Goal: Communication & Community: Answer question/provide support

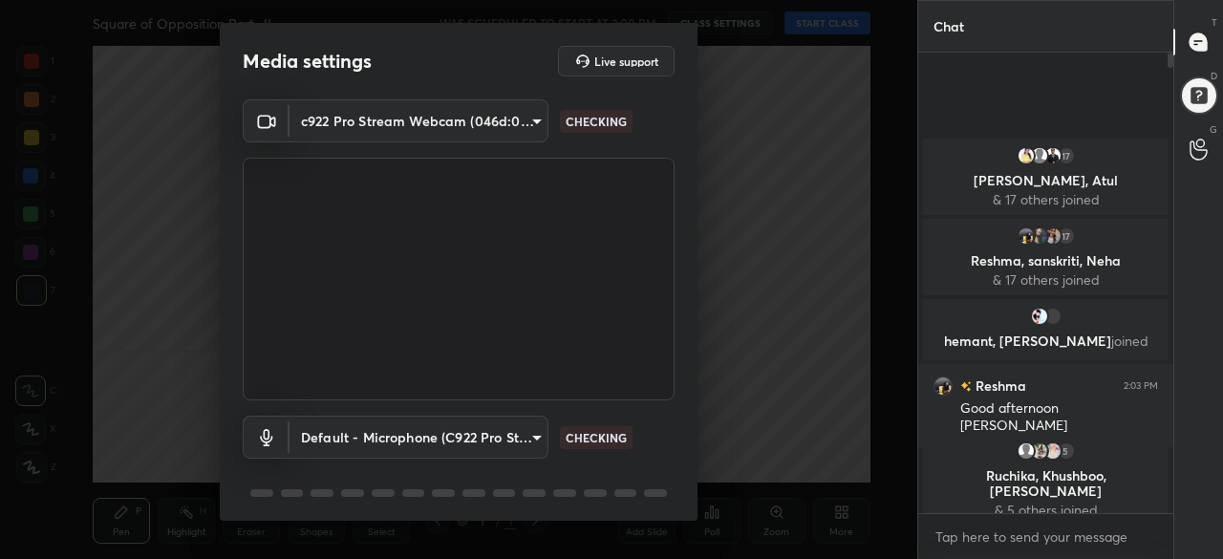
scroll to position [67, 0]
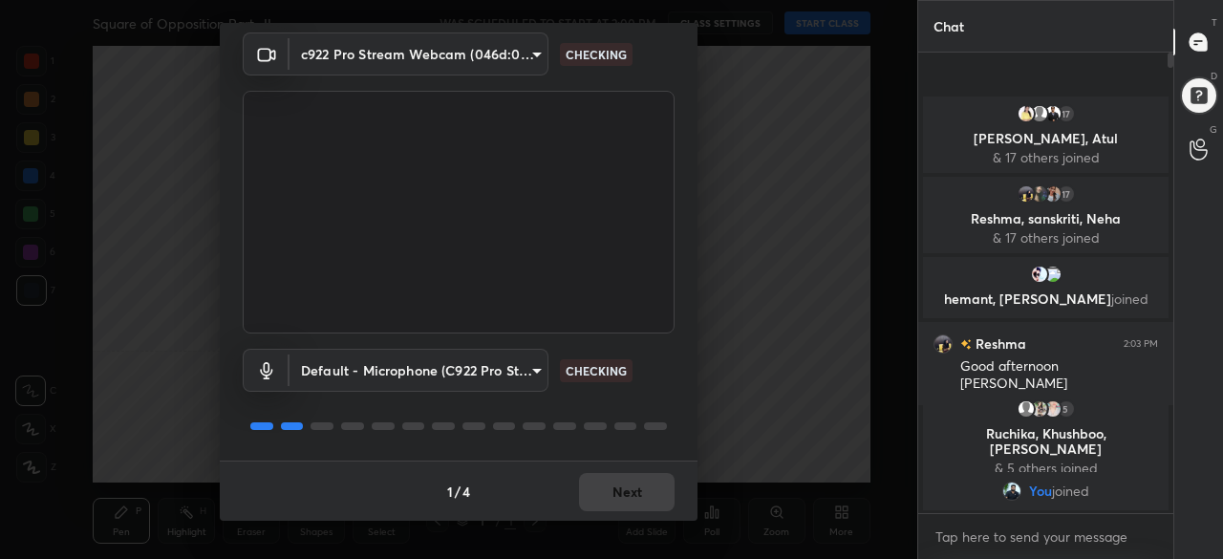
click at [629, 482] on button "Next" at bounding box center [627, 492] width 96 height 38
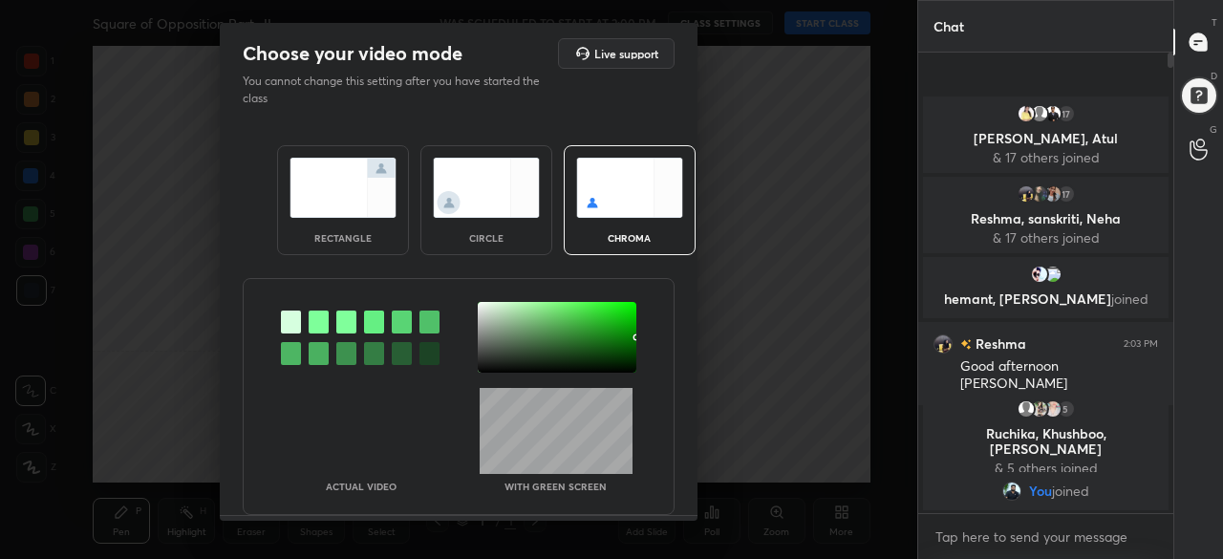
scroll to position [54, 0]
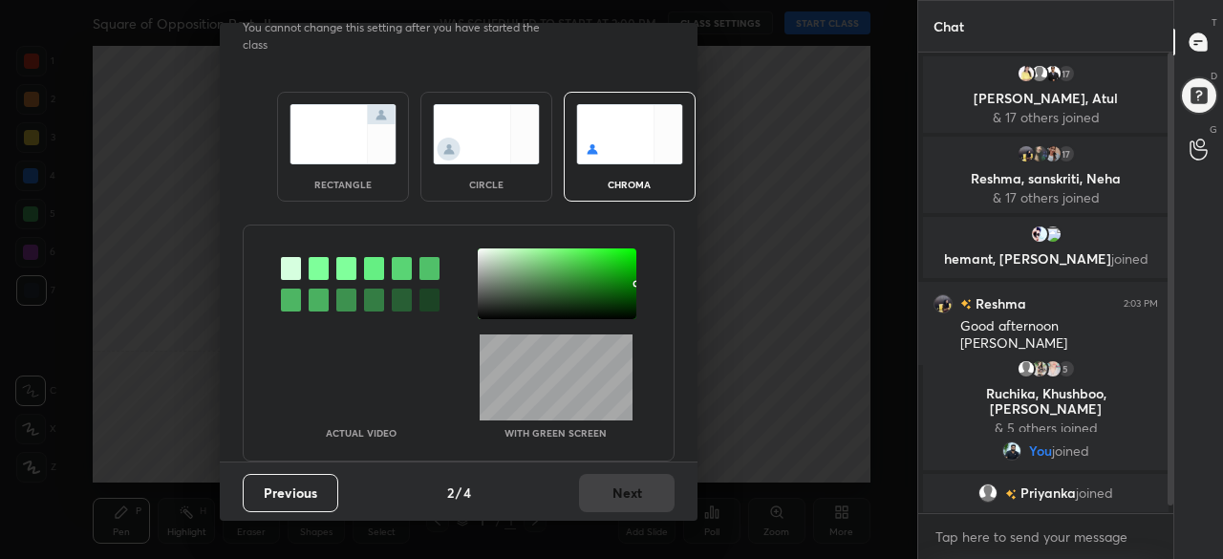
click at [499, 106] on img at bounding box center [486, 134] width 107 height 60
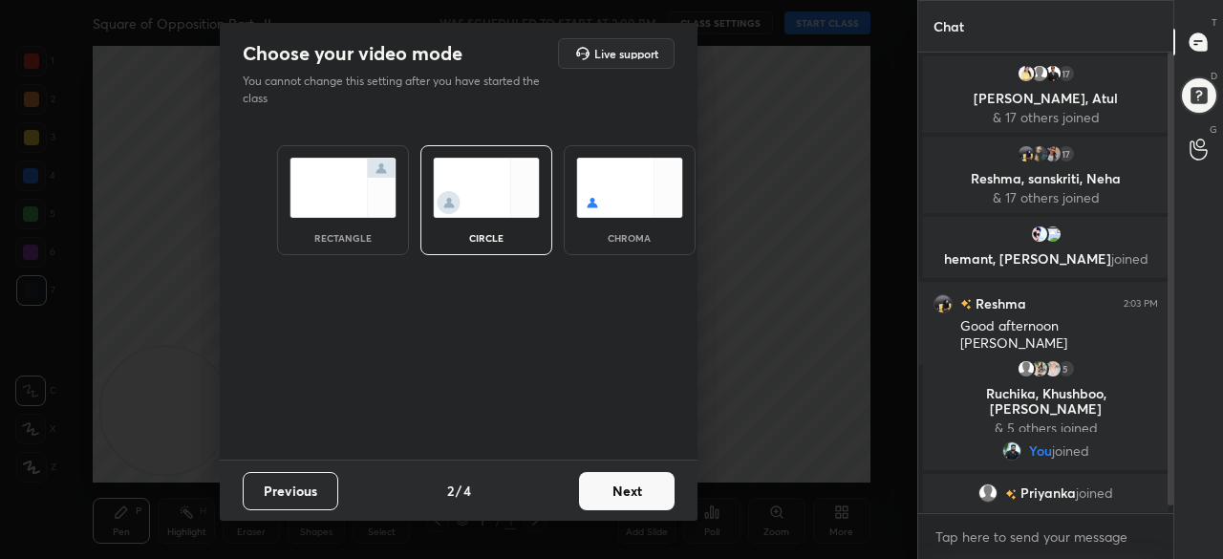
click at [628, 480] on button "Next" at bounding box center [627, 491] width 96 height 38
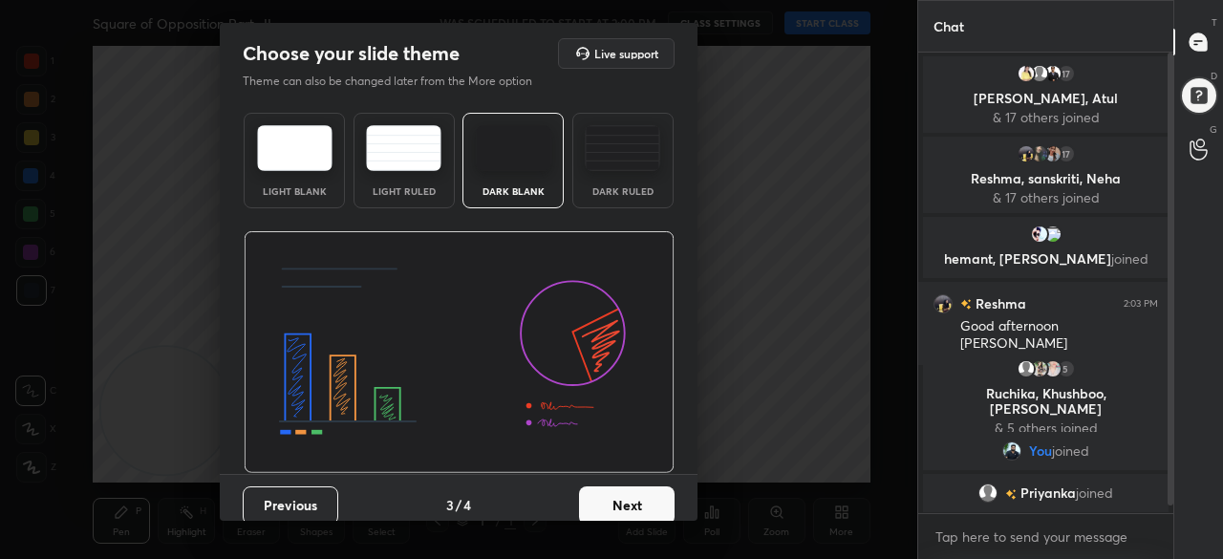
click at [638, 502] on button "Next" at bounding box center [627, 506] width 96 height 38
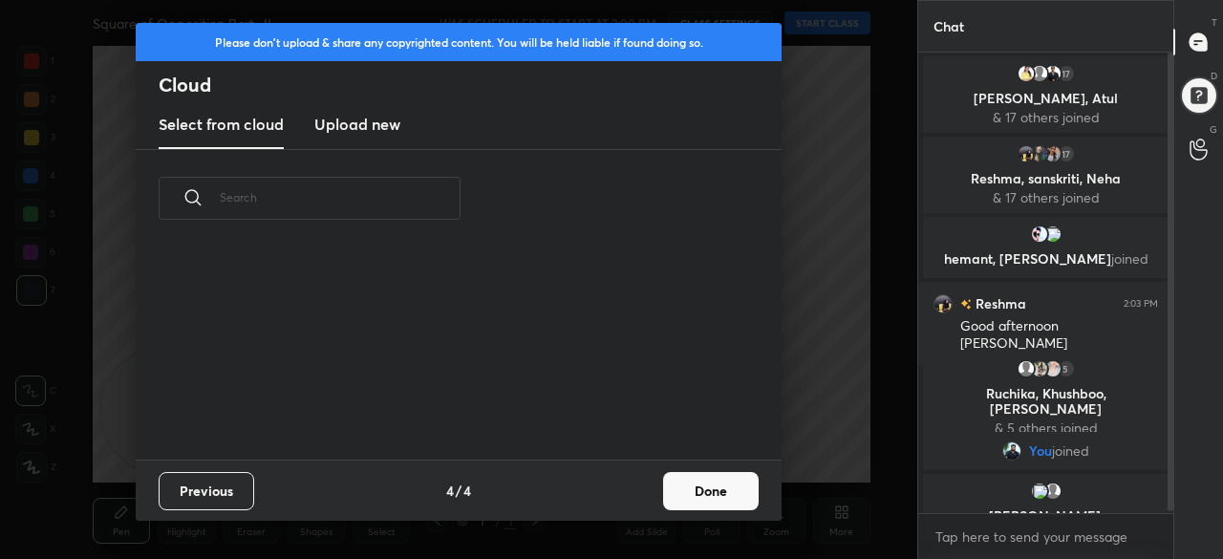
click at [685, 499] on button "Done" at bounding box center [711, 491] width 96 height 38
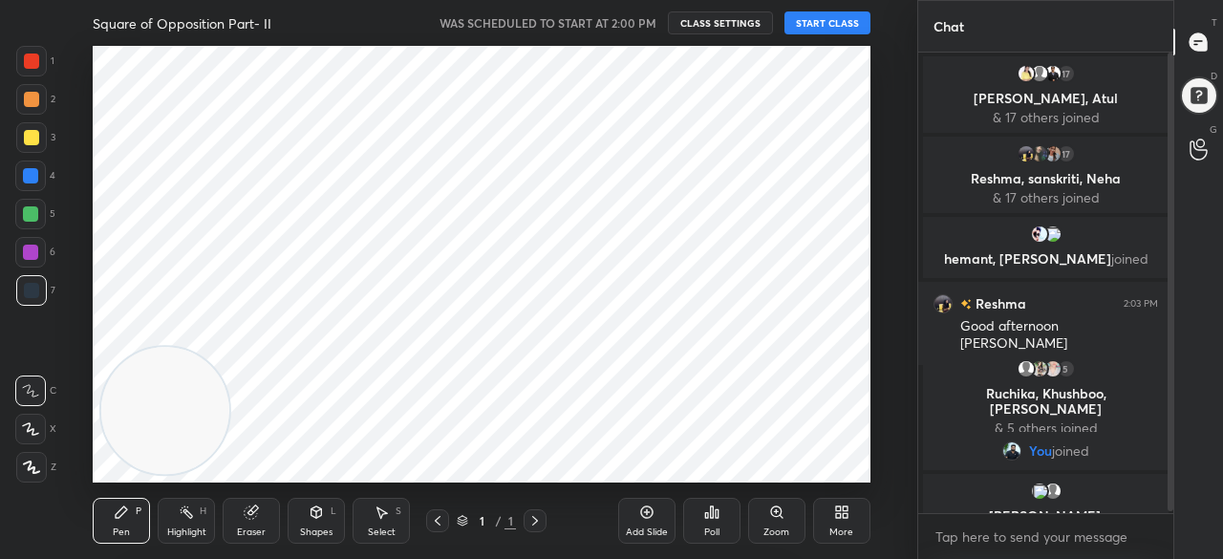
scroll to position [212, 614]
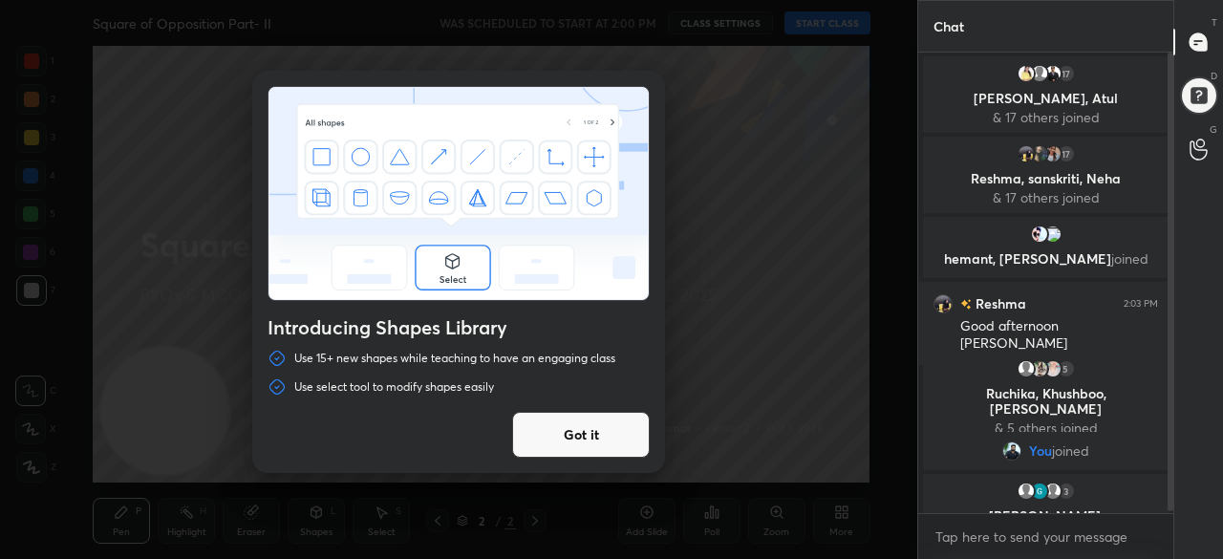
click at [578, 429] on button "Got it" at bounding box center [581, 435] width 138 height 46
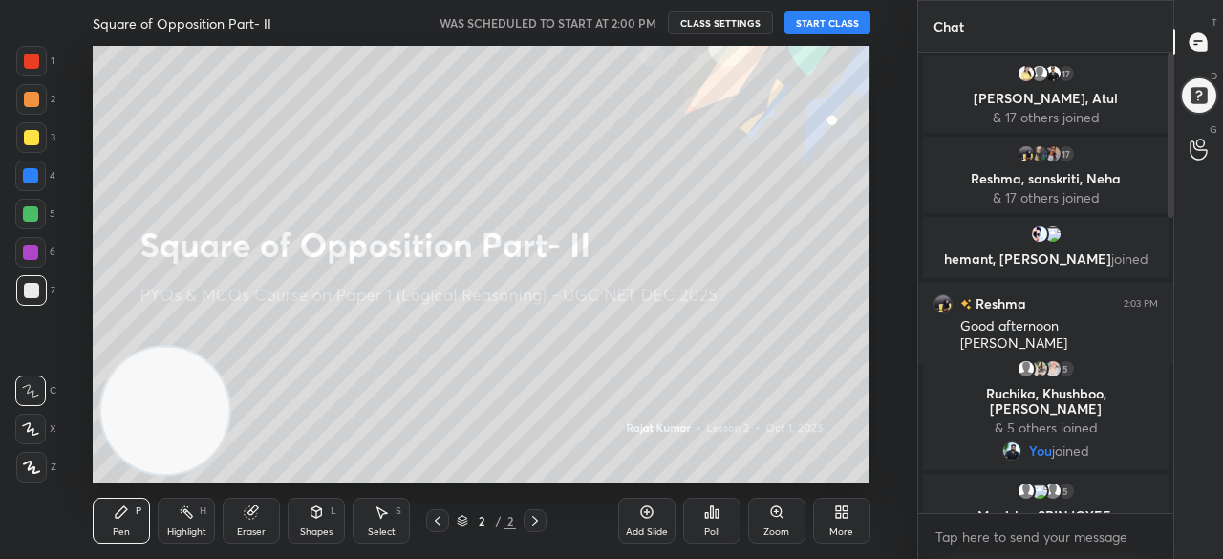
click at [826, 22] on button "START CLASS" at bounding box center [828, 22] width 86 height 23
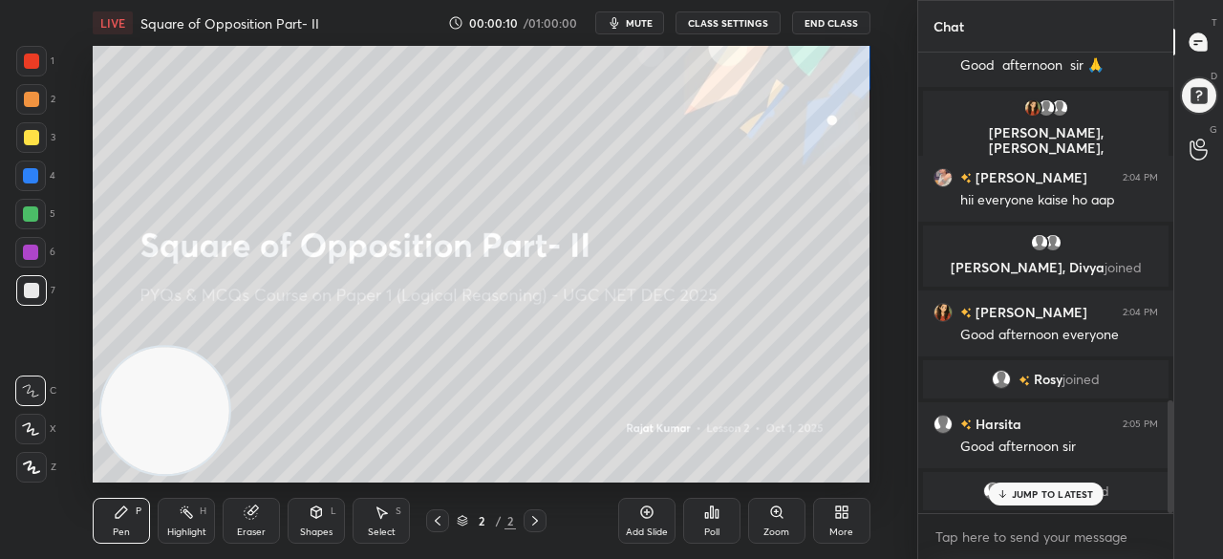
scroll to position [1426, 0]
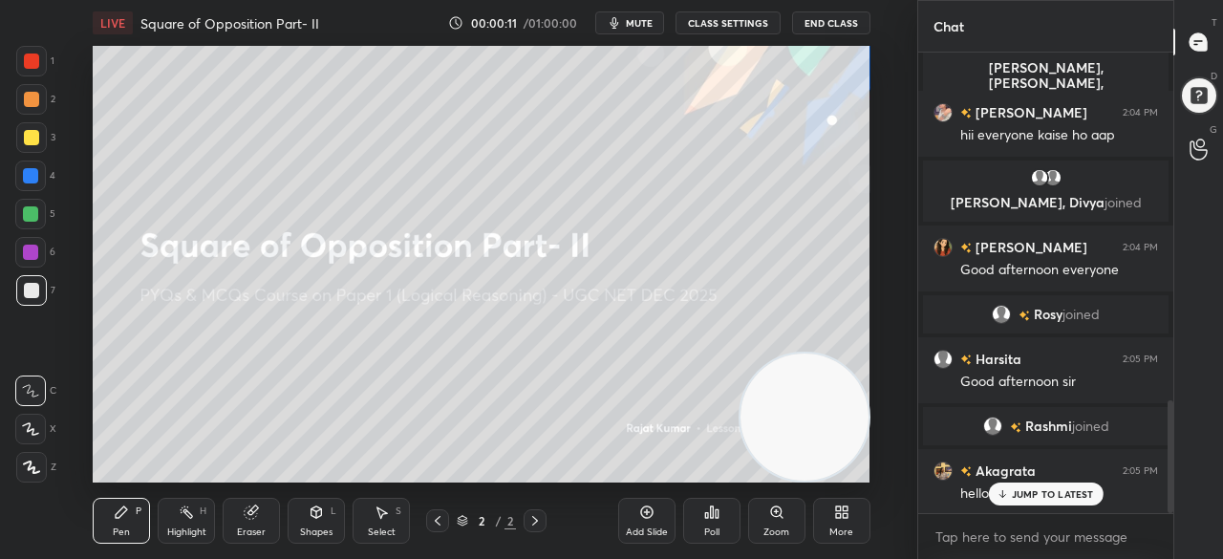
drag, startPoint x: 162, startPoint y: 394, endPoint x: 881, endPoint y: 449, distance: 721.9
click at [881, 449] on div "Setting up your live class Poll for secs No correct answer Start poll" at bounding box center [481, 264] width 841 height 437
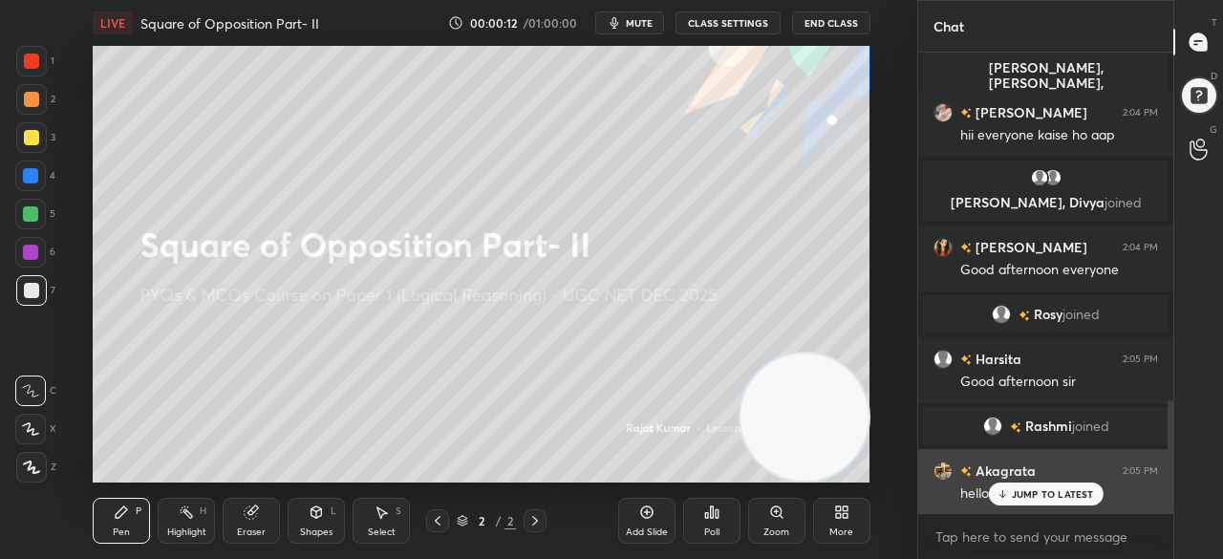
click at [1057, 500] on p "JUMP TO LATEST" at bounding box center [1053, 493] width 82 height 11
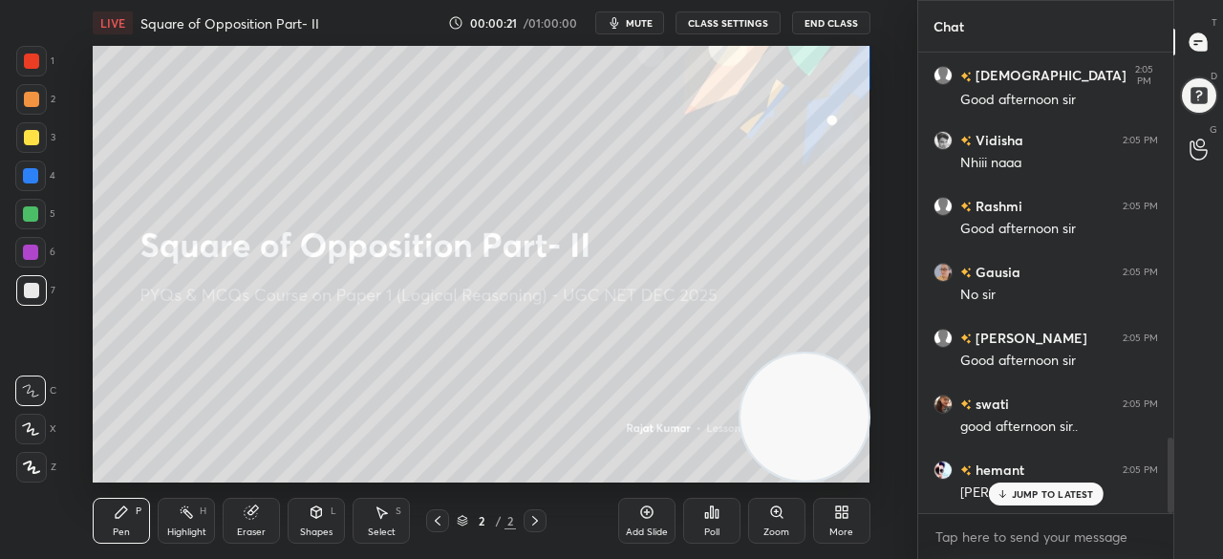
scroll to position [2349, 0]
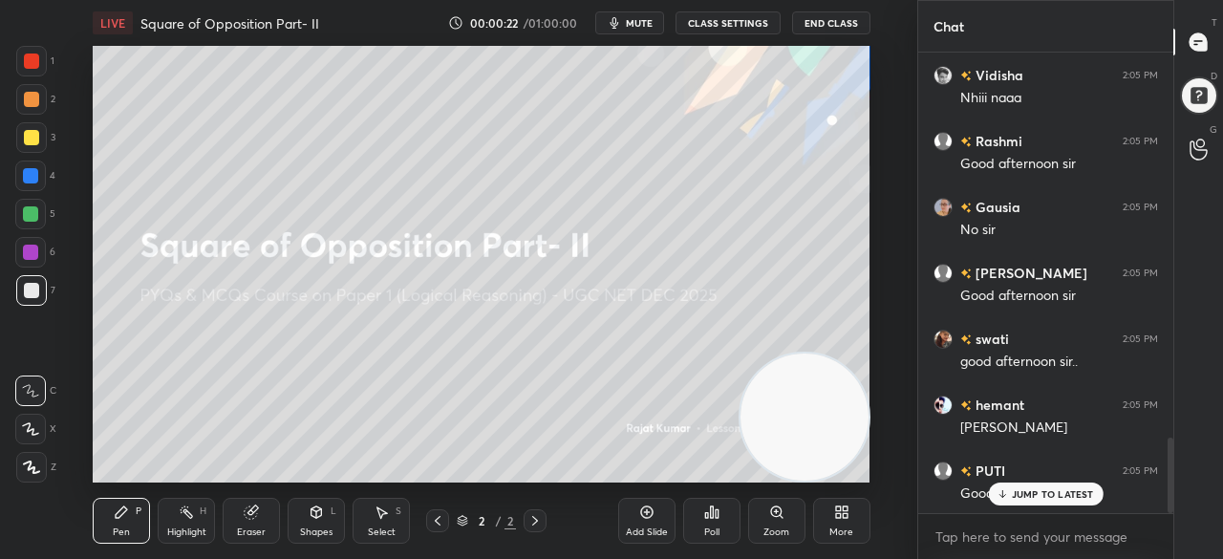
click at [39, 465] on icon at bounding box center [31, 467] width 17 height 13
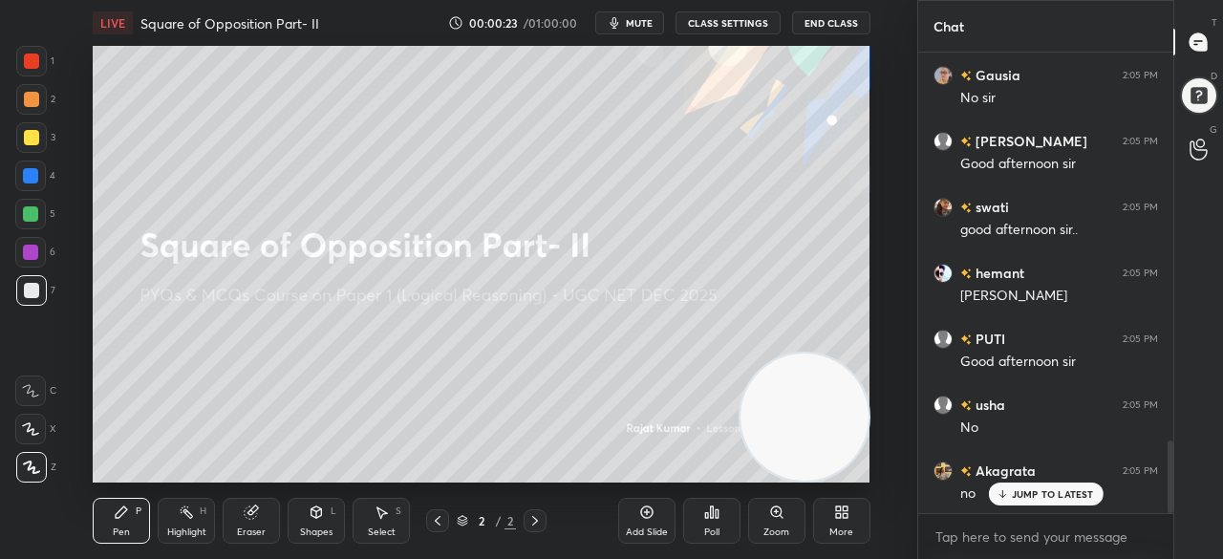
click at [31, 54] on div at bounding box center [31, 61] width 15 height 15
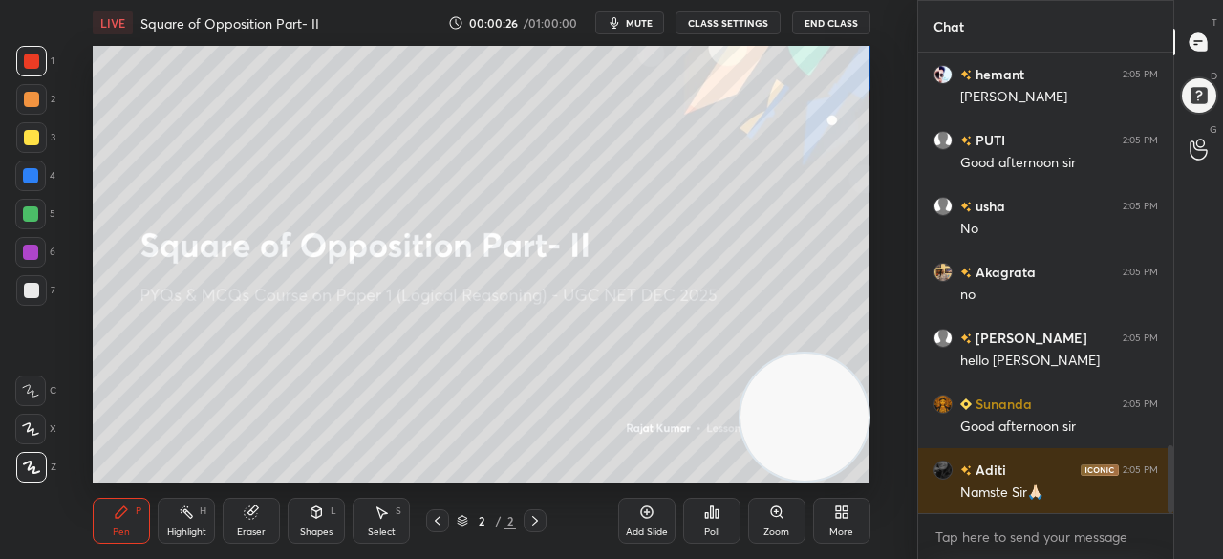
scroll to position [2726, 0]
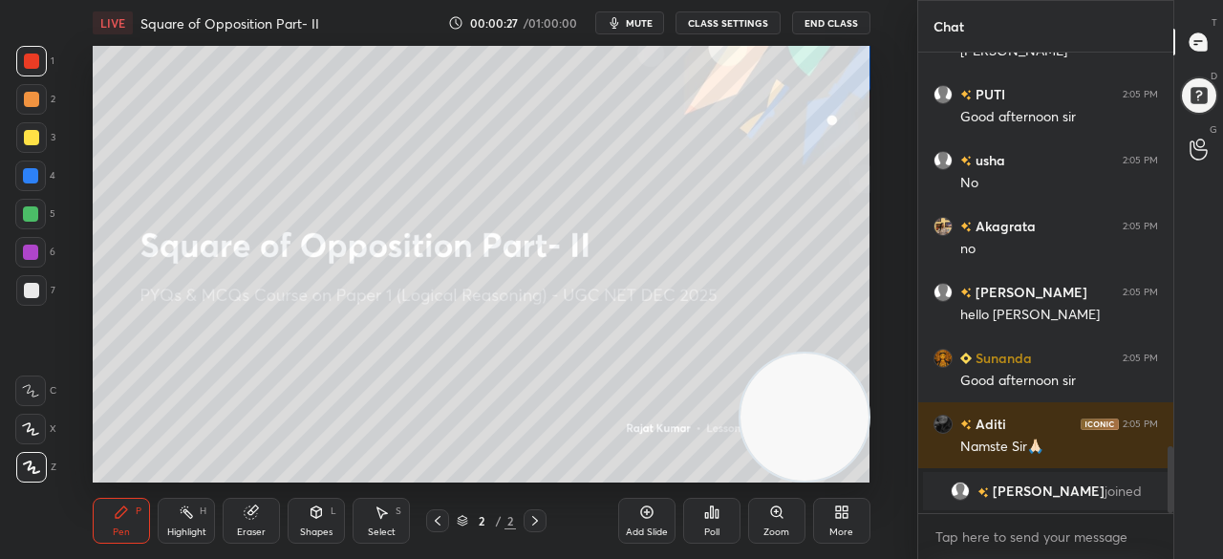
click at [850, 520] on div "More" at bounding box center [841, 521] width 57 height 46
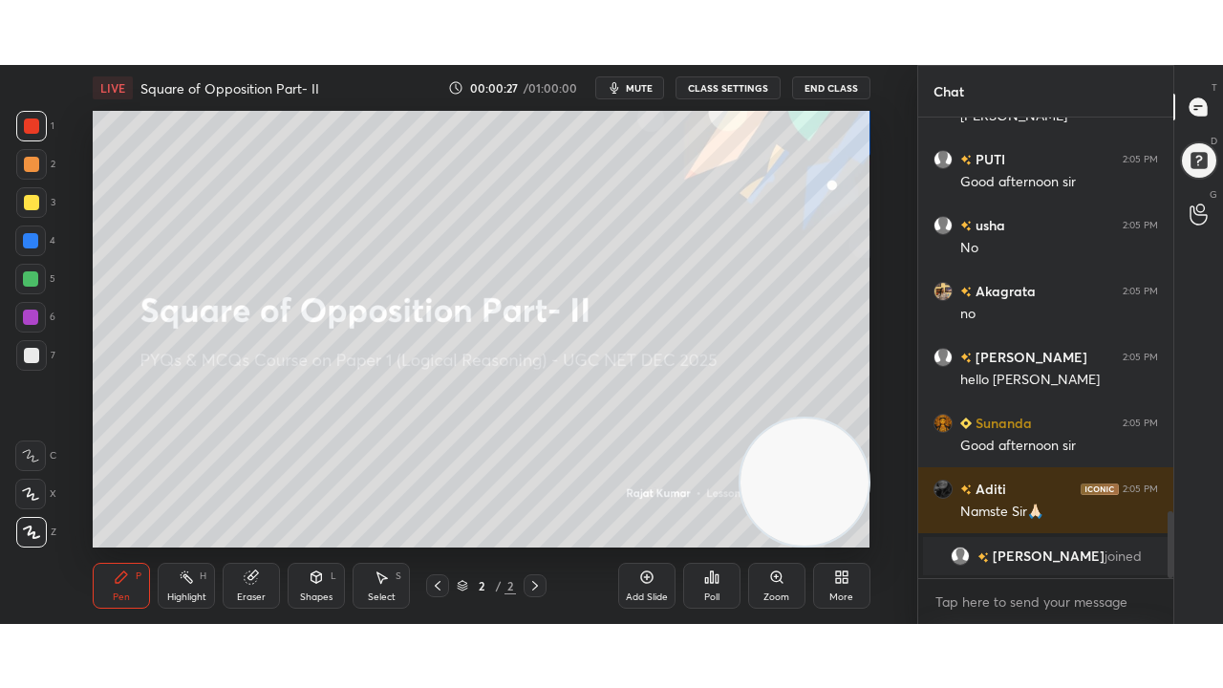
scroll to position [2367, 0]
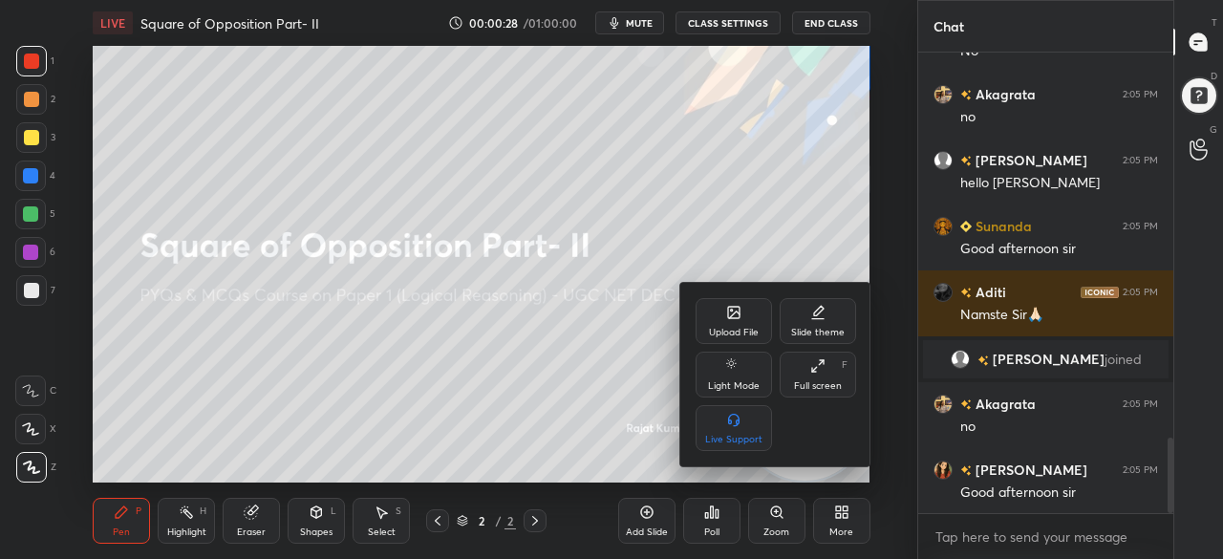
click at [826, 380] on div "Full screen F" at bounding box center [818, 375] width 76 height 46
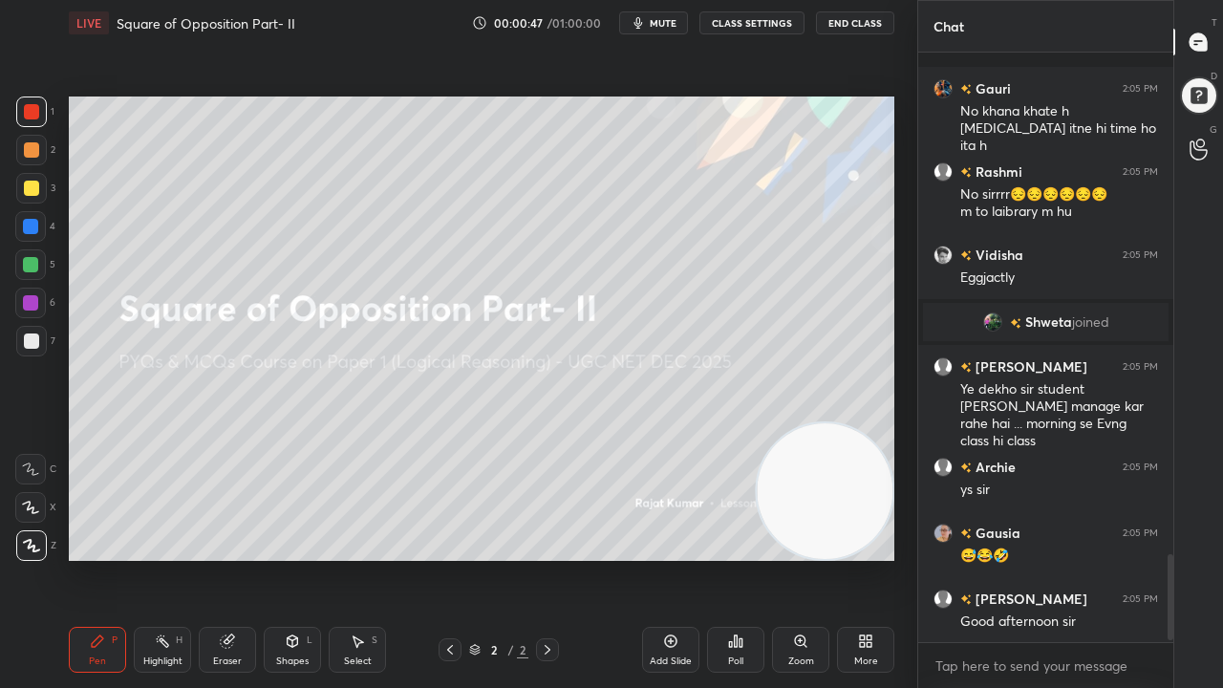
scroll to position [0, 0]
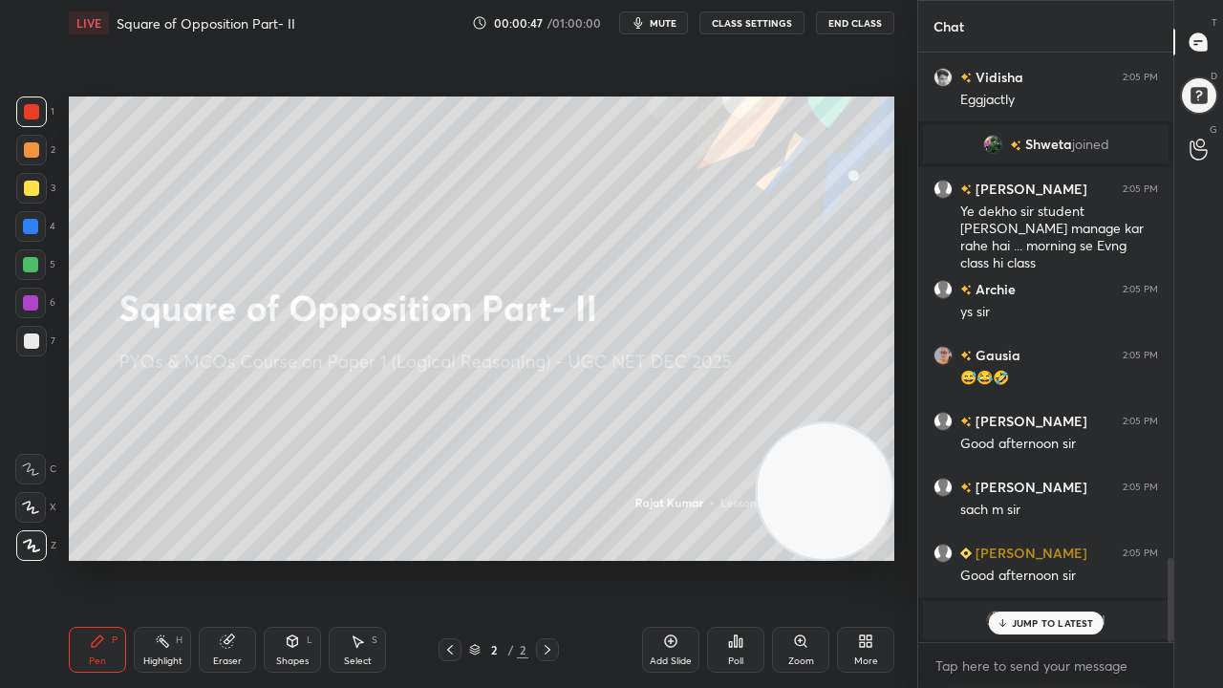
click at [870, 558] on icon at bounding box center [865, 641] width 15 height 15
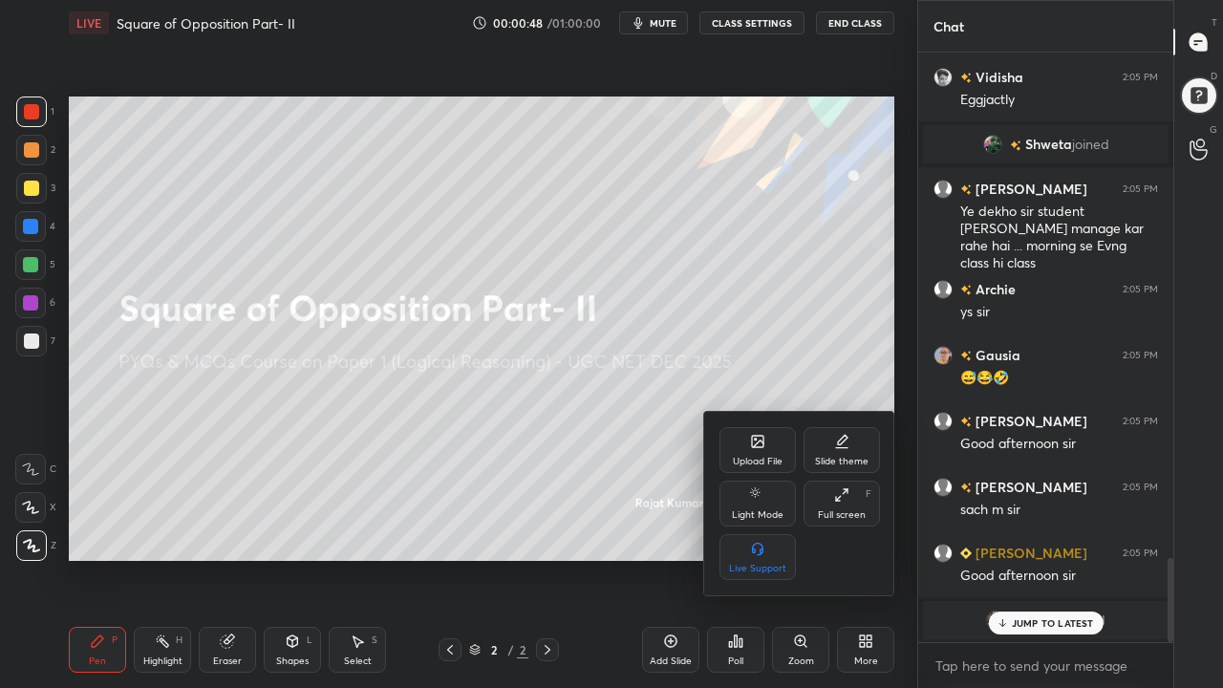
click at [760, 438] on icon at bounding box center [757, 441] width 11 height 11
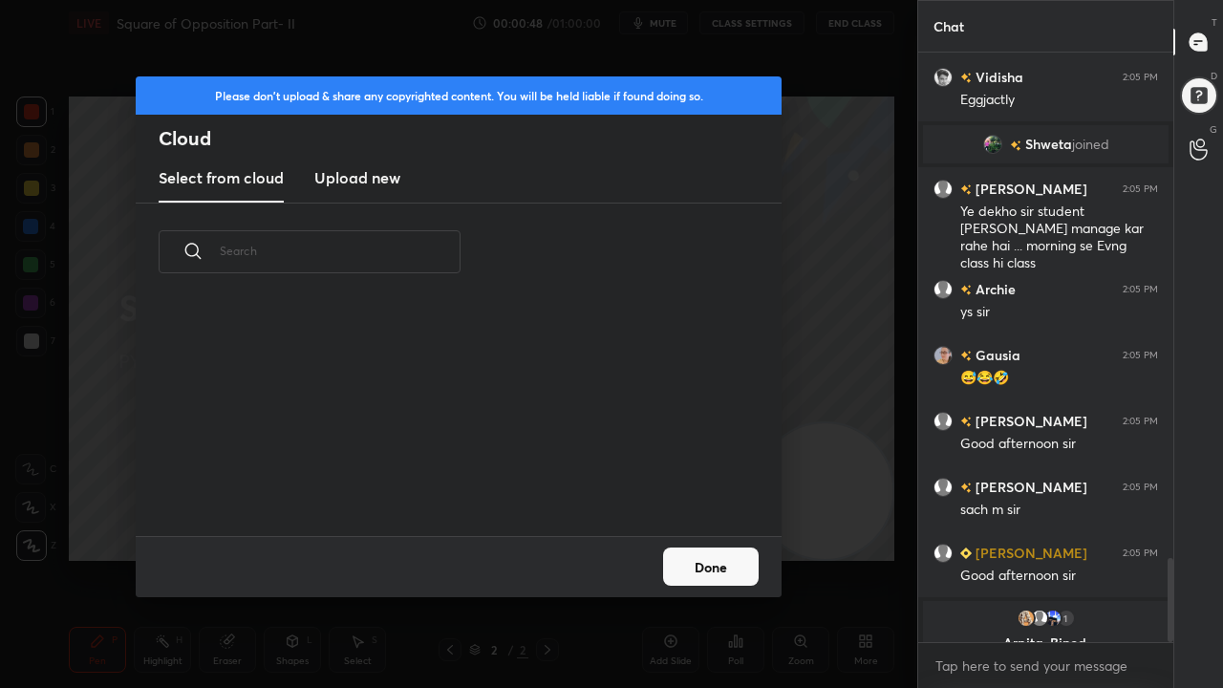
click at [379, 178] on h3 "Upload new" at bounding box center [357, 177] width 86 height 23
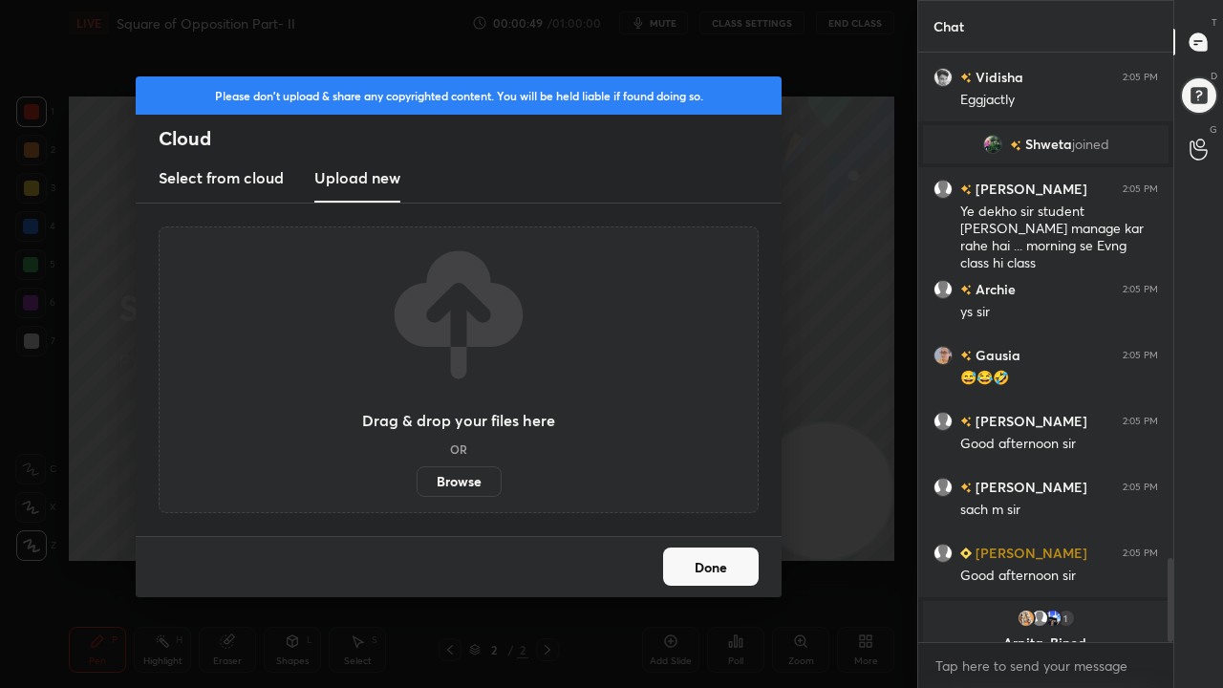
click at [469, 487] on label "Browse" at bounding box center [459, 481] width 85 height 31
click at [417, 487] on input "Browse" at bounding box center [417, 481] width 0 height 31
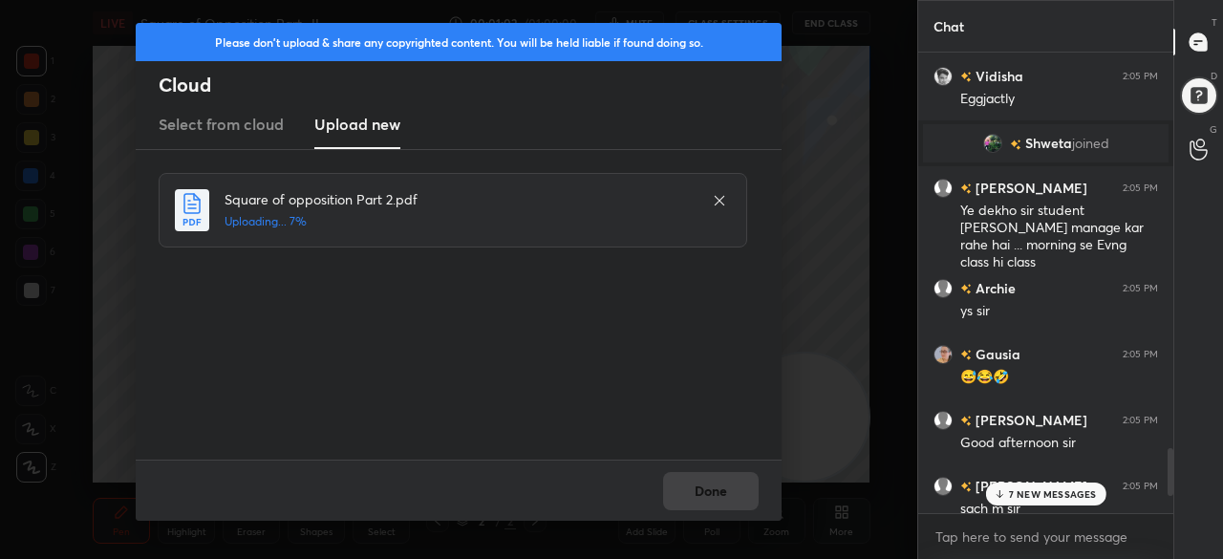
click at [1032, 491] on p "7 NEW MESSAGES" at bounding box center [1053, 493] width 88 height 11
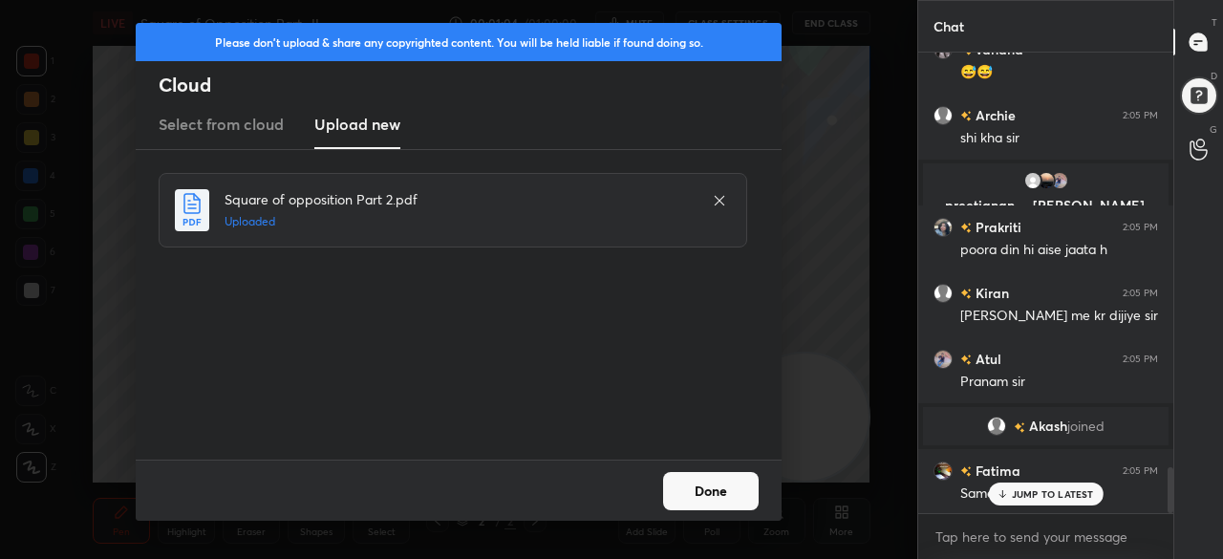
click at [718, 488] on button "Done" at bounding box center [711, 491] width 96 height 38
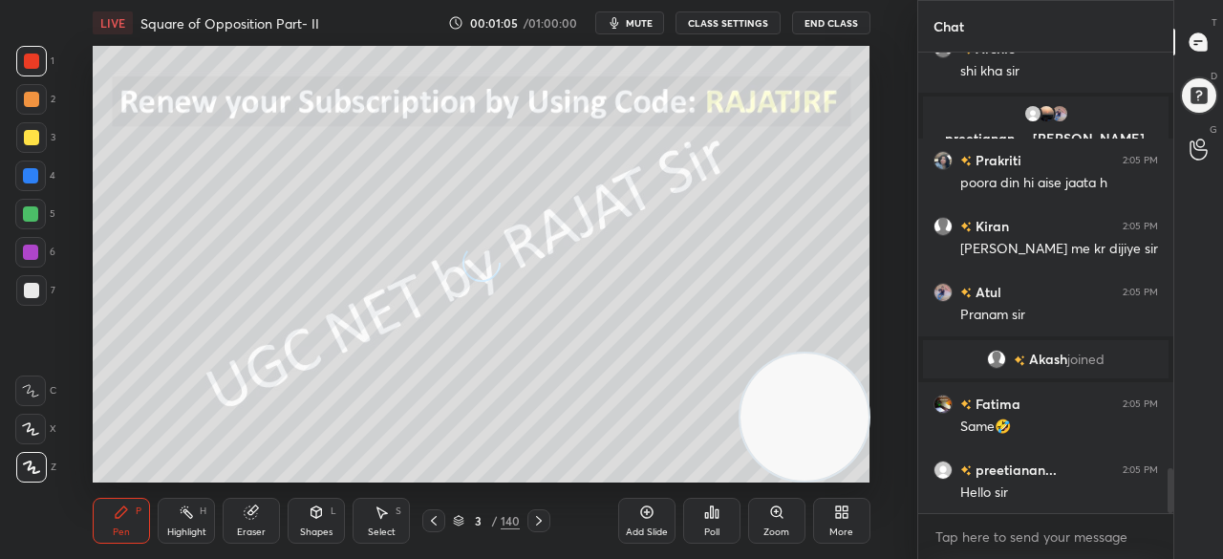
click at [837, 519] on div "More" at bounding box center [841, 521] width 57 height 46
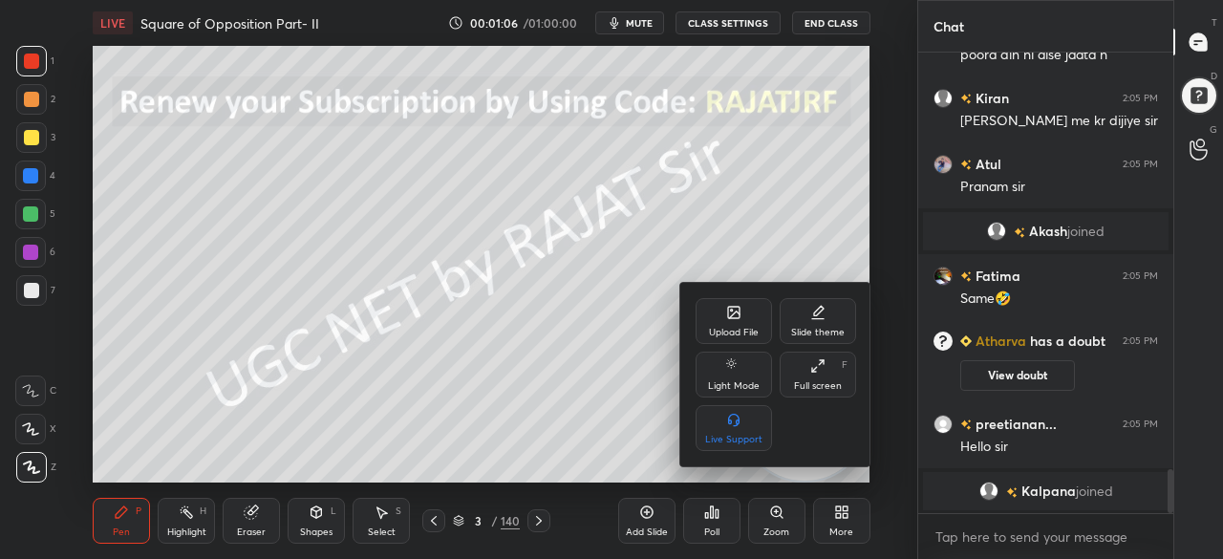
click at [832, 373] on div "Full screen F" at bounding box center [818, 375] width 76 height 46
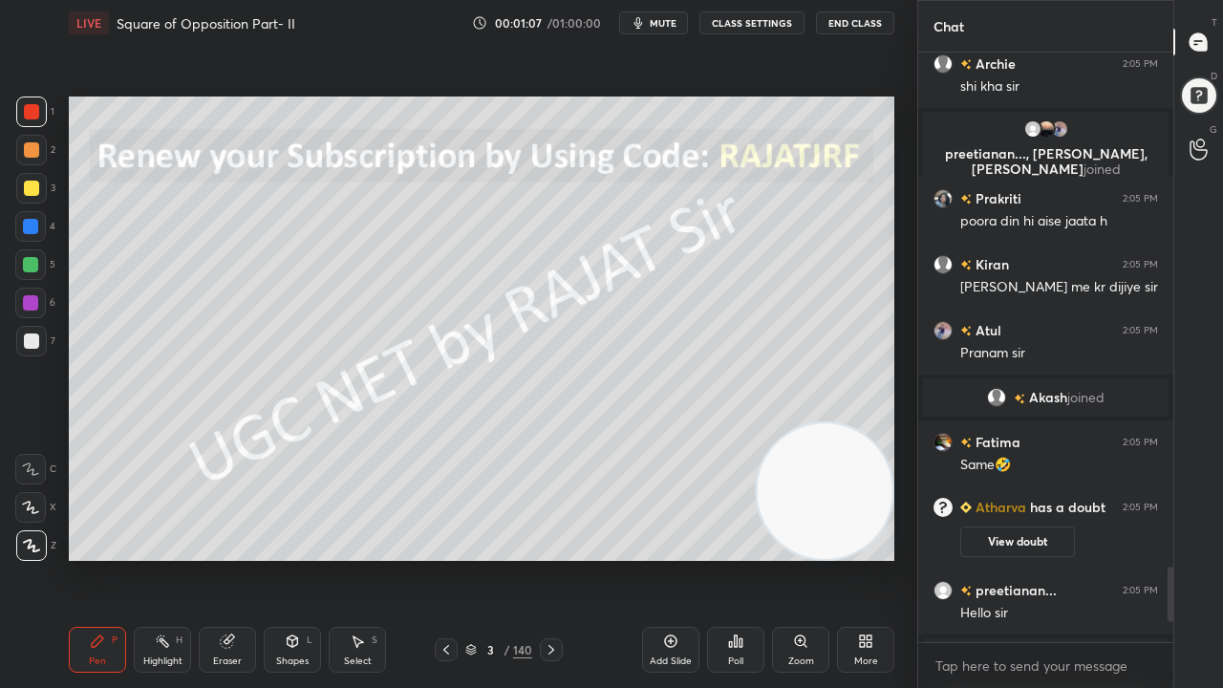
type textarea "x"
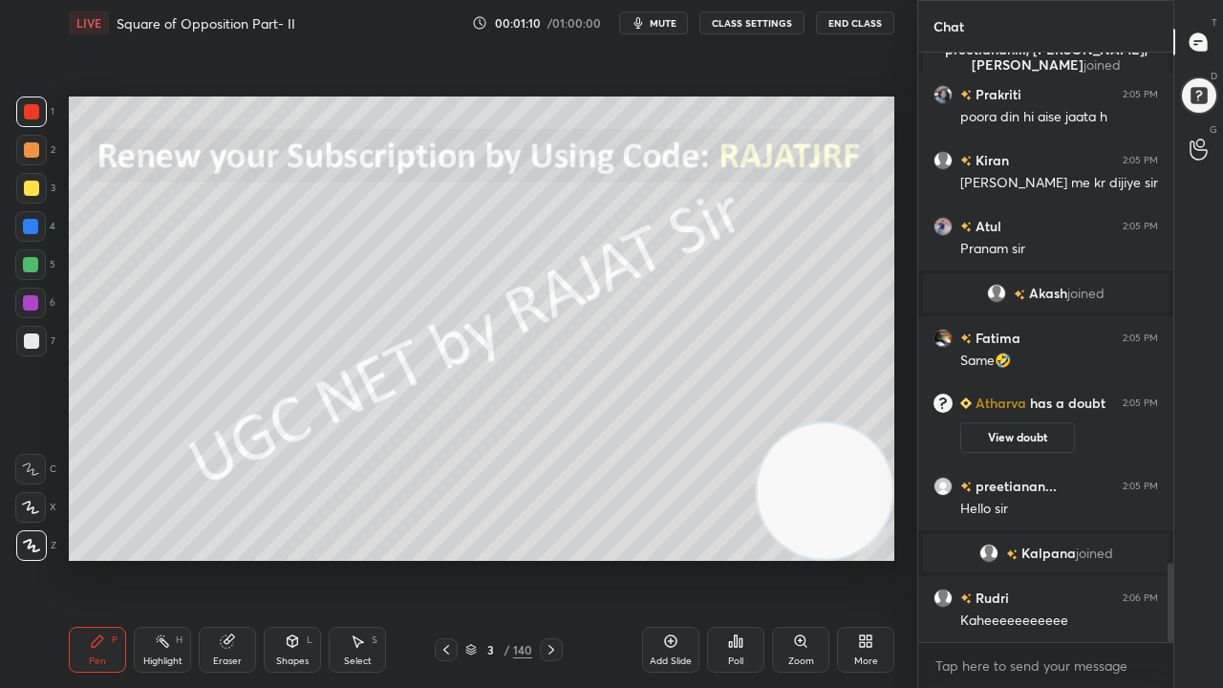
drag, startPoint x: 509, startPoint y: 653, endPoint x: 527, endPoint y: 589, distance: 66.6
click at [509, 558] on div "/" at bounding box center [507, 649] width 6 height 11
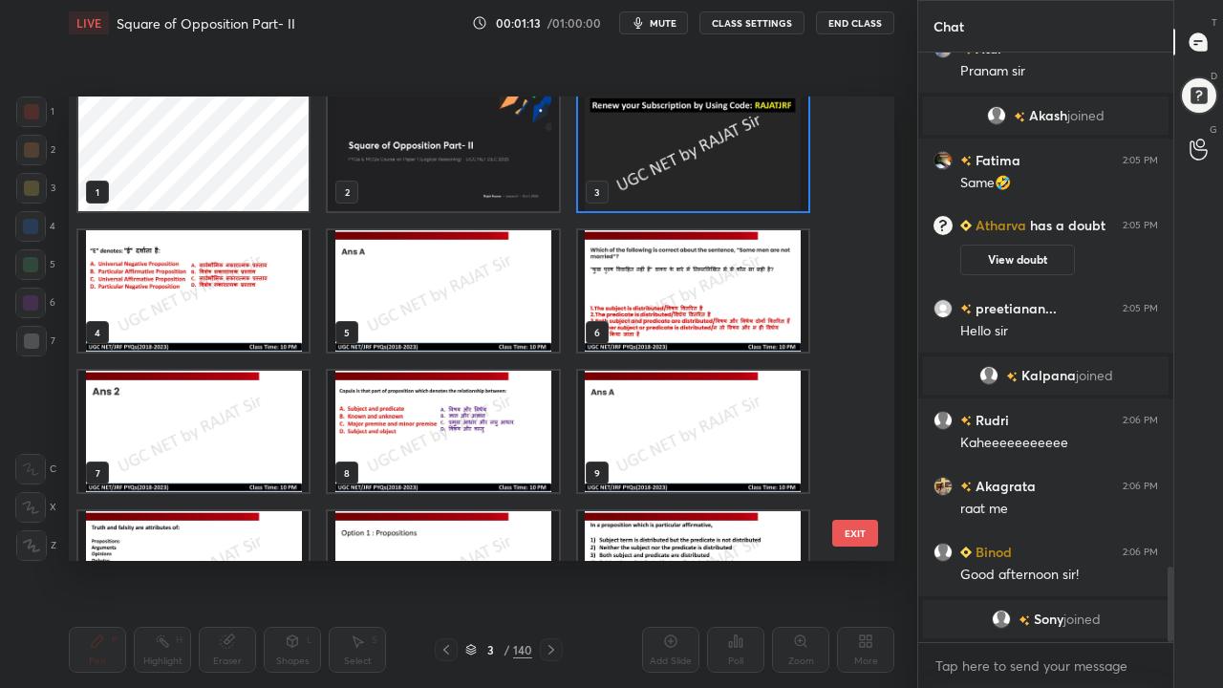
click at [448, 181] on img "grid" at bounding box center [443, 150] width 230 height 121
click at [447, 181] on img "grid" at bounding box center [443, 150] width 230 height 121
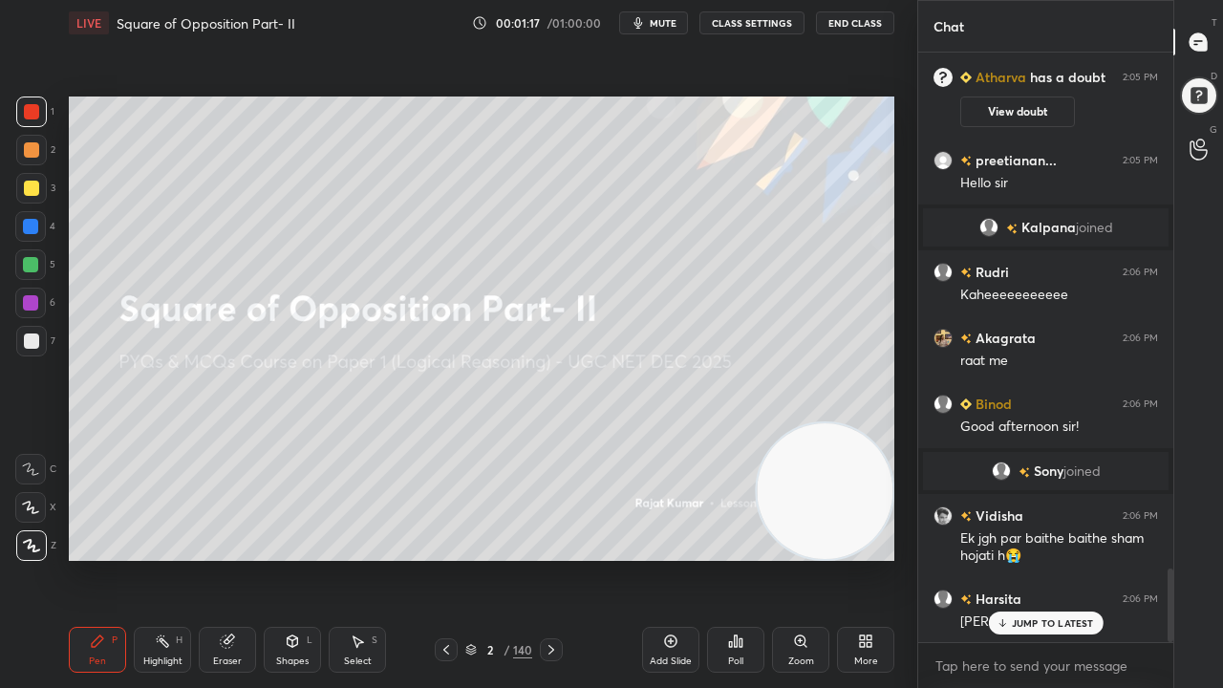
drag, startPoint x: 491, startPoint y: 648, endPoint x: 495, endPoint y: 619, distance: 28.9
click at [491, 558] on div "2" at bounding box center [490, 649] width 19 height 11
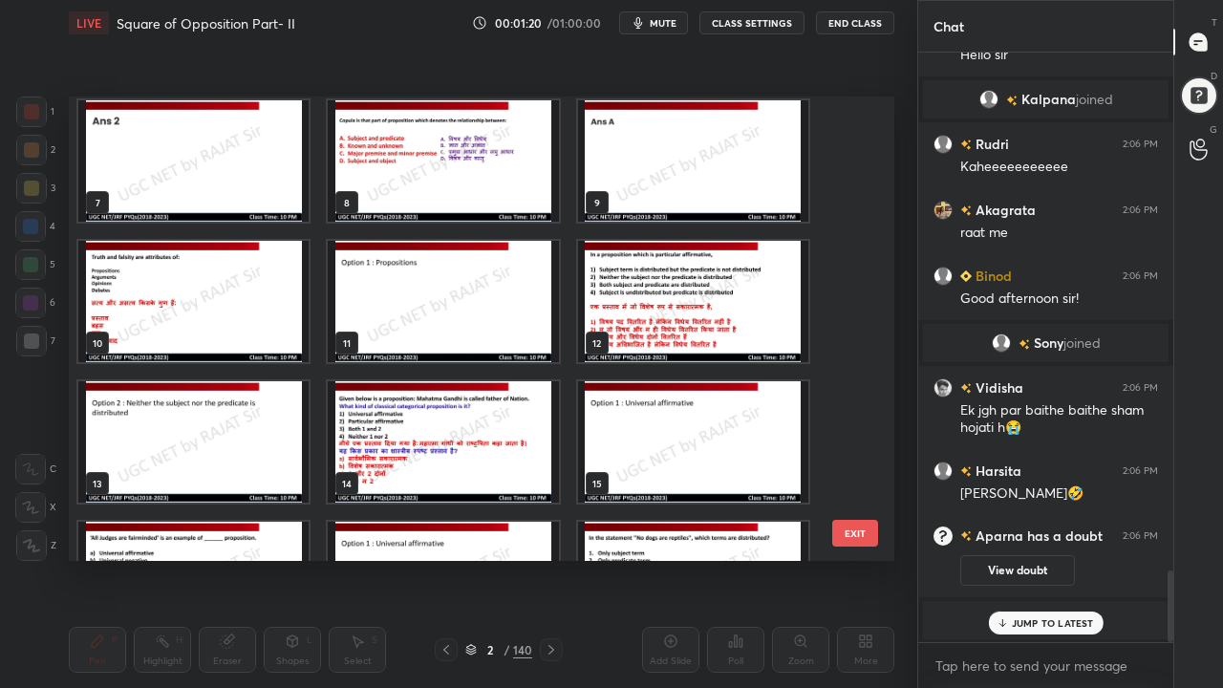
click at [610, 277] on img "grid" at bounding box center [693, 301] width 230 height 121
click at [610, 276] on img "grid" at bounding box center [693, 301] width 230 height 121
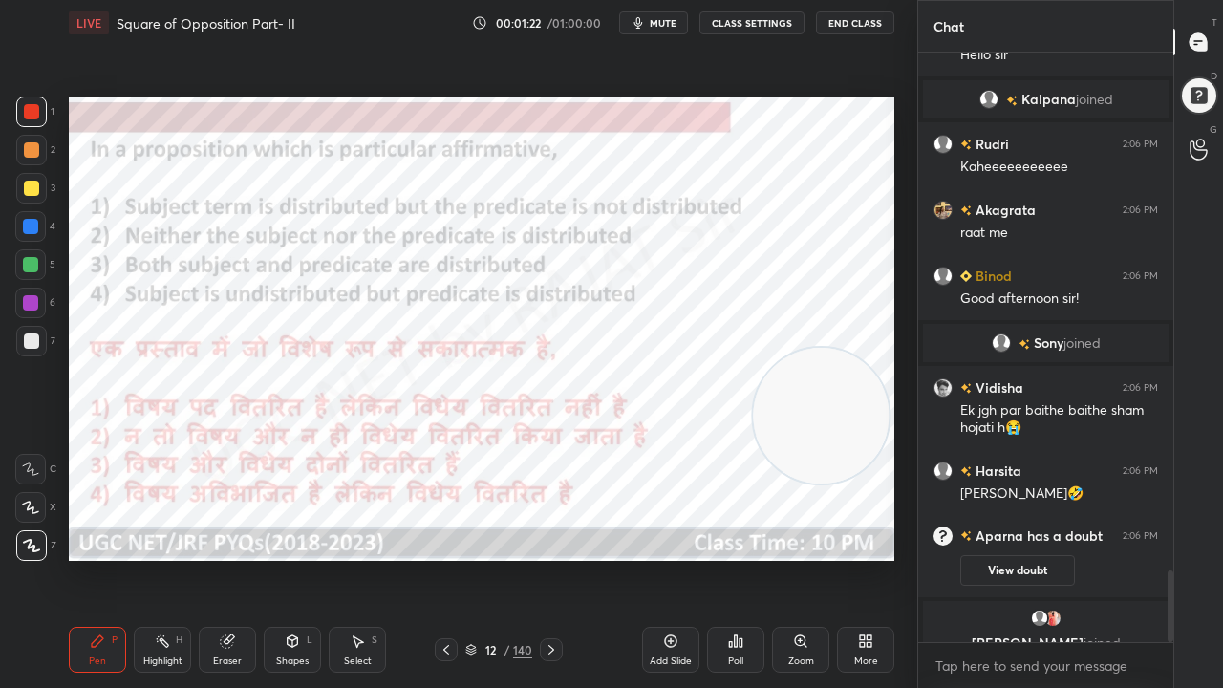
drag, startPoint x: 821, startPoint y: 463, endPoint x: 790, endPoint y: 390, distance: 79.2
click at [818, 384] on video at bounding box center [821, 416] width 136 height 136
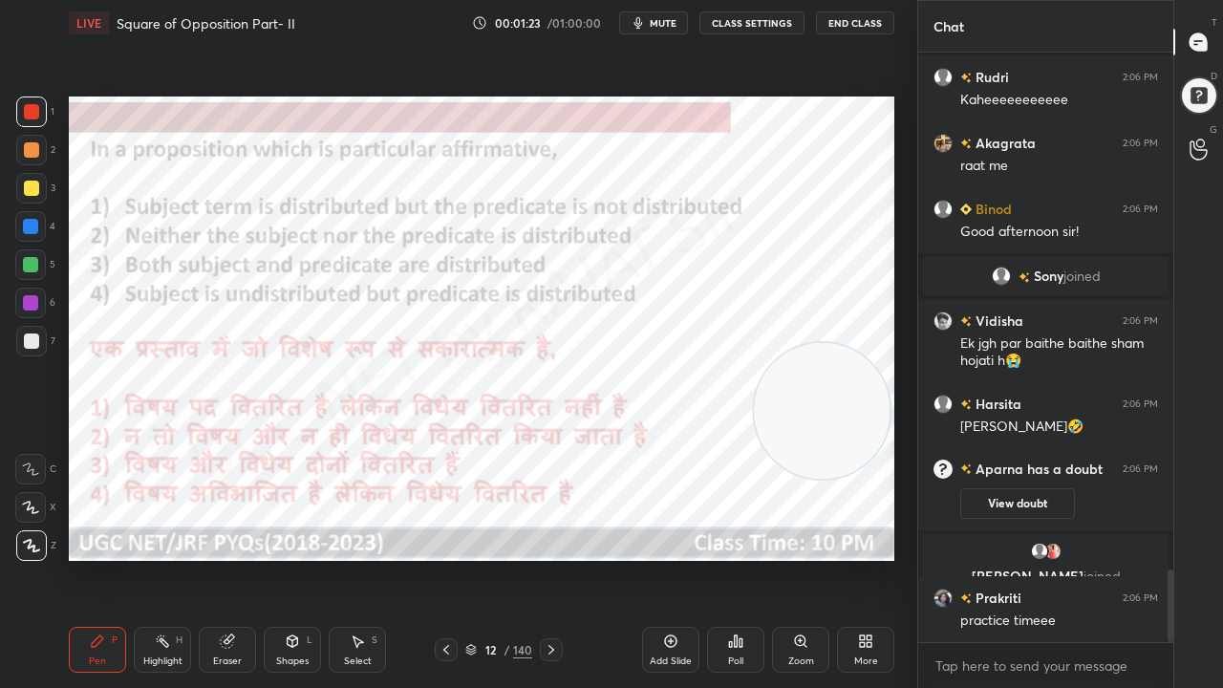
click at [498, 558] on div "12" at bounding box center [490, 649] width 19 height 11
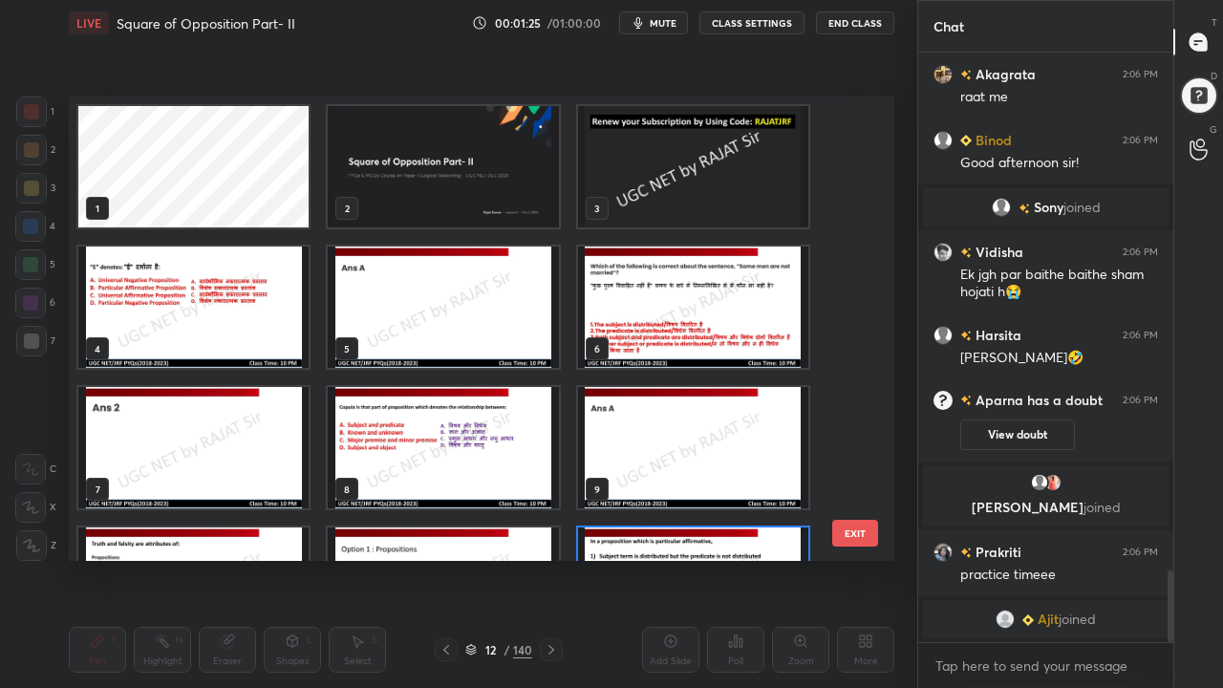
click at [649, 176] on img "grid" at bounding box center [693, 166] width 230 height 121
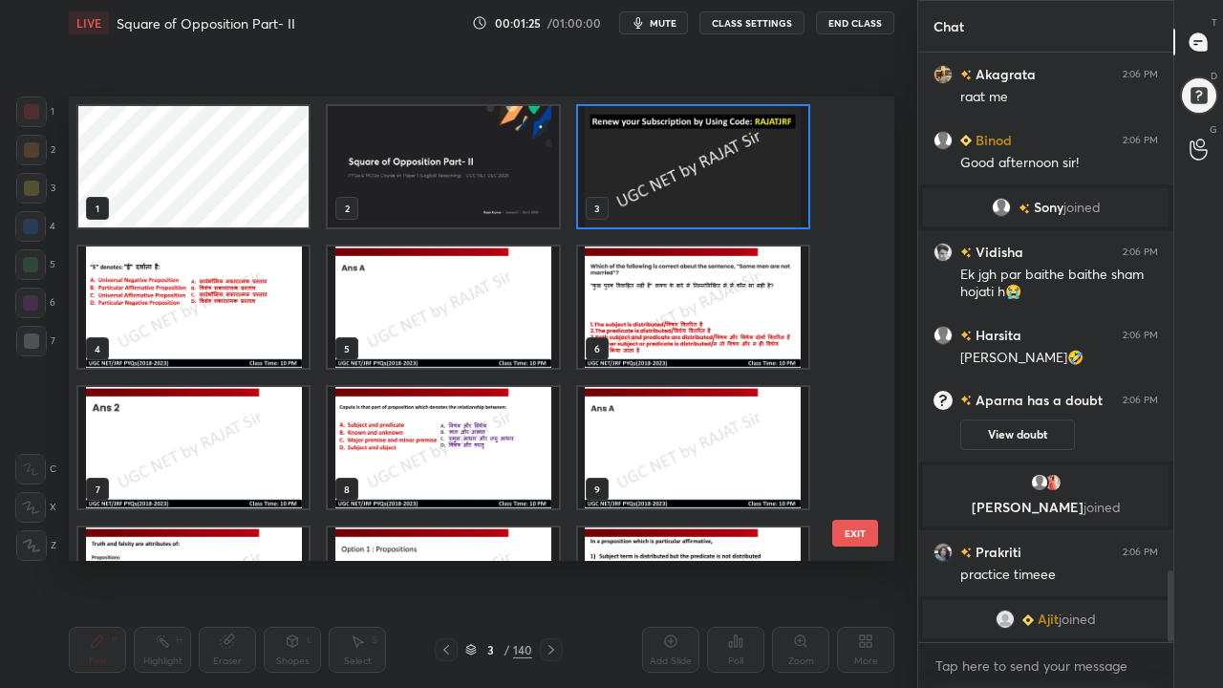
click at [648, 177] on img "grid" at bounding box center [693, 166] width 230 height 121
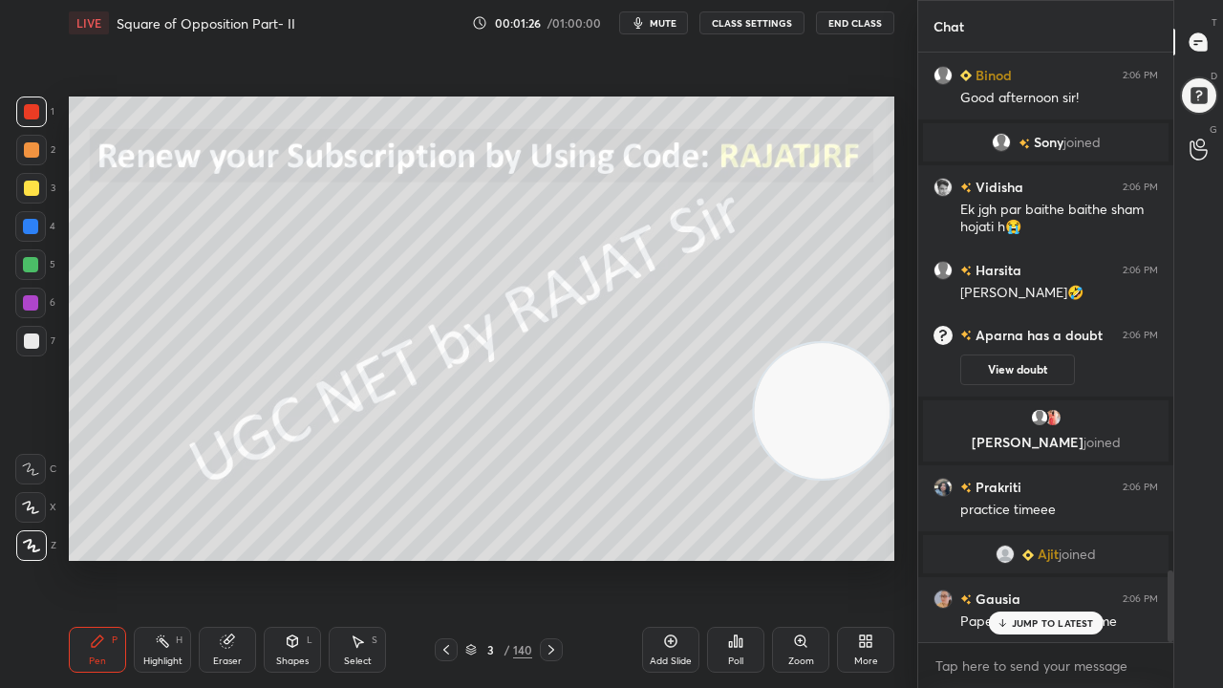
click at [677, 558] on icon at bounding box center [670, 641] width 15 height 15
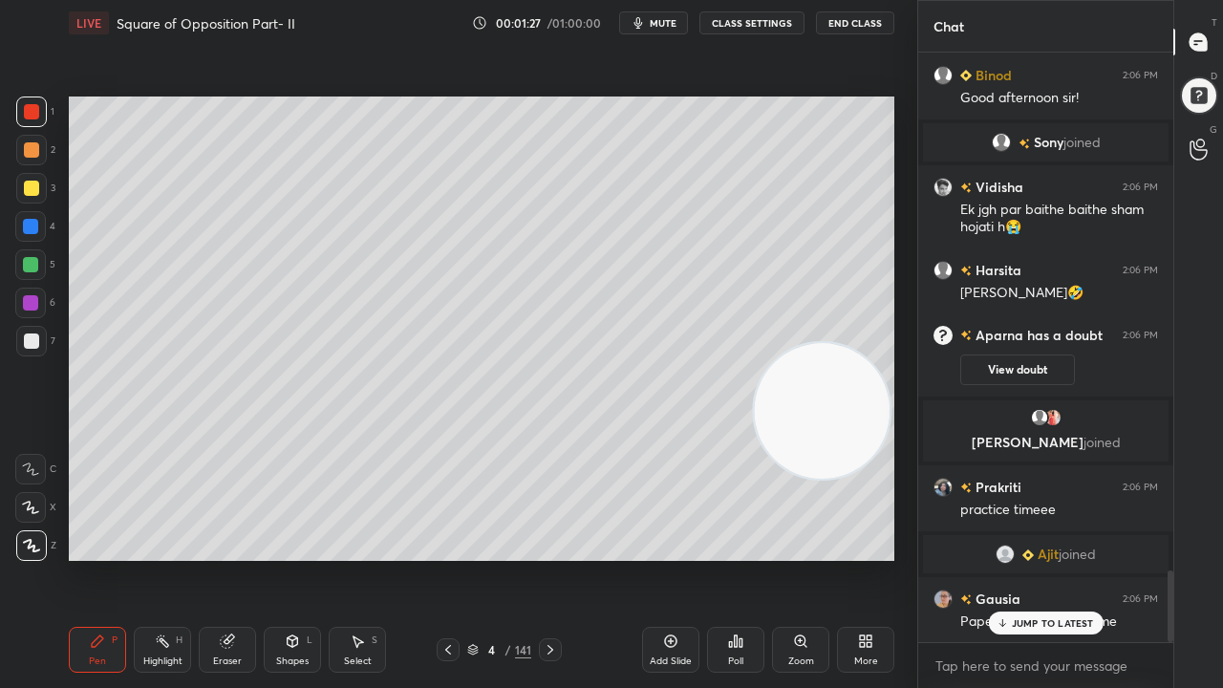
click at [32, 191] on div at bounding box center [31, 188] width 15 height 15
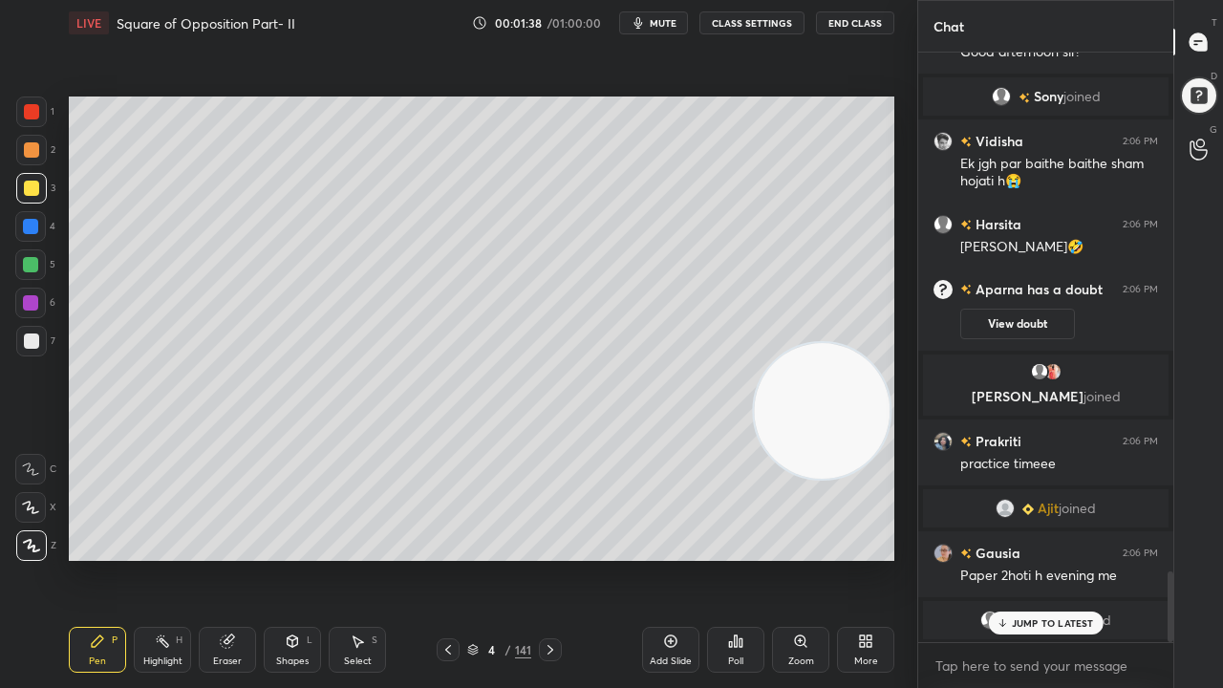
click at [36, 223] on div at bounding box center [30, 226] width 15 height 15
drag, startPoint x: 1025, startPoint y: 617, endPoint x: 933, endPoint y: 547, distance: 115.9
click at [1025, 558] on p "JUMP TO LATEST" at bounding box center [1053, 622] width 82 height 11
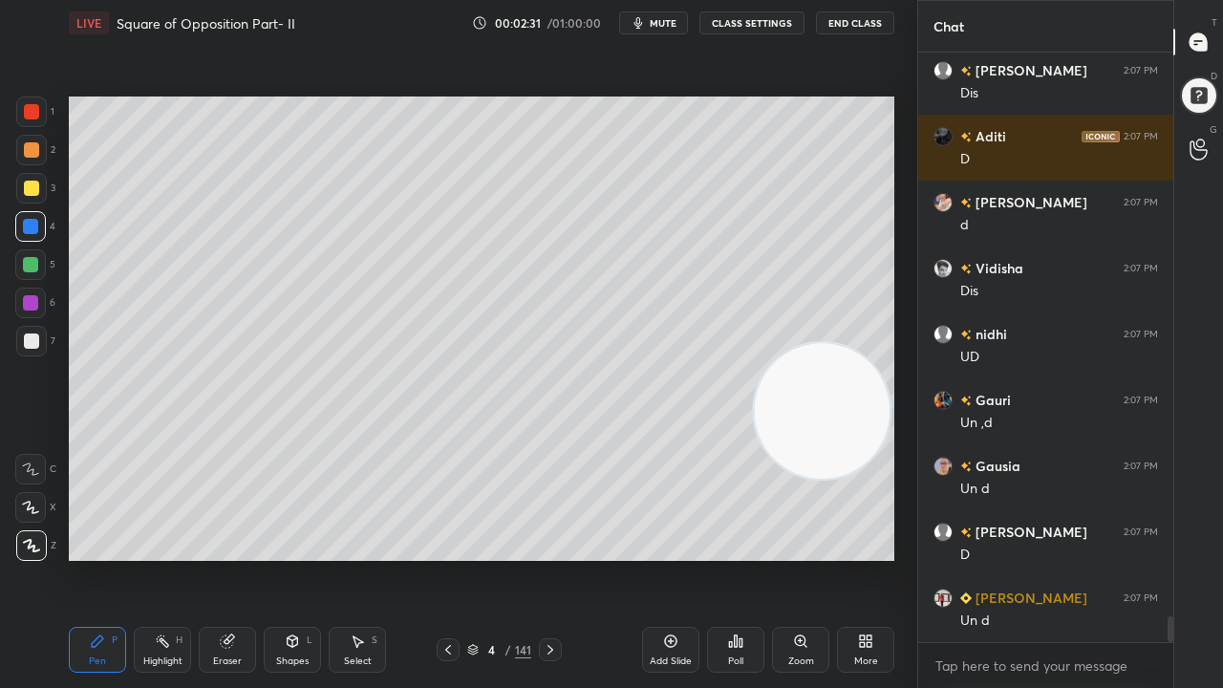
drag, startPoint x: 487, startPoint y: 642, endPoint x: 503, endPoint y: 623, distance: 24.5
click at [489, 558] on div "4 / 141" at bounding box center [499, 649] width 64 height 17
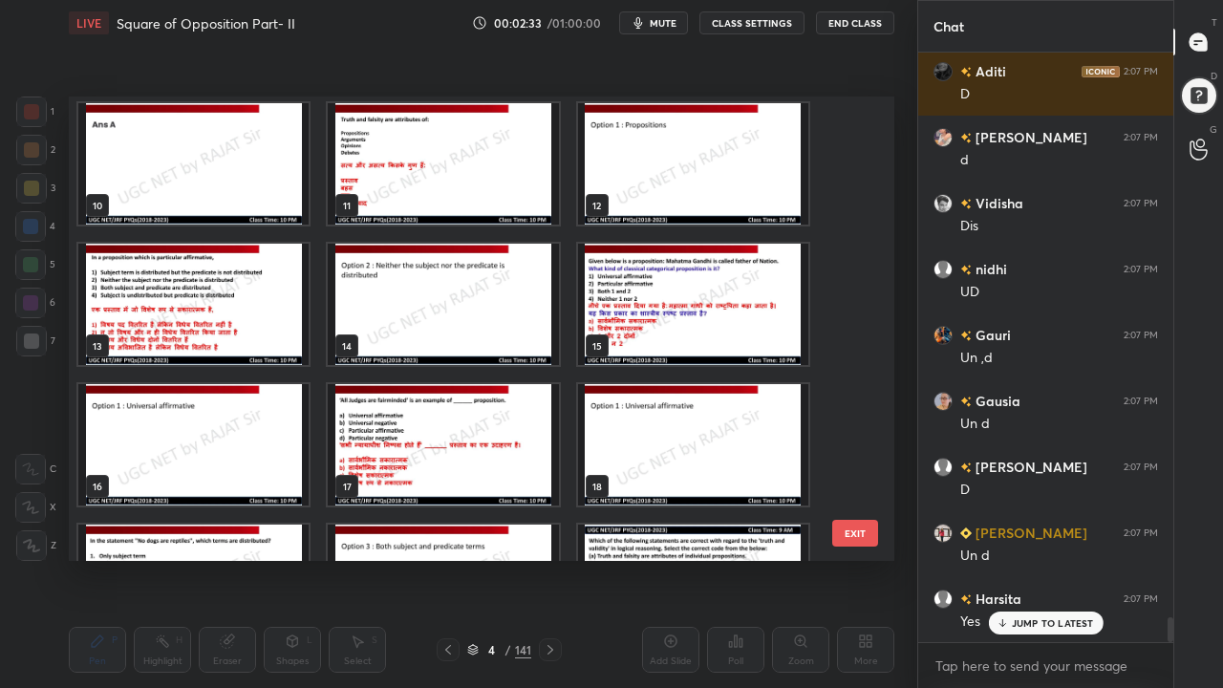
click at [208, 321] on img "grid" at bounding box center [193, 304] width 230 height 121
click at [208, 320] on img "grid" at bounding box center [193, 304] width 230 height 121
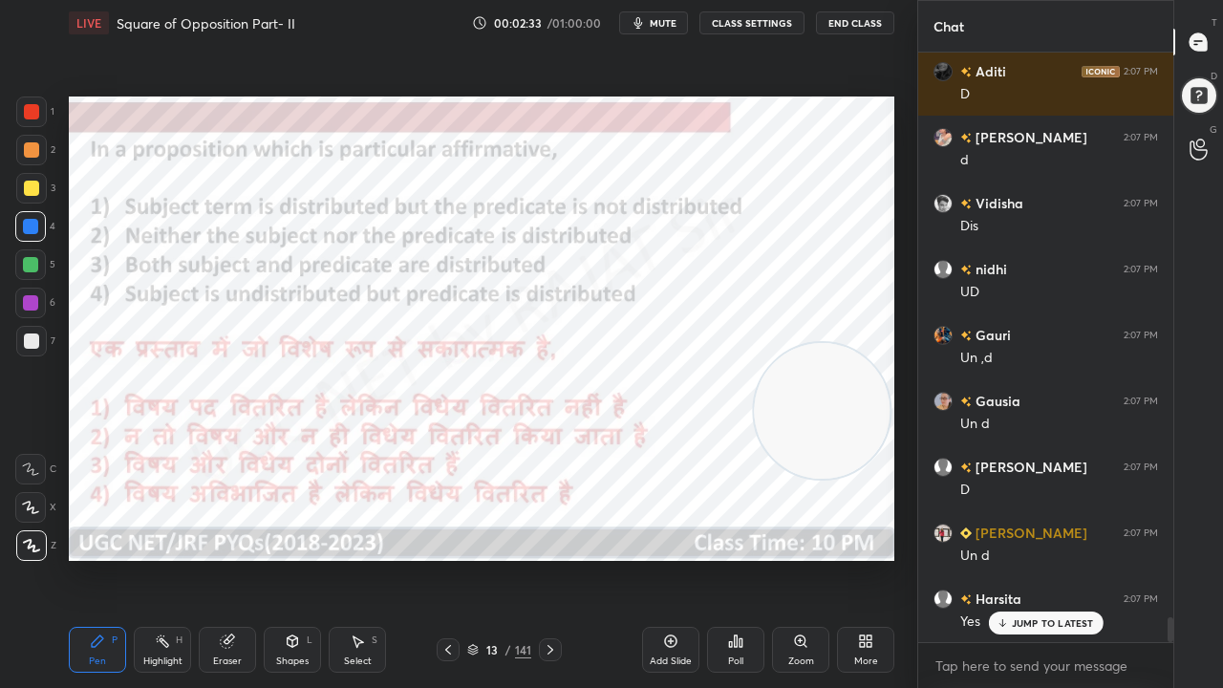
click at [210, 319] on img "grid" at bounding box center [193, 304] width 230 height 121
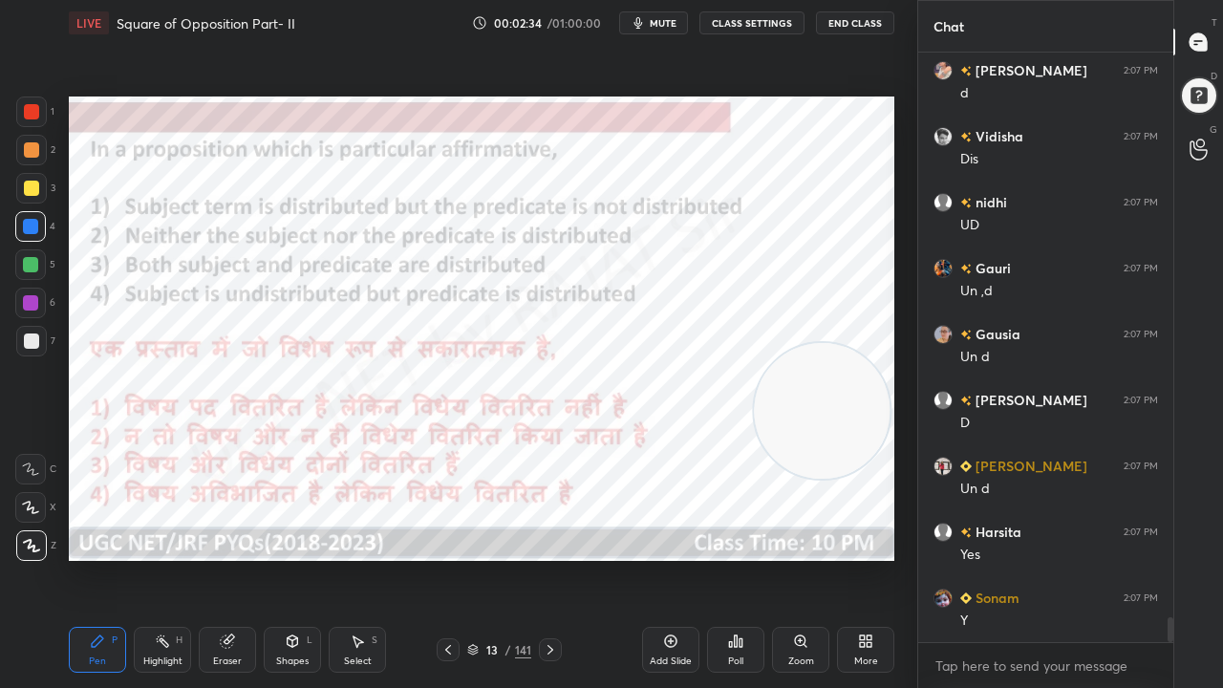
click at [738, 558] on div "Poll" at bounding box center [735, 650] width 57 height 46
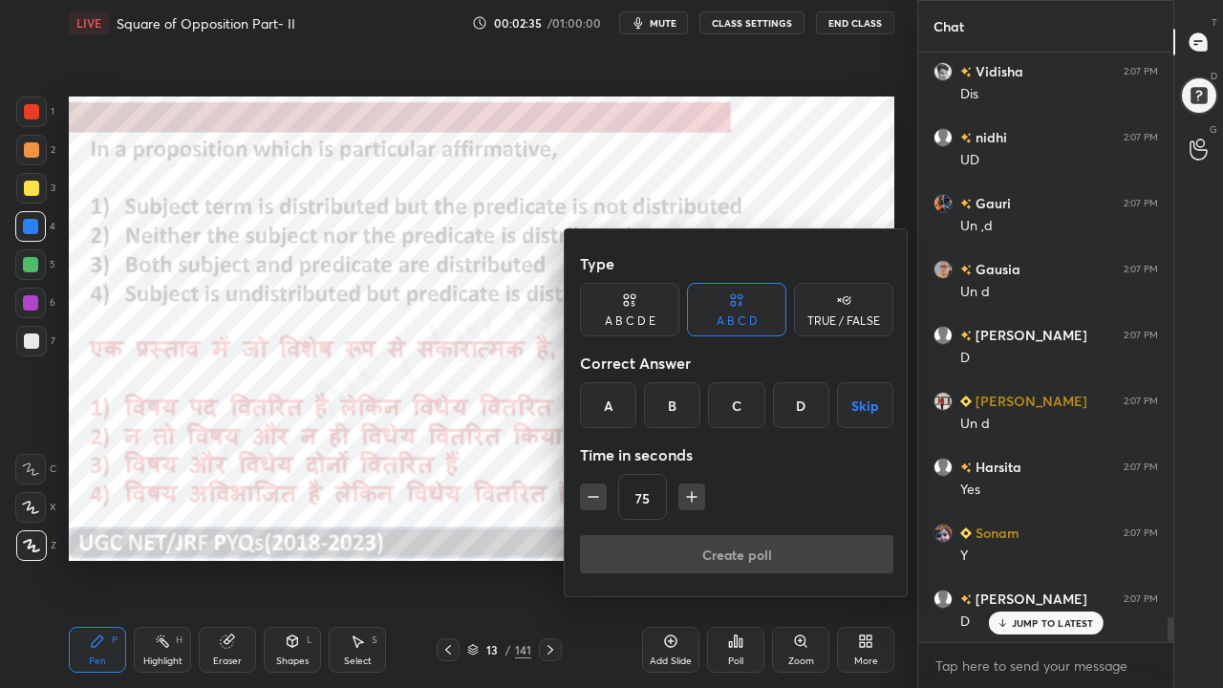
click at [678, 413] on div "B" at bounding box center [672, 405] width 56 height 46
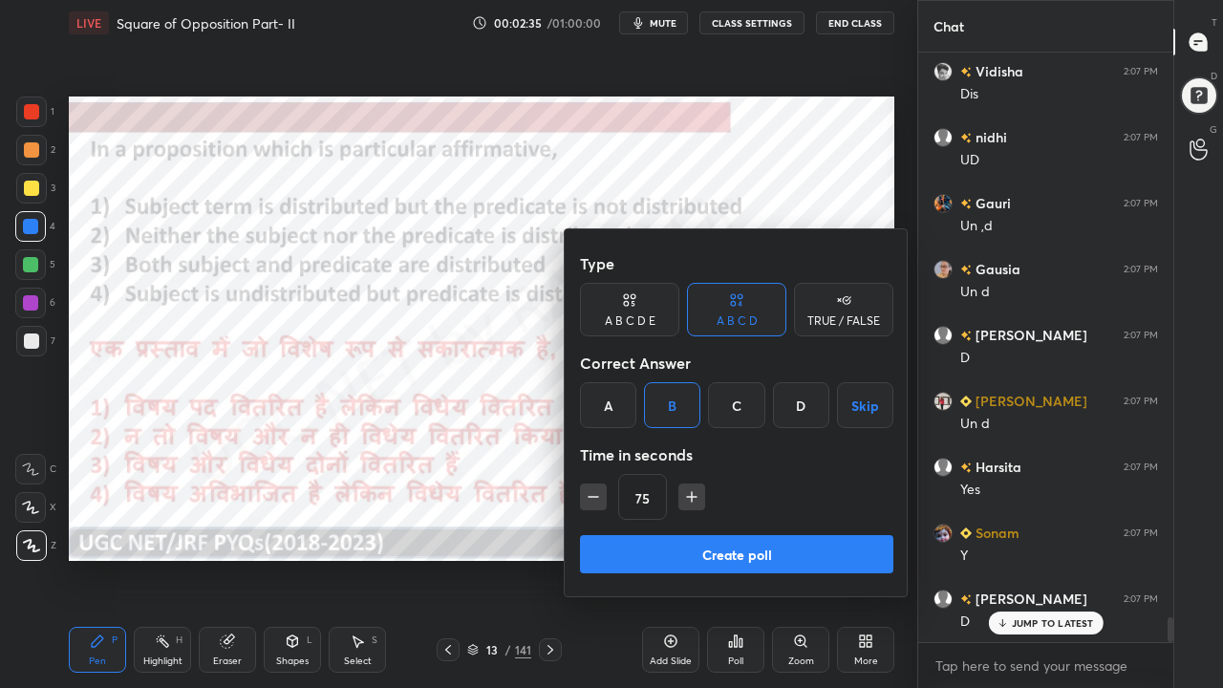
click at [592, 501] on icon "button" at bounding box center [593, 496] width 19 height 19
type input "60"
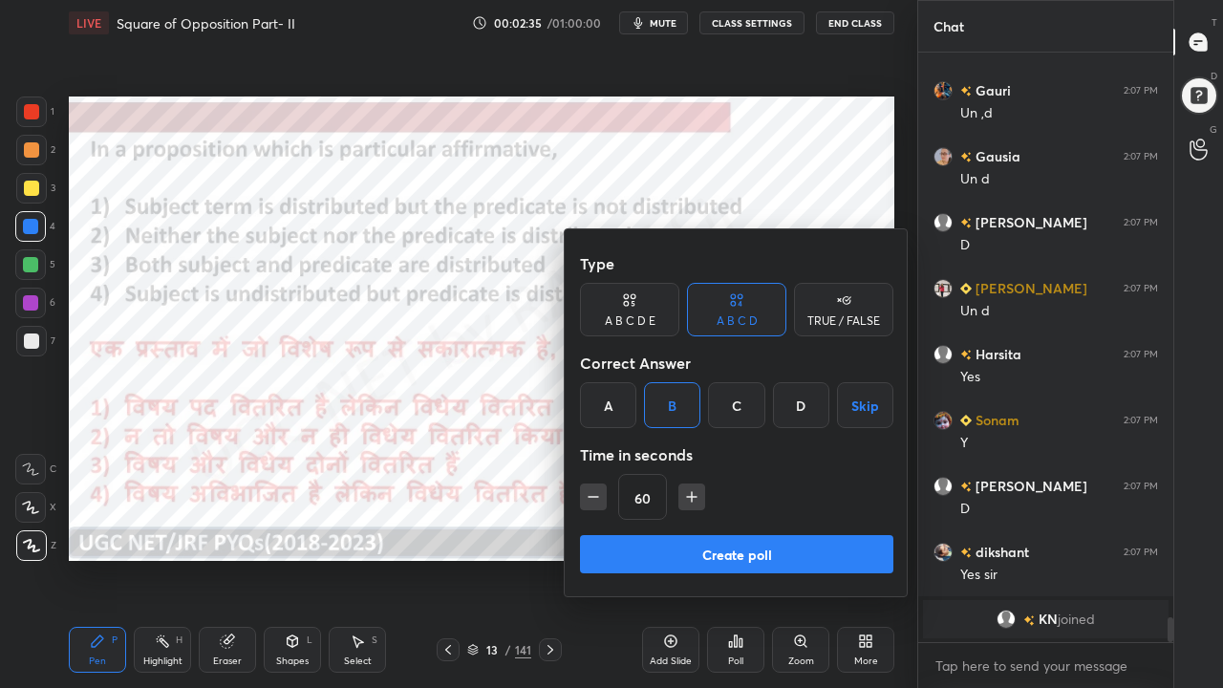
click at [629, 552] on button "Create poll" at bounding box center [737, 554] width 314 height 38
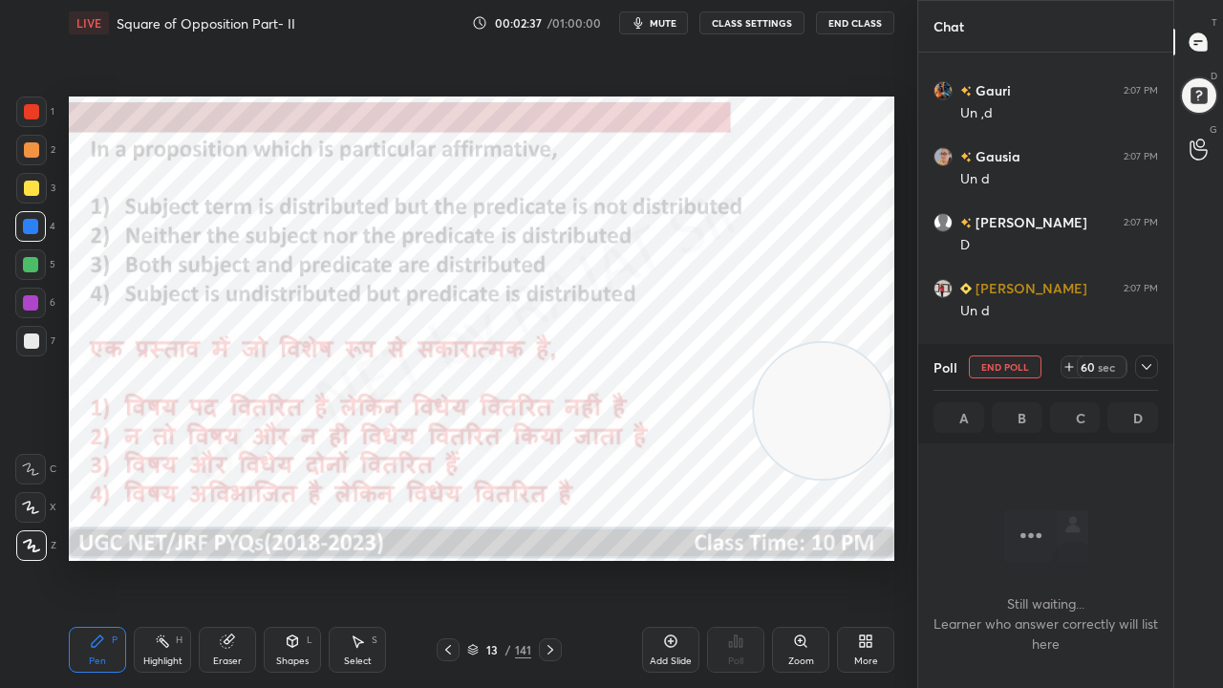
click at [661, 28] on span "mute" at bounding box center [663, 22] width 27 height 13
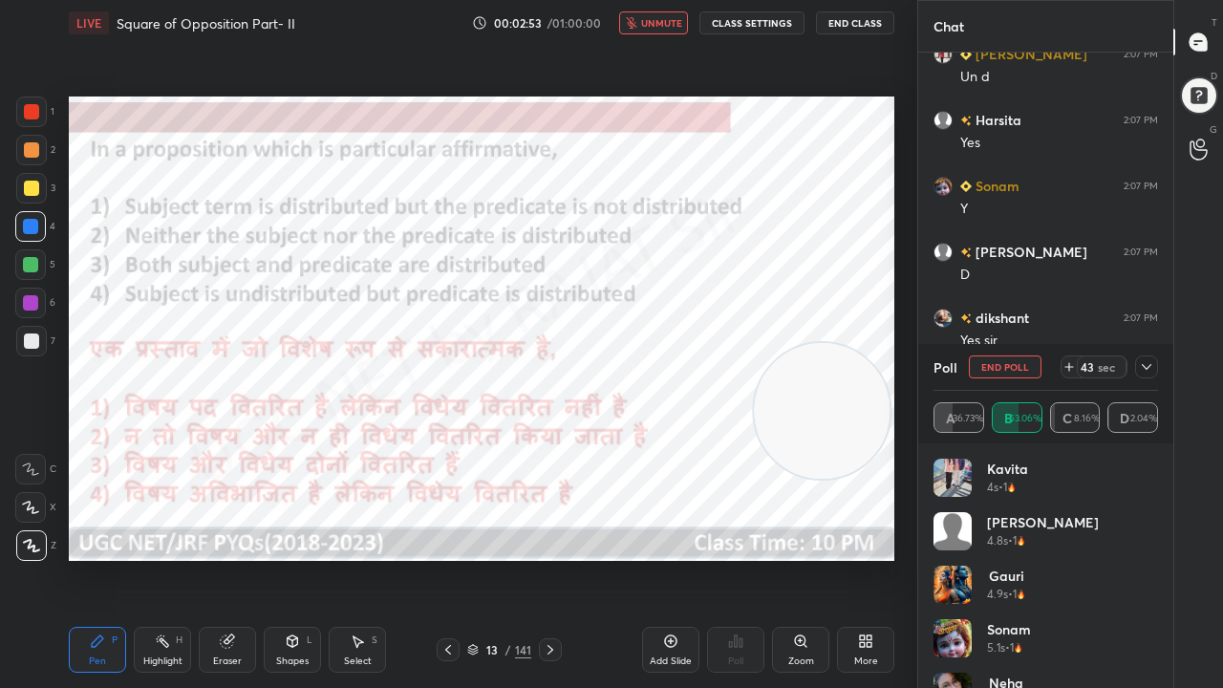
click at [1145, 363] on icon at bounding box center [1146, 366] width 15 height 15
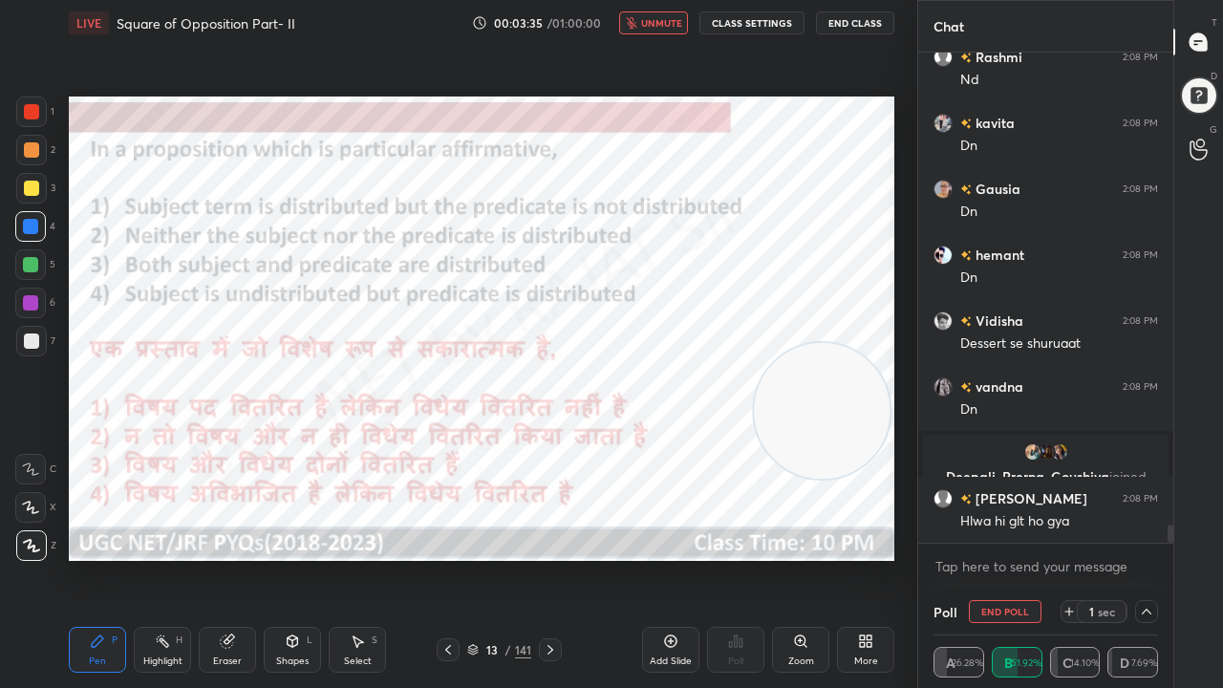
click at [688, 23] on button "unmute" at bounding box center [653, 22] width 69 height 23
click at [677, 20] on span "mute" at bounding box center [663, 22] width 27 height 13
click at [673, 29] on button "unmute" at bounding box center [653, 22] width 69 height 23
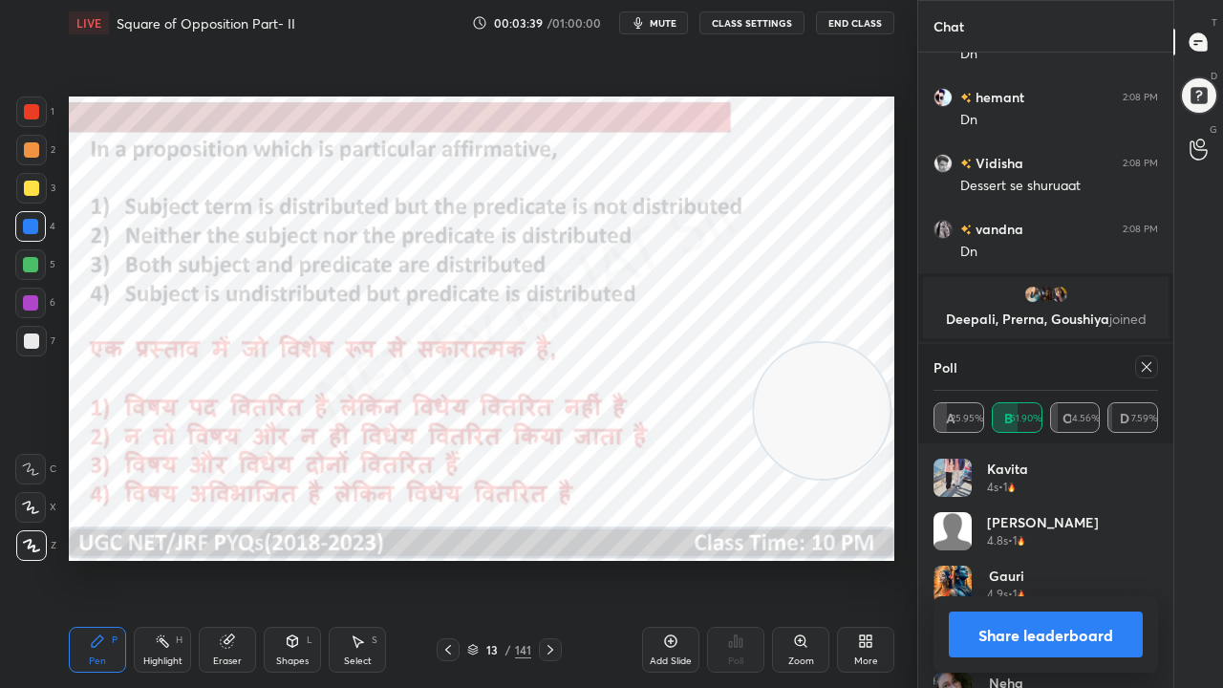
scroll to position [12841, 0]
click at [1153, 367] on div at bounding box center [1147, 367] width 23 height 23
type textarea "x"
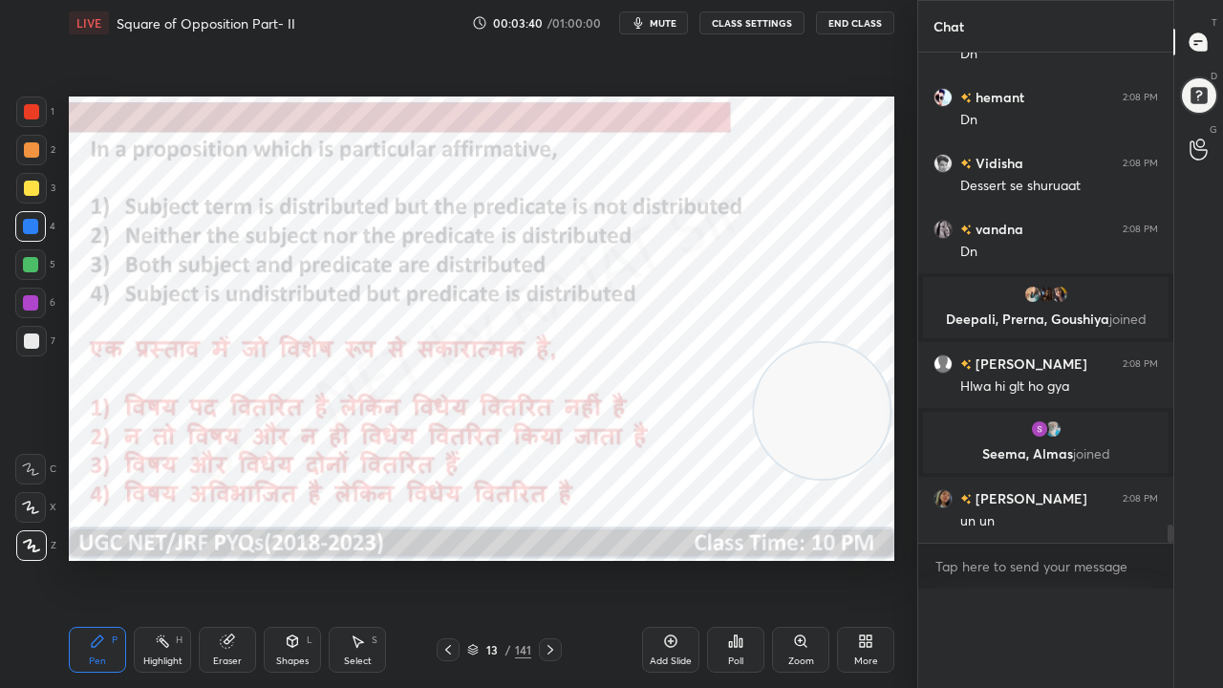
scroll to position [0, 0]
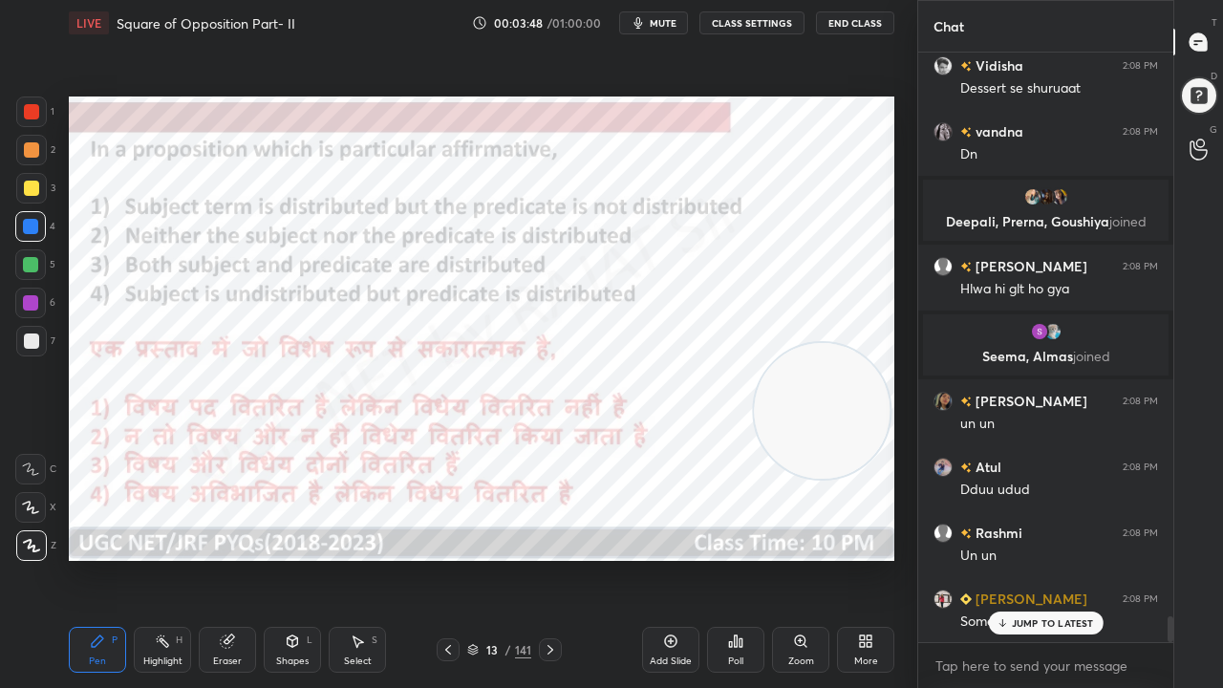
click at [507, 558] on div "/" at bounding box center [509, 649] width 6 height 11
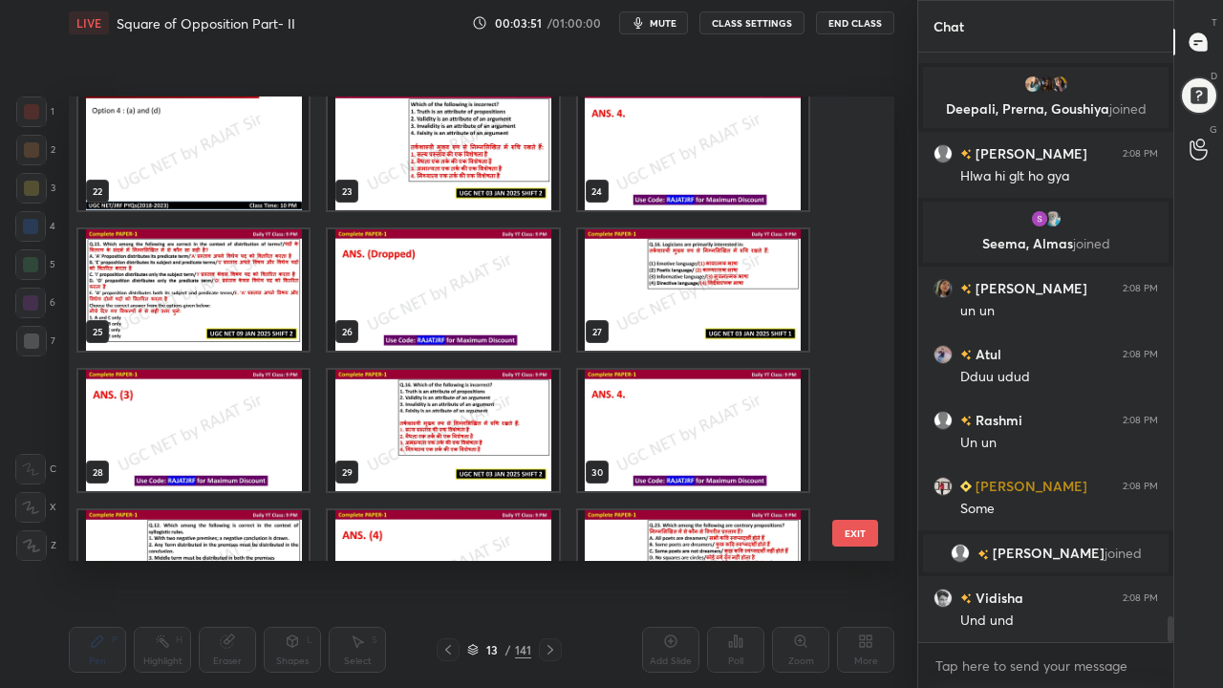
click at [696, 273] on img "grid" at bounding box center [693, 289] width 230 height 121
click at [696, 274] on img "grid" at bounding box center [693, 289] width 230 height 121
click at [697, 273] on img "grid" at bounding box center [693, 289] width 230 height 121
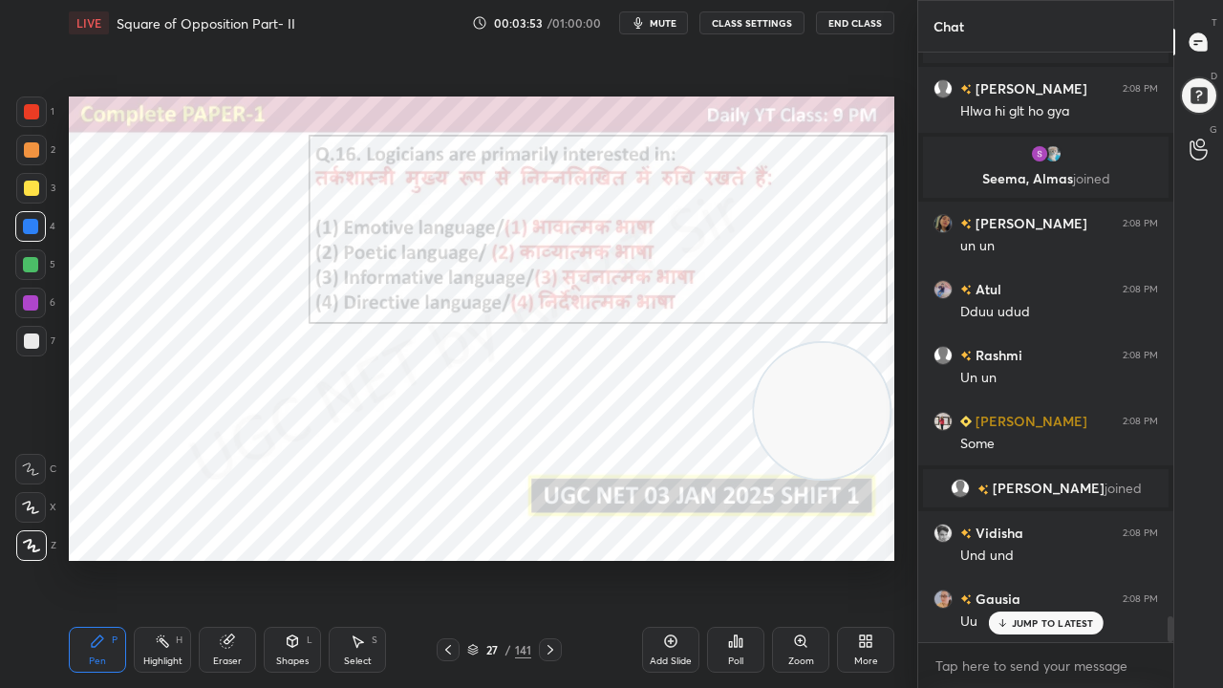
click at [742, 558] on icon at bounding box center [741, 643] width 3 height 9
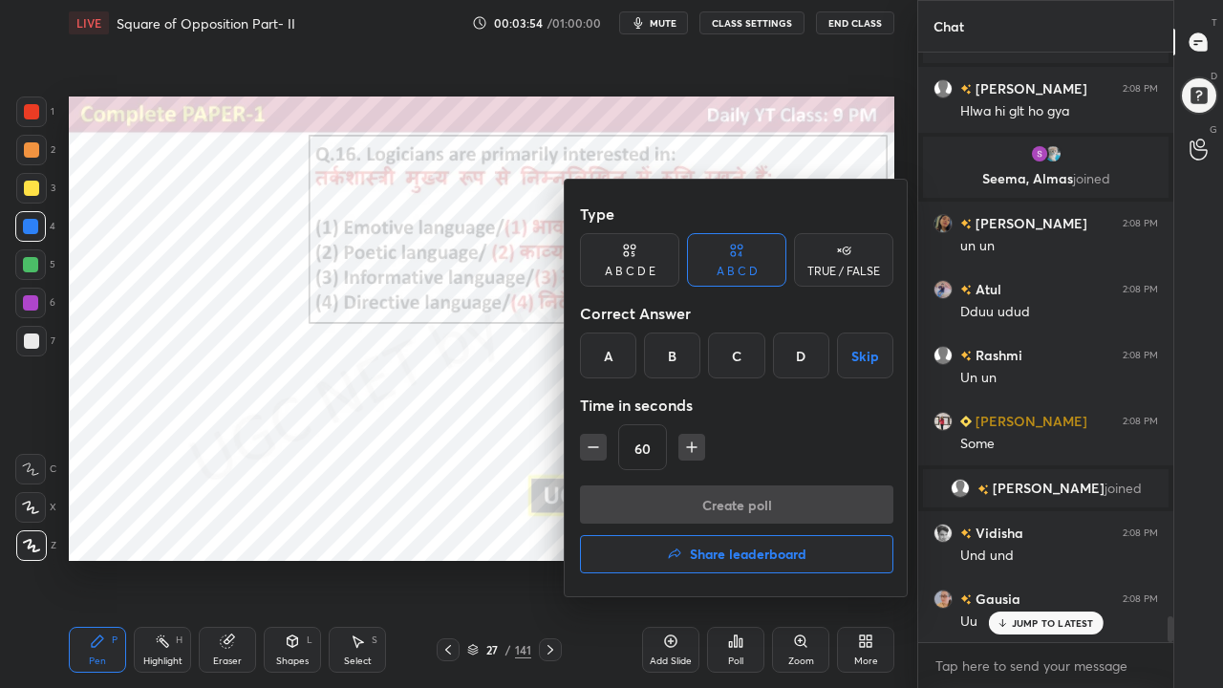
click at [724, 361] on div "C" at bounding box center [736, 356] width 56 height 46
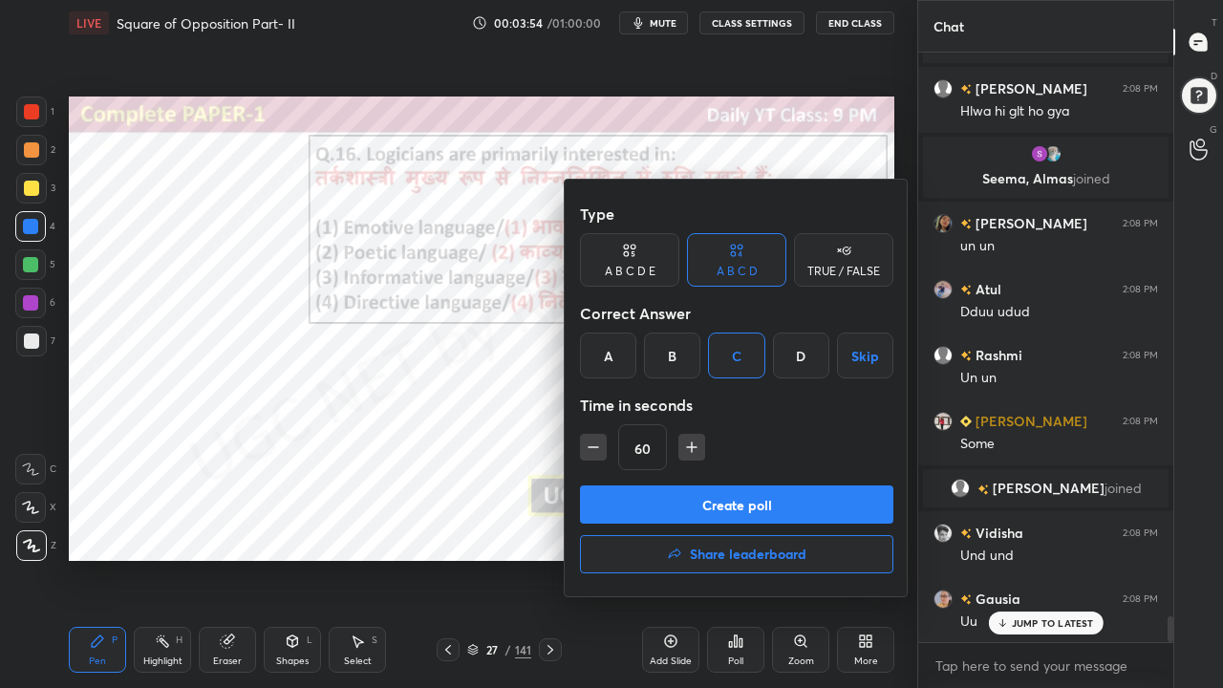
drag, startPoint x: 591, startPoint y: 446, endPoint x: 616, endPoint y: 468, distance: 33.2
click at [593, 447] on icon "button" at bounding box center [593, 447] width 19 height 19
type input "45"
click at [627, 487] on button "Create poll" at bounding box center [737, 505] width 314 height 38
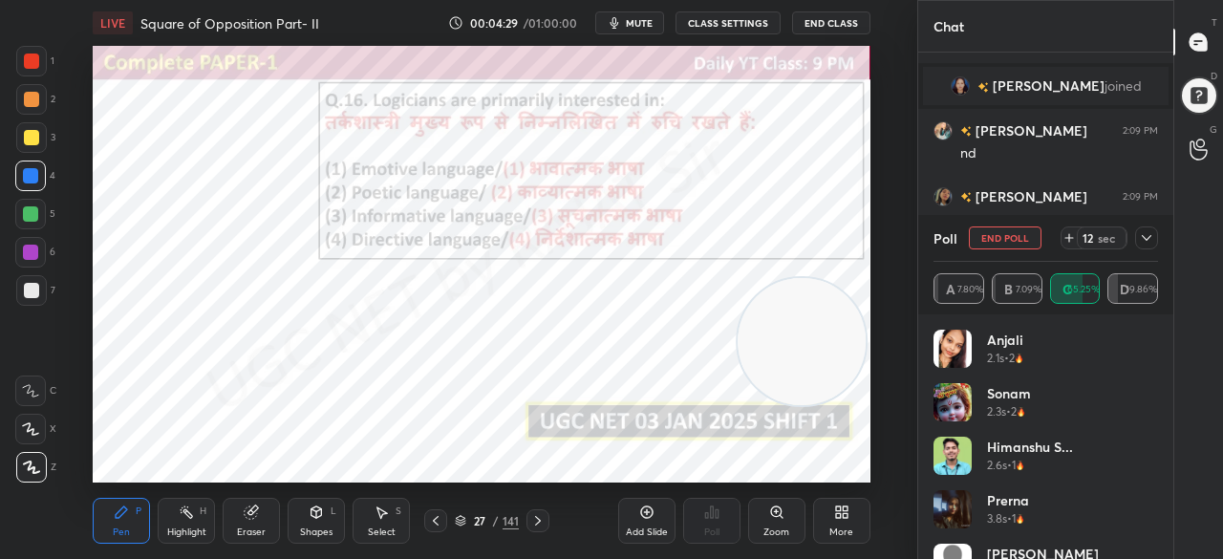
click at [1147, 239] on icon at bounding box center [1147, 238] width 10 height 6
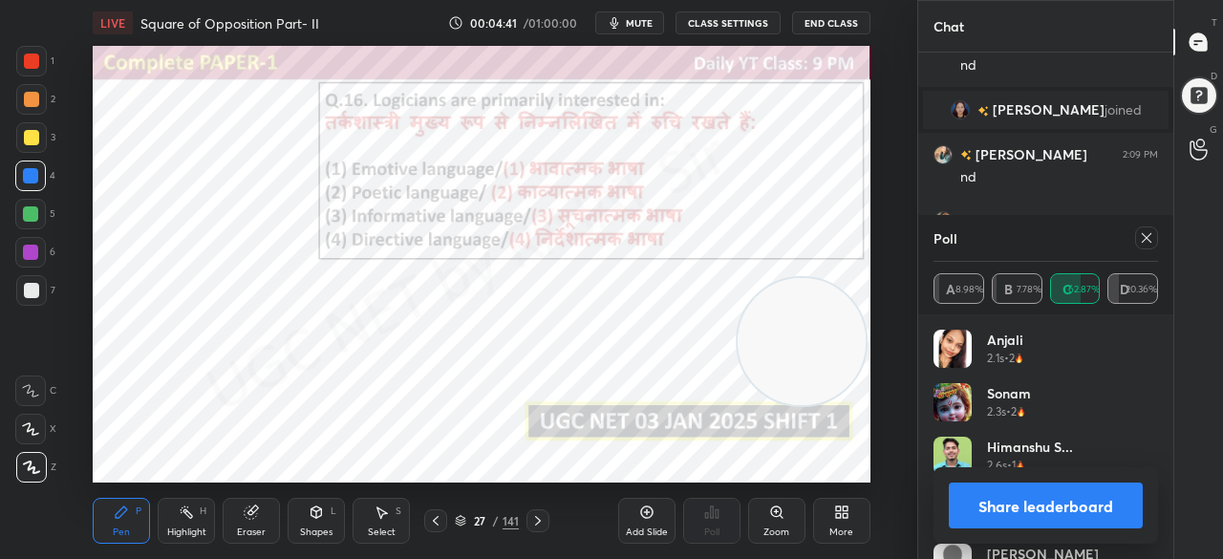
click at [1149, 243] on icon at bounding box center [1146, 237] width 15 height 15
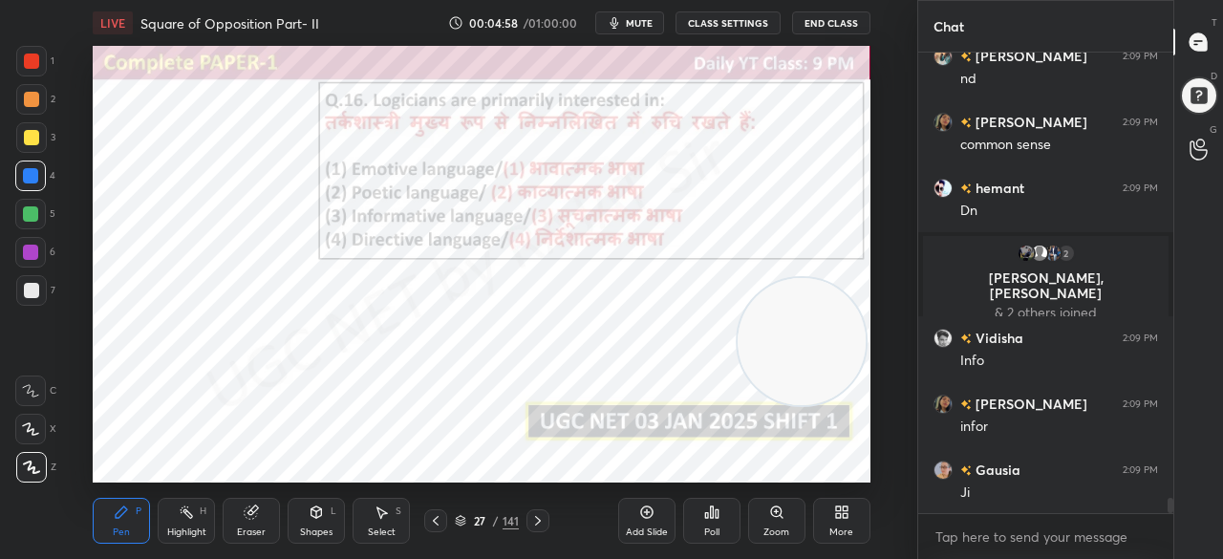
click at [32, 61] on div at bounding box center [31, 61] width 15 height 15
click at [32, 60] on div at bounding box center [31, 61] width 15 height 15
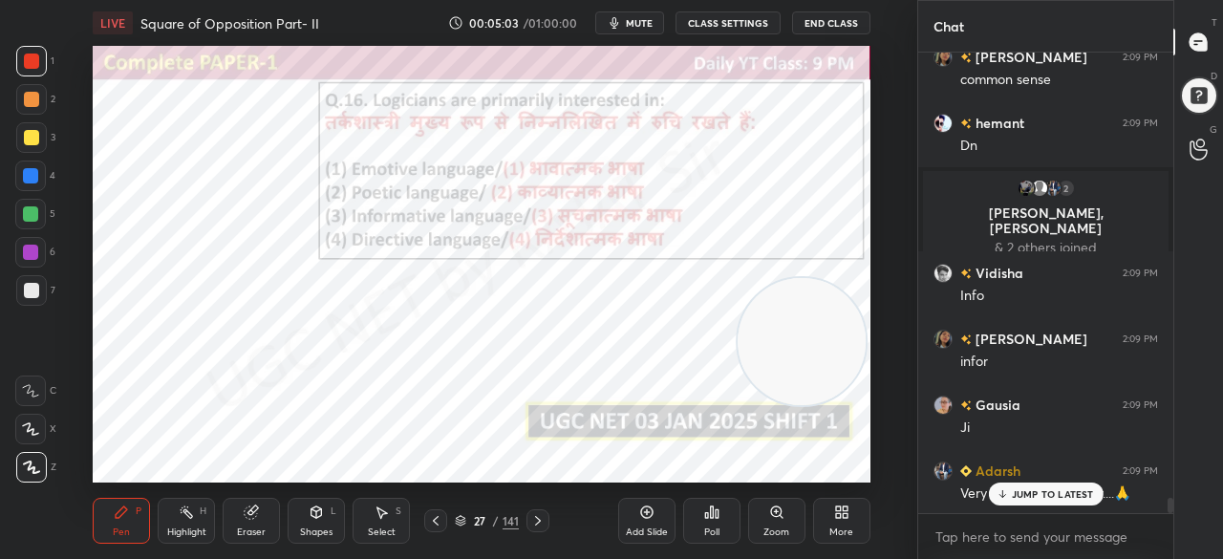
click at [37, 177] on div at bounding box center [30, 175] width 15 height 15
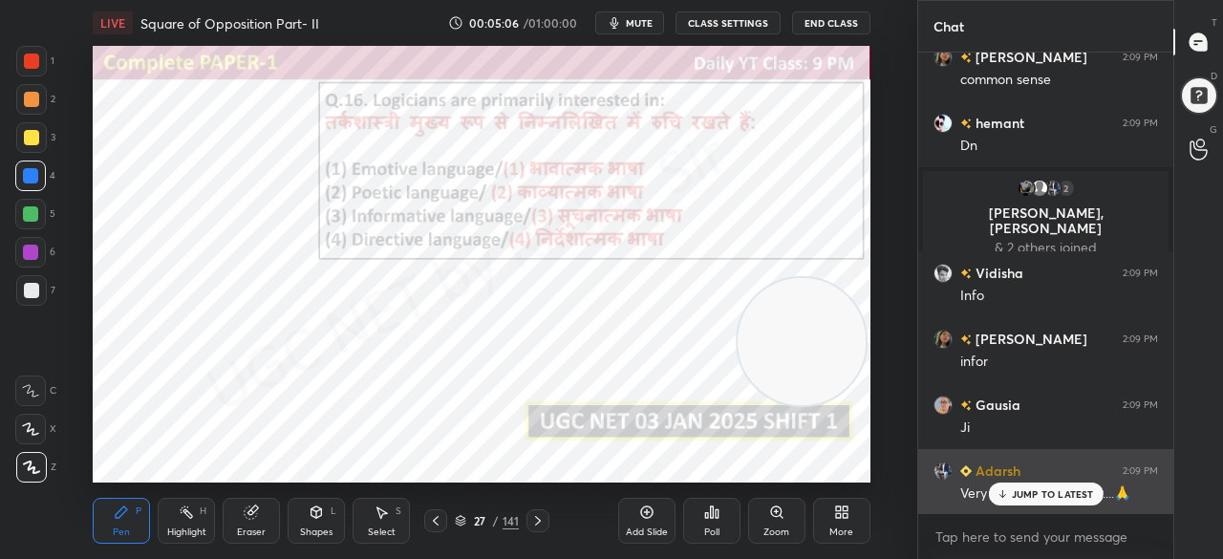
click at [1007, 507] on div "Adarsh 2:09 PM Very good afternoon sir....🙏" at bounding box center [1046, 482] width 255 height 66
click at [1028, 496] on p "JUMP TO LATEST" at bounding box center [1053, 493] width 82 height 11
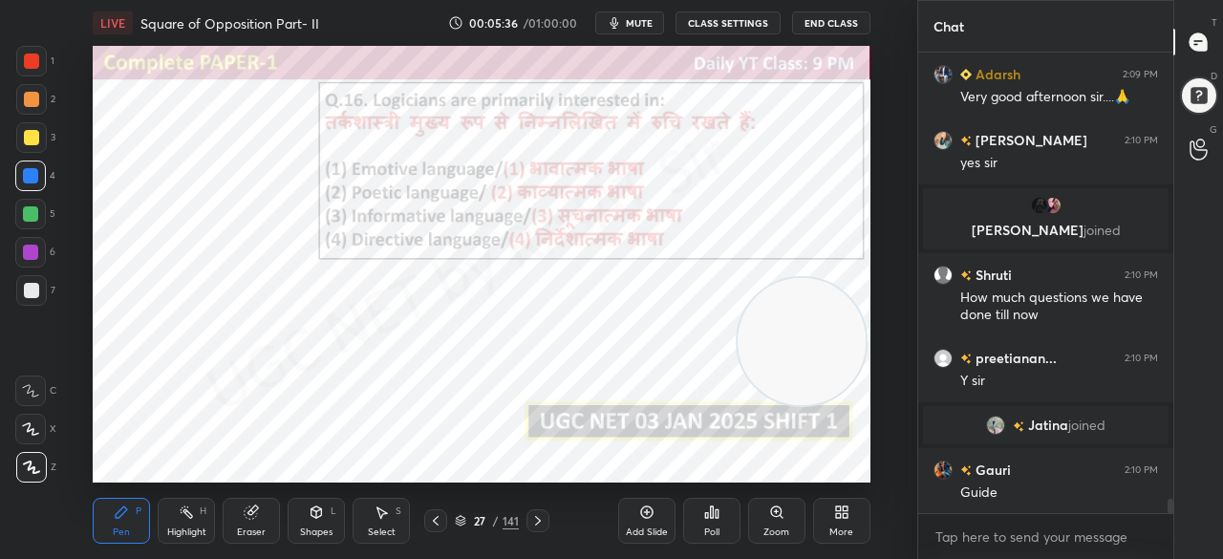
click at [485, 521] on div "27" at bounding box center [479, 520] width 19 height 11
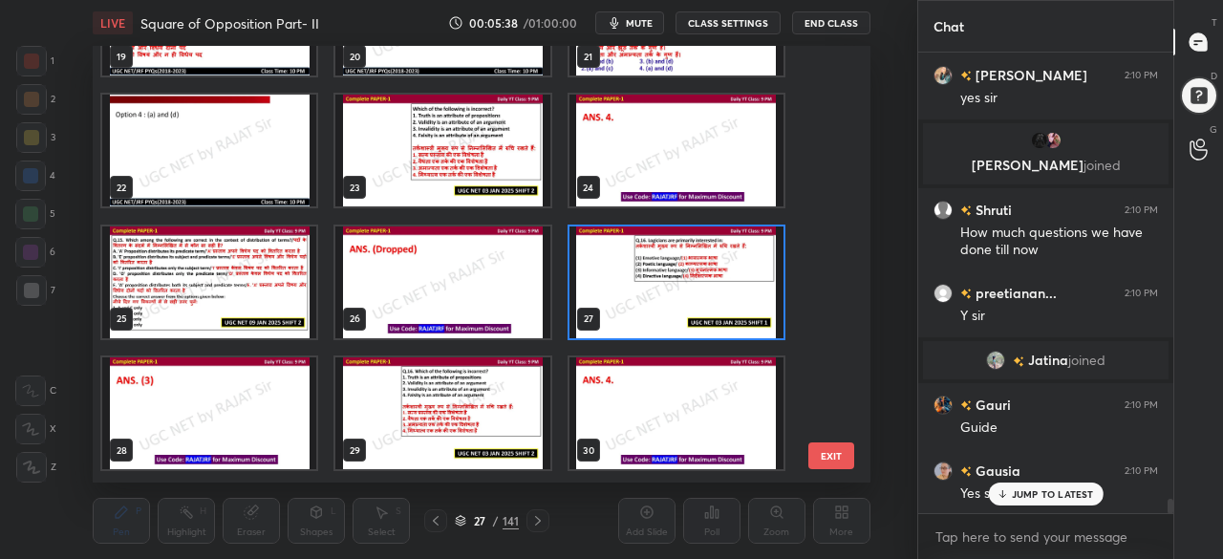
click at [476, 173] on img "grid" at bounding box center [443, 151] width 214 height 112
click at [477, 172] on img "grid" at bounding box center [443, 151] width 214 height 112
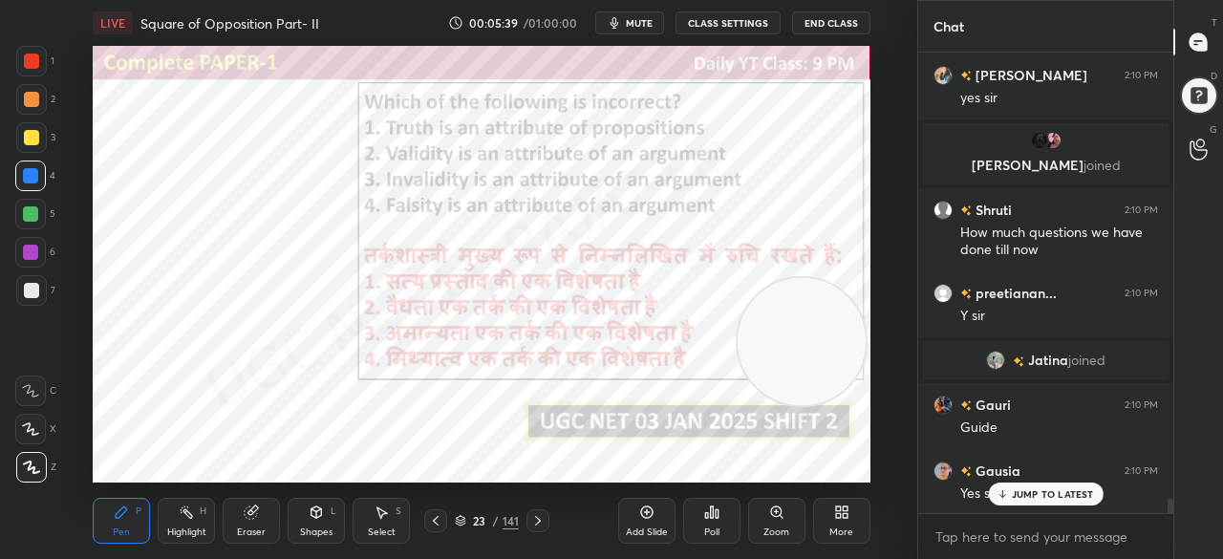
click at [477, 171] on img "grid" at bounding box center [443, 151] width 214 height 112
click at [710, 518] on icon at bounding box center [711, 512] width 15 height 15
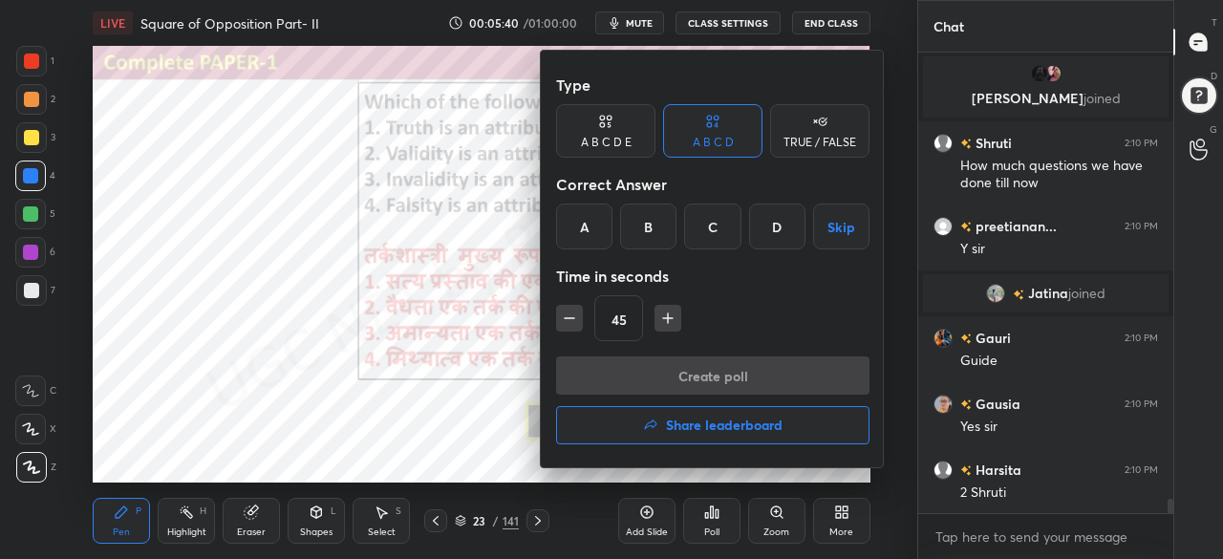
drag, startPoint x: 769, startPoint y: 241, endPoint x: 689, endPoint y: 324, distance: 114.9
click at [767, 244] on div "D" at bounding box center [777, 227] width 56 height 46
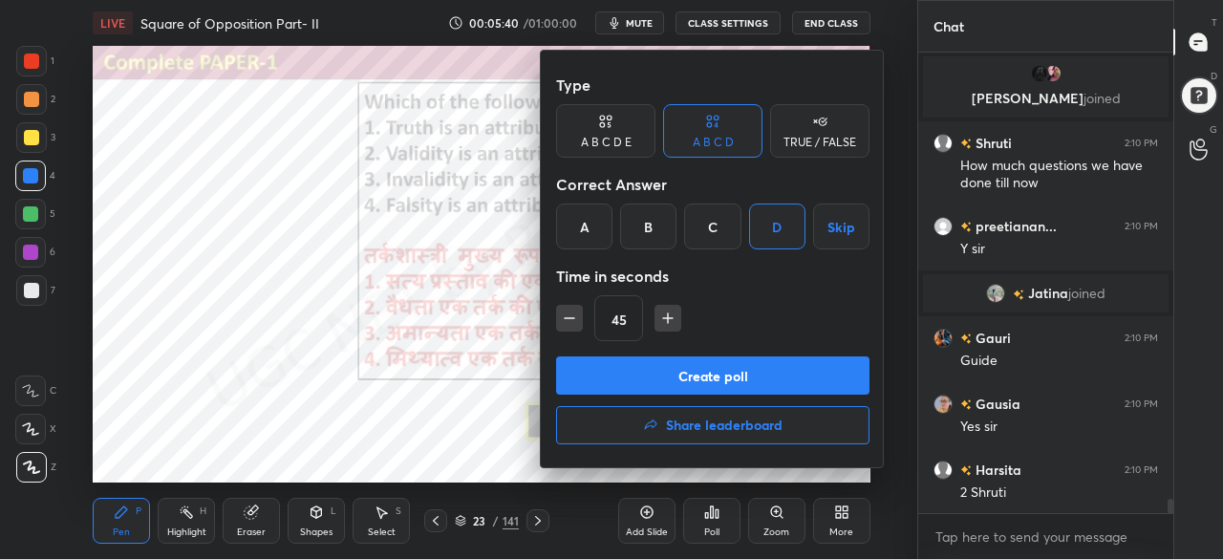
scroll to position [14343, 0]
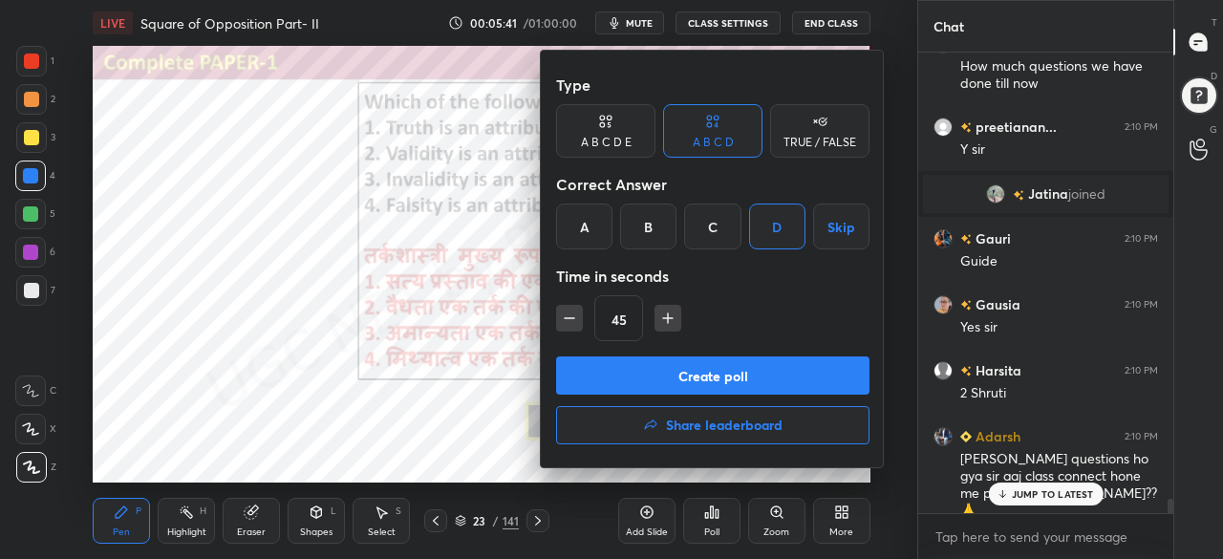
click at [660, 378] on button "Create poll" at bounding box center [713, 376] width 314 height 38
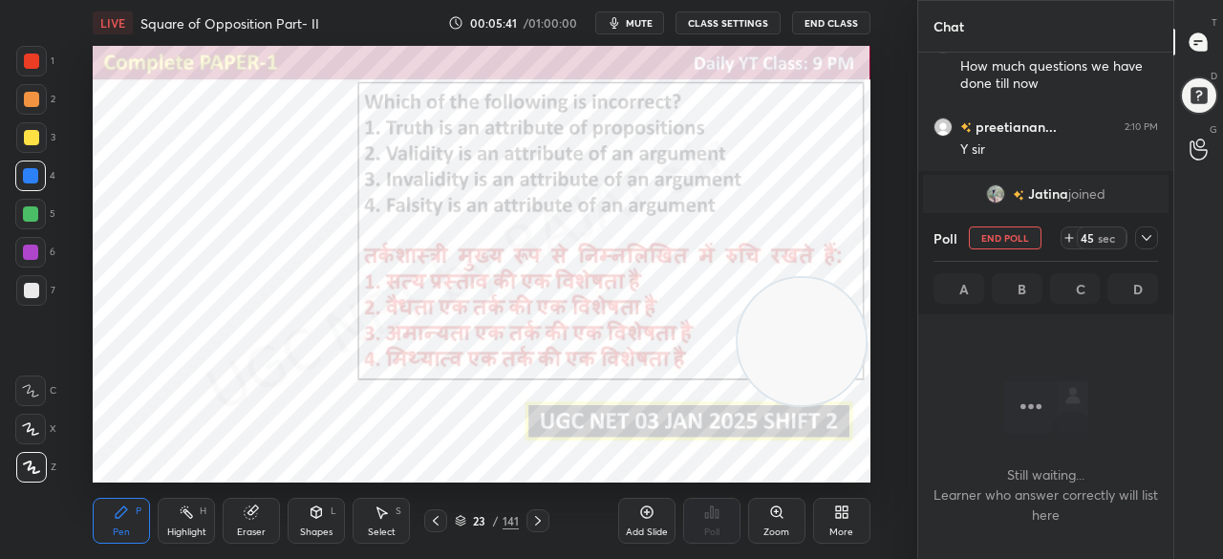
scroll to position [203, 249]
click at [851, 511] on div "More" at bounding box center [841, 521] width 57 height 46
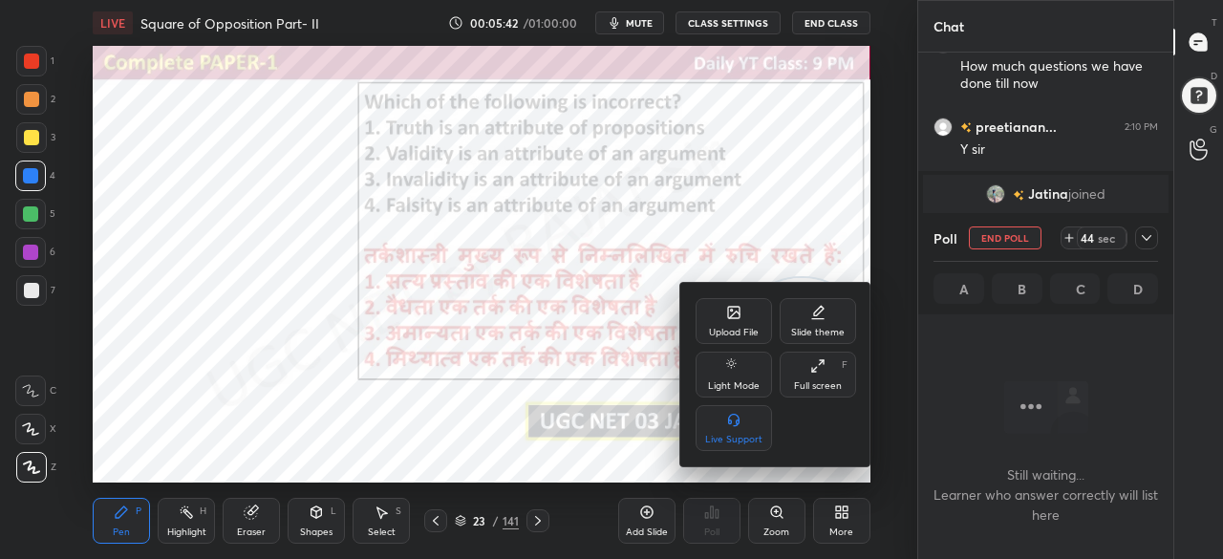
click at [830, 381] on div "Full screen" at bounding box center [818, 386] width 48 height 10
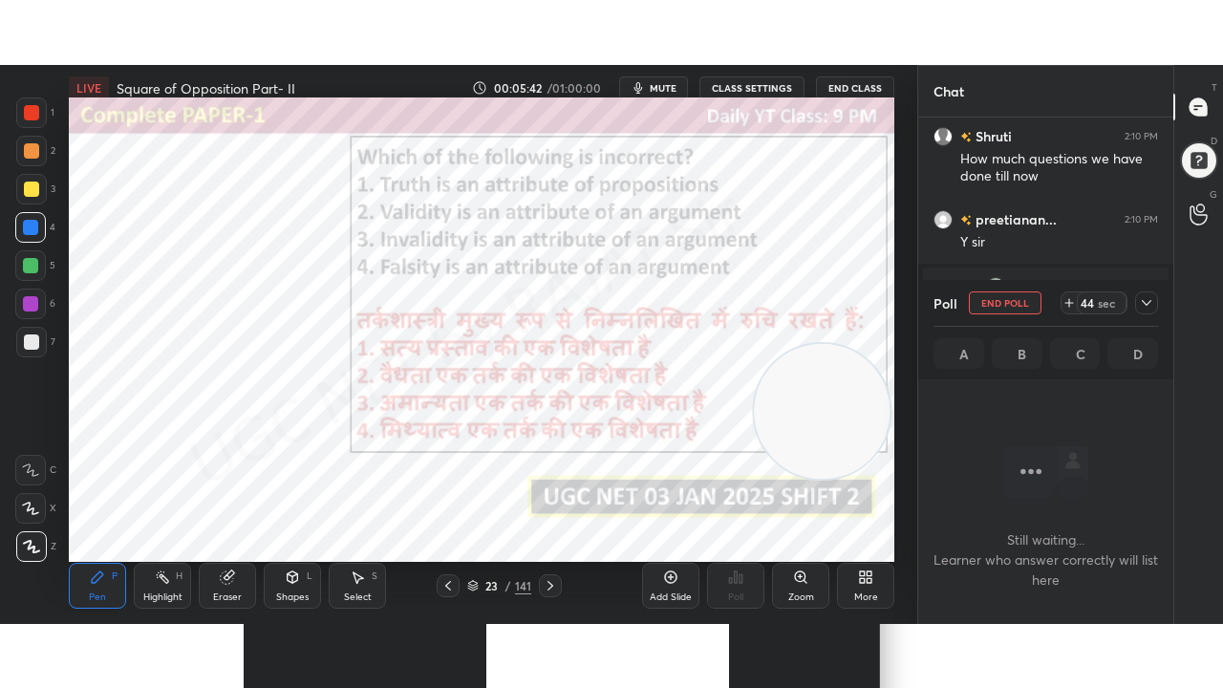
scroll to position [485, 249]
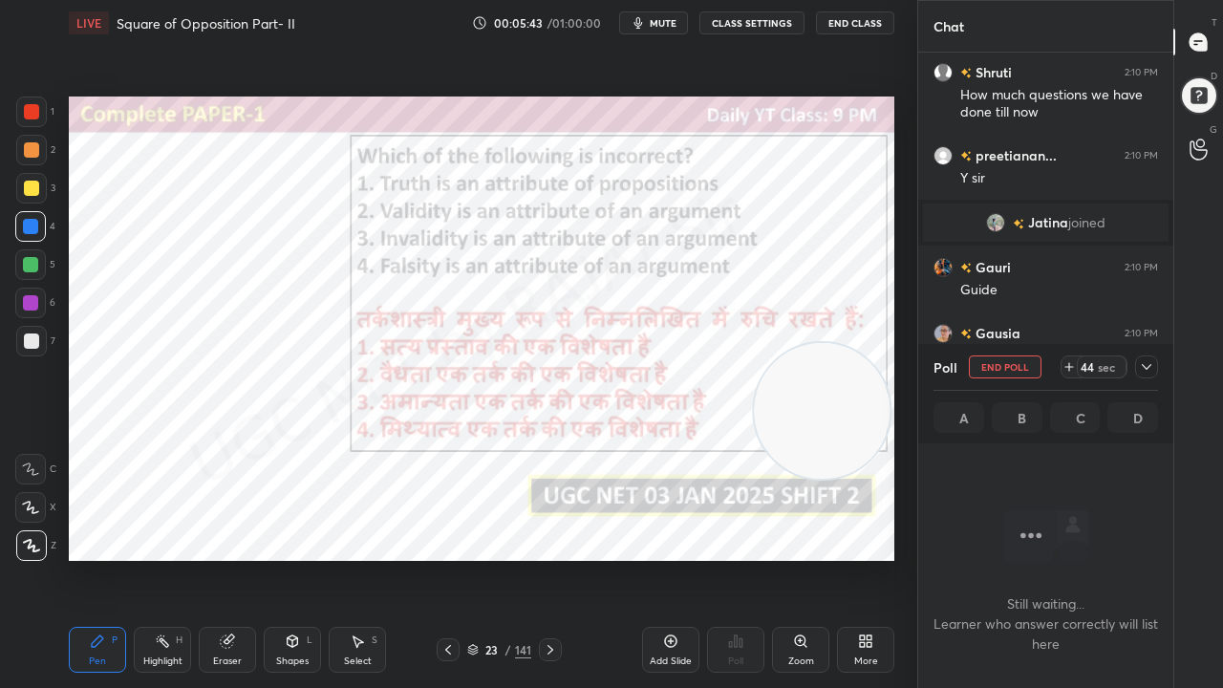
click at [1146, 365] on icon at bounding box center [1146, 366] width 15 height 15
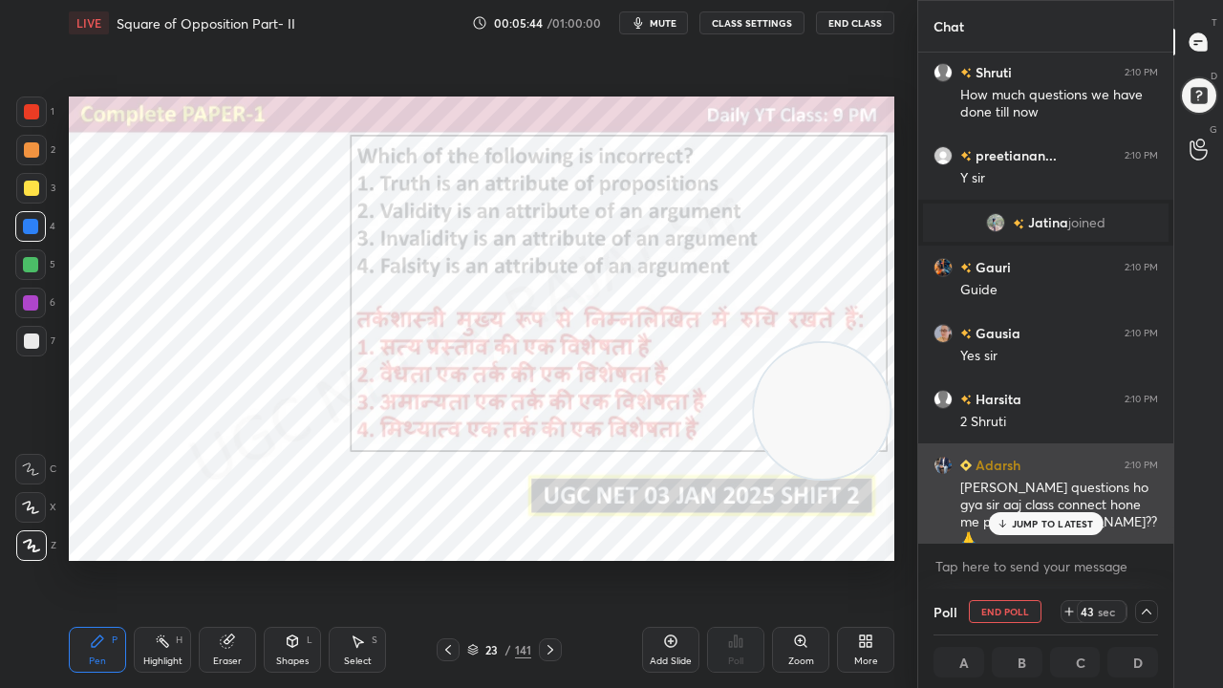
click at [1002, 531] on div "JUMP TO LATEST" at bounding box center [1045, 523] width 115 height 23
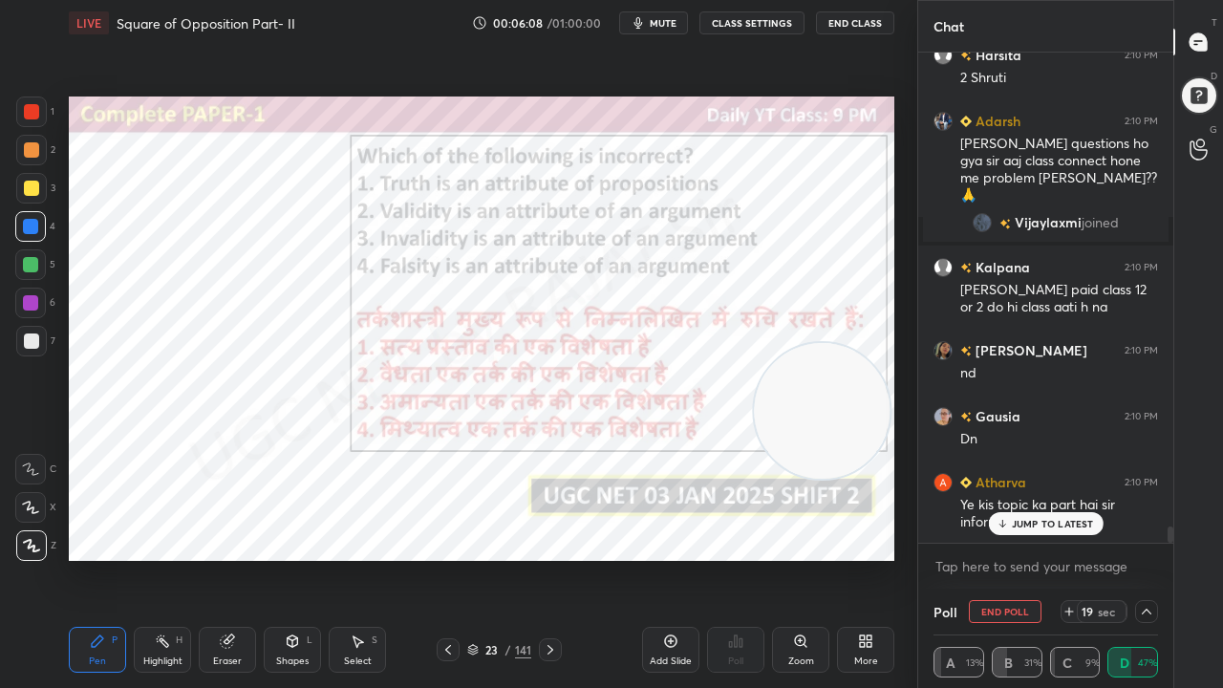
click at [33, 111] on div at bounding box center [31, 111] width 15 height 15
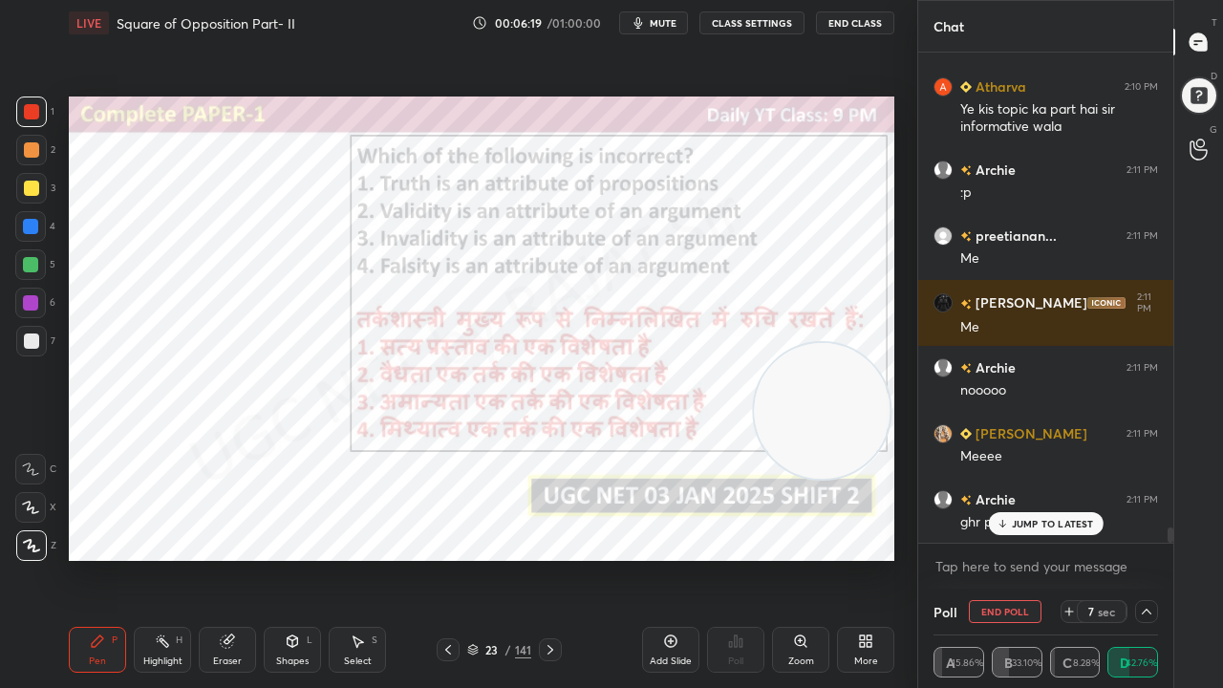
click at [32, 221] on div at bounding box center [30, 226] width 15 height 15
click at [31, 219] on div at bounding box center [30, 226] width 15 height 15
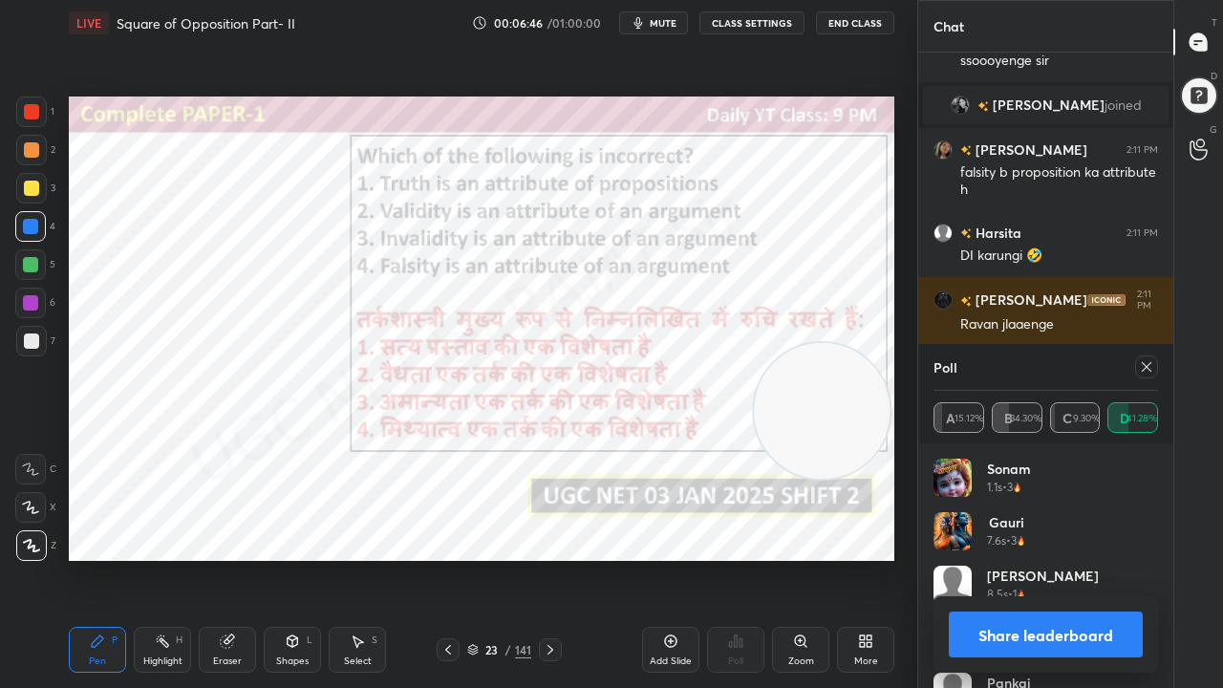
click at [1151, 370] on icon at bounding box center [1146, 366] width 15 height 15
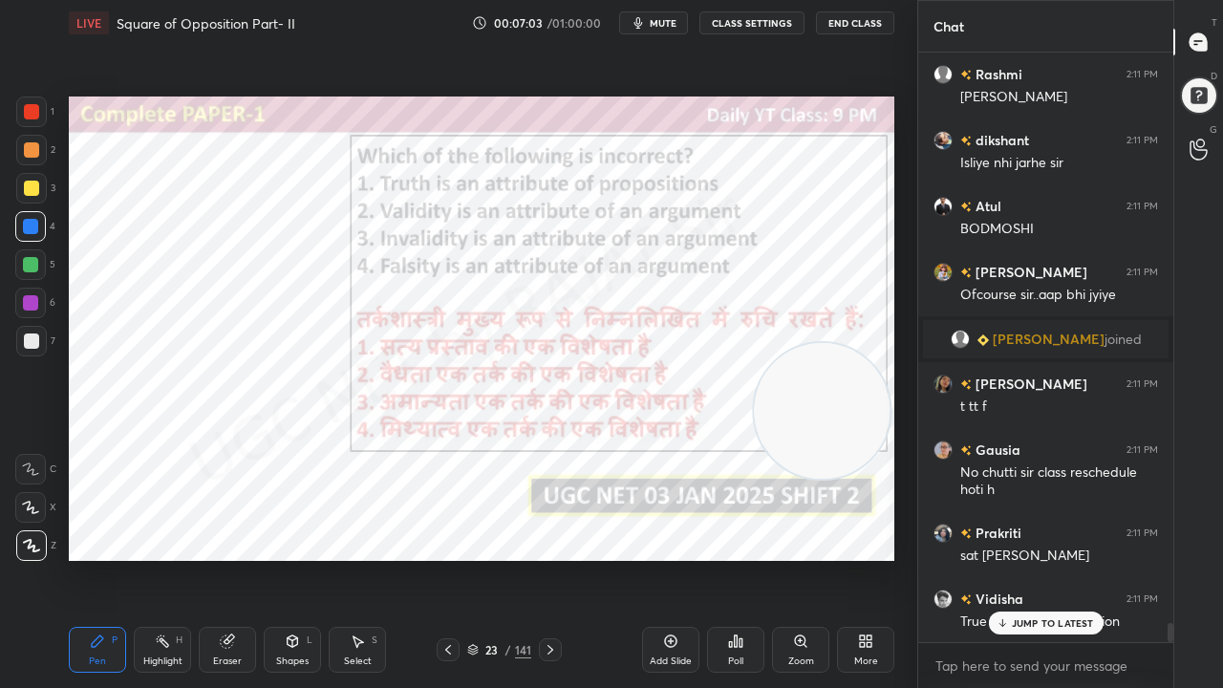
click at [663, 23] on span "mute" at bounding box center [663, 22] width 27 height 13
click at [500, 558] on div "23" at bounding box center [492, 649] width 19 height 11
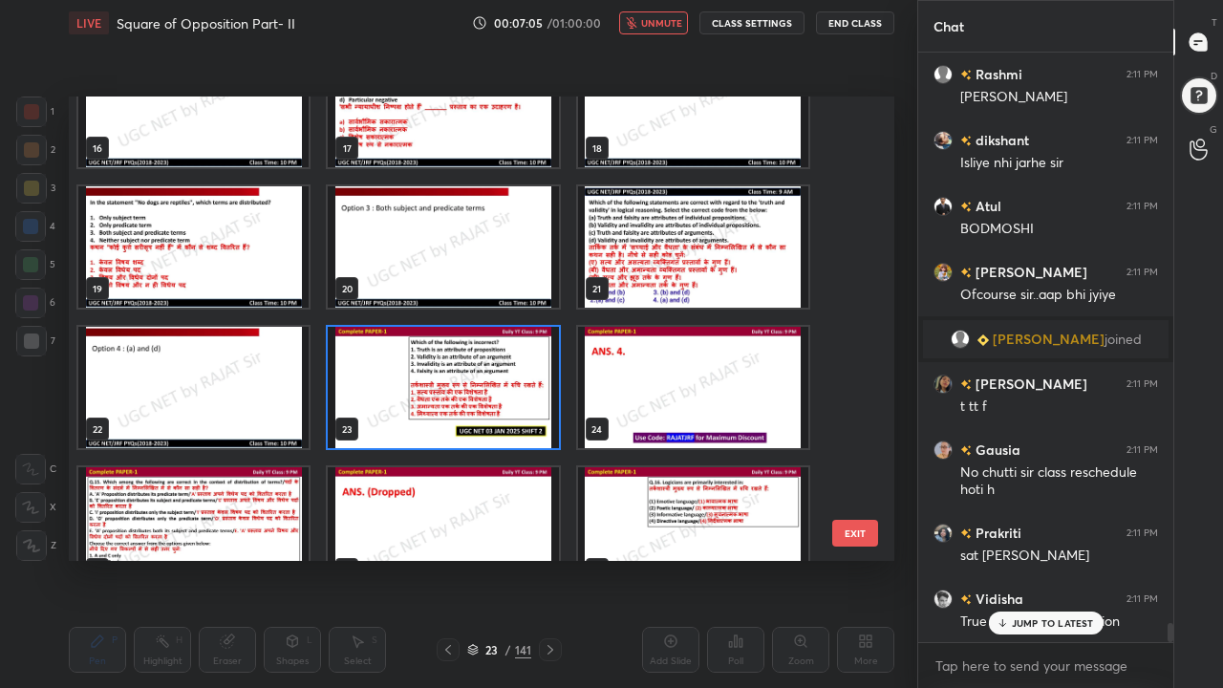
click at [502, 385] on img "grid" at bounding box center [443, 387] width 230 height 121
click at [502, 388] on img "grid" at bounding box center [443, 387] width 230 height 121
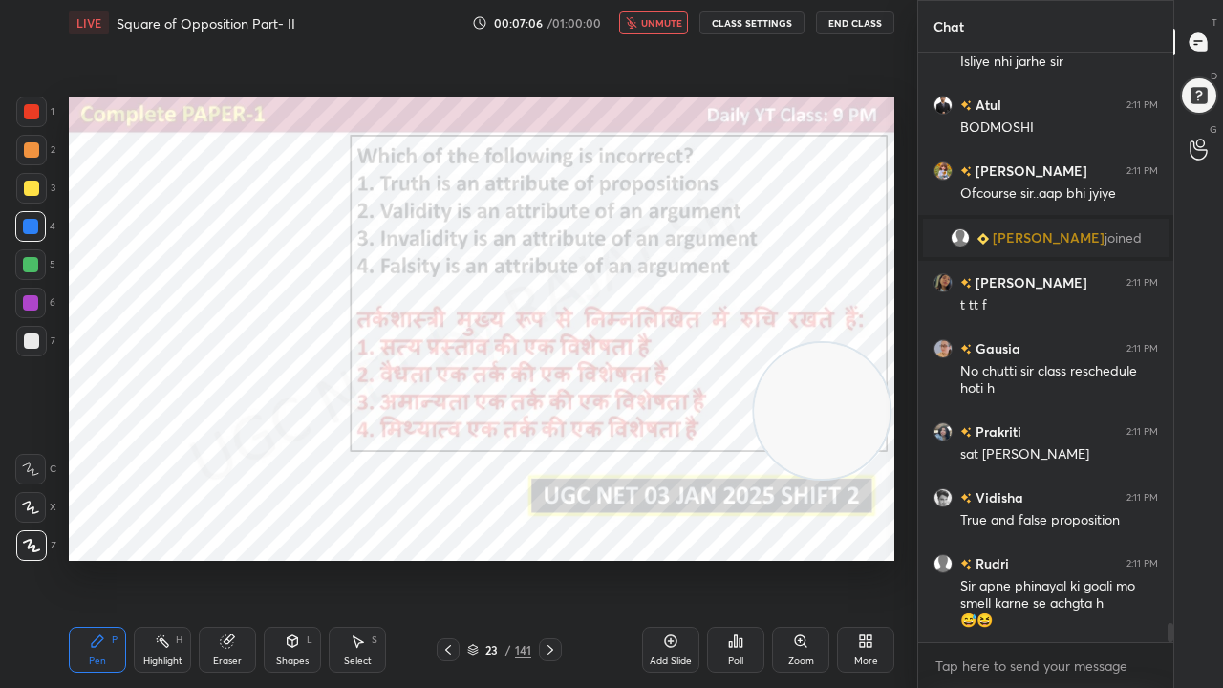
click at [659, 15] on button "unmute" at bounding box center [653, 22] width 69 height 23
drag, startPoint x: 655, startPoint y: 26, endPoint x: 639, endPoint y: 88, distance: 64.2
click at [655, 27] on span "mute" at bounding box center [663, 22] width 27 height 13
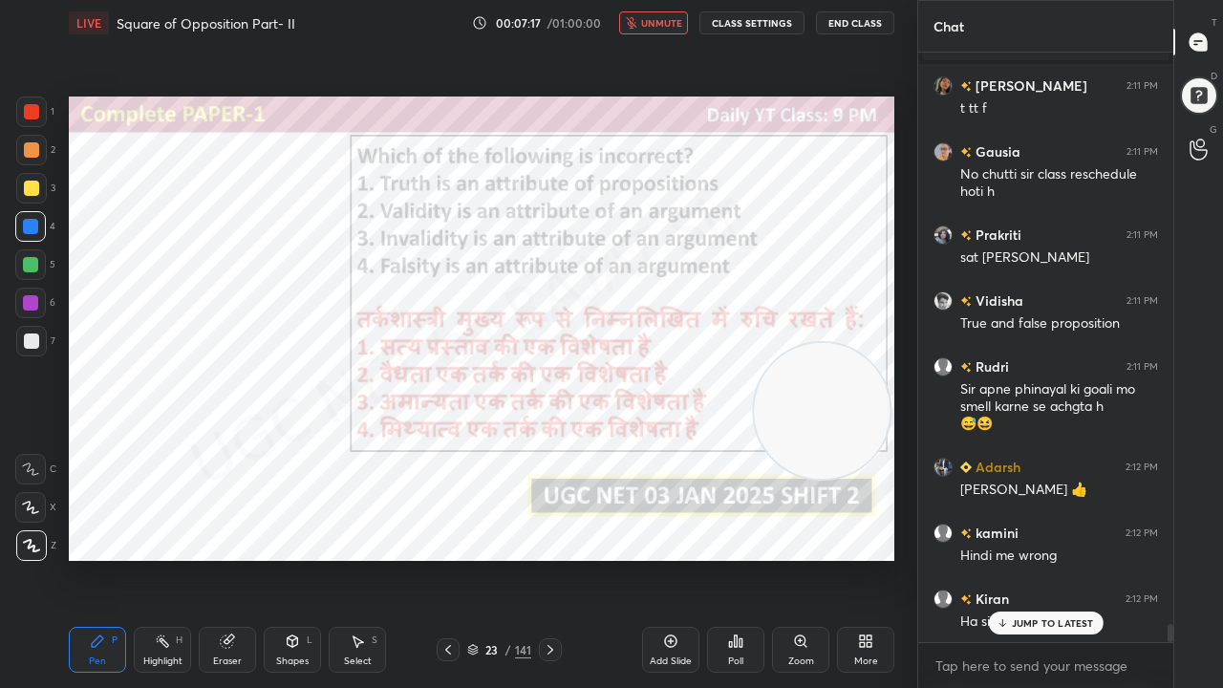
click at [654, 24] on span "unmute" at bounding box center [661, 22] width 41 height 13
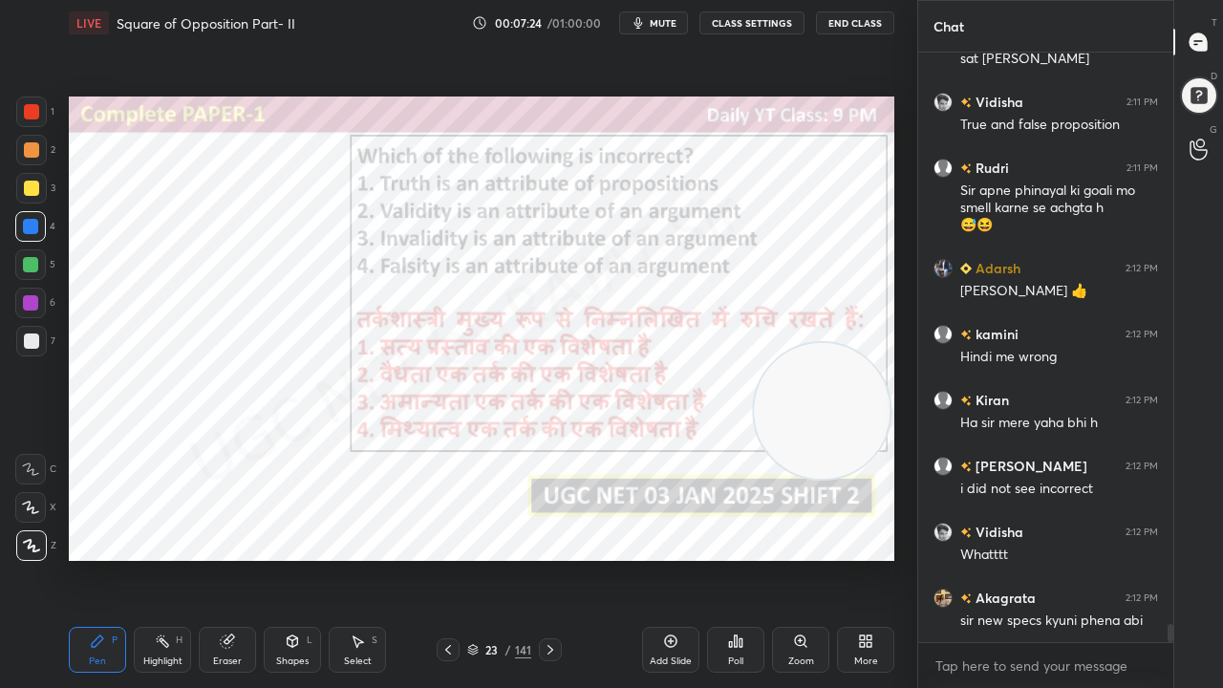
click at [658, 24] on span "mute" at bounding box center [663, 22] width 27 height 13
click at [495, 558] on div "23" at bounding box center [492, 649] width 19 height 11
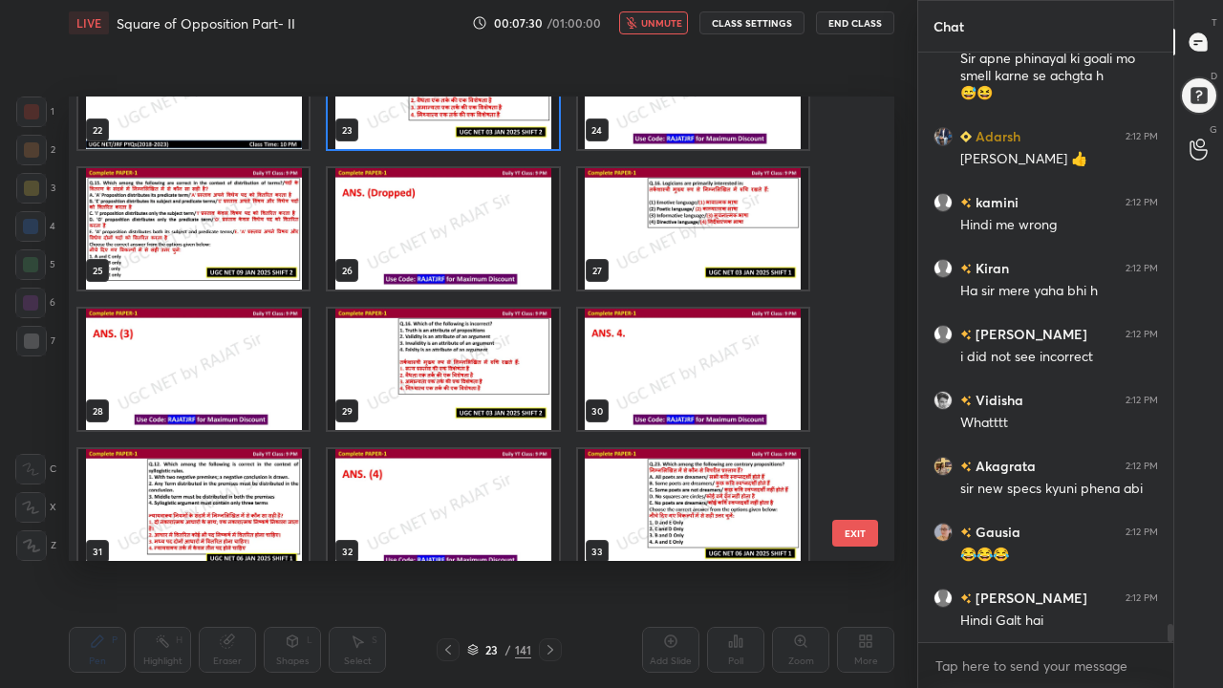
click at [501, 399] on img "grid" at bounding box center [443, 369] width 230 height 121
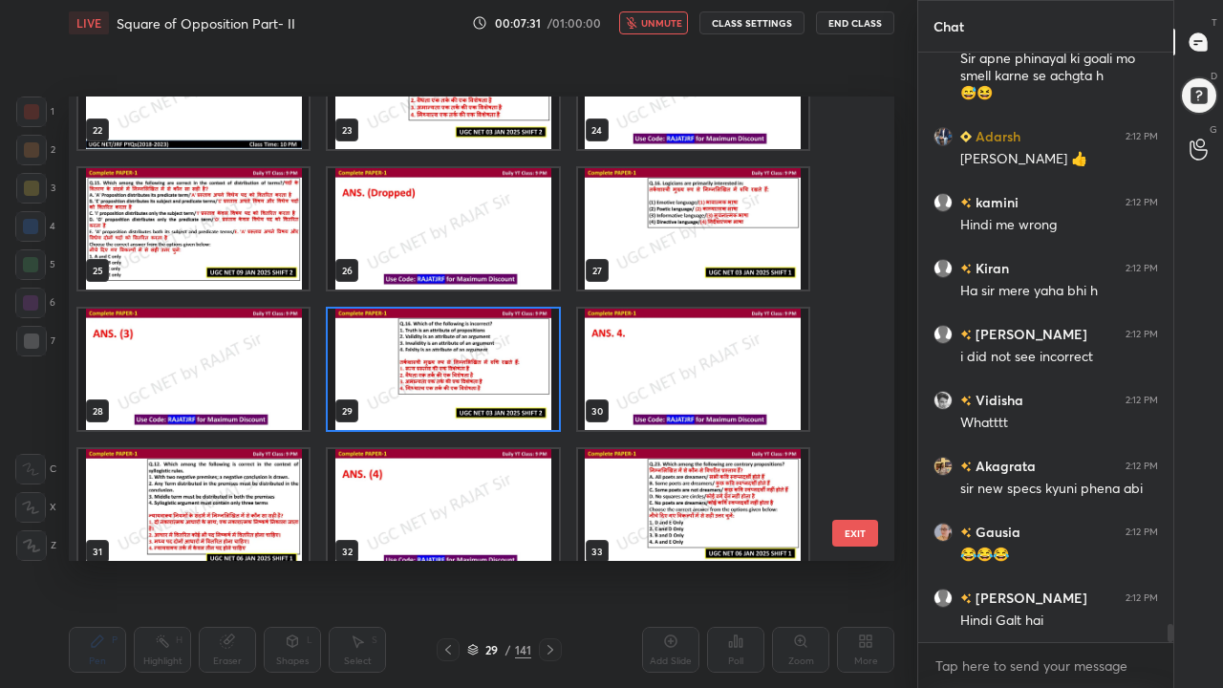
click at [501, 399] on img "grid" at bounding box center [443, 369] width 230 height 121
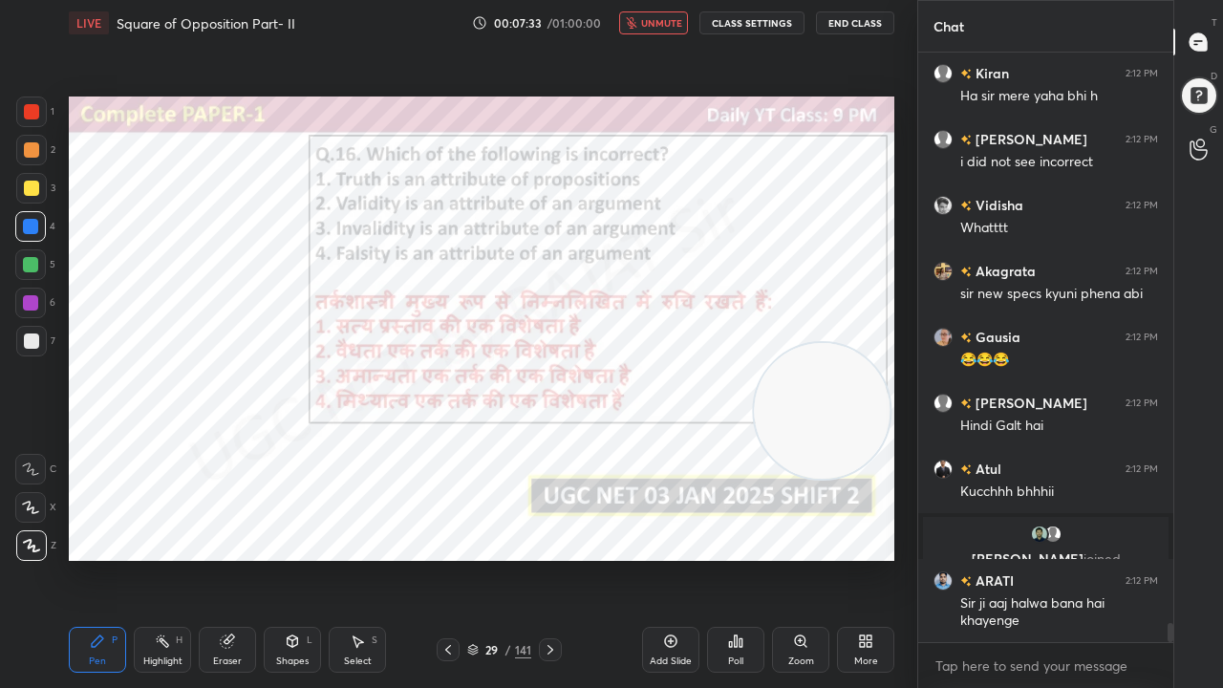
click at [514, 558] on div "29 / 141" at bounding box center [499, 649] width 64 height 17
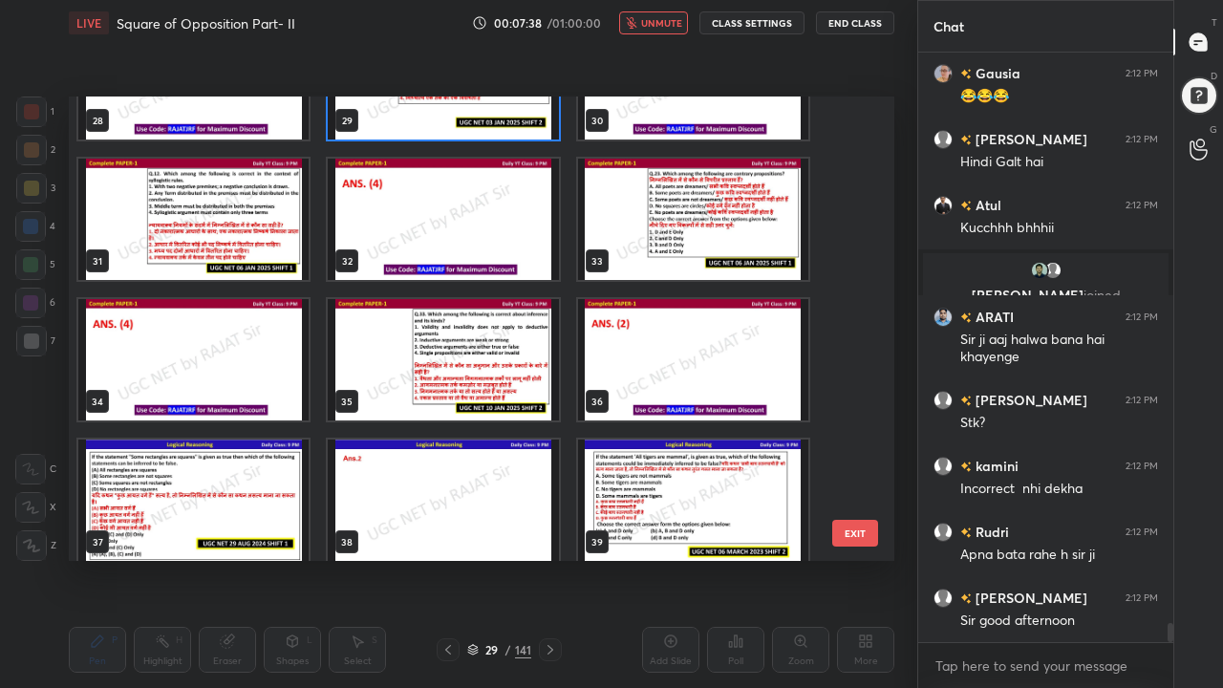
click at [504, 374] on img "grid" at bounding box center [443, 359] width 230 height 121
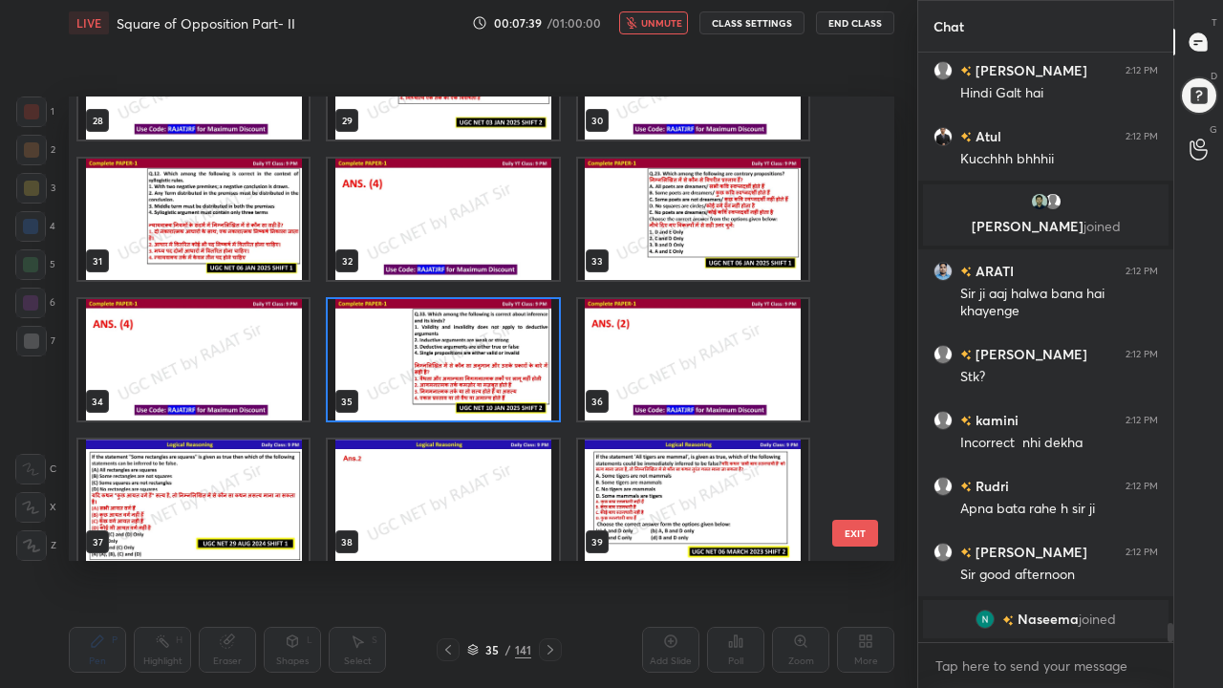
click at [505, 374] on img "grid" at bounding box center [443, 359] width 230 height 121
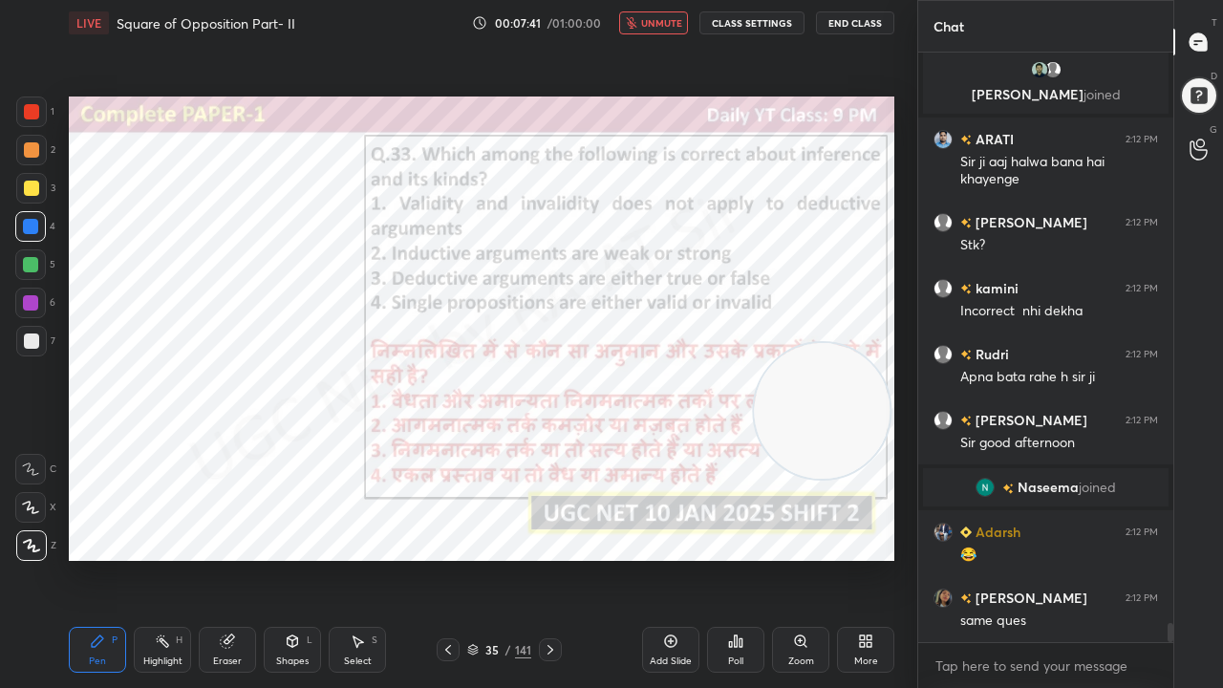
click at [738, 558] on icon at bounding box center [735, 641] width 15 height 15
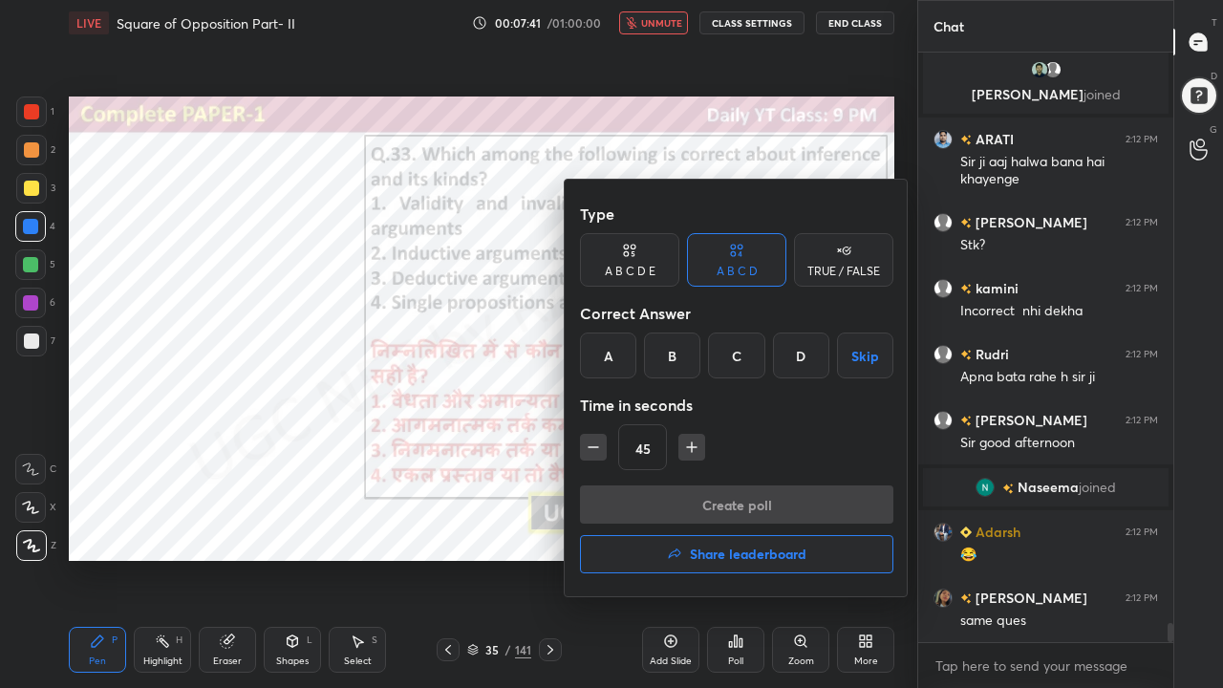
click at [674, 369] on div "B" at bounding box center [672, 356] width 56 height 46
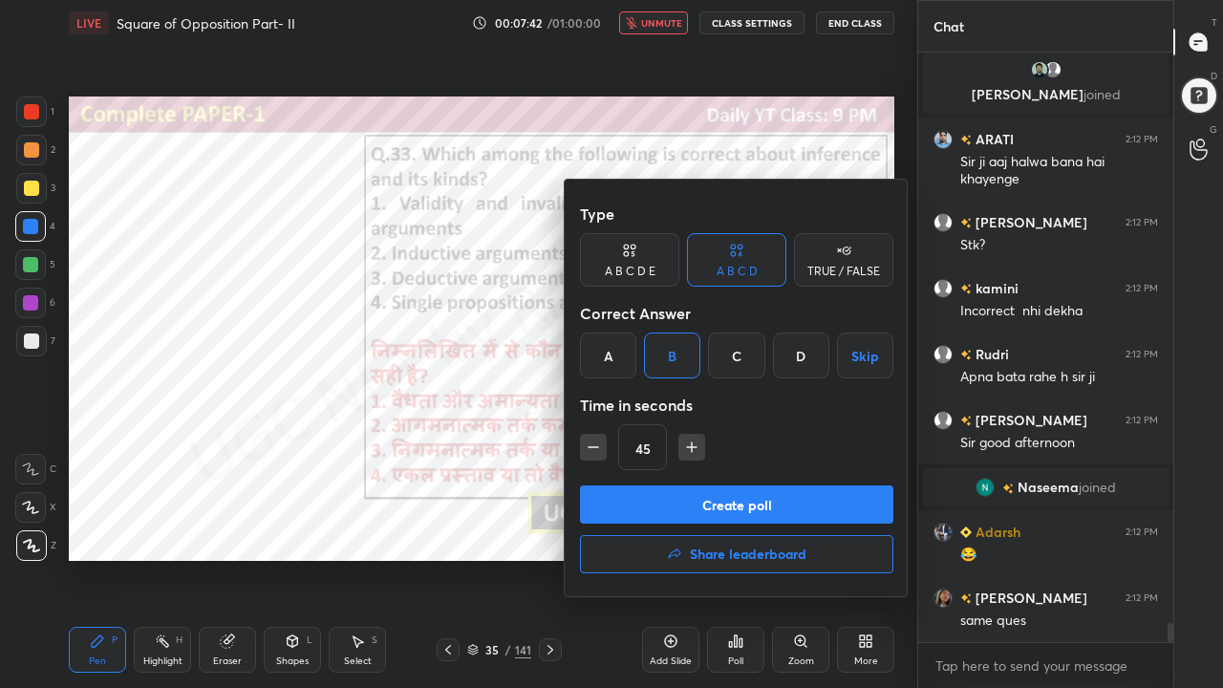
click at [692, 487] on button "Create poll" at bounding box center [737, 505] width 314 height 38
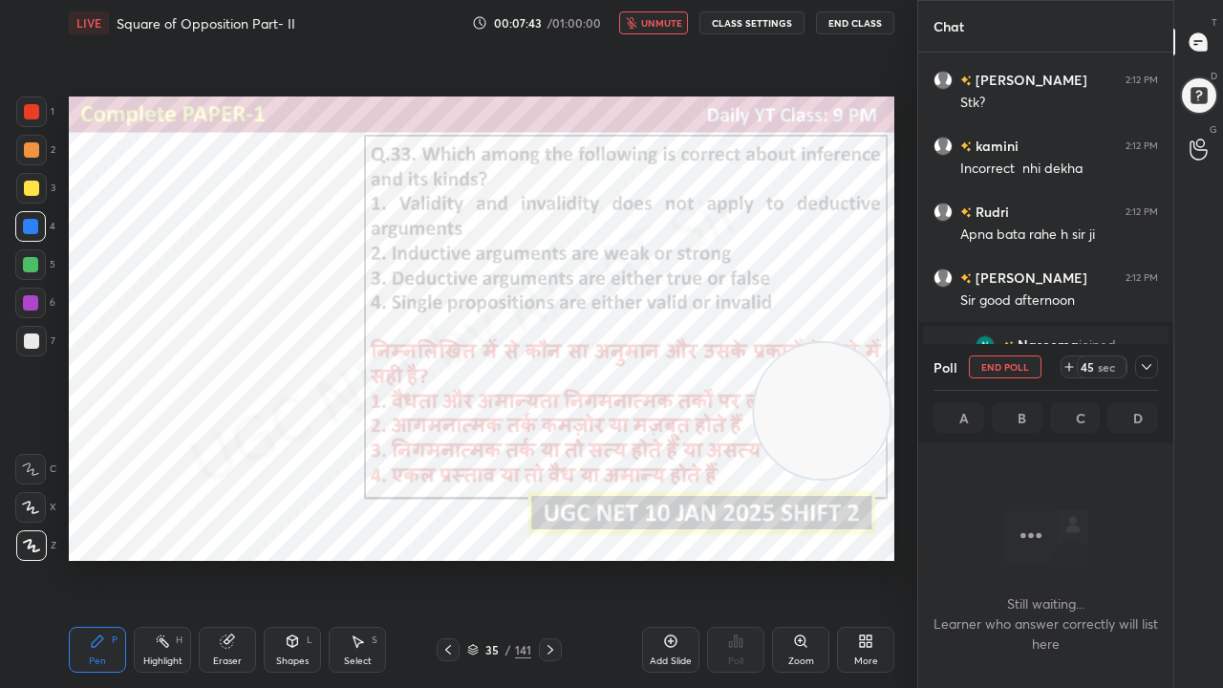
click at [657, 23] on span "unmute" at bounding box center [661, 22] width 41 height 13
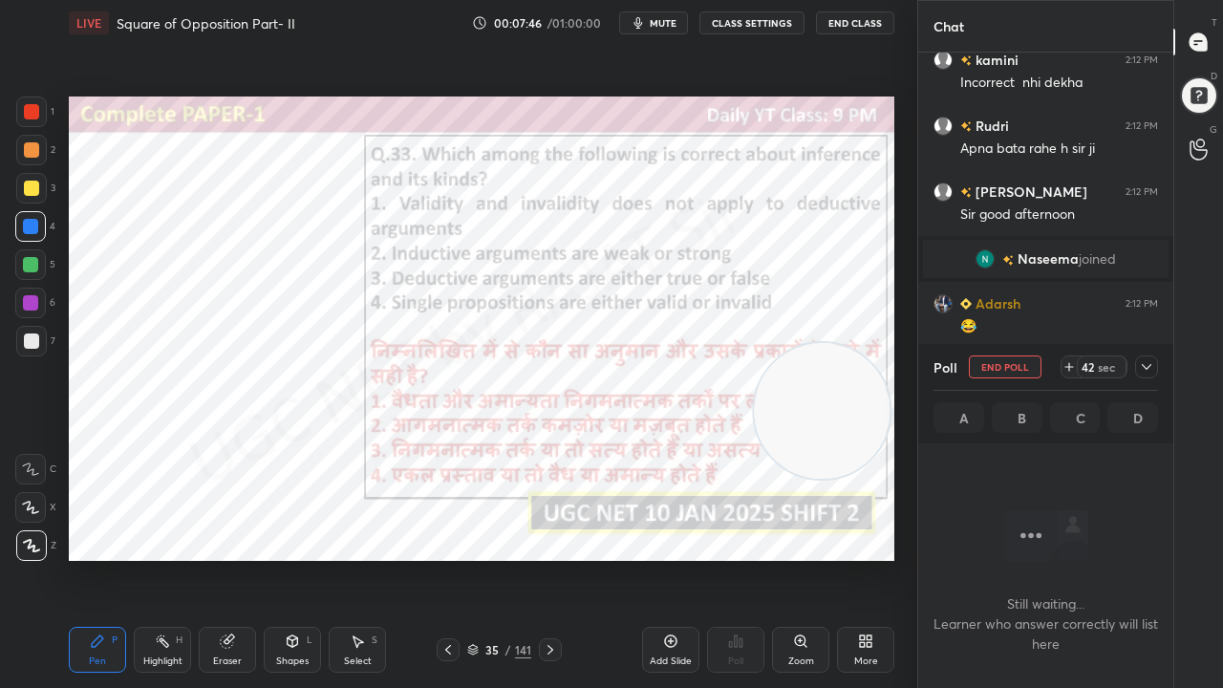
click at [663, 24] on span "mute" at bounding box center [663, 22] width 27 height 13
click at [1153, 365] on icon at bounding box center [1146, 366] width 15 height 15
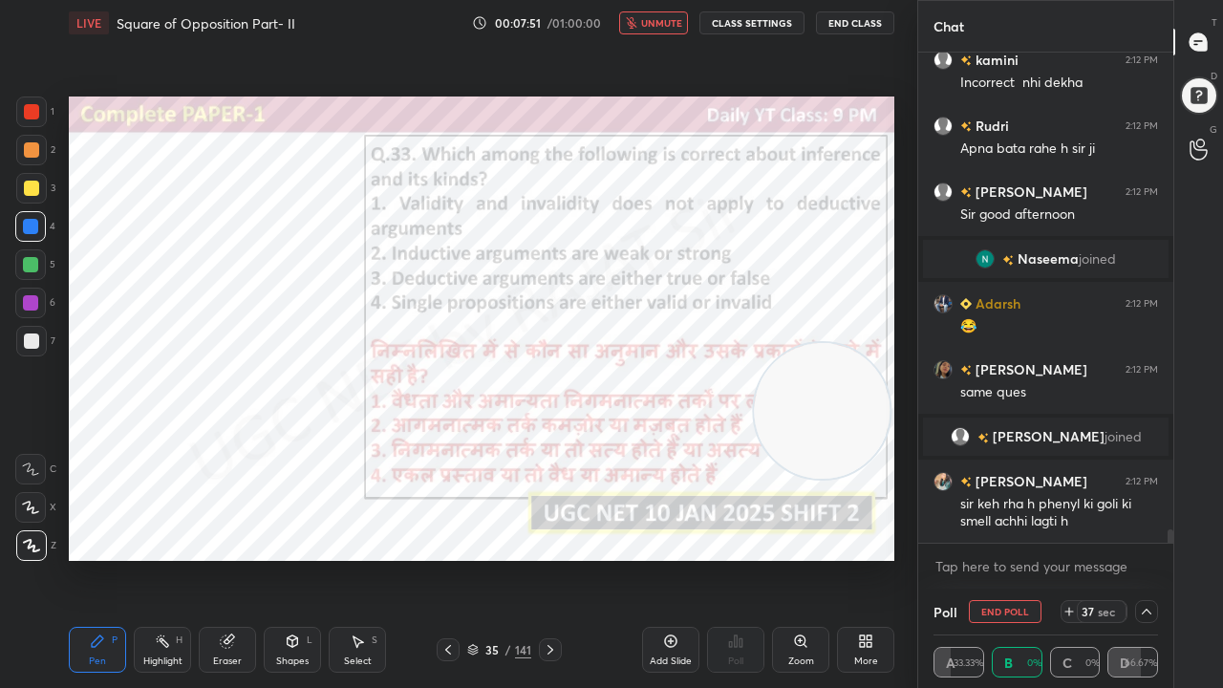
click at [663, 19] on span "unmute" at bounding box center [661, 22] width 41 height 13
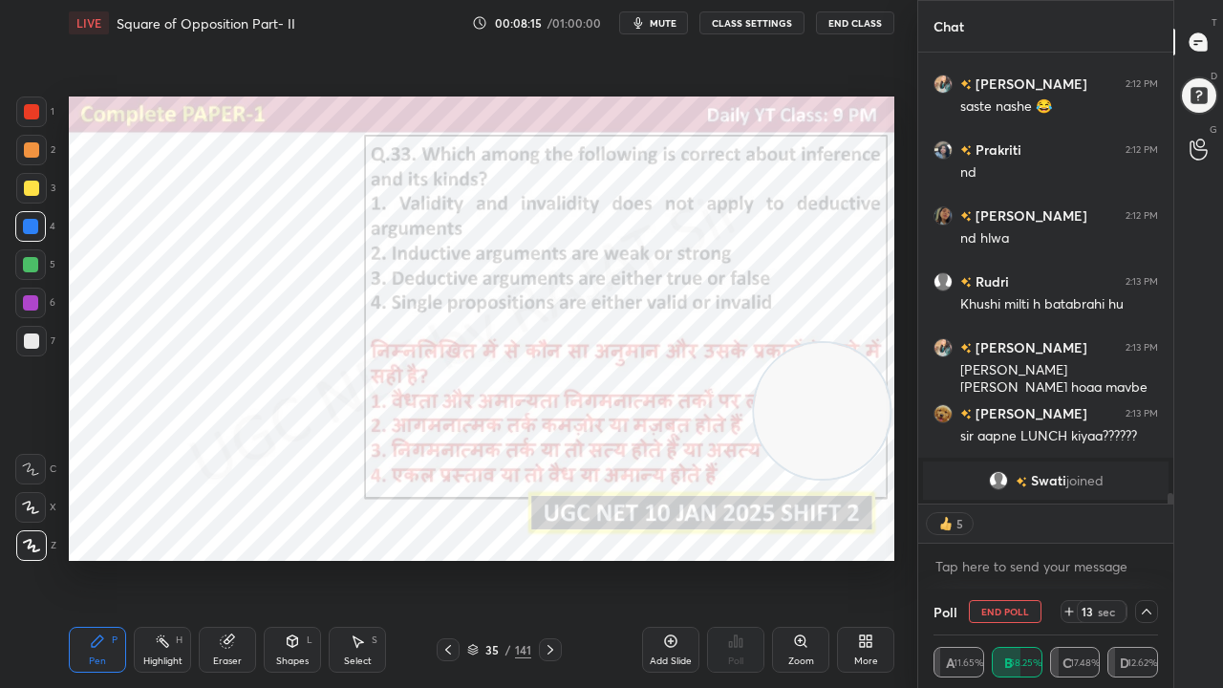
click at [13, 293] on div "1 2 3 4 5 6 7 C X Z C X Z E E Erase all H H" at bounding box center [30, 329] width 61 height 465
click at [20, 296] on div at bounding box center [30, 303] width 31 height 31
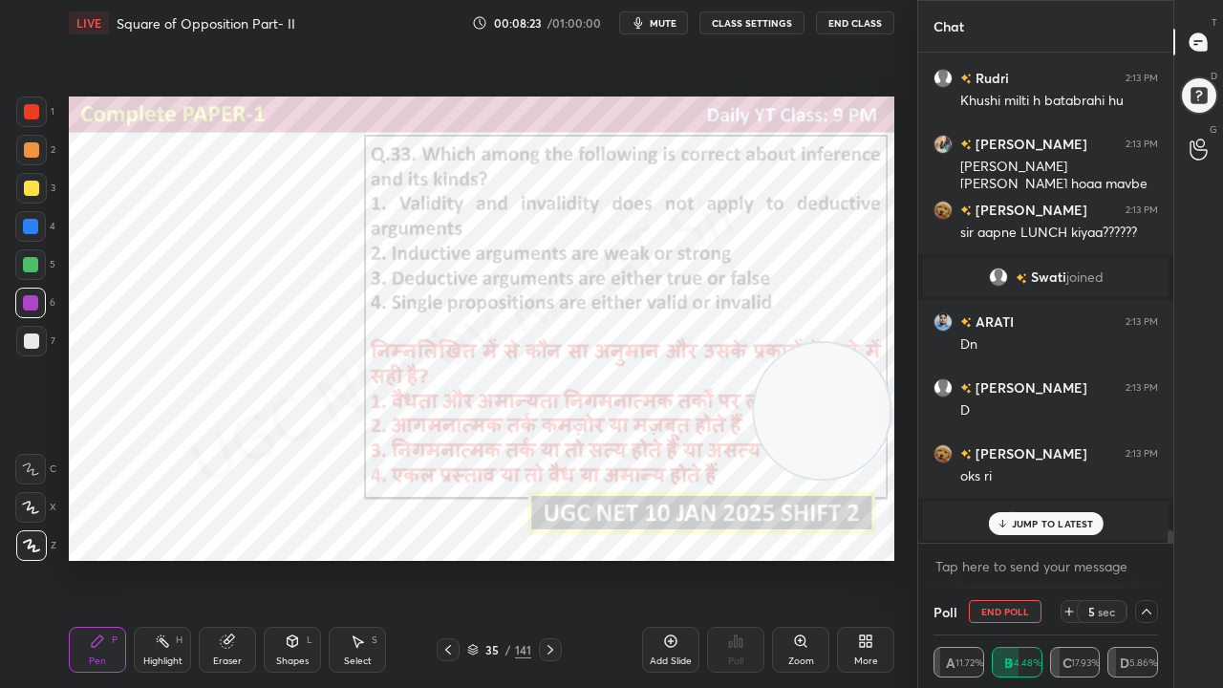
click at [1037, 523] on p "JUMP TO LATEST" at bounding box center [1053, 523] width 82 height 11
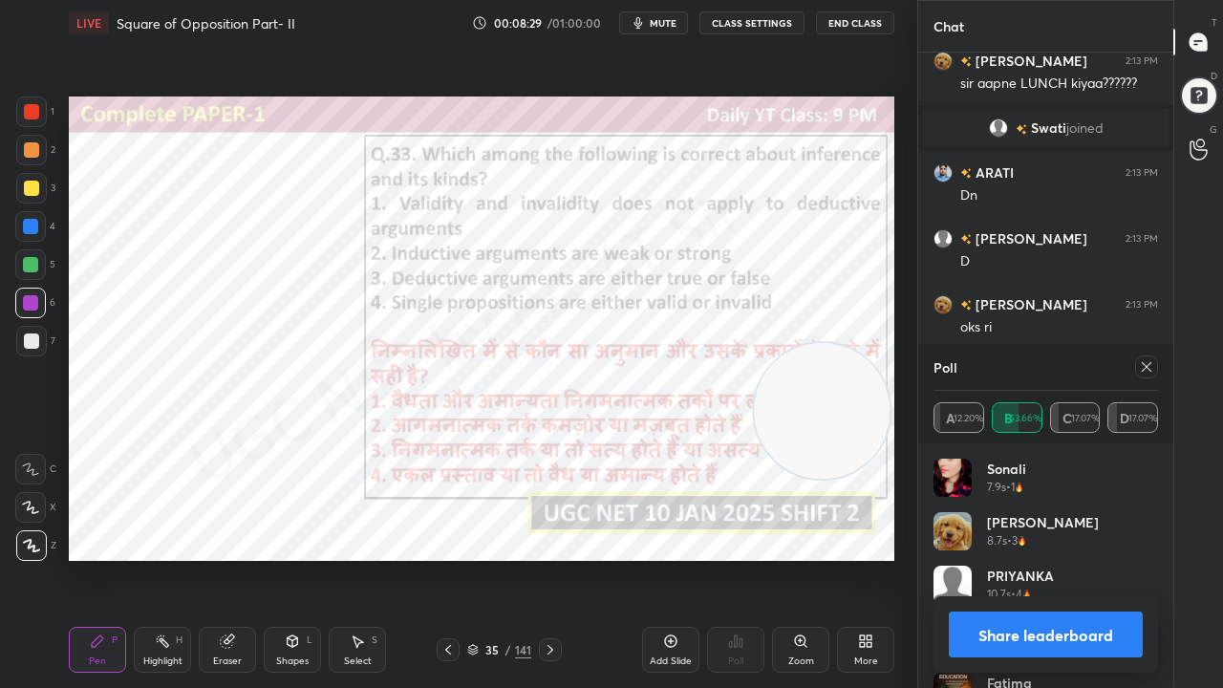
click at [1152, 367] on icon at bounding box center [1146, 366] width 15 height 15
type textarea "x"
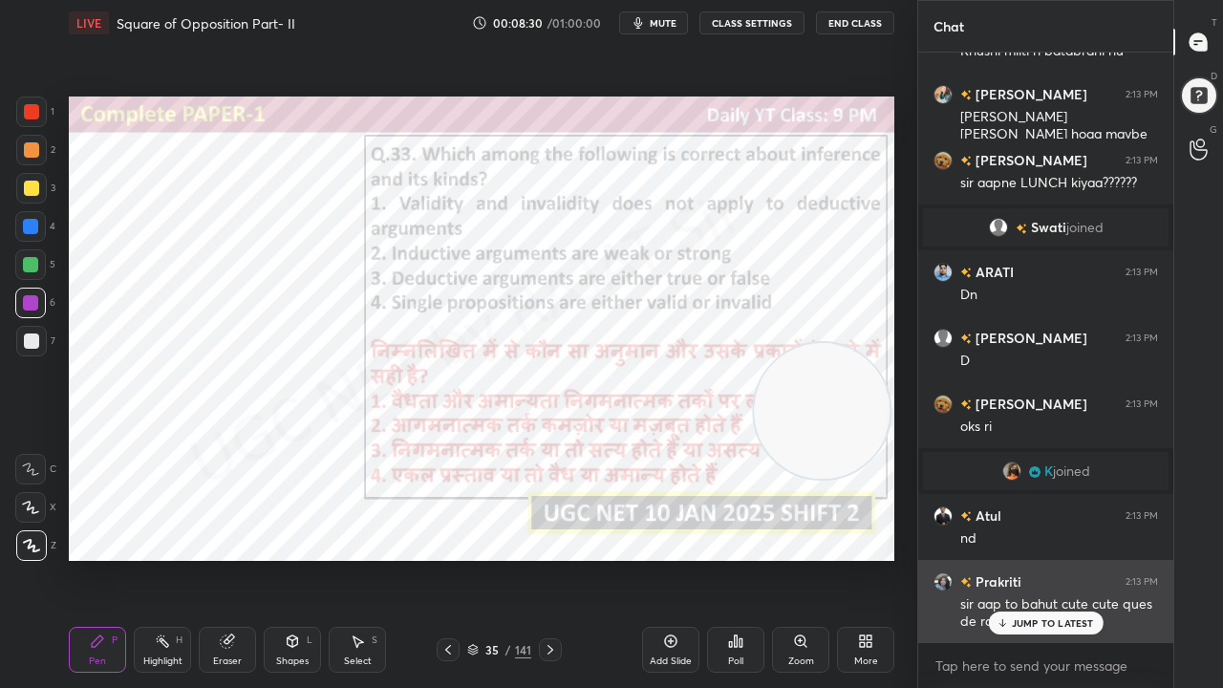
drag, startPoint x: 1047, startPoint y: 617, endPoint x: 1018, endPoint y: 607, distance: 30.2
click at [1047, 558] on div "JUMP TO LATEST" at bounding box center [1045, 623] width 115 height 23
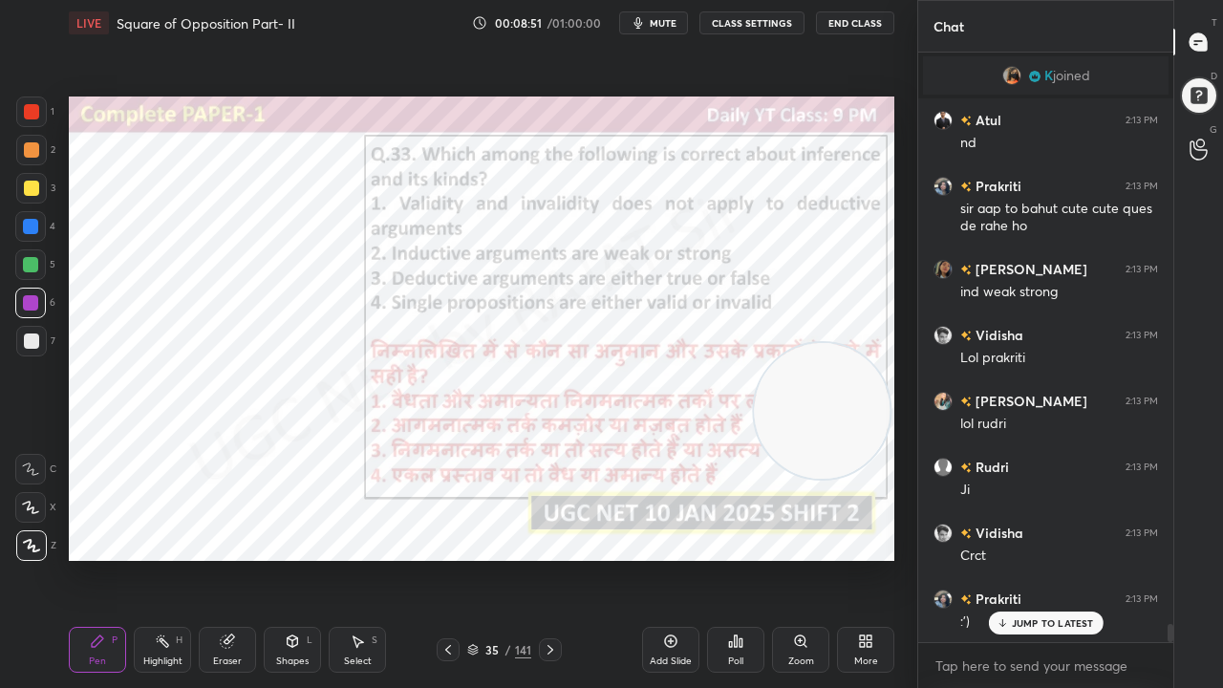
click at [32, 113] on div at bounding box center [31, 111] width 15 height 15
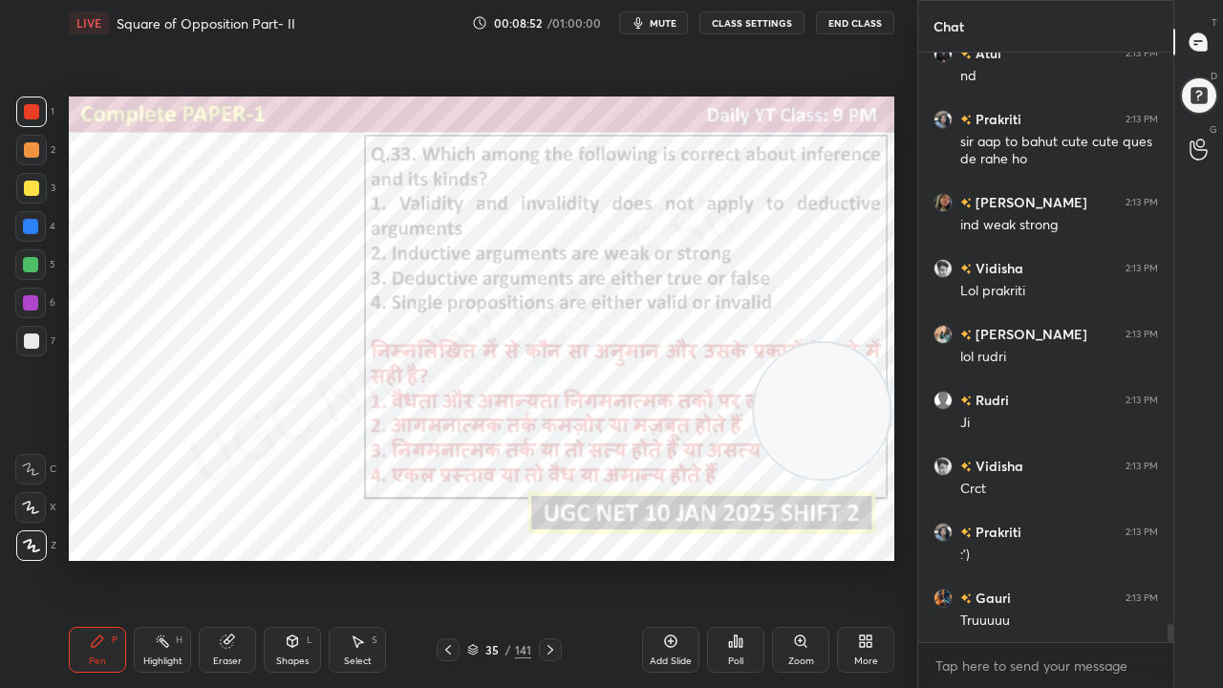
click at [32, 114] on div at bounding box center [31, 111] width 15 height 15
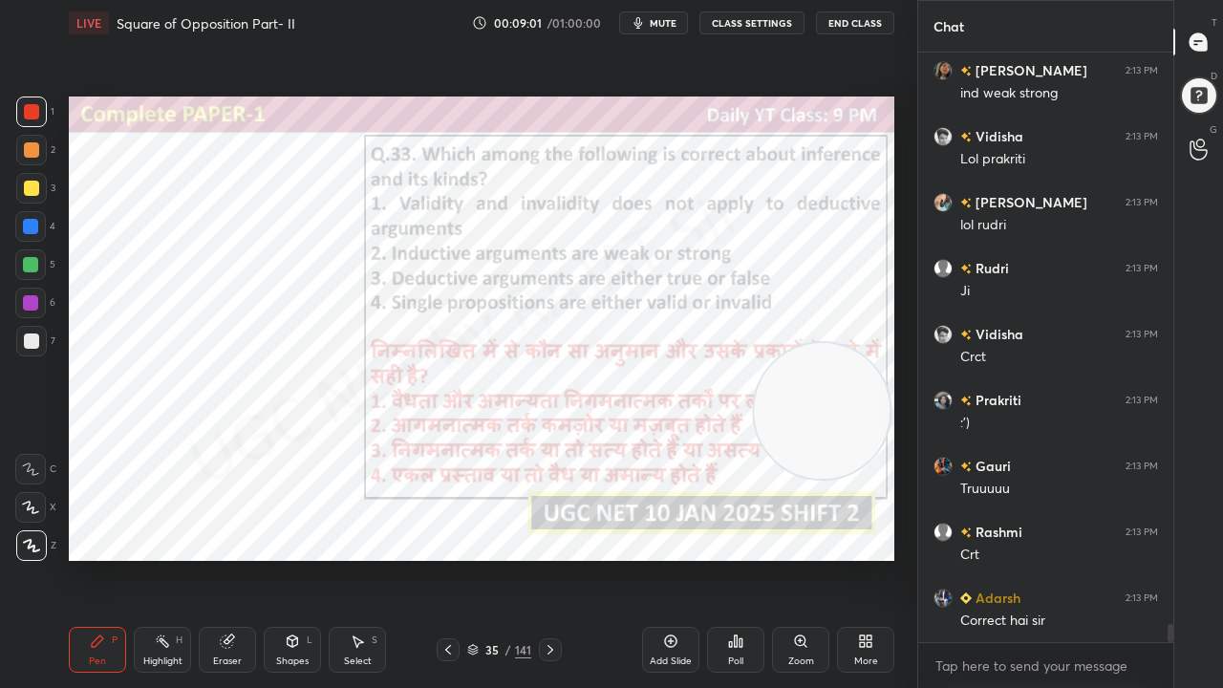
drag, startPoint x: 497, startPoint y: 653, endPoint x: 511, endPoint y: 602, distance: 52.6
click at [496, 558] on div "35" at bounding box center [492, 649] width 19 height 11
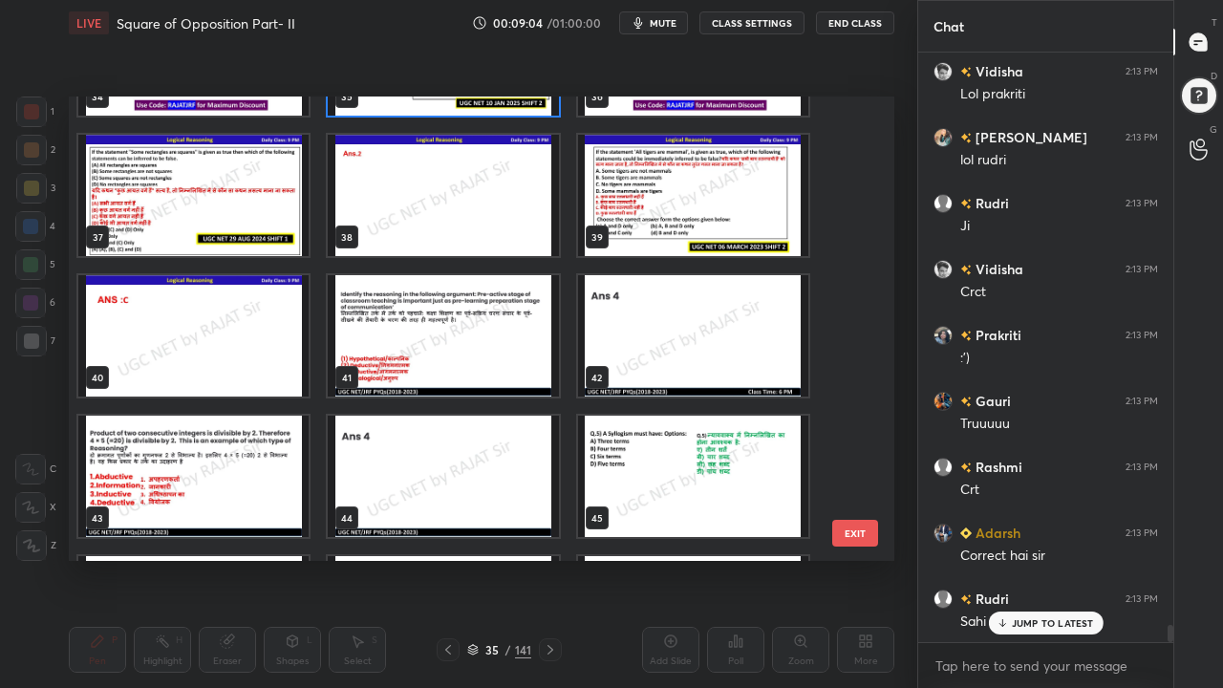
click at [489, 346] on img "grid" at bounding box center [443, 335] width 230 height 121
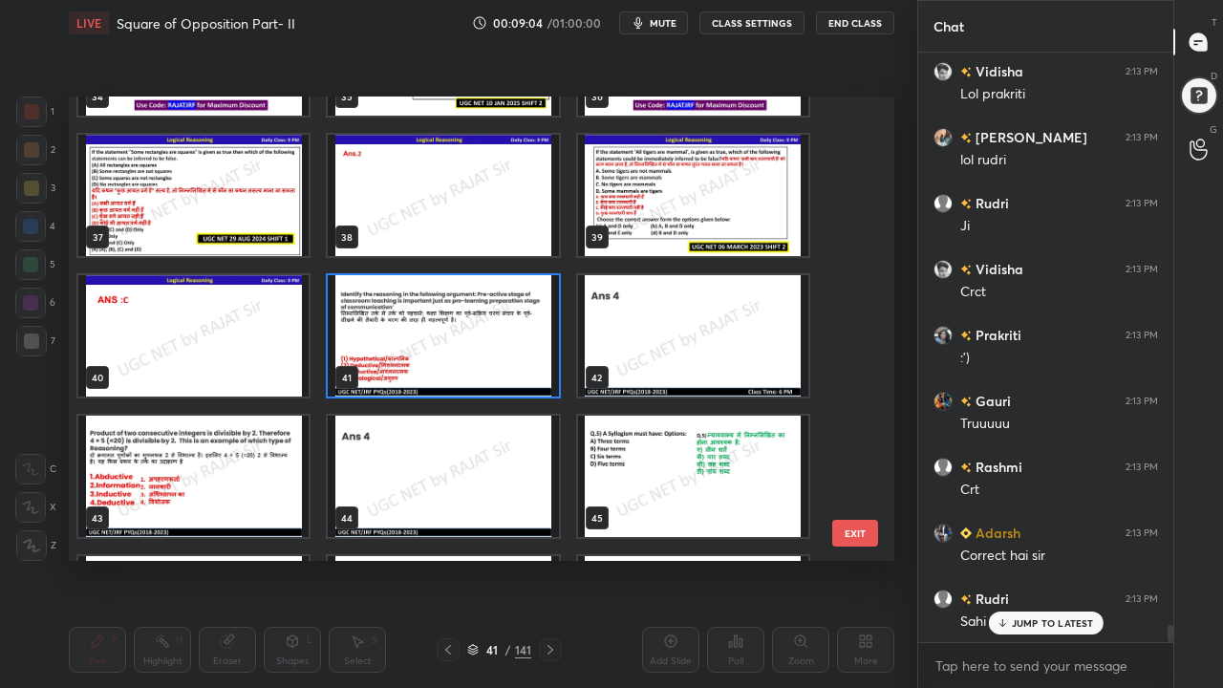
click at [491, 346] on img "grid" at bounding box center [443, 335] width 230 height 121
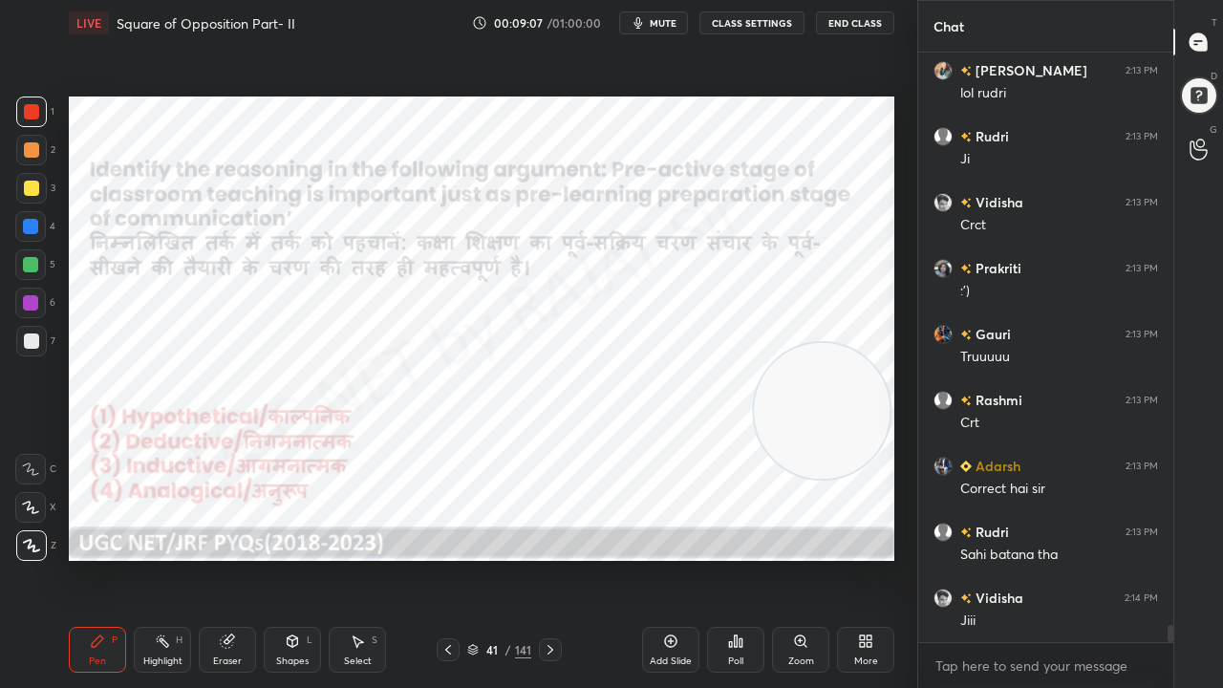
click at [746, 558] on div "Poll" at bounding box center [735, 650] width 57 height 46
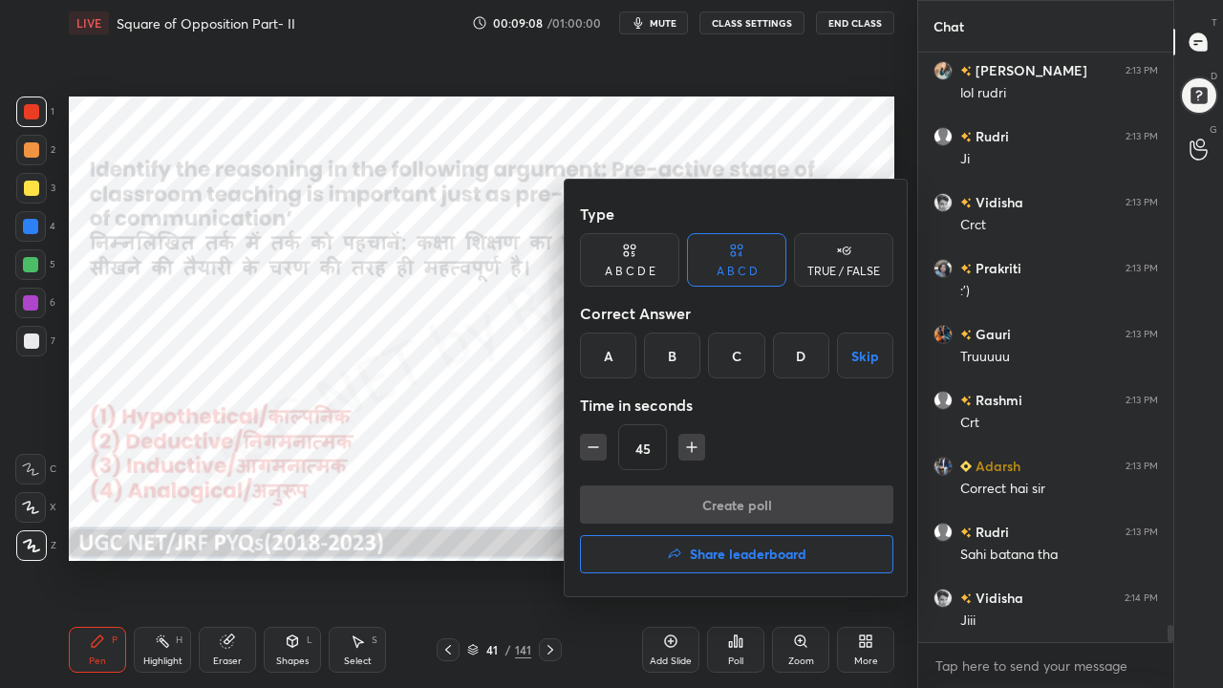
click at [794, 361] on div "D" at bounding box center [801, 356] width 56 height 46
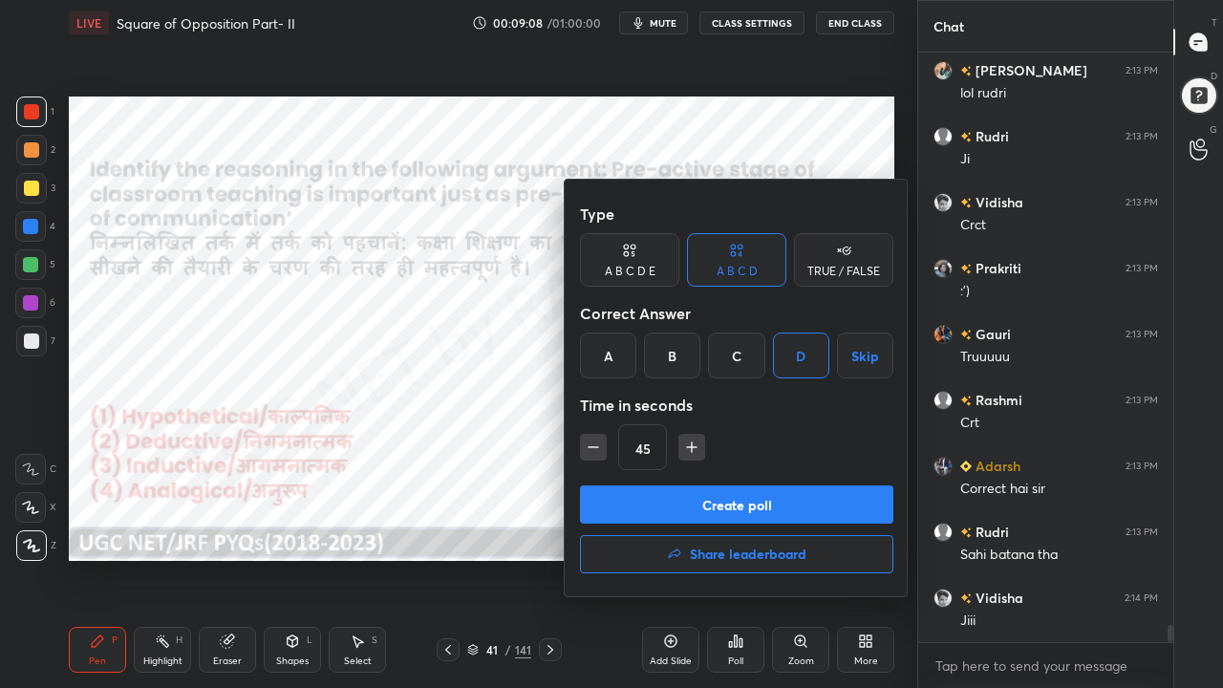
click at [593, 450] on icon "button" at bounding box center [593, 447] width 19 height 19
type input "30"
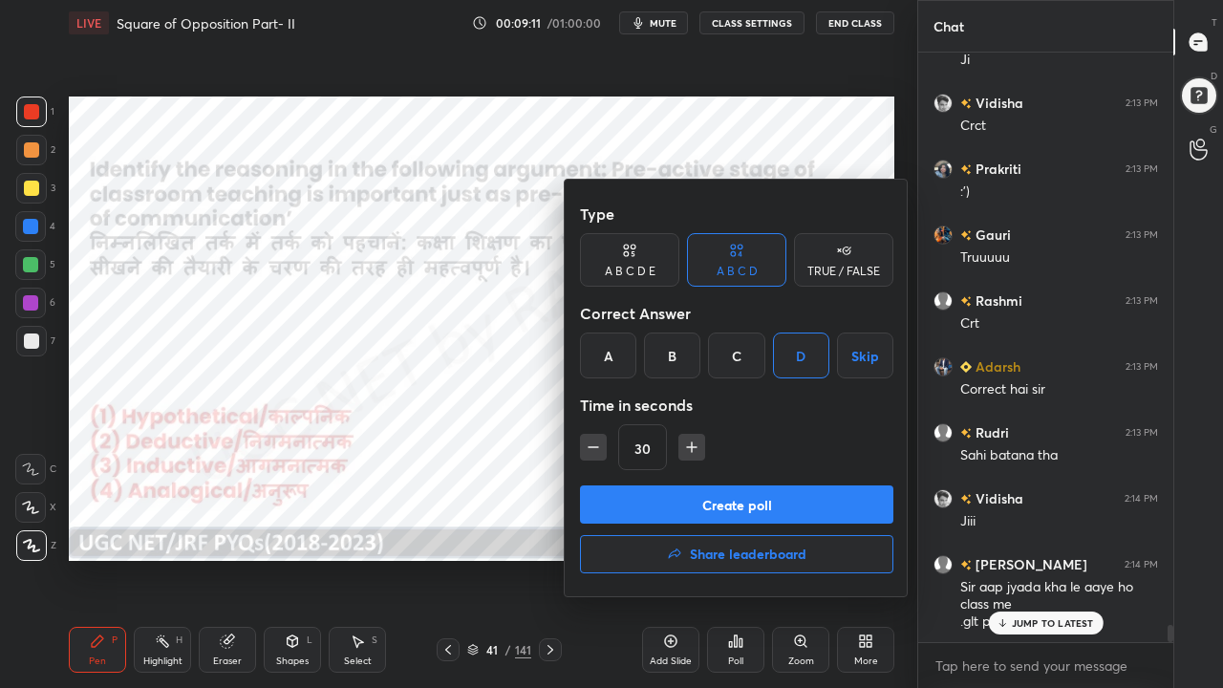
click at [640, 492] on button "Create poll" at bounding box center [737, 505] width 314 height 38
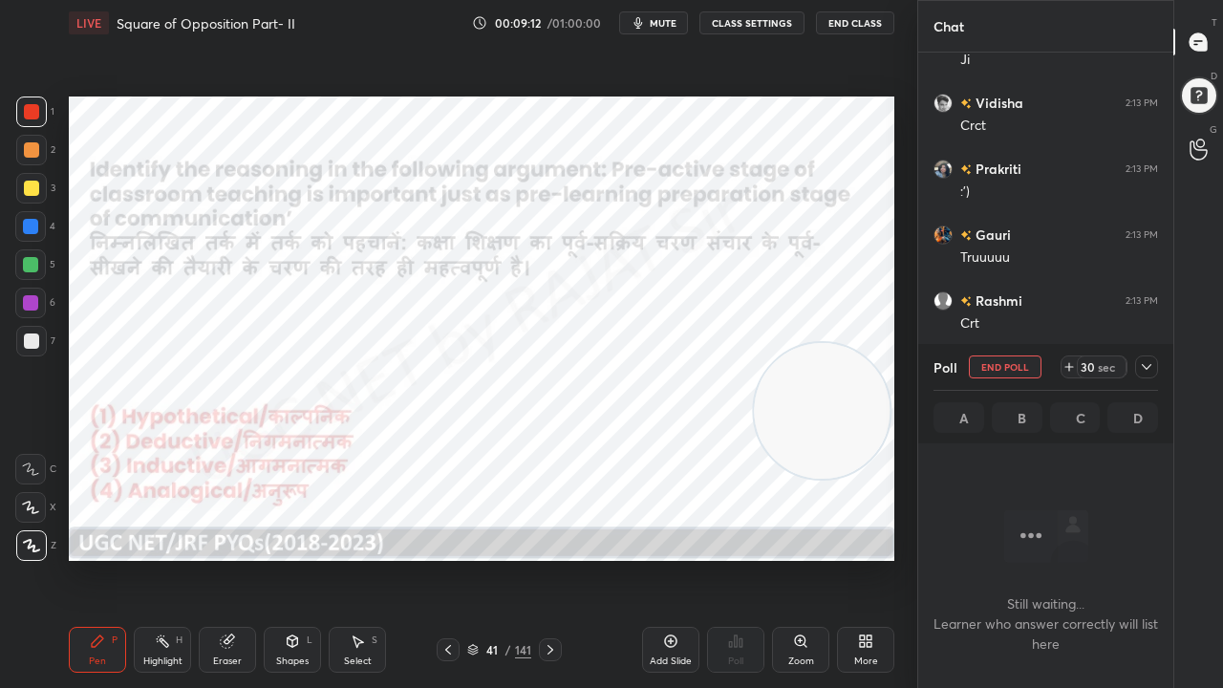
click at [1153, 368] on icon at bounding box center [1146, 366] width 15 height 15
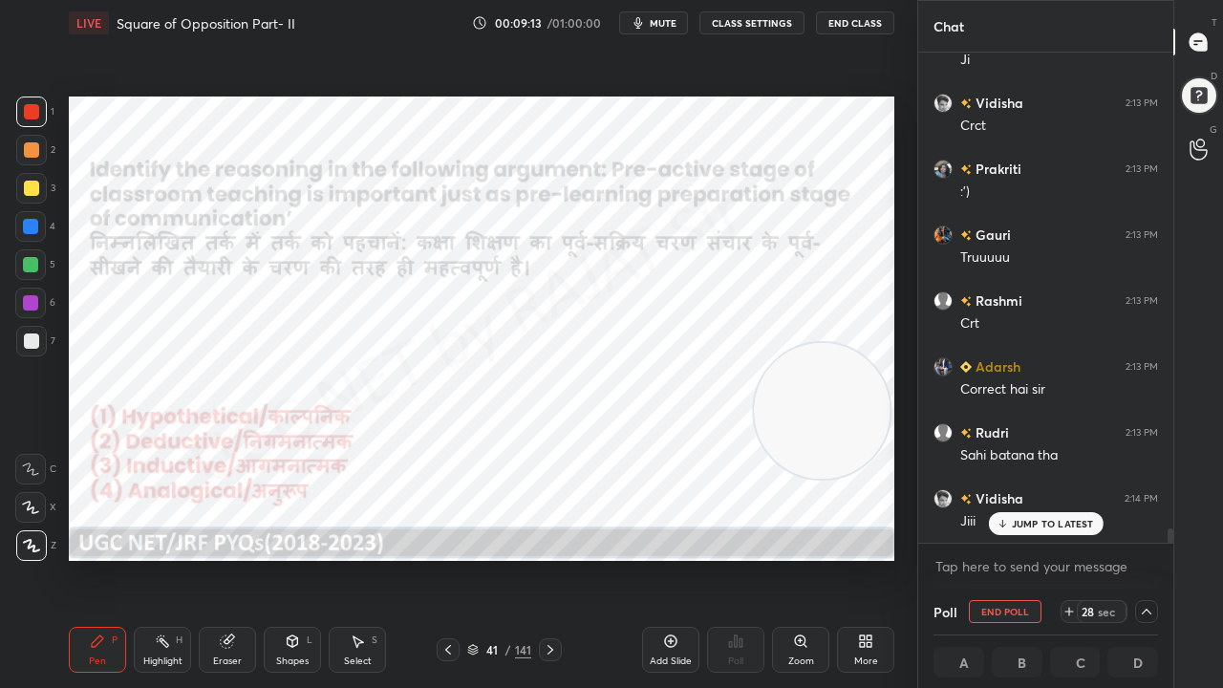
click at [1048, 526] on p "JUMP TO LATEST" at bounding box center [1053, 523] width 82 height 11
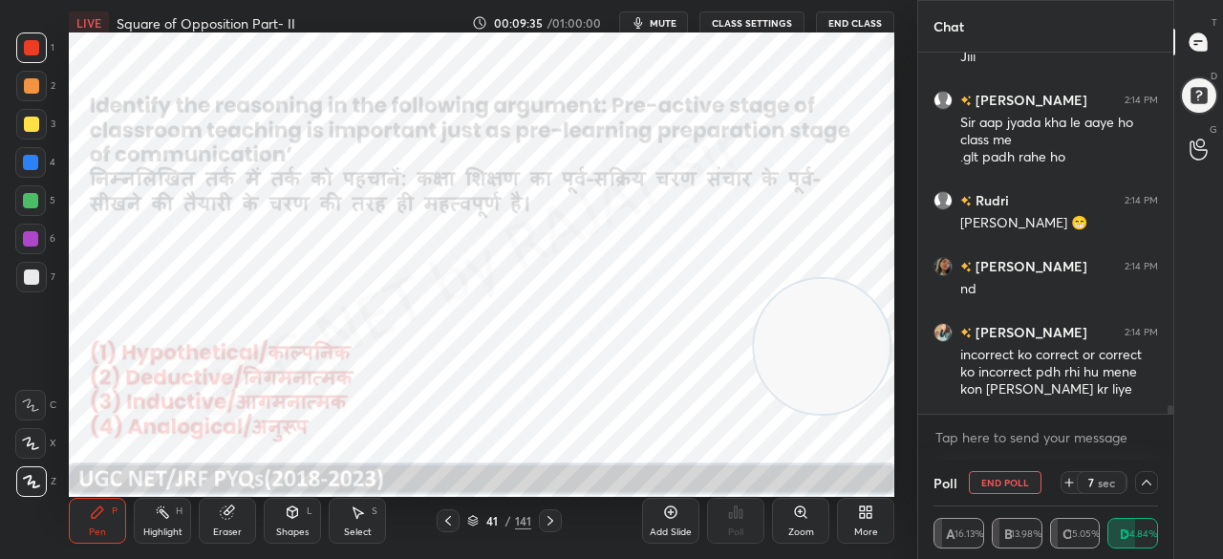
scroll to position [356, 249]
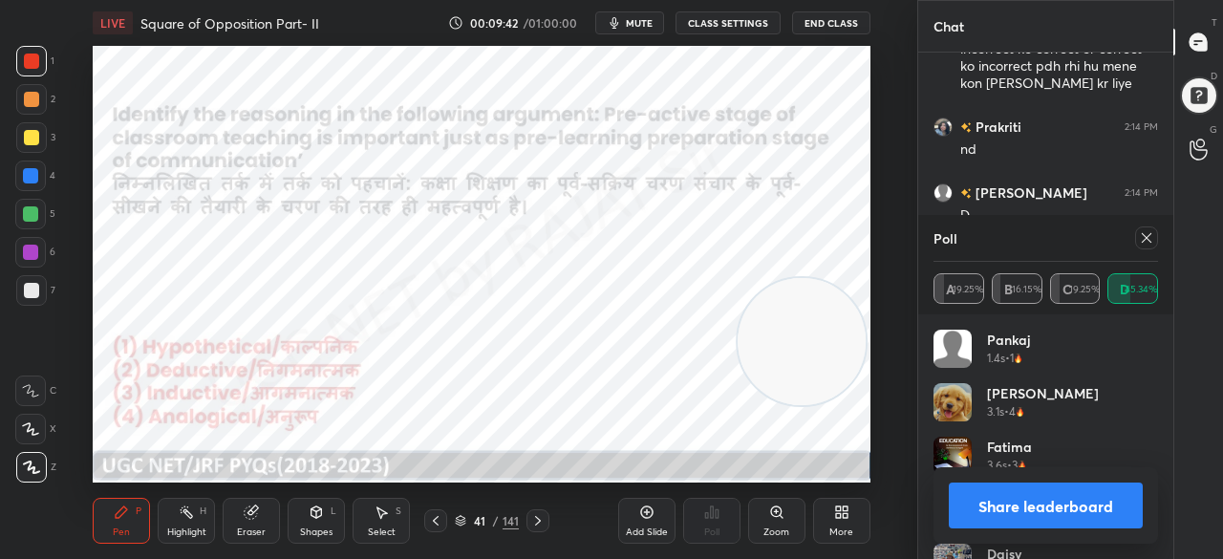
click at [1006, 513] on button "Share leaderboard" at bounding box center [1046, 506] width 194 height 46
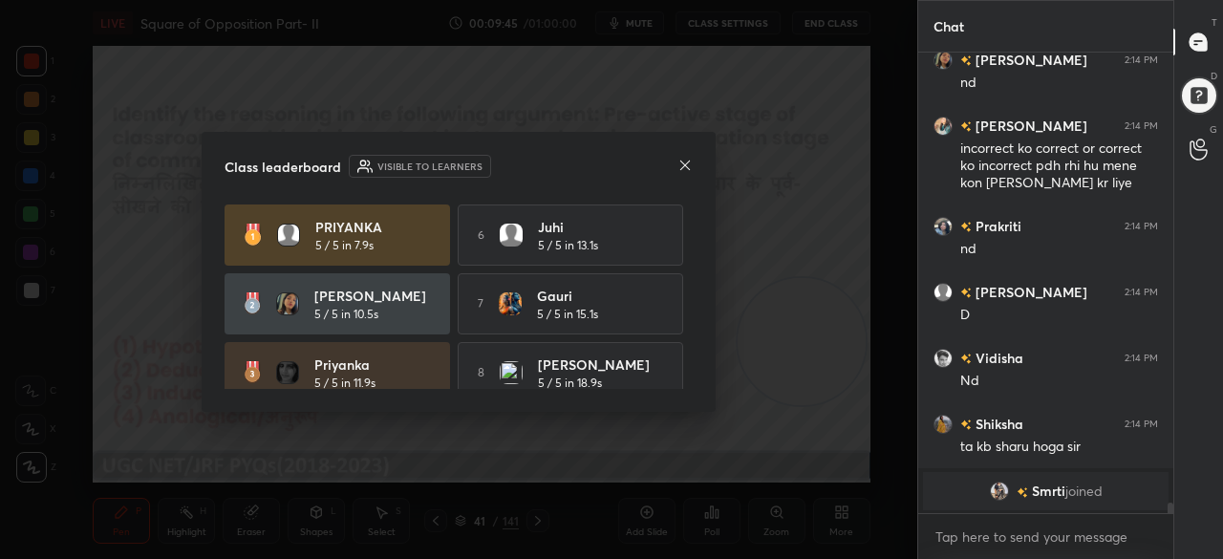
click at [693, 168] on div "Class leaderboard Visible to learners PRIYANKA 5 / 5 in 7.9s 6 Juhi 5 / 5 in 13…" at bounding box center [459, 272] width 514 height 280
click at [685, 165] on icon at bounding box center [685, 165] width 15 height 15
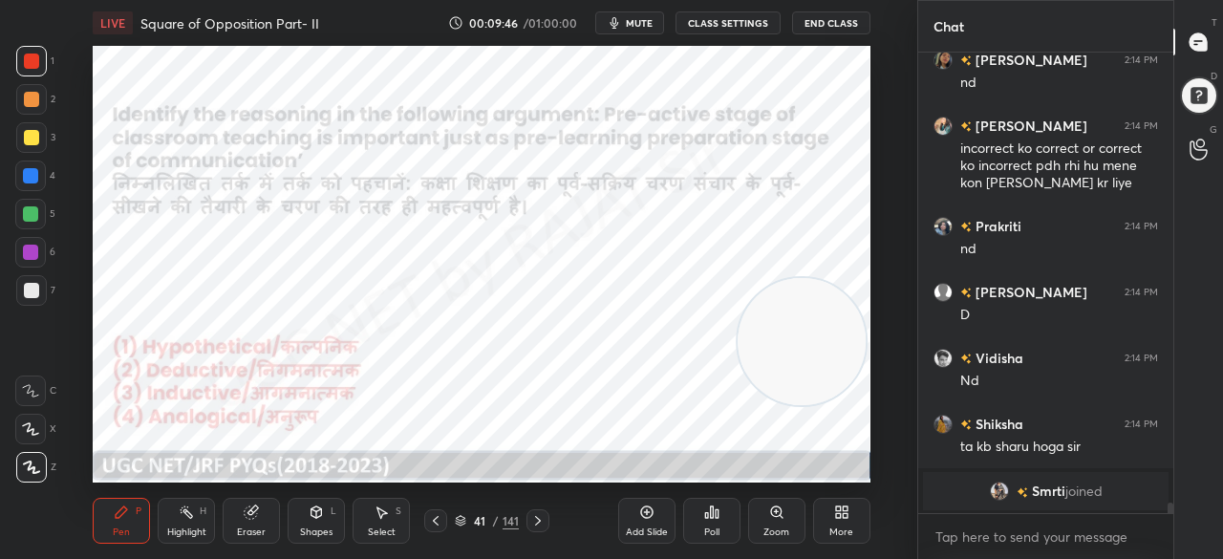
click at [841, 519] on icon at bounding box center [841, 512] width 15 height 15
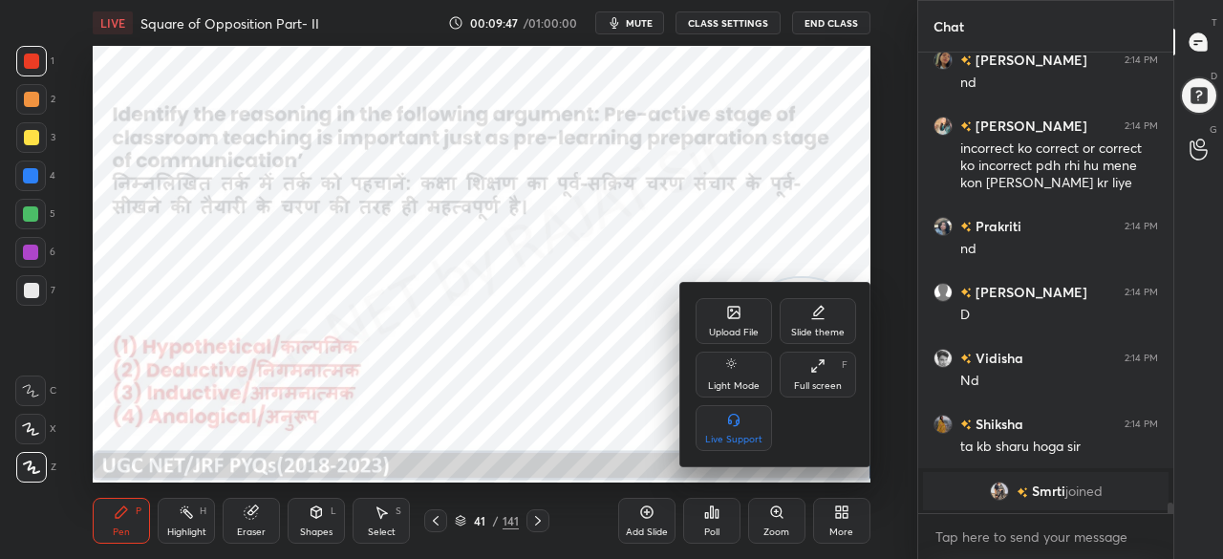
drag, startPoint x: 821, startPoint y: 373, endPoint x: 808, endPoint y: 457, distance: 85.2
click at [820, 373] on icon at bounding box center [818, 365] width 15 height 15
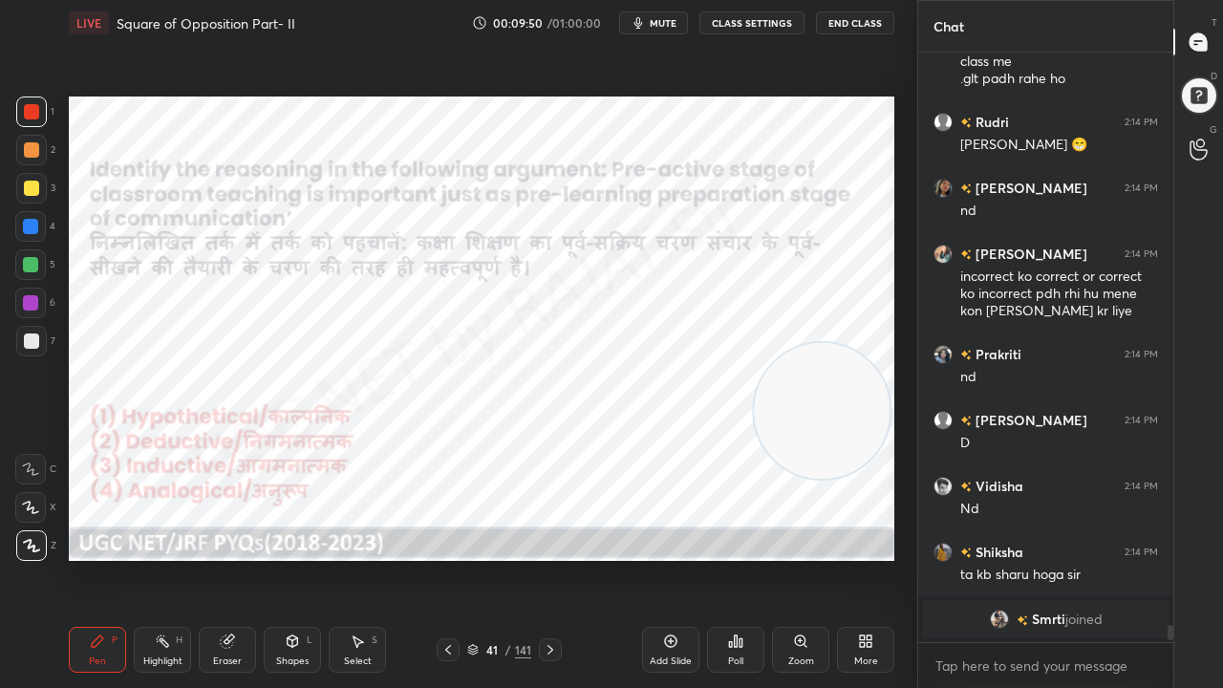
click at [506, 558] on div "/" at bounding box center [509, 649] width 6 height 11
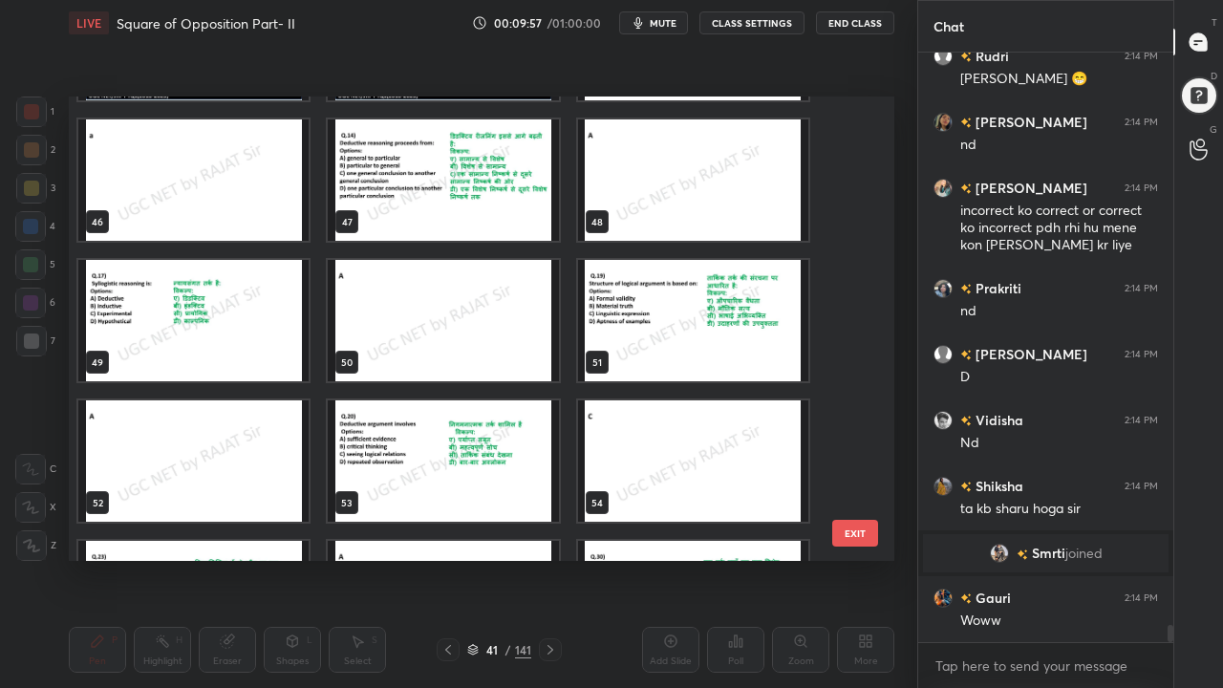
click at [661, 311] on img "grid" at bounding box center [693, 320] width 230 height 121
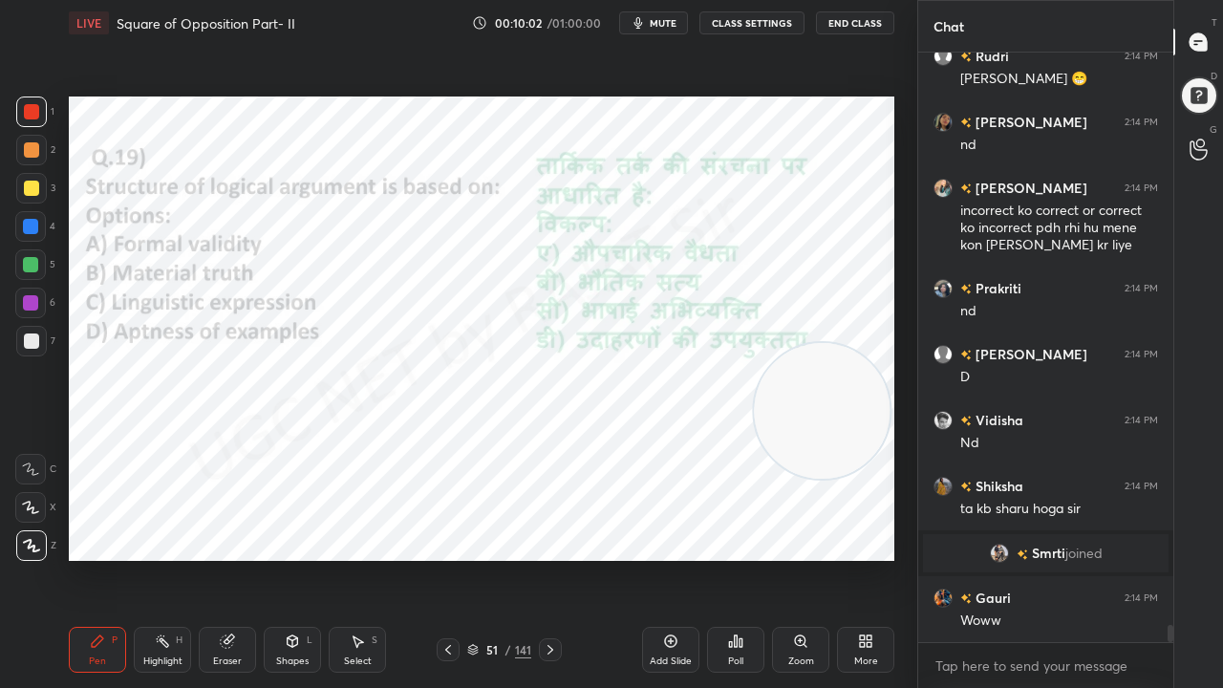
click at [493, 558] on div "51 / 141" at bounding box center [499, 649] width 64 height 17
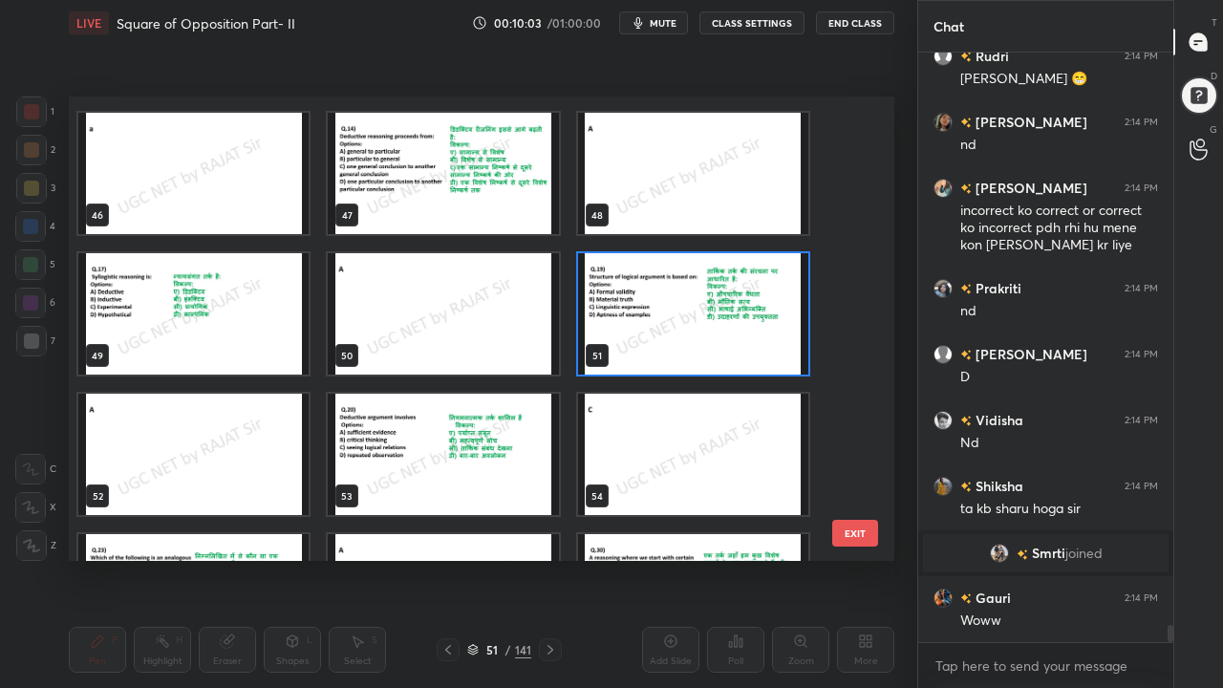
click at [688, 340] on img "grid" at bounding box center [693, 313] width 230 height 121
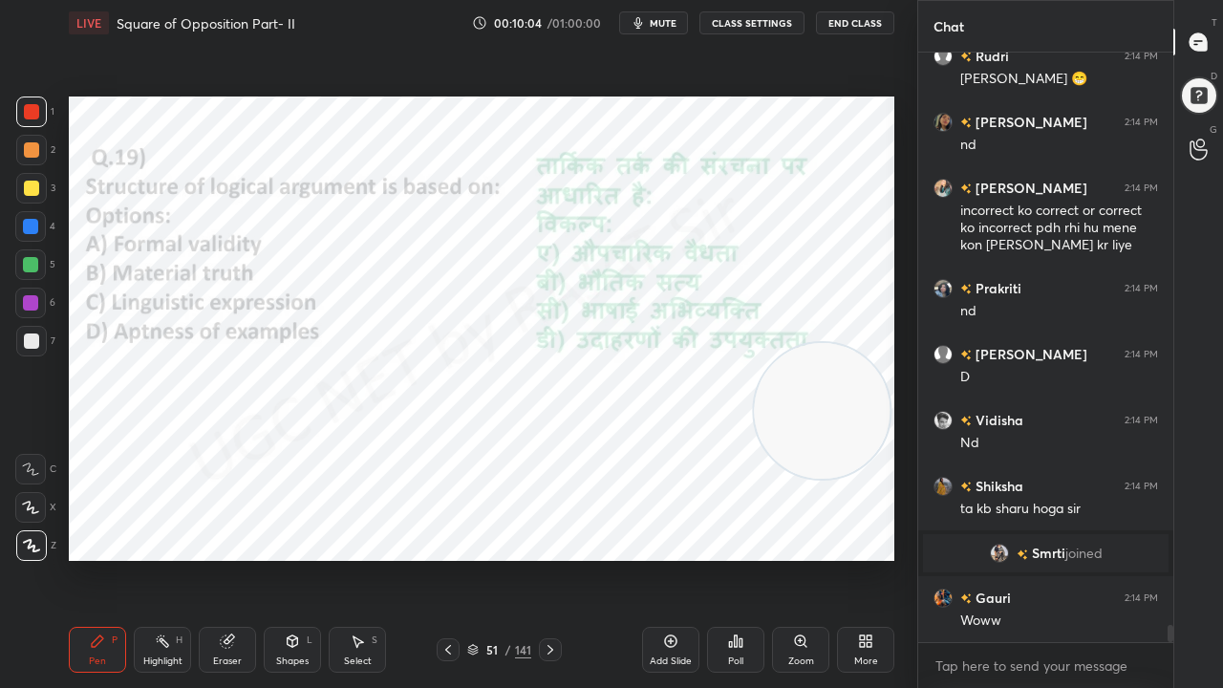
click at [740, 558] on icon at bounding box center [741, 643] width 3 height 9
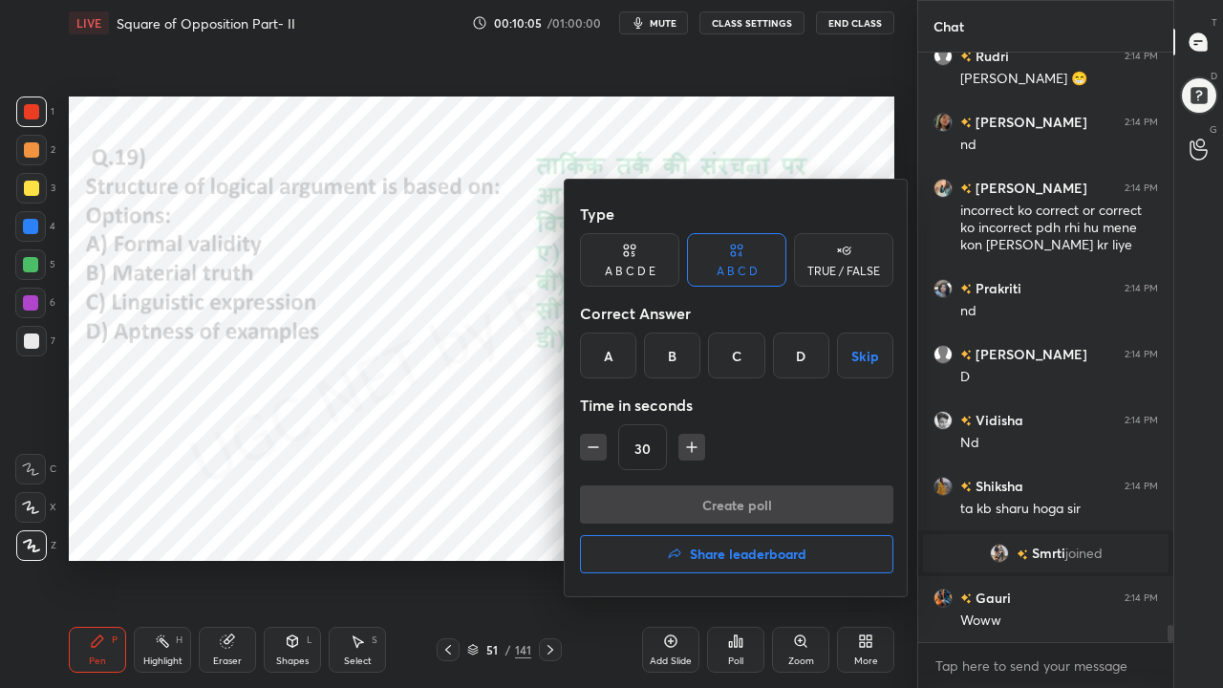
click at [612, 357] on div "A" at bounding box center [608, 356] width 56 height 46
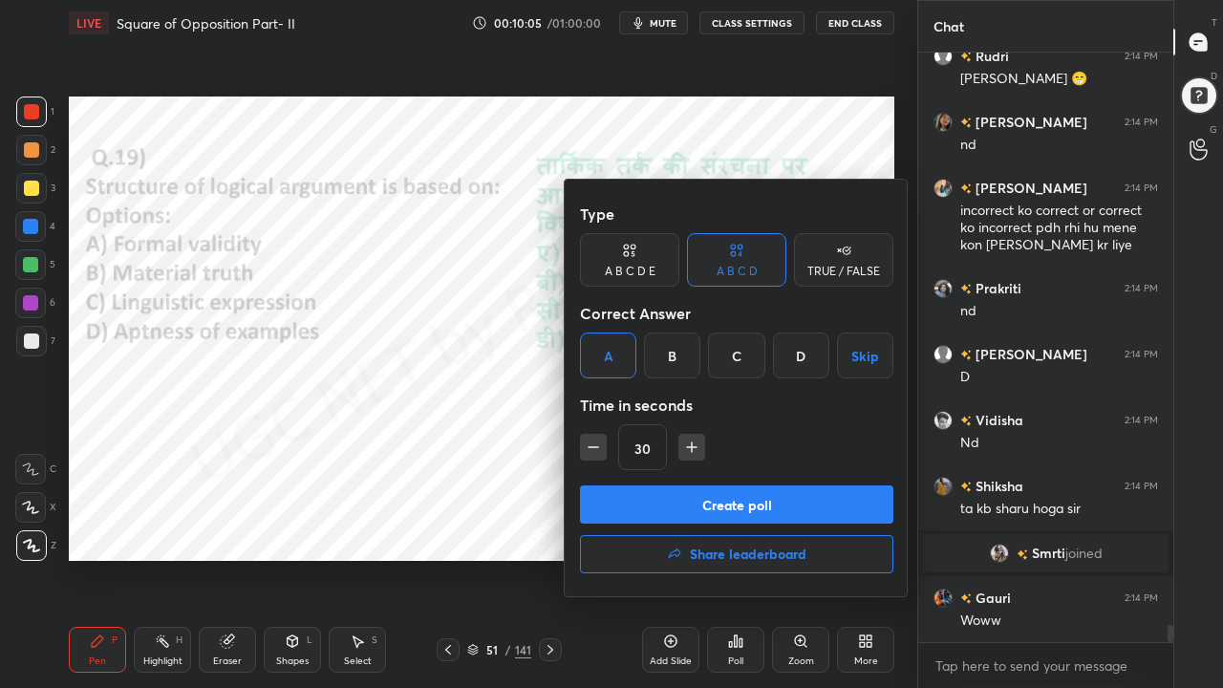
click at [656, 490] on button "Create poll" at bounding box center [737, 505] width 314 height 38
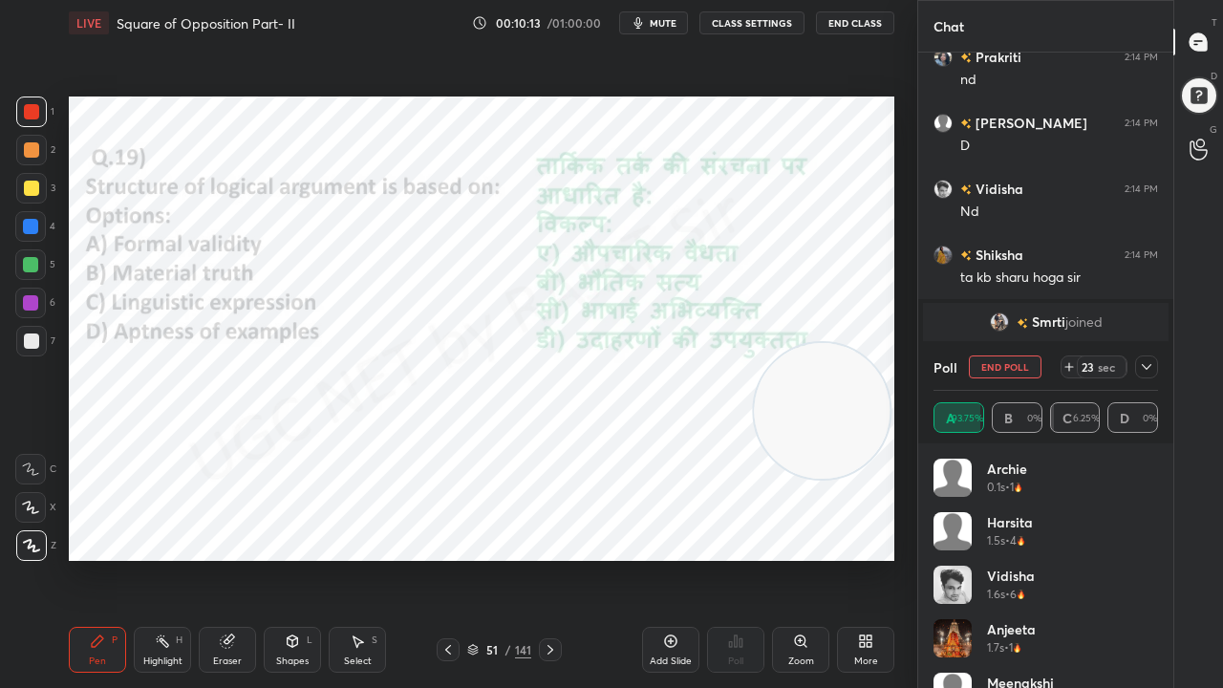
drag, startPoint x: 1155, startPoint y: 365, endPoint x: 1116, endPoint y: 379, distance: 40.5
click at [1155, 367] on div at bounding box center [1147, 367] width 23 height 23
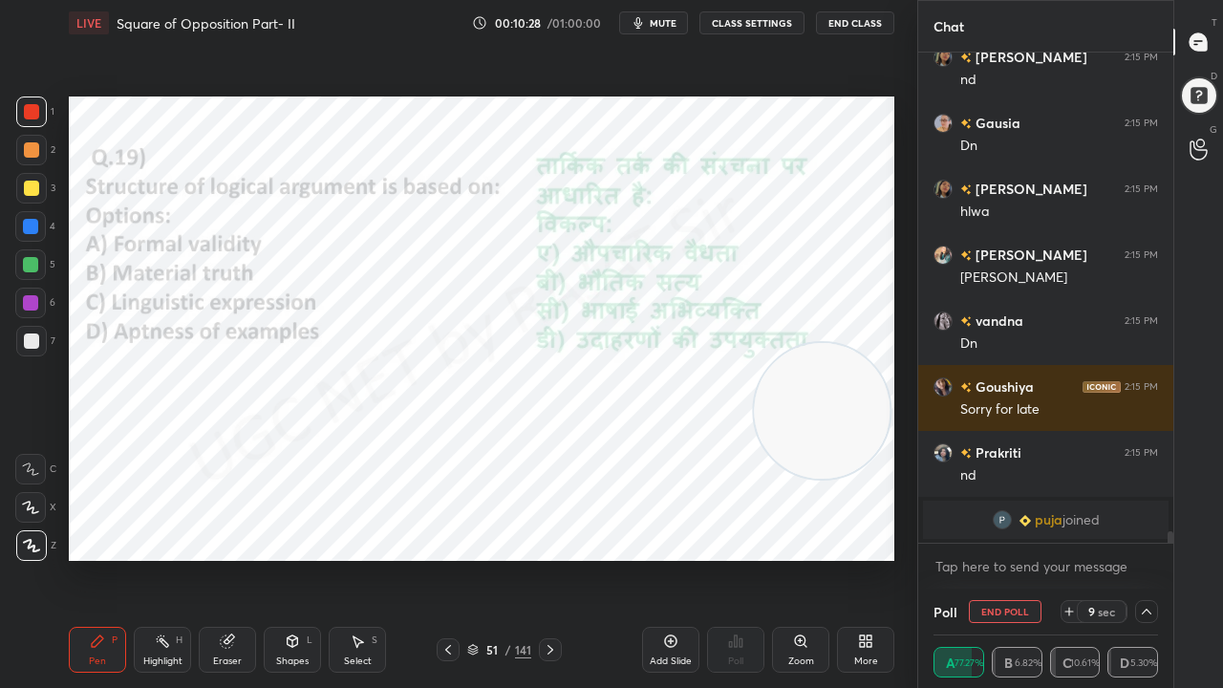
click at [30, 114] on div at bounding box center [31, 111] width 15 height 15
click at [32, 223] on div at bounding box center [30, 226] width 15 height 15
click at [34, 113] on div at bounding box center [31, 111] width 15 height 15
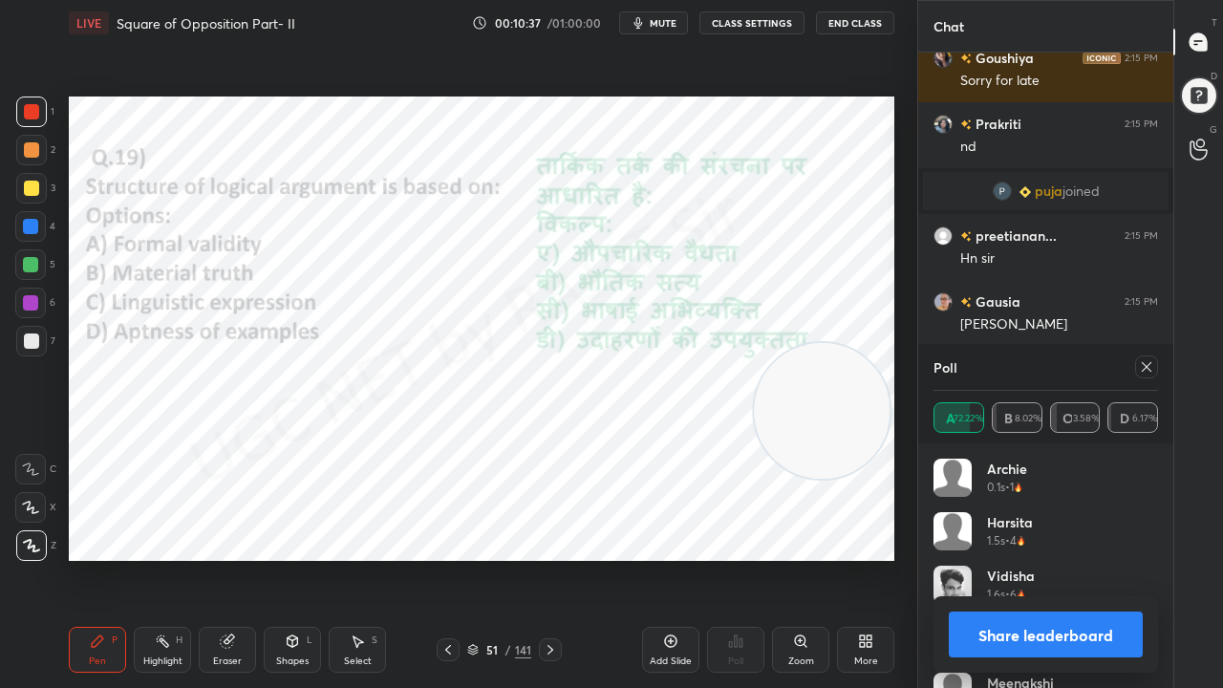
click at [1147, 367] on icon at bounding box center [1147, 367] width 10 height 10
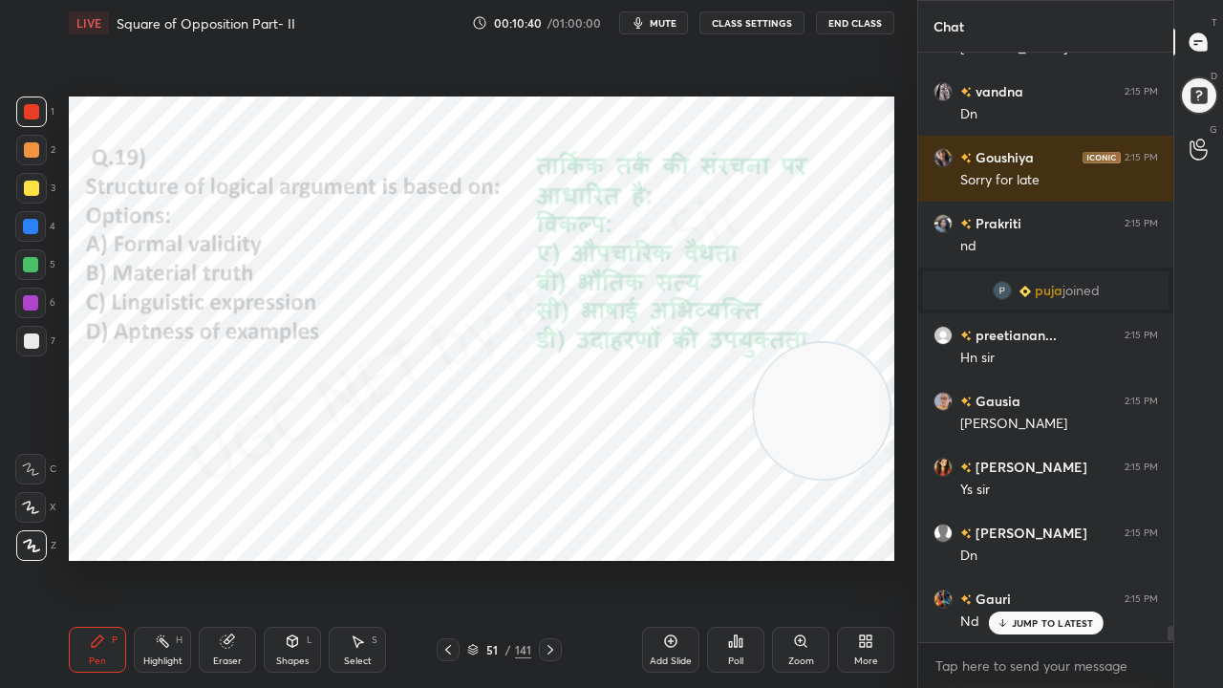
drag, startPoint x: 482, startPoint y: 646, endPoint x: 481, endPoint y: 573, distance: 73.6
click at [482, 558] on div "51 / 141" at bounding box center [499, 649] width 64 height 17
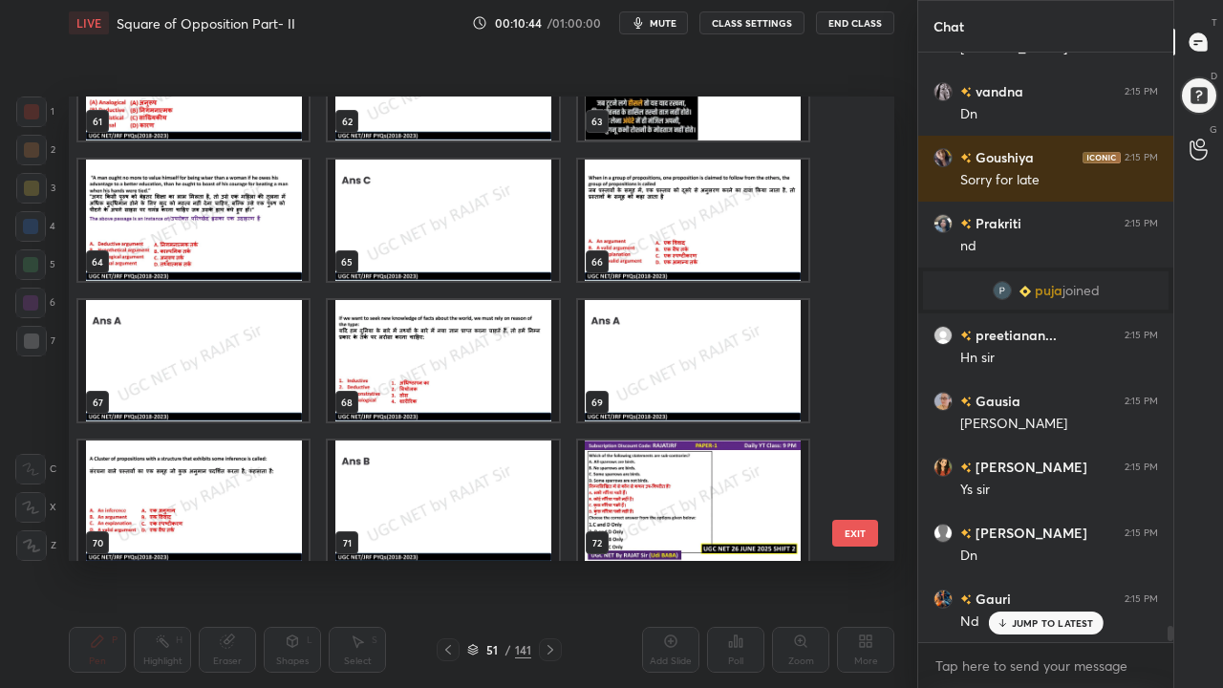
click at [677, 219] on img "grid" at bounding box center [693, 220] width 230 height 121
click at [677, 220] on img "grid" at bounding box center [693, 220] width 230 height 121
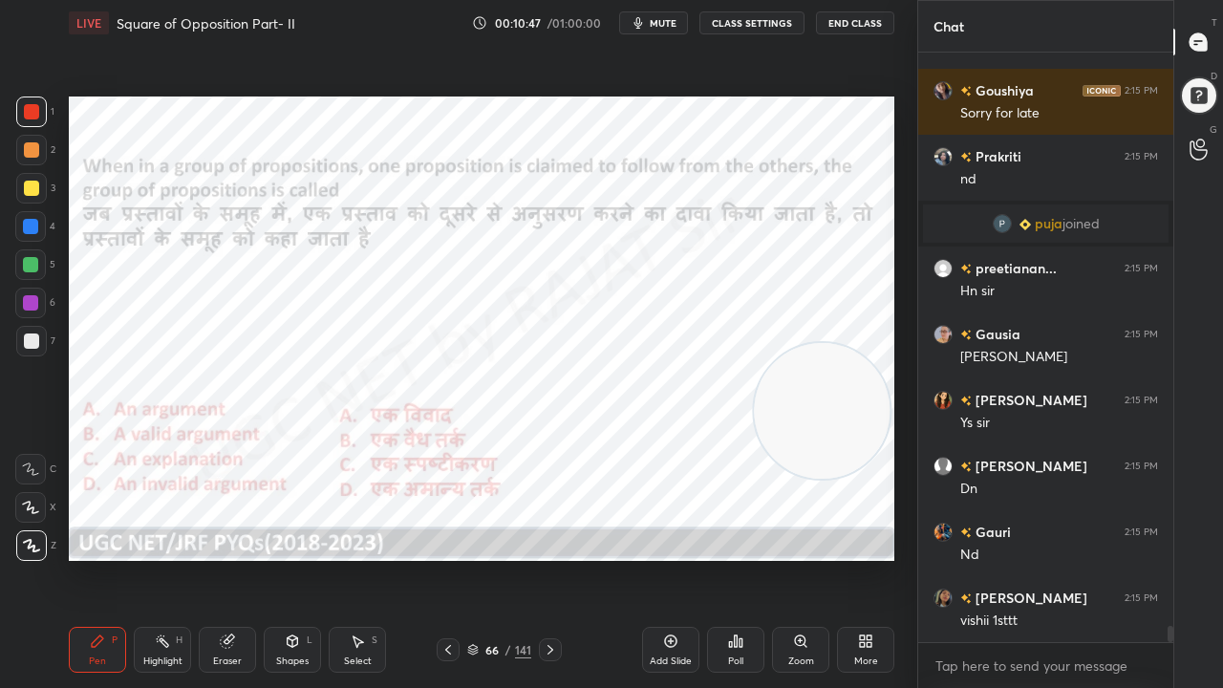
click at [501, 558] on div "66" at bounding box center [492, 649] width 19 height 11
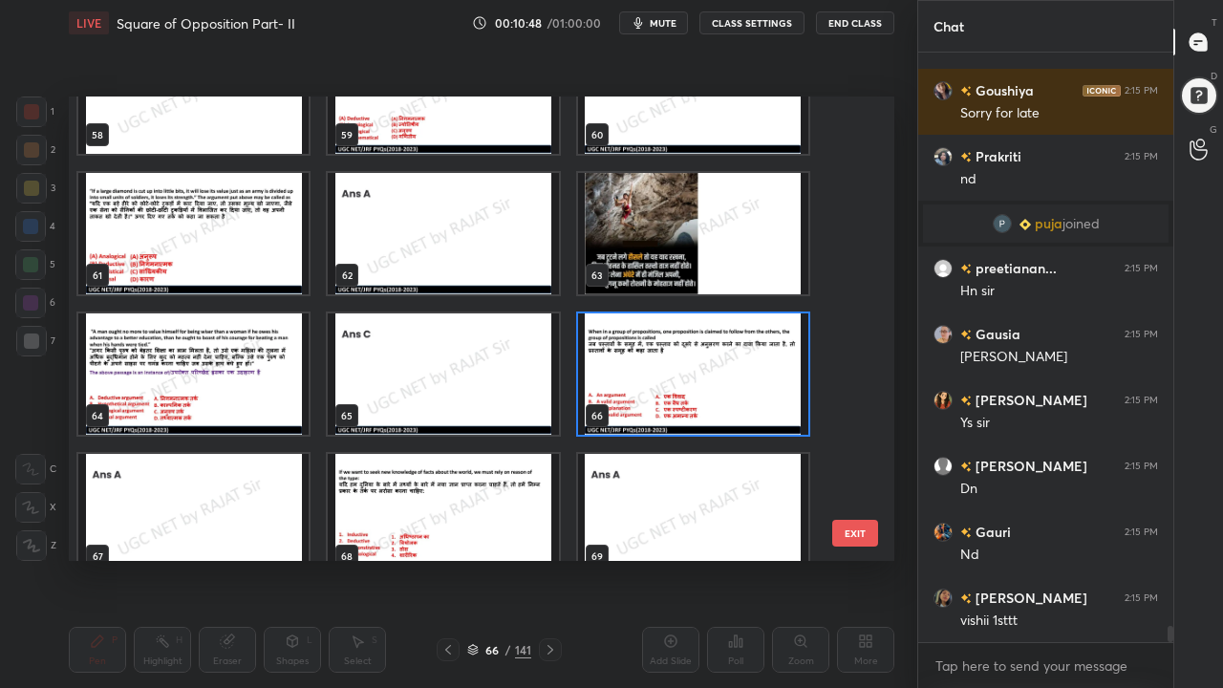
click at [652, 367] on img "grid" at bounding box center [693, 374] width 230 height 121
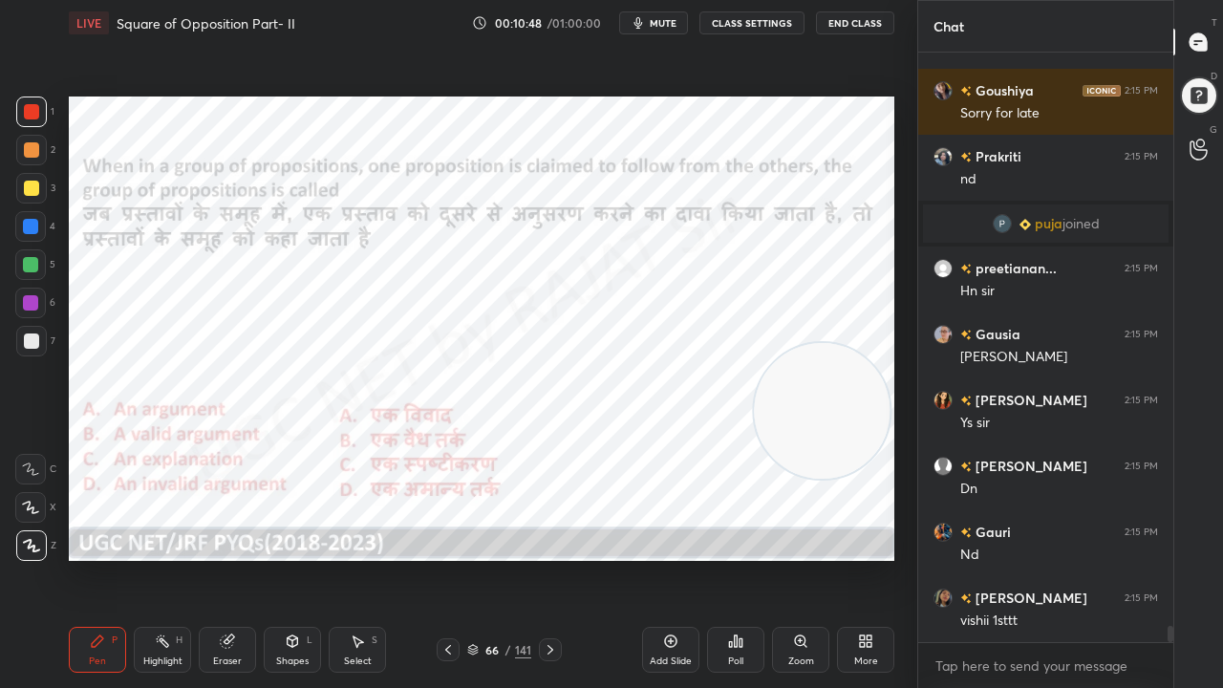
click at [653, 367] on img "grid" at bounding box center [693, 374] width 230 height 121
click at [743, 558] on icon at bounding box center [735, 641] width 15 height 15
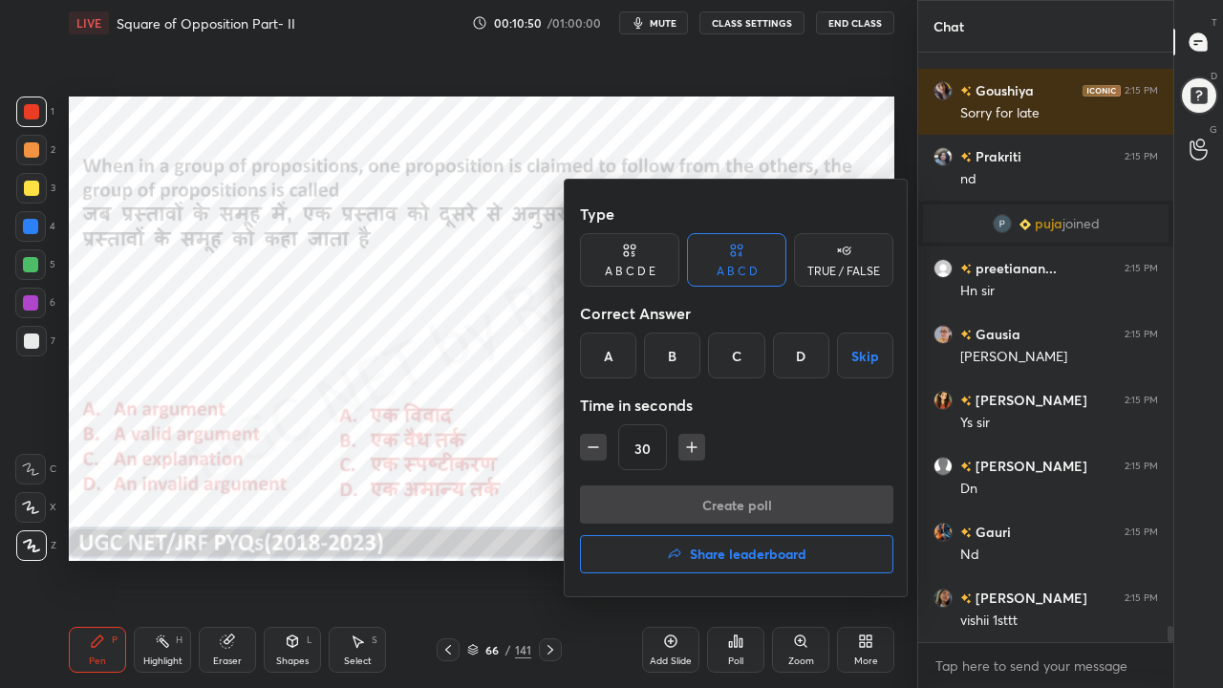
drag, startPoint x: 617, startPoint y: 365, endPoint x: 669, endPoint y: 483, distance: 128.4
click at [619, 369] on div "A" at bounding box center [608, 356] width 56 height 46
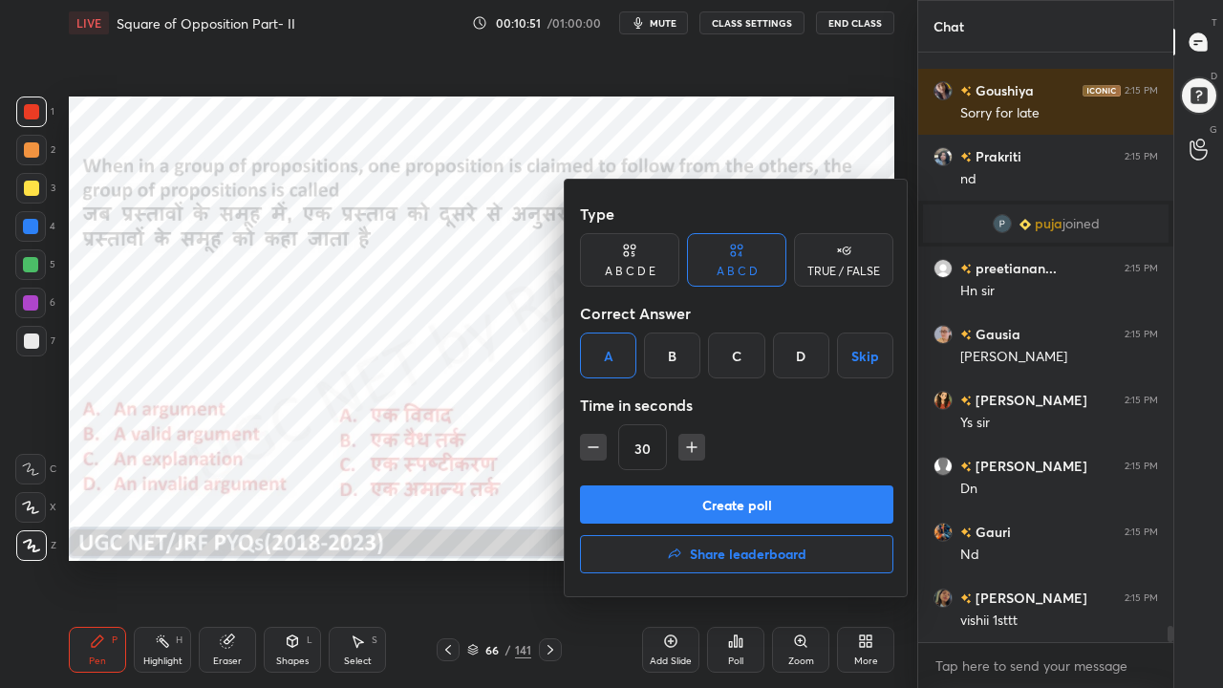
click at [671, 500] on button "Create poll" at bounding box center [737, 505] width 314 height 38
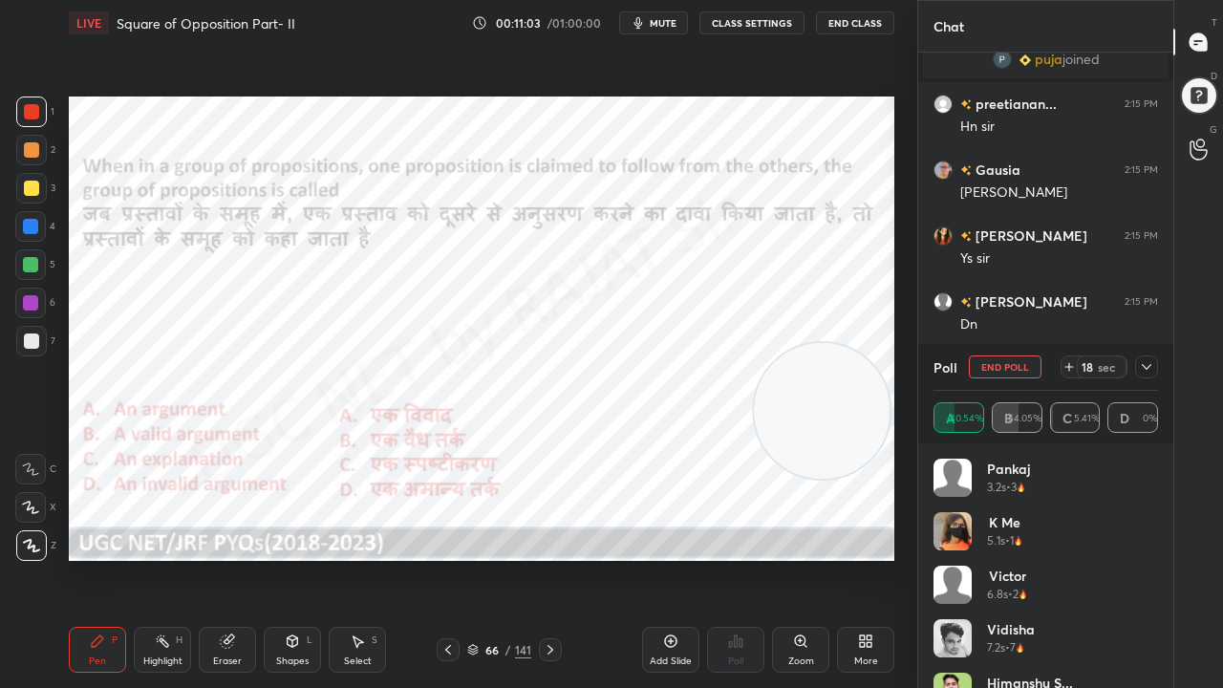
drag, startPoint x: 1149, startPoint y: 364, endPoint x: 1141, endPoint y: 371, distance: 10.2
click at [1149, 363] on icon at bounding box center [1146, 366] width 15 height 15
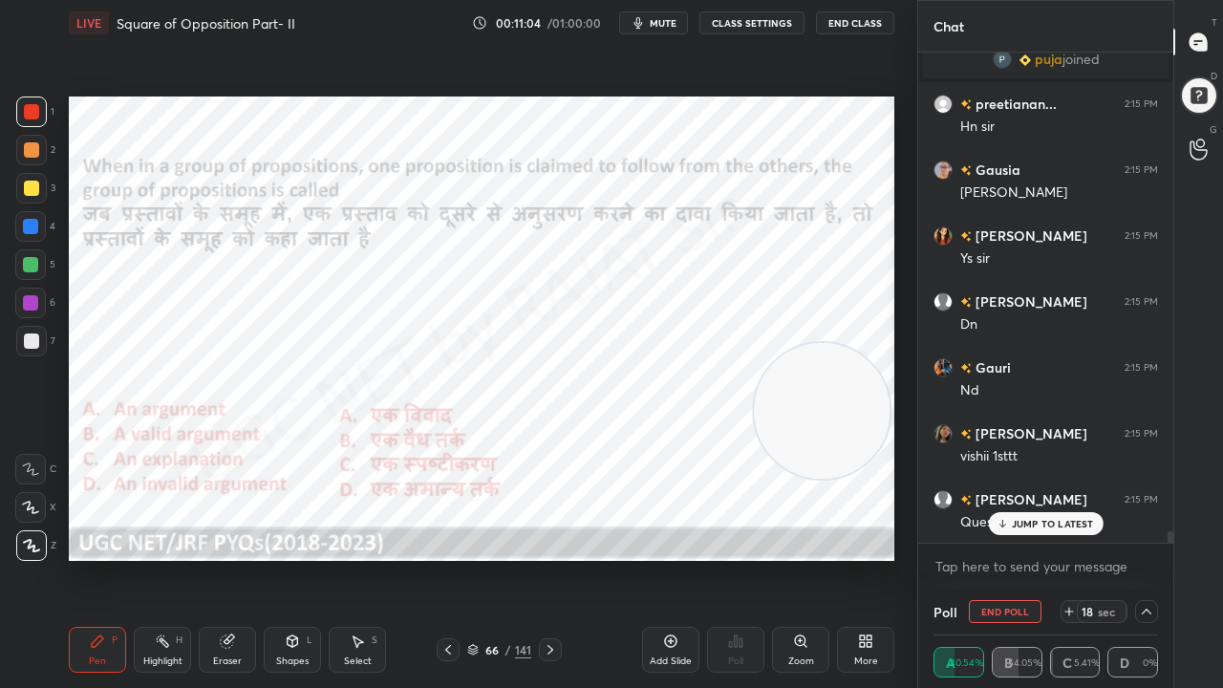
click at [1042, 522] on p "JUMP TO LATEST" at bounding box center [1053, 523] width 82 height 11
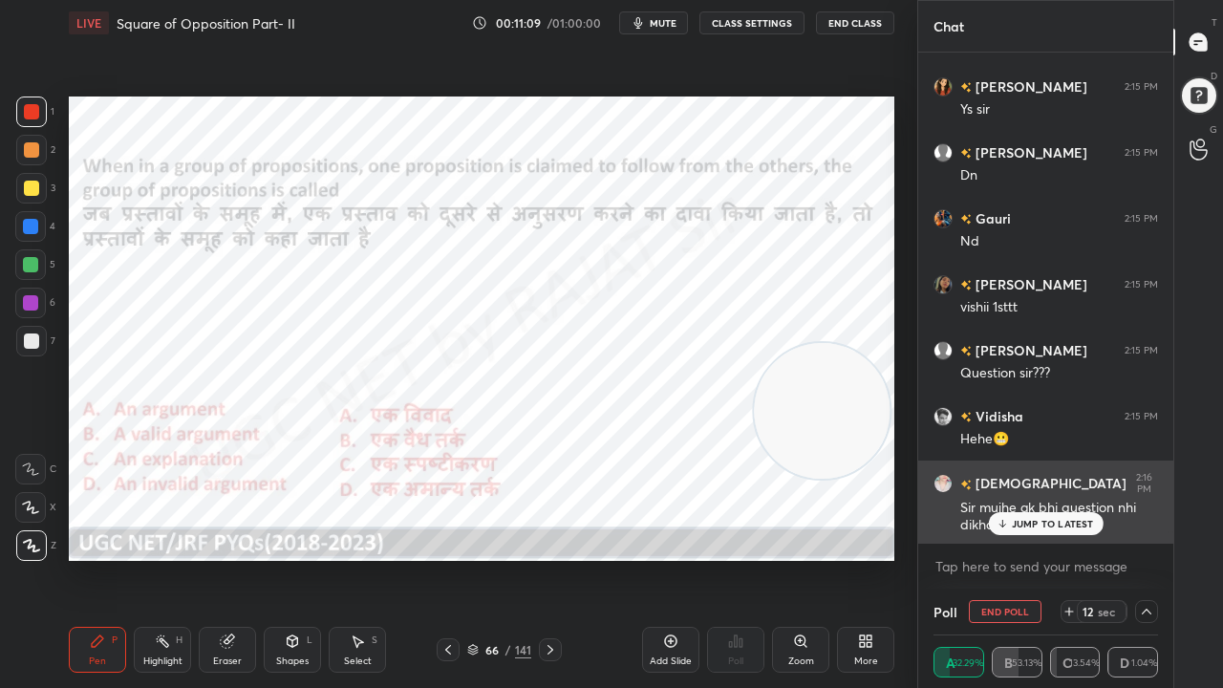
click at [1066, 516] on div "JUMP TO LATEST" at bounding box center [1045, 523] width 115 height 23
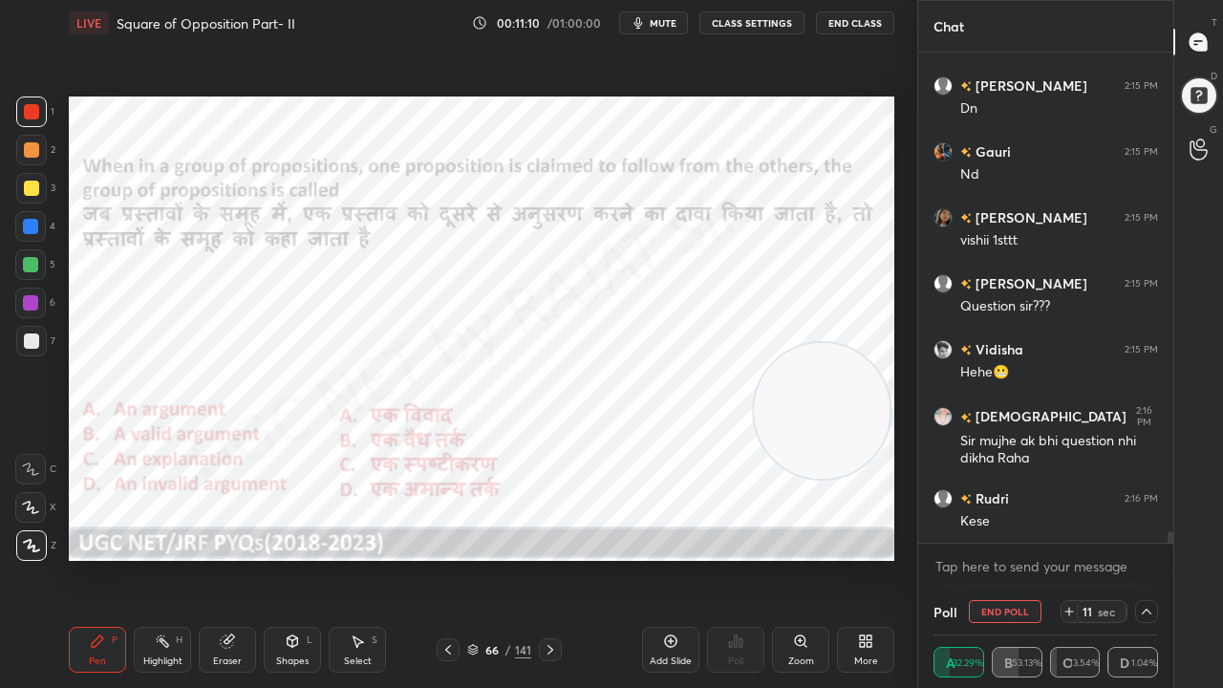
click at [1068, 558] on icon at bounding box center [1069, 611] width 15 height 15
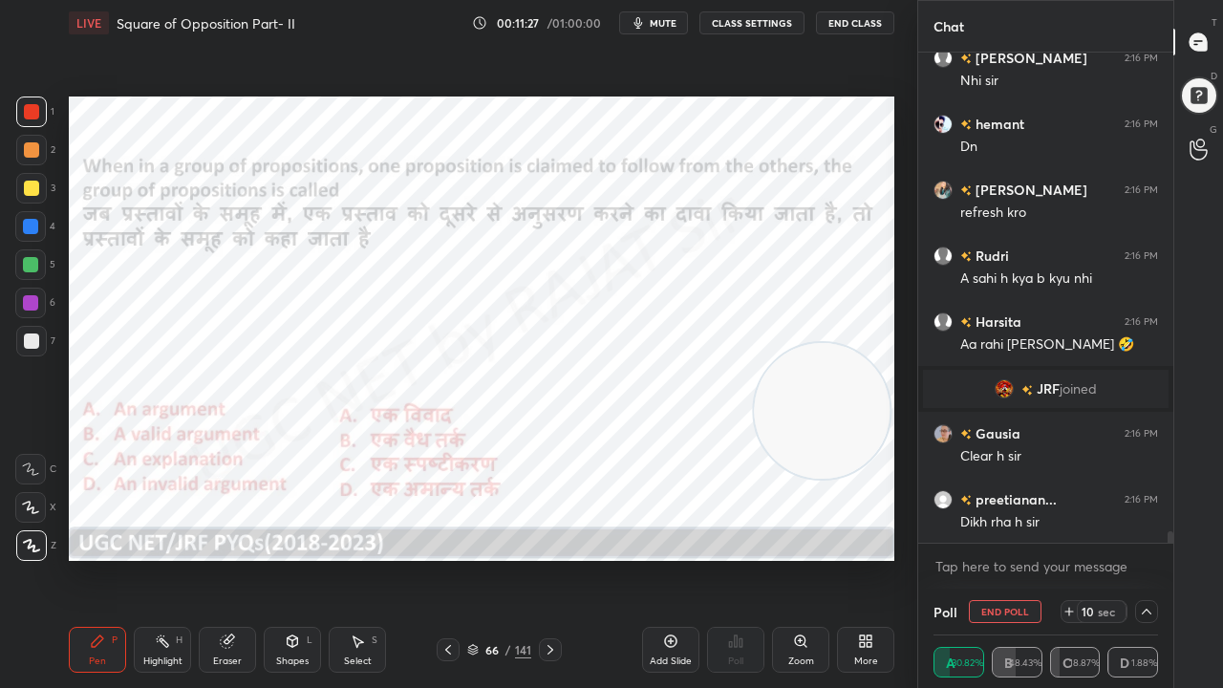
click at [249, 558] on div "Eraser" at bounding box center [227, 650] width 57 height 46
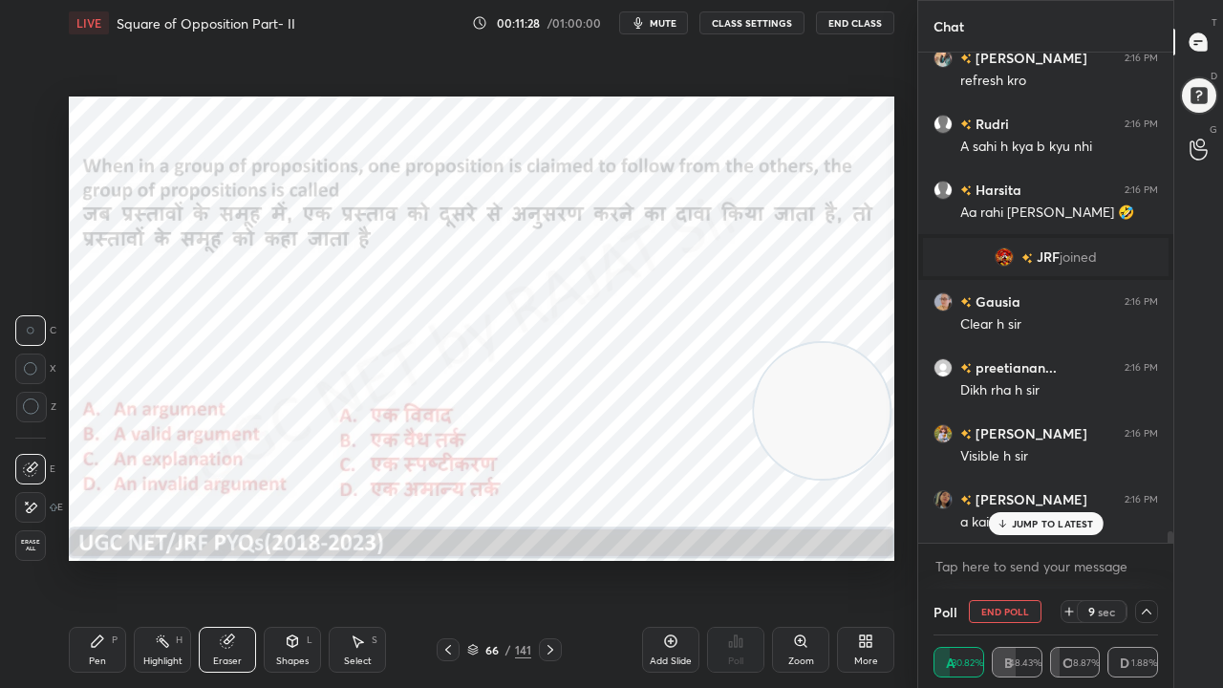
drag, startPoint x: 31, startPoint y: 551, endPoint x: 66, endPoint y: 485, distance: 74.8
click at [32, 551] on span "Erase all" at bounding box center [30, 545] width 29 height 13
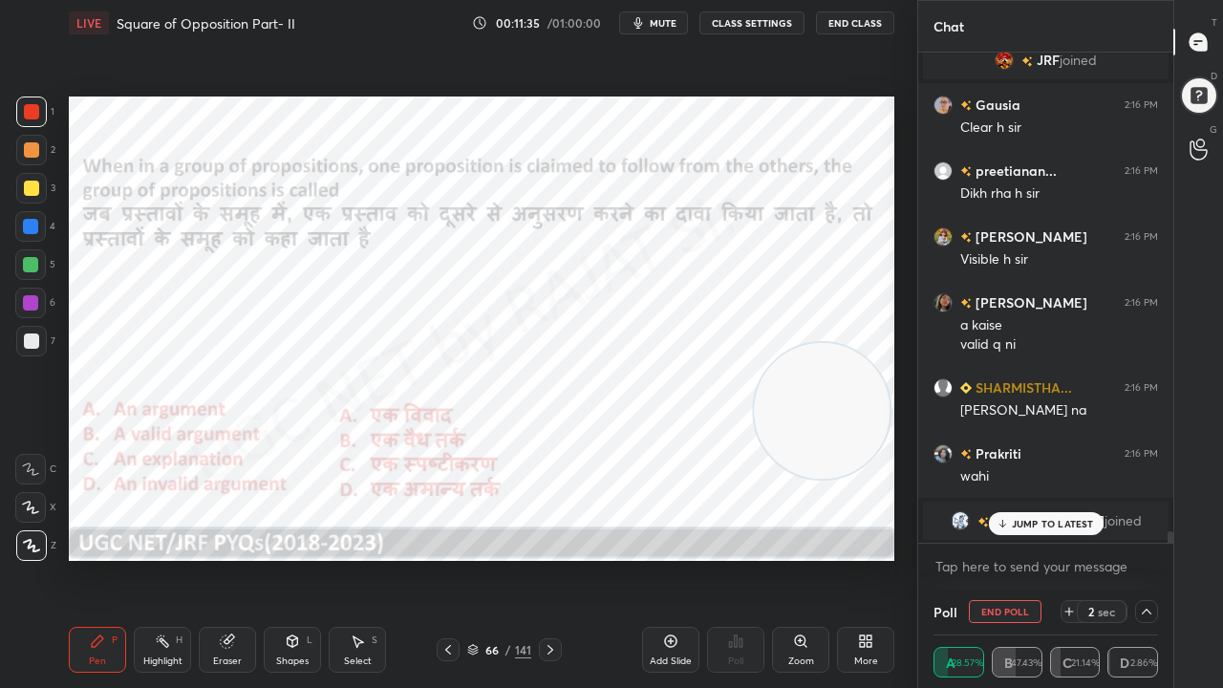
drag, startPoint x: 1017, startPoint y: 529, endPoint x: 994, endPoint y: 520, distance: 24.5
click at [1015, 529] on p "JUMP TO LATEST" at bounding box center [1053, 523] width 82 height 11
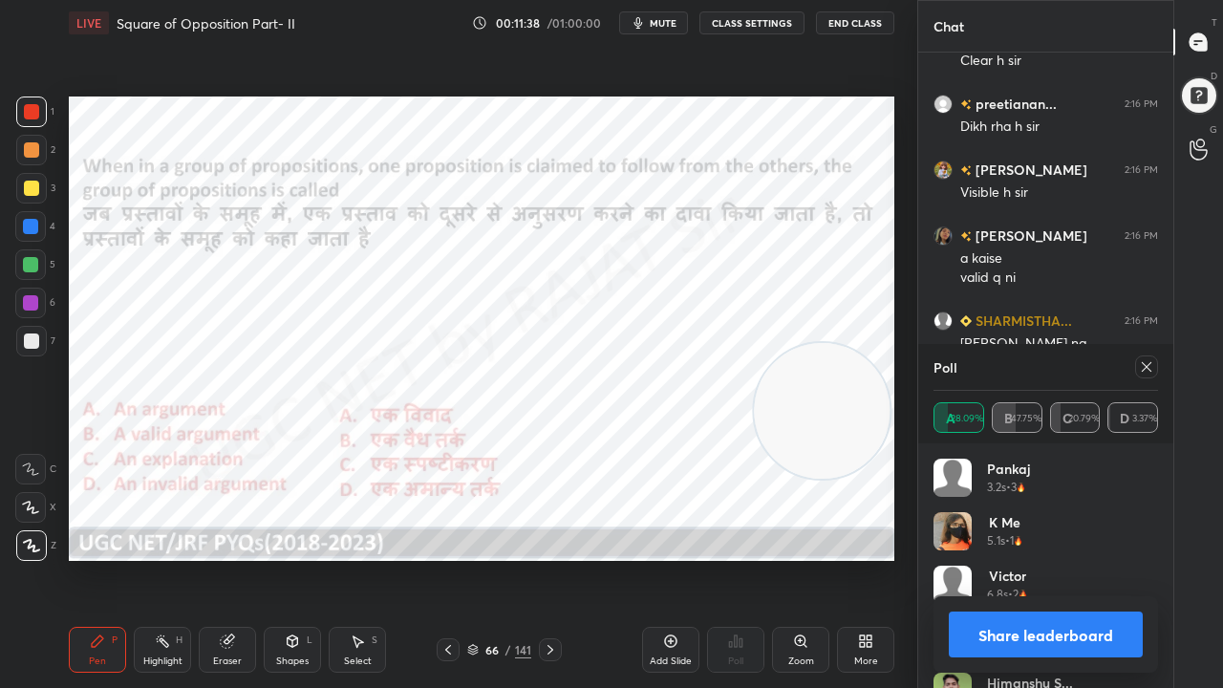
click at [1151, 365] on icon at bounding box center [1146, 366] width 15 height 15
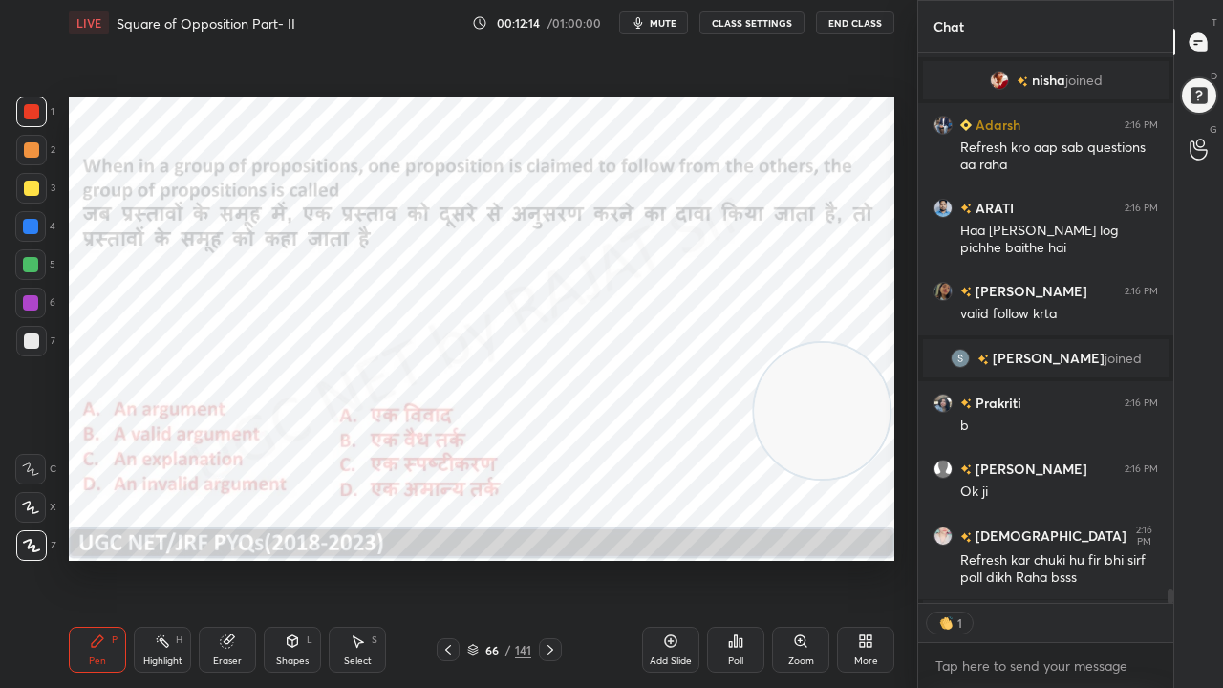
click at [499, 558] on div "66" at bounding box center [492, 649] width 19 height 11
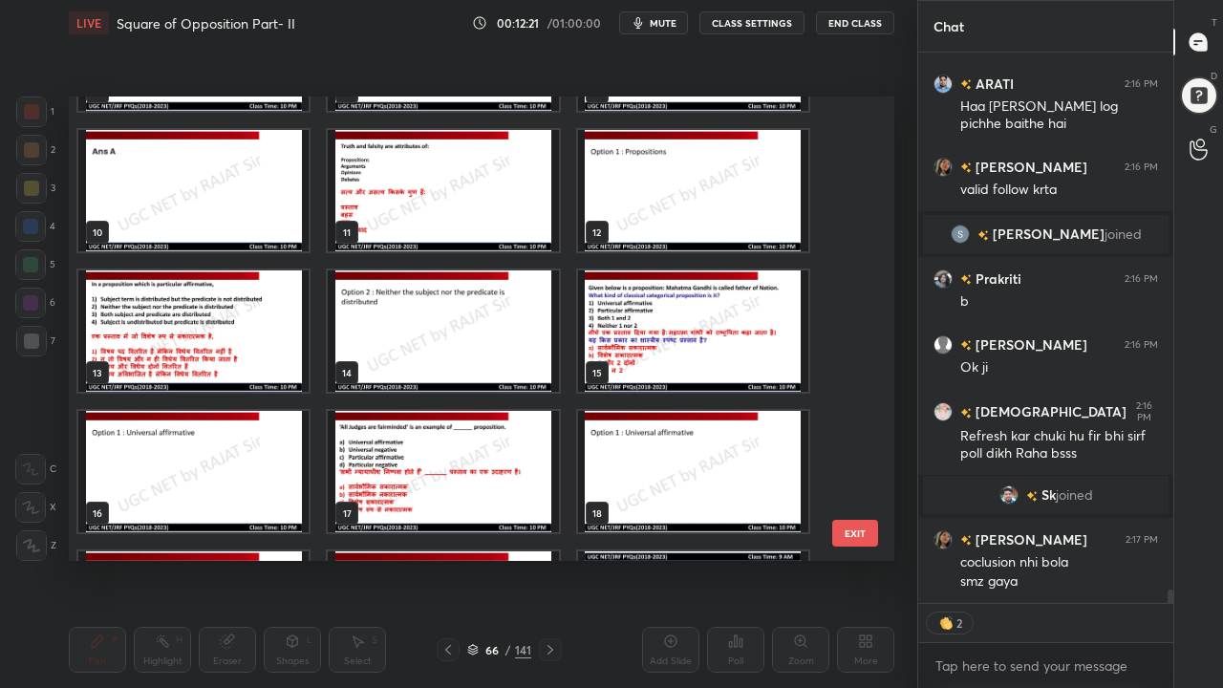
type textarea "x"
click at [233, 313] on img "grid" at bounding box center [193, 331] width 230 height 121
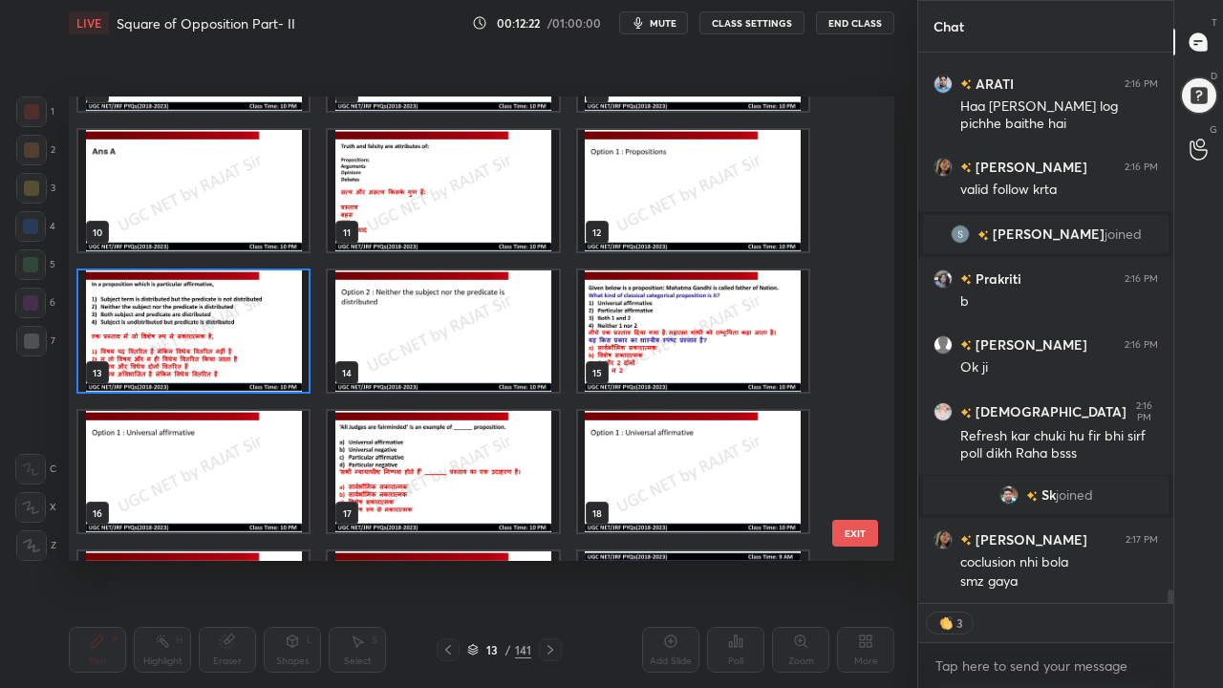
click at [233, 312] on img "grid" at bounding box center [193, 331] width 230 height 121
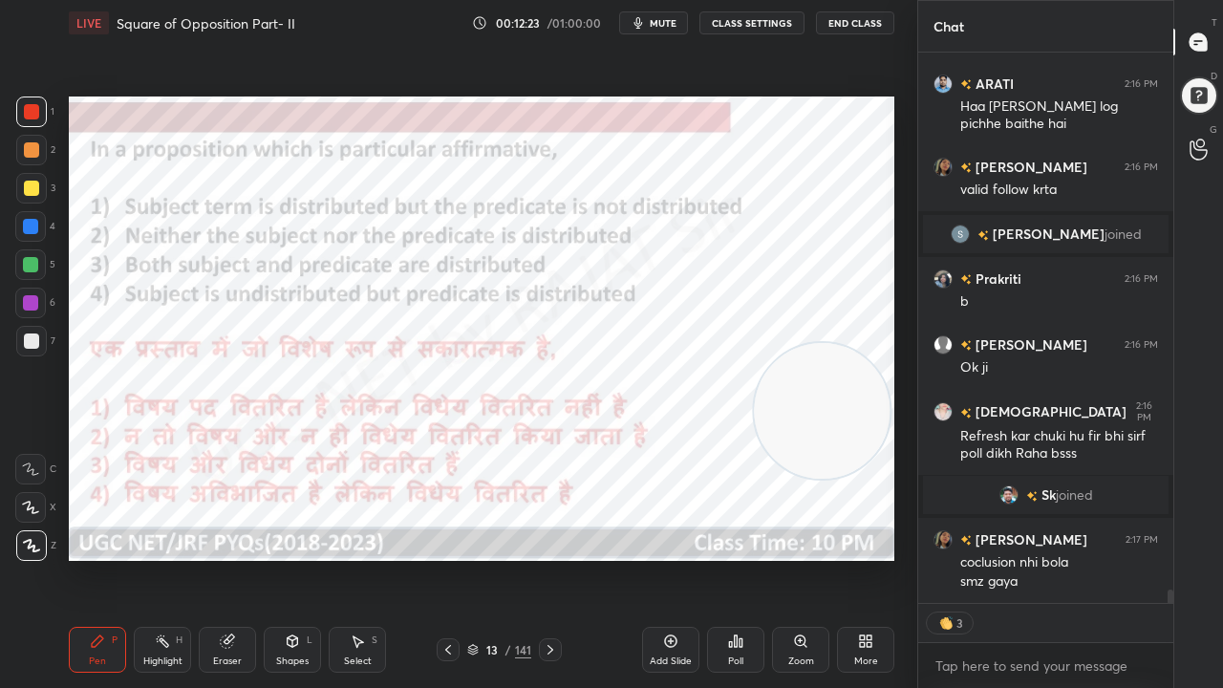
click at [551, 558] on icon at bounding box center [551, 650] width 6 height 10
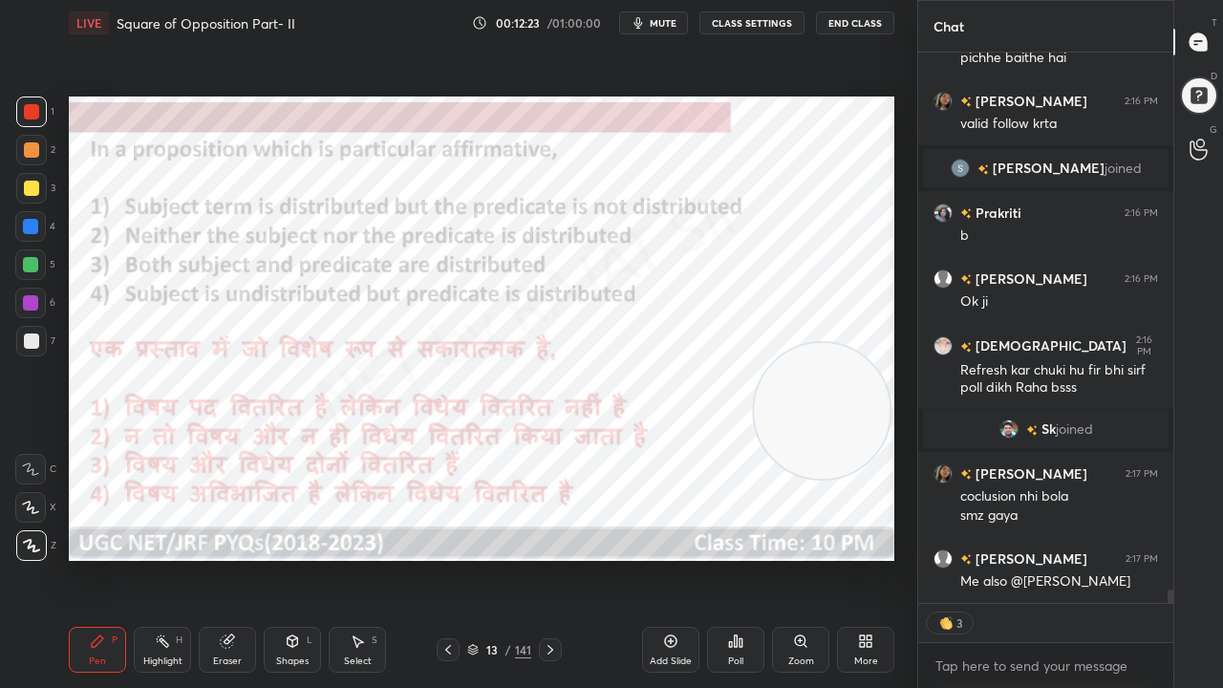
click at [551, 558] on icon at bounding box center [550, 649] width 15 height 15
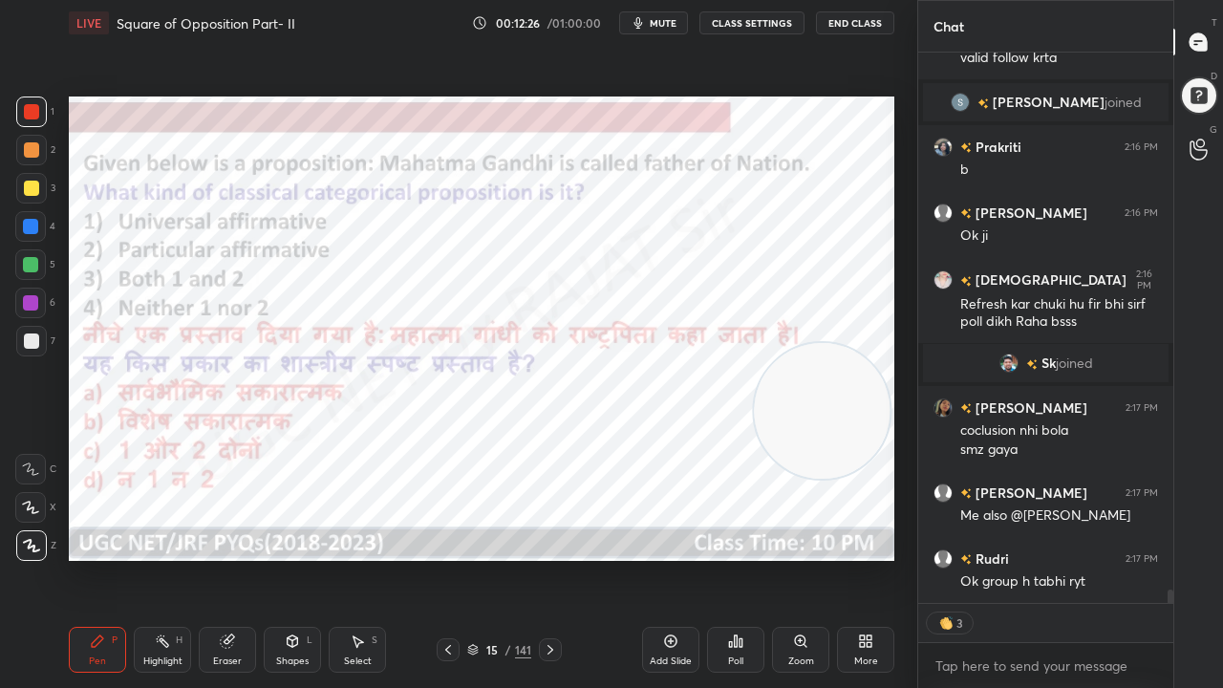
click at [502, 558] on div "15 / 141" at bounding box center [499, 649] width 64 height 17
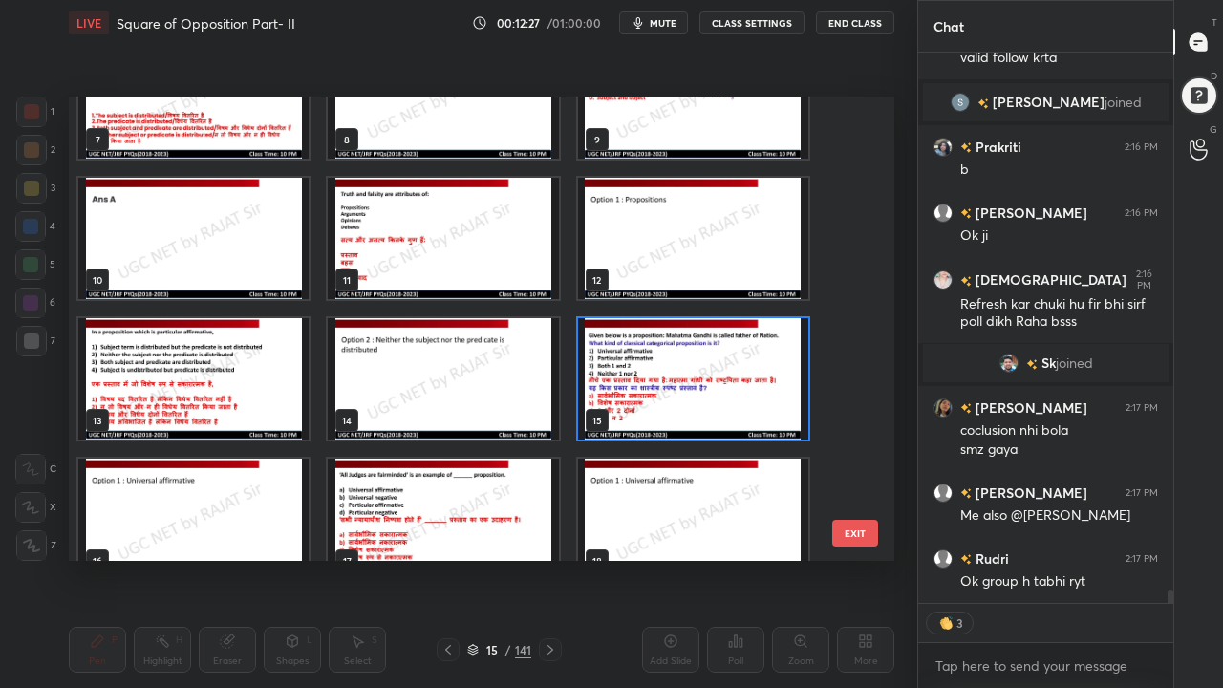
click at [669, 348] on img "grid" at bounding box center [693, 378] width 230 height 121
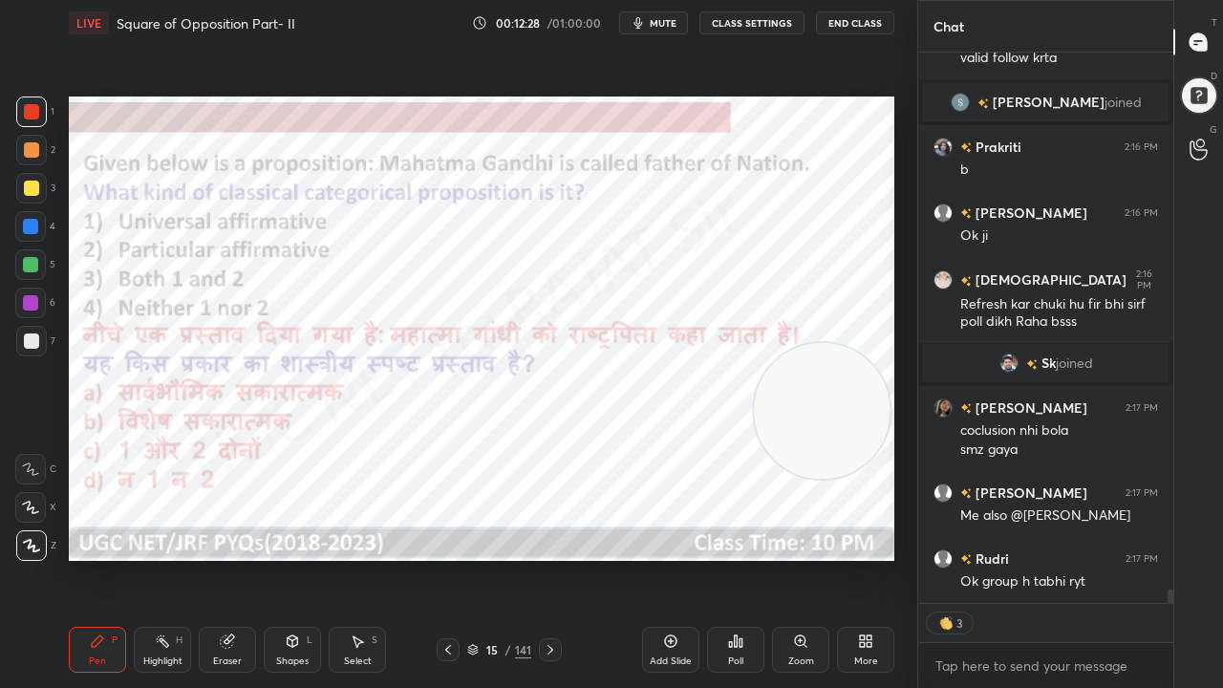
click at [734, 558] on div "Poll" at bounding box center [735, 650] width 57 height 46
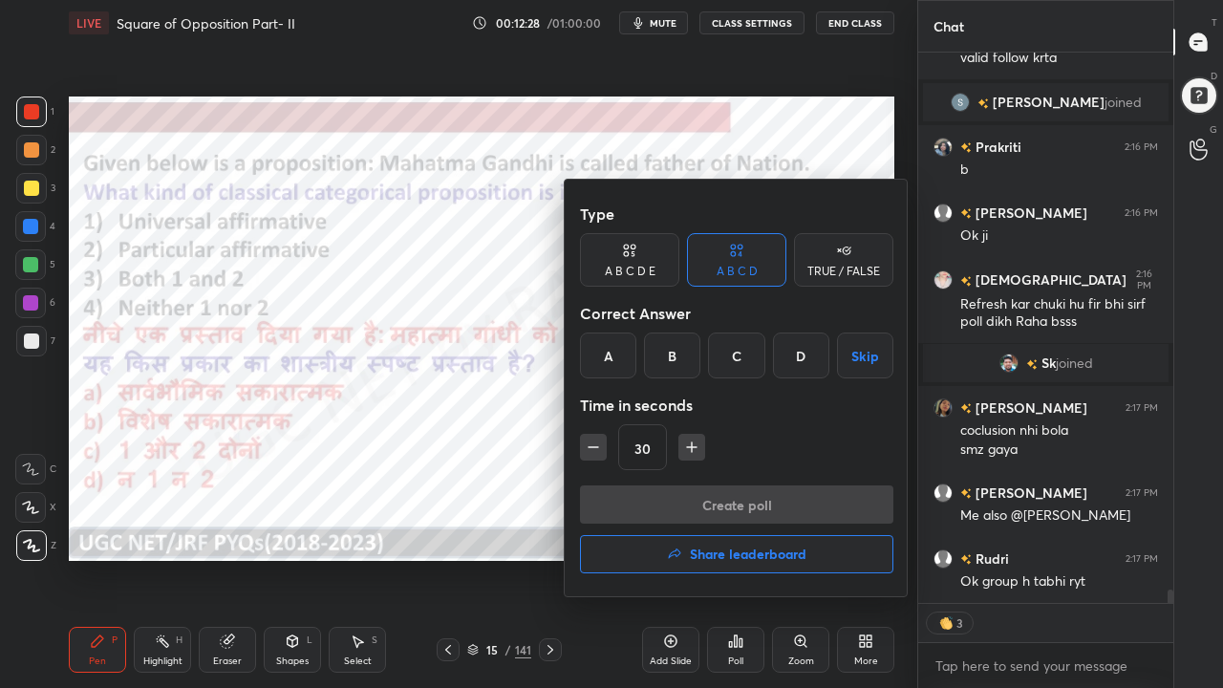
drag, startPoint x: 614, startPoint y: 367, endPoint x: 673, endPoint y: 461, distance: 110.8
click at [615, 371] on div "A" at bounding box center [608, 356] width 56 height 46
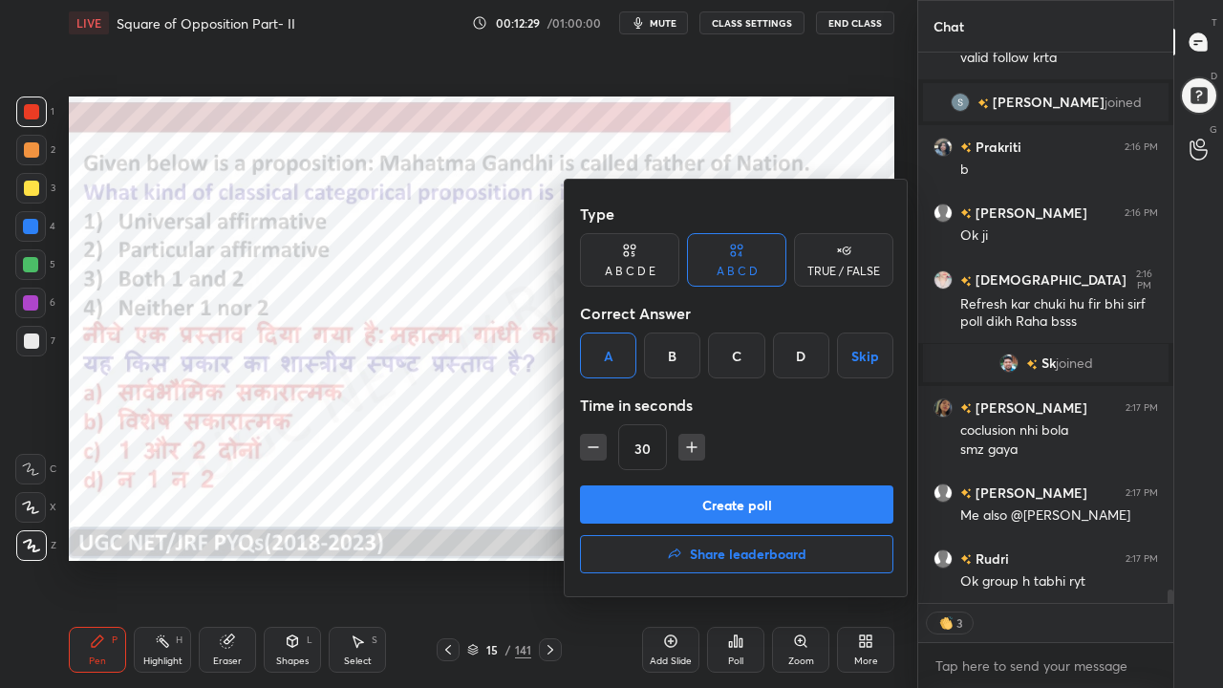
click at [682, 454] on icon "button" at bounding box center [691, 447] width 19 height 19
click at [595, 448] on icon "button" at bounding box center [593, 447] width 19 height 19
type input "30"
type textarea "x"
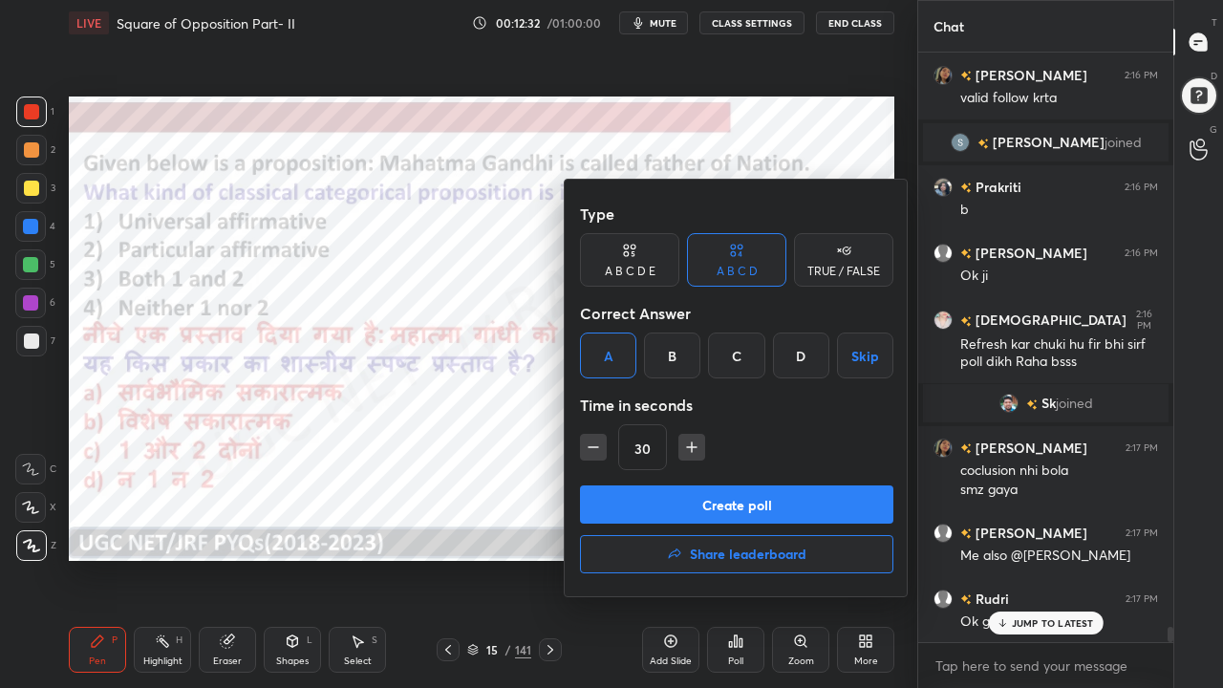
click at [687, 445] on icon "button" at bounding box center [691, 447] width 19 height 19
type input "45"
click at [680, 497] on button "Create poll" at bounding box center [737, 505] width 314 height 38
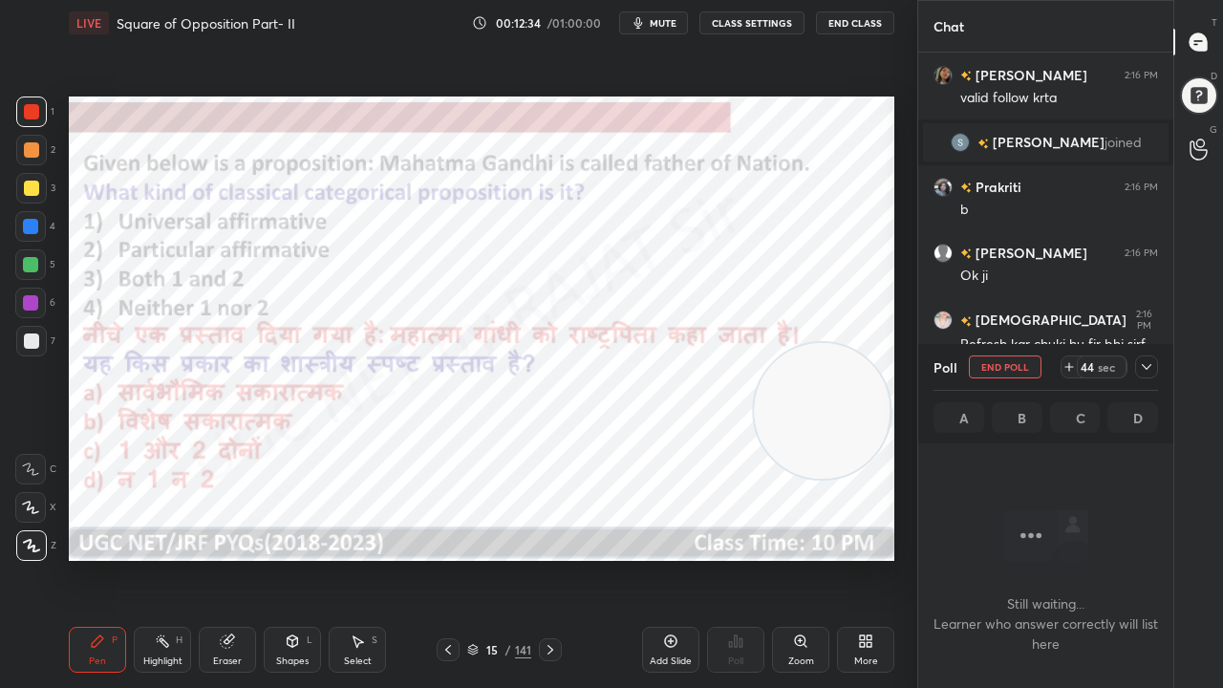
click at [1147, 361] on icon at bounding box center [1146, 366] width 15 height 15
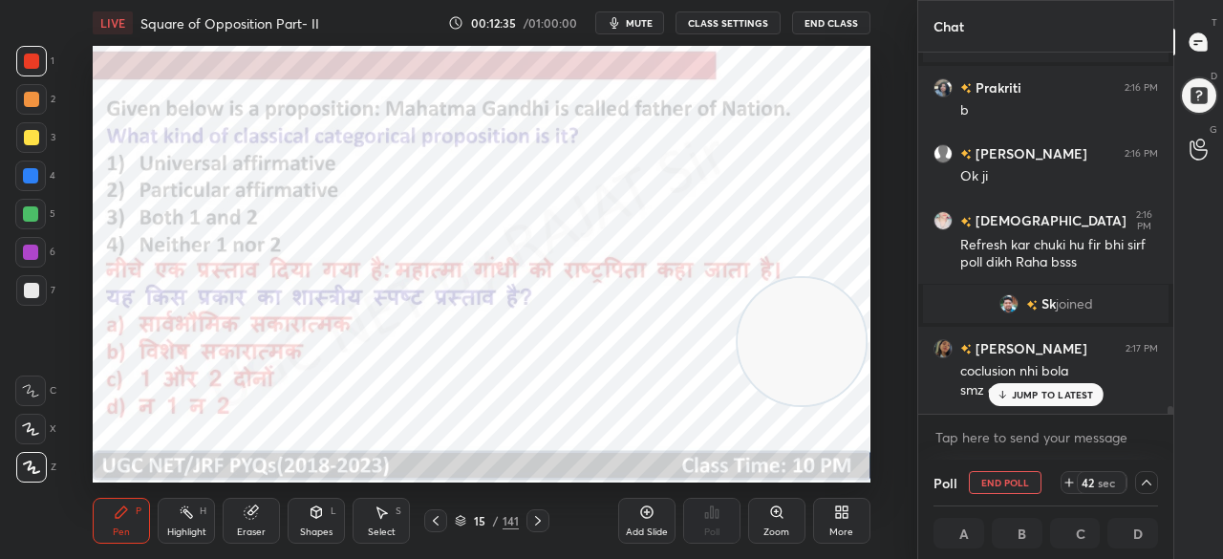
type textarea "x"
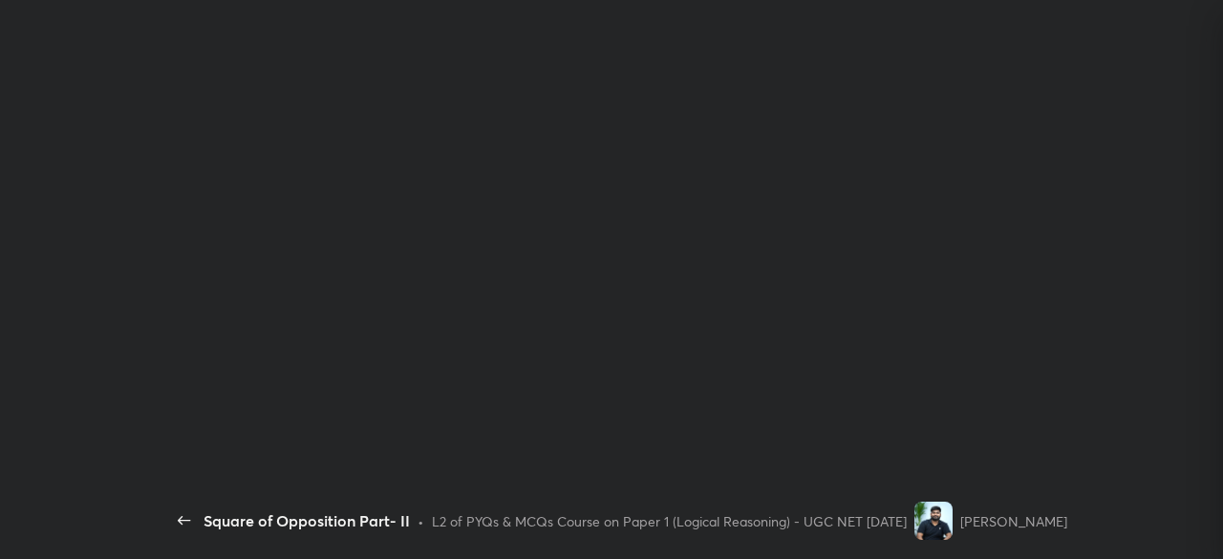
scroll to position [329, 249]
type textarea "x"
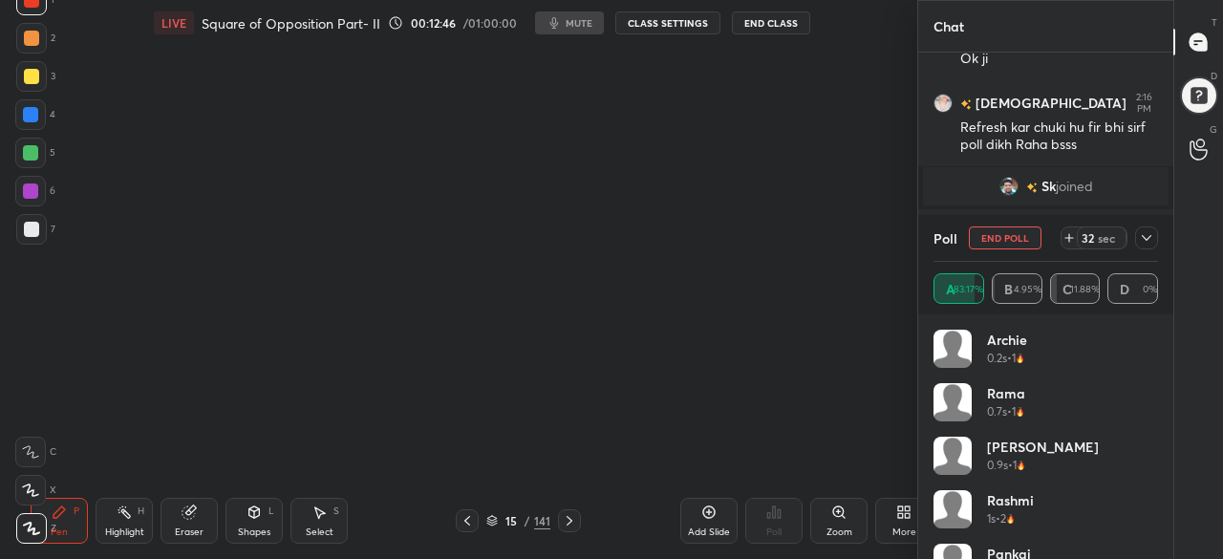
scroll to position [2237, 0]
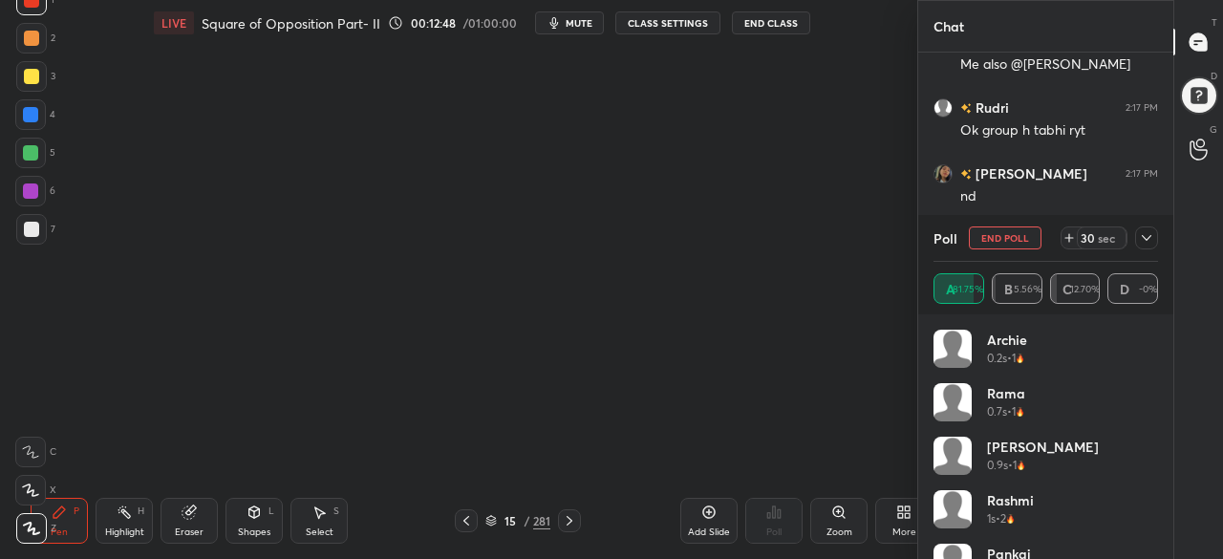
click at [1147, 242] on icon at bounding box center [1146, 237] width 15 height 15
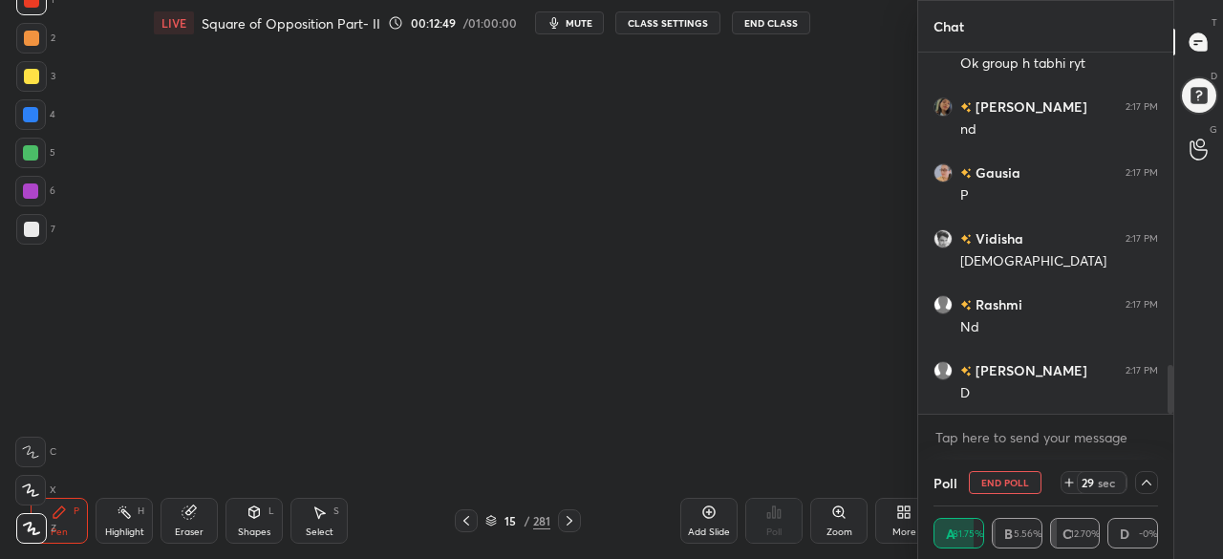
scroll to position [1, 6]
click at [505, 516] on div "15" at bounding box center [510, 520] width 19 height 11
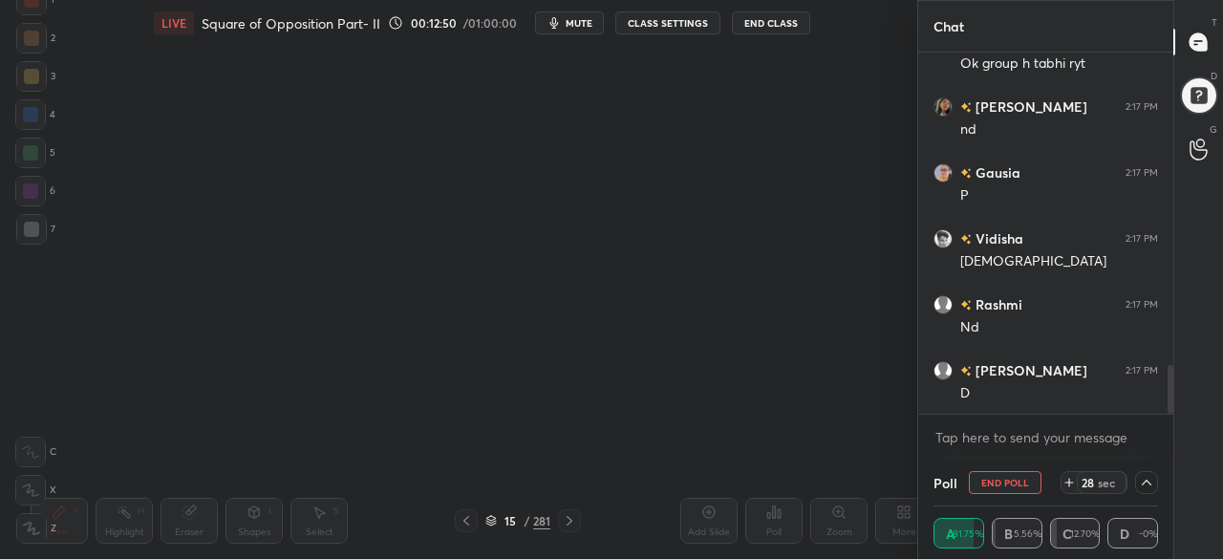
scroll to position [1, 10]
click at [504, 521] on div "15" at bounding box center [510, 520] width 19 height 11
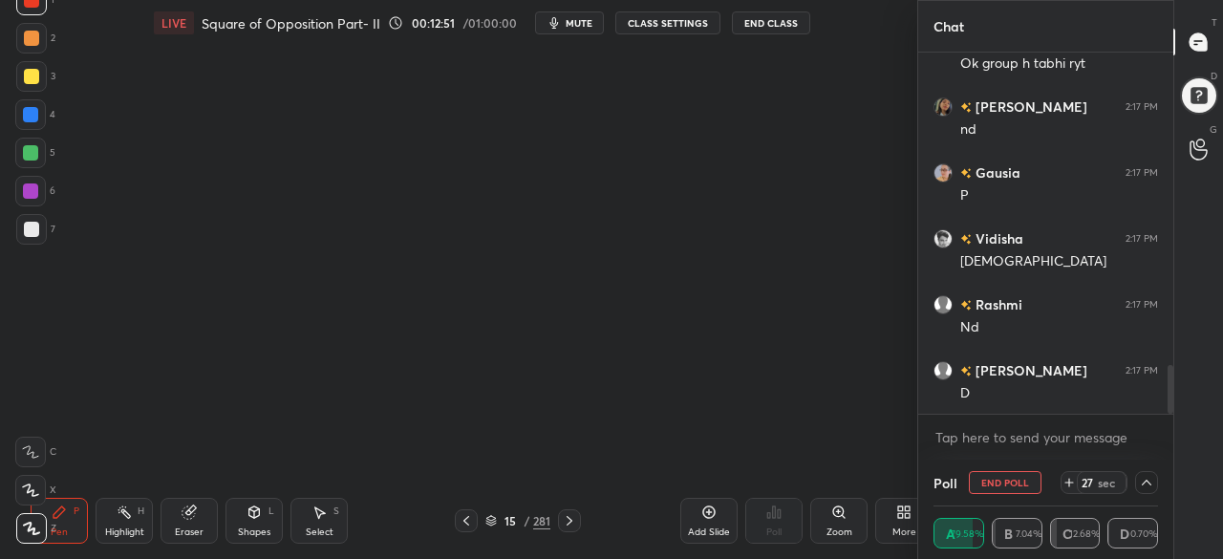
click at [516, 509] on div "Pen P Highlight H Eraser Shapes L Select S 15 / 281 Add Slide Poll Zoom More" at bounding box center [482, 521] width 902 height 76
click at [524, 521] on div "/" at bounding box center [527, 520] width 6 height 11
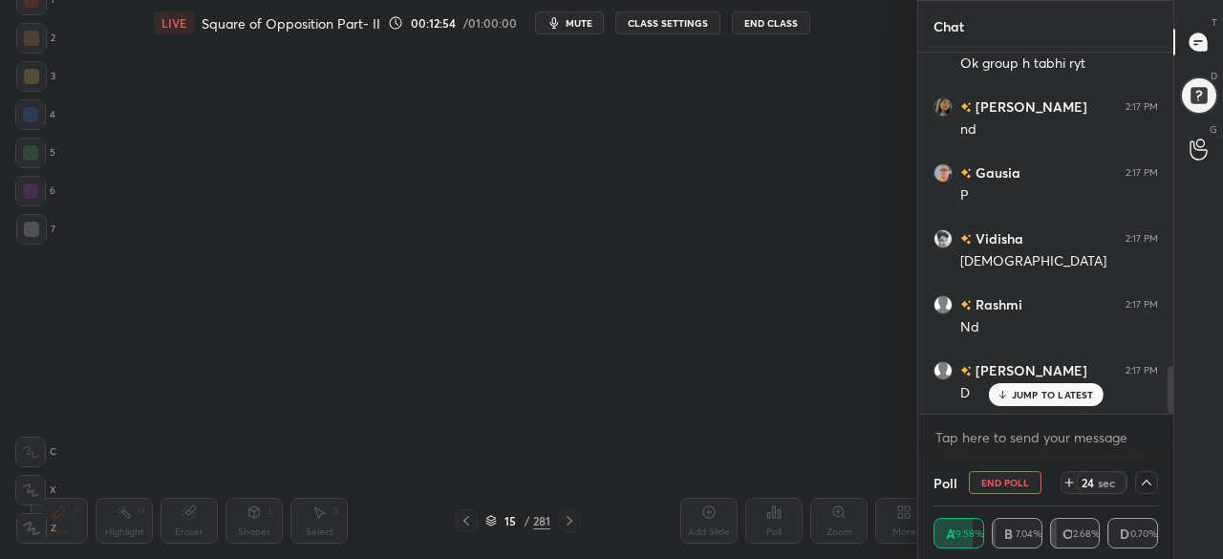
scroll to position [0, 0]
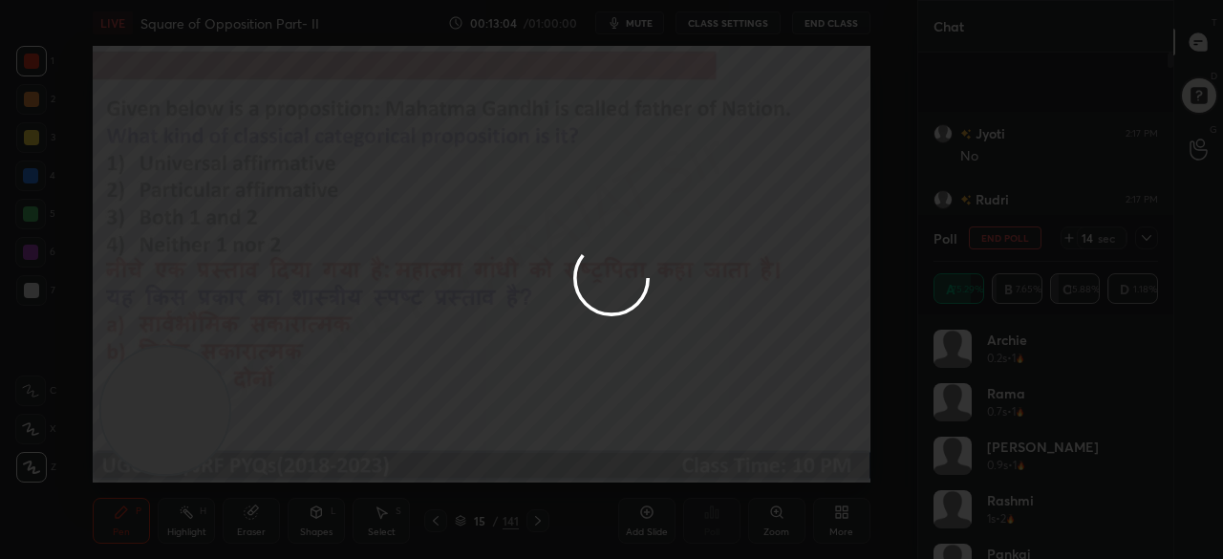
click at [1149, 239] on div at bounding box center [611, 279] width 1223 height 559
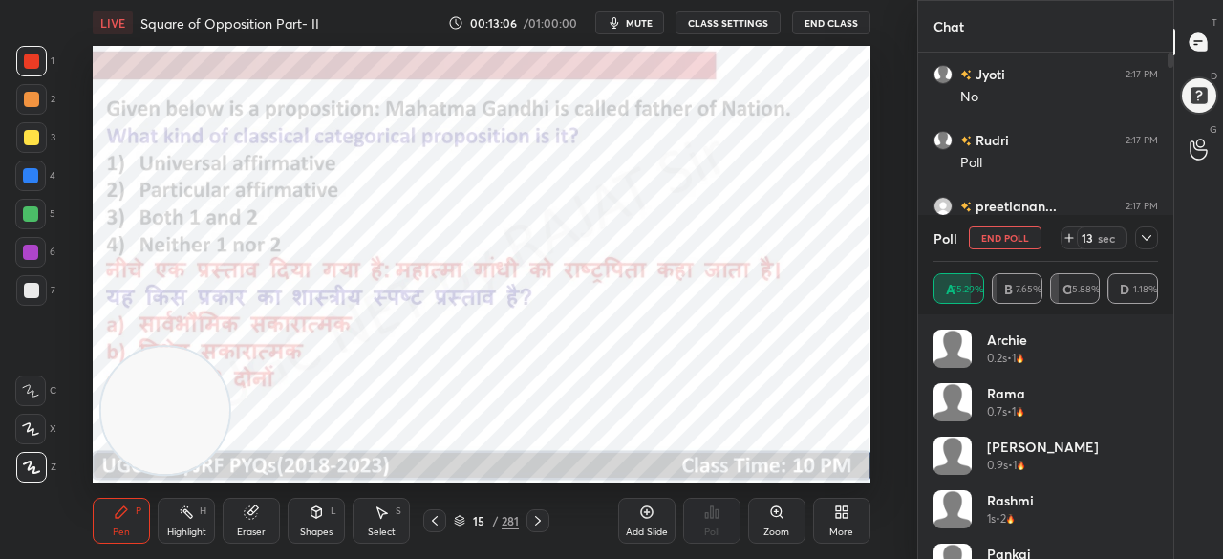
click at [1149, 239] on icon at bounding box center [1147, 238] width 10 height 6
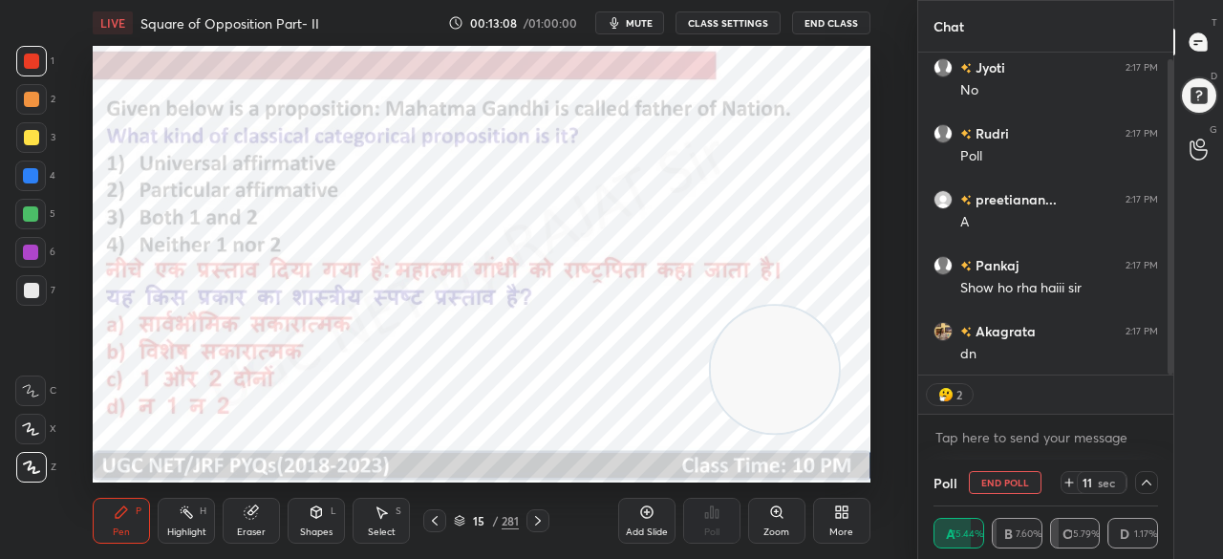
drag, startPoint x: 199, startPoint y: 391, endPoint x: 768, endPoint y: 352, distance: 570.1
click at [768, 352] on video at bounding box center [774, 369] width 127 height 127
click at [840, 528] on div "More" at bounding box center [842, 533] width 24 height 10
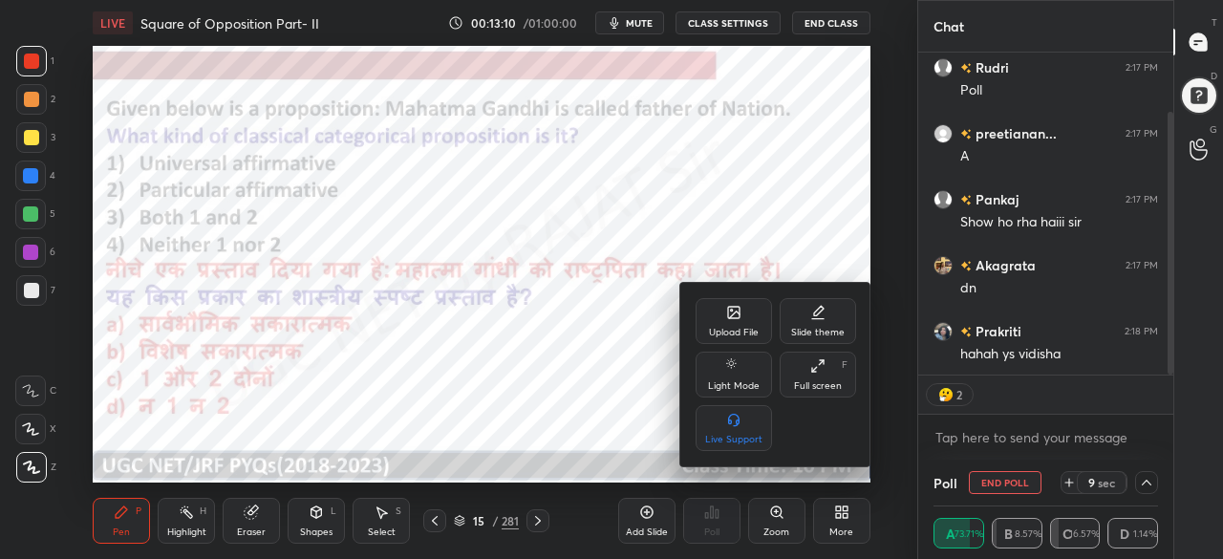
click at [814, 372] on icon at bounding box center [814, 370] width 4 height 4
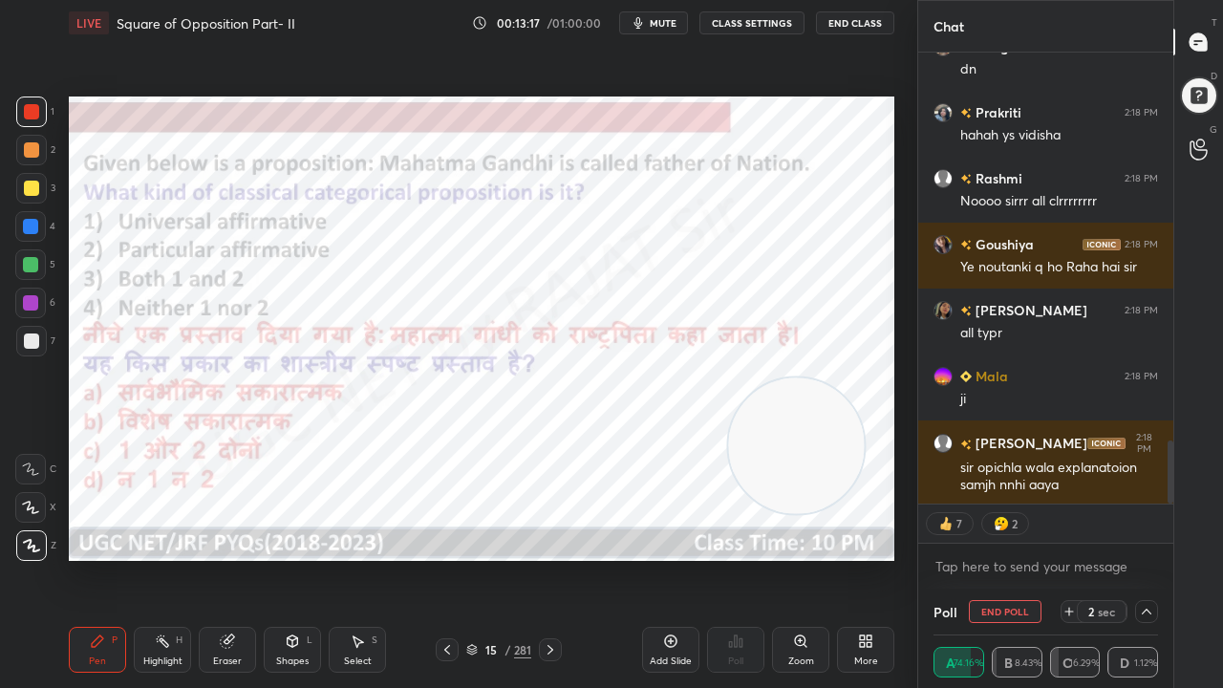
click at [32, 308] on div at bounding box center [30, 302] width 15 height 15
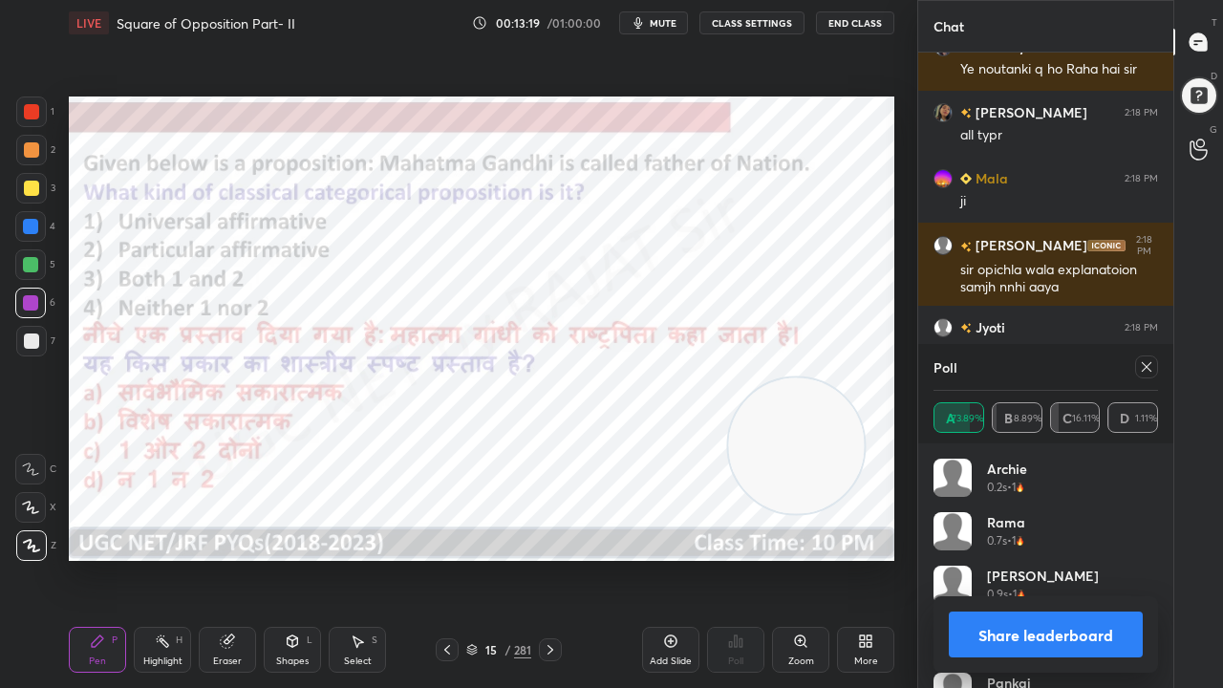
click at [1155, 369] on div at bounding box center [1147, 367] width 23 height 23
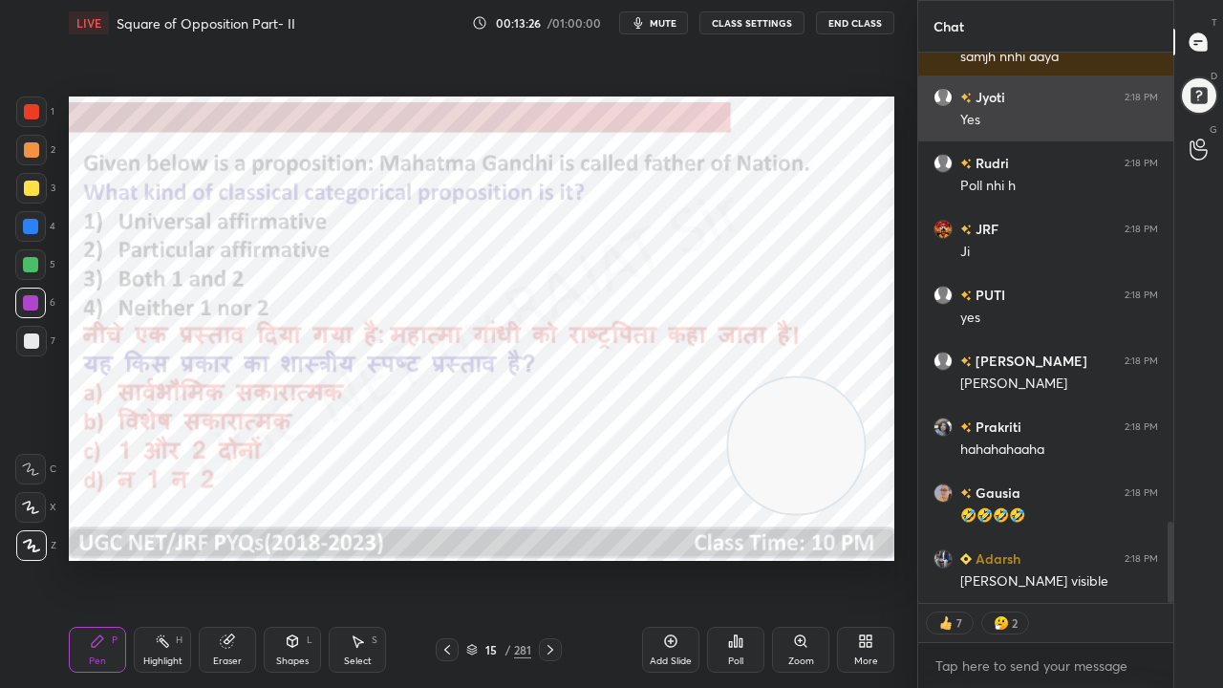
type textarea "x"
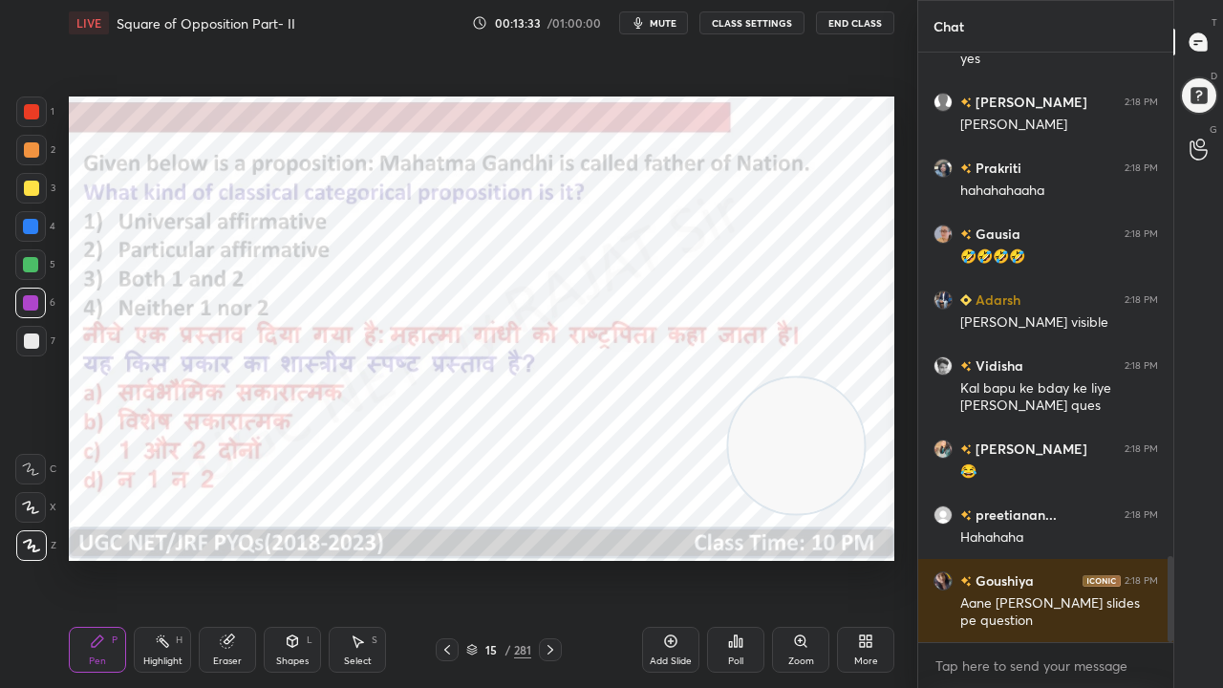
click at [516, 558] on div "281" at bounding box center [522, 649] width 17 height 17
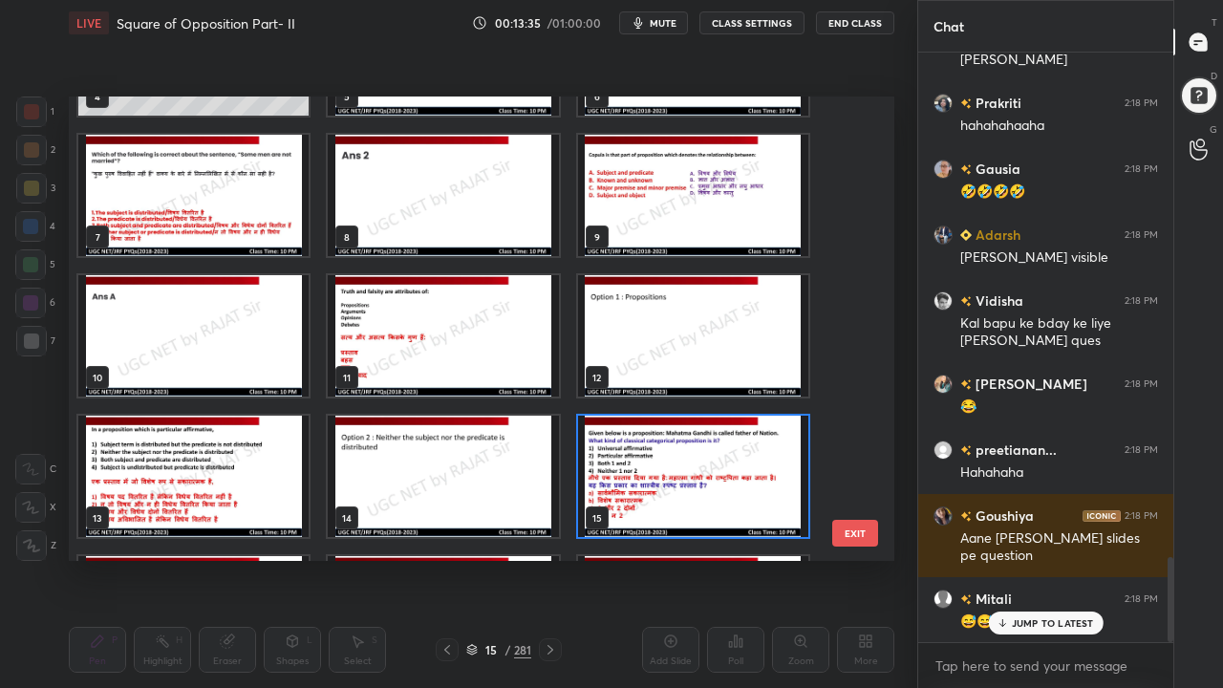
click at [493, 336] on img "grid" at bounding box center [443, 335] width 230 height 121
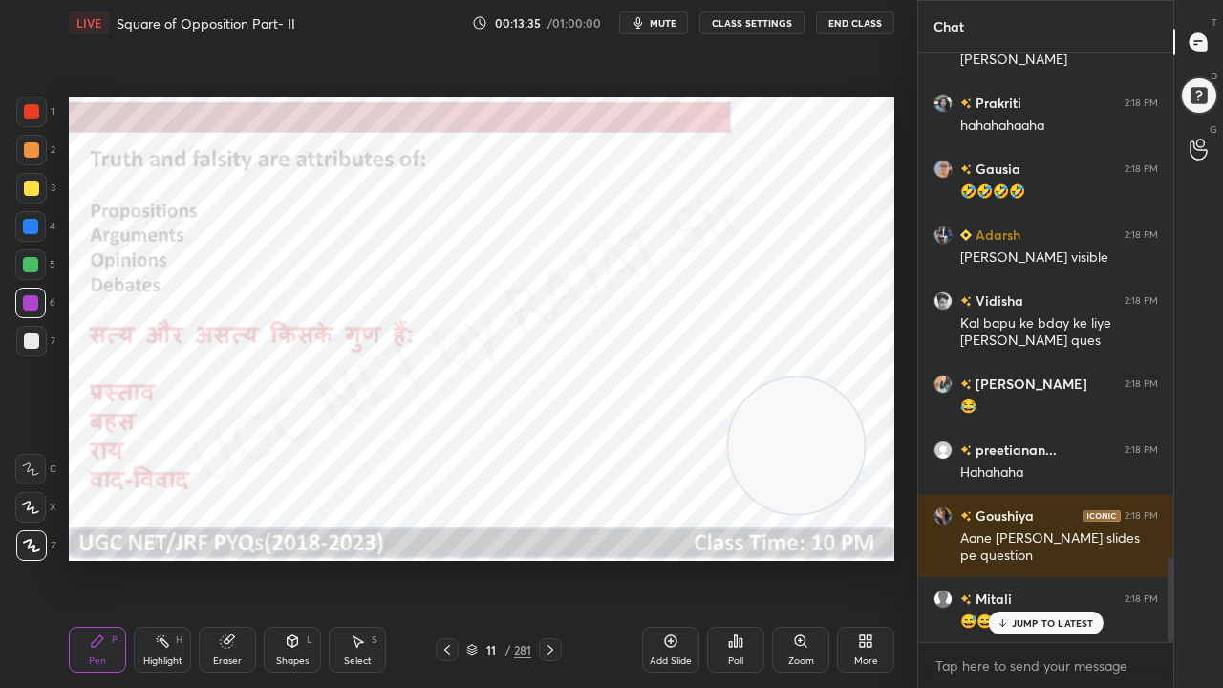
click at [493, 336] on img "grid" at bounding box center [443, 335] width 230 height 121
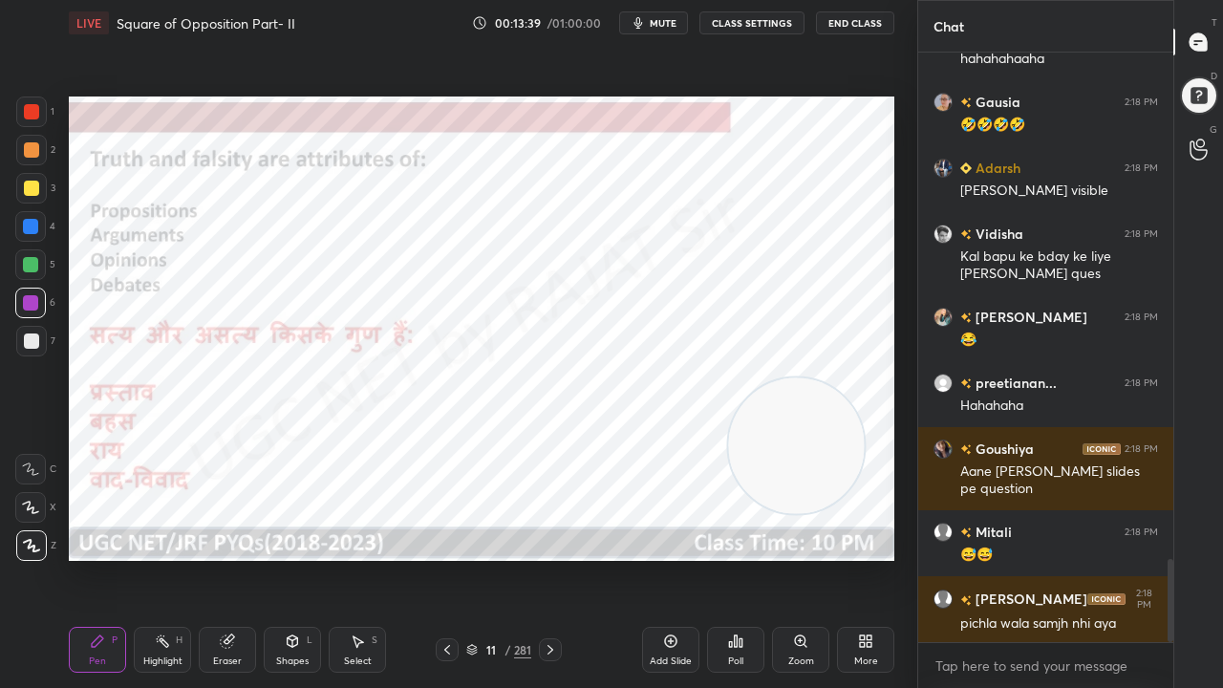
click at [730, 558] on div "Poll" at bounding box center [735, 650] width 57 height 46
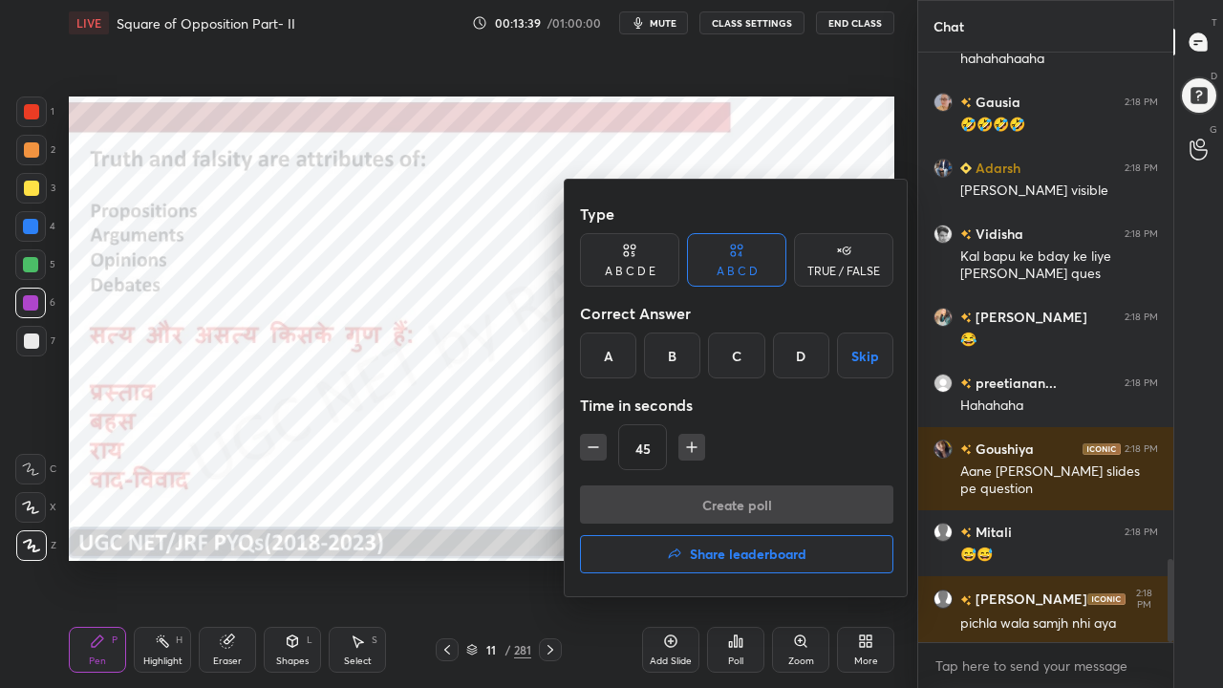
drag, startPoint x: 610, startPoint y: 348, endPoint x: 612, endPoint y: 357, distance: 9.7
click at [610, 349] on div "A" at bounding box center [608, 356] width 56 height 46
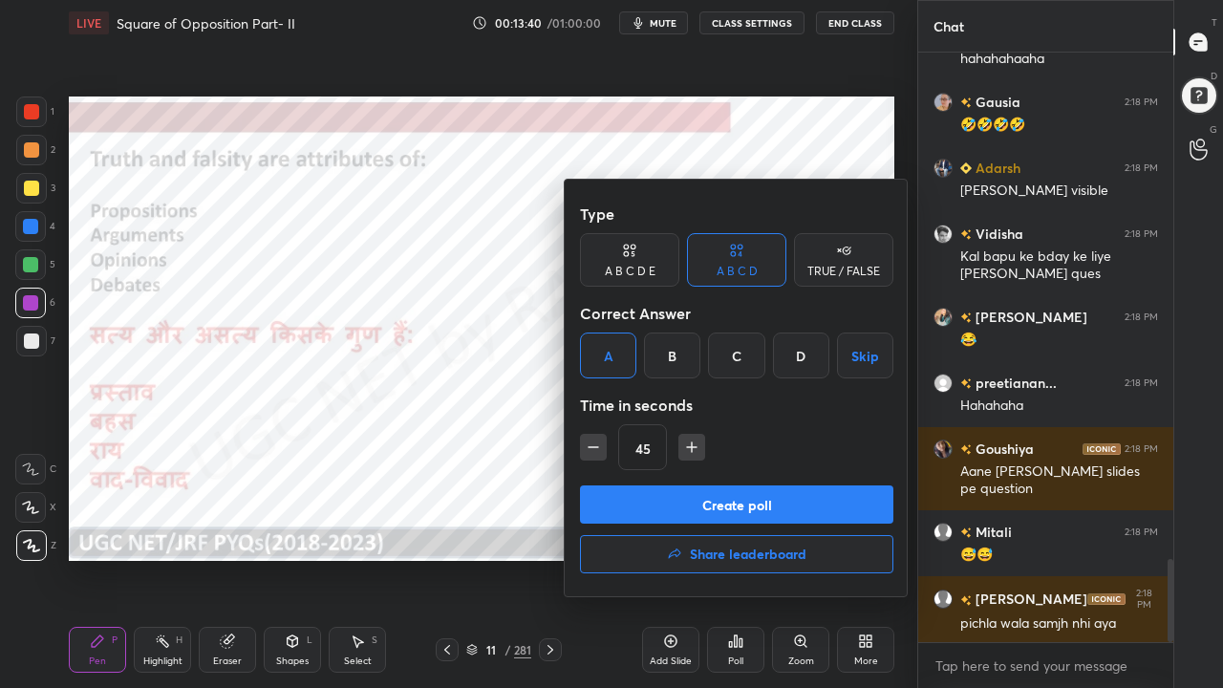
click at [591, 445] on icon "button" at bounding box center [593, 447] width 19 height 19
type input "30"
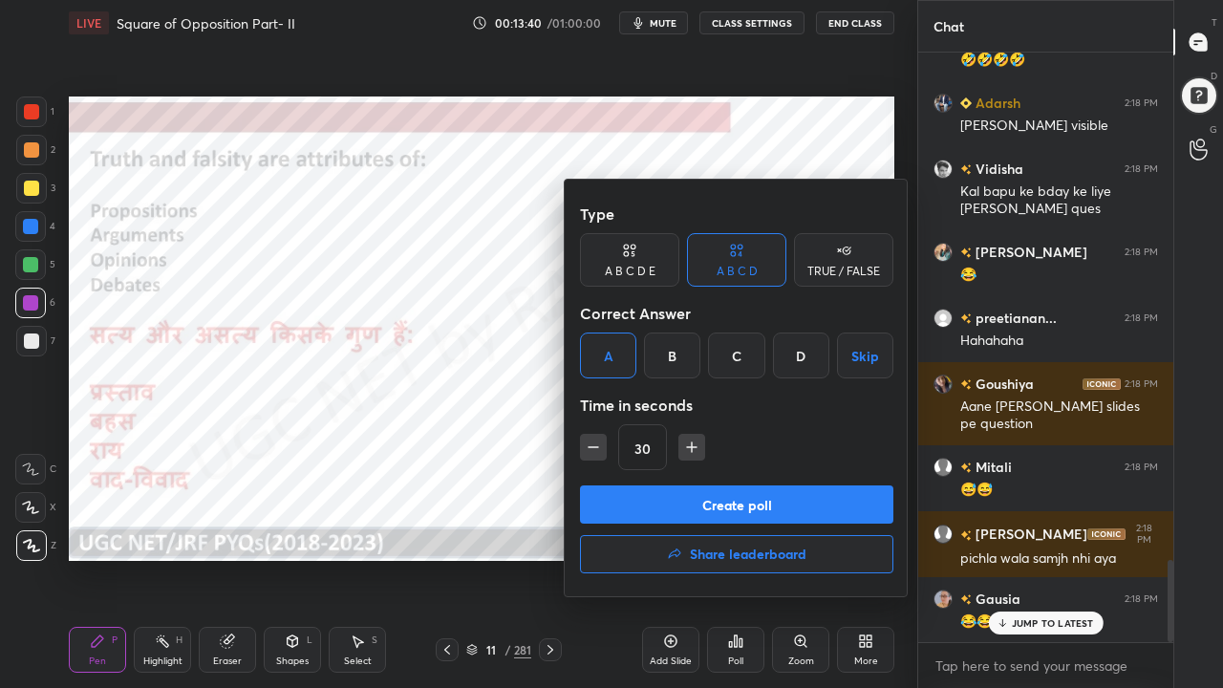
click at [622, 487] on button "Create poll" at bounding box center [737, 505] width 314 height 38
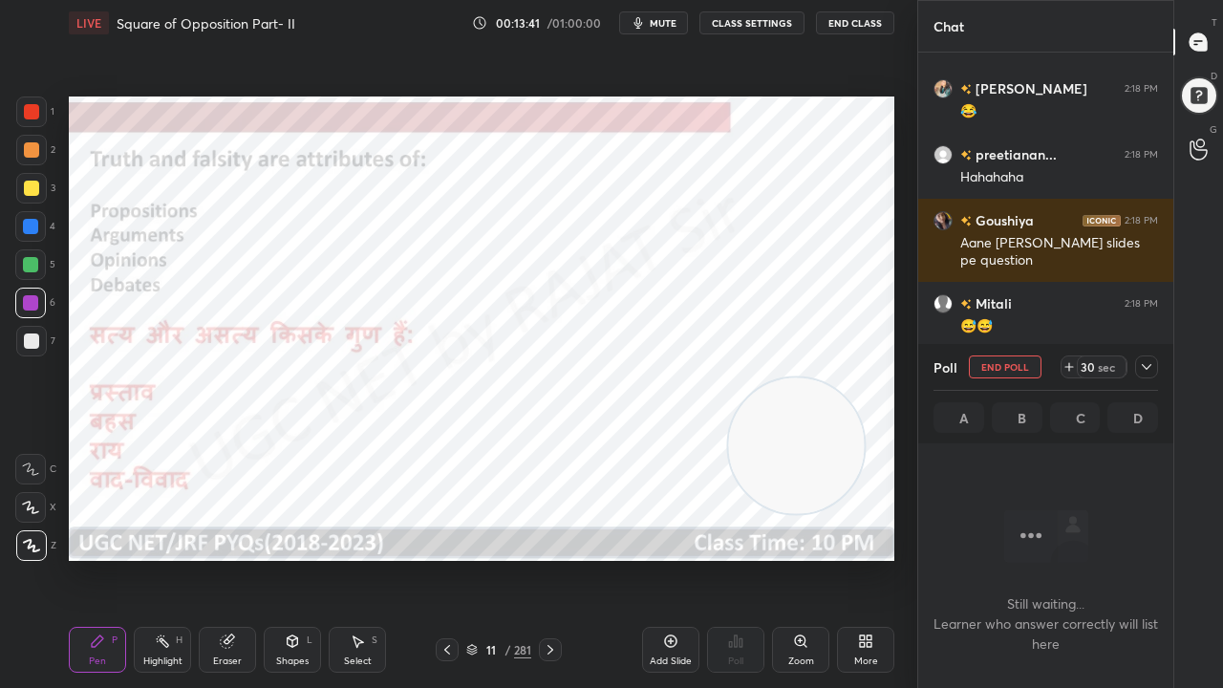
drag, startPoint x: 1153, startPoint y: 360, endPoint x: 1101, endPoint y: 362, distance: 51.7
click at [1153, 361] on icon at bounding box center [1146, 366] width 15 height 15
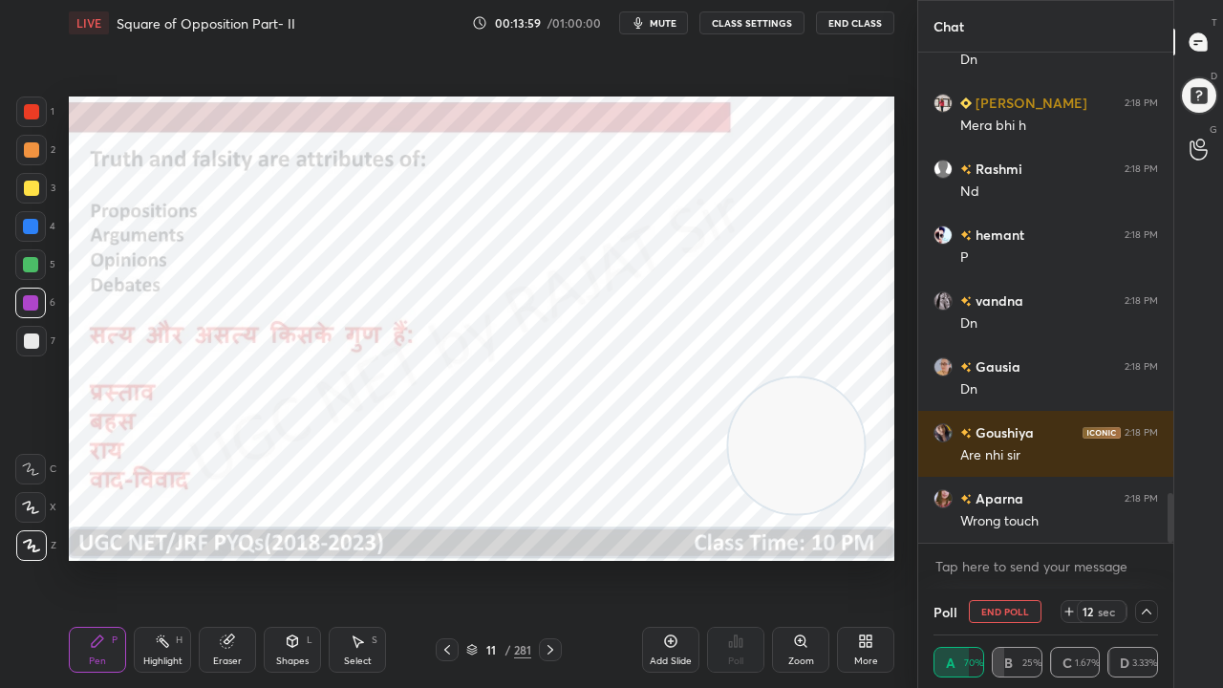
click at [36, 218] on div at bounding box center [30, 226] width 31 height 31
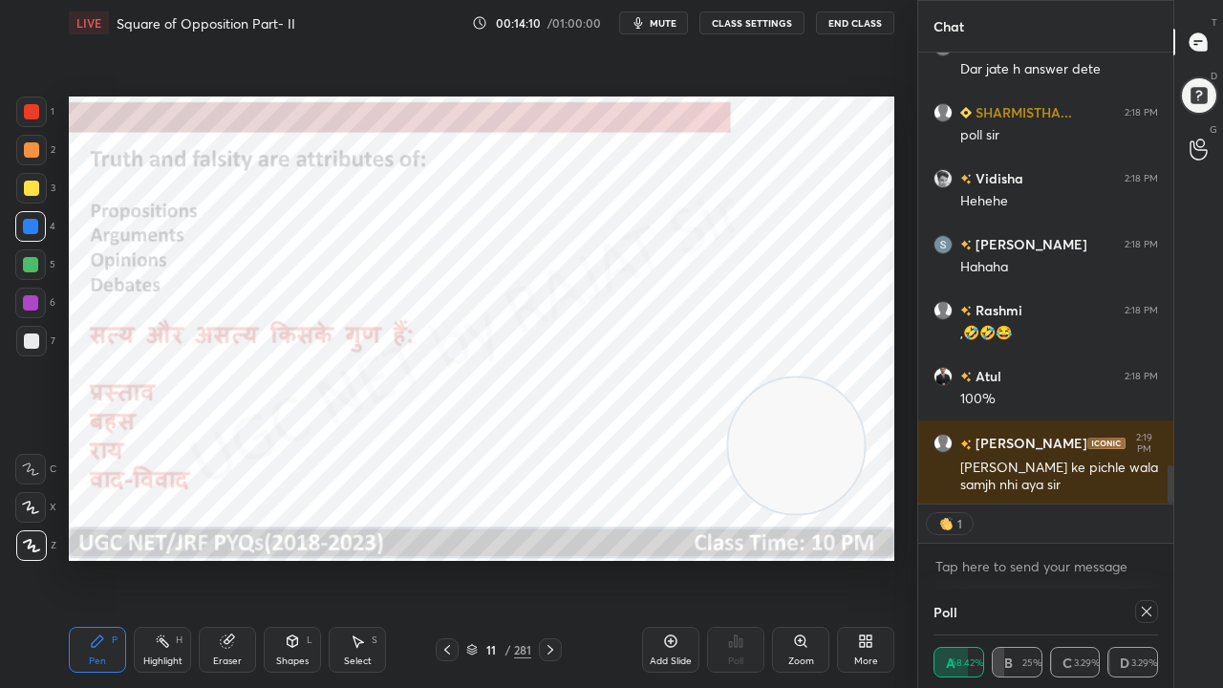
drag, startPoint x: 30, startPoint y: 112, endPoint x: 31, endPoint y: 164, distance: 52.6
click at [30, 113] on div at bounding box center [31, 111] width 15 height 15
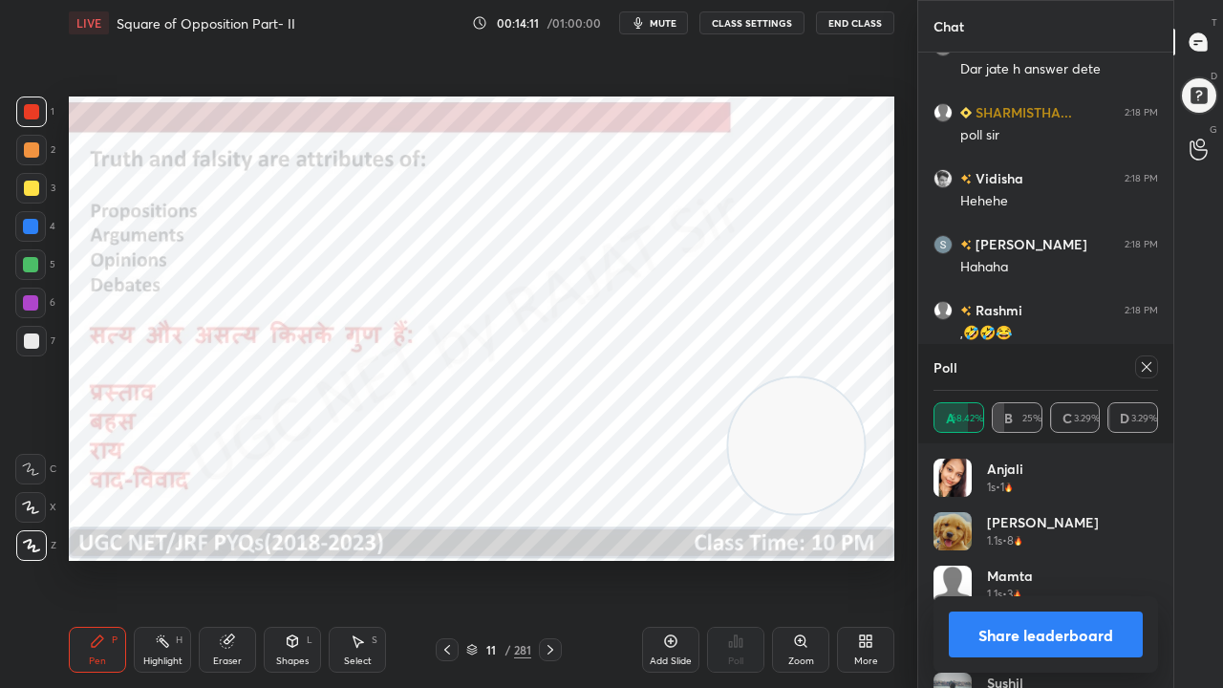
click at [34, 229] on div at bounding box center [30, 226] width 15 height 15
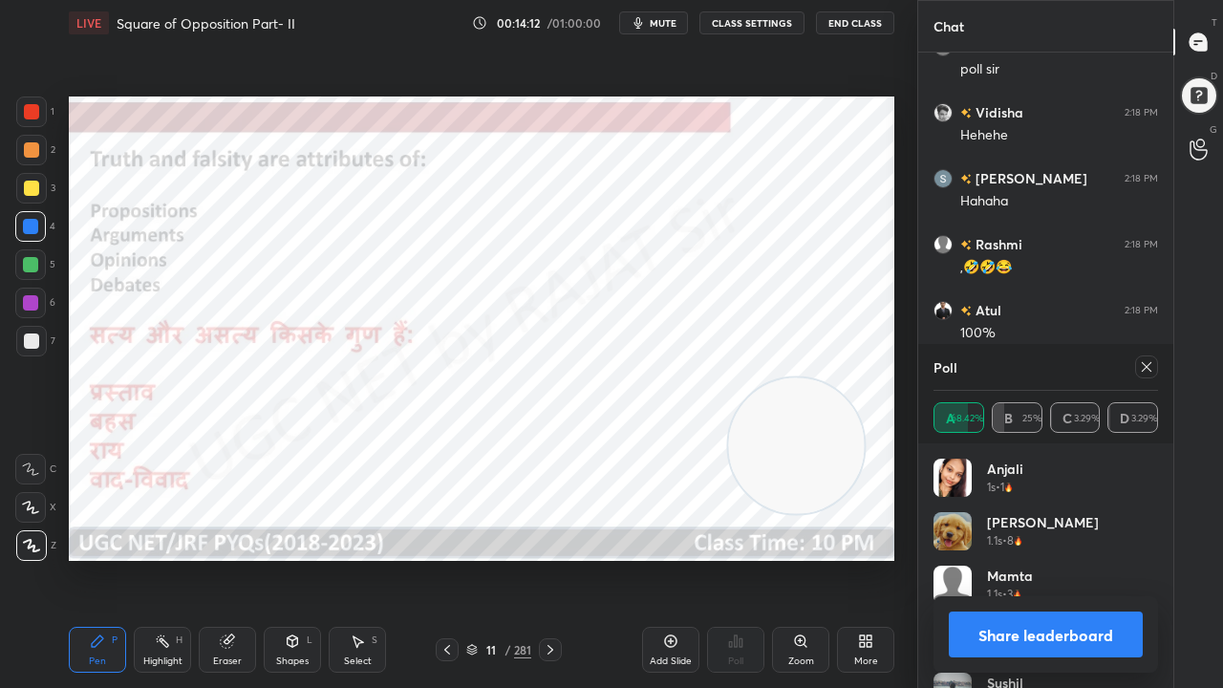
click at [1153, 367] on icon at bounding box center [1146, 366] width 15 height 15
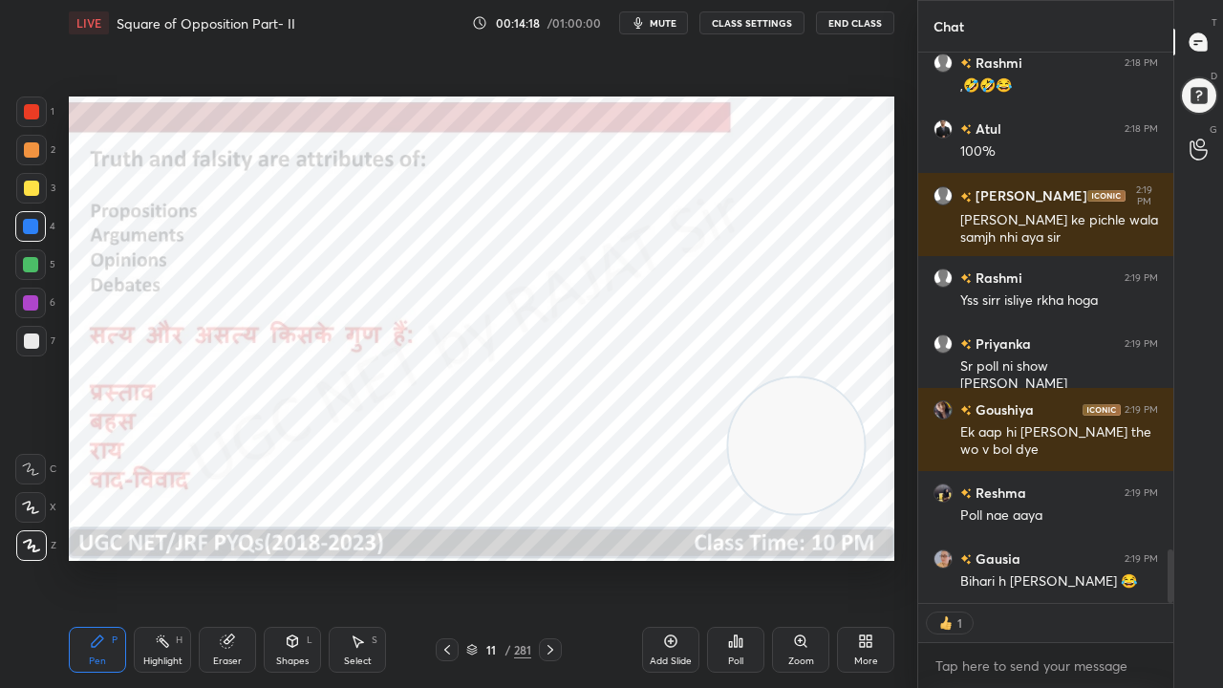
drag, startPoint x: 489, startPoint y: 655, endPoint x: 502, endPoint y: 601, distance: 55.0
click at [489, 558] on div "11" at bounding box center [491, 649] width 19 height 11
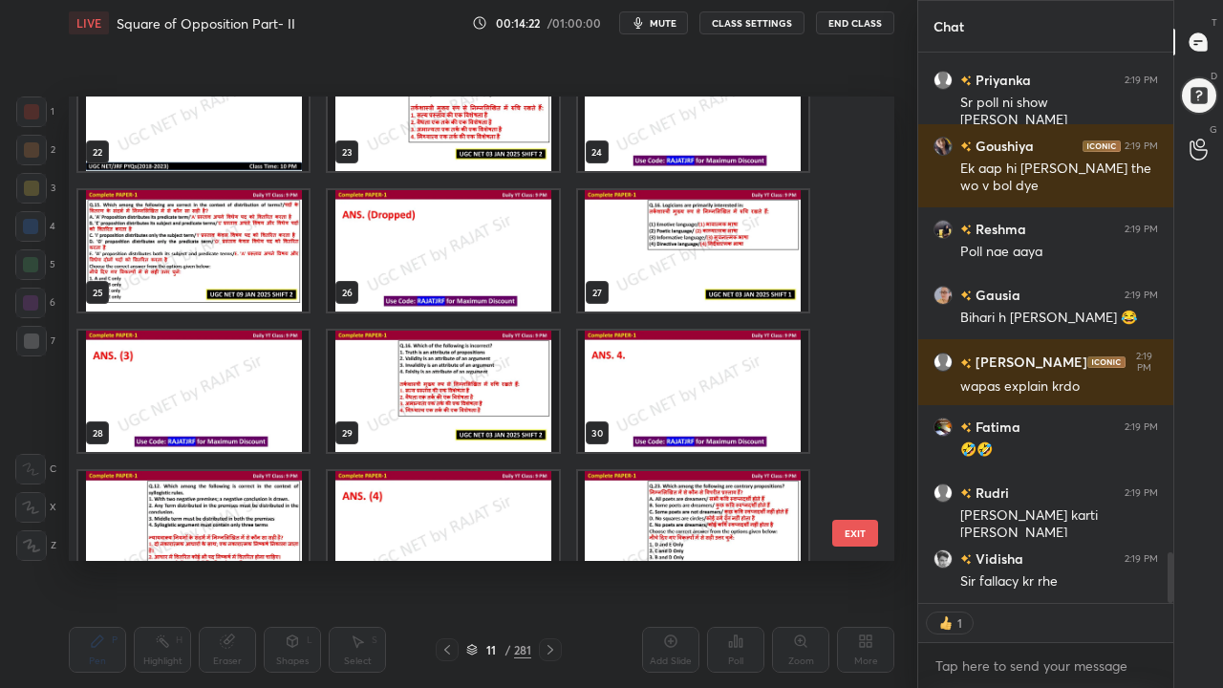
type textarea "x"
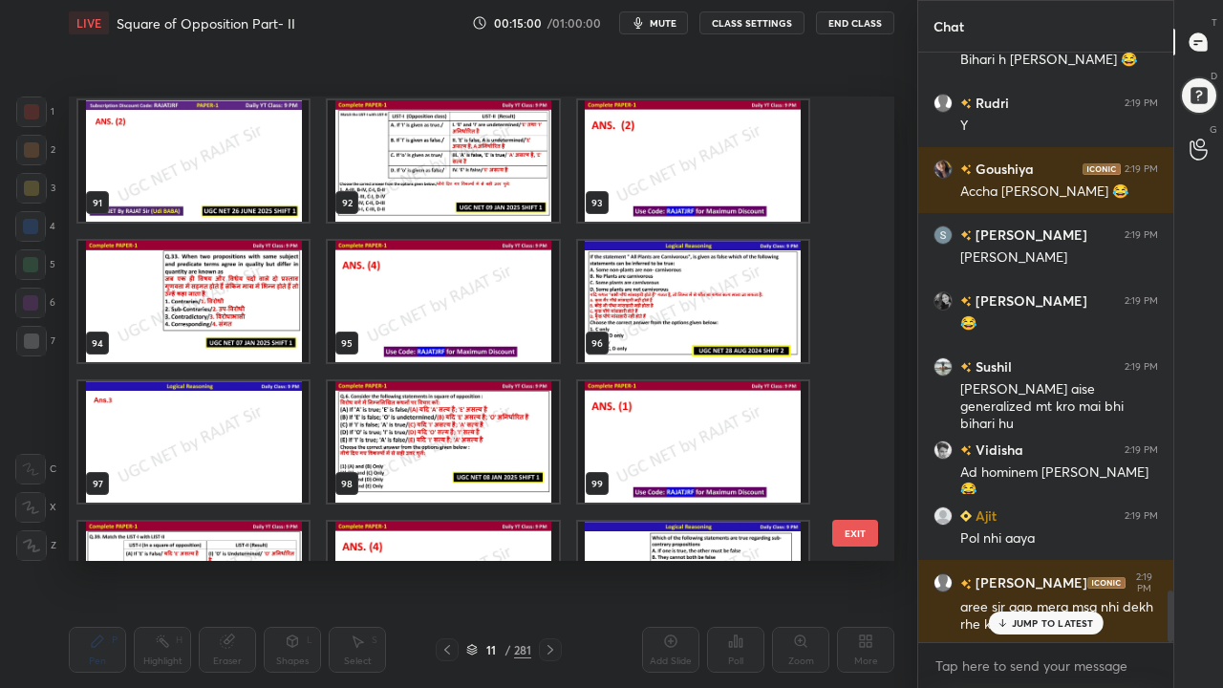
click at [219, 310] on img "grid" at bounding box center [193, 301] width 230 height 121
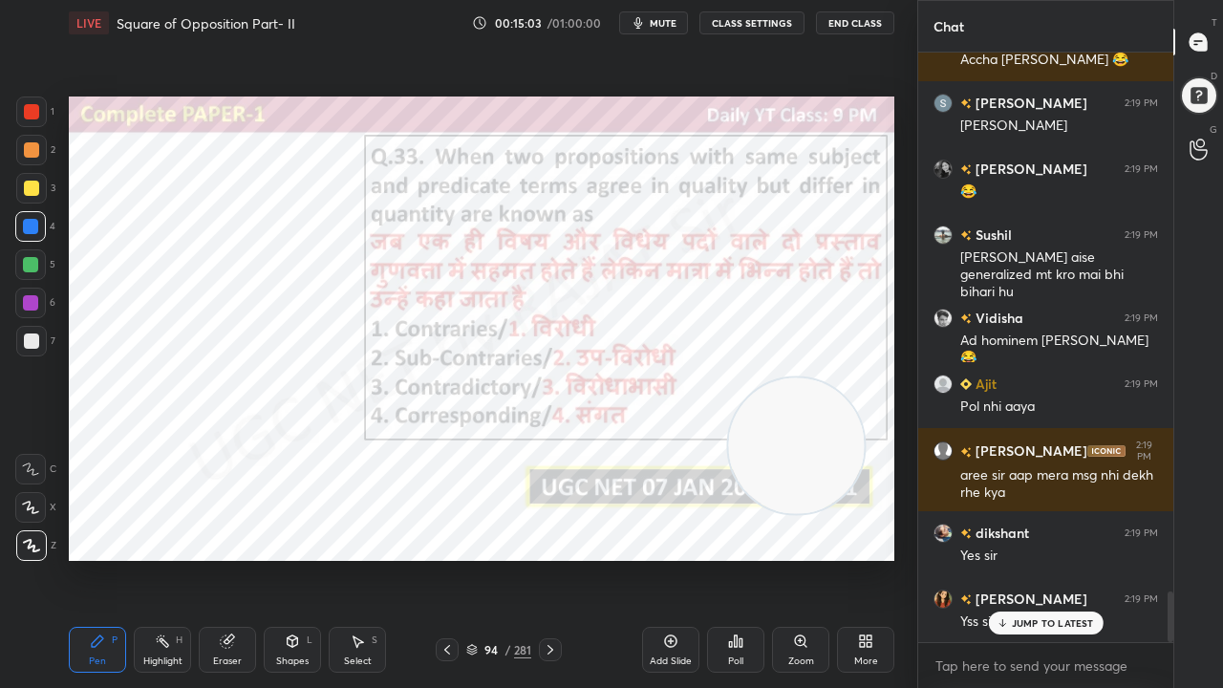
click at [440, 558] on icon at bounding box center [447, 649] width 15 height 15
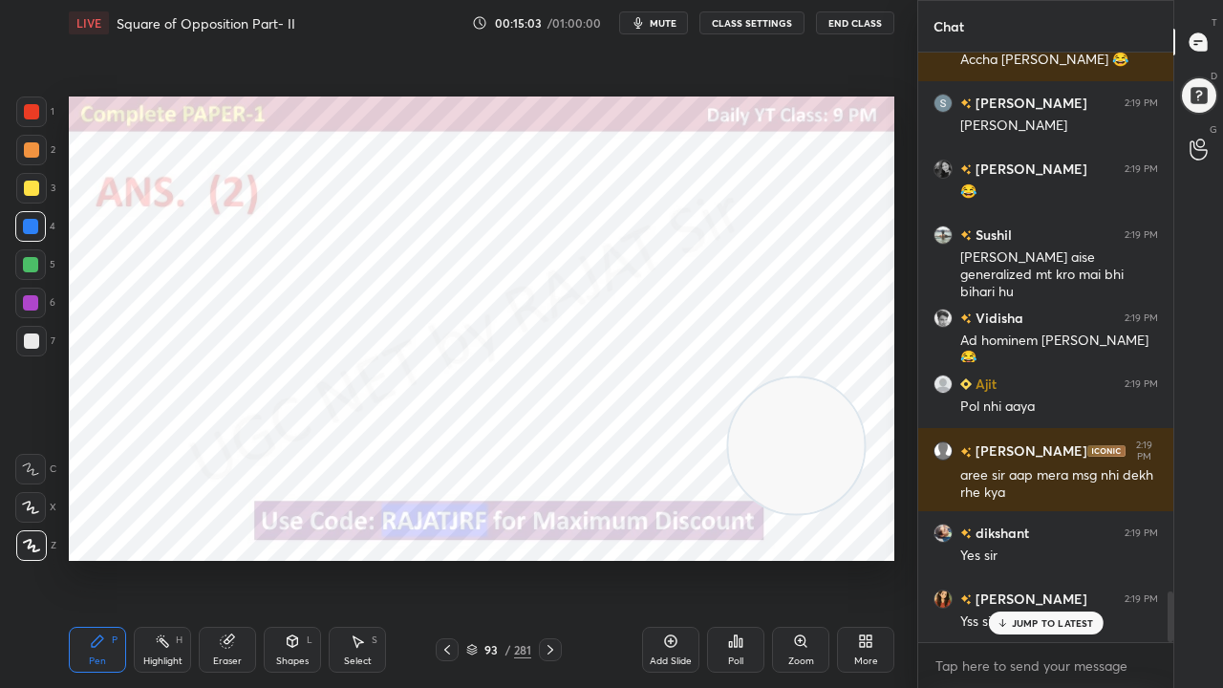
drag, startPoint x: 486, startPoint y: 652, endPoint x: 486, endPoint y: 638, distance: 14.3
click at [486, 558] on div "93" at bounding box center [491, 649] width 19 height 11
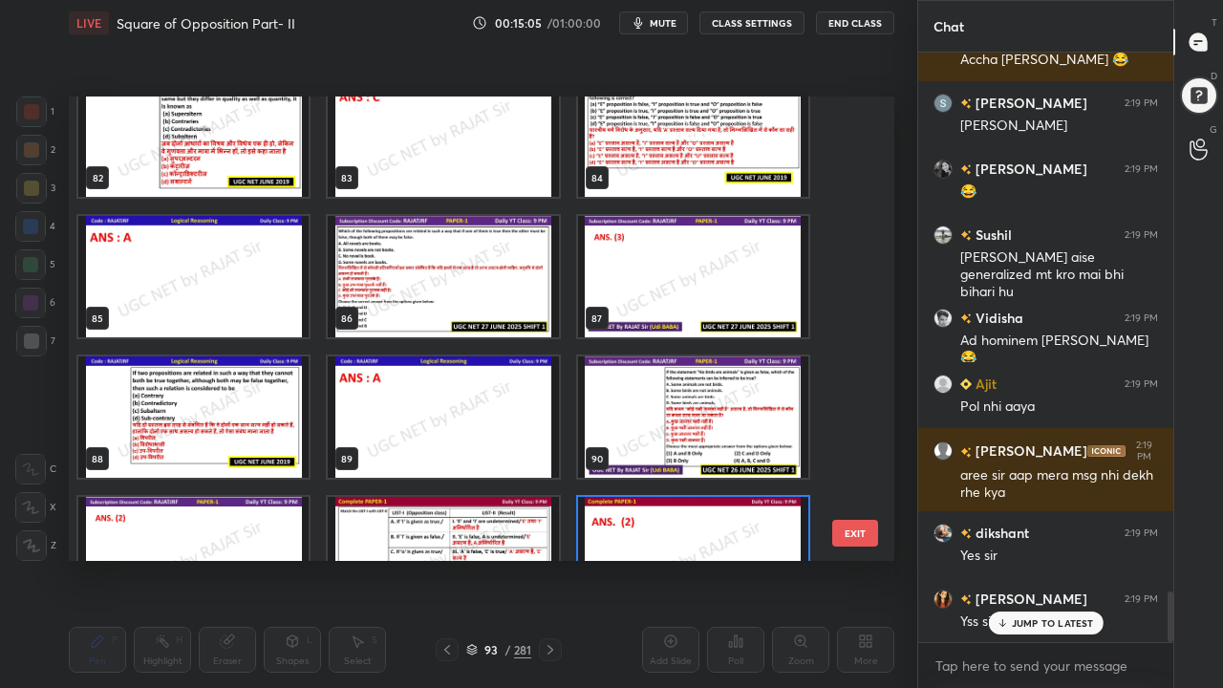
click at [250, 430] on img "grid" at bounding box center [193, 417] width 230 height 121
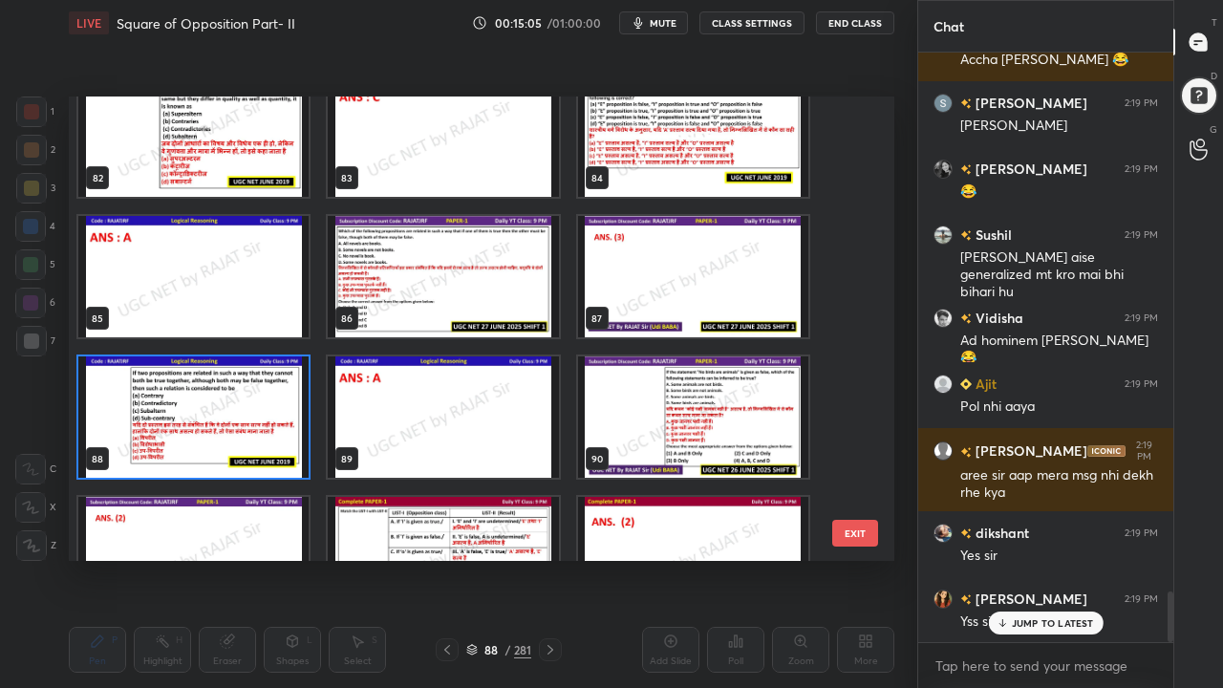
click at [249, 431] on img "grid" at bounding box center [193, 417] width 230 height 121
click at [250, 430] on img "grid" at bounding box center [193, 417] width 230 height 121
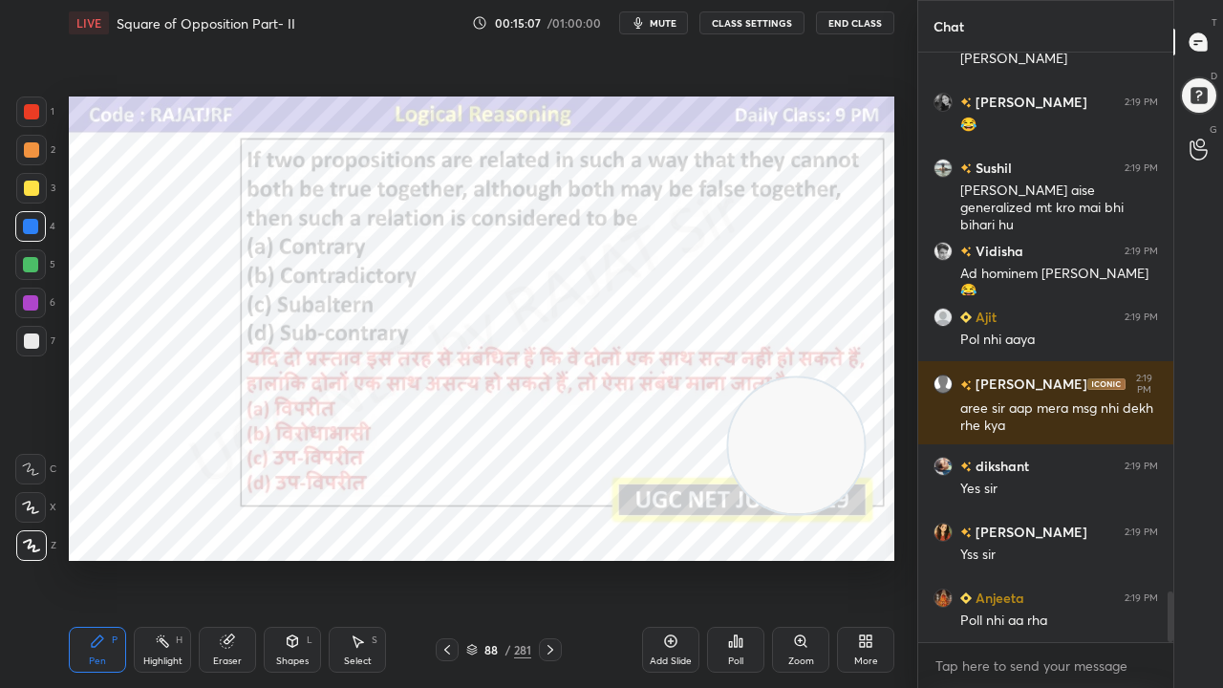
click at [741, 558] on icon at bounding box center [741, 643] width 3 height 9
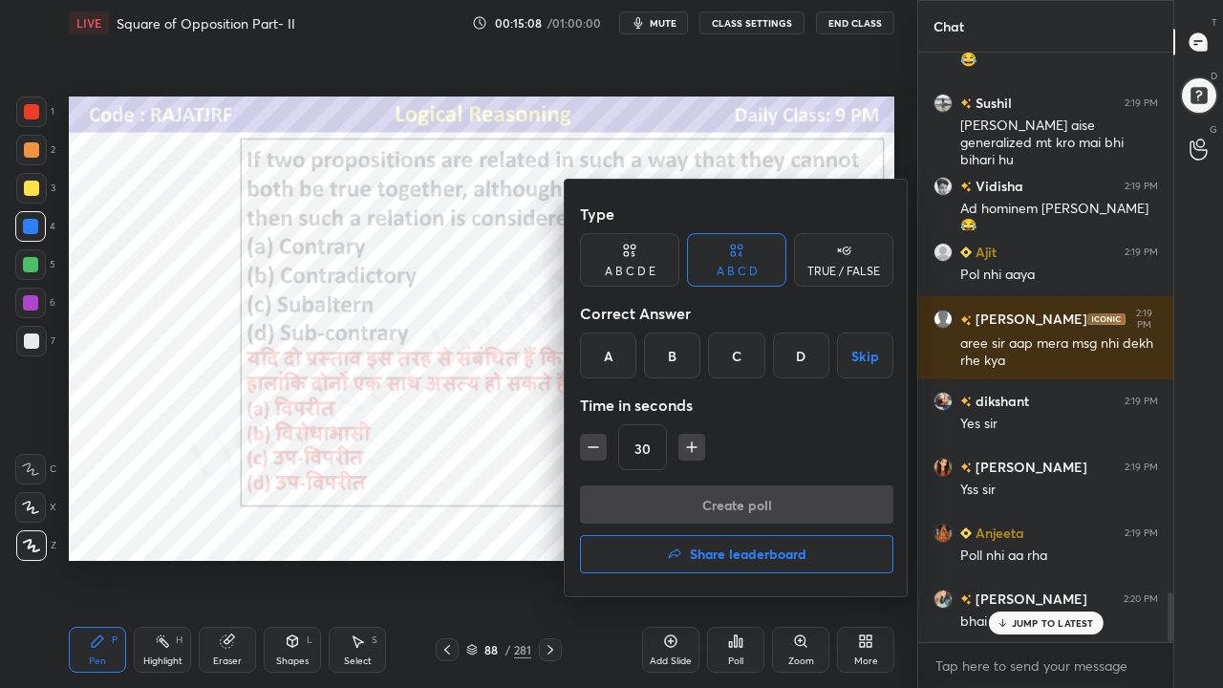
click at [616, 363] on div "A" at bounding box center [608, 356] width 56 height 46
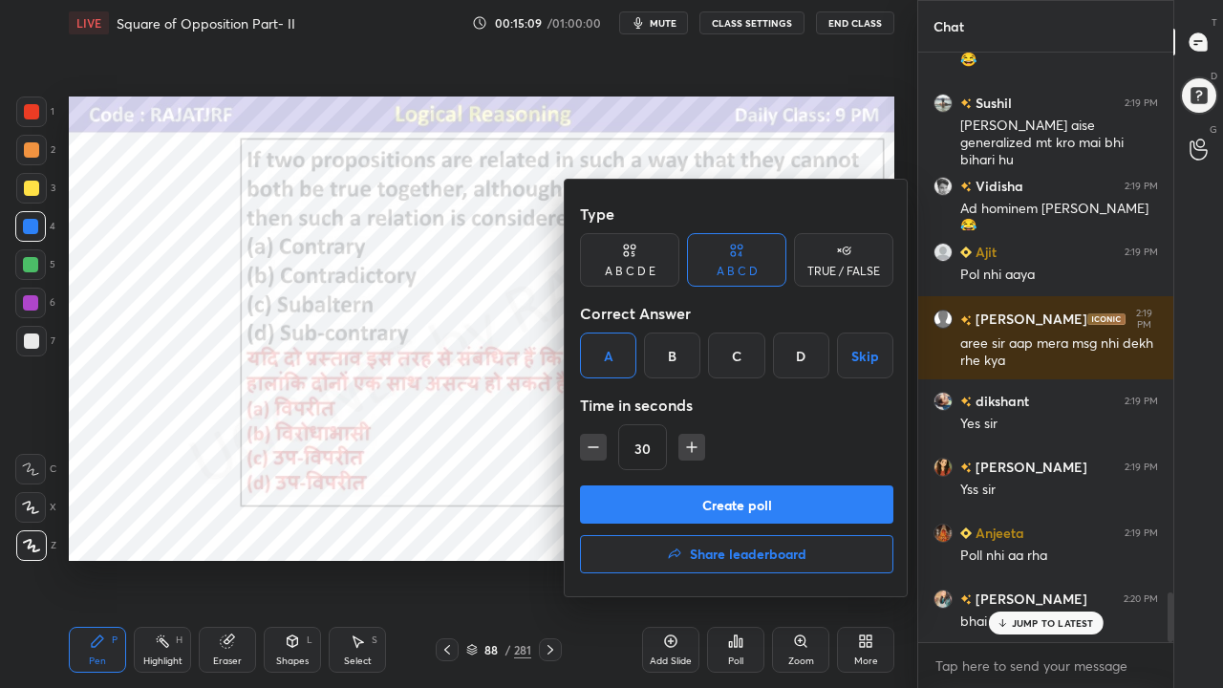
click at [698, 440] on icon "button" at bounding box center [691, 447] width 19 height 19
click at [697, 443] on icon "button" at bounding box center [691, 447] width 19 height 19
type input "60"
click at [692, 493] on button "Create poll" at bounding box center [737, 505] width 314 height 38
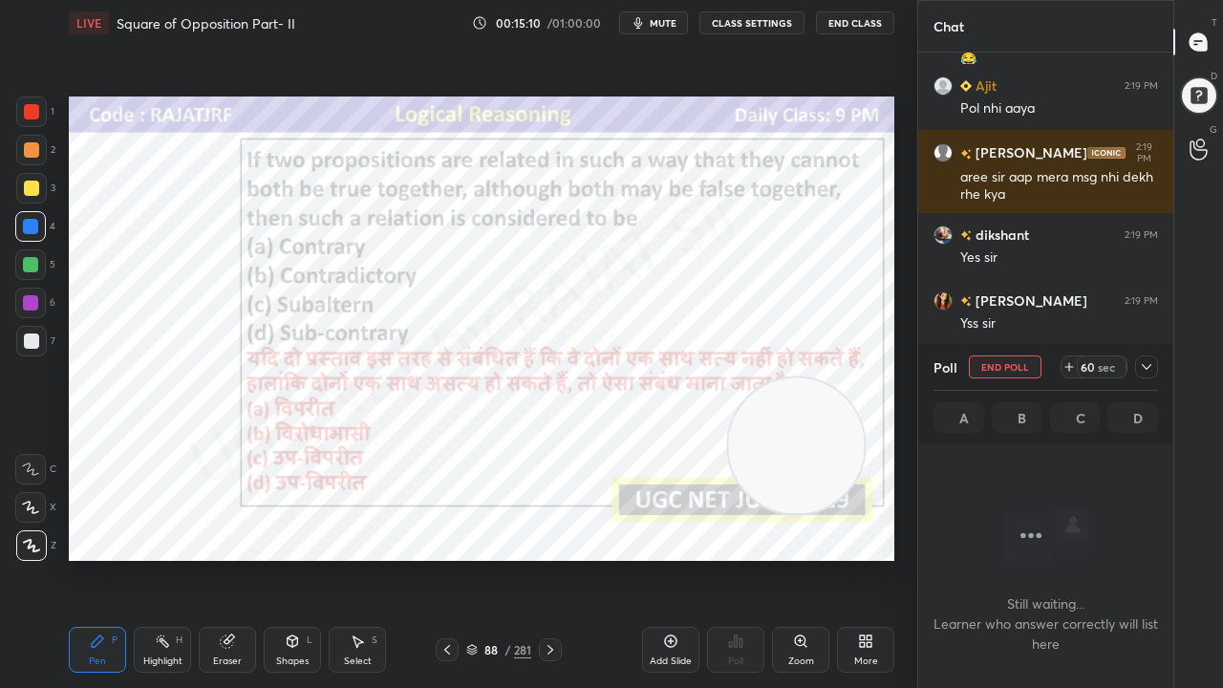
click at [1153, 360] on icon at bounding box center [1146, 366] width 15 height 15
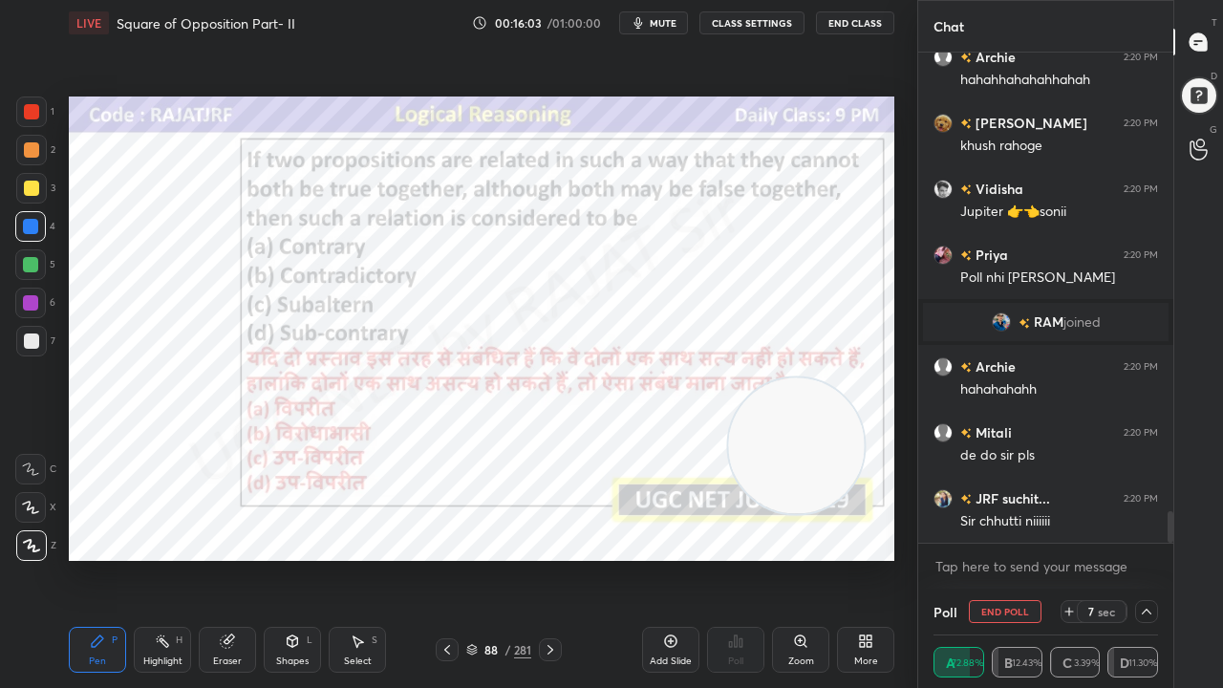
click at [44, 115] on div at bounding box center [31, 112] width 31 height 31
drag, startPoint x: 44, startPoint y: 113, endPoint x: 45, endPoint y: 136, distance: 23.0
click at [44, 114] on div at bounding box center [31, 112] width 31 height 31
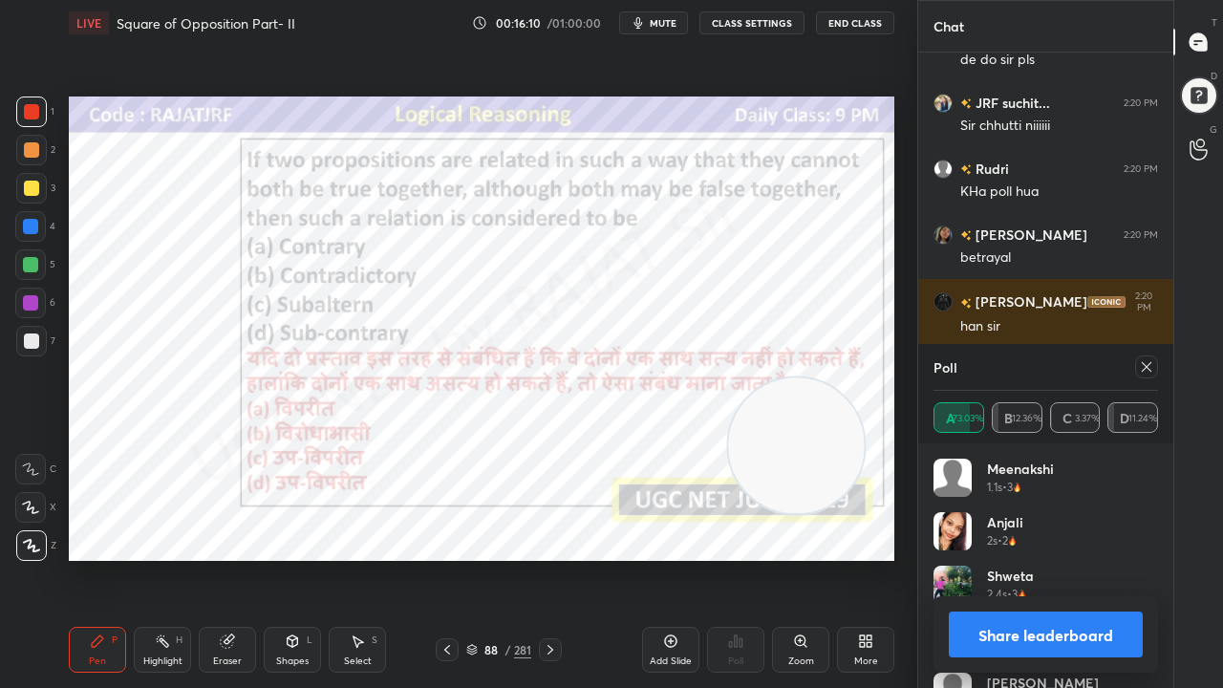
click at [1150, 364] on icon at bounding box center [1147, 367] width 10 height 10
type textarea "x"
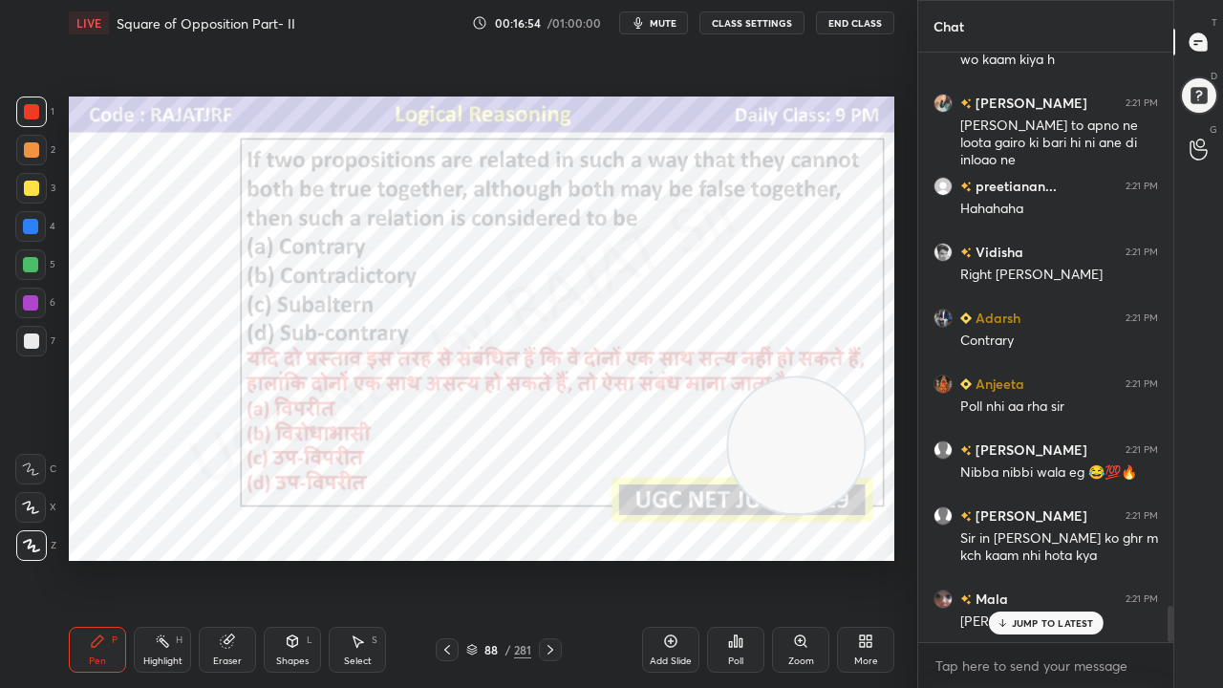
click at [30, 226] on div at bounding box center [30, 226] width 15 height 15
click at [29, 227] on div at bounding box center [30, 226] width 15 height 15
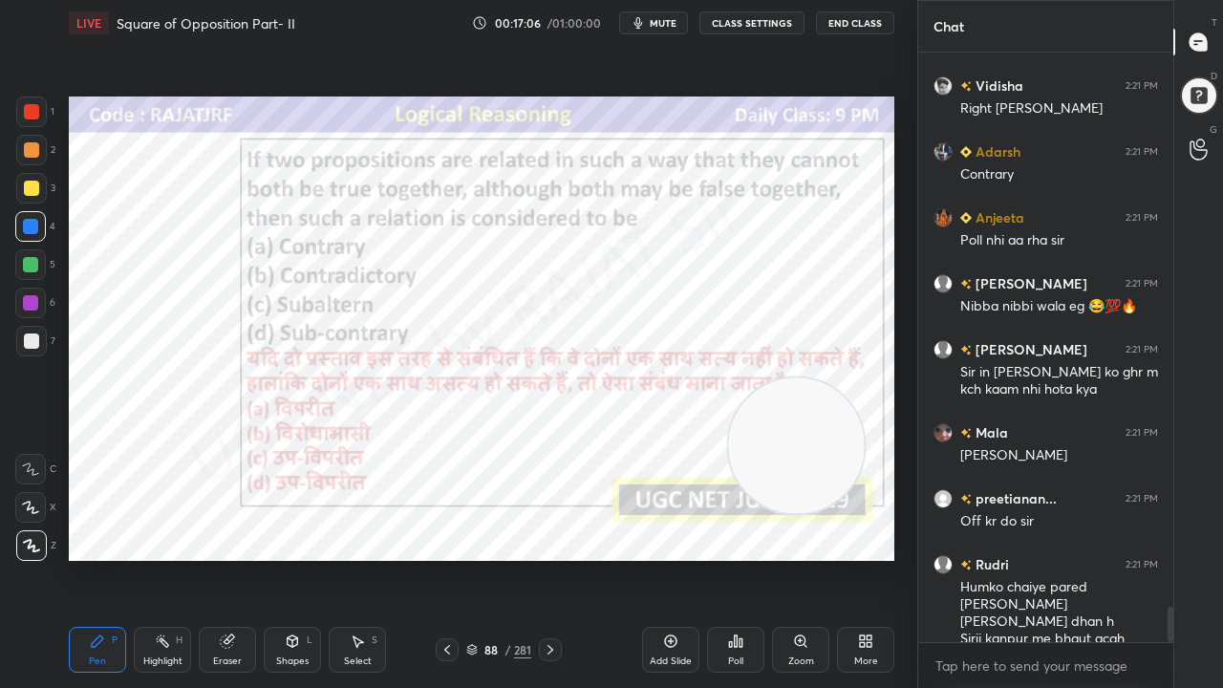
click at [506, 558] on div "/" at bounding box center [508, 649] width 6 height 11
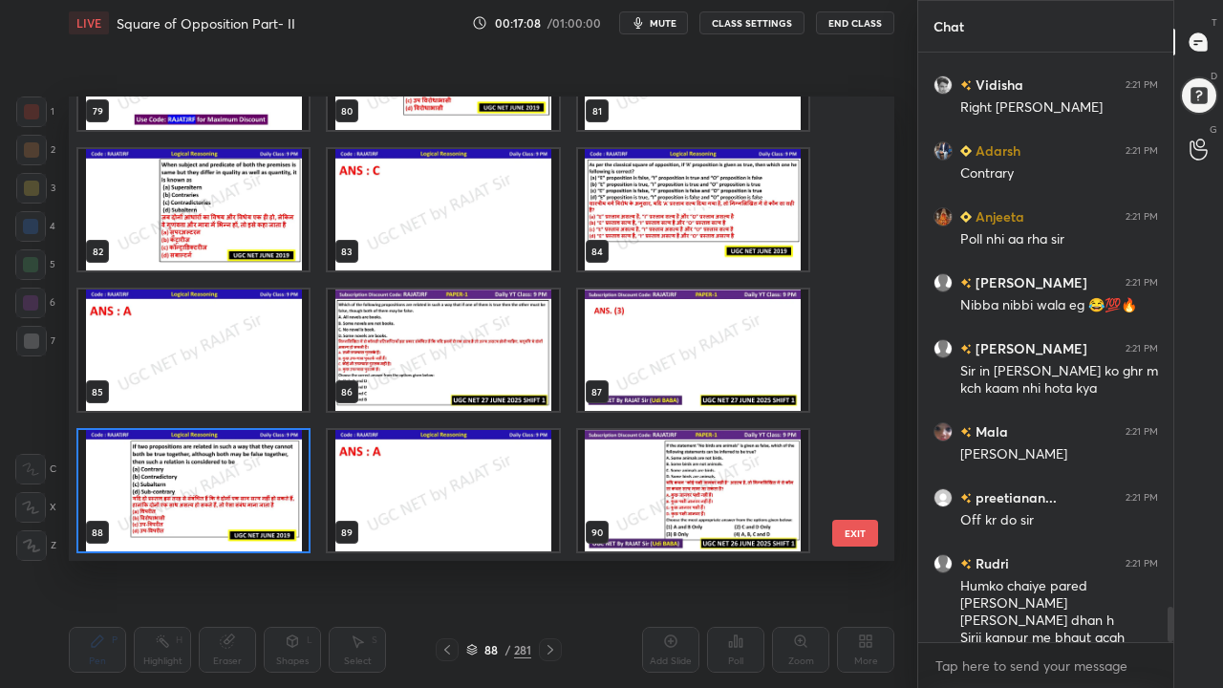
click at [639, 220] on img "grid" at bounding box center [693, 209] width 230 height 121
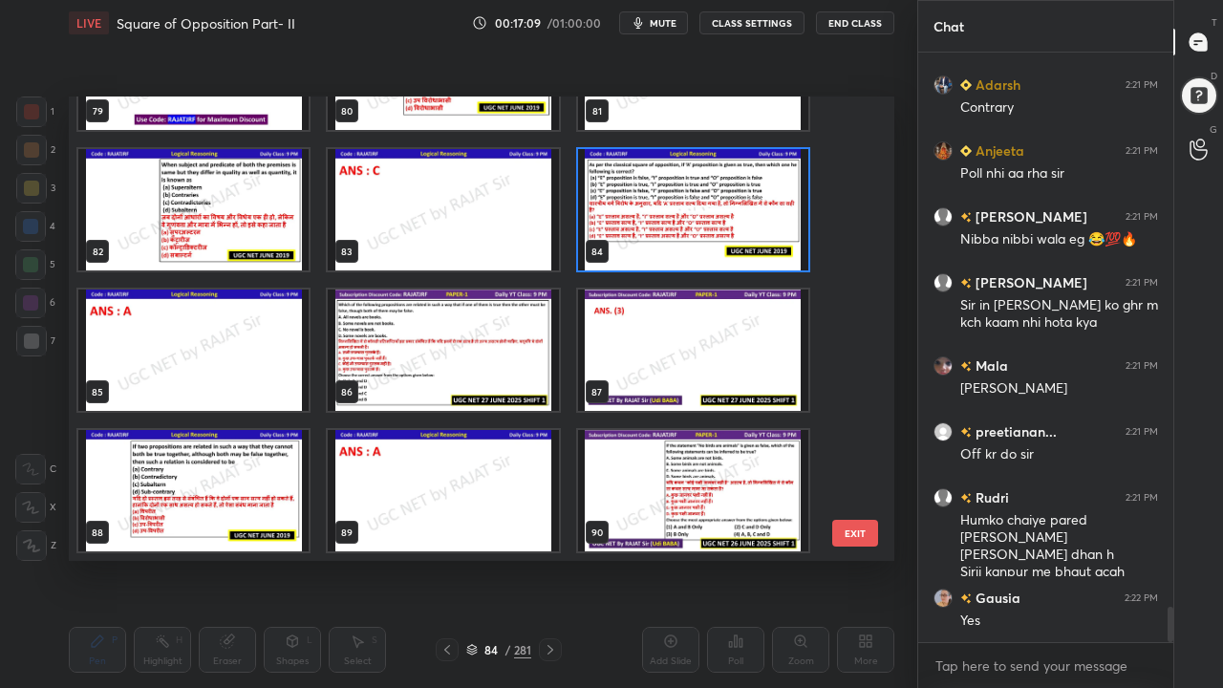
click at [640, 220] on img "grid" at bounding box center [693, 209] width 230 height 121
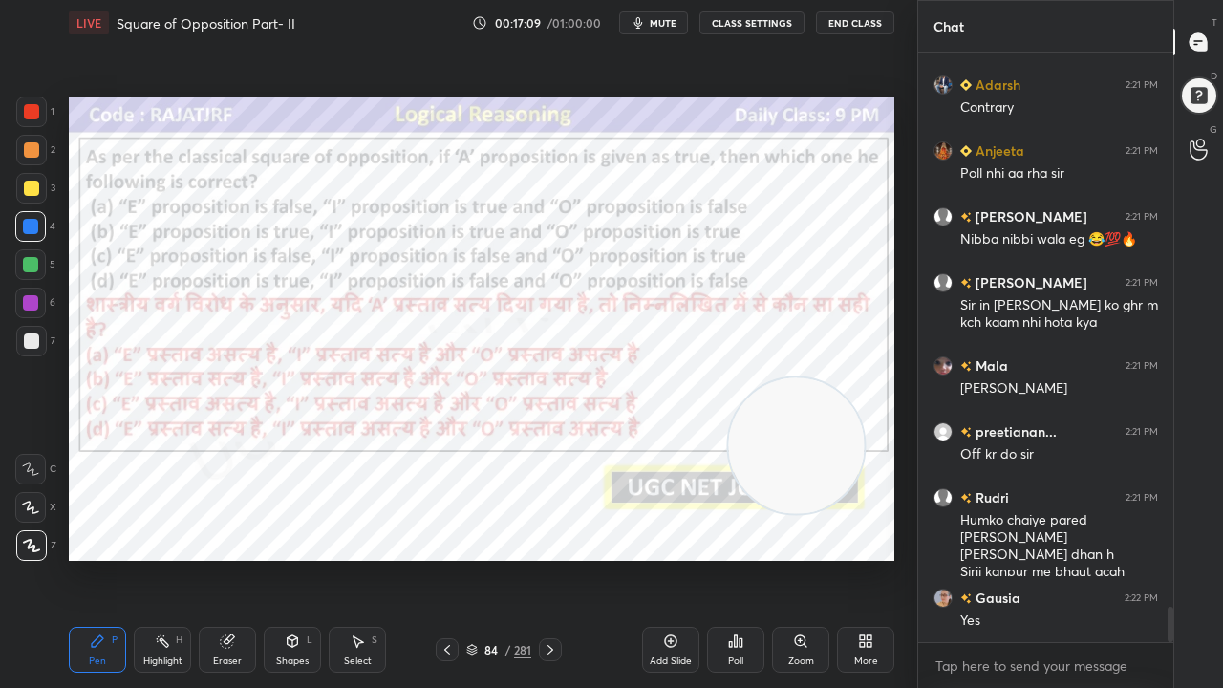
drag, startPoint x: 640, startPoint y: 219, endPoint x: 627, endPoint y: 222, distance: 13.7
click at [640, 219] on img "grid" at bounding box center [693, 209] width 230 height 121
drag, startPoint x: 787, startPoint y: 440, endPoint x: 829, endPoint y: 371, distance: 80.7
click at [829, 370] on video at bounding box center [825, 387] width 136 height 136
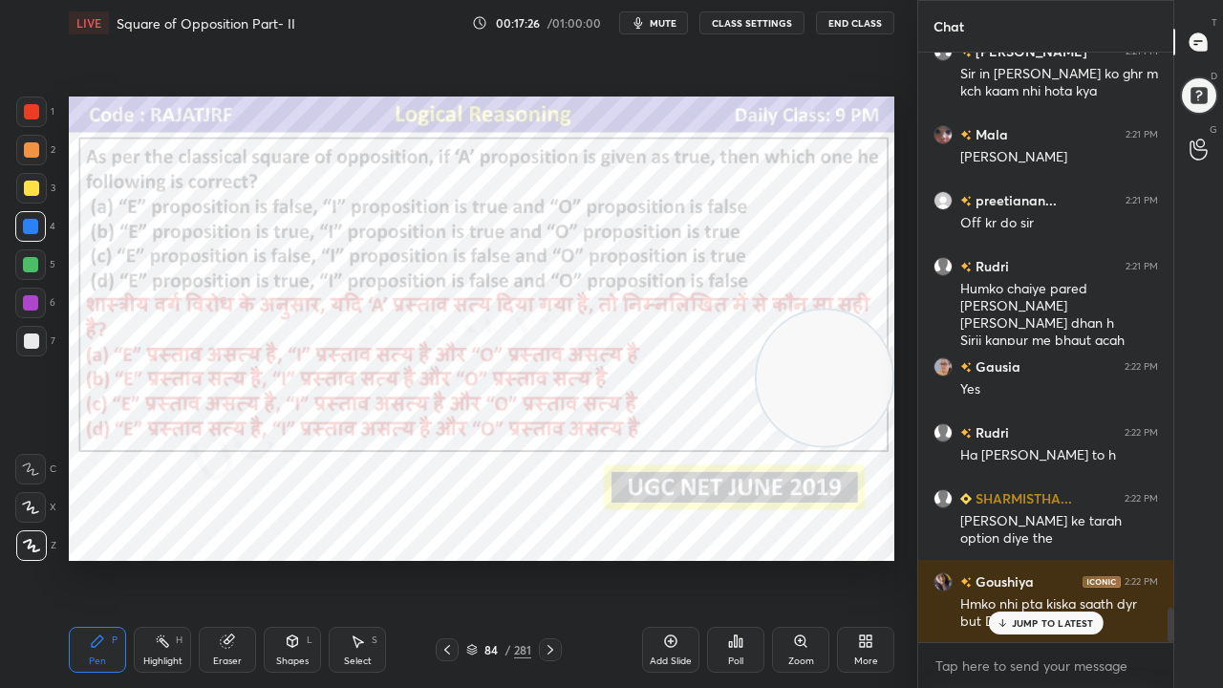
scroll to position [9614, 0]
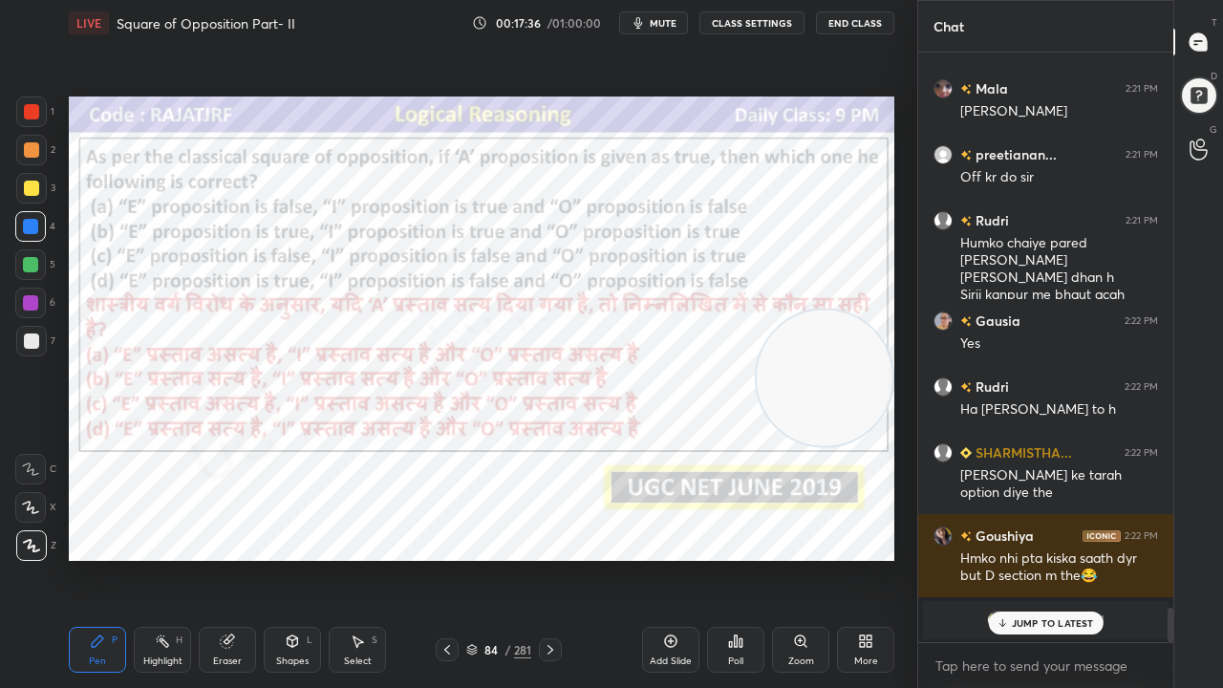
click at [507, 558] on div "/" at bounding box center [508, 649] width 6 height 11
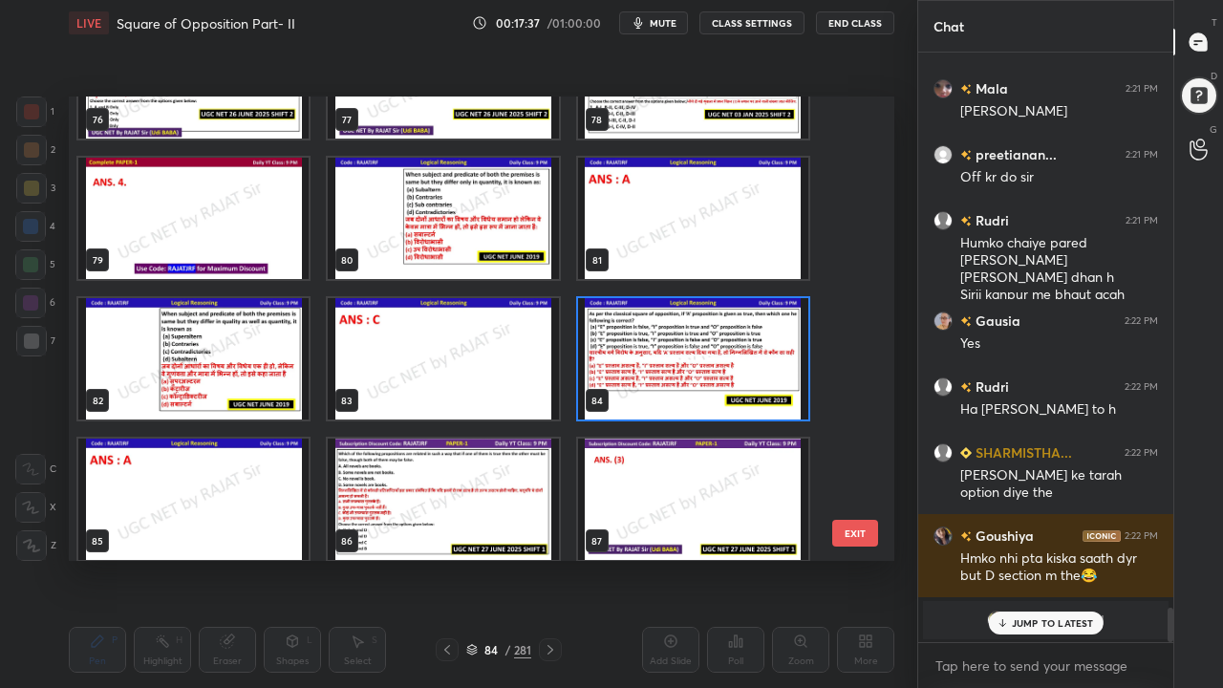
scroll to position [3648, 0]
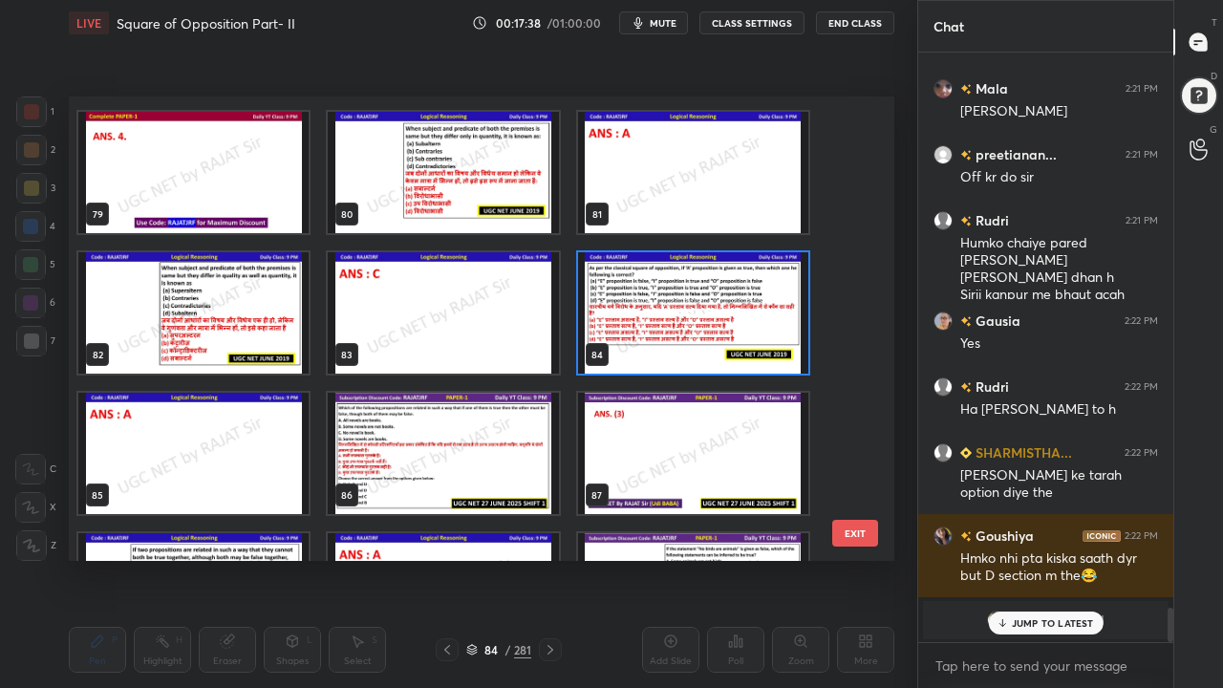
click at [728, 304] on img "grid" at bounding box center [693, 312] width 230 height 121
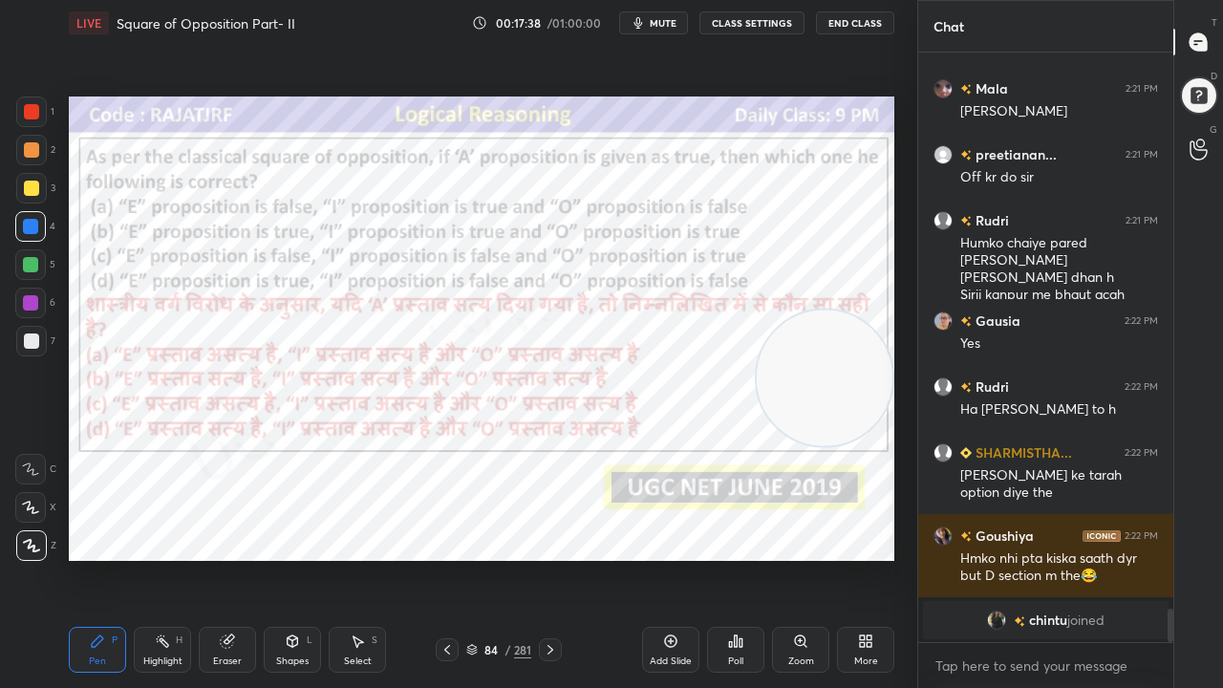
scroll to position [9681, 0]
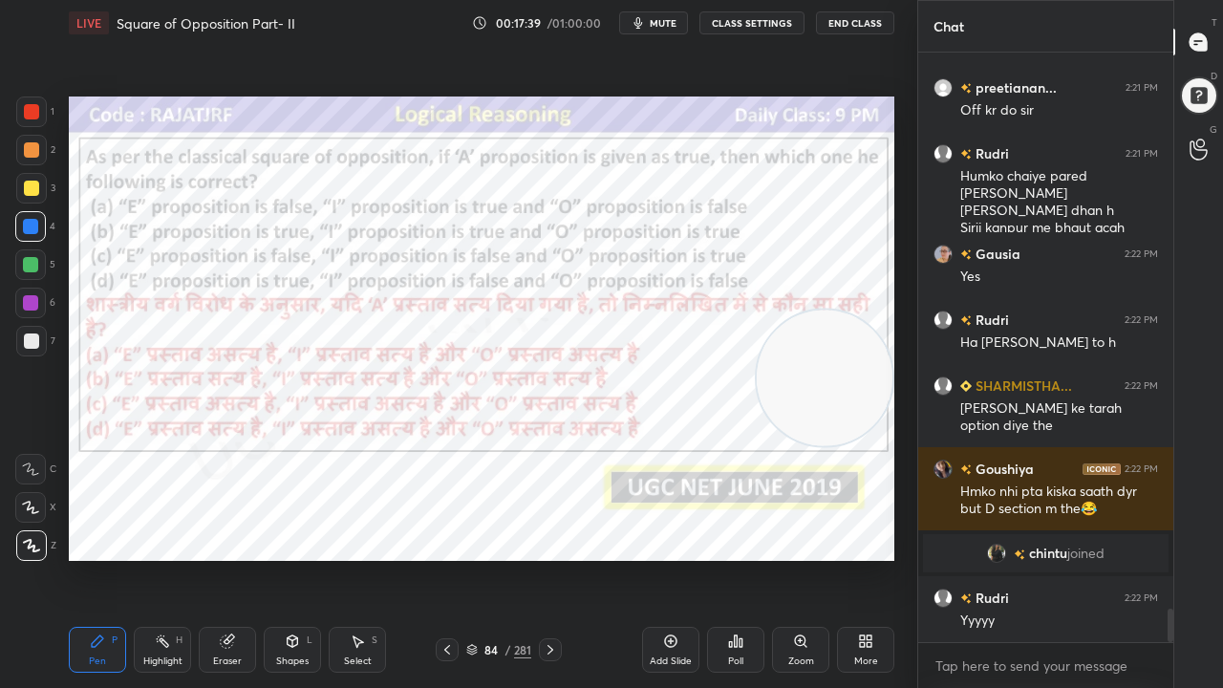
click at [726, 558] on div "Poll" at bounding box center [735, 650] width 57 height 46
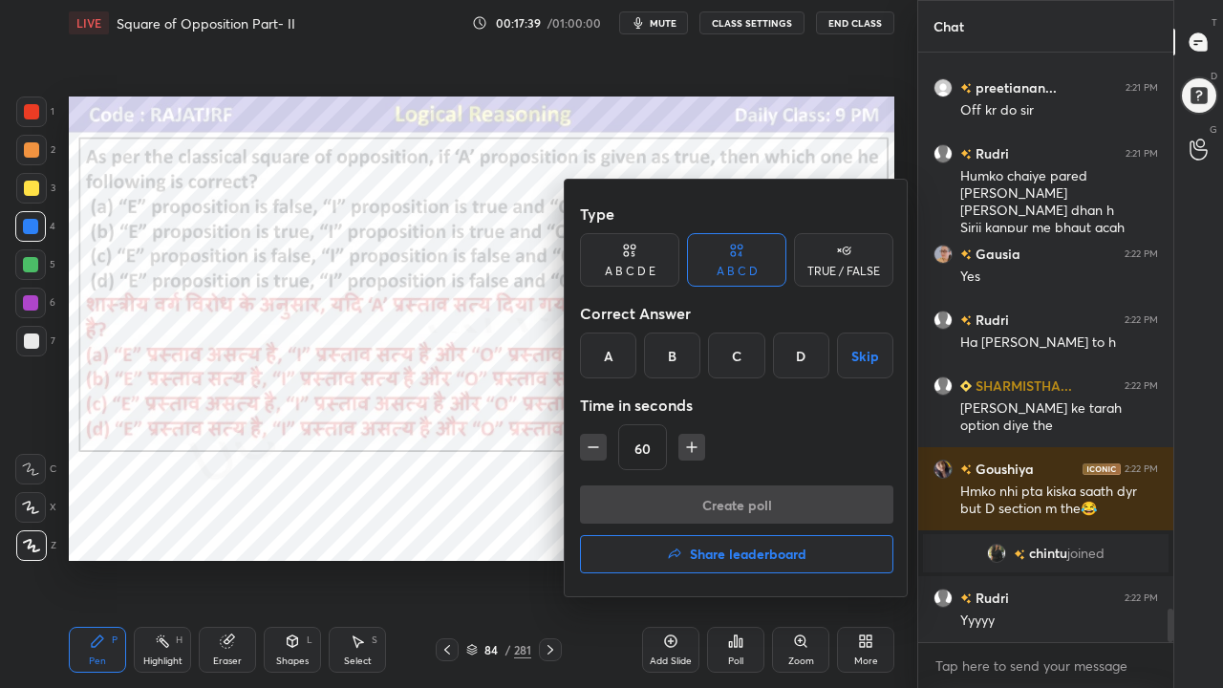
drag, startPoint x: 617, startPoint y: 356, endPoint x: 660, endPoint y: 398, distance: 59.5
click at [617, 357] on div "A" at bounding box center [608, 356] width 56 height 46
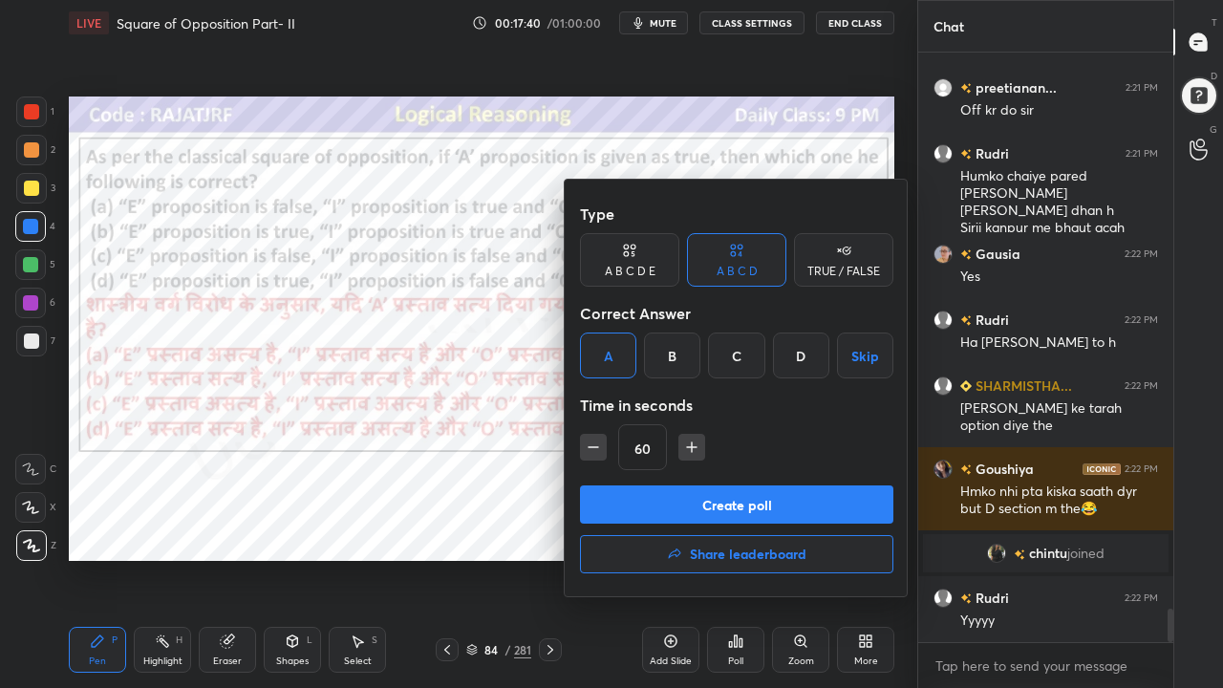
click at [692, 450] on icon "button" at bounding box center [692, 448] width 0 height 10
type input "75"
click at [682, 507] on button "Create poll" at bounding box center [737, 505] width 314 height 38
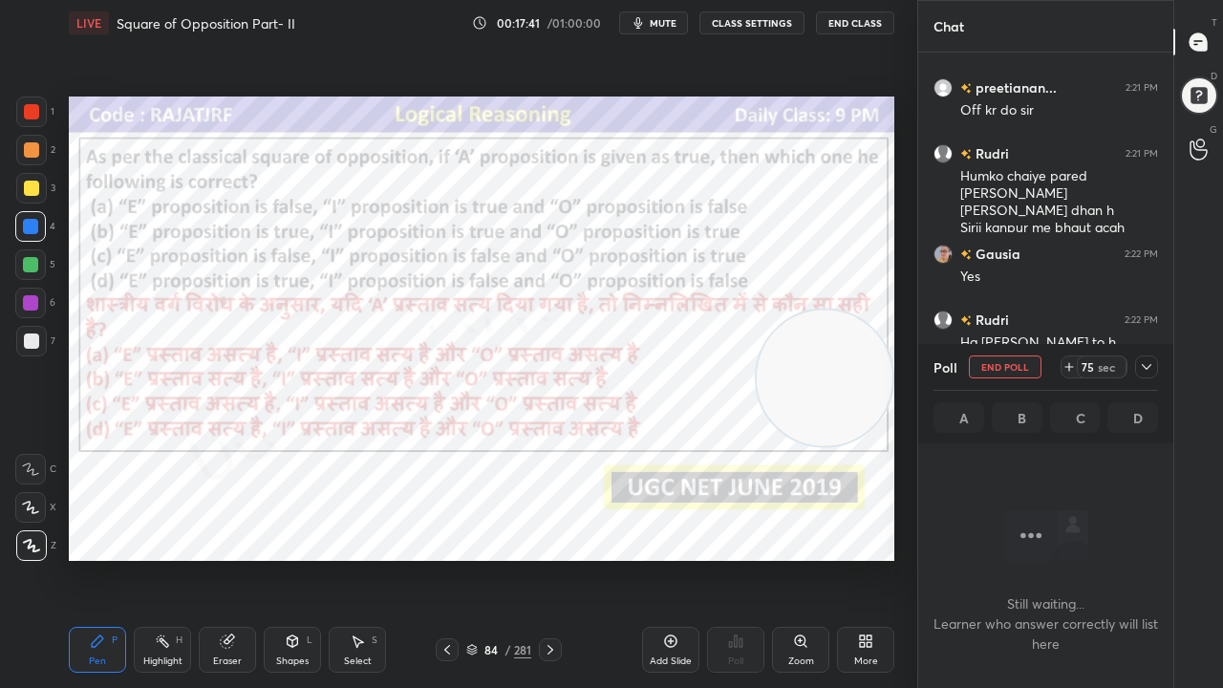
scroll to position [6, 6]
click at [1080, 366] on div "75 sec" at bounding box center [1102, 367] width 50 height 23
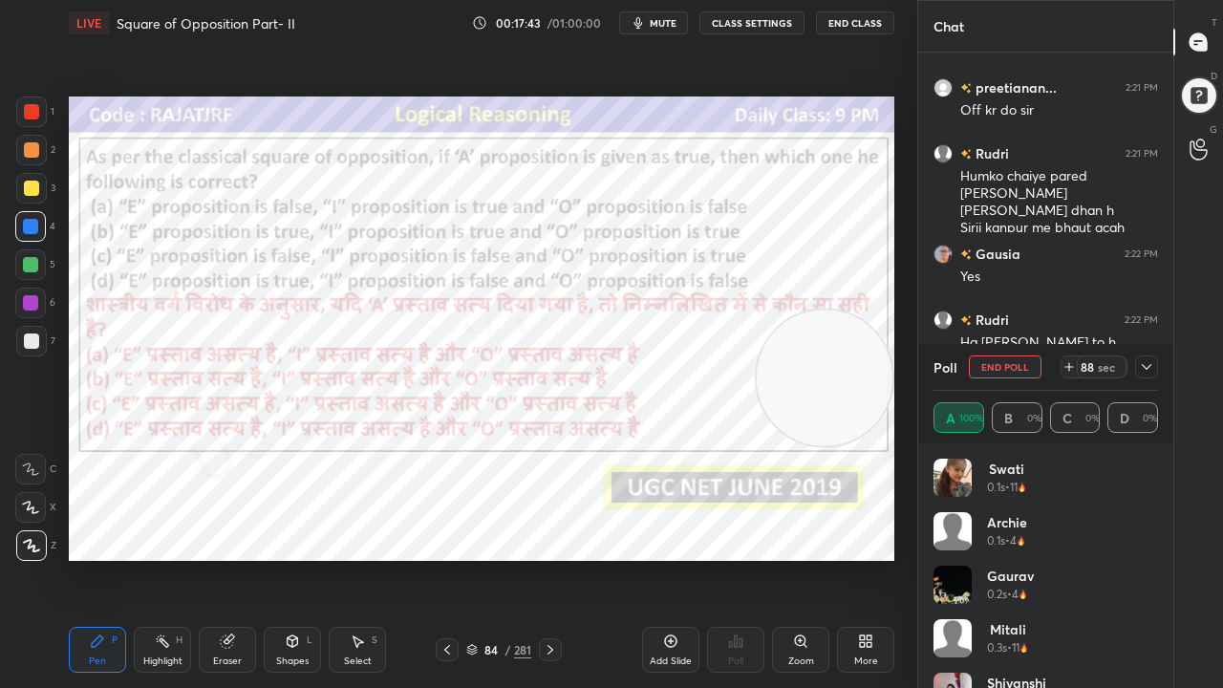
scroll to position [7, 6]
click at [1155, 368] on div at bounding box center [1147, 367] width 23 height 23
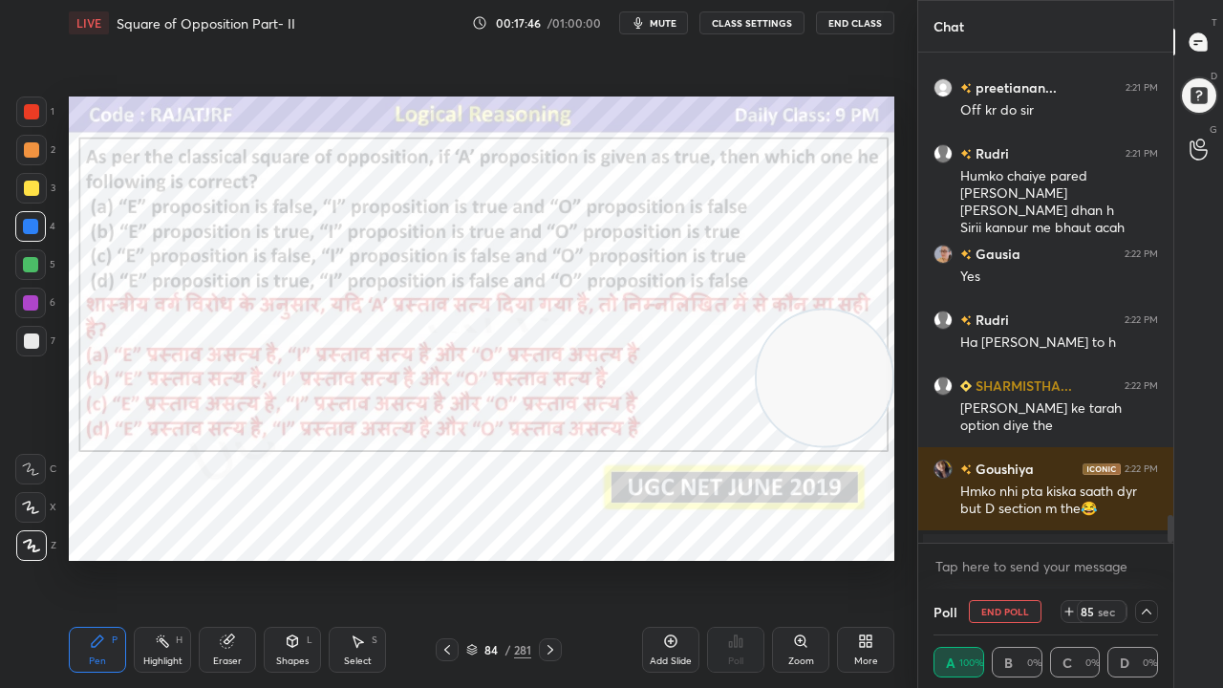
click at [675, 19] on span "mute" at bounding box center [663, 22] width 27 height 13
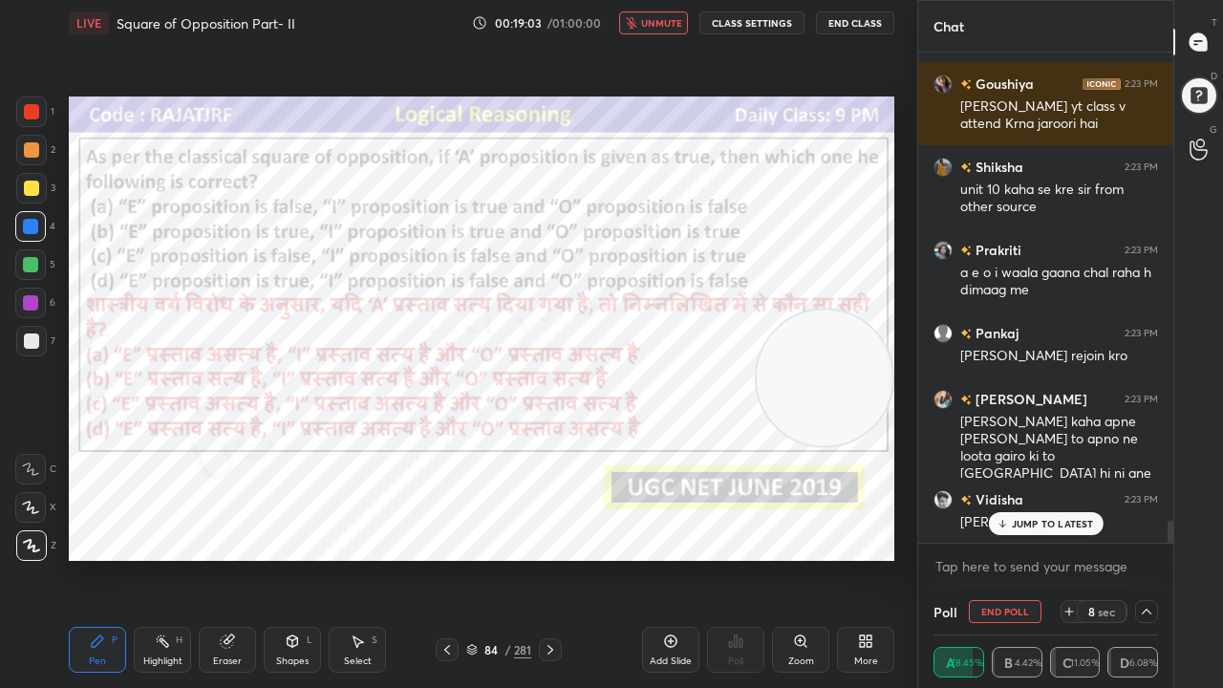
scroll to position [10493, 0]
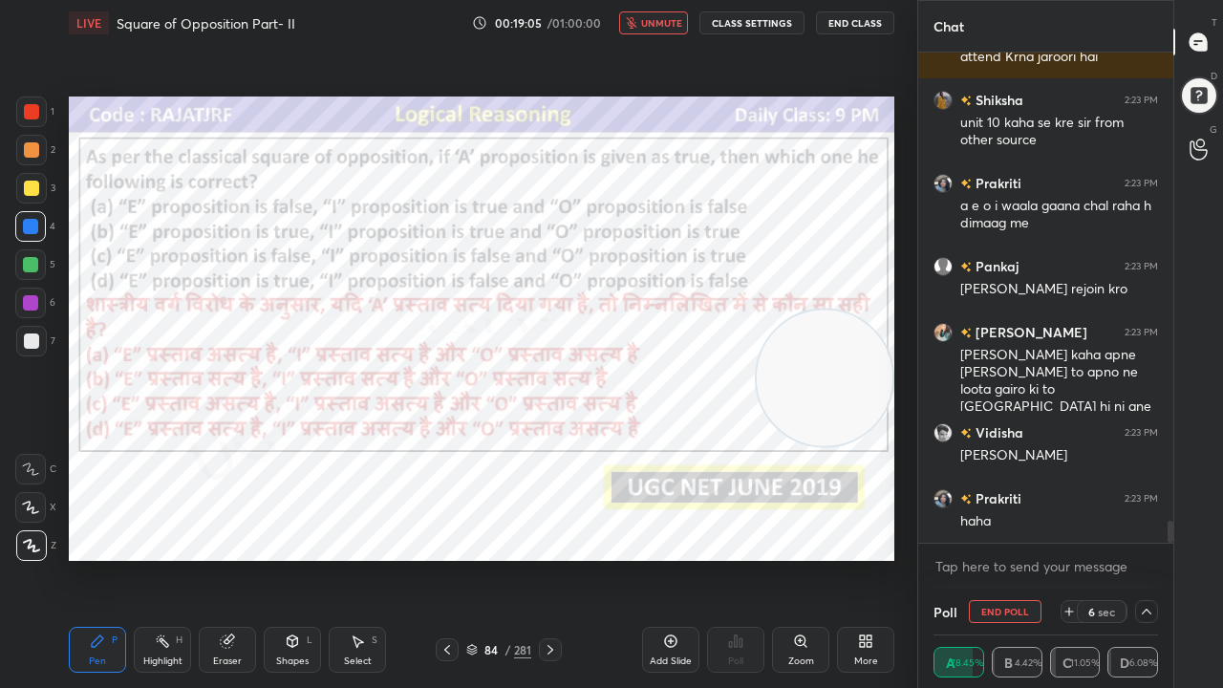
click at [661, 21] on span "unmute" at bounding box center [661, 22] width 41 height 13
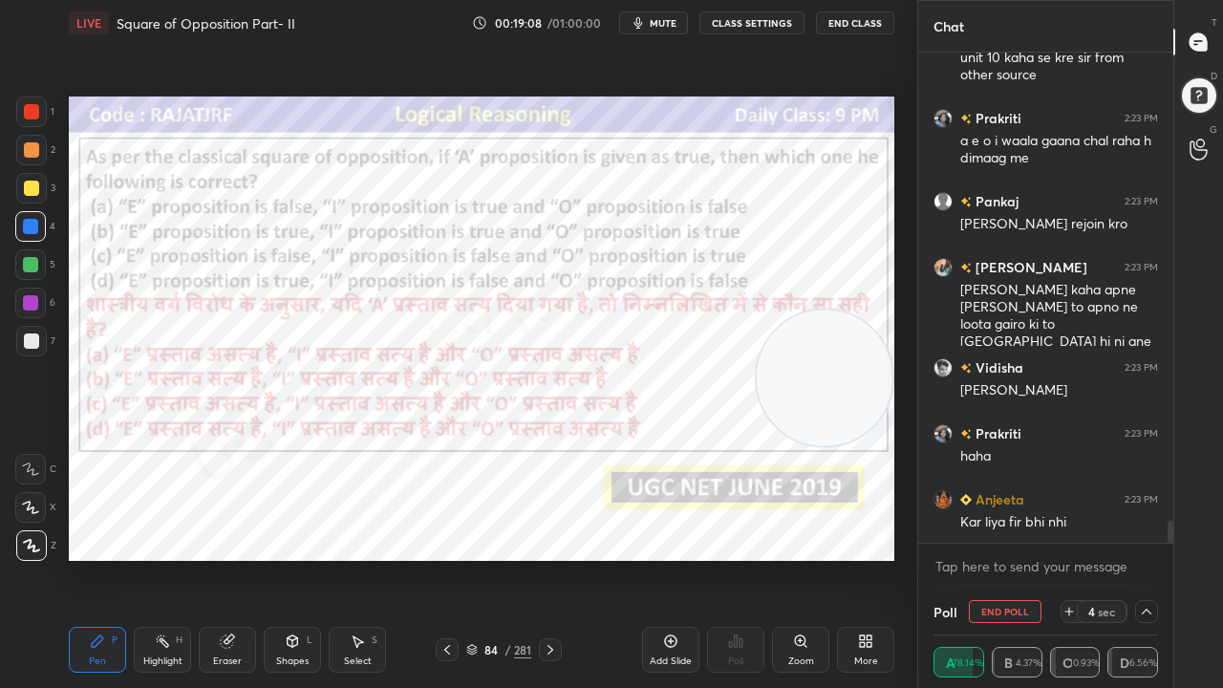
scroll to position [10625, 0]
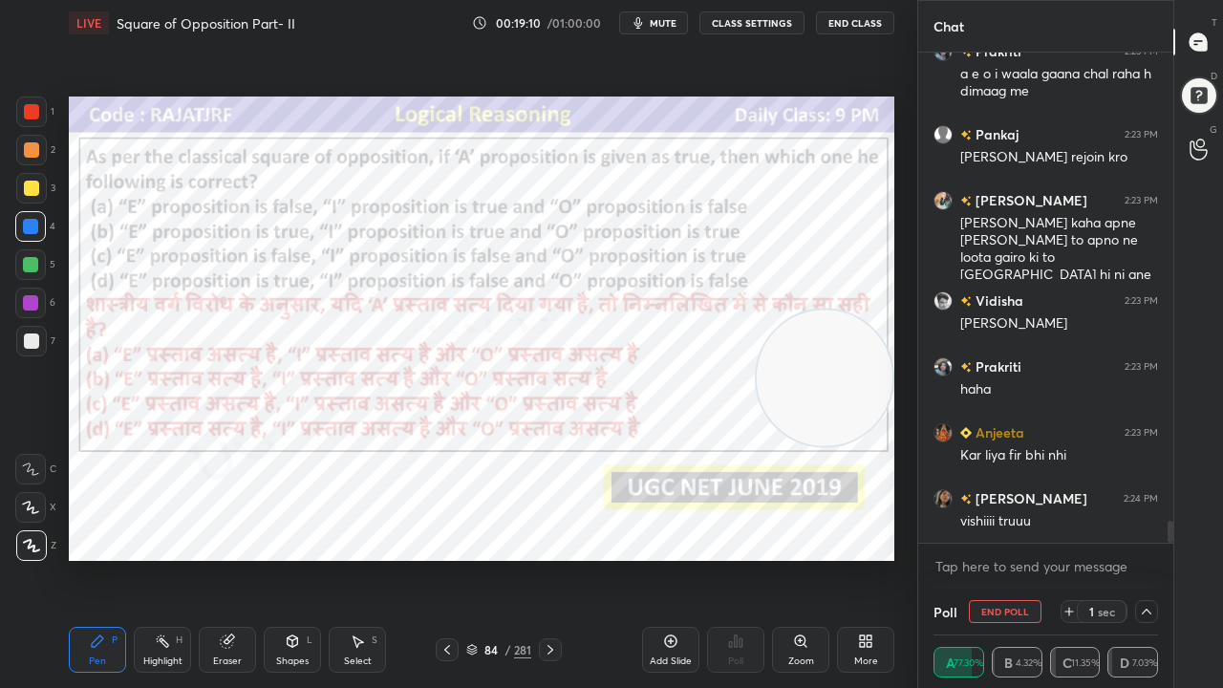
click at [34, 112] on div at bounding box center [31, 111] width 15 height 15
click at [25, 301] on div at bounding box center [30, 302] width 15 height 15
click at [26, 300] on div at bounding box center [30, 302] width 15 height 15
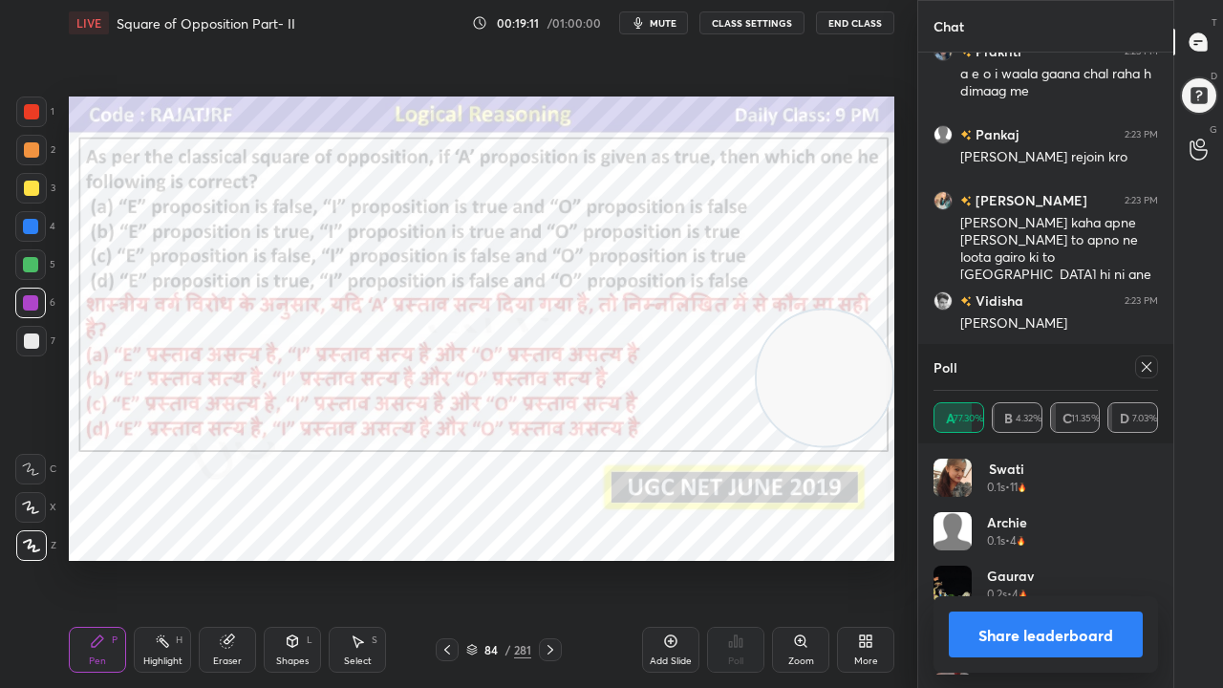
scroll to position [224, 219]
click at [1157, 369] on div at bounding box center [1147, 367] width 23 height 23
type textarea "x"
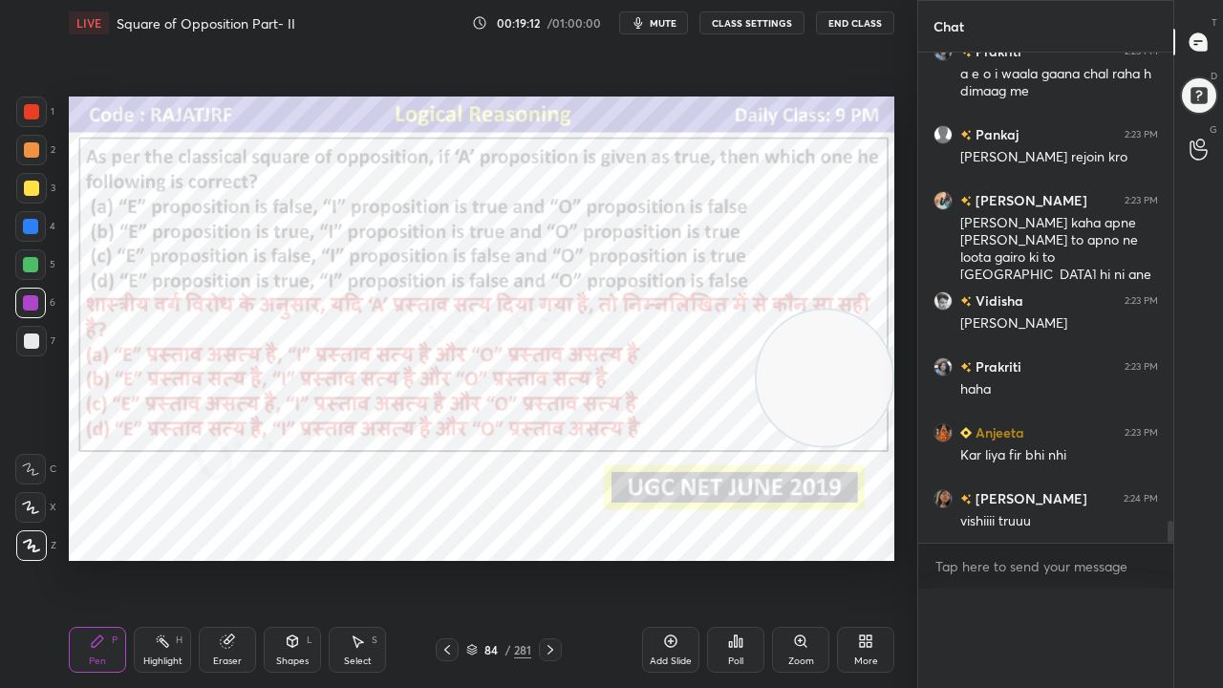
scroll to position [0, 0]
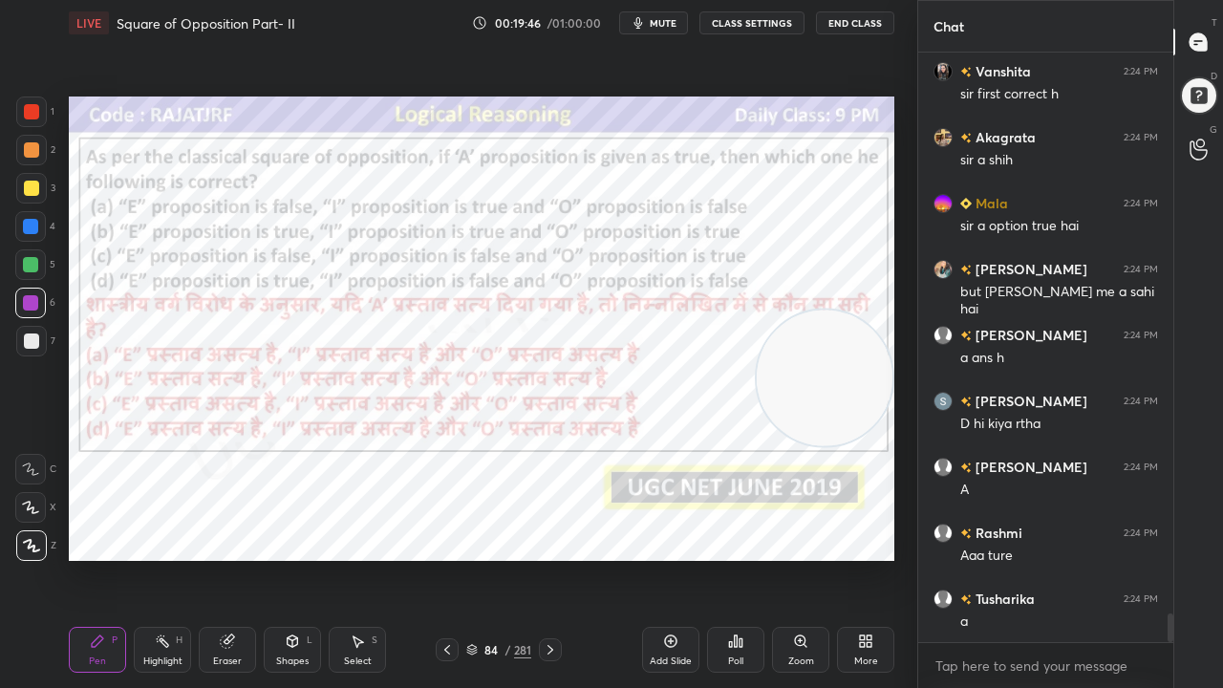
click at [499, 558] on div "84" at bounding box center [491, 649] width 19 height 11
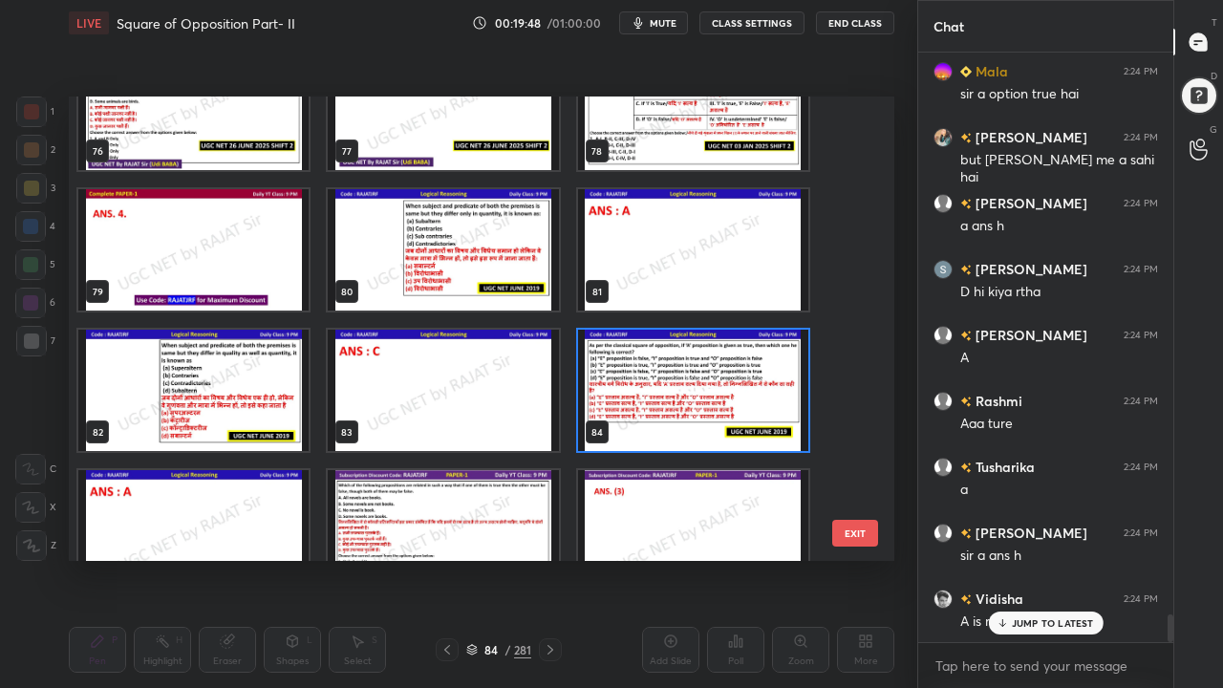
click at [644, 387] on img "grid" at bounding box center [693, 390] width 230 height 121
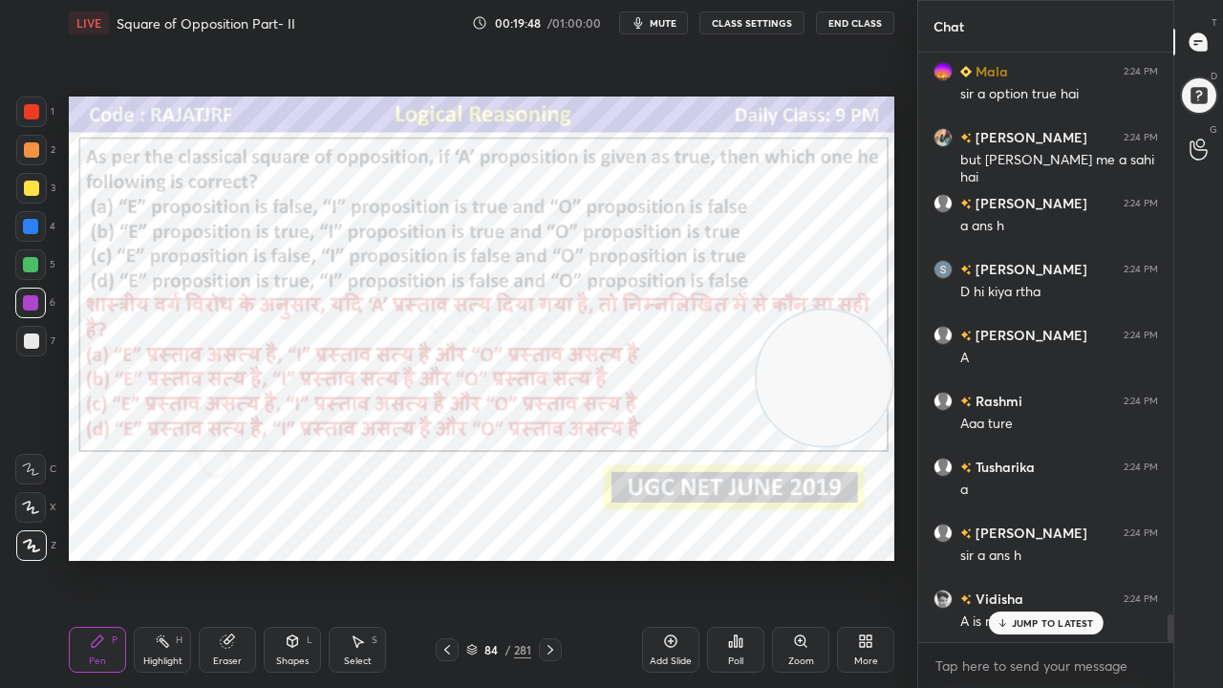
drag, startPoint x: 644, startPoint y: 387, endPoint x: 569, endPoint y: 410, distance: 78.9
click at [643, 387] on img "grid" at bounding box center [693, 390] width 230 height 121
click at [228, 558] on icon at bounding box center [227, 642] width 12 height 12
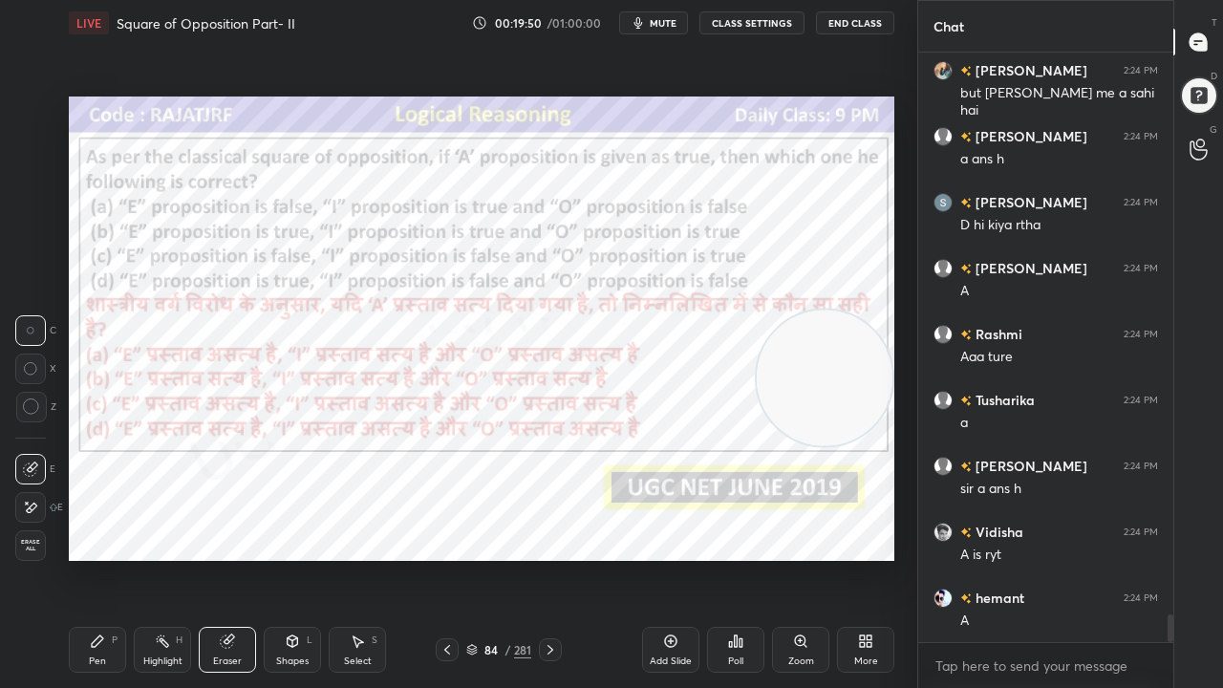
drag, startPoint x: 26, startPoint y: 549, endPoint x: 38, endPoint y: 540, distance: 15.1
click at [28, 548] on span "Erase all" at bounding box center [30, 545] width 29 height 13
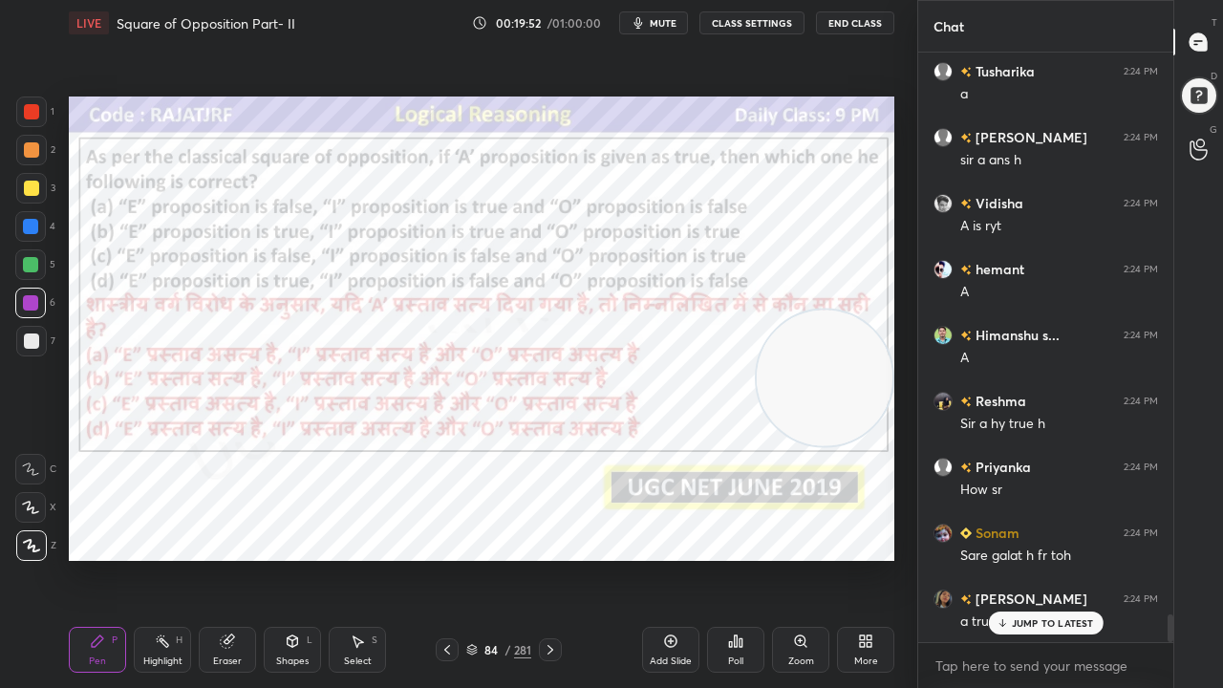
click at [27, 227] on div at bounding box center [30, 226] width 15 height 15
click at [27, 226] on div at bounding box center [30, 226] width 15 height 15
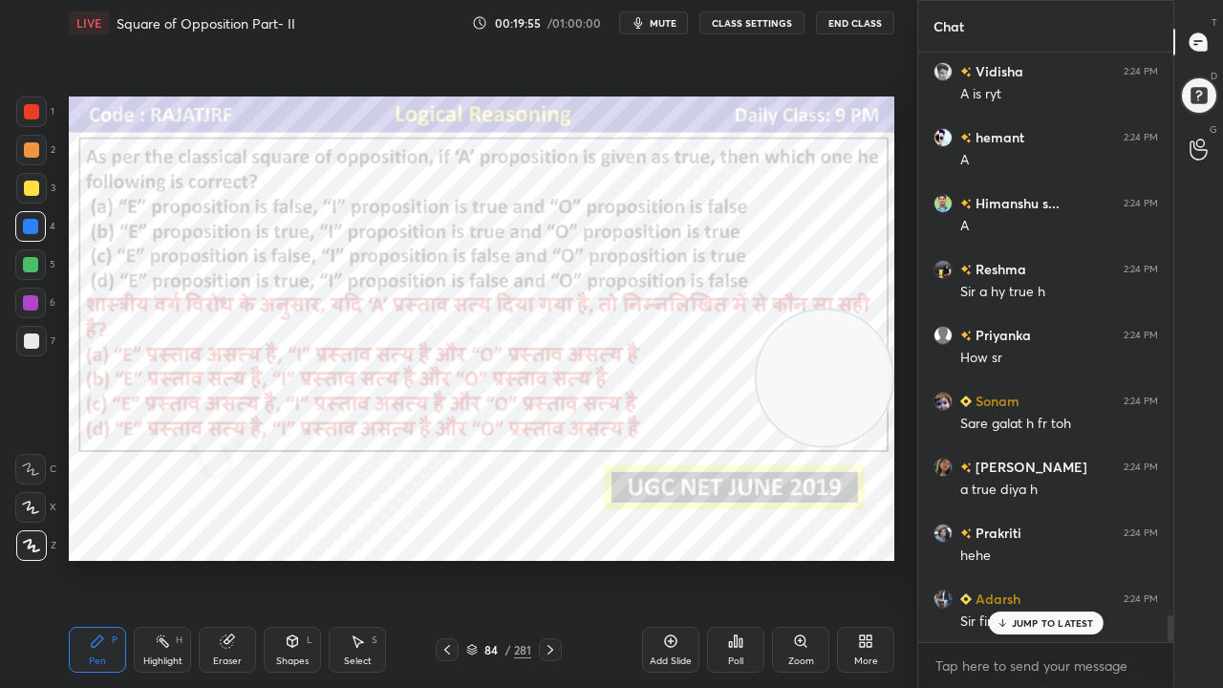
drag, startPoint x: 301, startPoint y: 656, endPoint x: 304, endPoint y: 646, distance: 10.0
click at [302, 558] on div "Shapes" at bounding box center [292, 662] width 32 height 10
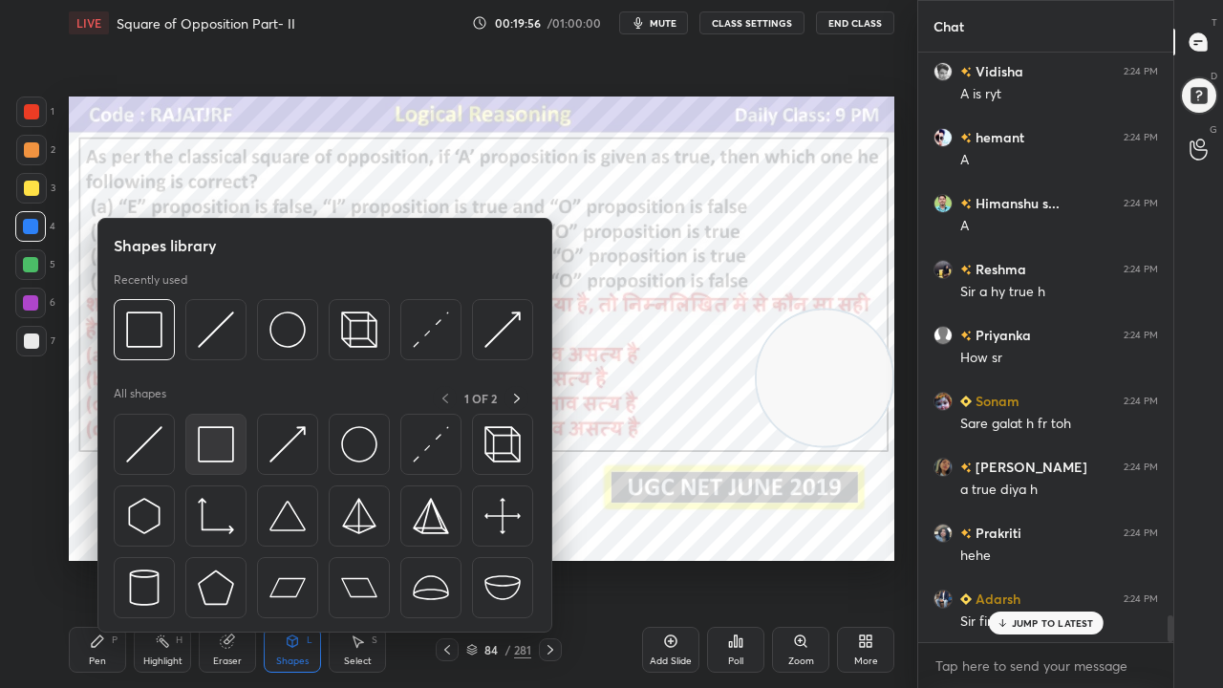
click at [227, 449] on img at bounding box center [216, 444] width 36 height 36
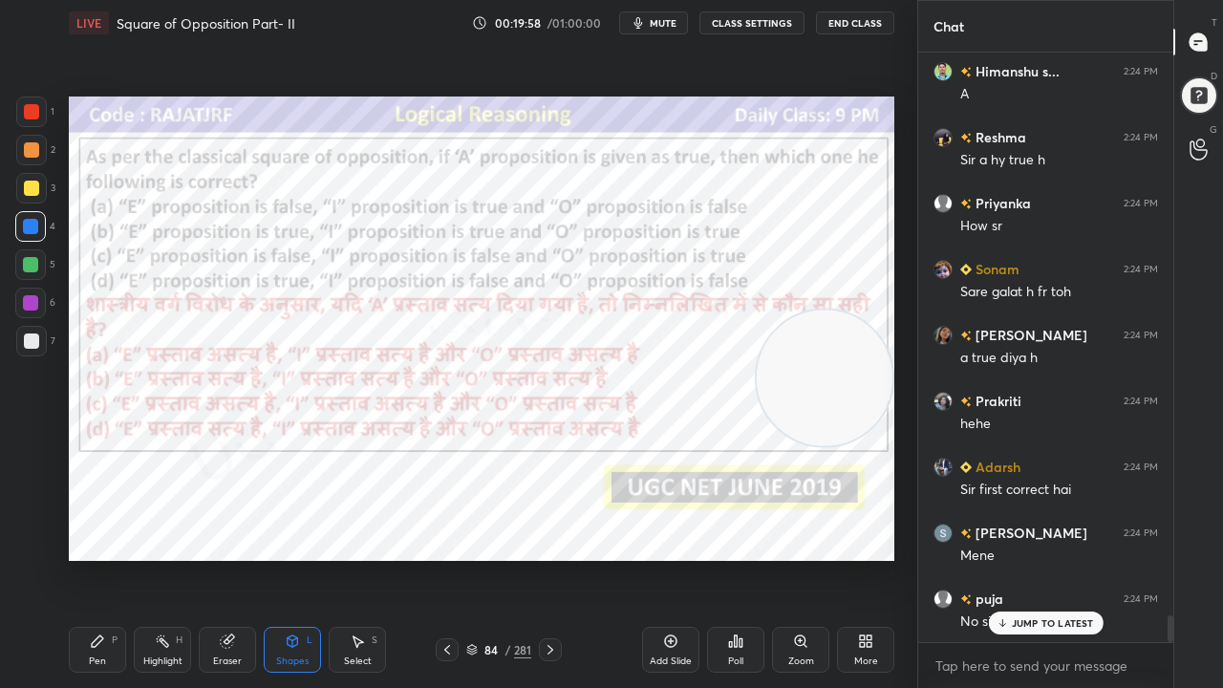
click at [104, 558] on div "Pen P" at bounding box center [97, 650] width 57 height 46
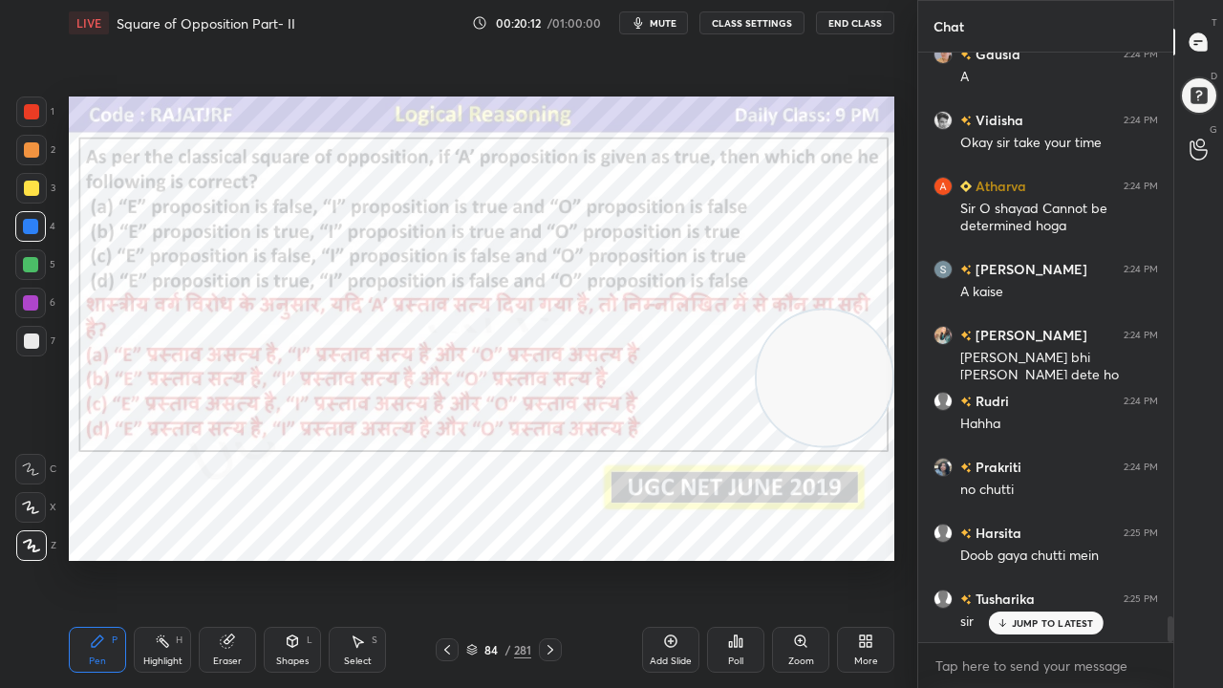
click at [36, 107] on div at bounding box center [31, 111] width 15 height 15
click at [36, 106] on div at bounding box center [31, 111] width 15 height 15
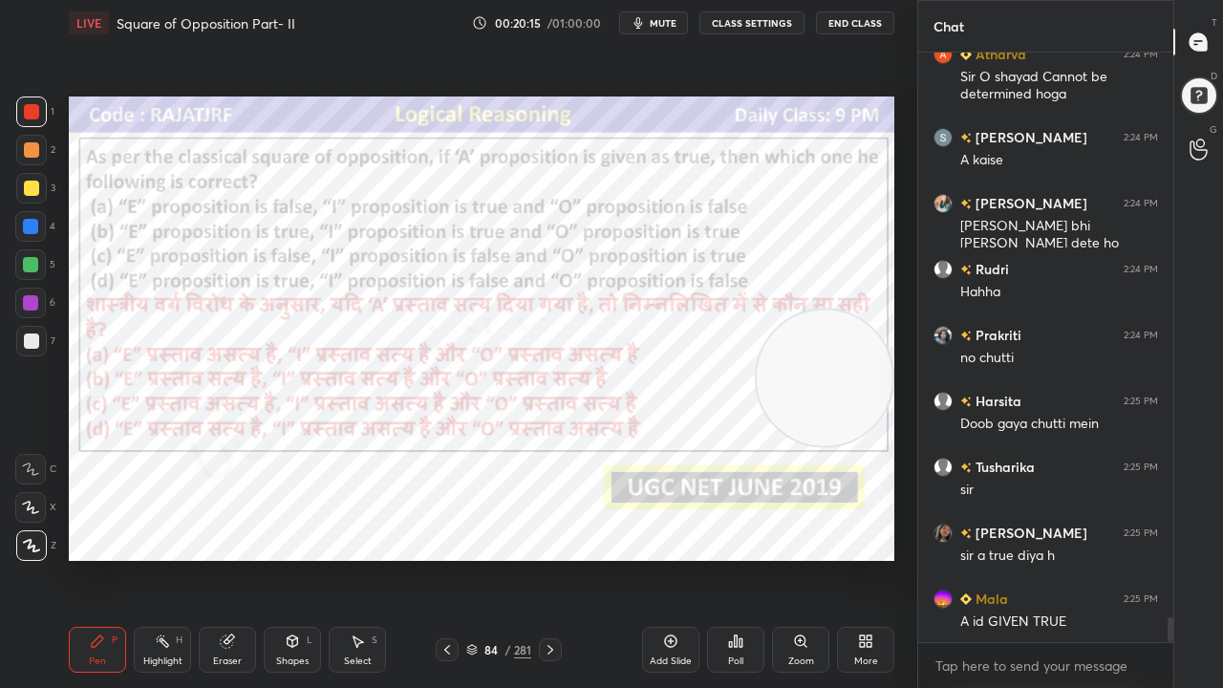
scroll to position [13313, 0]
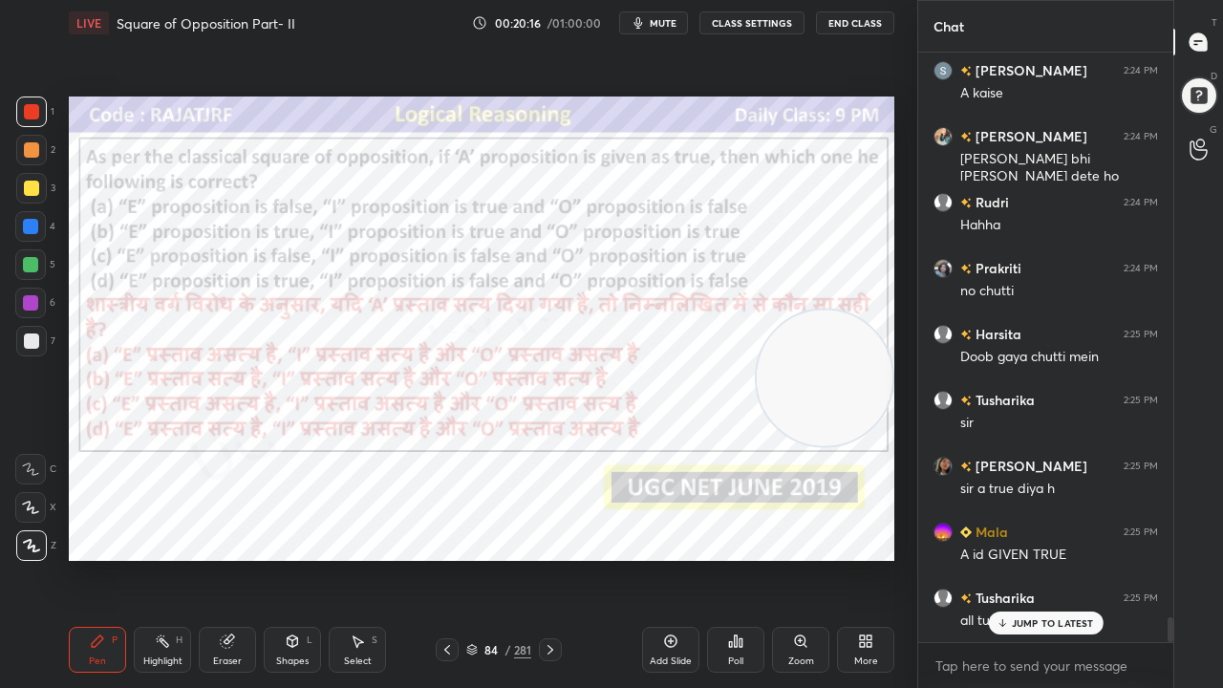
drag, startPoint x: 229, startPoint y: 645, endPoint x: 265, endPoint y: 599, distance: 57.9
click at [230, 558] on icon at bounding box center [227, 642] width 12 height 12
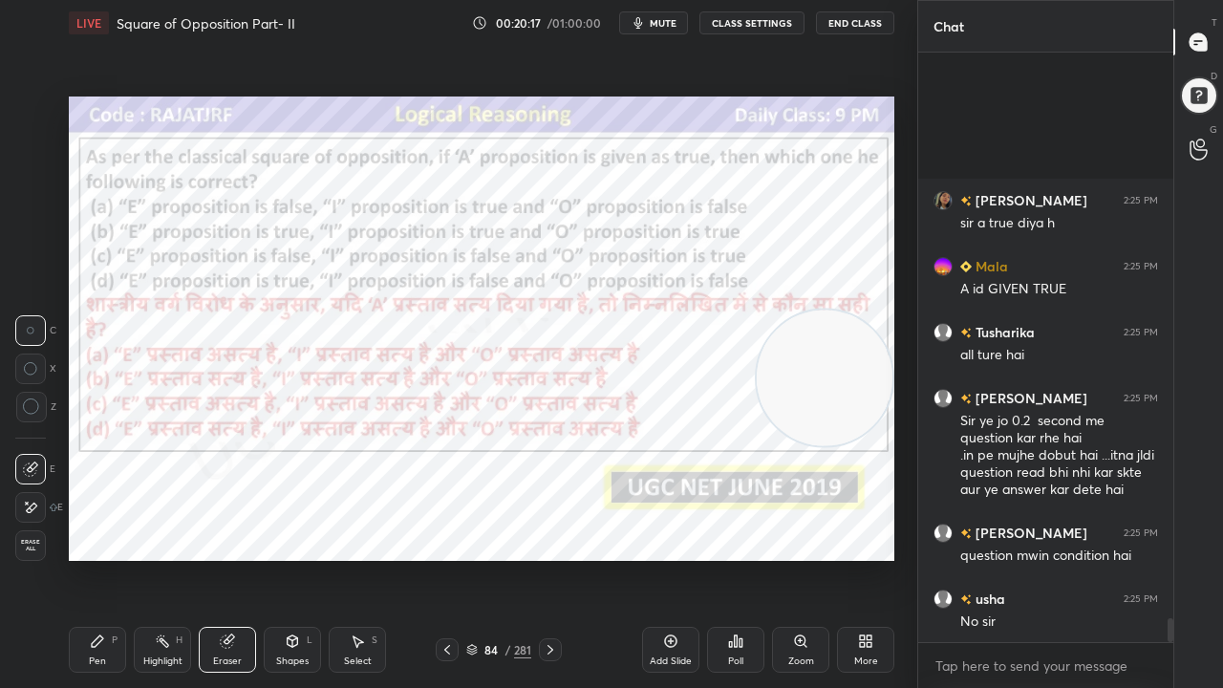
scroll to position [13778, 0]
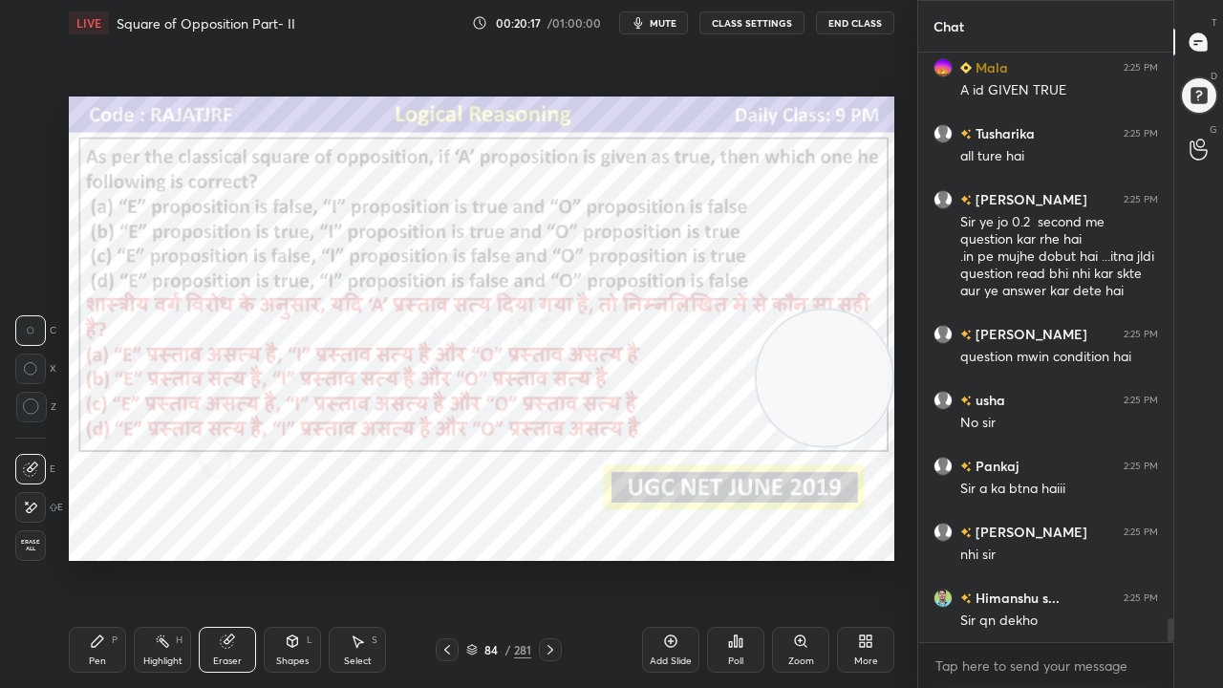
click at [36, 413] on icon at bounding box center [31, 407] width 17 height 17
click at [29, 503] on icon at bounding box center [30, 508] width 15 height 16
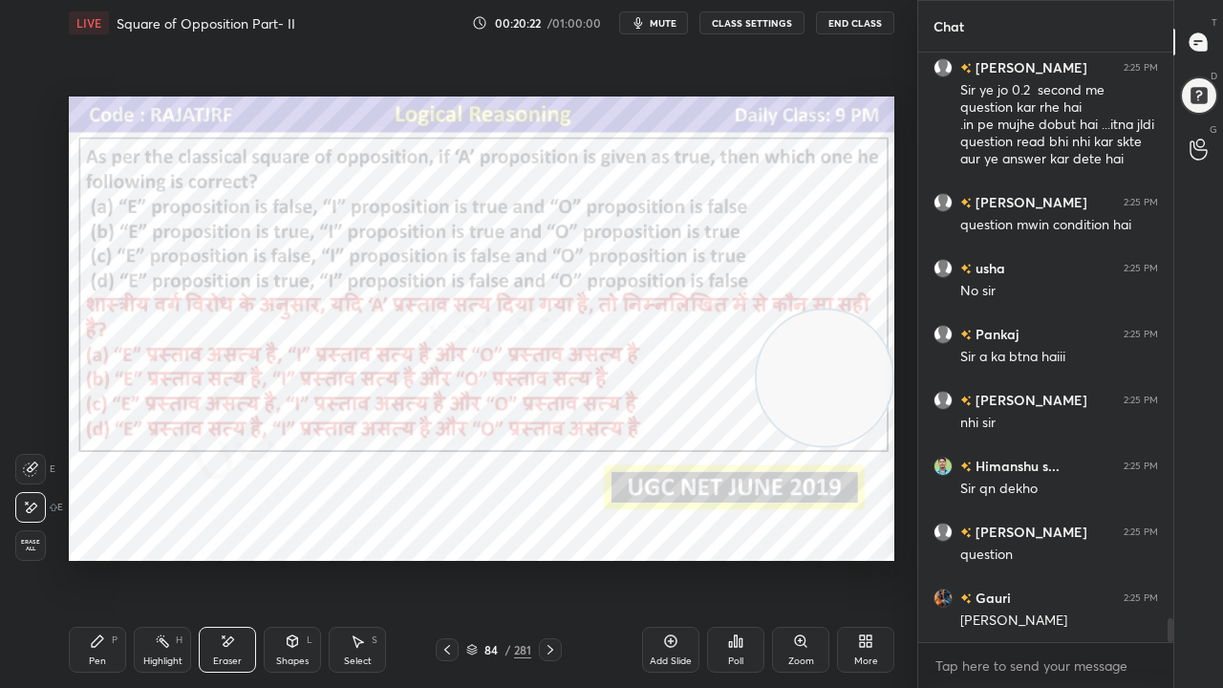
scroll to position [14041, 0]
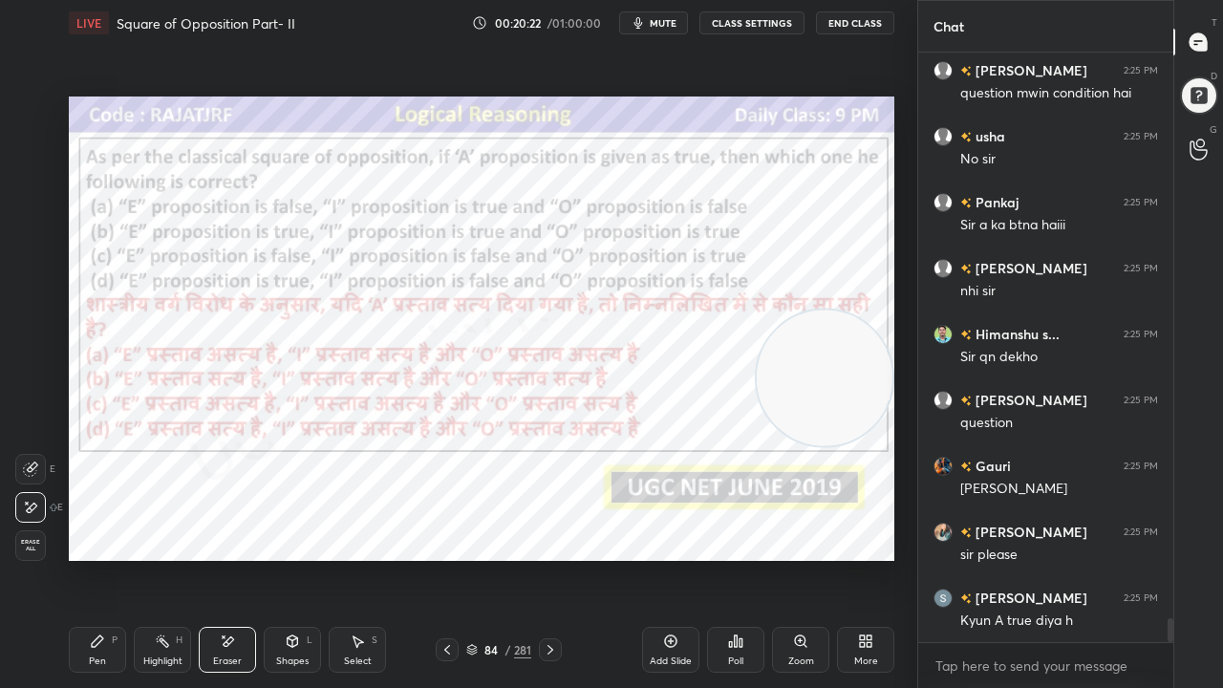
click at [92, 558] on icon at bounding box center [97, 641] width 15 height 15
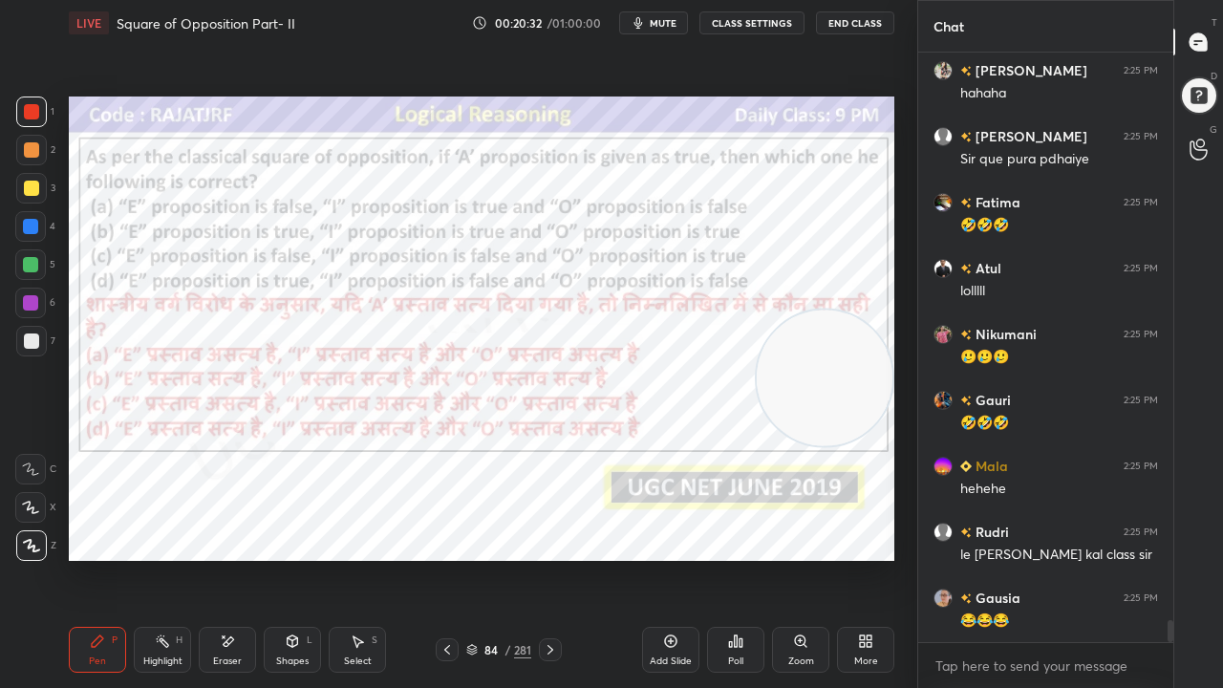
click at [40, 295] on div at bounding box center [30, 303] width 31 height 31
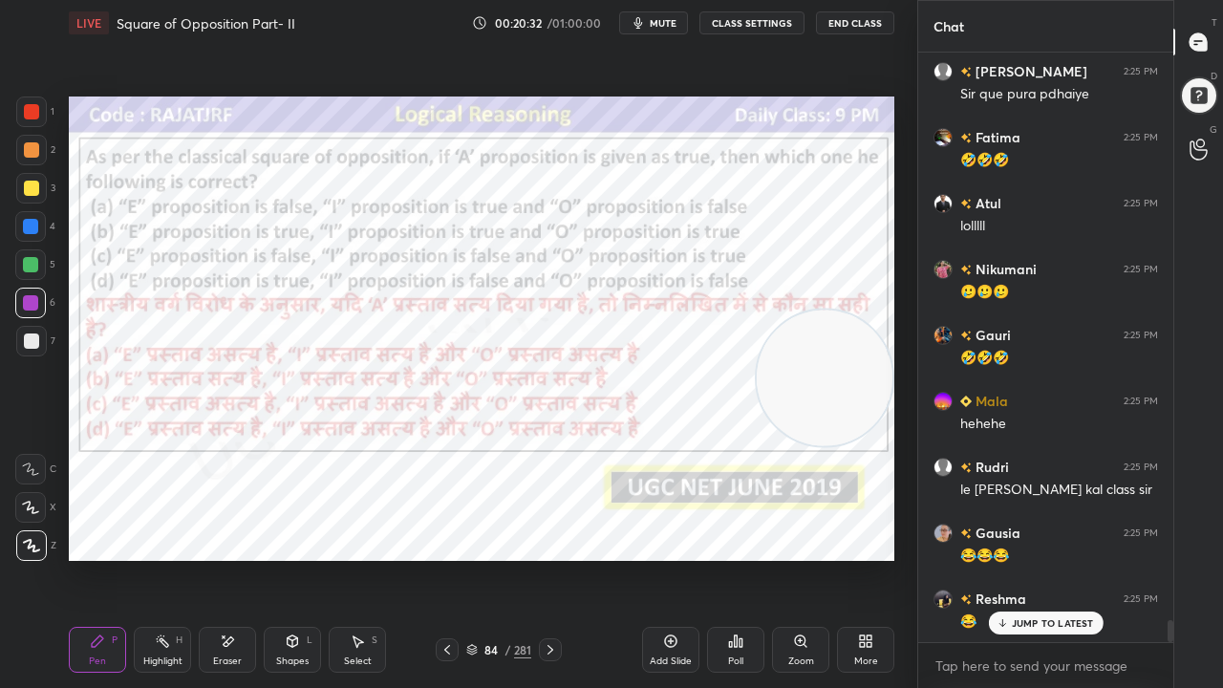
drag, startPoint x: 39, startPoint y: 296, endPoint x: 57, endPoint y: 291, distance: 19.0
click at [41, 296] on div at bounding box center [30, 303] width 31 height 31
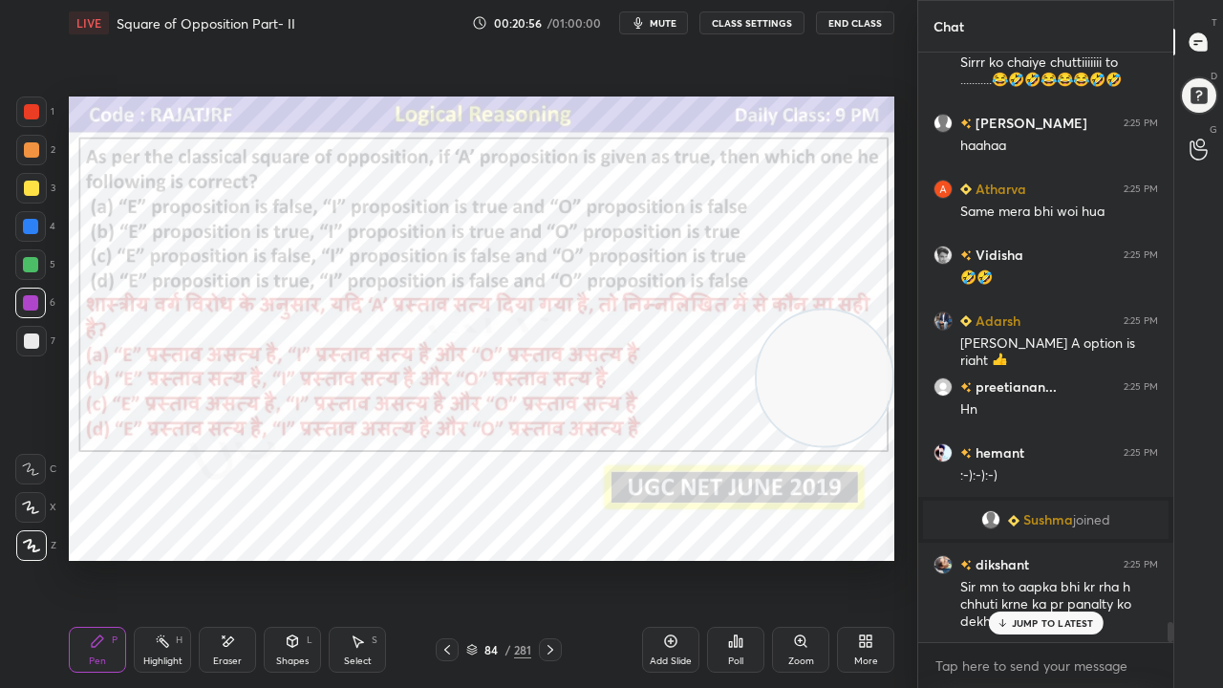
click at [493, 558] on div "84" at bounding box center [491, 649] width 19 height 11
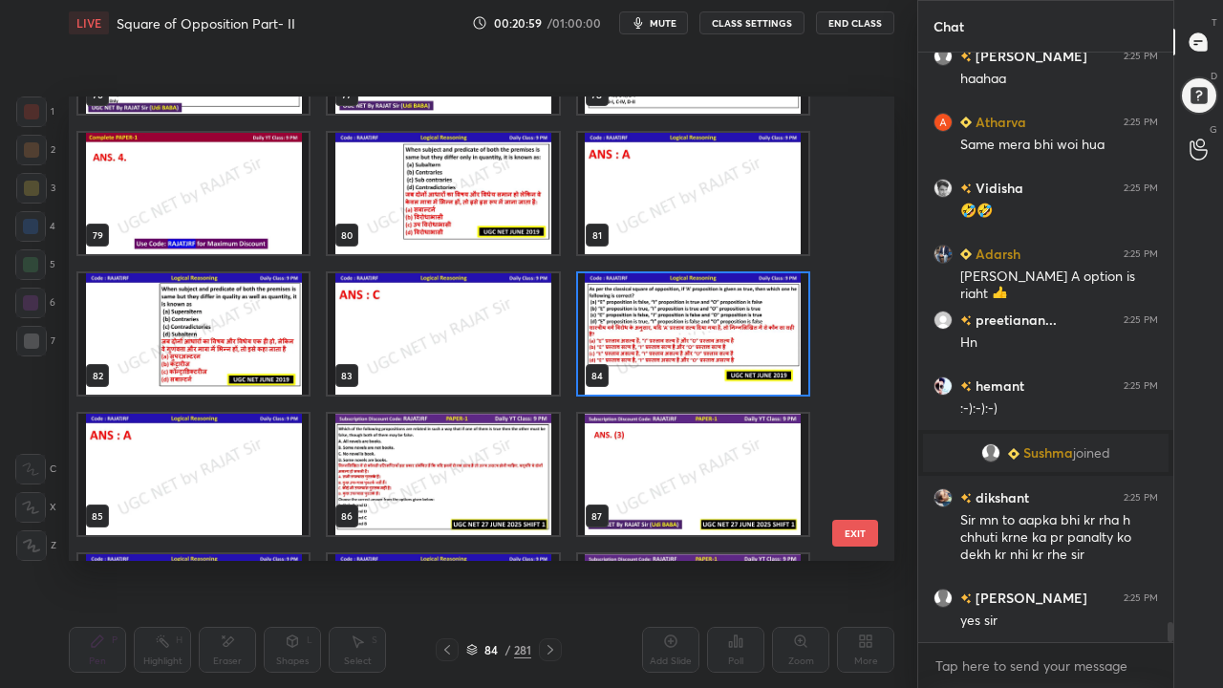
click at [493, 239] on img "grid" at bounding box center [443, 193] width 230 height 121
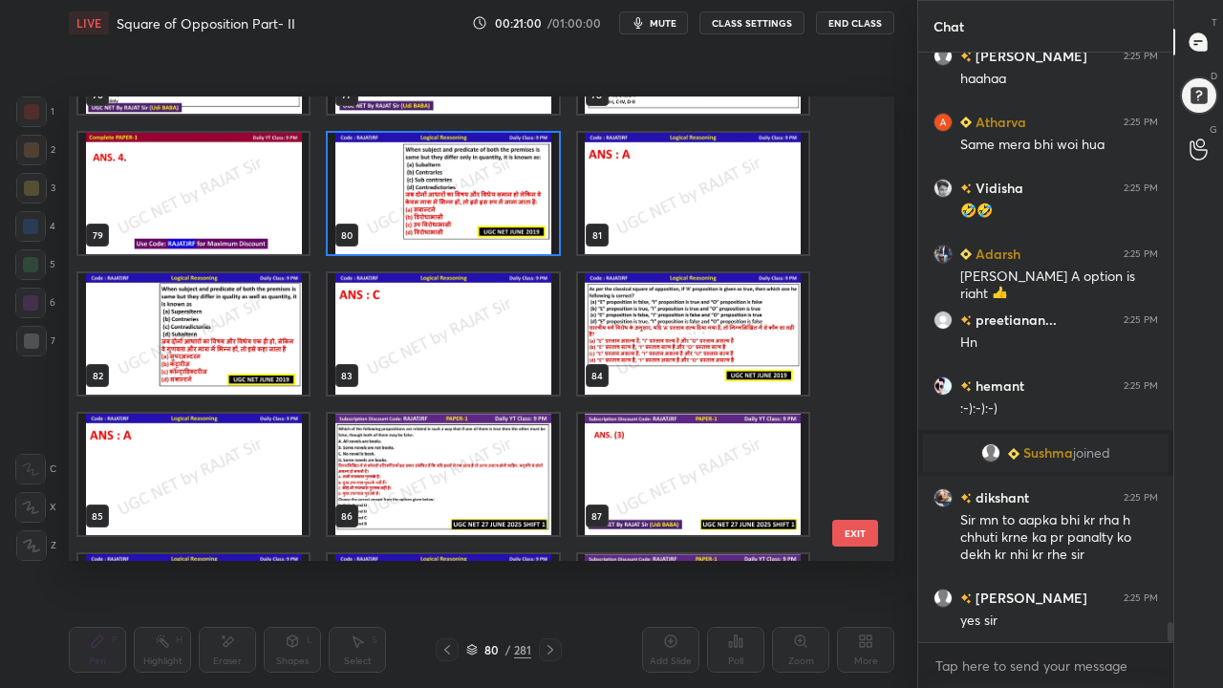
click at [494, 237] on img "grid" at bounding box center [443, 193] width 230 height 121
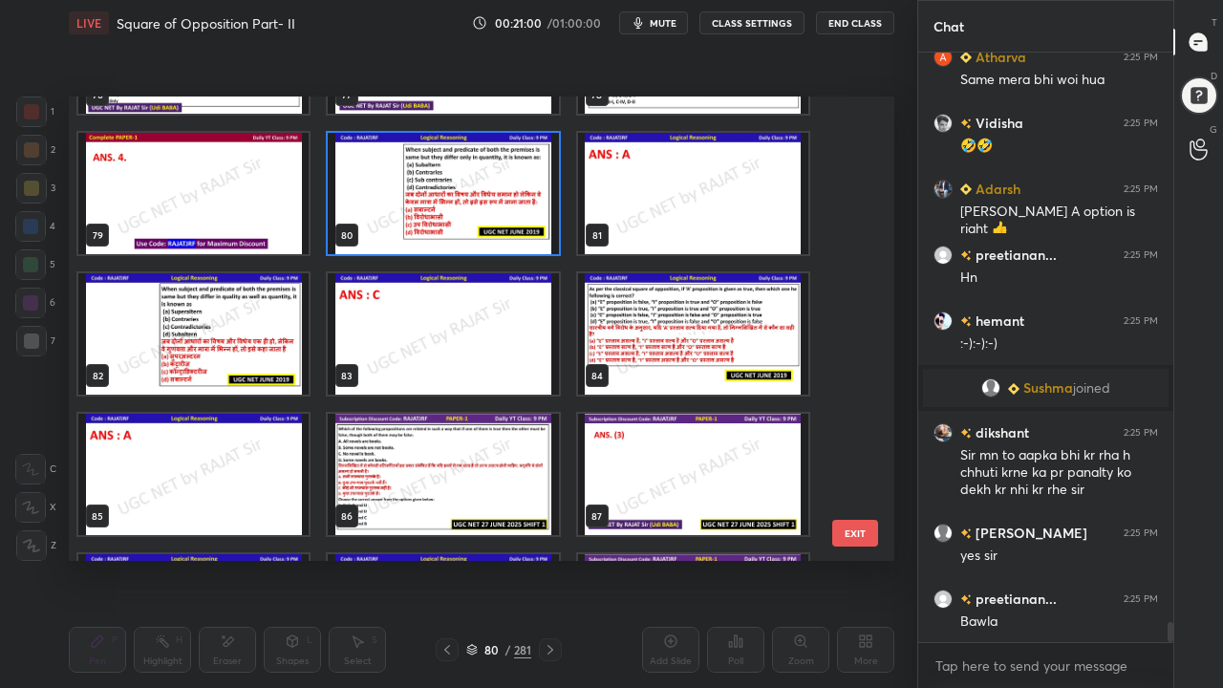
click at [497, 236] on img "grid" at bounding box center [443, 193] width 230 height 121
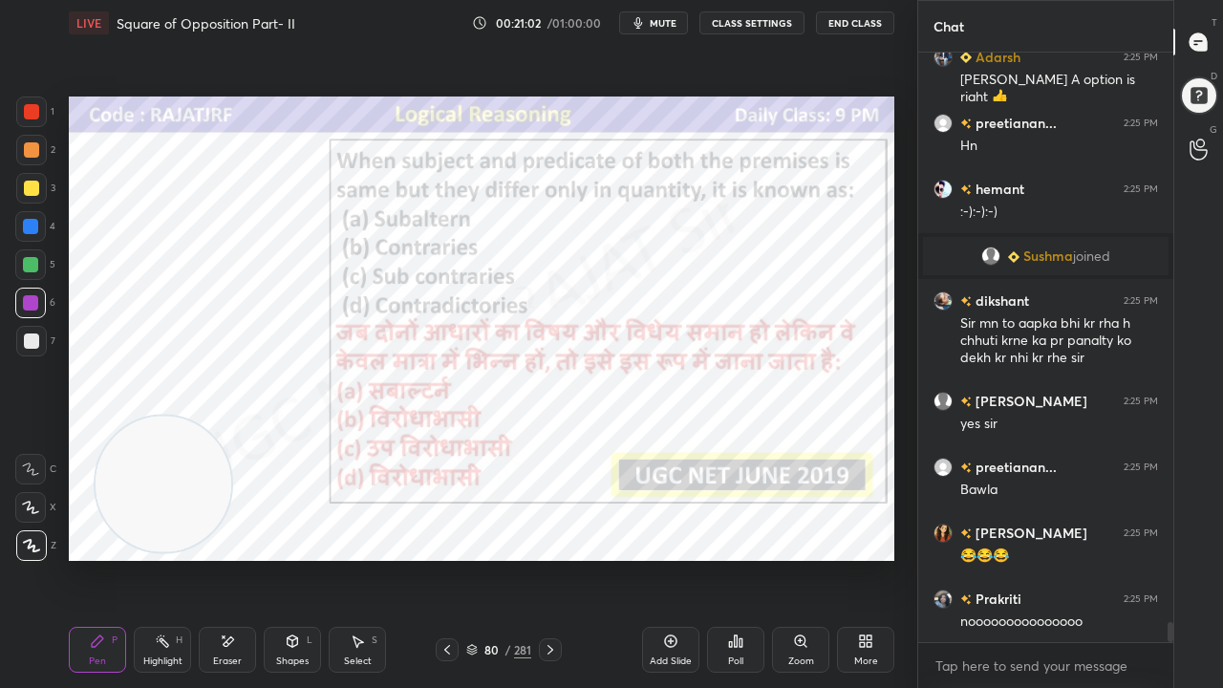
drag, startPoint x: 803, startPoint y: 369, endPoint x: 141, endPoint y: 465, distance: 668.5
click at [141, 468] on video at bounding box center [164, 485] width 136 height 136
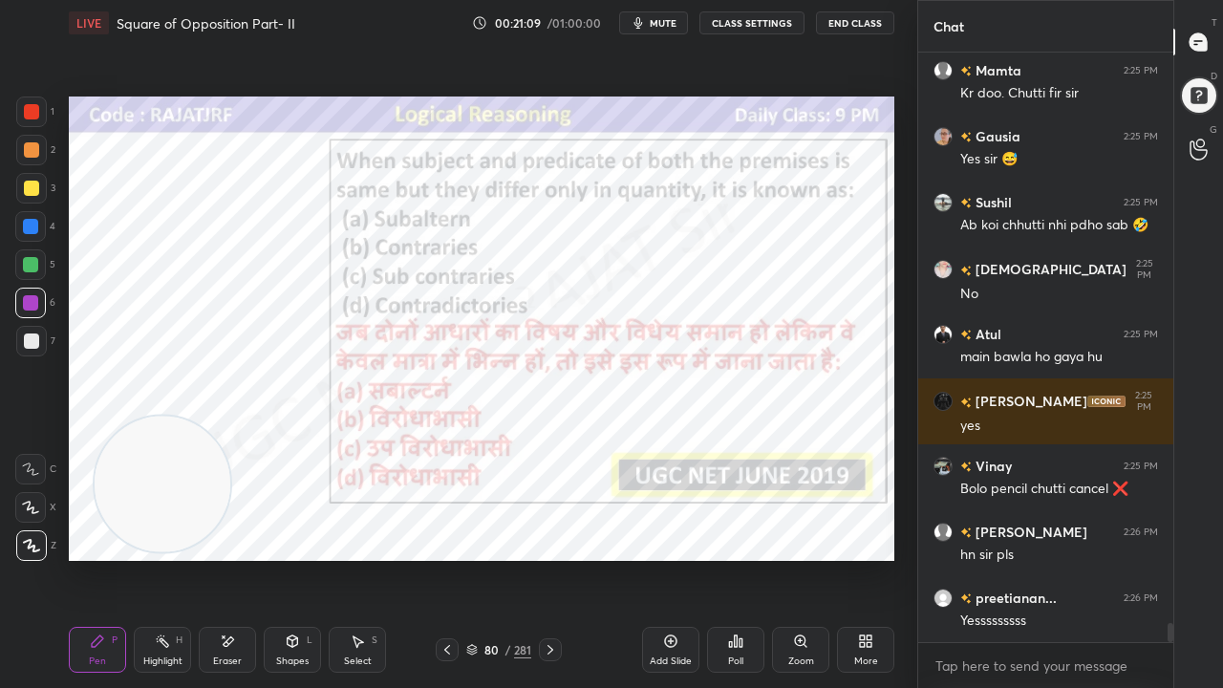
click at [493, 558] on div "80" at bounding box center [491, 649] width 19 height 11
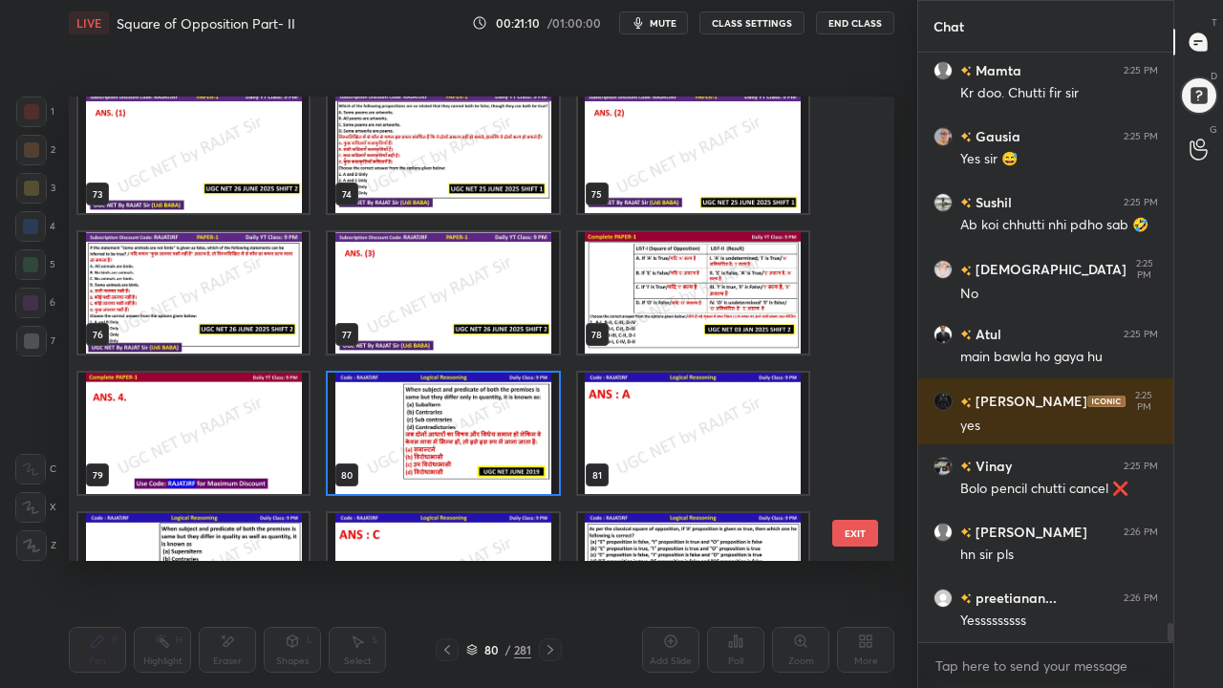
click at [501, 440] on img "grid" at bounding box center [443, 433] width 230 height 121
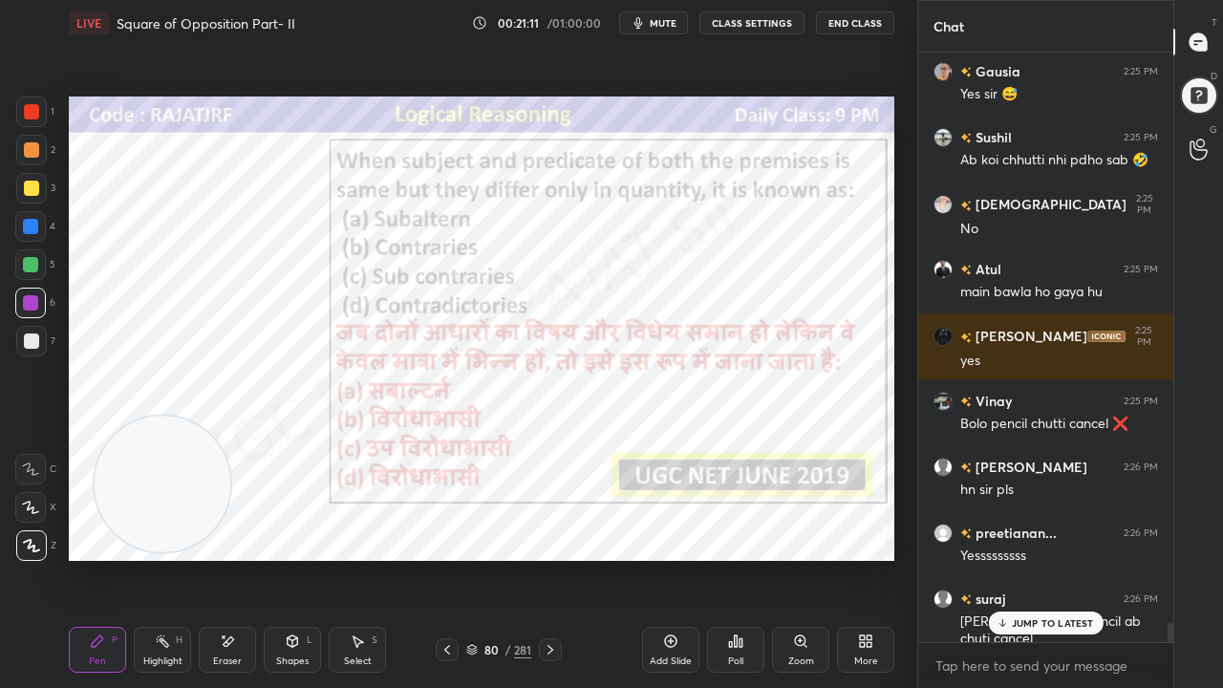
click at [730, 558] on div "Poll" at bounding box center [735, 650] width 57 height 46
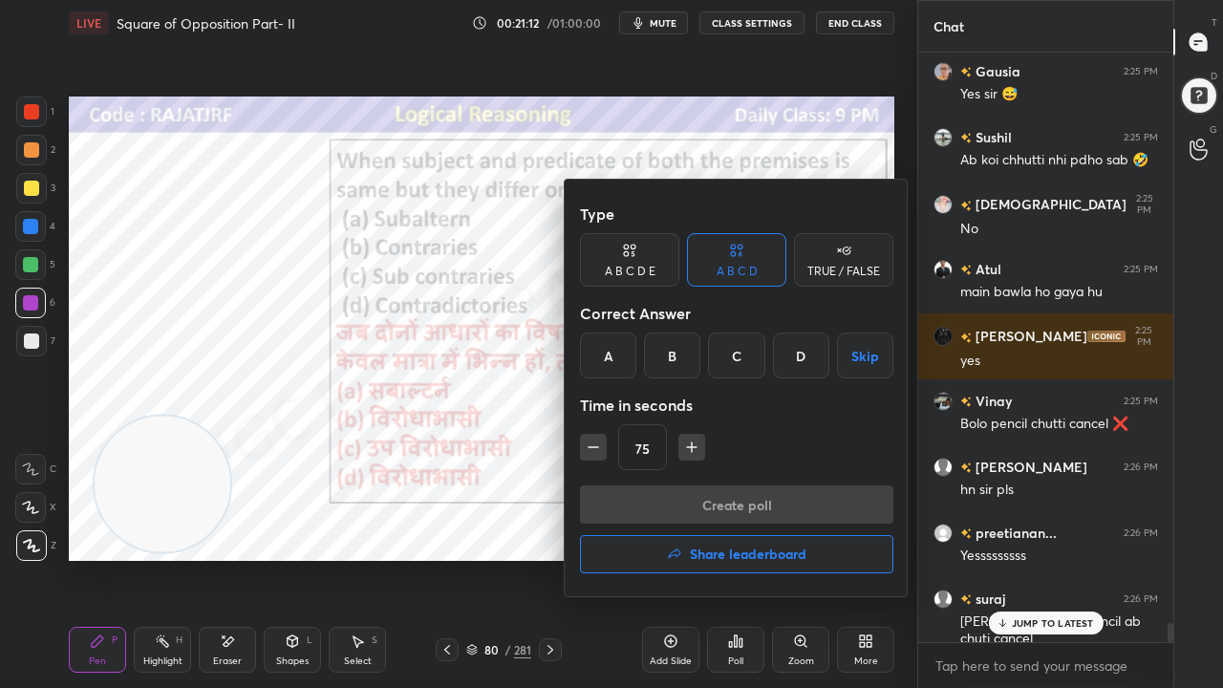
drag, startPoint x: 605, startPoint y: 341, endPoint x: 608, endPoint y: 377, distance: 35.5
click at [605, 347] on div "A" at bounding box center [608, 356] width 56 height 46
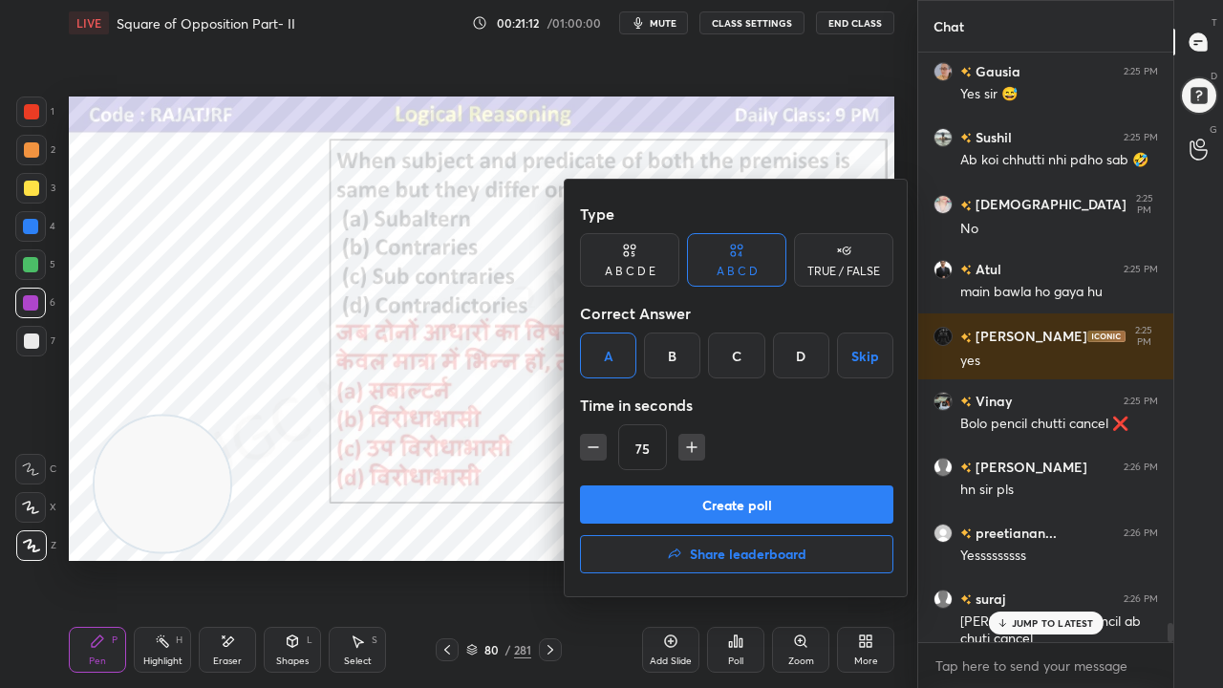
click at [600, 449] on icon "button" at bounding box center [593, 447] width 19 height 19
type input "45"
click at [633, 493] on button "Create poll" at bounding box center [737, 505] width 314 height 38
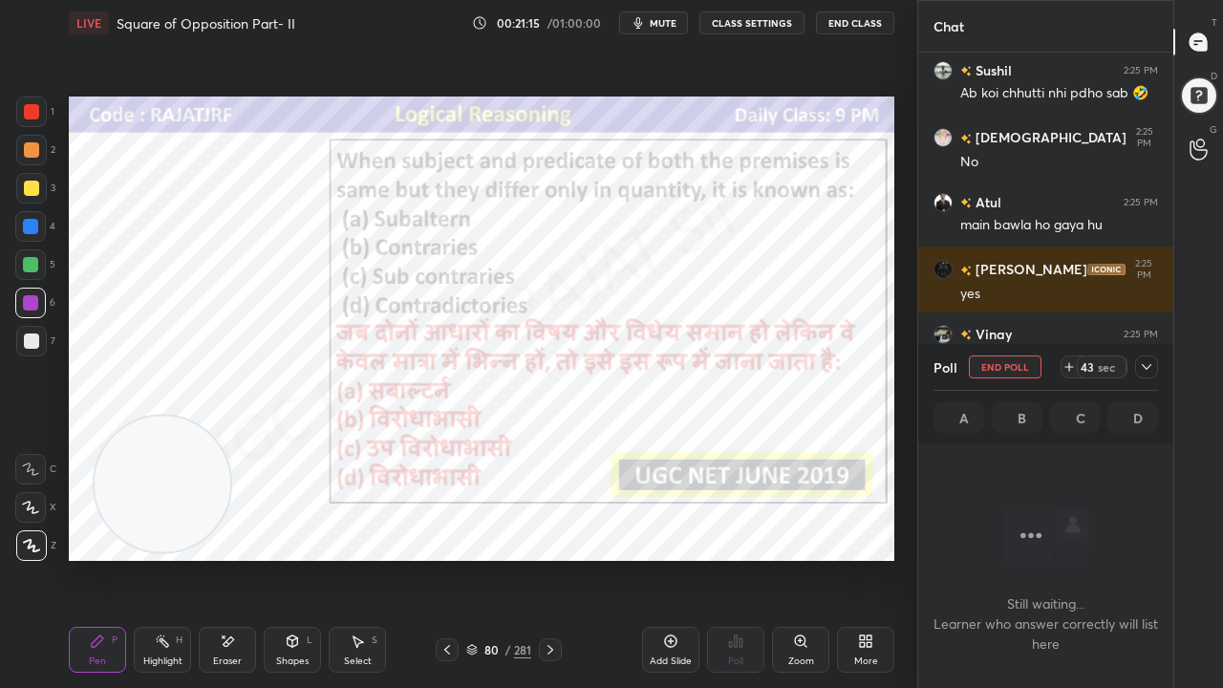
click at [1151, 369] on icon at bounding box center [1146, 366] width 15 height 15
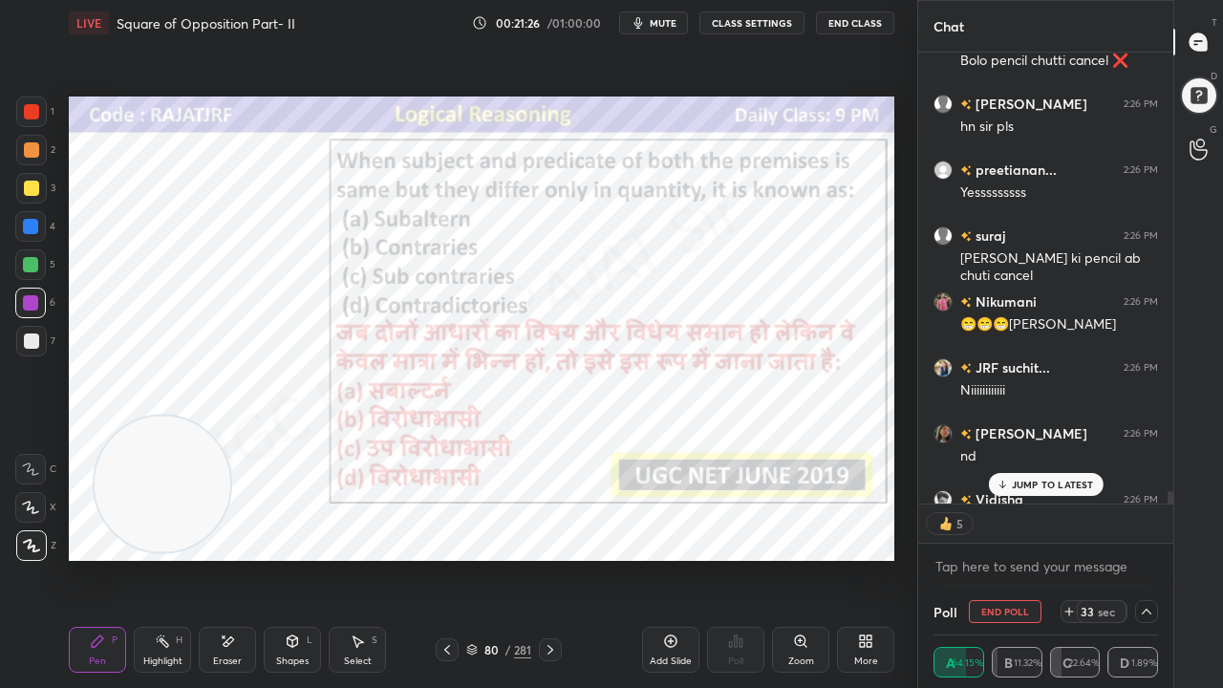
click at [32, 115] on div at bounding box center [31, 111] width 15 height 15
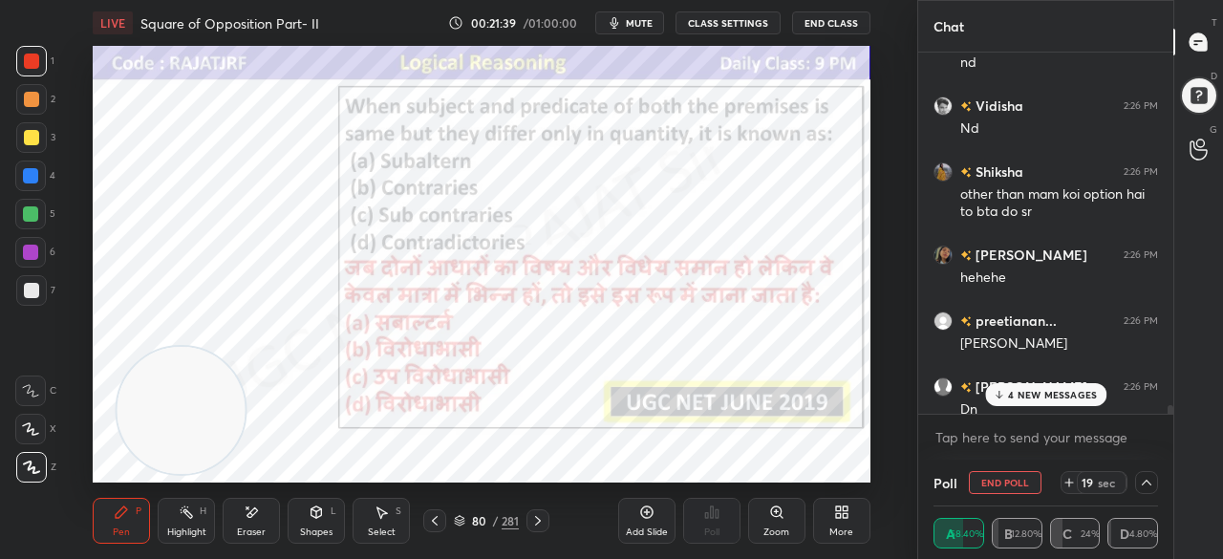
click at [1077, 397] on p "4 NEW MESSAGES" at bounding box center [1052, 394] width 89 height 11
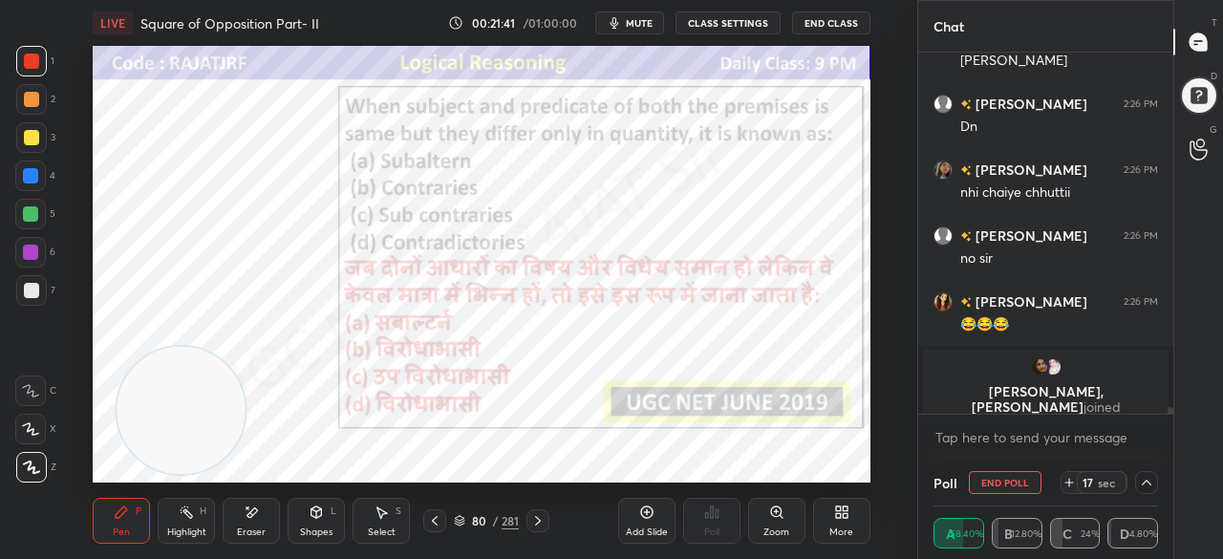
click at [858, 520] on div "More" at bounding box center [841, 521] width 57 height 46
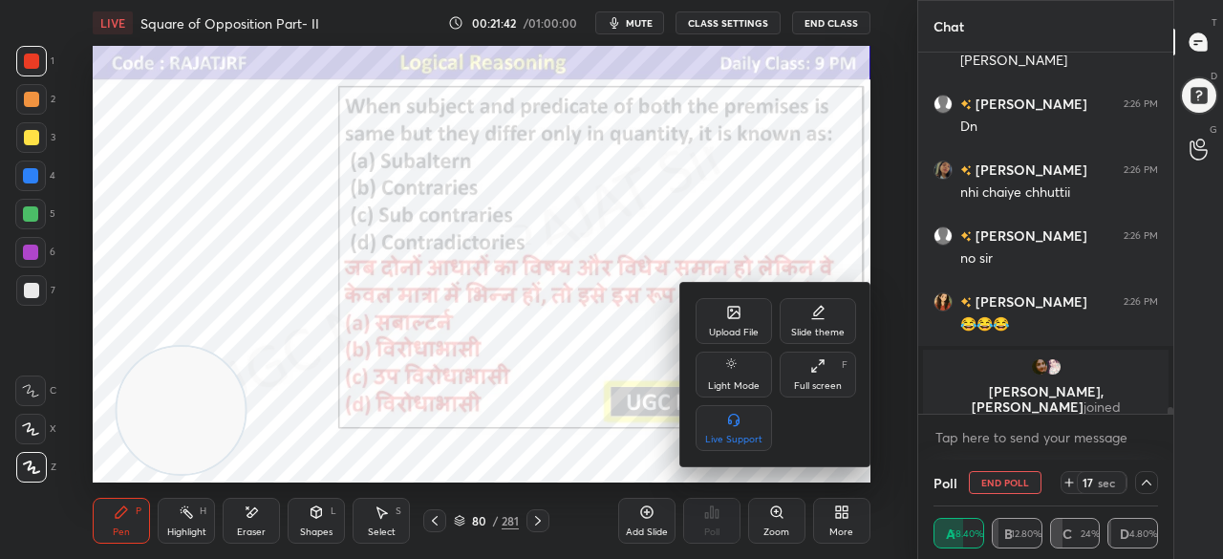
click at [837, 384] on div "Full screen" at bounding box center [818, 386] width 48 height 10
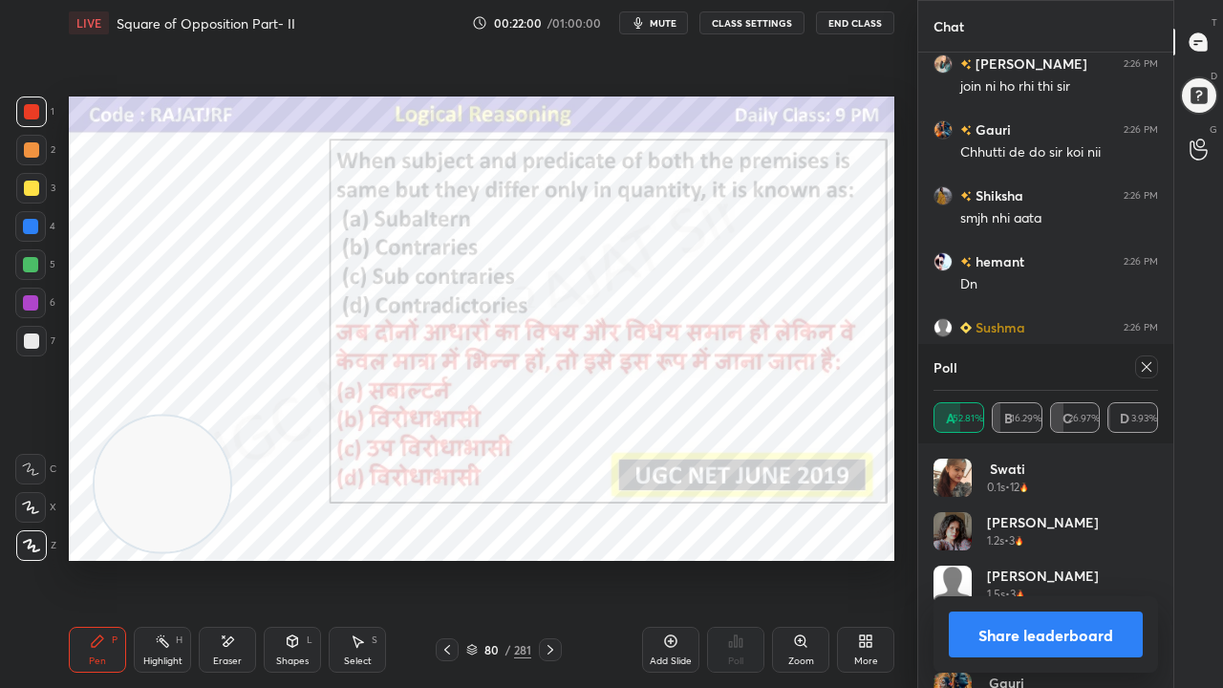
drag, startPoint x: 1149, startPoint y: 365, endPoint x: 1137, endPoint y: 364, distance: 12.5
click at [1147, 364] on icon at bounding box center [1146, 366] width 15 height 15
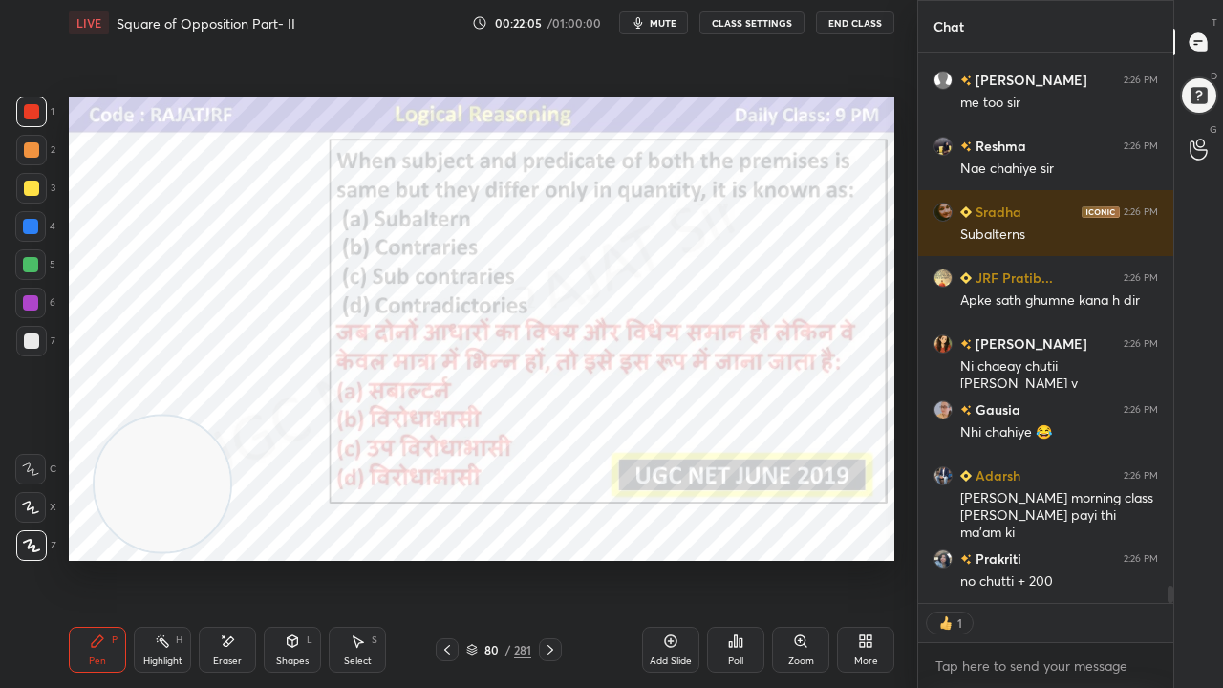
type textarea "x"
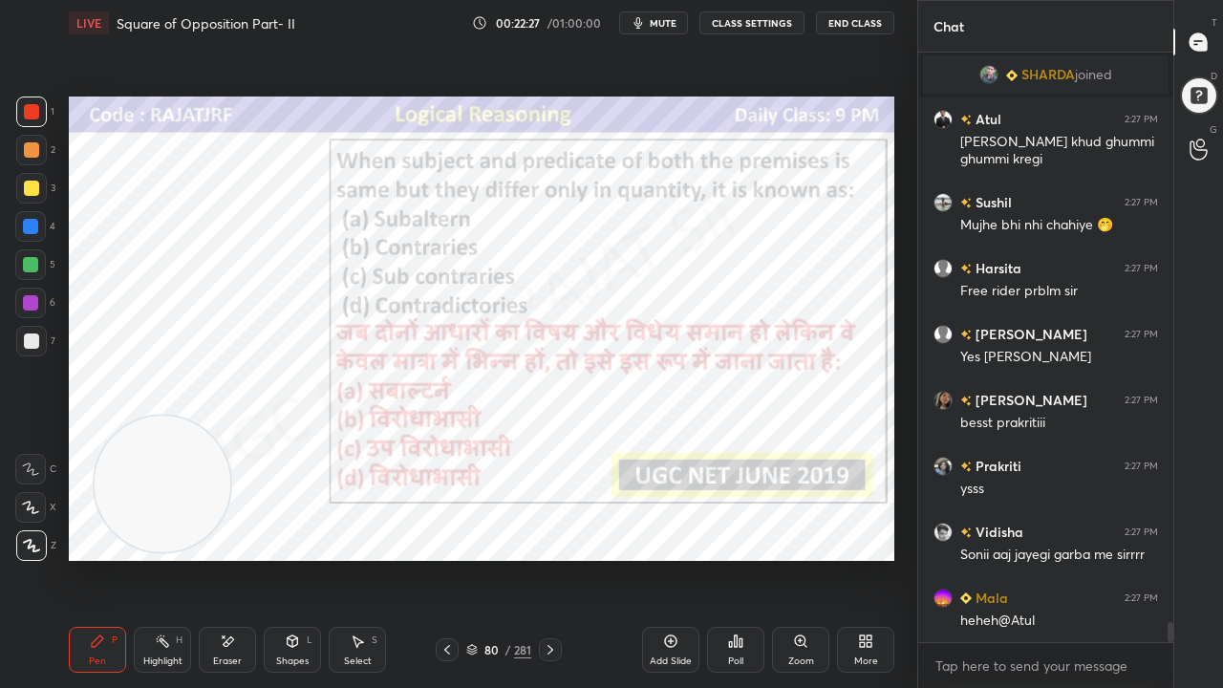
click at [33, 233] on div at bounding box center [30, 226] width 15 height 15
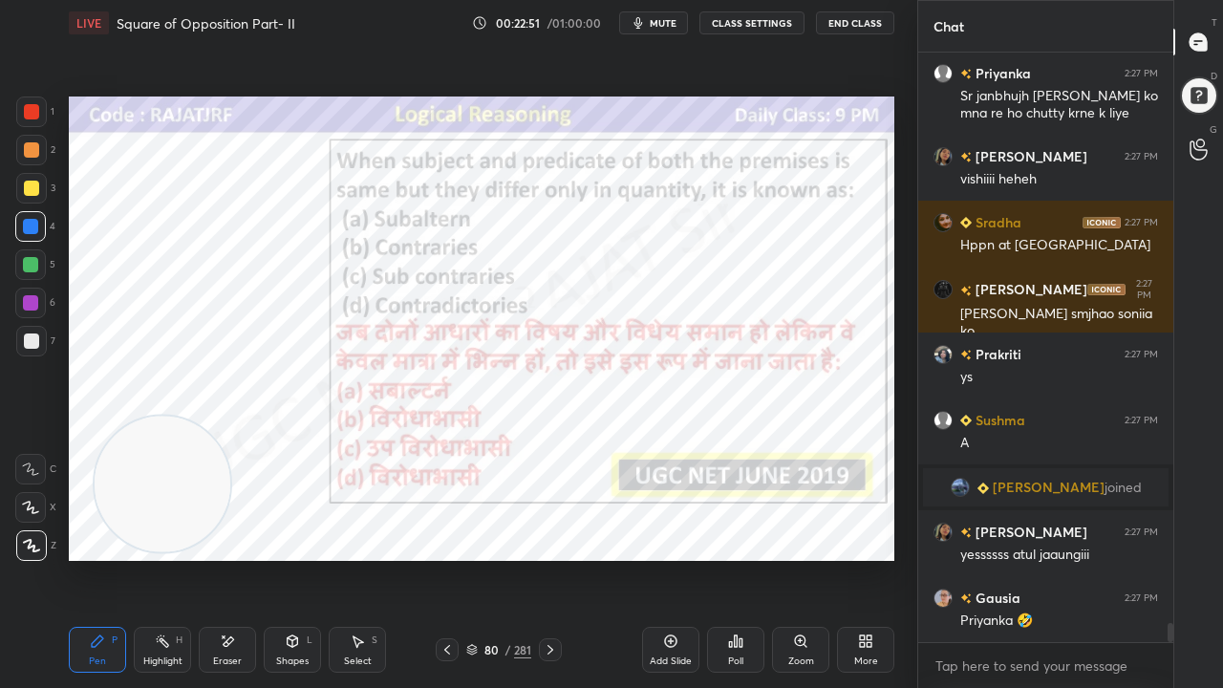
click at [487, 558] on div "80" at bounding box center [491, 649] width 19 height 11
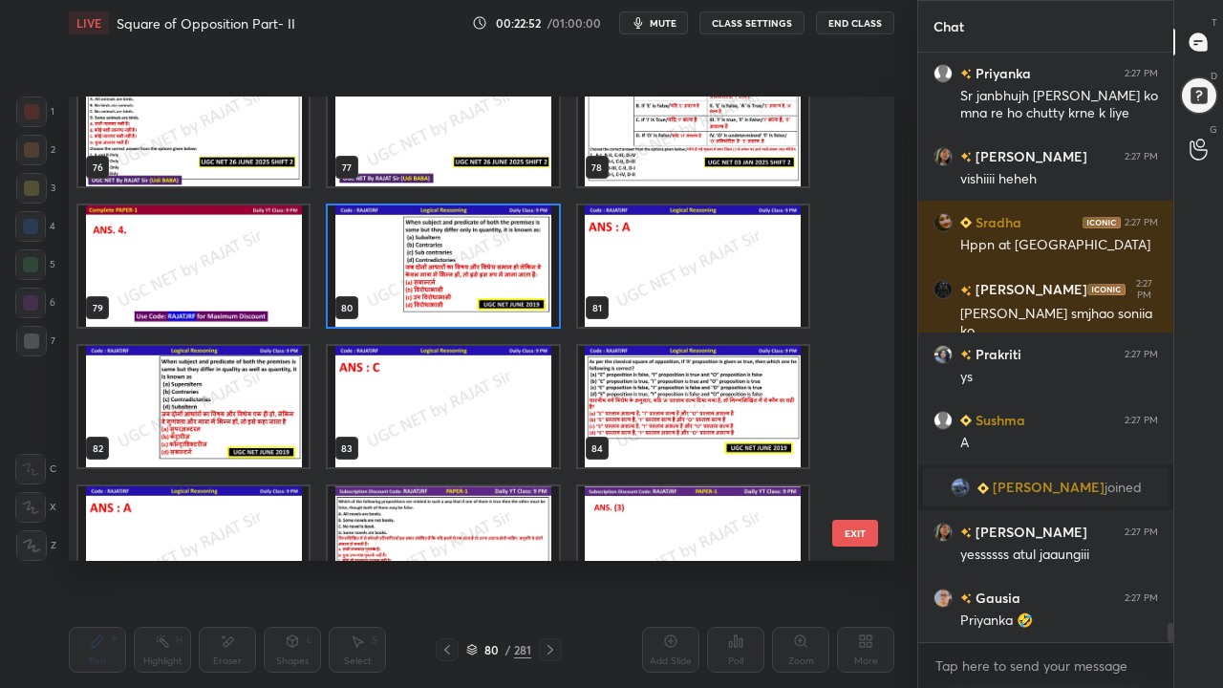
click at [270, 405] on img "grid" at bounding box center [193, 406] width 230 height 121
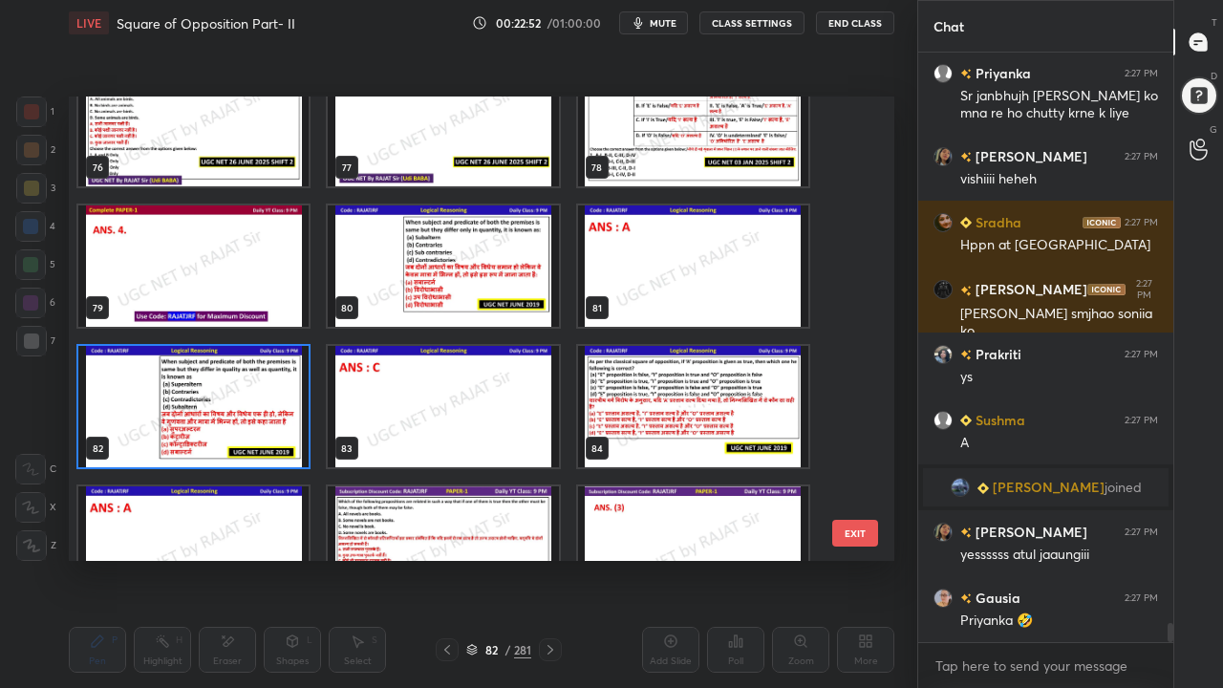
click at [268, 405] on img "grid" at bounding box center [193, 406] width 230 height 121
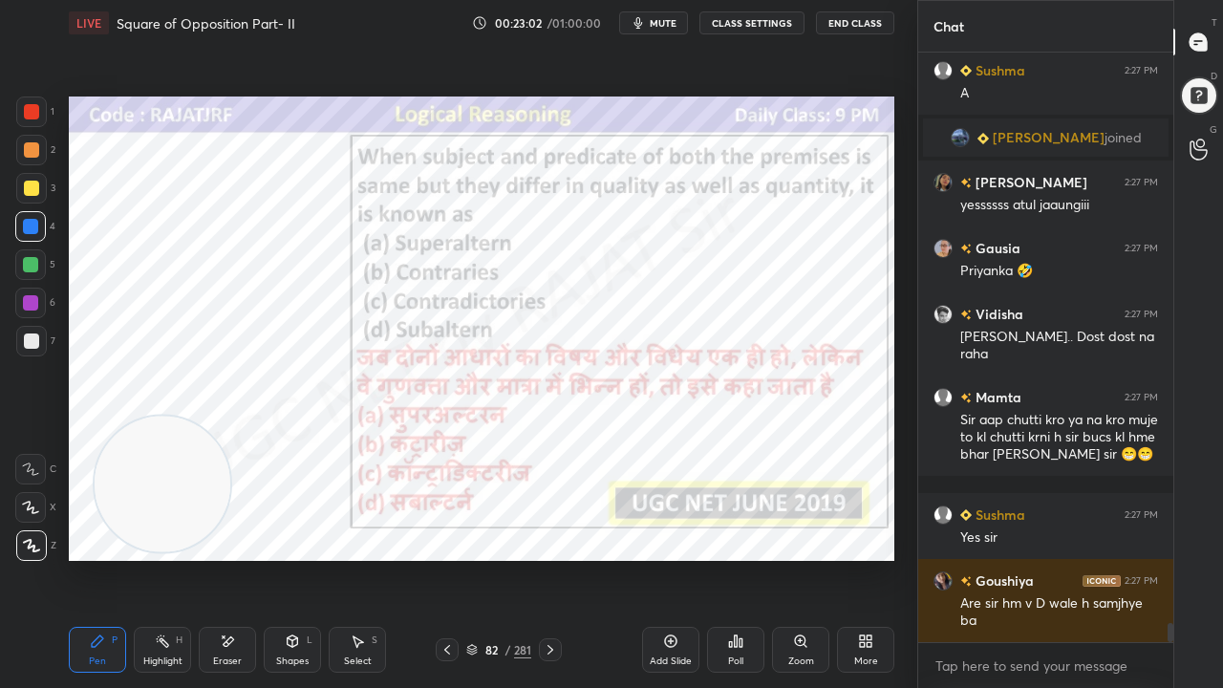
scroll to position [17842, 0]
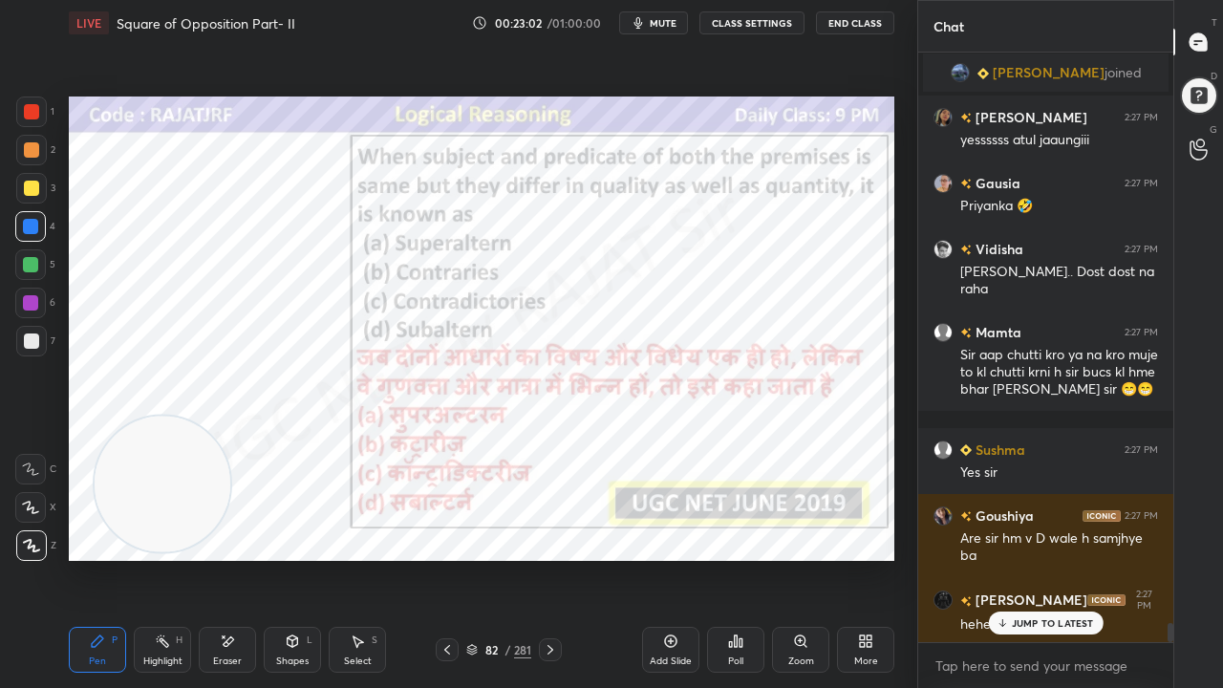
drag, startPoint x: 502, startPoint y: 646, endPoint x: 503, endPoint y: 637, distance: 9.6
click at [503, 558] on div "82 / 281" at bounding box center [498, 649] width 65 height 17
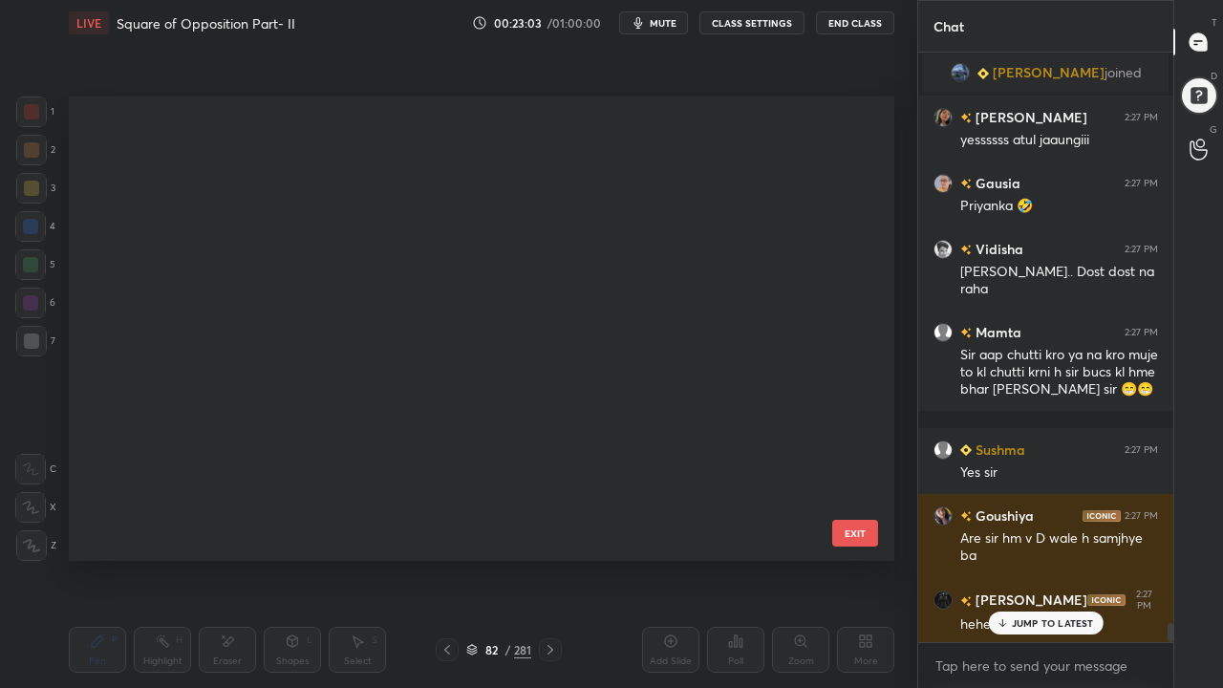
scroll to position [3470, 0]
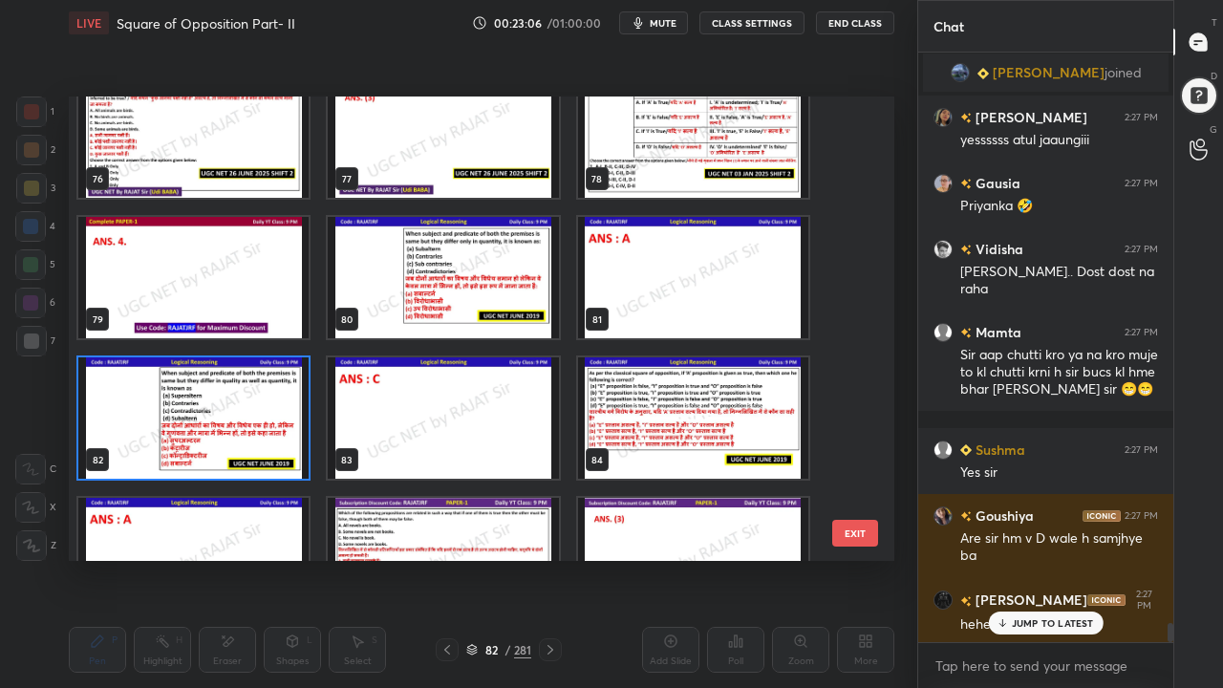
click at [233, 419] on img "grid" at bounding box center [193, 417] width 230 height 121
drag, startPoint x: 233, startPoint y: 419, endPoint x: 268, endPoint y: 428, distance: 35.7
click at [233, 417] on img "grid" at bounding box center [193, 417] width 230 height 121
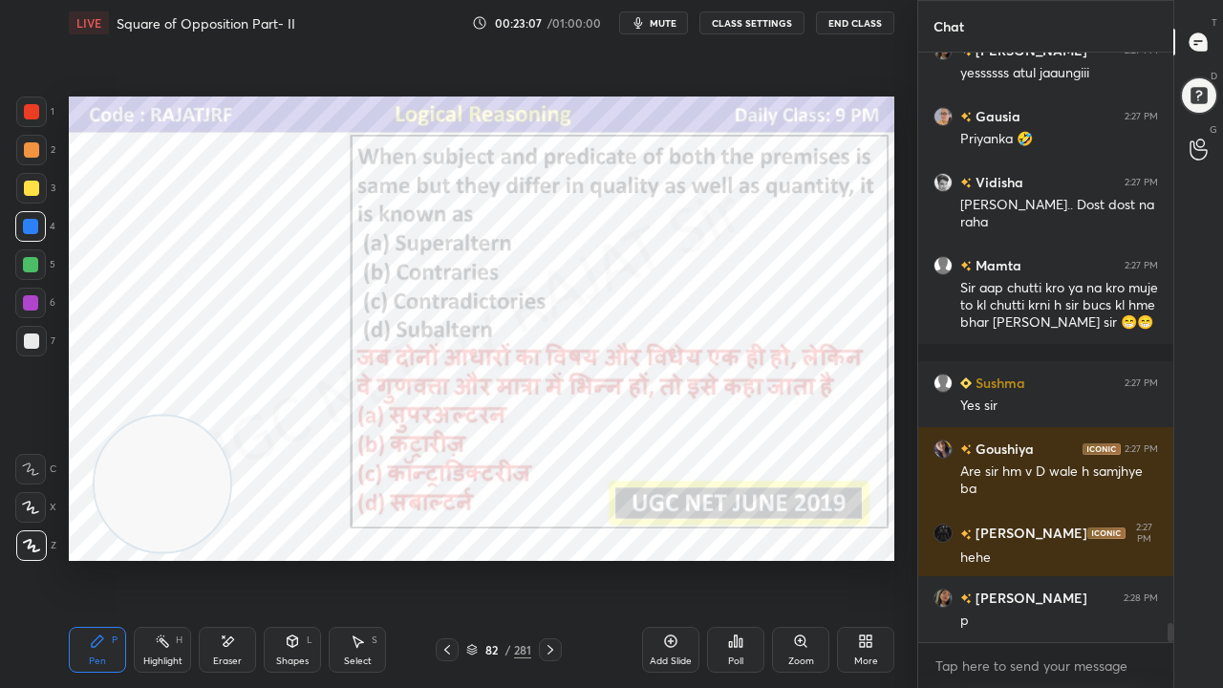
scroll to position [0, 0]
click at [735, 558] on icon at bounding box center [736, 641] width 3 height 11
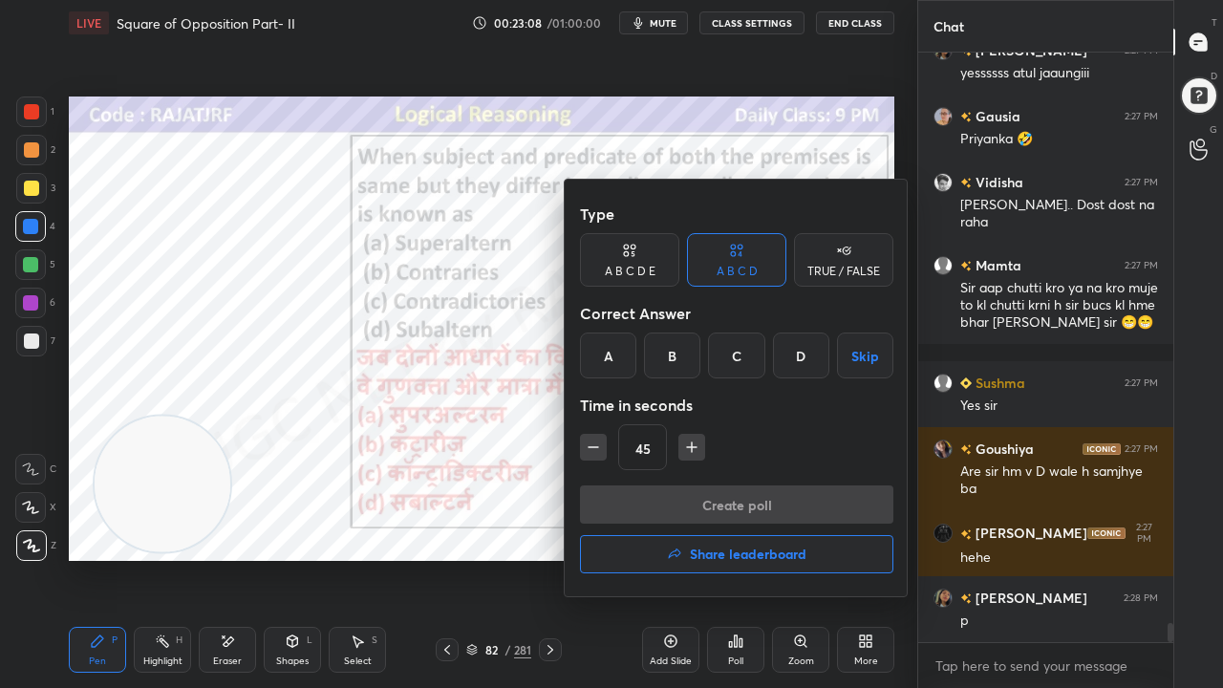
click at [742, 357] on div "C" at bounding box center [736, 356] width 56 height 46
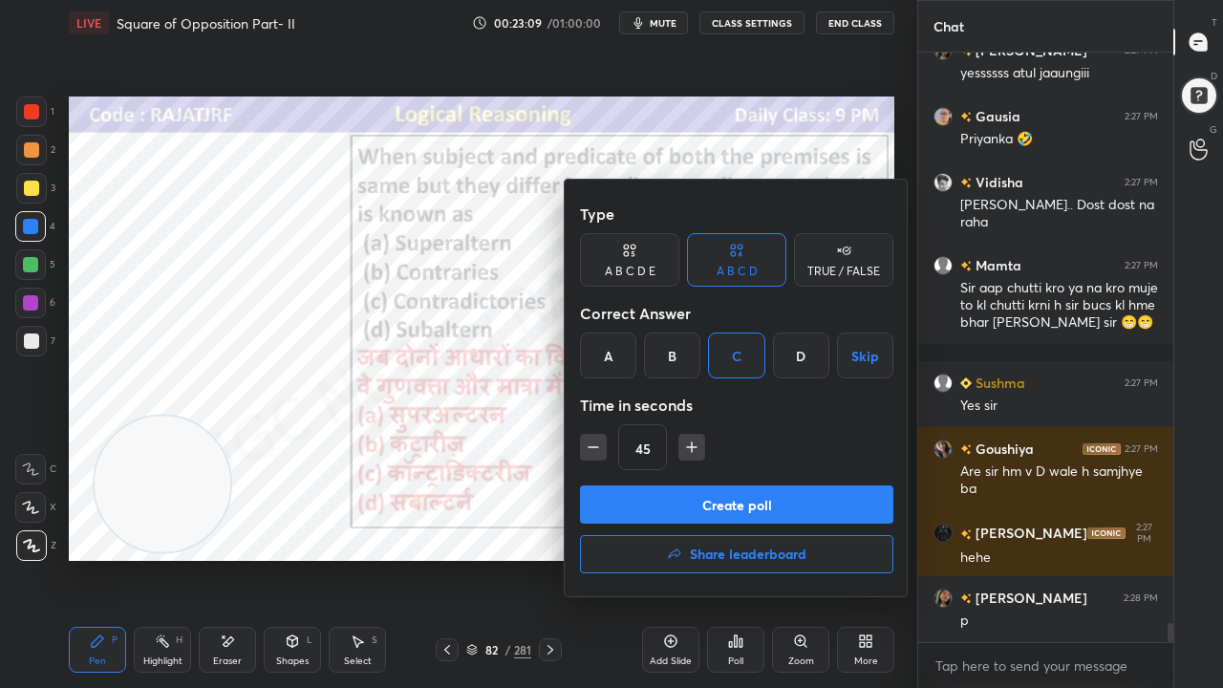
drag, startPoint x: 694, startPoint y: 448, endPoint x: 691, endPoint y: 478, distance: 29.8
click at [694, 447] on icon "button" at bounding box center [691, 447] width 19 height 19
type input "60"
click at [689, 494] on button "Create poll" at bounding box center [737, 505] width 314 height 38
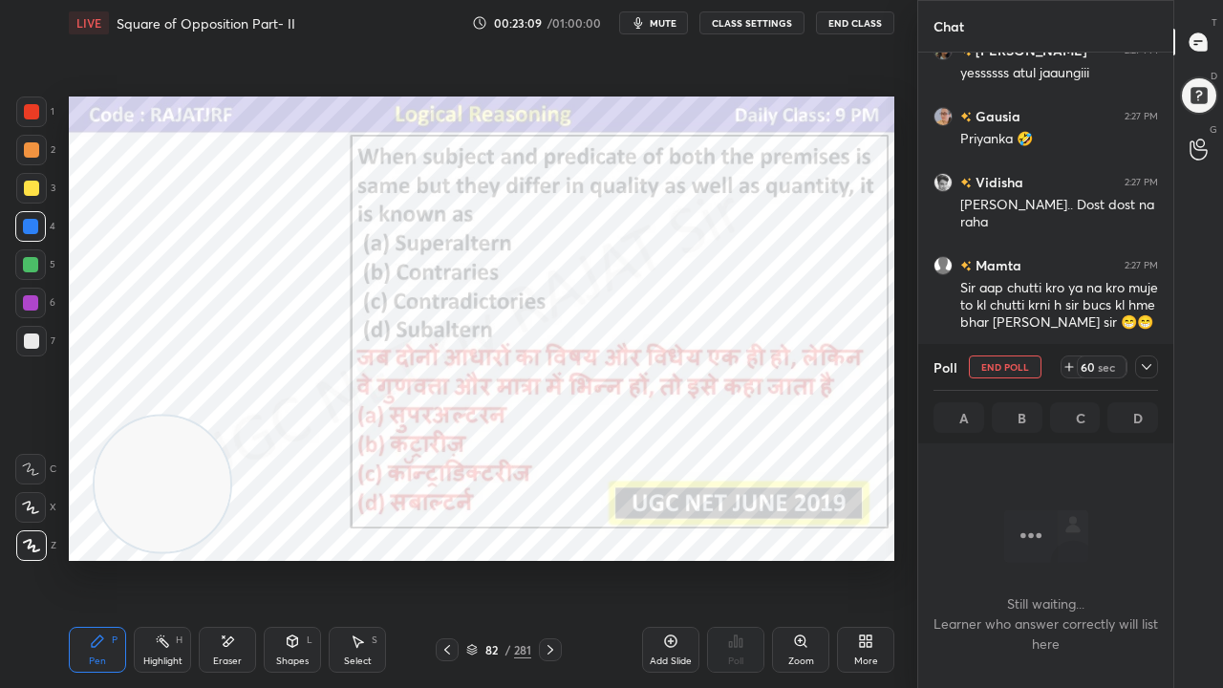
scroll to position [336, 249]
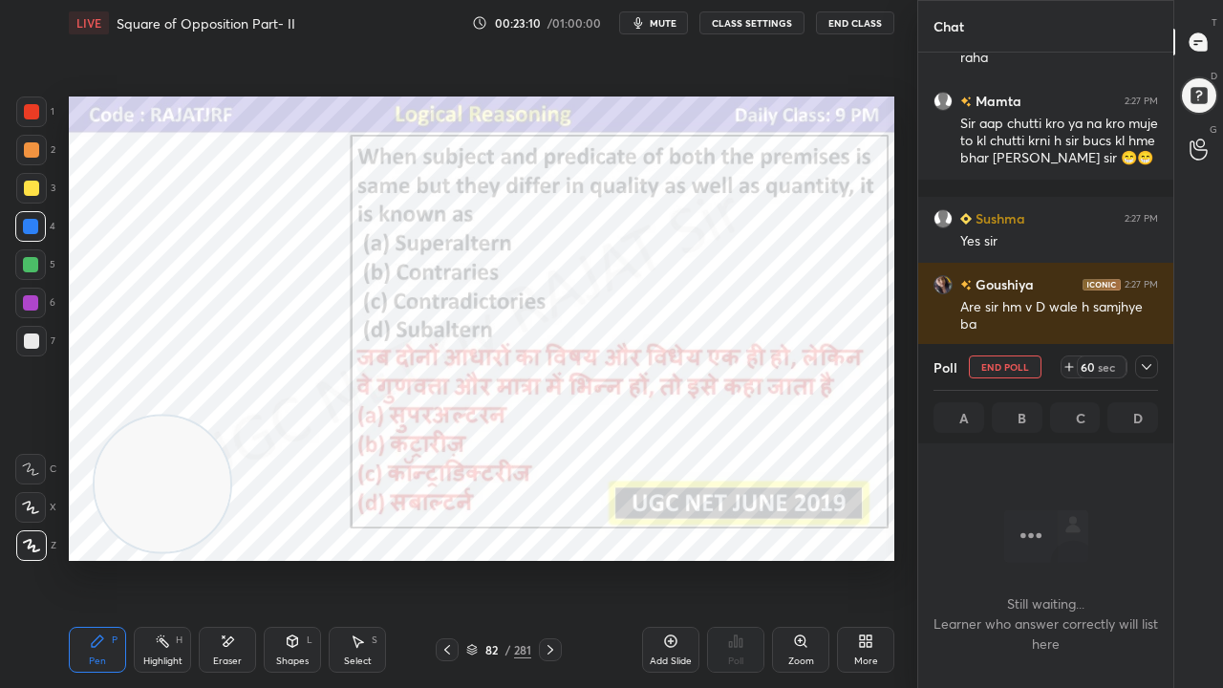
click at [1147, 369] on icon at bounding box center [1147, 367] width 10 height 6
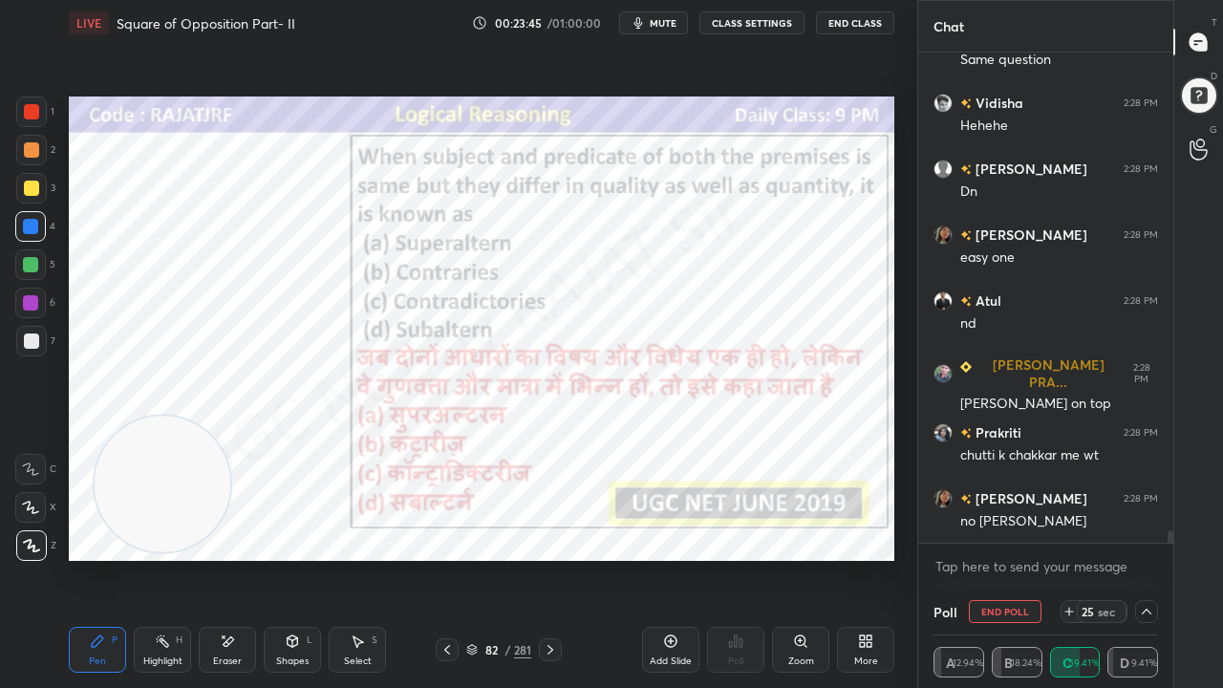
click at [25, 112] on div at bounding box center [31, 111] width 15 height 15
click at [101, 94] on div "Setting up your live class Poll for secs No correct answer Start poll" at bounding box center [481, 329] width 841 height 566
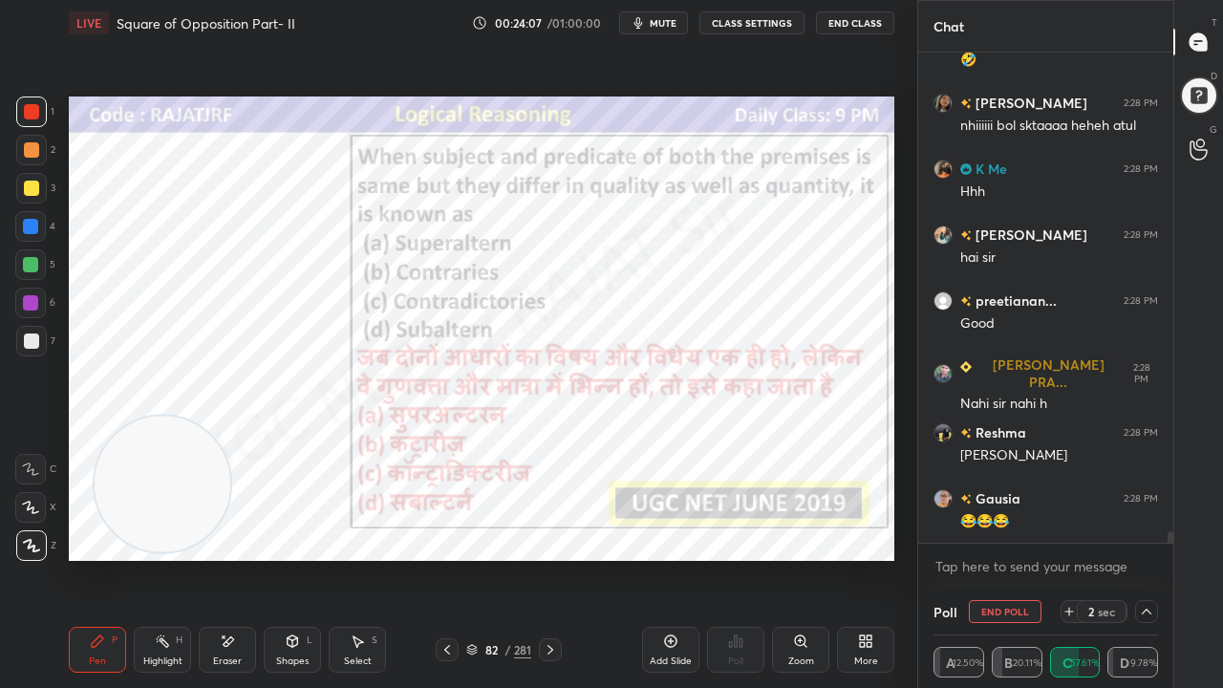
scroll to position [19989, 0]
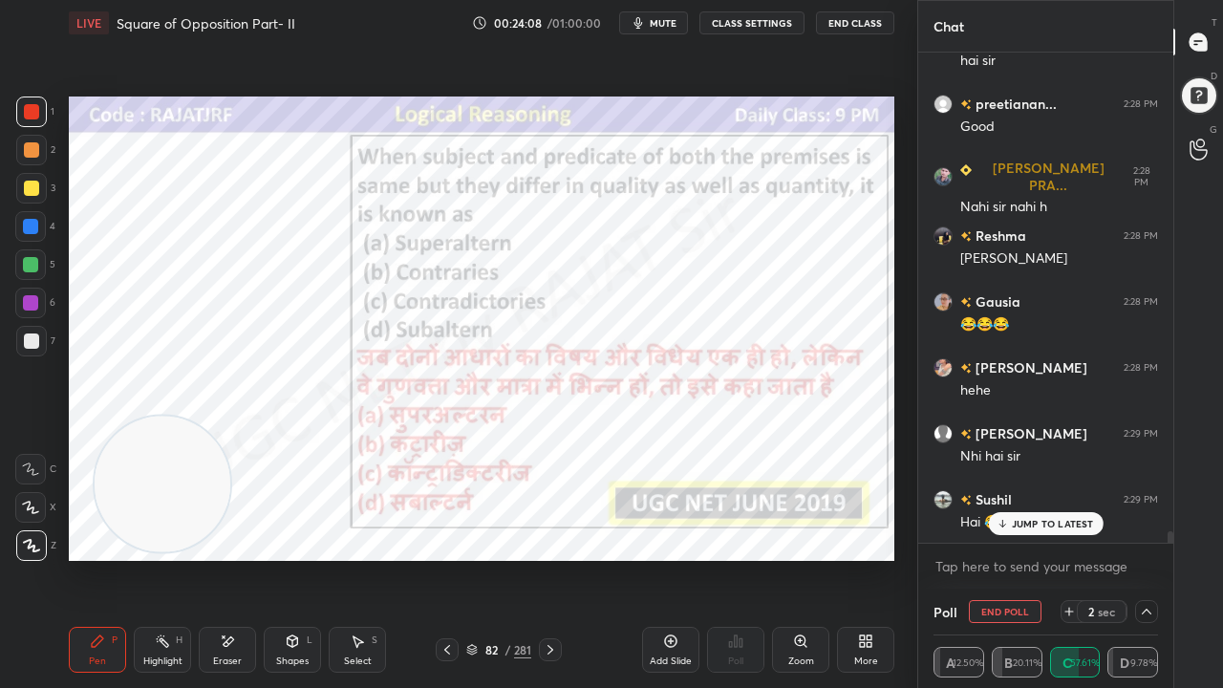
click at [33, 302] on div at bounding box center [30, 302] width 15 height 15
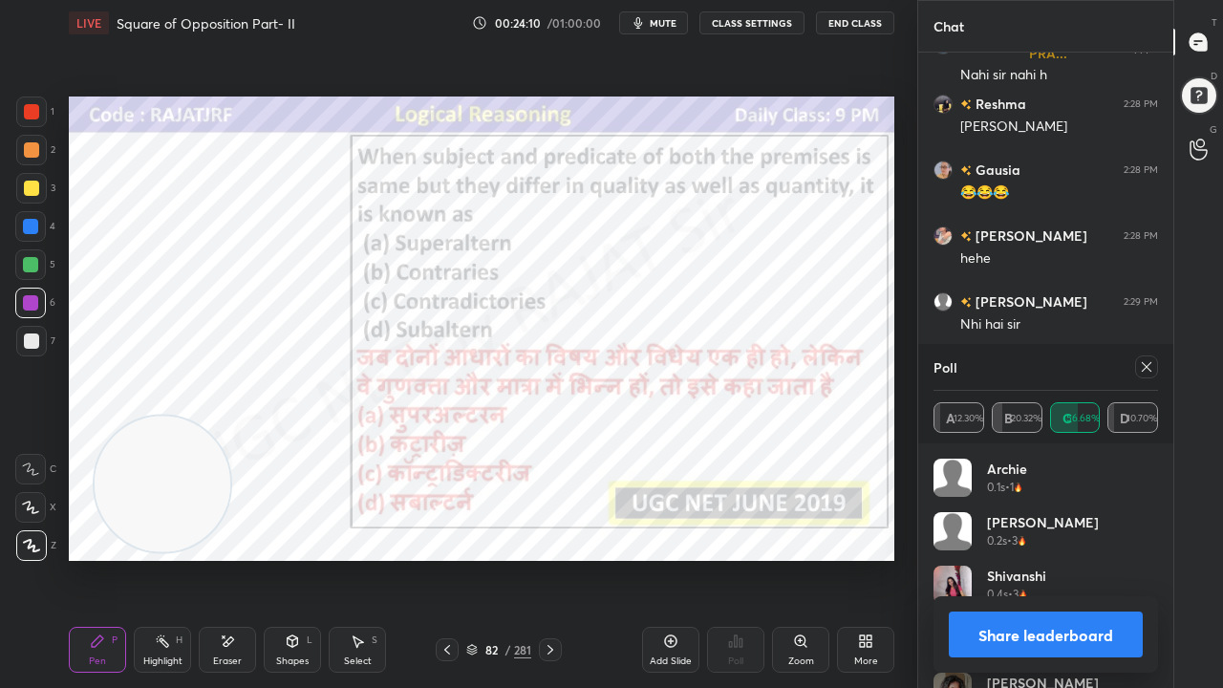
scroll to position [20188, 0]
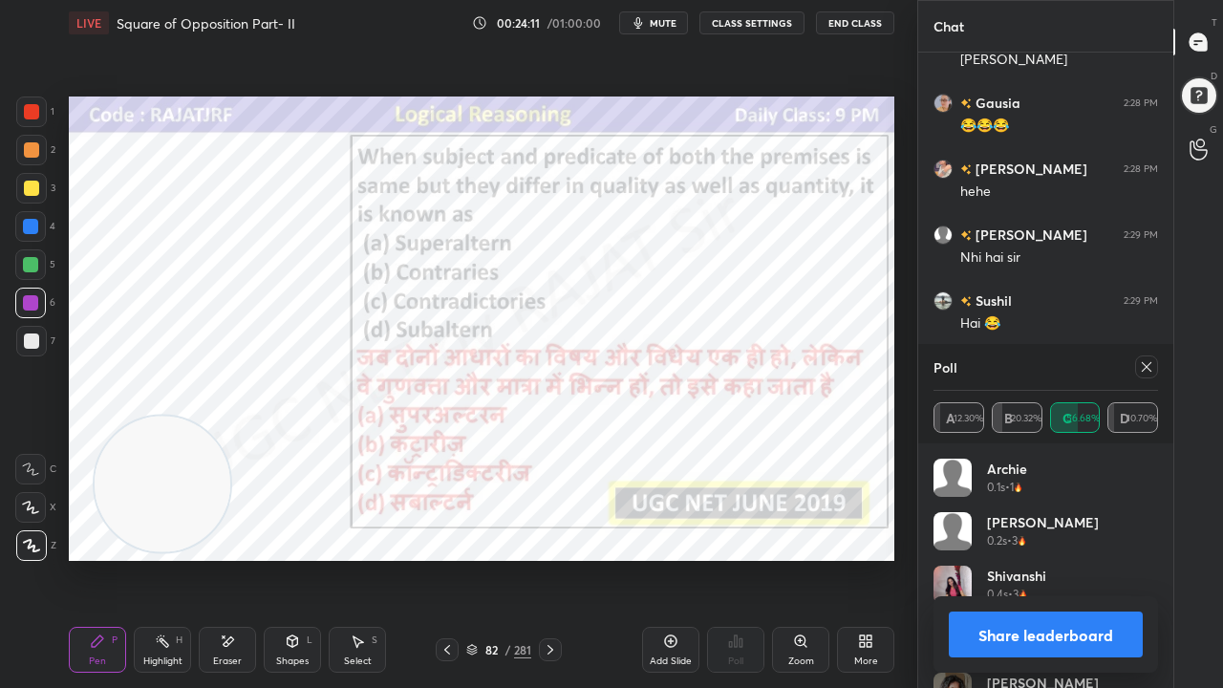
click at [1152, 366] on icon at bounding box center [1146, 366] width 15 height 15
type textarea "x"
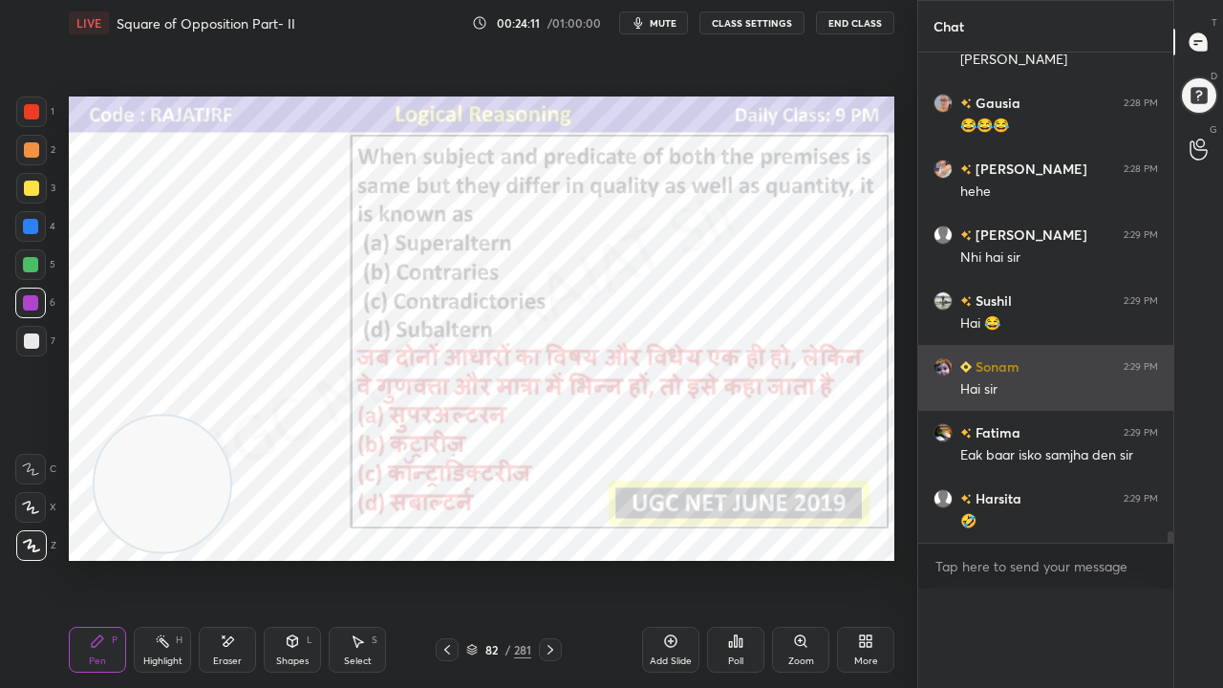
scroll to position [6, 6]
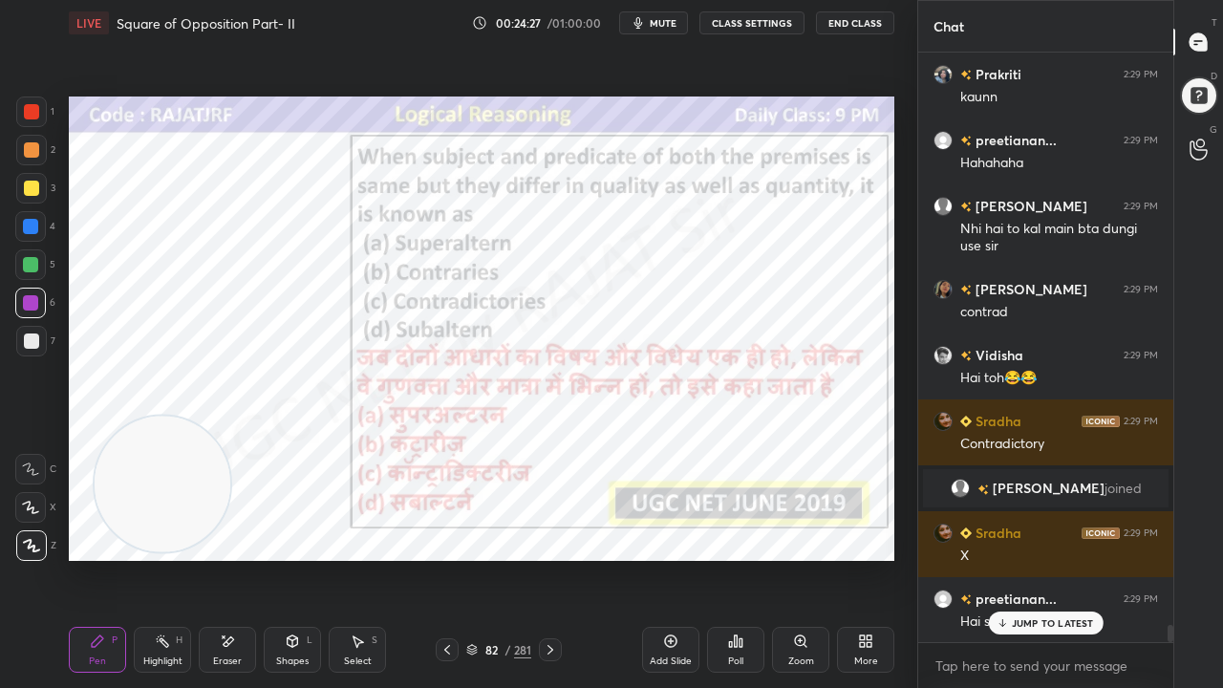
click at [33, 111] on div at bounding box center [31, 111] width 15 height 15
click at [34, 109] on div at bounding box center [31, 111] width 15 height 15
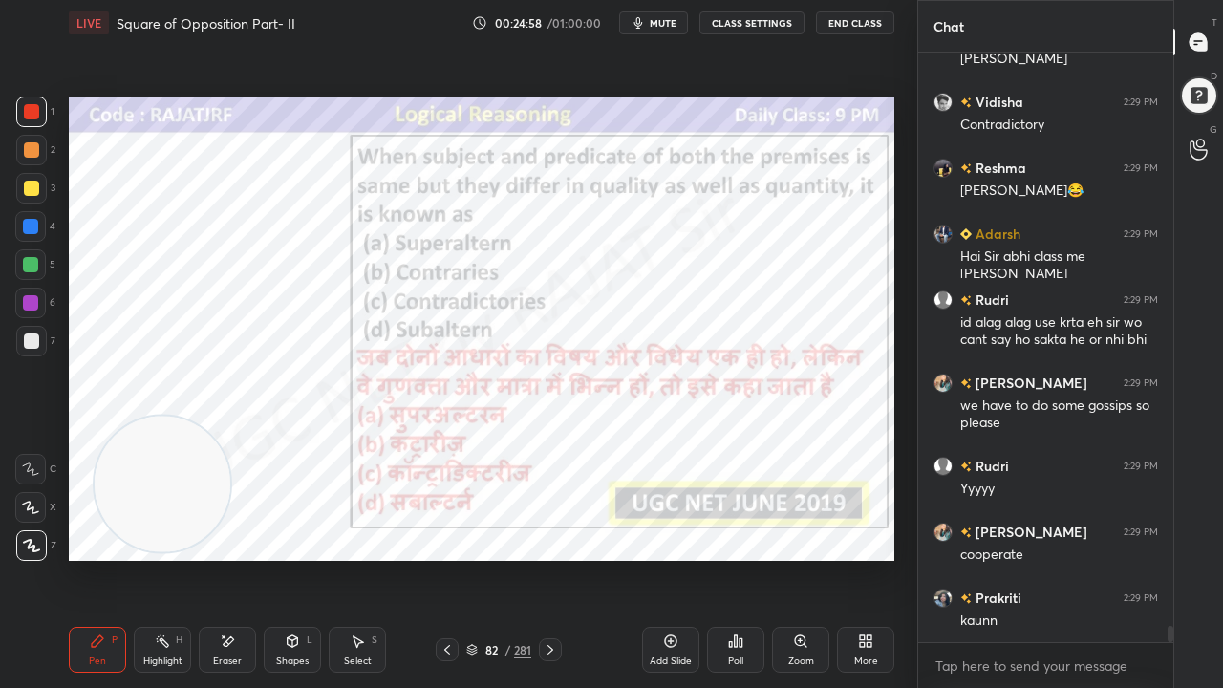
click at [29, 227] on div at bounding box center [30, 226] width 15 height 15
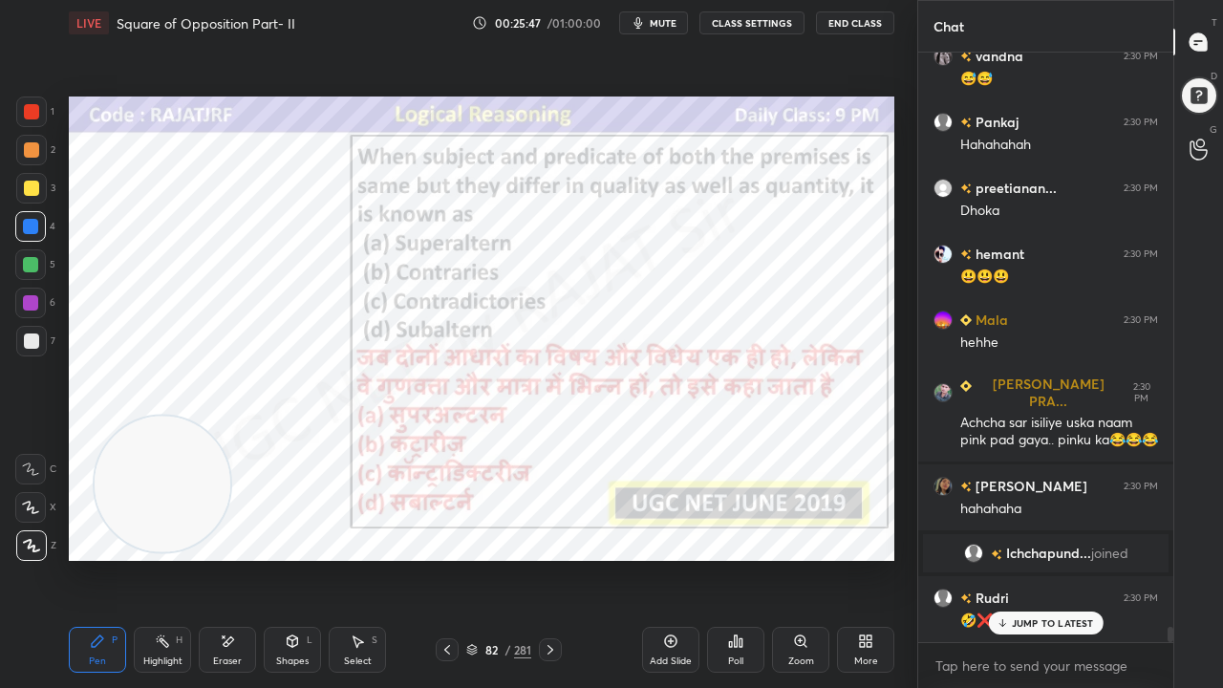
scroll to position [21782, 0]
click at [1036, 558] on p "JUMP TO LATEST" at bounding box center [1053, 622] width 82 height 11
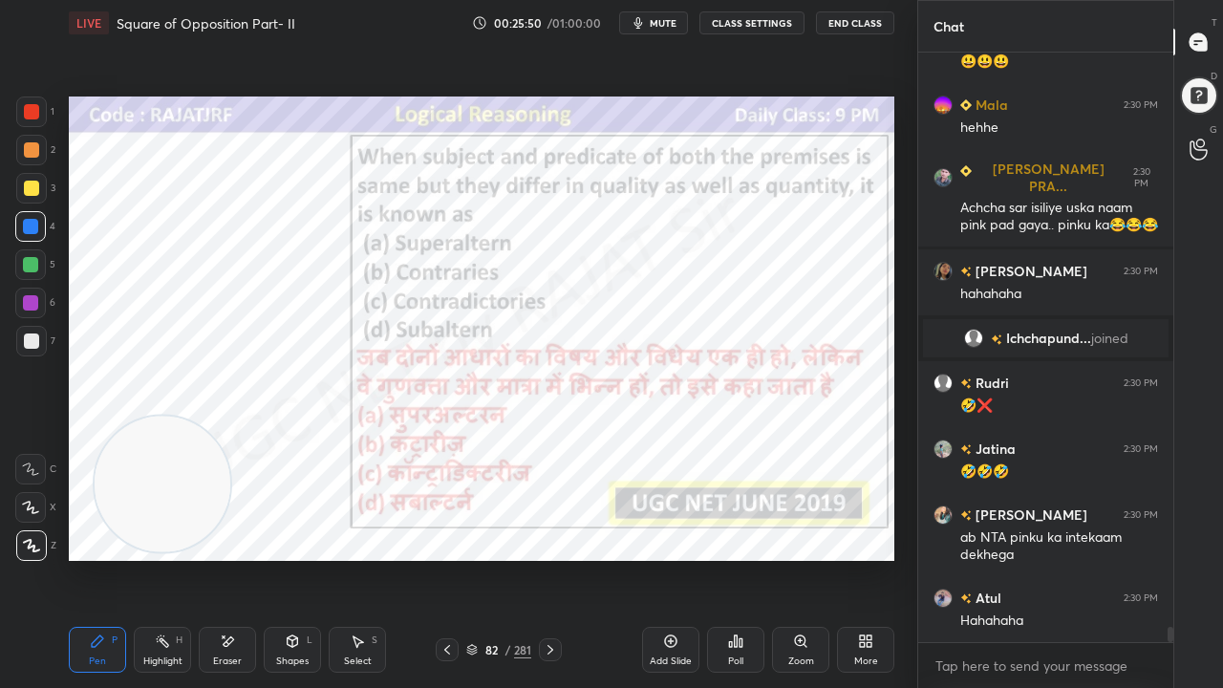
scroll to position [22080, 0]
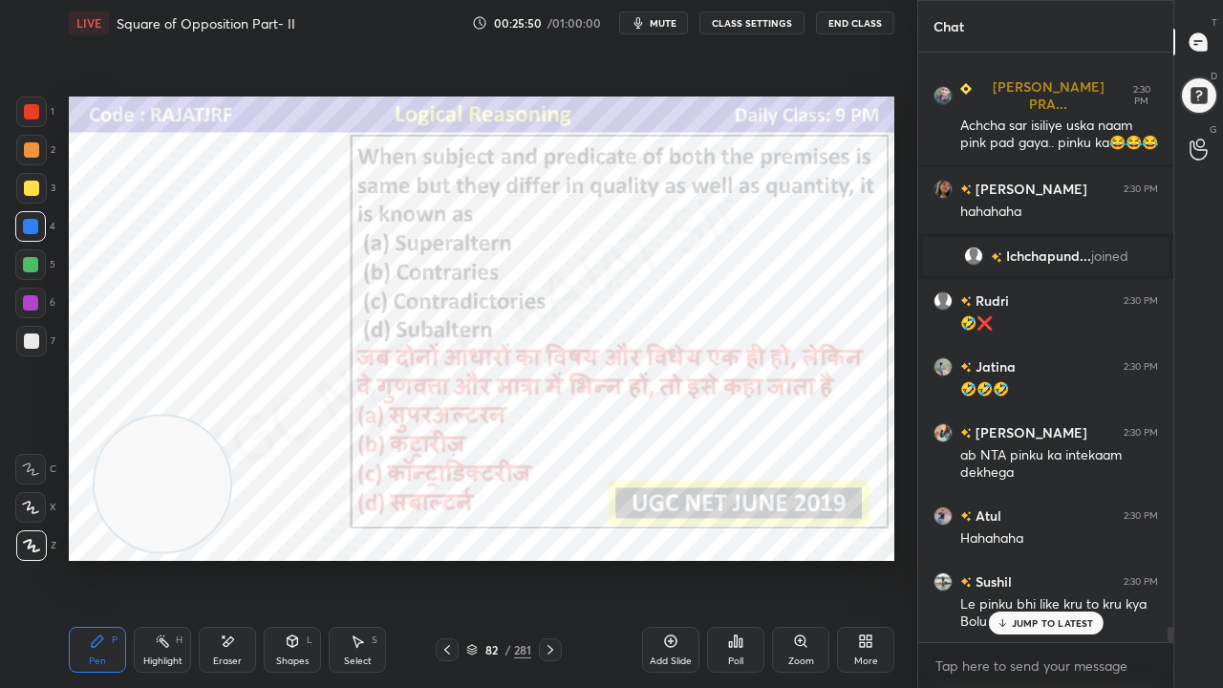
click at [487, 558] on div "82" at bounding box center [491, 649] width 19 height 11
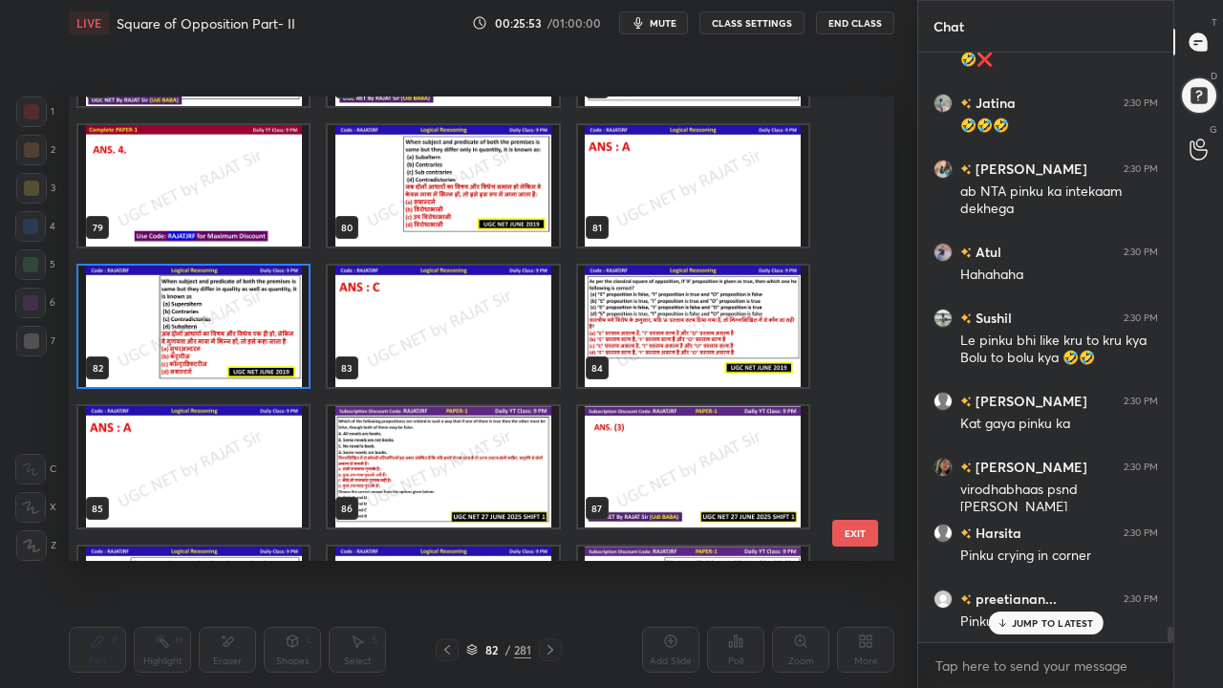
scroll to position [22411, 0]
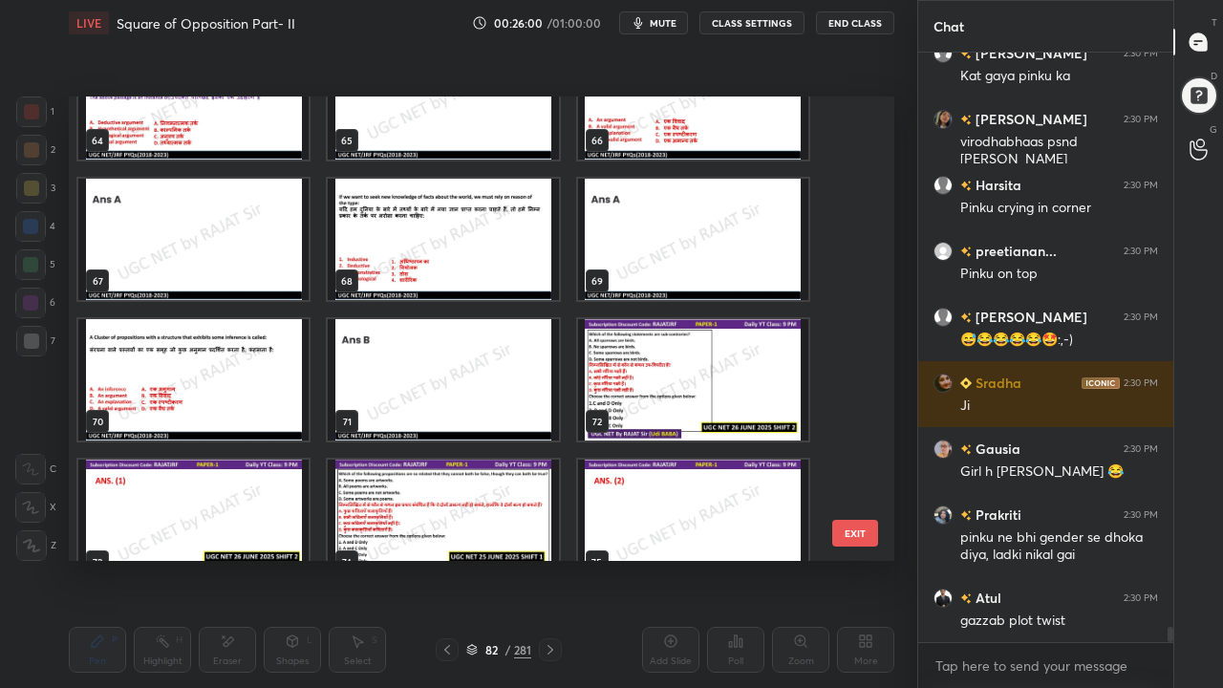
click at [277, 374] on img "grid" at bounding box center [193, 379] width 230 height 121
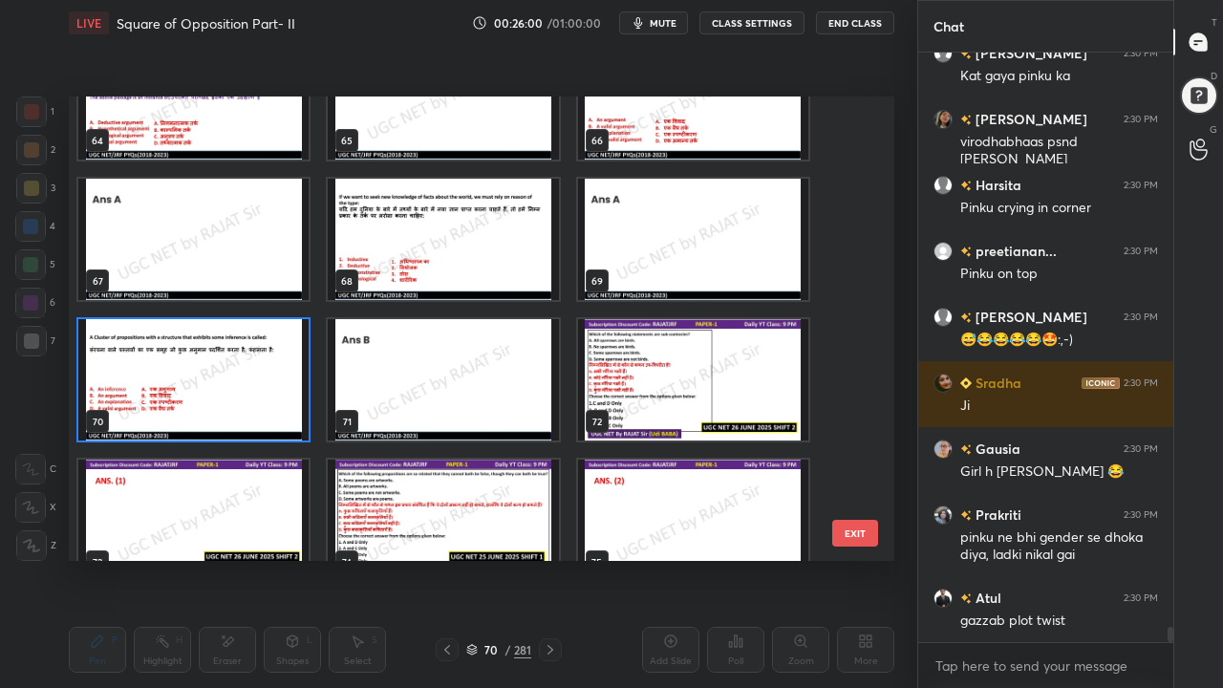
click at [277, 374] on img "grid" at bounding box center [193, 379] width 230 height 121
click at [279, 374] on img "grid" at bounding box center [193, 379] width 230 height 121
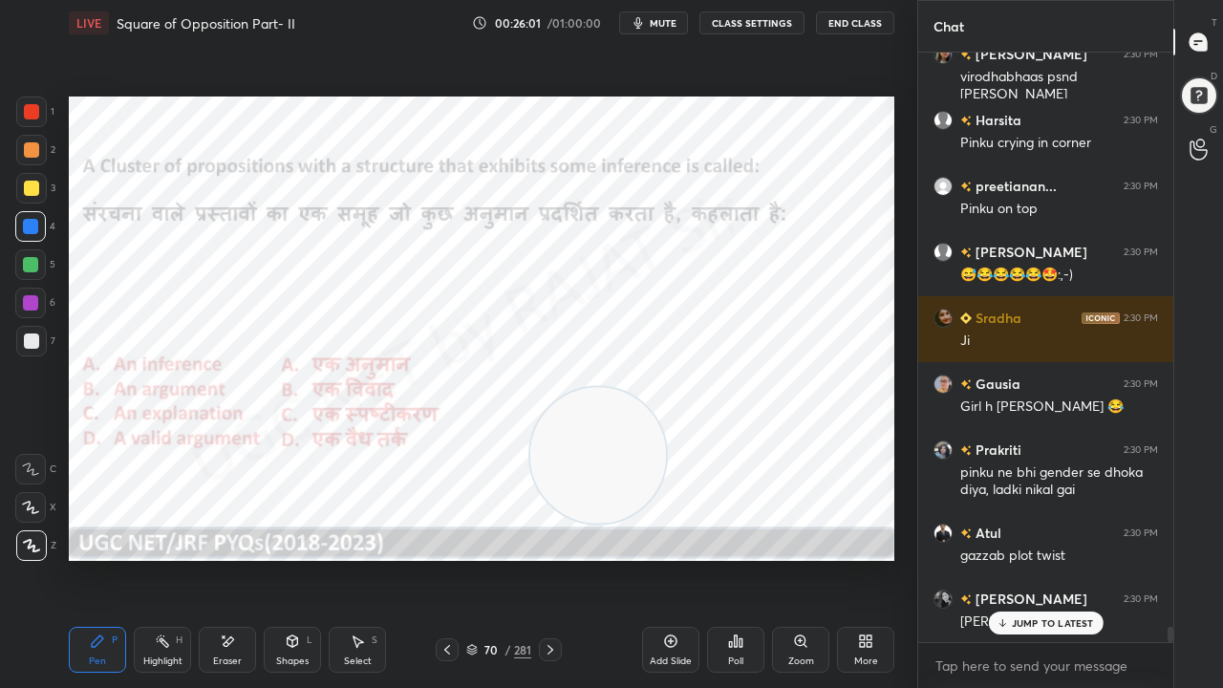
drag, startPoint x: 161, startPoint y: 476, endPoint x: 675, endPoint y: 444, distance: 515.3
click at [666, 437] on video at bounding box center [598, 456] width 136 height 136
click at [736, 558] on icon at bounding box center [736, 641] width 3 height 11
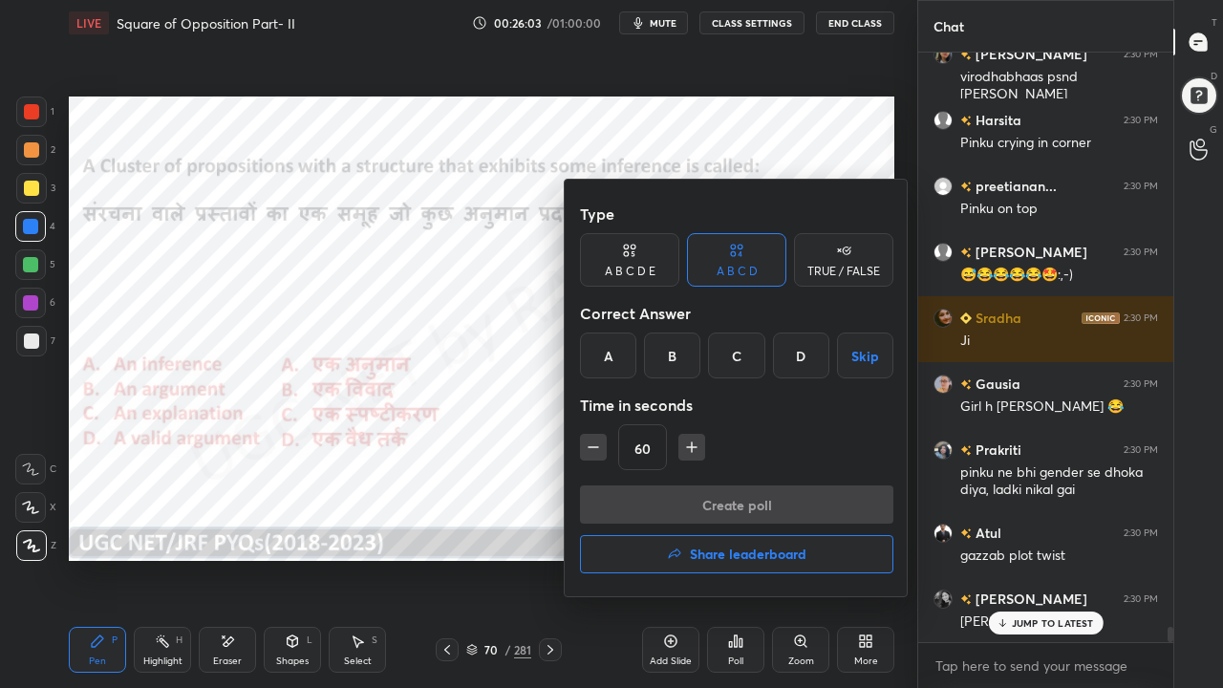
drag, startPoint x: 681, startPoint y: 354, endPoint x: 639, endPoint y: 407, distance: 68.1
click at [679, 355] on div "B" at bounding box center [672, 356] width 56 height 46
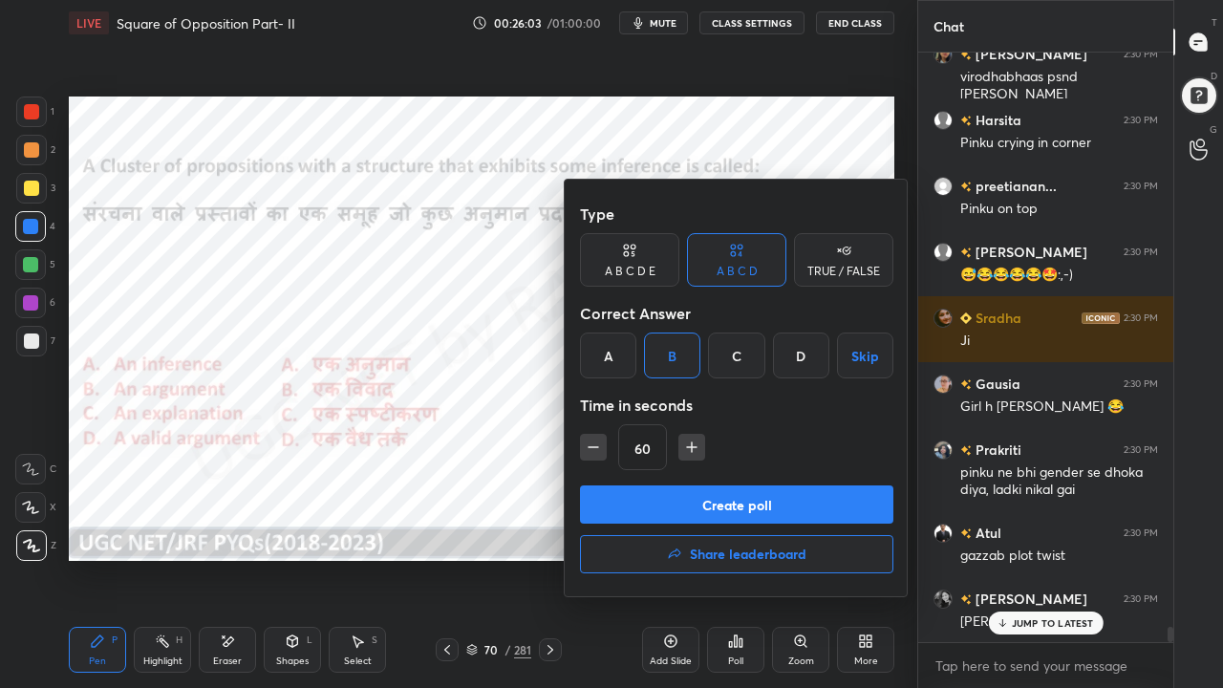
click at [596, 439] on icon "button" at bounding box center [593, 447] width 19 height 19
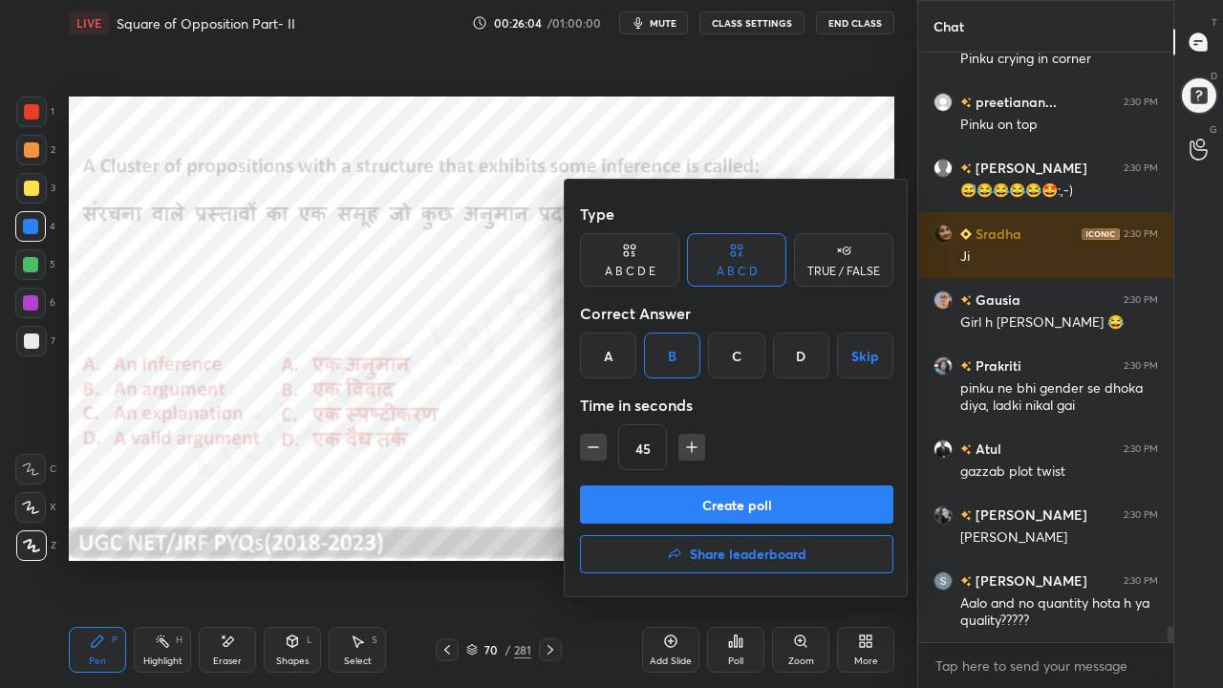
click at [598, 449] on icon "button" at bounding box center [593, 447] width 19 height 19
type input "30"
click at [616, 487] on button "Create poll" at bounding box center [737, 505] width 314 height 38
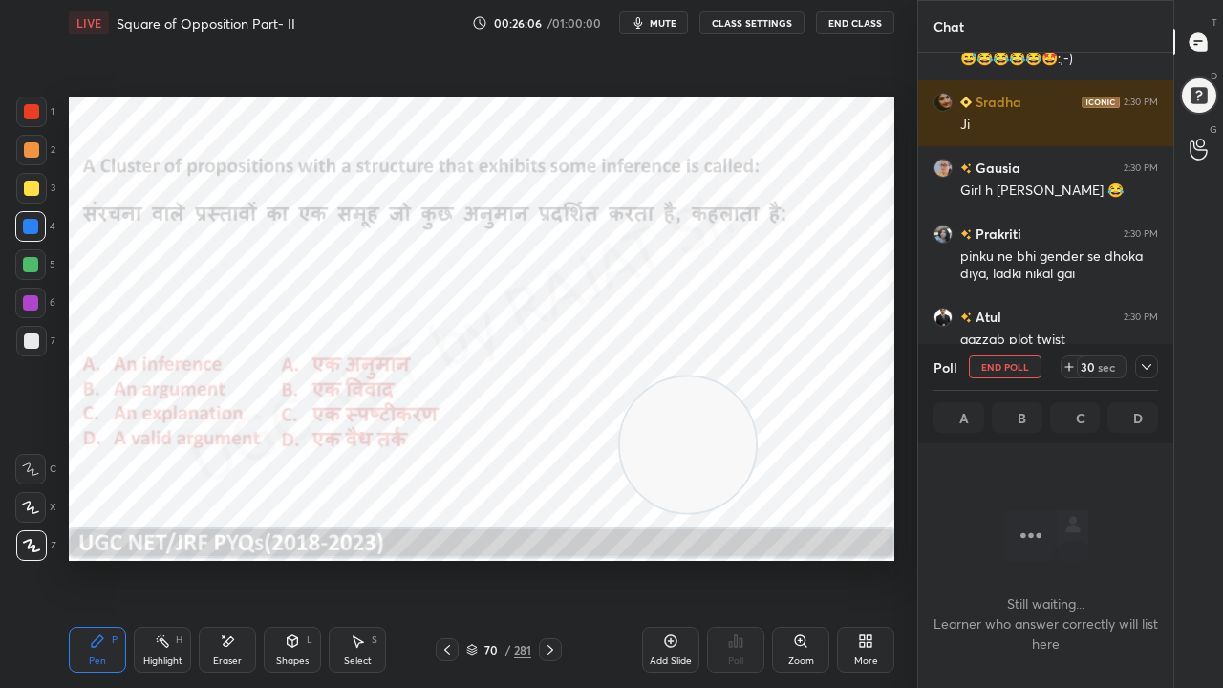
click at [1152, 370] on icon at bounding box center [1146, 366] width 15 height 15
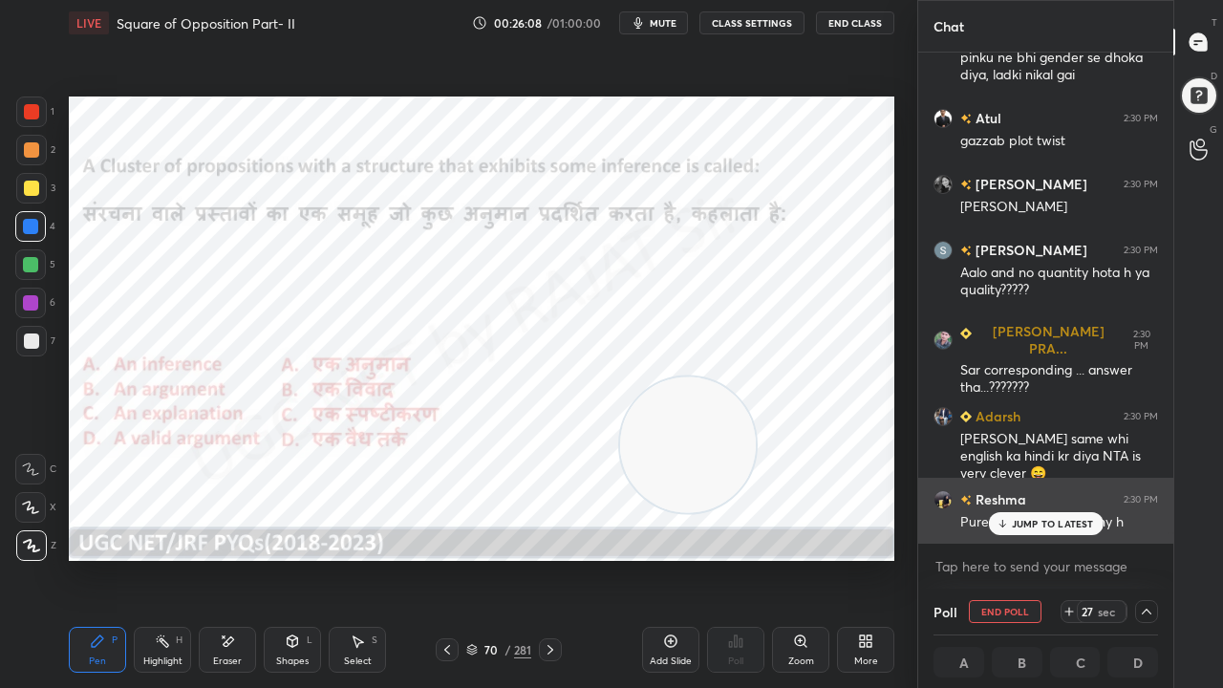
click at [1030, 528] on div "JUMP TO LATEST" at bounding box center [1045, 523] width 115 height 23
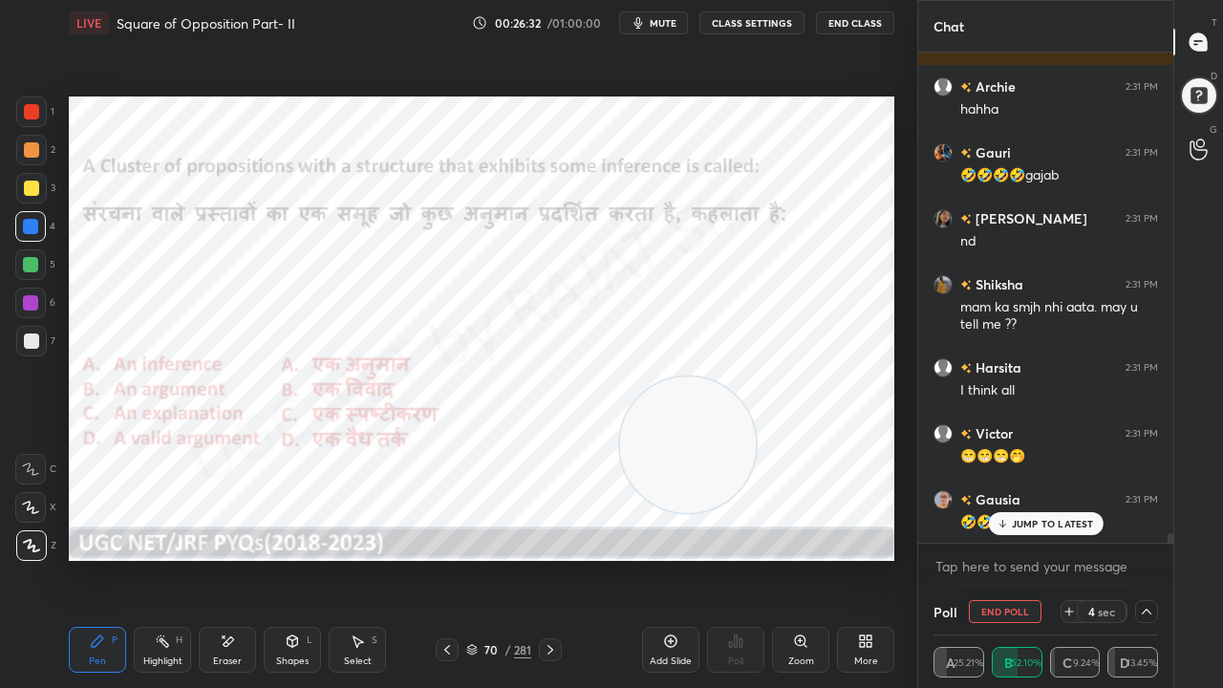
click at [30, 107] on div at bounding box center [31, 111] width 15 height 15
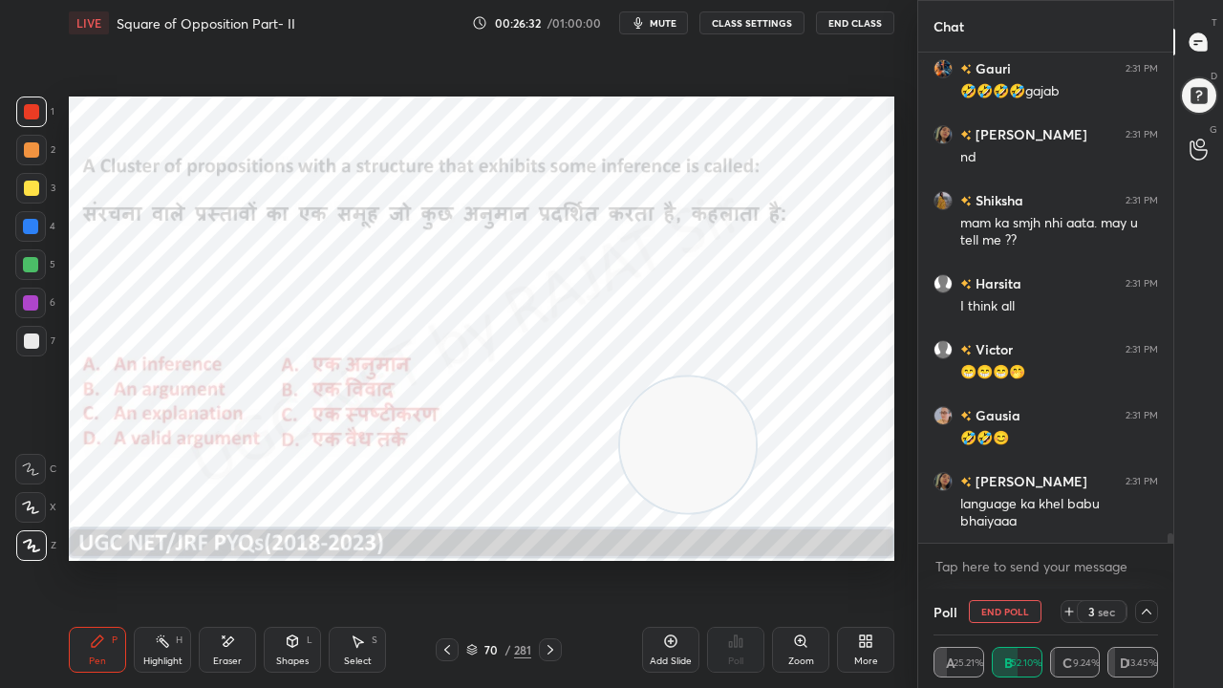
click at [35, 306] on div at bounding box center [30, 302] width 15 height 15
click at [46, 232] on div at bounding box center [30, 226] width 31 height 31
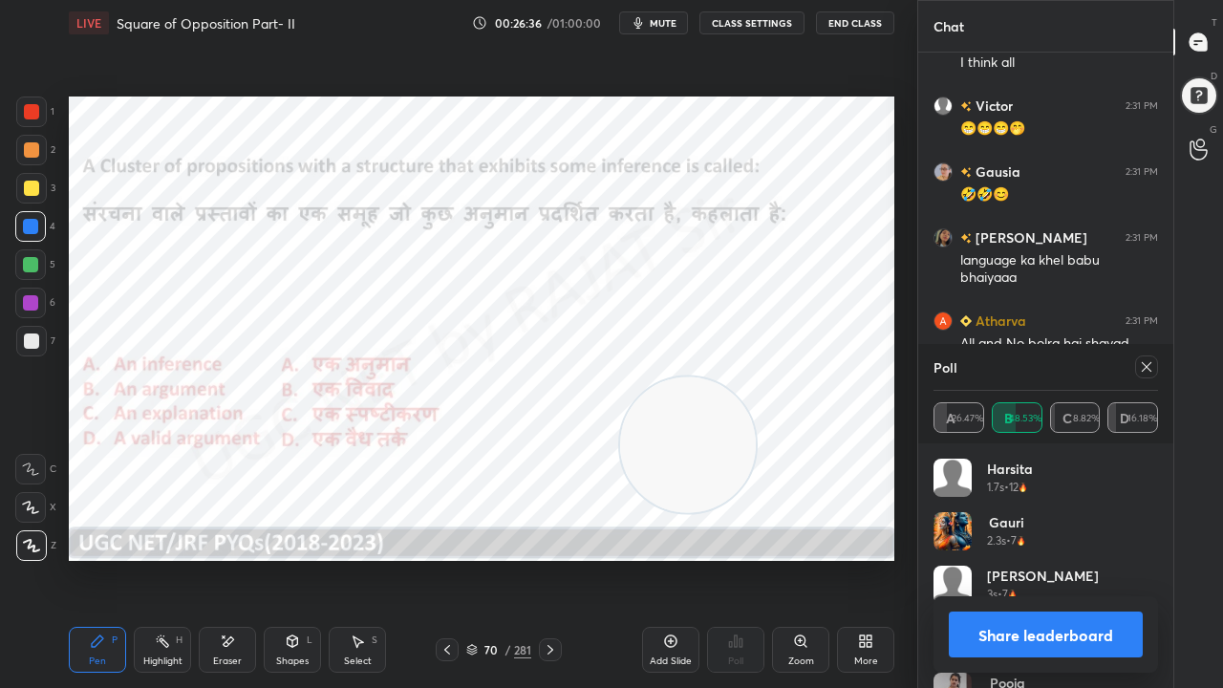
click at [1151, 362] on icon at bounding box center [1147, 367] width 10 height 10
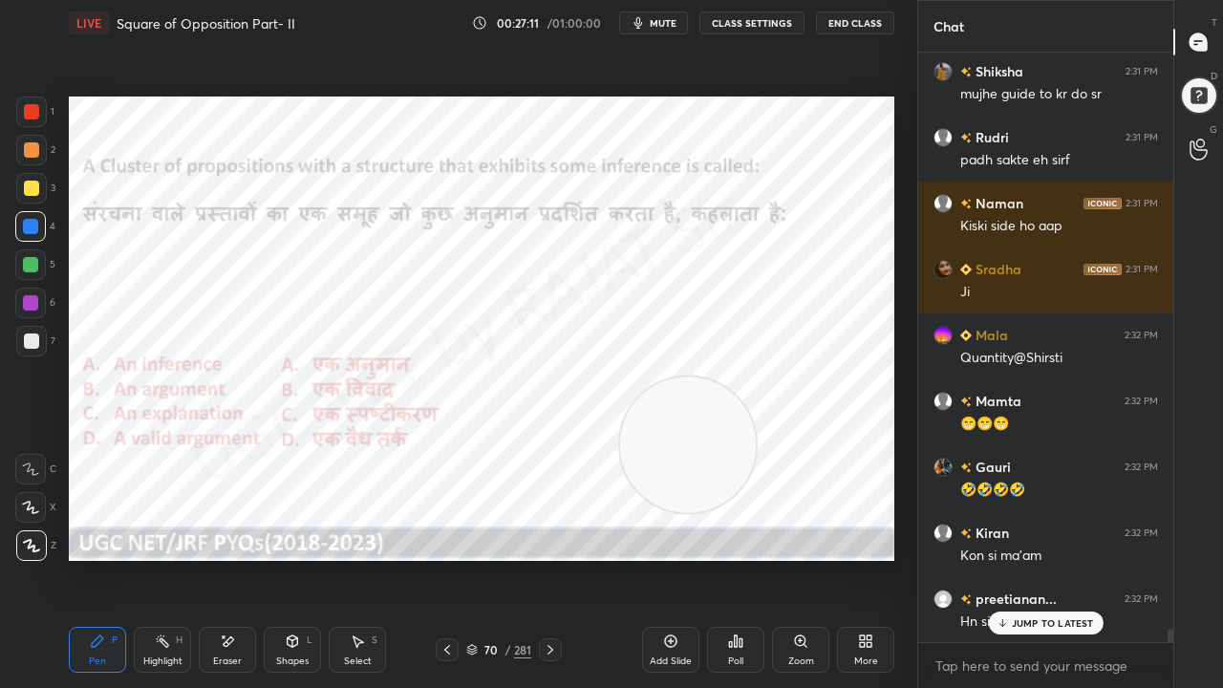
click at [34, 101] on div at bounding box center [31, 112] width 31 height 31
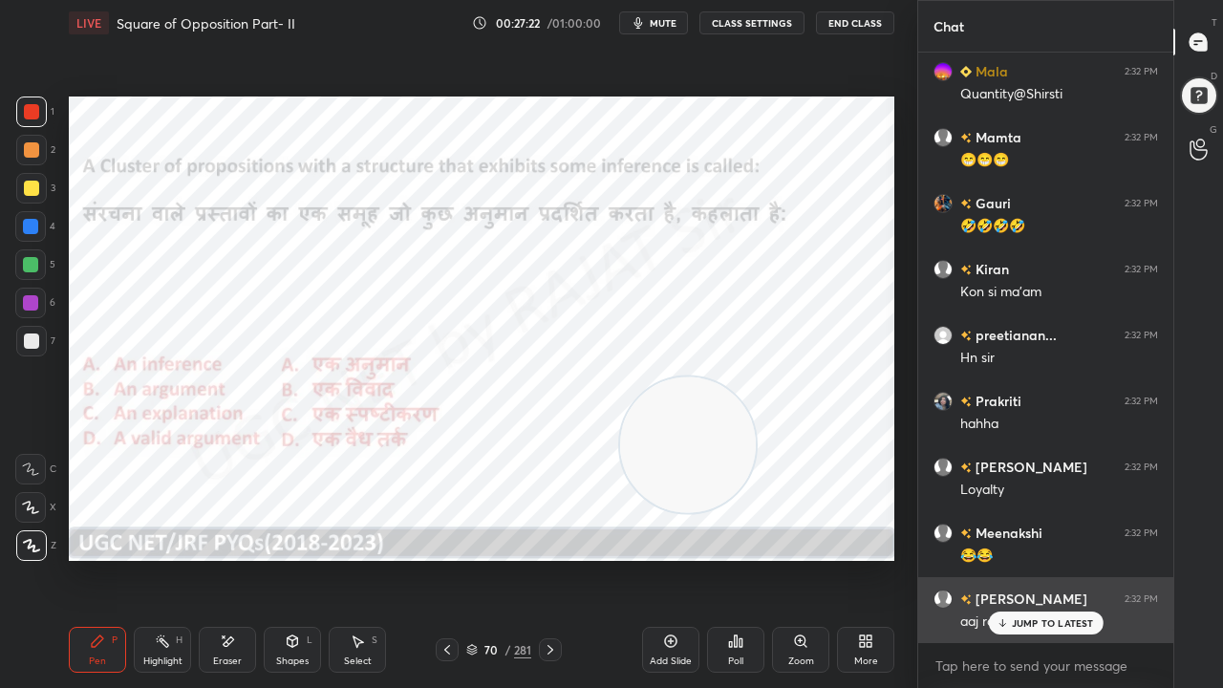
drag, startPoint x: 1034, startPoint y: 625, endPoint x: 1017, endPoint y: 620, distance: 17.9
click at [1032, 558] on p "JUMP TO LATEST" at bounding box center [1053, 622] width 82 height 11
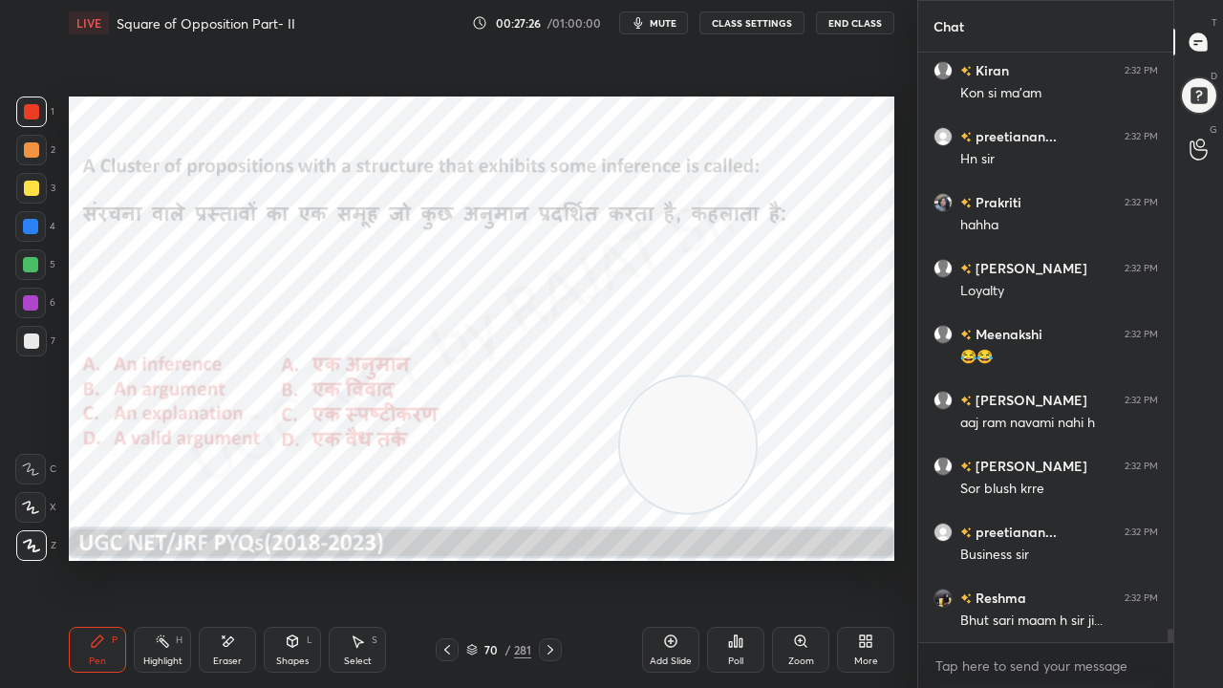
click at [502, 558] on div "70 / 281" at bounding box center [498, 649] width 65 height 17
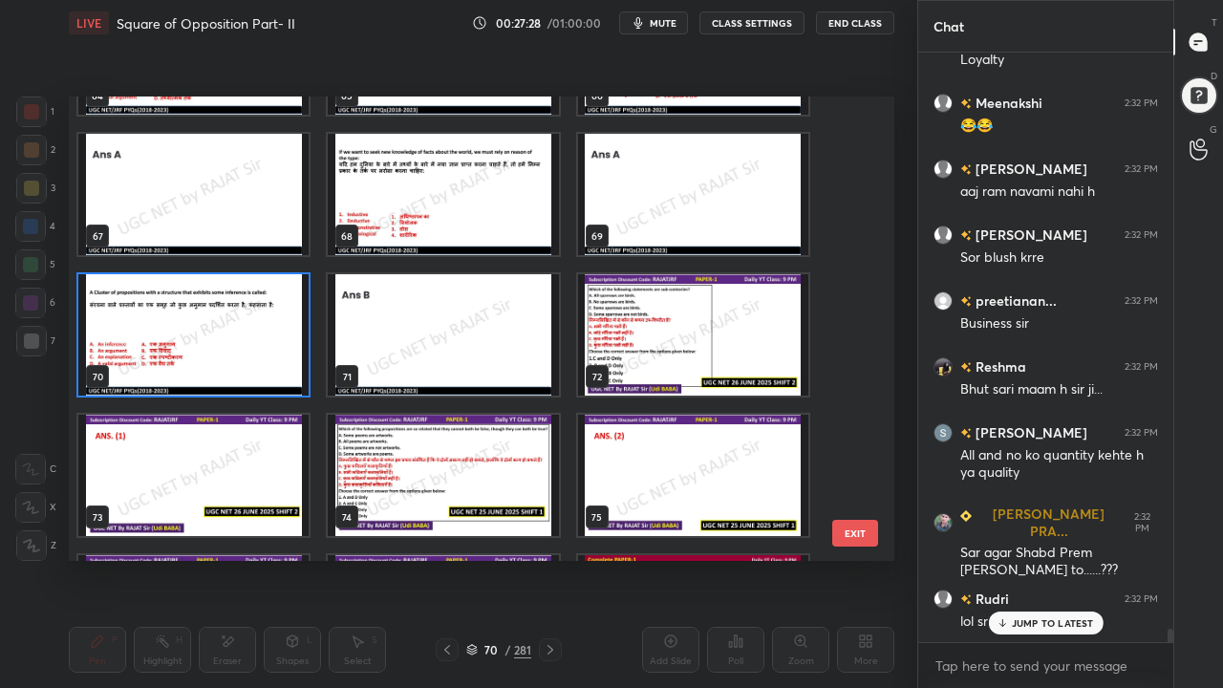
click at [286, 345] on img "grid" at bounding box center [193, 334] width 230 height 121
click at [287, 345] on img "grid" at bounding box center [193, 334] width 230 height 121
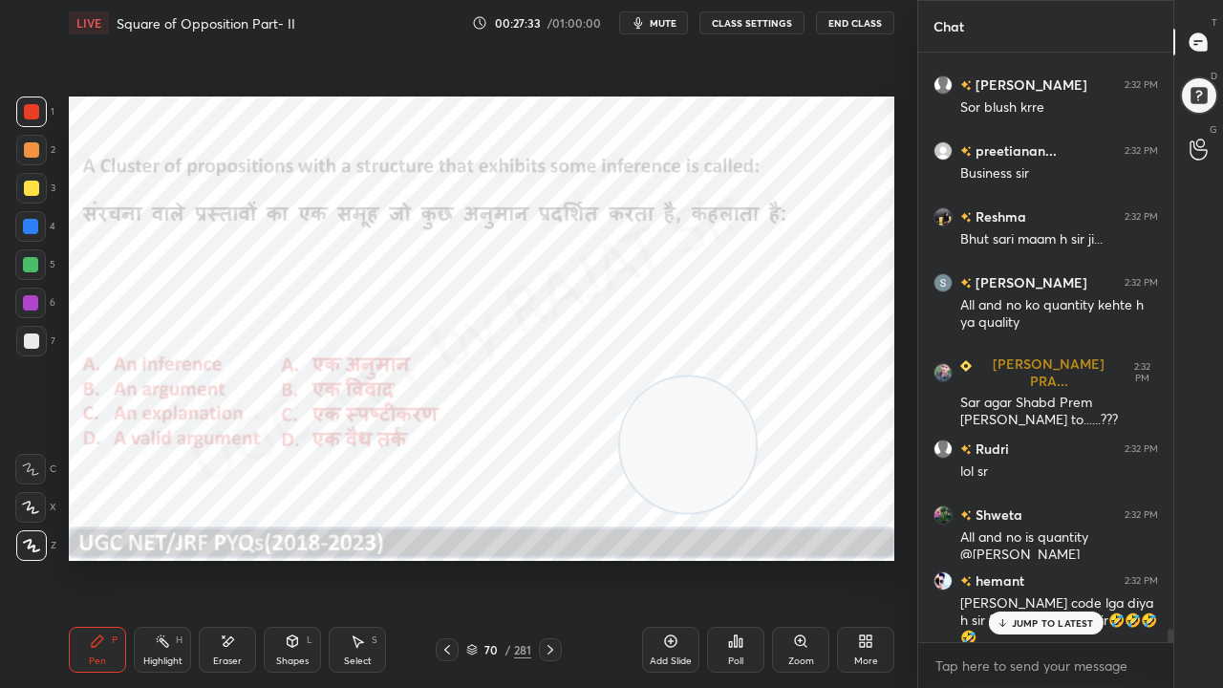
click at [505, 558] on div "/" at bounding box center [508, 649] width 6 height 11
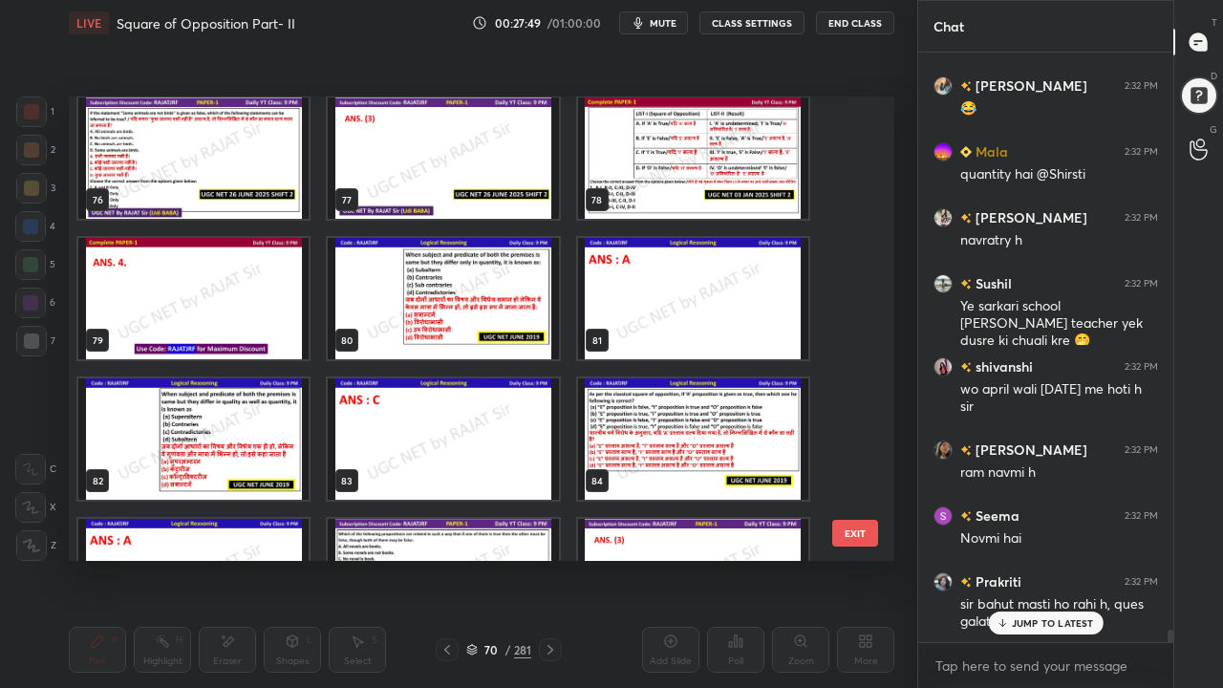
click at [507, 314] on img "grid" at bounding box center [443, 298] width 230 height 121
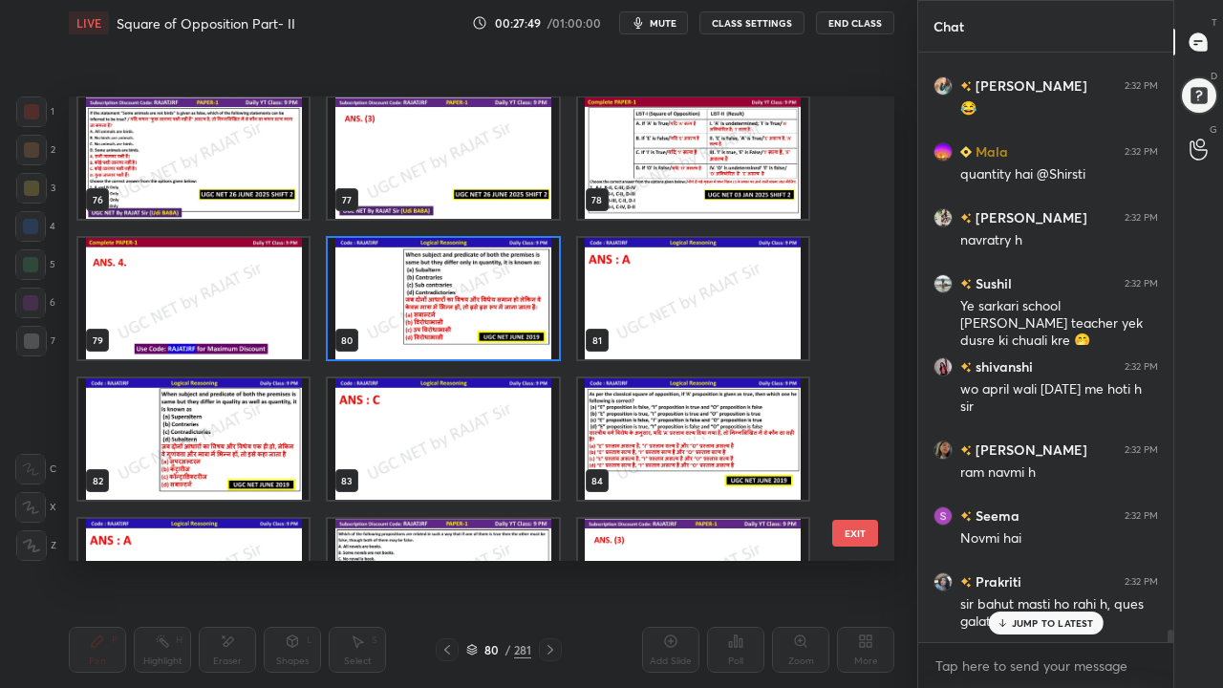
click at [507, 314] on img "grid" at bounding box center [443, 298] width 230 height 121
click at [509, 315] on img "grid" at bounding box center [443, 298] width 230 height 121
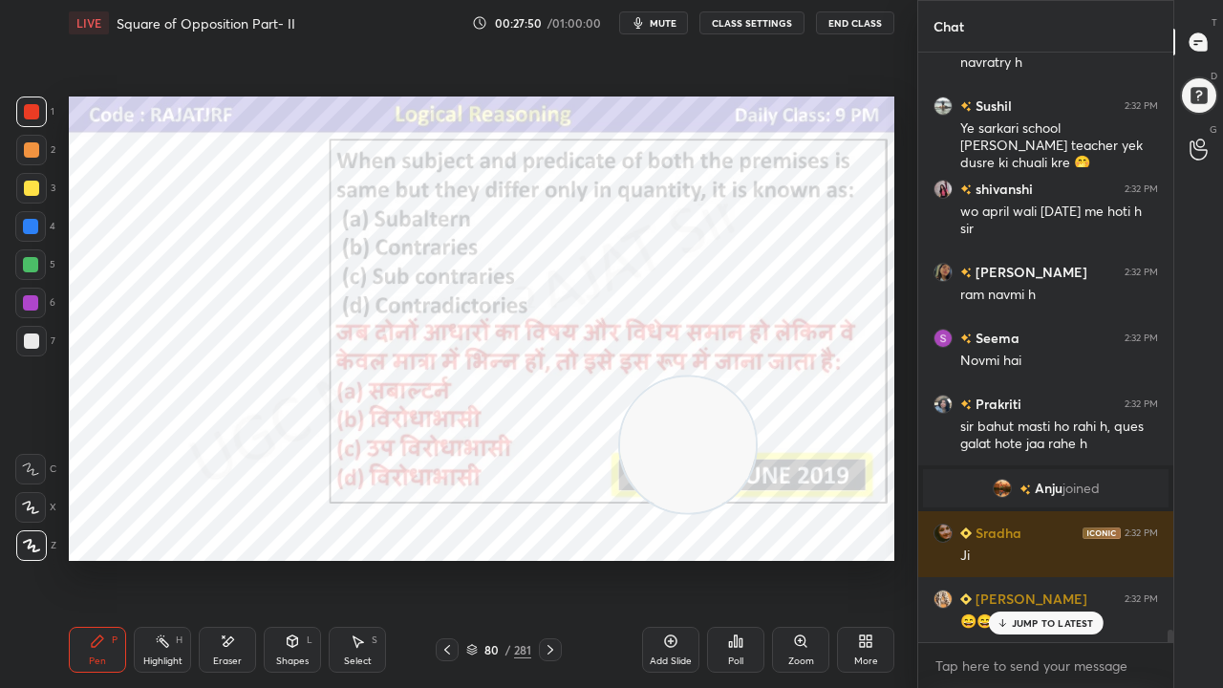
click at [552, 558] on icon at bounding box center [550, 649] width 15 height 15
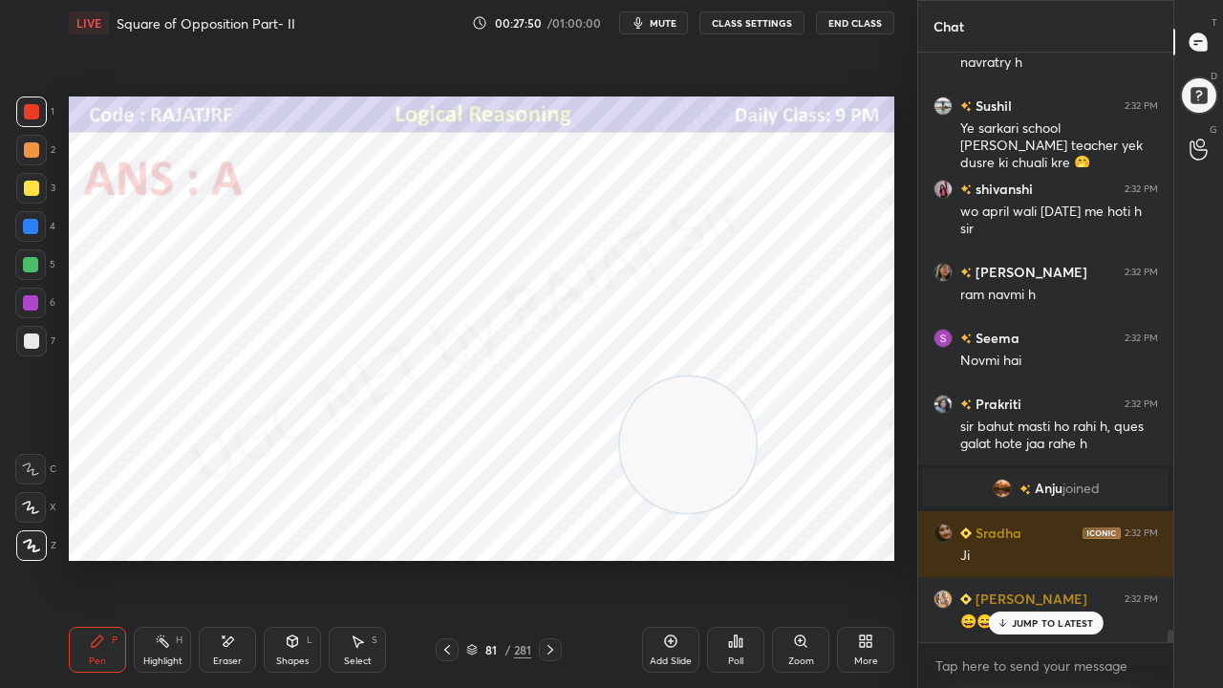
click at [552, 558] on icon at bounding box center [550, 649] width 15 height 15
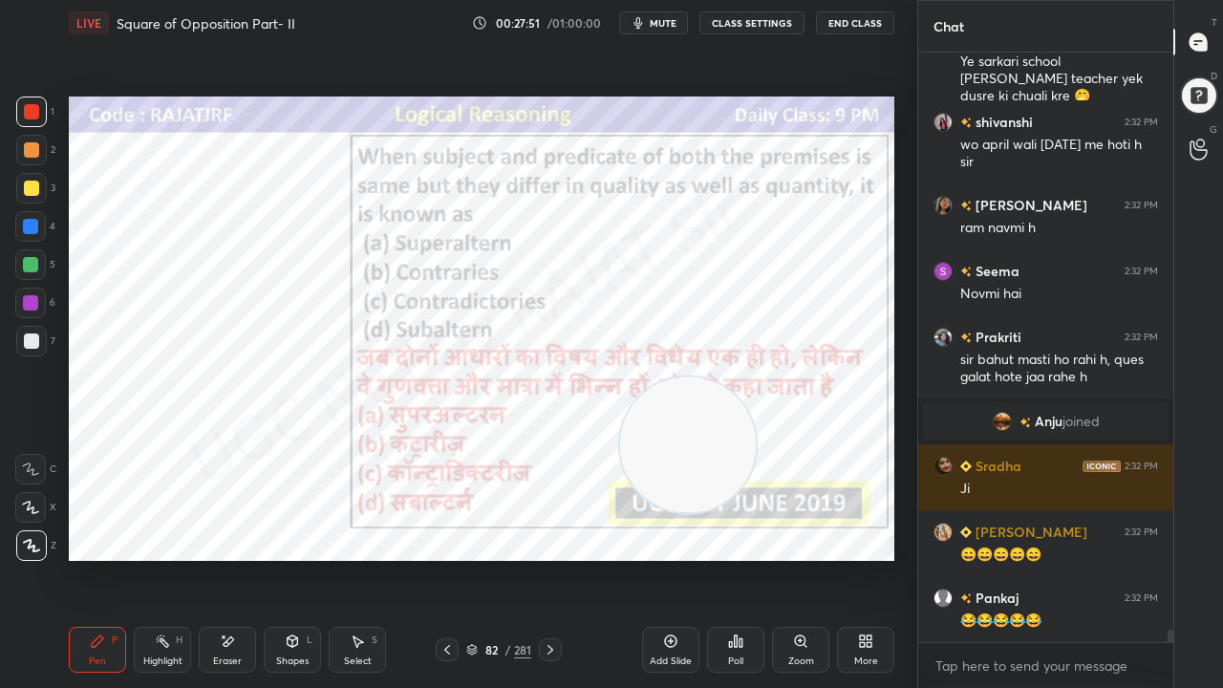
click at [552, 558] on icon at bounding box center [550, 649] width 15 height 15
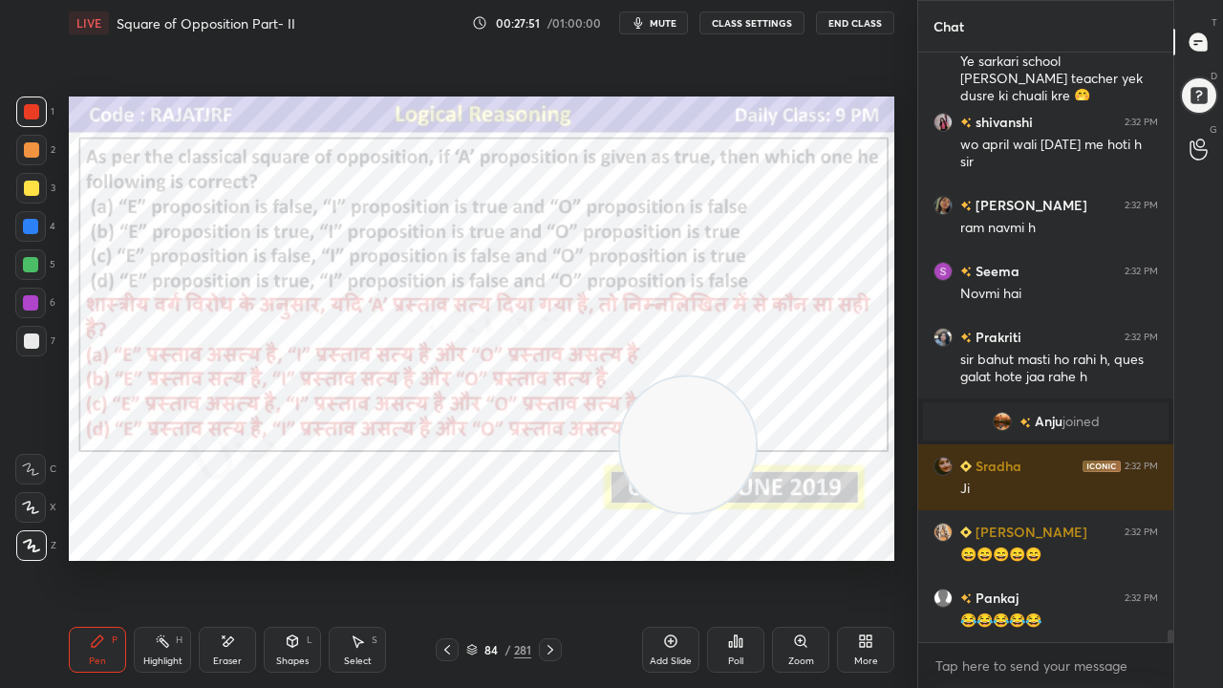
click at [552, 558] on icon at bounding box center [550, 649] width 15 height 15
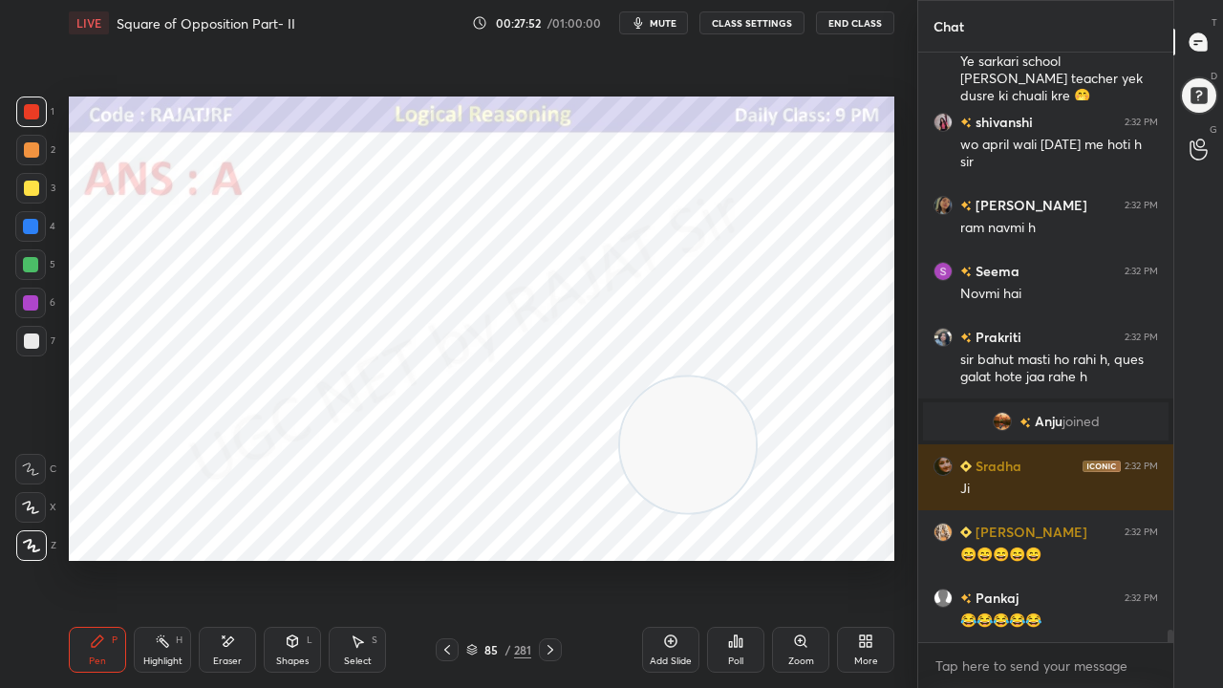
click at [552, 558] on icon at bounding box center [550, 649] width 15 height 15
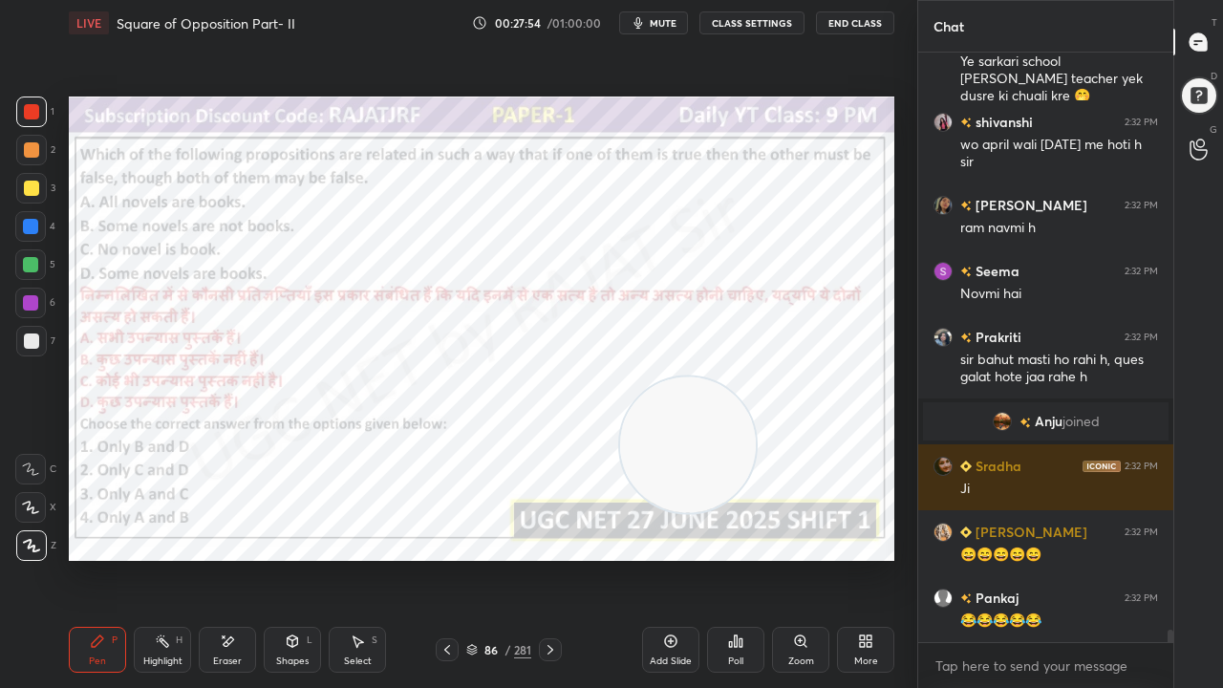
click at [500, 558] on div "86" at bounding box center [491, 649] width 19 height 11
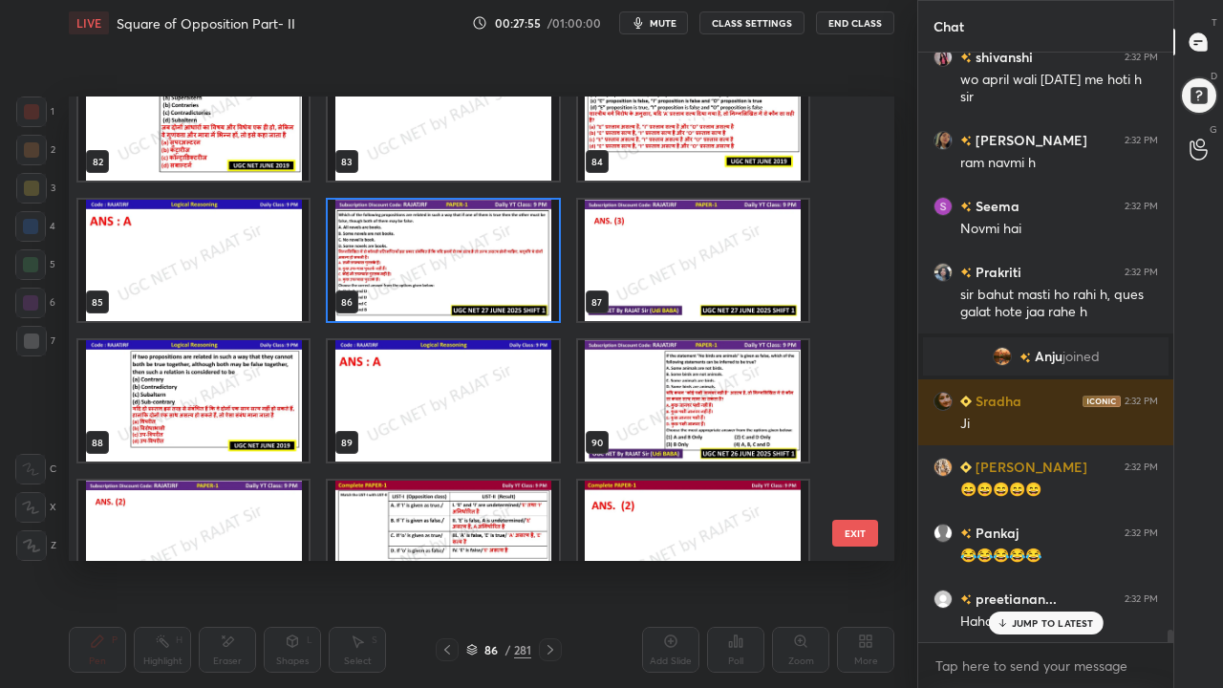
click at [236, 415] on img "grid" at bounding box center [193, 400] width 230 height 121
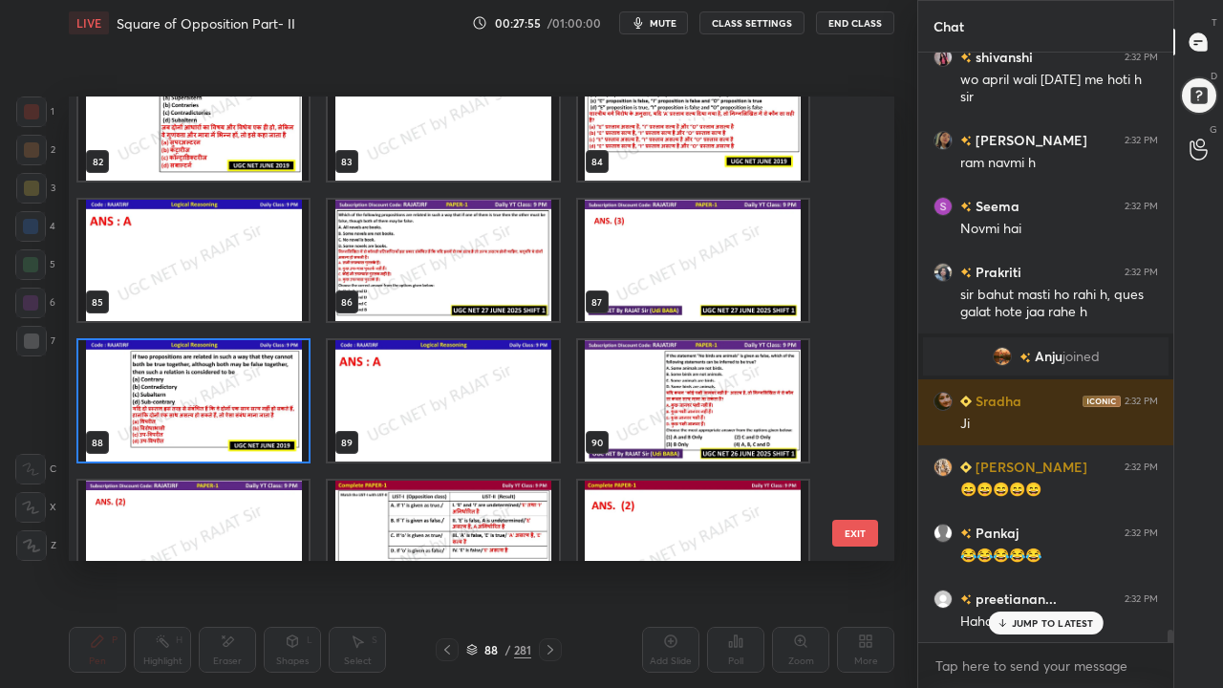
click at [236, 413] on img "grid" at bounding box center [193, 400] width 230 height 121
click at [236, 412] on img "grid" at bounding box center [193, 400] width 230 height 121
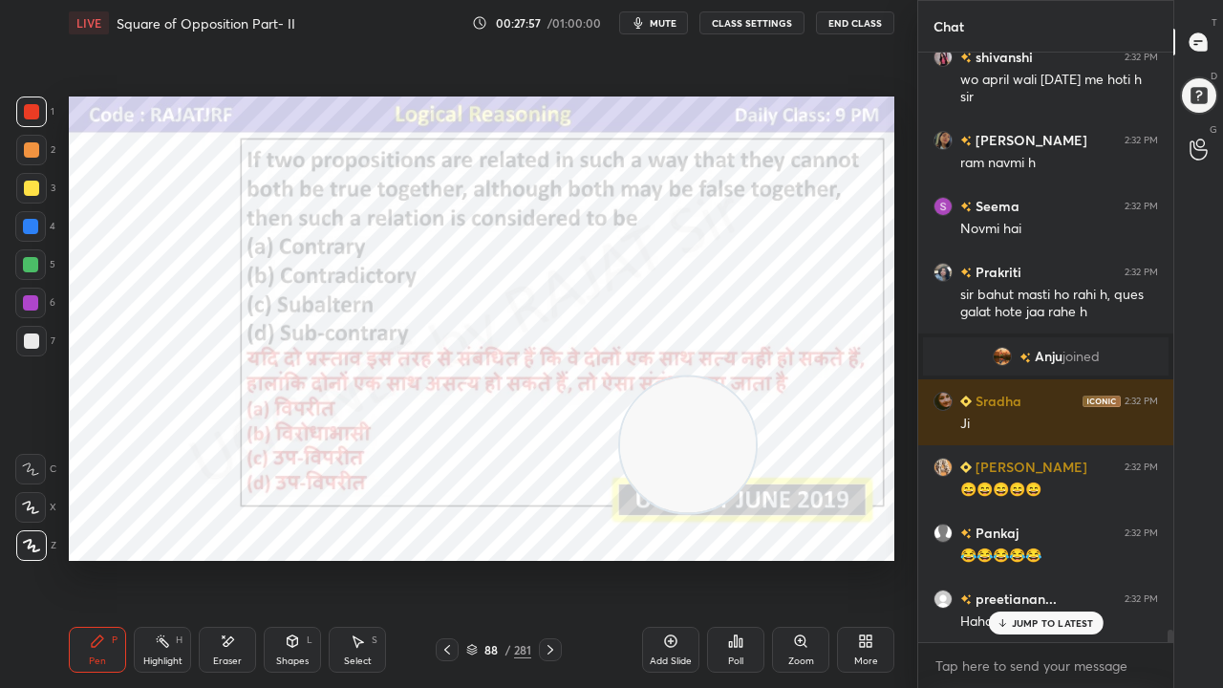
click at [552, 558] on div at bounding box center [550, 650] width 23 height 23
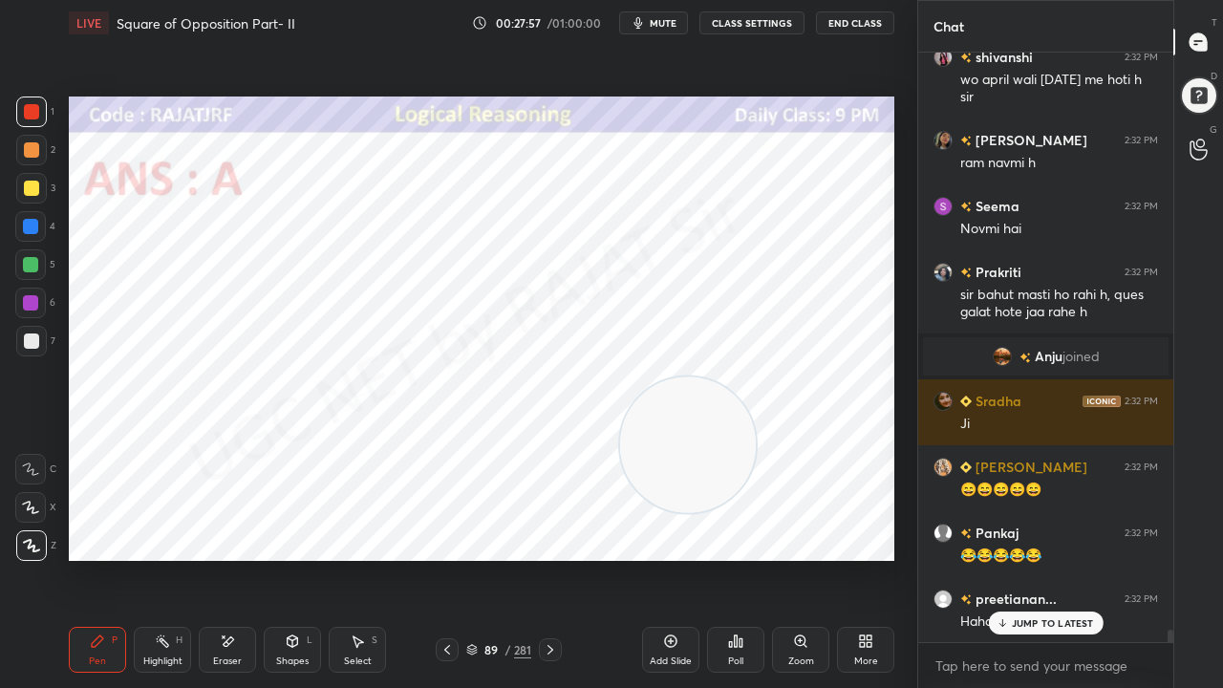
click at [552, 558] on div at bounding box center [550, 650] width 23 height 23
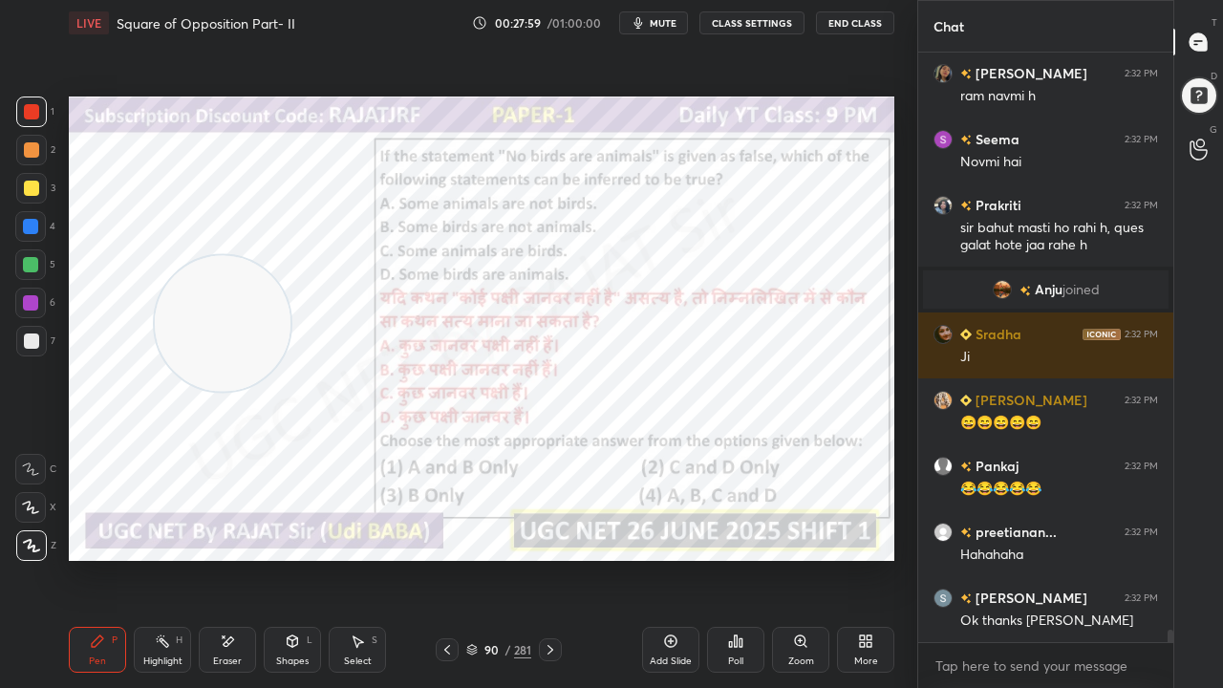
drag, startPoint x: 531, startPoint y: 439, endPoint x: 199, endPoint y: 335, distance: 348.6
click at [184, 312] on video at bounding box center [223, 324] width 136 height 136
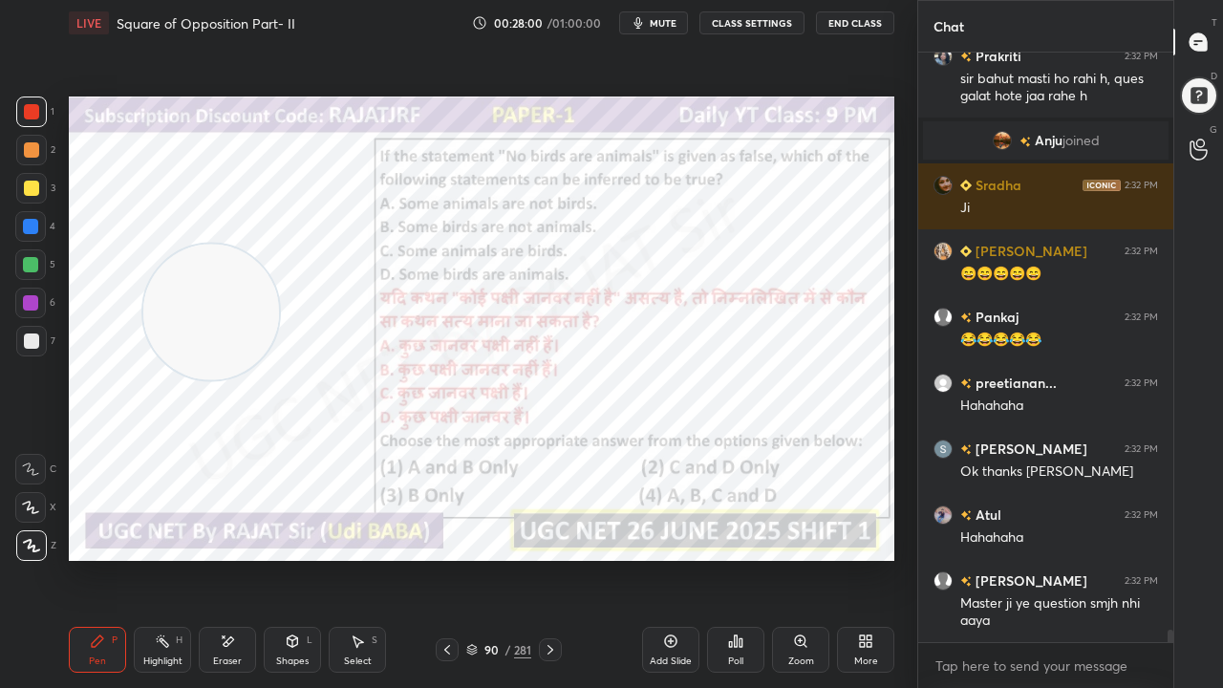
click at [505, 558] on div "/" at bounding box center [508, 649] width 6 height 11
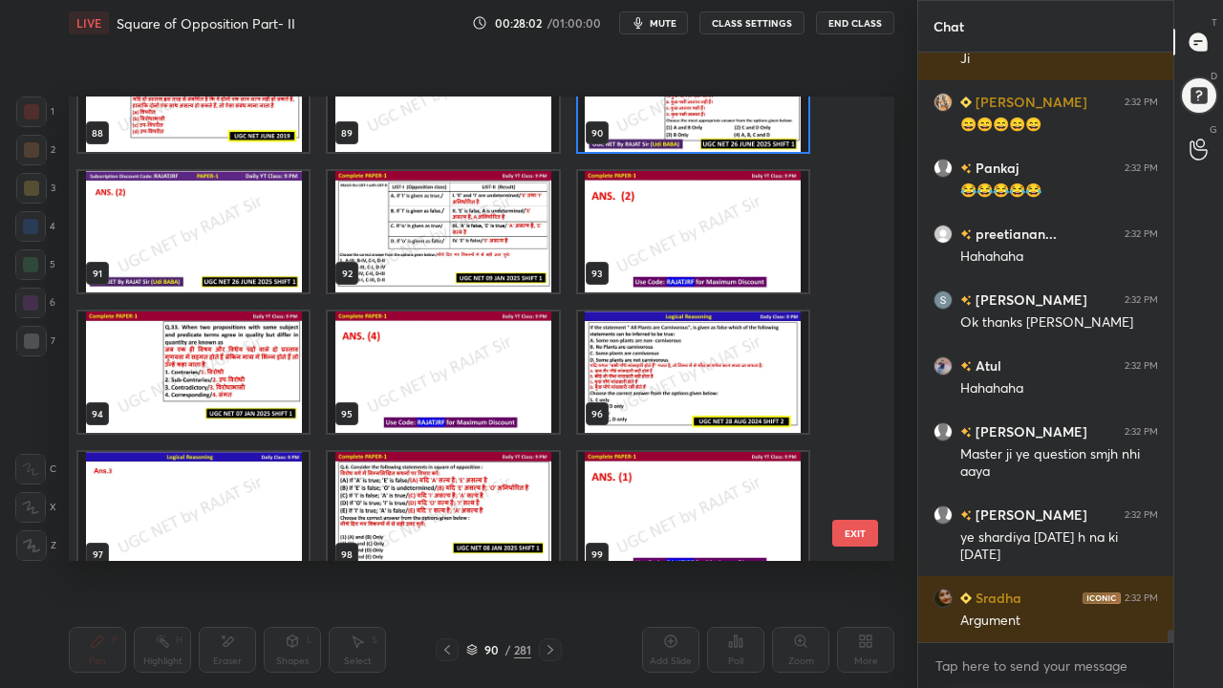
click at [263, 359] on img "grid" at bounding box center [193, 372] width 230 height 121
click at [264, 358] on img "grid" at bounding box center [193, 372] width 230 height 121
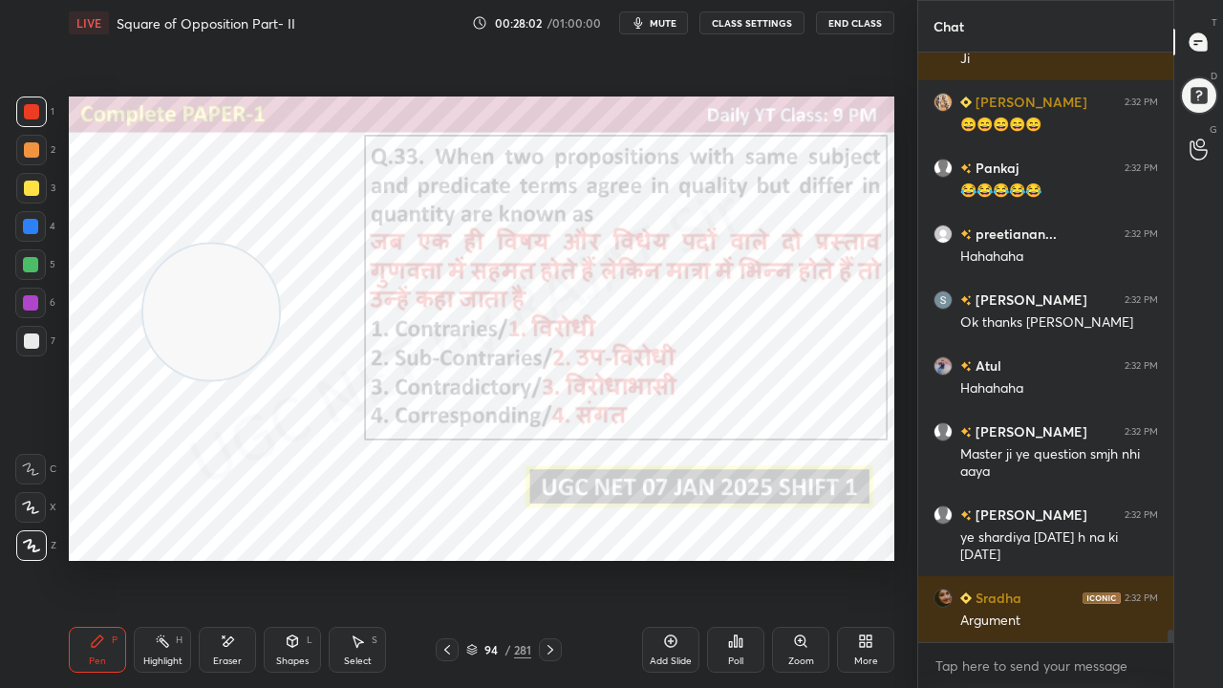
click at [265, 358] on img "grid" at bounding box center [193, 372] width 230 height 121
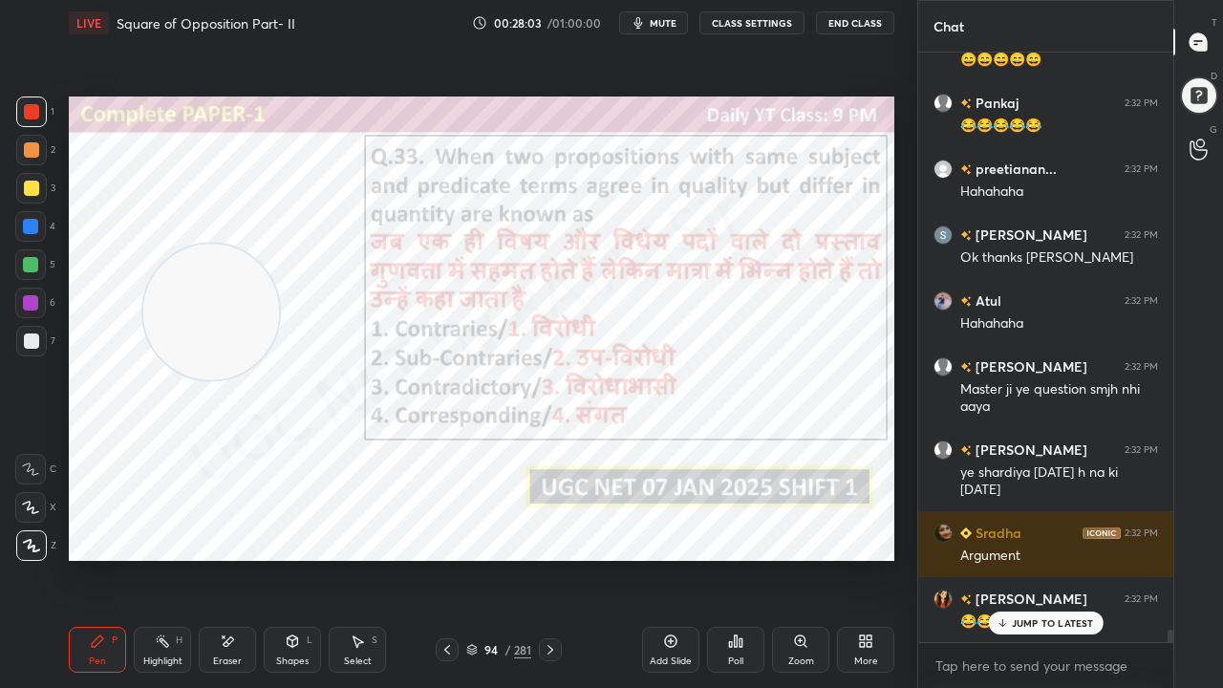
click at [493, 558] on div "94" at bounding box center [491, 649] width 19 height 11
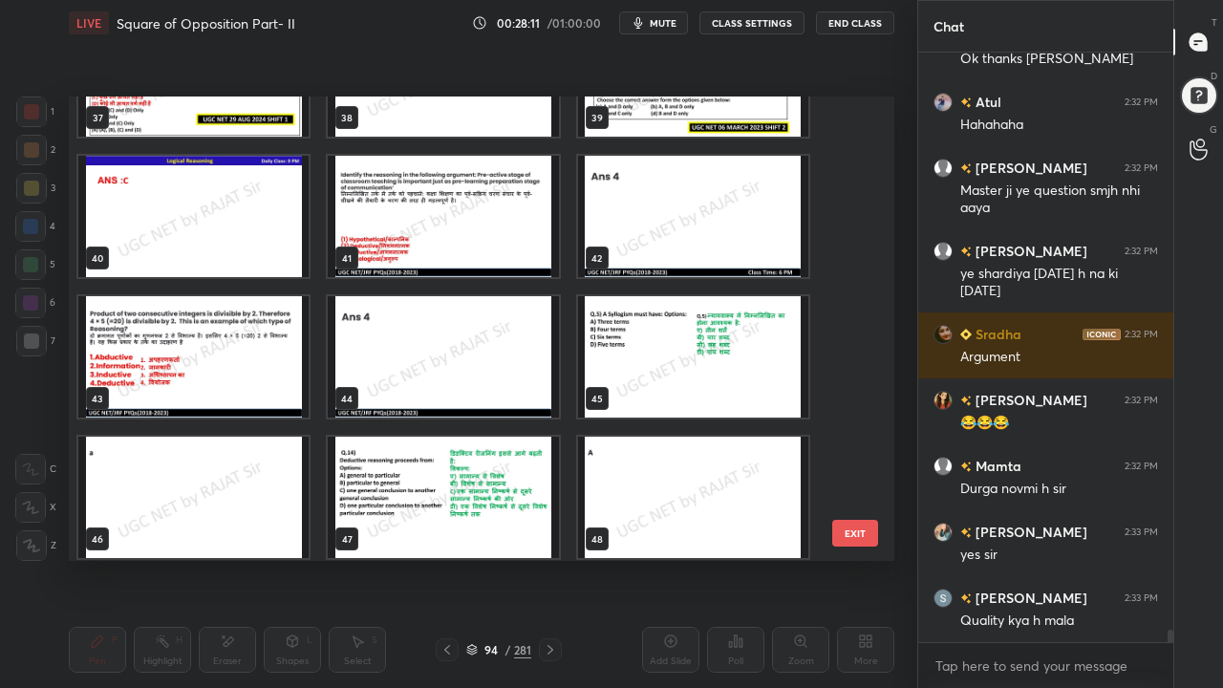
click at [661, 331] on img "grid" at bounding box center [693, 356] width 230 height 121
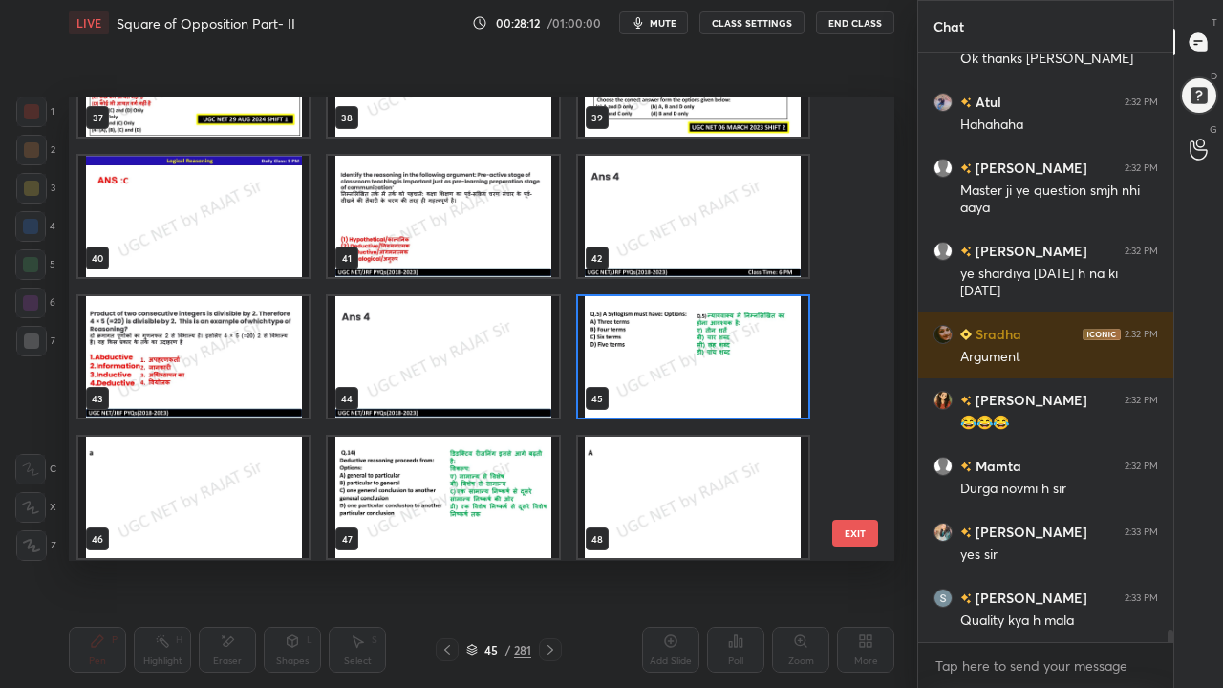
click at [660, 331] on img "grid" at bounding box center [693, 356] width 230 height 121
click at [660, 330] on img "grid" at bounding box center [693, 356] width 230 height 121
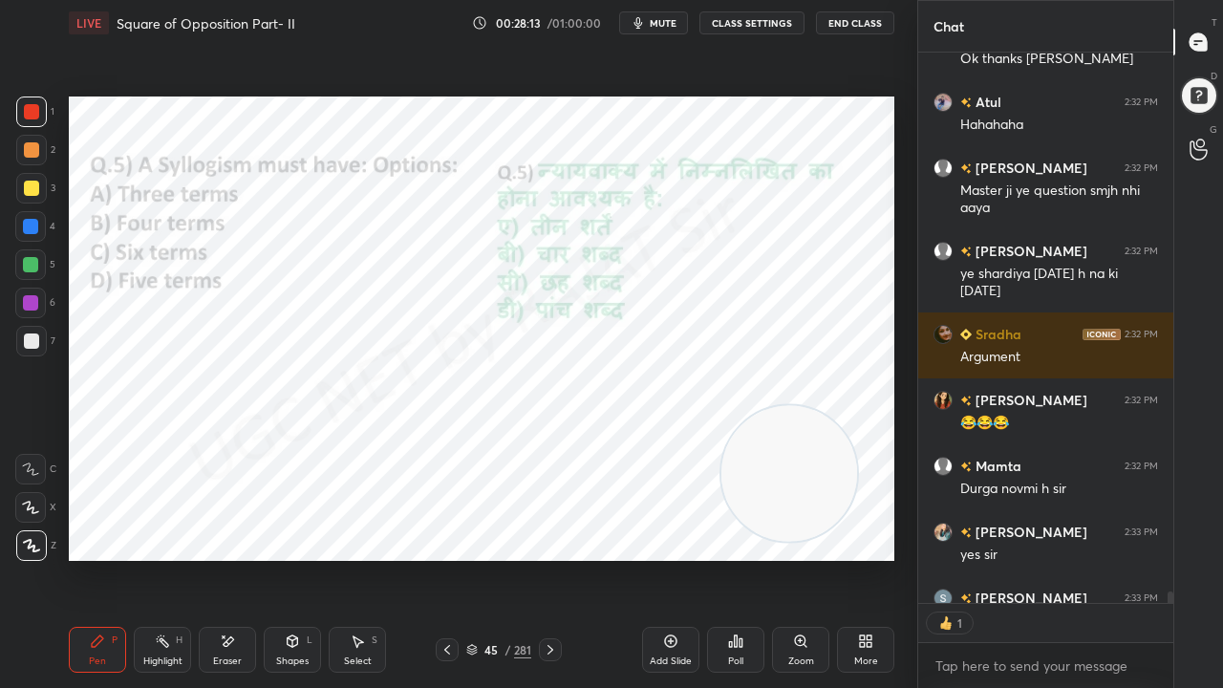
drag, startPoint x: 229, startPoint y: 285, endPoint x: 864, endPoint y: 447, distance: 655.2
click at [857, 449] on video at bounding box center [790, 474] width 136 height 136
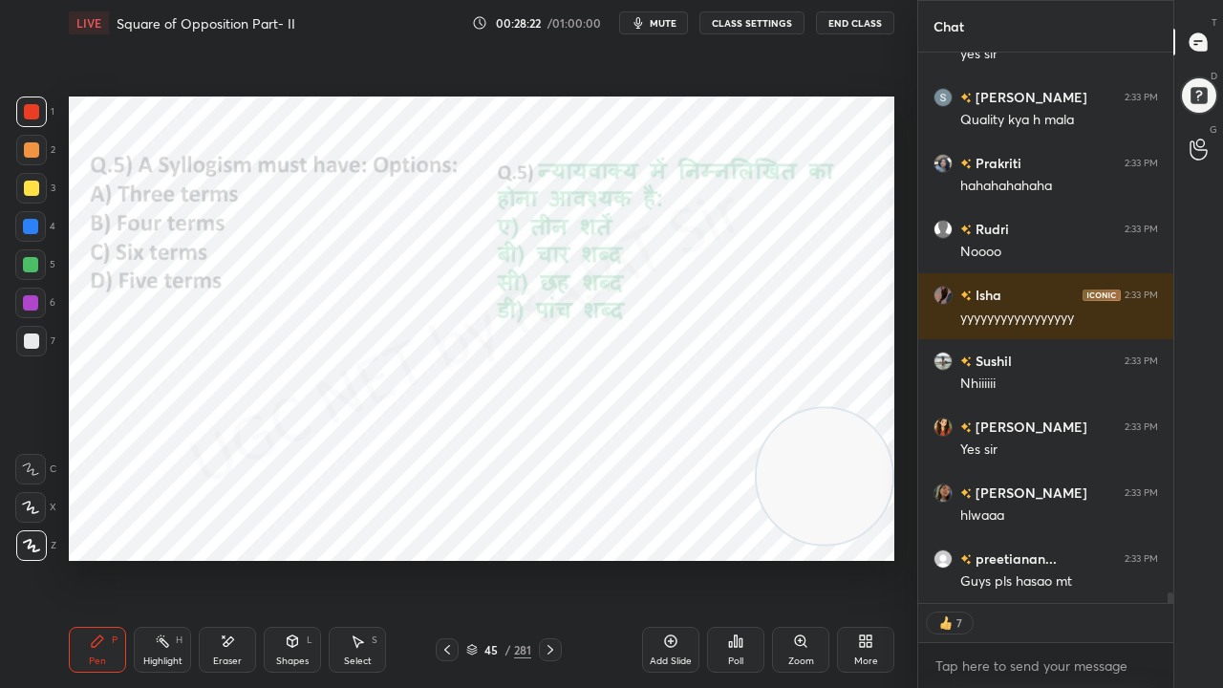
click at [495, 558] on div "45" at bounding box center [491, 649] width 19 height 11
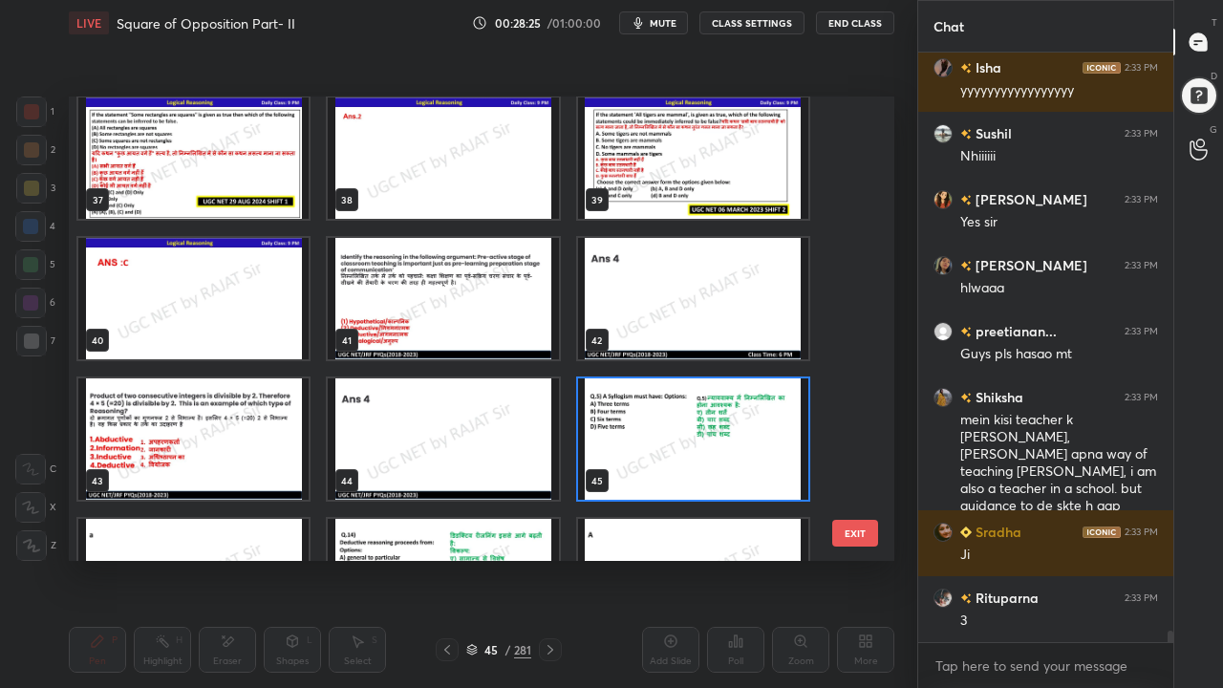
click at [656, 386] on img "grid" at bounding box center [693, 439] width 230 height 121
click at [658, 387] on img "grid" at bounding box center [693, 439] width 230 height 121
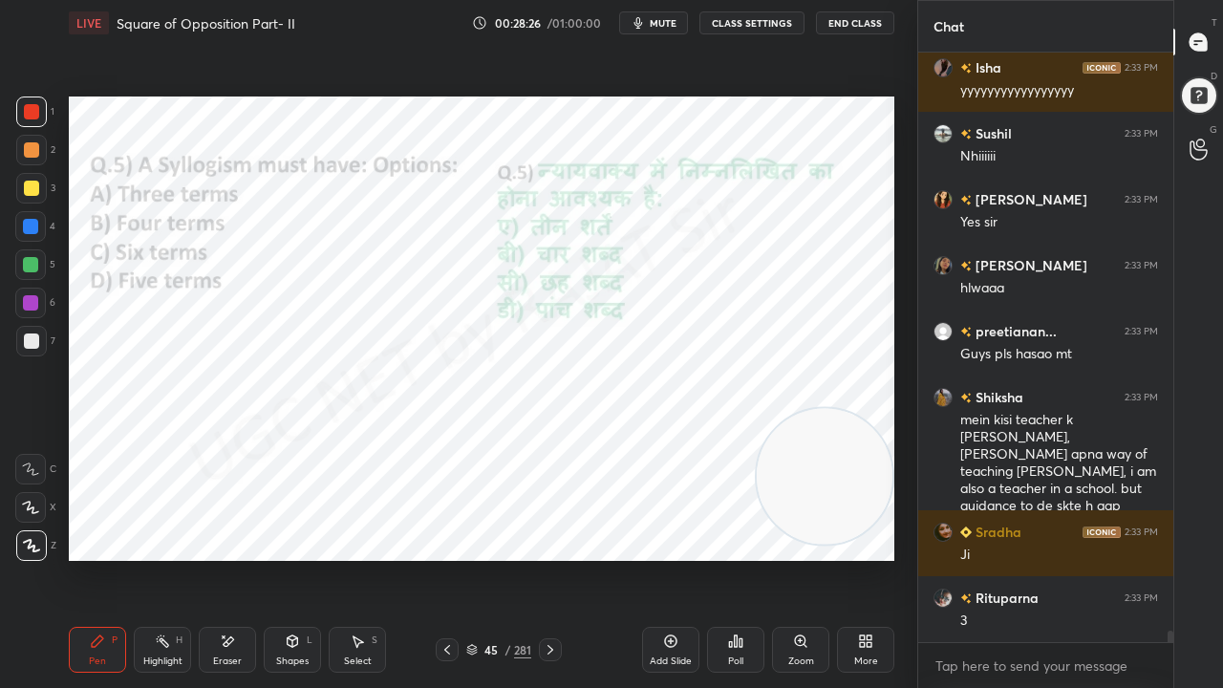
click at [731, 558] on icon at bounding box center [735, 641] width 15 height 15
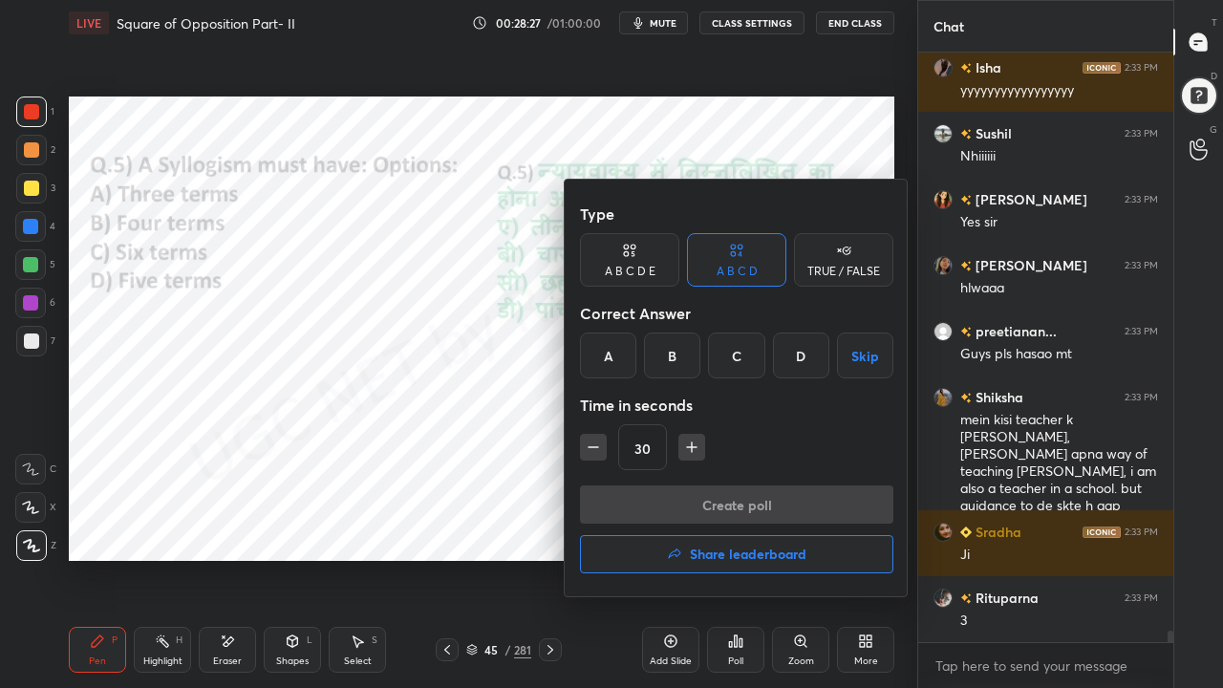
drag, startPoint x: 616, startPoint y: 360, endPoint x: 617, endPoint y: 390, distance: 29.6
click at [616, 361] on div "A" at bounding box center [608, 356] width 56 height 46
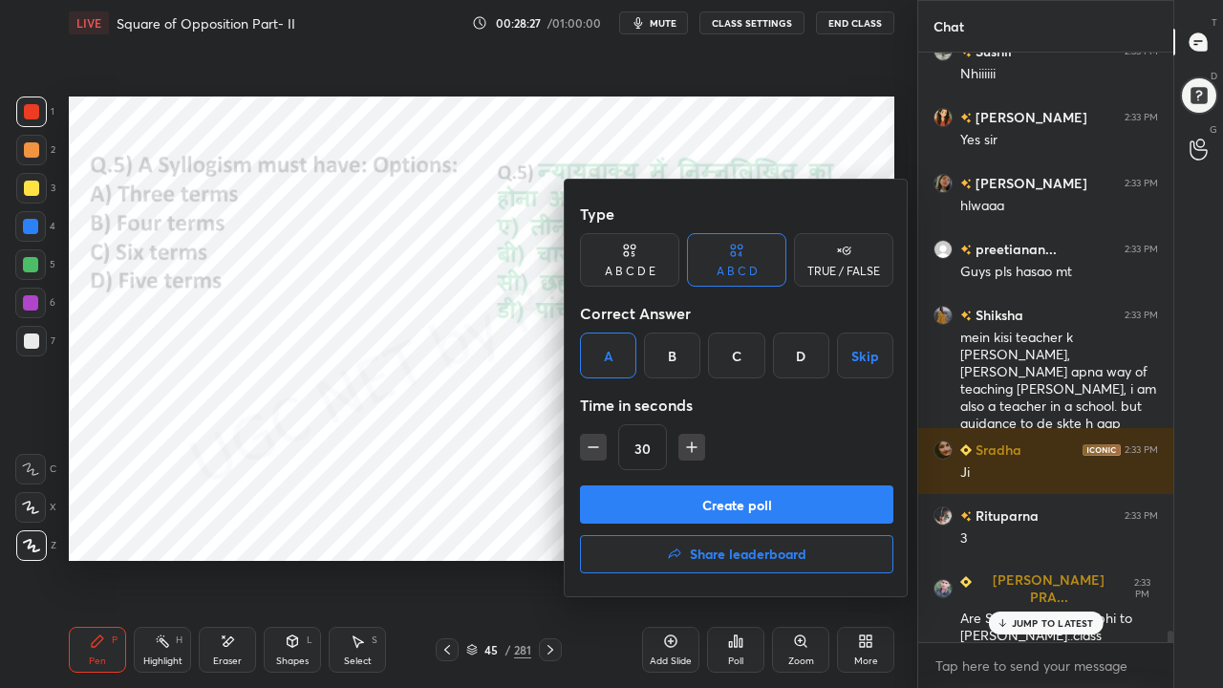
click at [636, 484] on div "Type A B C D E A B C D TRUE / FALSE Correct Answer A B C D Skip Time in seconds…" at bounding box center [737, 340] width 314 height 291
click at [742, 499] on button "Create poll" at bounding box center [737, 505] width 314 height 38
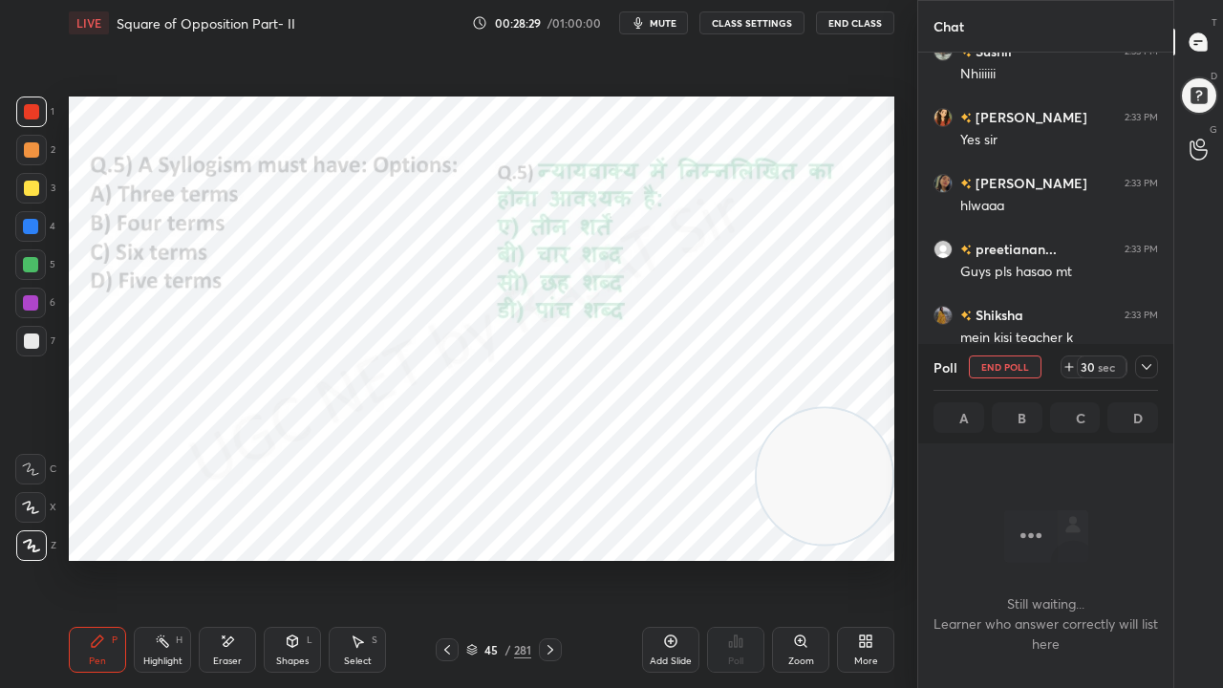
click at [1150, 361] on icon at bounding box center [1146, 366] width 15 height 15
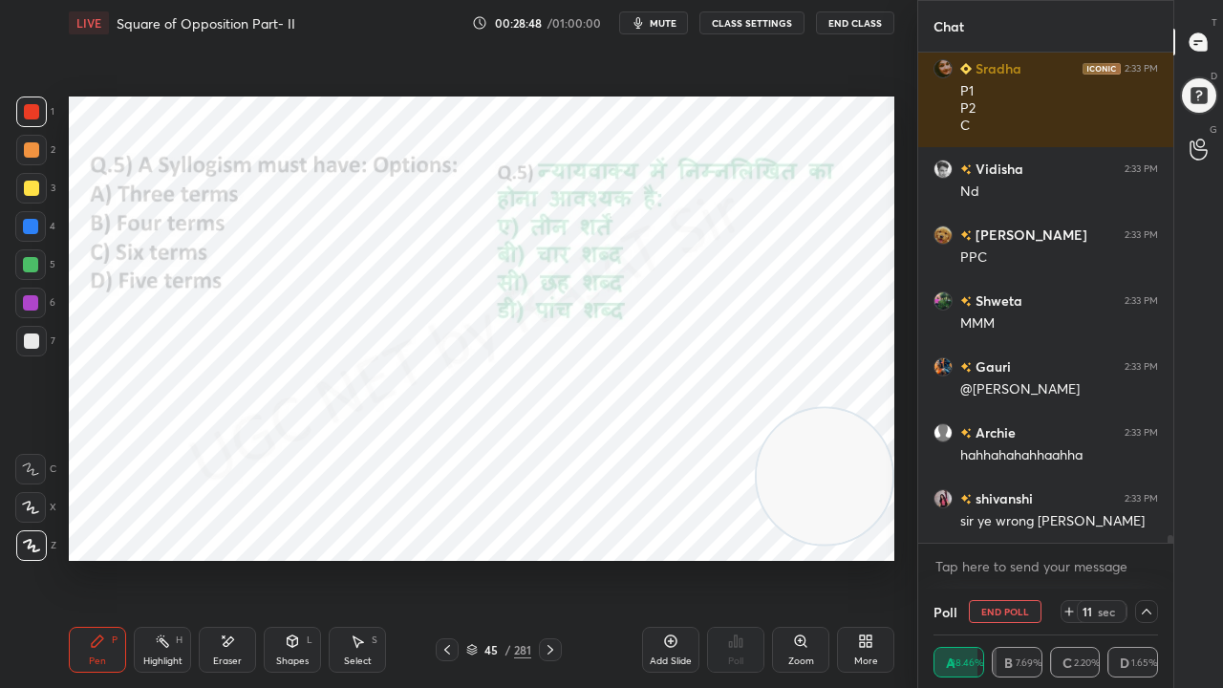
click at [32, 121] on div at bounding box center [31, 112] width 31 height 31
click at [29, 303] on div at bounding box center [30, 302] width 15 height 15
click at [27, 305] on div at bounding box center [30, 302] width 15 height 15
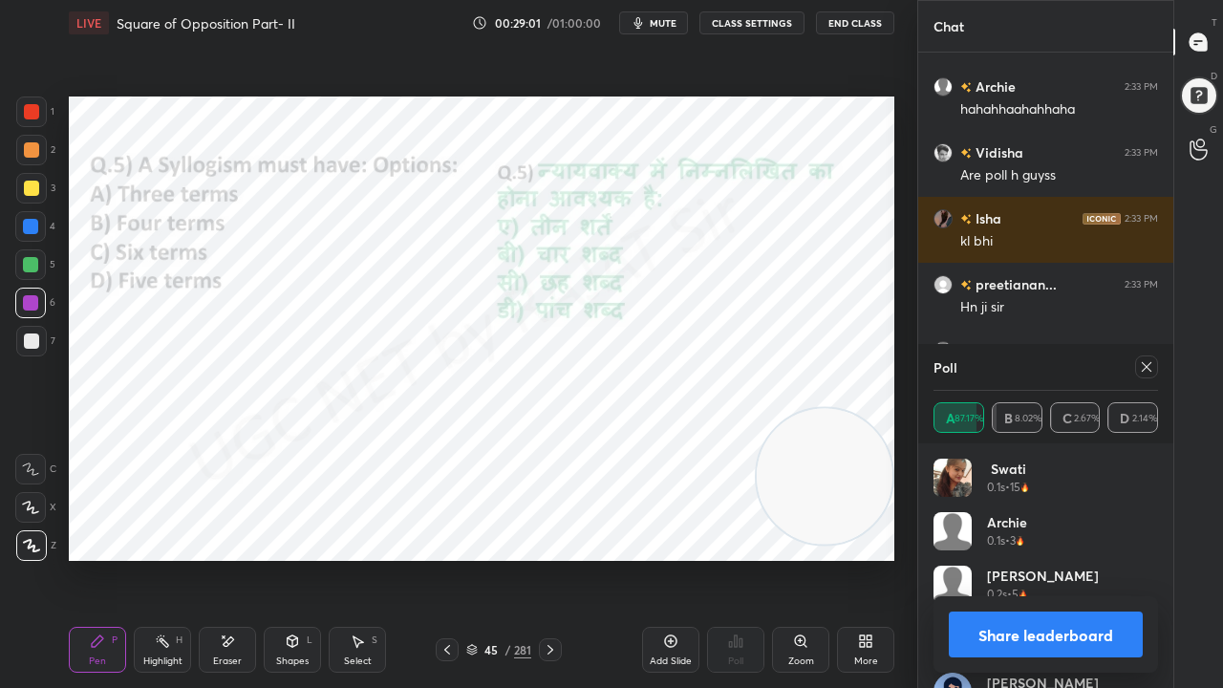
click at [1143, 364] on icon at bounding box center [1146, 366] width 15 height 15
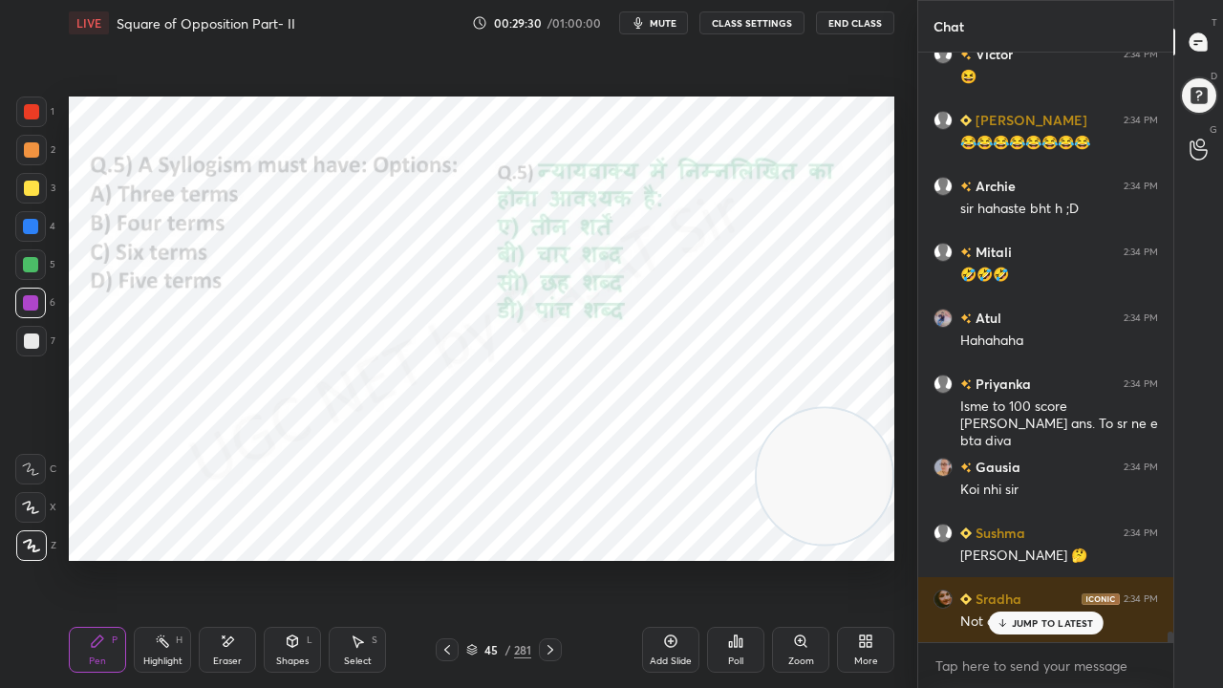
click at [504, 558] on div "45 / 281" at bounding box center [498, 649] width 65 height 17
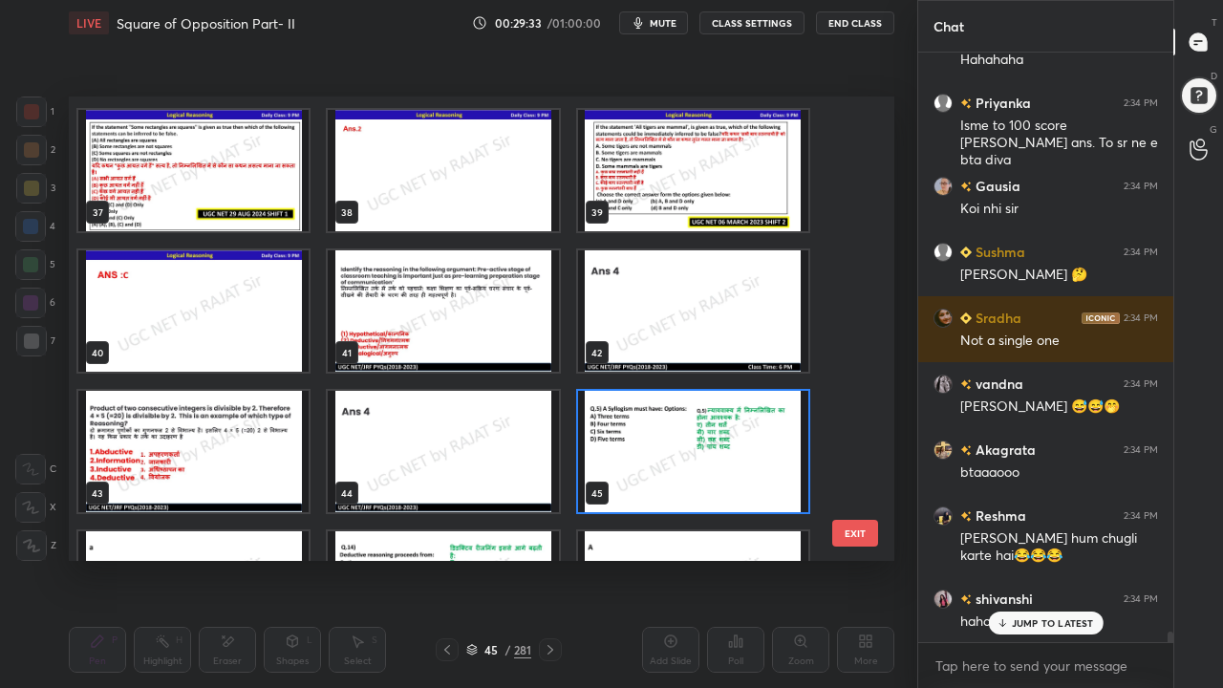
click at [251, 422] on img "grid" at bounding box center [193, 451] width 230 height 121
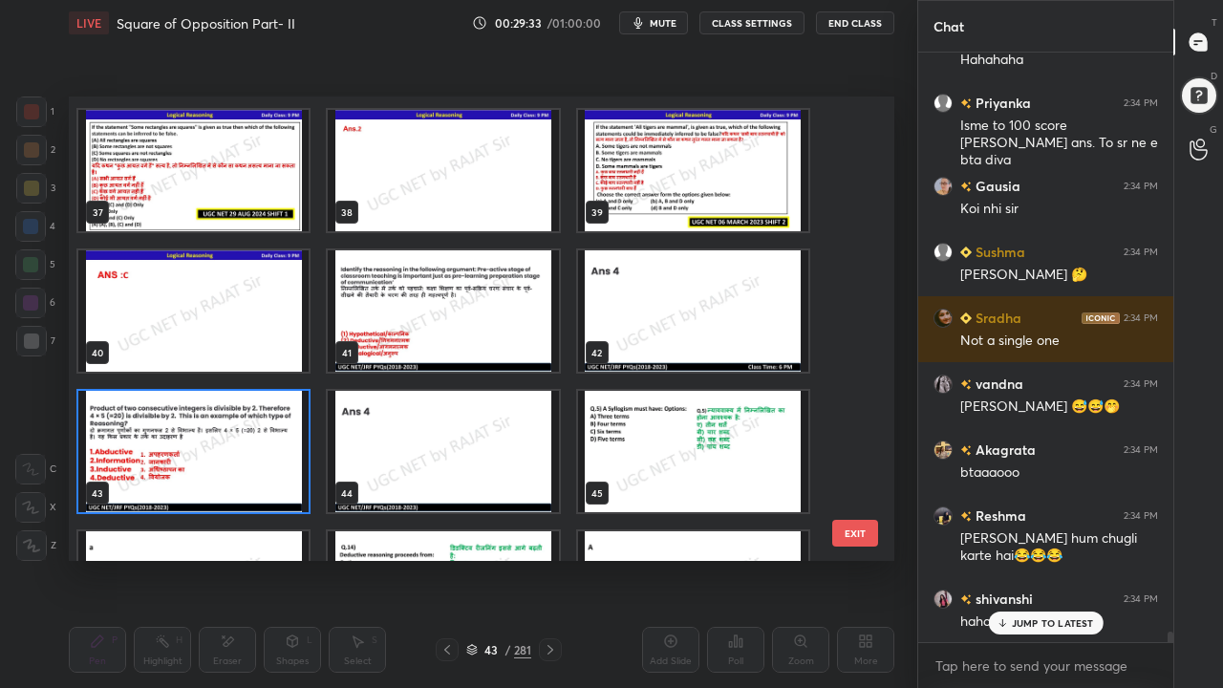
click at [251, 422] on img "grid" at bounding box center [193, 451] width 230 height 121
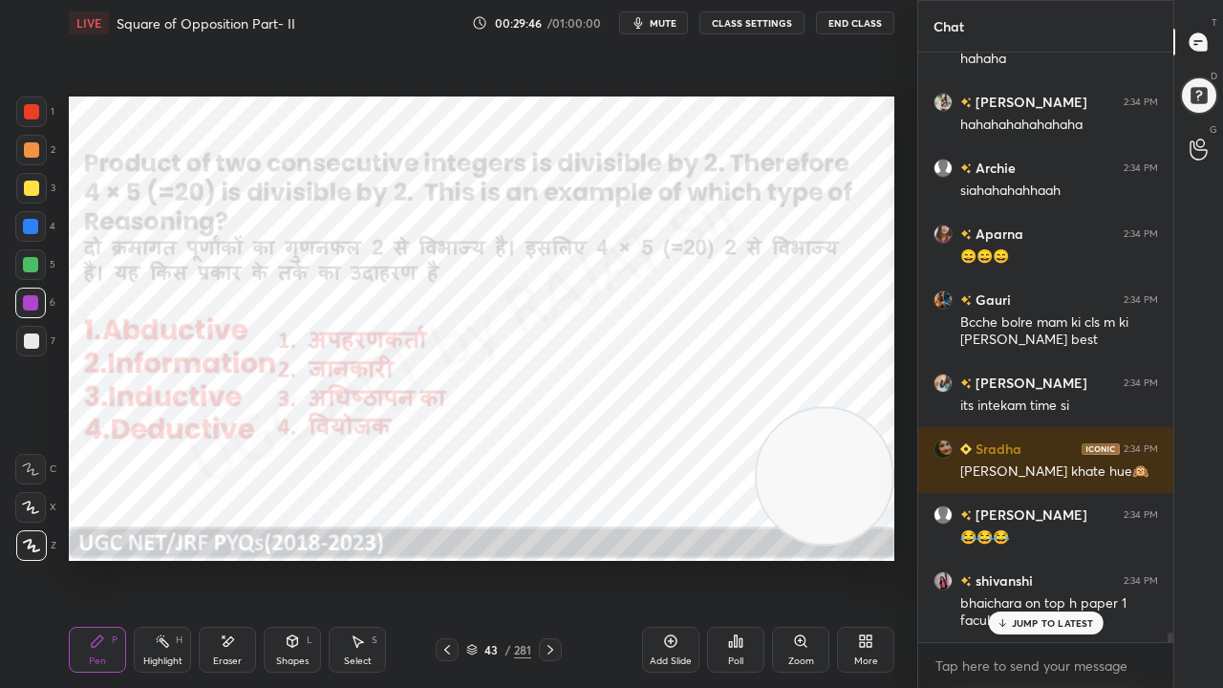
click at [506, 558] on div "/" at bounding box center [508, 649] width 6 height 11
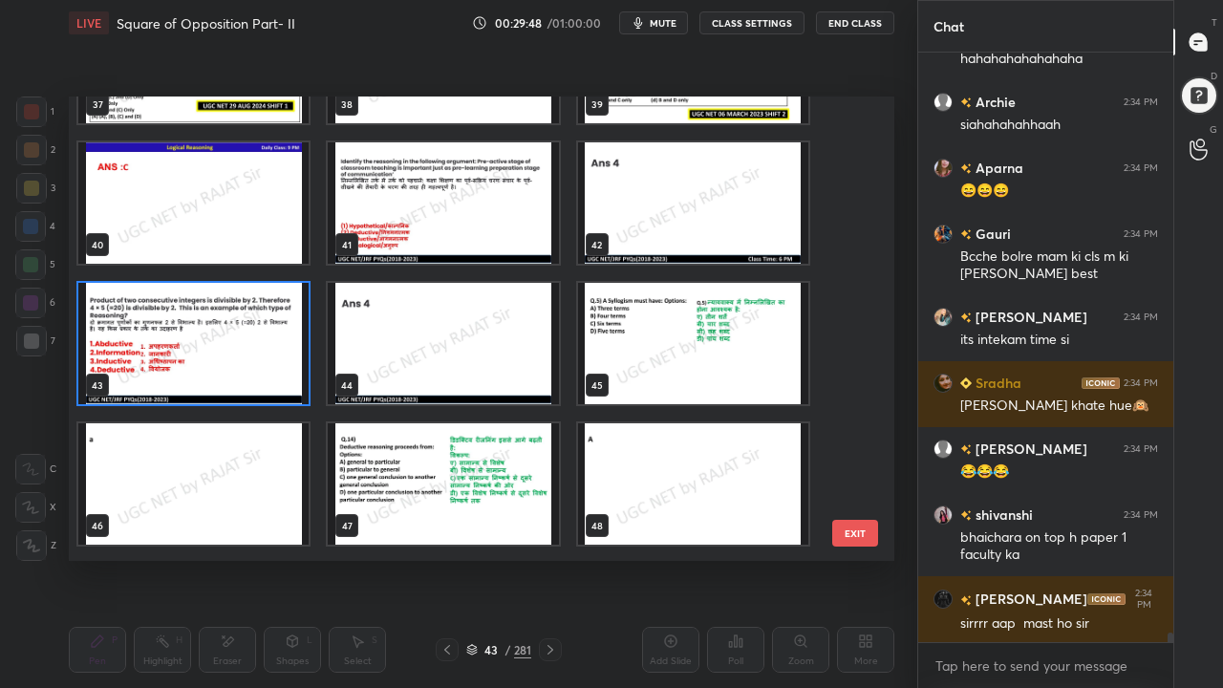
click at [281, 340] on img "grid" at bounding box center [193, 343] width 230 height 121
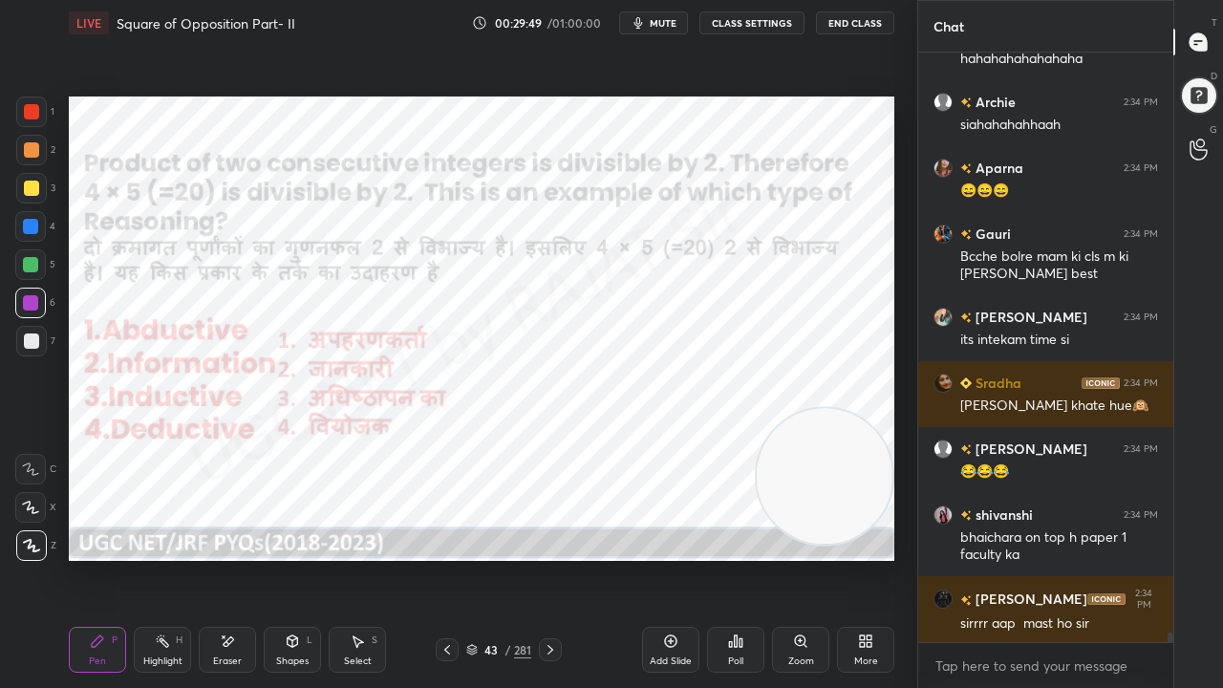
click at [736, 558] on icon at bounding box center [736, 641] width 3 height 11
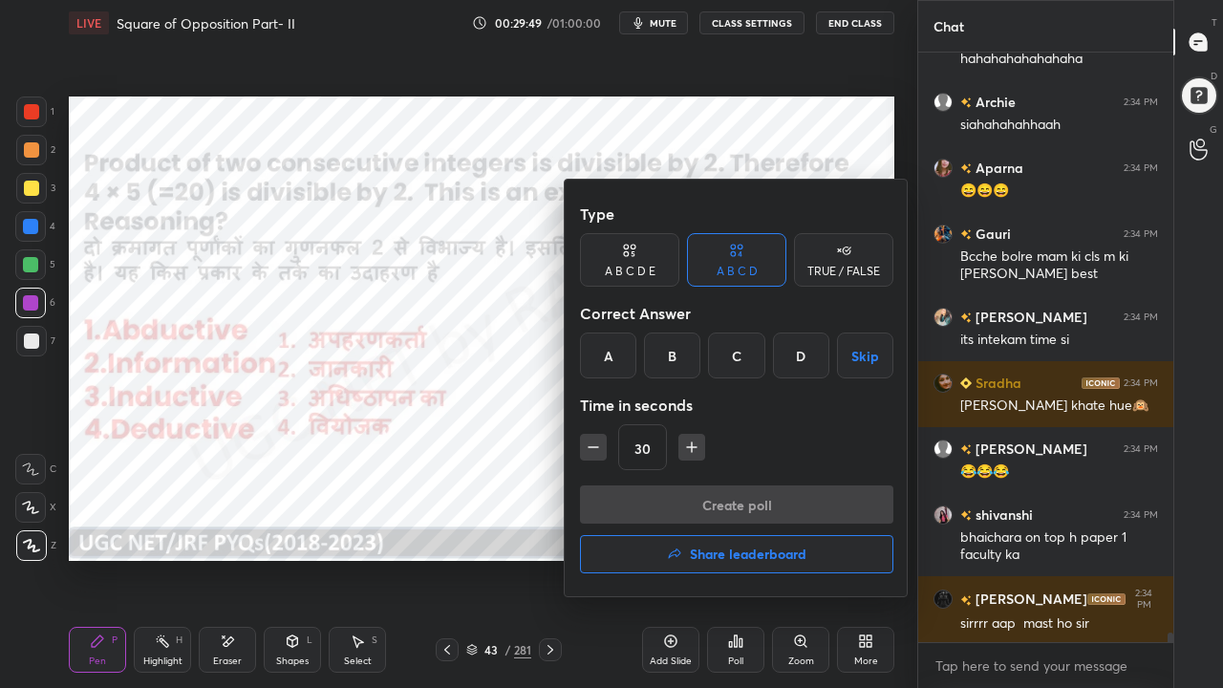
click at [799, 368] on div "D" at bounding box center [801, 356] width 56 height 46
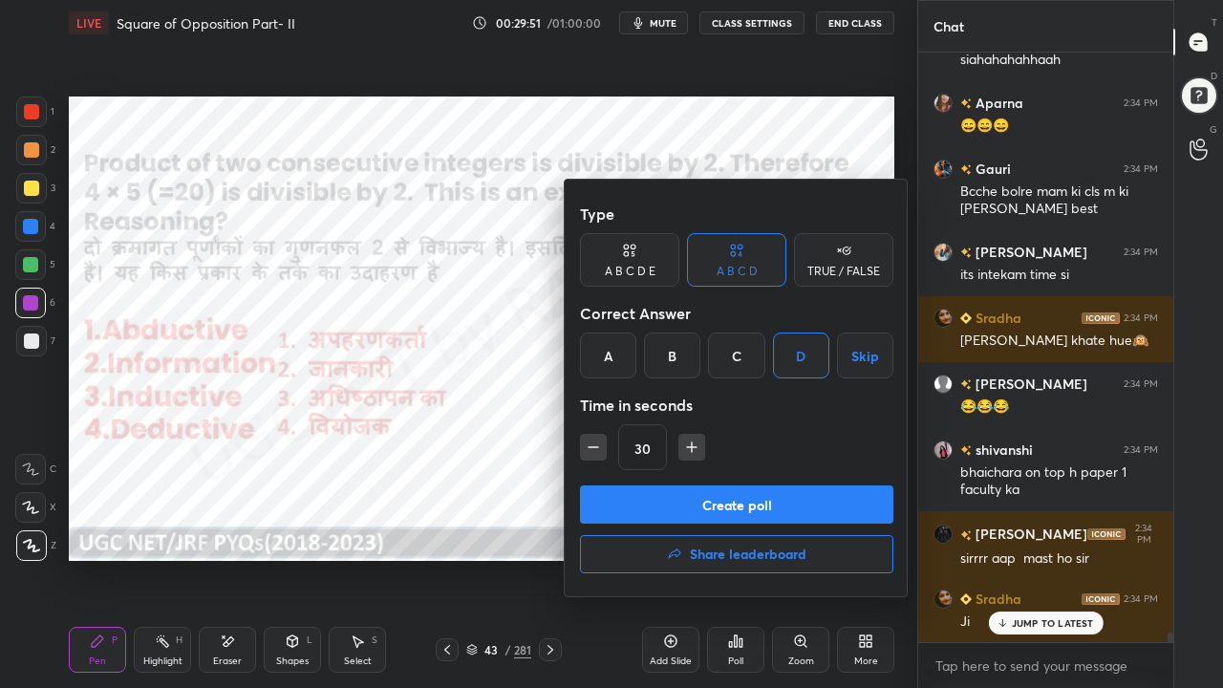
click at [689, 499] on button "Create poll" at bounding box center [737, 505] width 314 height 38
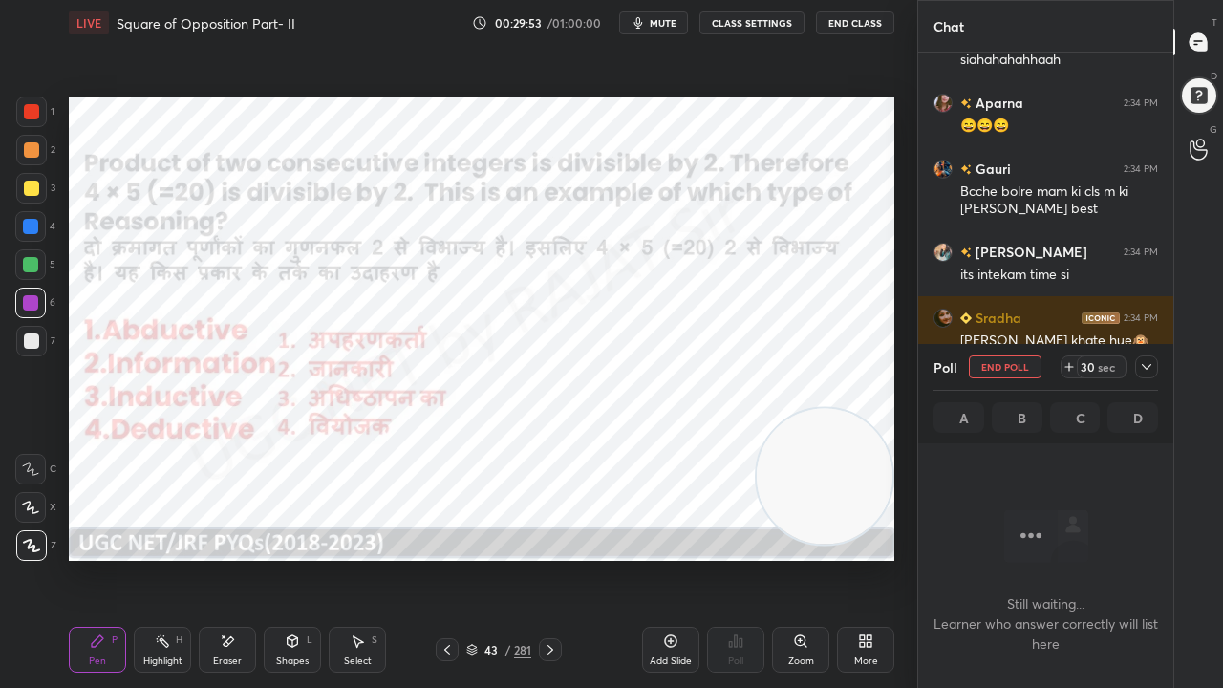
click at [1153, 369] on icon at bounding box center [1146, 366] width 15 height 15
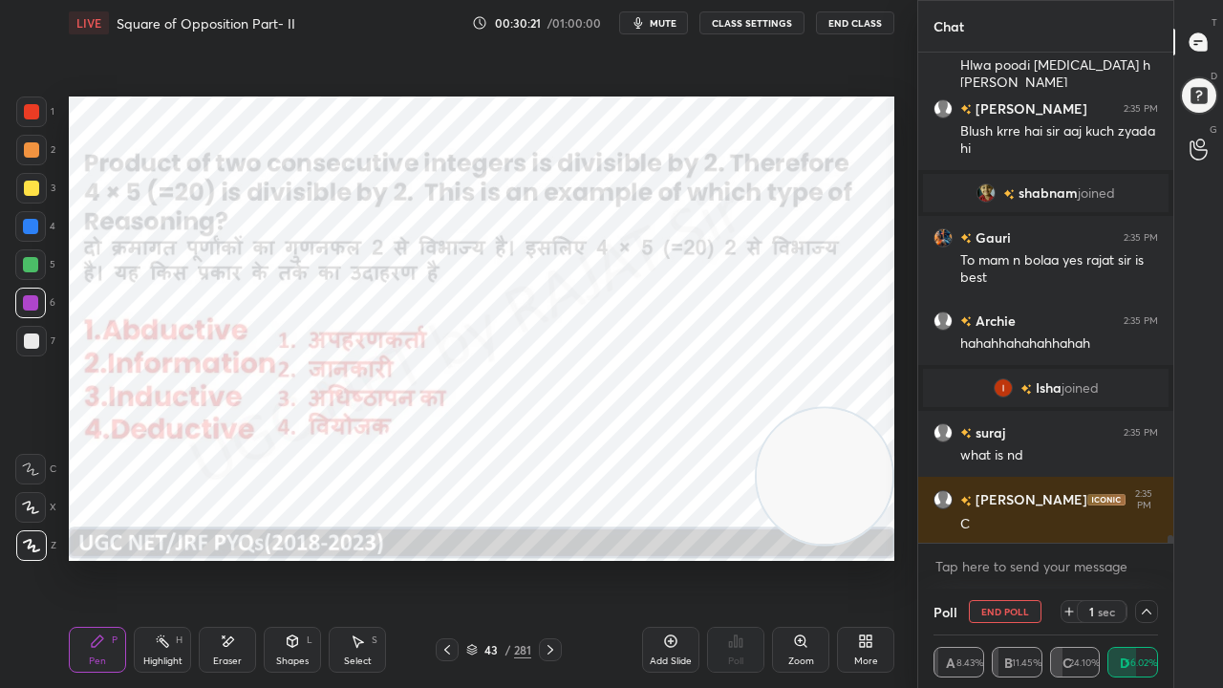
click at [29, 111] on div at bounding box center [31, 111] width 15 height 15
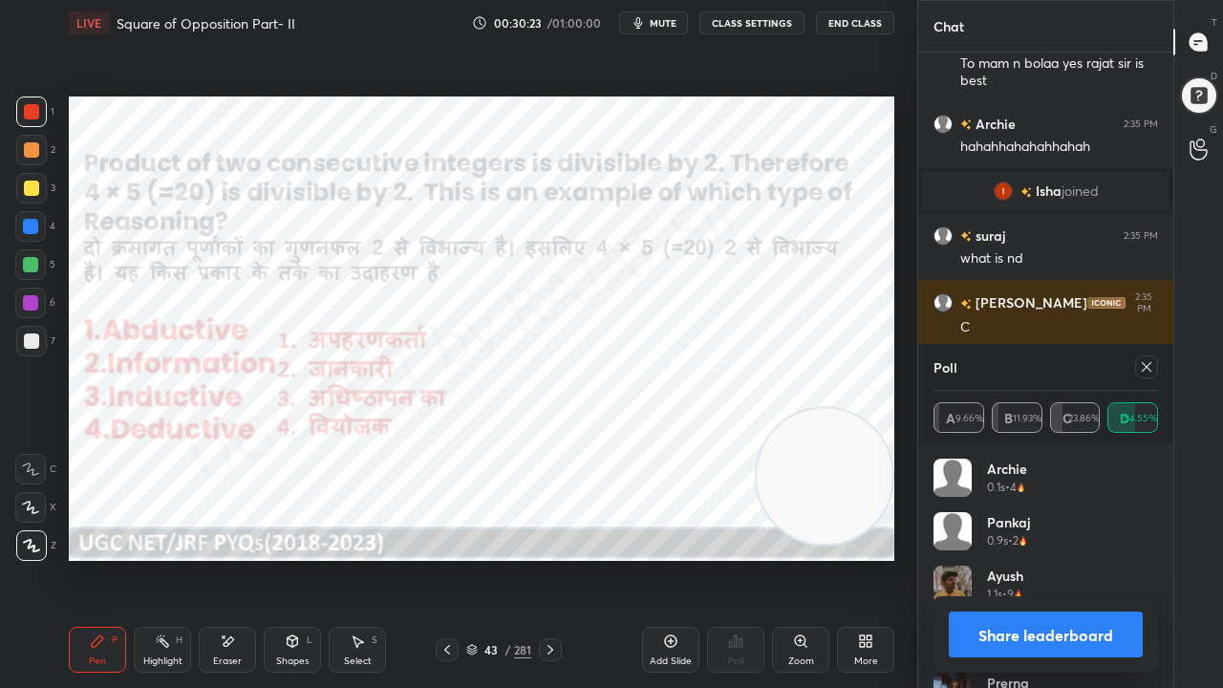
drag, startPoint x: 1152, startPoint y: 371, endPoint x: 1085, endPoint y: 369, distance: 66.9
click at [1151, 369] on icon at bounding box center [1146, 366] width 15 height 15
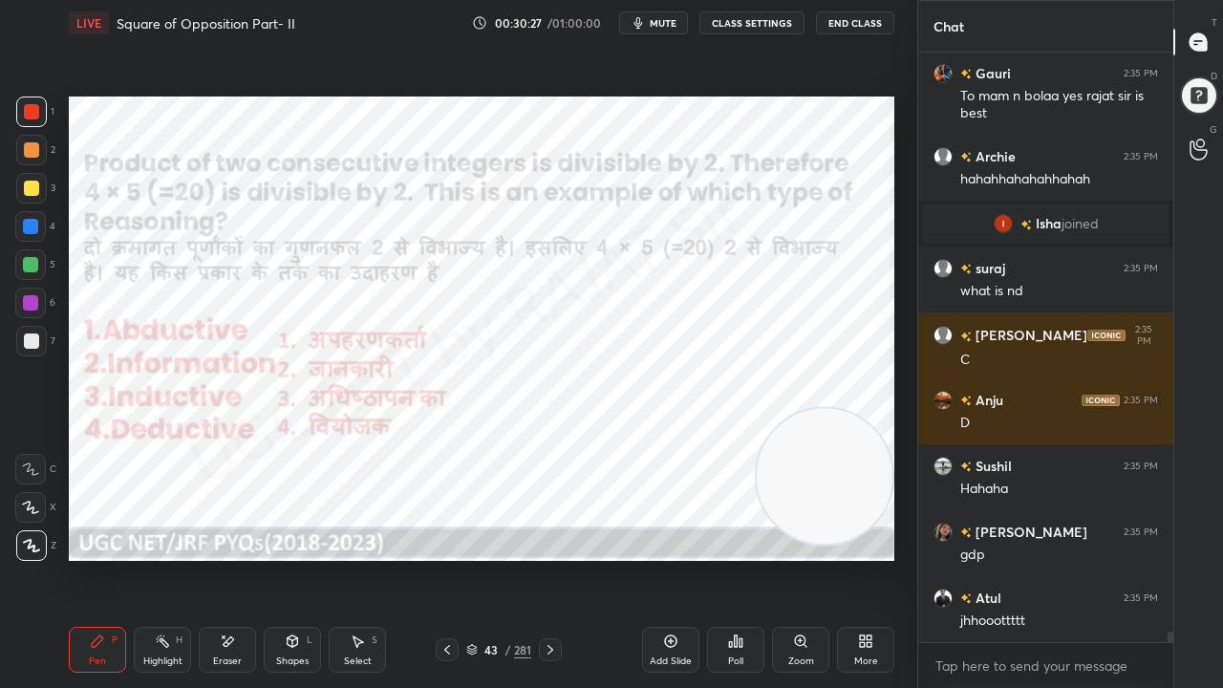
click at [31, 227] on div at bounding box center [30, 226] width 15 height 15
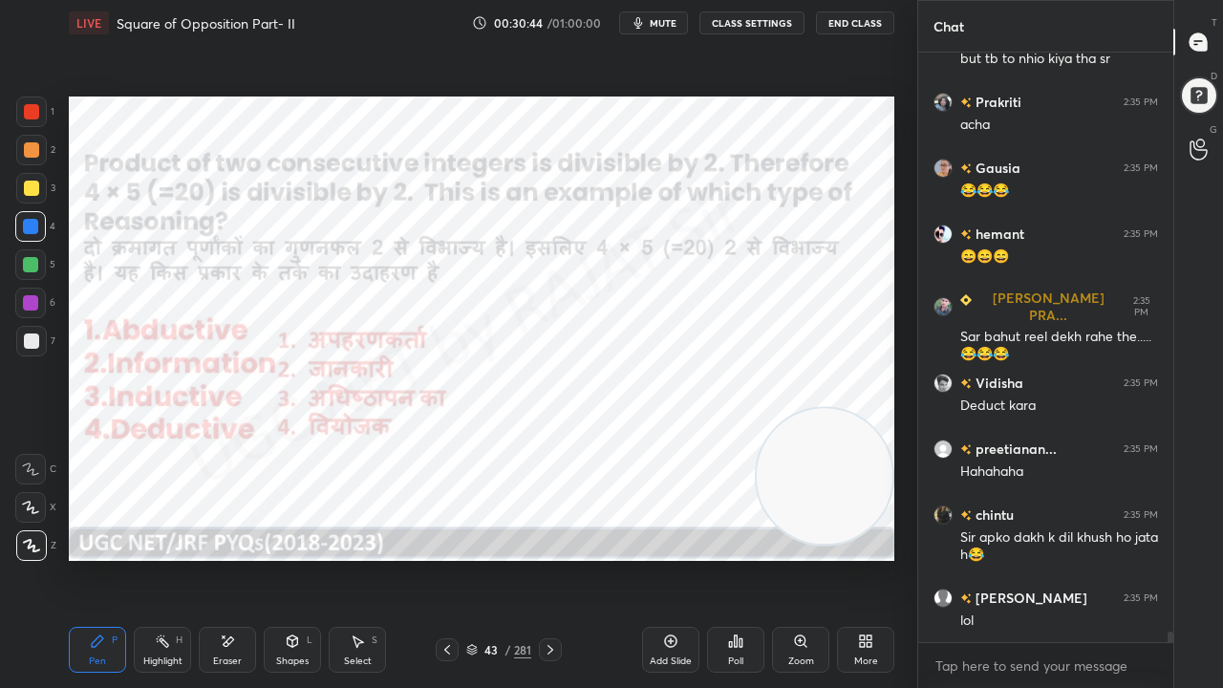
click at [29, 115] on div at bounding box center [31, 111] width 15 height 15
drag, startPoint x: 29, startPoint y: 114, endPoint x: 54, endPoint y: 130, distance: 30.5
click at [31, 115] on div at bounding box center [31, 111] width 15 height 15
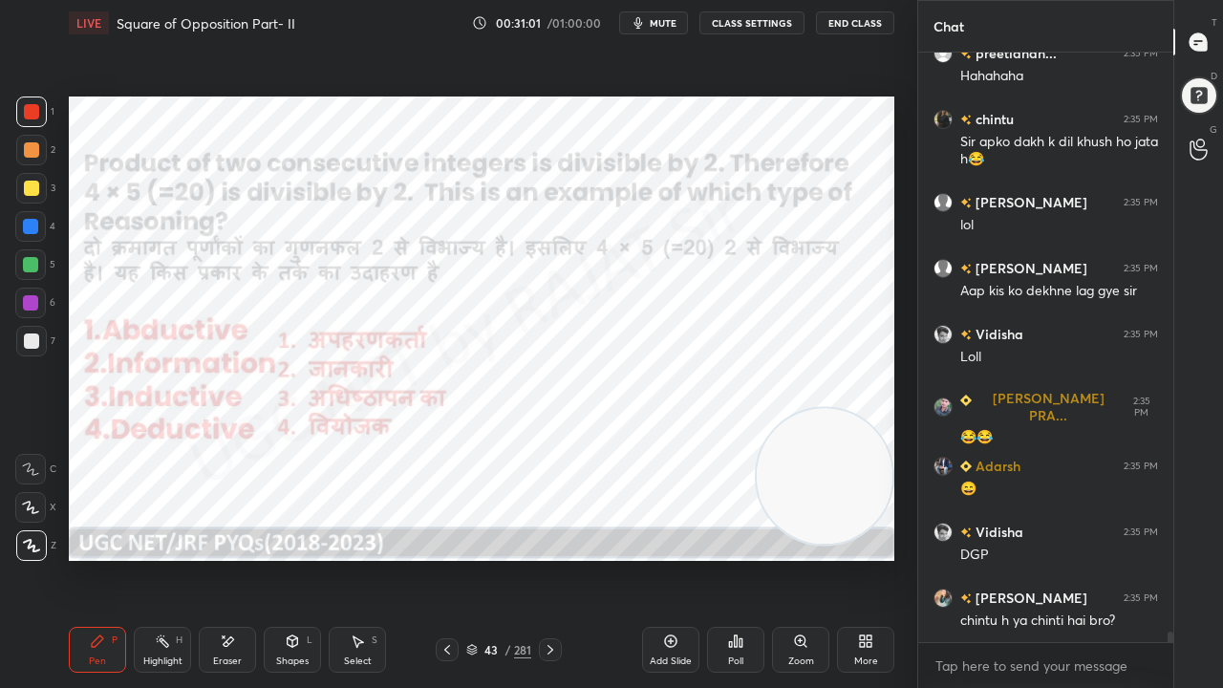
click at [501, 558] on div "43 / 281" at bounding box center [498, 649] width 65 height 17
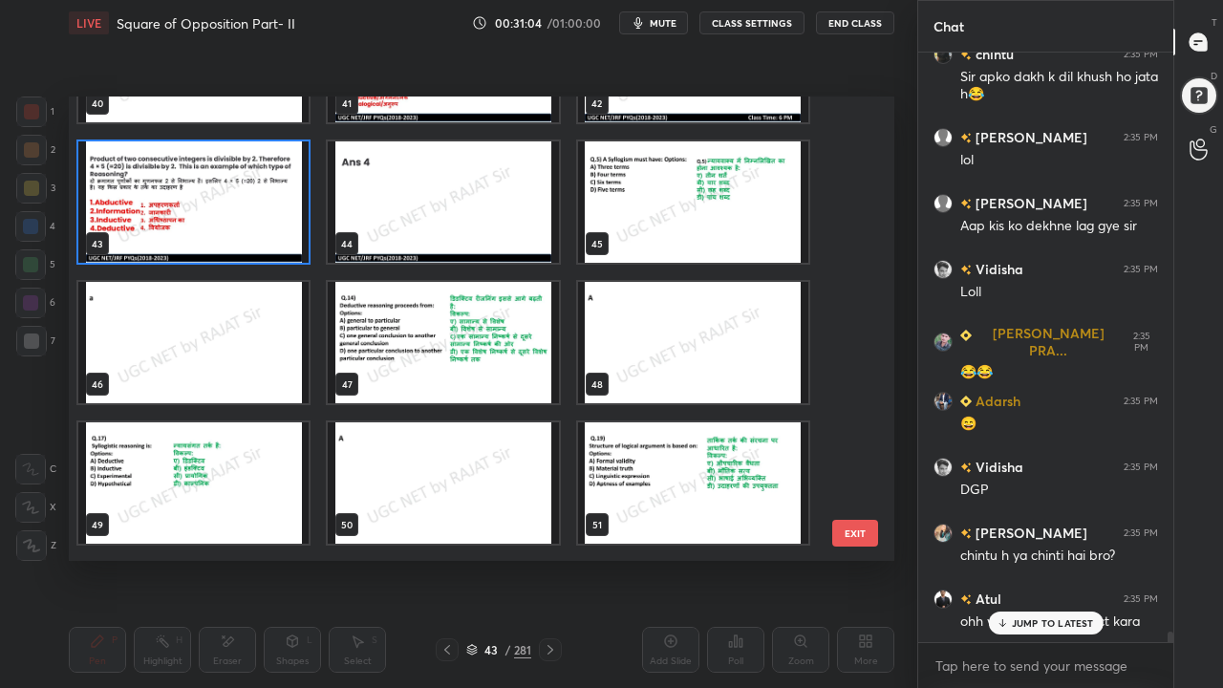
click at [461, 350] on img "grid" at bounding box center [443, 342] width 230 height 121
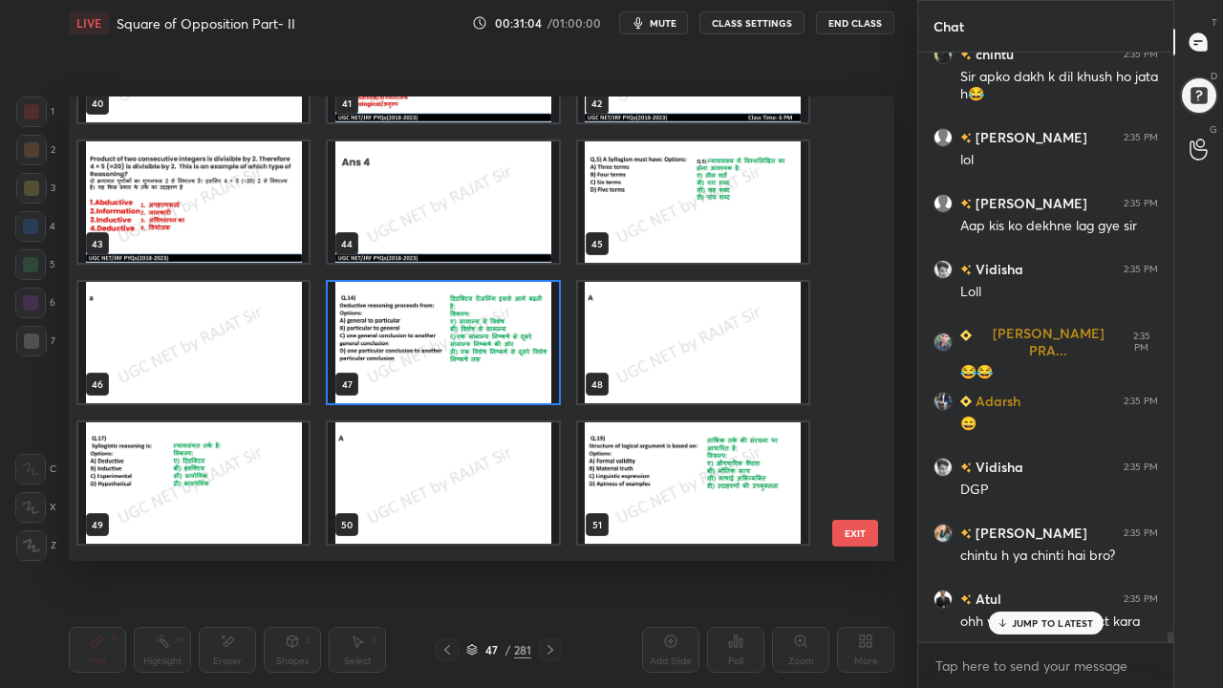
click at [462, 350] on img "grid" at bounding box center [443, 342] width 230 height 121
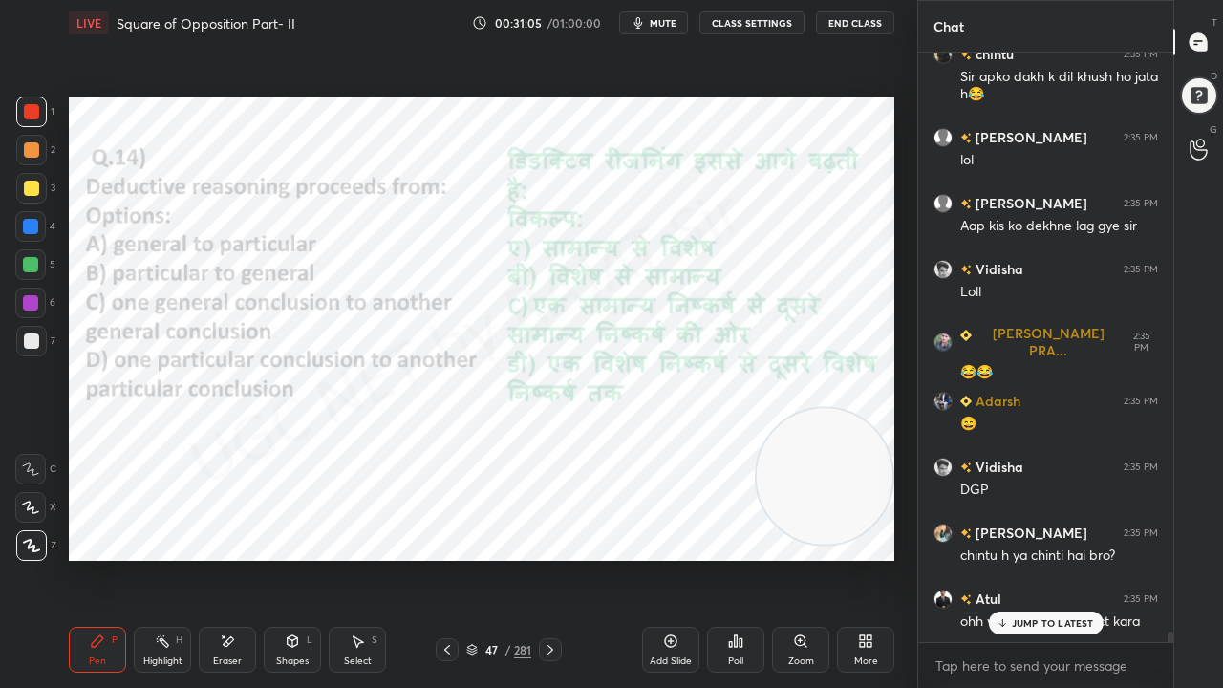
click at [462, 350] on img "grid" at bounding box center [443, 342] width 230 height 121
click at [1007, 558] on icon at bounding box center [1002, 622] width 12 height 11
click at [721, 558] on div "Poll" at bounding box center [735, 650] width 57 height 46
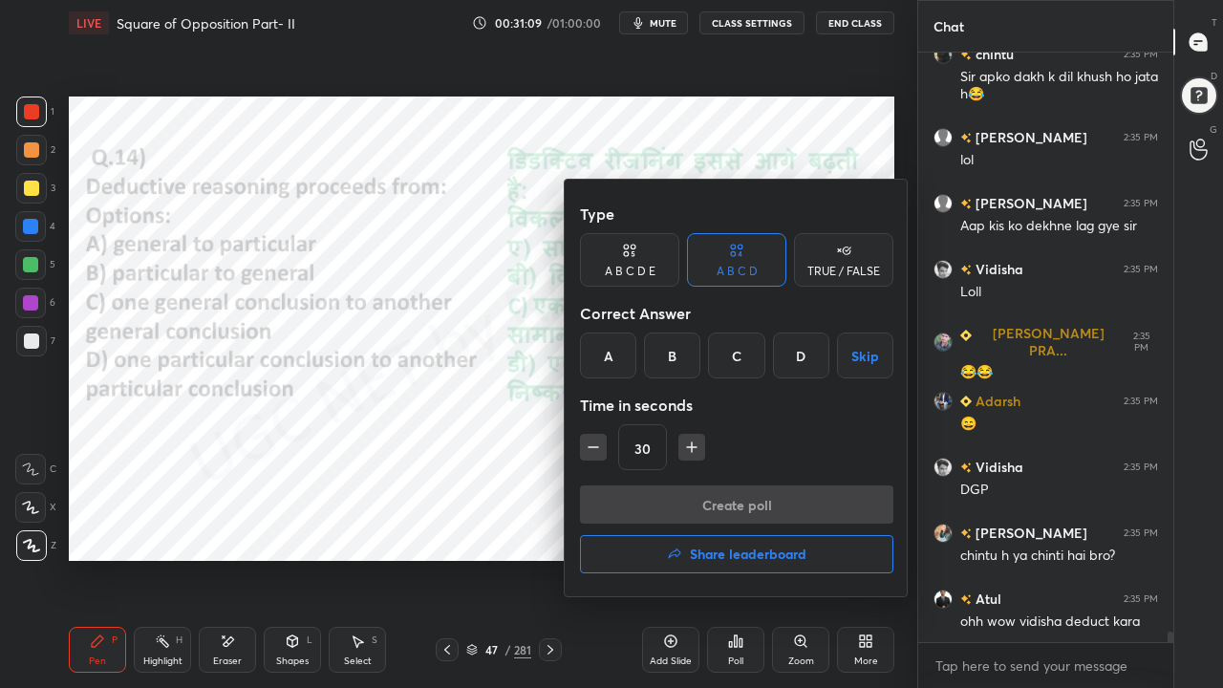
drag, startPoint x: 604, startPoint y: 357, endPoint x: 611, endPoint y: 432, distance: 75.8
click at [604, 361] on div "A" at bounding box center [608, 356] width 56 height 46
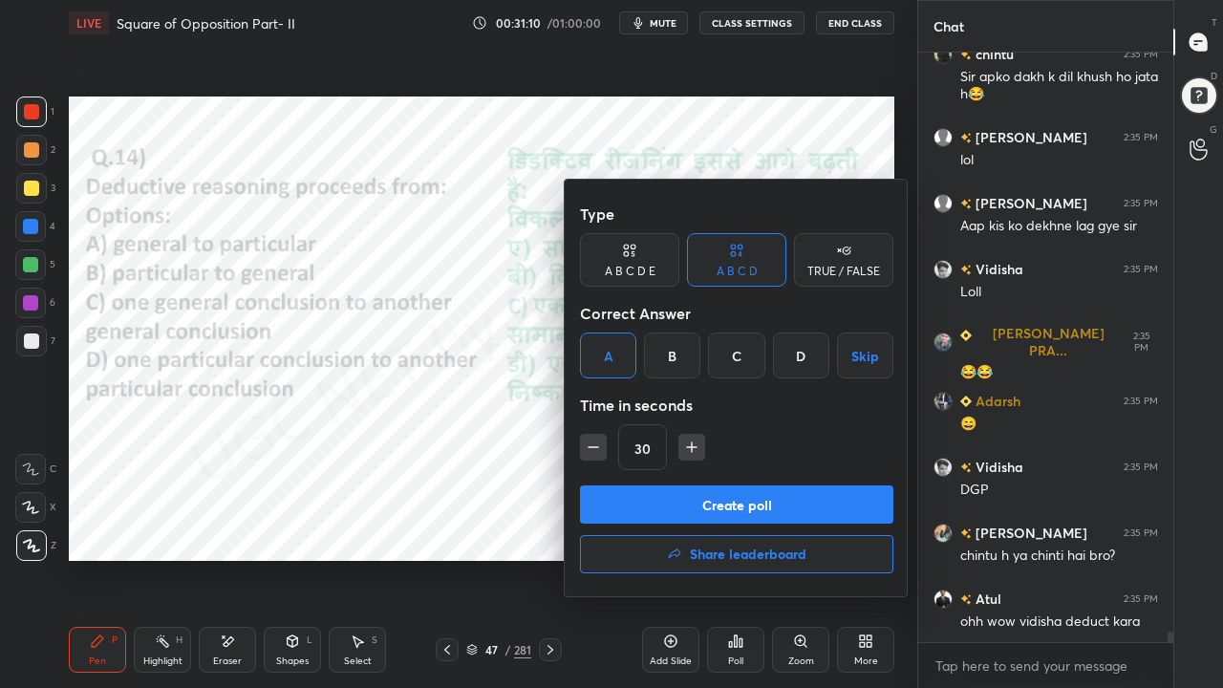
click at [617, 478] on div "Type A B C D E A B C D TRUE / FALSE Correct Answer A B C D Skip Time in seconds…" at bounding box center [737, 340] width 314 height 291
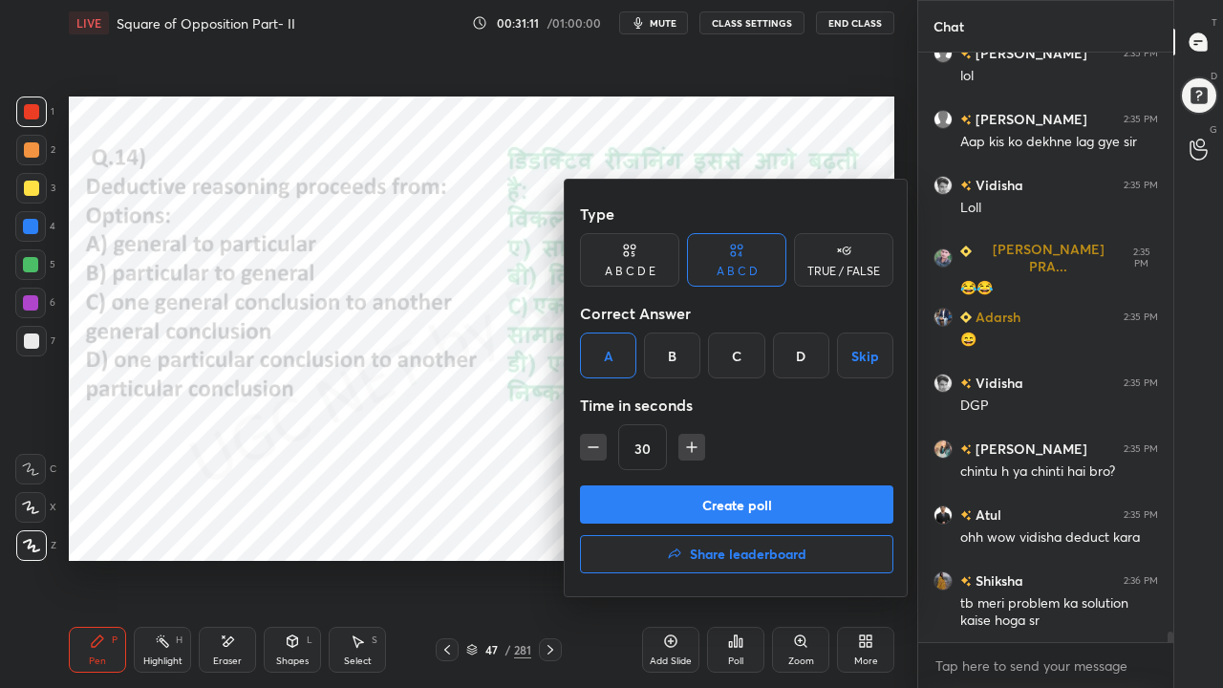
click at [646, 509] on button "Create poll" at bounding box center [737, 505] width 314 height 38
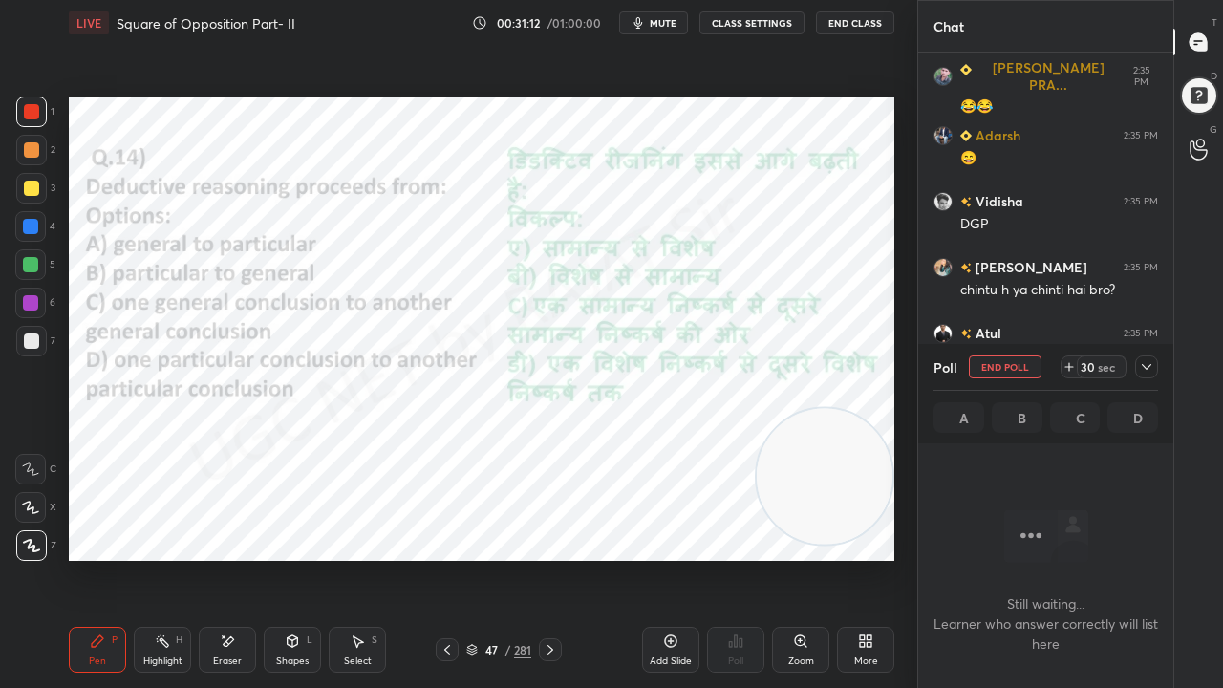
drag, startPoint x: 481, startPoint y: 654, endPoint x: 487, endPoint y: 635, distance: 20.0
click at [481, 558] on div "47 / 281" at bounding box center [498, 649] width 65 height 17
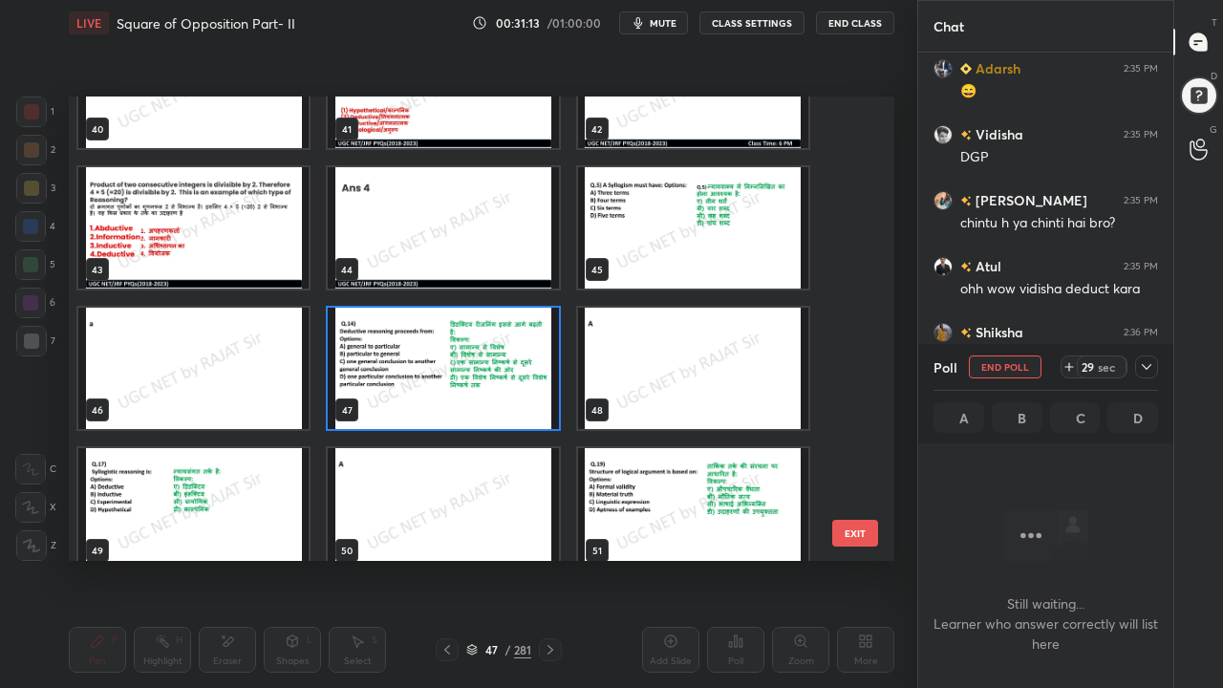
click at [491, 355] on img "grid" at bounding box center [443, 368] width 230 height 121
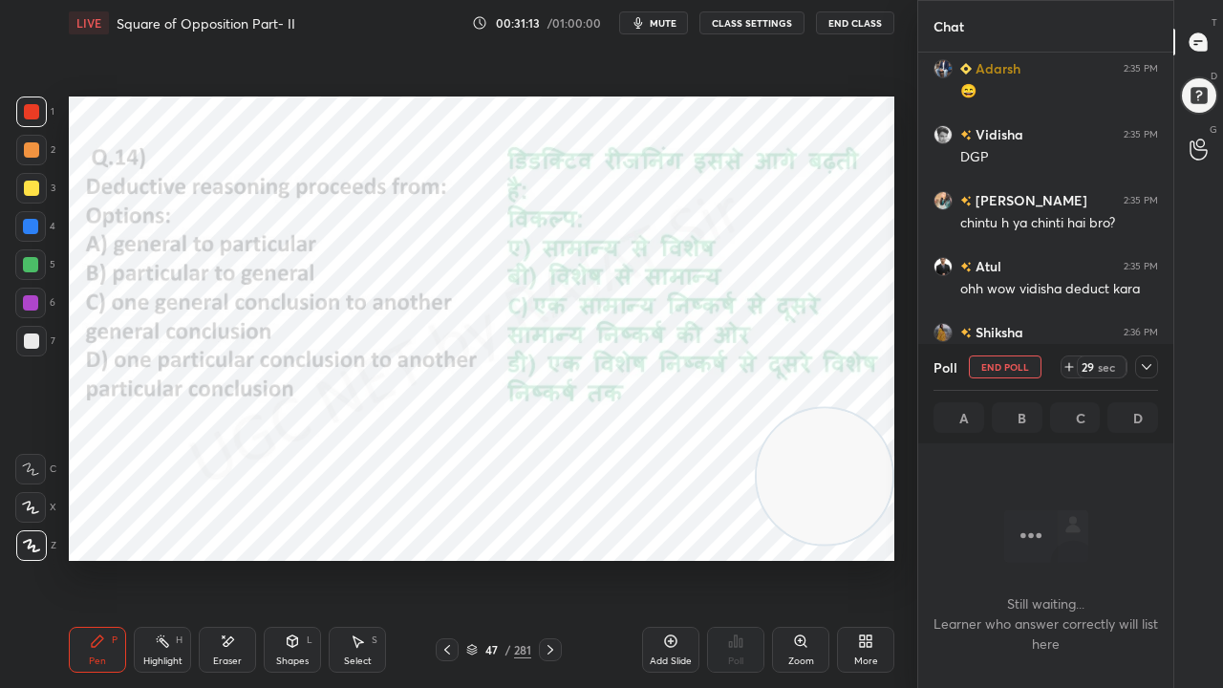
drag, startPoint x: 491, startPoint y: 355, endPoint x: 631, endPoint y: 358, distance: 139.6
click at [491, 356] on img "grid" at bounding box center [443, 368] width 230 height 121
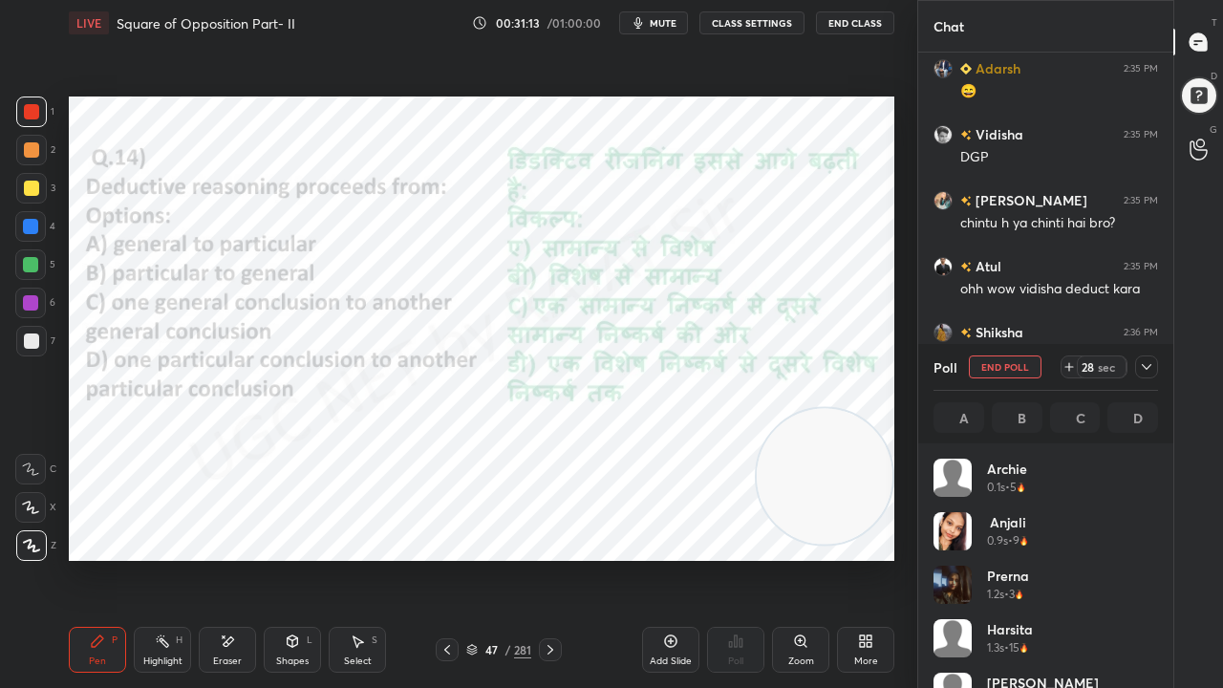
click at [1149, 368] on icon at bounding box center [1146, 366] width 15 height 15
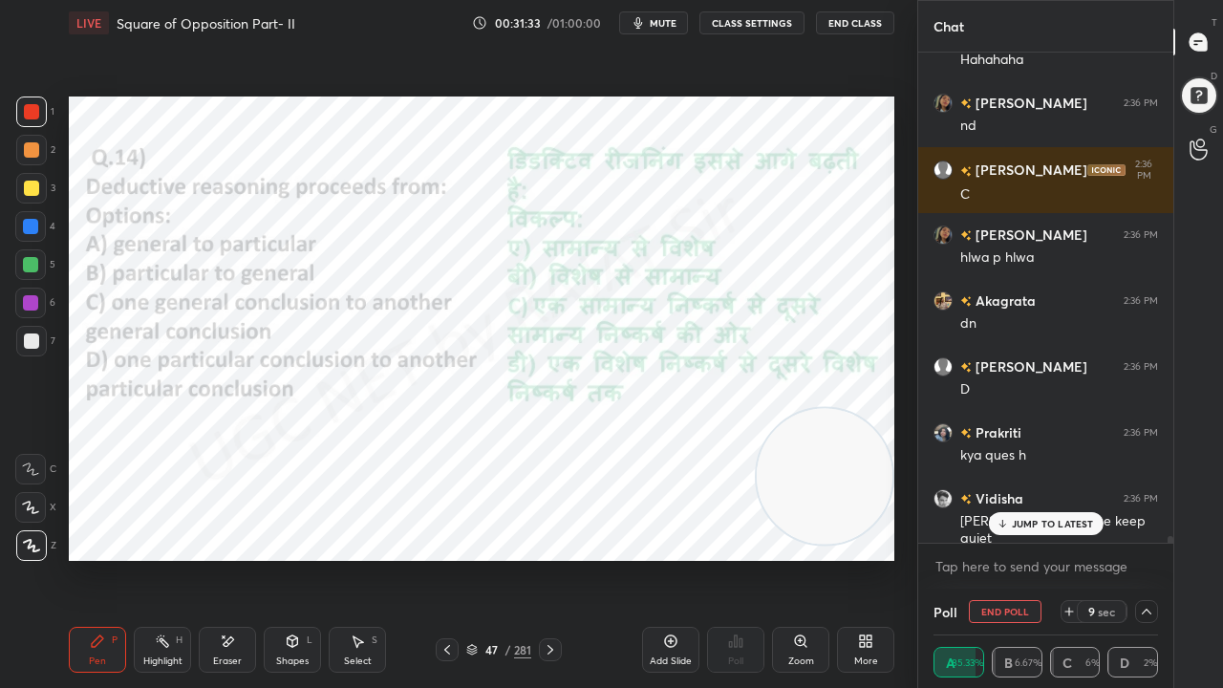
click at [1011, 520] on div "[PERSON_NAME] PRA... 2:36 PM Sar nahle per dahla kaise maar dete Hain aap.....?…" at bounding box center [1046, 298] width 255 height 490
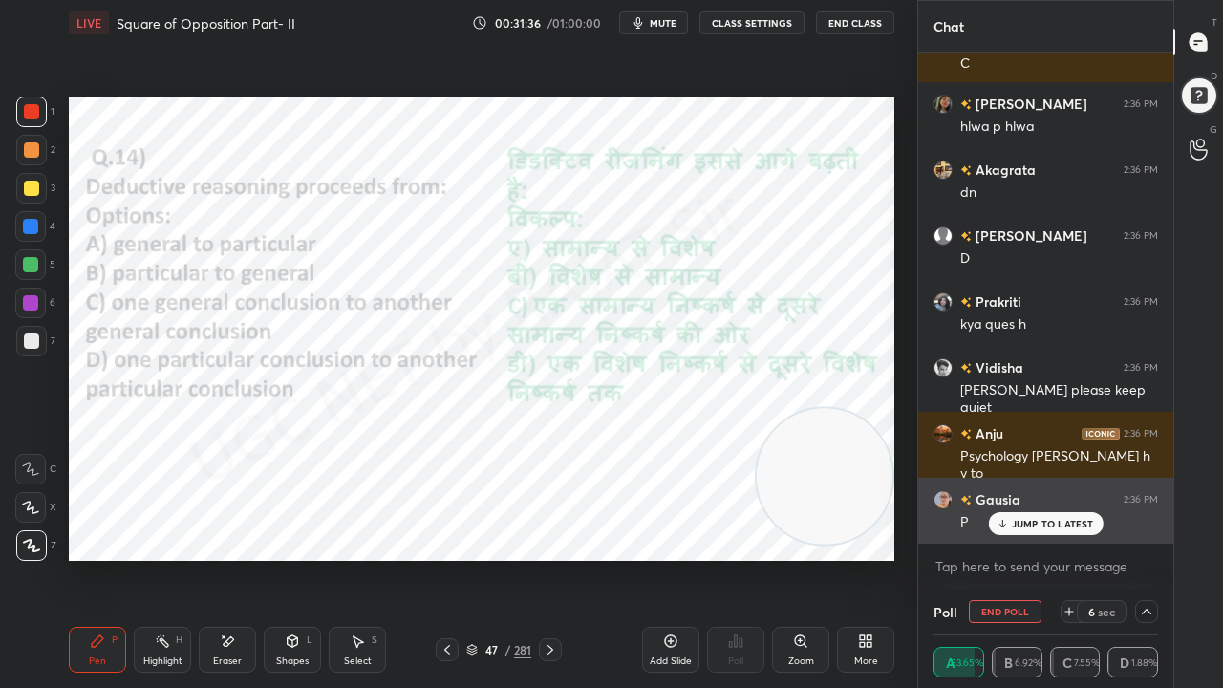
click at [1016, 519] on p "JUMP TO LATEST" at bounding box center [1053, 523] width 82 height 11
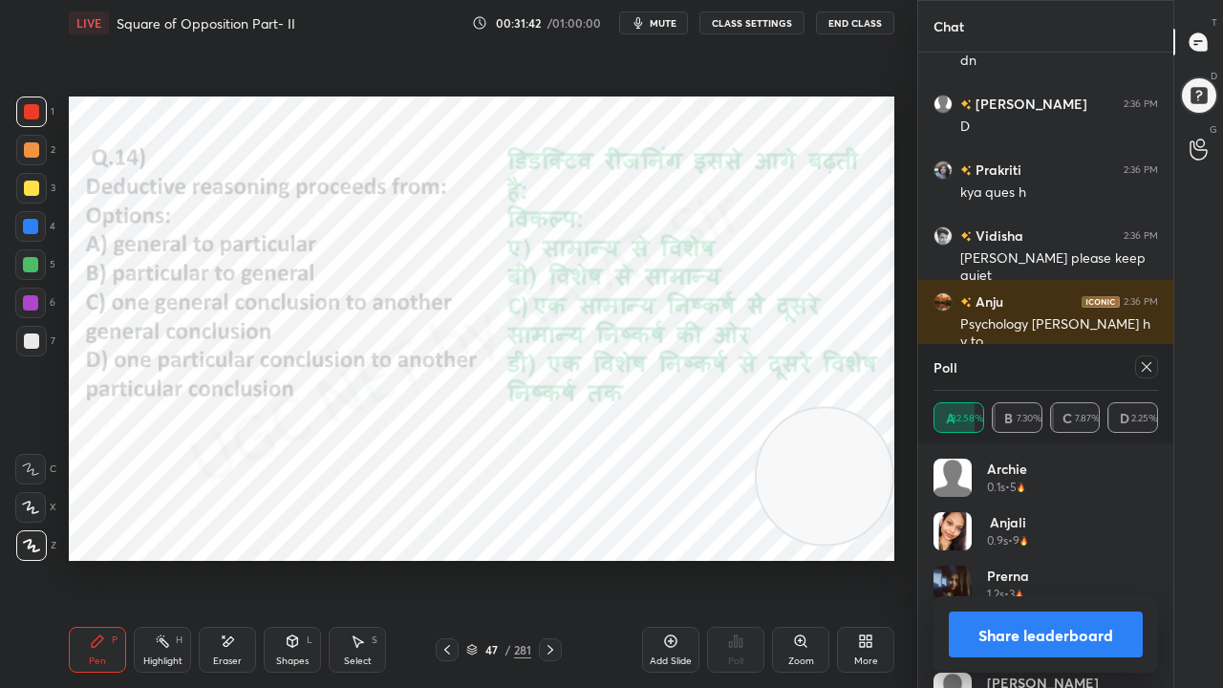
click at [1141, 365] on icon at bounding box center [1146, 366] width 15 height 15
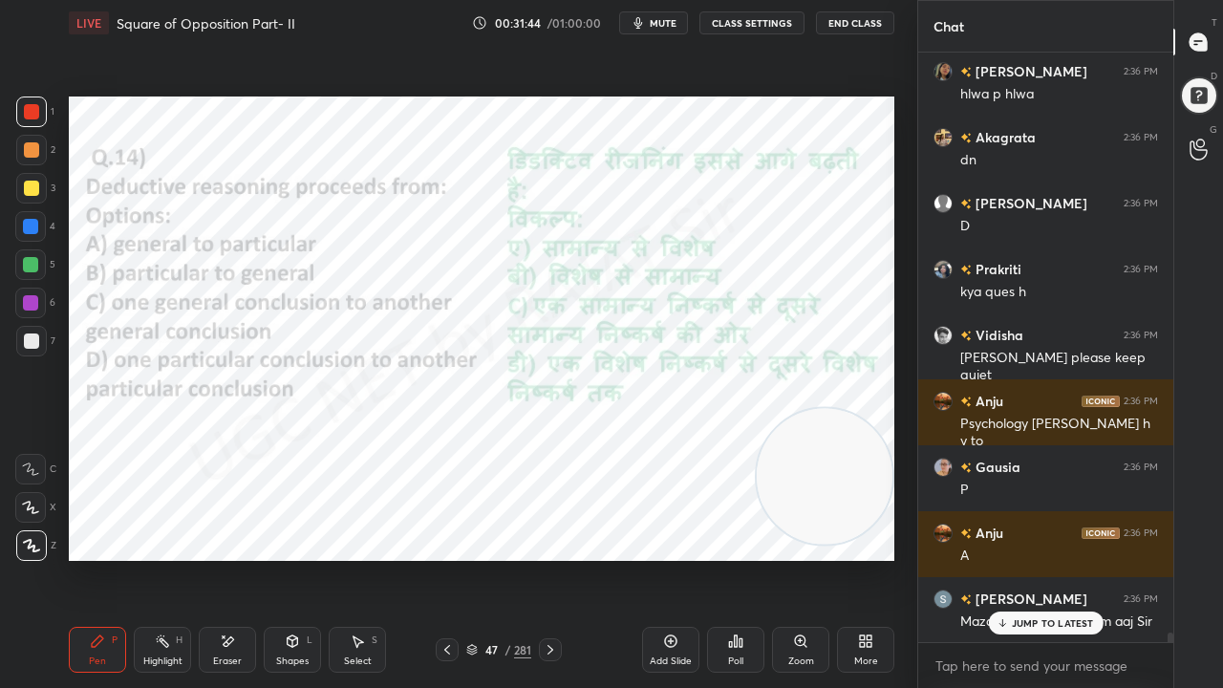
drag, startPoint x: 485, startPoint y: 649, endPoint x: 499, endPoint y: 565, distance: 85.3
click at [485, 558] on div "47" at bounding box center [491, 649] width 19 height 11
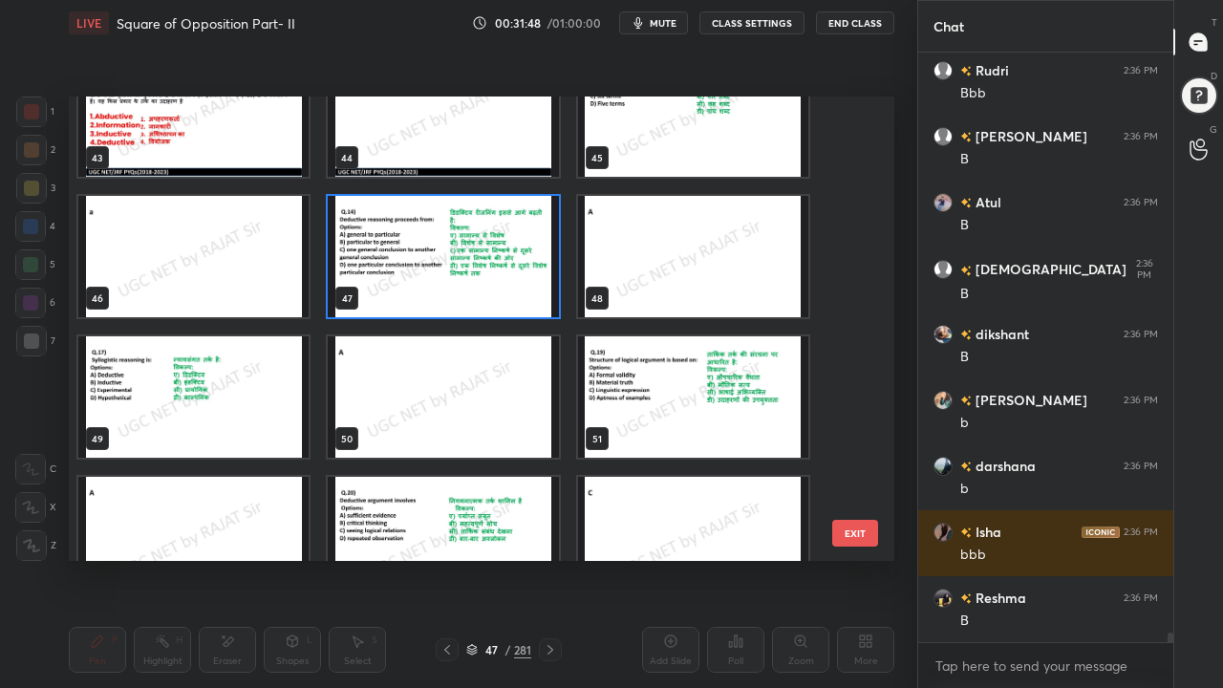
click at [214, 382] on img "grid" at bounding box center [193, 396] width 230 height 121
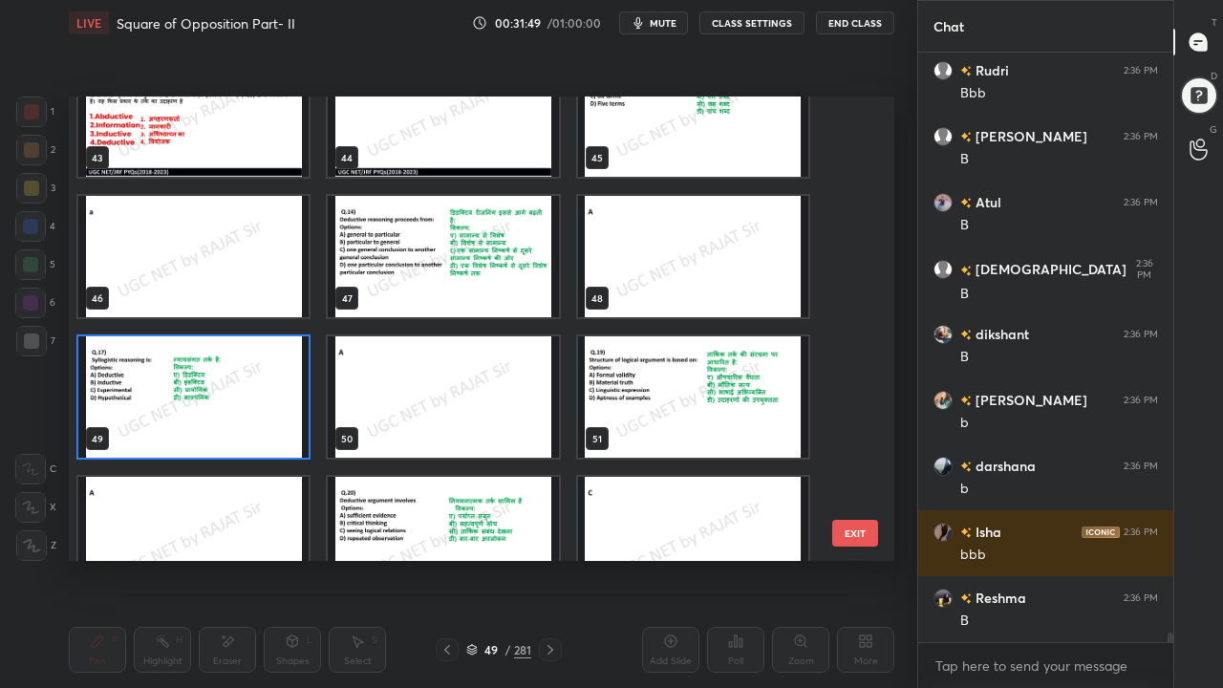
click at [214, 382] on img "grid" at bounding box center [193, 396] width 230 height 121
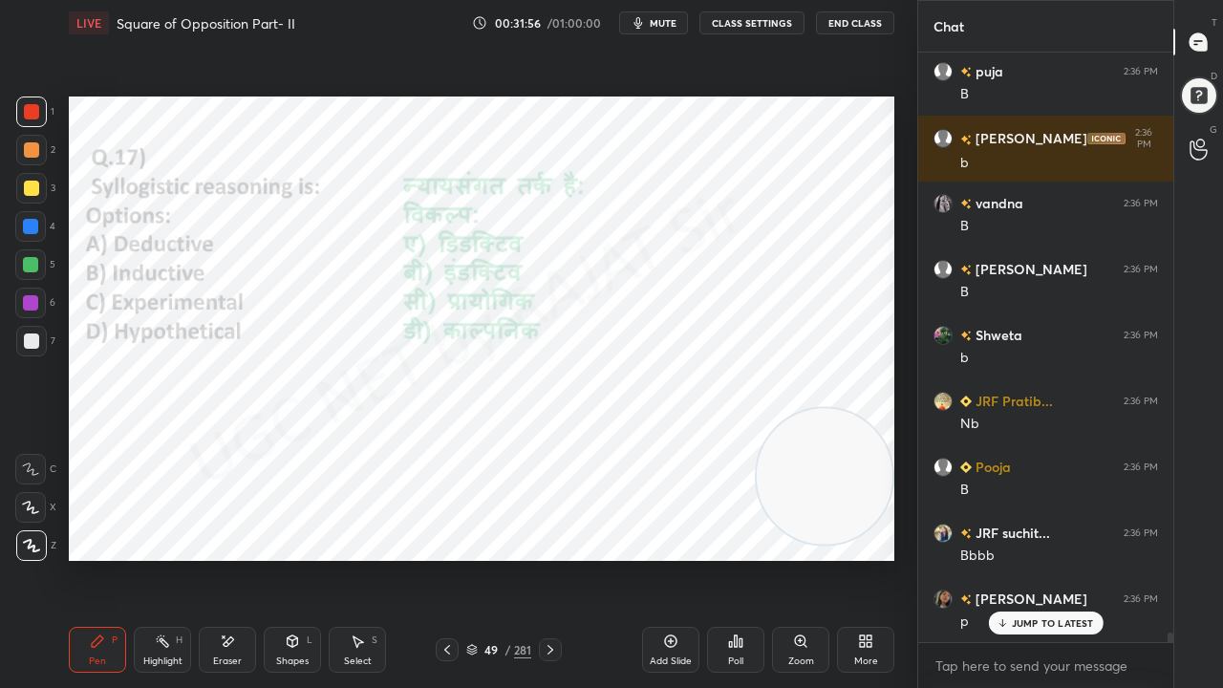
click at [736, 558] on icon at bounding box center [736, 641] width 3 height 11
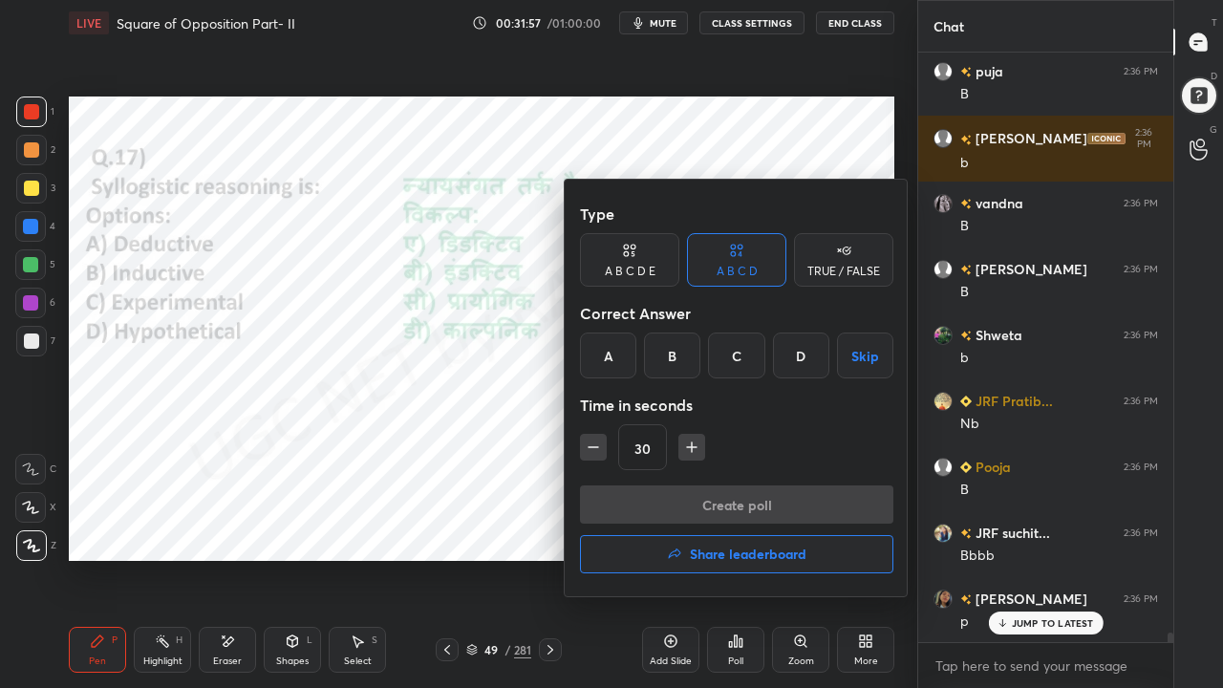
drag, startPoint x: 616, startPoint y: 363, endPoint x: 628, endPoint y: 393, distance: 32.1
click at [622, 377] on div "A" at bounding box center [608, 356] width 56 height 46
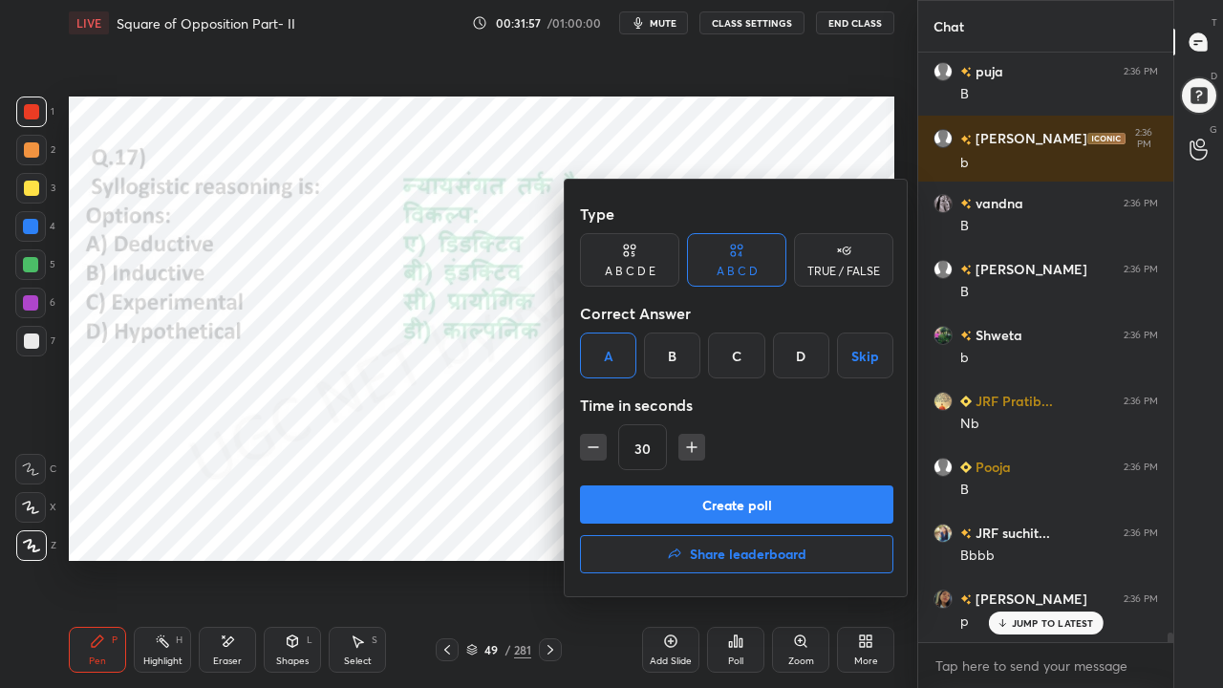
click at [651, 494] on button "Create poll" at bounding box center [737, 505] width 314 height 38
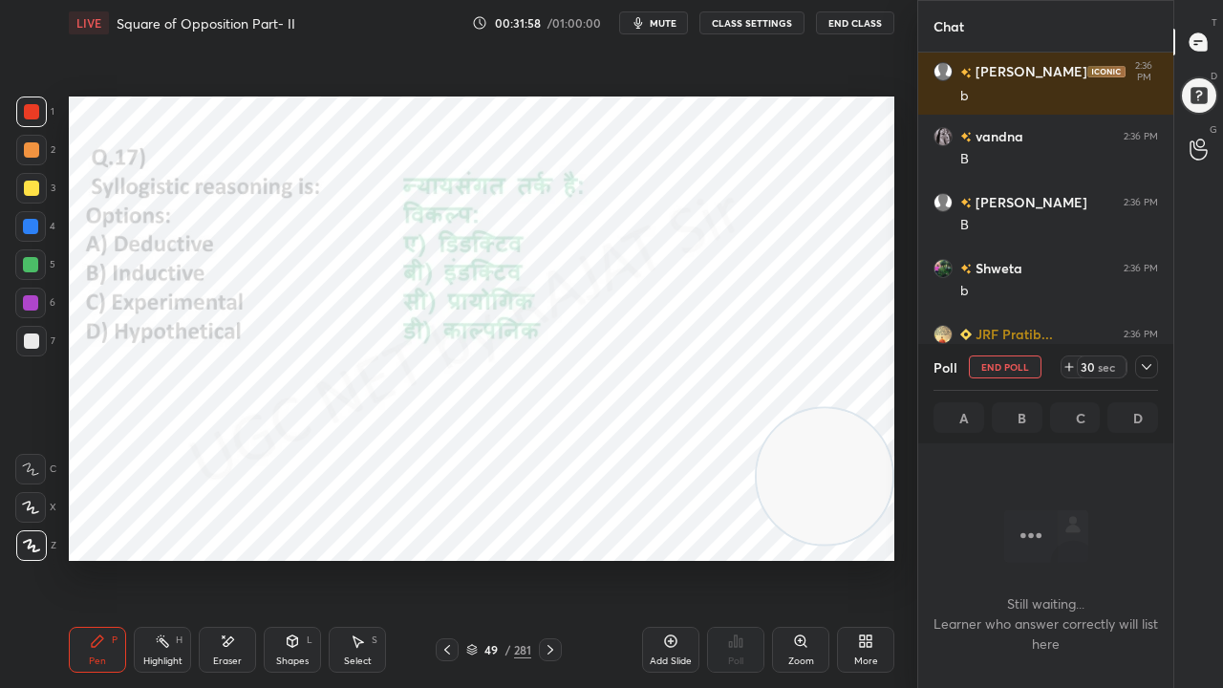
click at [520, 558] on div "281" at bounding box center [522, 649] width 17 height 17
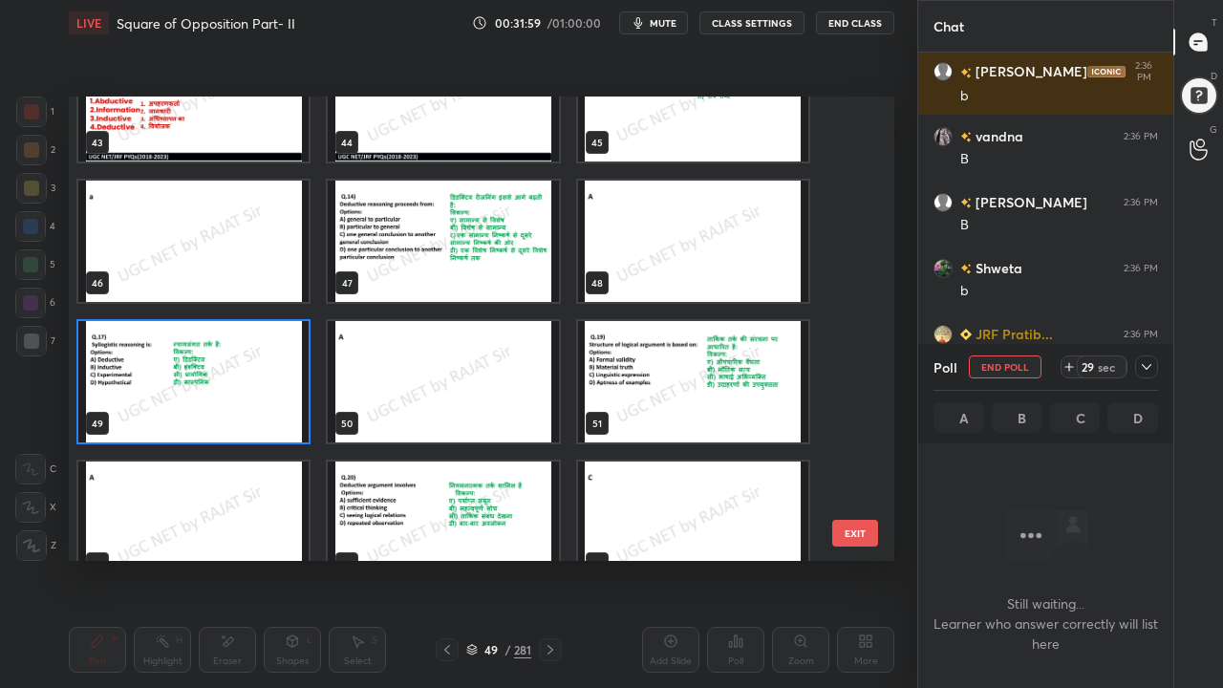
click at [237, 372] on img "grid" at bounding box center [193, 381] width 230 height 121
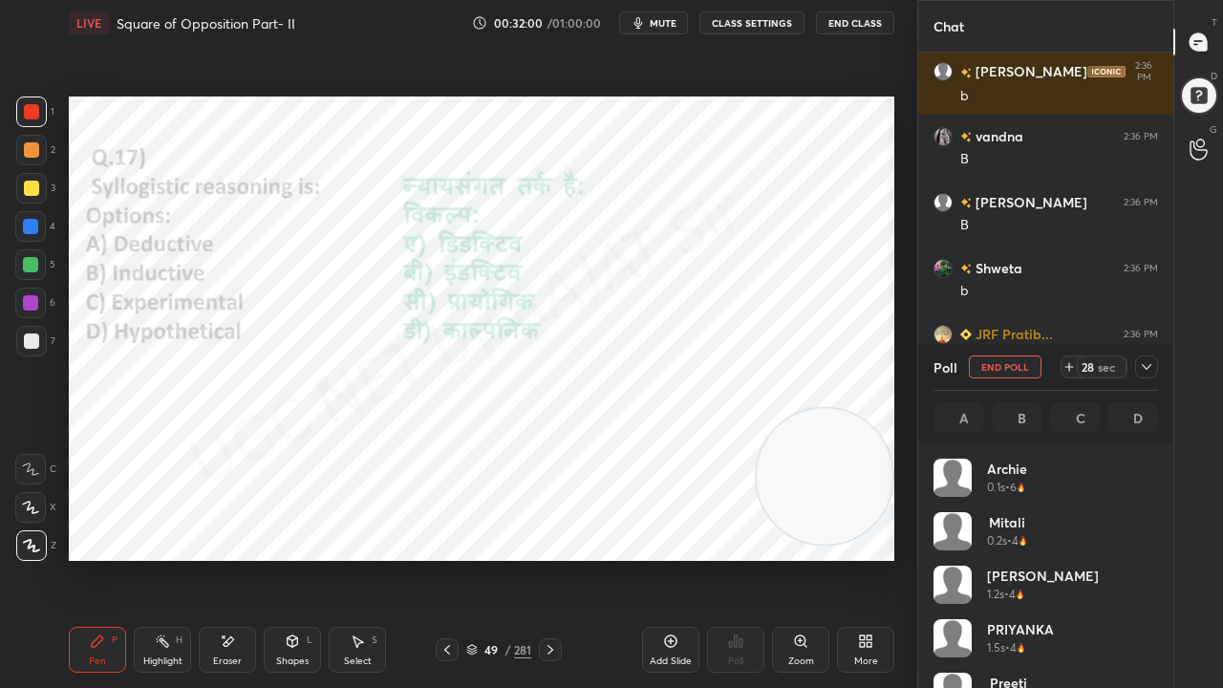
drag, startPoint x: 237, startPoint y: 367, endPoint x: 272, endPoint y: 380, distance: 37.8
click at [239, 367] on img "grid" at bounding box center [193, 381] width 230 height 121
click at [1145, 371] on icon at bounding box center [1146, 366] width 15 height 15
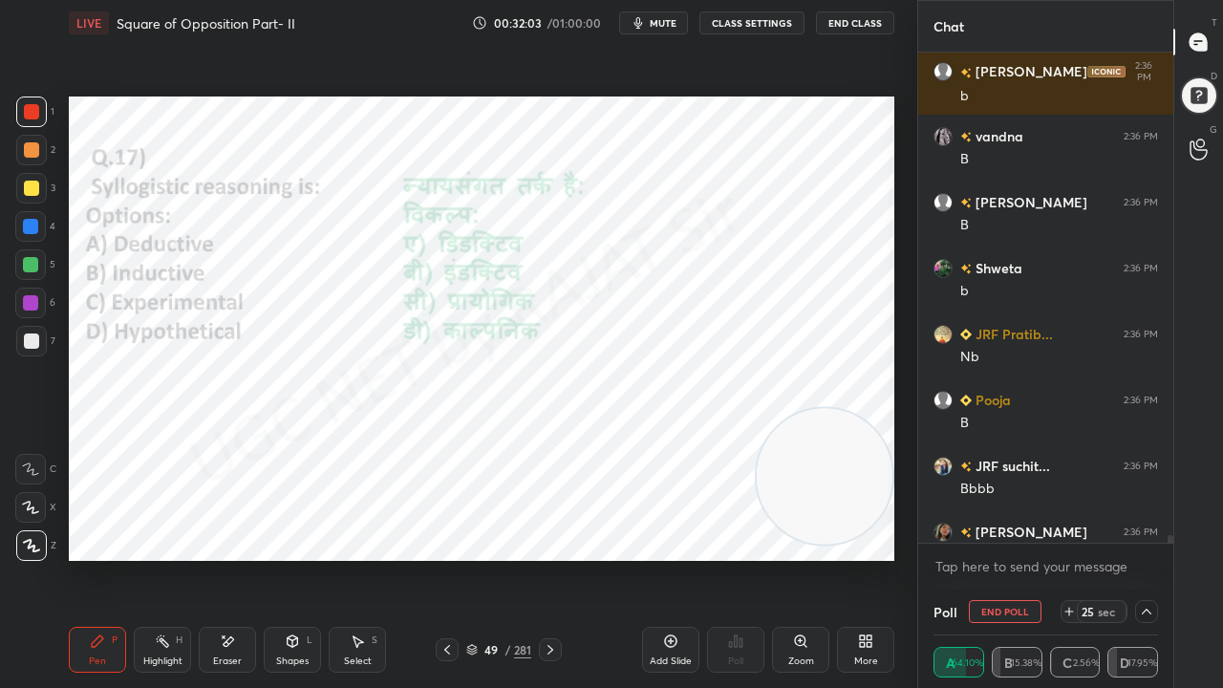
click at [298, 558] on icon at bounding box center [292, 641] width 15 height 15
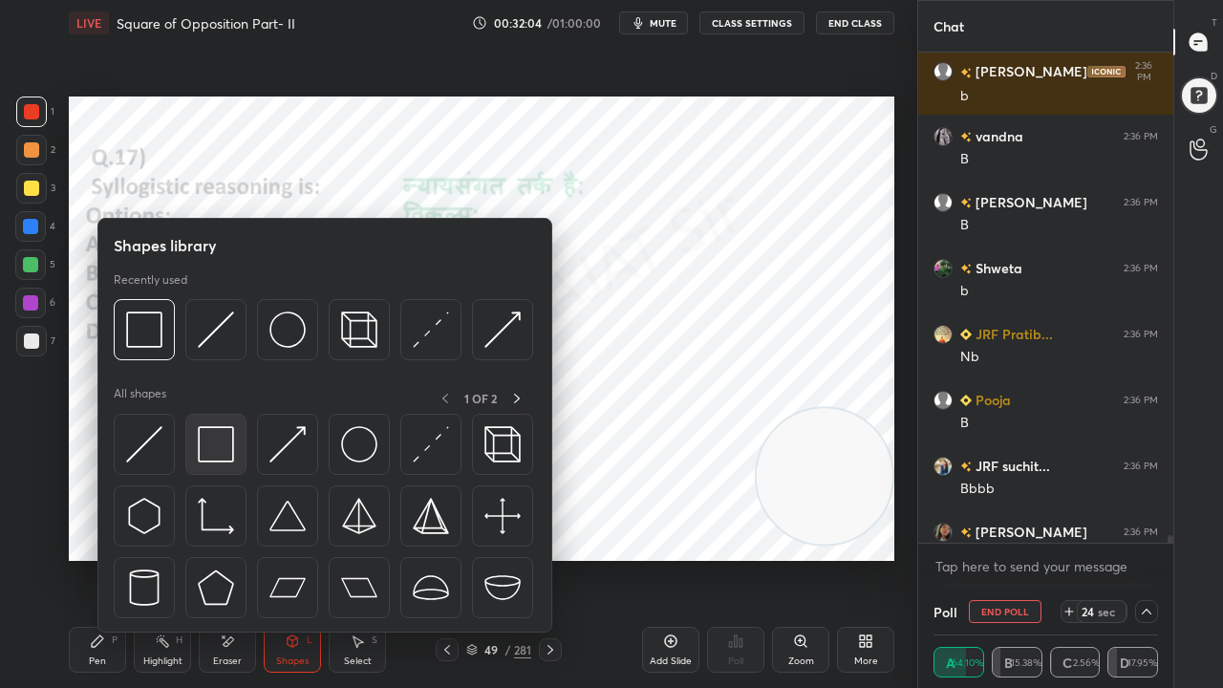
click at [214, 430] on img at bounding box center [216, 444] width 36 height 36
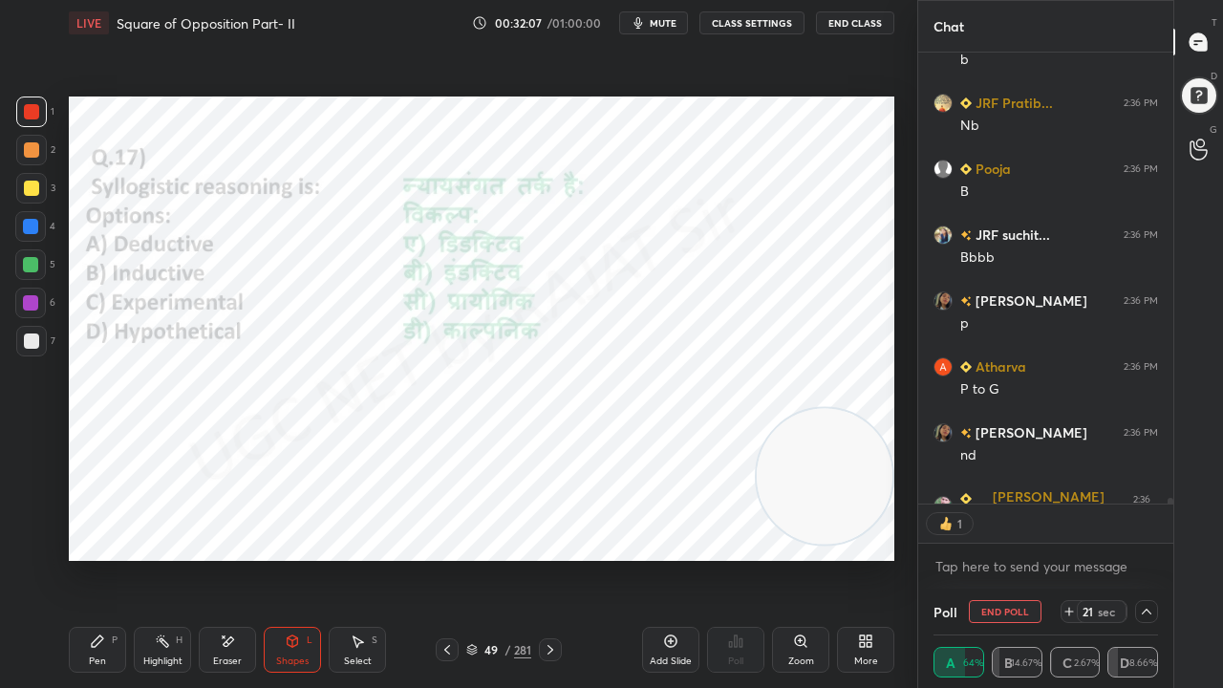
click at [125, 558] on div "Pen P" at bounding box center [97, 650] width 57 height 46
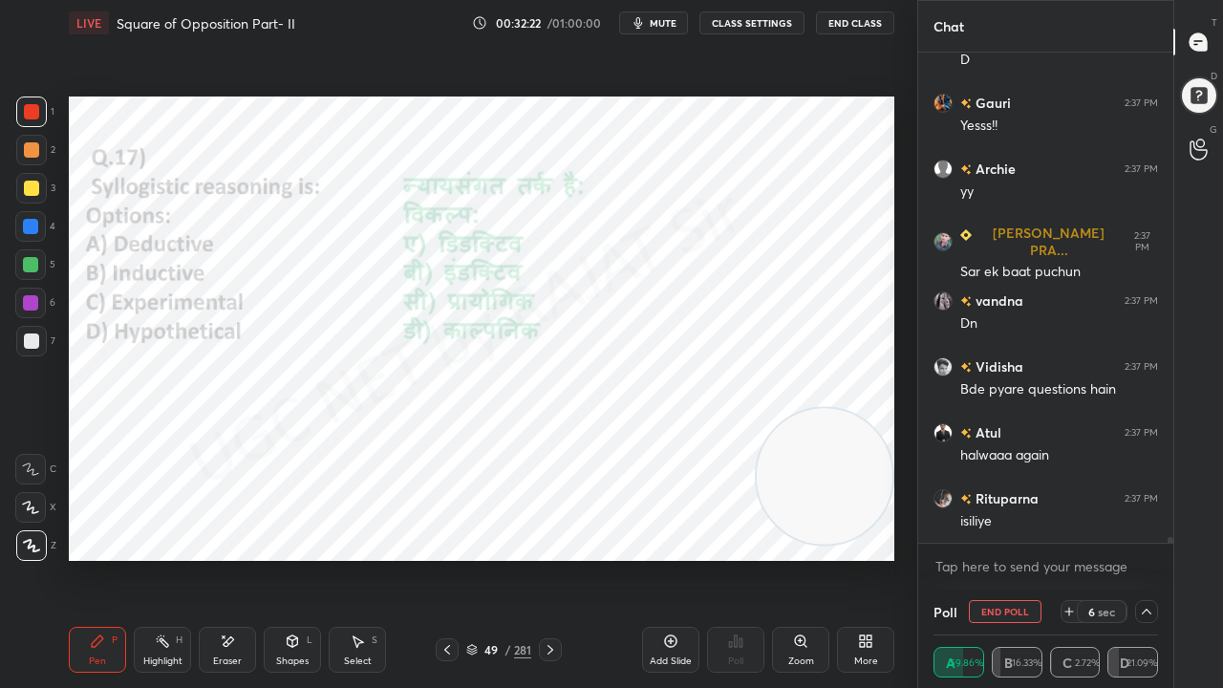
click at [32, 300] on div at bounding box center [30, 302] width 15 height 15
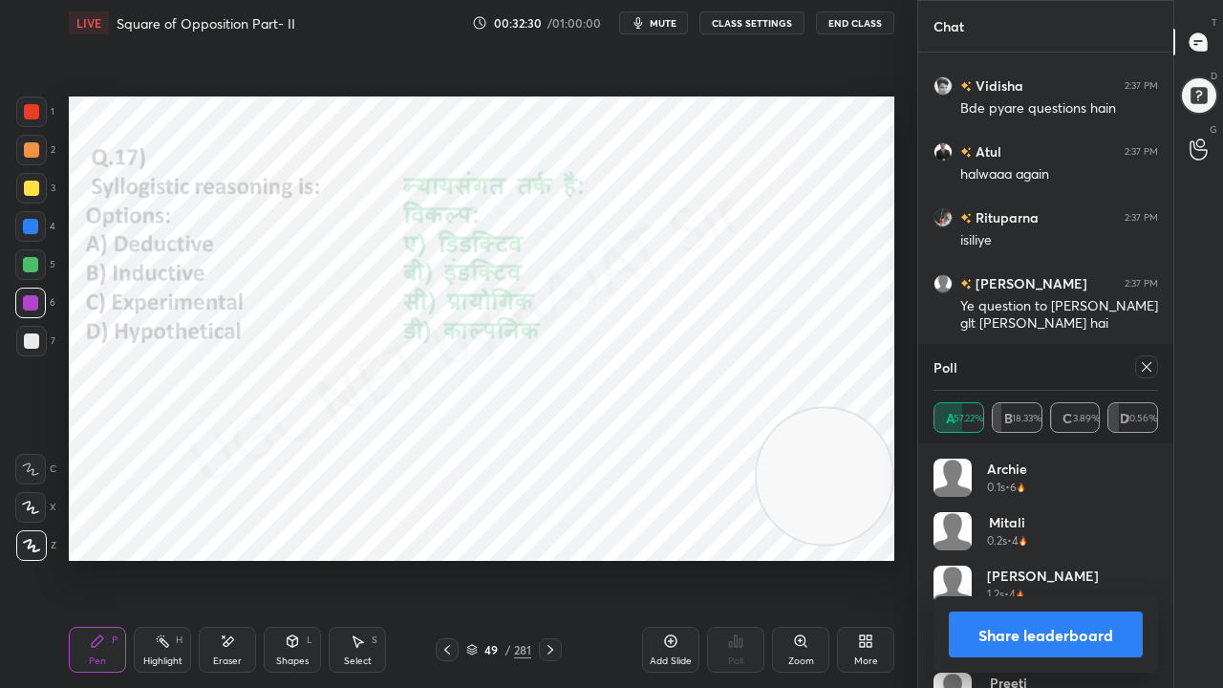
click at [1141, 365] on icon at bounding box center [1146, 366] width 15 height 15
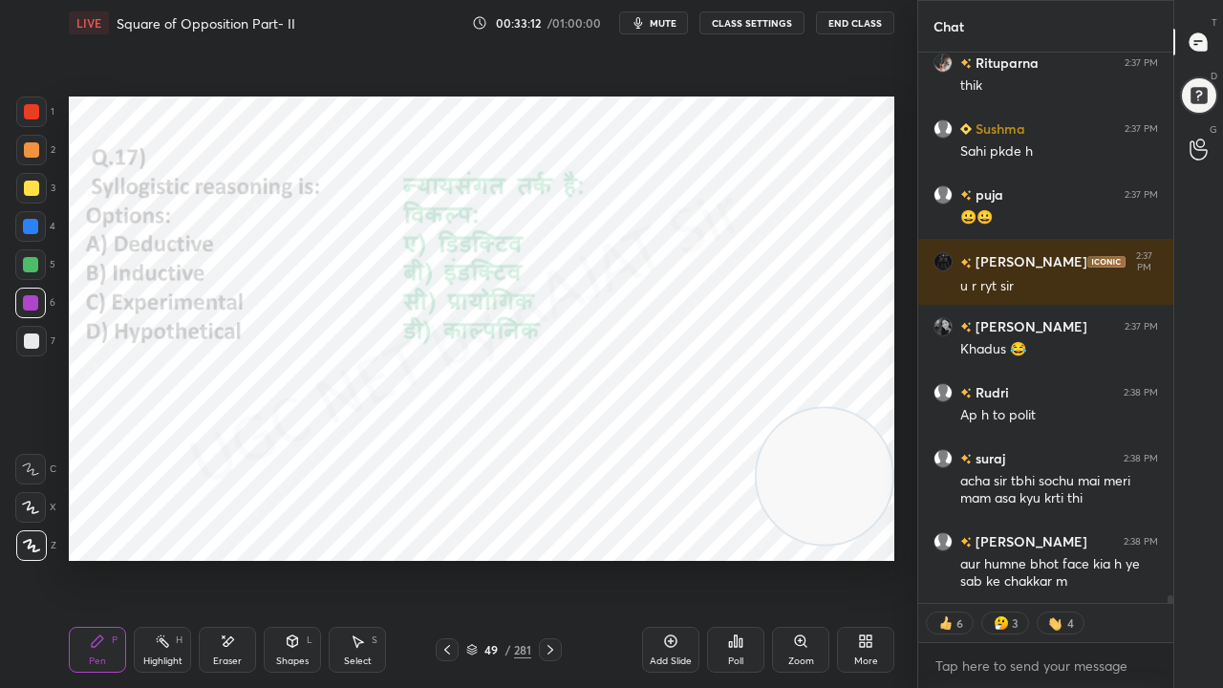
click at [29, 117] on div at bounding box center [31, 111] width 15 height 15
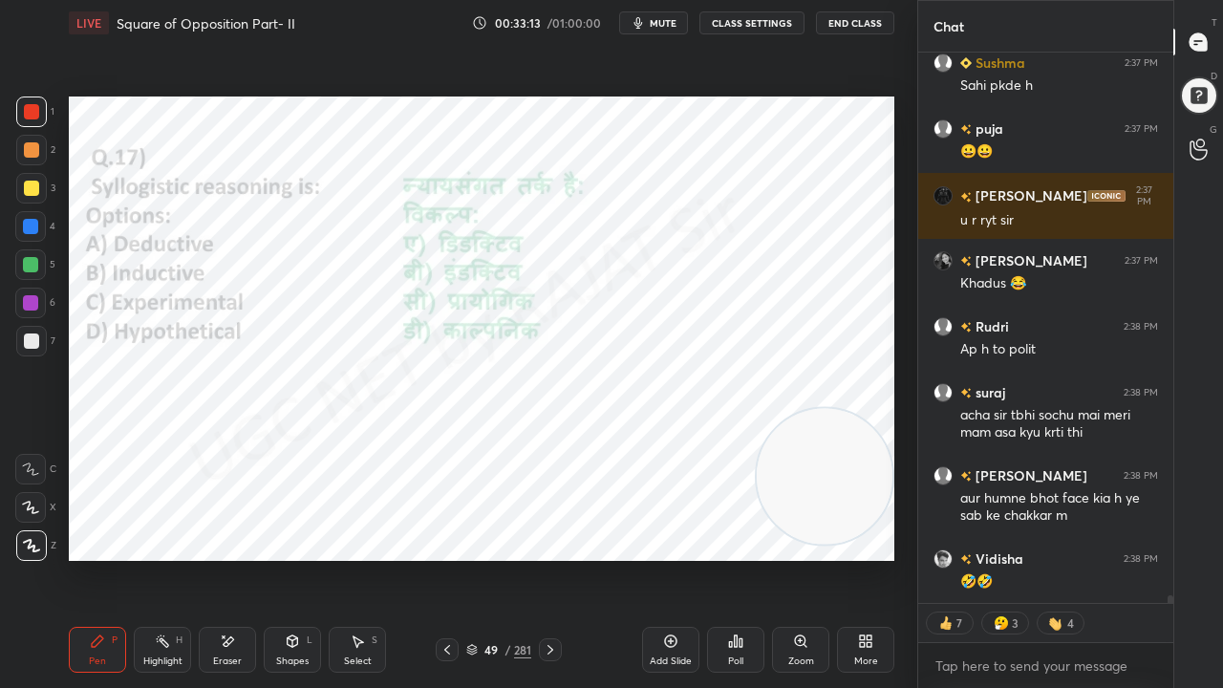
click at [506, 558] on div "/" at bounding box center [508, 649] width 6 height 11
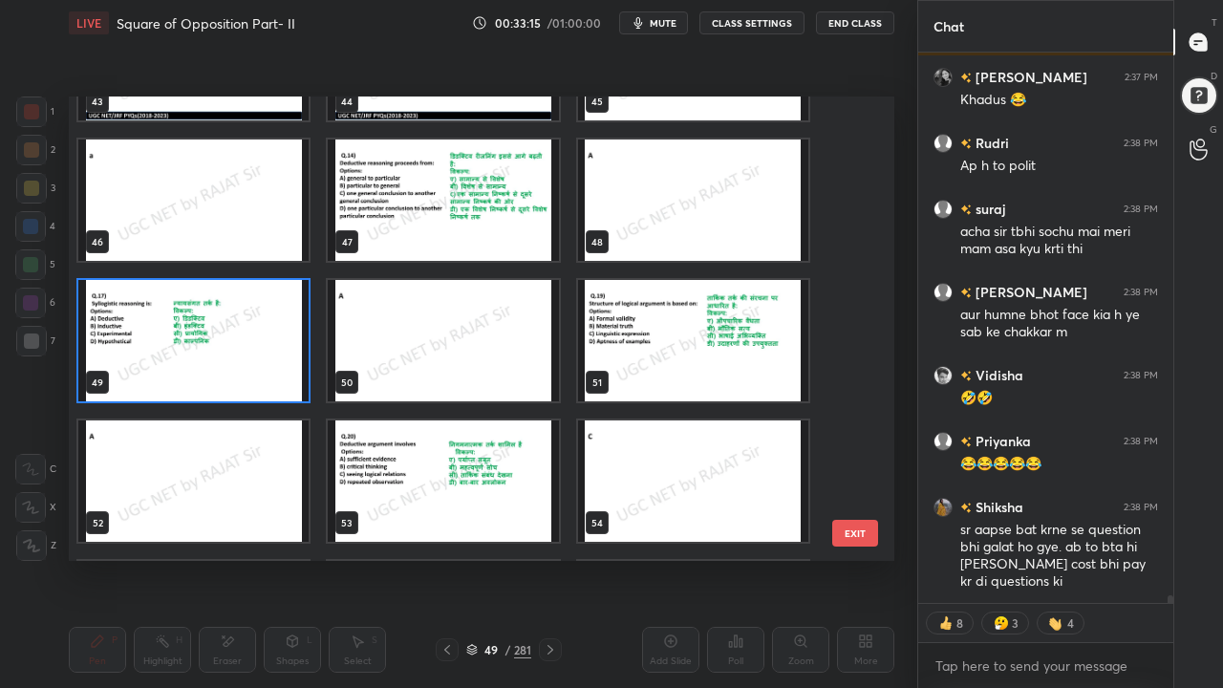
click at [274, 345] on img "grid" at bounding box center [193, 340] width 230 height 121
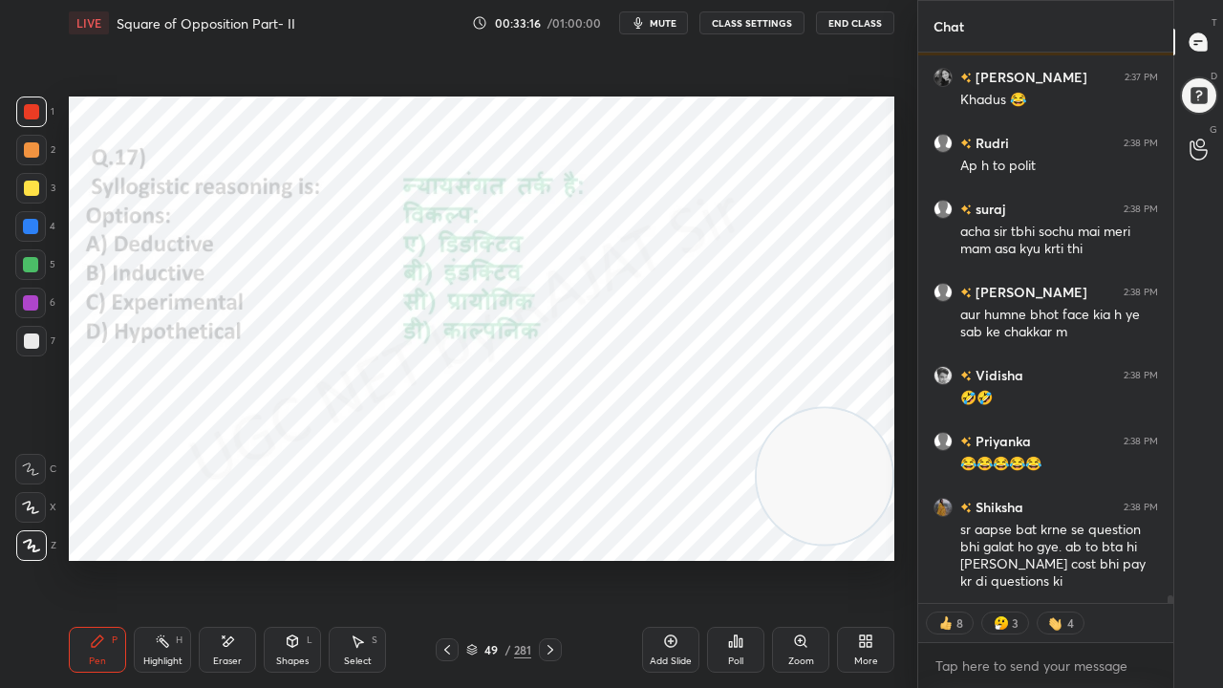
click at [277, 346] on img "grid" at bounding box center [193, 340] width 230 height 121
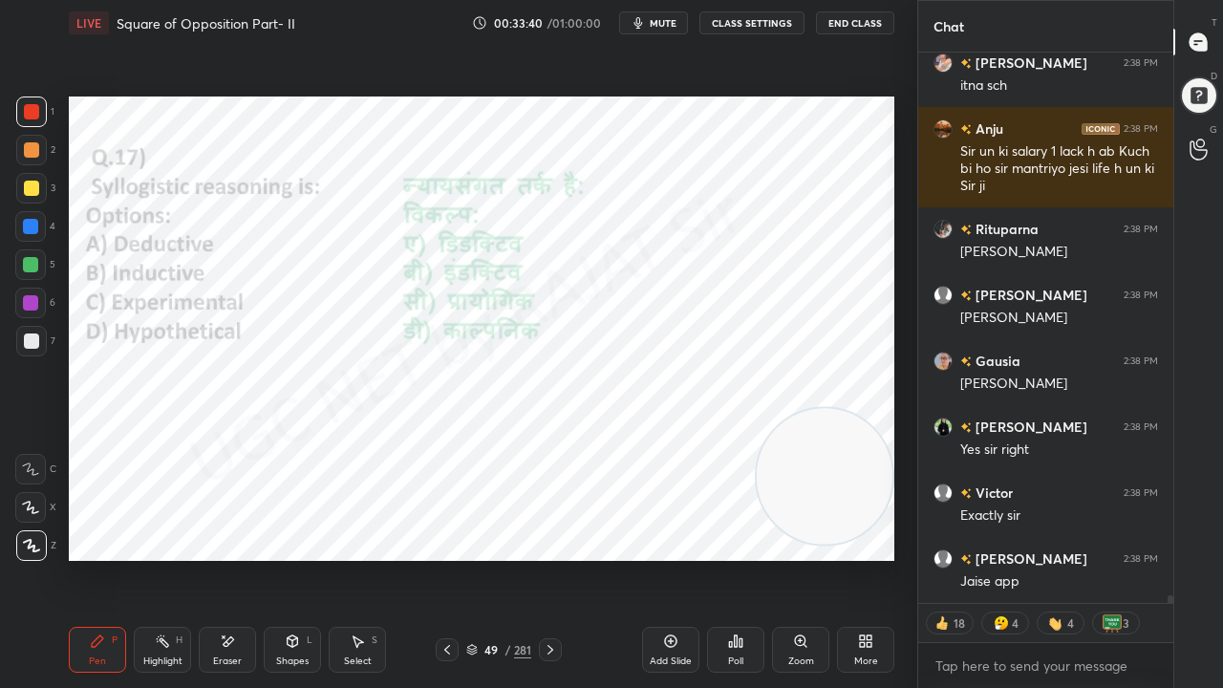
click at [498, 558] on div "49" at bounding box center [491, 649] width 19 height 11
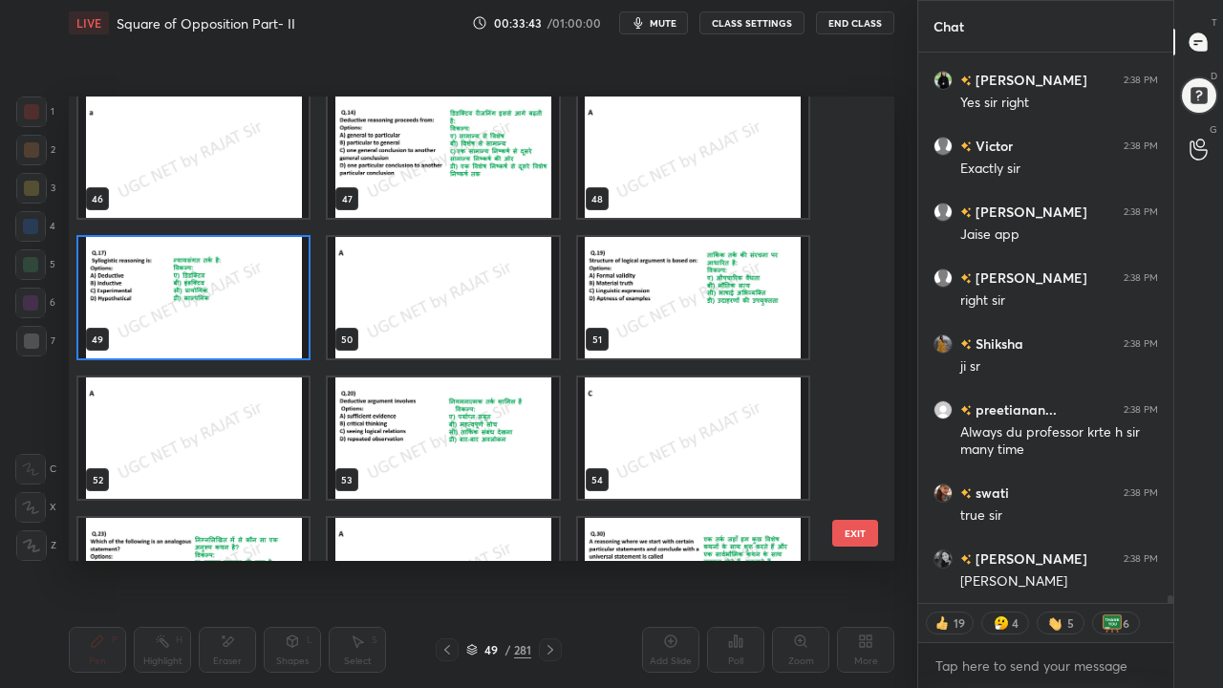
click at [663, 300] on img "grid" at bounding box center [693, 297] width 230 height 121
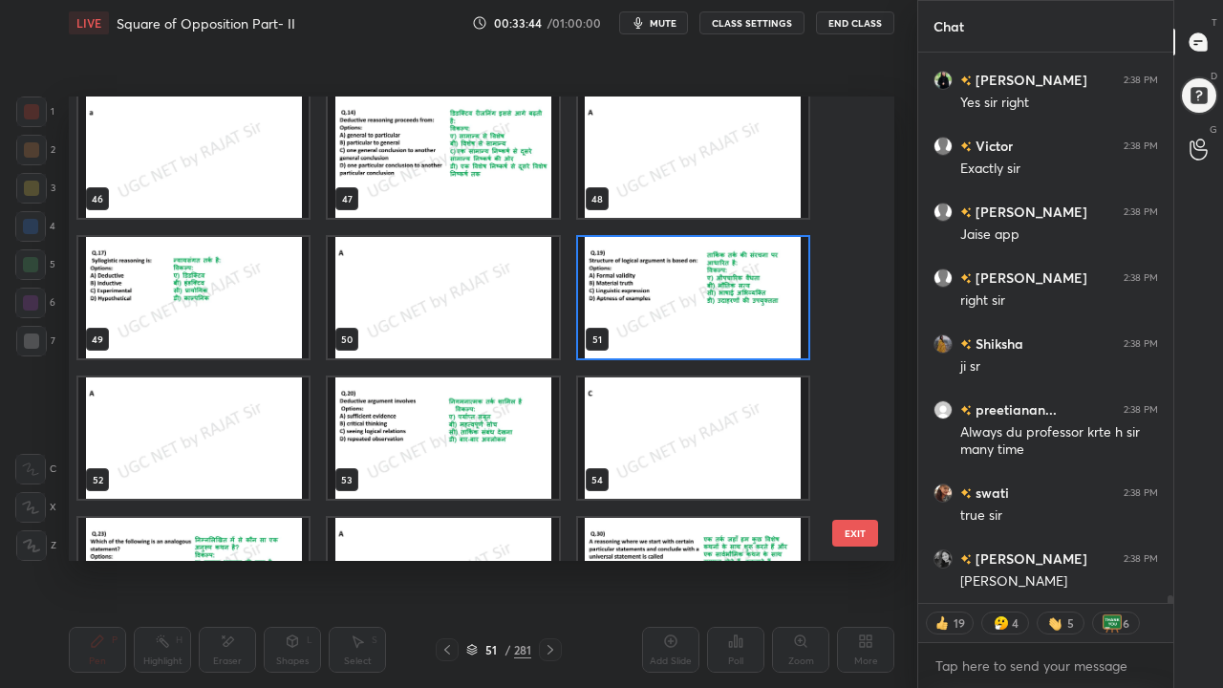
click at [663, 300] on img "grid" at bounding box center [693, 297] width 230 height 121
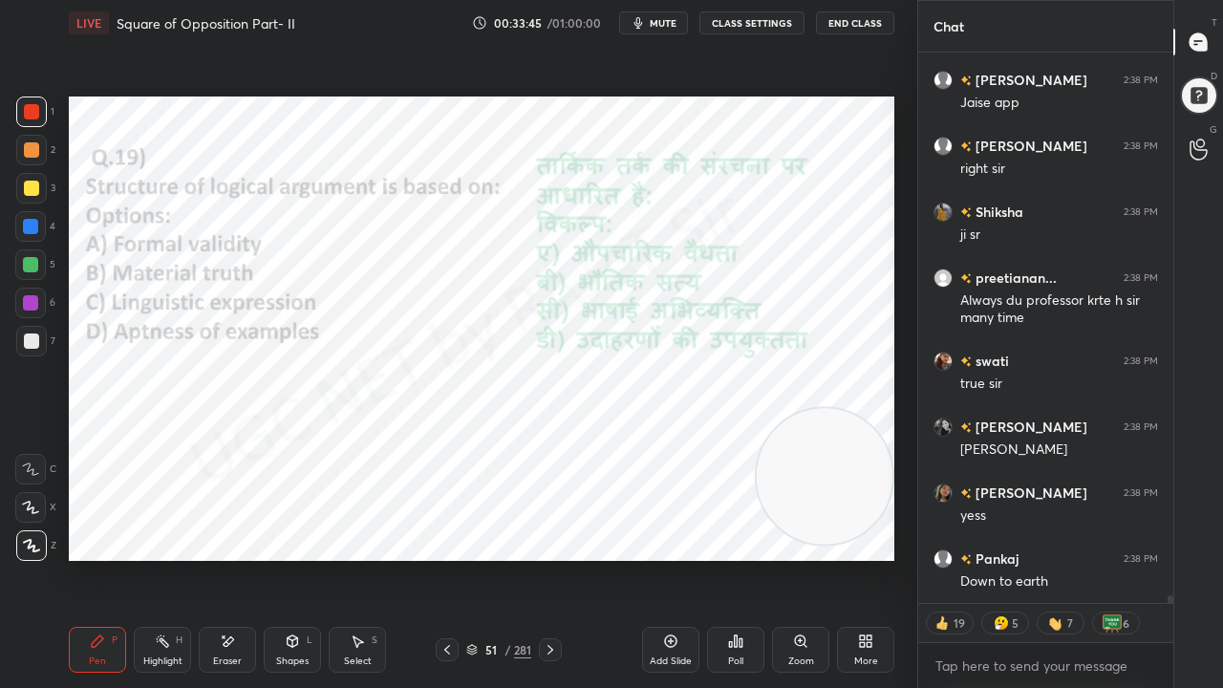
click at [551, 558] on icon at bounding box center [550, 649] width 15 height 15
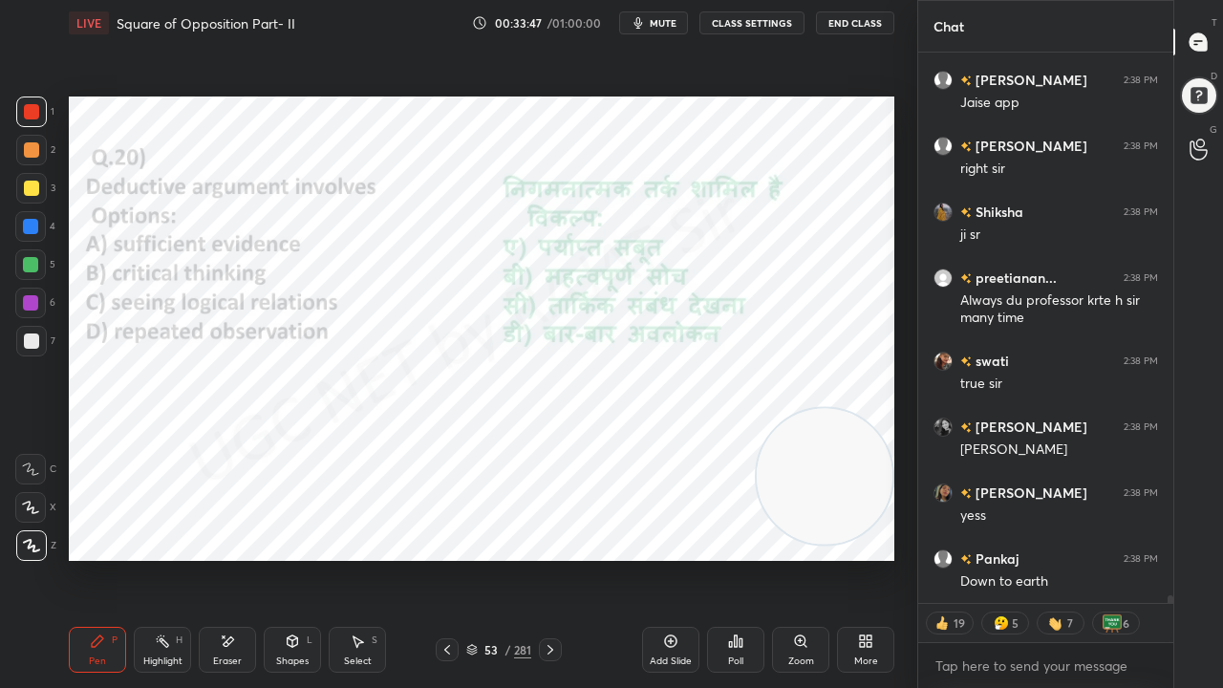
click at [495, 558] on div "53" at bounding box center [491, 649] width 19 height 11
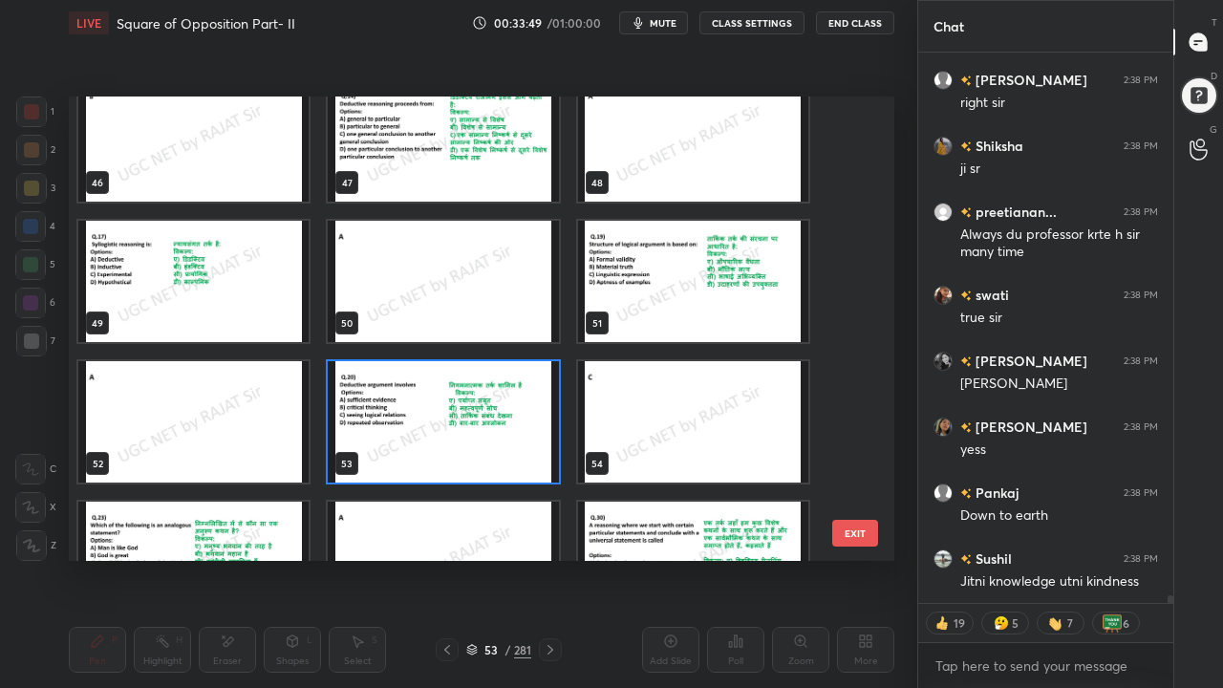
click at [508, 404] on div "46 47 48 49 50 51 52 53 54 55 56 57 58 59 60" at bounding box center [465, 329] width 792 height 465
click at [509, 405] on img "grid" at bounding box center [443, 421] width 230 height 121
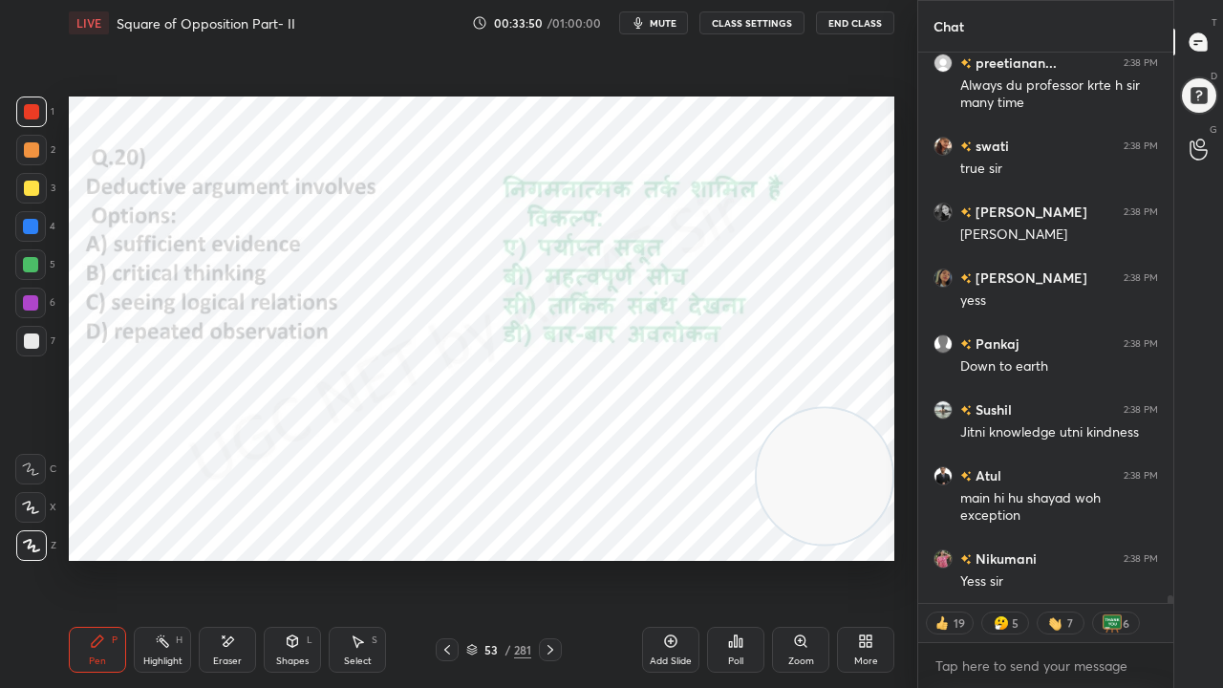
click at [745, 558] on div "Poll" at bounding box center [735, 650] width 57 height 46
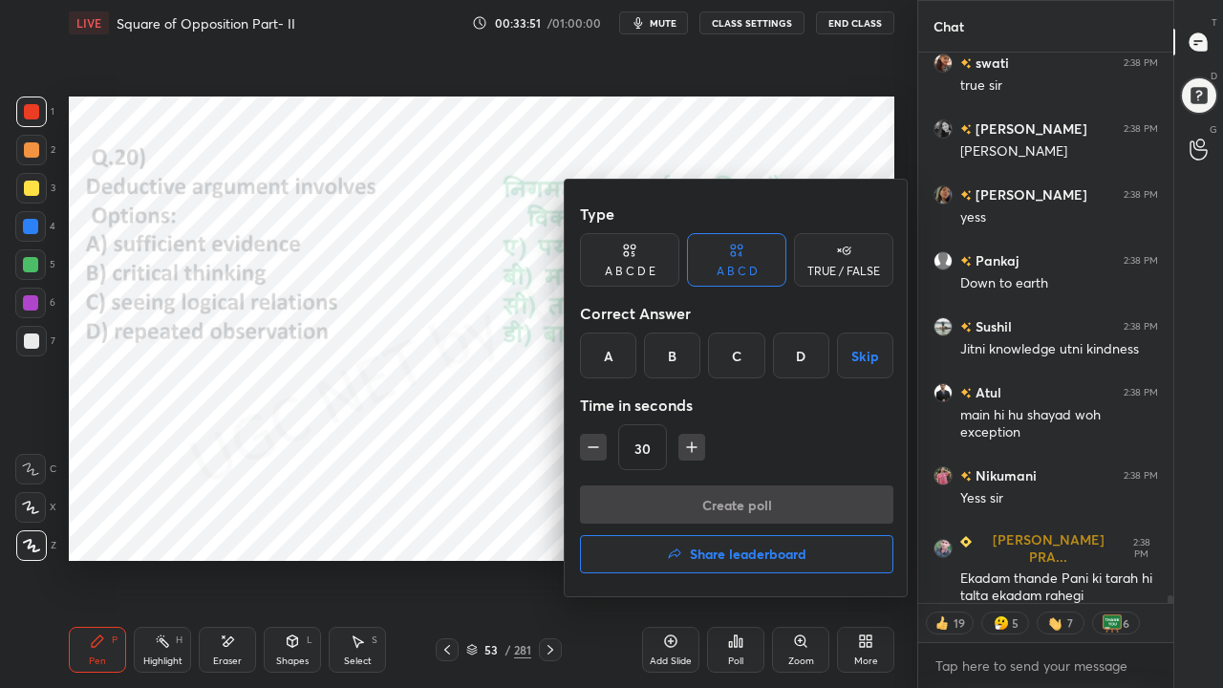
drag, startPoint x: 722, startPoint y: 354, endPoint x: 694, endPoint y: 454, distance: 104.1
click at [722, 356] on div "C" at bounding box center [736, 356] width 56 height 46
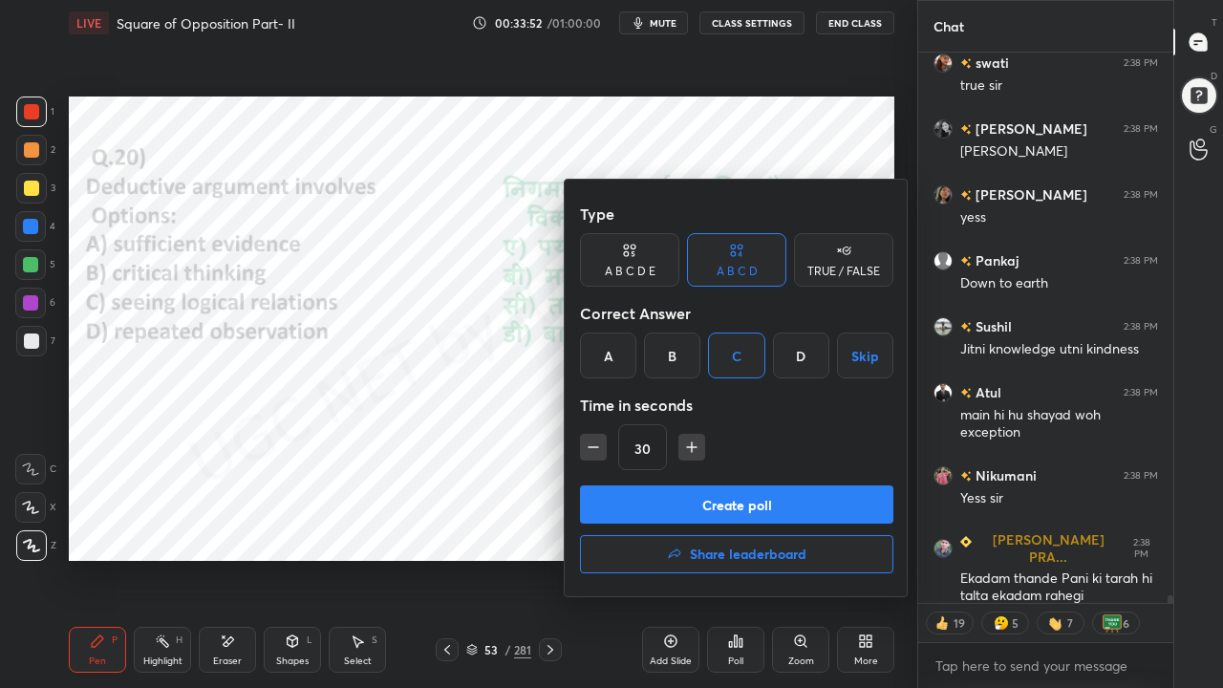
click at [677, 493] on button "Create poll" at bounding box center [737, 505] width 314 height 38
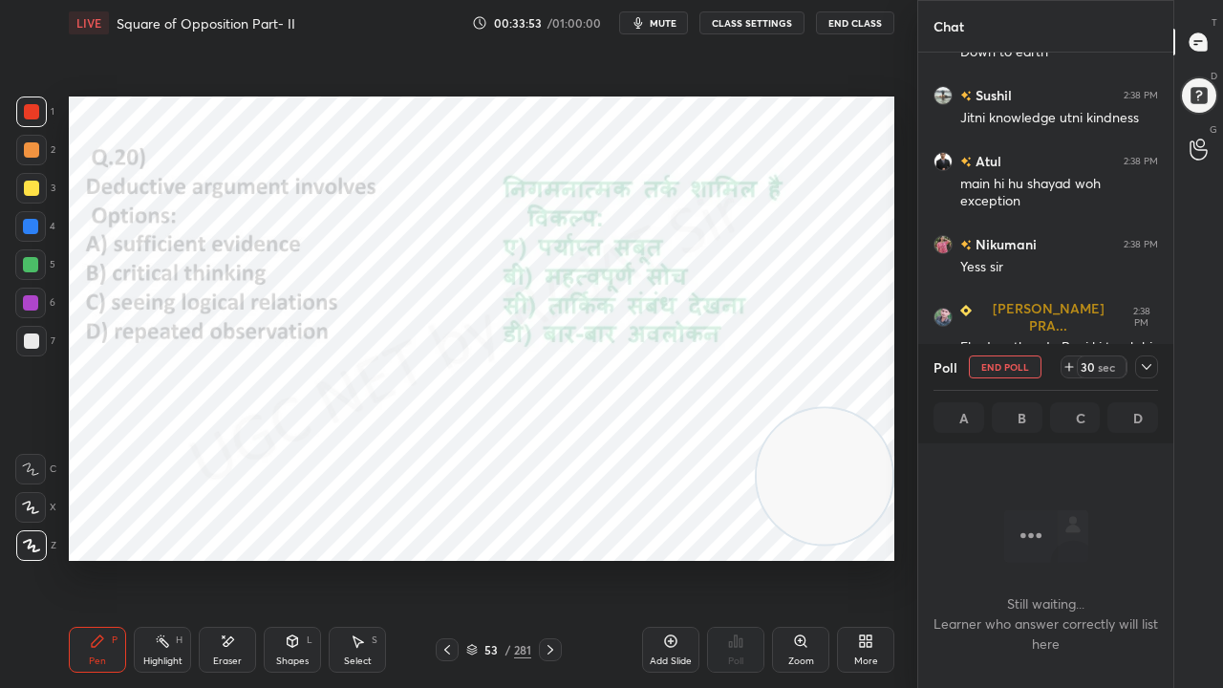
click at [1153, 367] on icon at bounding box center [1146, 366] width 15 height 15
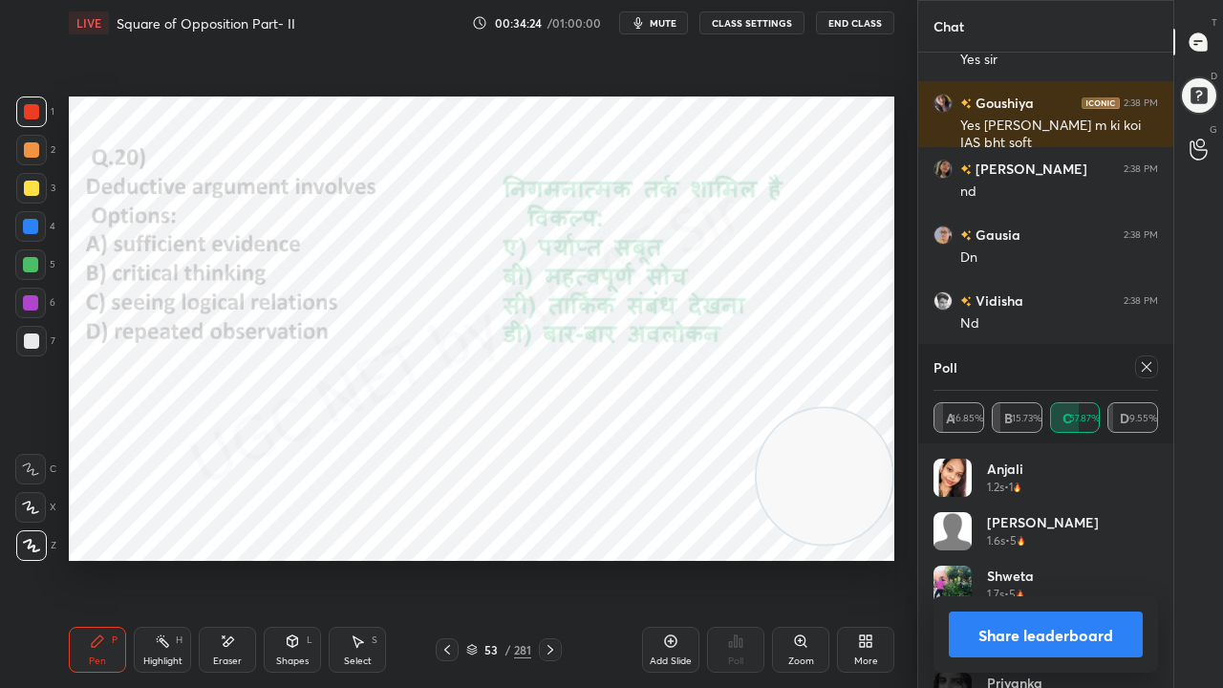
click at [1149, 365] on icon at bounding box center [1146, 366] width 15 height 15
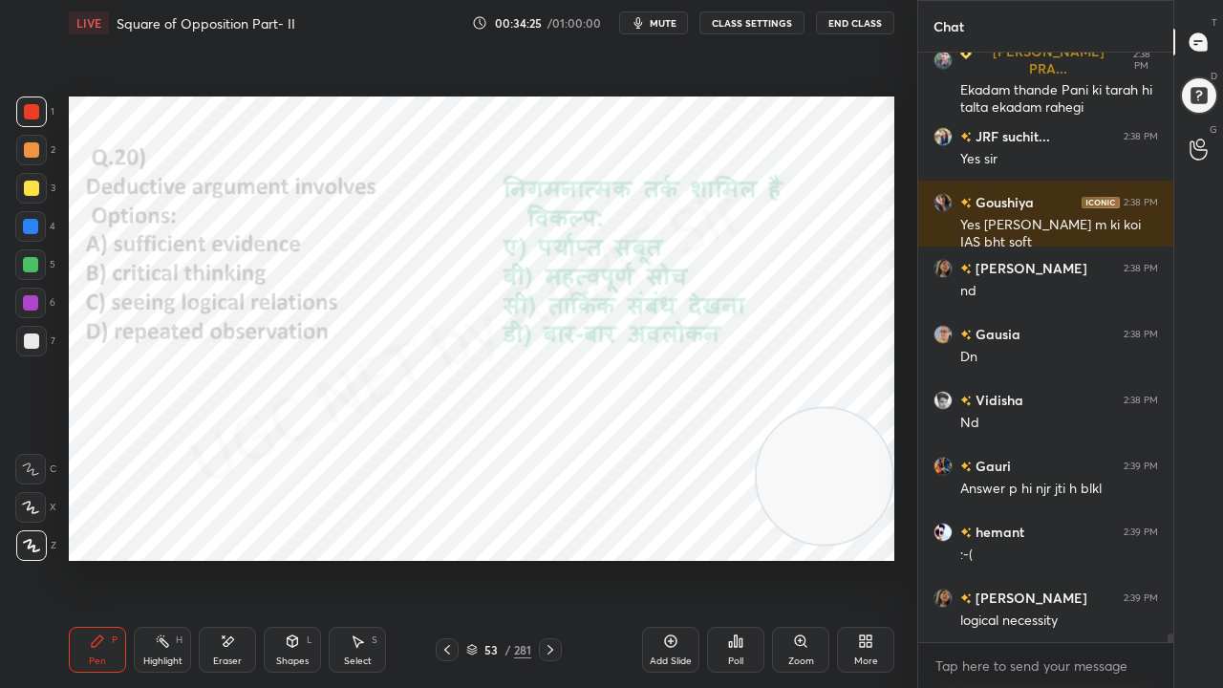
click at [499, 558] on div "53 / 281" at bounding box center [498, 649] width 65 height 17
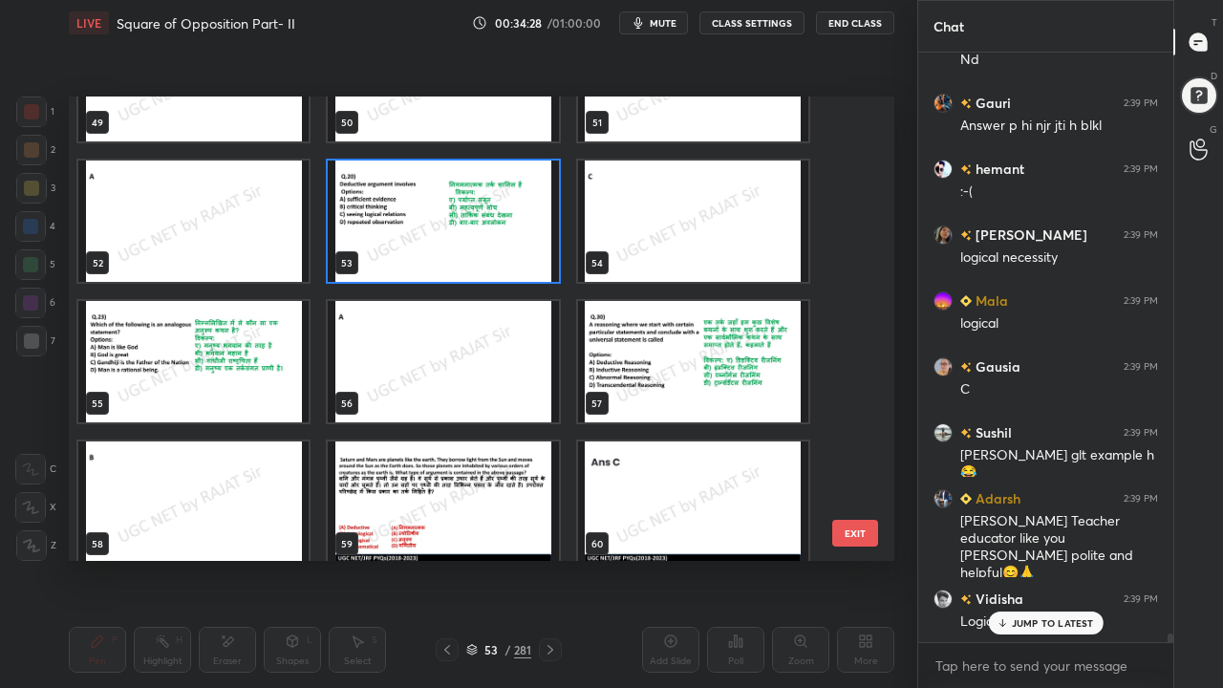
click at [277, 359] on img "grid" at bounding box center [193, 361] width 230 height 121
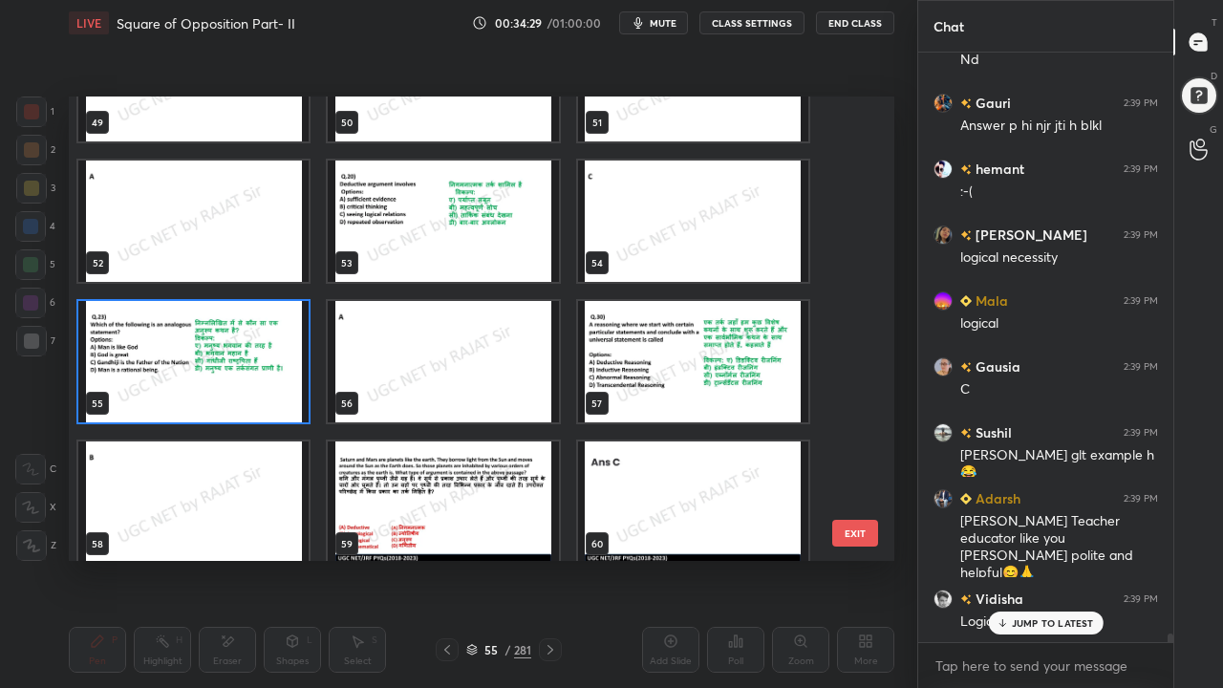
click at [277, 359] on img "grid" at bounding box center [193, 361] width 230 height 121
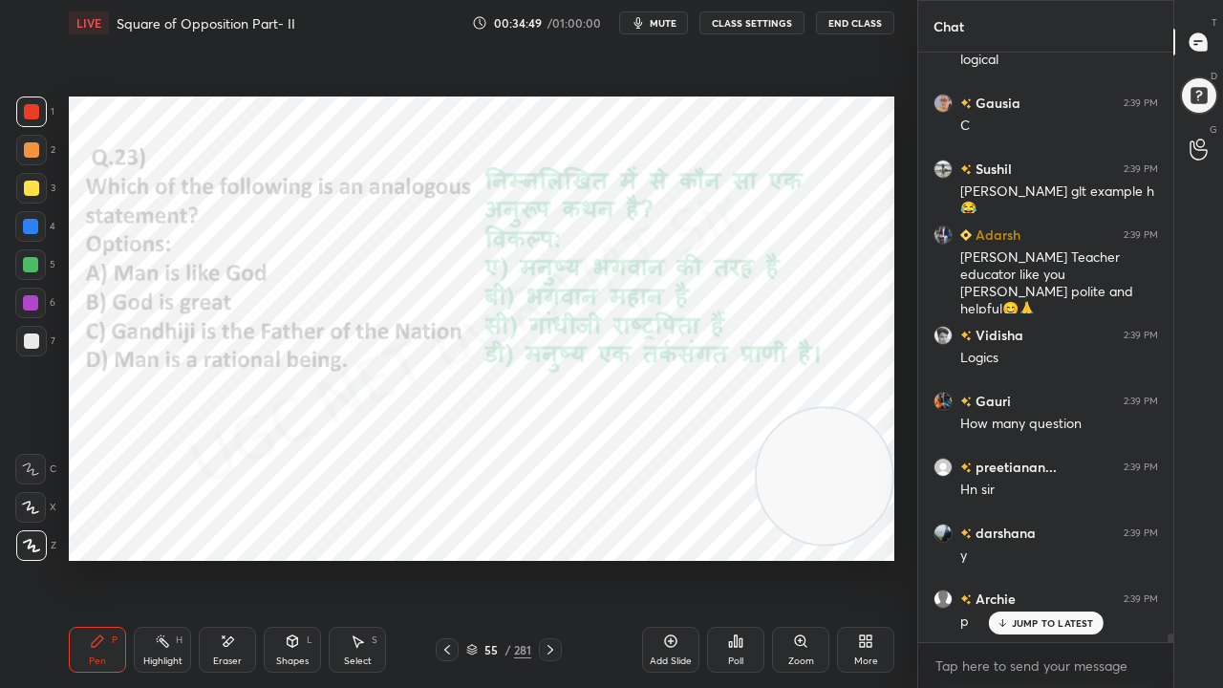
drag, startPoint x: 499, startPoint y: 645, endPoint x: 504, endPoint y: 623, distance: 22.5
click at [499, 558] on div "55" at bounding box center [491, 649] width 19 height 11
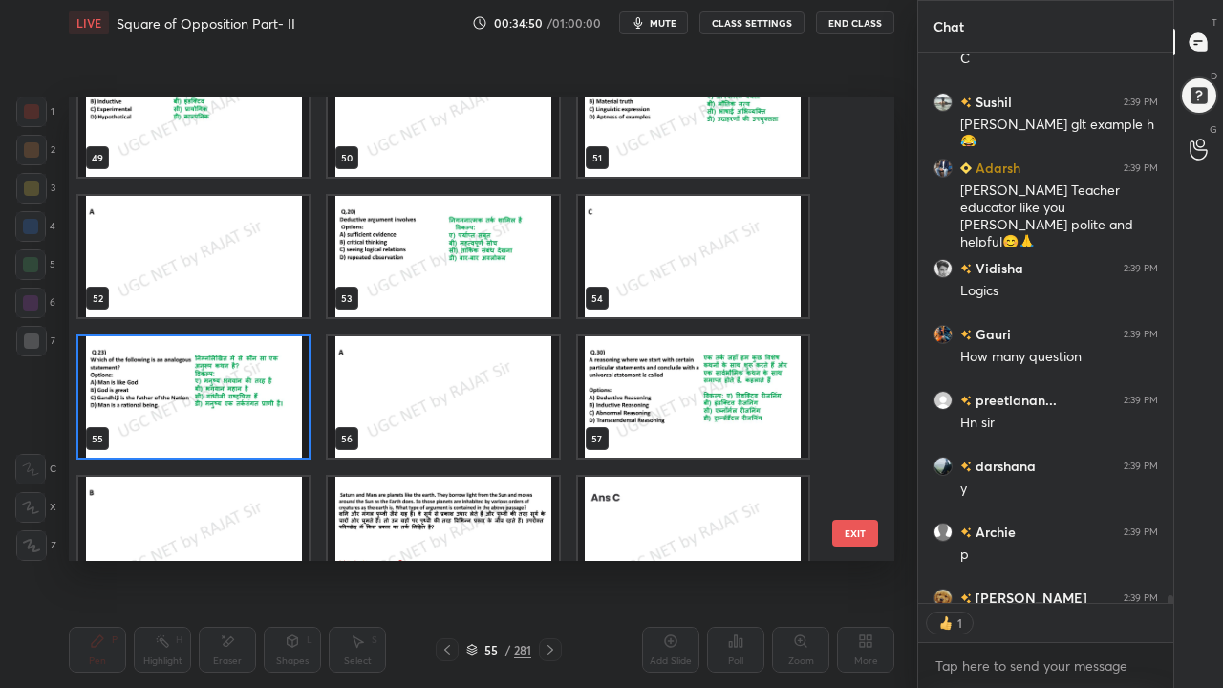
click at [254, 417] on img "grid" at bounding box center [193, 396] width 230 height 121
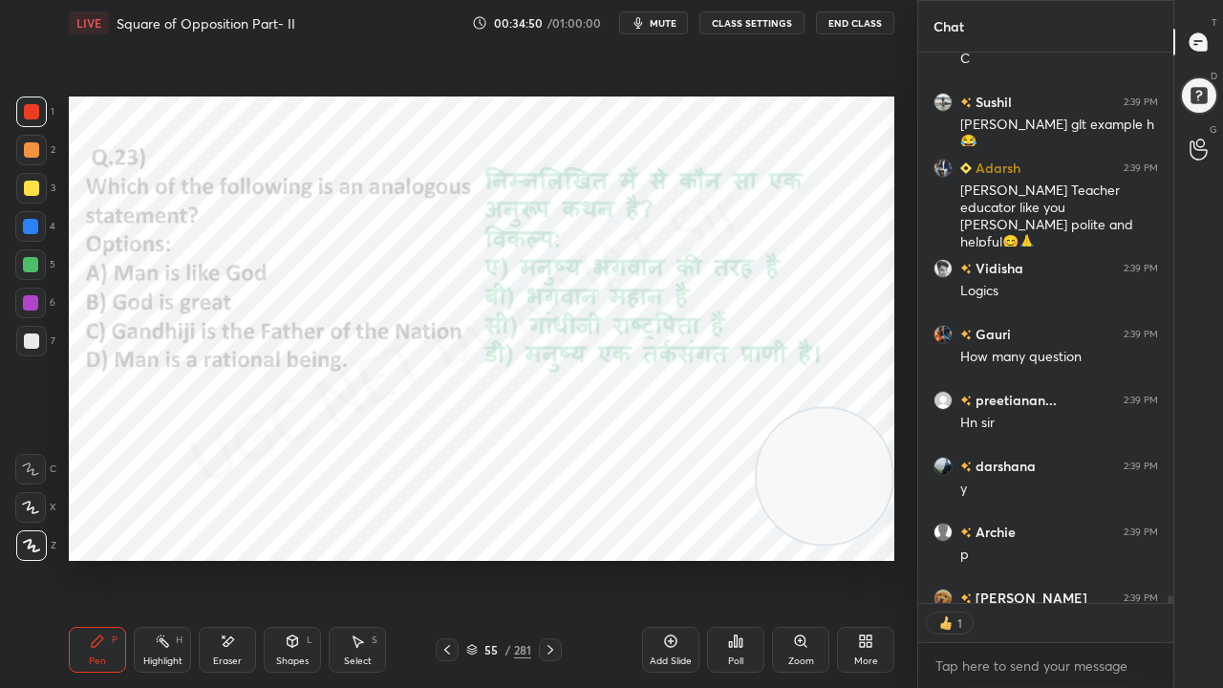
drag, startPoint x: 254, startPoint y: 416, endPoint x: 266, endPoint y: 420, distance: 12.1
click at [256, 416] on img "grid" at bounding box center [193, 396] width 230 height 121
click at [738, 558] on div "Poll" at bounding box center [735, 650] width 57 height 46
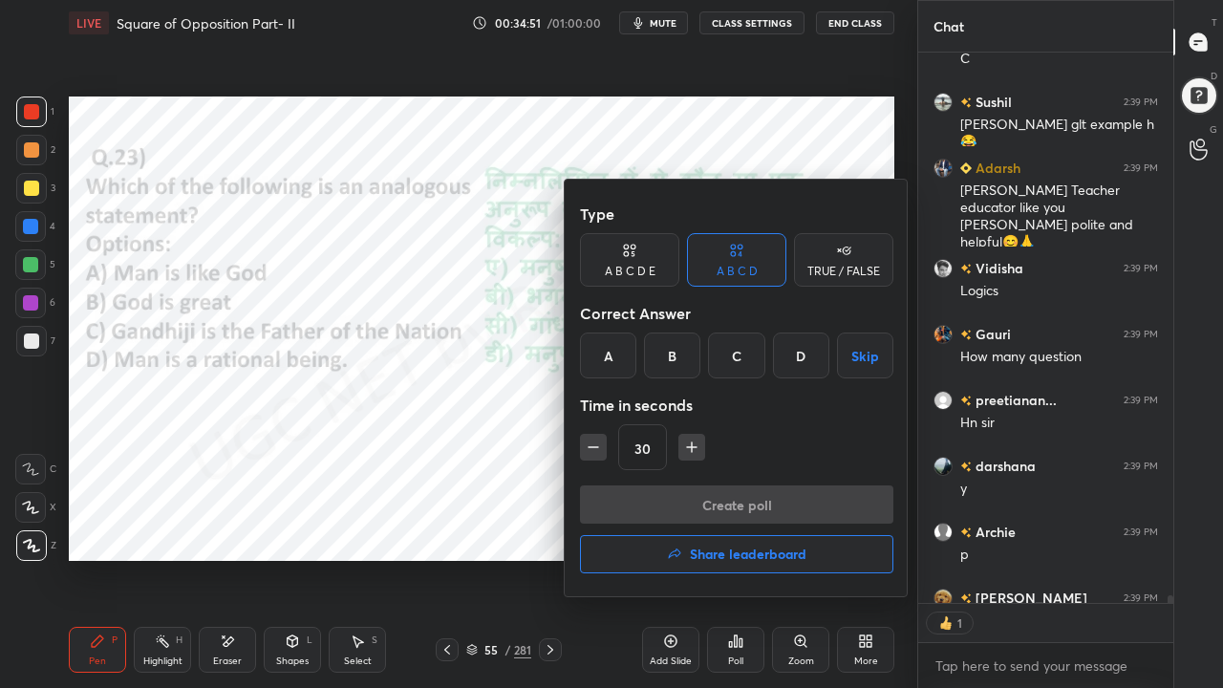
click at [608, 357] on div "A" at bounding box center [608, 356] width 56 height 46
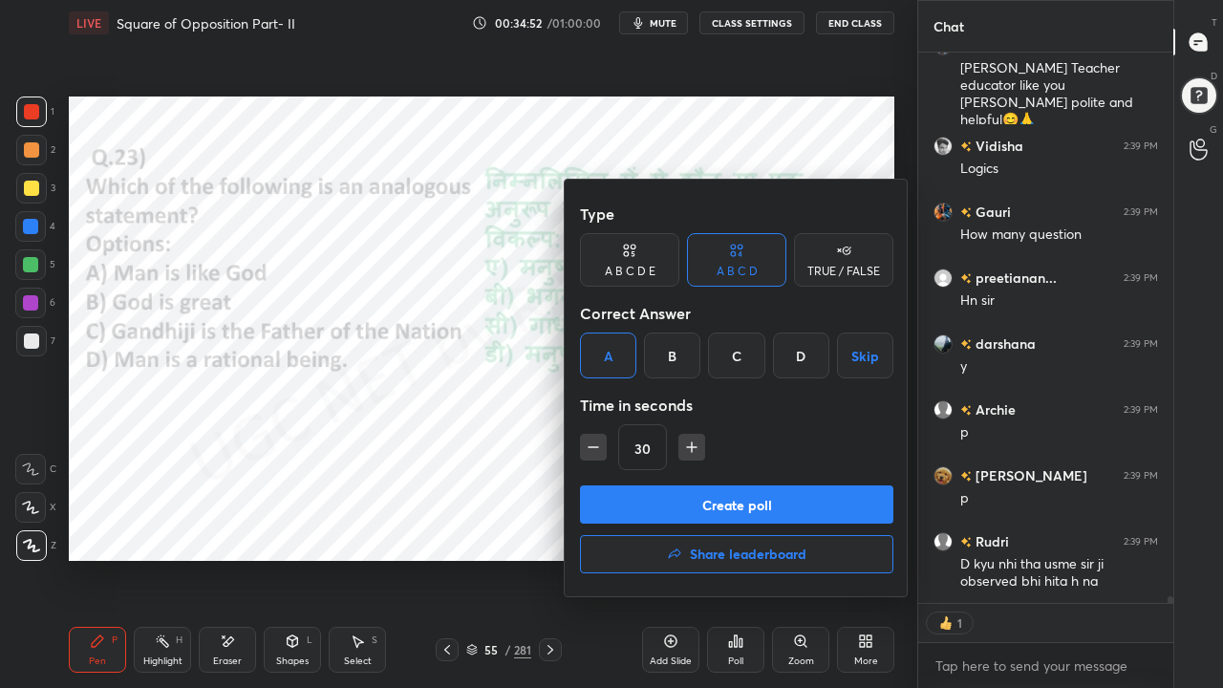
click at [616, 490] on button "Create poll" at bounding box center [737, 505] width 314 height 38
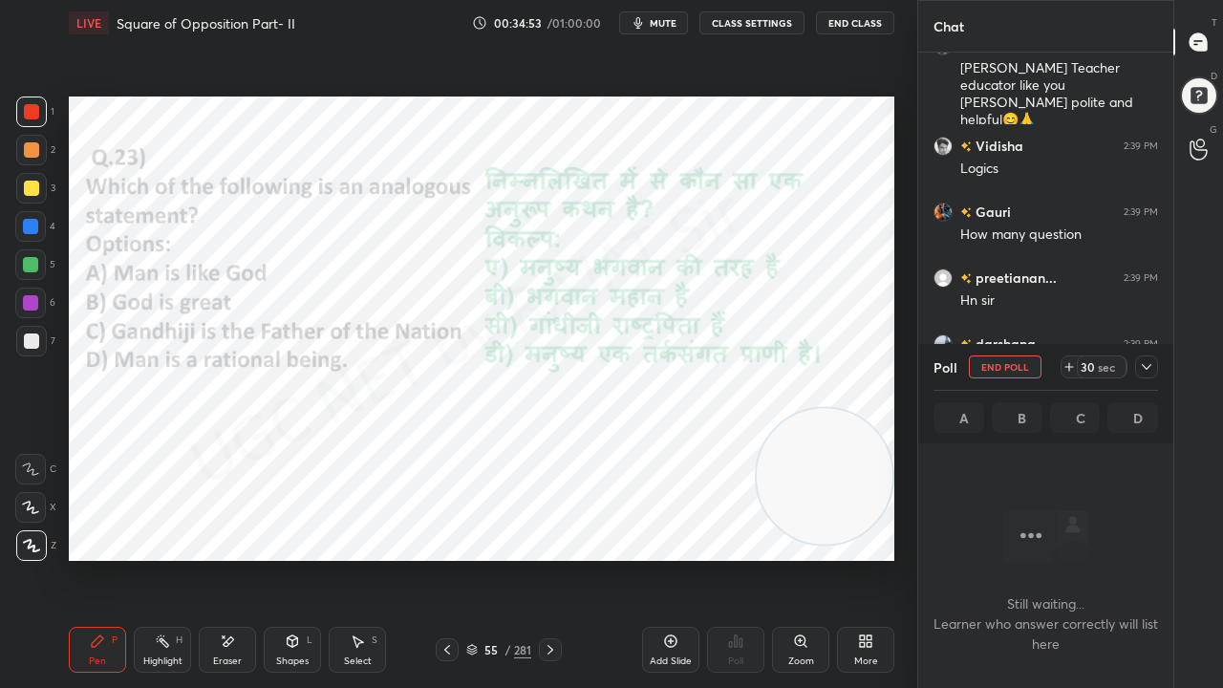
click at [1141, 366] on icon at bounding box center [1146, 366] width 15 height 15
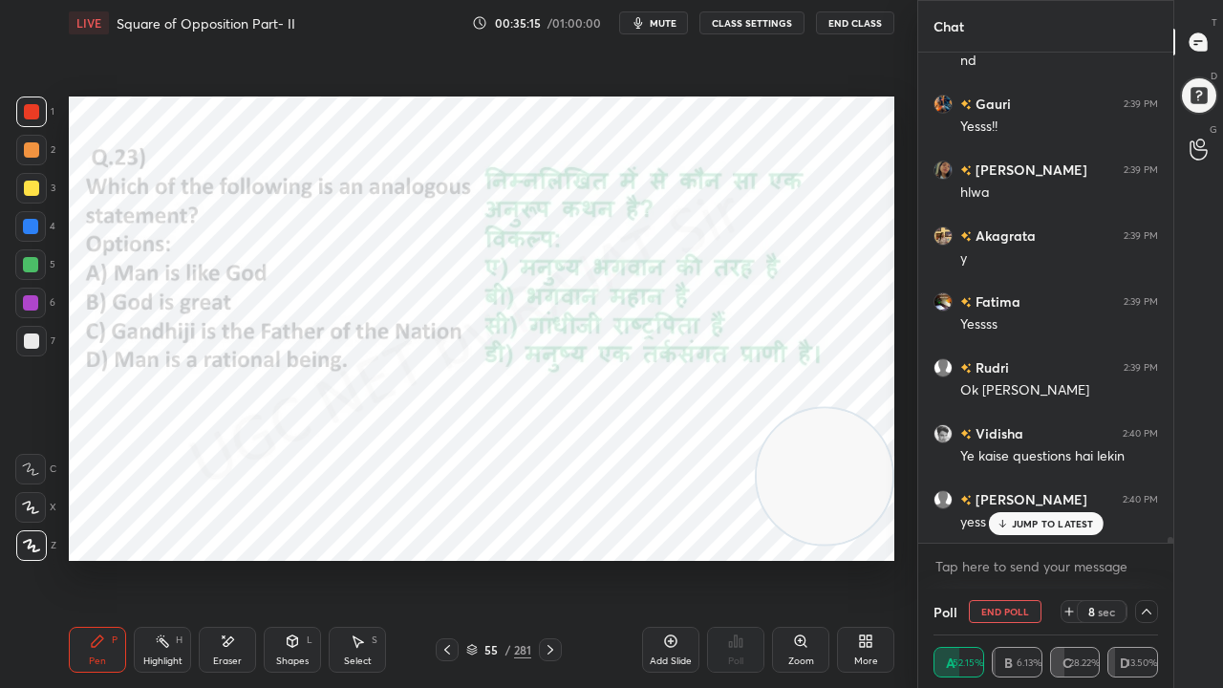
click at [28, 302] on div at bounding box center [30, 302] width 15 height 15
drag, startPoint x: 28, startPoint y: 302, endPoint x: 40, endPoint y: 294, distance: 14.6
click at [28, 300] on div at bounding box center [30, 302] width 15 height 15
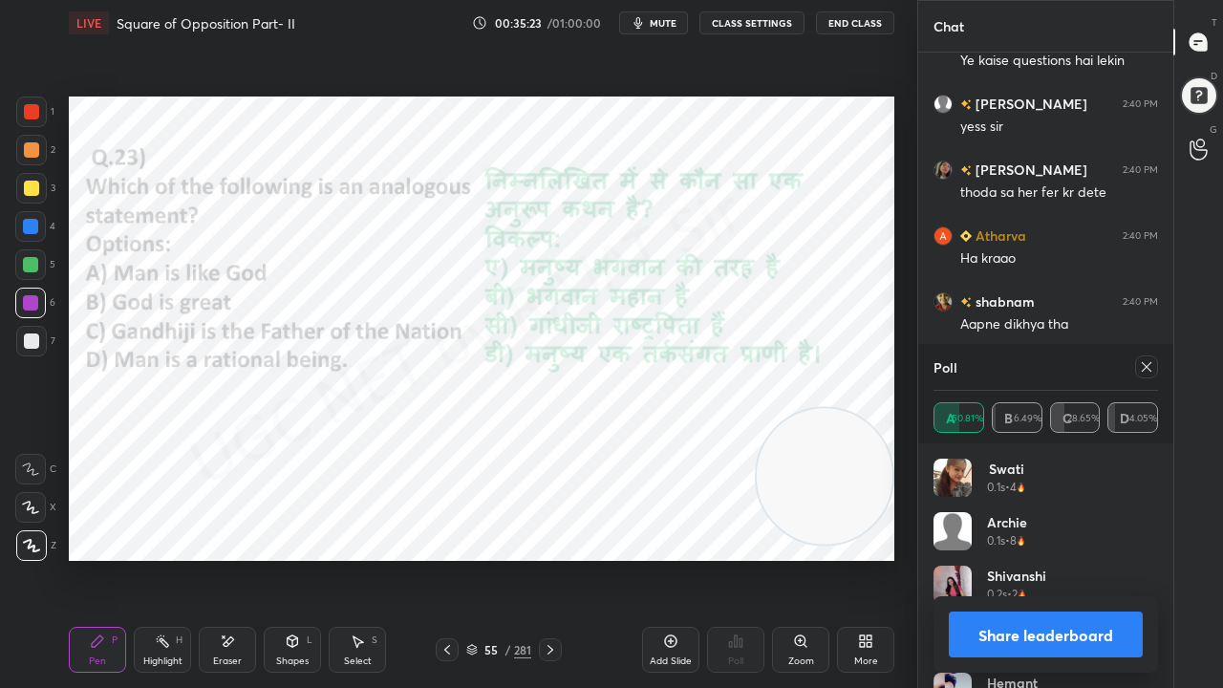
click at [486, 558] on div "55" at bounding box center [491, 649] width 19 height 11
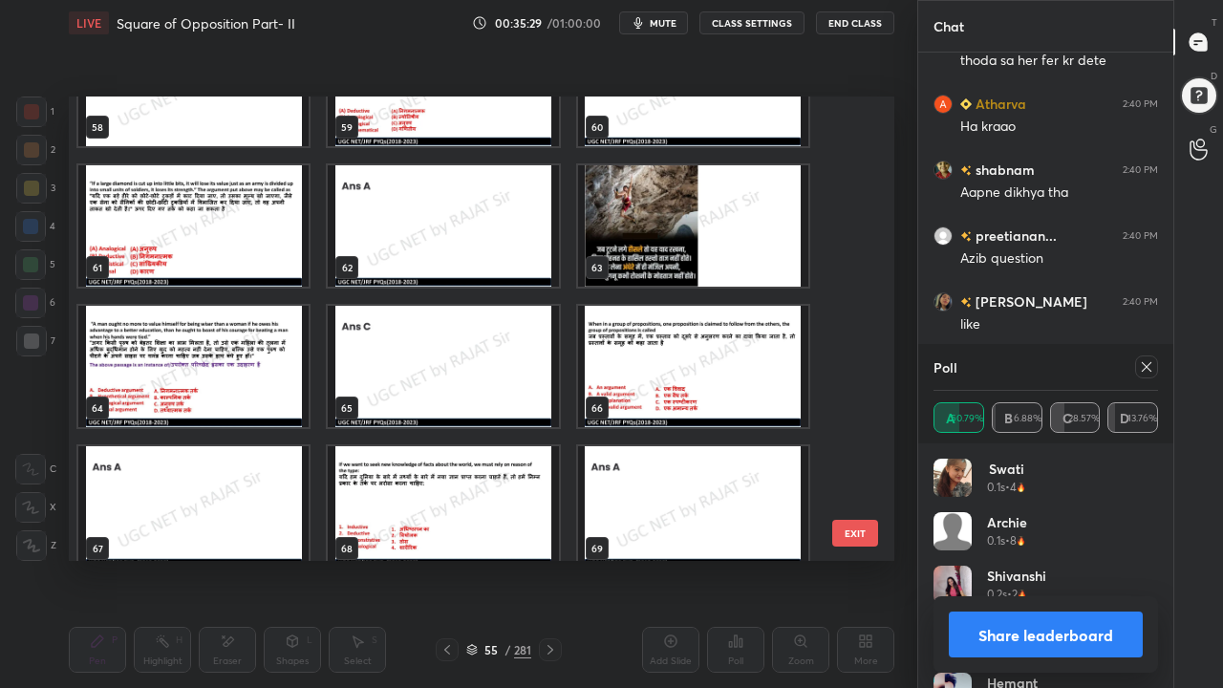
click at [279, 232] on img "grid" at bounding box center [193, 225] width 230 height 121
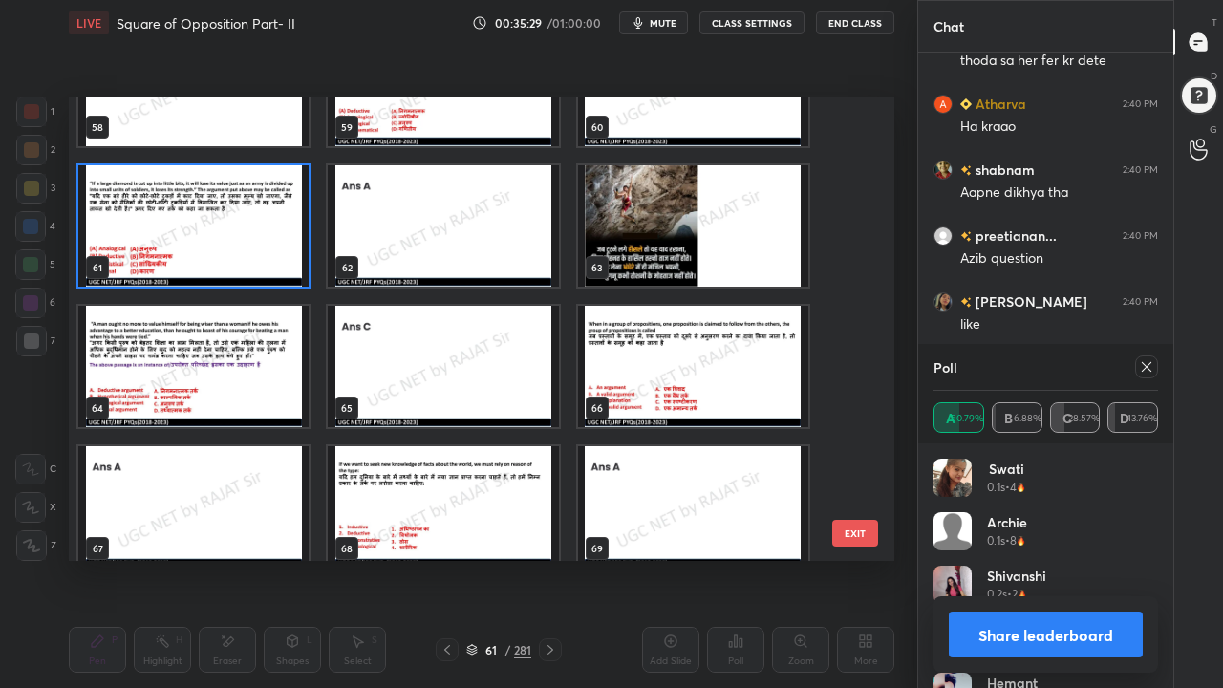
click at [279, 232] on img "grid" at bounding box center [193, 225] width 230 height 121
click at [281, 231] on img "grid" at bounding box center [193, 225] width 230 height 121
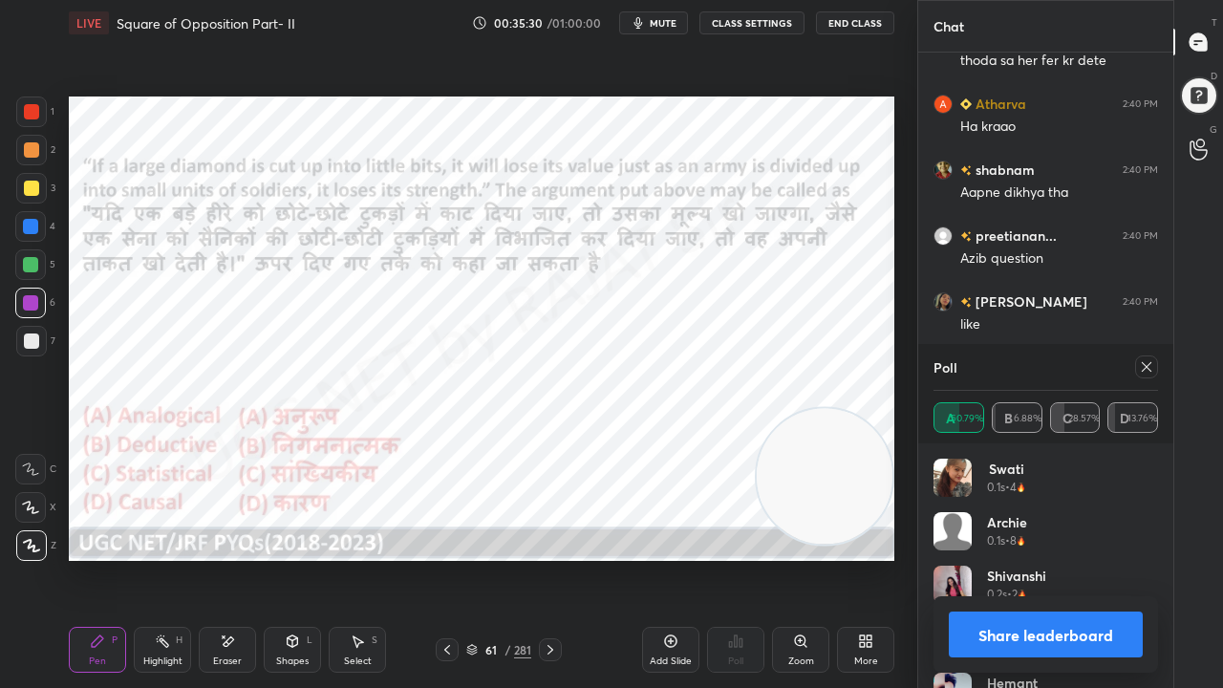
click at [1145, 354] on div "Poll" at bounding box center [1046, 367] width 225 height 46
click at [1151, 366] on icon at bounding box center [1146, 366] width 15 height 15
type textarea "x"
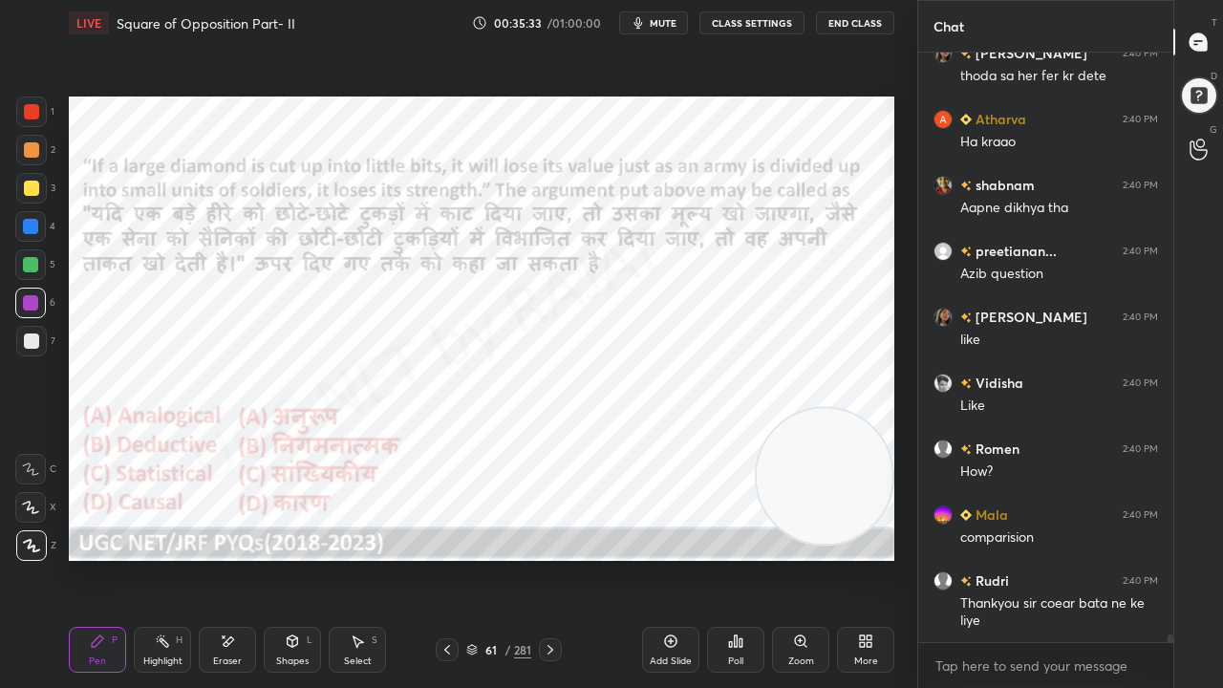
click at [741, 558] on icon at bounding box center [741, 643] width 3 height 9
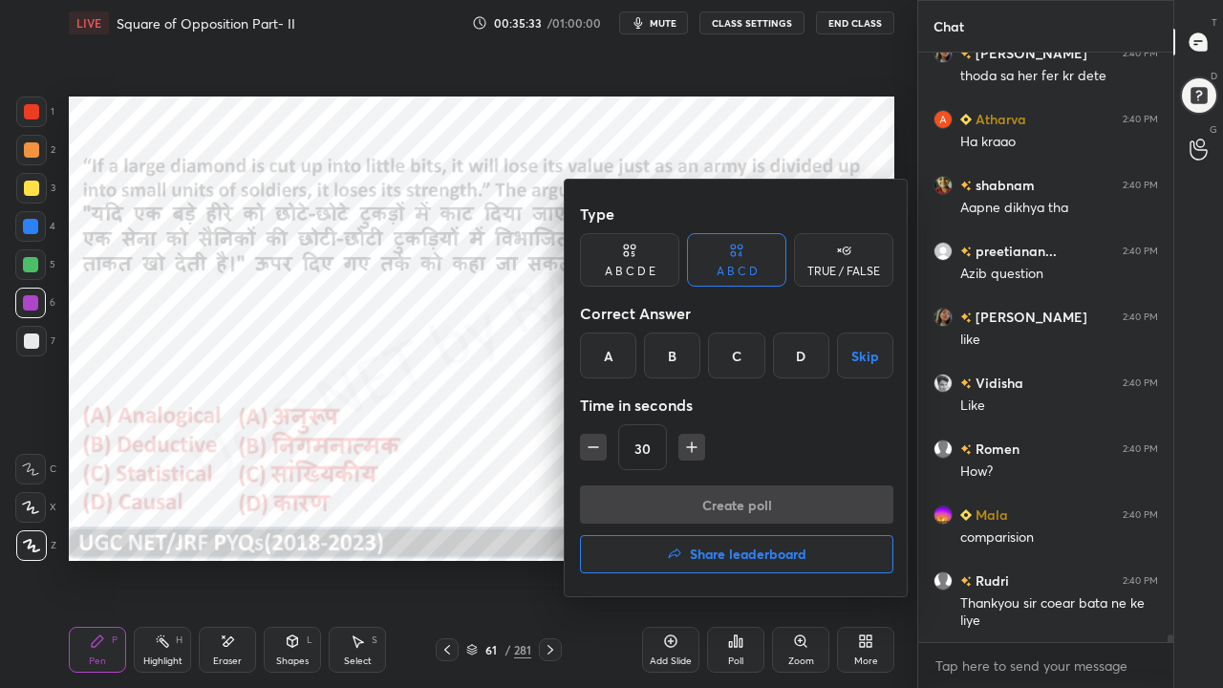
drag, startPoint x: 612, startPoint y: 348, endPoint x: 627, endPoint y: 388, distance: 43.0
click at [615, 356] on div "A" at bounding box center [608, 356] width 56 height 46
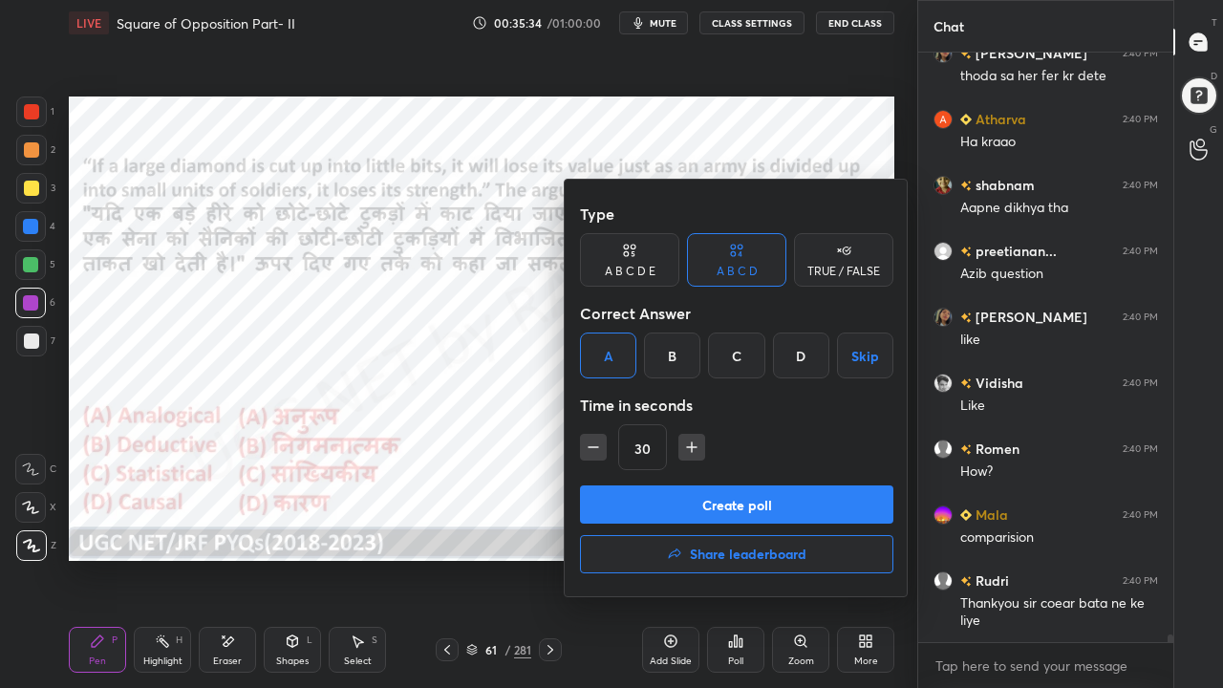
click at [687, 457] on button "button" at bounding box center [692, 447] width 27 height 27
type input "45"
drag, startPoint x: 683, startPoint y: 495, endPoint x: 694, endPoint y: 459, distance: 37.8
click at [683, 494] on button "Create poll" at bounding box center [737, 505] width 314 height 38
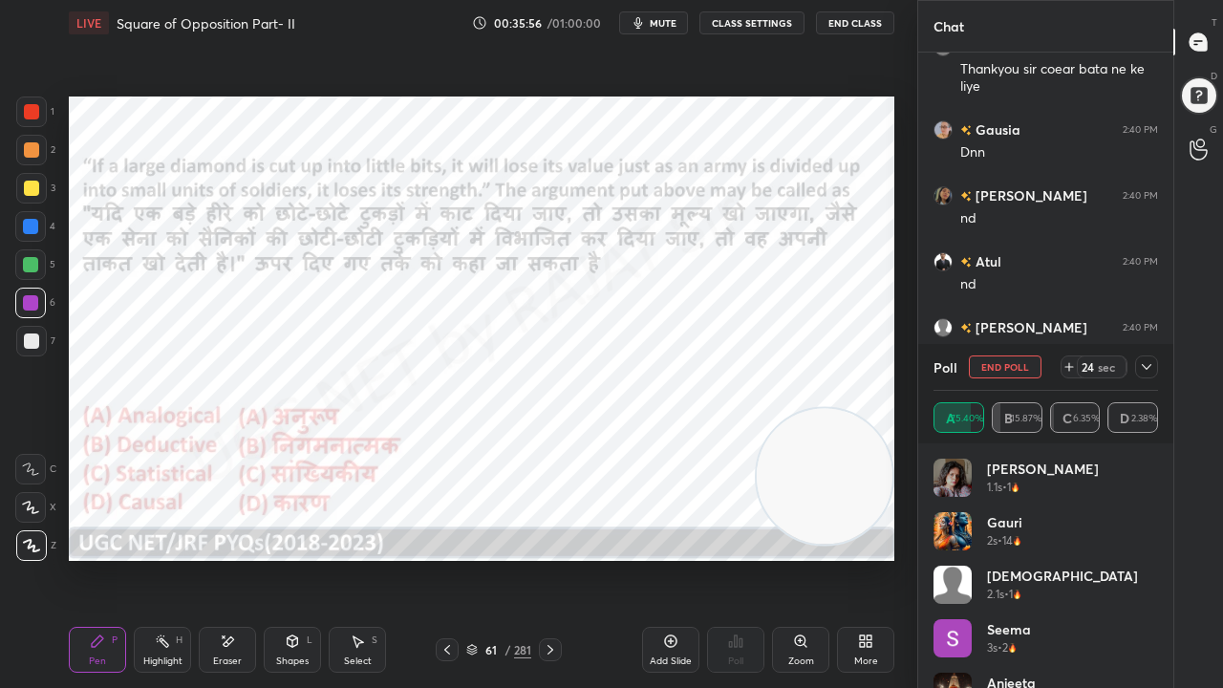
click at [1149, 369] on icon at bounding box center [1146, 366] width 15 height 15
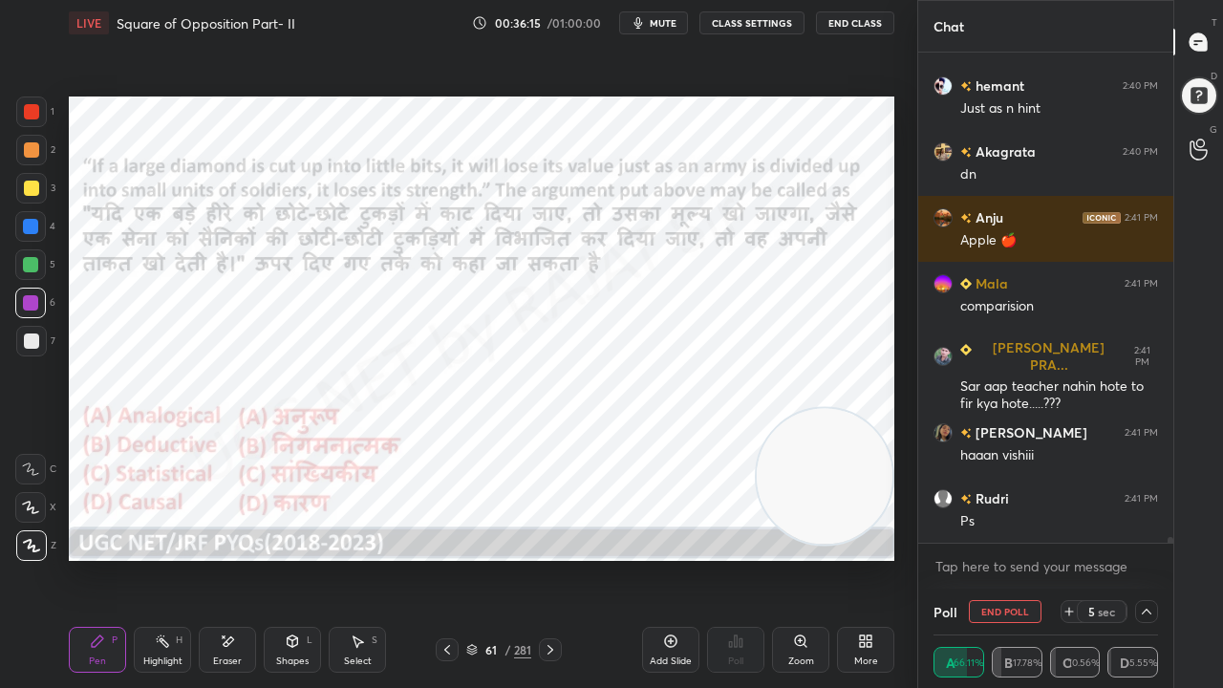
drag, startPoint x: 495, startPoint y: 652, endPoint x: 499, endPoint y: 629, distance: 23.3
click at [497, 558] on div "61" at bounding box center [491, 649] width 19 height 11
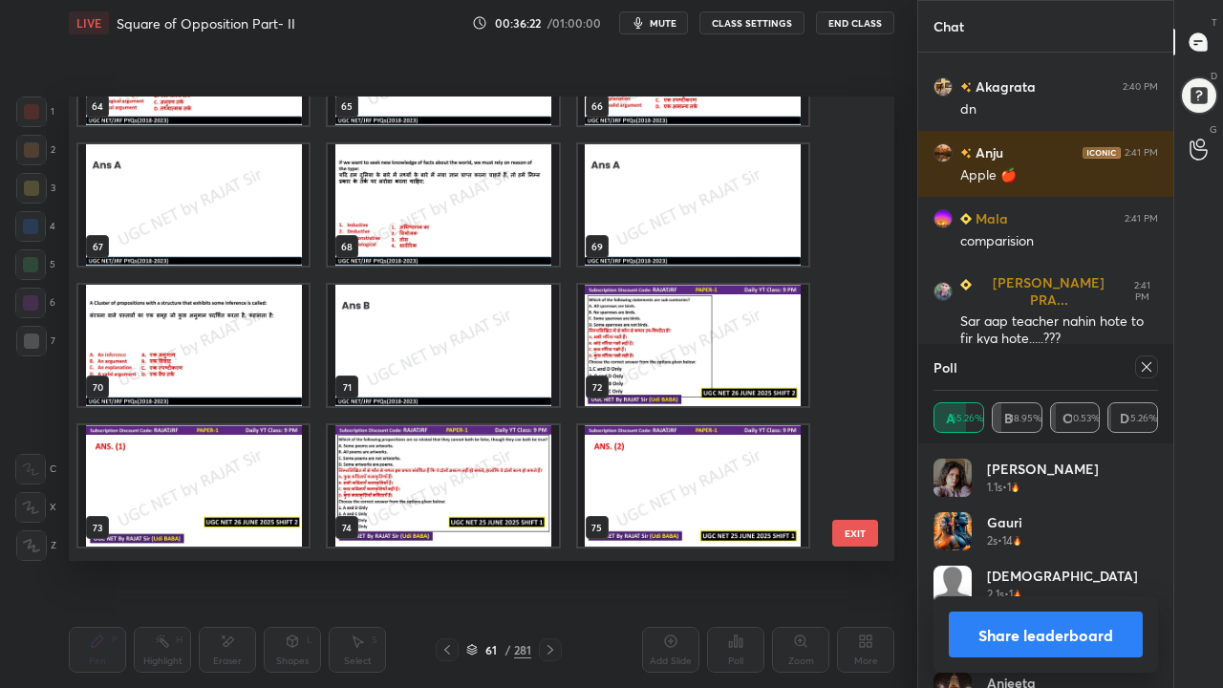
click at [473, 220] on img "grid" at bounding box center [443, 204] width 230 height 121
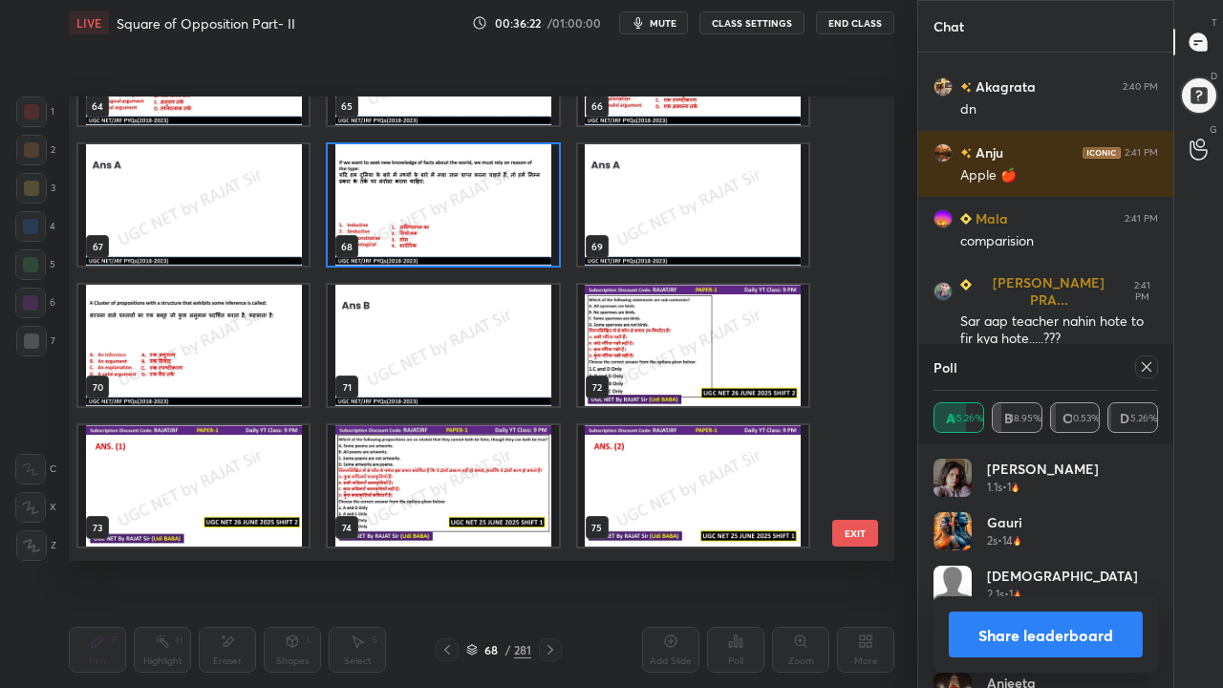
click at [473, 220] on img "grid" at bounding box center [443, 204] width 230 height 121
click at [474, 220] on img "grid" at bounding box center [443, 204] width 230 height 121
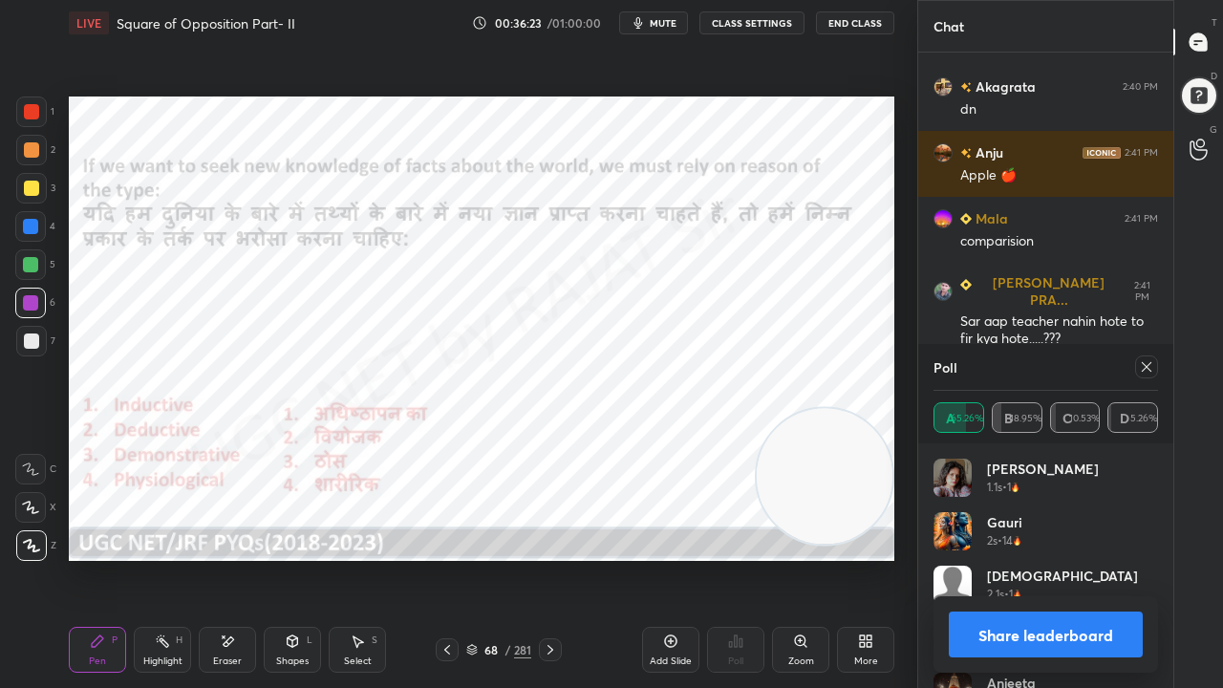
click at [1147, 359] on icon at bounding box center [1146, 366] width 15 height 15
type textarea "x"
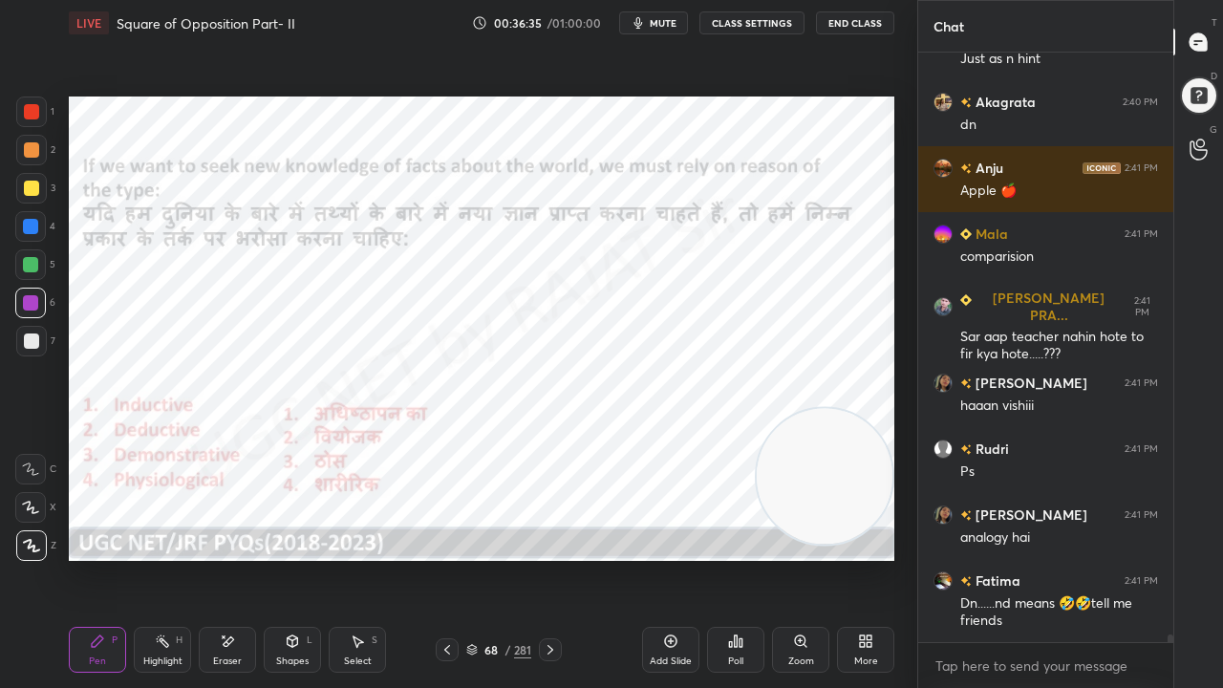
click at [494, 558] on div "68" at bounding box center [491, 649] width 19 height 11
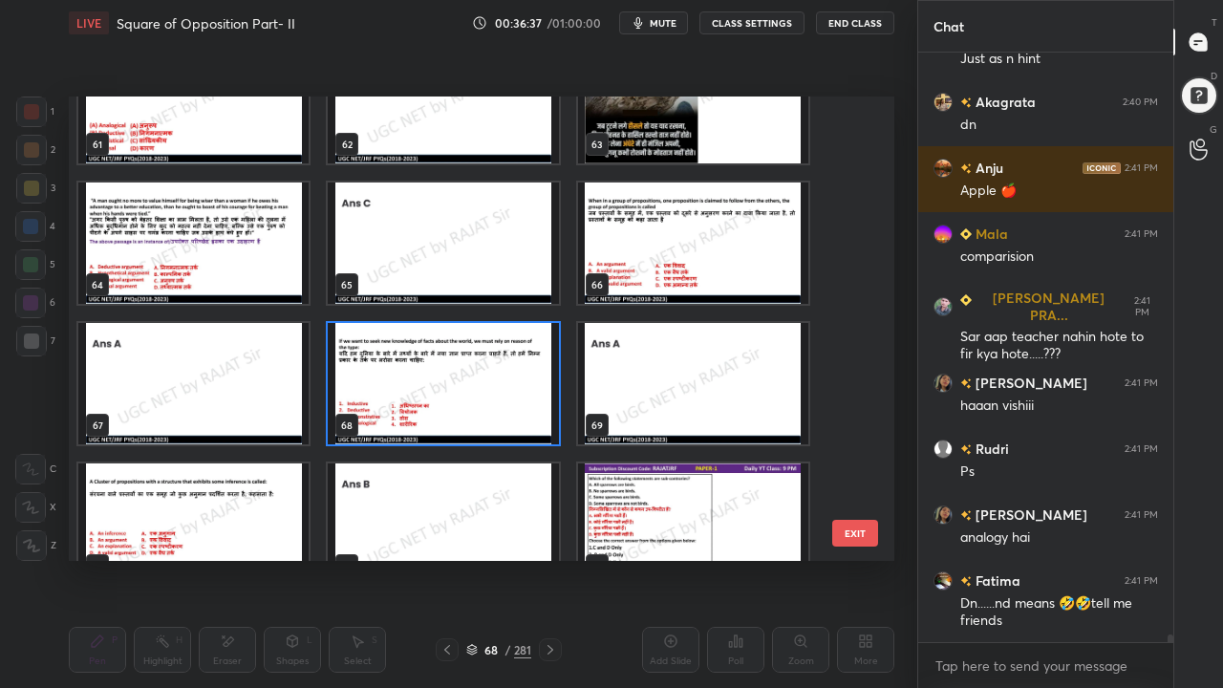
click at [507, 392] on img "grid" at bounding box center [443, 383] width 230 height 121
click at [509, 390] on img "grid" at bounding box center [443, 383] width 230 height 121
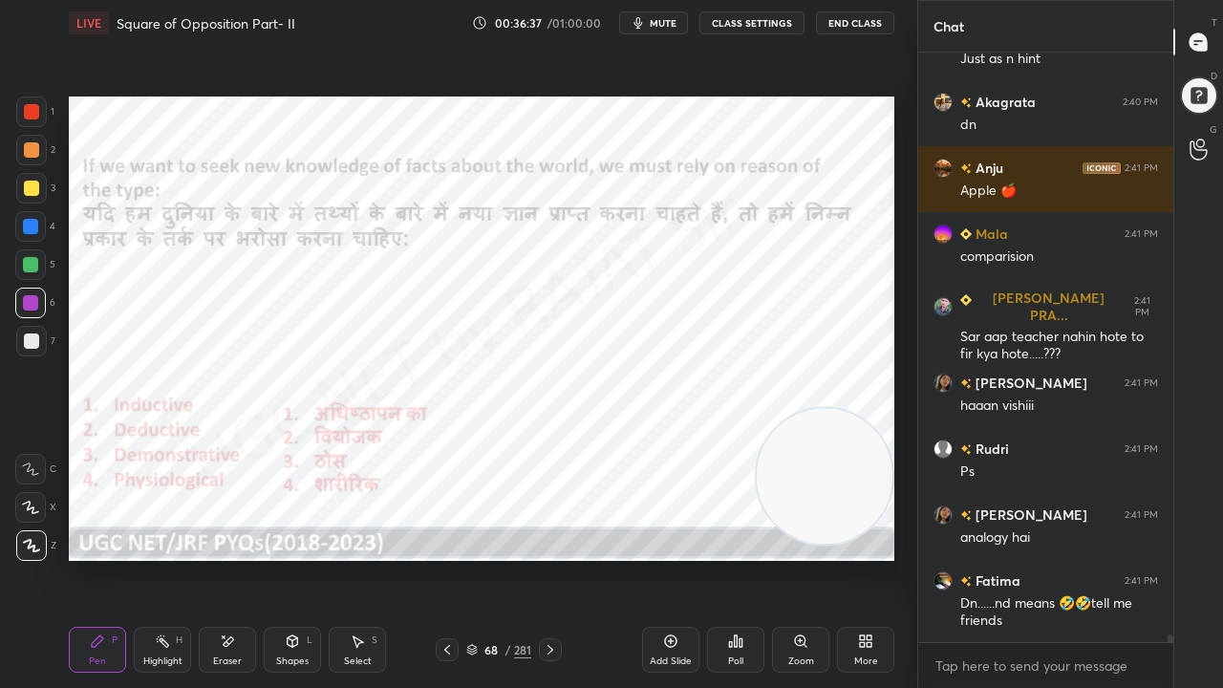
click at [738, 558] on div "Poll" at bounding box center [735, 650] width 57 height 46
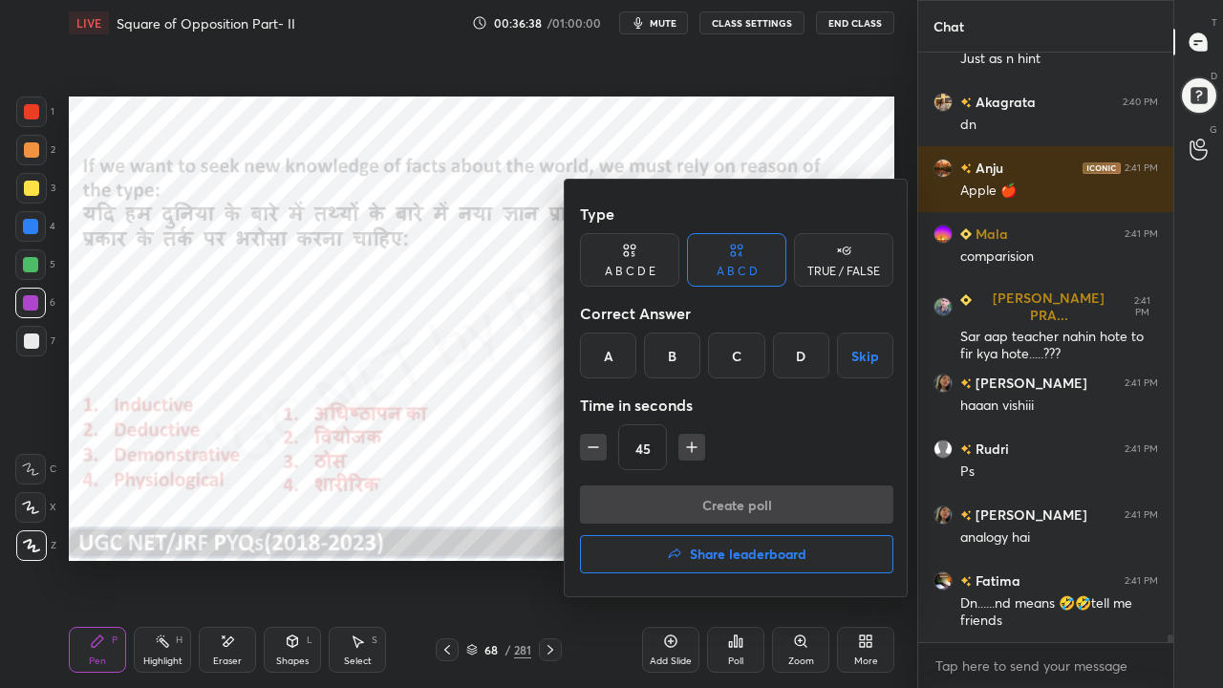
click at [614, 357] on div "A" at bounding box center [608, 356] width 56 height 46
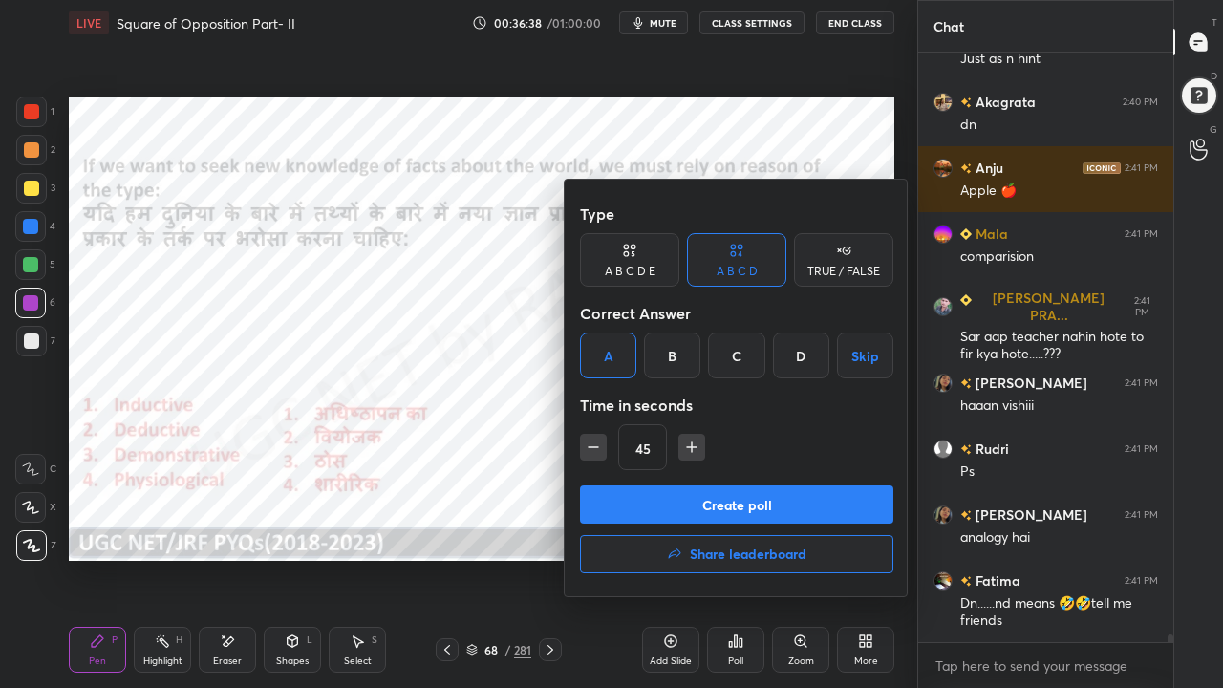
click at [591, 457] on button "button" at bounding box center [593, 447] width 27 height 27
type input "30"
click at [625, 489] on button "Create poll" at bounding box center [737, 505] width 314 height 38
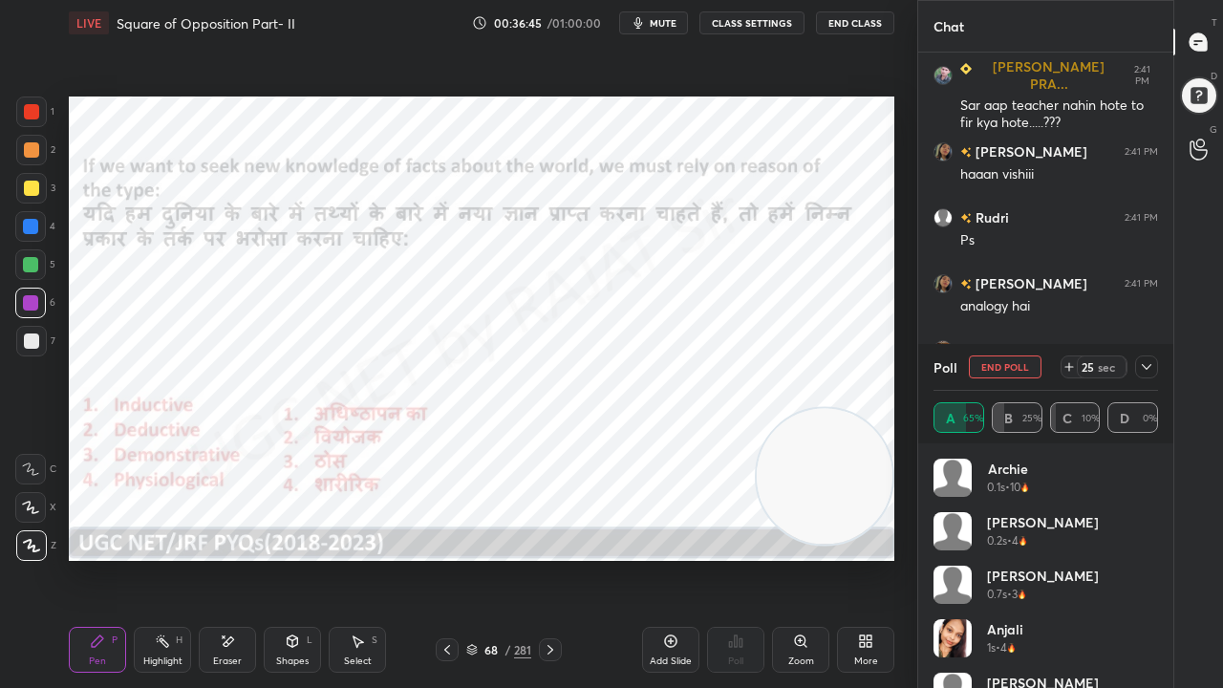
click at [1146, 375] on div at bounding box center [1147, 367] width 23 height 23
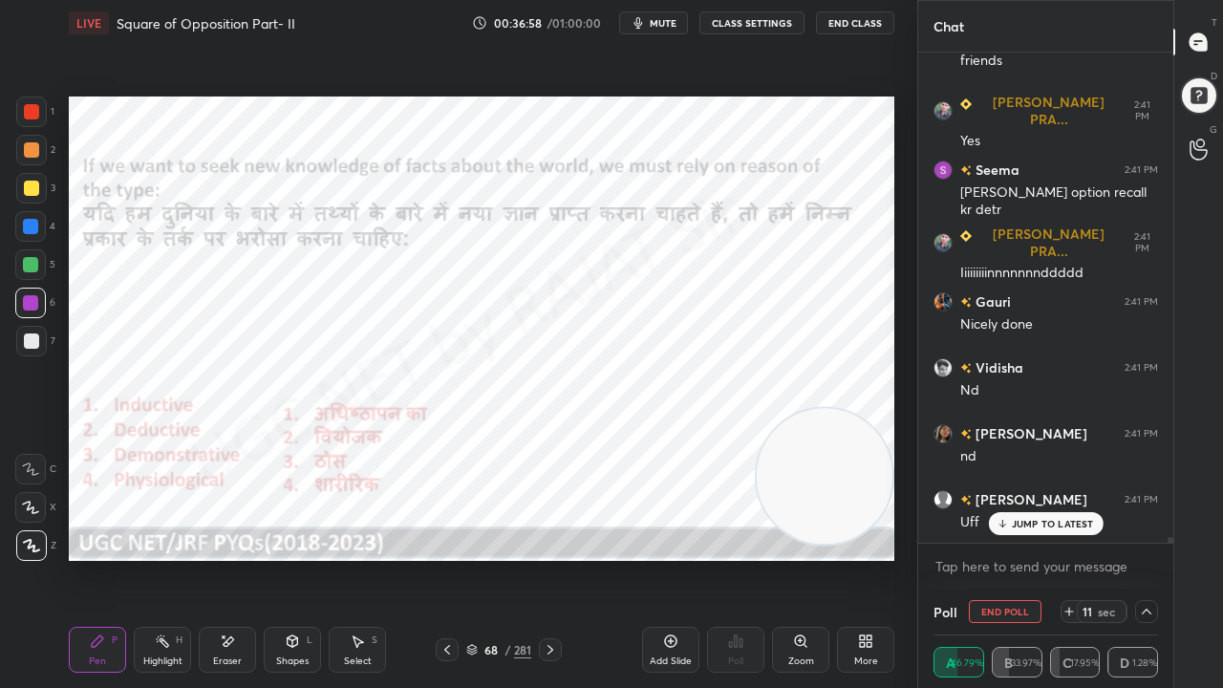
drag, startPoint x: 229, startPoint y: 639, endPoint x: 238, endPoint y: 586, distance: 53.3
click at [229, 558] on icon at bounding box center [229, 642] width 11 height 10
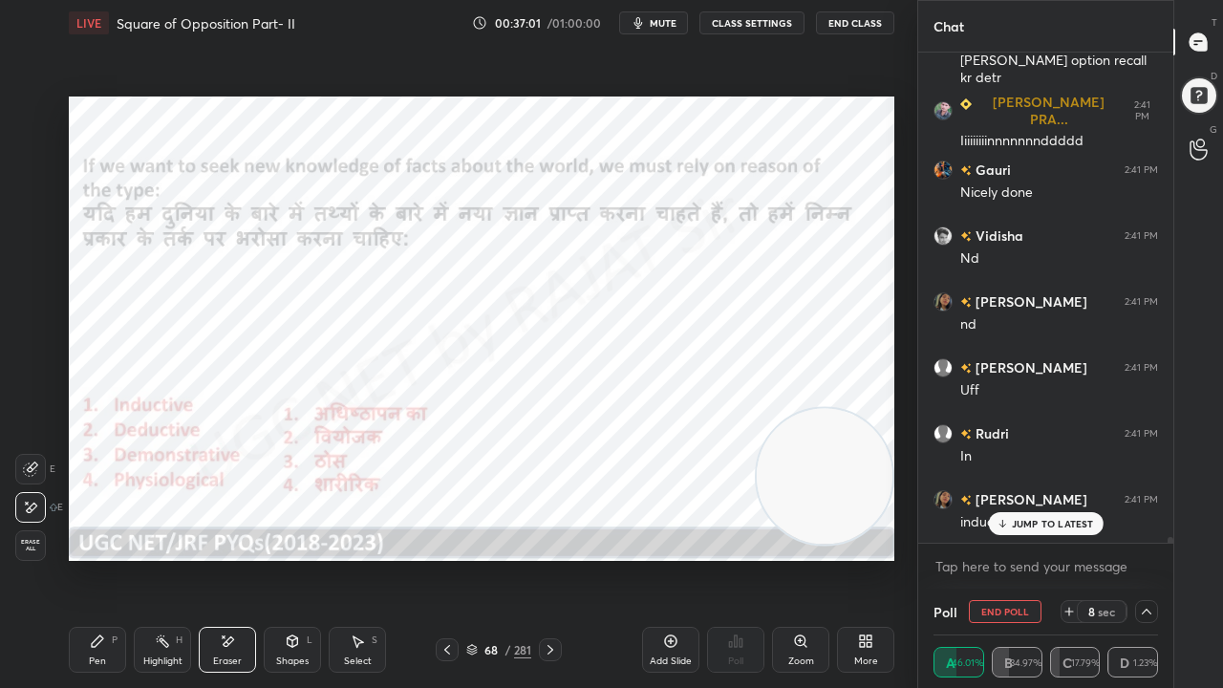
drag, startPoint x: 100, startPoint y: 634, endPoint x: 143, endPoint y: 572, distance: 75.6
click at [100, 558] on div "Pen P" at bounding box center [97, 650] width 57 height 46
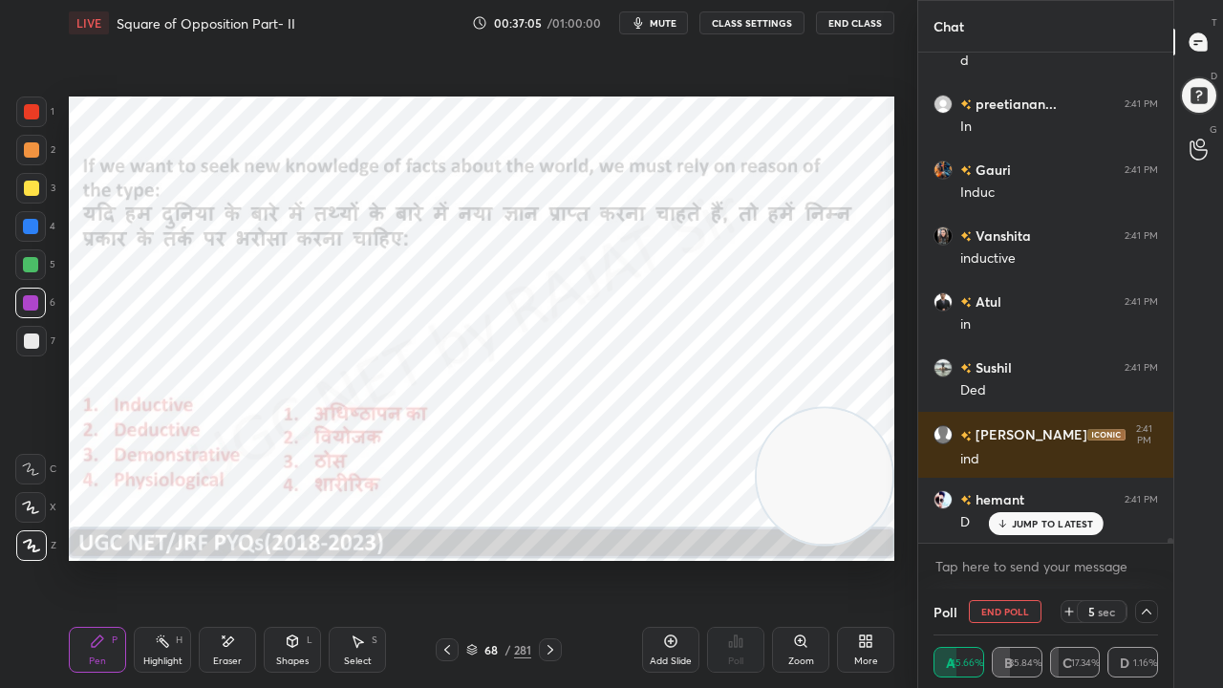
drag, startPoint x: 502, startPoint y: 644, endPoint x: 503, endPoint y: 627, distance: 17.2
click at [502, 558] on div "68 / 281" at bounding box center [498, 649] width 65 height 17
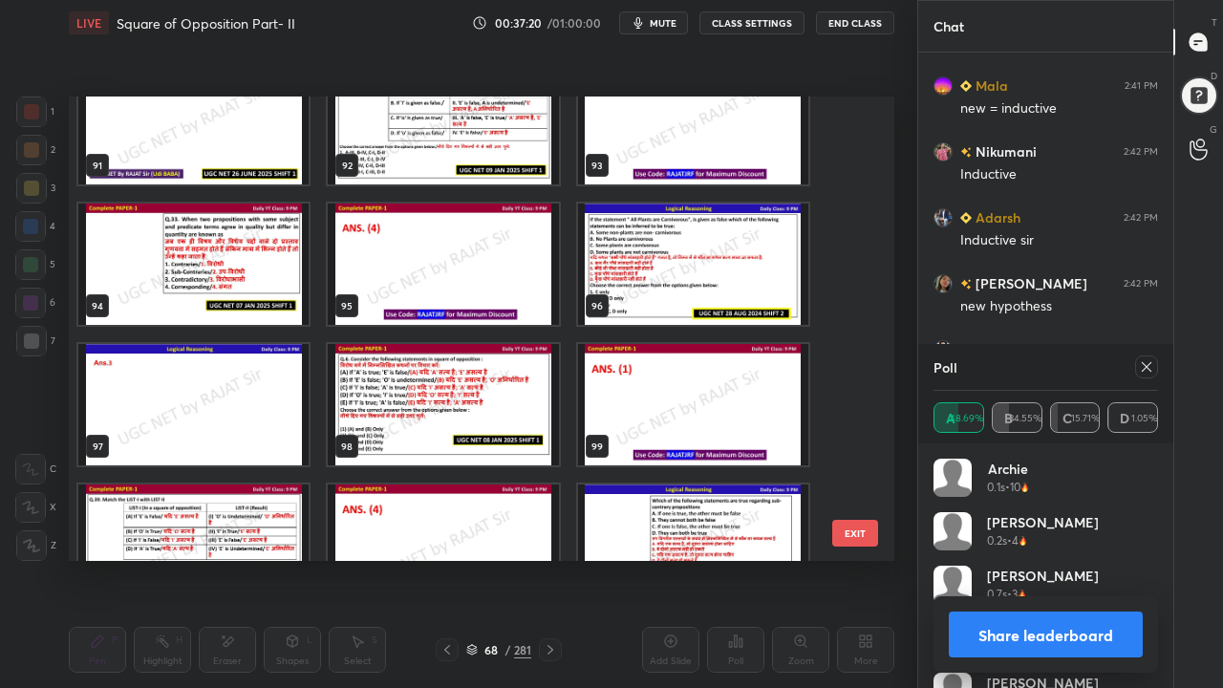
click at [408, 369] on img "grid" at bounding box center [443, 404] width 230 height 121
click at [409, 369] on img "grid" at bounding box center [443, 404] width 230 height 121
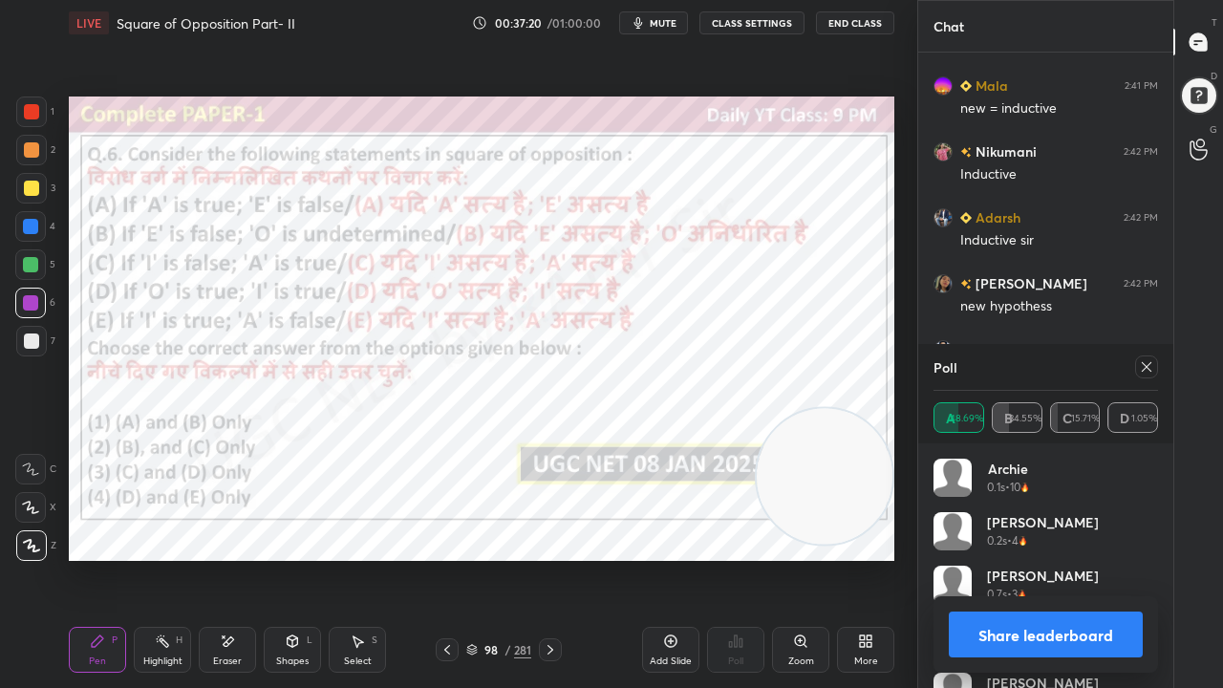
click at [409, 369] on img "grid" at bounding box center [443, 404] width 230 height 121
click at [1142, 361] on icon at bounding box center [1146, 366] width 15 height 15
type textarea "x"
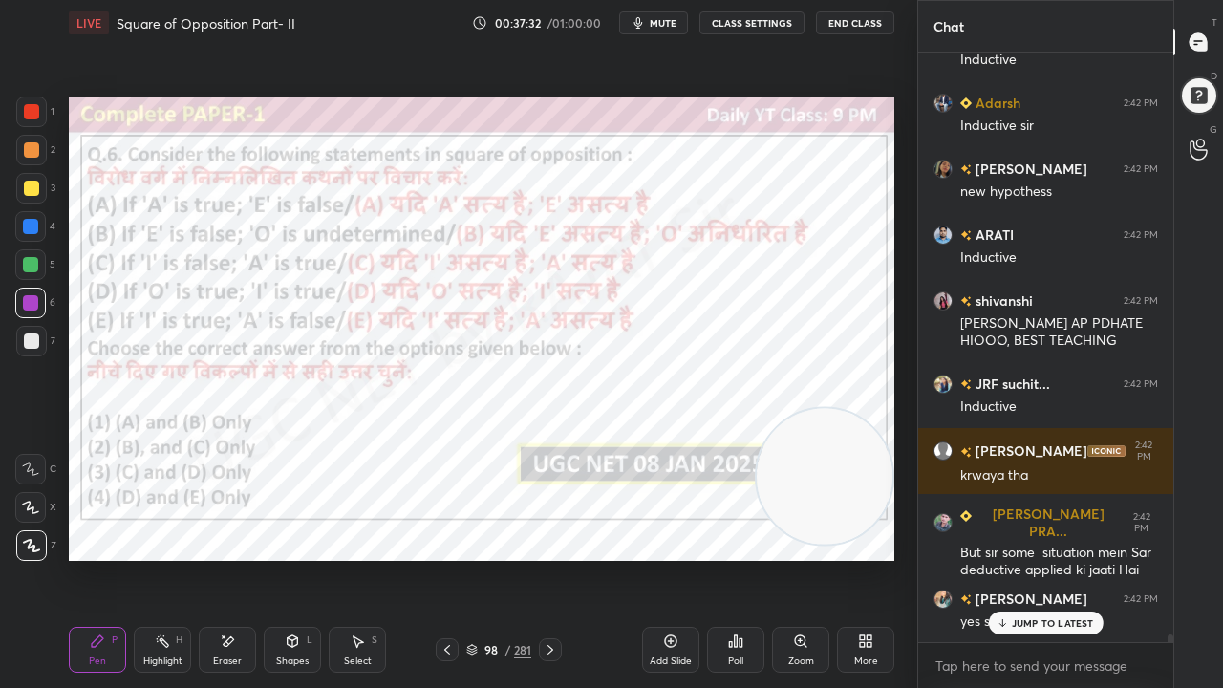
drag, startPoint x: 488, startPoint y: 651, endPoint x: 513, endPoint y: 589, distance: 66.9
click at [488, 558] on div "98" at bounding box center [491, 649] width 19 height 11
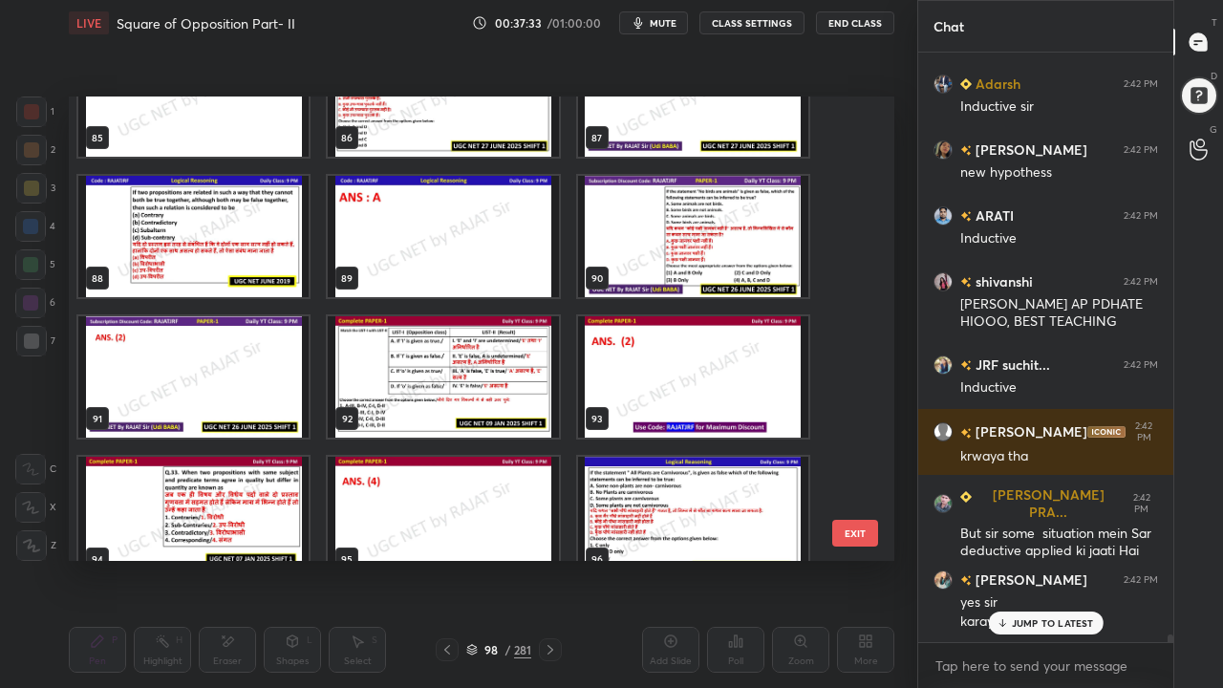
click at [520, 369] on img "grid" at bounding box center [443, 376] width 230 height 121
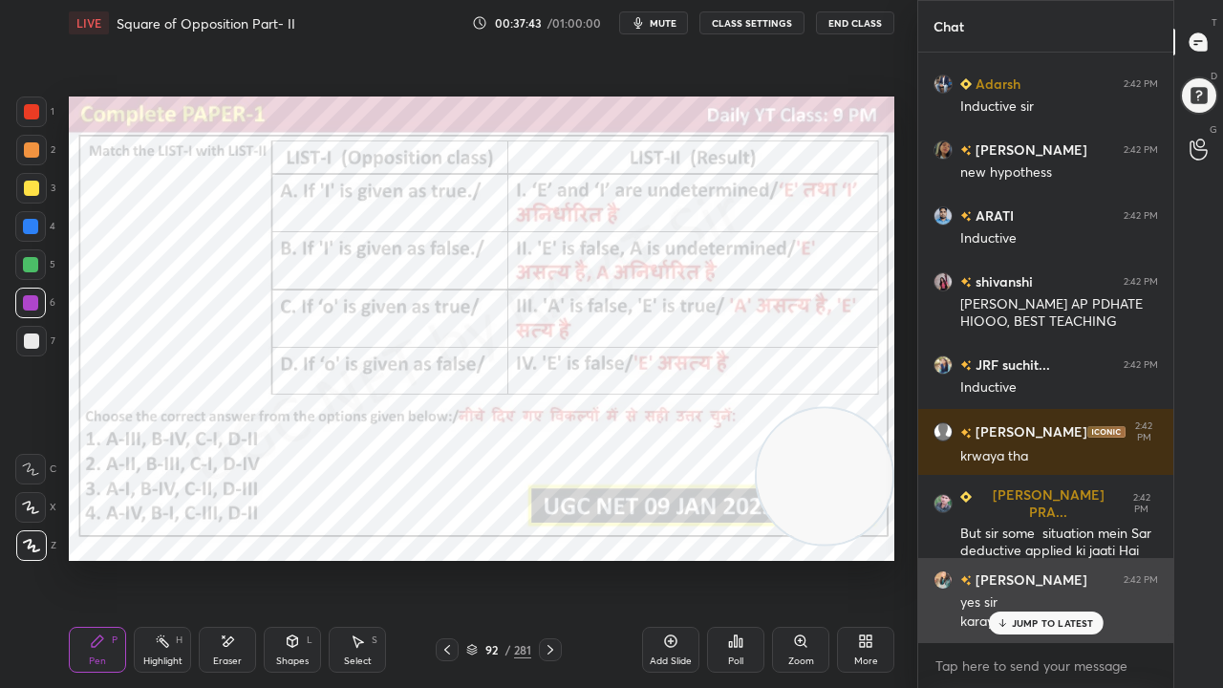
drag, startPoint x: 1021, startPoint y: 620, endPoint x: 998, endPoint y: 608, distance: 26.1
click at [1021, 558] on p "JUMP TO LATEST" at bounding box center [1053, 622] width 82 height 11
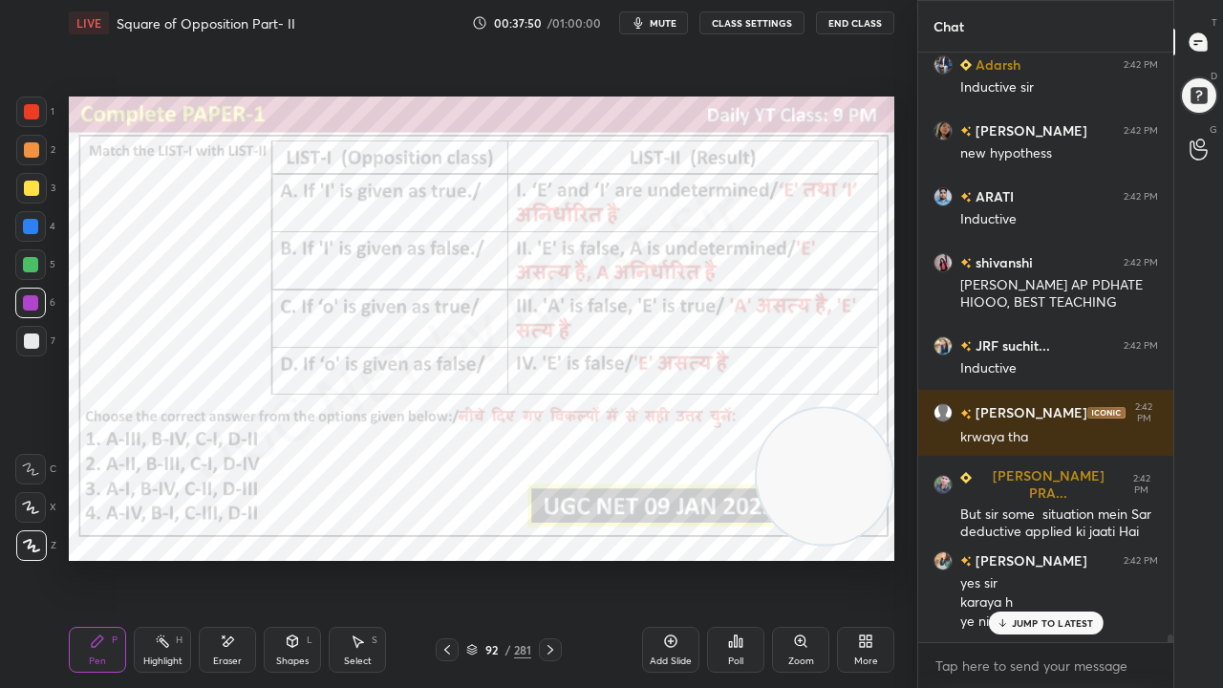
click at [1023, 558] on div "JUMP TO LATEST" at bounding box center [1045, 623] width 115 height 23
click at [233, 558] on div "Eraser" at bounding box center [227, 650] width 57 height 46
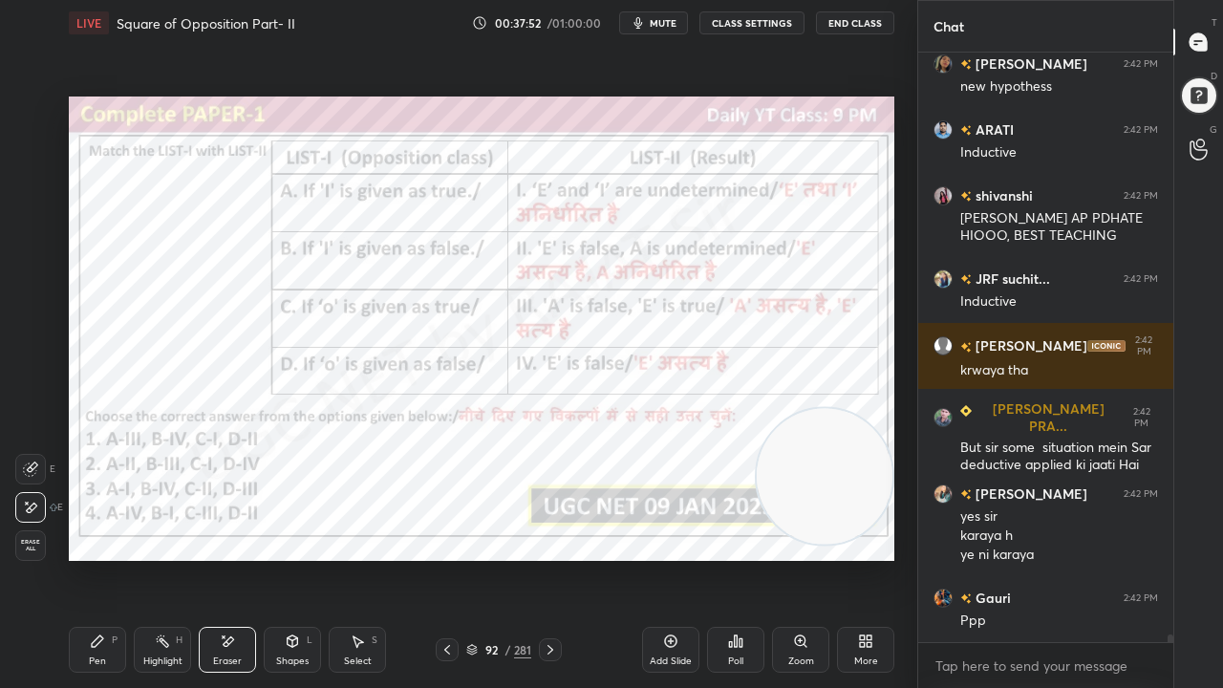
click at [27, 546] on span "Erase all" at bounding box center [30, 545] width 29 height 13
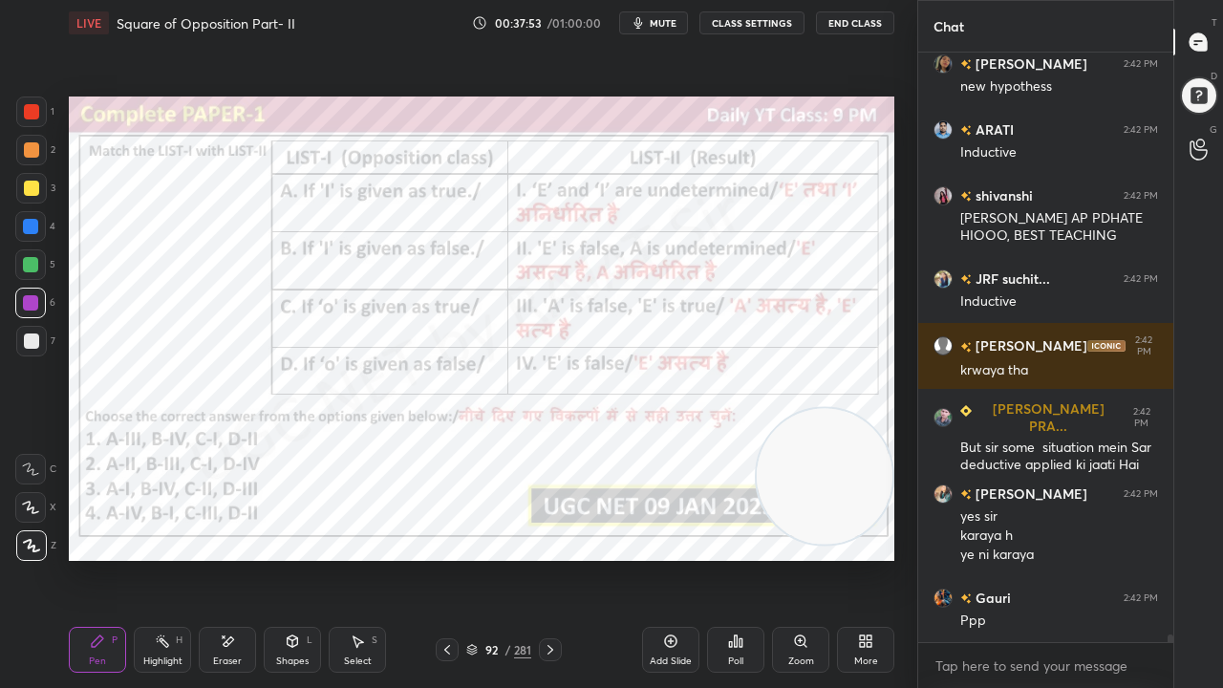
click at [484, 558] on div "92" at bounding box center [491, 649] width 19 height 11
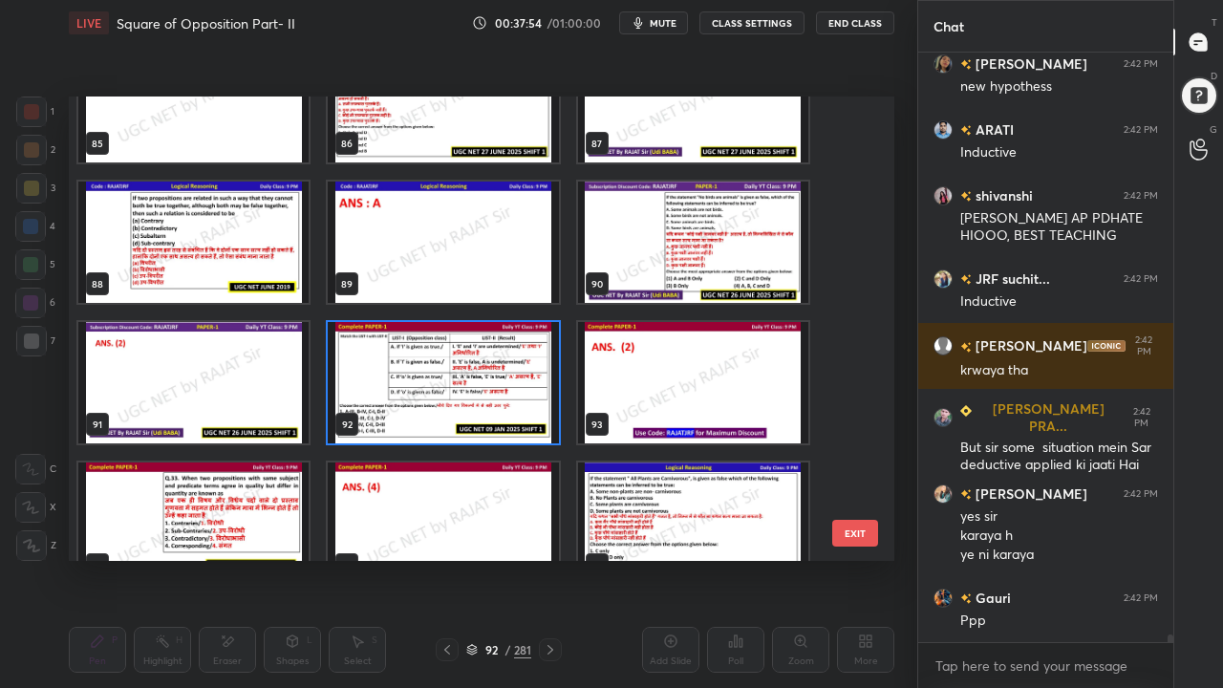
click at [491, 373] on img "grid" at bounding box center [443, 382] width 230 height 121
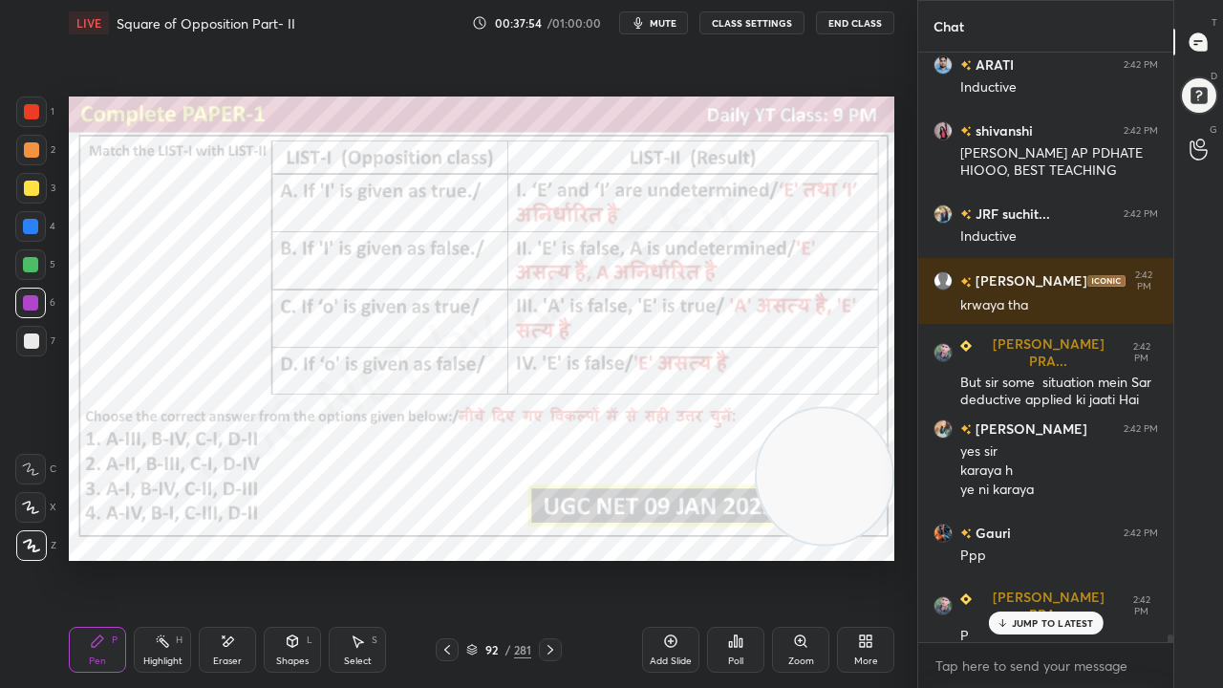
click at [491, 373] on img "grid" at bounding box center [443, 382] width 230 height 121
click at [739, 558] on icon at bounding box center [735, 641] width 15 height 15
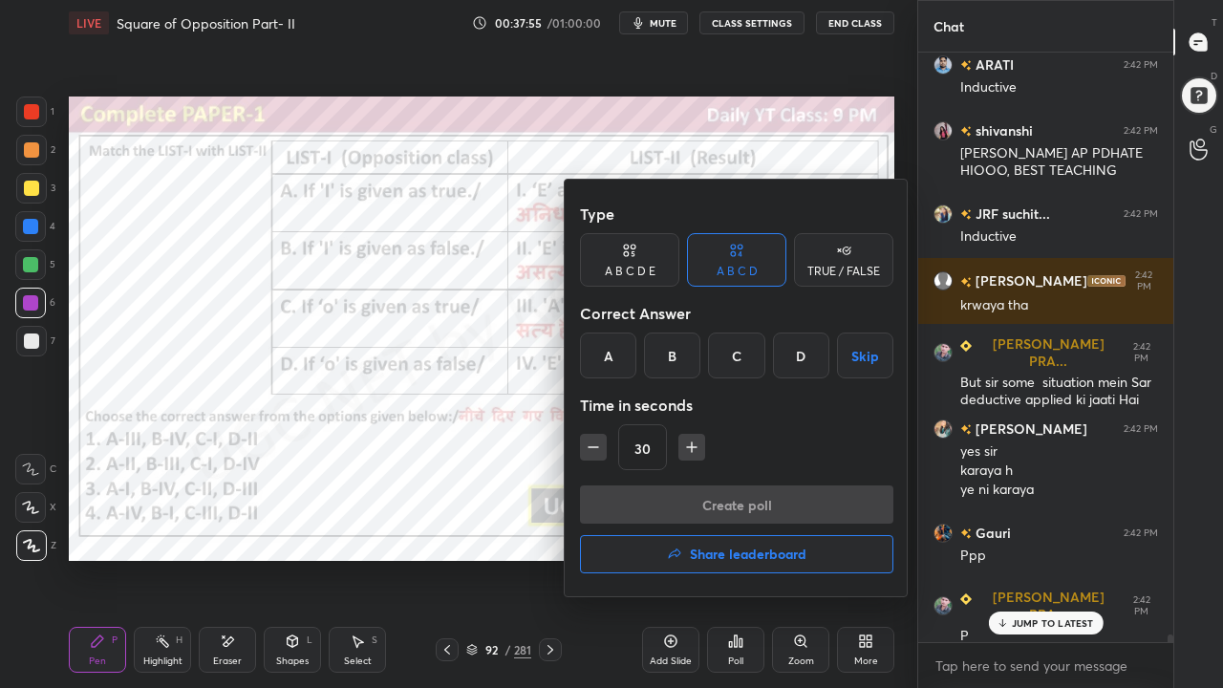
click at [673, 365] on div "B" at bounding box center [672, 356] width 56 height 46
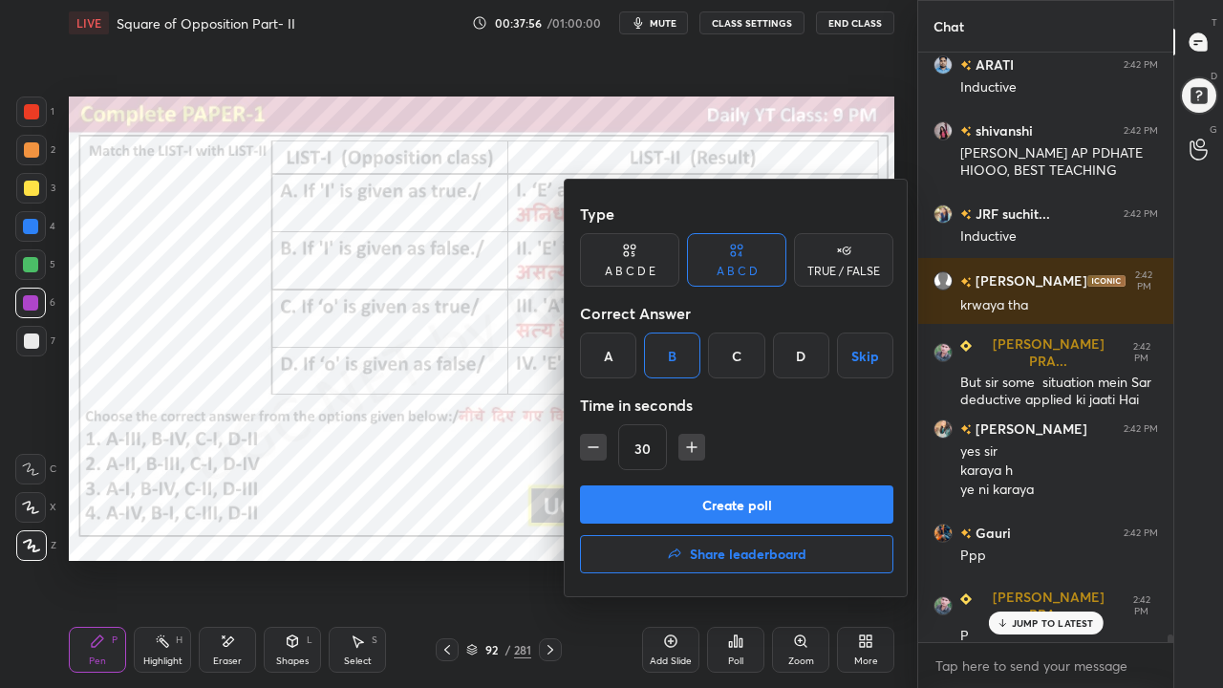
click at [687, 447] on icon "button" at bounding box center [692, 447] width 10 height 0
drag, startPoint x: 694, startPoint y: 449, endPoint x: 688, endPoint y: 459, distance: 11.1
click at [694, 451] on icon "button" at bounding box center [691, 447] width 19 height 19
type input "75"
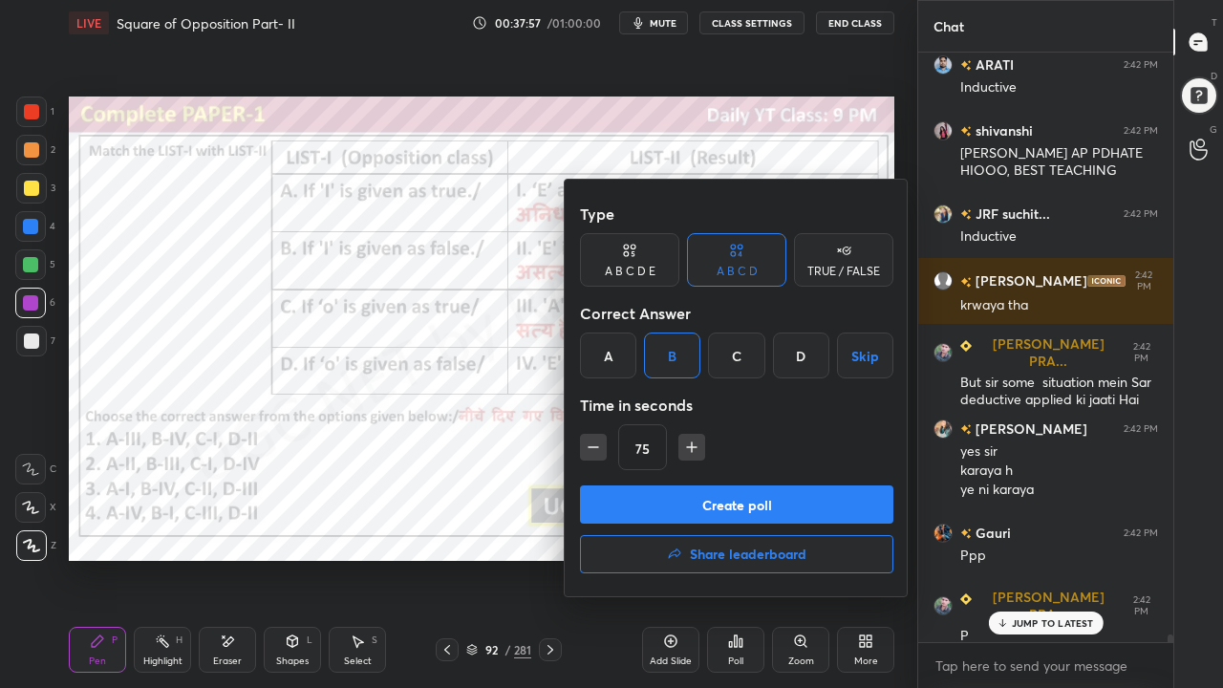
click at [677, 491] on button "Create poll" at bounding box center [737, 505] width 314 height 38
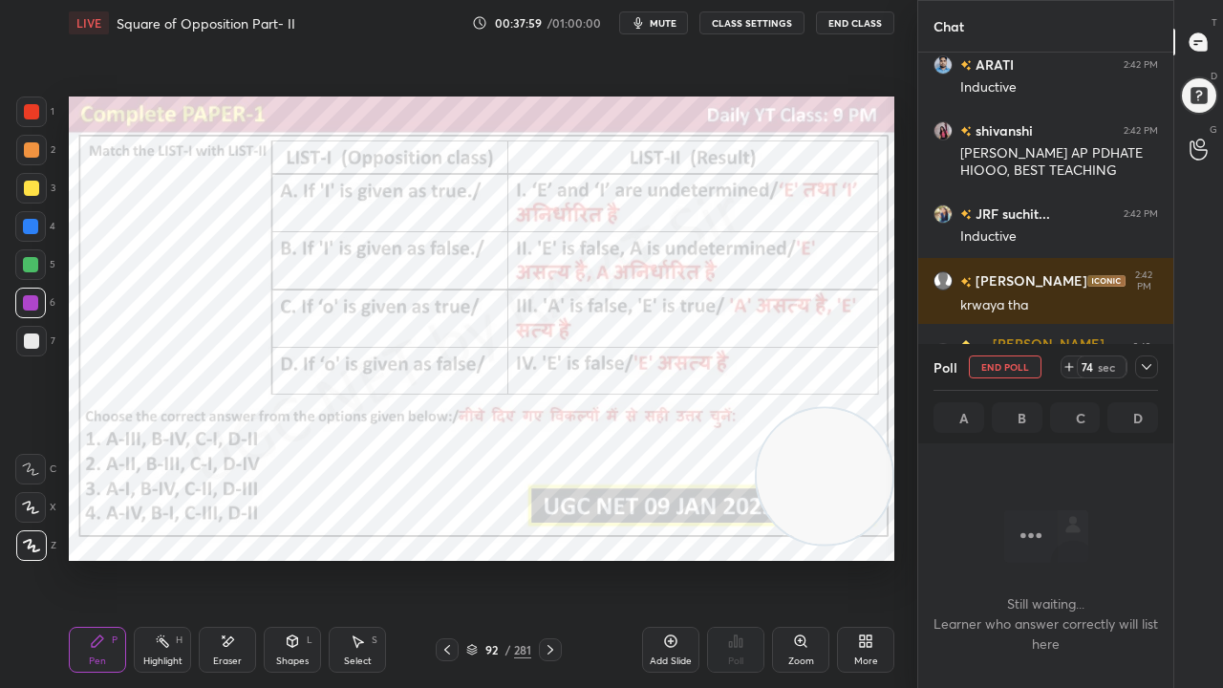
click at [667, 25] on span "mute" at bounding box center [663, 22] width 27 height 13
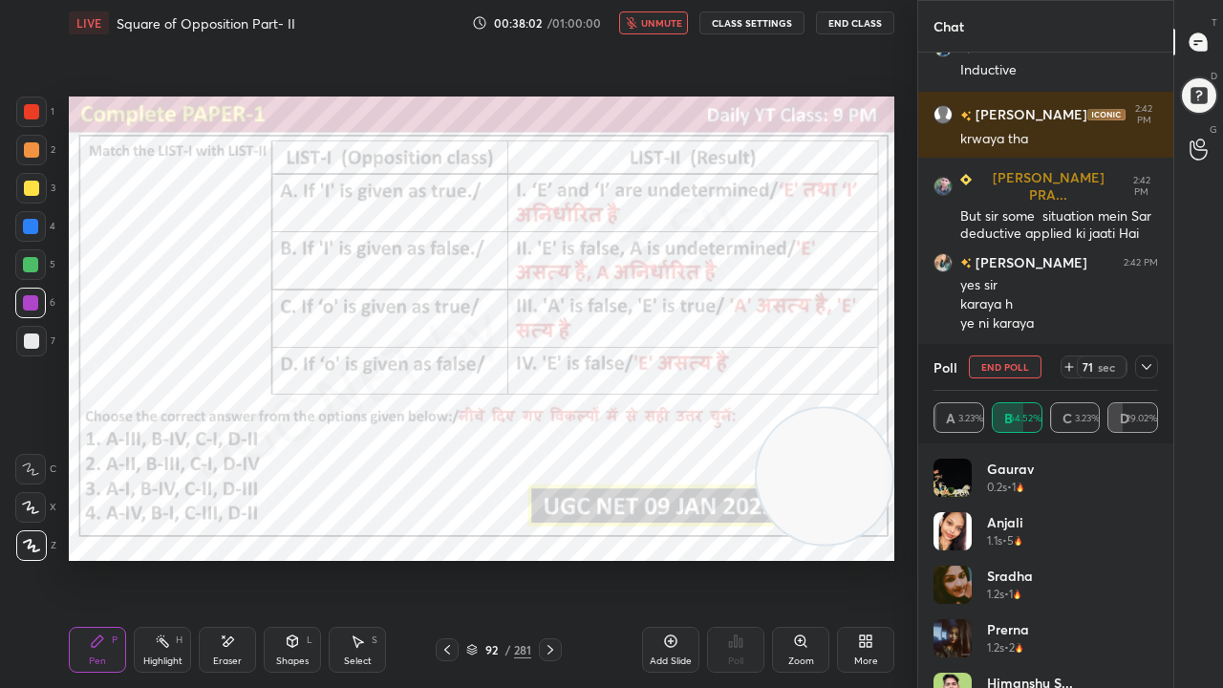
click at [649, 17] on span "unmute" at bounding box center [661, 22] width 41 height 13
click at [1144, 367] on icon at bounding box center [1146, 366] width 15 height 15
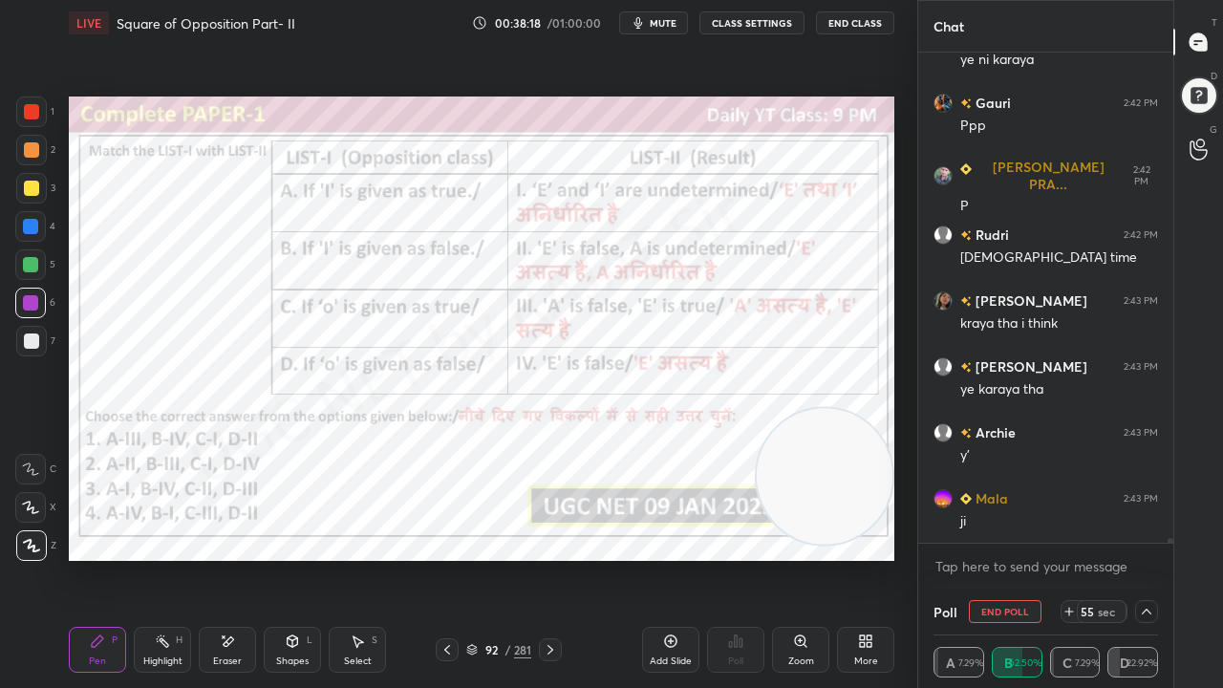
click at [242, 558] on div "Eraser" at bounding box center [227, 650] width 57 height 46
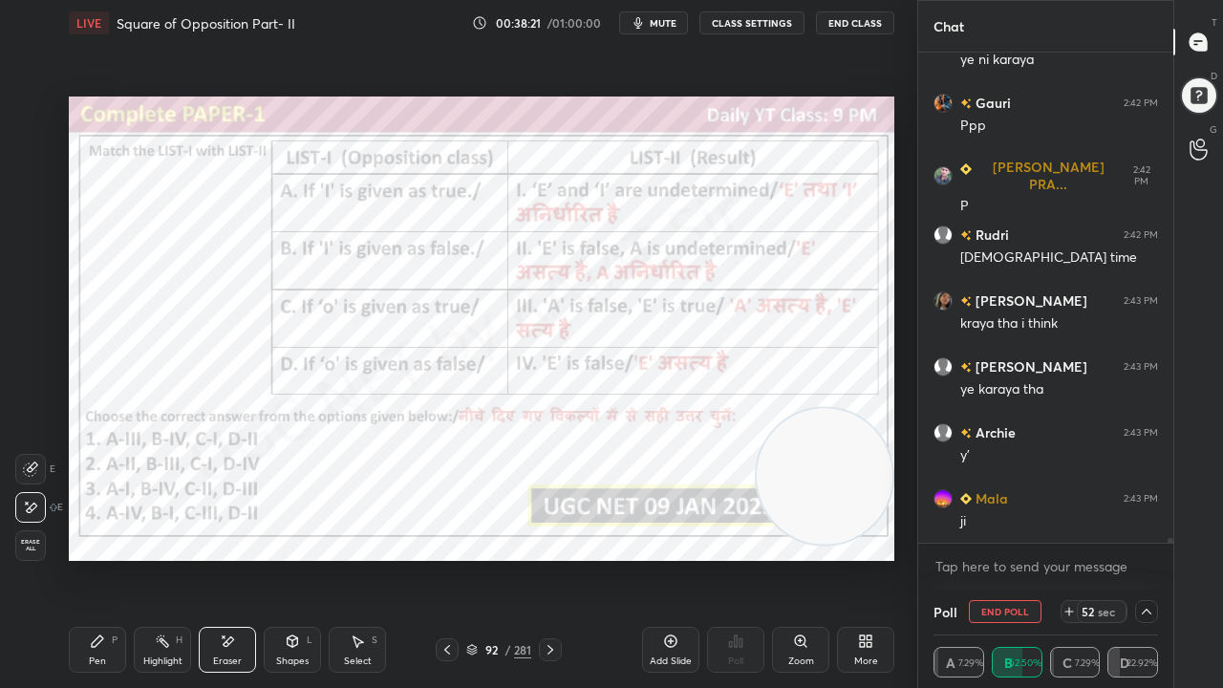
click at [97, 558] on icon at bounding box center [97, 641] width 15 height 15
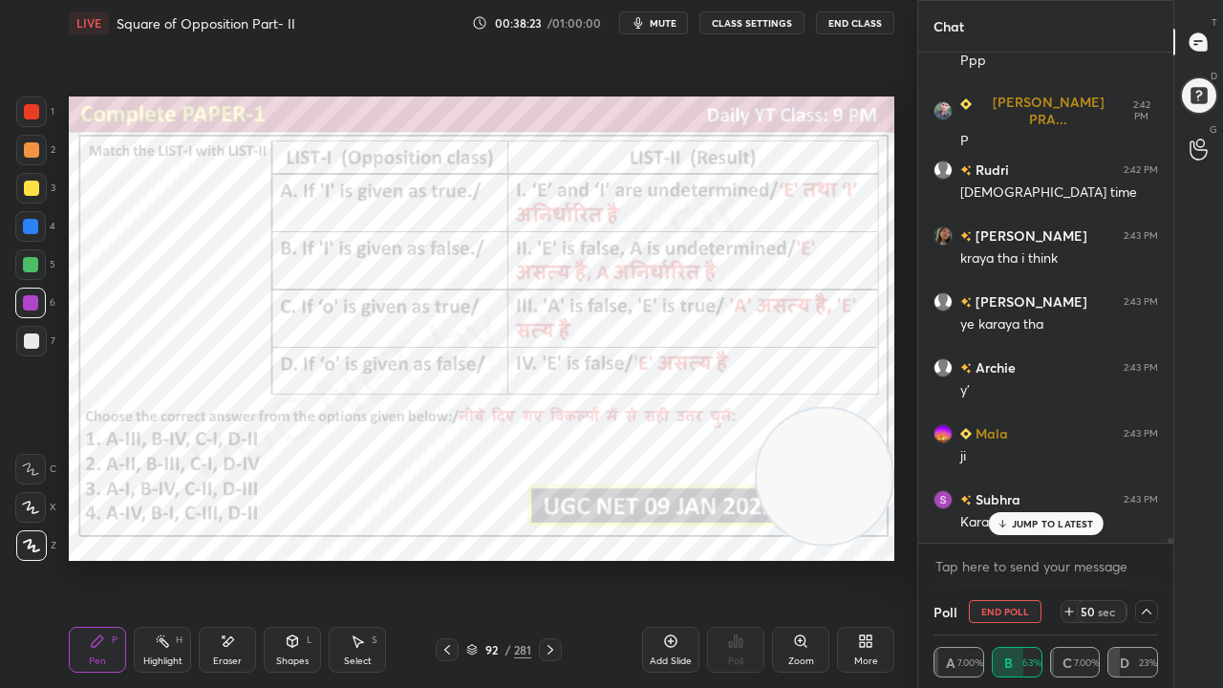
click at [677, 23] on span "mute" at bounding box center [663, 22] width 27 height 13
drag, startPoint x: 1002, startPoint y: 520, endPoint x: 811, endPoint y: 451, distance: 203.2
click at [998, 520] on icon at bounding box center [1002, 523] width 12 height 11
click at [630, 50] on div "Setting up your live class Poll for secs No correct answer Start poll" at bounding box center [481, 329] width 841 height 566
click at [664, 19] on span "unmute" at bounding box center [661, 22] width 41 height 13
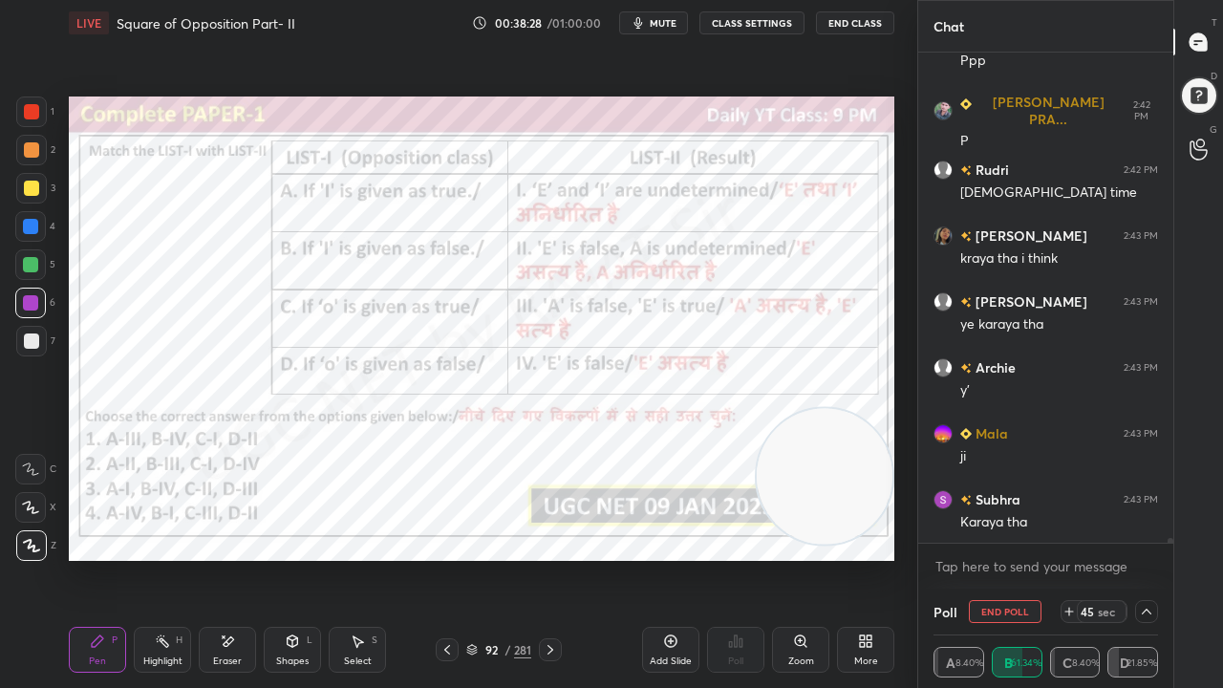
drag, startPoint x: 679, startPoint y: 20, endPoint x: 566, endPoint y: 76, distance: 125.7
click at [673, 21] on span "mute" at bounding box center [663, 22] width 27 height 13
click at [635, 24] on icon "button" at bounding box center [631, 22] width 11 height 11
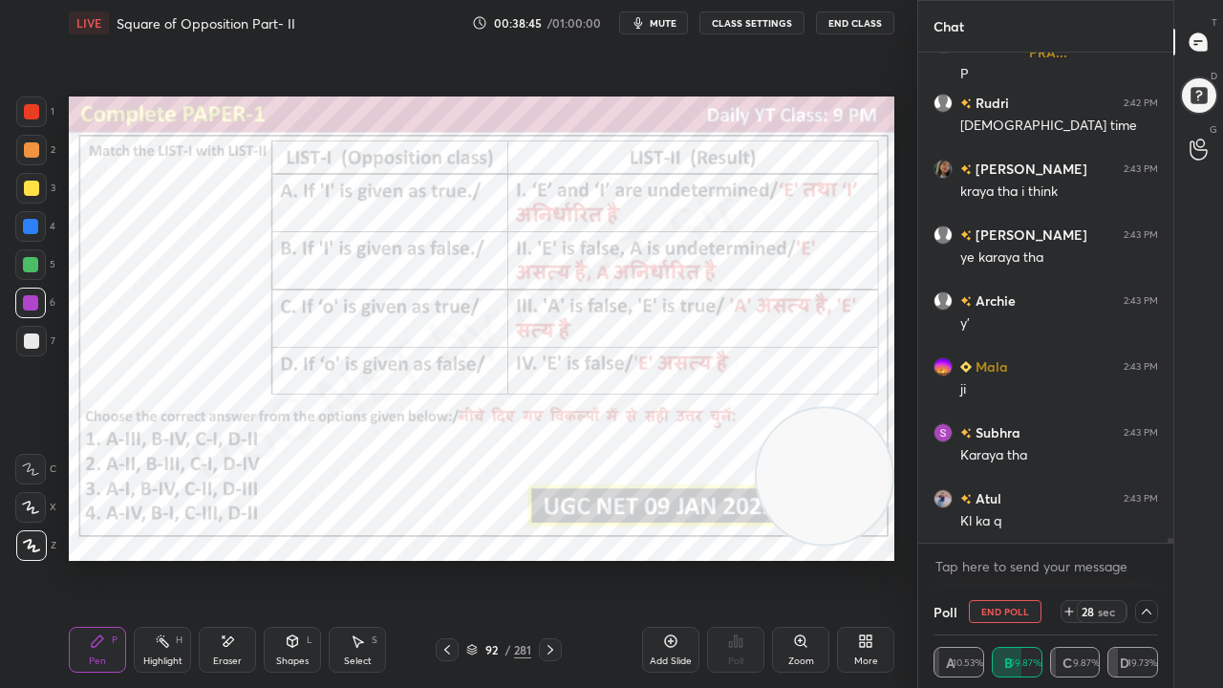
click at [42, 119] on div at bounding box center [31, 112] width 31 height 31
click at [39, 117] on div at bounding box center [31, 112] width 31 height 31
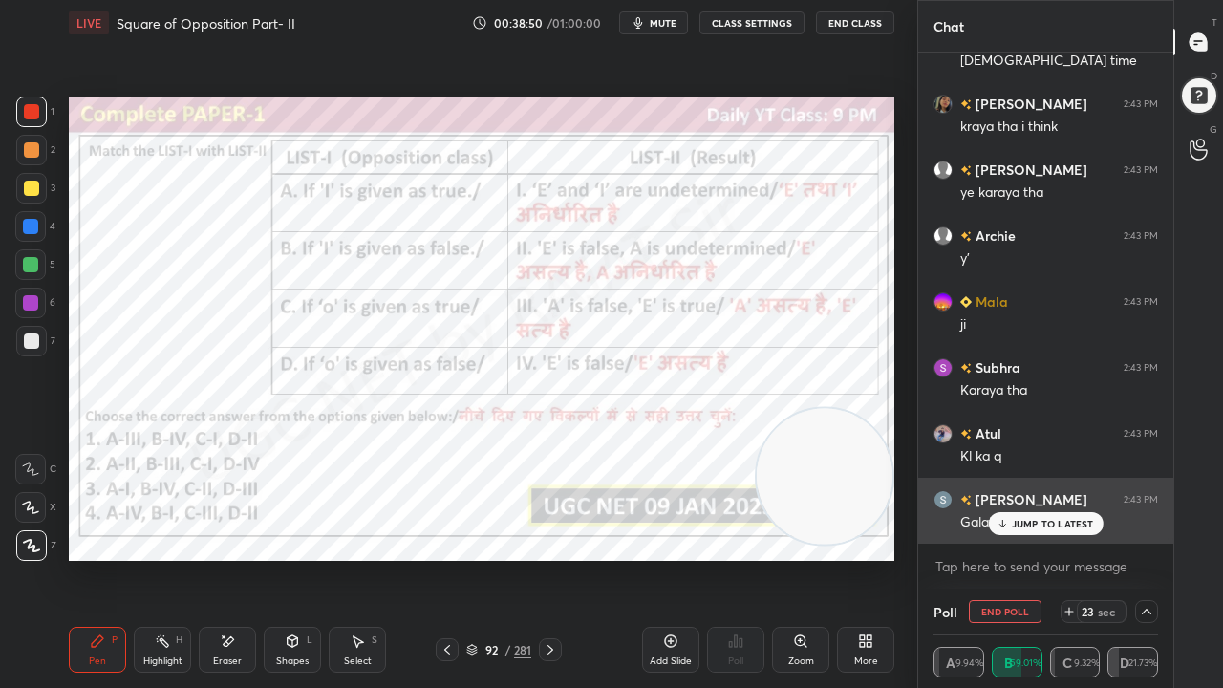
click at [1030, 518] on p "JUMP TO LATEST" at bounding box center [1053, 523] width 82 height 11
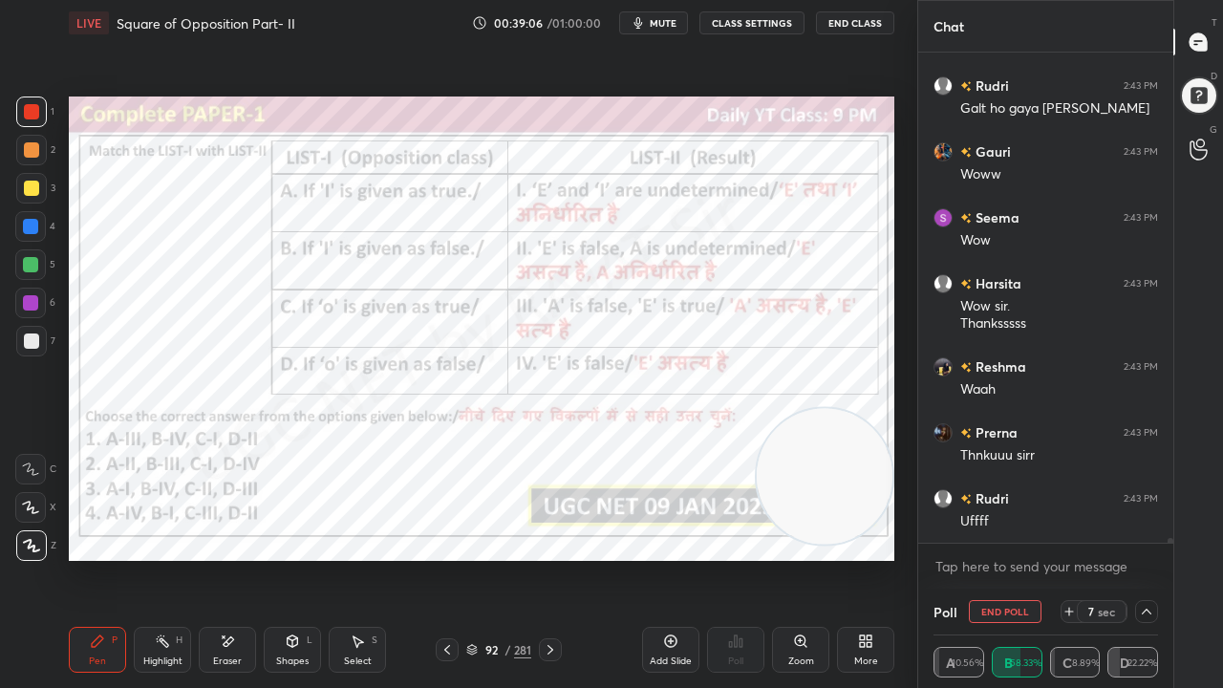
scroll to position [48018, 0]
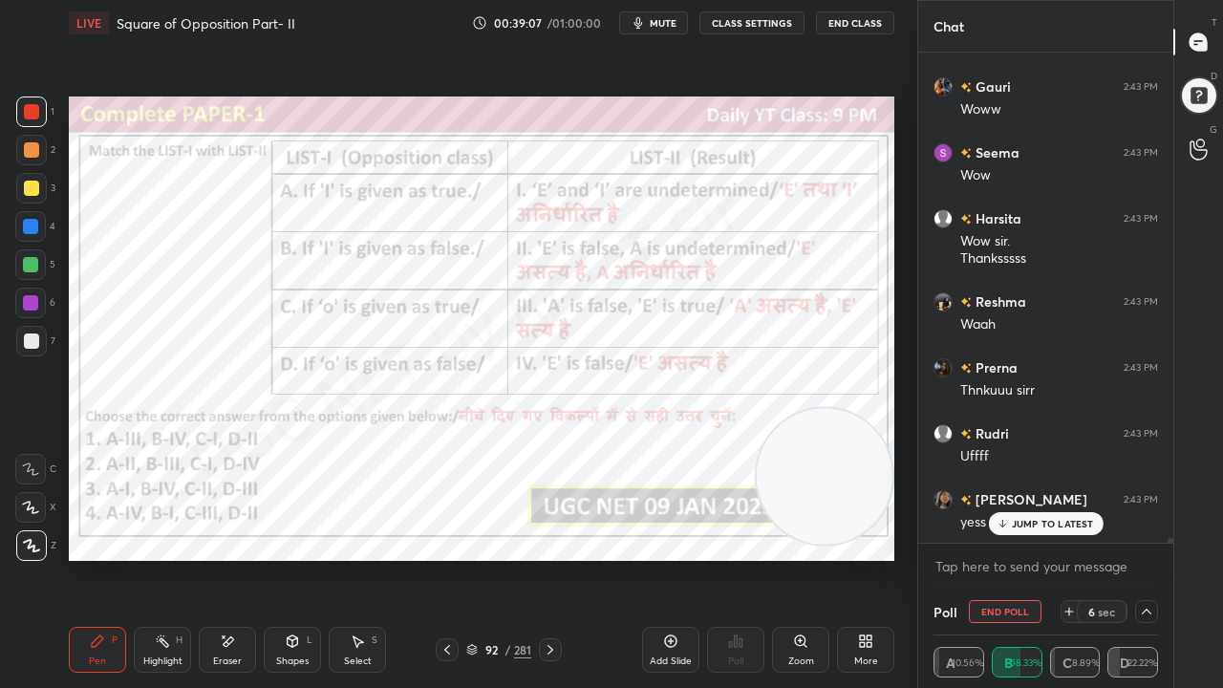
click at [29, 225] on div at bounding box center [30, 226] width 15 height 15
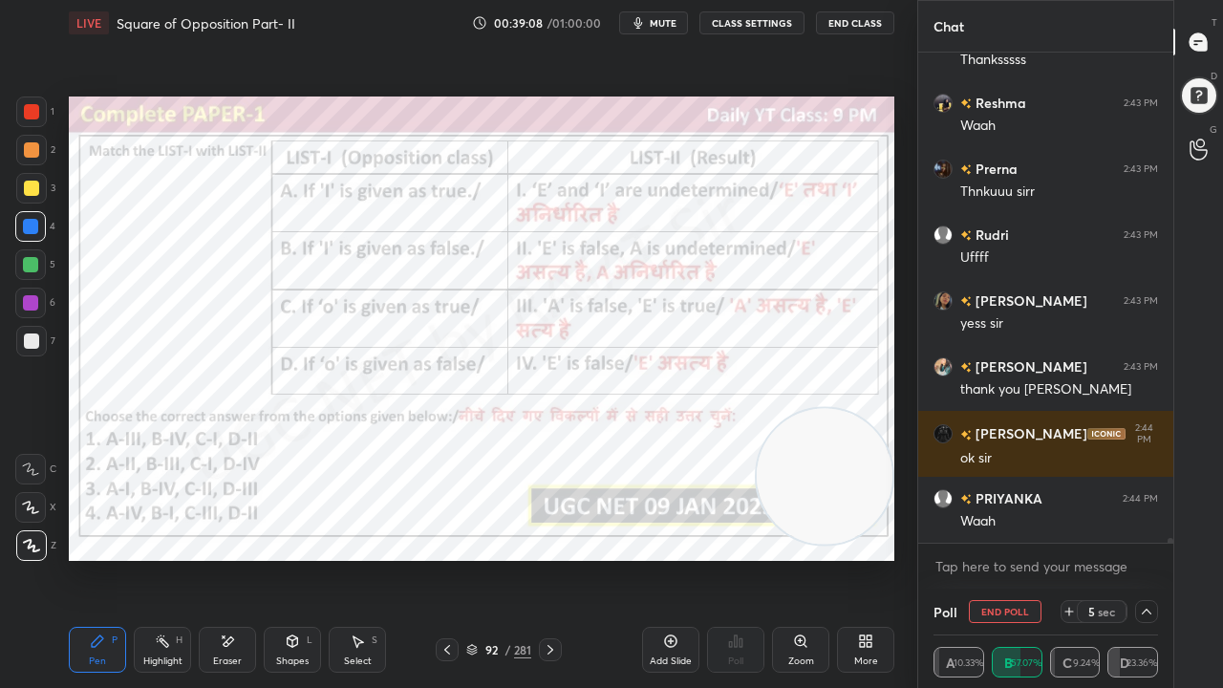
click at [245, 558] on div "Eraser" at bounding box center [227, 650] width 57 height 46
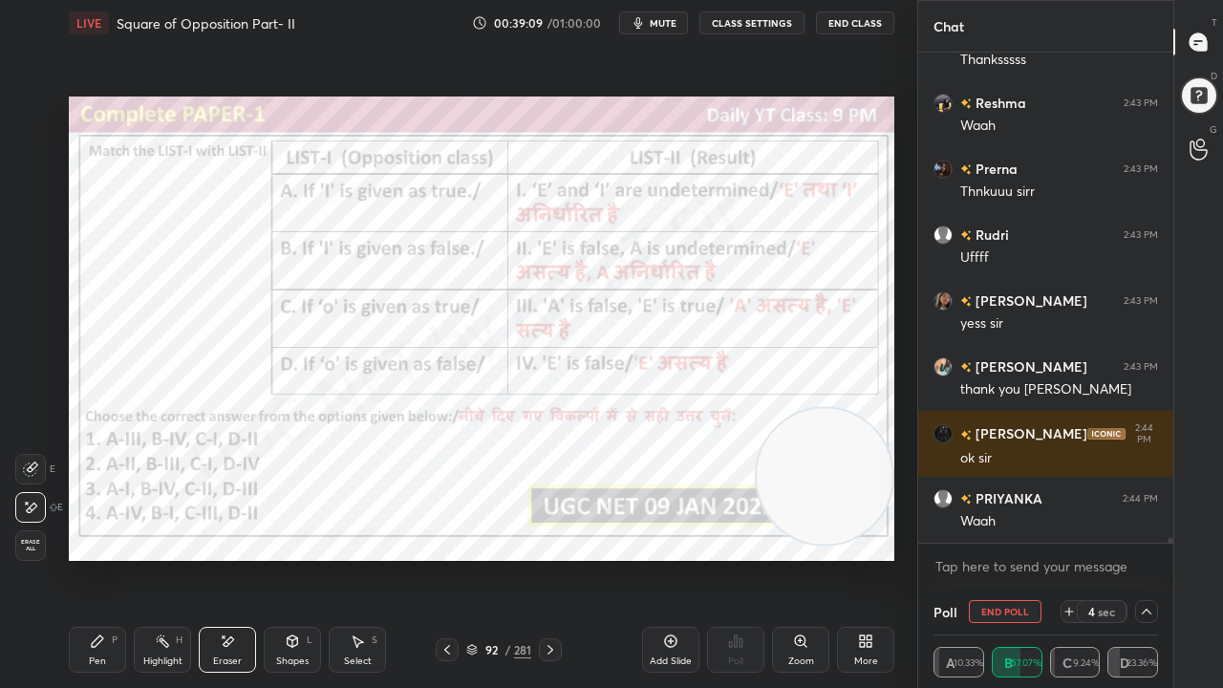
click at [19, 545] on div "1 2 3 4 5 6 7 C X Z E E Erase all H H" at bounding box center [30, 329] width 61 height 465
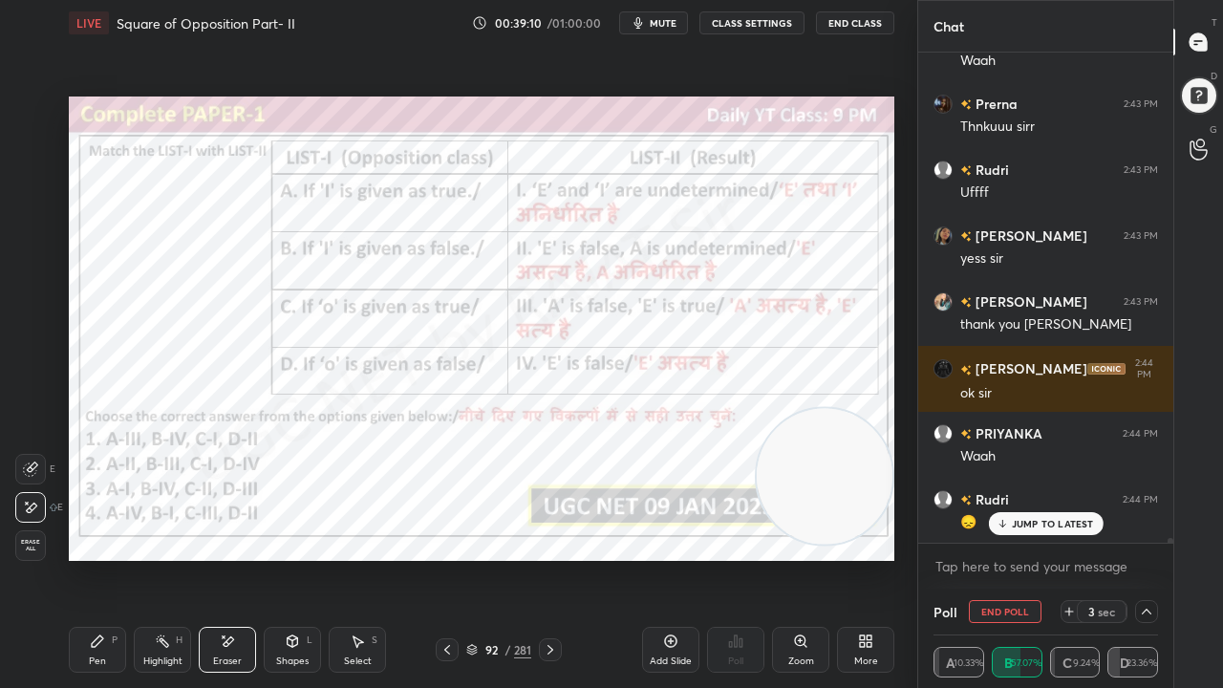
click at [33, 540] on span "Erase all" at bounding box center [30, 545] width 29 height 13
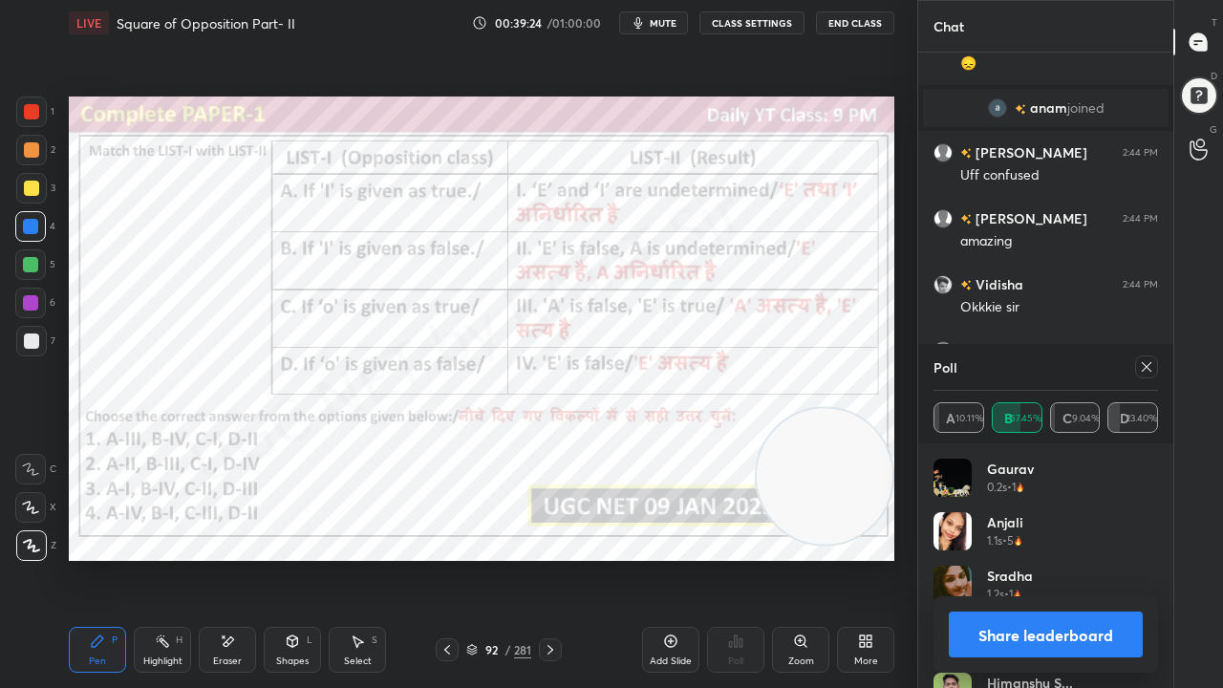
scroll to position [48787, 0]
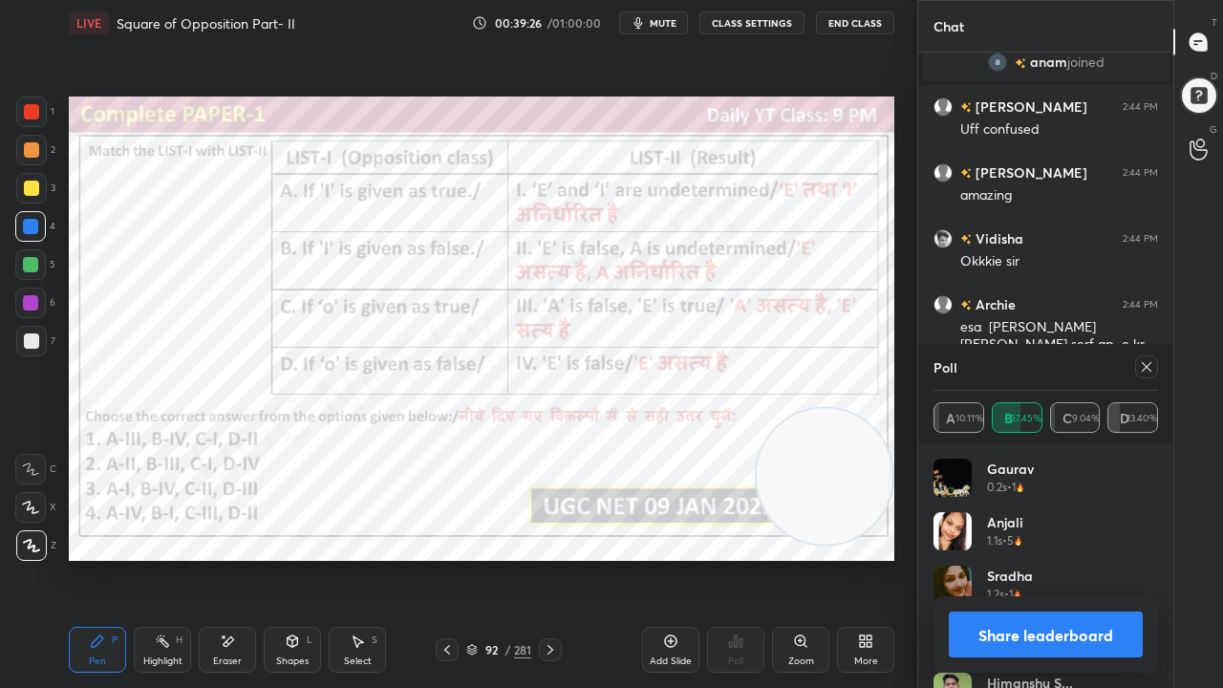
click at [1151, 367] on icon at bounding box center [1146, 366] width 15 height 15
type textarea "x"
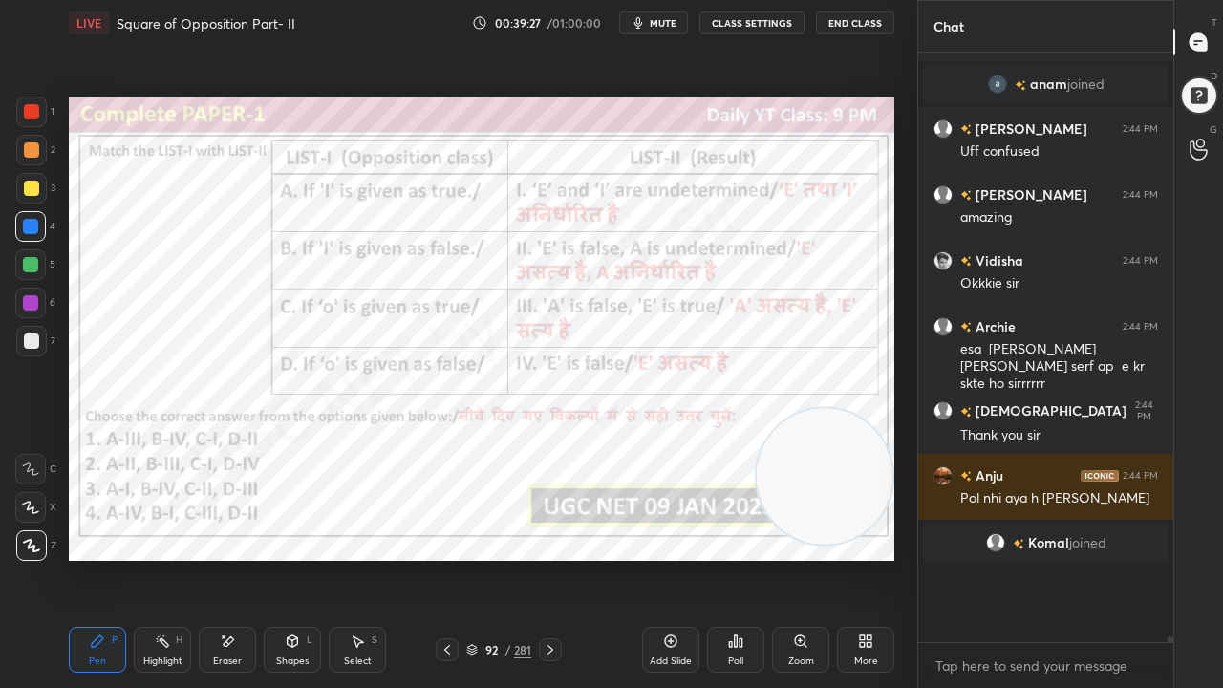
scroll to position [7, 6]
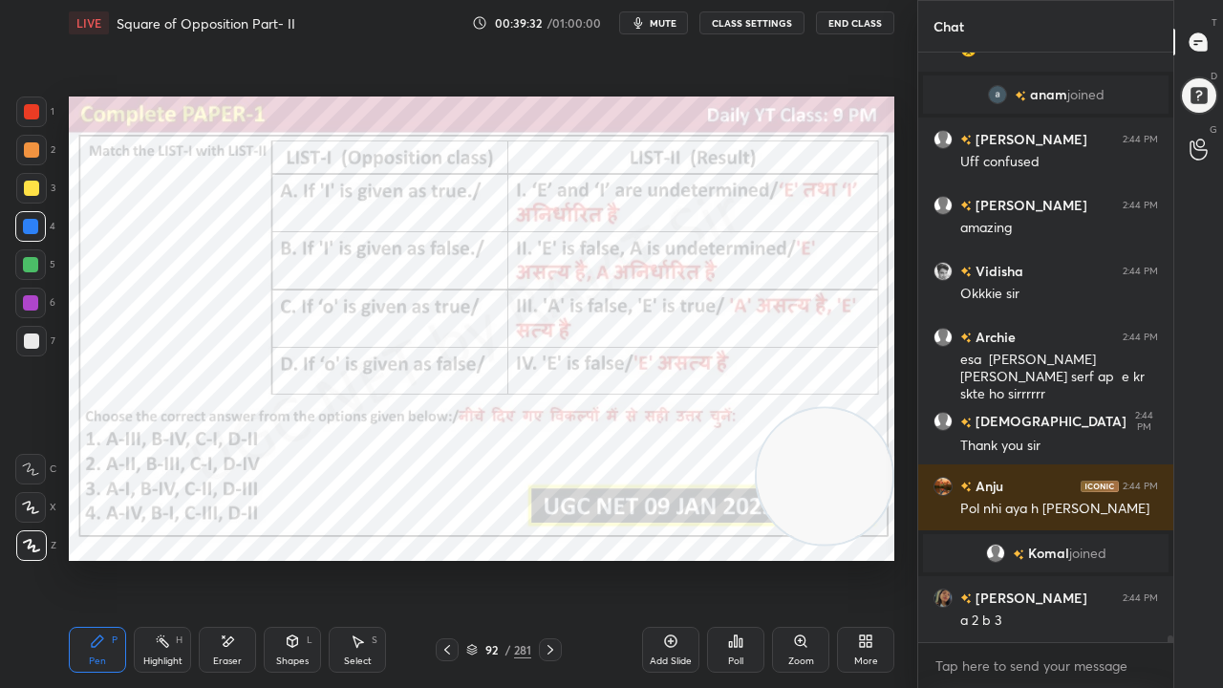
click at [486, 558] on div "92" at bounding box center [491, 649] width 19 height 11
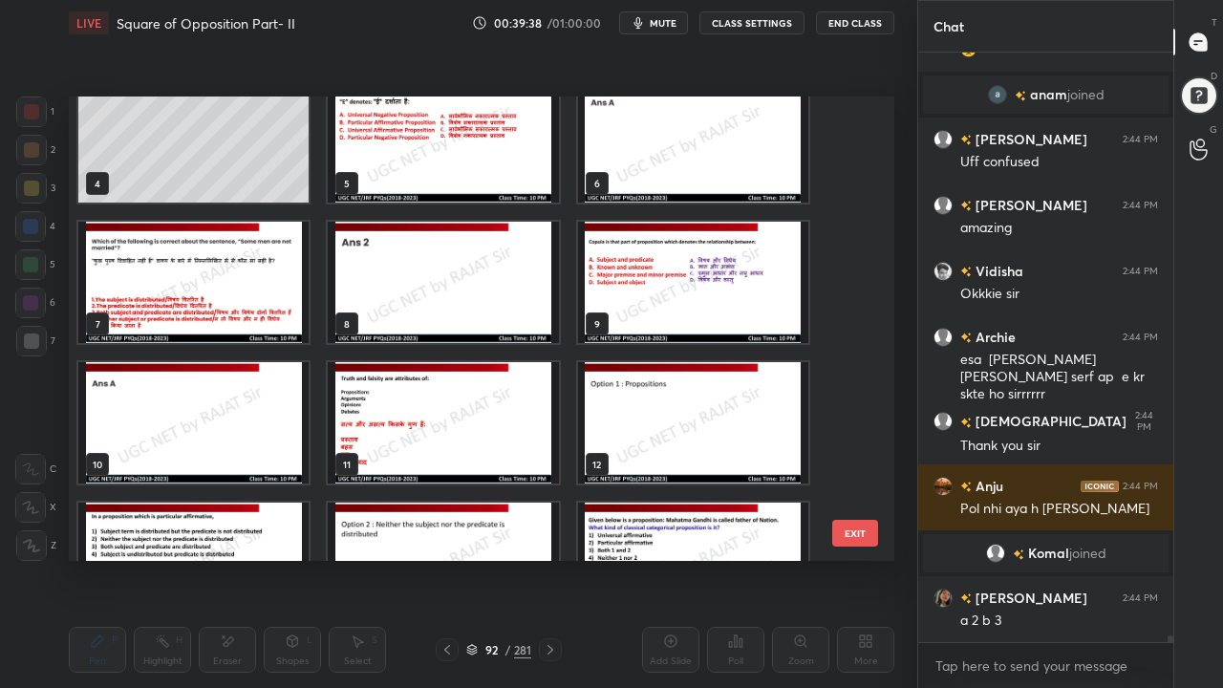
click at [218, 298] on img "grid" at bounding box center [193, 282] width 230 height 121
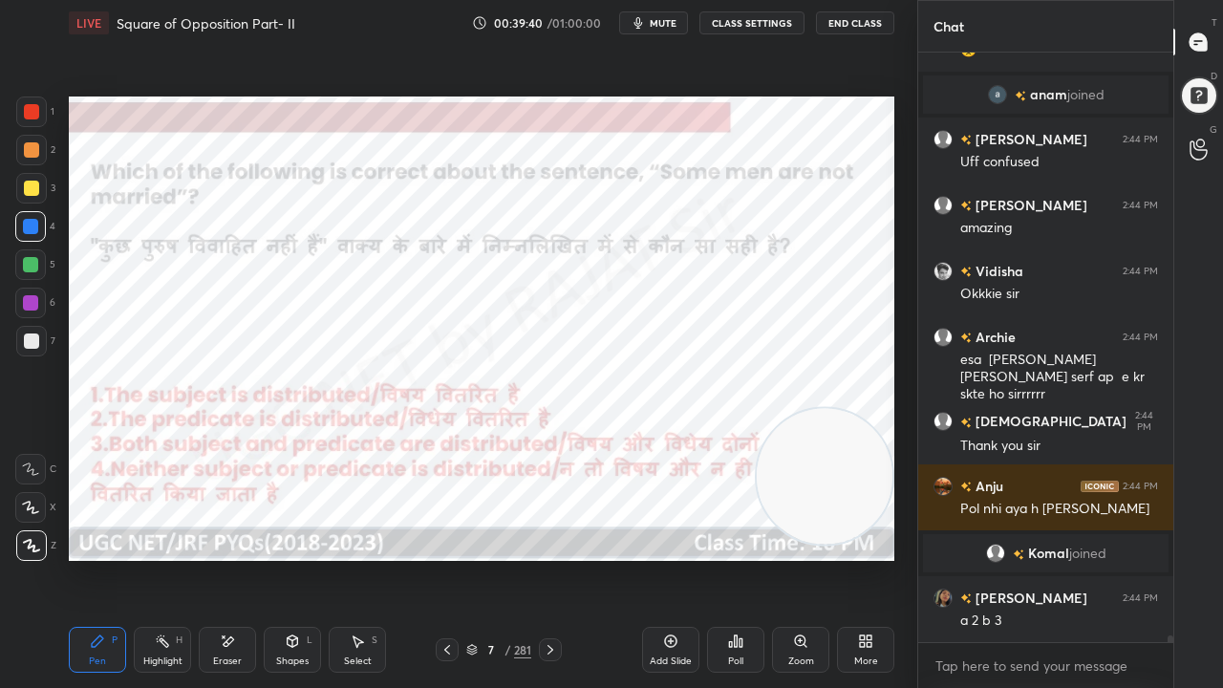
click at [741, 558] on div "Poll" at bounding box center [735, 650] width 57 height 46
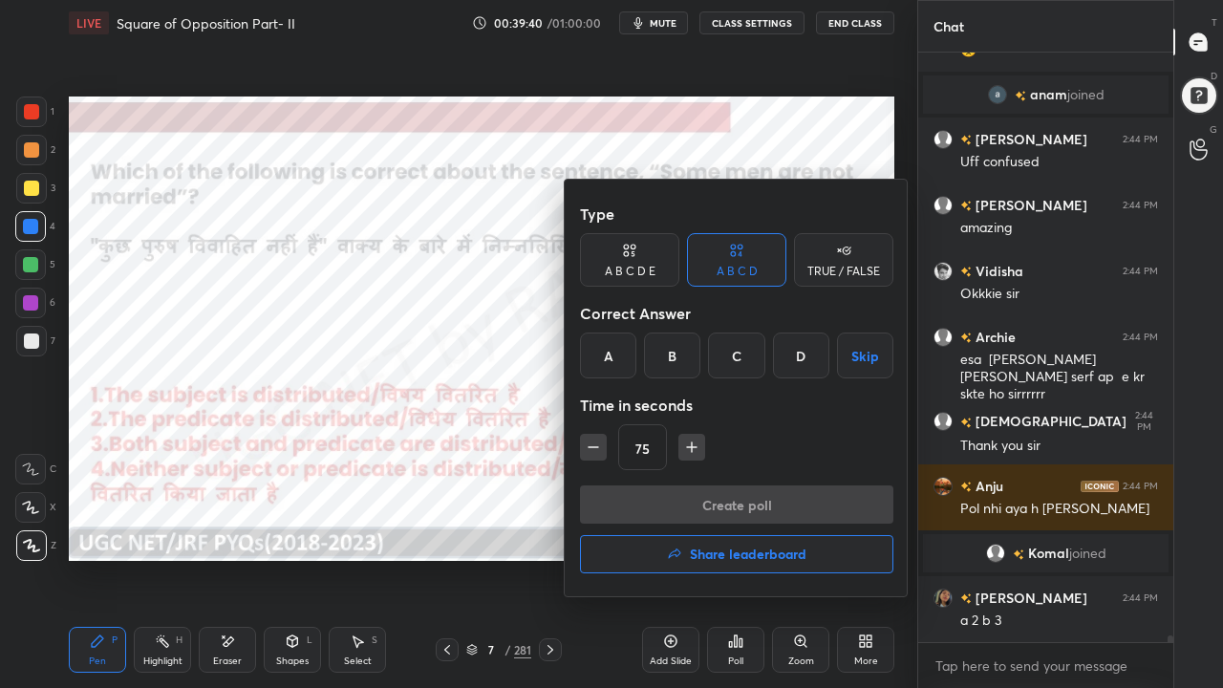
click at [672, 363] on div "B" at bounding box center [672, 356] width 56 height 46
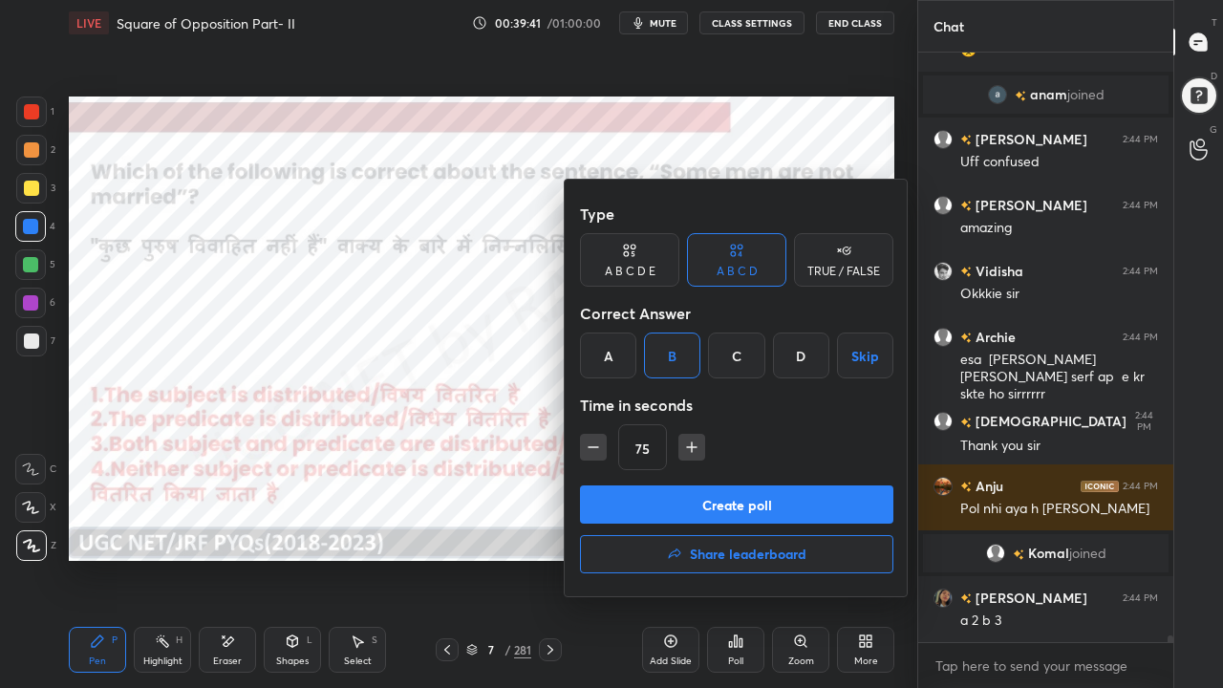
click at [589, 445] on icon "button" at bounding box center [593, 447] width 19 height 19
type input "45"
click at [610, 495] on button "Create poll" at bounding box center [737, 505] width 314 height 38
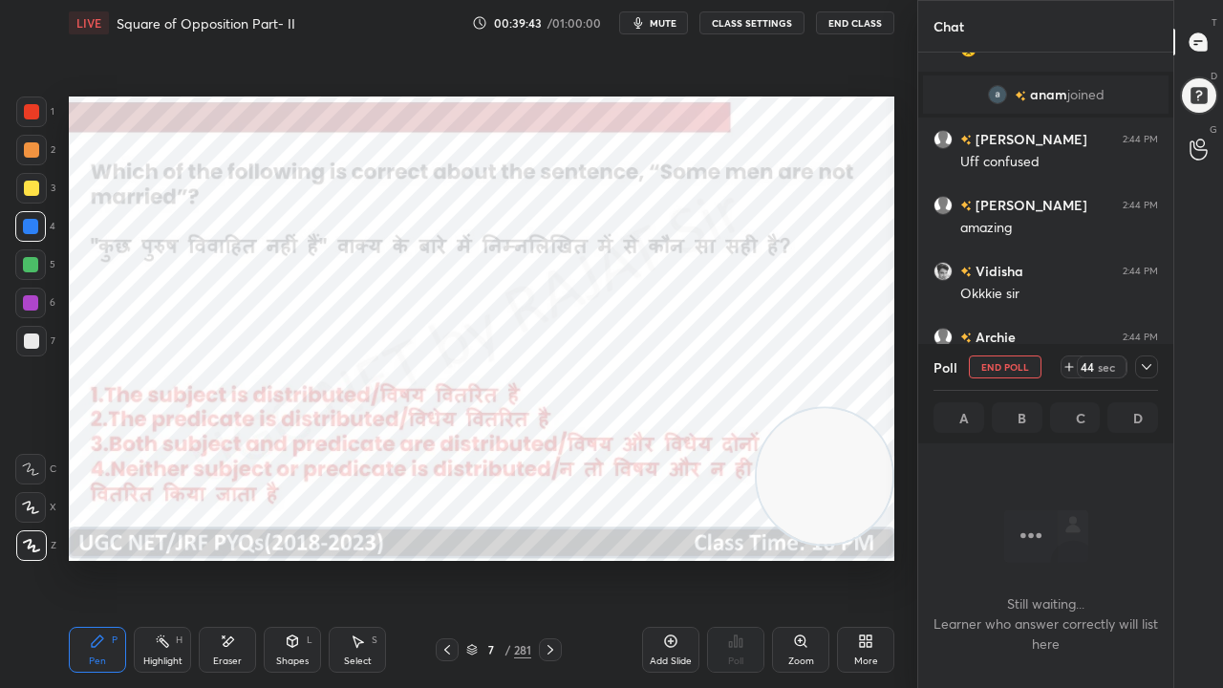
drag, startPoint x: 672, startPoint y: 18, endPoint x: 686, endPoint y: 28, distance: 17.2
click at [673, 18] on span "mute" at bounding box center [663, 22] width 27 height 13
click at [1149, 367] on icon at bounding box center [1146, 366] width 15 height 15
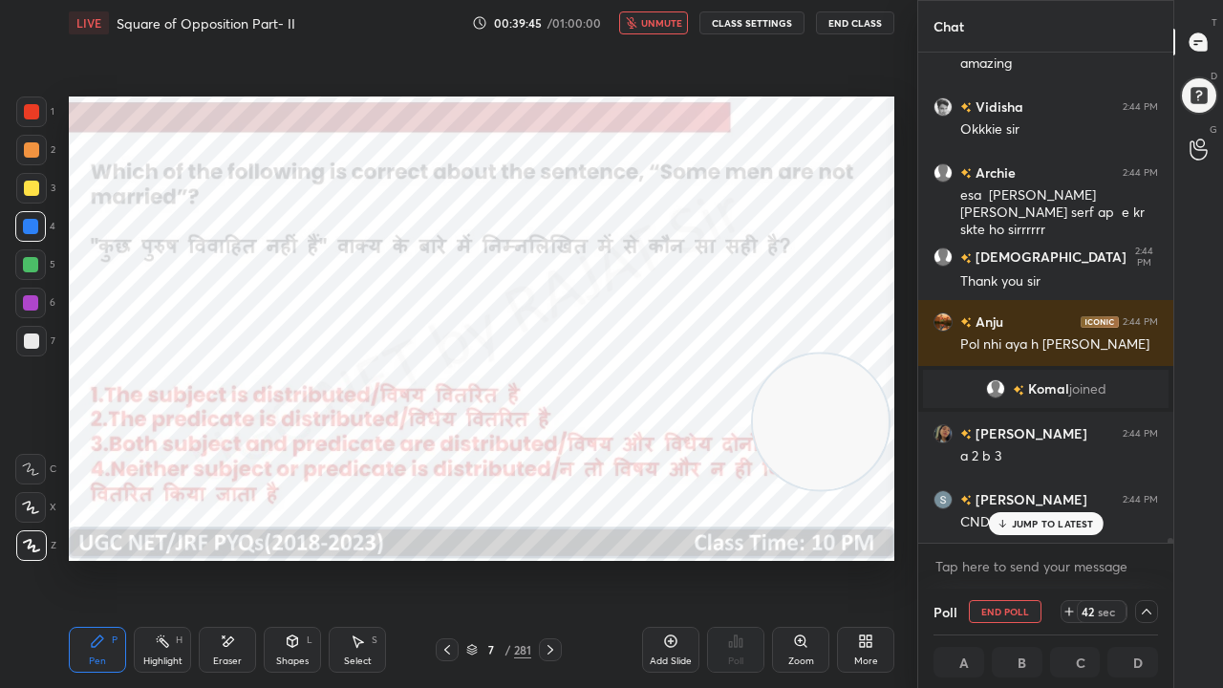
drag, startPoint x: 841, startPoint y: 483, endPoint x: 820, endPoint y: 367, distance: 117.6
click at [818, 369] on video at bounding box center [821, 423] width 136 height 136
click at [1063, 521] on p "JUMP TO LATEST" at bounding box center [1053, 523] width 82 height 11
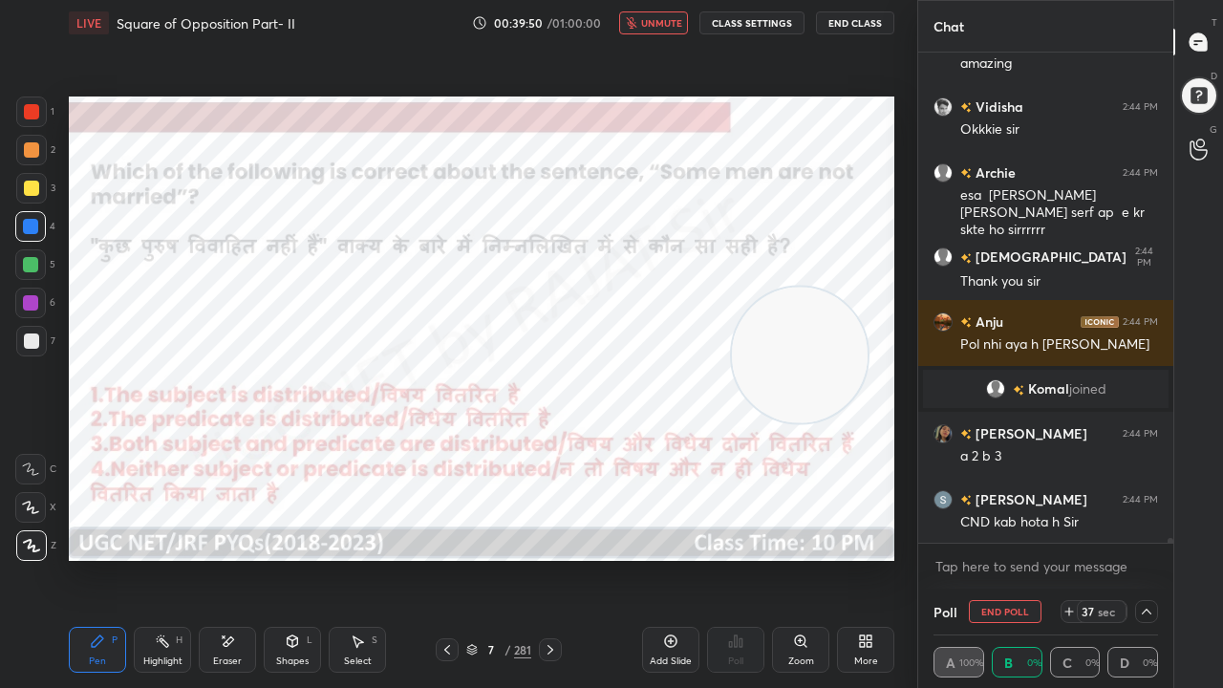
click at [660, 32] on div "LIVE Square of Opposition Part- II 00:39:50 / 01:00:00 unmute CLASS SETTINGS En…" at bounding box center [482, 23] width 826 height 46
click at [656, 20] on span "unmute" at bounding box center [661, 22] width 41 height 13
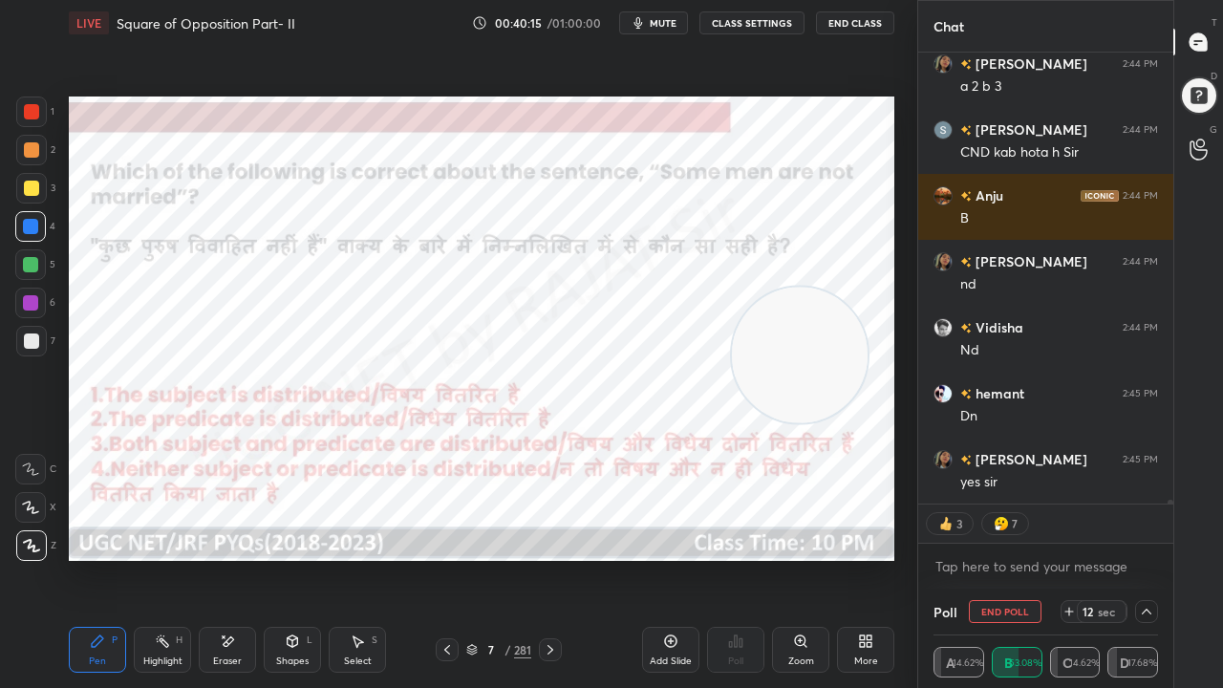
click at [227, 558] on icon at bounding box center [227, 642] width 15 height 16
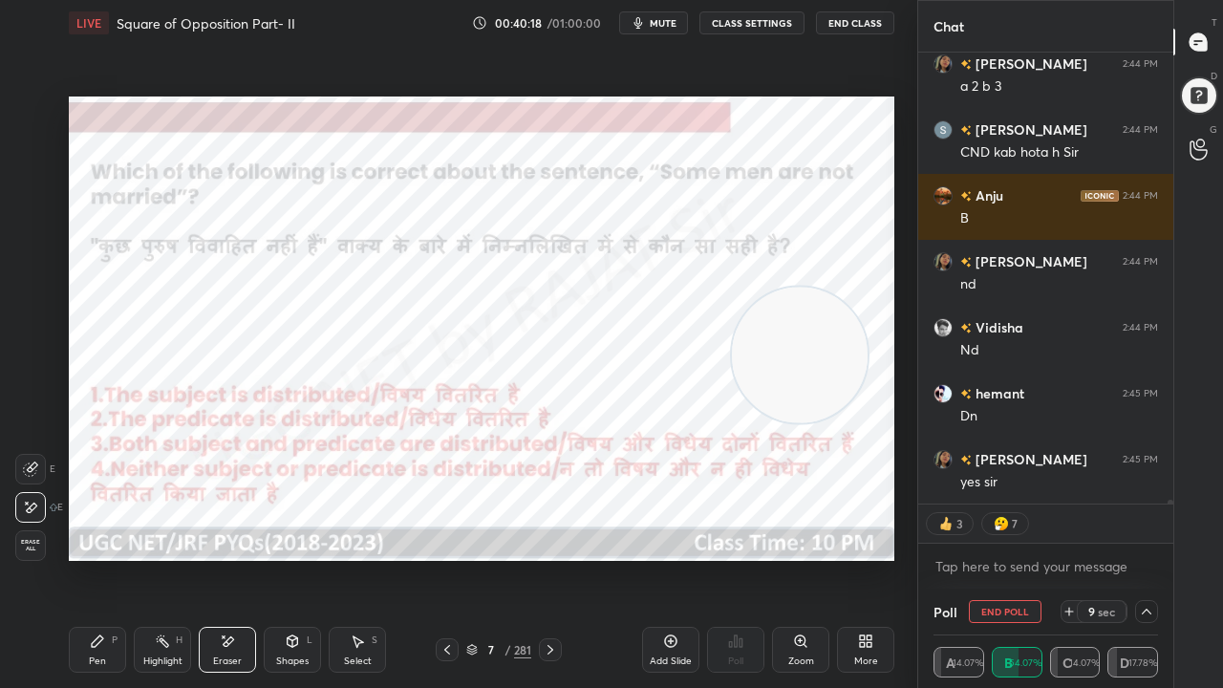
click at [85, 558] on div "Pen P" at bounding box center [97, 650] width 57 height 46
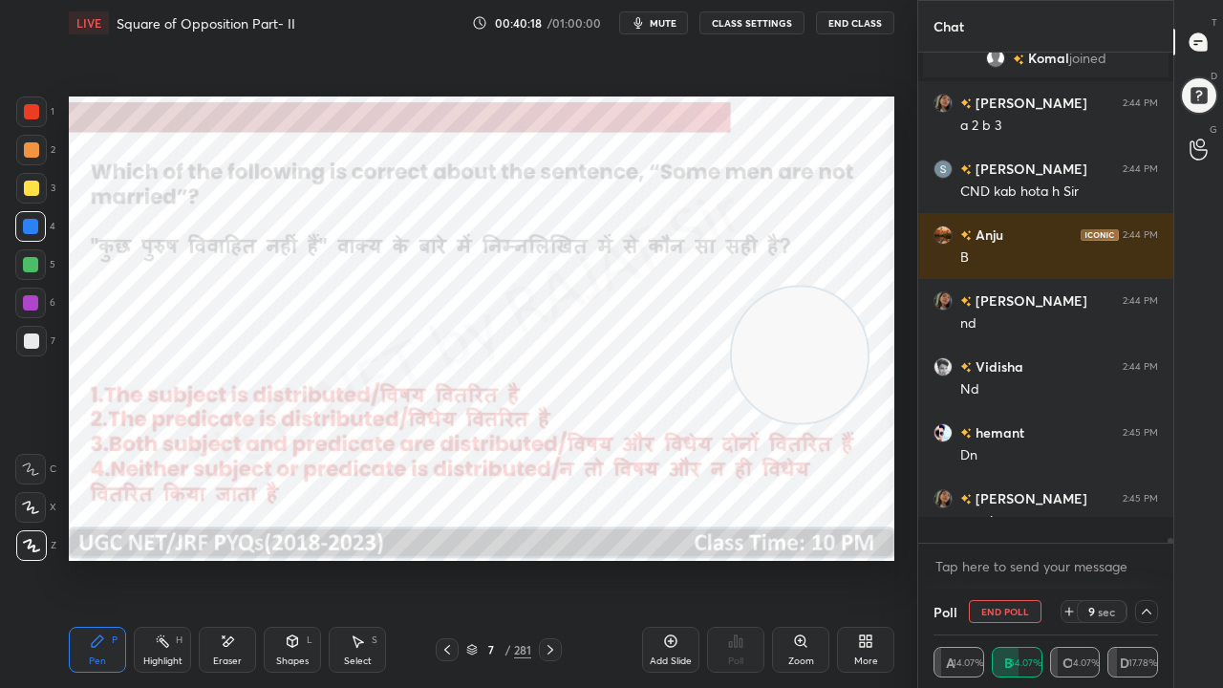
click at [89, 558] on div "Pen P" at bounding box center [97, 650] width 57 height 46
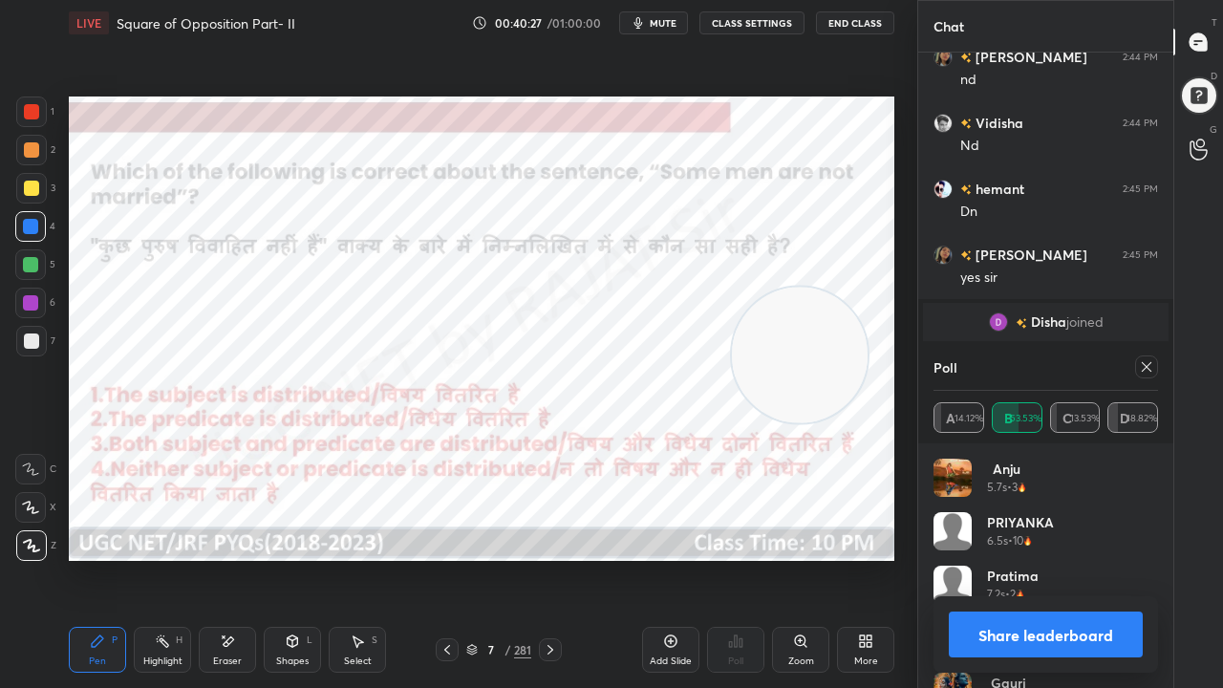
click at [35, 296] on div at bounding box center [30, 302] width 15 height 15
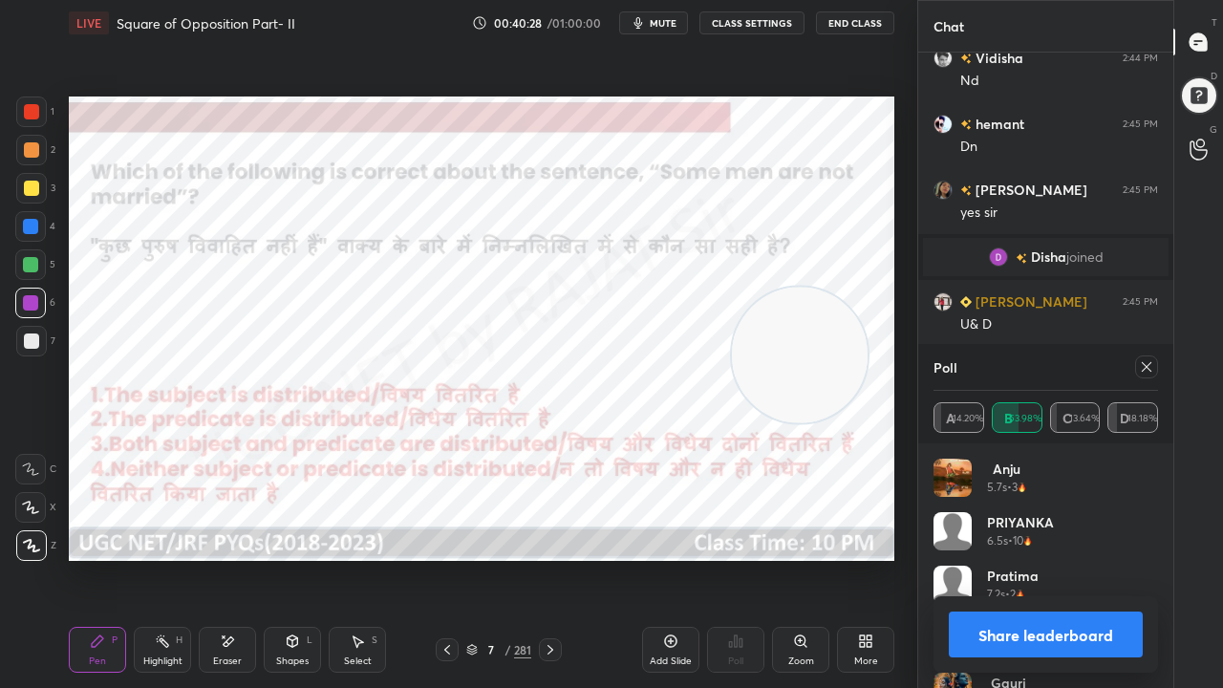
click at [1153, 363] on icon at bounding box center [1146, 366] width 15 height 15
type textarea "x"
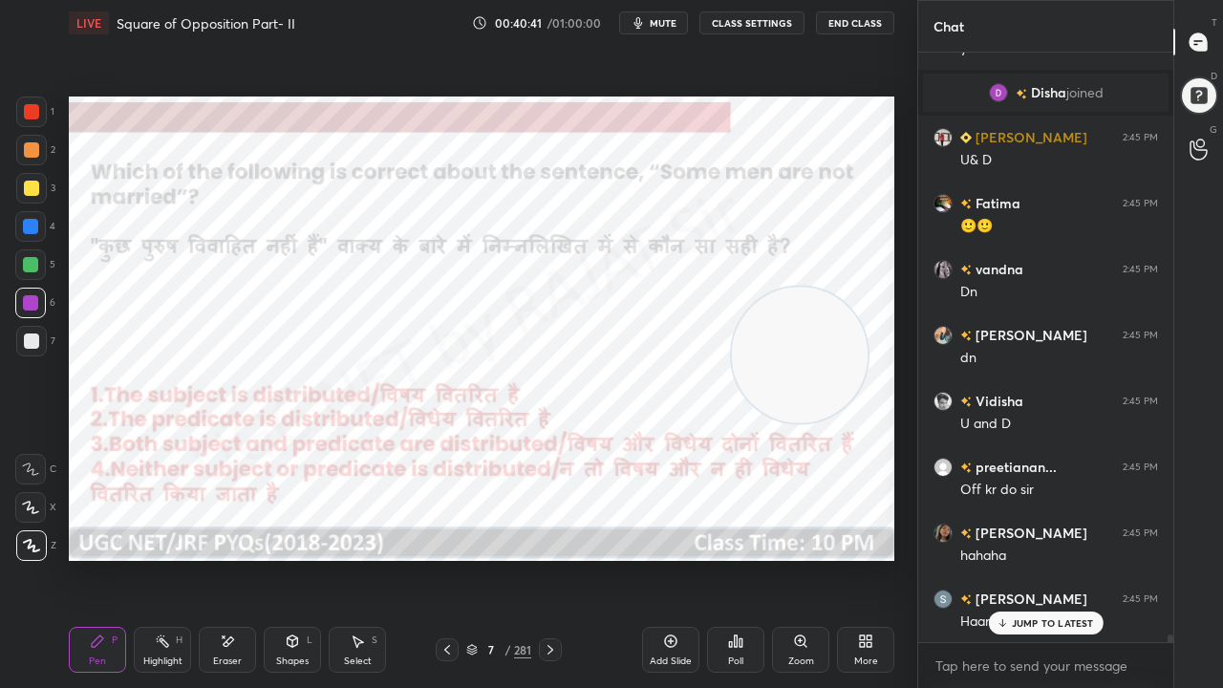
click at [240, 558] on div "Eraser" at bounding box center [227, 650] width 57 height 46
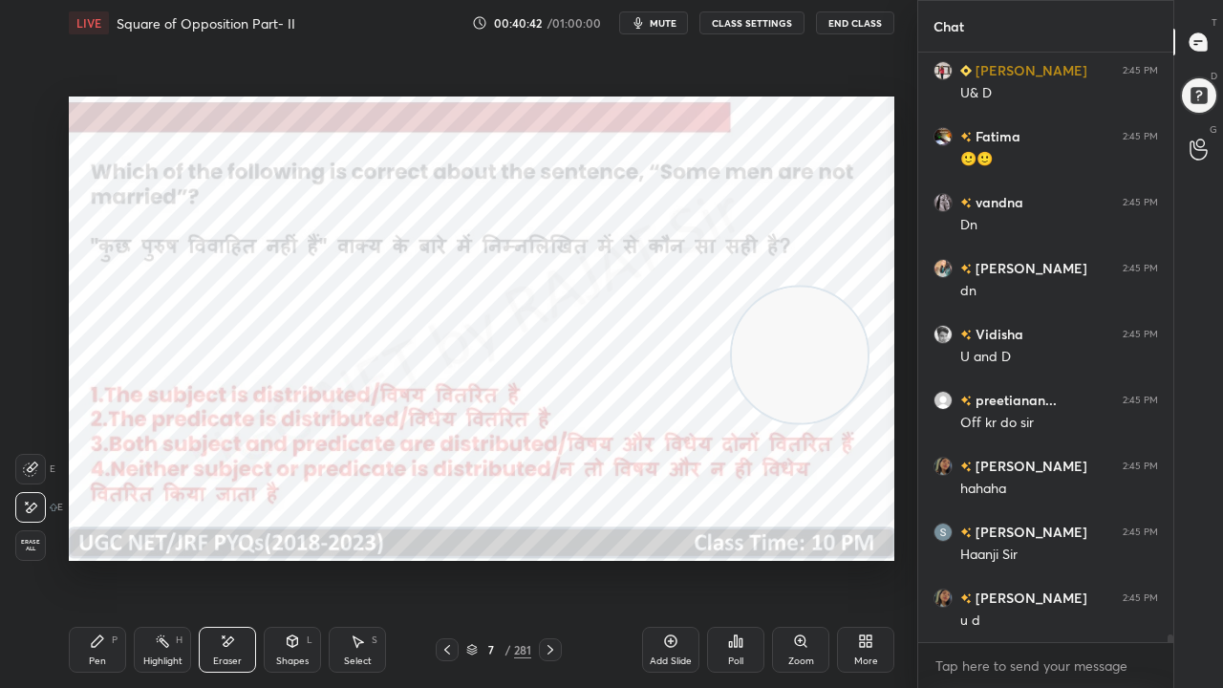
click at [97, 558] on icon at bounding box center [97, 641] width 11 height 11
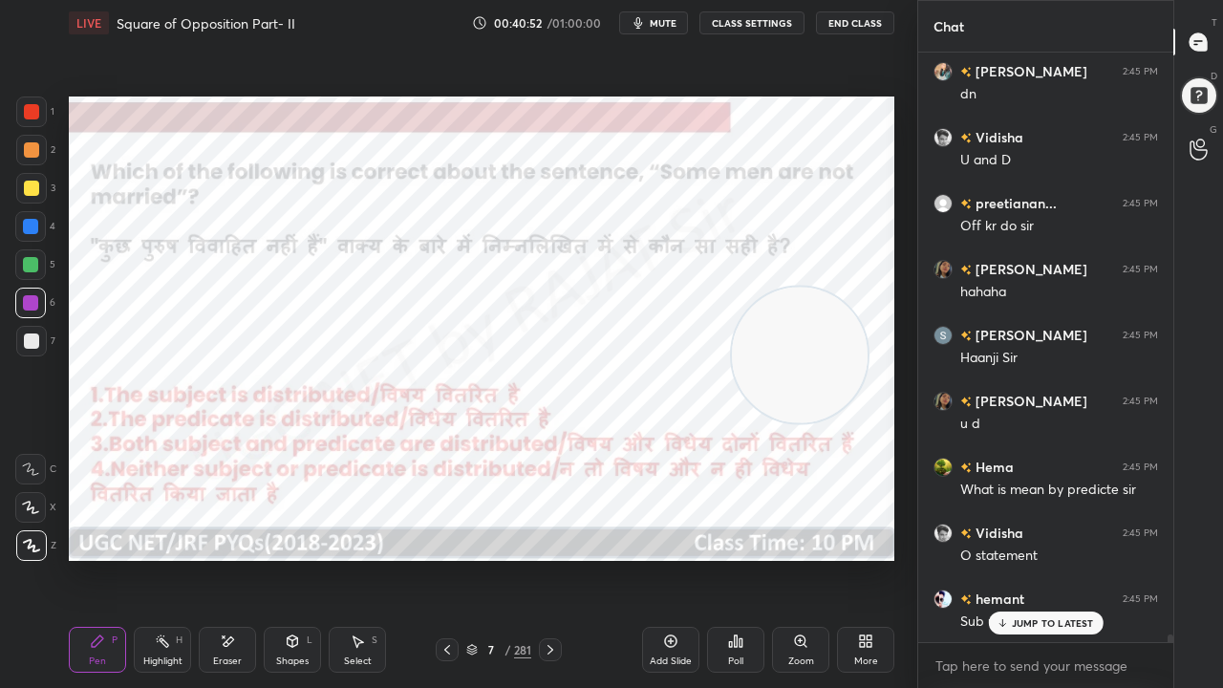
click at [28, 220] on div at bounding box center [30, 226] width 15 height 15
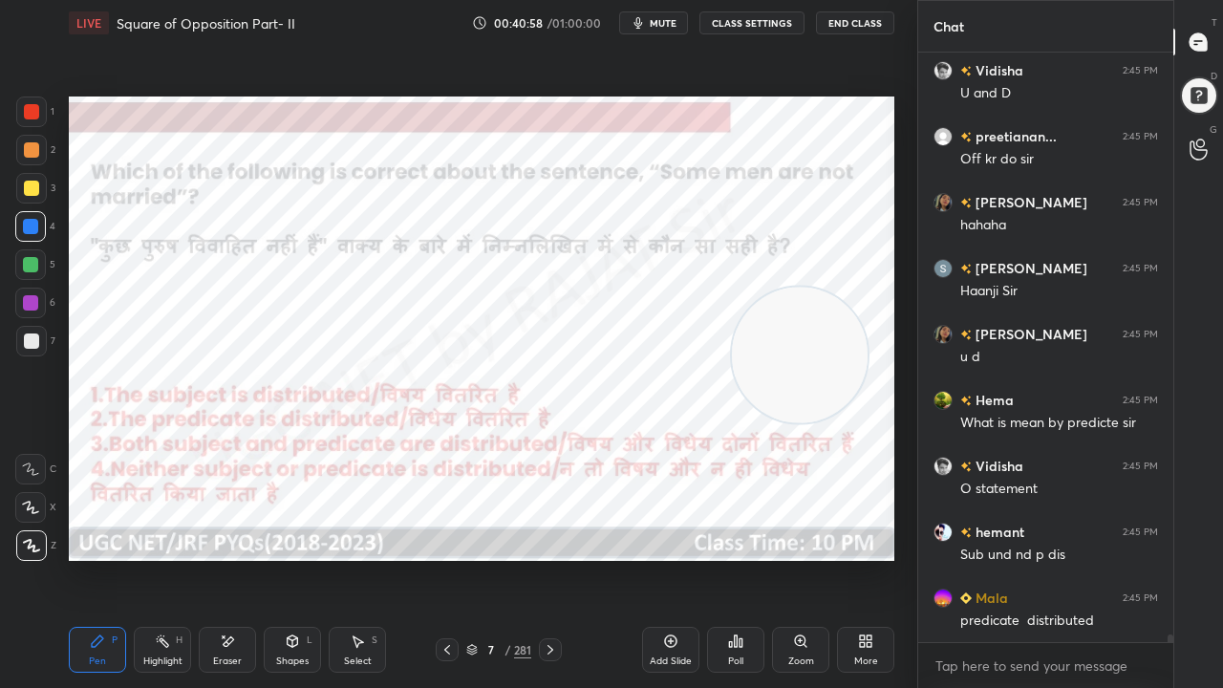
click at [37, 108] on div at bounding box center [31, 111] width 15 height 15
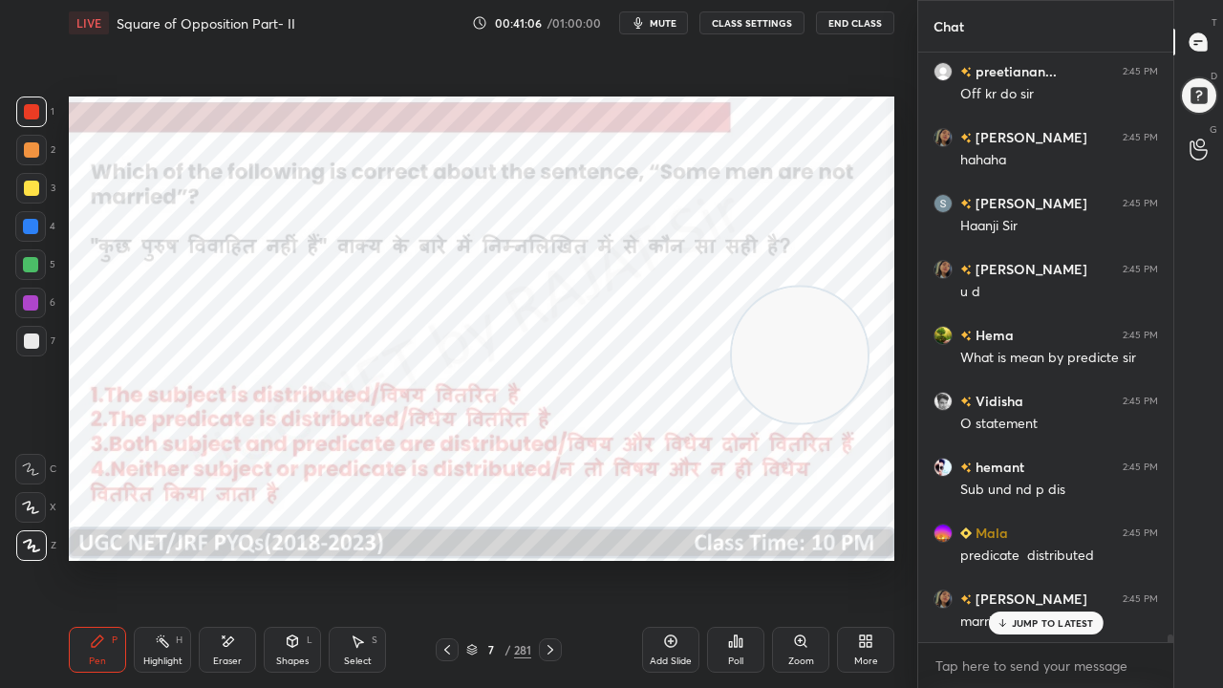
drag, startPoint x: 29, startPoint y: 100, endPoint x: 38, endPoint y: 109, distance: 12.9
click at [32, 104] on div at bounding box center [31, 112] width 31 height 31
drag, startPoint x: 501, startPoint y: 650, endPoint x: 504, endPoint y: 637, distance: 13.7
click at [501, 558] on div "7 / 281" at bounding box center [498, 649] width 65 height 17
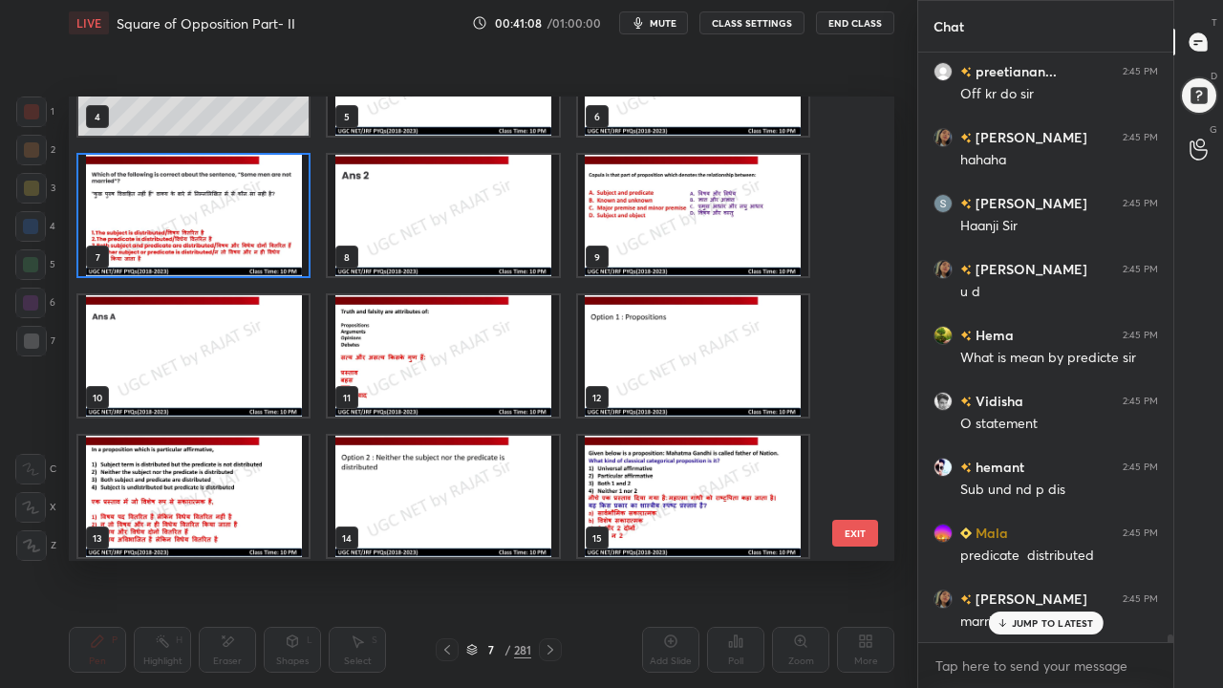
click at [636, 252] on div "1 2 3 4 5 6 7 8 9 10 11 12 13 14 15" at bounding box center [465, 329] width 792 height 465
click at [635, 252] on img "grid" at bounding box center [693, 215] width 230 height 121
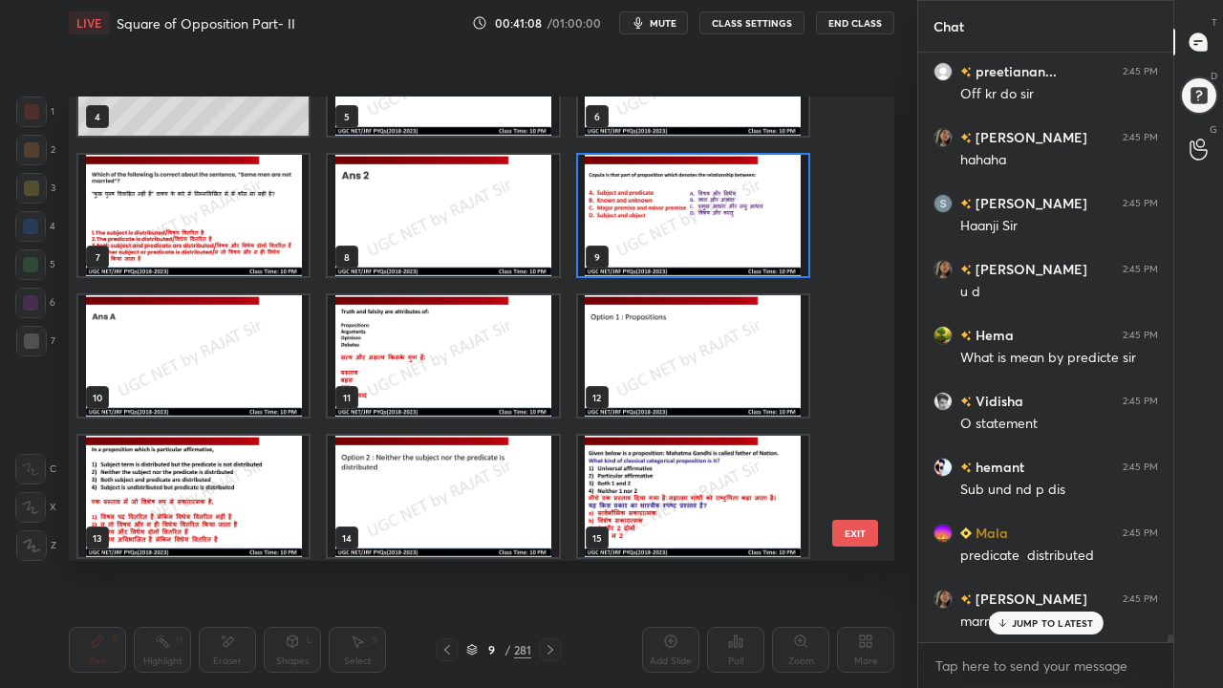
click at [635, 252] on img "grid" at bounding box center [693, 215] width 230 height 121
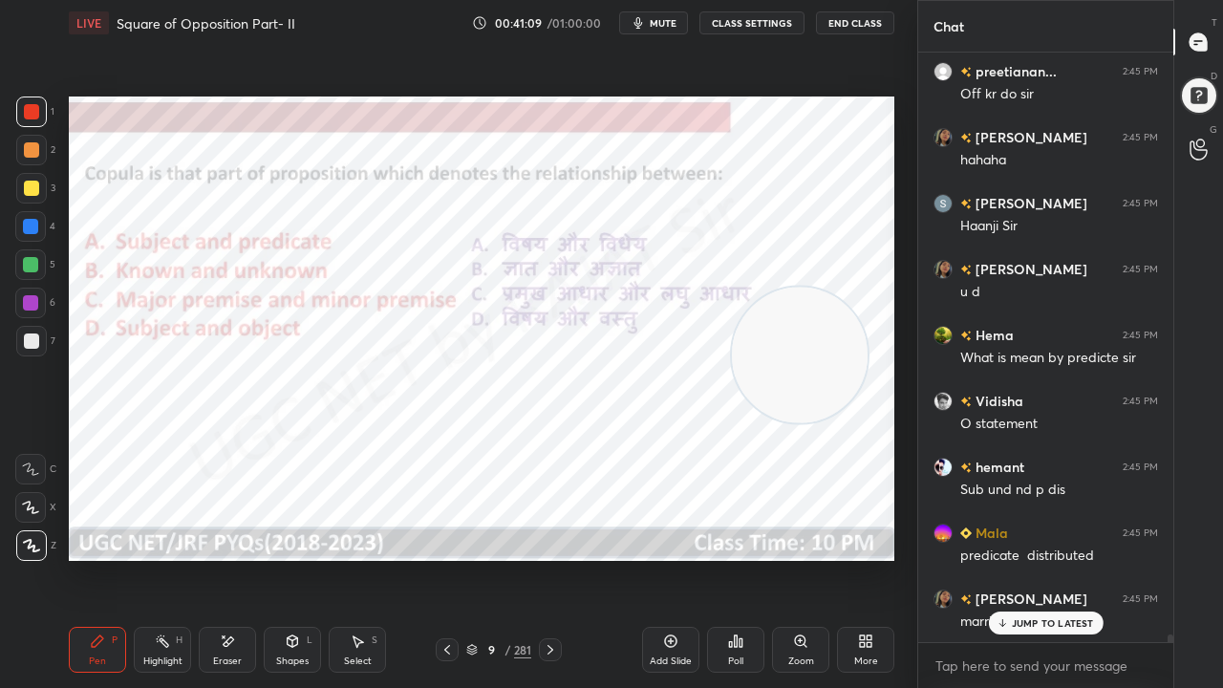
click at [730, 558] on icon at bounding box center [735, 641] width 15 height 15
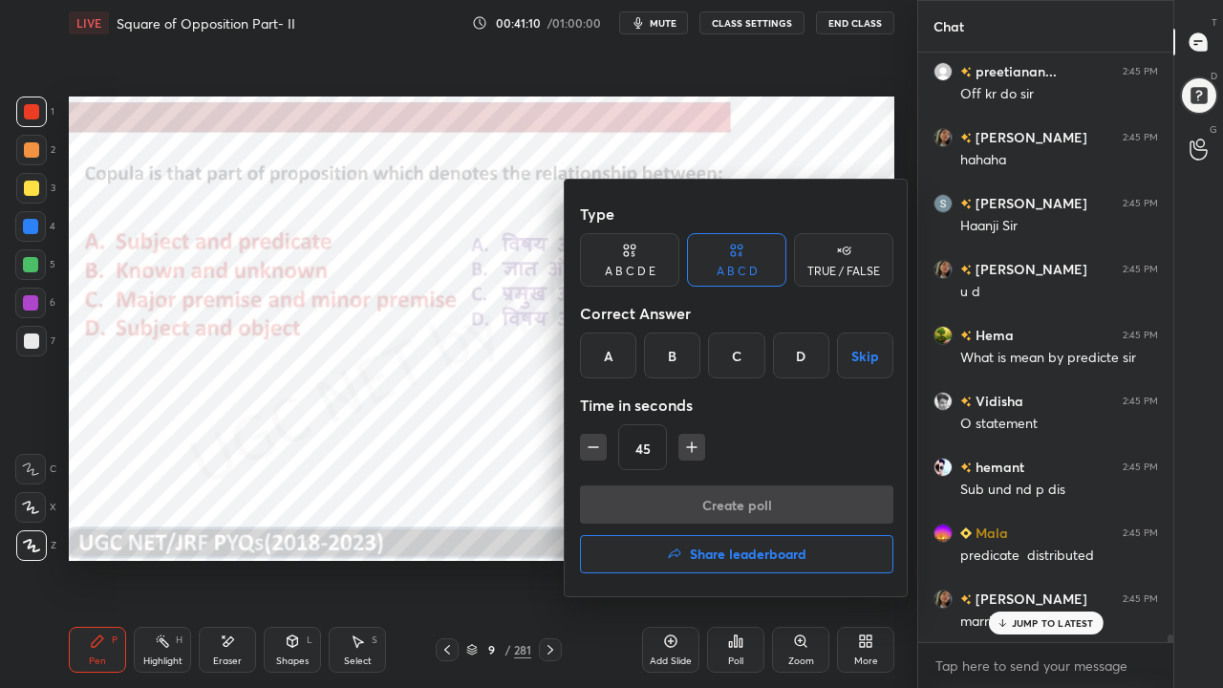
drag, startPoint x: 610, startPoint y: 344, endPoint x: 602, endPoint y: 413, distance: 69.2
click at [610, 350] on div "A" at bounding box center [608, 356] width 56 height 46
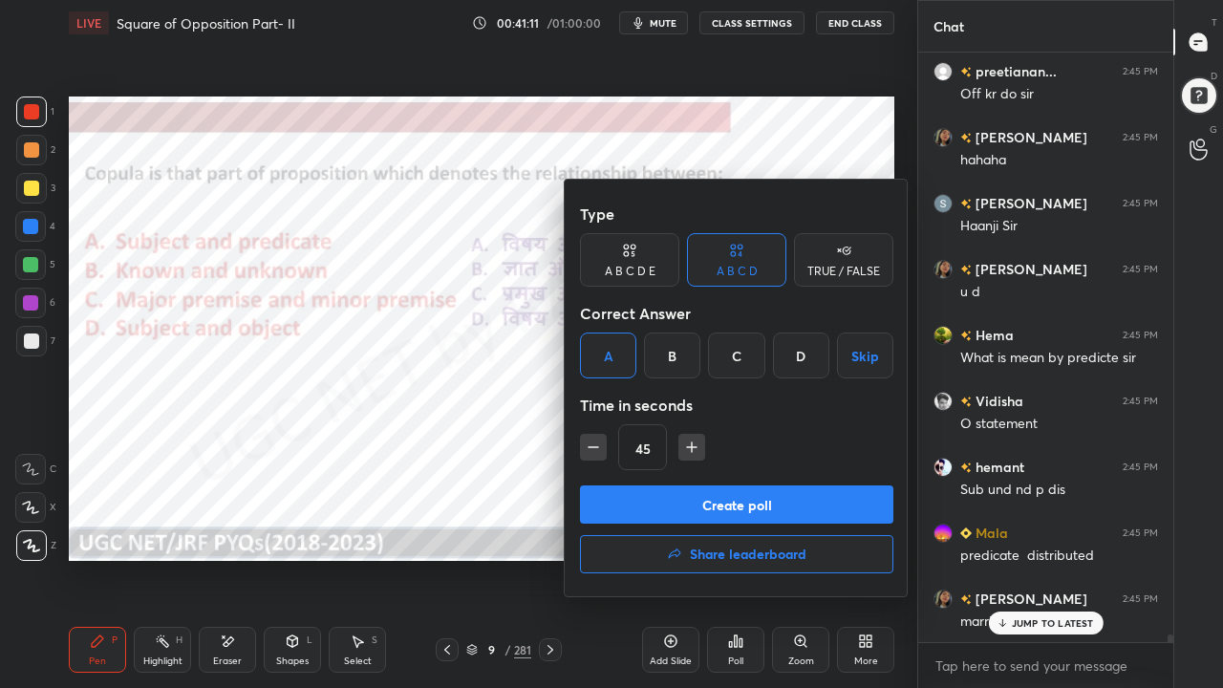
click at [595, 438] on icon "button" at bounding box center [593, 447] width 19 height 19
click at [595, 446] on icon "button" at bounding box center [593, 447] width 19 height 19
type input "15"
click at [623, 496] on button "Create poll" at bounding box center [737, 505] width 314 height 38
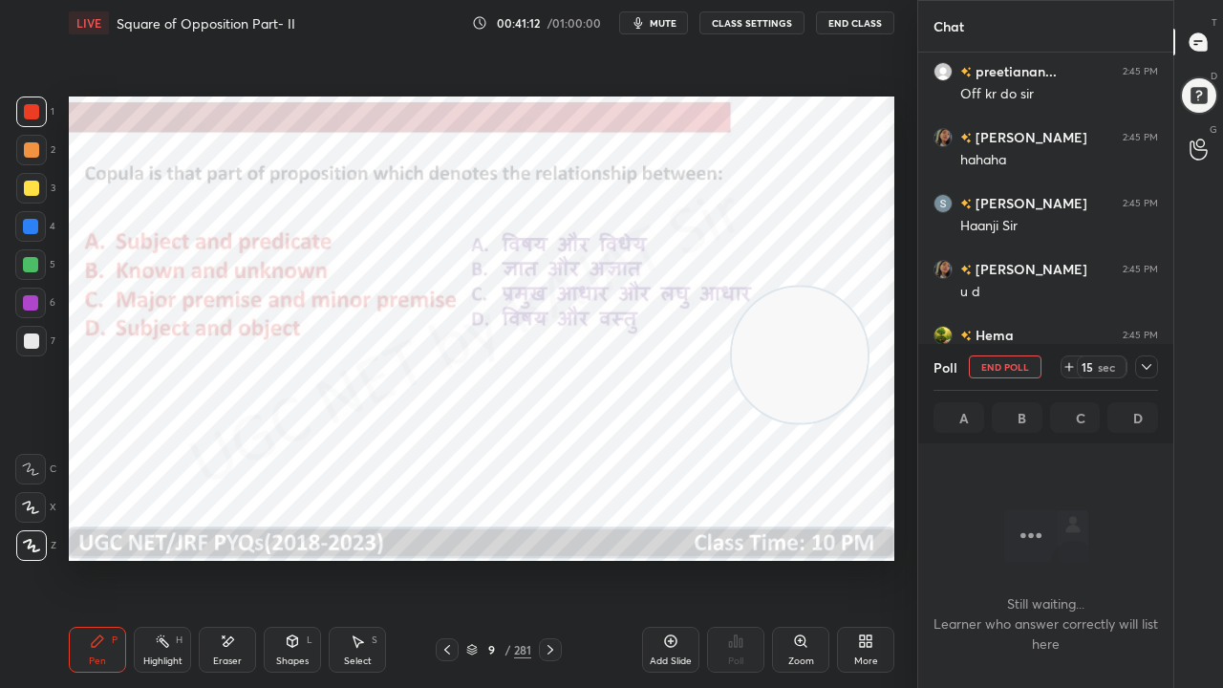
click at [1151, 364] on icon at bounding box center [1147, 367] width 10 height 6
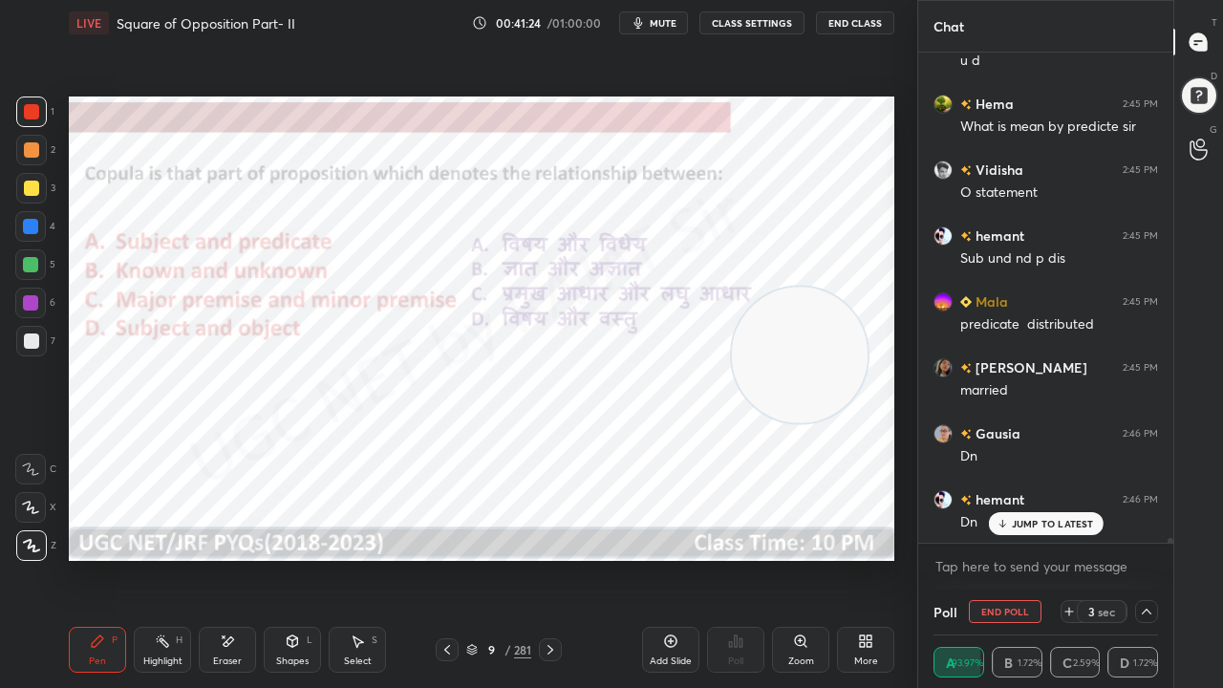
click at [1021, 514] on div "[PERSON_NAME] 2:45 PM yes [PERSON_NAME] joined [PERSON_NAME] 2:45 PM U& D Fatim…" at bounding box center [1046, 298] width 255 height 490
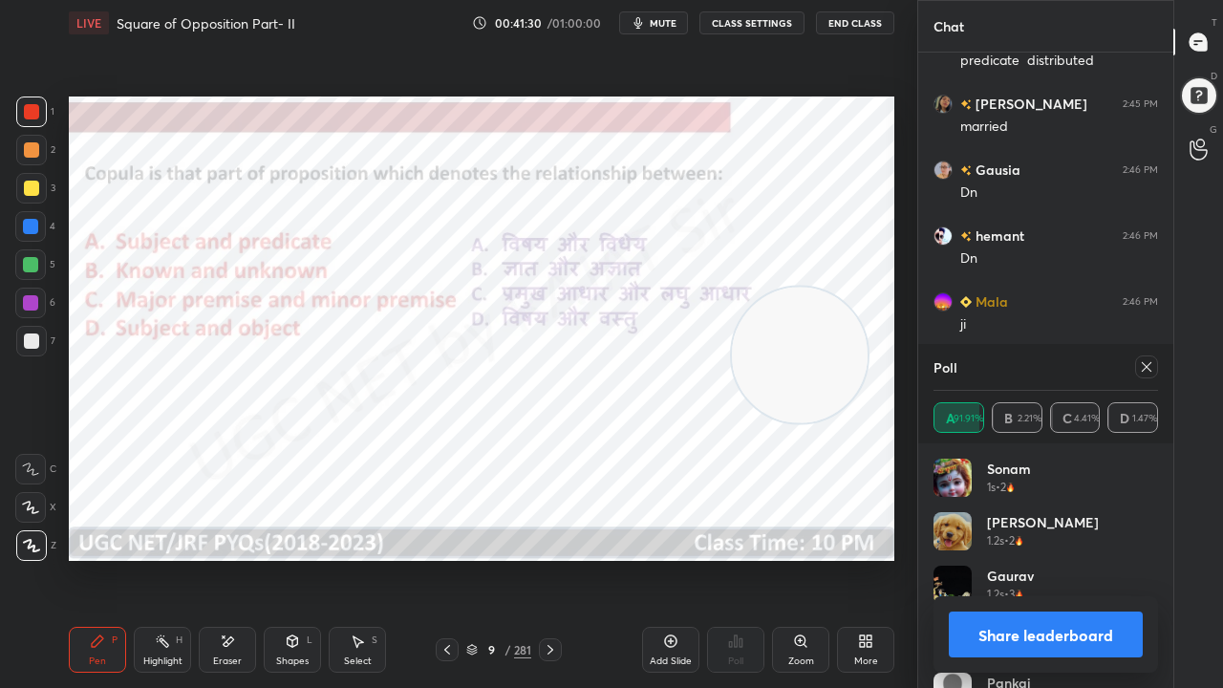
click at [494, 558] on div "9" at bounding box center [491, 649] width 19 height 11
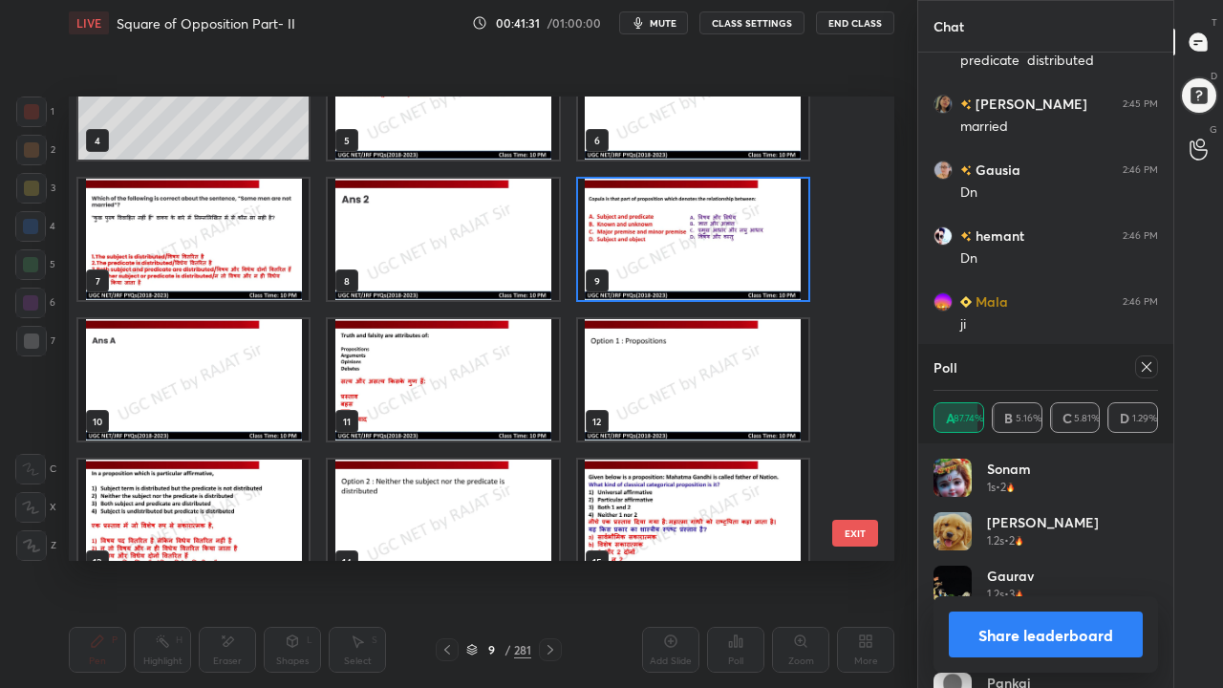
click at [450, 389] on img "grid" at bounding box center [443, 379] width 230 height 121
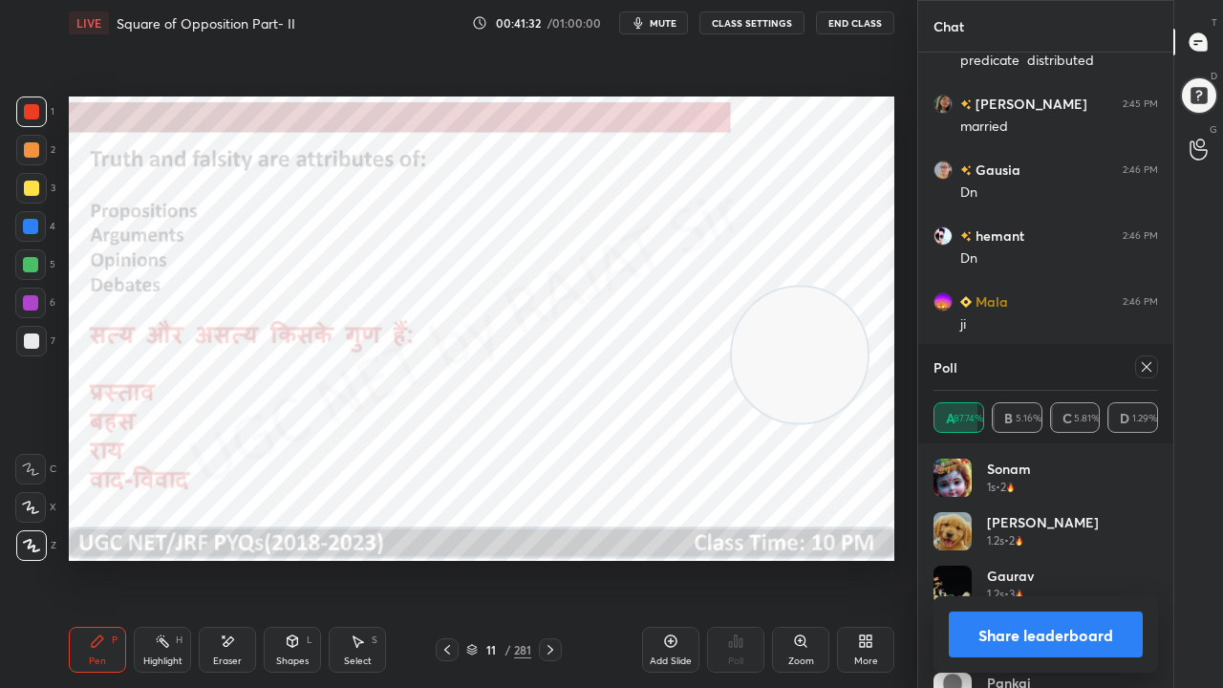
click at [450, 389] on img "grid" at bounding box center [443, 379] width 230 height 121
drag, startPoint x: 1141, startPoint y: 366, endPoint x: 1028, endPoint y: 427, distance: 128.3
click at [1141, 367] on icon at bounding box center [1146, 366] width 15 height 15
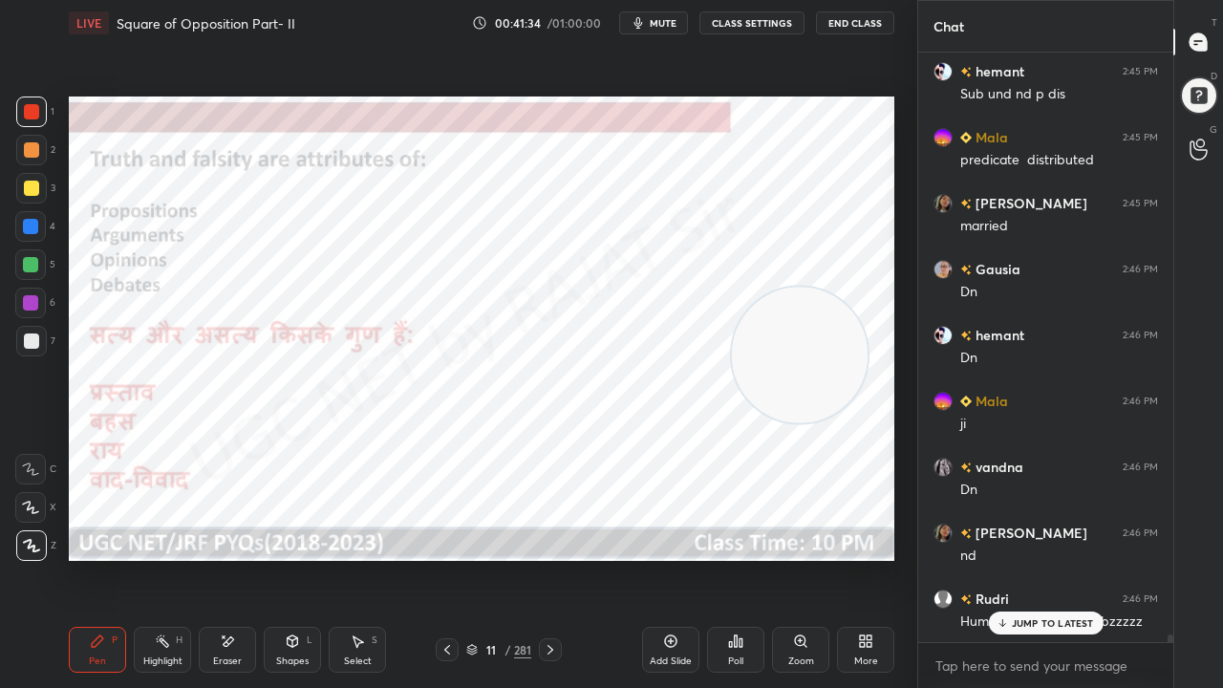
click at [556, 558] on icon at bounding box center [550, 649] width 15 height 15
click at [553, 558] on icon at bounding box center [550, 649] width 15 height 15
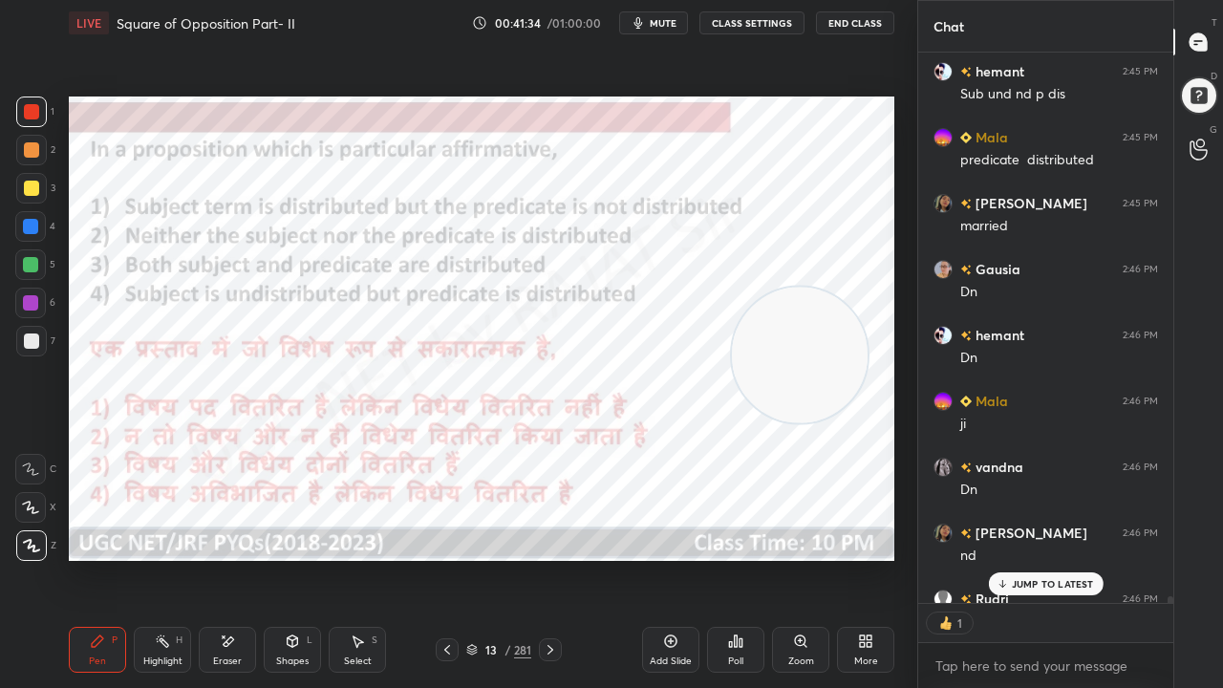
click at [552, 558] on icon at bounding box center [550, 649] width 15 height 15
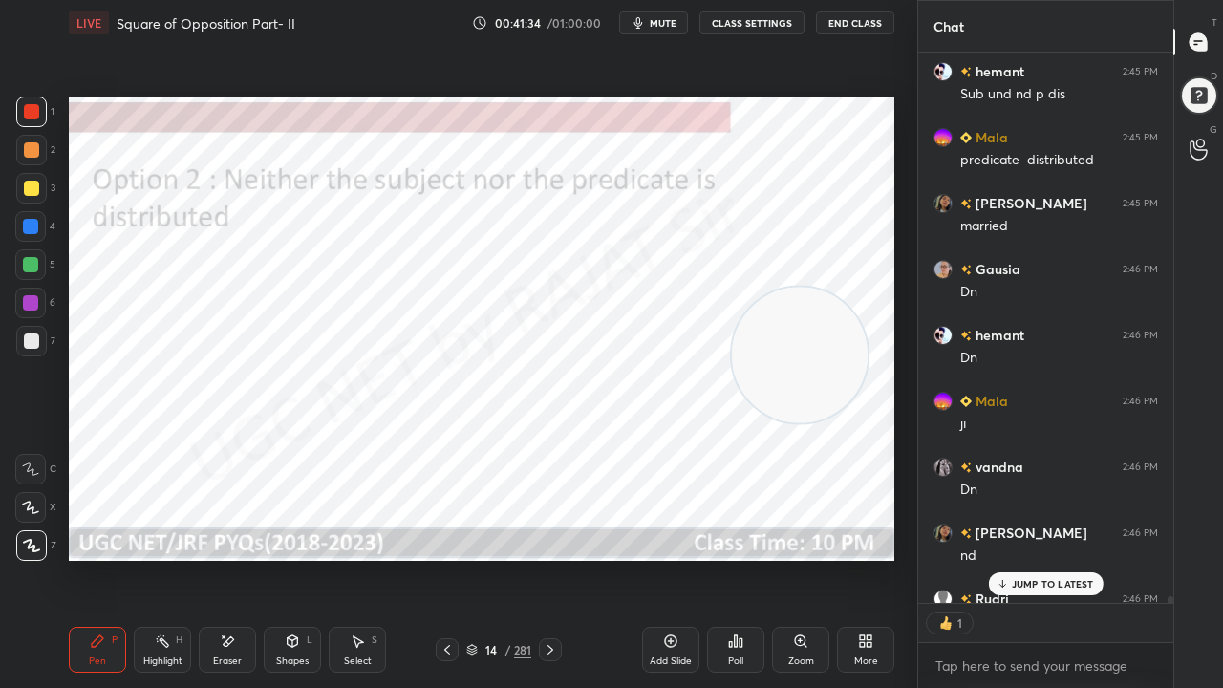
click at [552, 558] on icon at bounding box center [550, 649] width 15 height 15
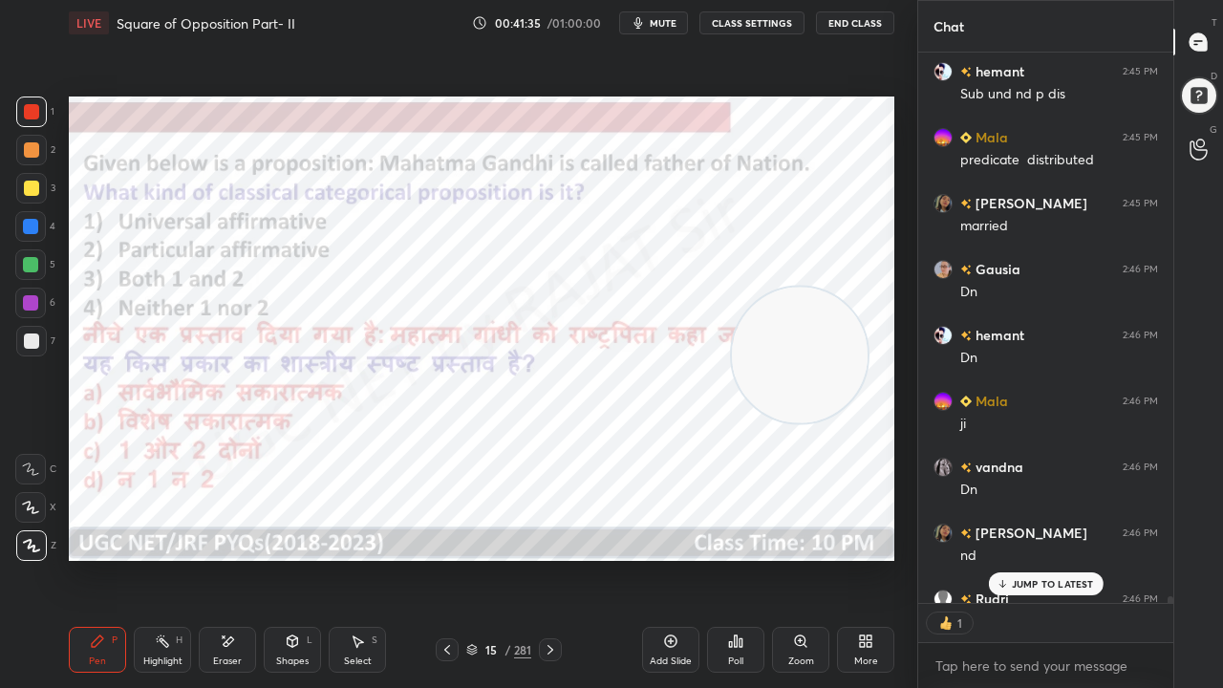
click at [551, 558] on icon at bounding box center [550, 649] width 15 height 15
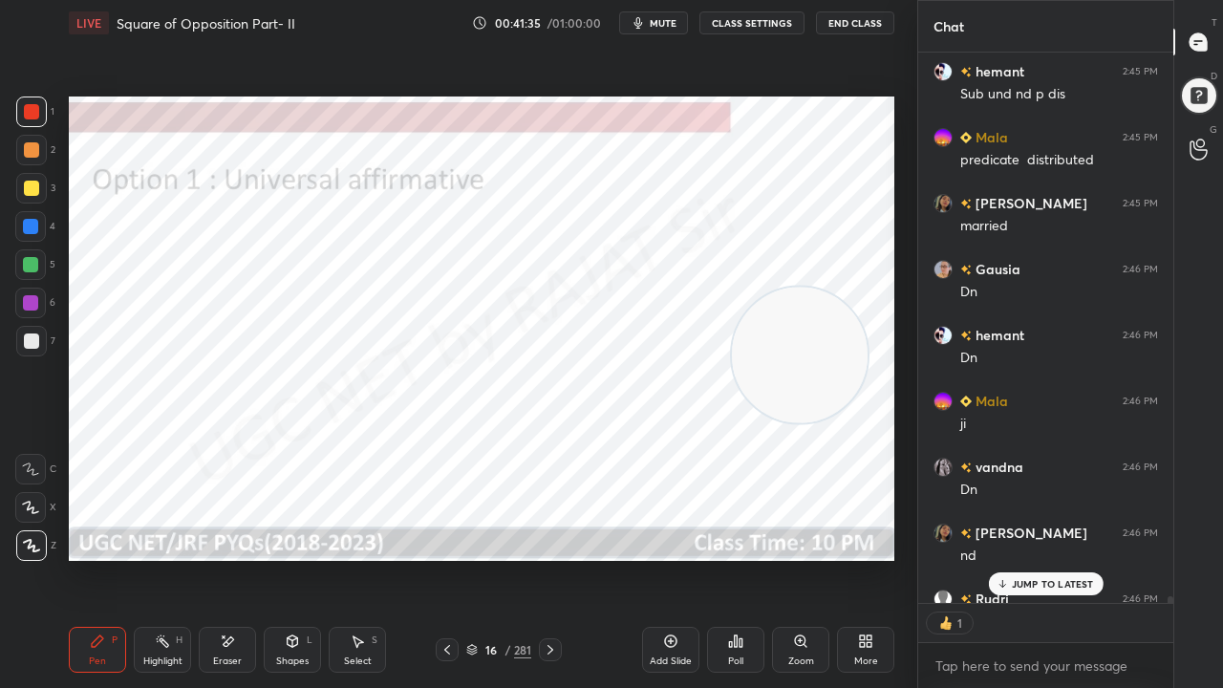
click at [551, 558] on icon at bounding box center [550, 649] width 15 height 15
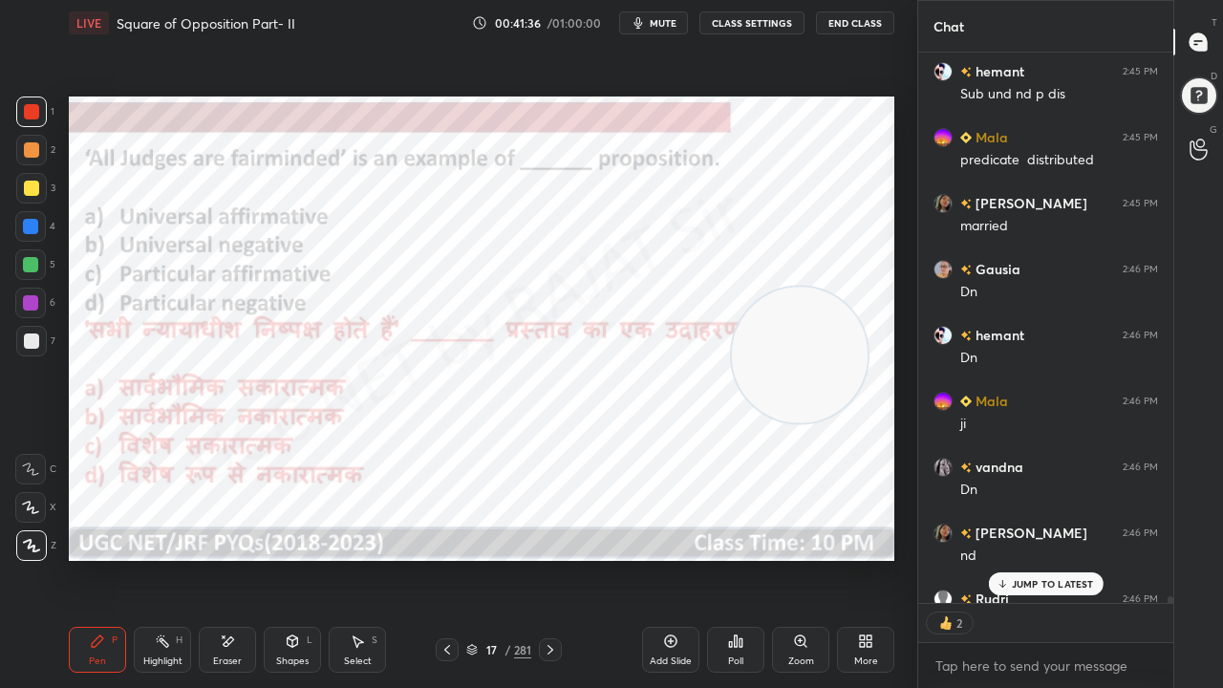
click at [494, 558] on div "17" at bounding box center [491, 649] width 19 height 11
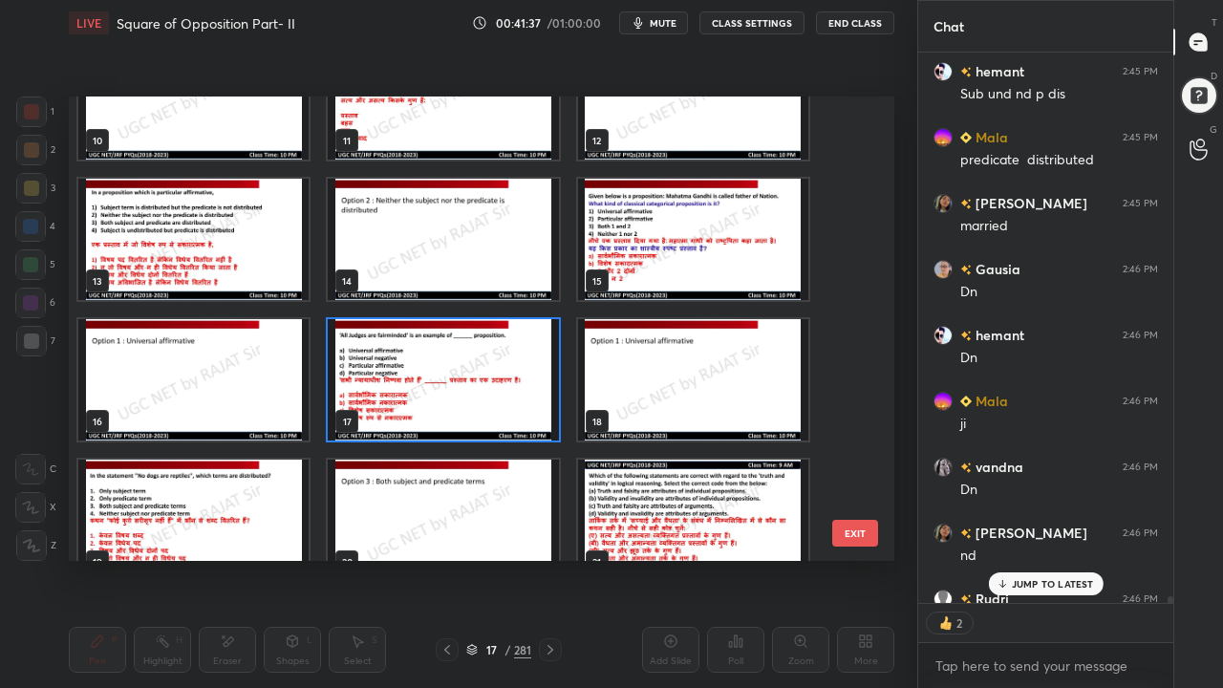
click at [495, 357] on img "grid" at bounding box center [443, 379] width 230 height 121
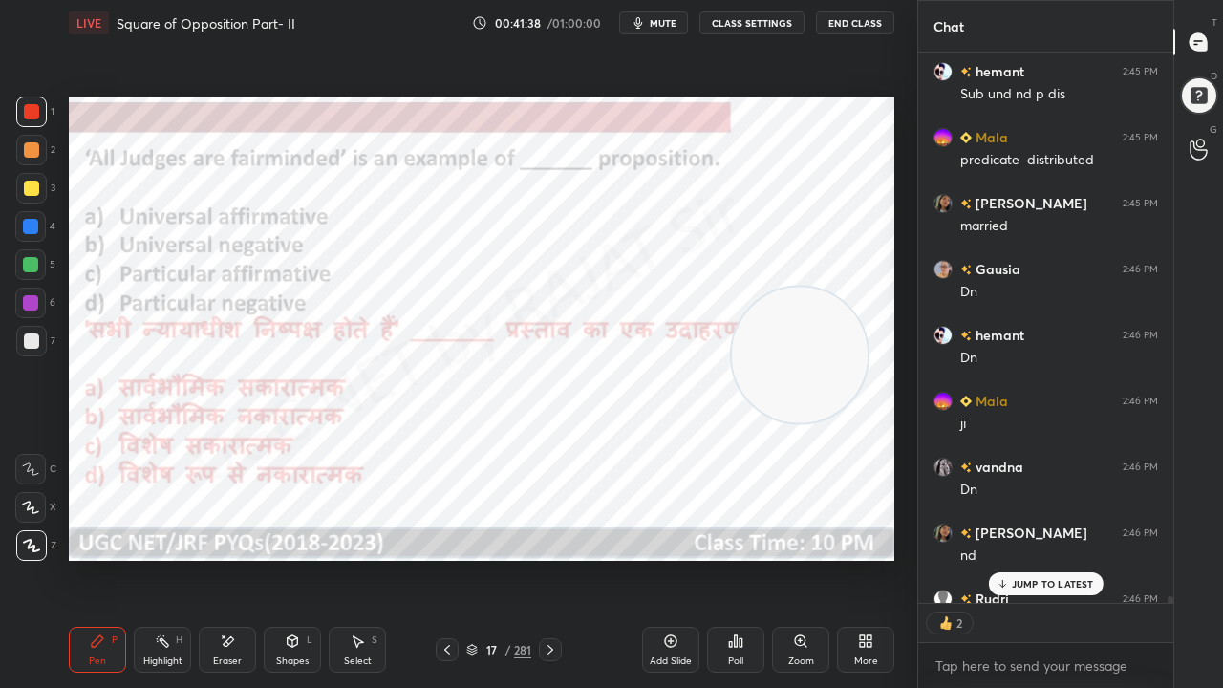
click at [730, 558] on icon at bounding box center [735, 641] width 15 height 15
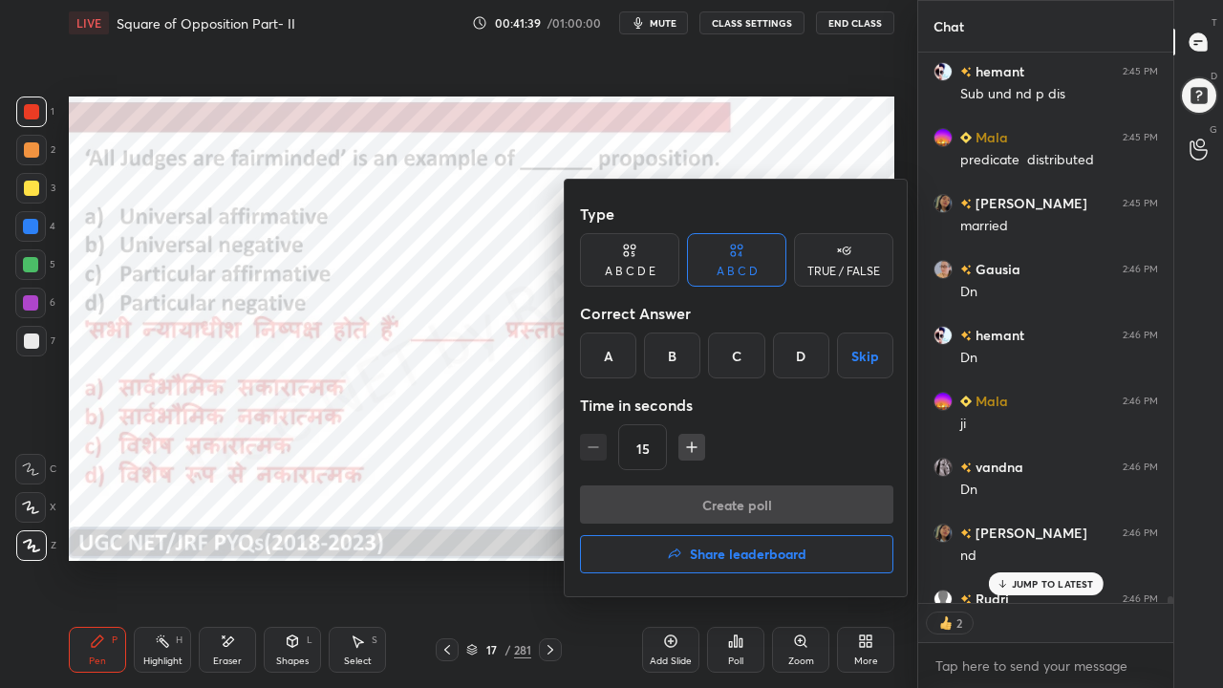
click at [615, 344] on div "A" at bounding box center [608, 356] width 56 height 46
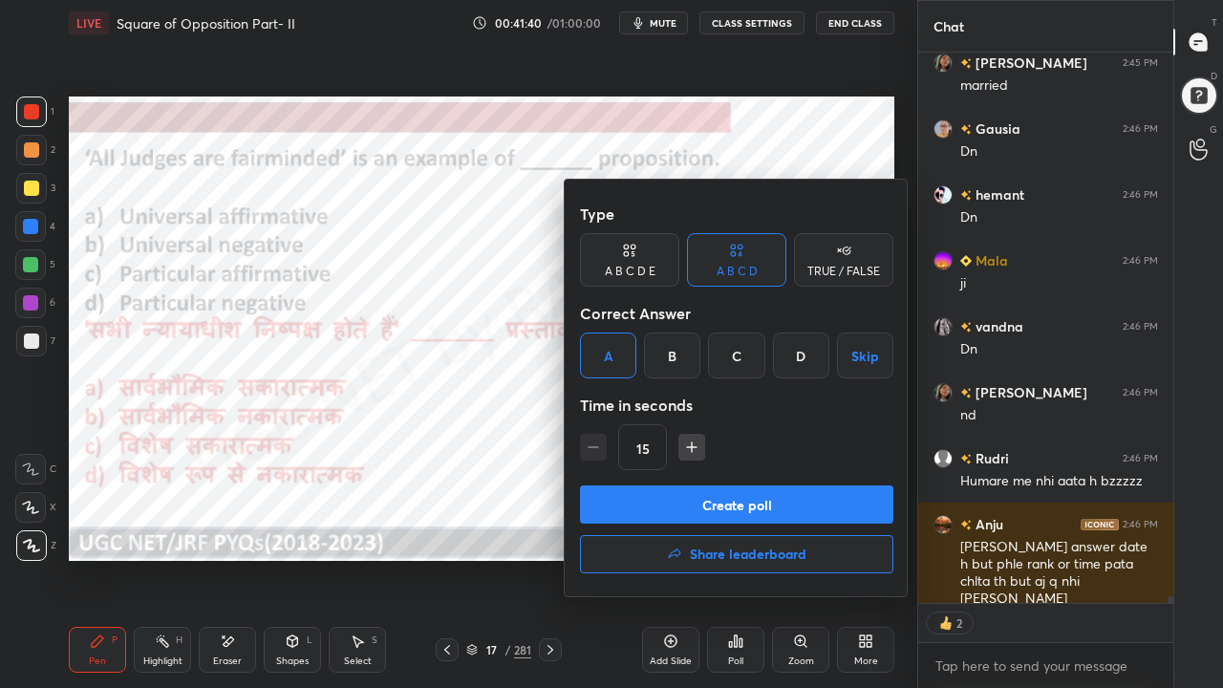
click at [671, 493] on button "Create poll" at bounding box center [737, 505] width 314 height 38
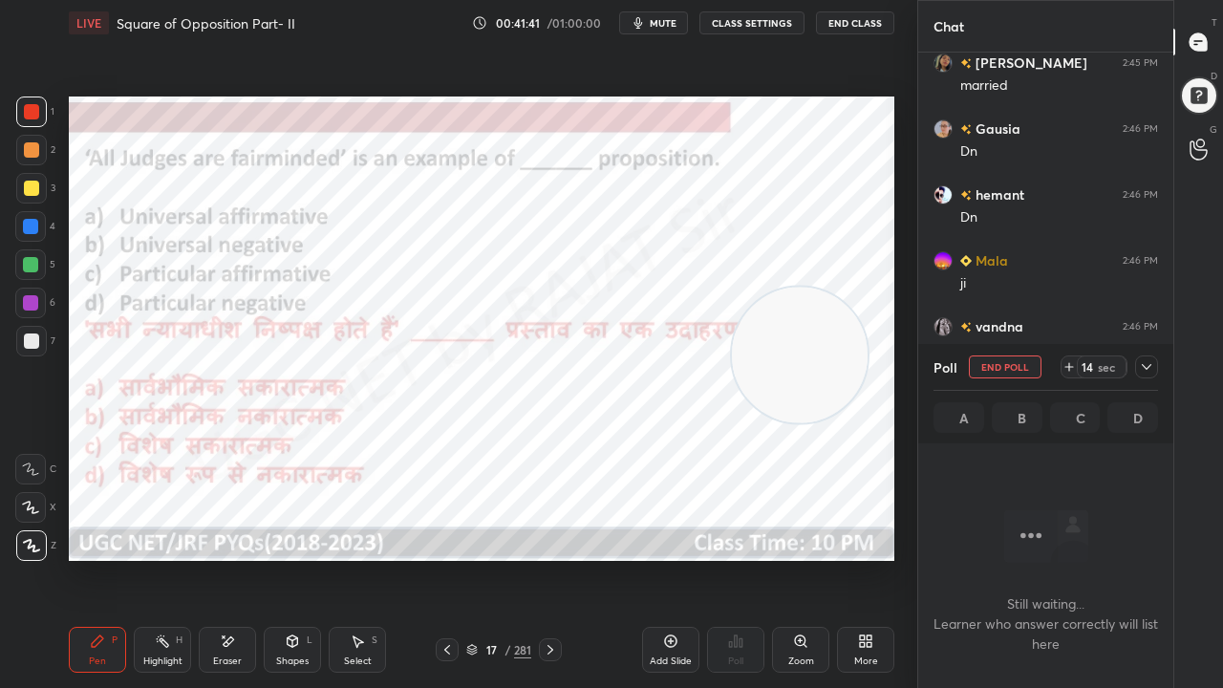
click at [1143, 365] on icon at bounding box center [1147, 367] width 10 height 6
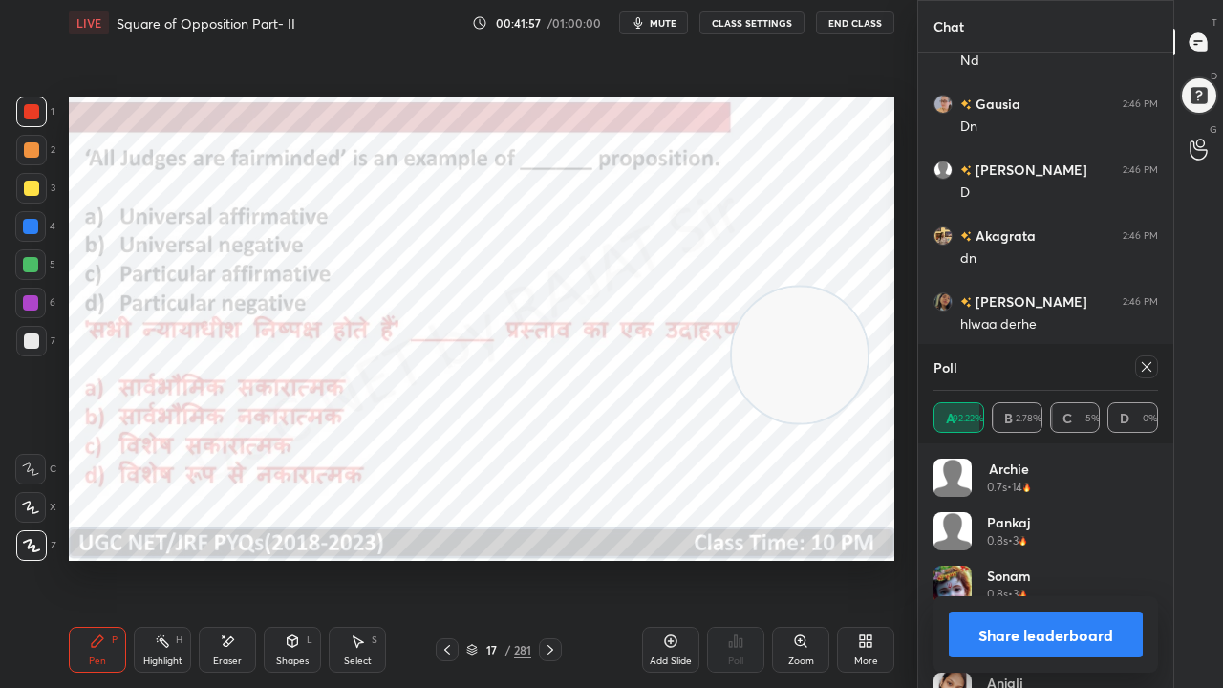
click at [514, 558] on div "281" at bounding box center [522, 649] width 17 height 17
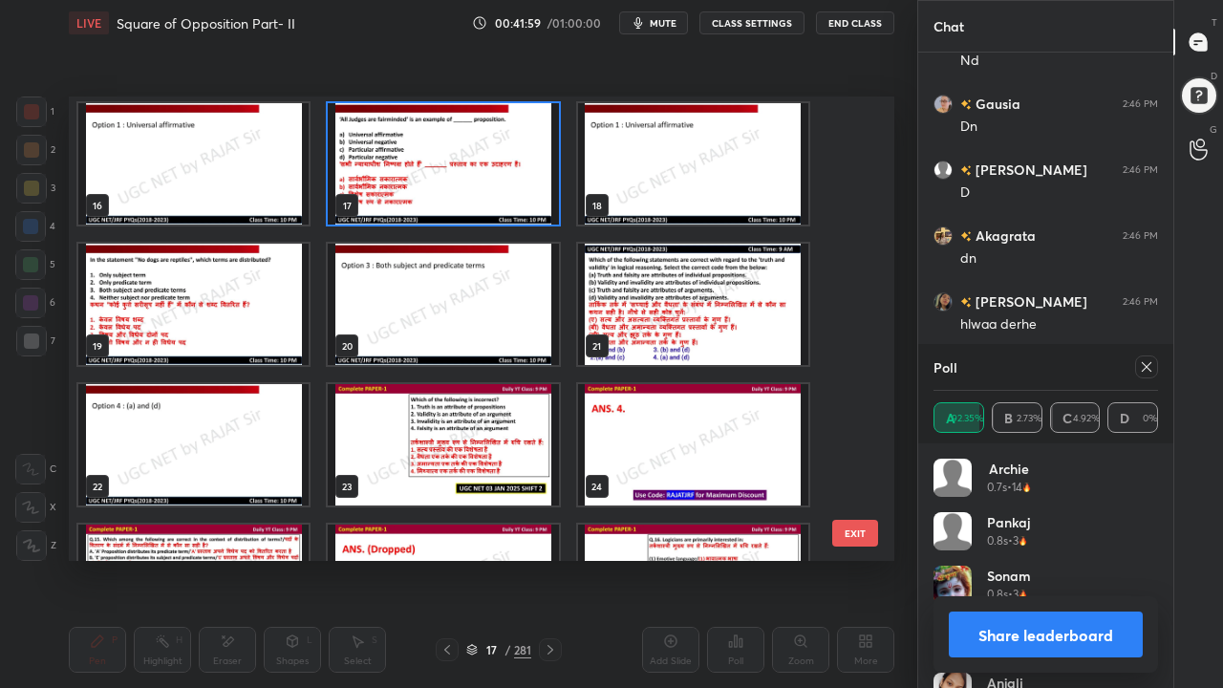
click at [247, 320] on img "grid" at bounding box center [193, 304] width 230 height 121
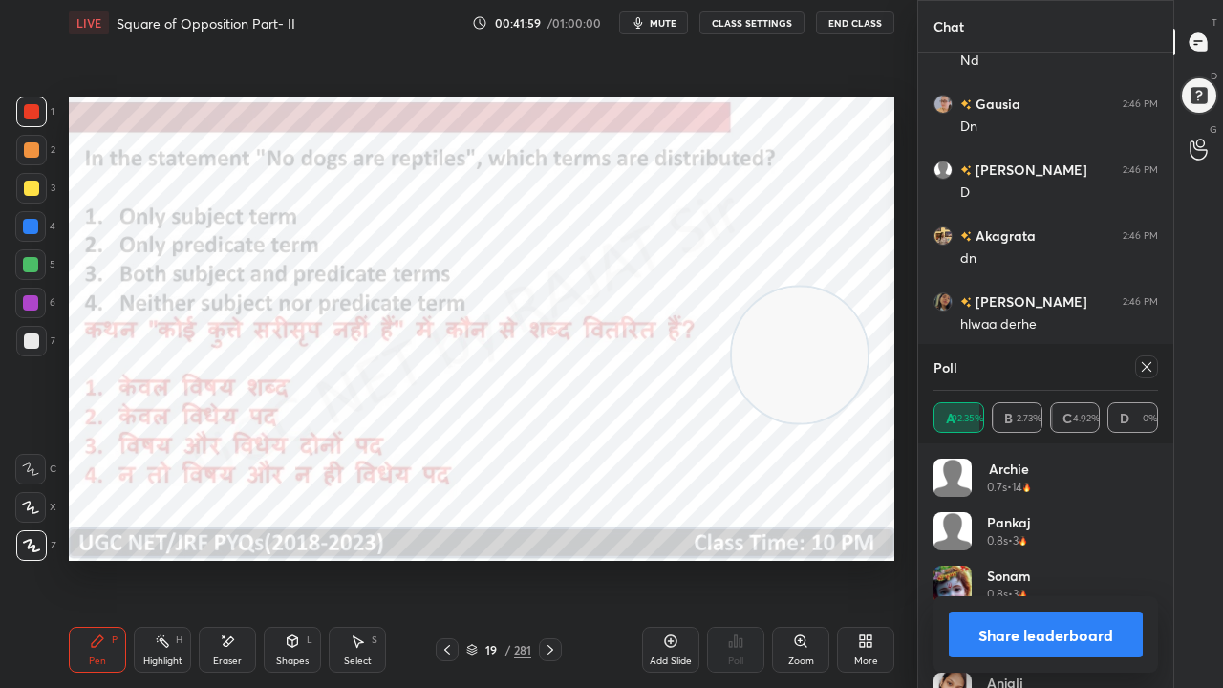
click at [247, 319] on img "grid" at bounding box center [193, 304] width 230 height 121
drag, startPoint x: 506, startPoint y: 652, endPoint x: 509, endPoint y: 610, distance: 42.2
click at [506, 558] on div "/" at bounding box center [508, 649] width 6 height 11
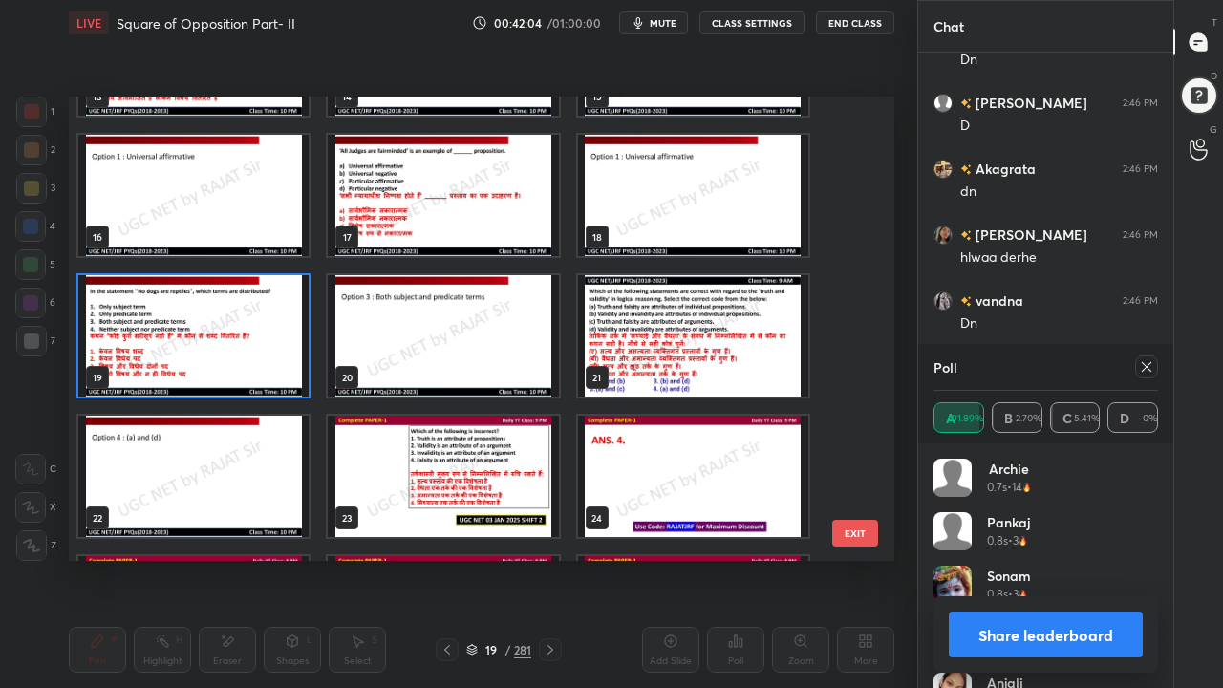
click at [271, 342] on img "grid" at bounding box center [193, 335] width 230 height 121
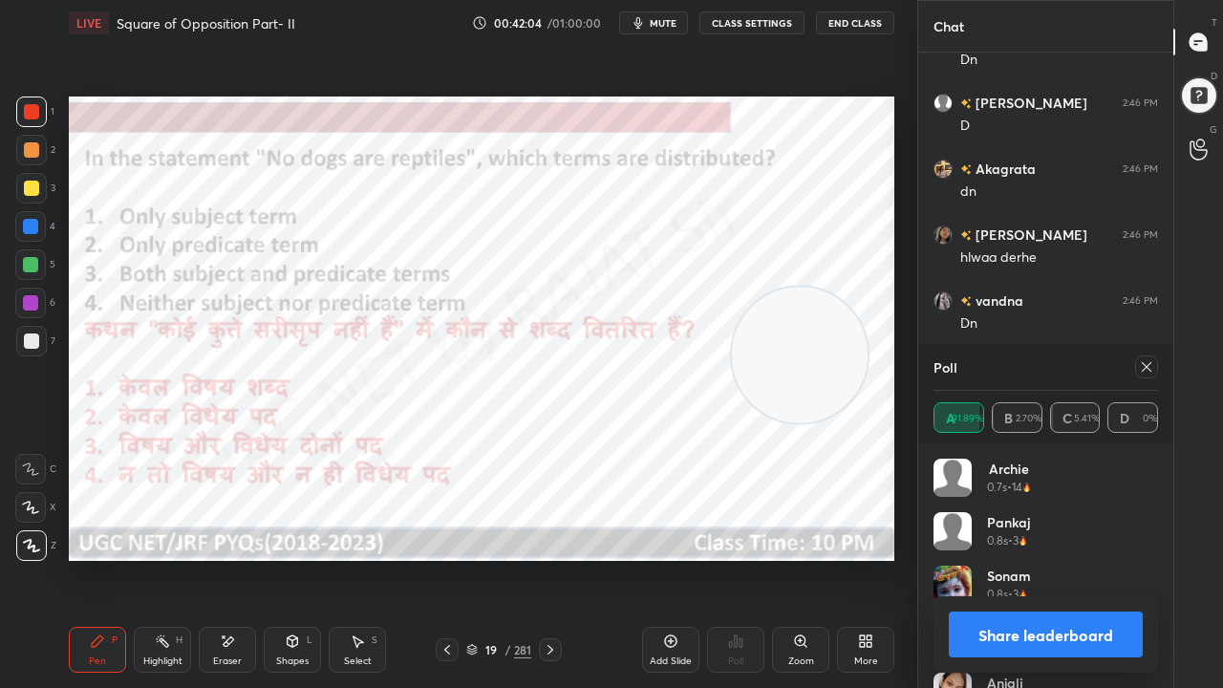
click at [272, 342] on img "grid" at bounding box center [193, 335] width 230 height 121
drag, startPoint x: 1147, startPoint y: 365, endPoint x: 1132, endPoint y: 369, distance: 15.8
click at [1147, 365] on icon at bounding box center [1146, 366] width 15 height 15
type textarea "x"
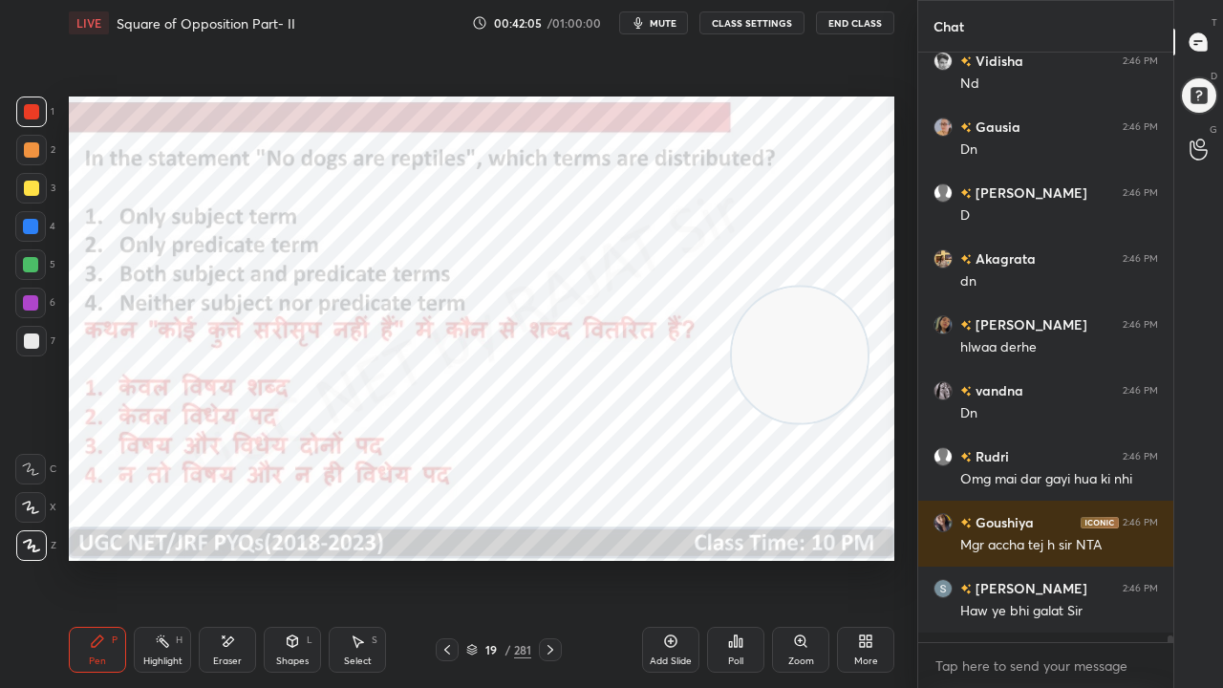
click at [734, 558] on div "Poll" at bounding box center [735, 650] width 57 height 46
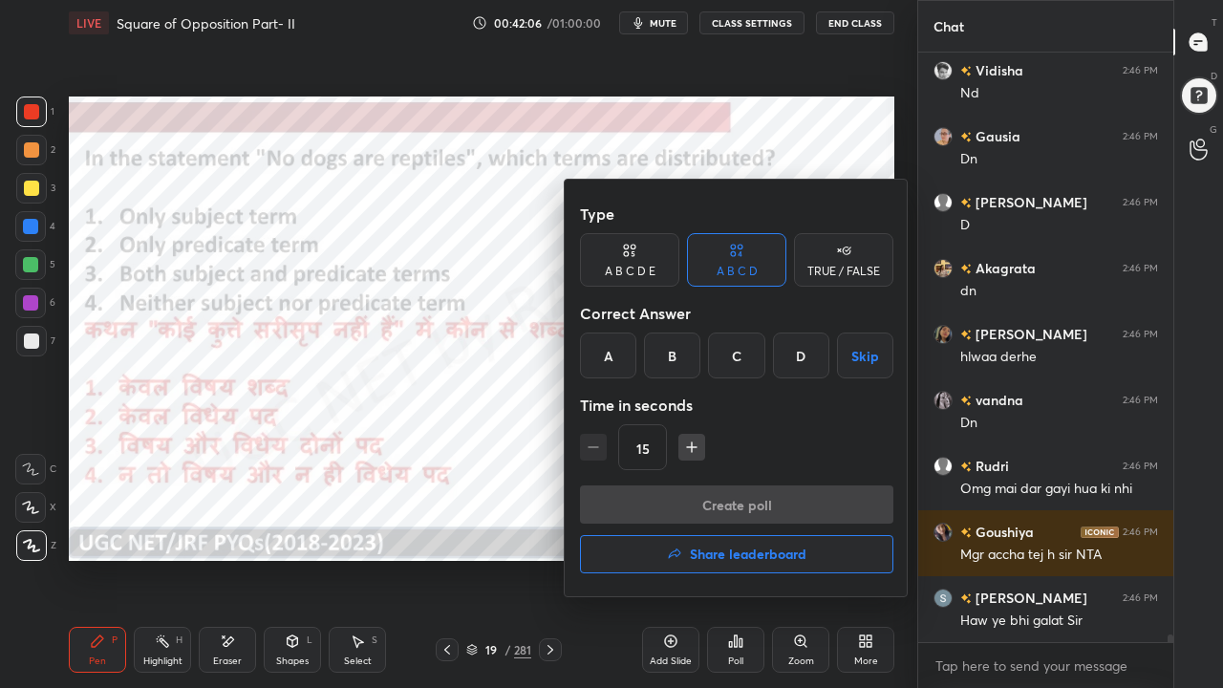
drag, startPoint x: 736, startPoint y: 354, endPoint x: 703, endPoint y: 424, distance: 78.2
click at [736, 357] on div "C" at bounding box center [736, 356] width 56 height 46
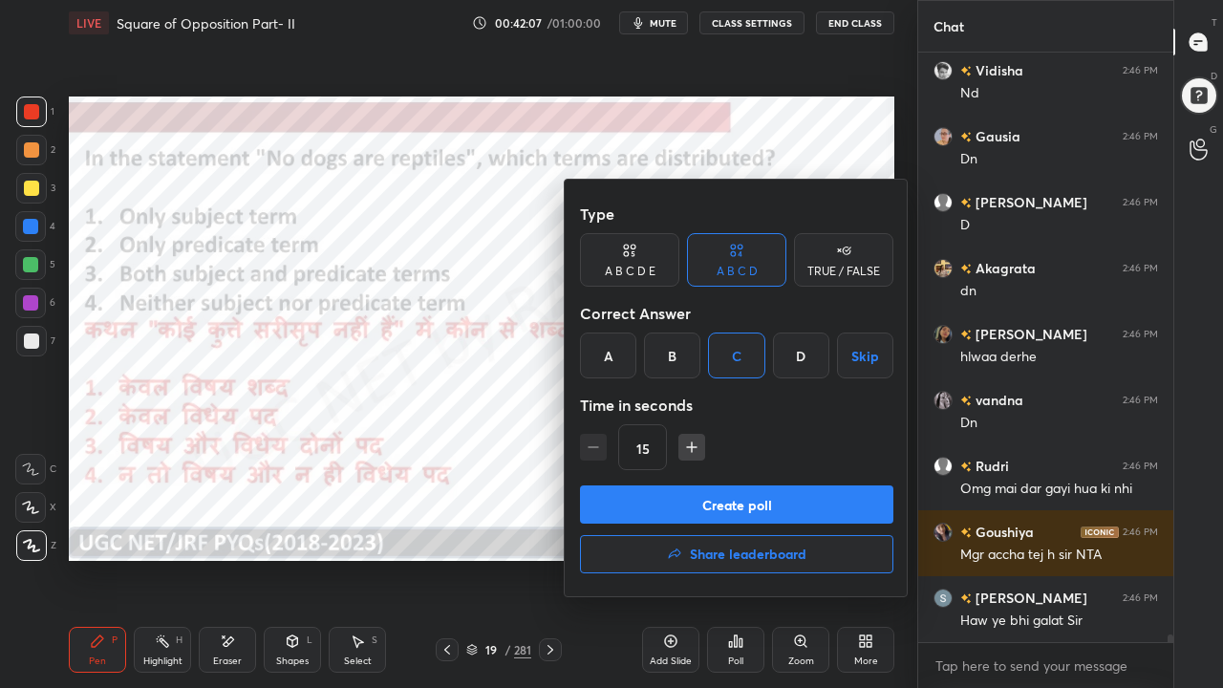
click at [684, 440] on icon "button" at bounding box center [691, 447] width 19 height 19
type input "30"
click at [694, 511] on button "Create poll" at bounding box center [737, 505] width 314 height 38
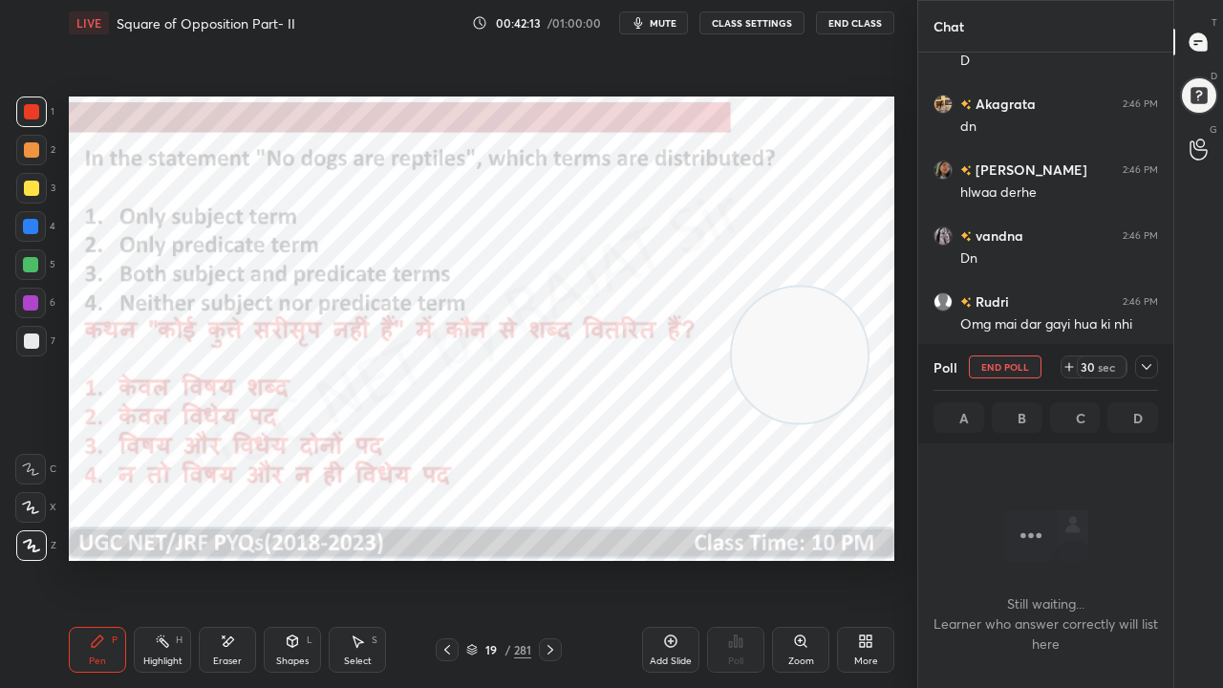
click at [1151, 363] on icon at bounding box center [1146, 366] width 15 height 15
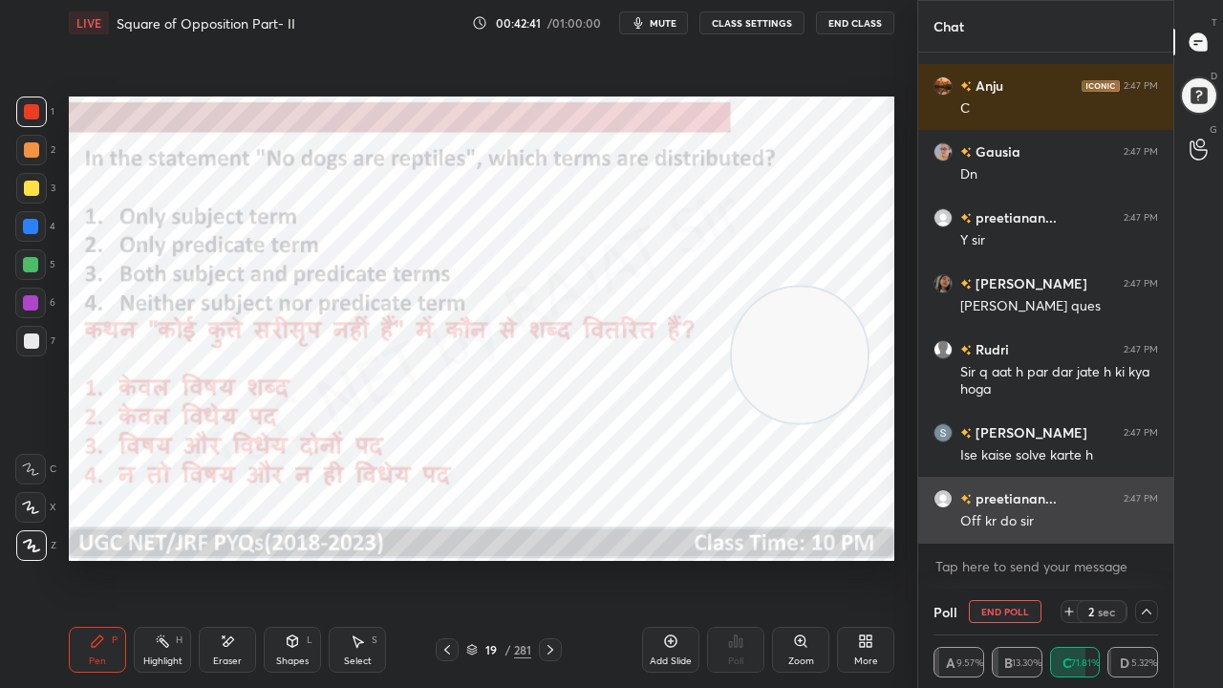
click at [1046, 525] on div "Off kr do sir" at bounding box center [1060, 521] width 198 height 19
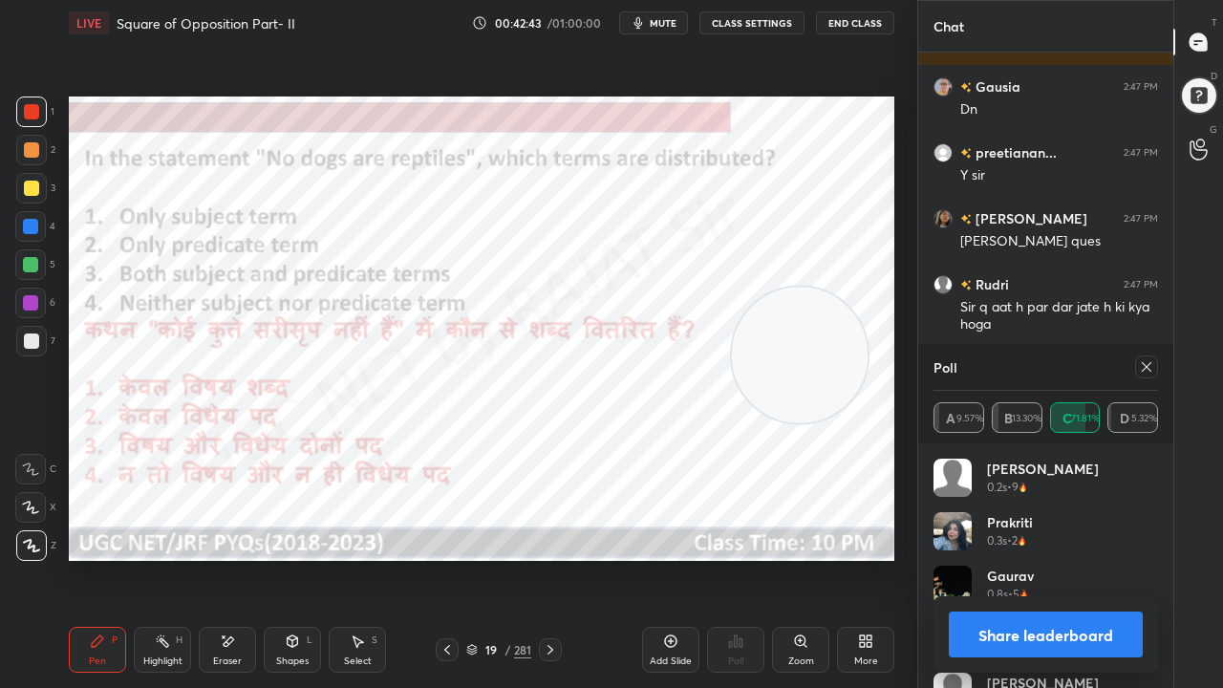
drag, startPoint x: 1153, startPoint y: 364, endPoint x: 1110, endPoint y: 368, distance: 43.2
click at [1152, 364] on icon at bounding box center [1146, 366] width 15 height 15
type textarea "x"
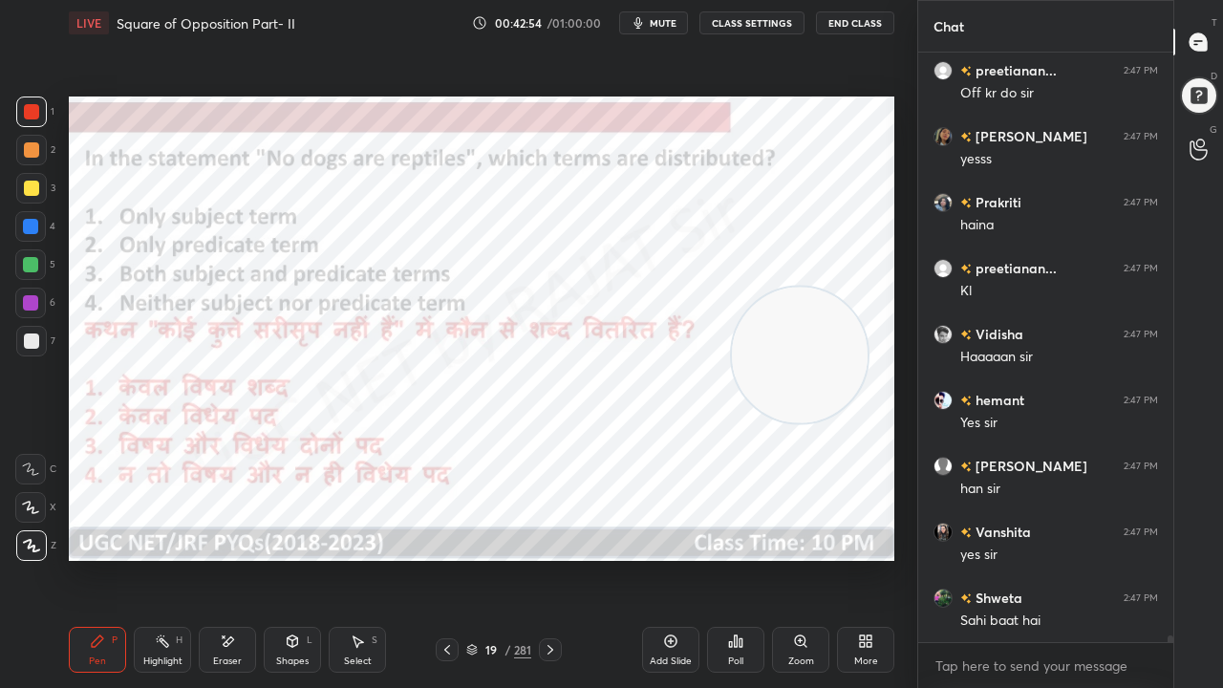
drag, startPoint x: 505, startPoint y: 649, endPoint x: 510, endPoint y: 582, distance: 67.2
click at [505, 558] on div "/" at bounding box center [508, 649] width 6 height 11
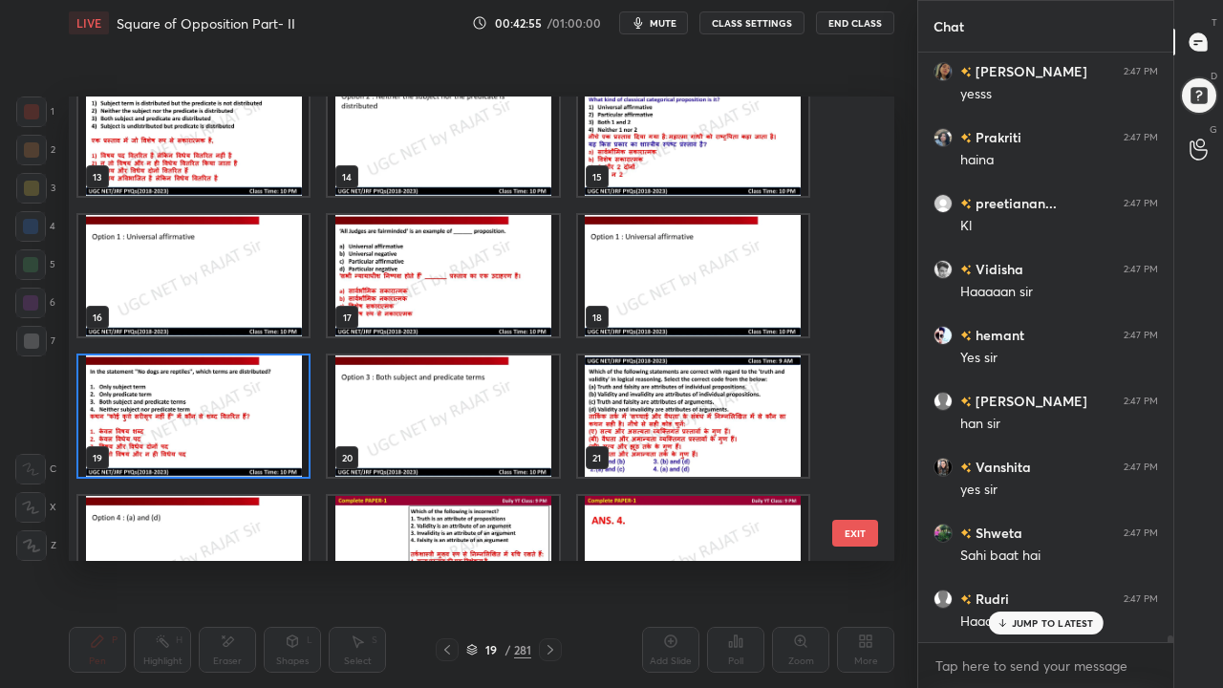
click at [260, 413] on img "grid" at bounding box center [193, 416] width 230 height 121
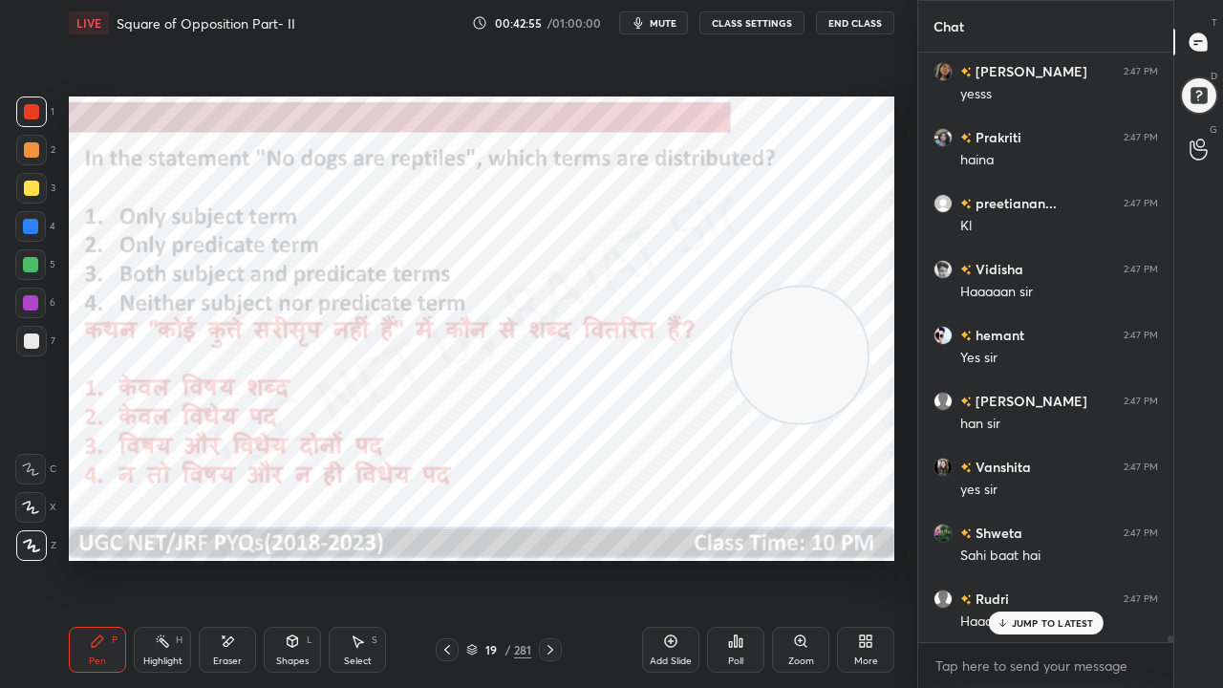
click at [263, 410] on img "grid" at bounding box center [193, 416] width 230 height 121
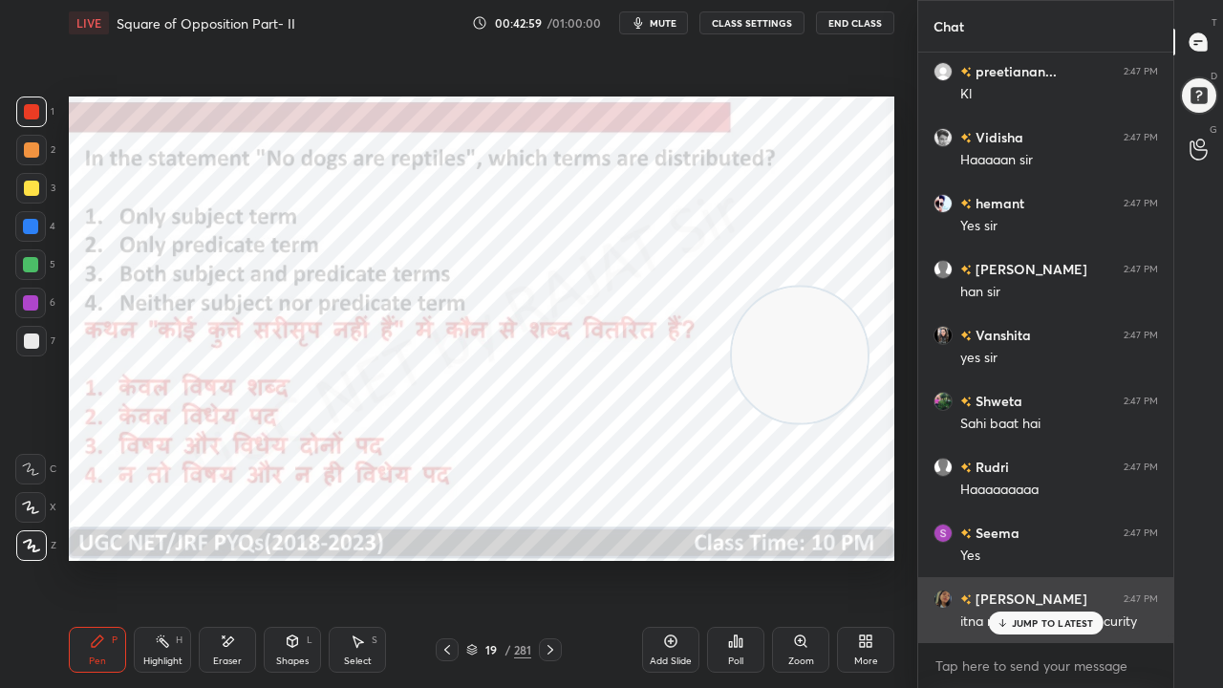
drag, startPoint x: 1019, startPoint y: 614, endPoint x: 1007, endPoint y: 611, distance: 11.8
click at [1013, 558] on div "JUMP TO LATEST" at bounding box center [1045, 623] width 115 height 23
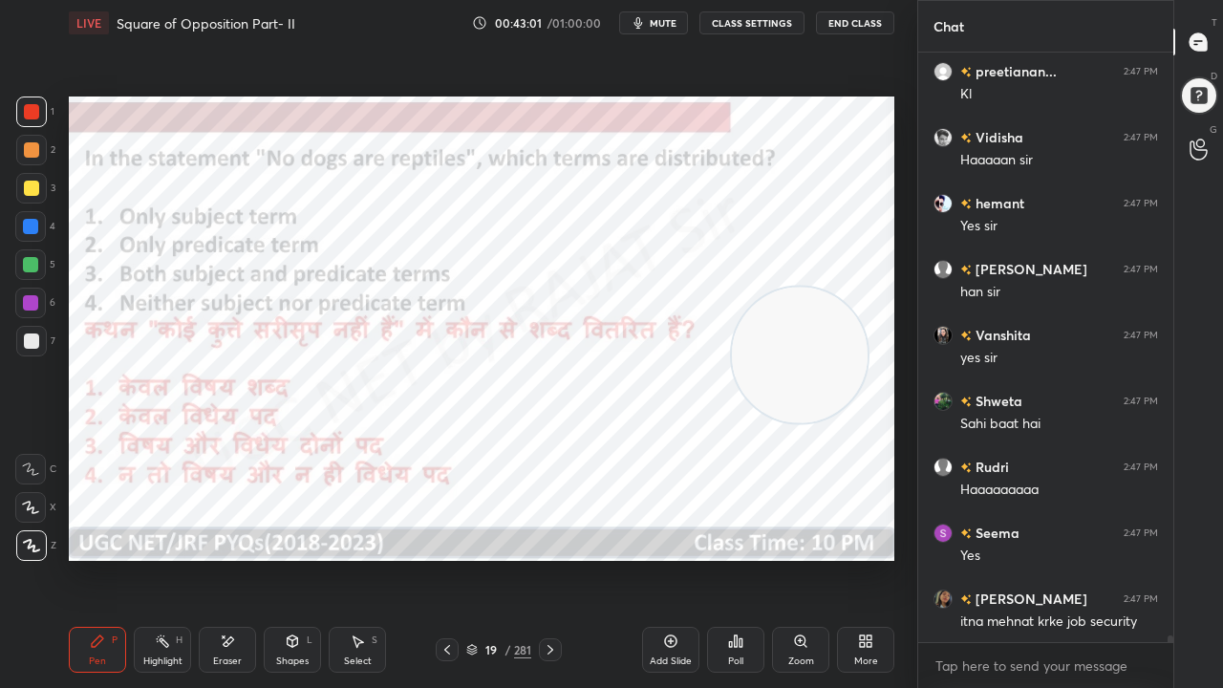
click at [32, 230] on div at bounding box center [30, 226] width 15 height 15
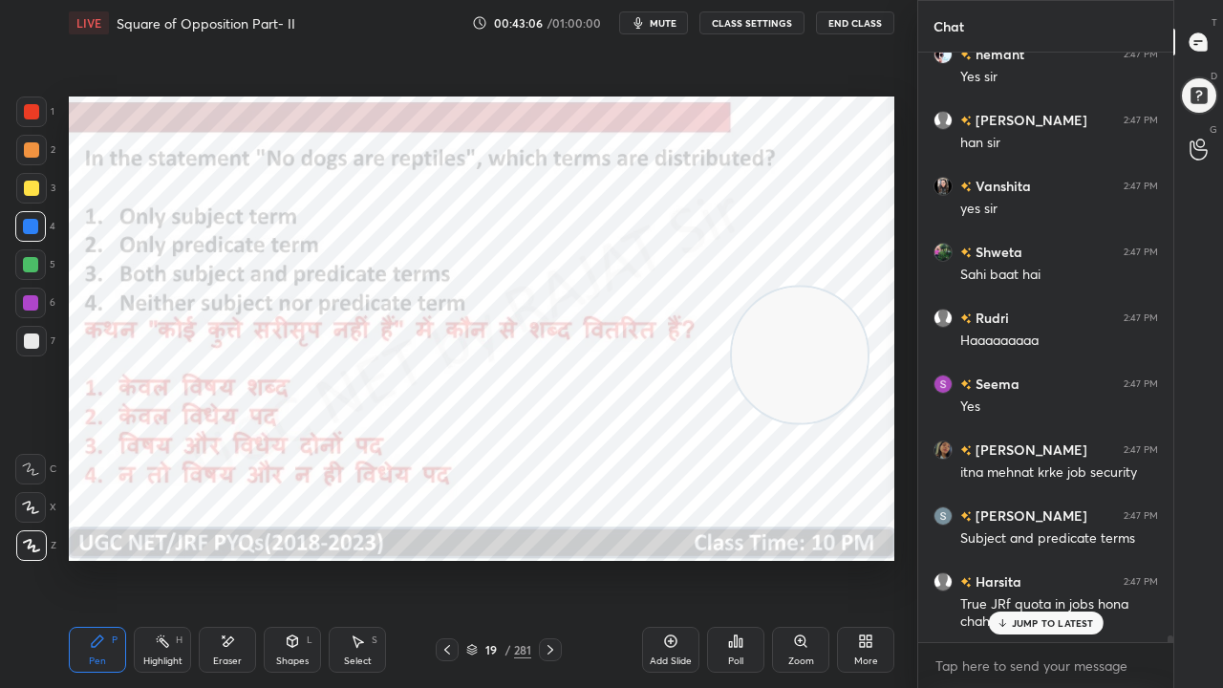
drag, startPoint x: 503, startPoint y: 651, endPoint x: 503, endPoint y: 621, distance: 29.6
click at [503, 558] on div "19 / 281" at bounding box center [498, 649] width 65 height 17
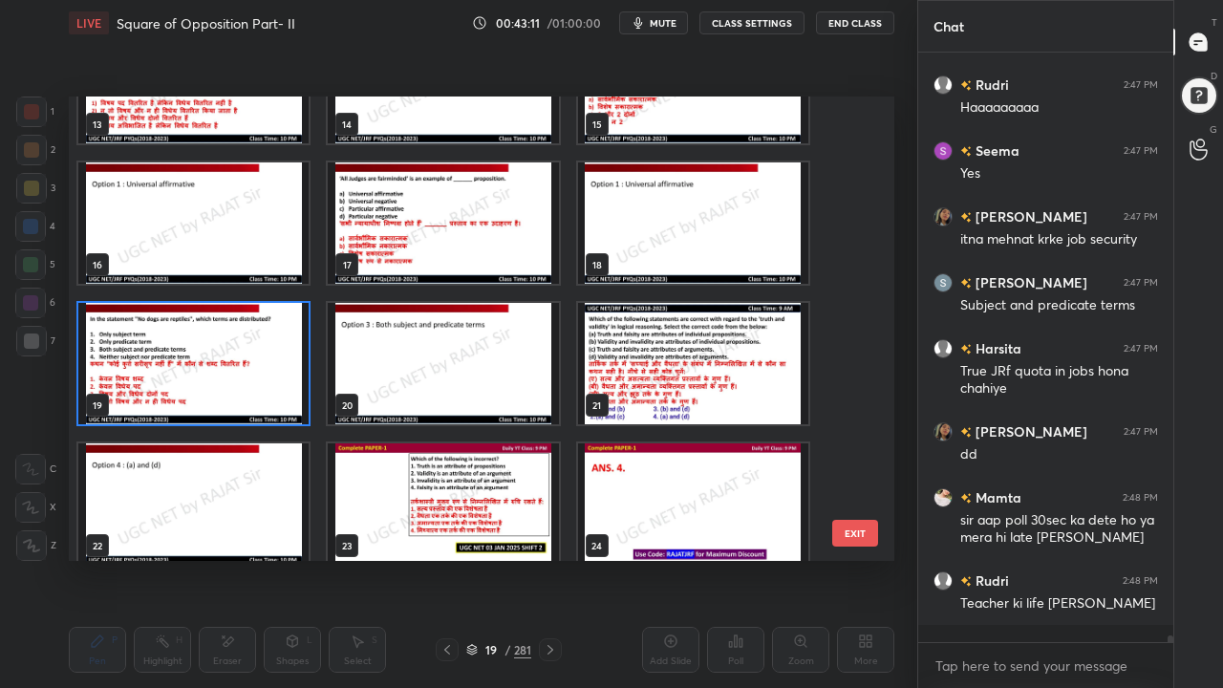
click at [264, 344] on img "grid" at bounding box center [193, 363] width 230 height 121
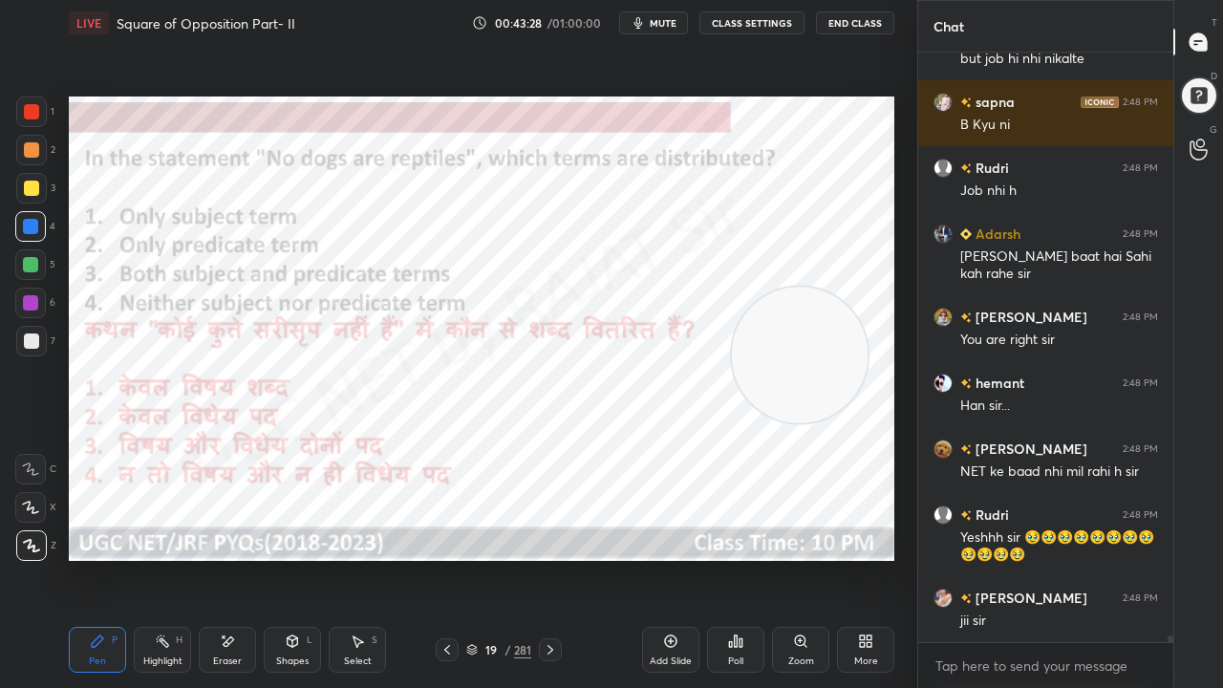
drag, startPoint x: 497, startPoint y: 651, endPoint x: 507, endPoint y: 576, distance: 75.2
click at [497, 558] on div "19" at bounding box center [491, 649] width 19 height 11
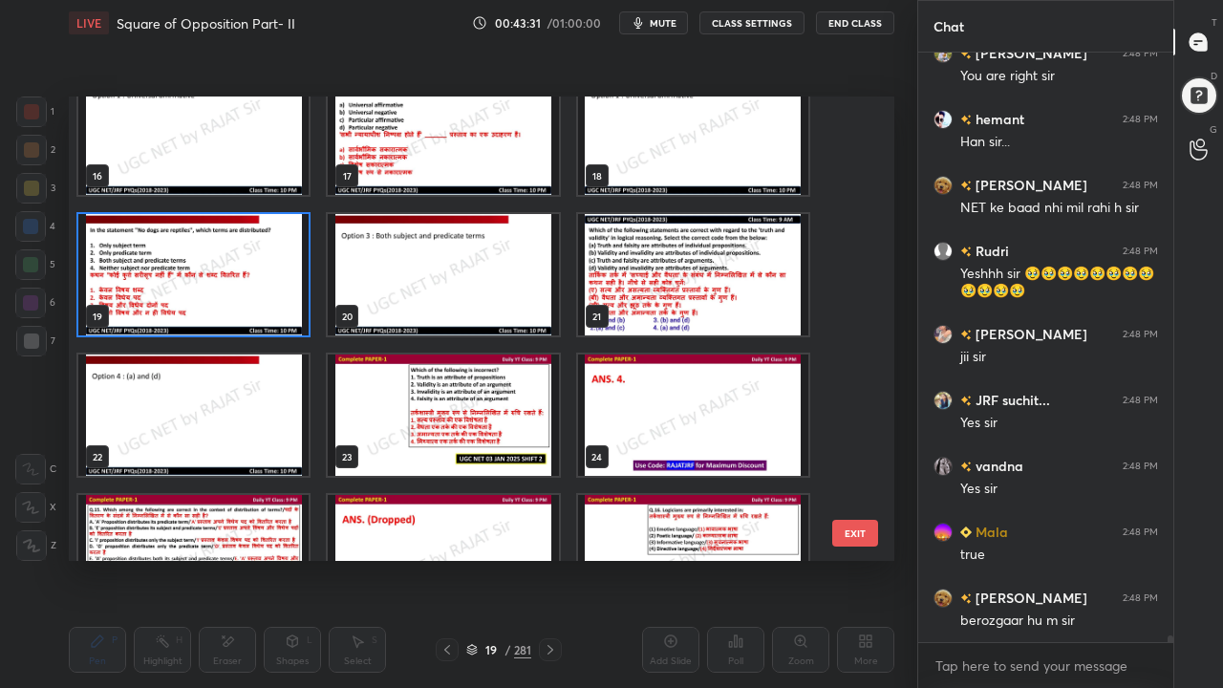
click at [641, 275] on img "grid" at bounding box center [693, 274] width 230 height 121
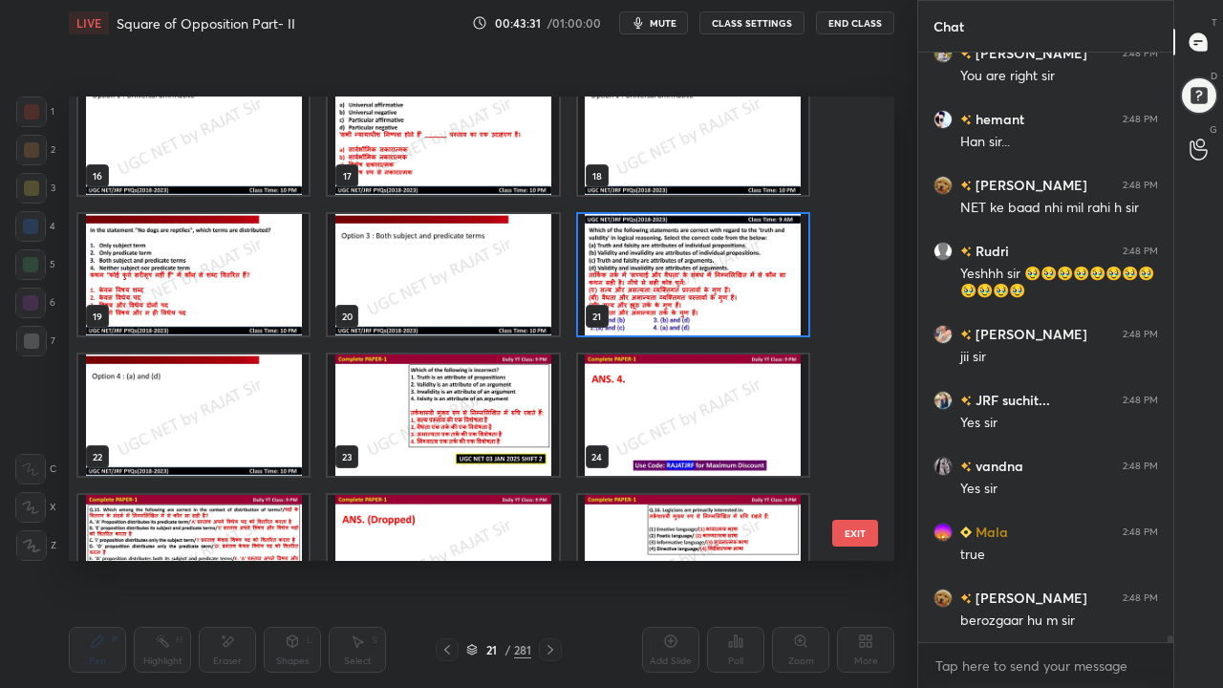
click at [641, 275] on img "grid" at bounding box center [693, 274] width 230 height 121
click at [641, 273] on img "grid" at bounding box center [693, 274] width 230 height 121
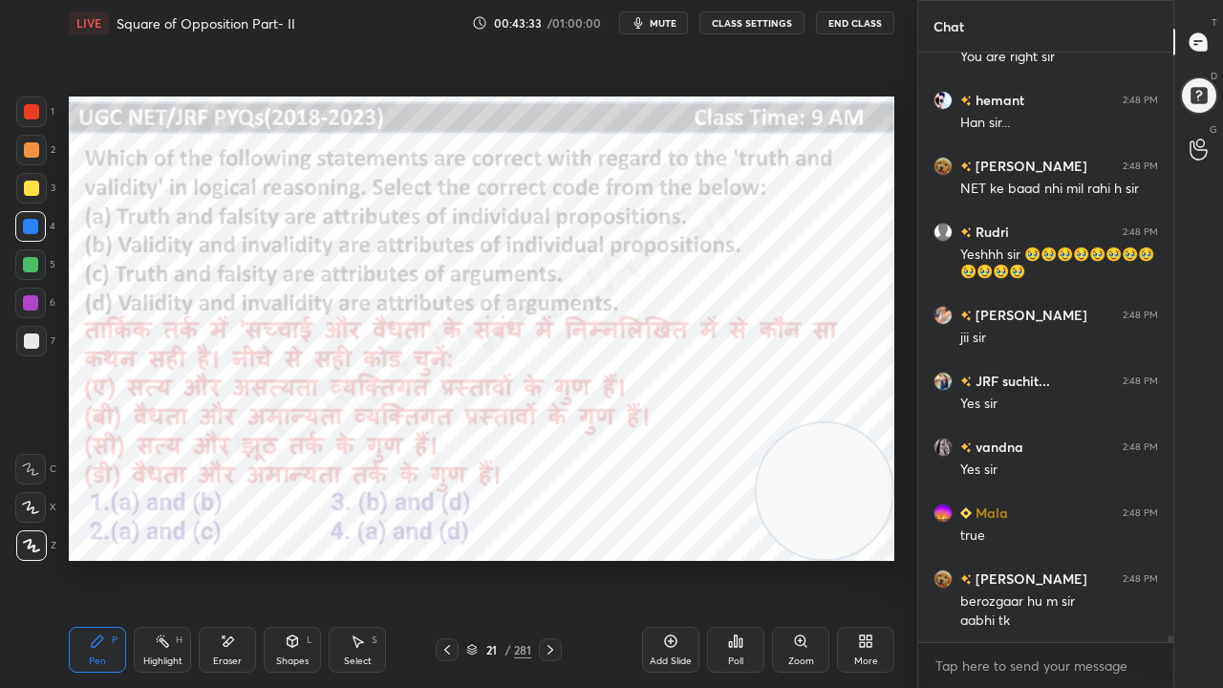
drag, startPoint x: 835, startPoint y: 331, endPoint x: 892, endPoint y: 491, distance: 170.2
click at [904, 498] on div "1 2 3 4 5 6 7 C X Z E E Erase all H H LIVE Square of Opposition Part- II 00:43:…" at bounding box center [459, 344] width 918 height 688
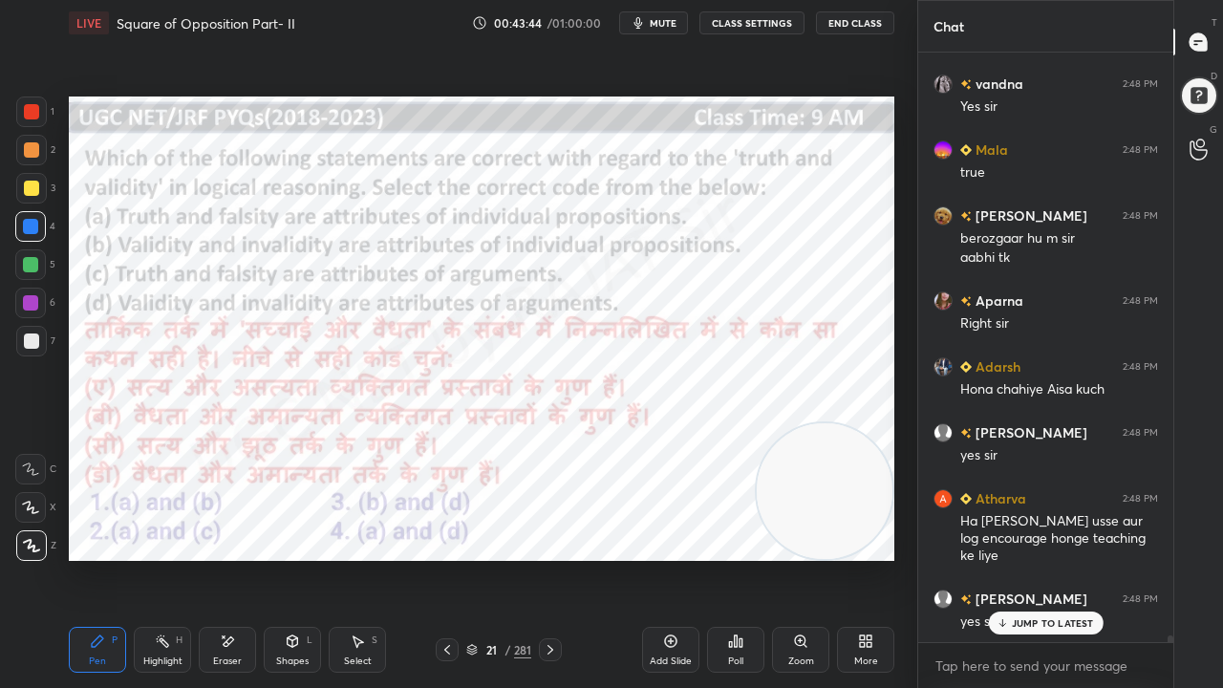
click at [506, 558] on div "/" at bounding box center [508, 649] width 6 height 11
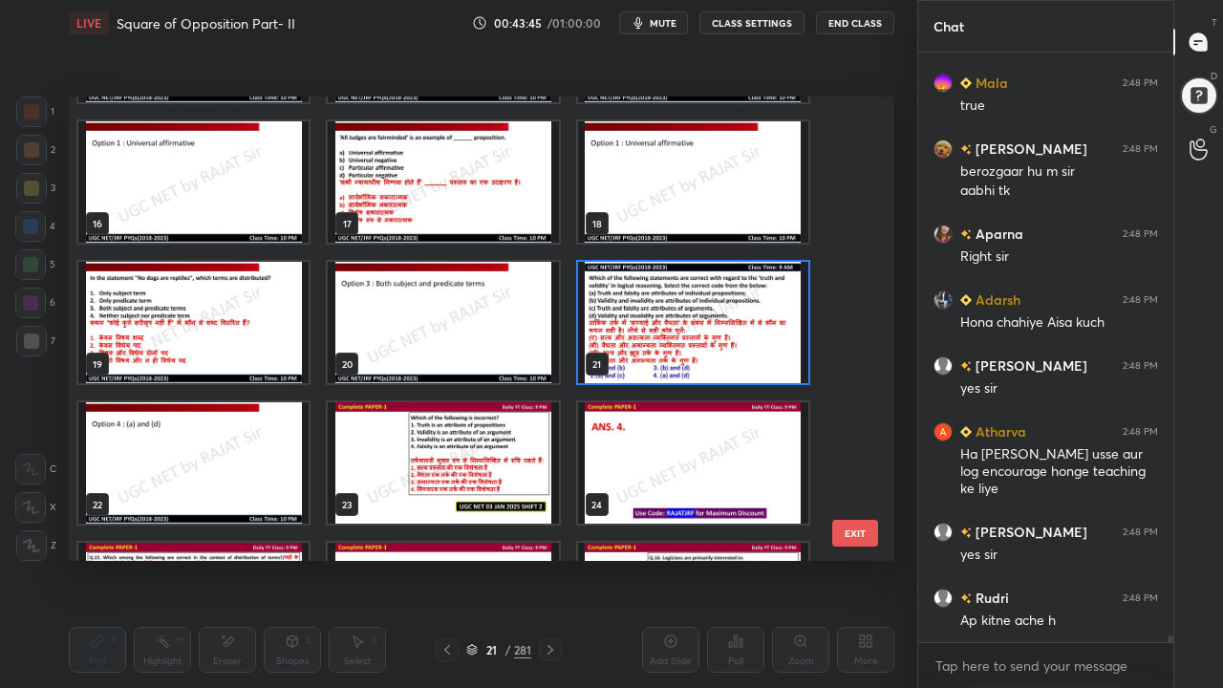
click at [661, 312] on img "grid" at bounding box center [693, 322] width 230 height 121
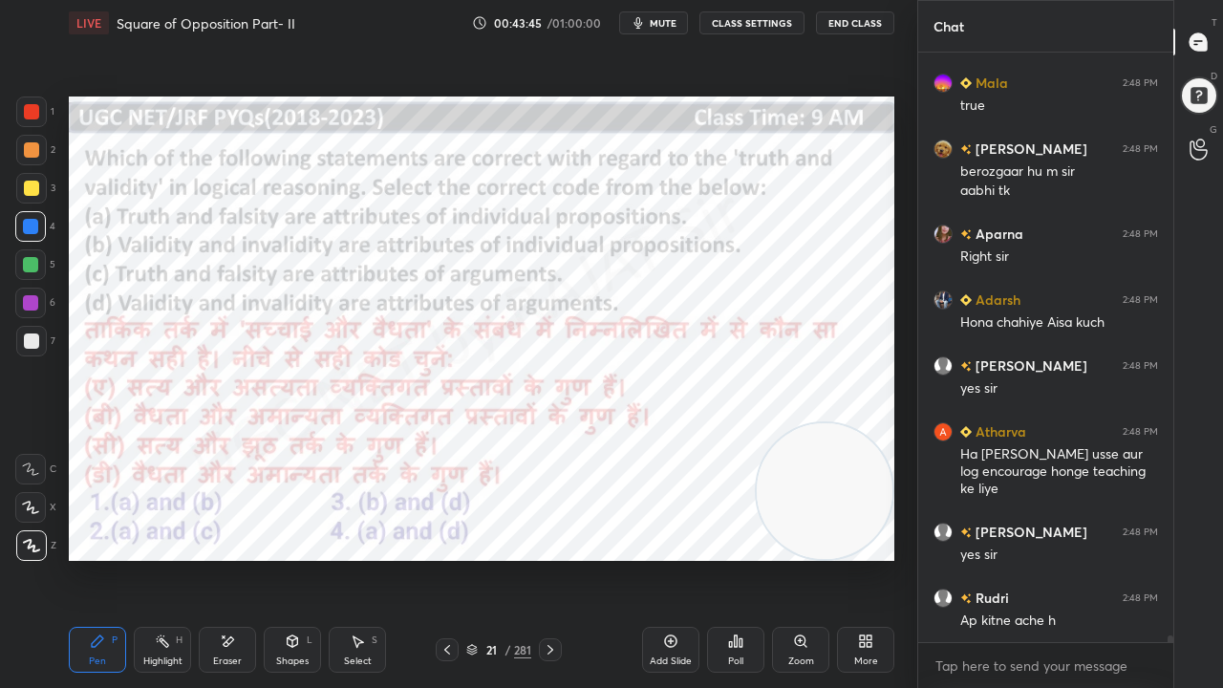
click at [661, 312] on img "grid" at bounding box center [693, 322] width 230 height 121
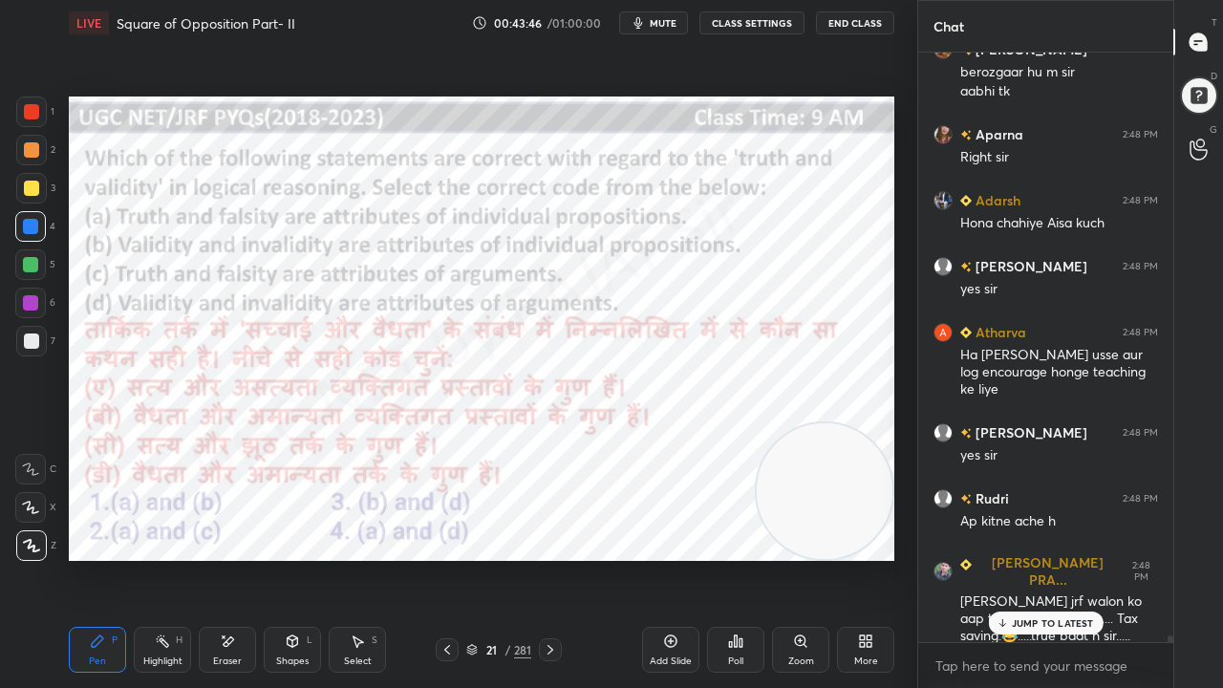
click at [735, 558] on div "Poll" at bounding box center [735, 662] width 15 height 10
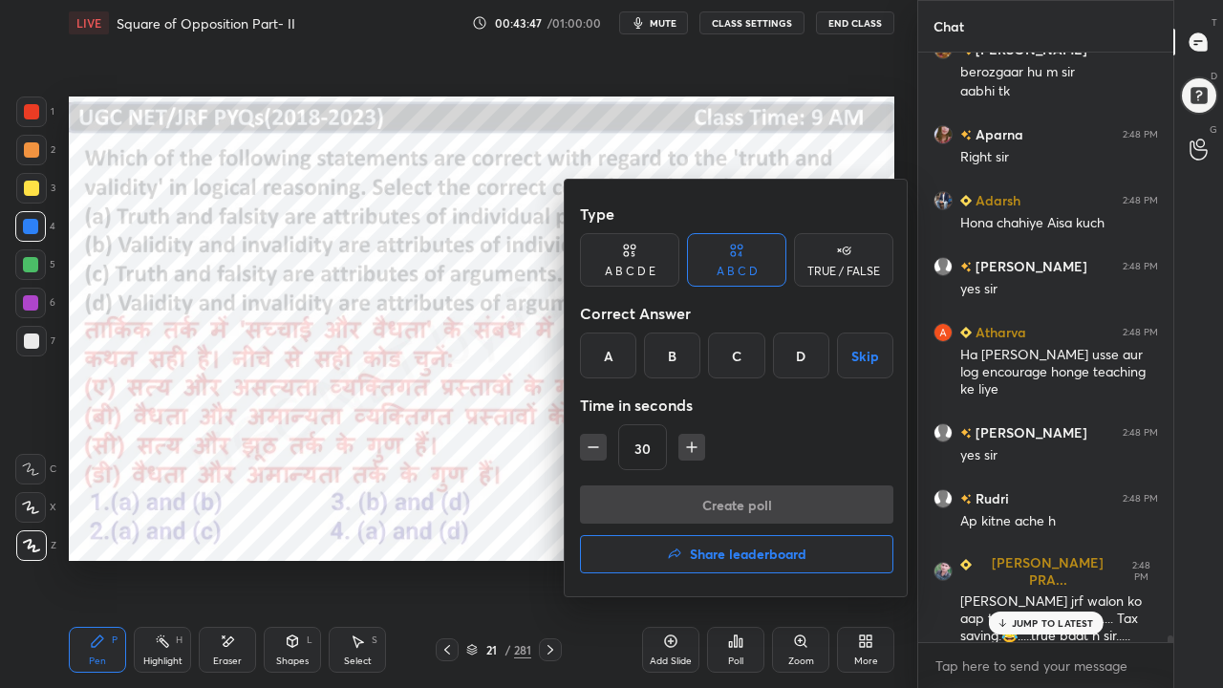
click at [800, 364] on div "D" at bounding box center [801, 356] width 56 height 46
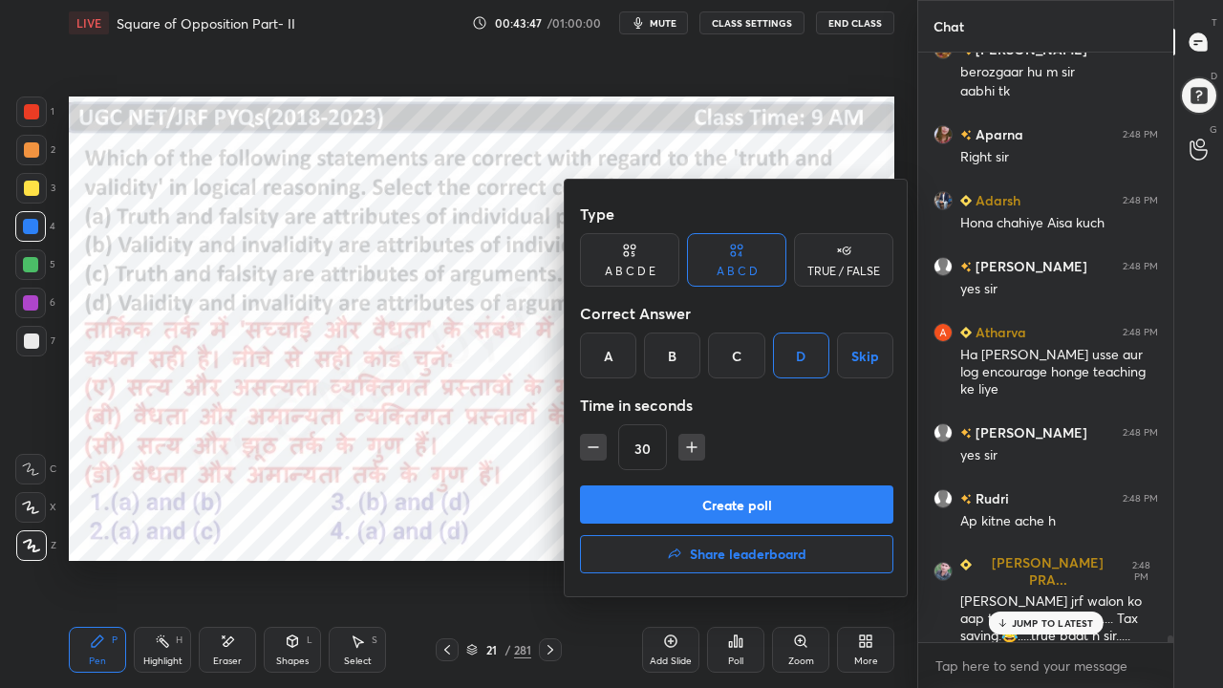
click at [693, 454] on icon "button" at bounding box center [691, 447] width 19 height 19
type input "45"
click at [690, 508] on button "Create poll" at bounding box center [737, 505] width 314 height 38
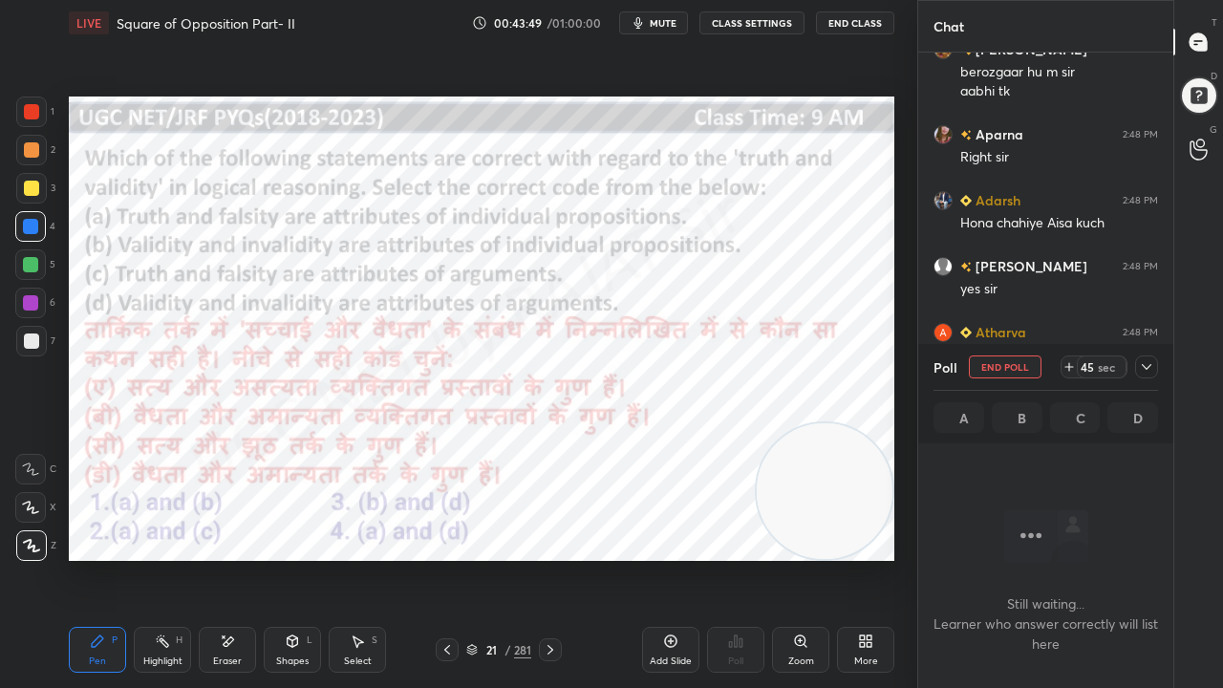
click at [1147, 357] on div at bounding box center [1147, 367] width 23 height 23
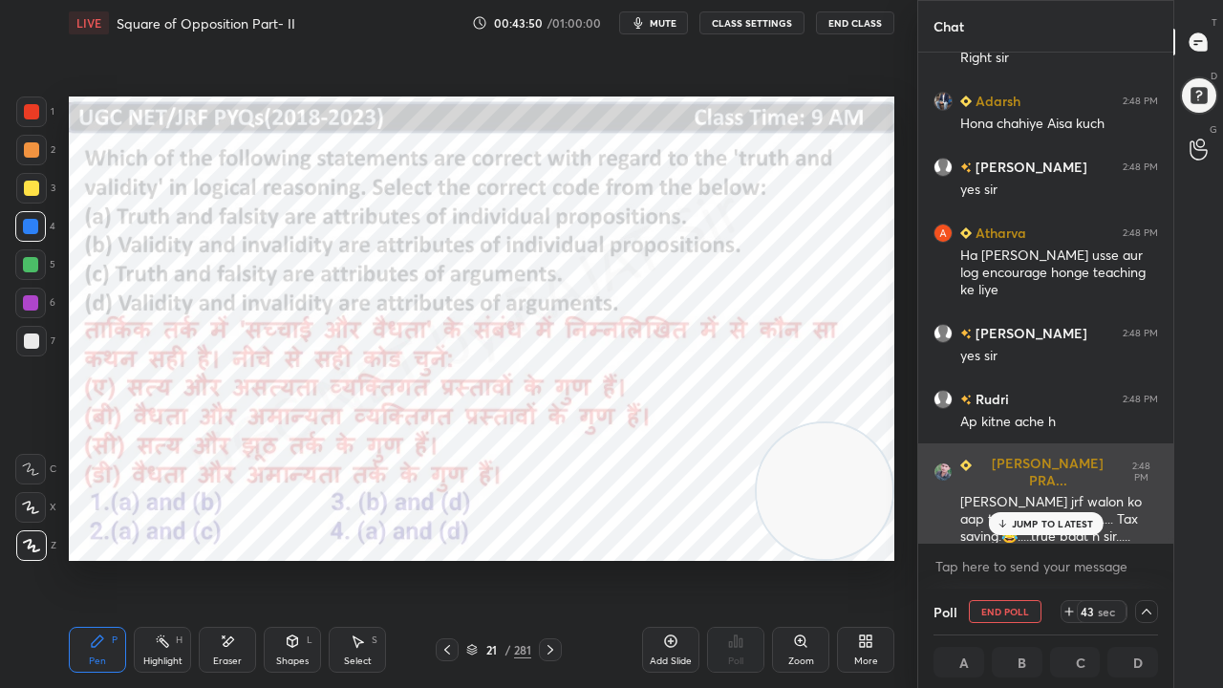
drag, startPoint x: 1057, startPoint y: 531, endPoint x: 1028, endPoint y: 500, distance: 42.6
click at [1057, 529] on div "JUMP TO LATEST" at bounding box center [1045, 523] width 115 height 23
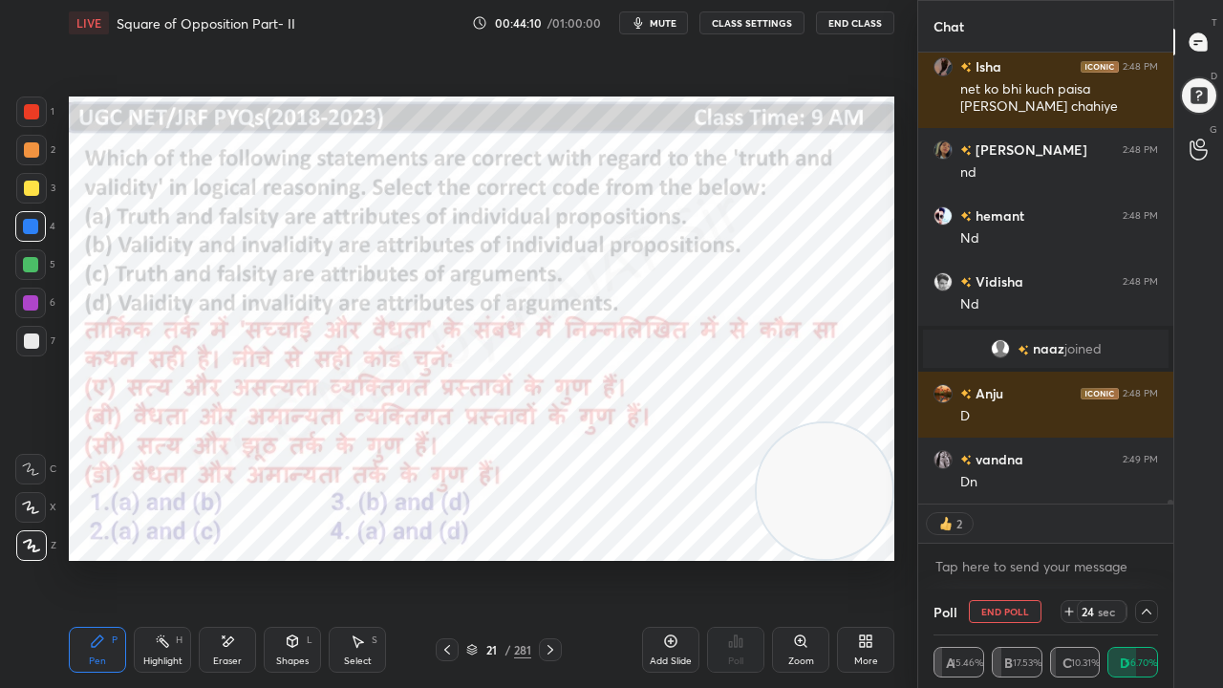
click at [652, 26] on button "mute" at bounding box center [653, 22] width 69 height 23
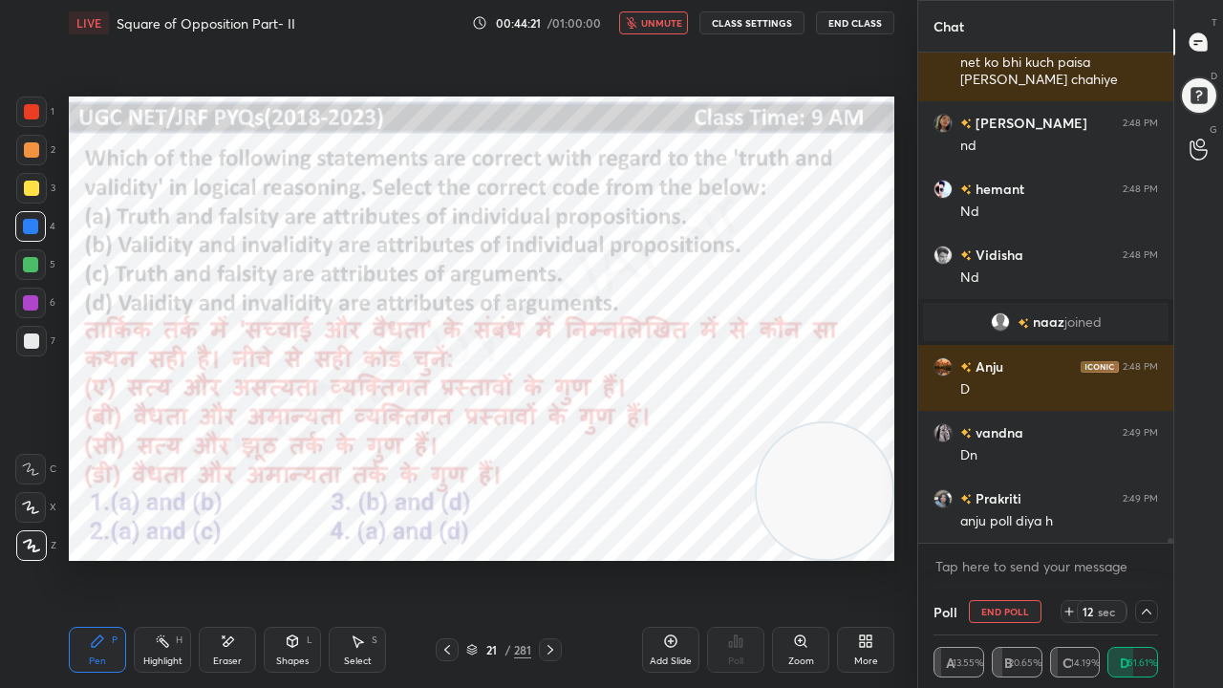
click at [675, 20] on span "unmute" at bounding box center [661, 22] width 41 height 13
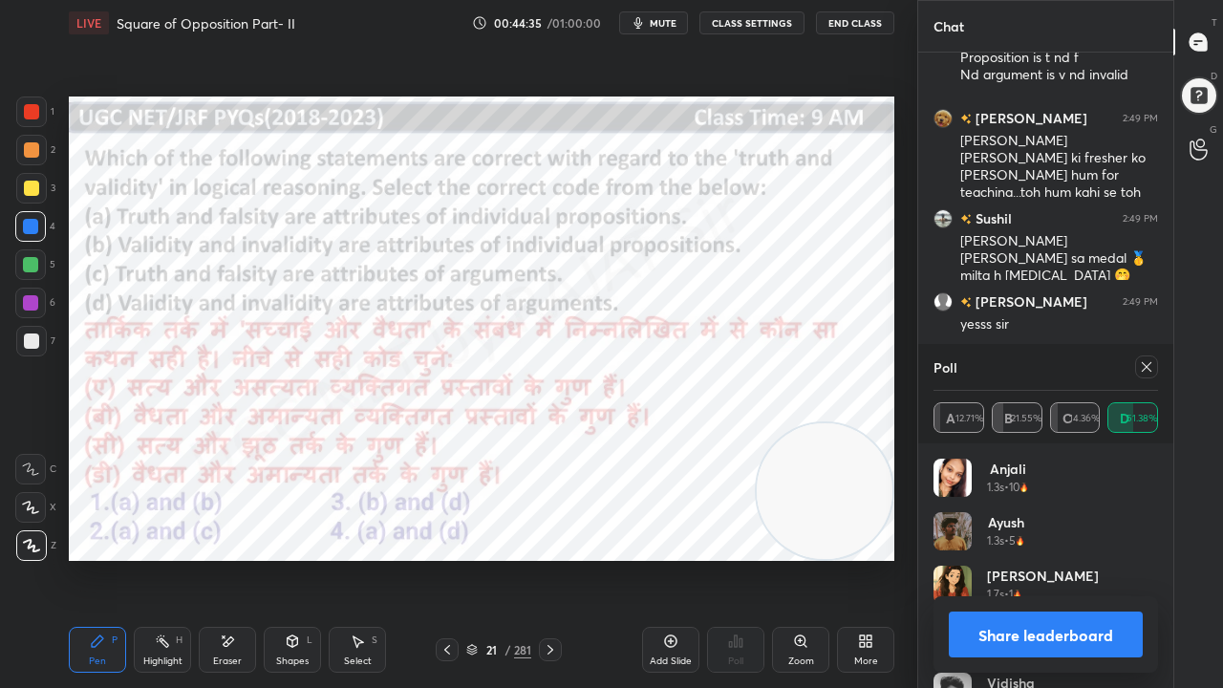
drag, startPoint x: 1141, startPoint y: 365, endPoint x: 1132, endPoint y: 362, distance: 10.0
click at [1144, 365] on icon at bounding box center [1146, 366] width 15 height 15
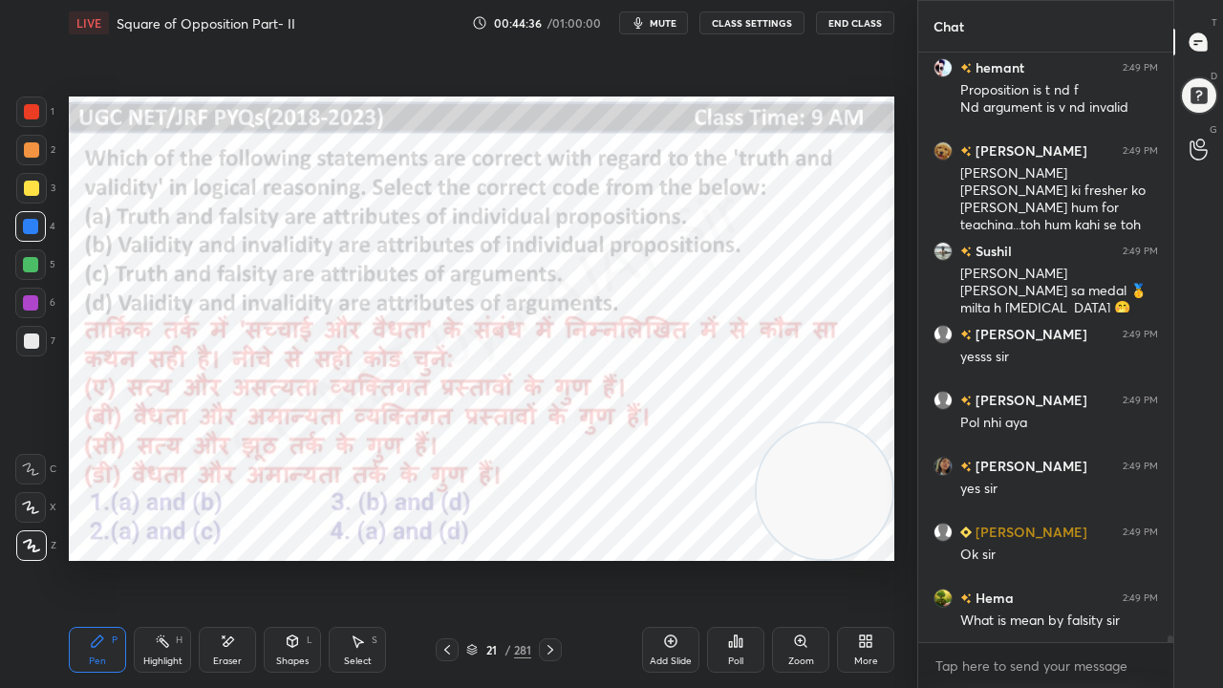
click at [34, 112] on div at bounding box center [31, 111] width 15 height 15
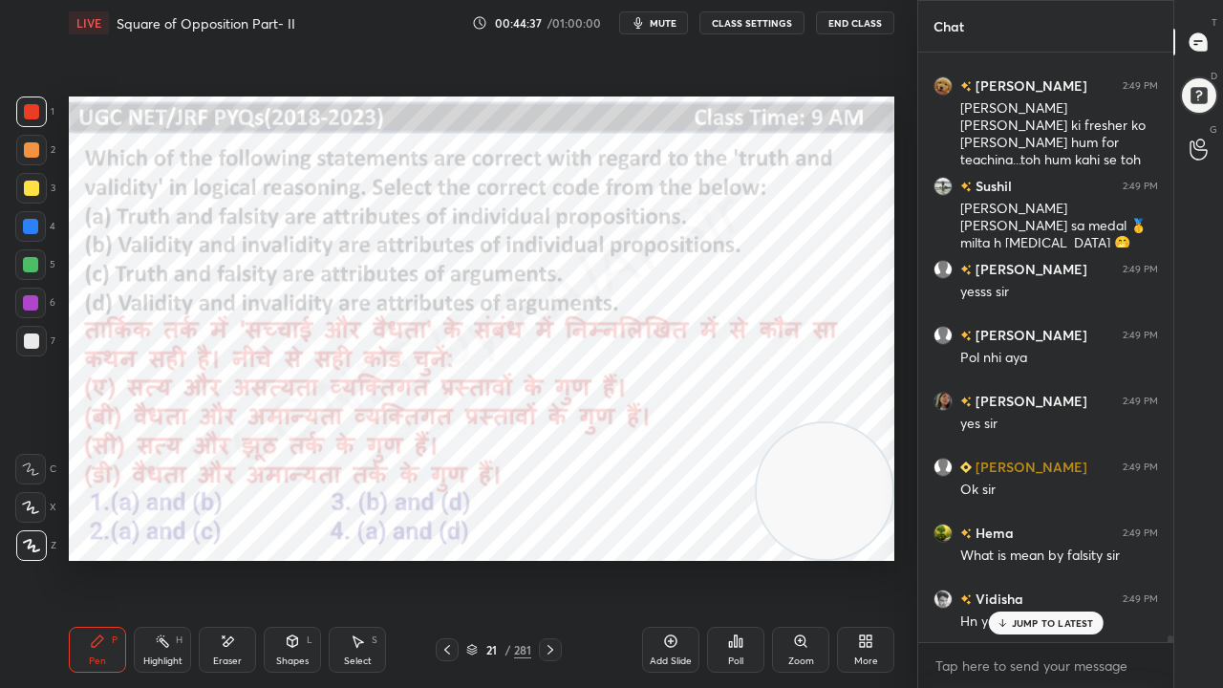
click at [25, 228] on div at bounding box center [30, 226] width 15 height 15
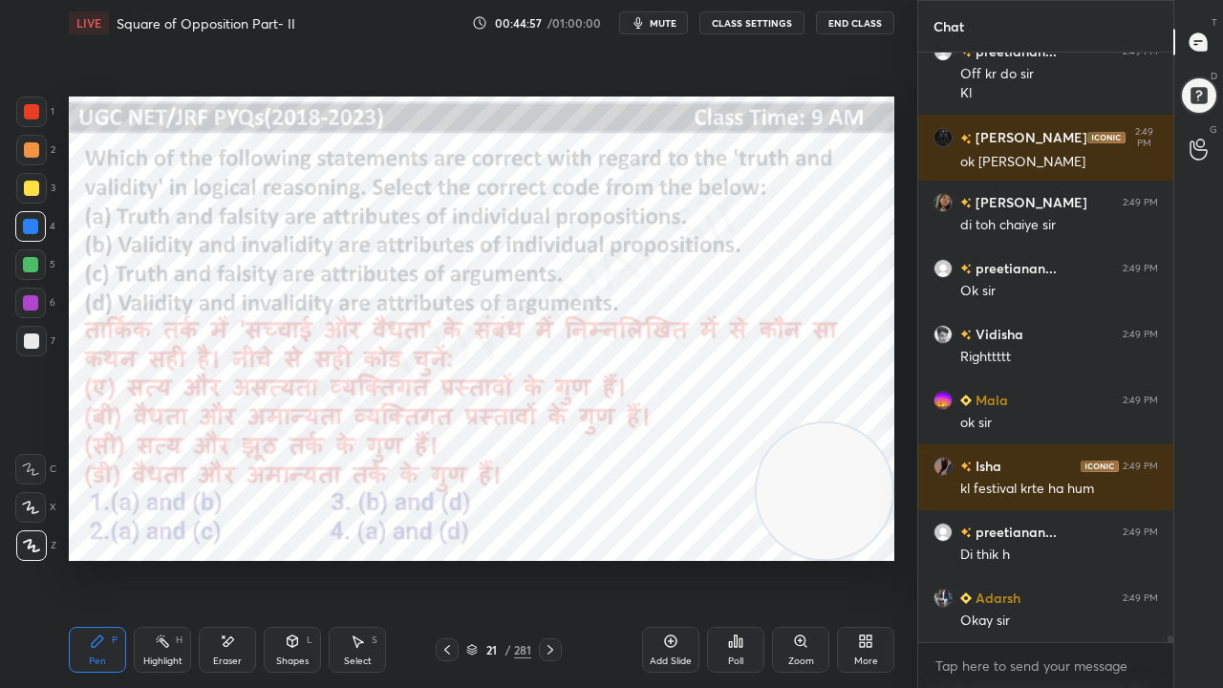
click at [33, 102] on div at bounding box center [31, 112] width 31 height 31
drag, startPoint x: 33, startPoint y: 102, endPoint x: 47, endPoint y: 110, distance: 15.4
click at [33, 103] on div at bounding box center [31, 112] width 31 height 31
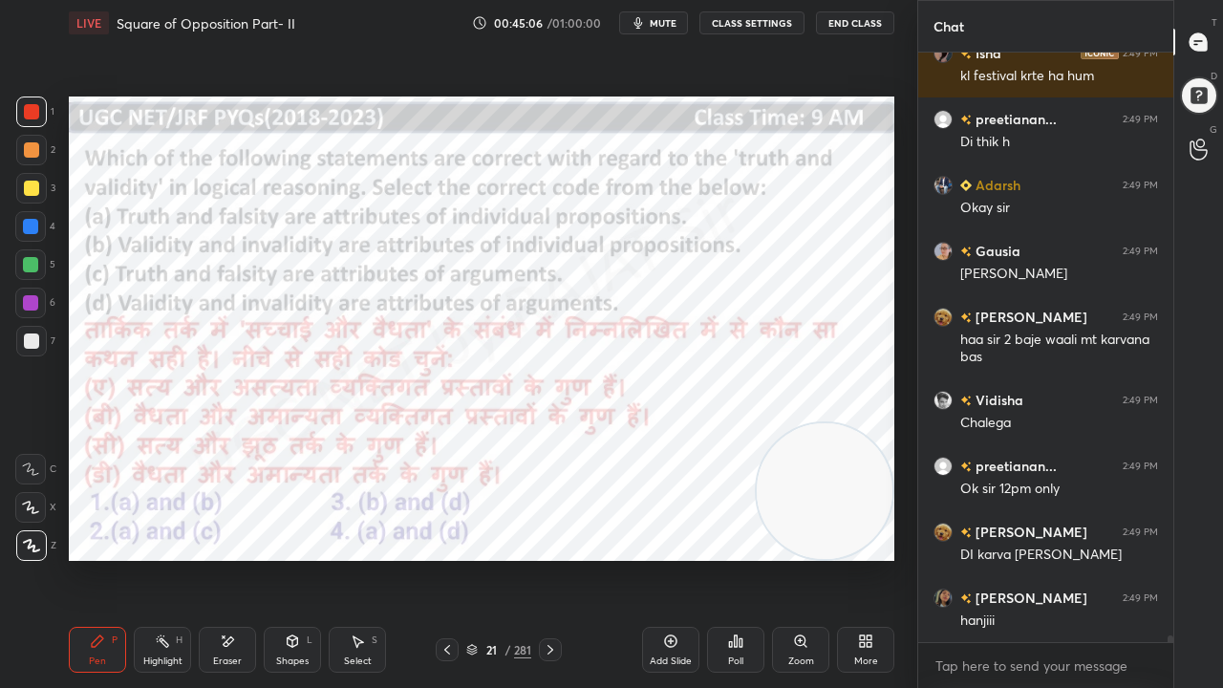
click at [27, 226] on div at bounding box center [30, 226] width 15 height 15
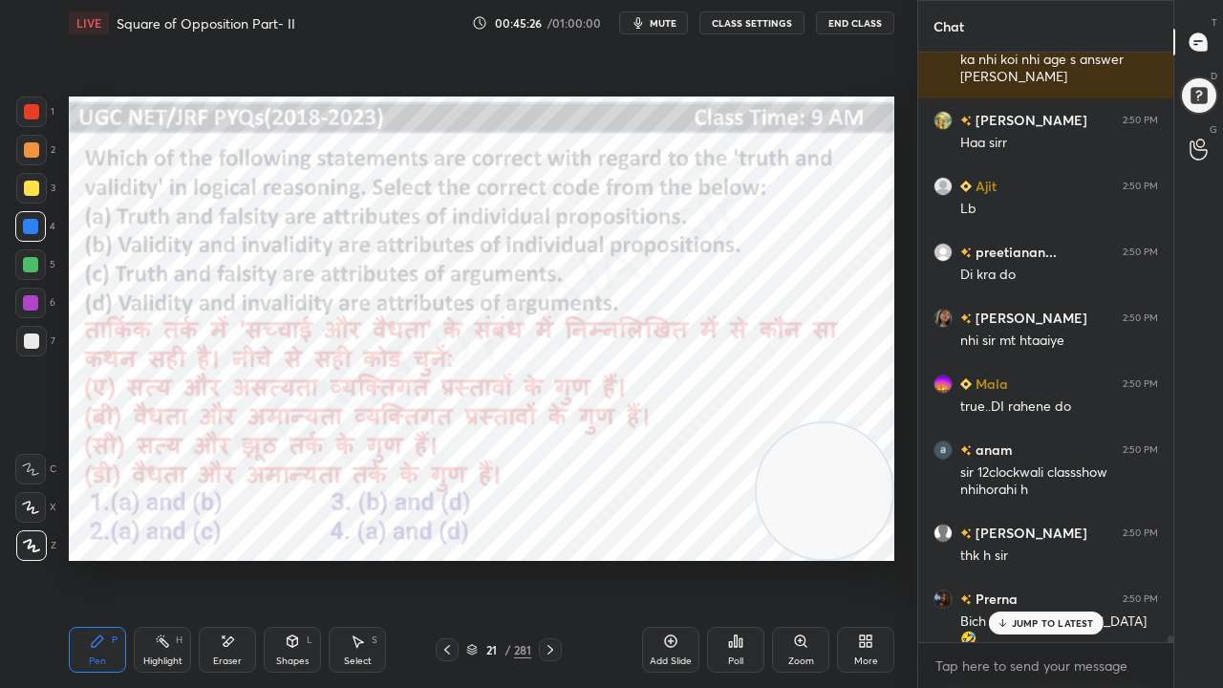
click at [228, 558] on icon at bounding box center [227, 642] width 15 height 16
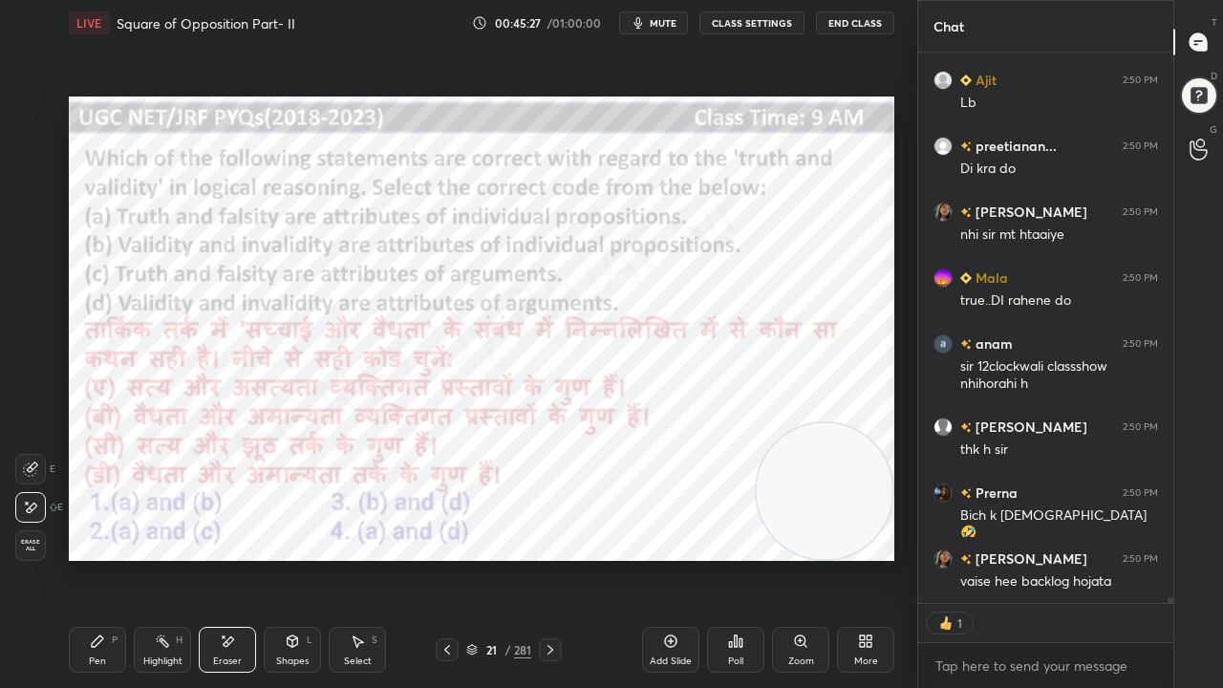
click at [38, 539] on span "Erase all" at bounding box center [30, 545] width 29 height 13
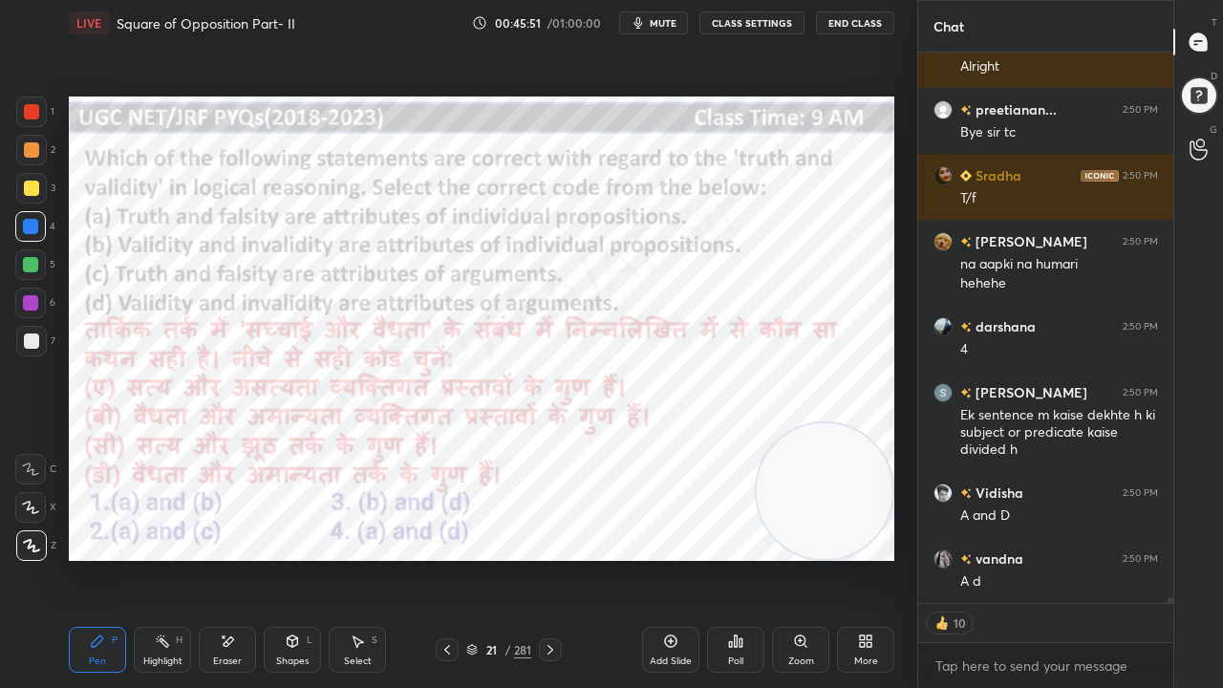
scroll to position [584, 249]
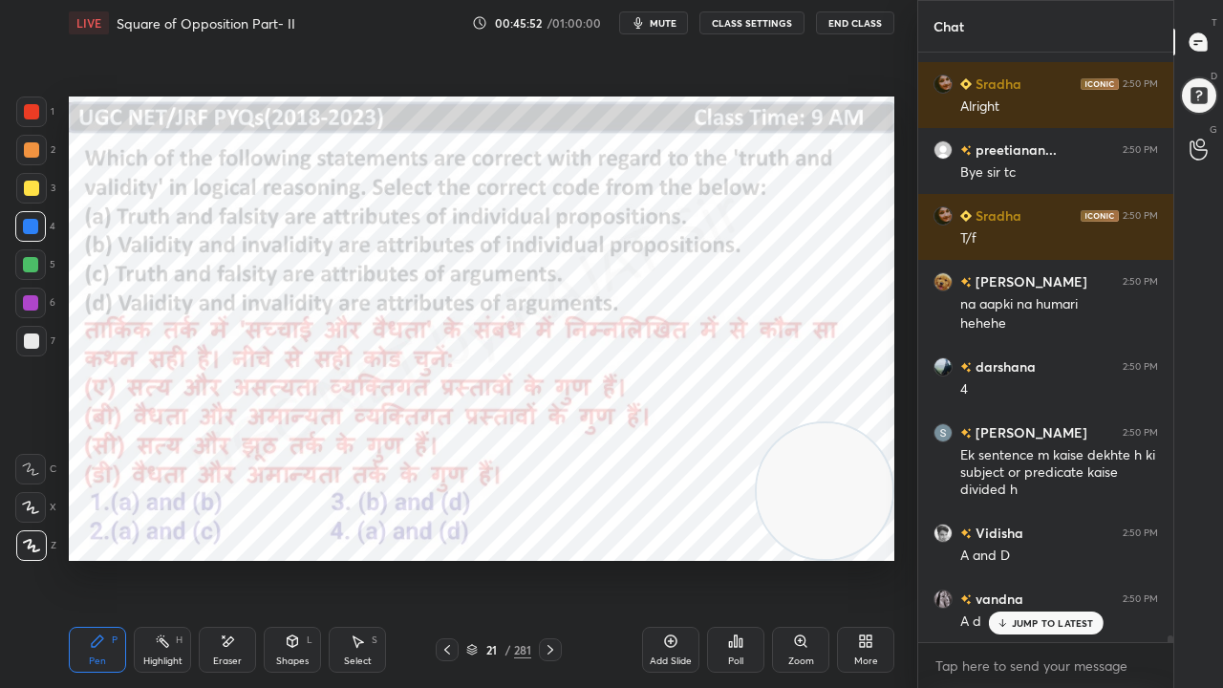
drag, startPoint x: 497, startPoint y: 646, endPoint x: 502, endPoint y: 629, distance: 17.9
click at [499, 558] on div "21" at bounding box center [491, 649] width 19 height 11
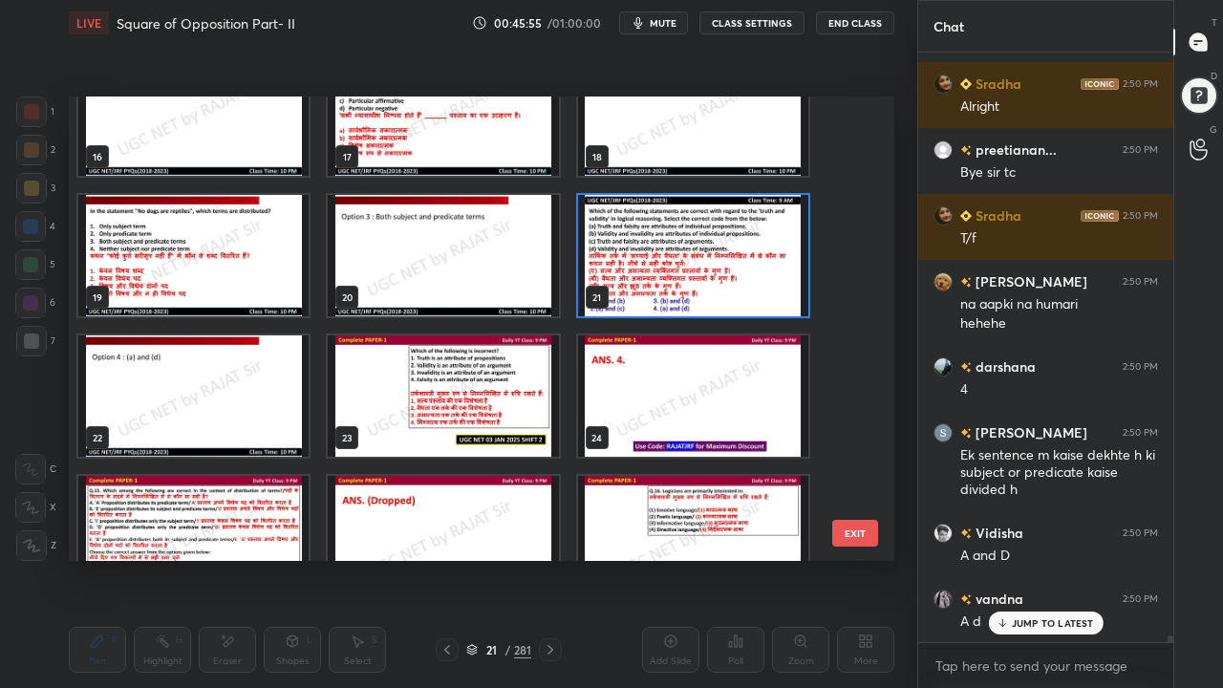
click at [487, 390] on img "grid" at bounding box center [443, 396] width 230 height 121
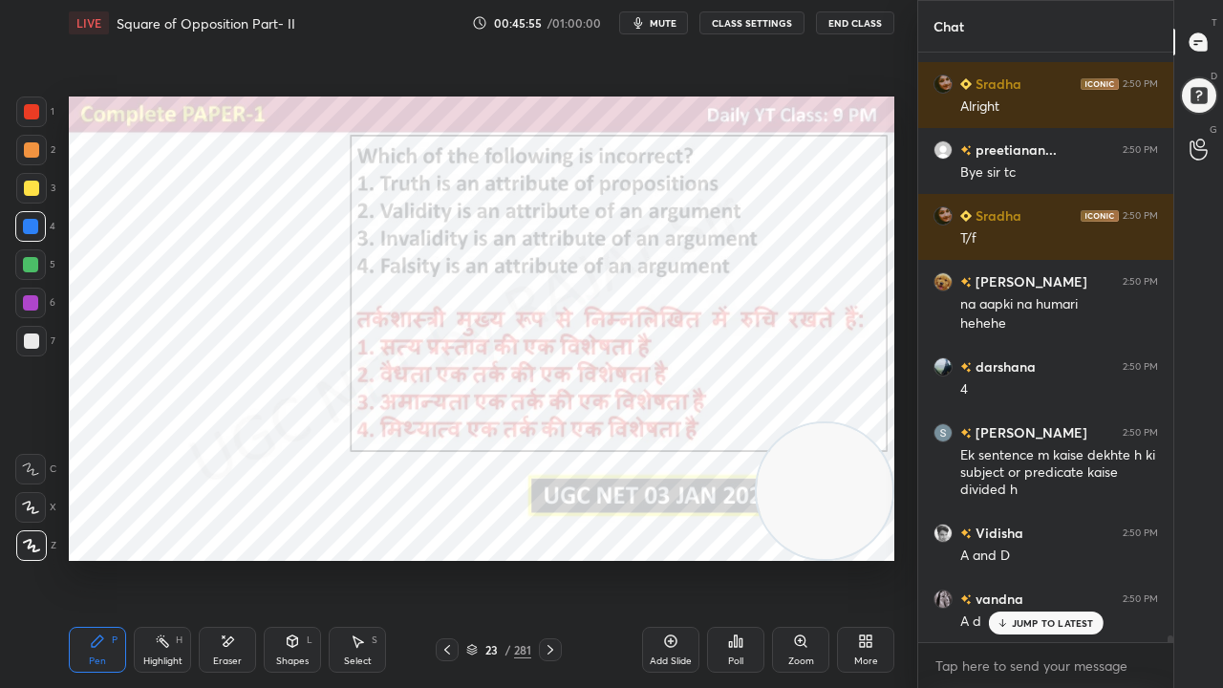
click at [487, 390] on img "grid" at bounding box center [443, 396] width 230 height 121
click at [551, 558] on icon at bounding box center [550, 649] width 15 height 15
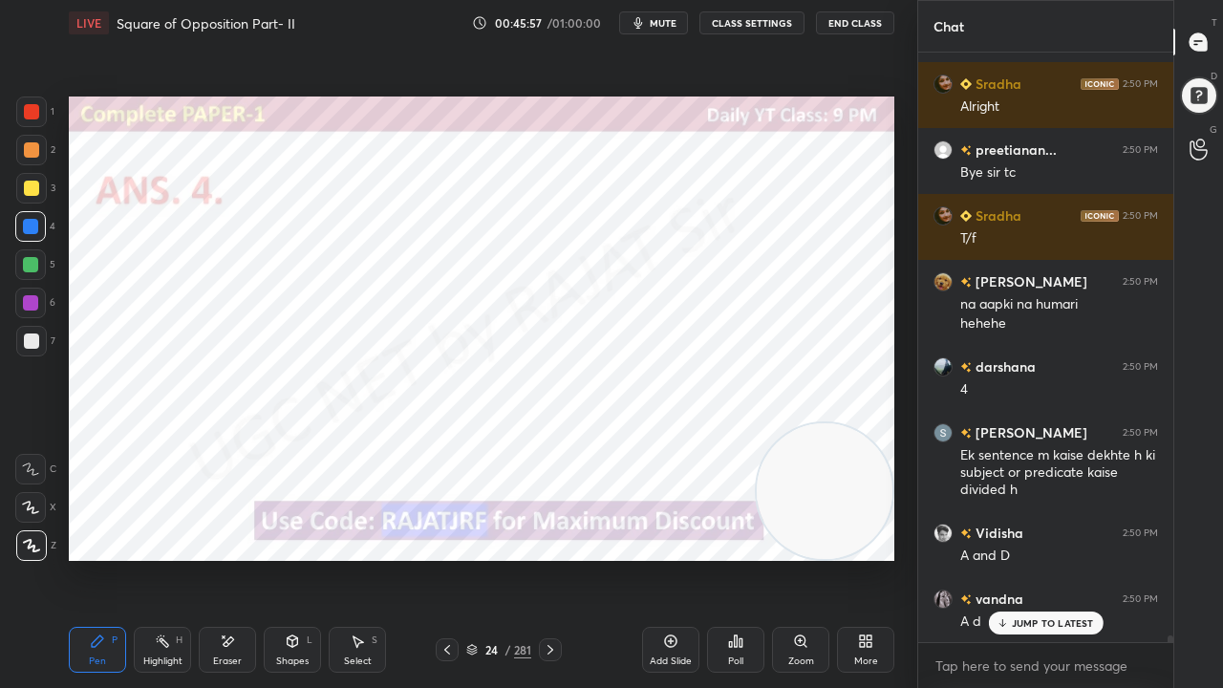
click at [551, 558] on icon at bounding box center [550, 649] width 15 height 15
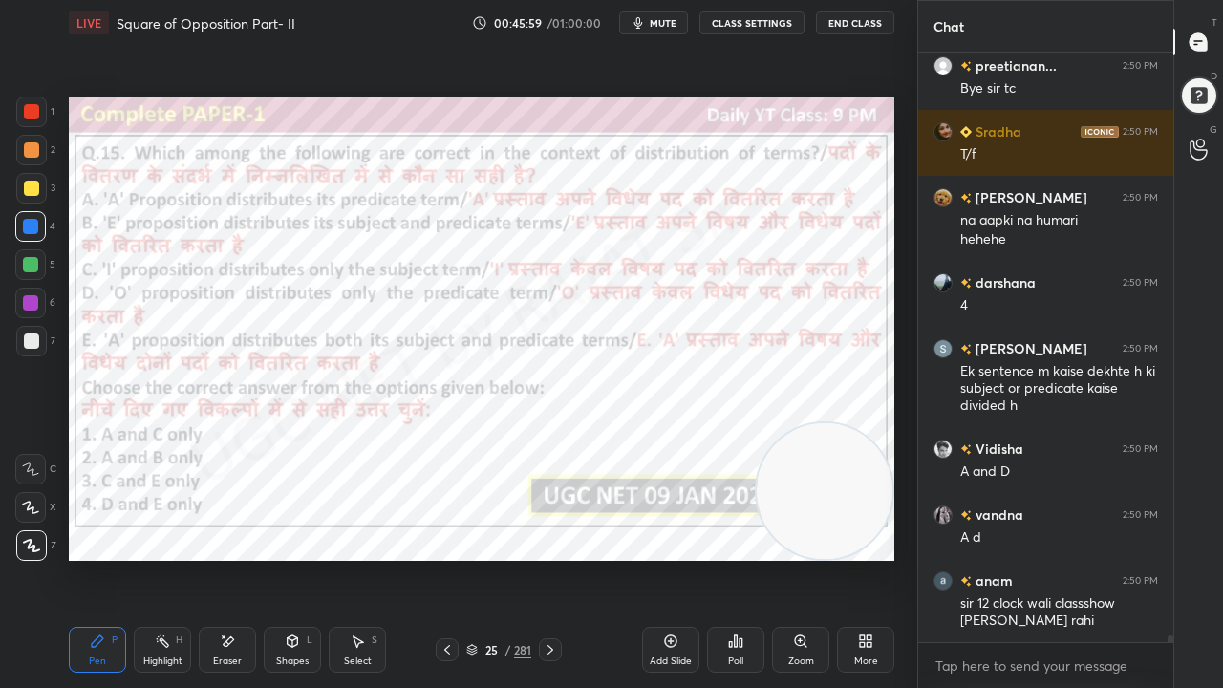
drag, startPoint x: 509, startPoint y: 645, endPoint x: 521, endPoint y: 575, distance: 70.9
click at [507, 558] on div "/" at bounding box center [508, 649] width 6 height 11
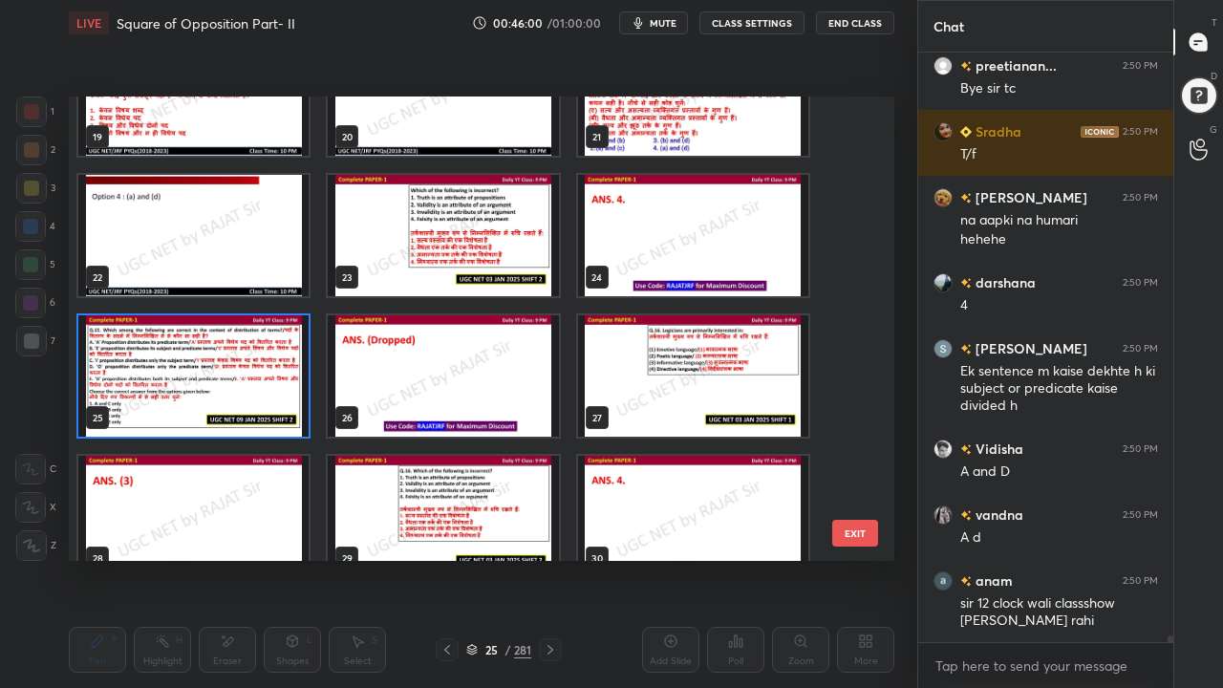
click at [310, 371] on div "25" at bounding box center [193, 376] width 234 height 125
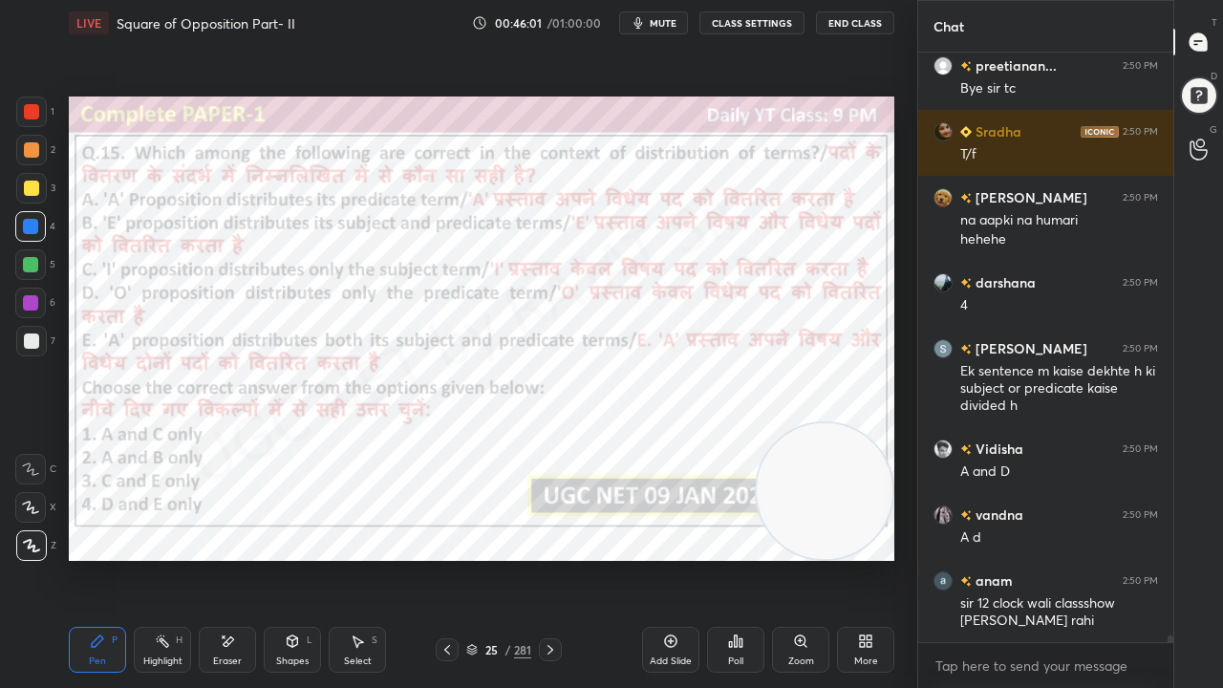
click at [310, 371] on div "25" at bounding box center [193, 376] width 234 height 125
click at [31, 103] on div at bounding box center [31, 112] width 31 height 31
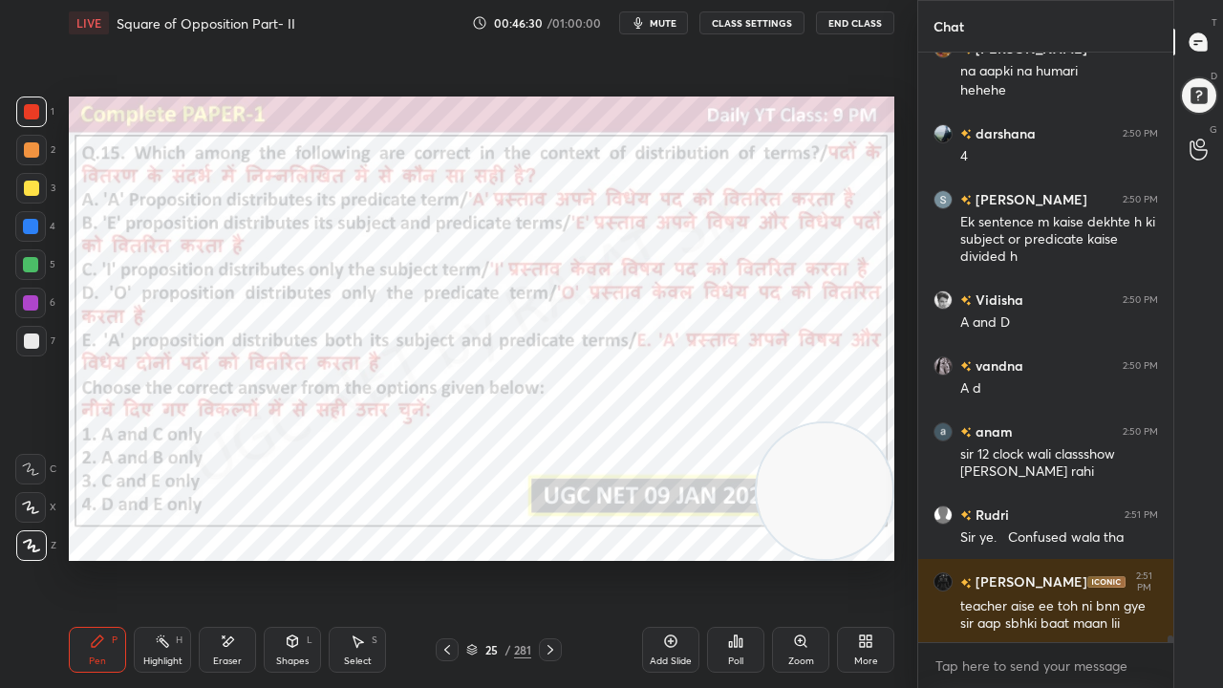
click at [495, 558] on div "25" at bounding box center [491, 649] width 19 height 11
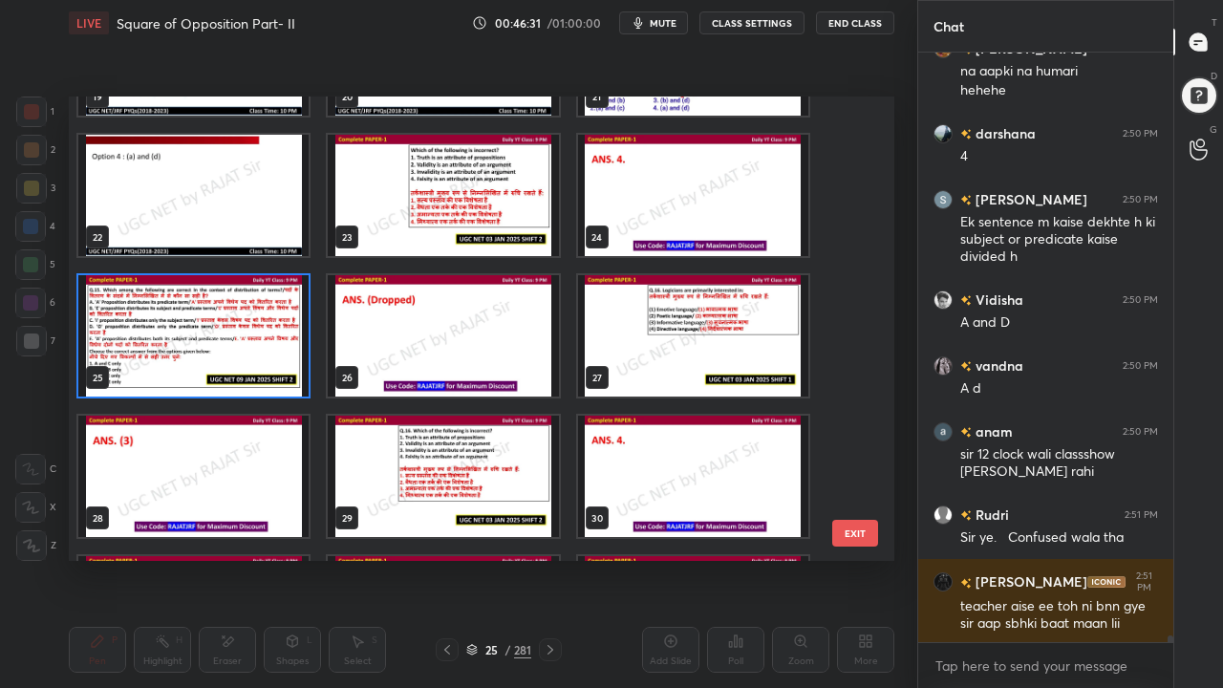
scroll to position [963, 0]
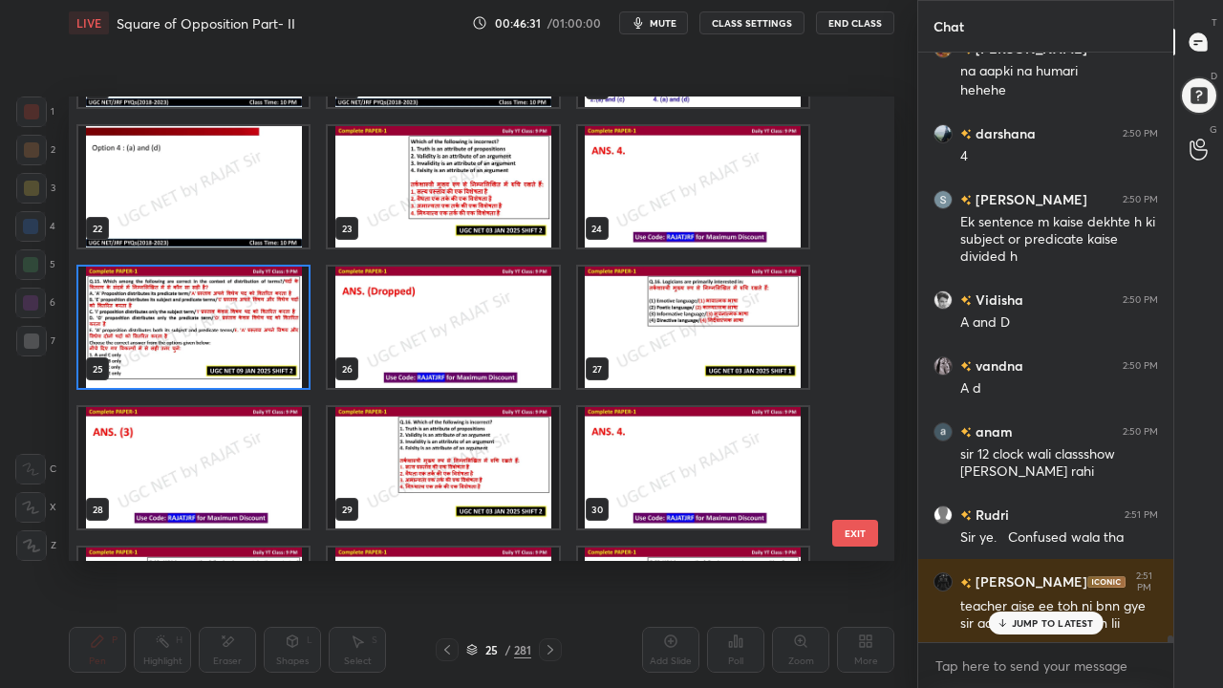
click at [240, 327] on img "grid" at bounding box center [193, 327] width 230 height 121
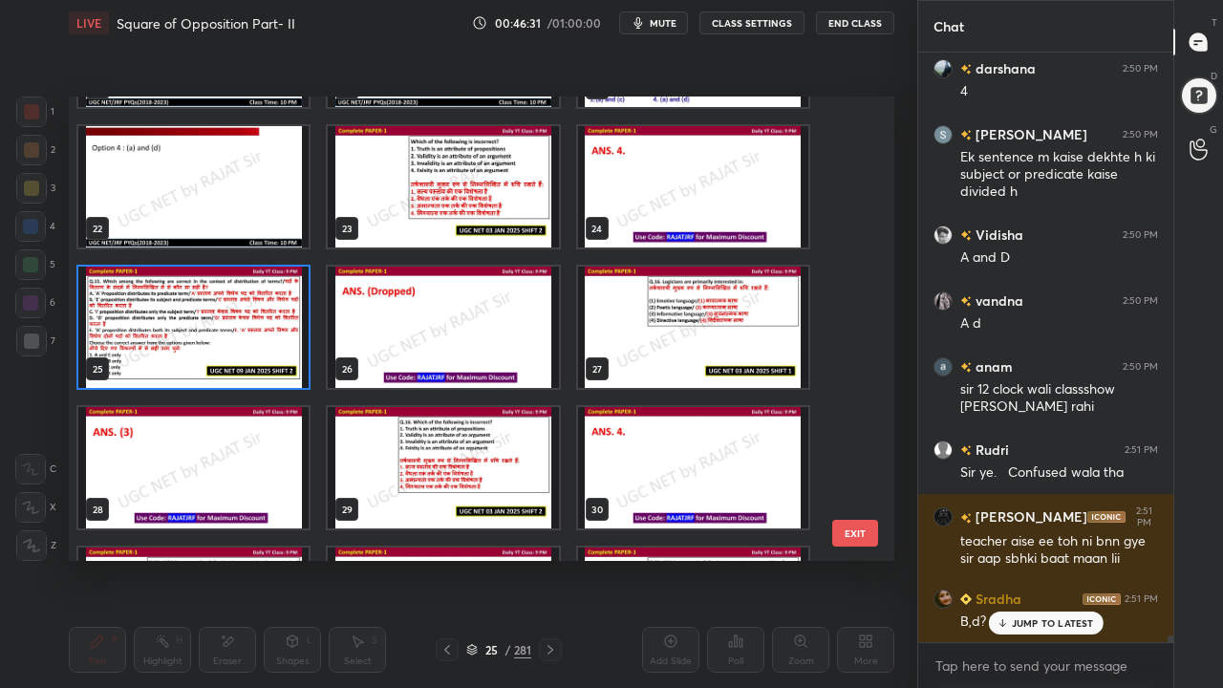
click at [240, 326] on img "grid" at bounding box center [193, 327] width 230 height 121
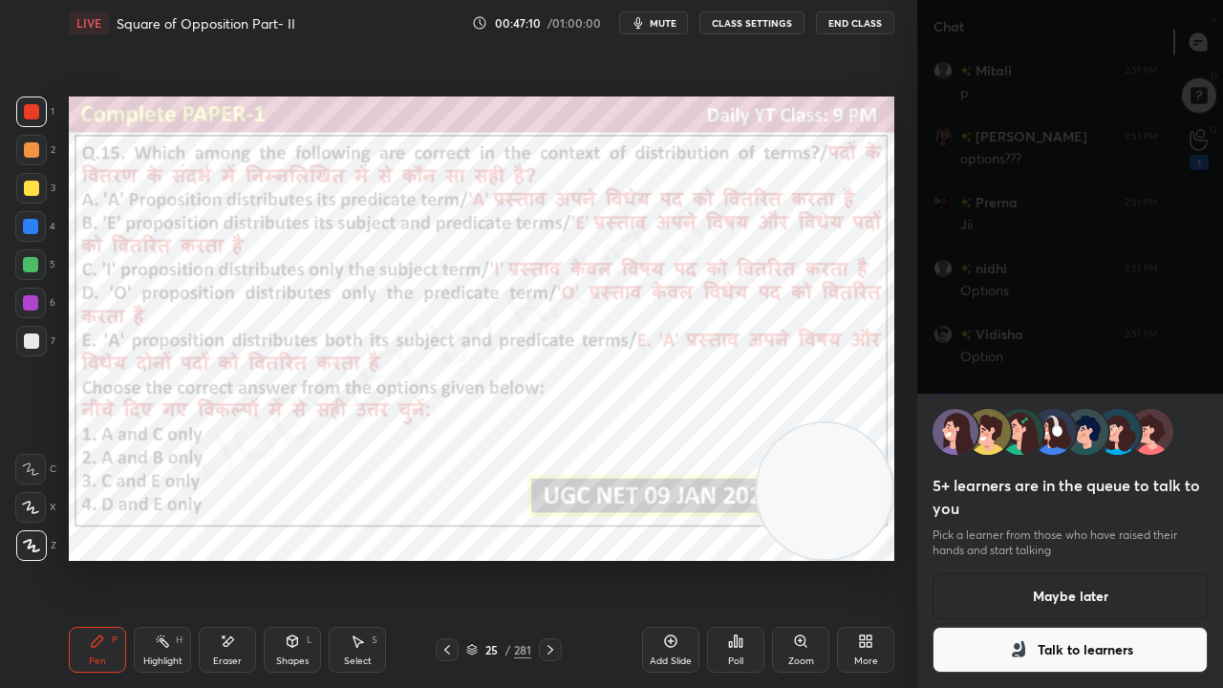
scroll to position [55416, 0]
drag, startPoint x: 227, startPoint y: 644, endPoint x: 228, endPoint y: 611, distance: 33.5
click at [227, 558] on icon at bounding box center [229, 642] width 11 height 10
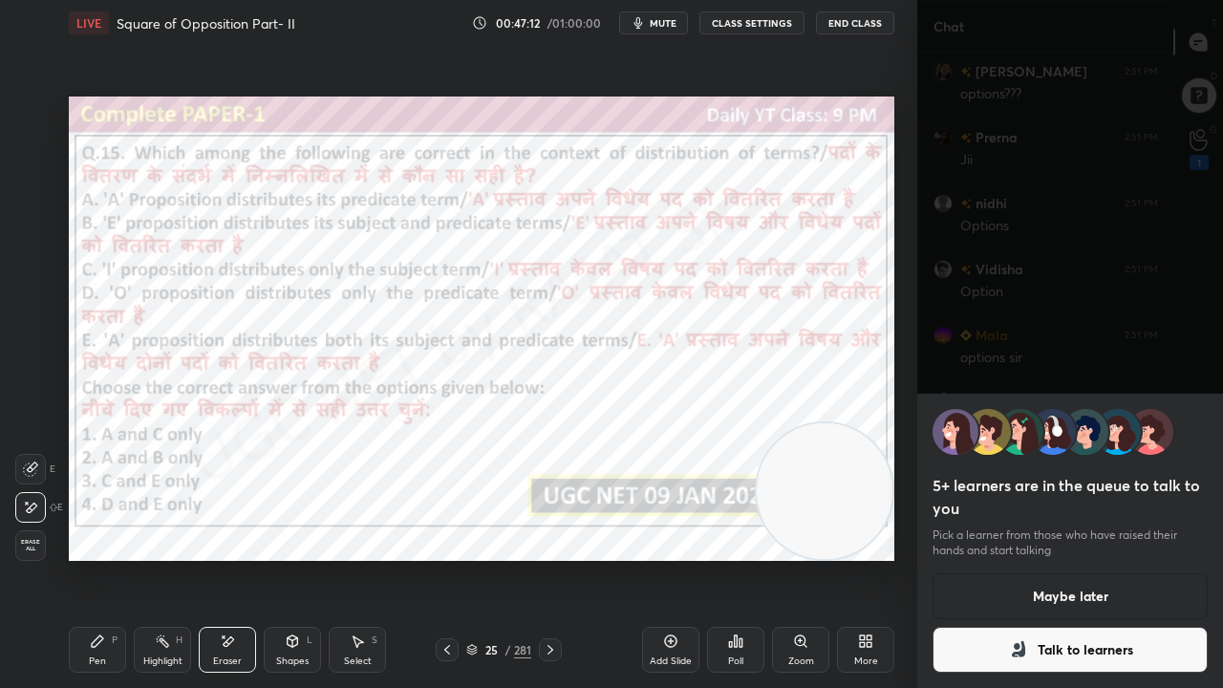
scroll to position [55483, 0]
drag, startPoint x: 85, startPoint y: 645, endPoint x: 229, endPoint y: 627, distance: 145.5
click at [90, 558] on div "Pen P" at bounding box center [97, 650] width 57 height 46
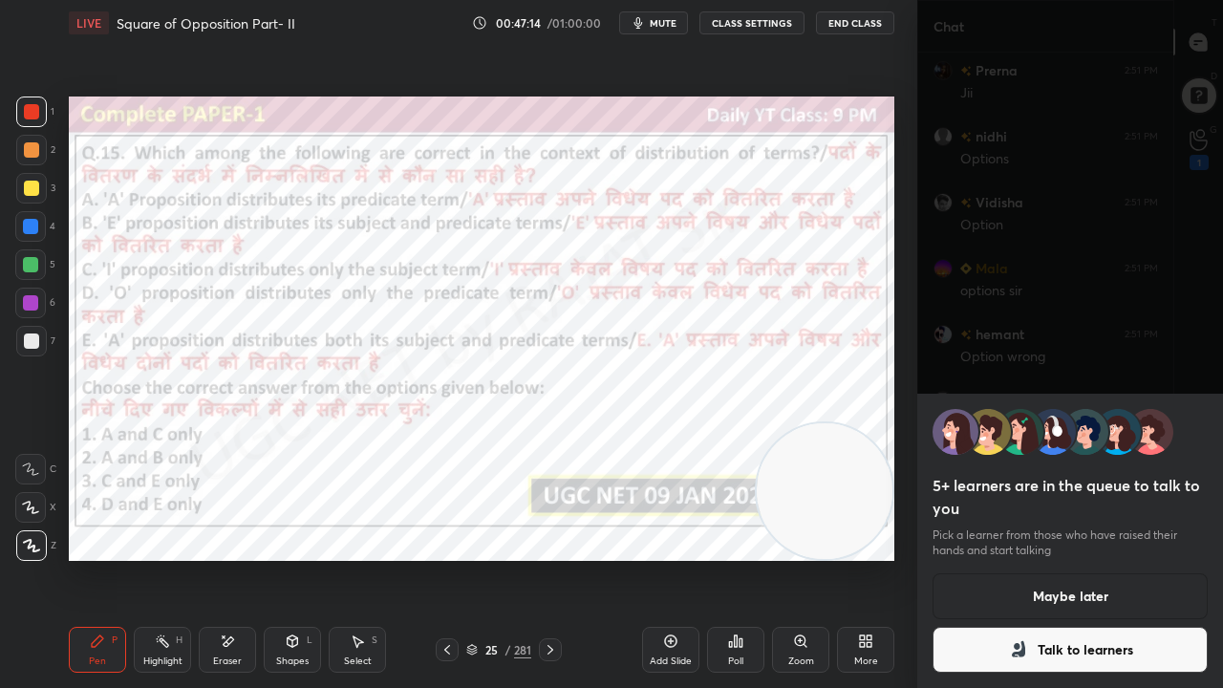
click at [983, 558] on button "Talk to learners" at bounding box center [1070, 650] width 275 height 46
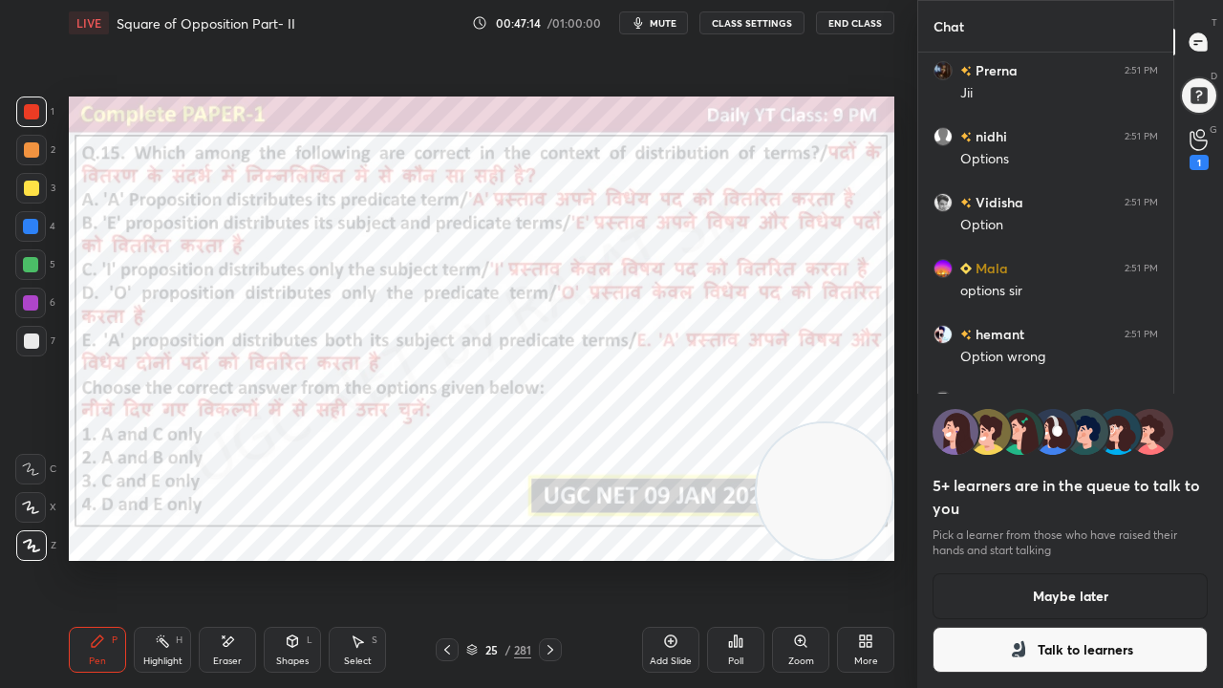
scroll to position [6, 6]
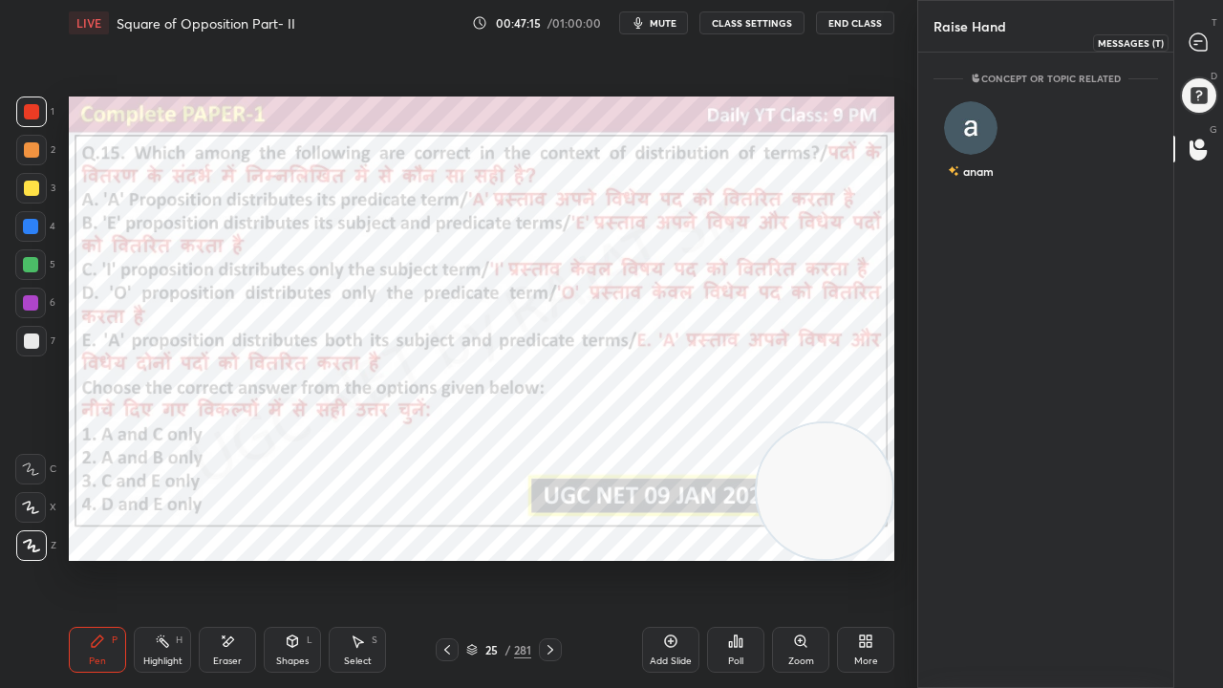
click at [1212, 26] on div at bounding box center [1199, 42] width 38 height 34
type textarea "x"
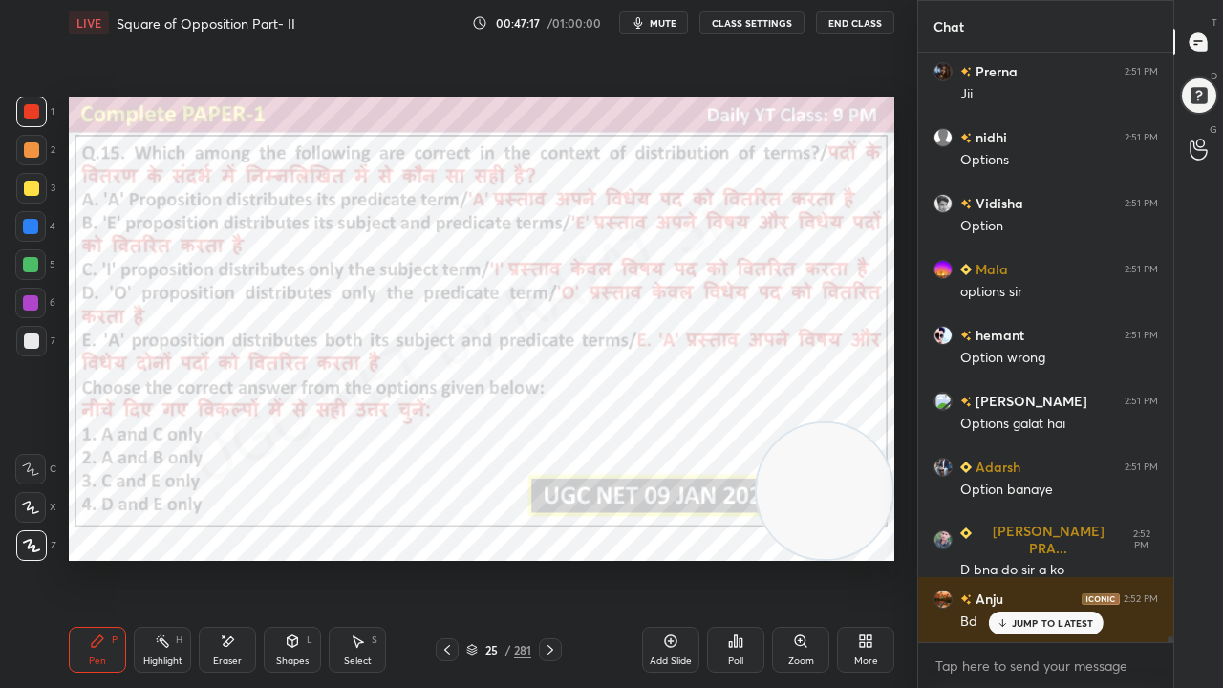
scroll to position [55919, 0]
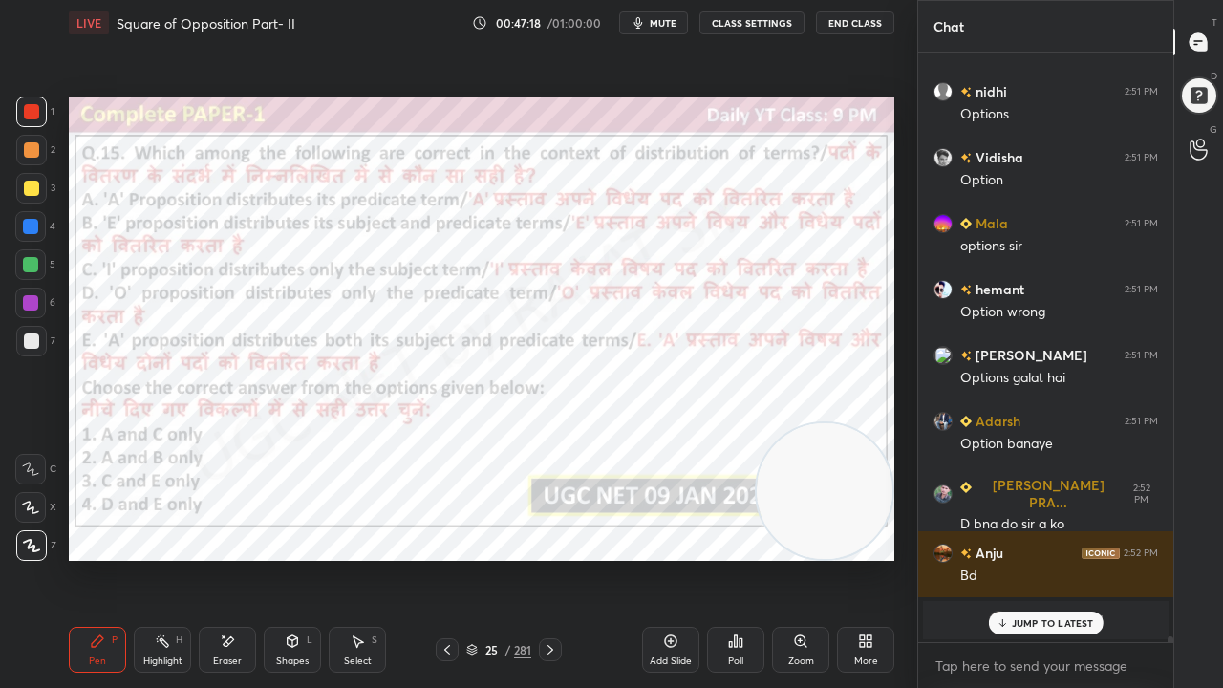
click at [721, 558] on div "Poll" at bounding box center [735, 650] width 57 height 46
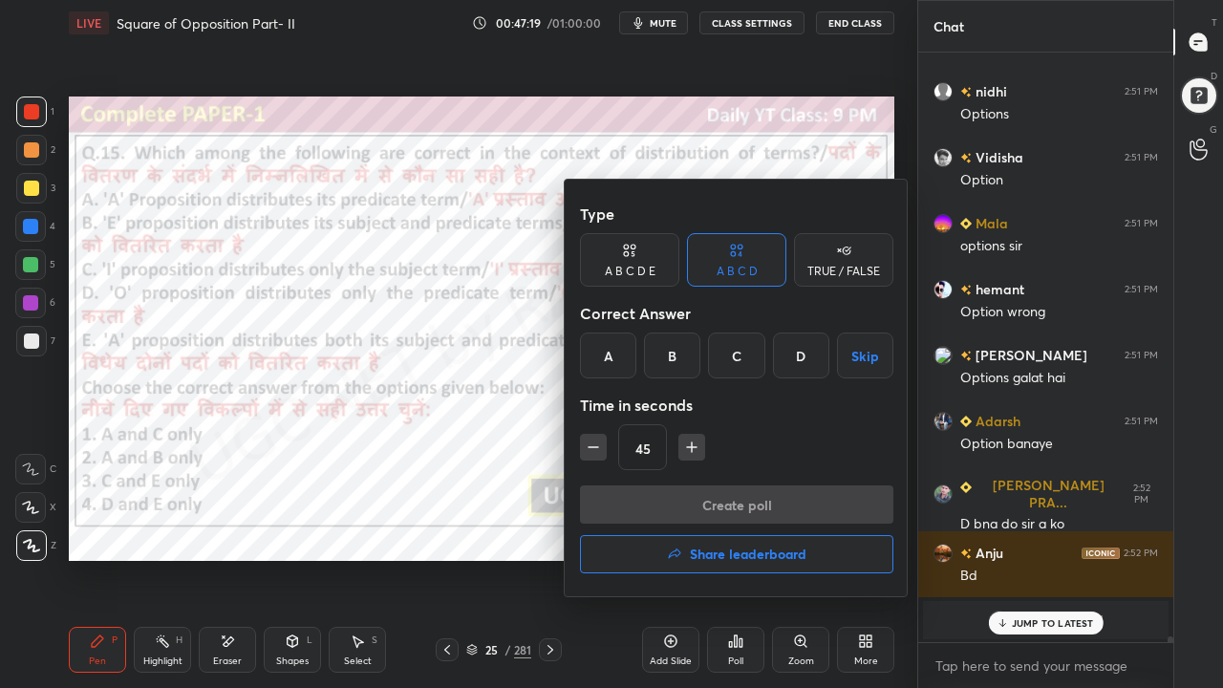
drag, startPoint x: 671, startPoint y: 359, endPoint x: 661, endPoint y: 419, distance: 60.0
click at [670, 363] on div "B" at bounding box center [672, 356] width 56 height 46
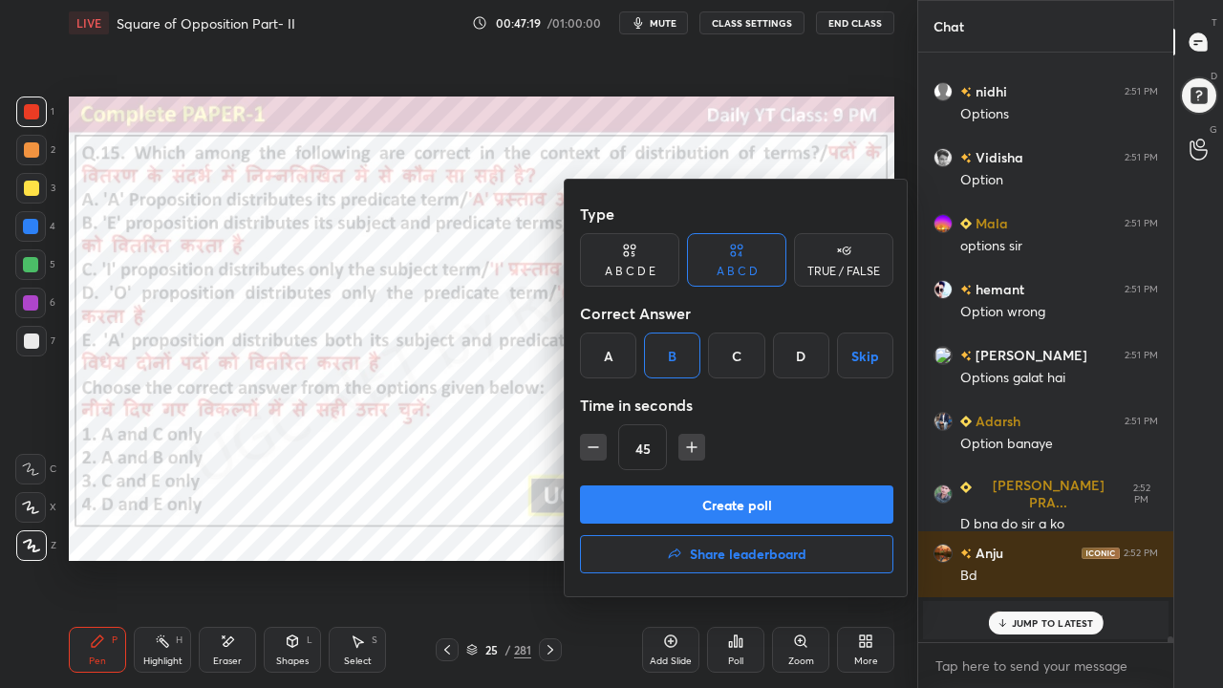
drag, startPoint x: 593, startPoint y: 446, endPoint x: 600, endPoint y: 454, distance: 10.8
click at [596, 449] on icon "button" at bounding box center [593, 447] width 19 height 19
type input "30"
click at [616, 482] on div "Type A B C D E A B C D TRUE / FALSE Correct Answer A B C D Skip Time in seconds…" at bounding box center [737, 340] width 314 height 291
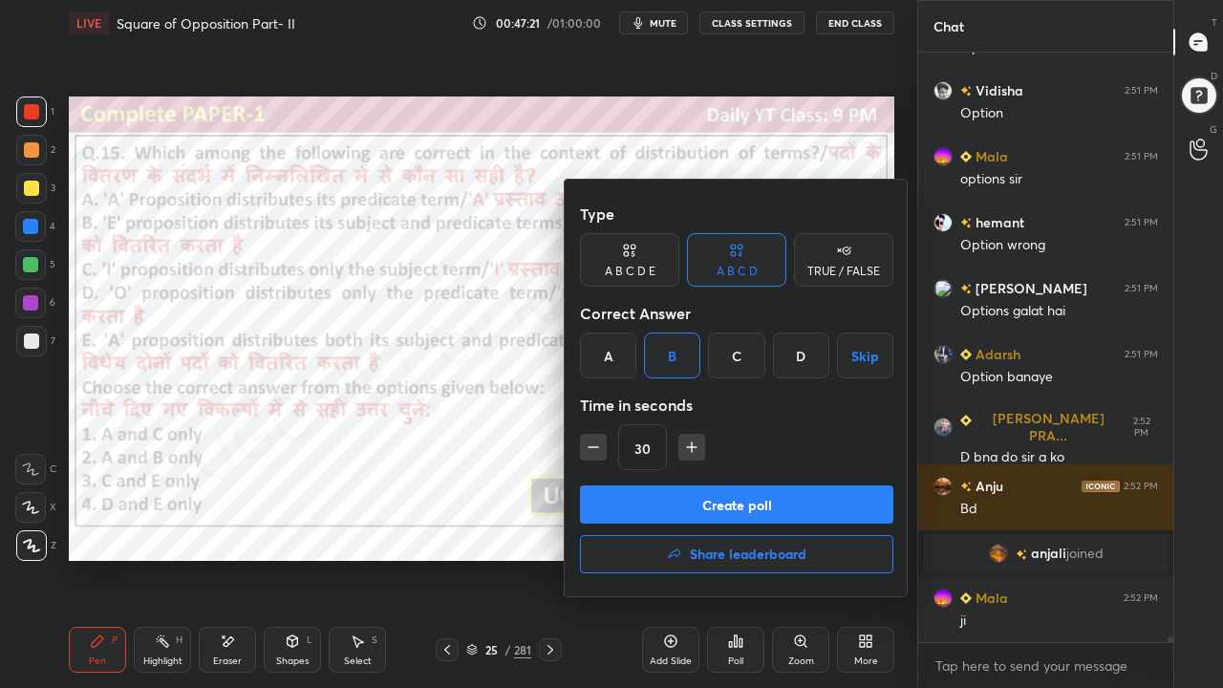
click at [636, 510] on button "Create poll" at bounding box center [737, 505] width 314 height 38
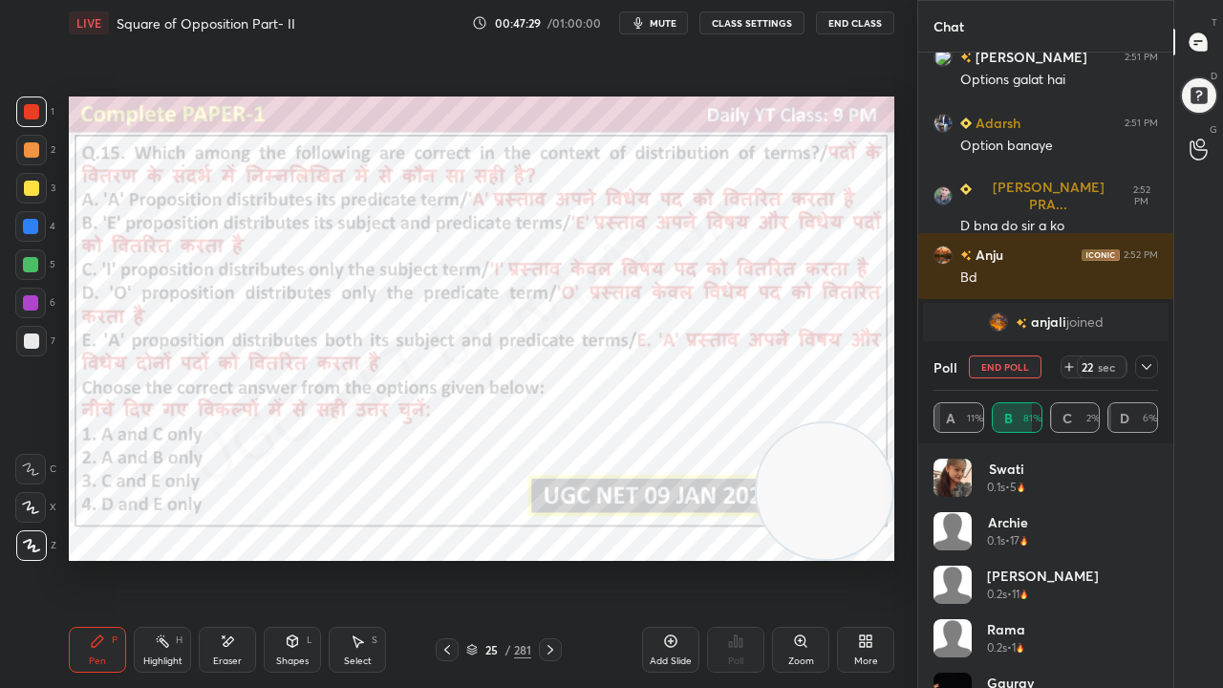
click at [1153, 365] on div at bounding box center [1147, 367] width 23 height 23
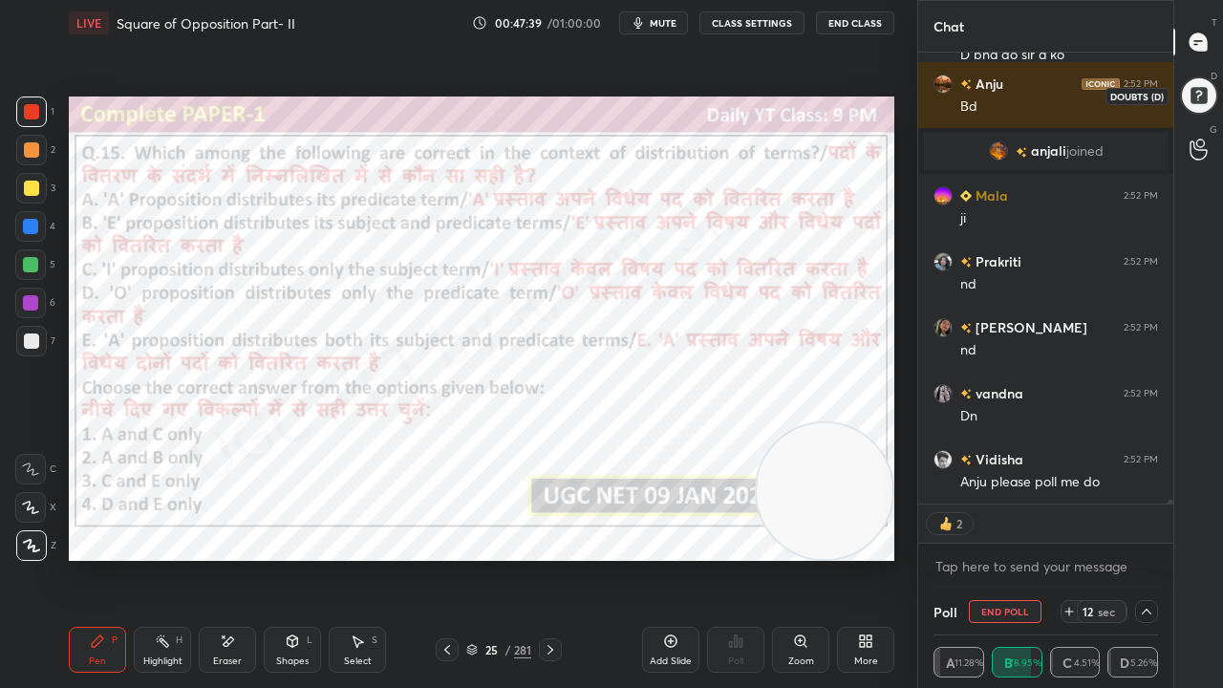
click at [1193, 95] on div at bounding box center [1199, 96] width 40 height 40
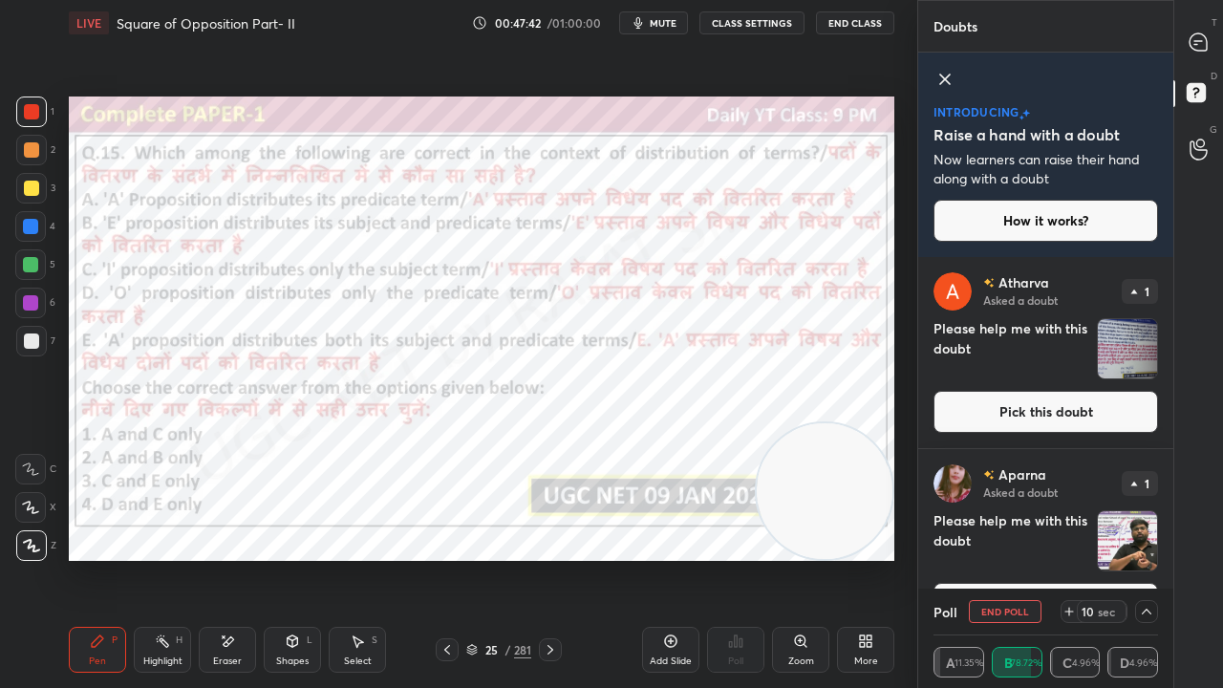
click at [1007, 213] on button "How it works?" at bounding box center [1046, 221] width 225 height 42
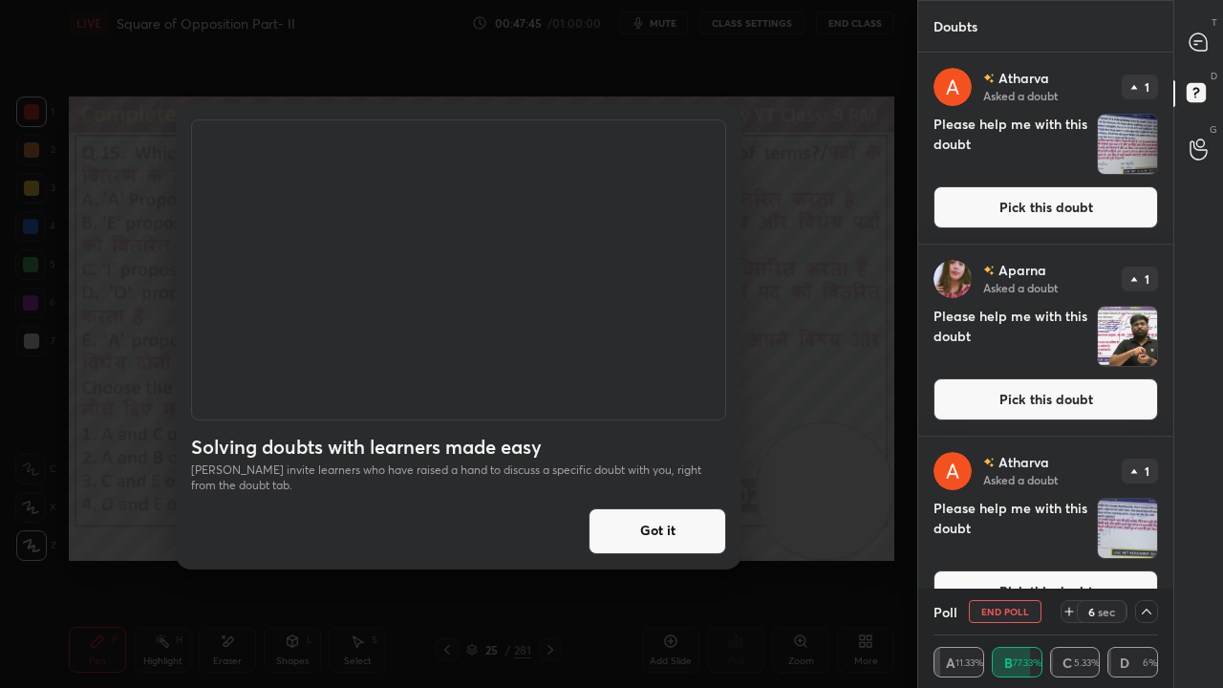
click at [640, 529] on button "Got it" at bounding box center [658, 532] width 138 height 46
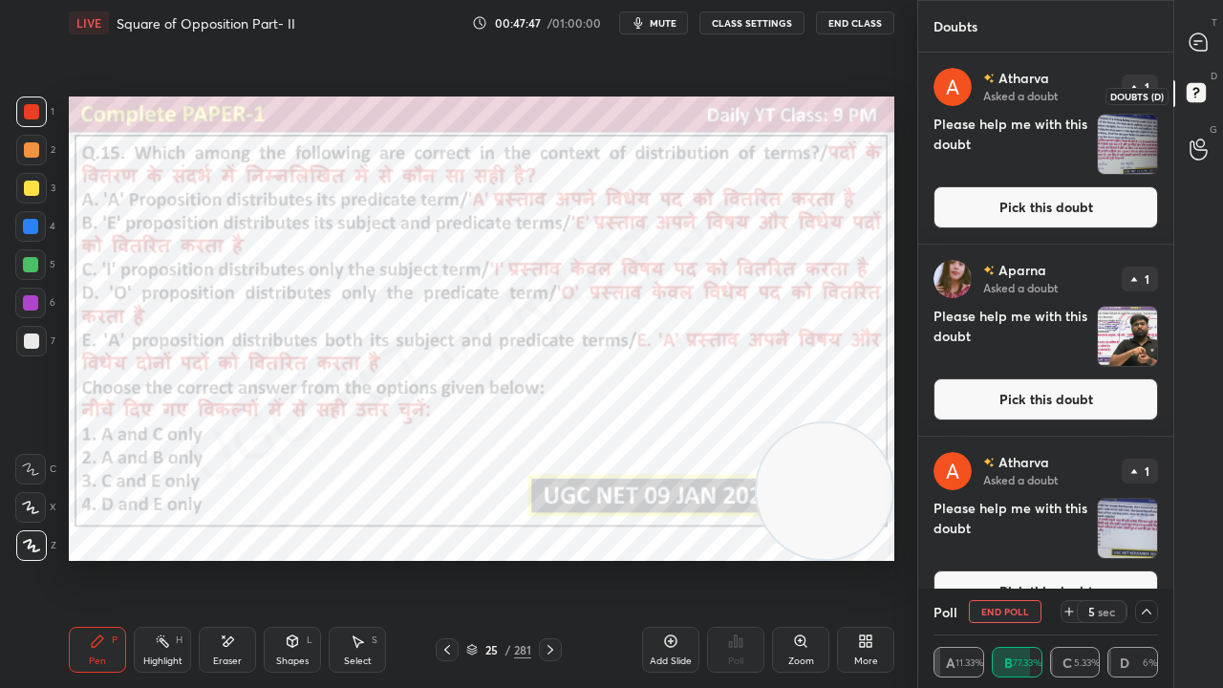
click at [1202, 97] on rect at bounding box center [1196, 93] width 18 height 18
drag, startPoint x: 1193, startPoint y: 32, endPoint x: 1154, endPoint y: 50, distance: 42.8
click at [1193, 32] on icon at bounding box center [1199, 42] width 20 height 20
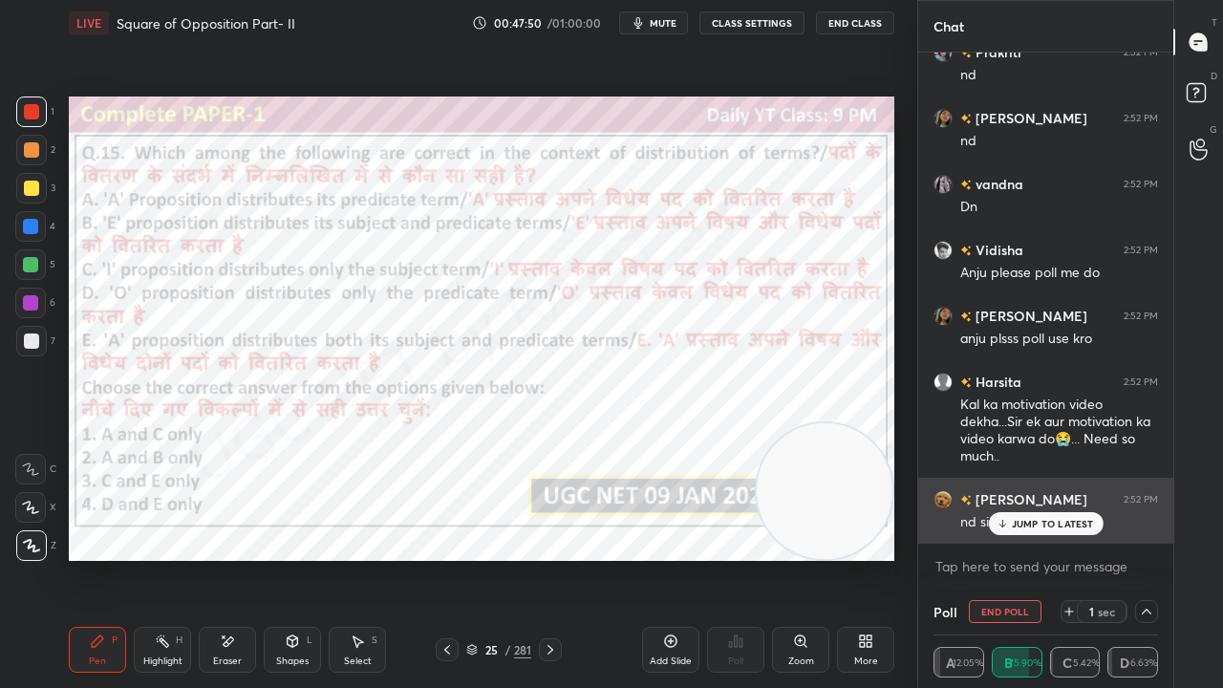
click at [997, 529] on div "JUMP TO LATEST" at bounding box center [1045, 523] width 115 height 23
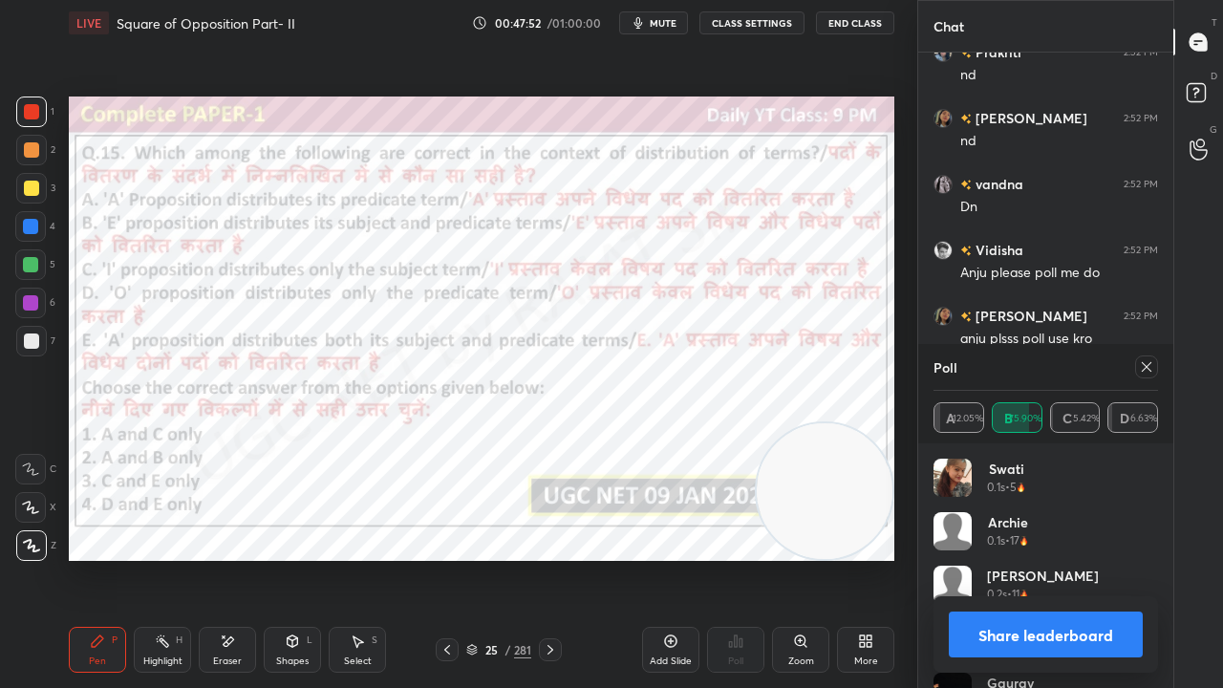
click at [1141, 367] on icon at bounding box center [1146, 366] width 15 height 15
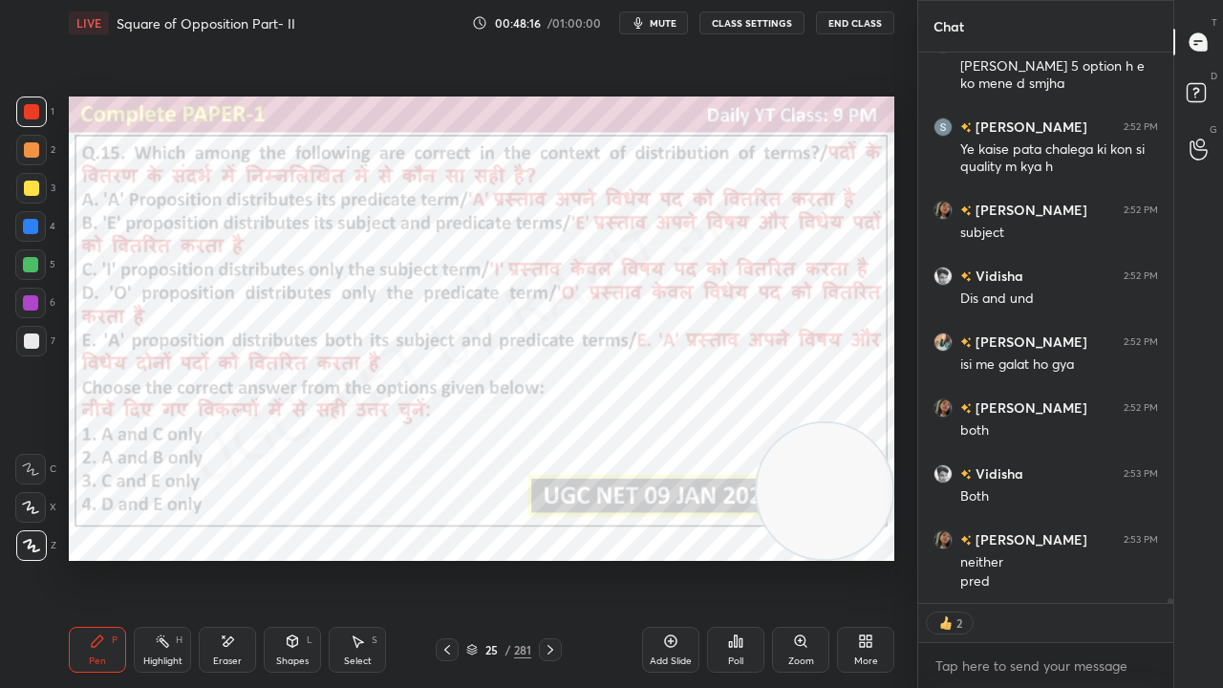
type textarea "x"
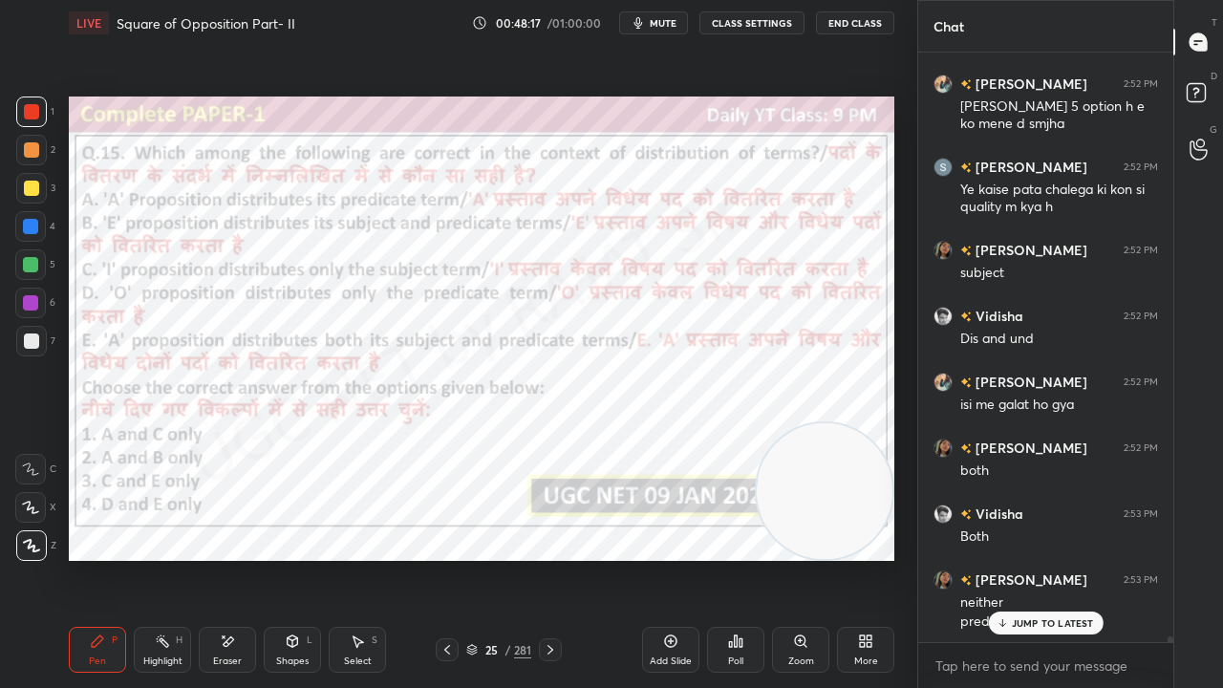
click at [493, 558] on div "25" at bounding box center [491, 649] width 19 height 11
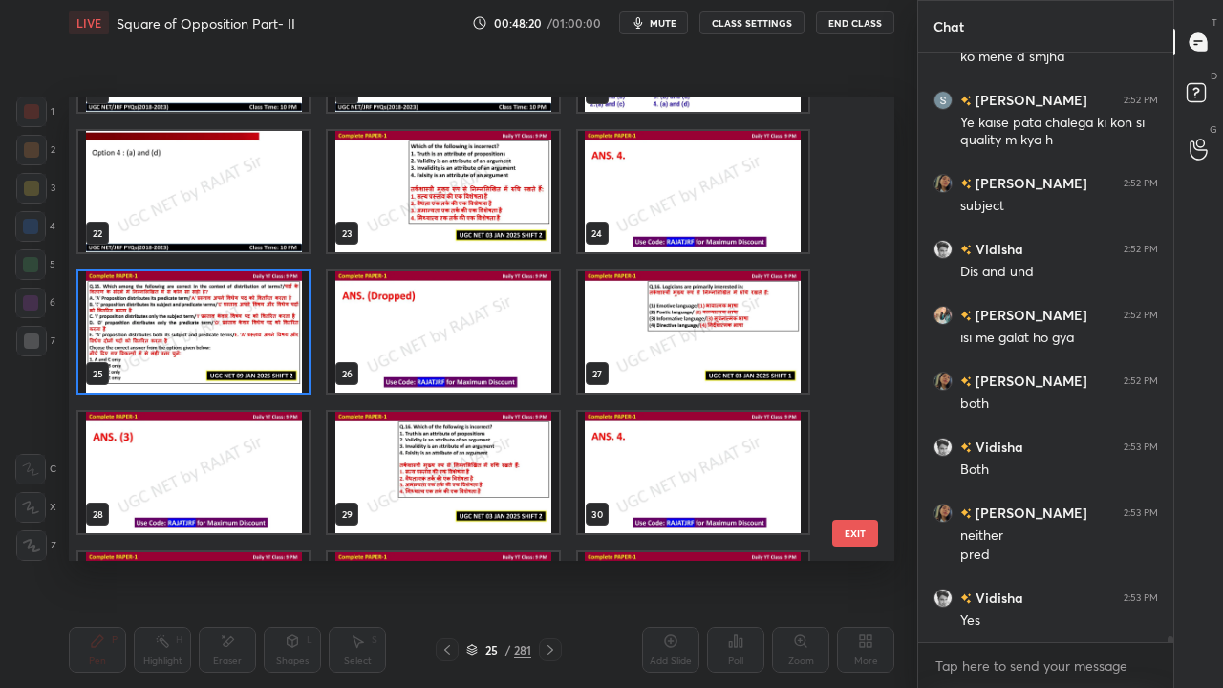
click at [672, 339] on img "grid" at bounding box center [693, 331] width 230 height 121
click at [672, 338] on img "grid" at bounding box center [693, 331] width 230 height 121
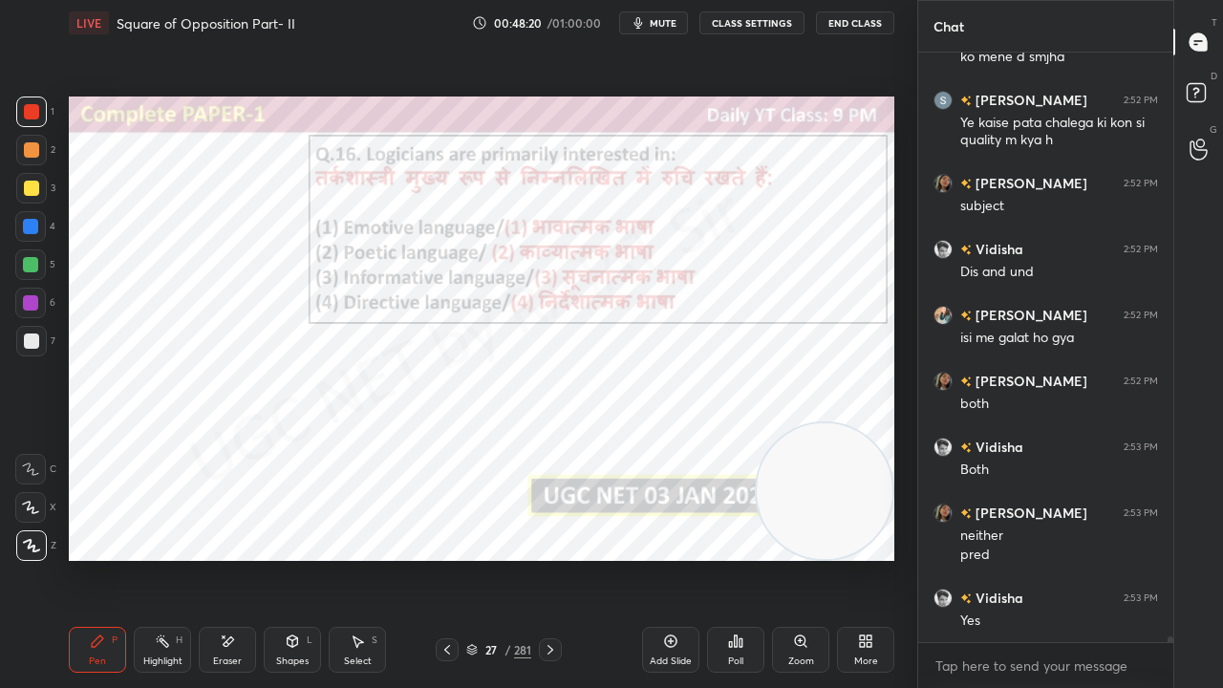
click at [675, 337] on img "grid" at bounding box center [693, 331] width 230 height 121
click at [554, 558] on icon at bounding box center [550, 649] width 15 height 15
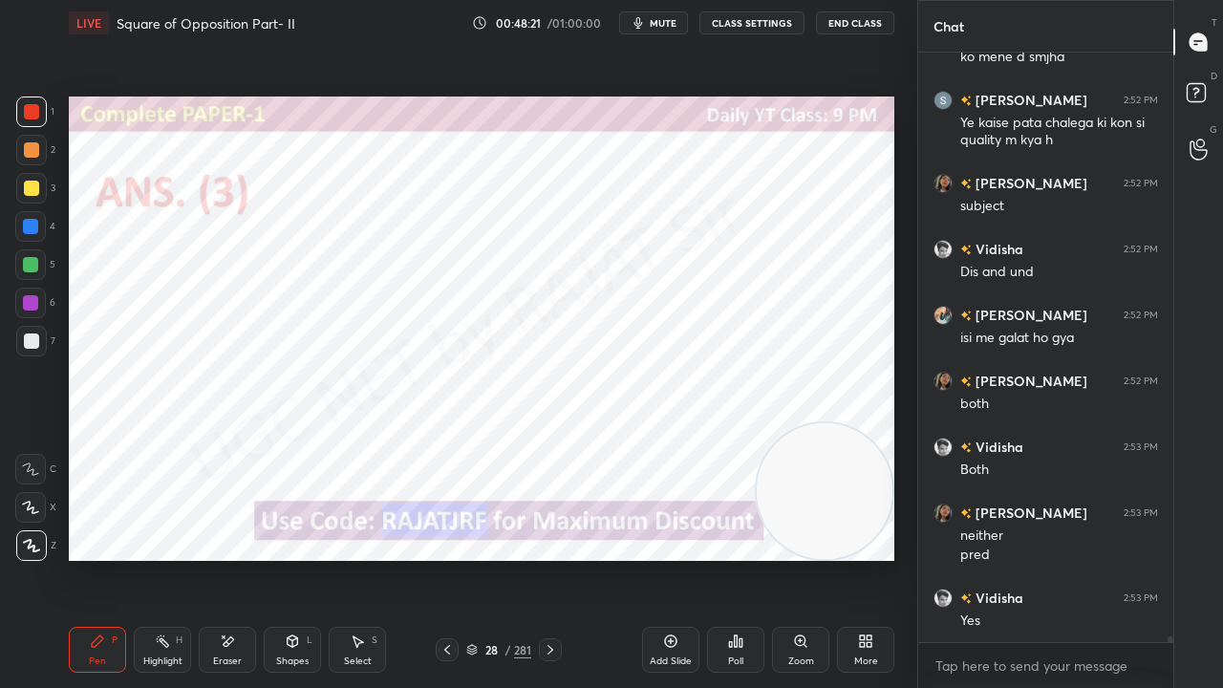
click at [551, 558] on icon at bounding box center [550, 649] width 15 height 15
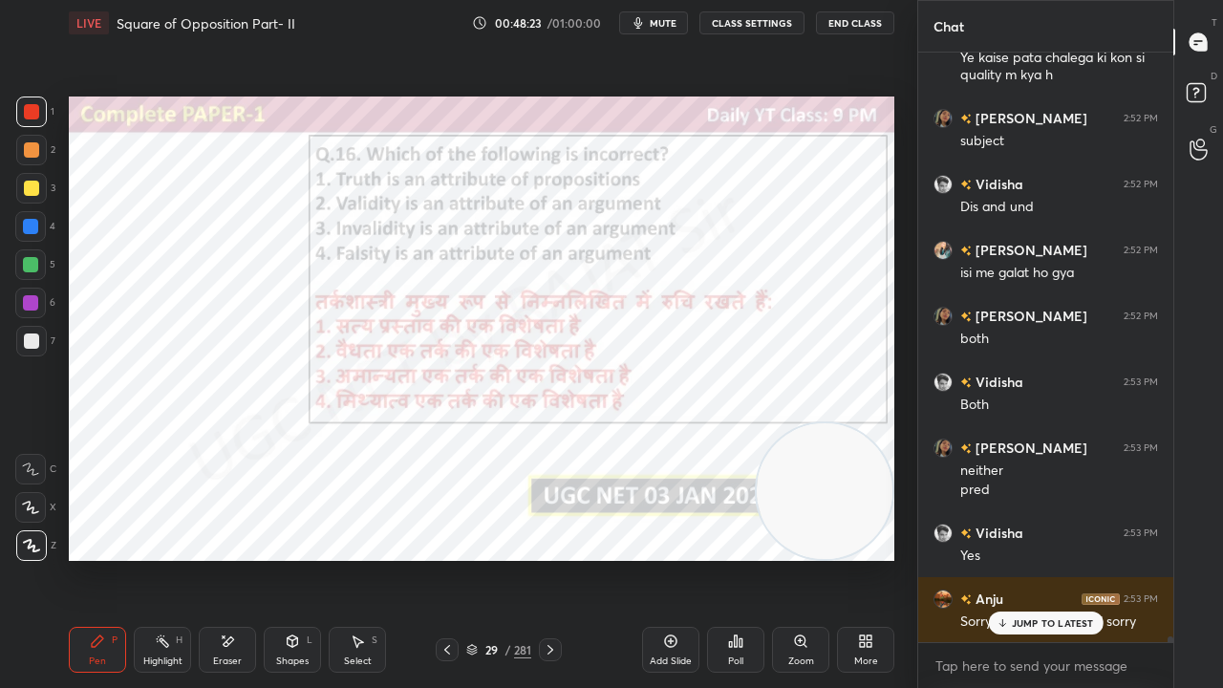
click at [548, 558] on icon at bounding box center [550, 649] width 15 height 15
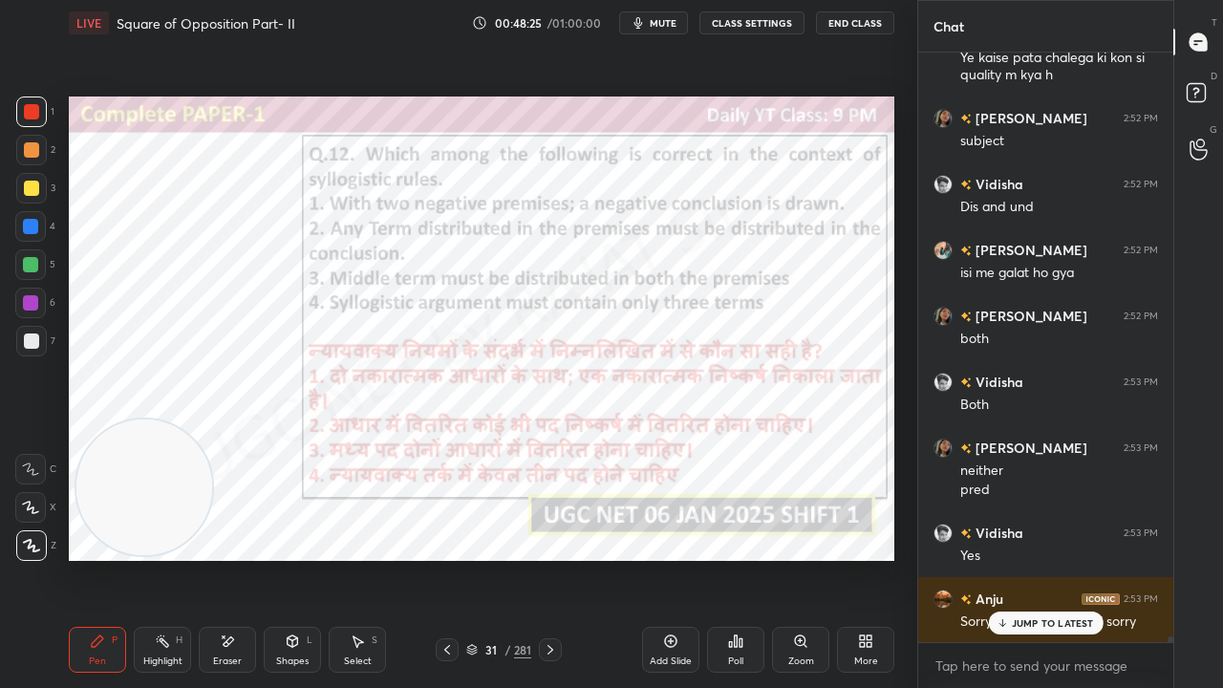
drag, startPoint x: 819, startPoint y: 480, endPoint x: 141, endPoint y: 483, distance: 677.7
click at [140, 483] on video at bounding box center [144, 488] width 136 height 136
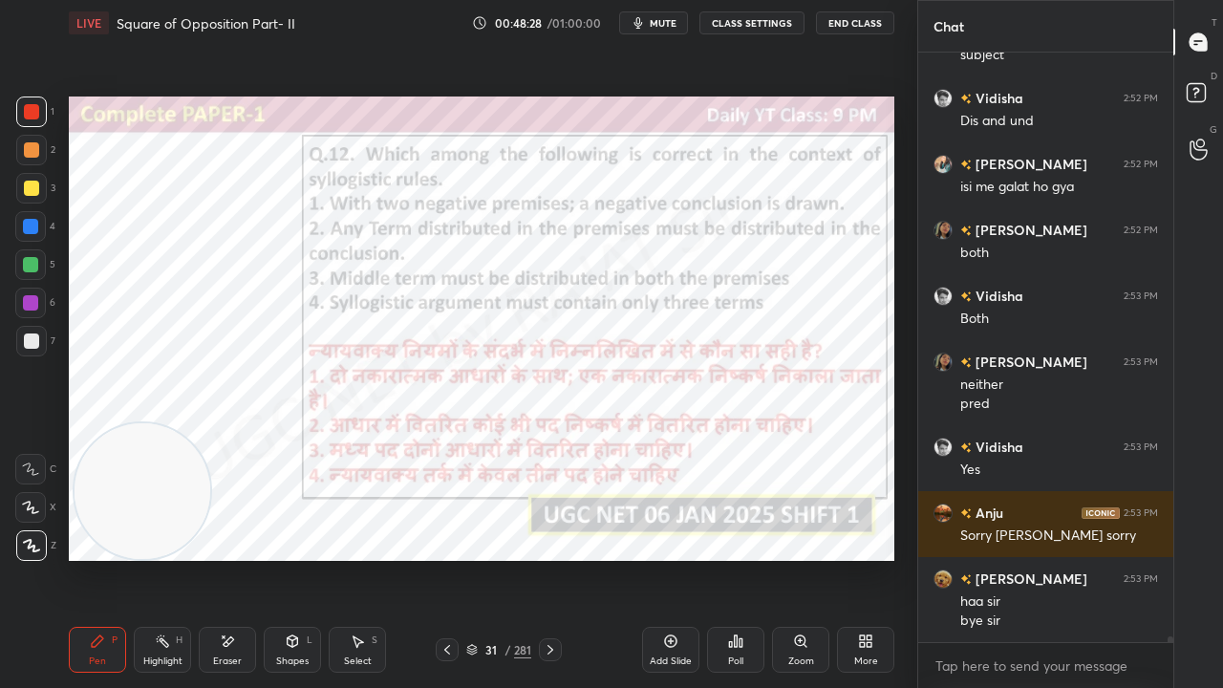
click at [497, 558] on div "31" at bounding box center [491, 649] width 19 height 11
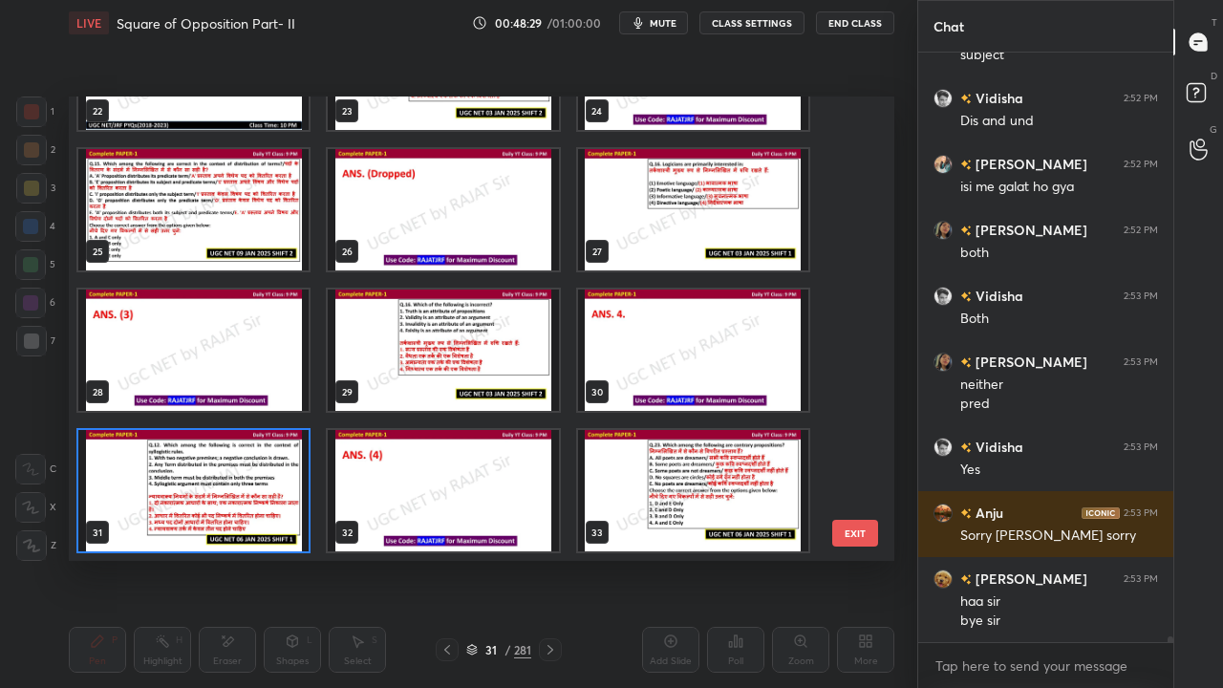
click at [257, 483] on img "grid" at bounding box center [193, 490] width 230 height 121
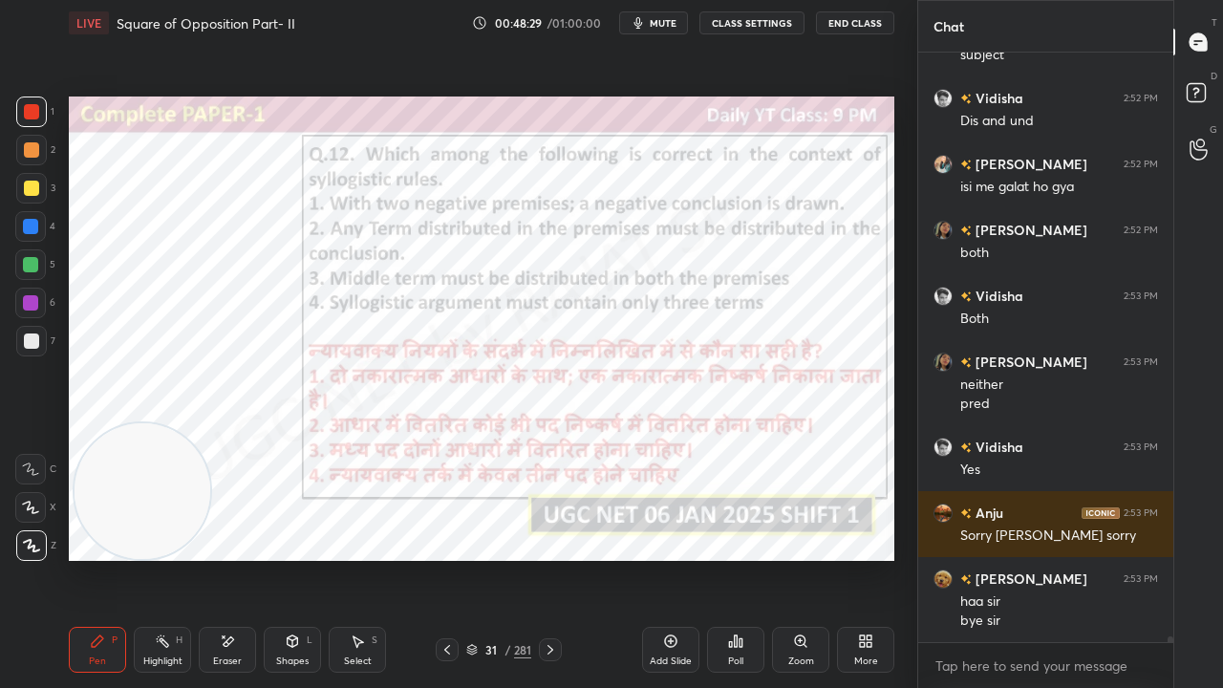
click at [258, 482] on img "grid" at bounding box center [193, 490] width 230 height 121
click at [740, 558] on icon at bounding box center [741, 643] width 3 height 9
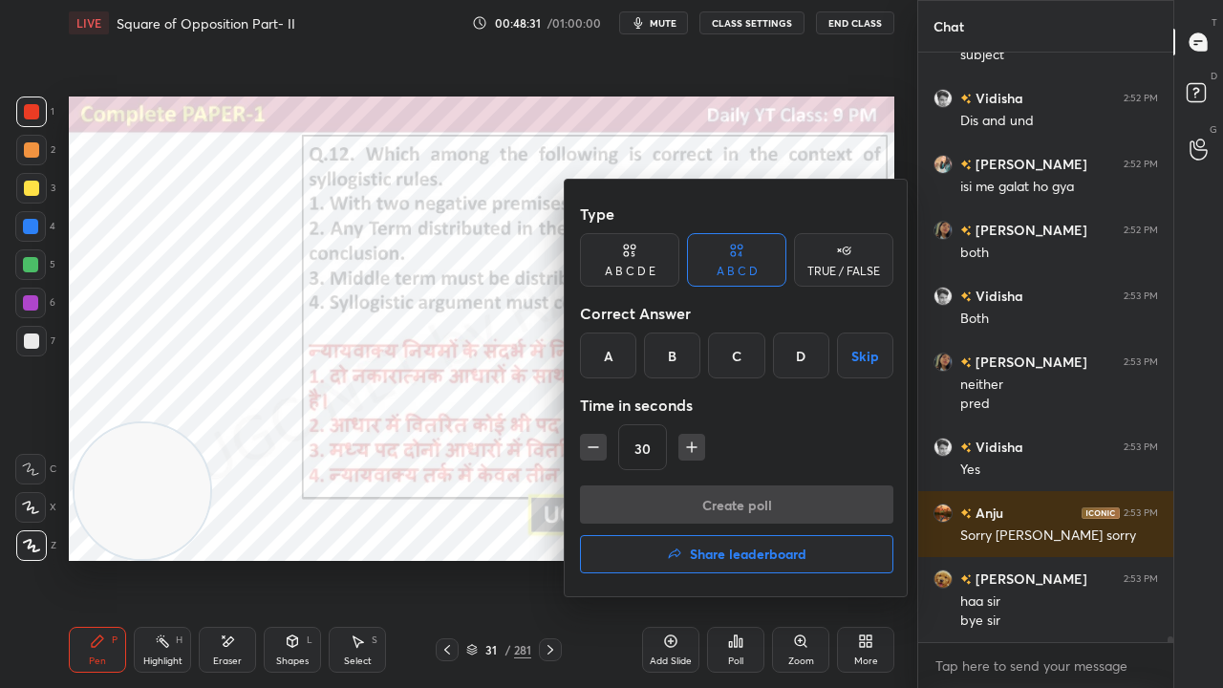
click at [784, 369] on div "D" at bounding box center [801, 356] width 56 height 46
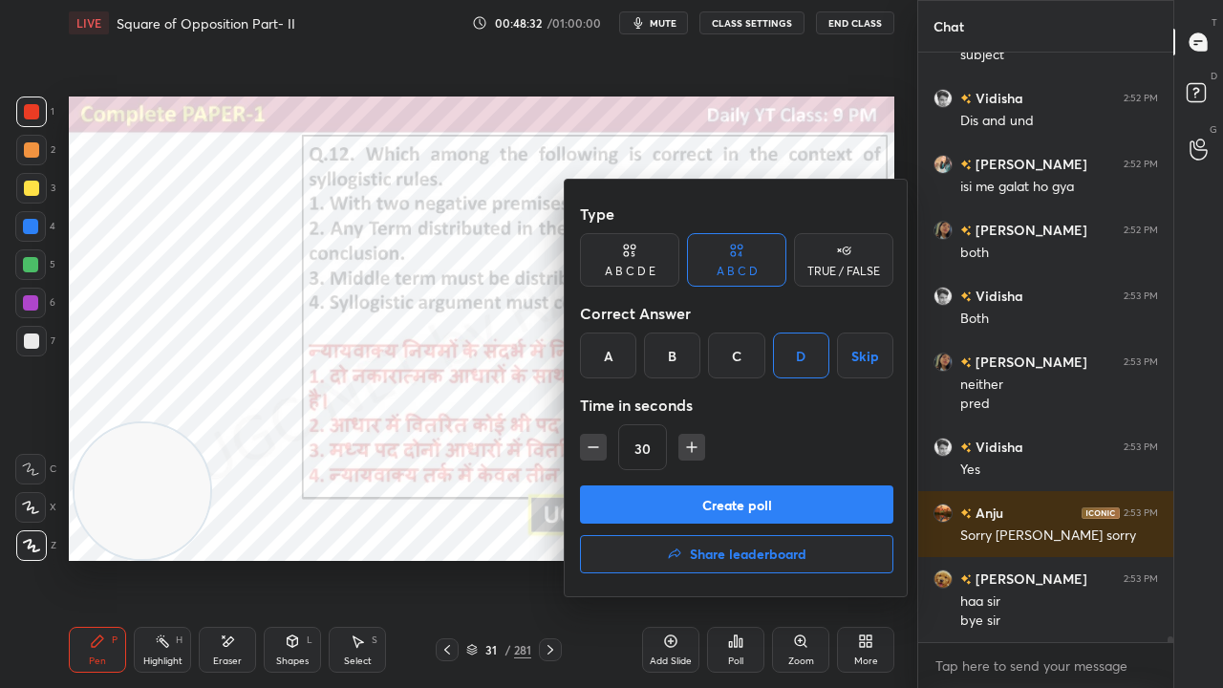
drag, startPoint x: 692, startPoint y: 449, endPoint x: 687, endPoint y: 476, distance: 27.2
click at [692, 451] on icon "button" at bounding box center [691, 447] width 19 height 19
type input "45"
click at [686, 503] on button "Create poll" at bounding box center [737, 505] width 314 height 38
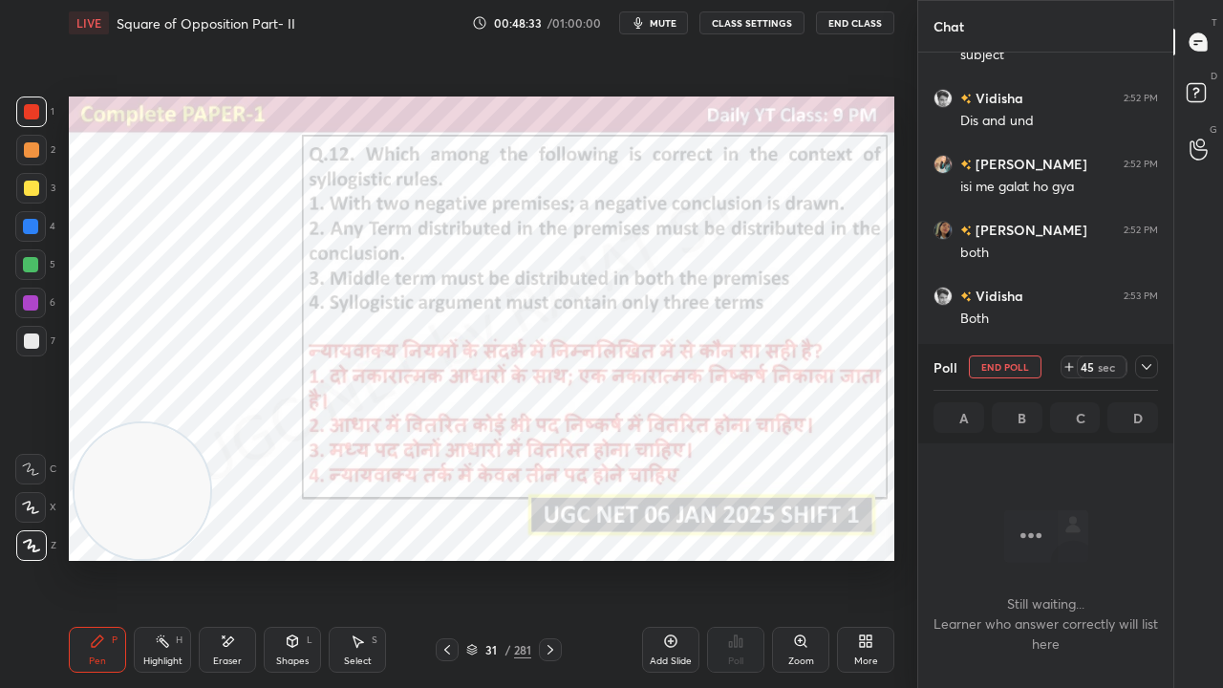
click at [479, 558] on div "31 / 281" at bounding box center [498, 649] width 65 height 17
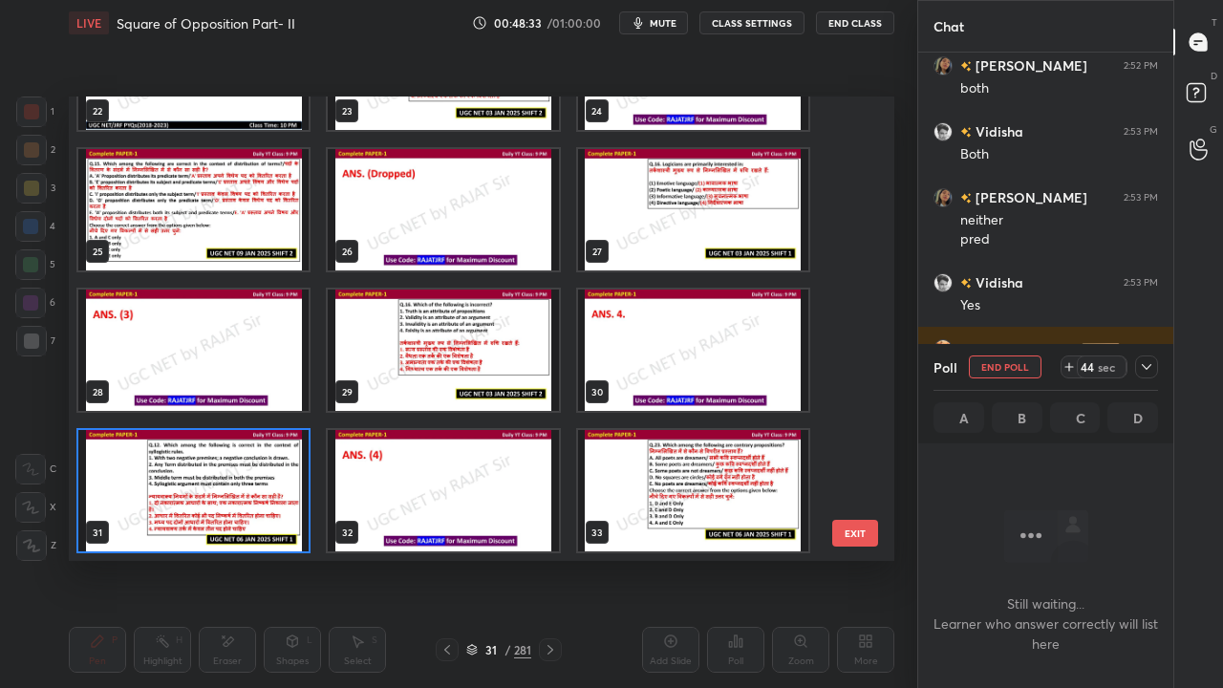
click at [245, 491] on img "grid" at bounding box center [193, 490] width 230 height 121
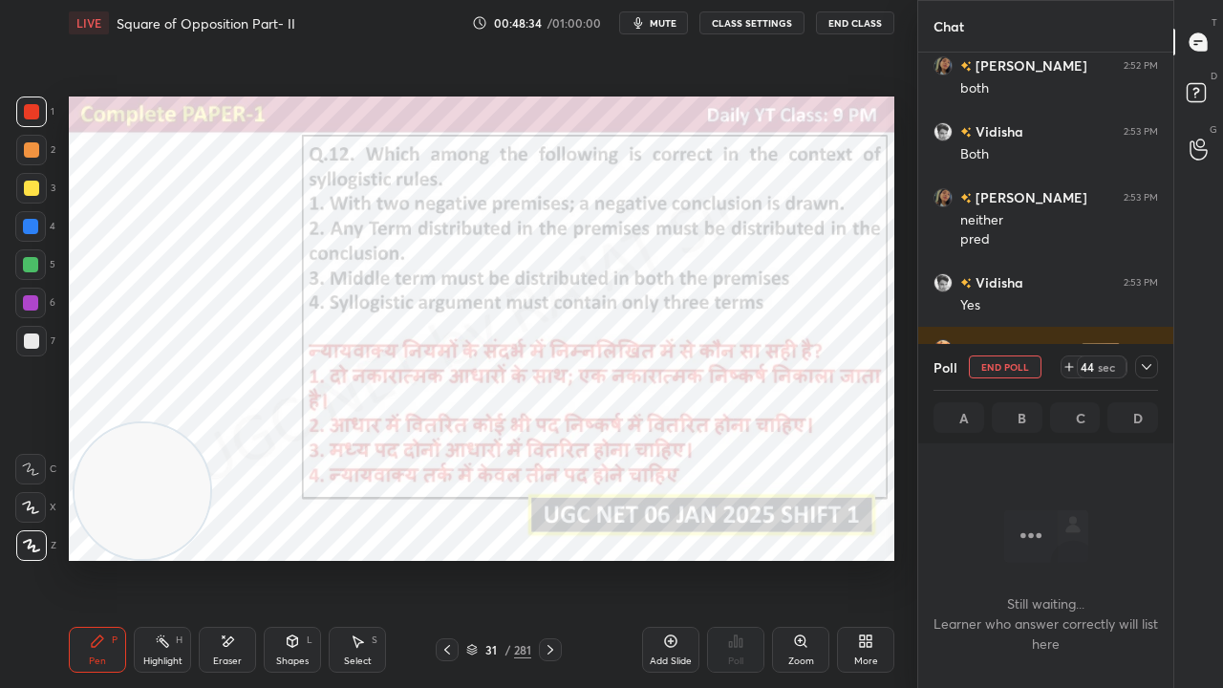
click at [245, 491] on img "grid" at bounding box center [193, 490] width 230 height 121
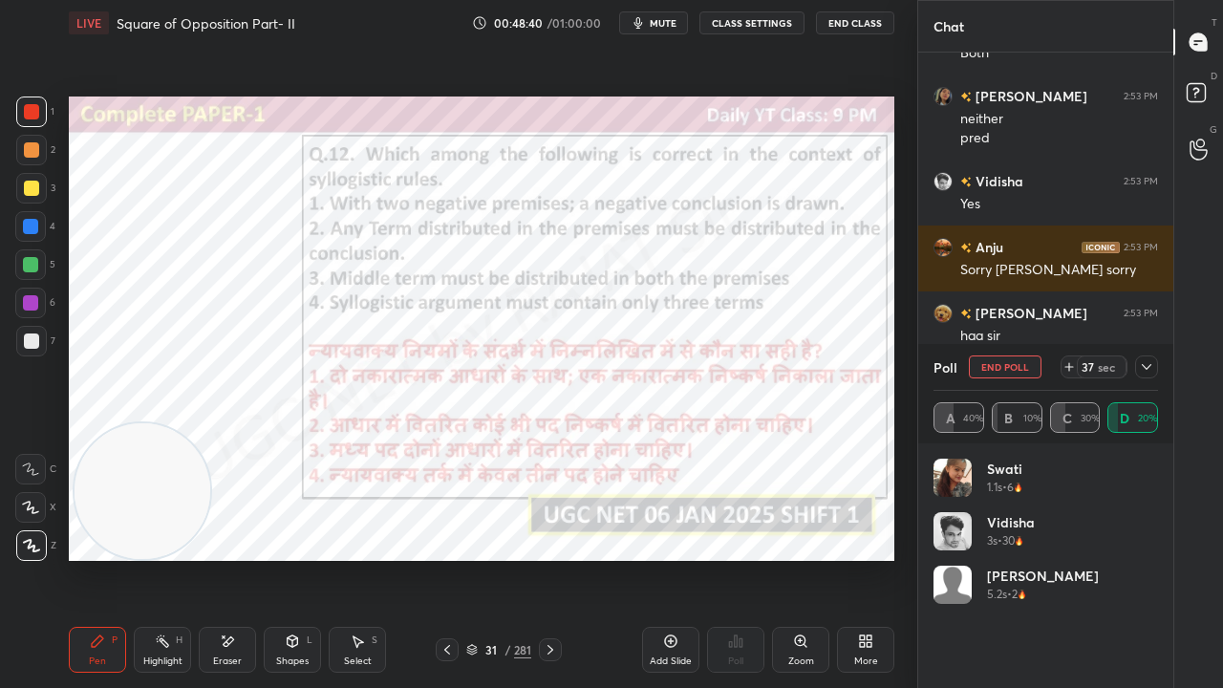
click at [1153, 362] on icon at bounding box center [1146, 366] width 15 height 15
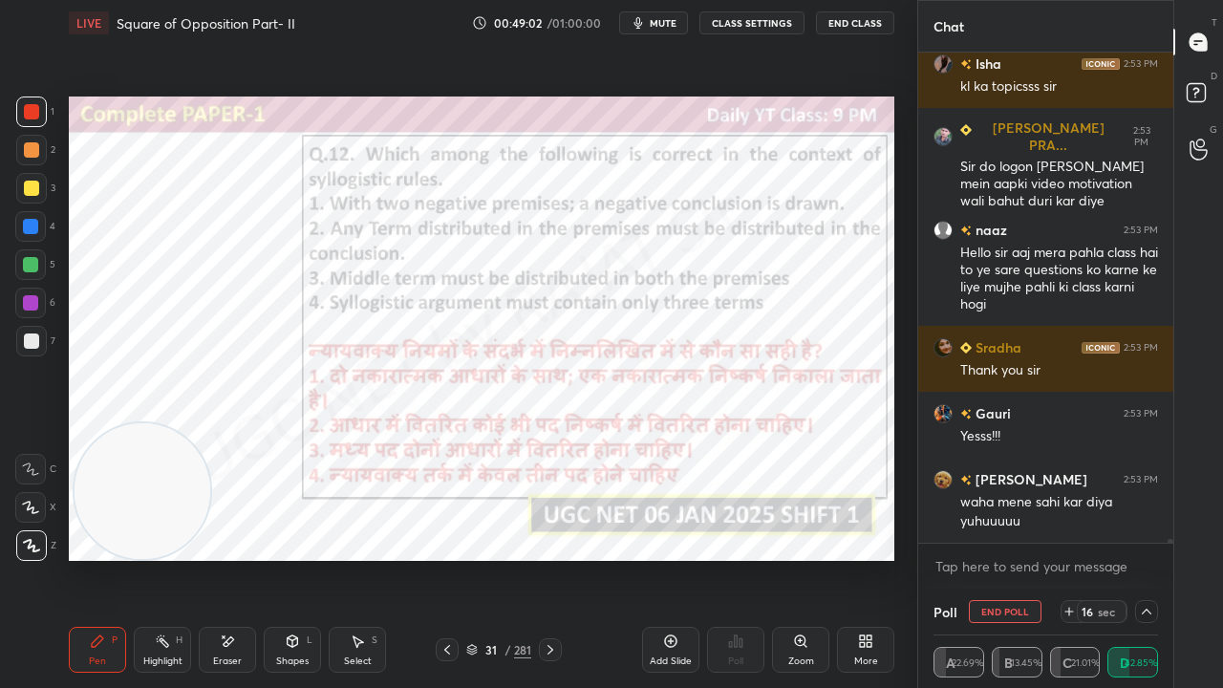
drag, startPoint x: 32, startPoint y: 222, endPoint x: 44, endPoint y: 218, distance: 12.1
click at [36, 221] on div at bounding box center [30, 226] width 15 height 15
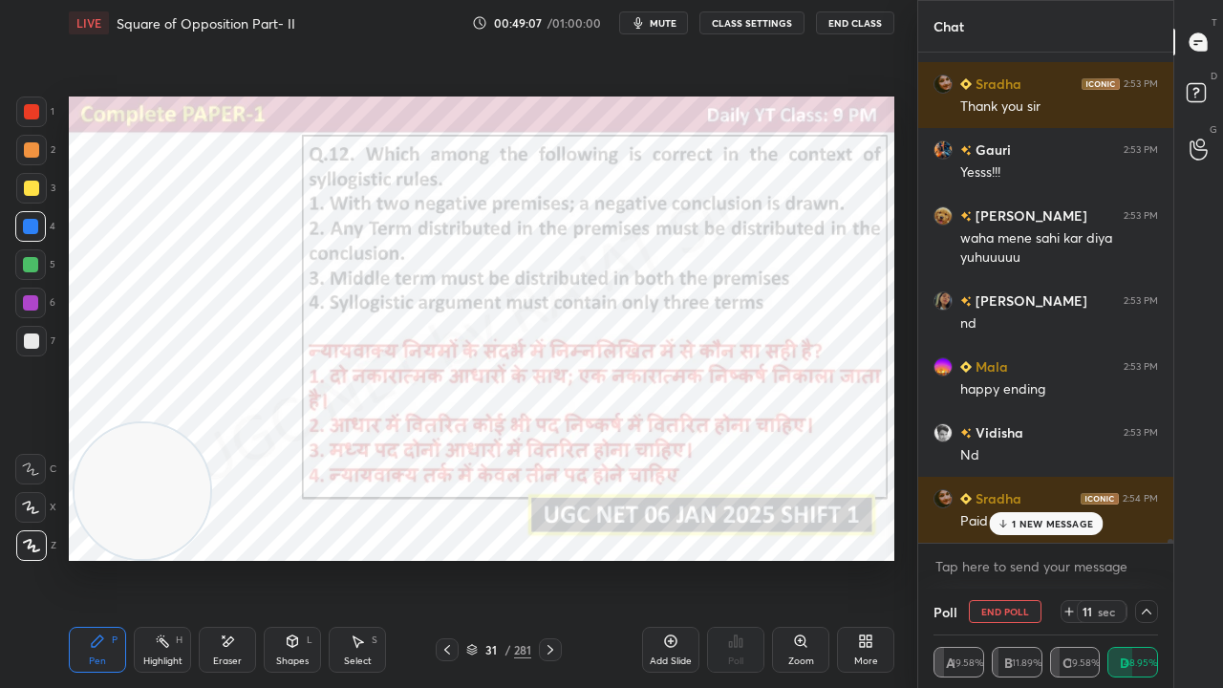
click at [33, 291] on div at bounding box center [30, 303] width 31 height 31
drag, startPoint x: 34, startPoint y: 114, endPoint x: 65, endPoint y: 123, distance: 32.0
click at [35, 115] on div at bounding box center [31, 111] width 15 height 15
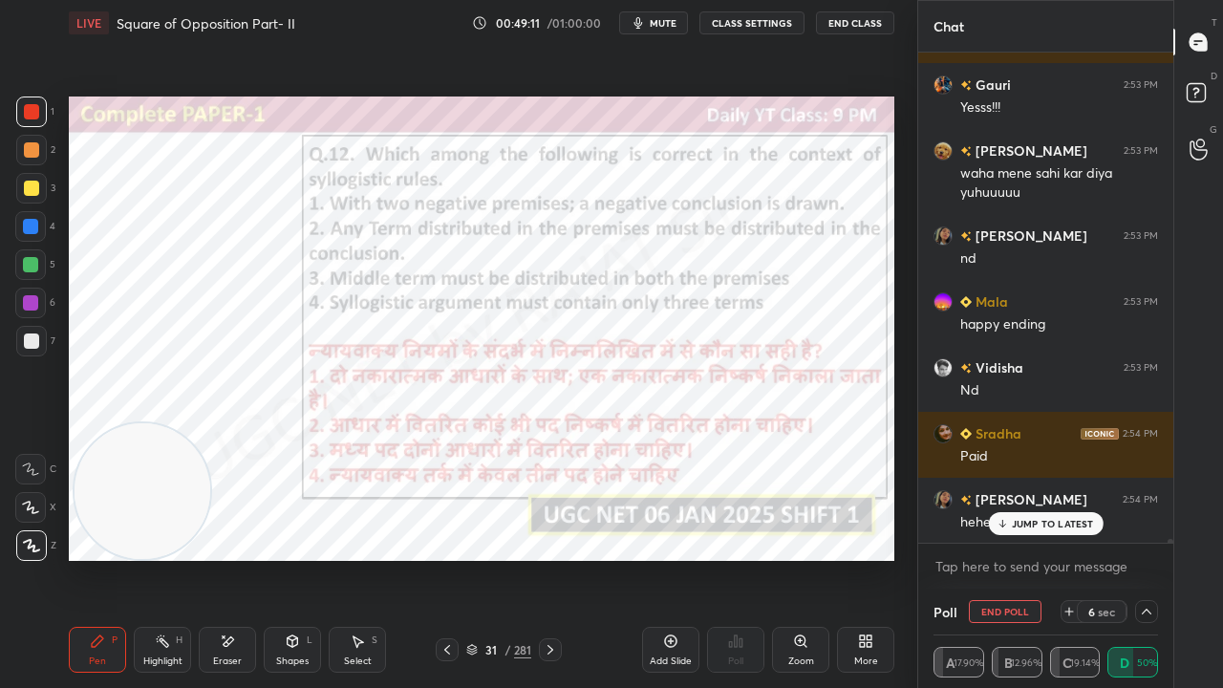
click at [229, 558] on div "Eraser" at bounding box center [227, 650] width 57 height 46
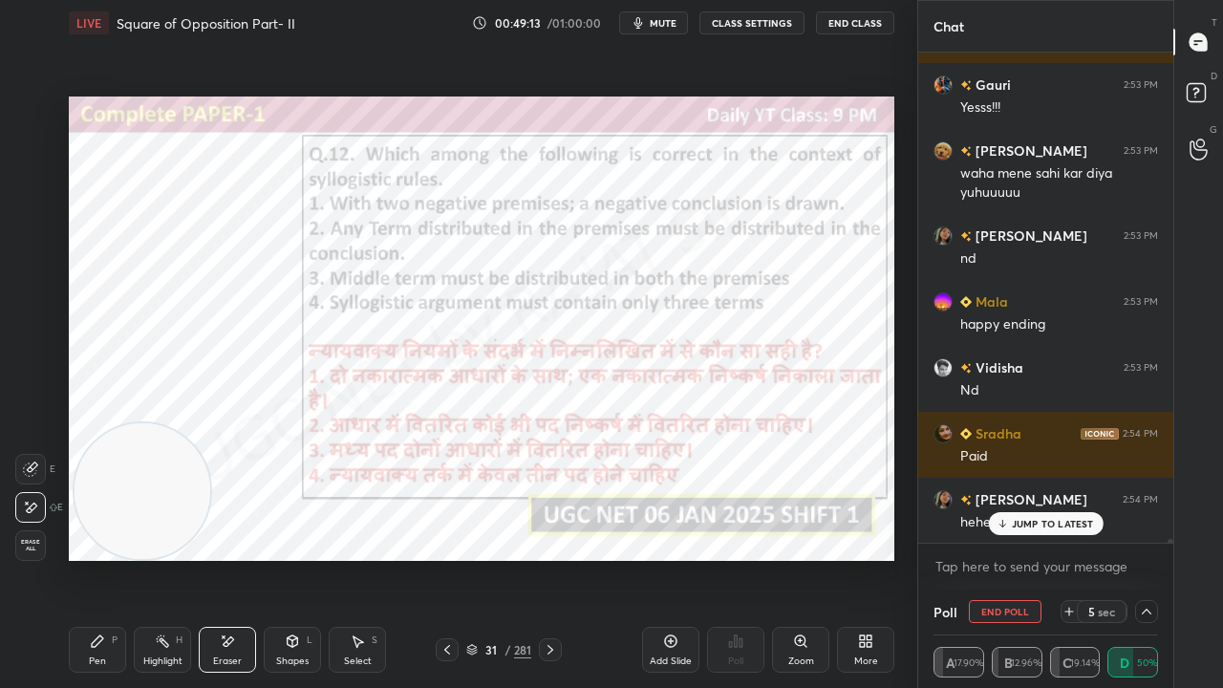
click at [102, 558] on icon at bounding box center [97, 641] width 15 height 15
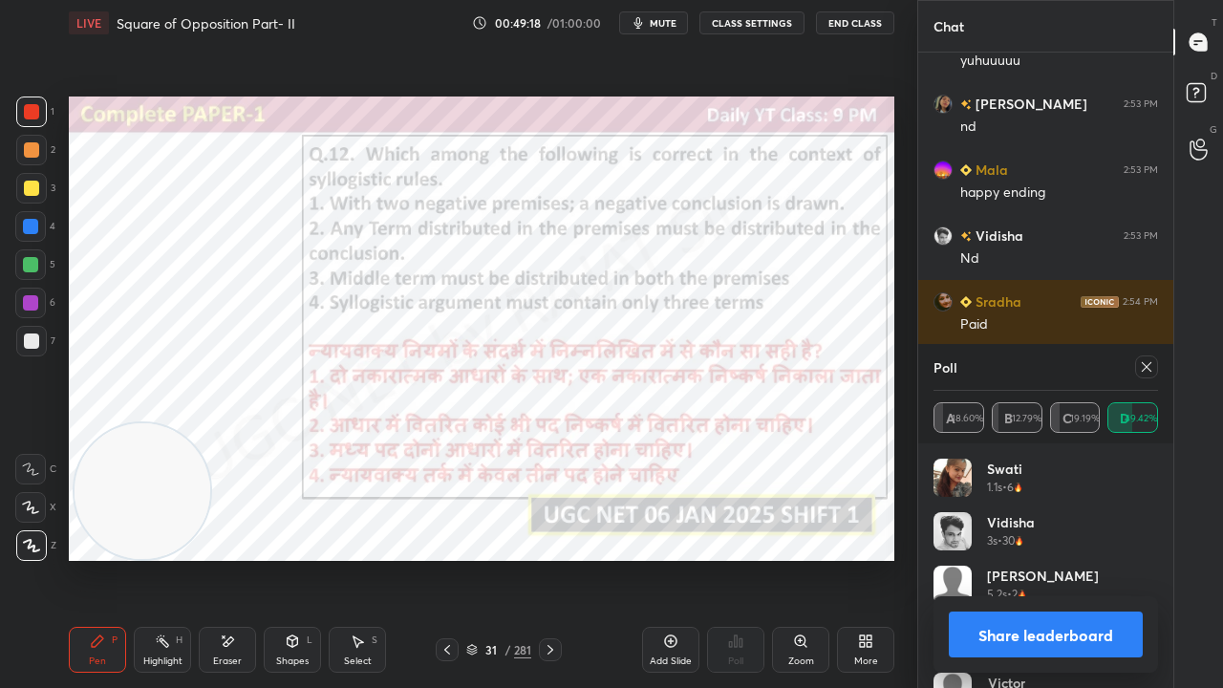
click at [1144, 361] on icon at bounding box center [1146, 366] width 15 height 15
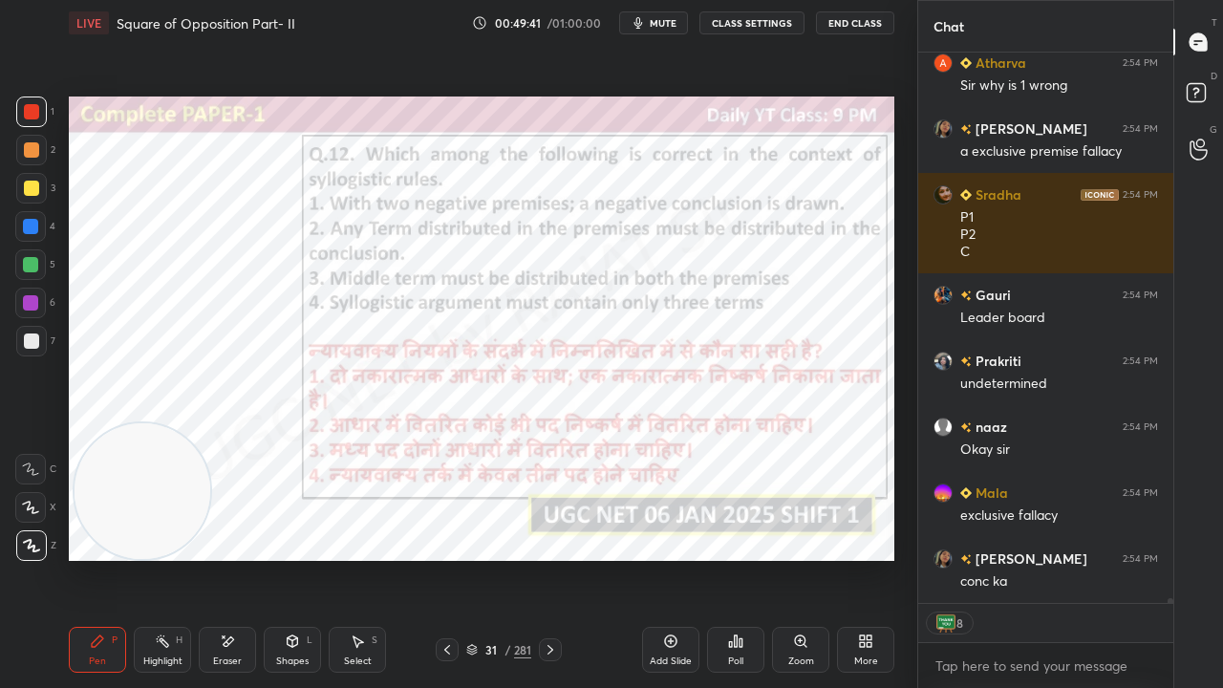
drag, startPoint x: 32, startPoint y: 225, endPoint x: 47, endPoint y: 169, distance: 57.3
click at [32, 224] on div at bounding box center [30, 226] width 15 height 15
drag, startPoint x: 36, startPoint y: 118, endPoint x: 48, endPoint y: 120, distance: 11.8
click at [35, 119] on div at bounding box center [31, 111] width 15 height 15
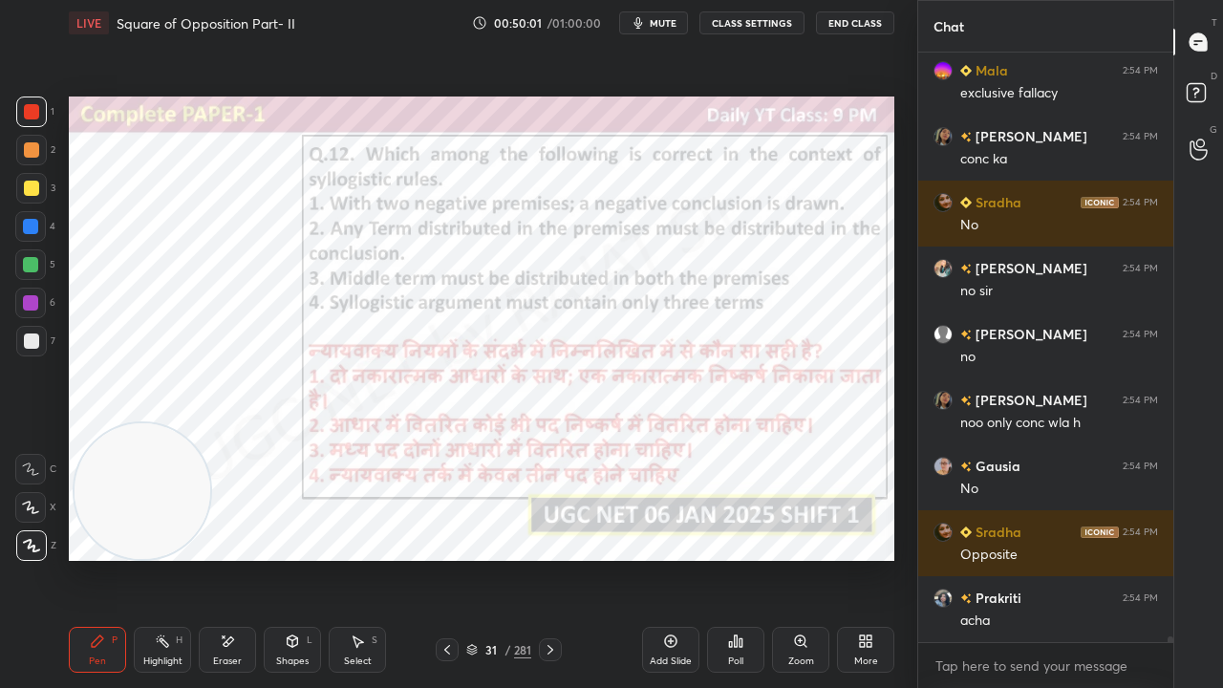
click at [29, 226] on div at bounding box center [30, 226] width 15 height 15
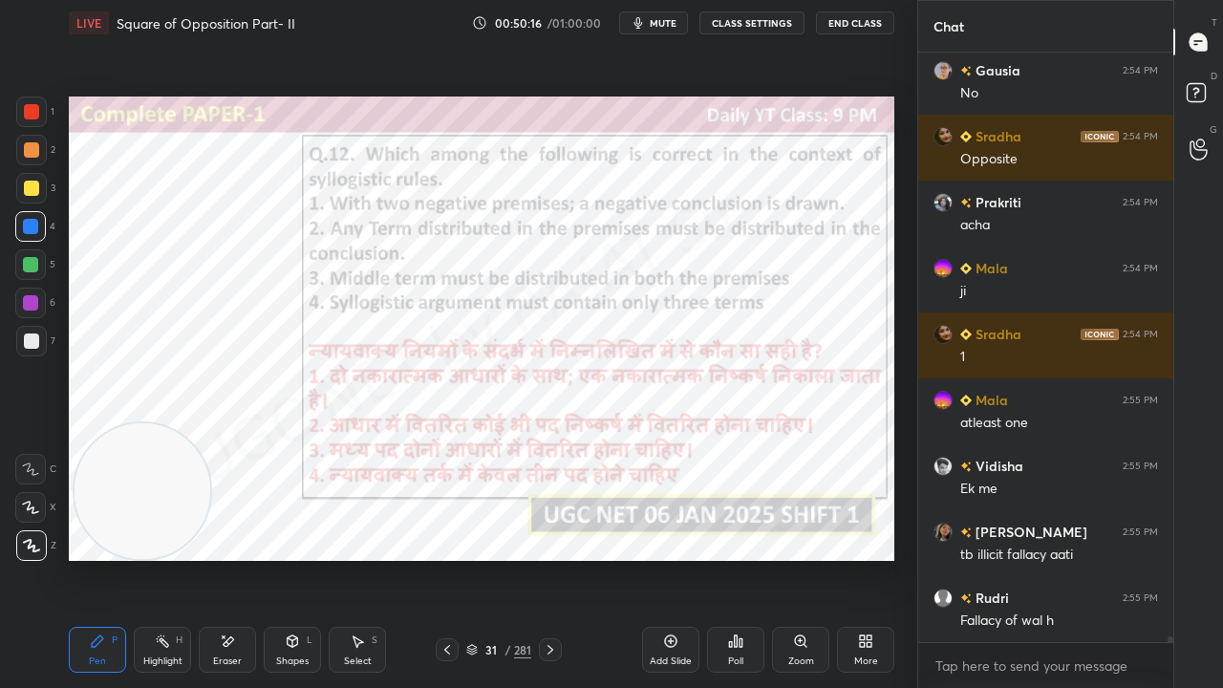
drag, startPoint x: 509, startPoint y: 650, endPoint x: 527, endPoint y: 577, distance: 74.9
click at [509, 558] on div "/" at bounding box center [508, 649] width 6 height 11
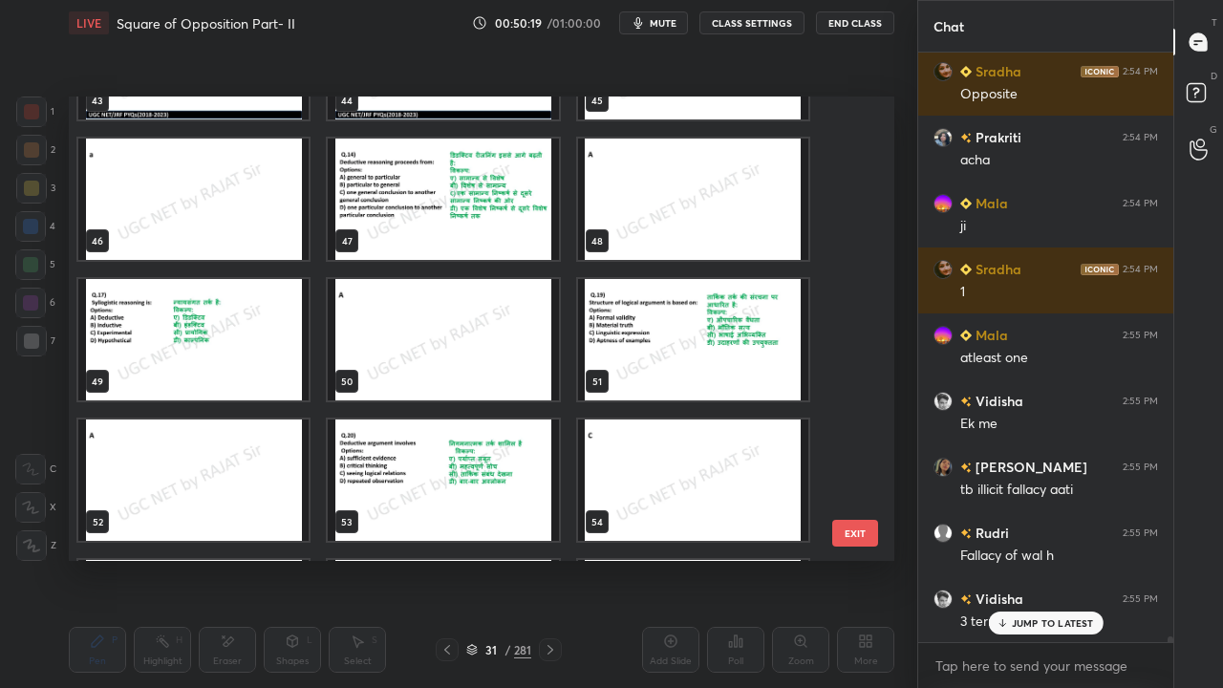
scroll to position [2072, 0]
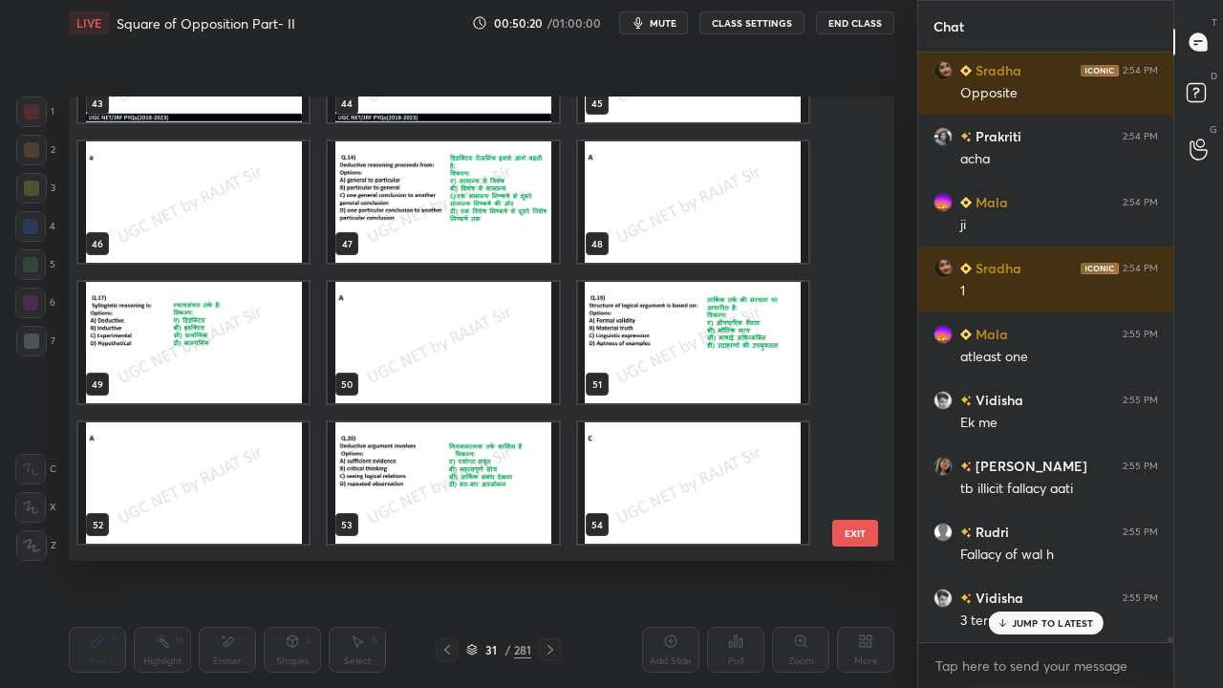
click at [197, 345] on img "grid" at bounding box center [193, 342] width 230 height 121
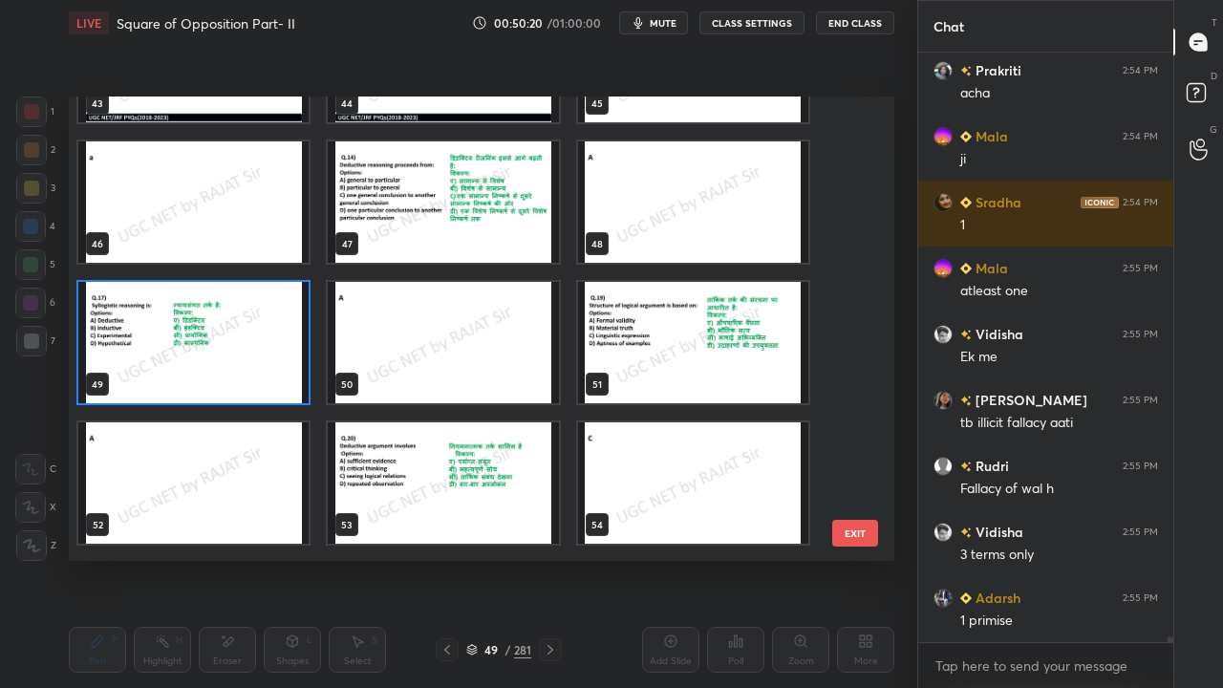
click at [199, 344] on img "grid" at bounding box center [193, 342] width 230 height 121
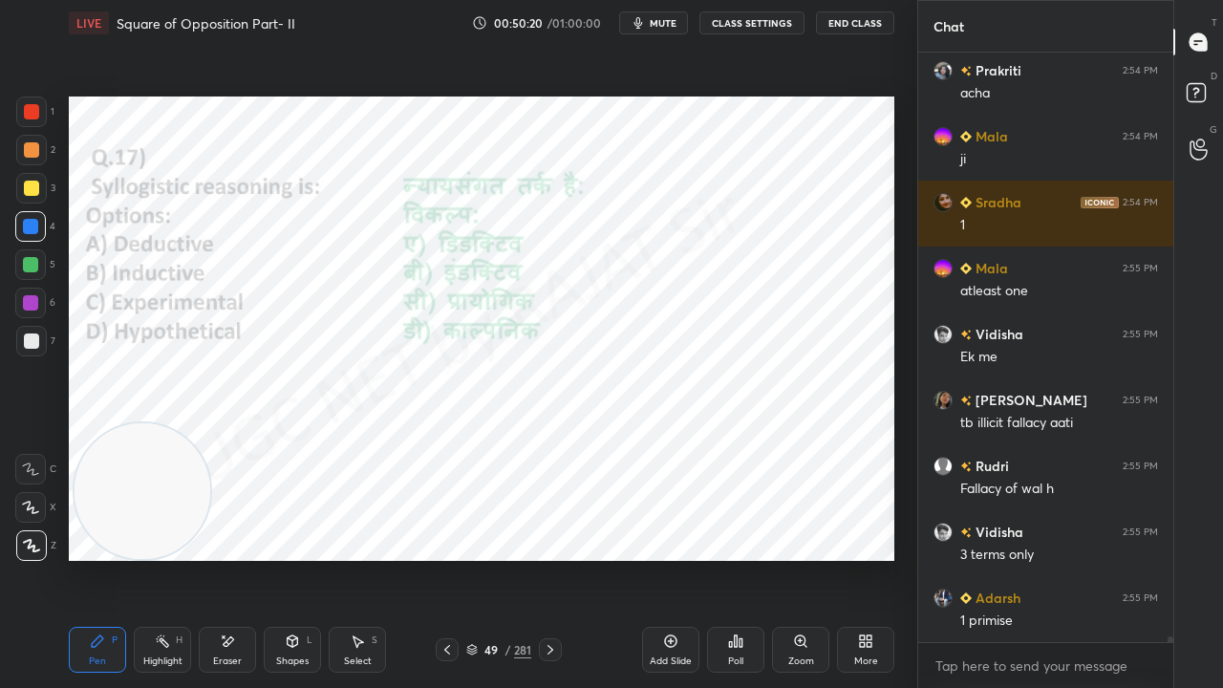
click at [200, 344] on img "grid" at bounding box center [193, 342] width 230 height 121
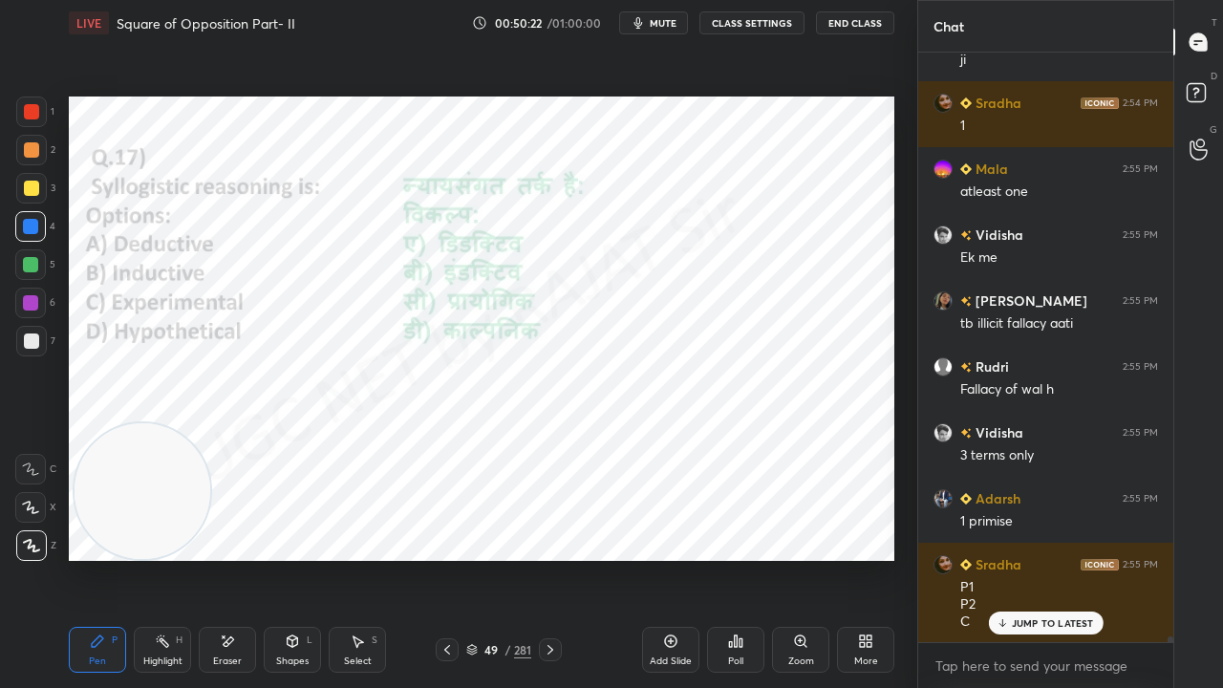
scroll to position [60043, 0]
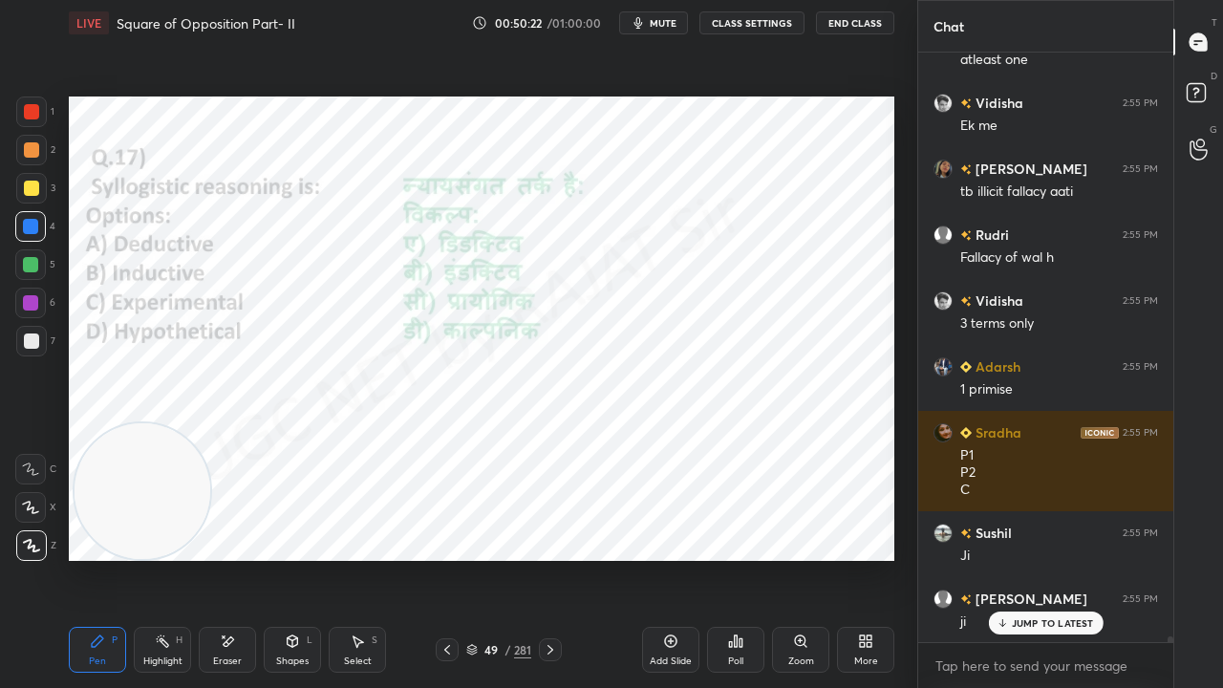
click at [451, 558] on icon at bounding box center [447, 649] width 15 height 15
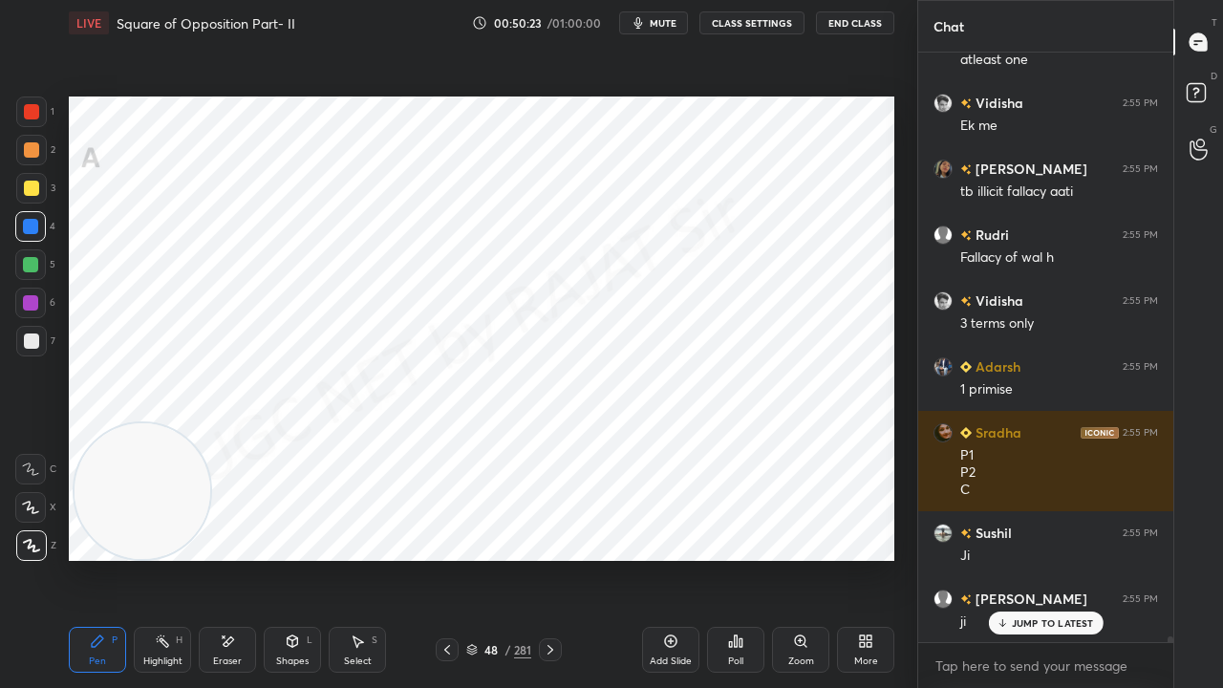
click at [451, 558] on icon at bounding box center [447, 649] width 15 height 15
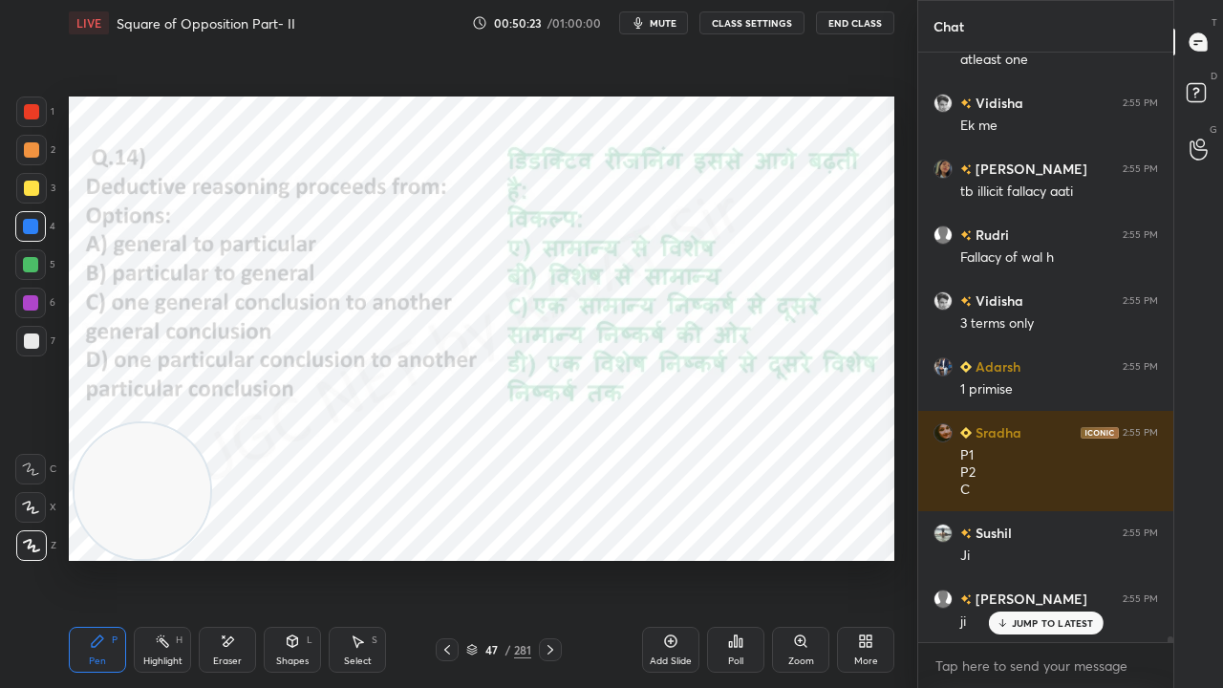
click at [451, 558] on icon at bounding box center [447, 649] width 15 height 15
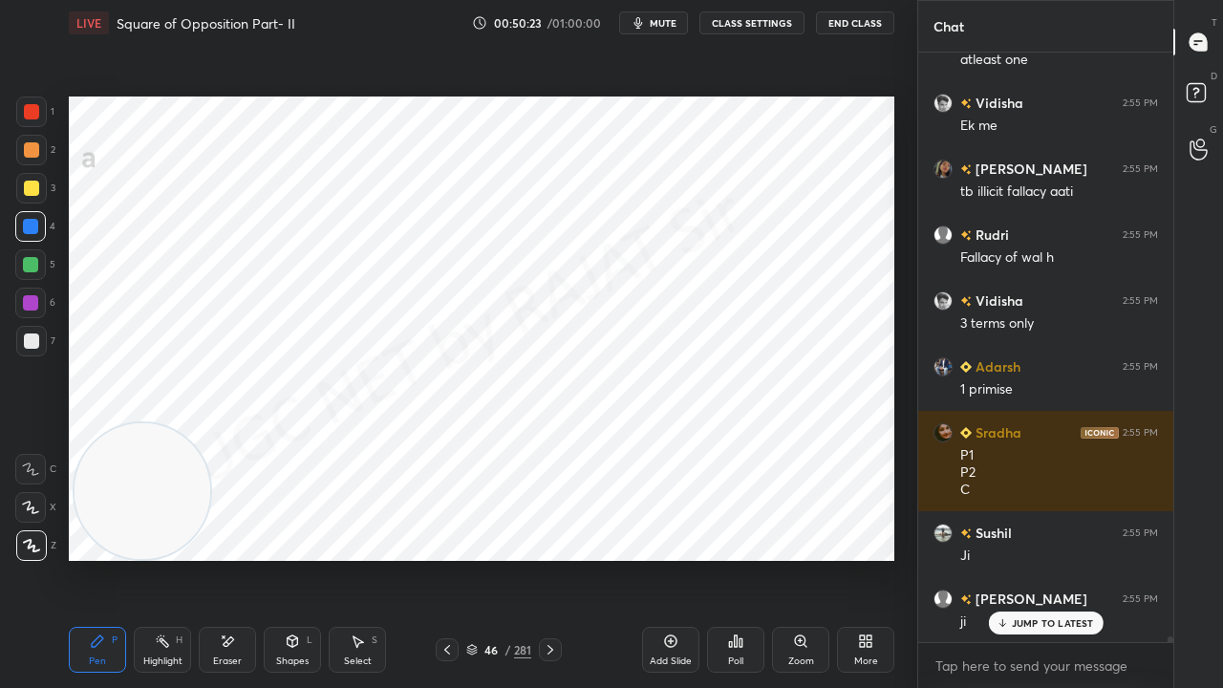
click at [451, 558] on icon at bounding box center [447, 649] width 15 height 15
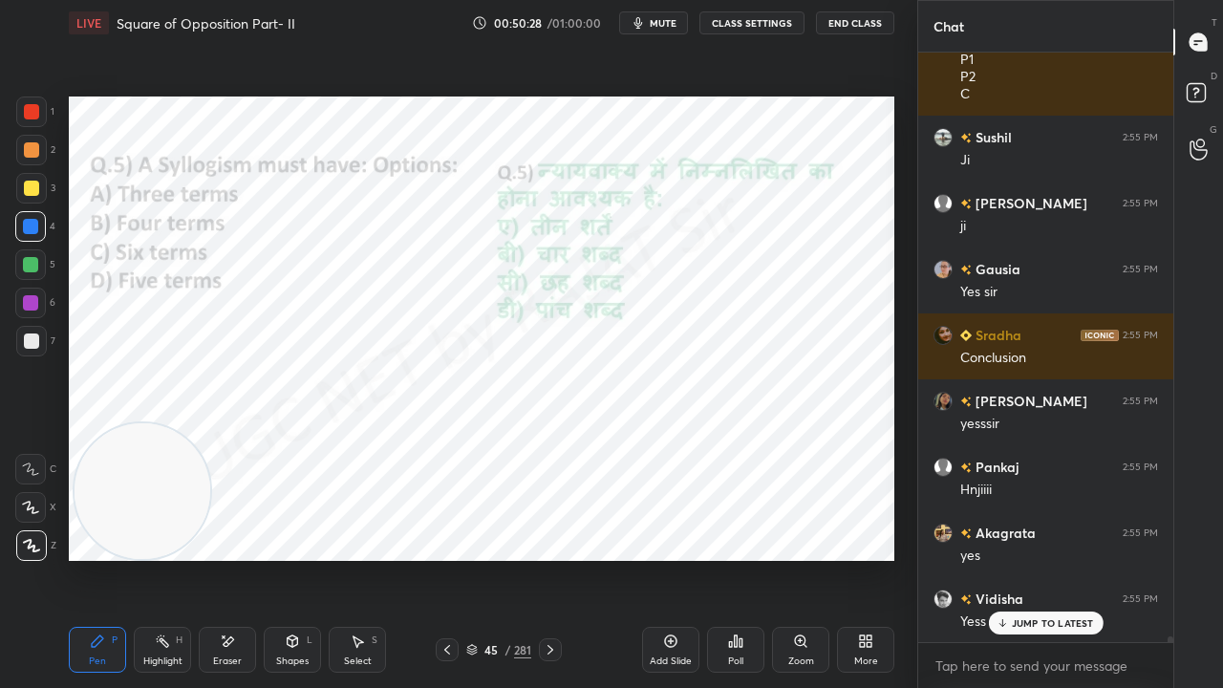
click at [504, 558] on div "45 / 281" at bounding box center [498, 649] width 65 height 17
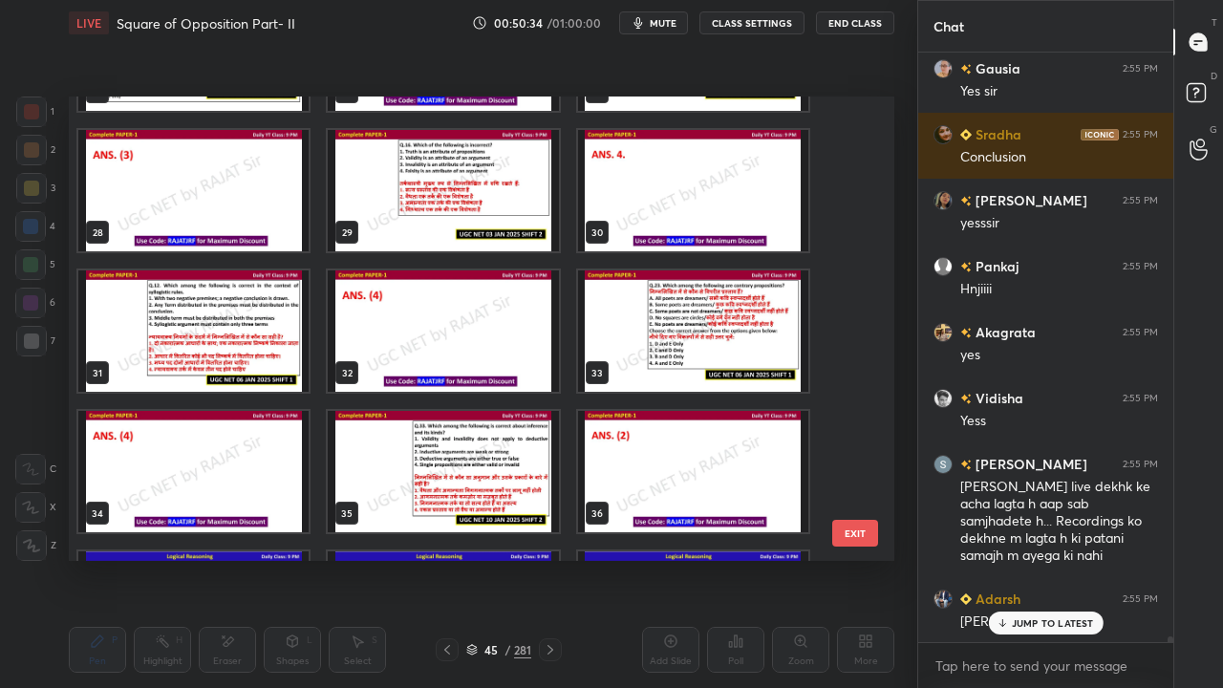
click at [250, 333] on img "grid" at bounding box center [193, 331] width 230 height 121
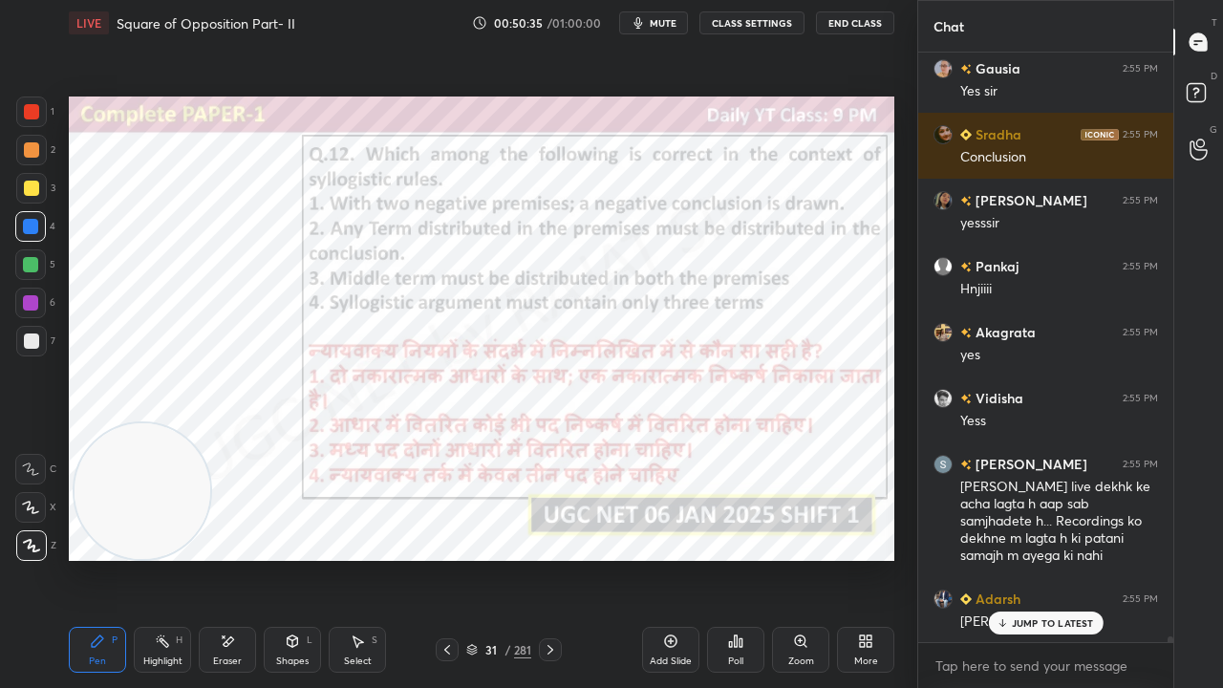
click at [252, 333] on img "grid" at bounding box center [193, 331] width 230 height 121
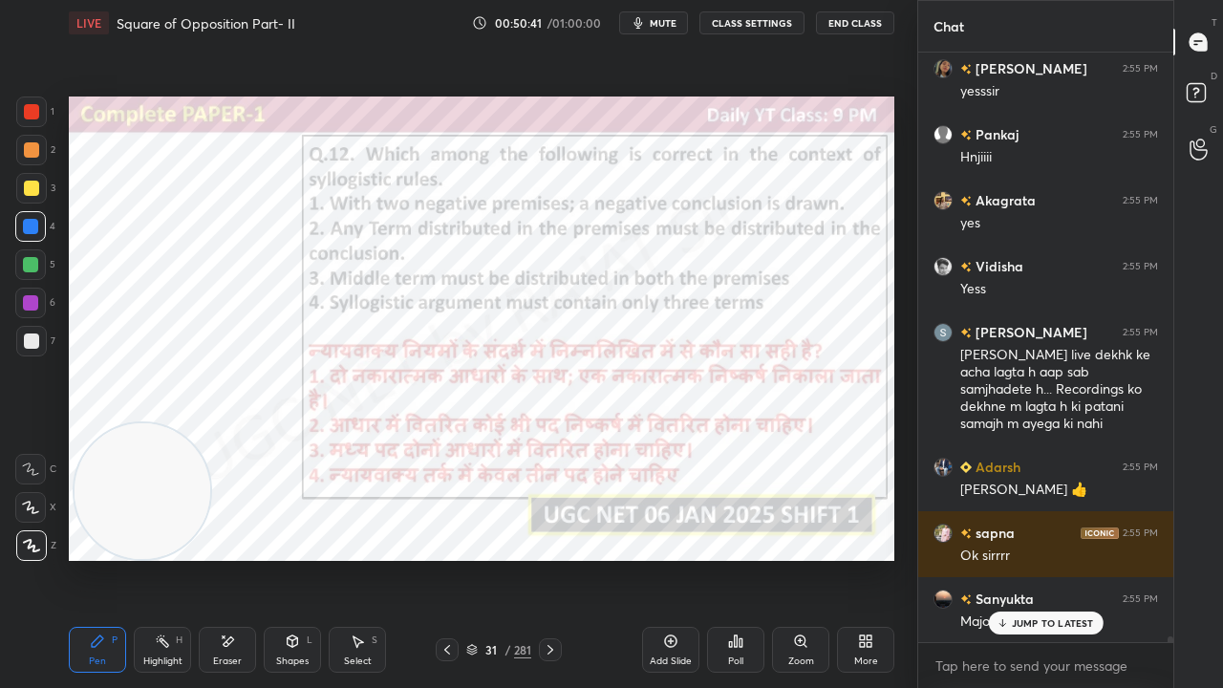
click at [487, 558] on div "31" at bounding box center [491, 649] width 19 height 11
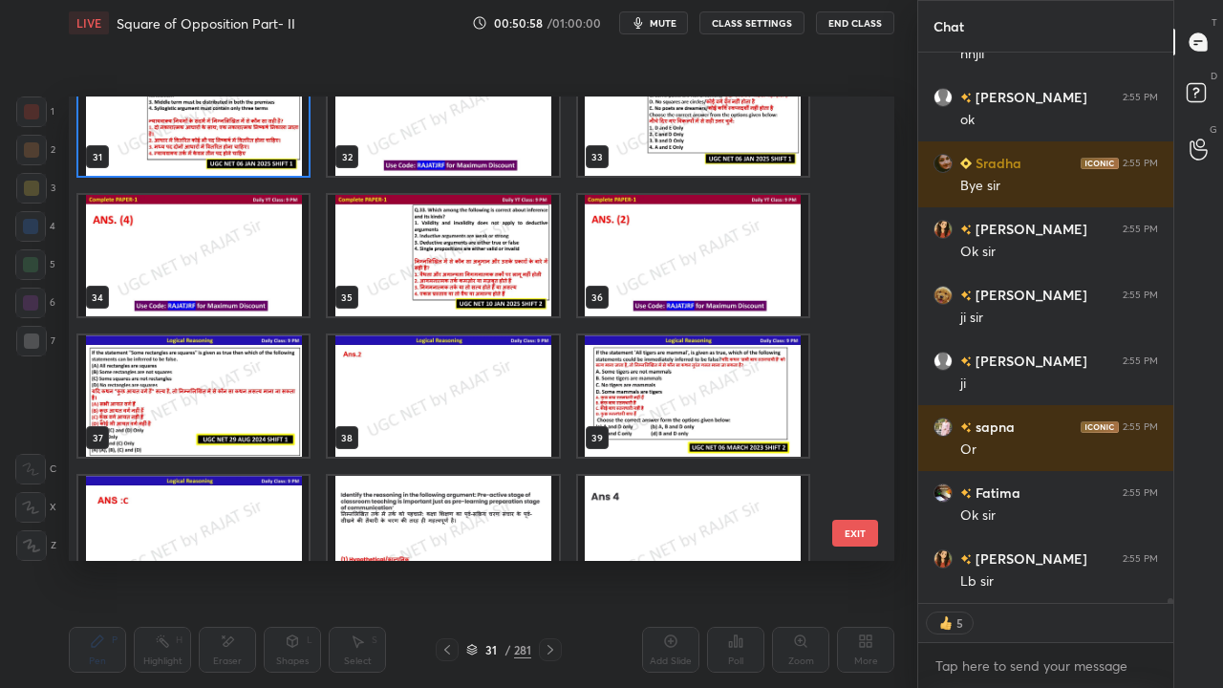
click at [220, 389] on img "grid" at bounding box center [193, 396] width 230 height 121
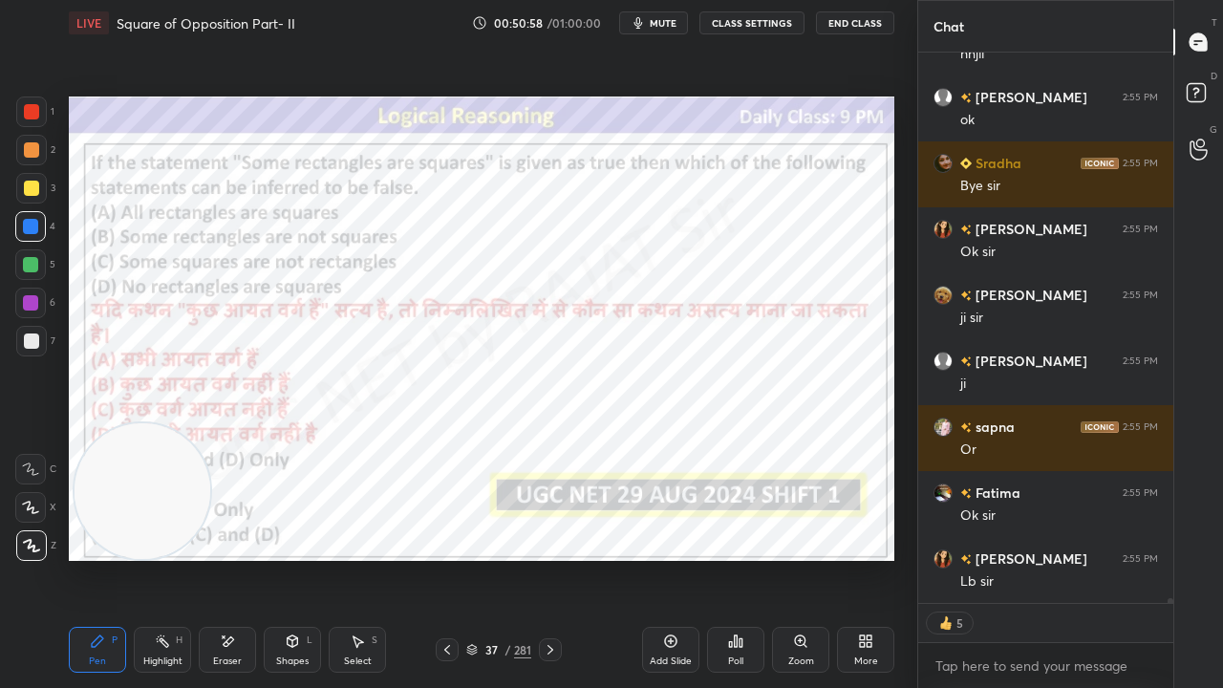
click at [222, 389] on img "grid" at bounding box center [193, 396] width 230 height 121
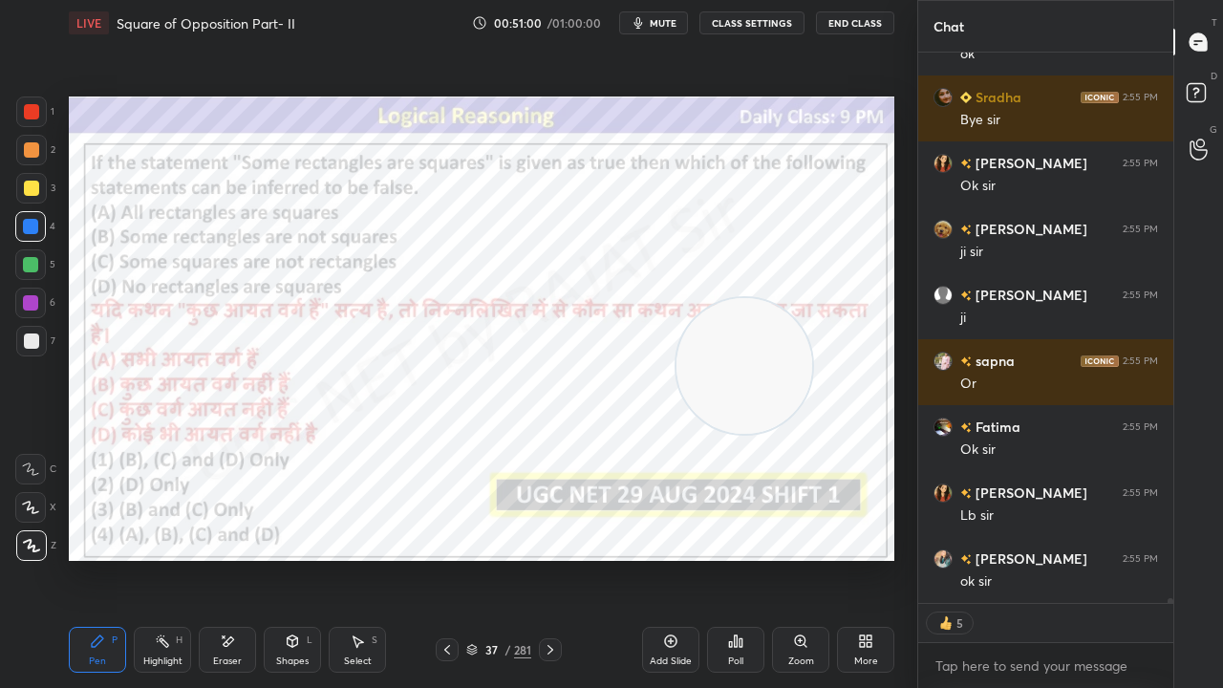
drag, startPoint x: 153, startPoint y: 493, endPoint x: 728, endPoint y: 360, distance: 590.6
click at [740, 363] on video at bounding box center [745, 366] width 136 height 136
click at [732, 558] on icon at bounding box center [735, 641] width 15 height 15
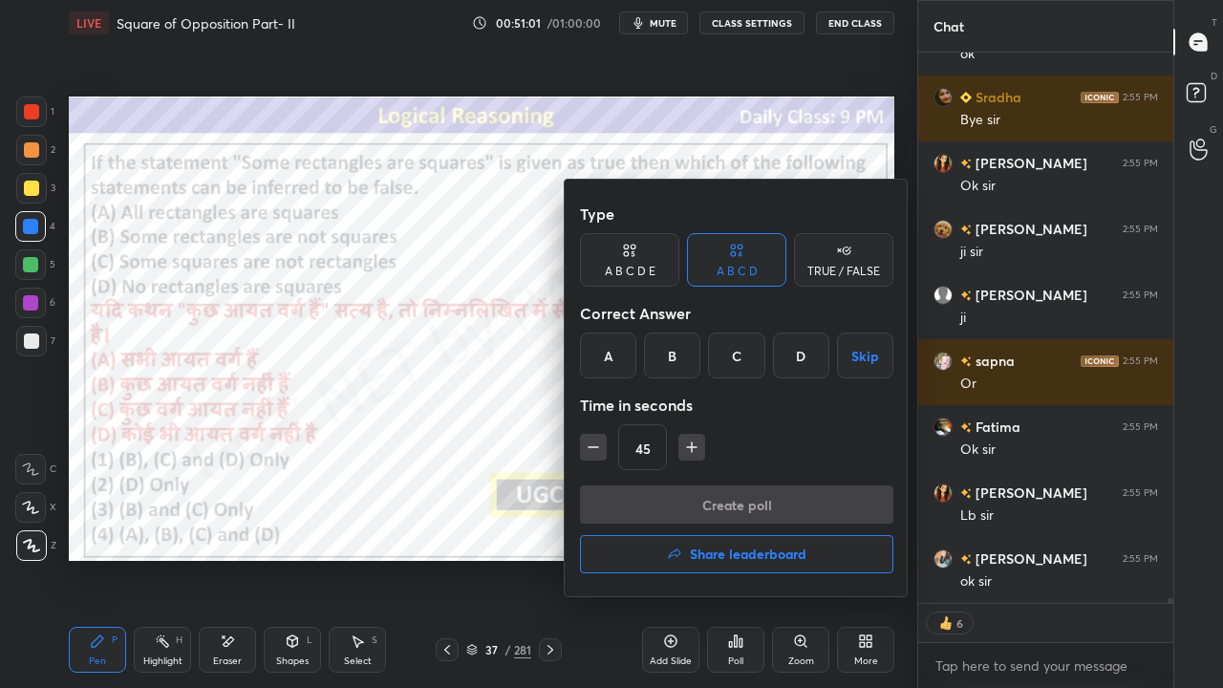
drag, startPoint x: 667, startPoint y: 348, endPoint x: 637, endPoint y: 433, distance: 90.4
click at [667, 352] on div "B" at bounding box center [672, 356] width 56 height 46
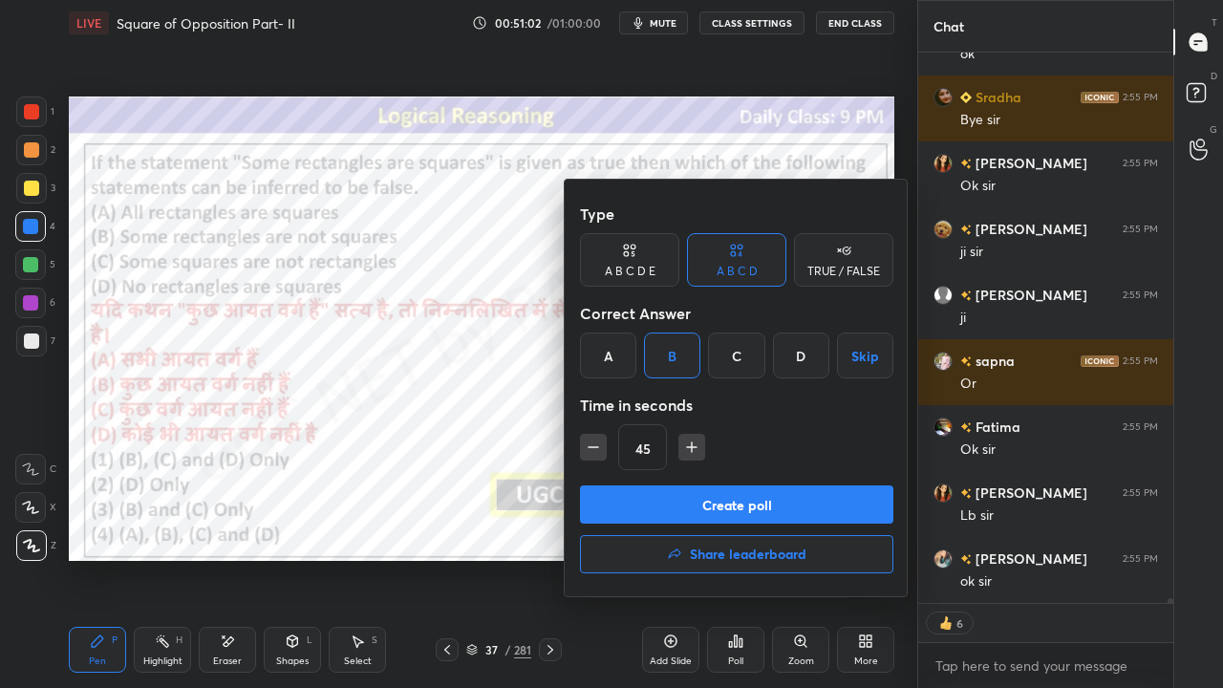
click at [616, 491] on button "Create poll" at bounding box center [737, 505] width 314 height 38
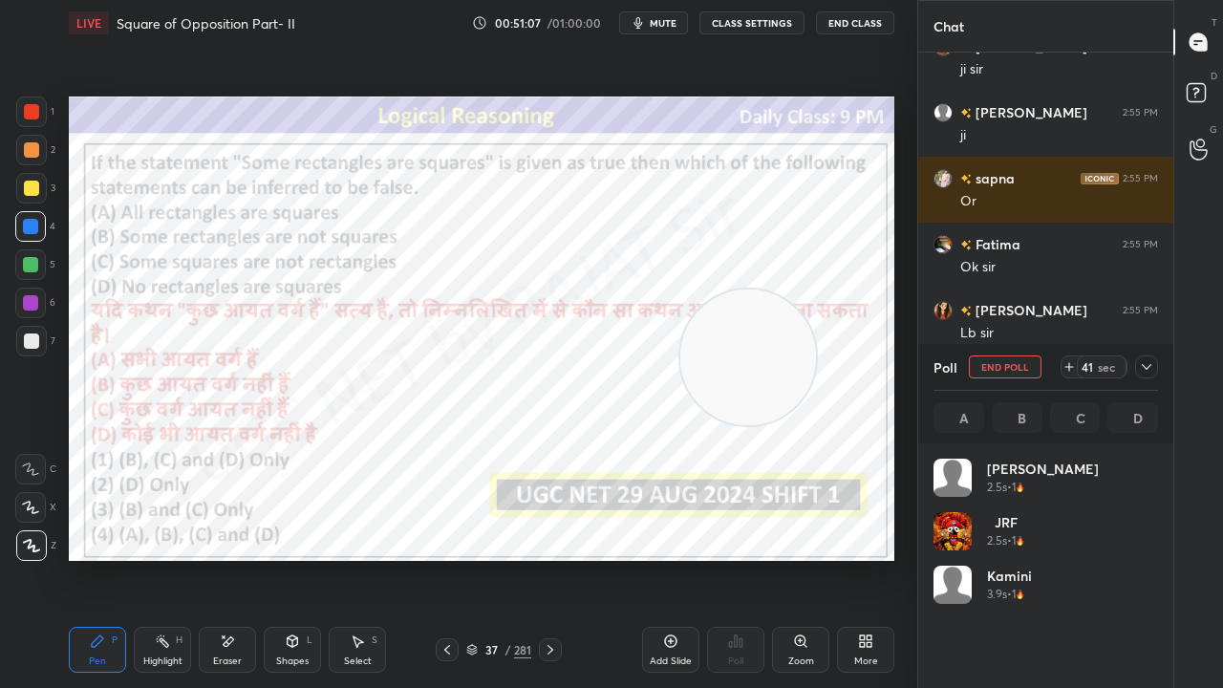
click at [1147, 364] on icon at bounding box center [1146, 366] width 15 height 15
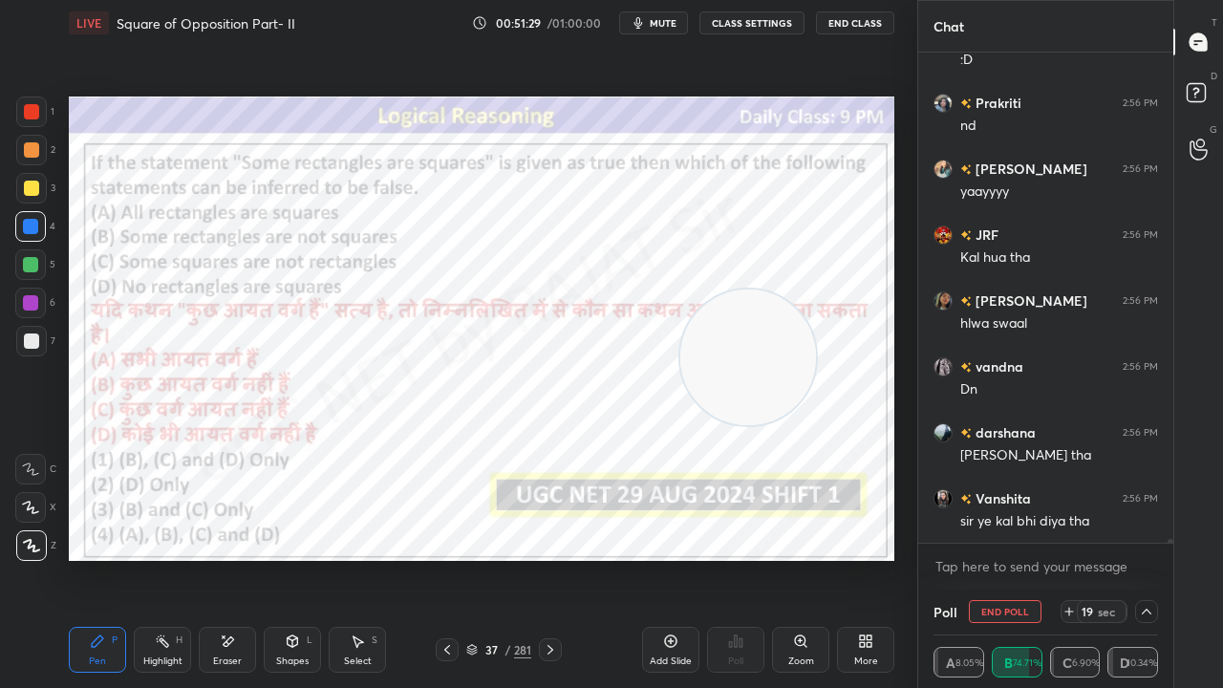
click at [34, 115] on div at bounding box center [31, 111] width 15 height 15
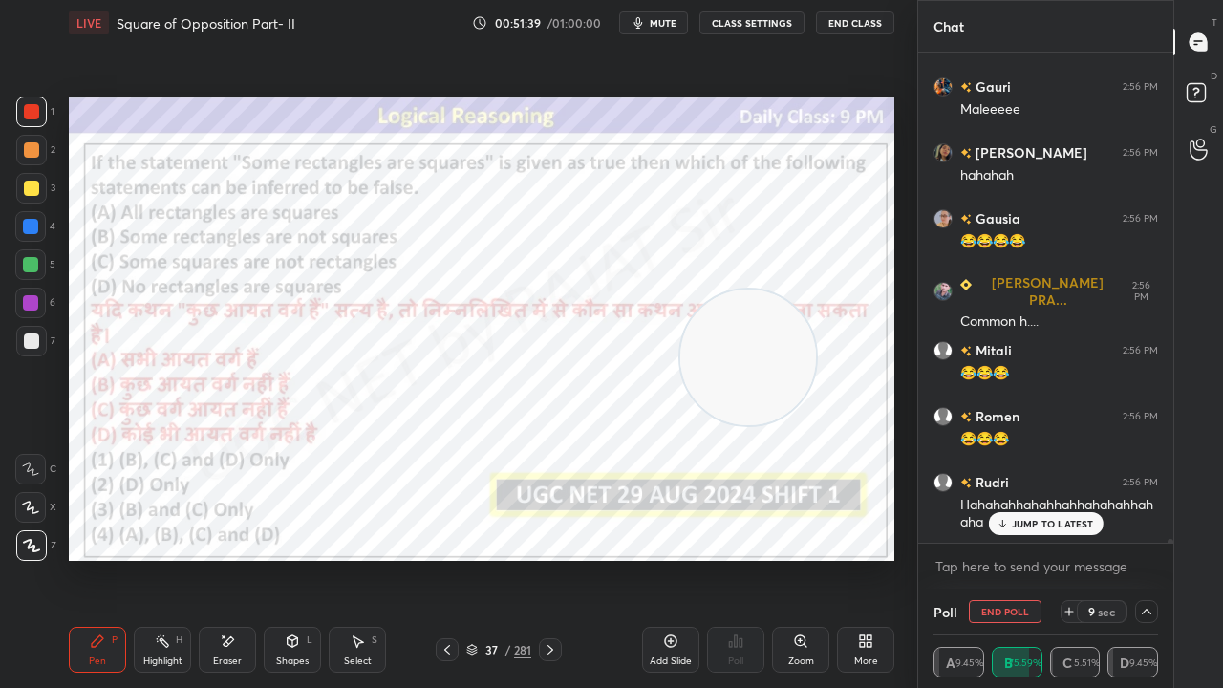
click at [34, 222] on div at bounding box center [30, 226] width 15 height 15
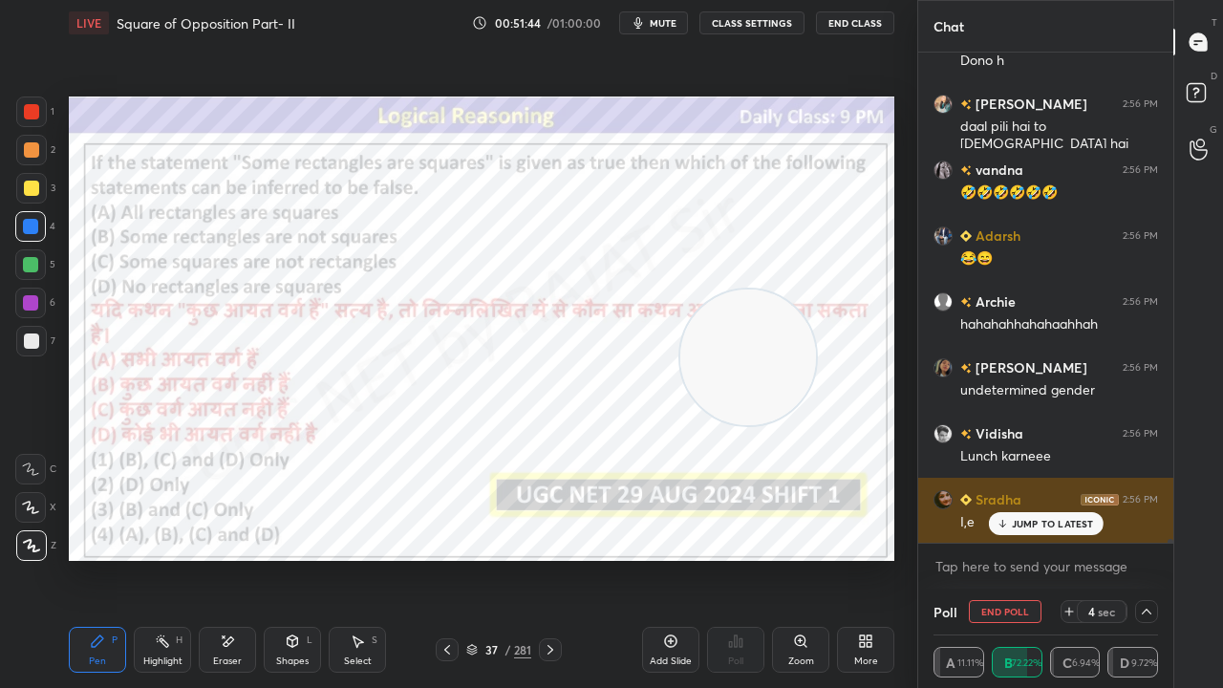
click at [1049, 518] on p "JUMP TO LATEST" at bounding box center [1053, 523] width 82 height 11
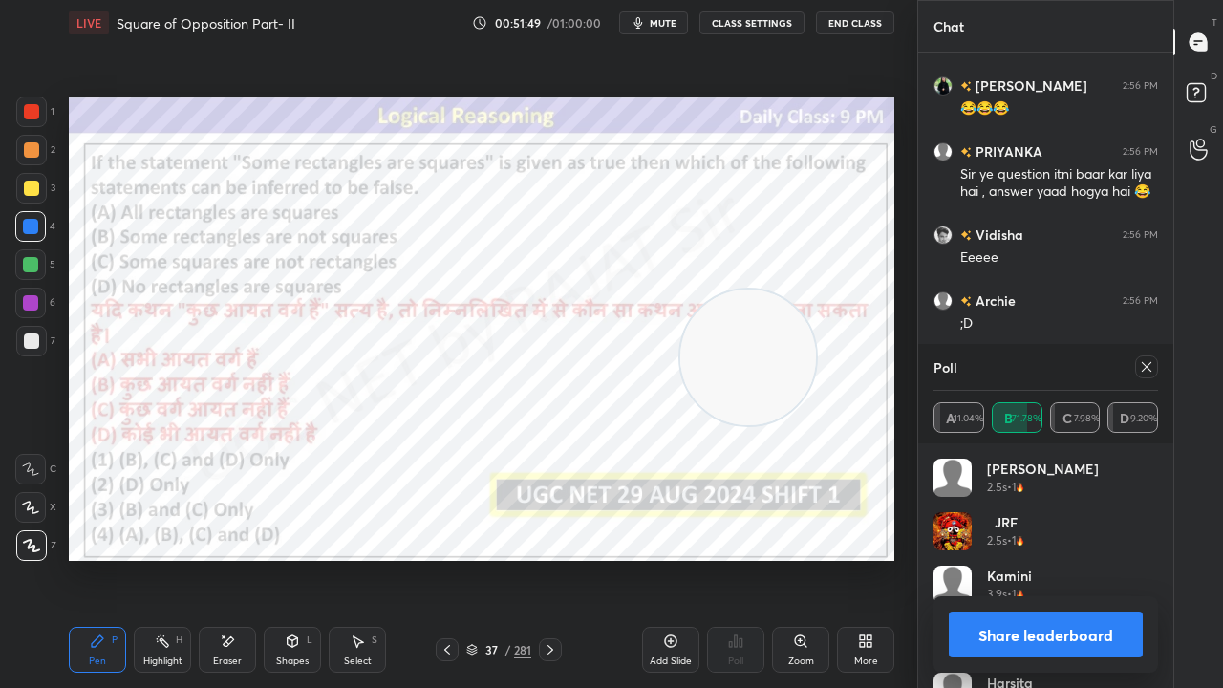
drag, startPoint x: 1139, startPoint y: 357, endPoint x: 1101, endPoint y: 354, distance: 38.4
click at [1139, 359] on div at bounding box center [1147, 367] width 23 height 23
type textarea "x"
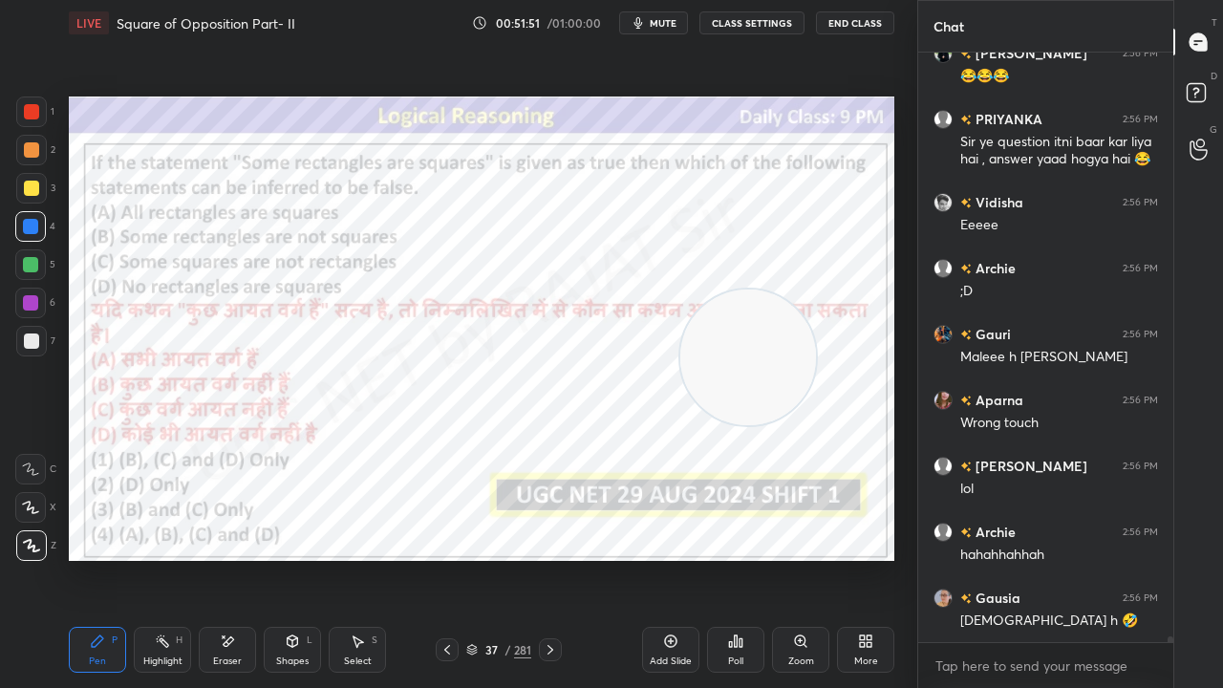
drag, startPoint x: 231, startPoint y: 646, endPoint x: 229, endPoint y: 621, distance: 24.9
click at [232, 558] on icon at bounding box center [227, 642] width 15 height 16
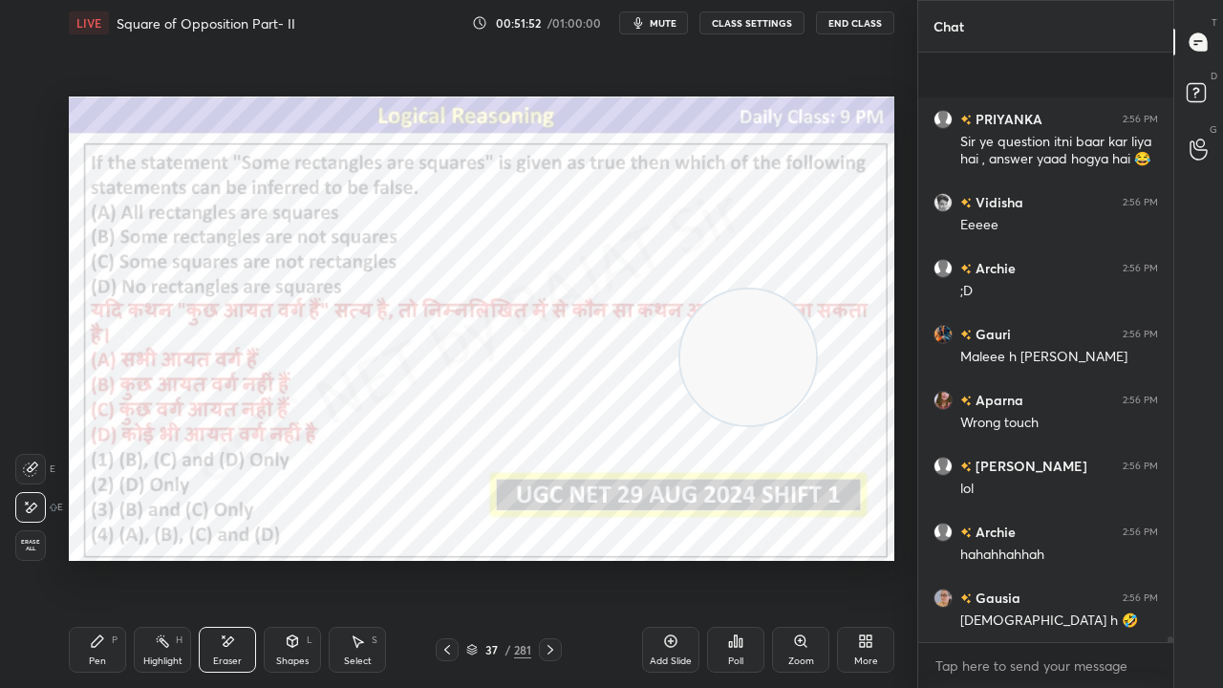
click at [42, 543] on span "Erase all" at bounding box center [30, 545] width 29 height 13
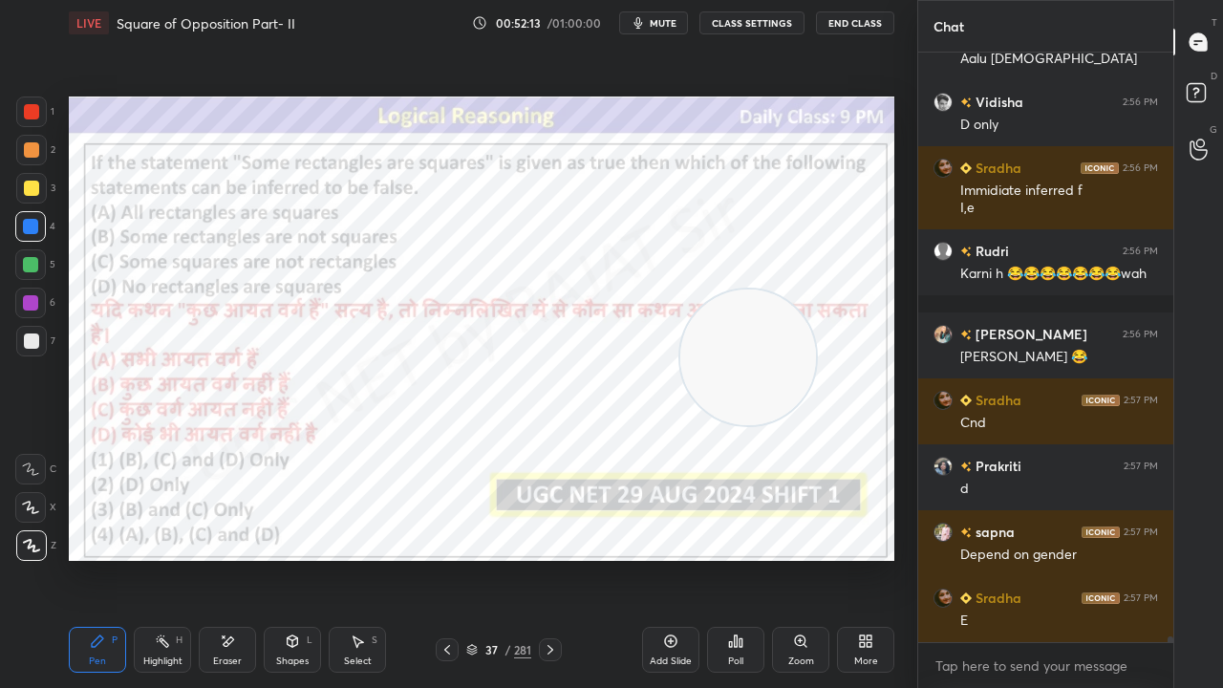
click at [490, 558] on div "37" at bounding box center [491, 649] width 19 height 11
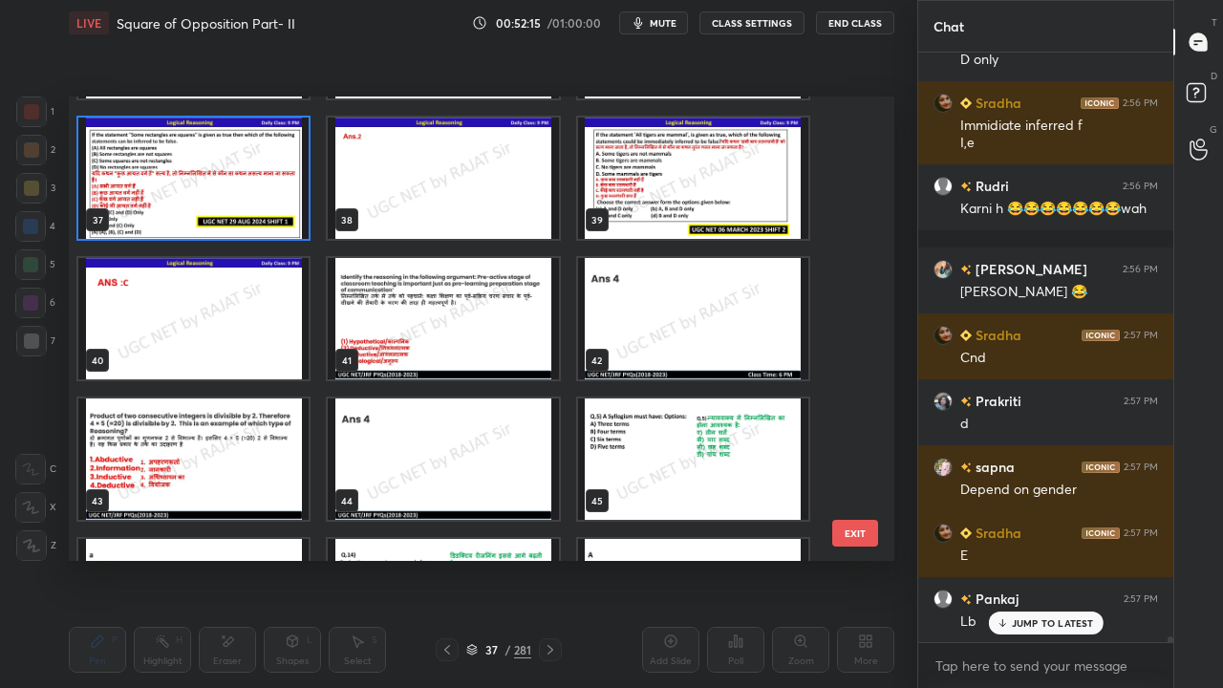
click at [495, 352] on img "grid" at bounding box center [443, 318] width 230 height 121
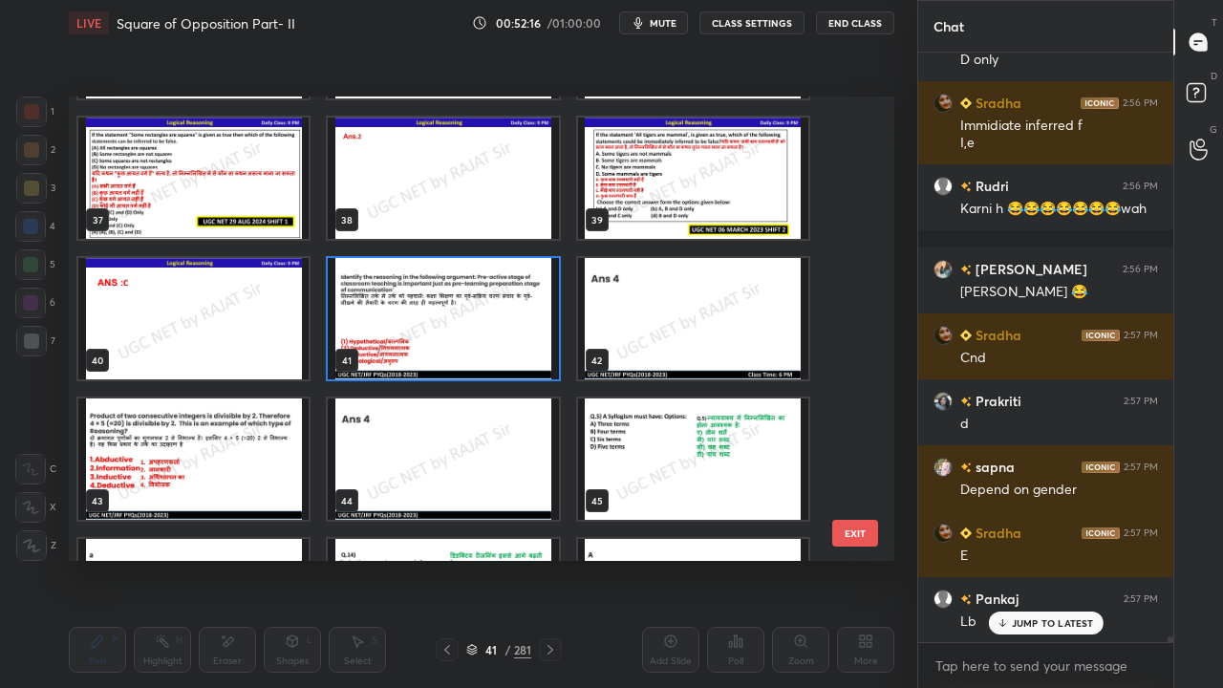
click at [496, 352] on img "grid" at bounding box center [443, 318] width 230 height 121
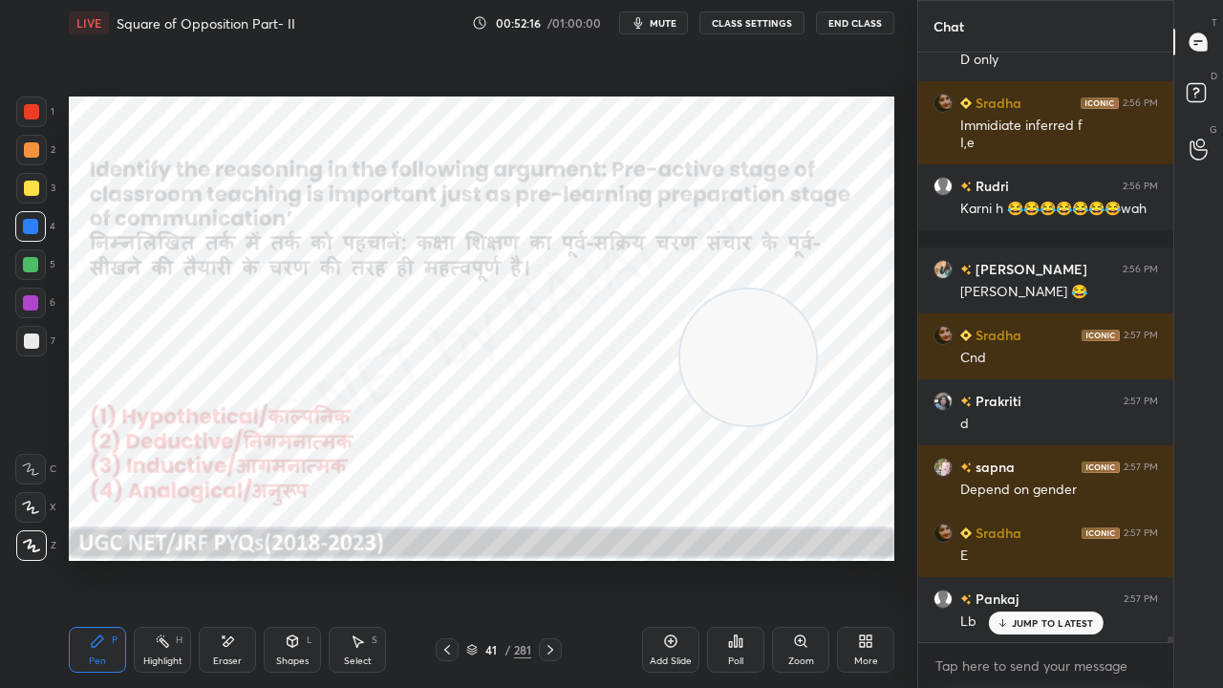
click at [497, 352] on img "grid" at bounding box center [443, 318] width 230 height 121
click at [555, 558] on icon at bounding box center [550, 649] width 15 height 15
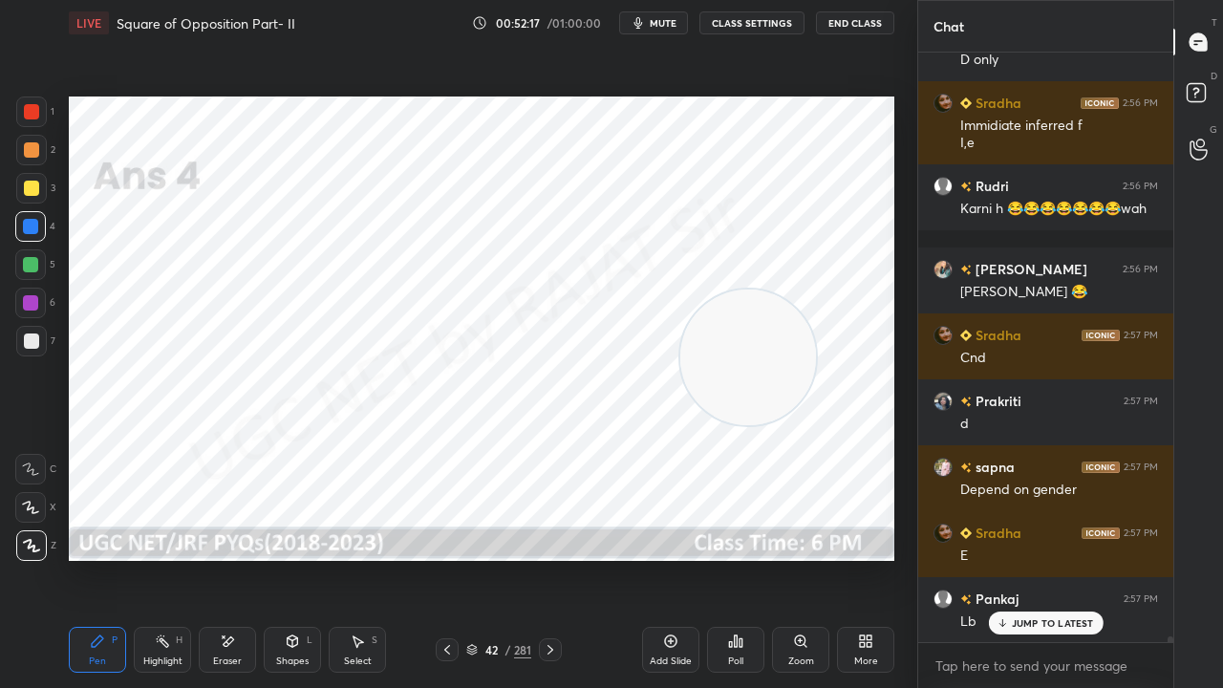
click at [554, 558] on icon at bounding box center [550, 649] width 15 height 15
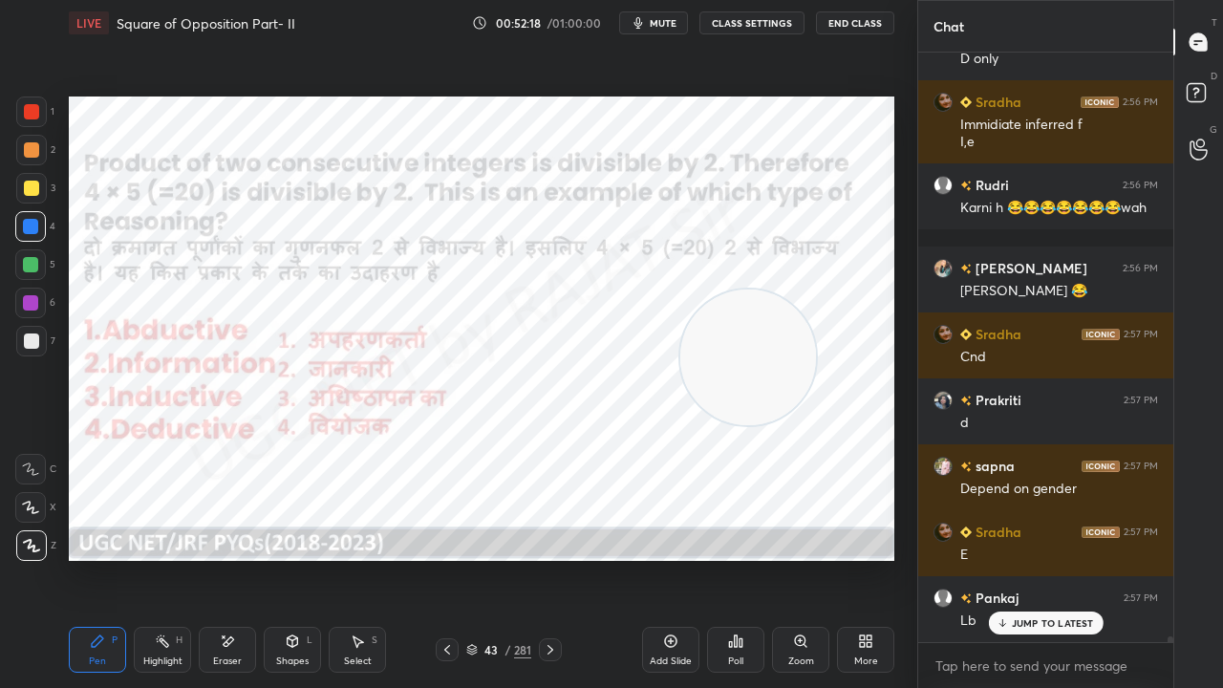
click at [552, 558] on icon at bounding box center [551, 650] width 6 height 10
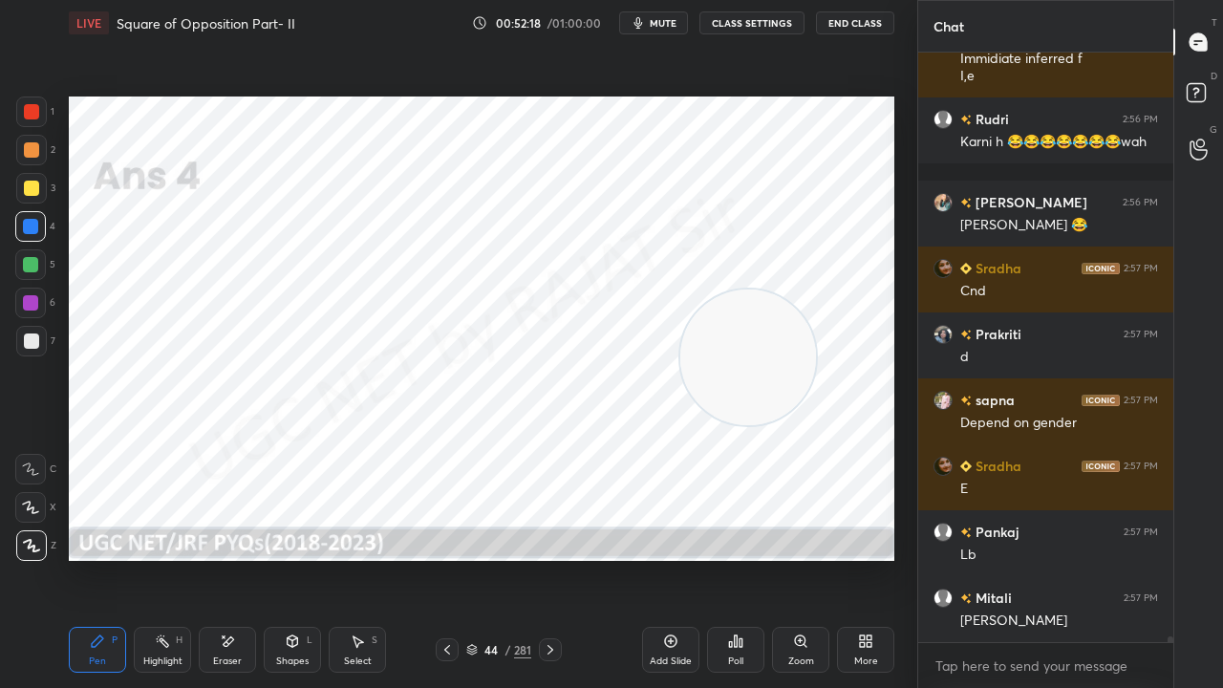
click at [552, 558] on icon at bounding box center [551, 650] width 6 height 10
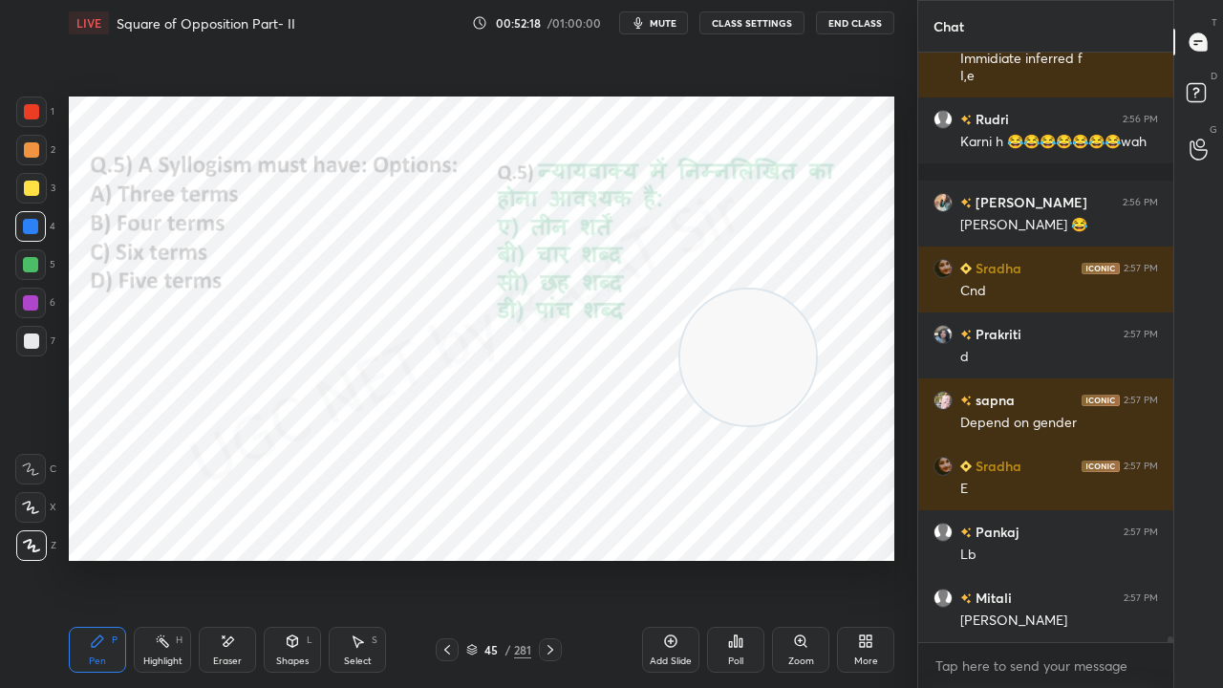
click at [552, 558] on icon at bounding box center [550, 649] width 15 height 15
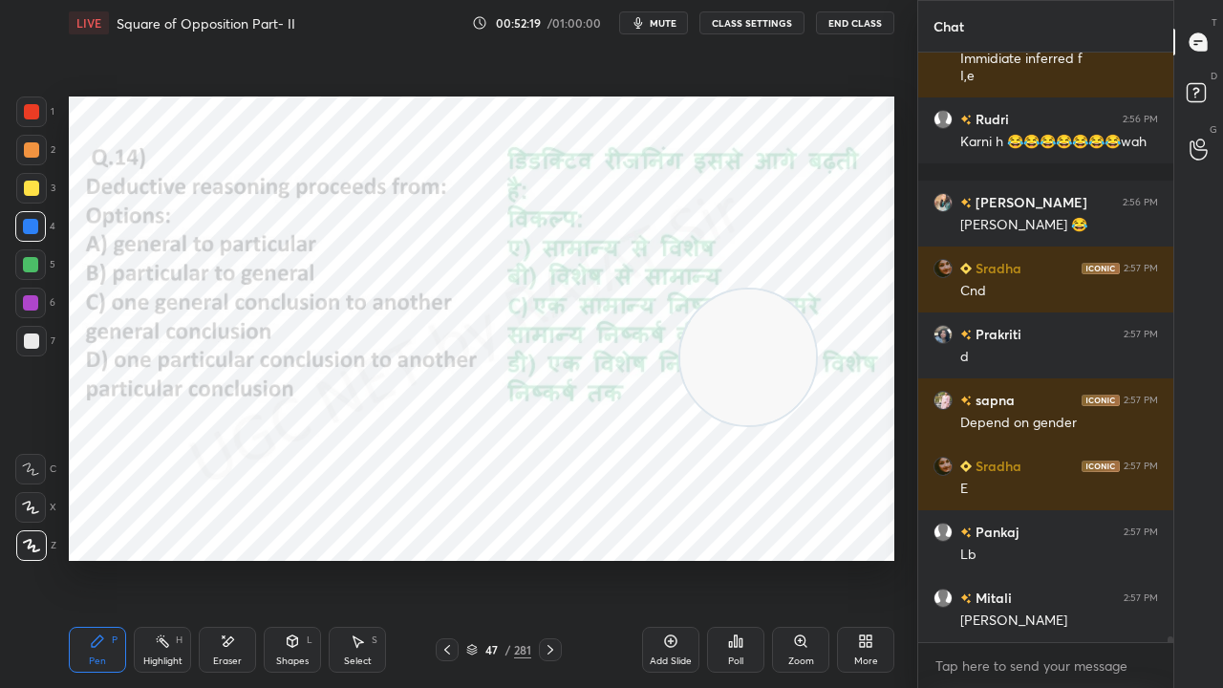
click at [552, 558] on icon at bounding box center [551, 650] width 6 height 10
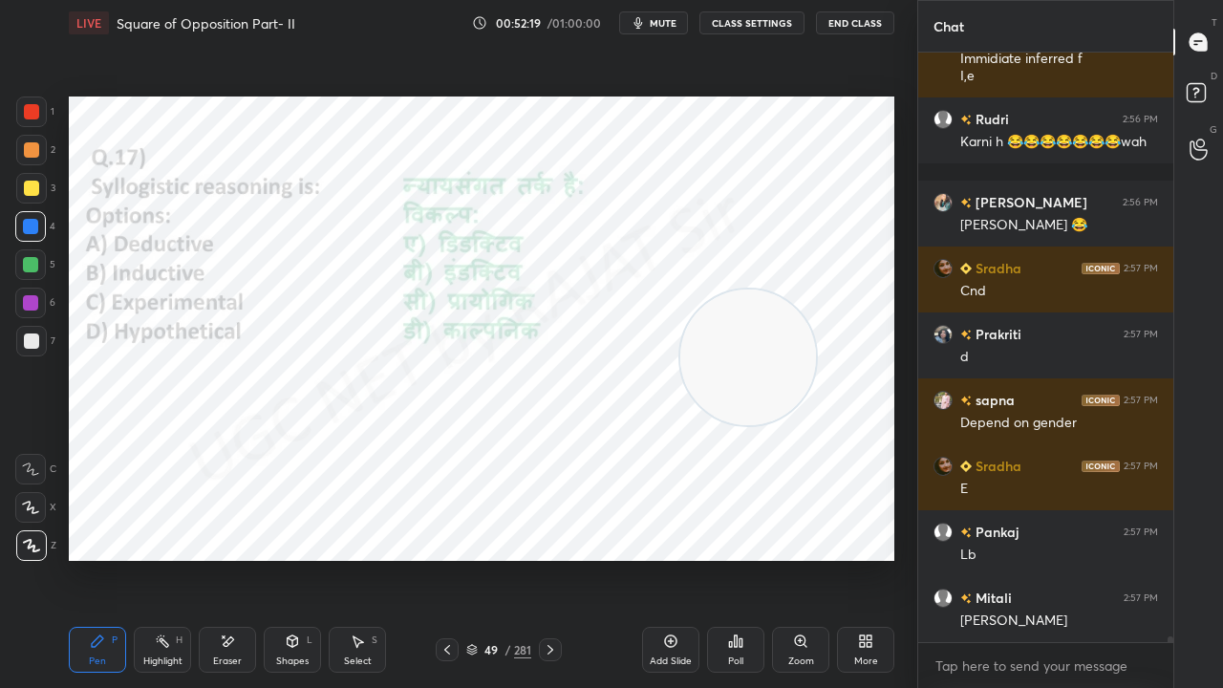
click at [552, 558] on icon at bounding box center [551, 650] width 6 height 10
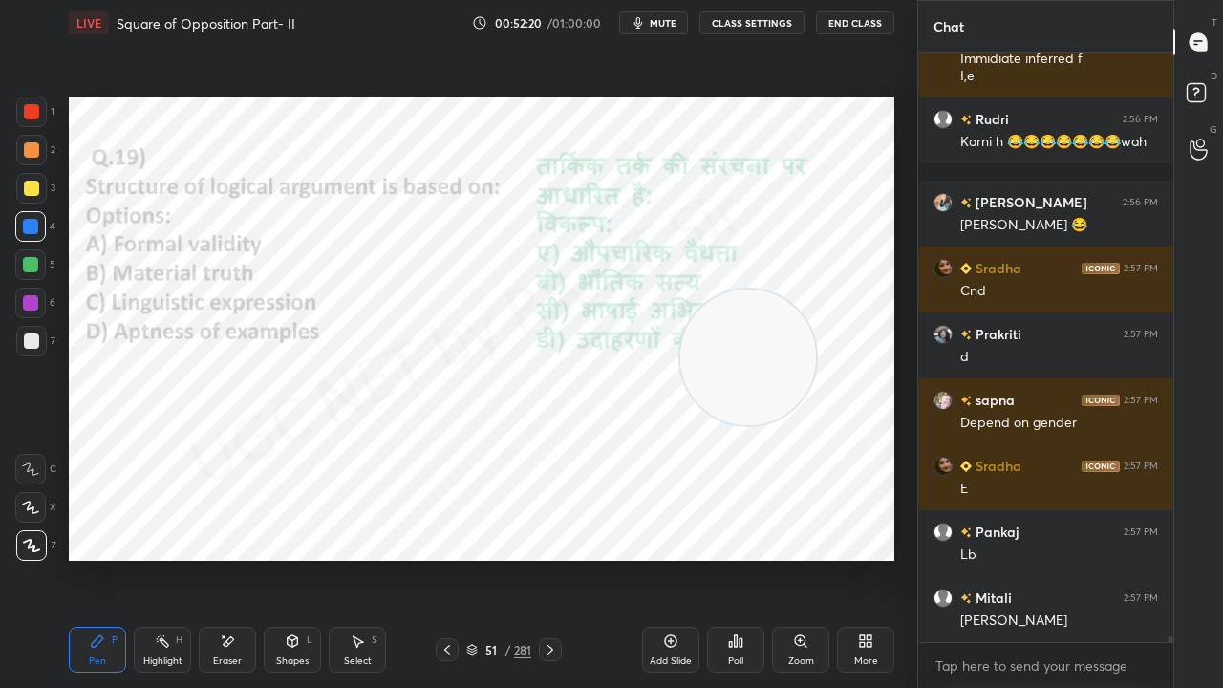
click at [551, 558] on icon at bounding box center [551, 650] width 6 height 10
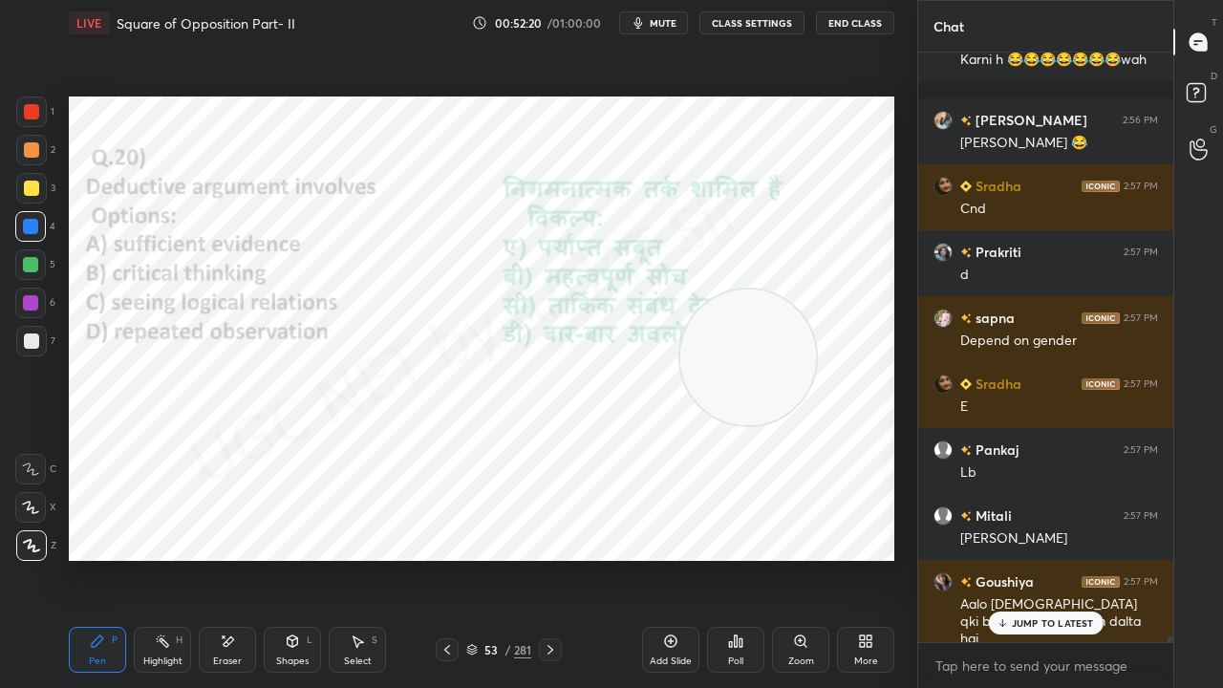
click at [551, 558] on icon at bounding box center [550, 649] width 15 height 15
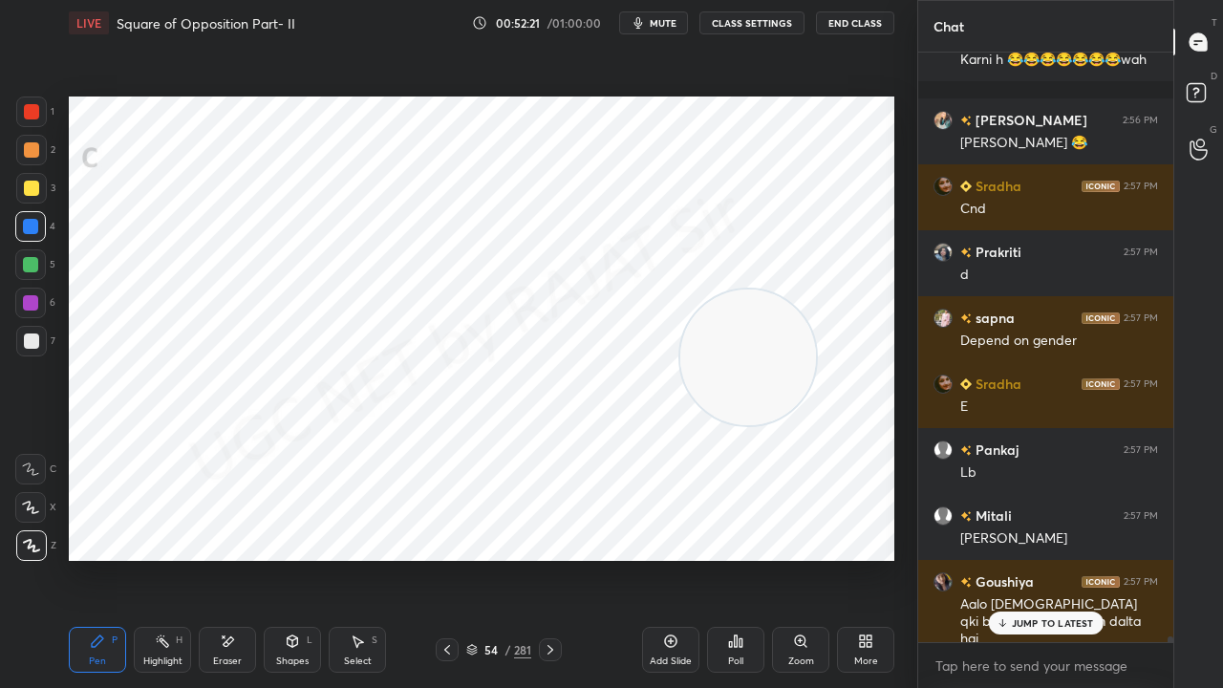
click at [551, 558] on icon at bounding box center [550, 649] width 15 height 15
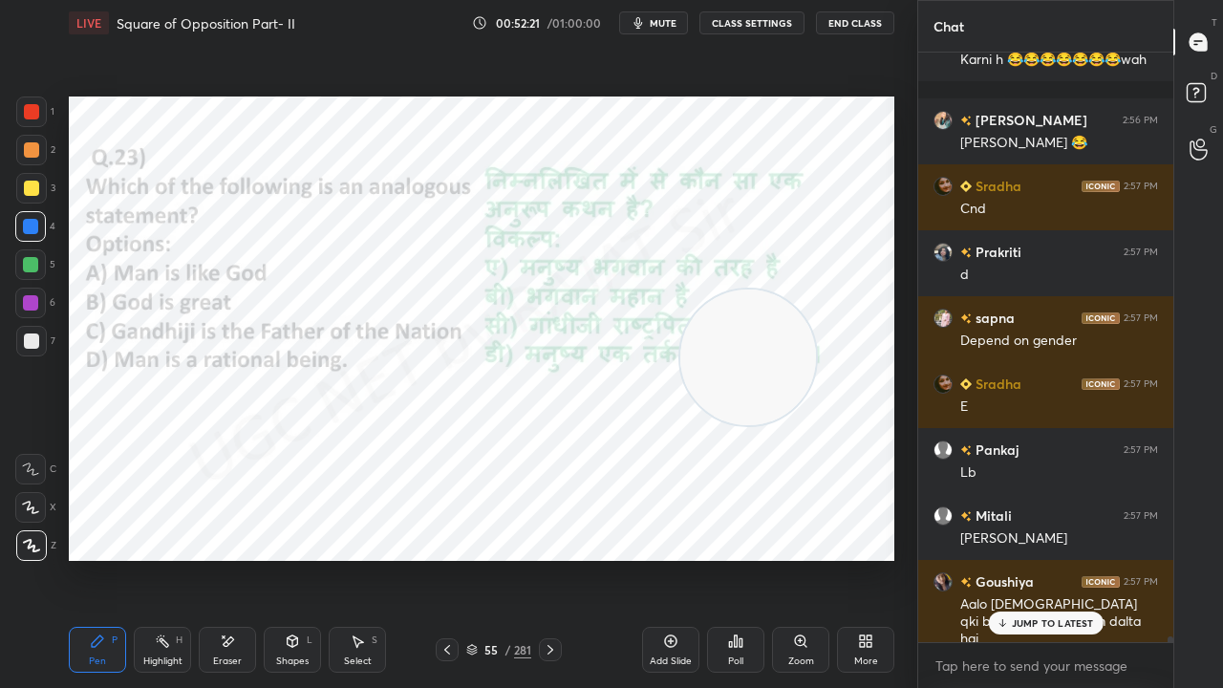
click at [549, 558] on icon at bounding box center [550, 649] width 15 height 15
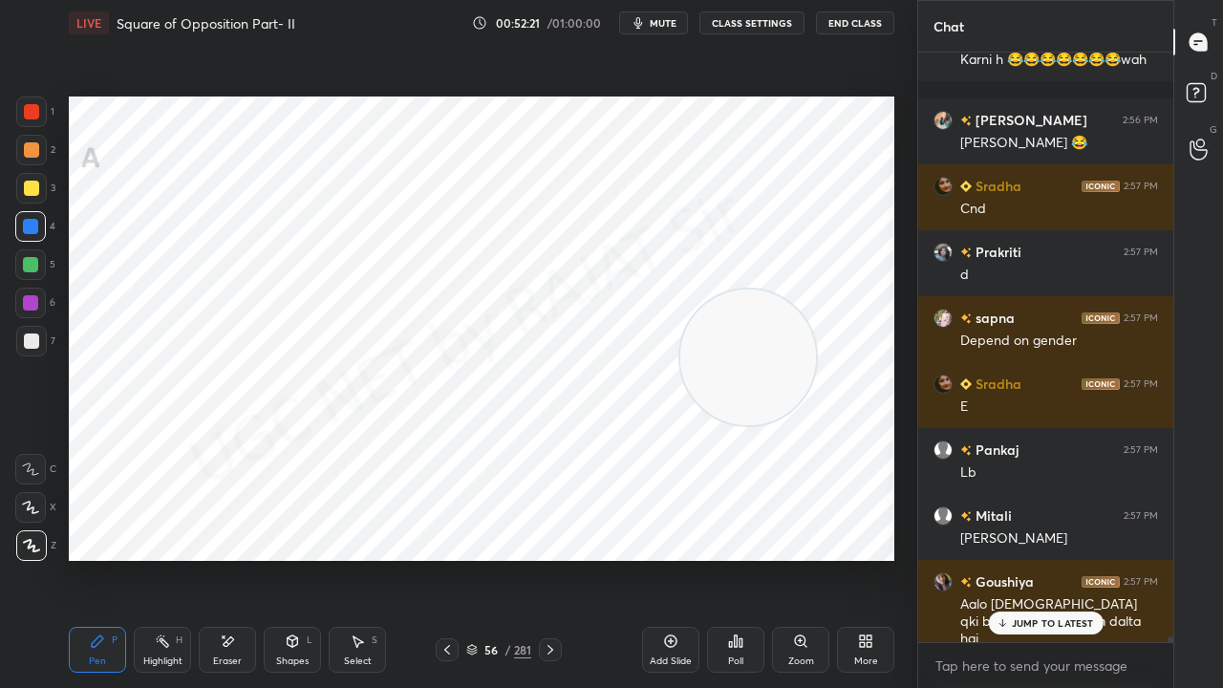
click at [549, 558] on icon at bounding box center [550, 649] width 15 height 15
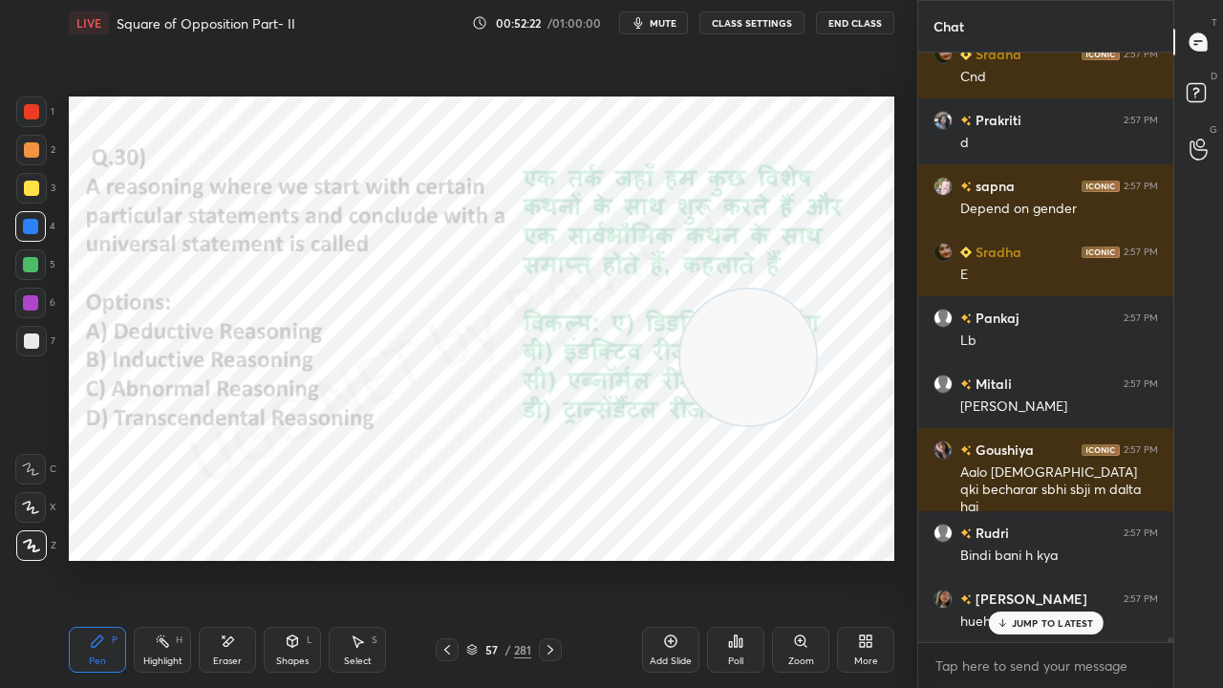
drag, startPoint x: 476, startPoint y: 650, endPoint x: 487, endPoint y: 639, distance: 15.6
click at [477, 558] on icon at bounding box center [471, 649] width 11 height 11
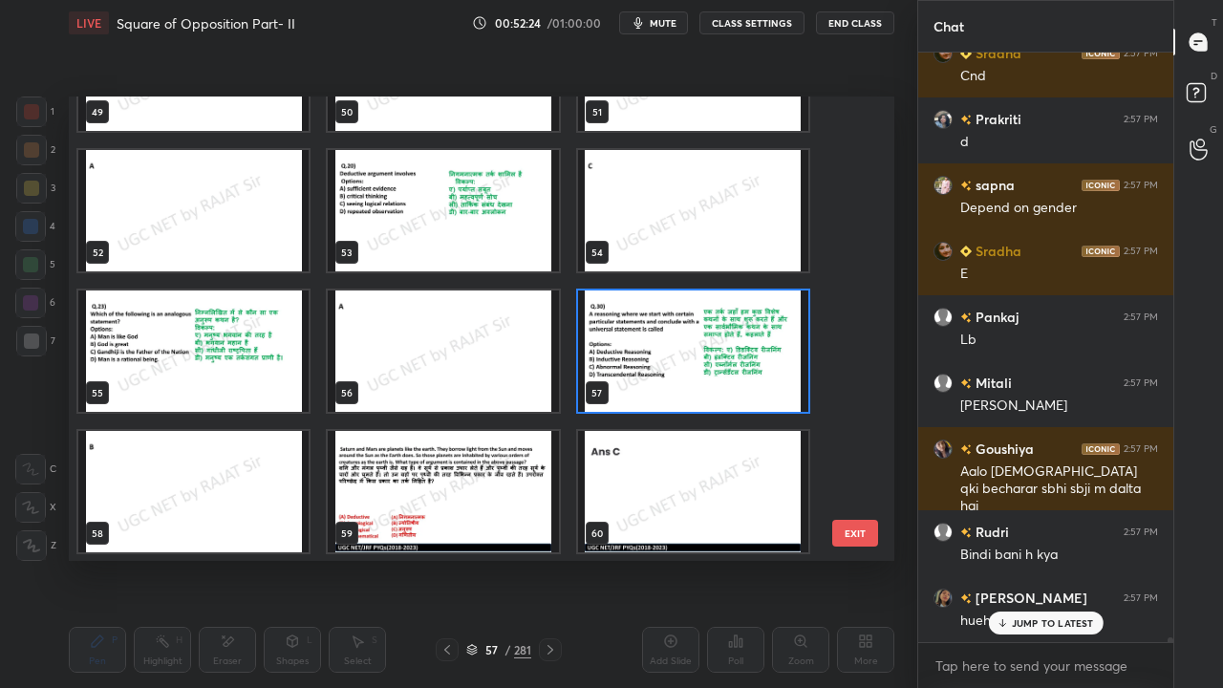
click at [649, 340] on img "grid" at bounding box center [693, 351] width 230 height 121
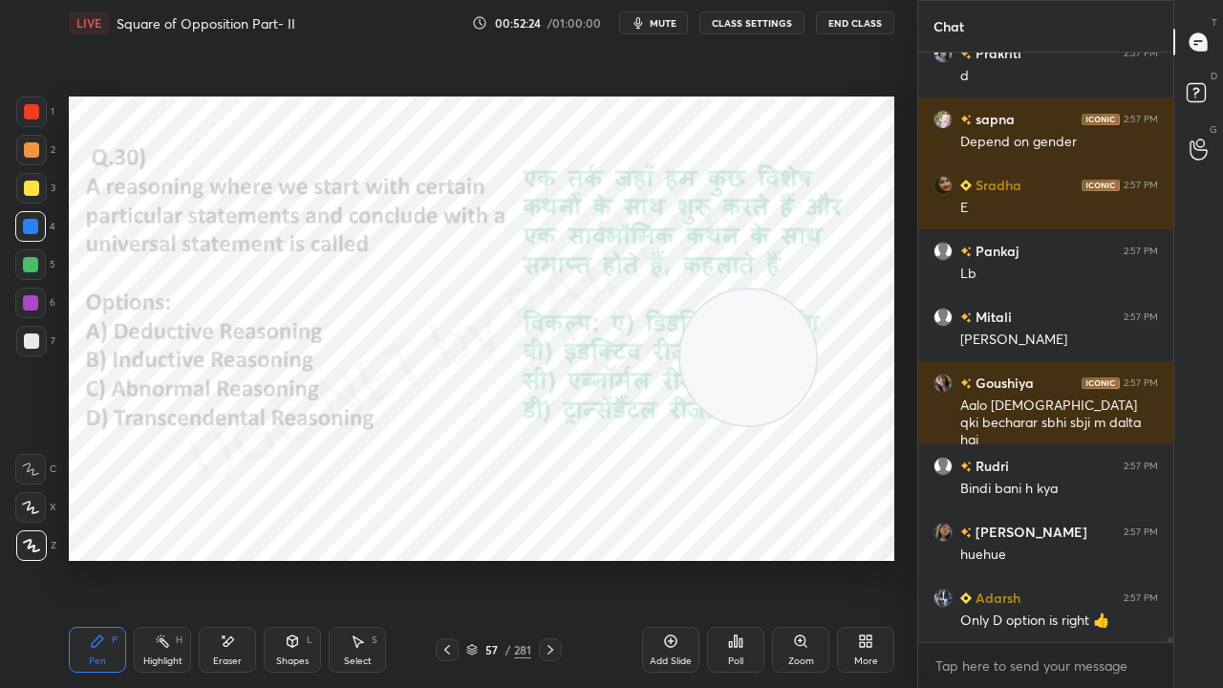
click at [649, 340] on img "grid" at bounding box center [693, 351] width 230 height 121
click at [744, 558] on div "Poll" at bounding box center [735, 650] width 57 height 46
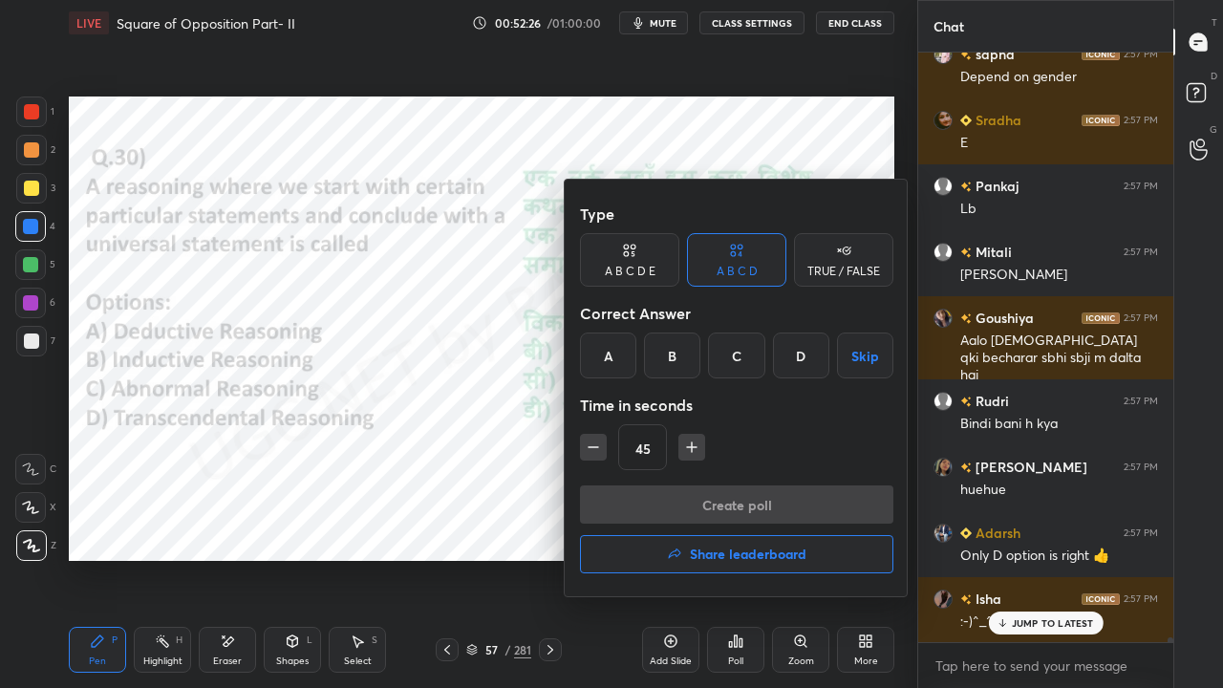
drag, startPoint x: 675, startPoint y: 354, endPoint x: 623, endPoint y: 426, distance: 89.1
click at [675, 356] on div "B" at bounding box center [672, 356] width 56 height 46
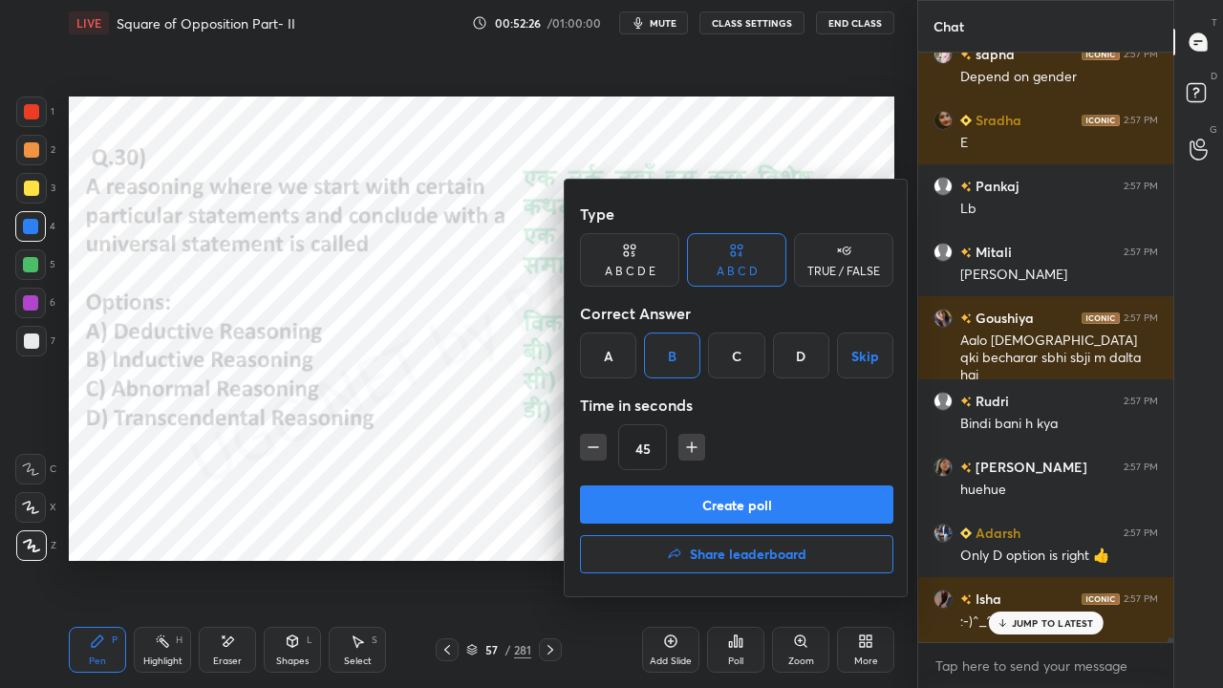
click at [581, 449] on button "button" at bounding box center [593, 447] width 27 height 27
type input "30"
drag, startPoint x: 603, startPoint y: 494, endPoint x: 604, endPoint y: 485, distance: 9.6
click at [604, 494] on button "Create poll" at bounding box center [737, 505] width 314 height 38
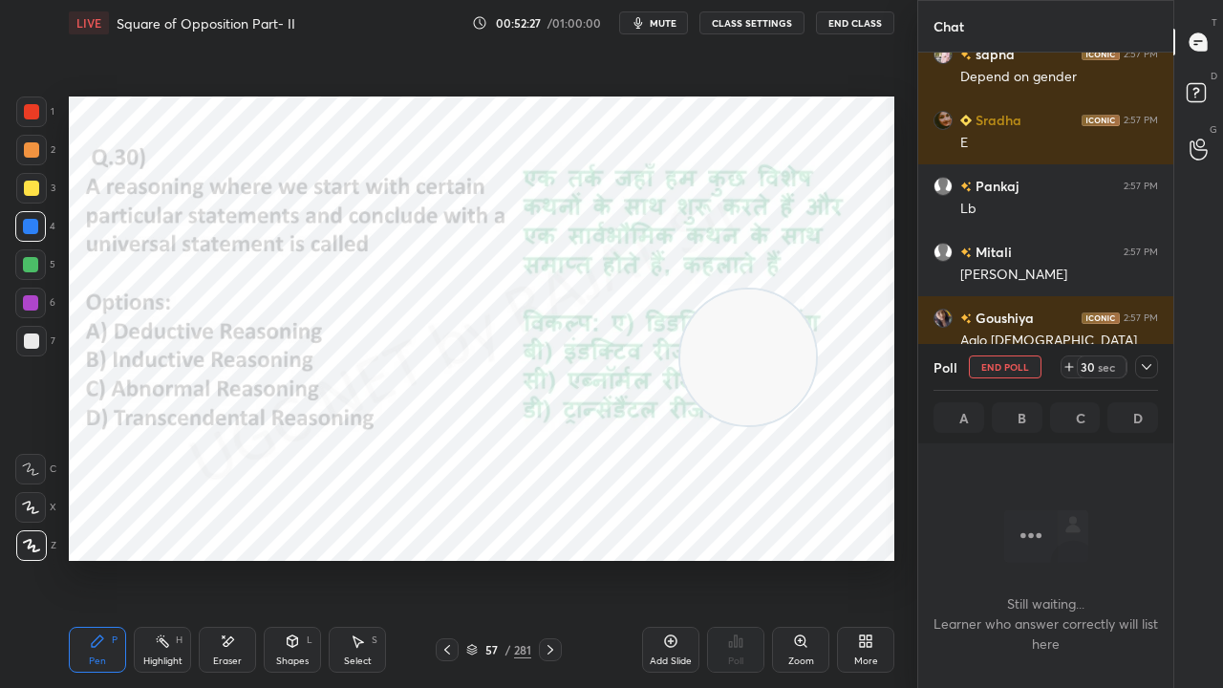
click at [1151, 362] on icon at bounding box center [1146, 366] width 15 height 15
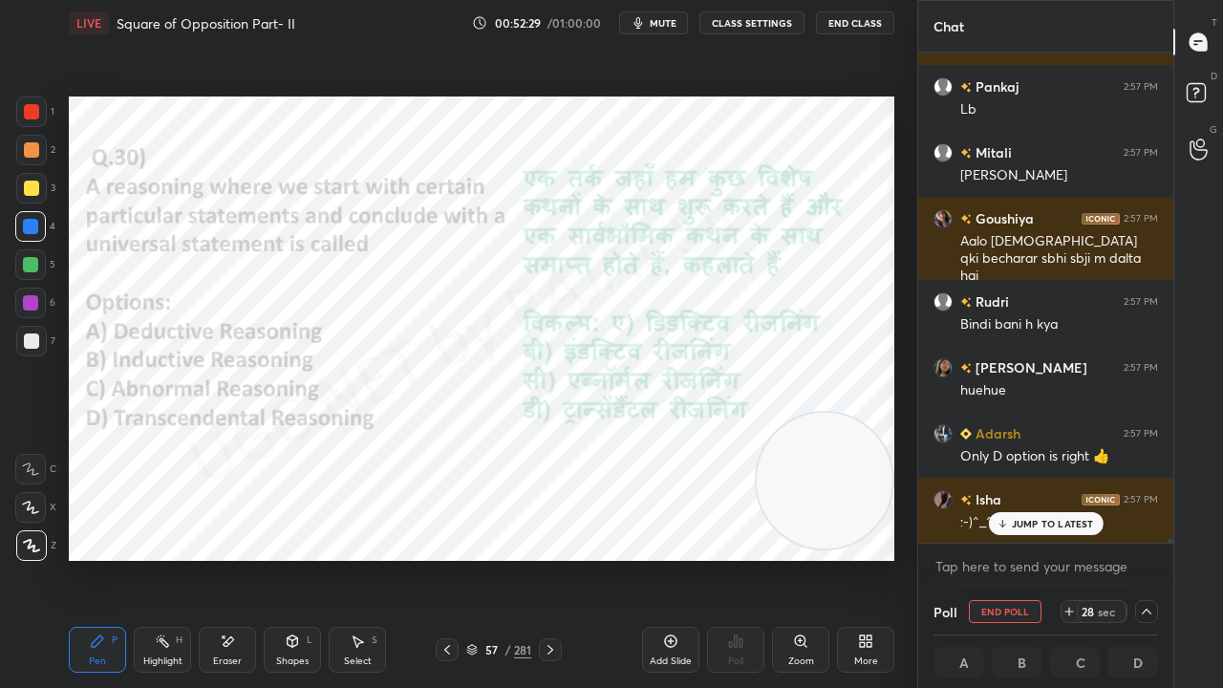
drag, startPoint x: 782, startPoint y: 396, endPoint x: 831, endPoint y: 489, distance: 105.6
click at [870, 510] on video at bounding box center [825, 481] width 136 height 136
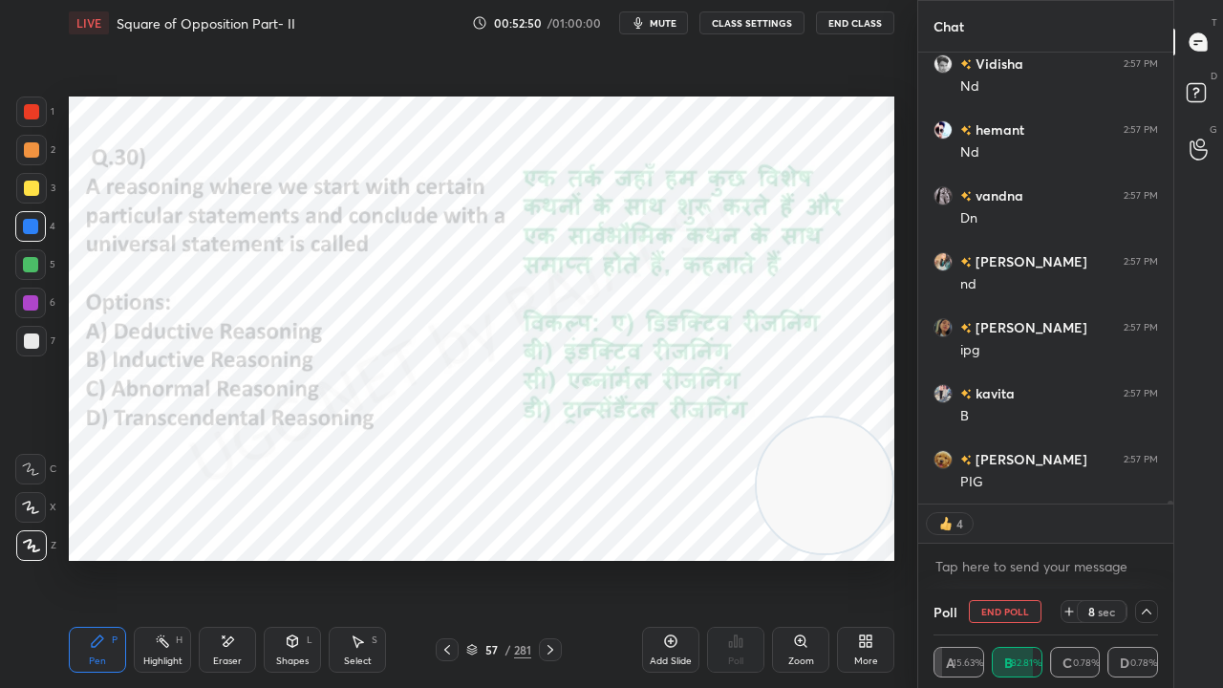
click at [32, 298] on div at bounding box center [30, 302] width 15 height 15
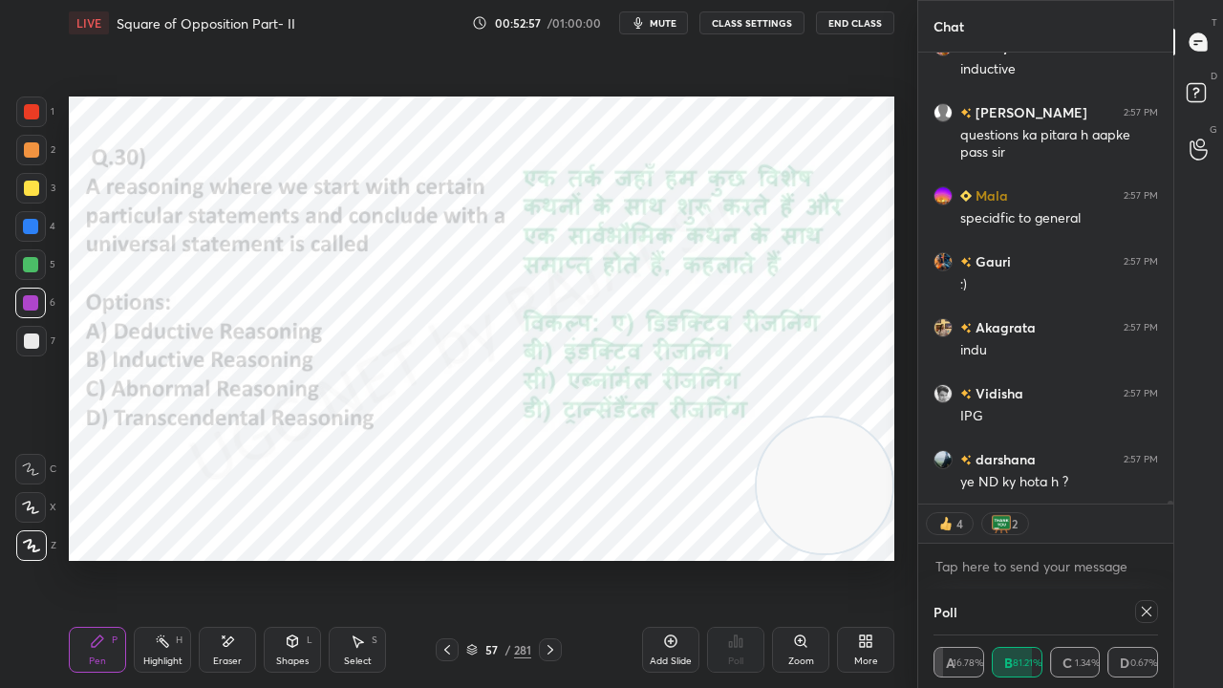
click at [497, 558] on div "57" at bounding box center [491, 649] width 19 height 11
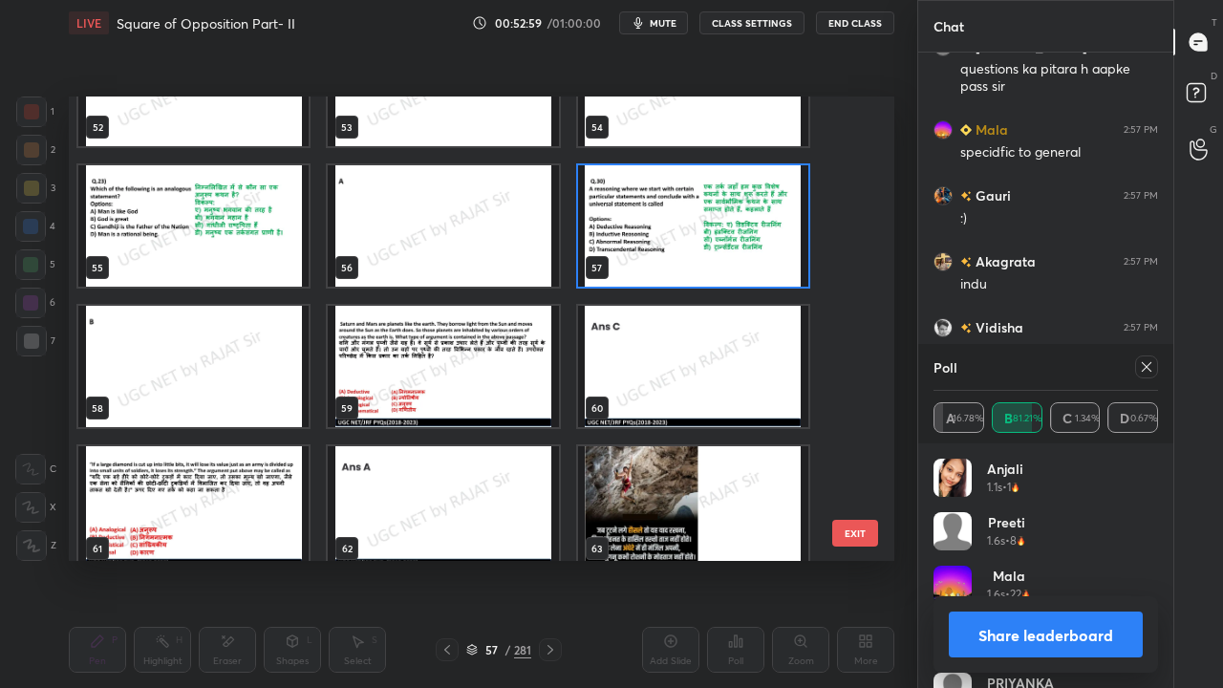
click at [482, 382] on img "grid" at bounding box center [443, 366] width 230 height 121
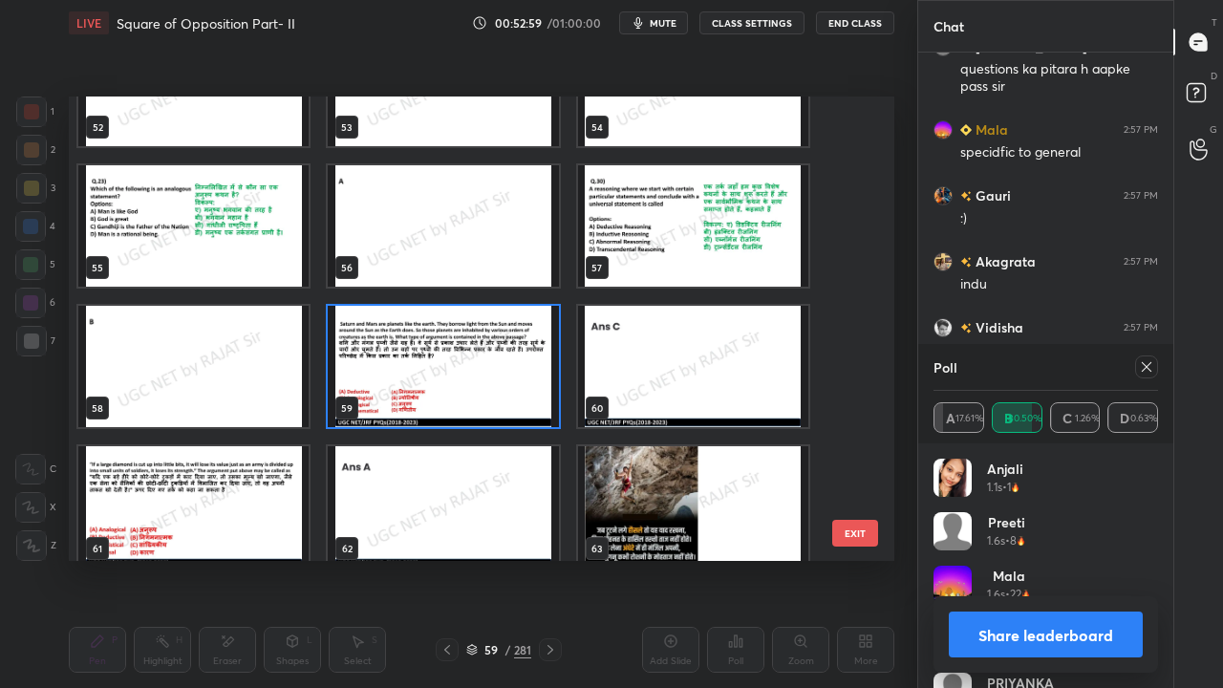
click at [482, 382] on img "grid" at bounding box center [443, 366] width 230 height 121
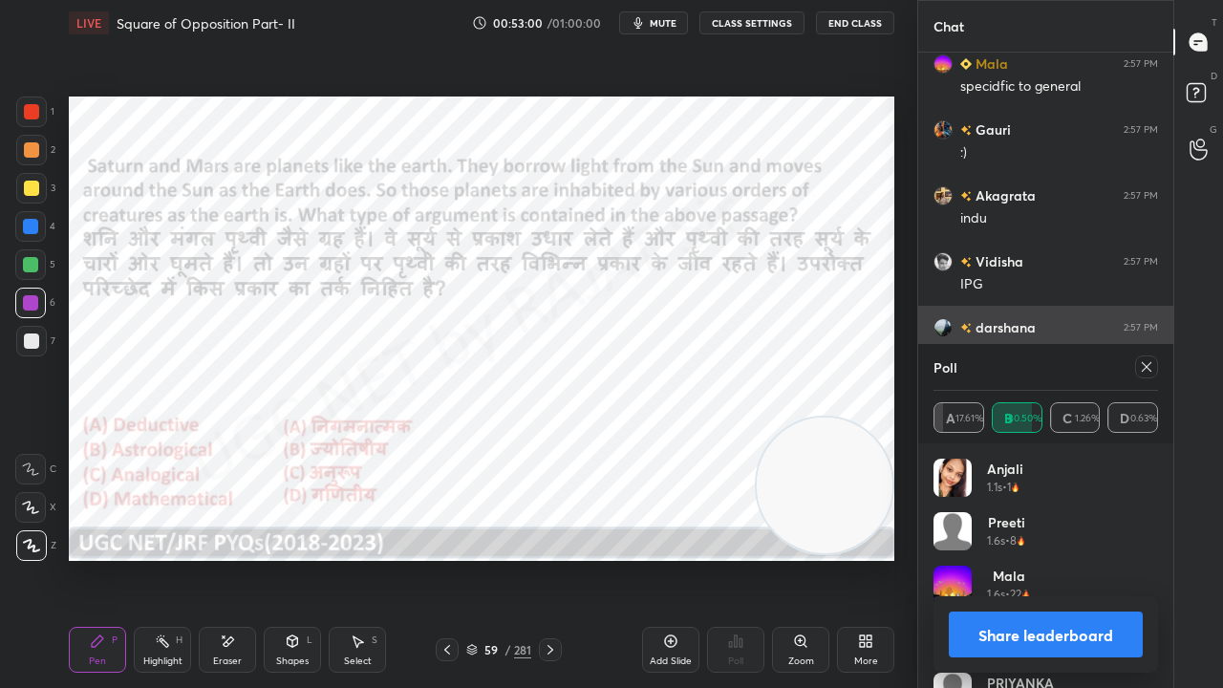
click at [1155, 361] on div at bounding box center [1147, 367] width 23 height 23
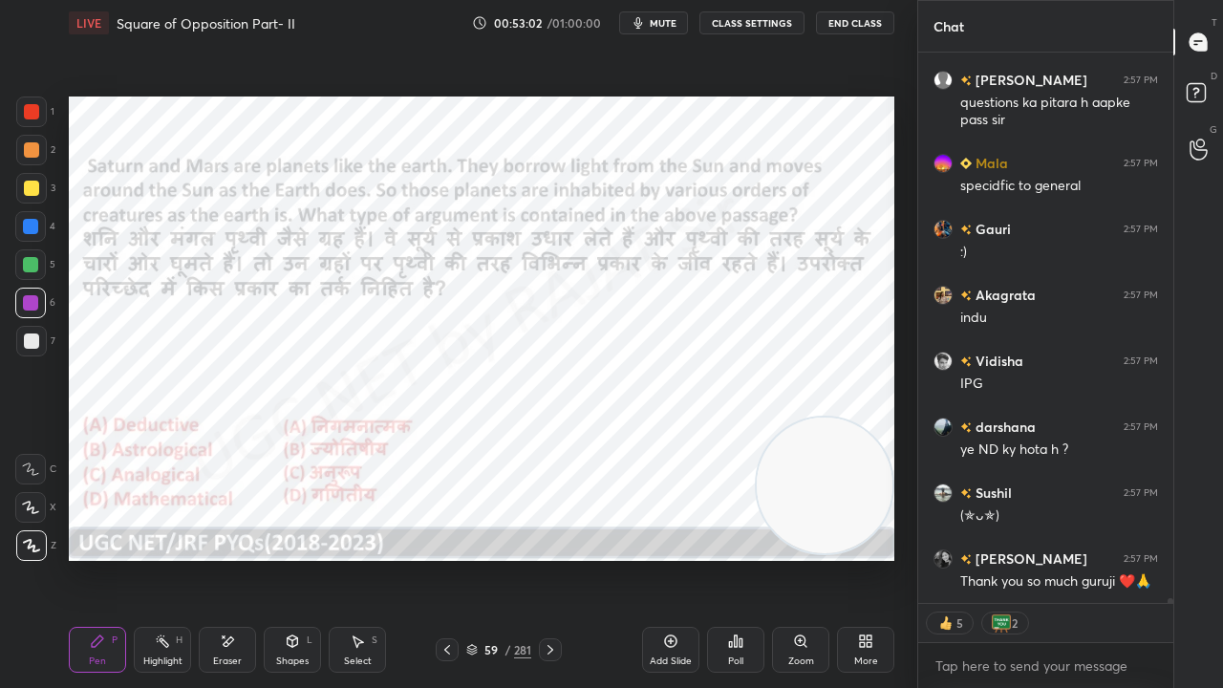
click at [549, 558] on icon at bounding box center [550, 649] width 15 height 15
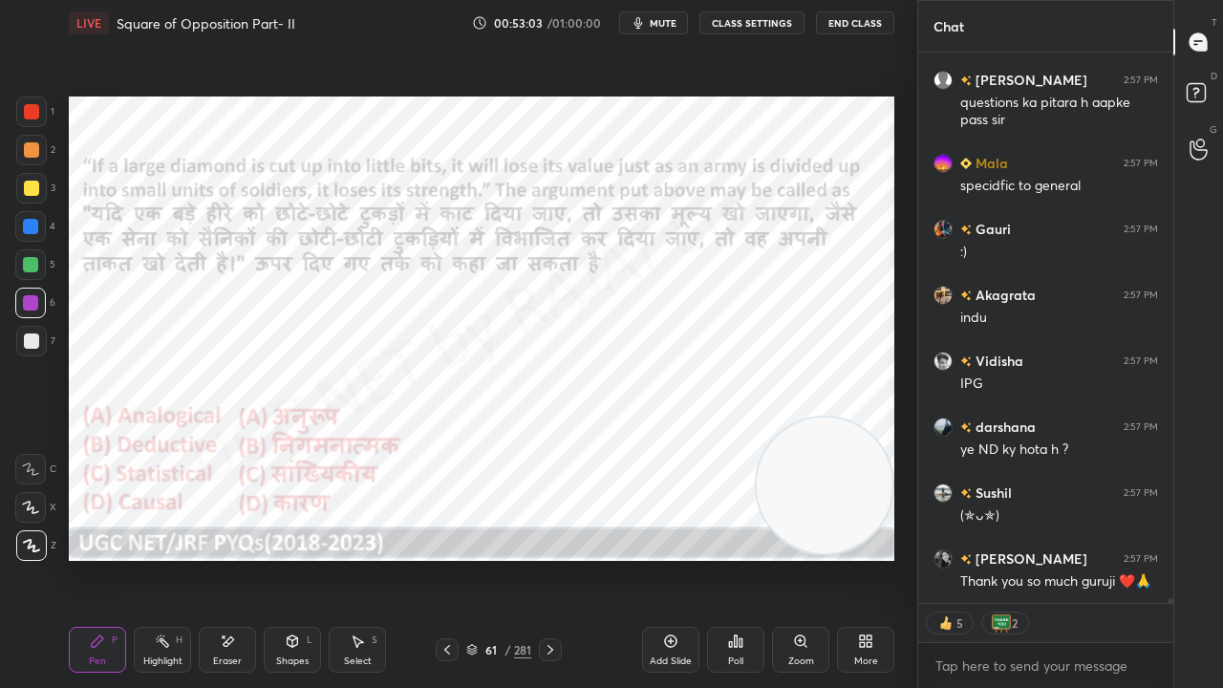
click at [549, 558] on icon at bounding box center [551, 650] width 6 height 10
click at [549, 558] on icon at bounding box center [550, 649] width 15 height 15
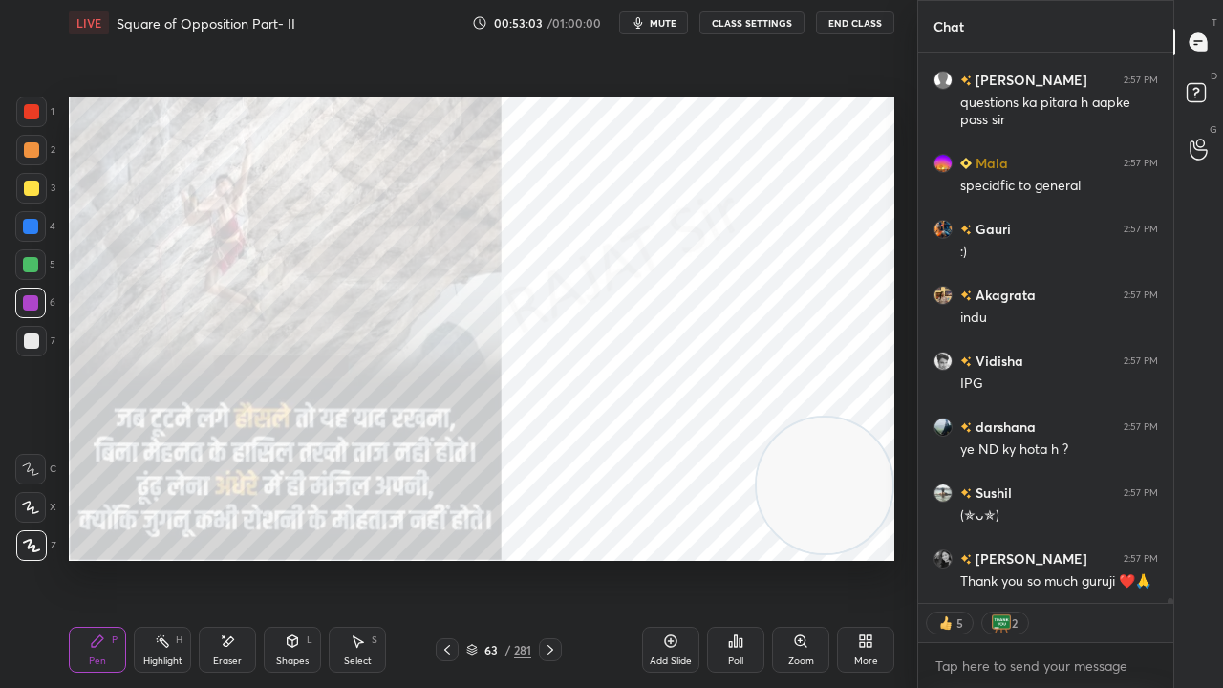
click at [549, 558] on icon at bounding box center [550, 649] width 15 height 15
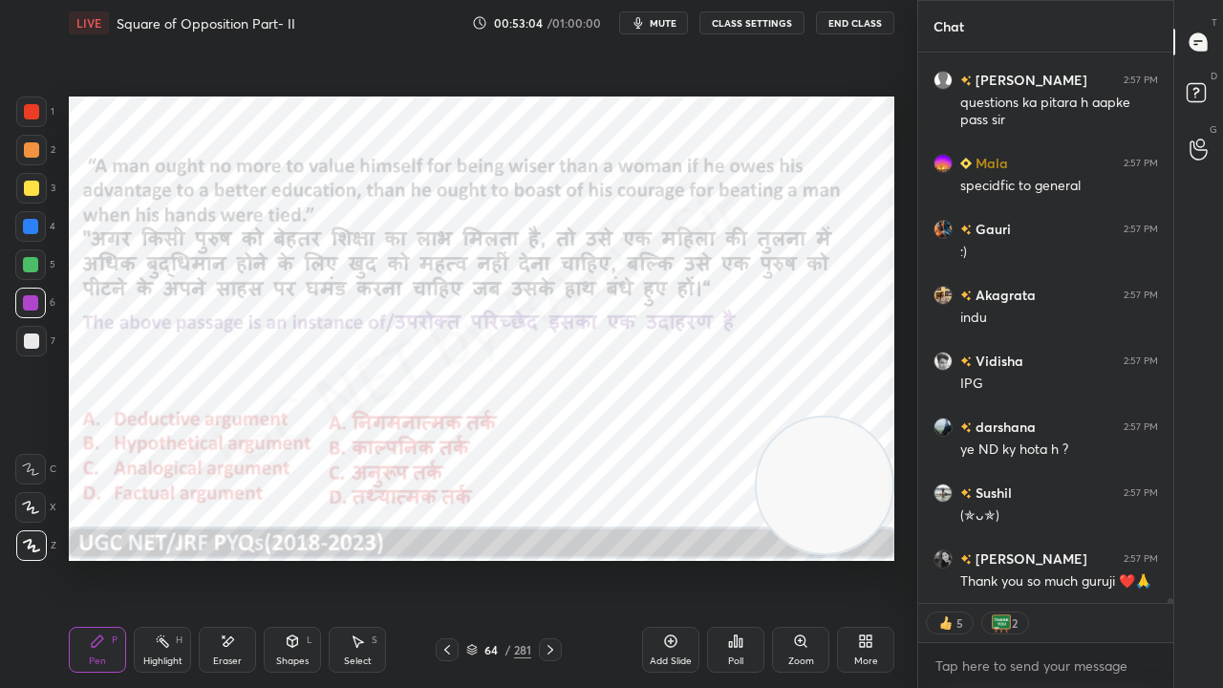
click at [551, 558] on icon at bounding box center [550, 649] width 15 height 15
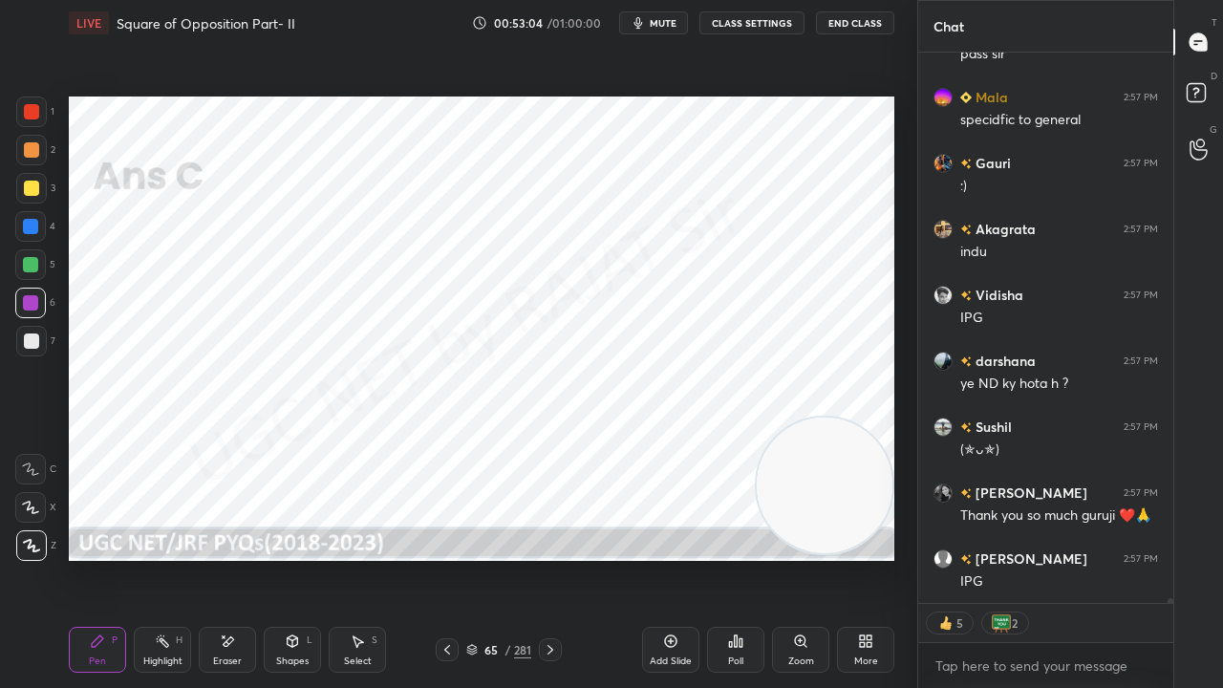
click at [551, 558] on icon at bounding box center [550, 649] width 15 height 15
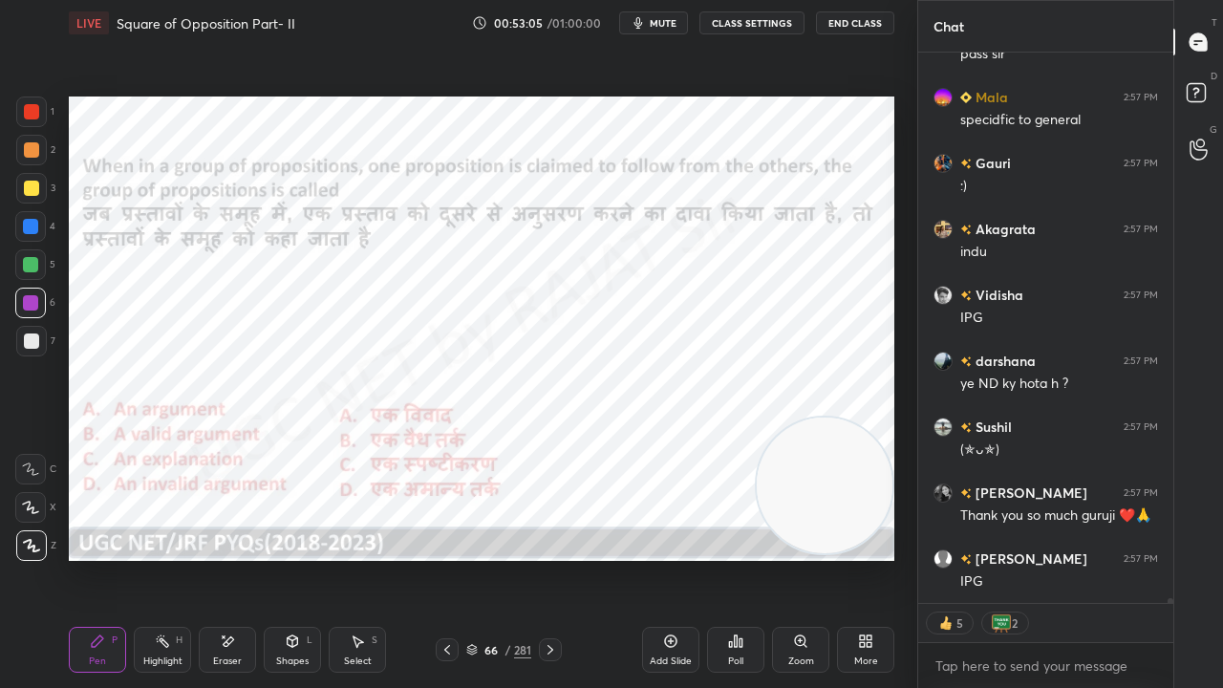
click at [550, 558] on icon at bounding box center [550, 649] width 15 height 15
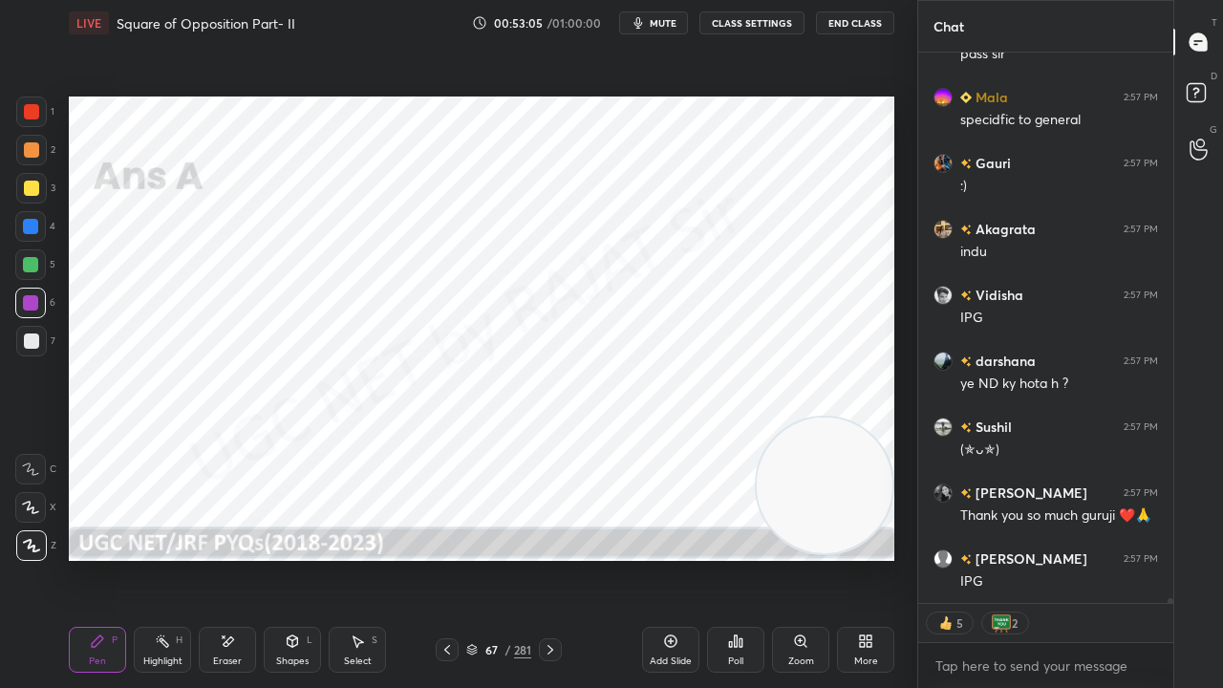
click at [550, 558] on icon at bounding box center [551, 650] width 6 height 10
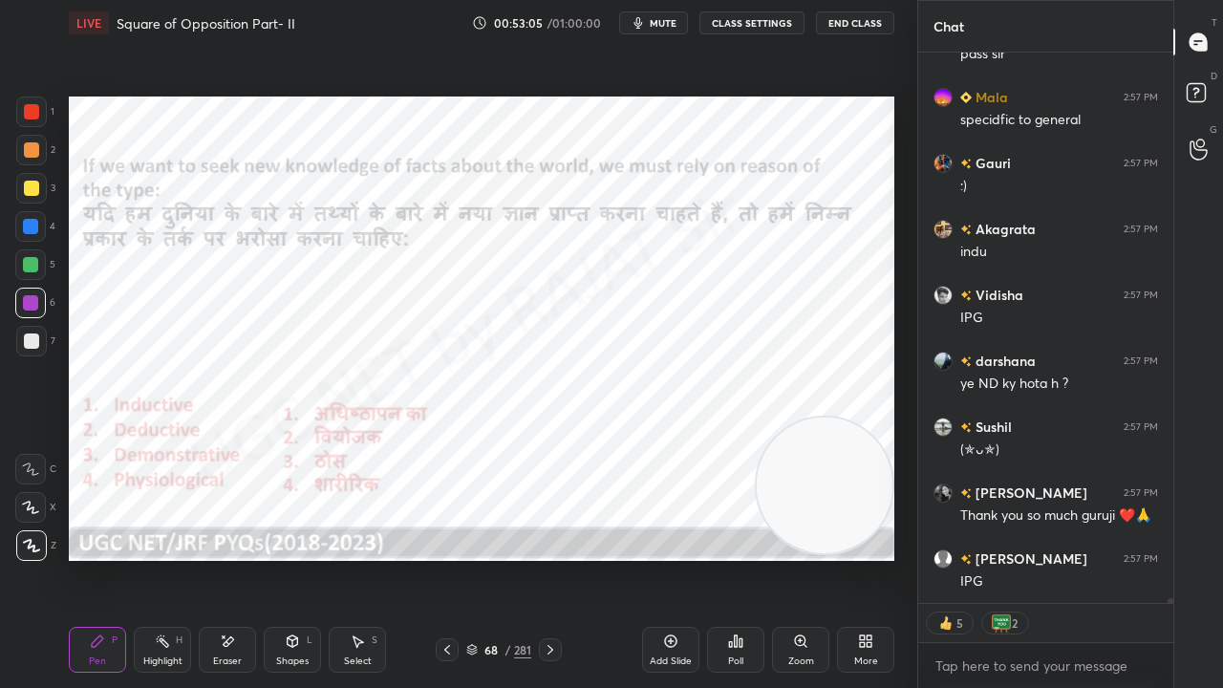
click at [550, 558] on icon at bounding box center [551, 650] width 6 height 10
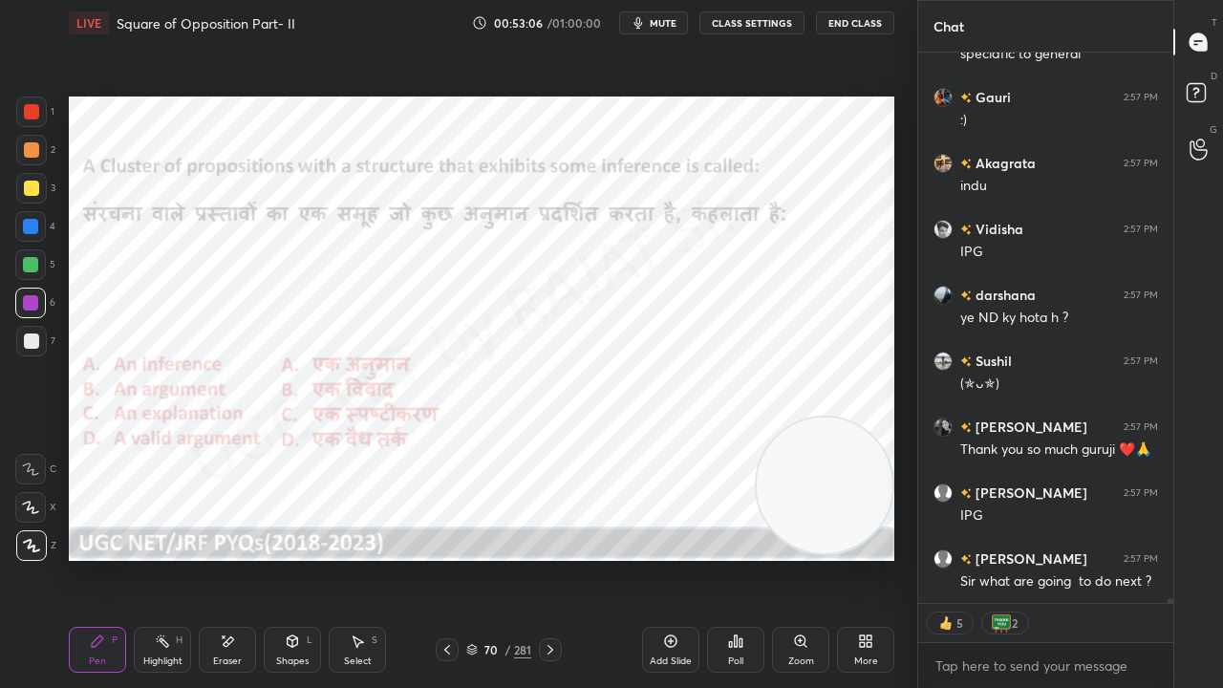
click at [550, 558] on icon at bounding box center [551, 650] width 6 height 10
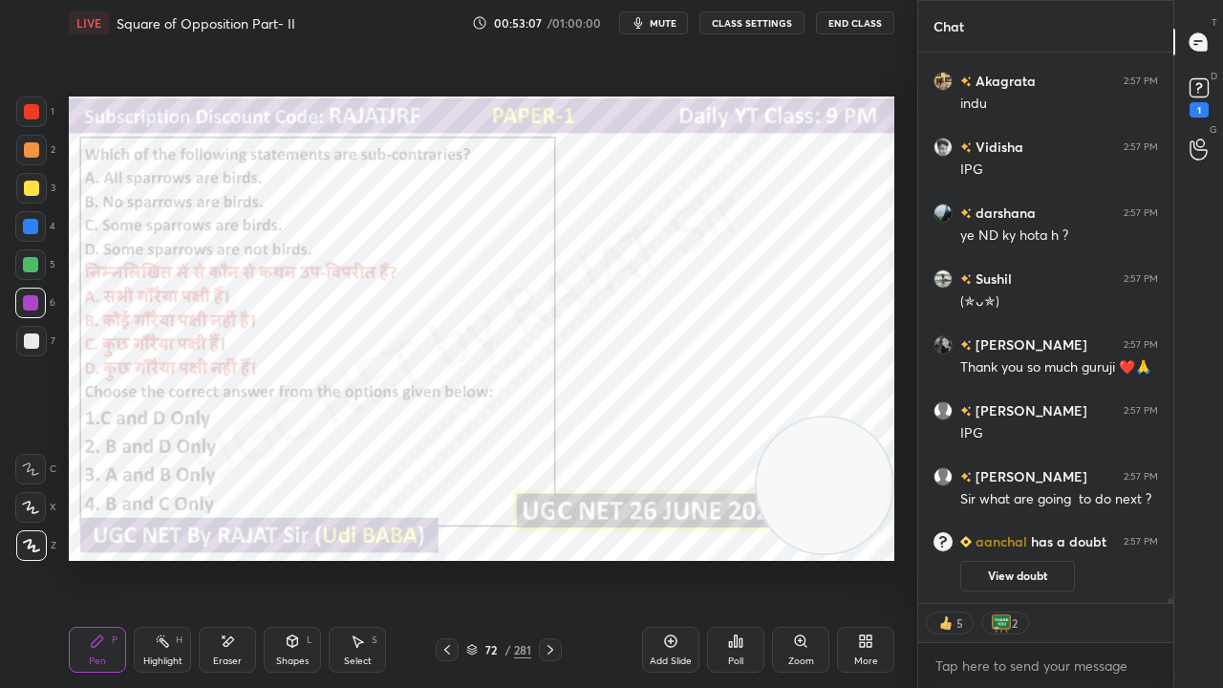
click at [550, 558] on icon at bounding box center [550, 649] width 15 height 15
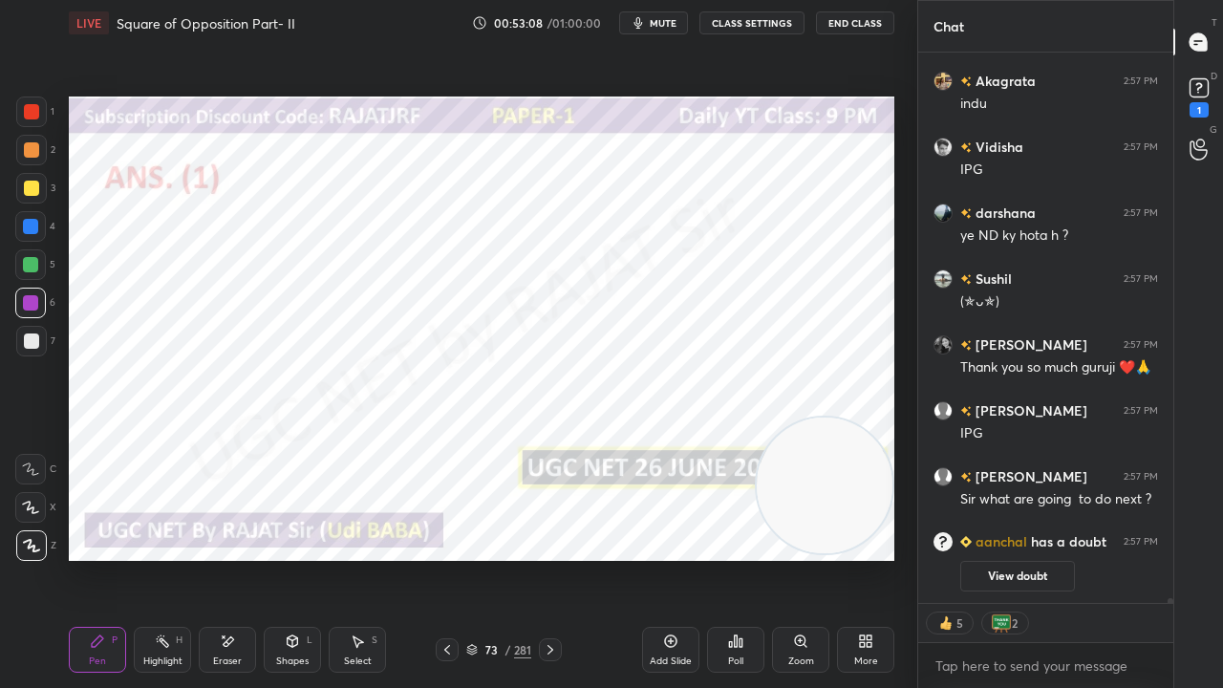
click at [551, 558] on icon at bounding box center [550, 649] width 15 height 15
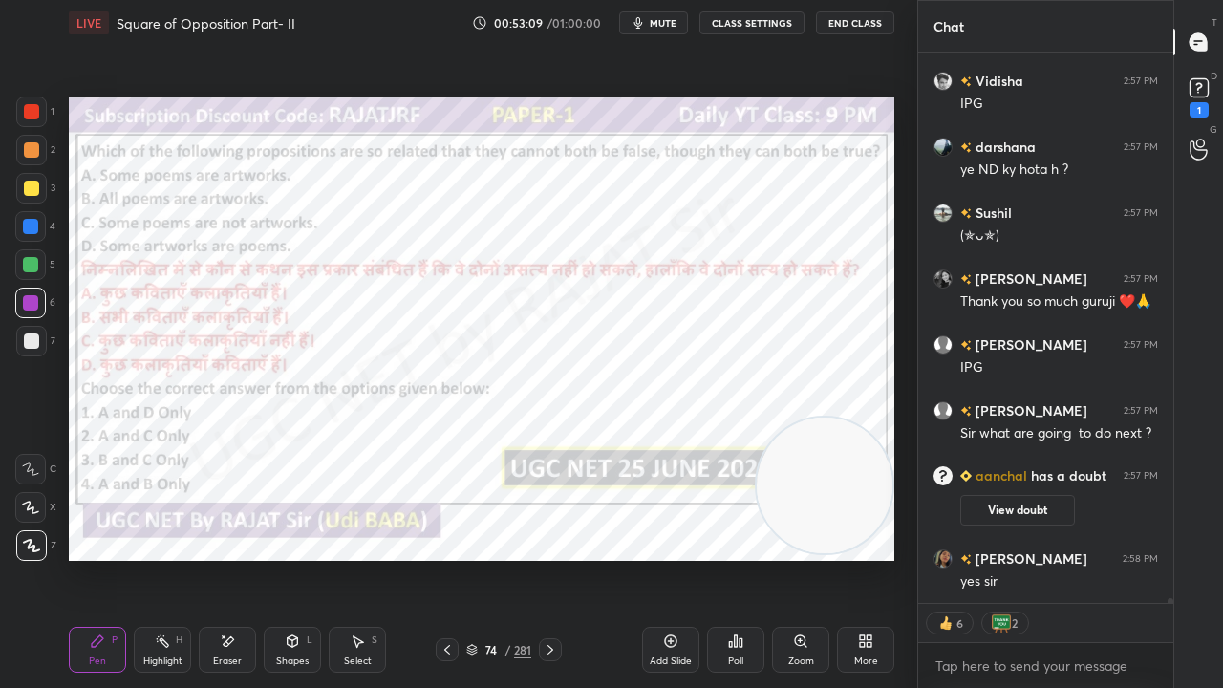
click at [552, 558] on icon at bounding box center [550, 649] width 15 height 15
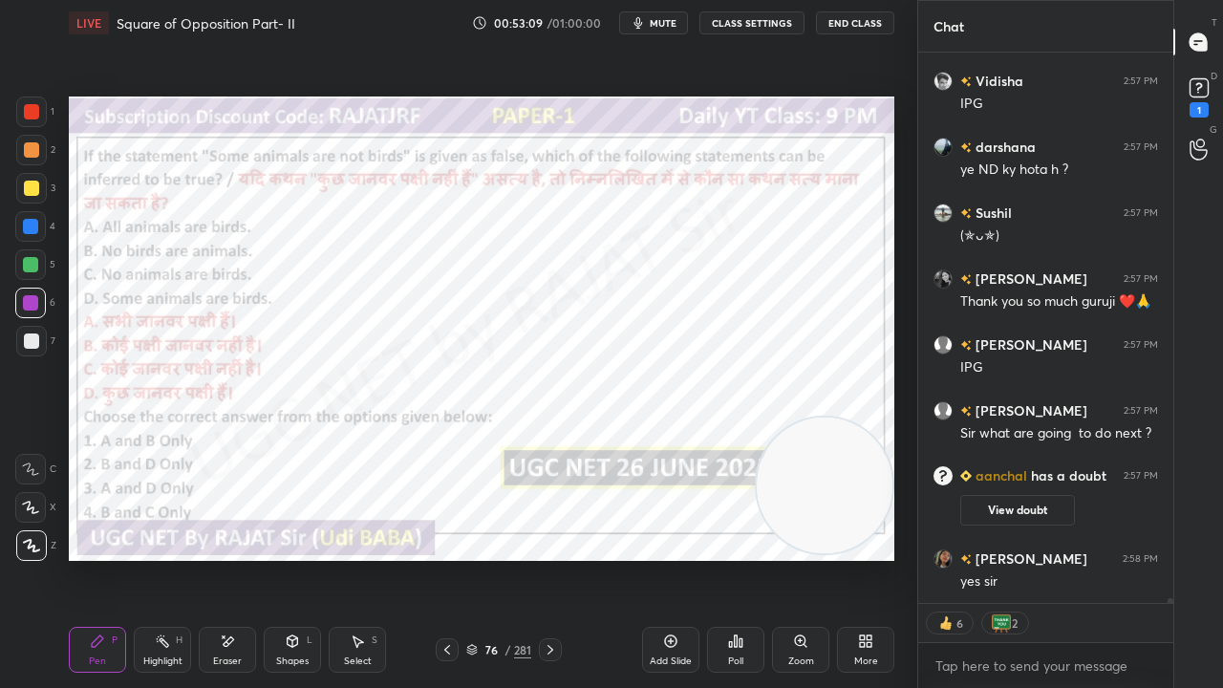
click at [552, 558] on icon at bounding box center [550, 649] width 15 height 15
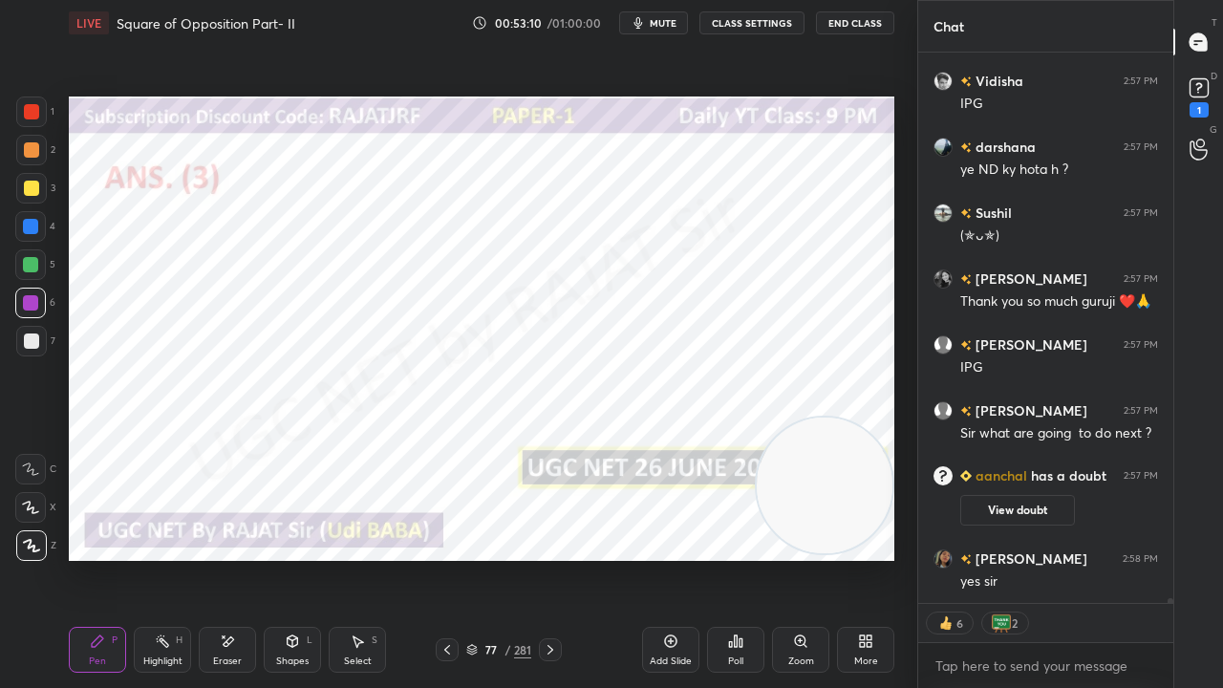
click at [552, 558] on icon at bounding box center [550, 649] width 15 height 15
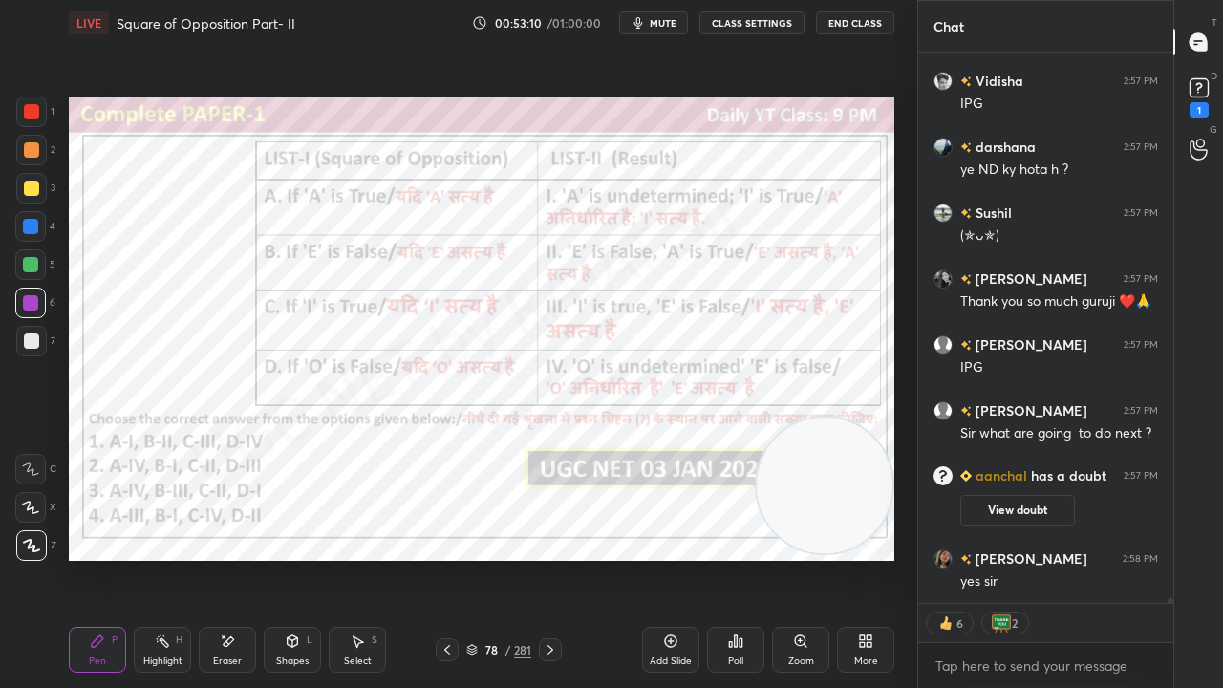
click at [552, 558] on icon at bounding box center [550, 649] width 15 height 15
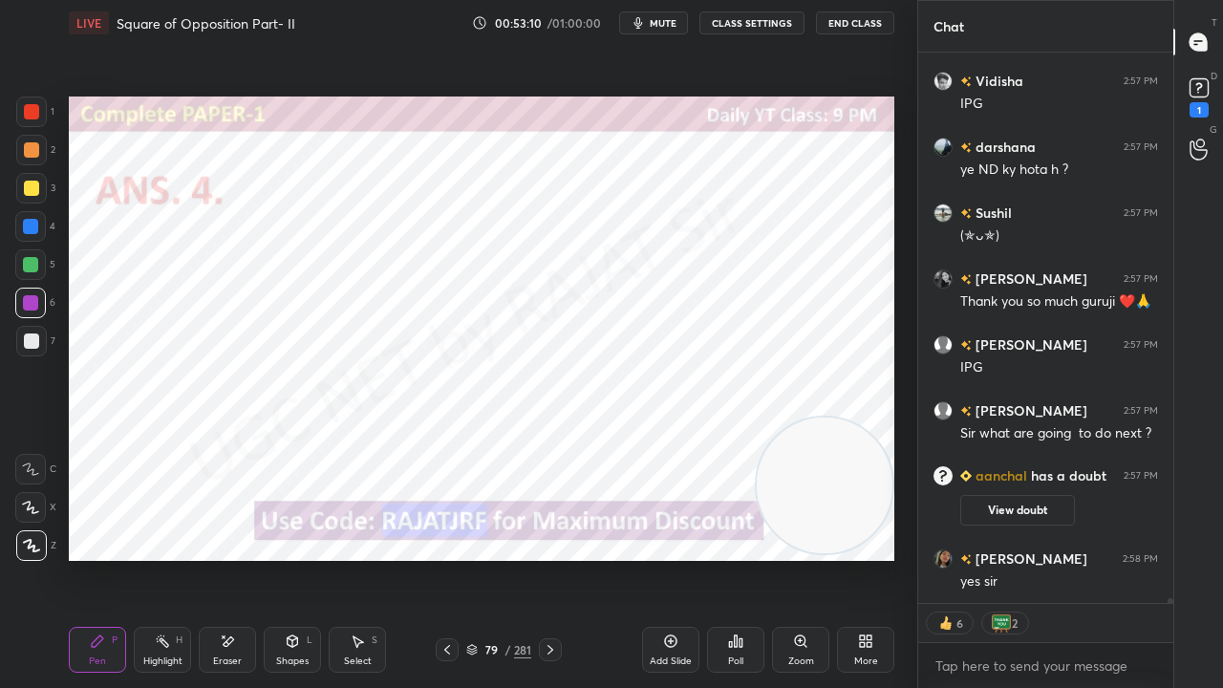
click at [552, 558] on icon at bounding box center [550, 649] width 15 height 15
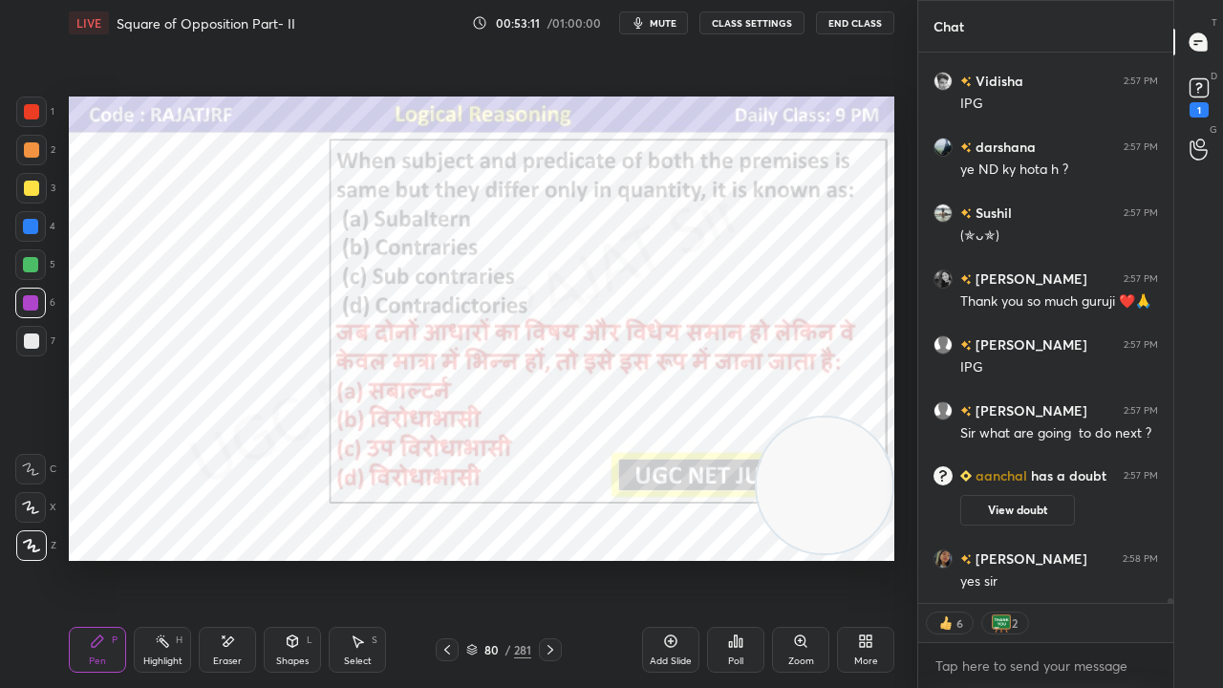
click at [552, 558] on icon at bounding box center [550, 649] width 15 height 15
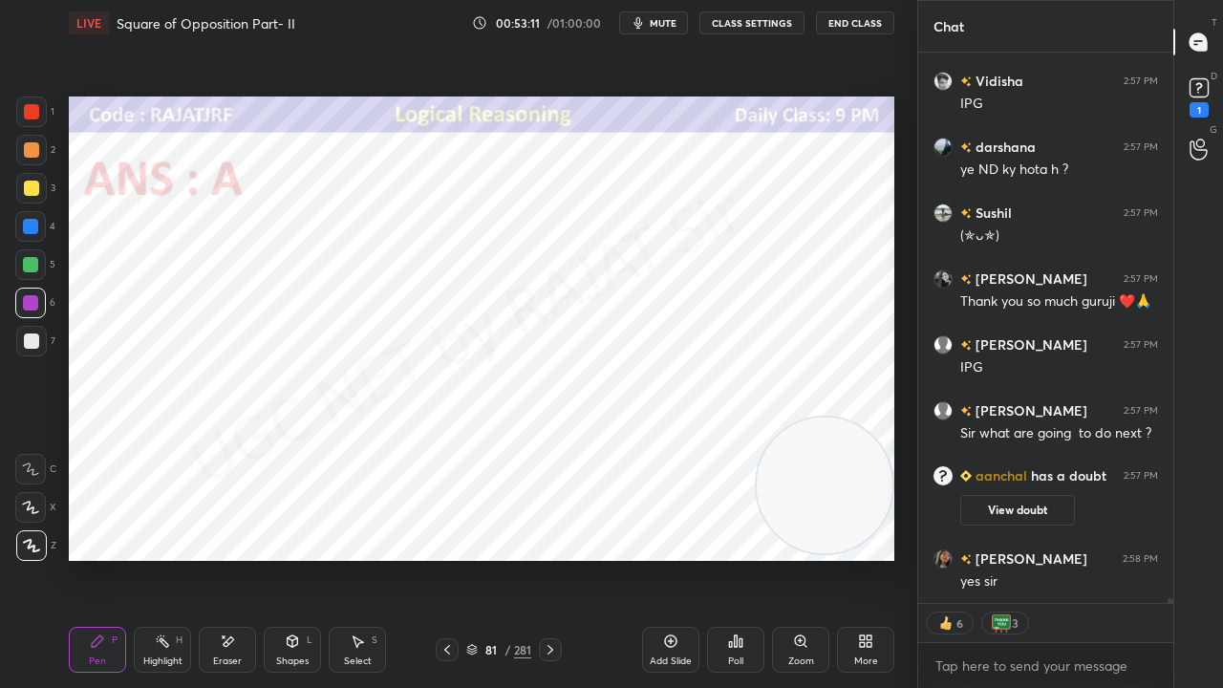
click at [552, 558] on icon at bounding box center [550, 649] width 15 height 15
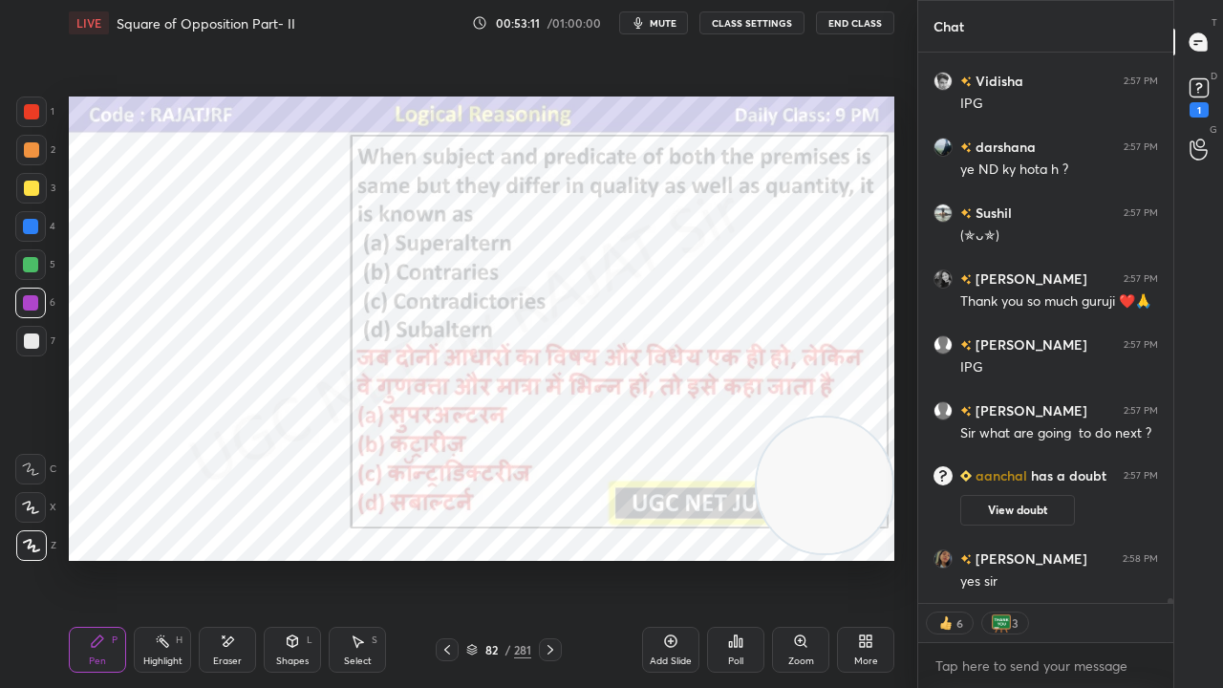
click at [501, 558] on div "82 / 281" at bounding box center [498, 649] width 65 height 17
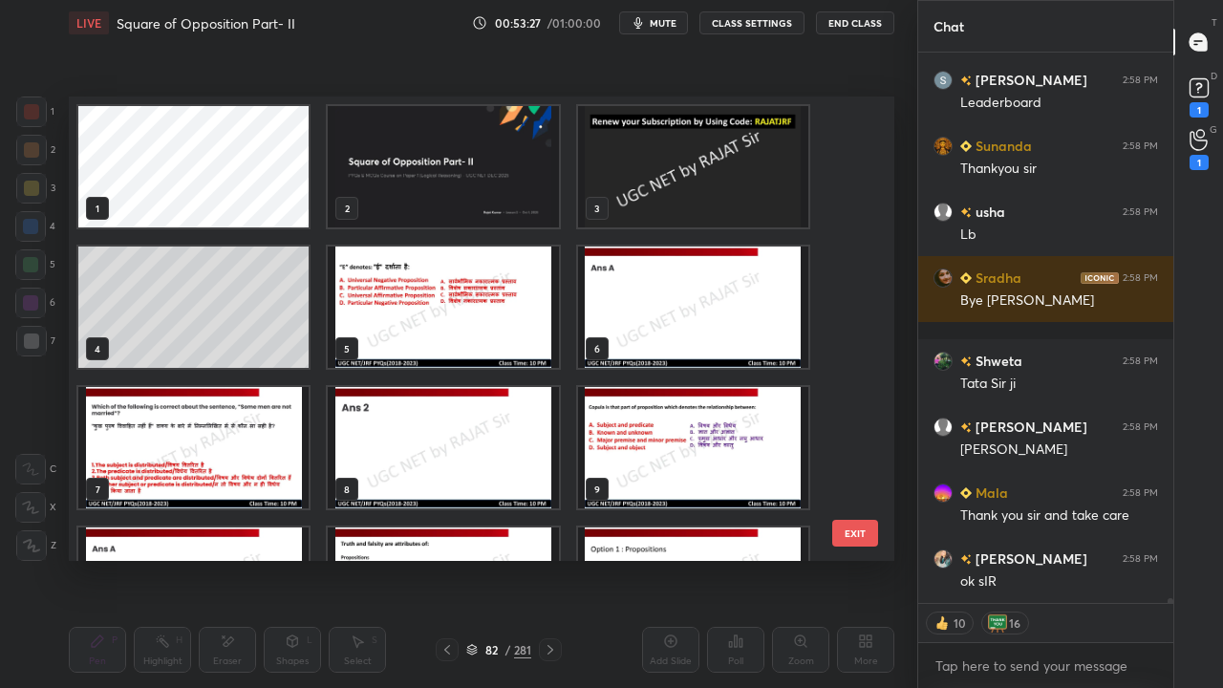
click at [513, 186] on img "grid" at bounding box center [443, 166] width 230 height 121
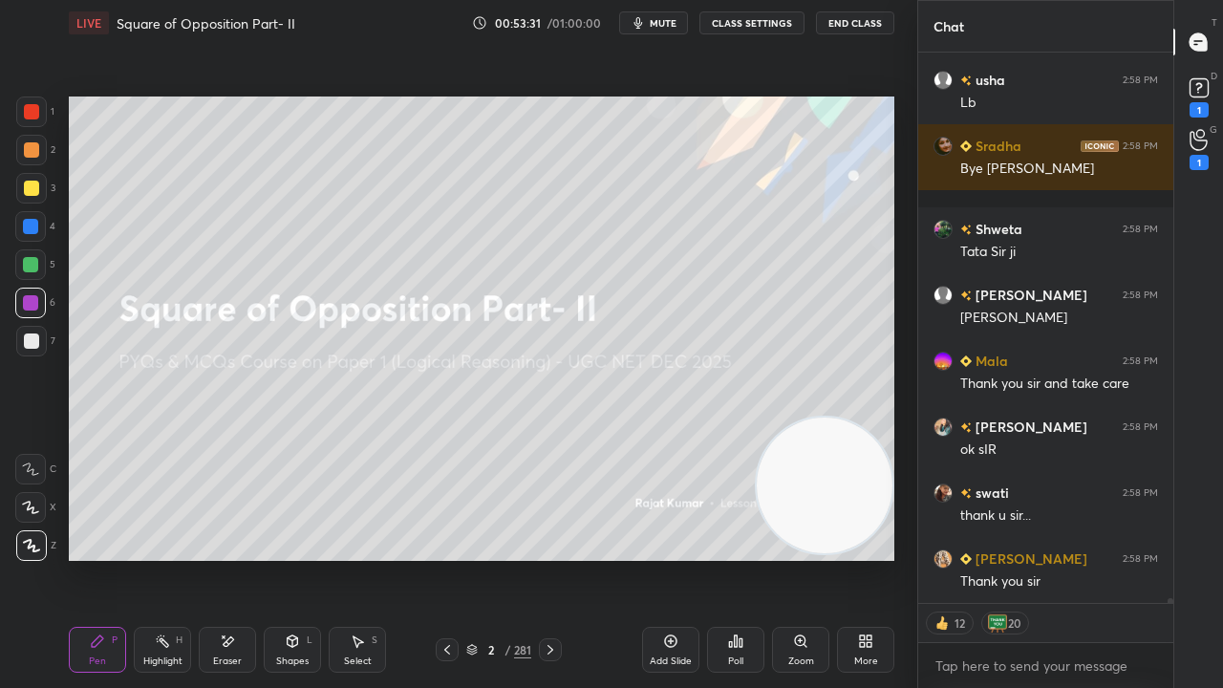
click at [747, 558] on div "Poll" at bounding box center [735, 650] width 57 height 46
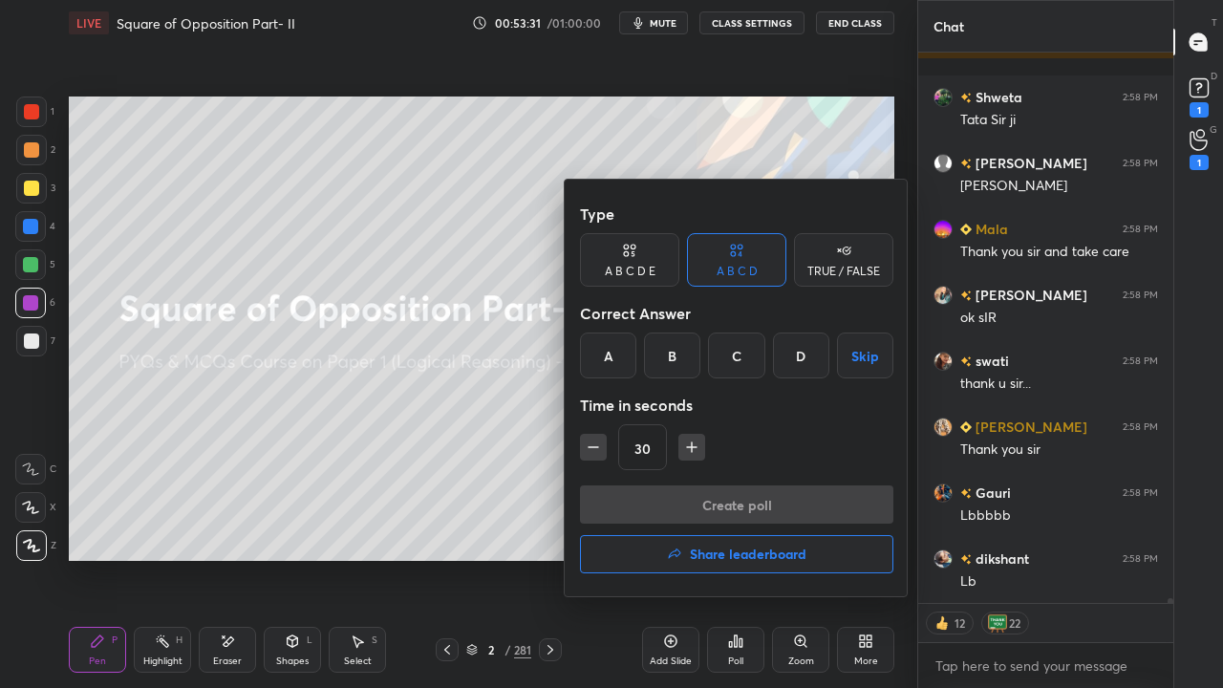
click at [735, 554] on h4 "Share leaderboard" at bounding box center [748, 554] width 117 height 13
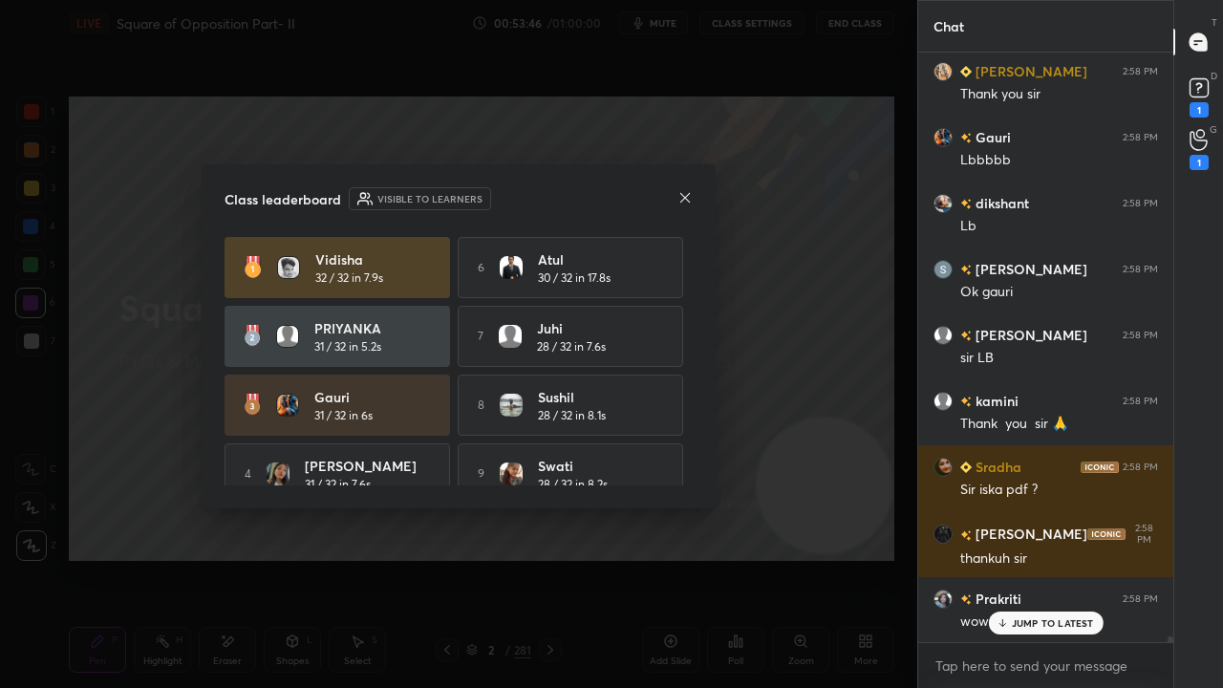
drag, startPoint x: 693, startPoint y: 305, endPoint x: 694, endPoint y: 323, distance: 18.2
click at [694, 327] on div "Class leaderboard Visible to learners Vidisha 32 / 32 in 7.9s 6 Atul 30 / 32 in…" at bounding box center [459, 336] width 514 height 344
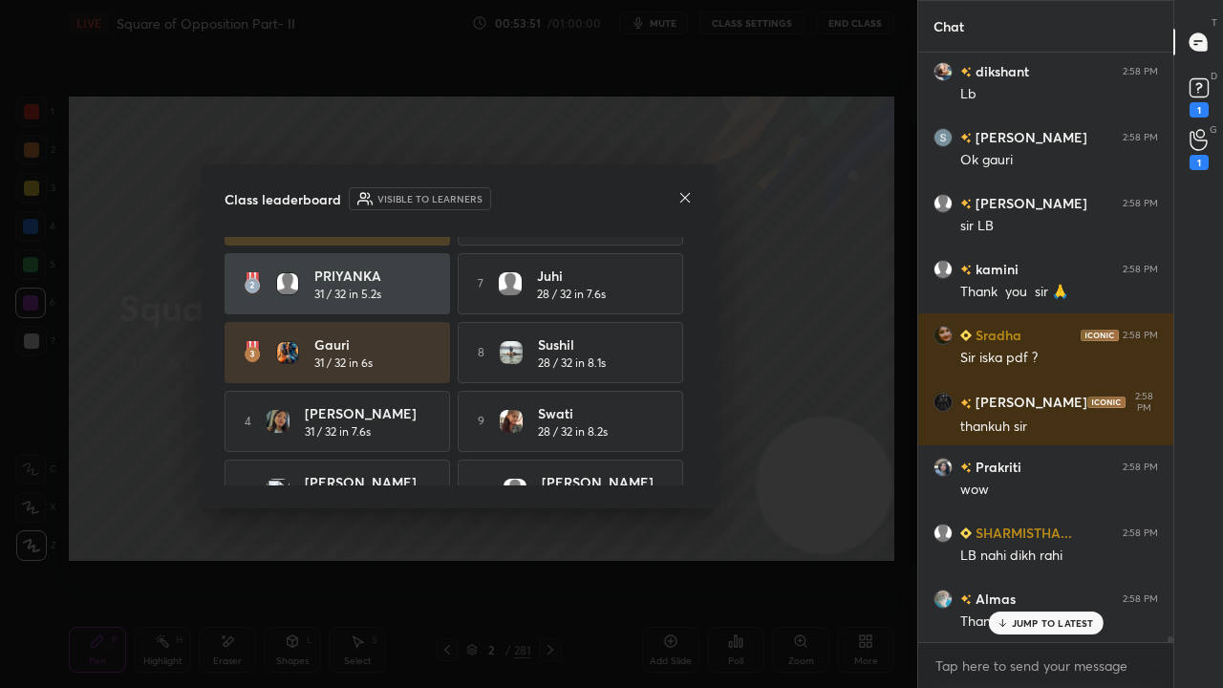
drag, startPoint x: 692, startPoint y: 350, endPoint x: 693, endPoint y: 380, distance: 30.6
click at [693, 380] on div "Class leaderboard Visible to learners Vidisha 32 / 32 in 7.9s 6 Atul 30 / 32 in…" at bounding box center [459, 336] width 514 height 344
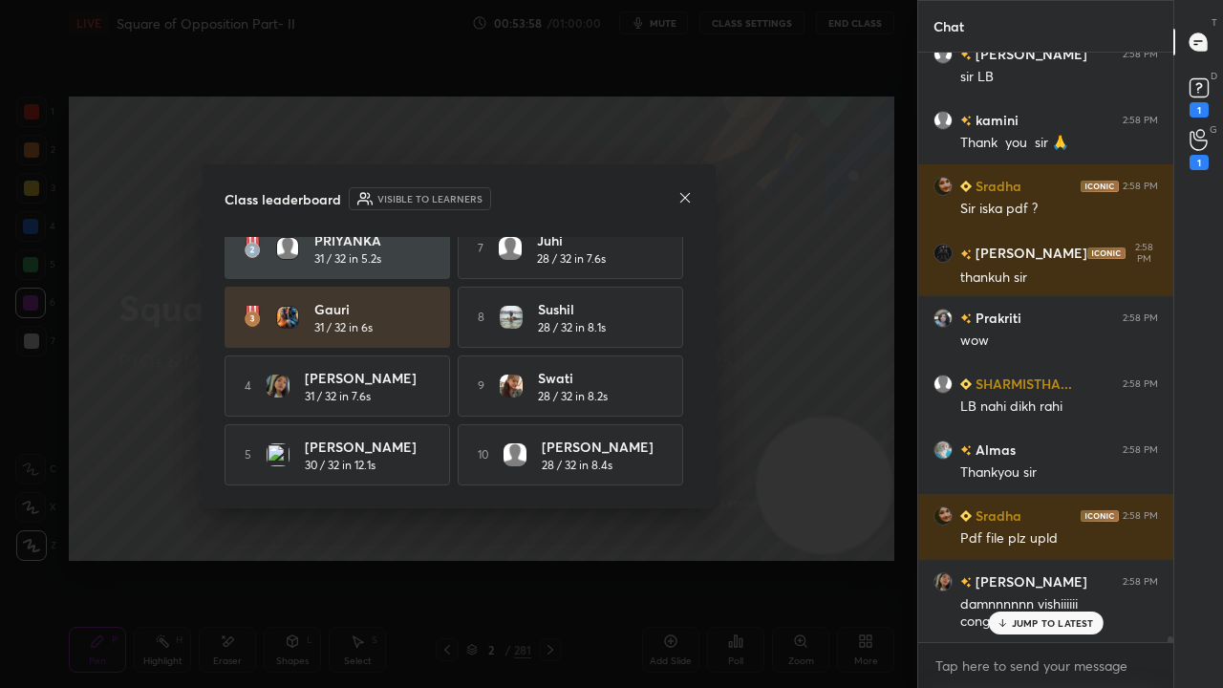
click at [683, 199] on icon at bounding box center [685, 197] width 15 height 15
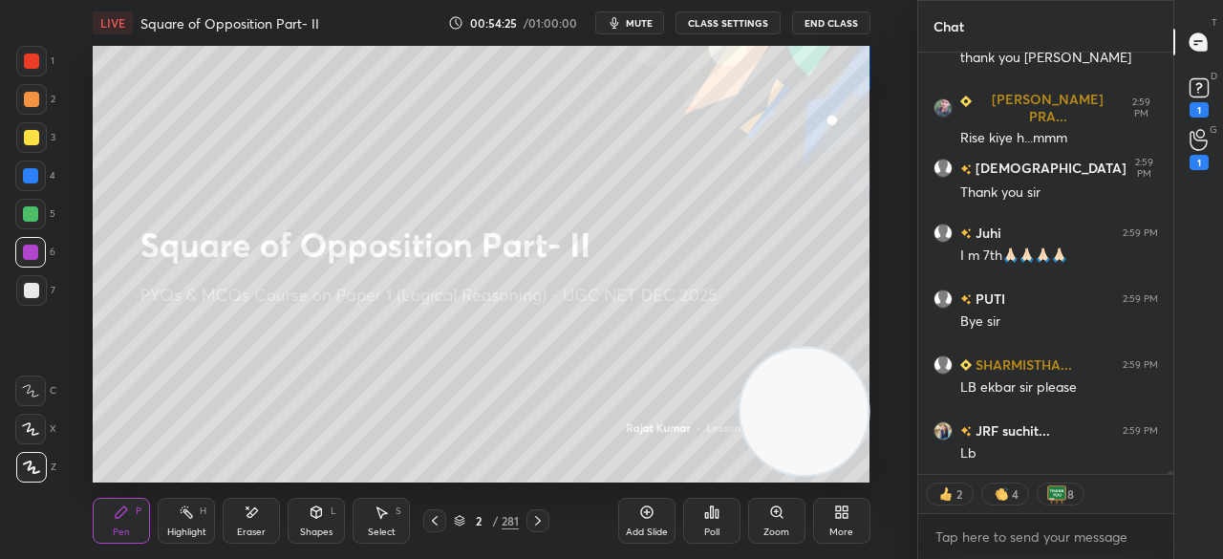
click at [714, 513] on icon at bounding box center [711, 512] width 15 height 15
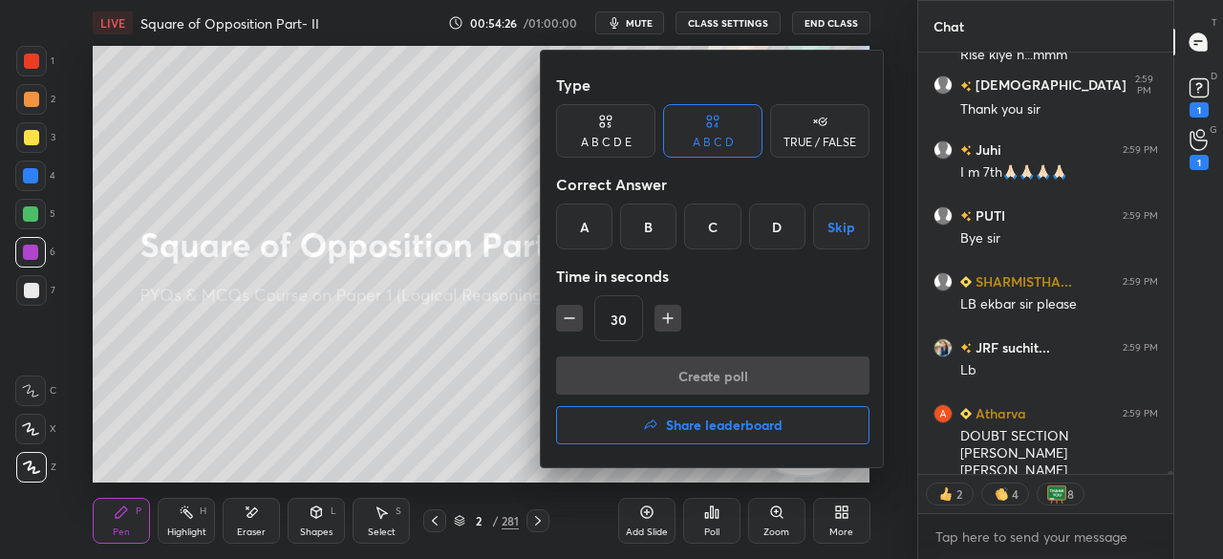
click at [694, 427] on h4 "Share leaderboard" at bounding box center [724, 425] width 117 height 13
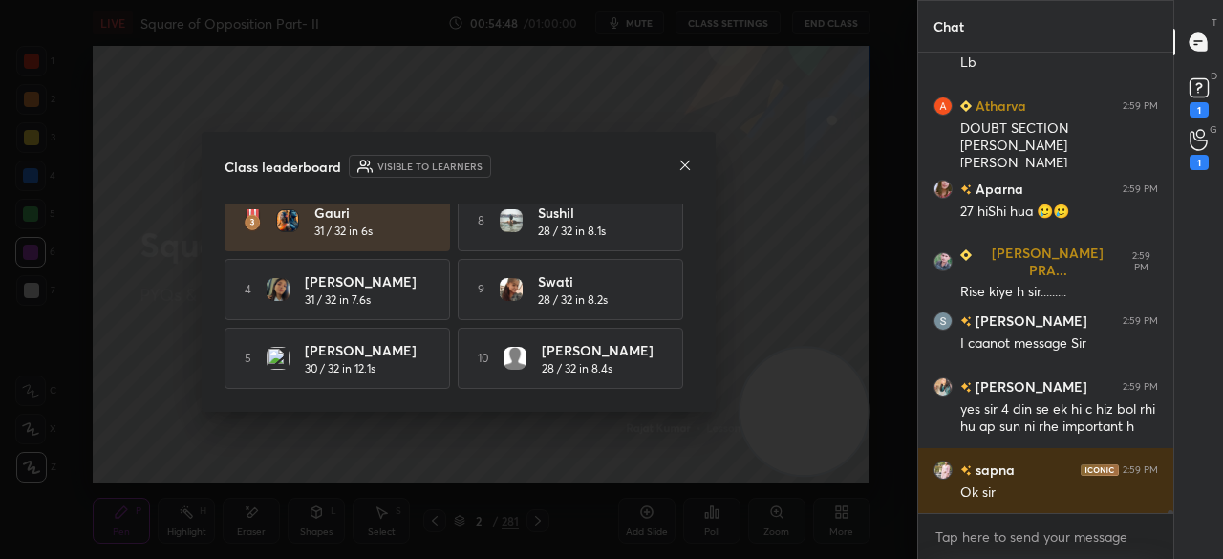
click at [695, 162] on div "Class leaderboard Visible to learners Vidisha 32 / 32 in 7.9s 6 Atul 30 / 32 in…" at bounding box center [459, 272] width 514 height 280
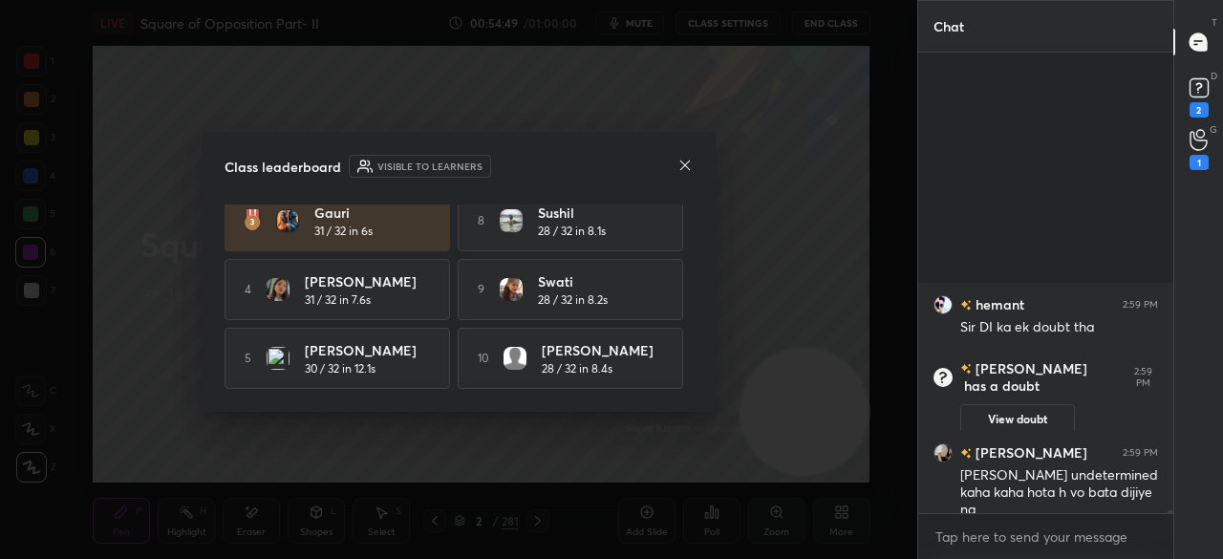
click at [690, 165] on icon at bounding box center [685, 165] width 15 height 15
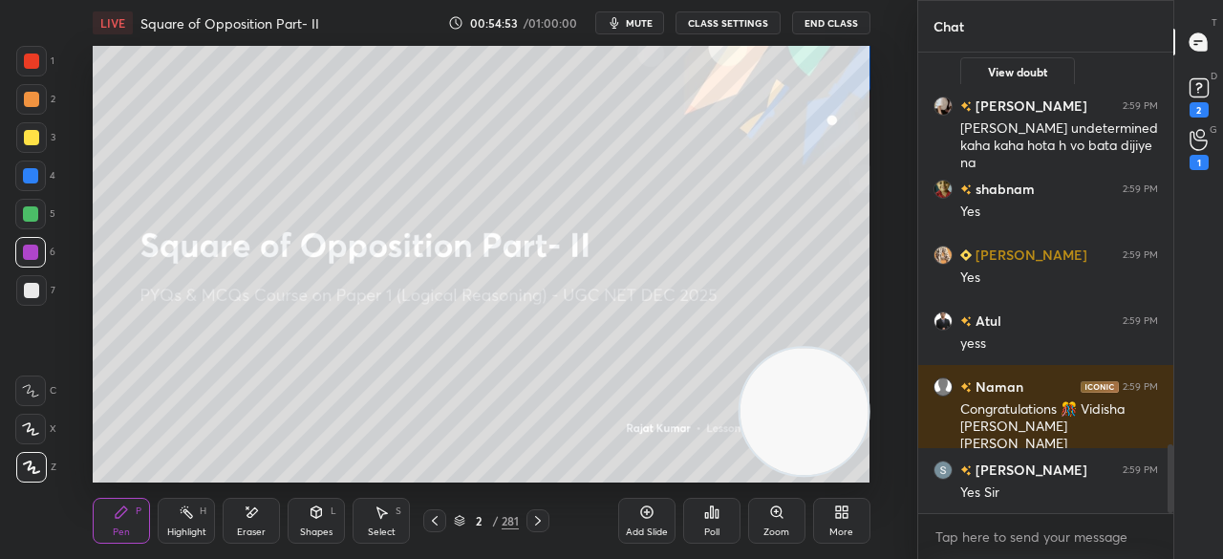
click at [1199, 112] on div "2" at bounding box center [1199, 109] width 19 height 15
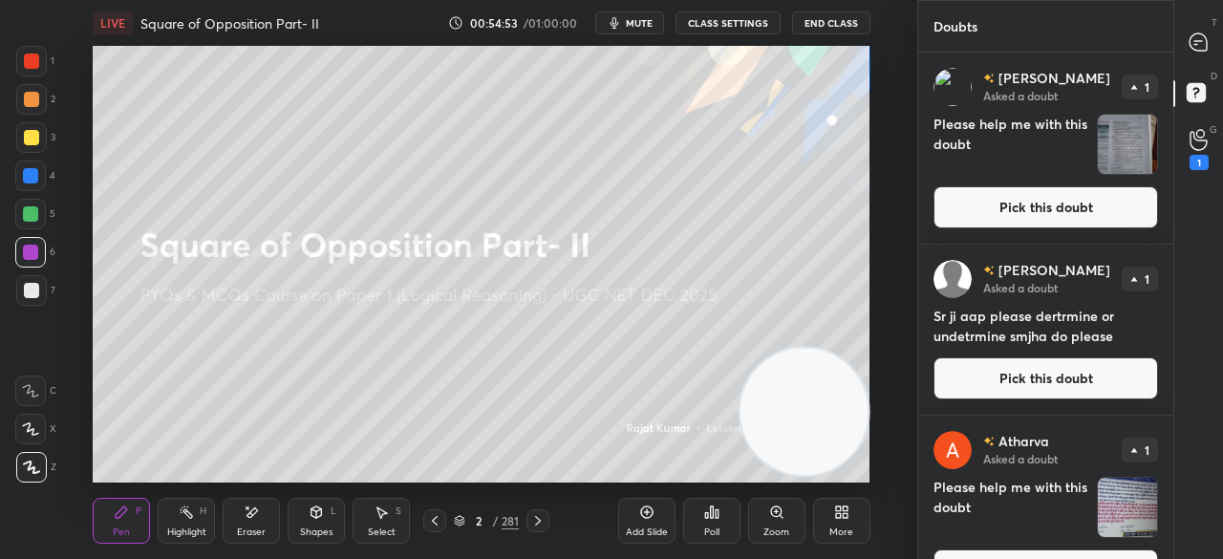
drag, startPoint x: 1022, startPoint y: 215, endPoint x: 1004, endPoint y: 208, distance: 19.4
click at [1019, 214] on button "Pick this doubt" at bounding box center [1046, 207] width 225 height 42
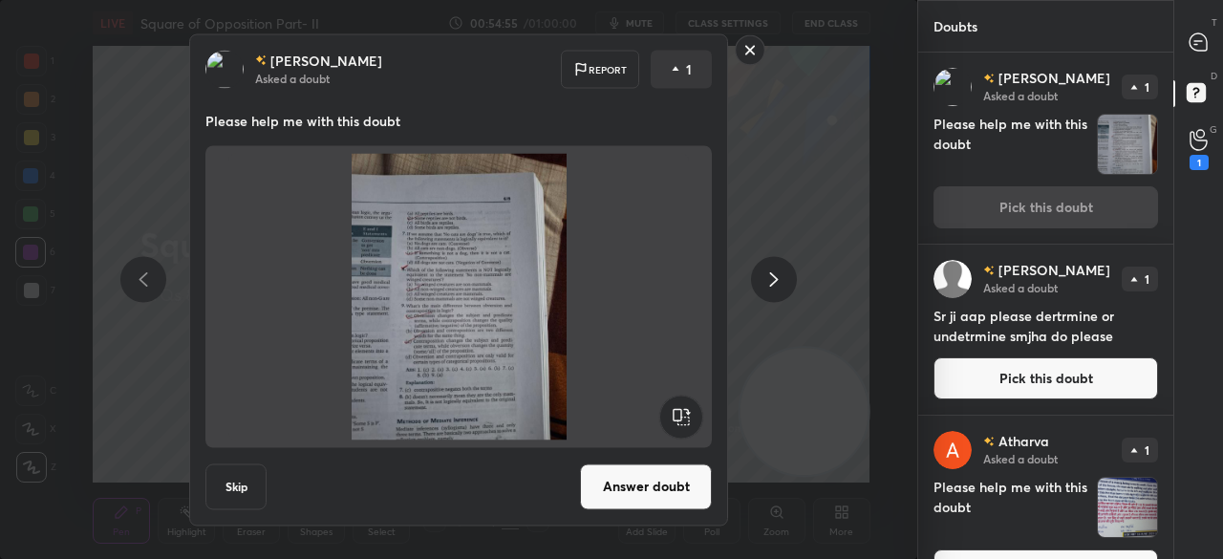
click at [646, 483] on button "Answer doubt" at bounding box center [646, 487] width 132 height 46
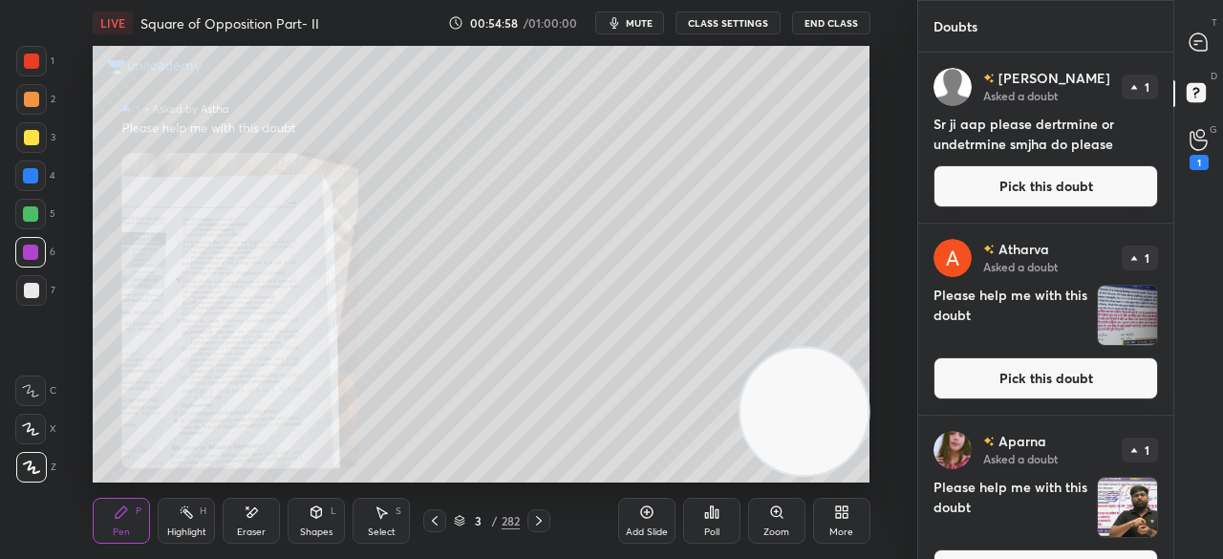
click at [1208, 23] on div "T Messages (T)" at bounding box center [1199, 42] width 49 height 54
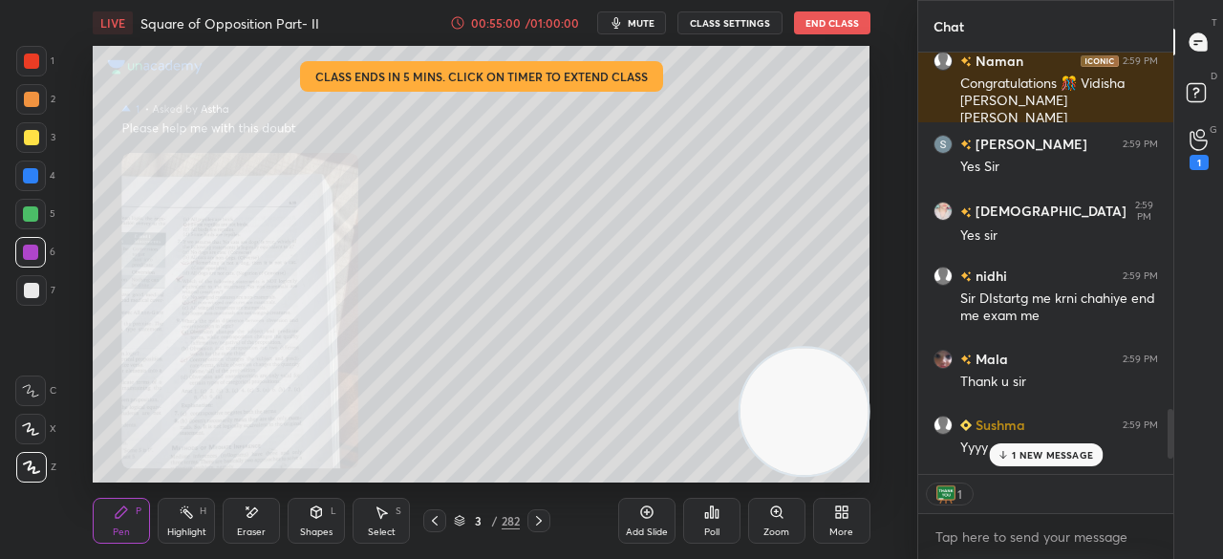
click at [769, 528] on div "Zoom" at bounding box center [777, 533] width 26 height 10
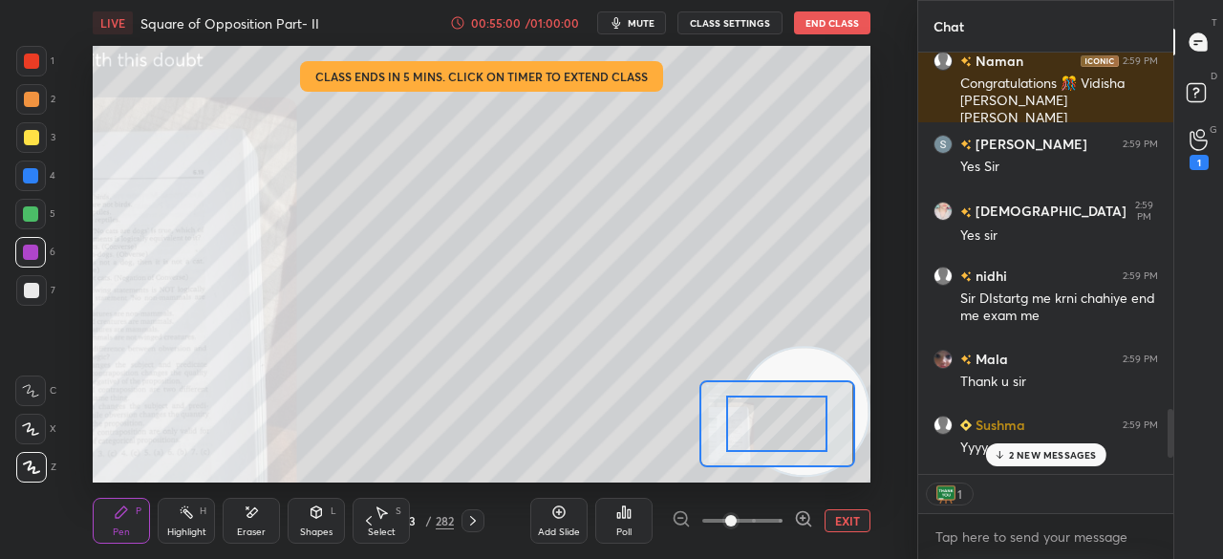
click at [737, 519] on span at bounding box center [730, 520] width 11 height 11
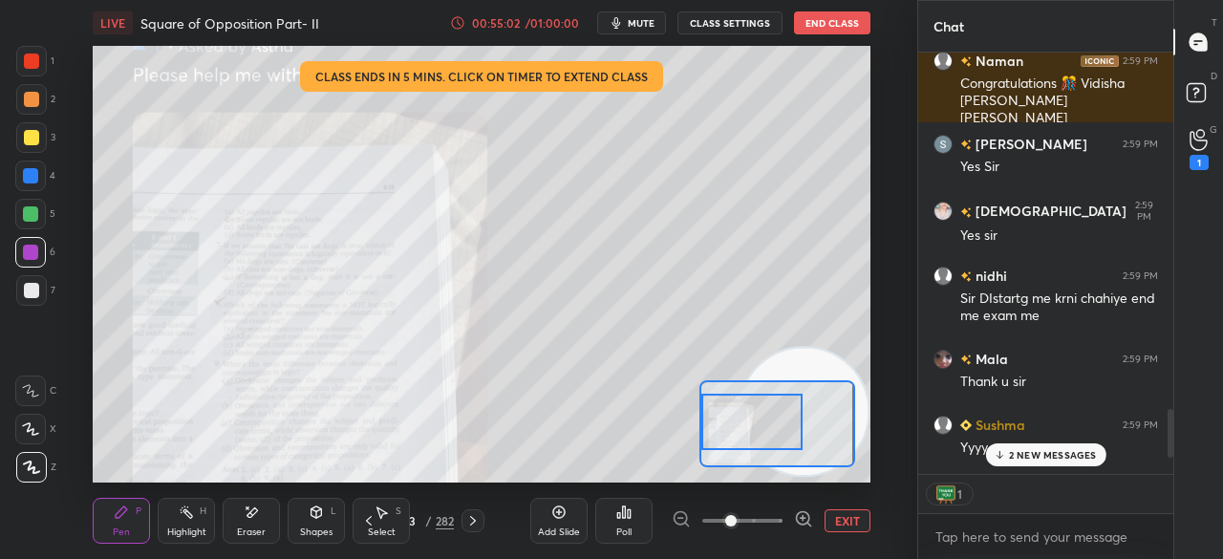
click at [678, 435] on div "Setting up your live class Class ends in 5 mins. Click on timer to extend class…" at bounding box center [481, 264] width 777 height 437
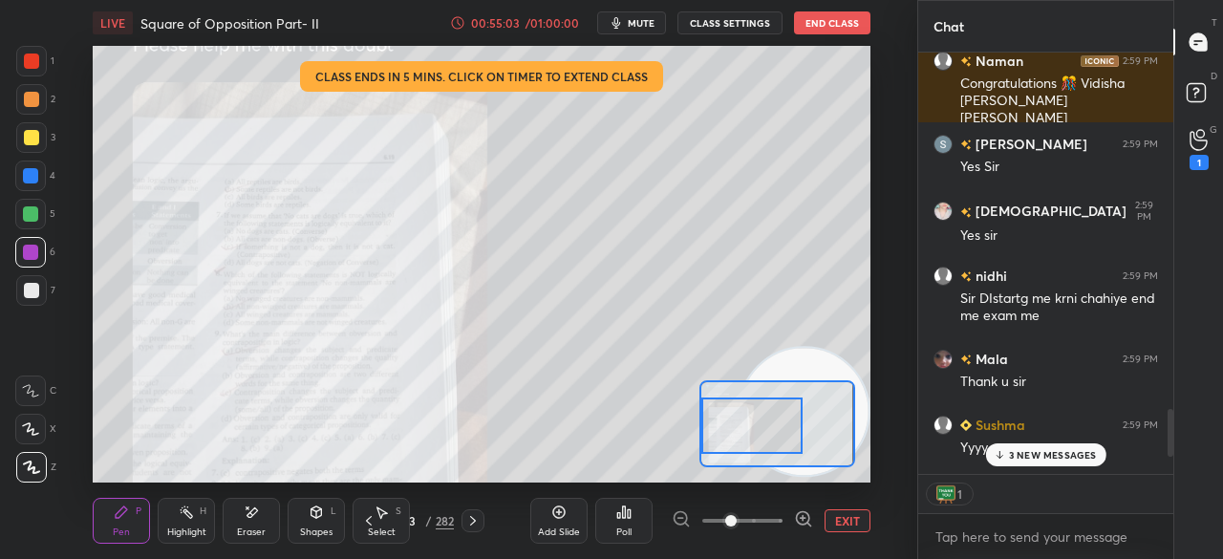
click at [737, 517] on span at bounding box center [730, 520] width 11 height 11
click at [737, 522] on span at bounding box center [730, 520] width 11 height 11
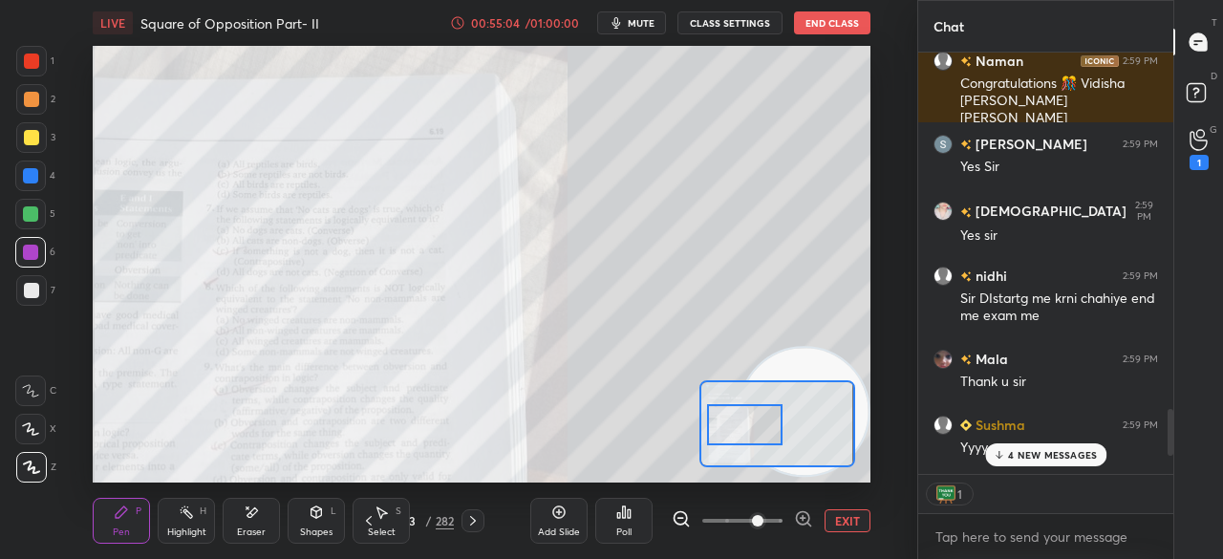
scroll to position [455, 249]
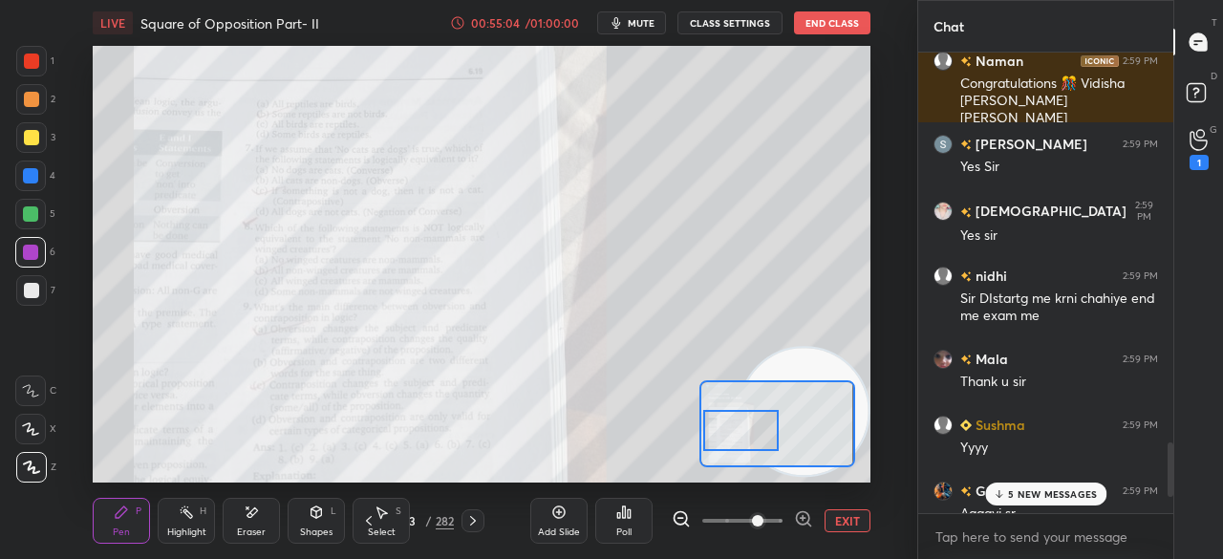
click at [755, 445] on div at bounding box center [742, 431] width 76 height 42
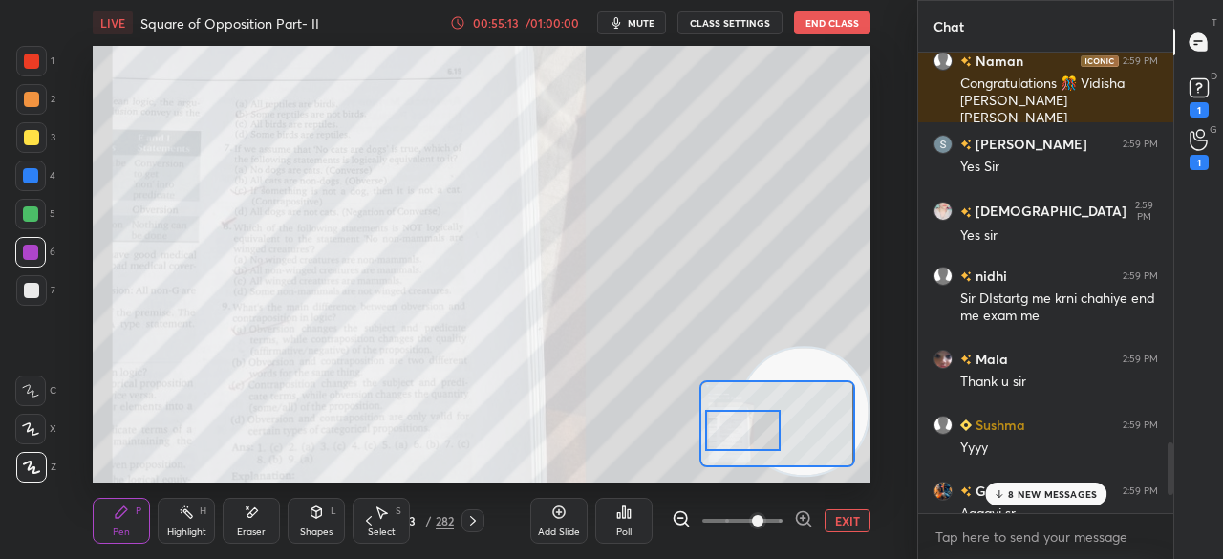
click at [1018, 488] on p "8 NEW MESSAGES" at bounding box center [1052, 493] width 89 height 11
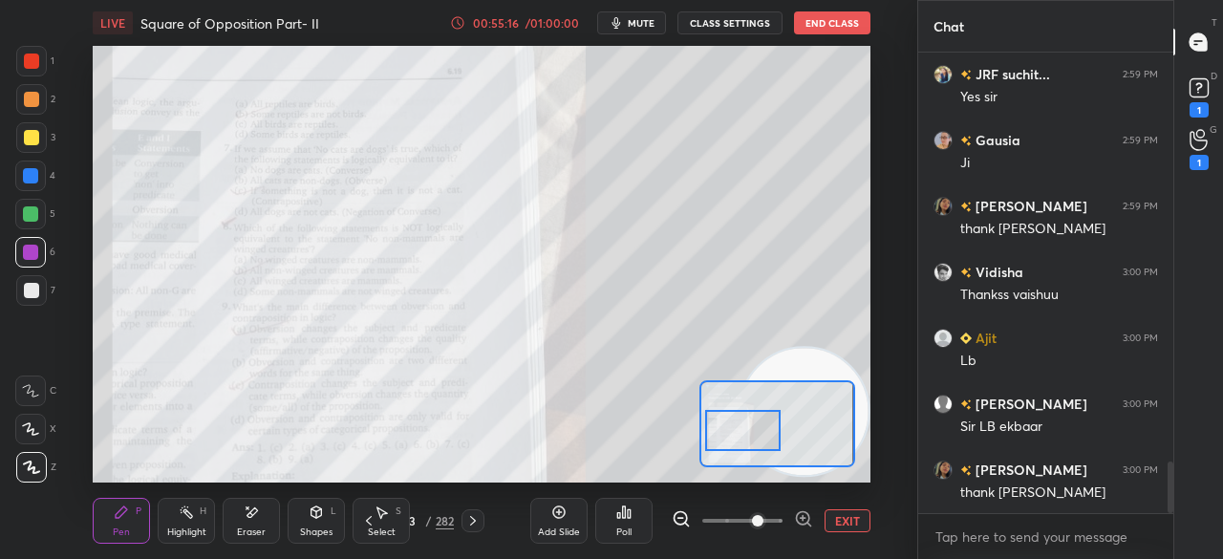
scroll to position [3714, 0]
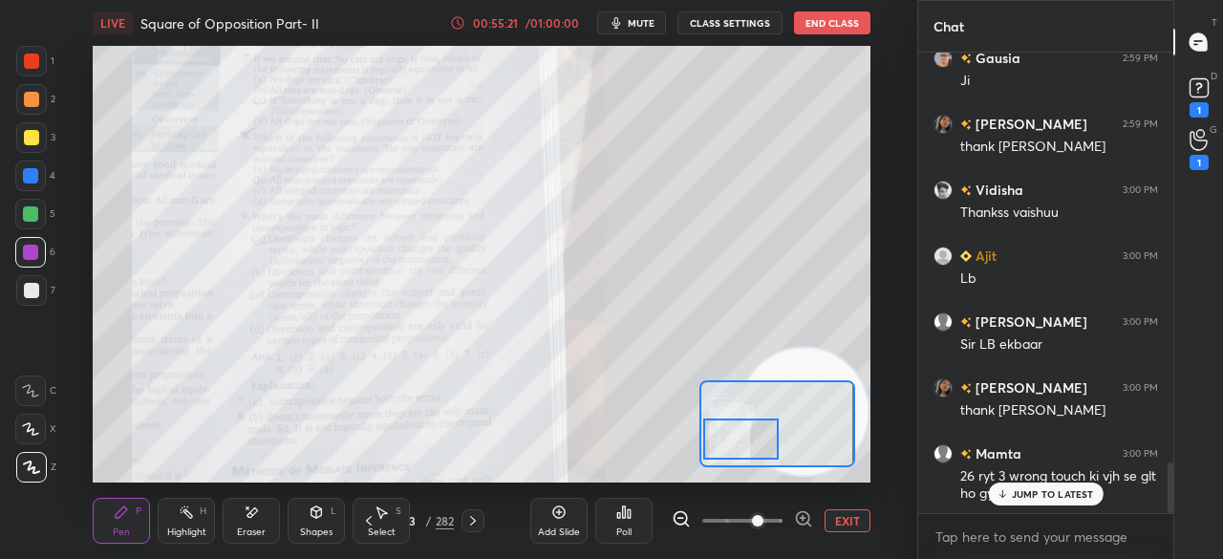
drag, startPoint x: 758, startPoint y: 425, endPoint x: 780, endPoint y: 433, distance: 23.3
click at [761, 435] on div at bounding box center [742, 440] width 76 height 42
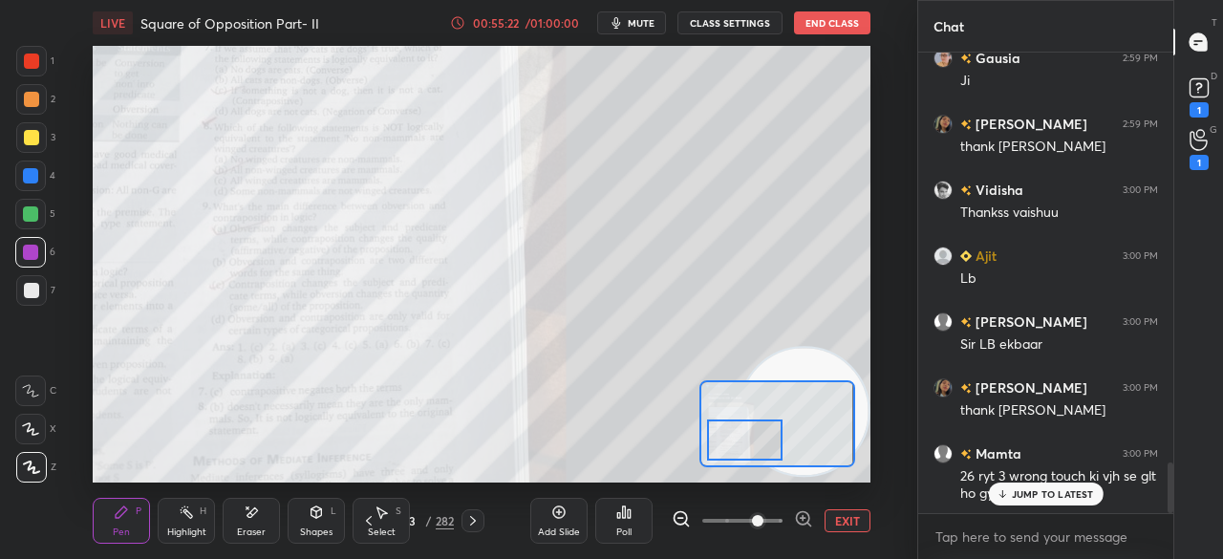
click at [1040, 489] on p "JUMP TO LATEST" at bounding box center [1053, 493] width 82 height 11
click at [833, 519] on button "EXIT" at bounding box center [848, 520] width 46 height 23
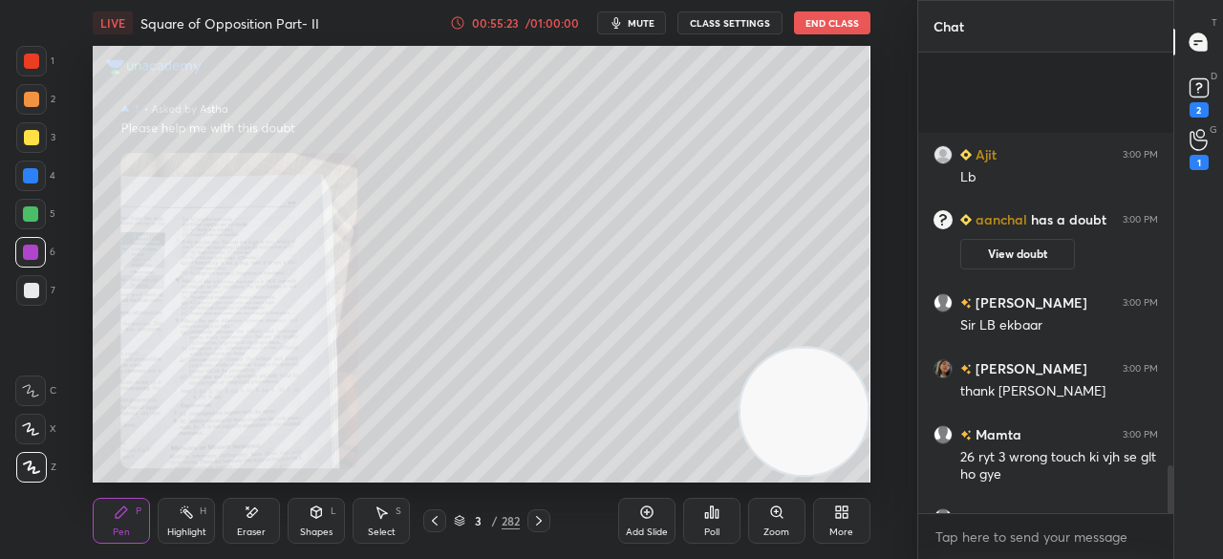
scroll to position [3980, 0]
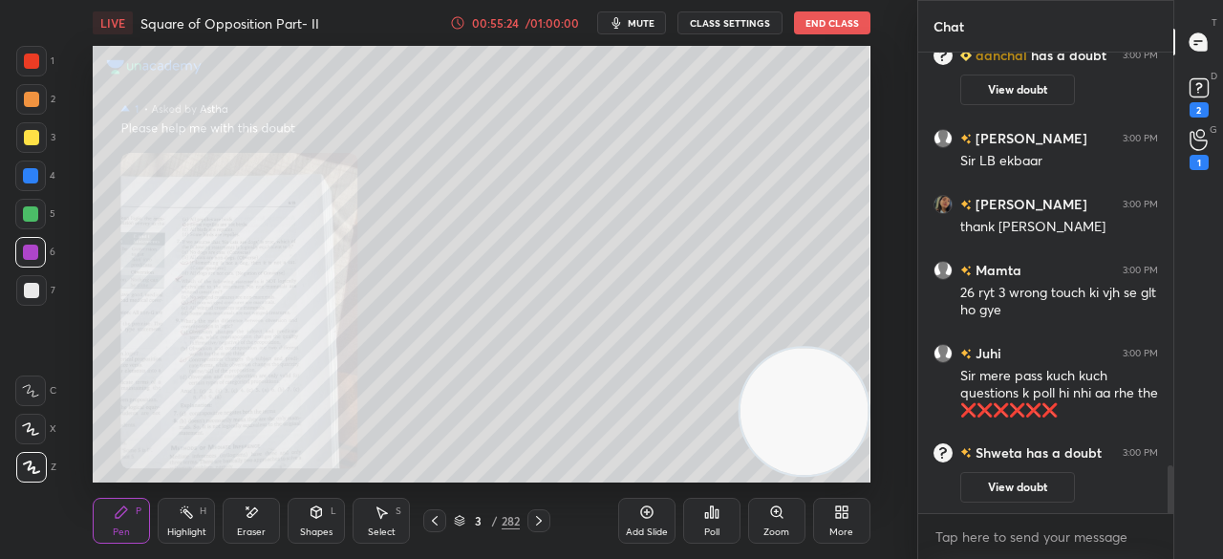
click at [729, 527] on div "Poll" at bounding box center [711, 521] width 57 height 46
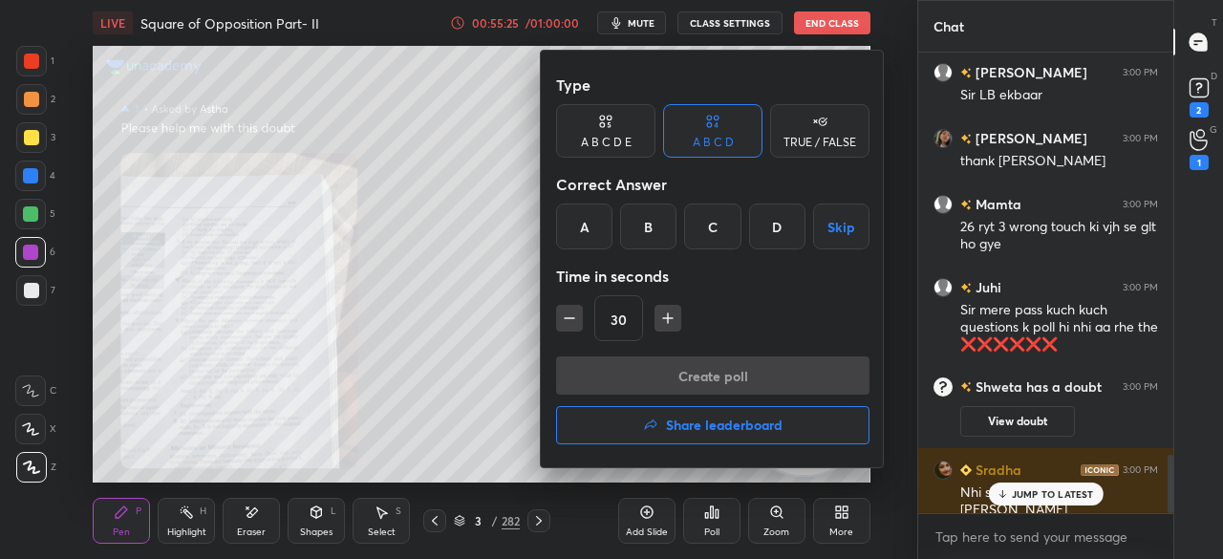
scroll to position [3215, 0]
click at [703, 428] on h4 "Share leaderboard" at bounding box center [724, 425] width 117 height 13
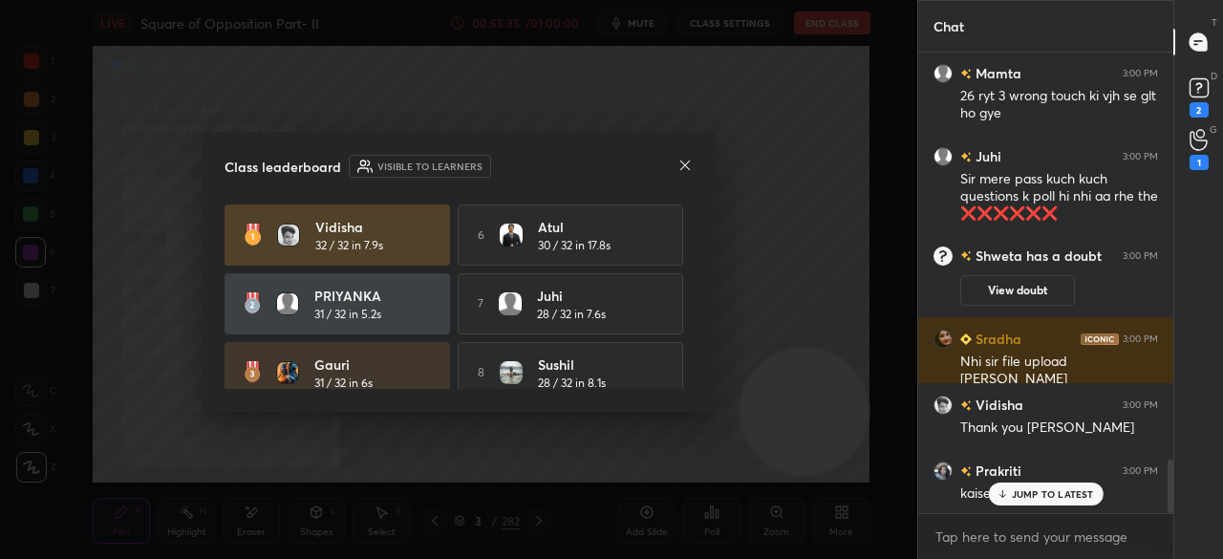
scroll to position [3531, 0]
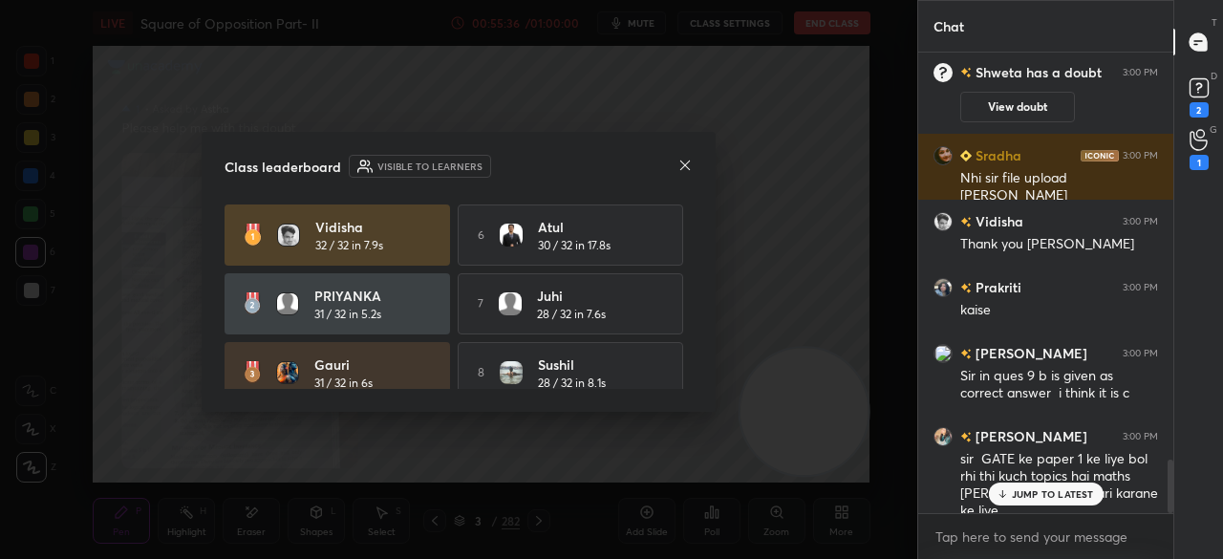
click at [1027, 498] on p "JUMP TO LATEST" at bounding box center [1053, 493] width 82 height 11
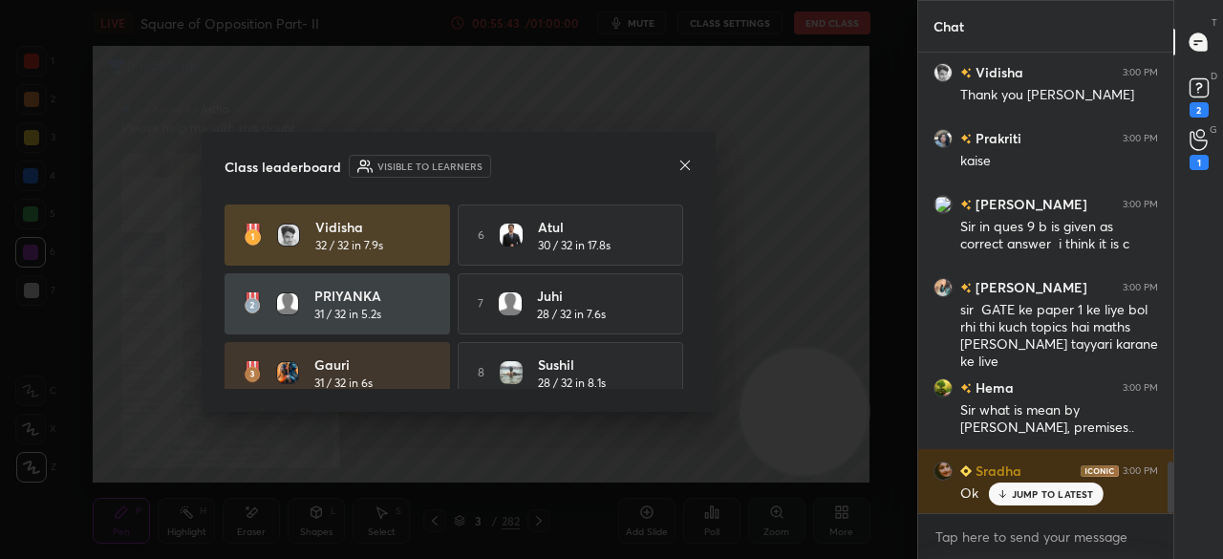
scroll to position [3747, 0]
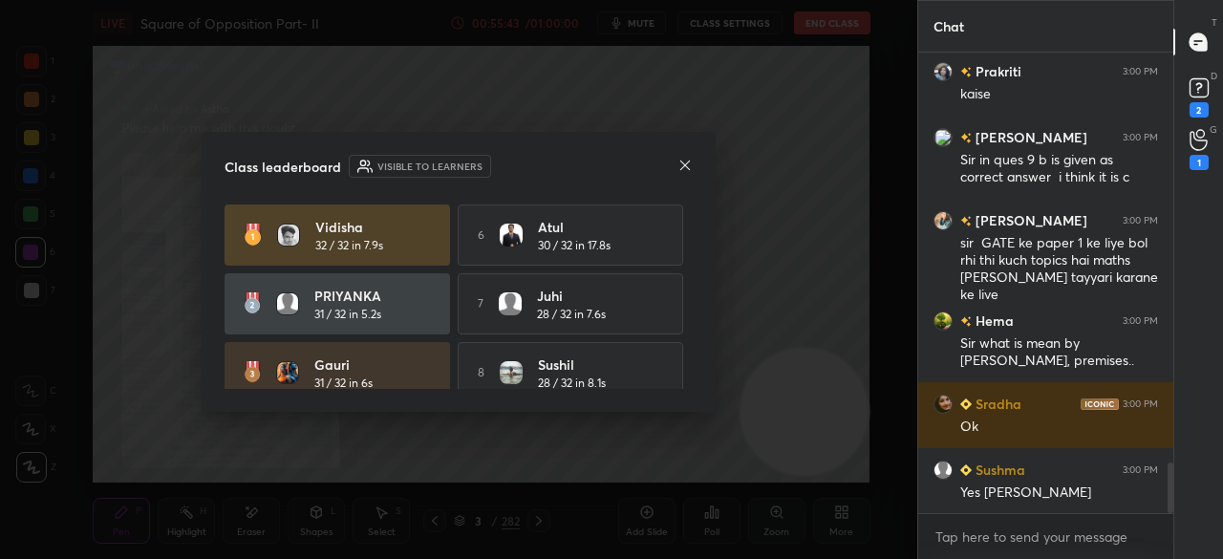
click at [681, 162] on icon at bounding box center [685, 165] width 15 height 15
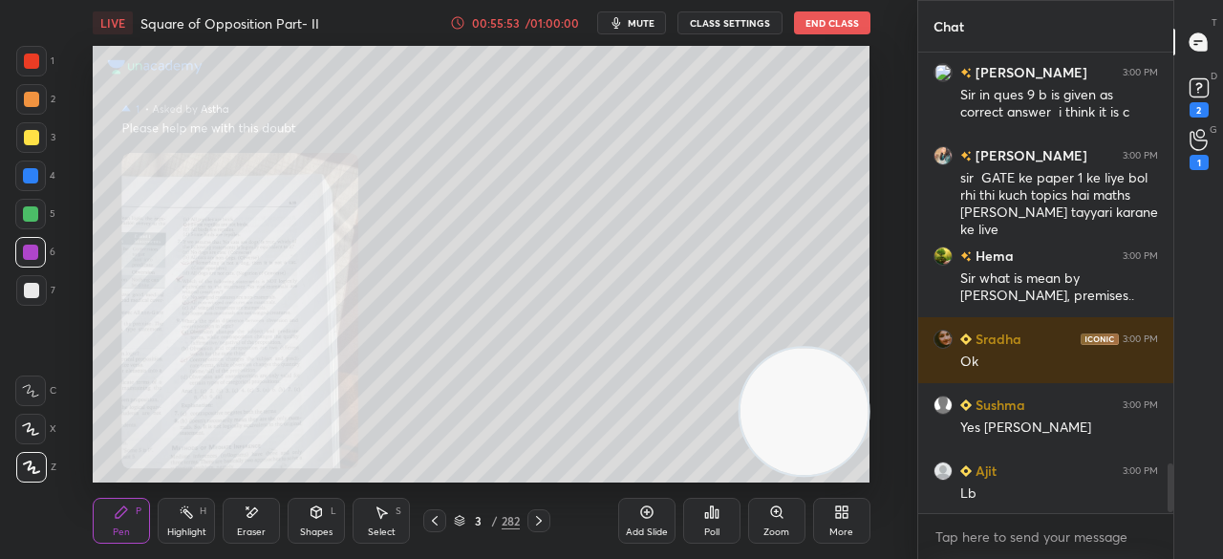
scroll to position [3896, 0]
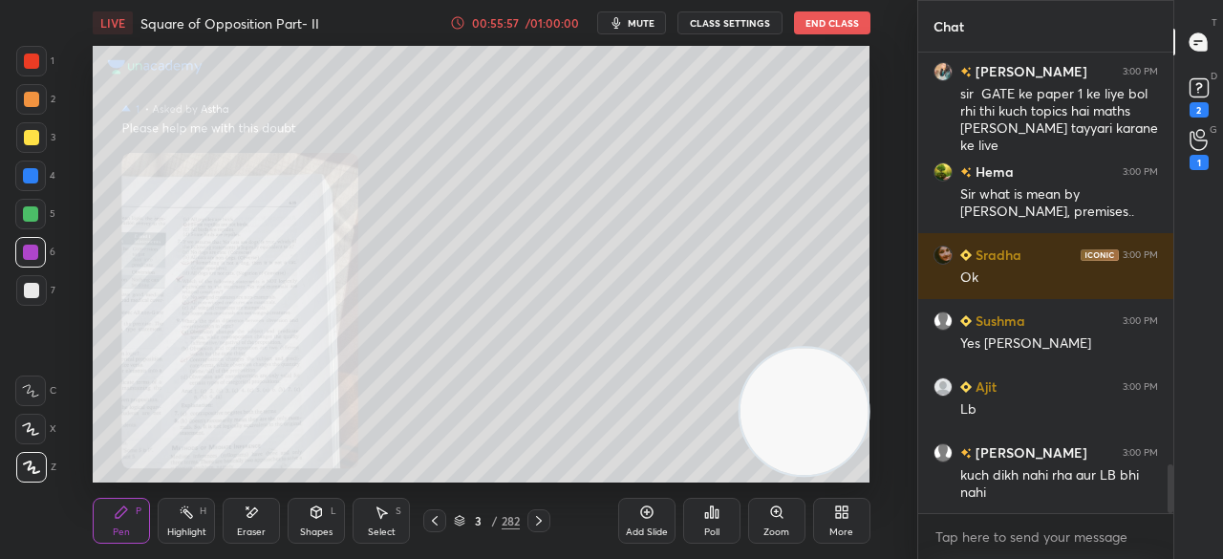
click at [721, 521] on div "Poll" at bounding box center [711, 521] width 57 height 46
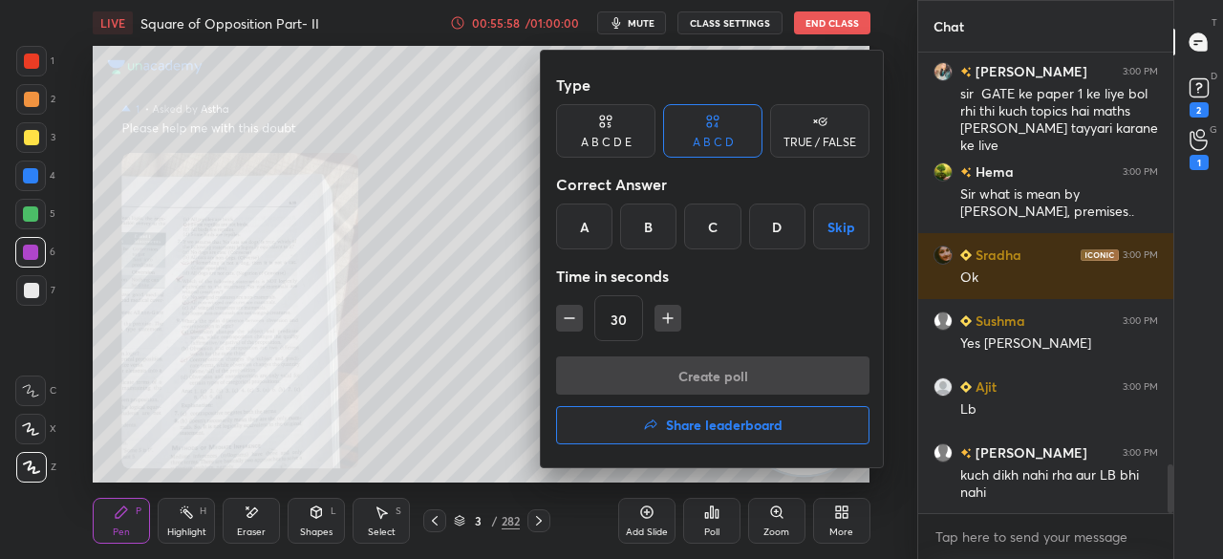
click at [690, 441] on button "Share leaderboard" at bounding box center [713, 425] width 314 height 38
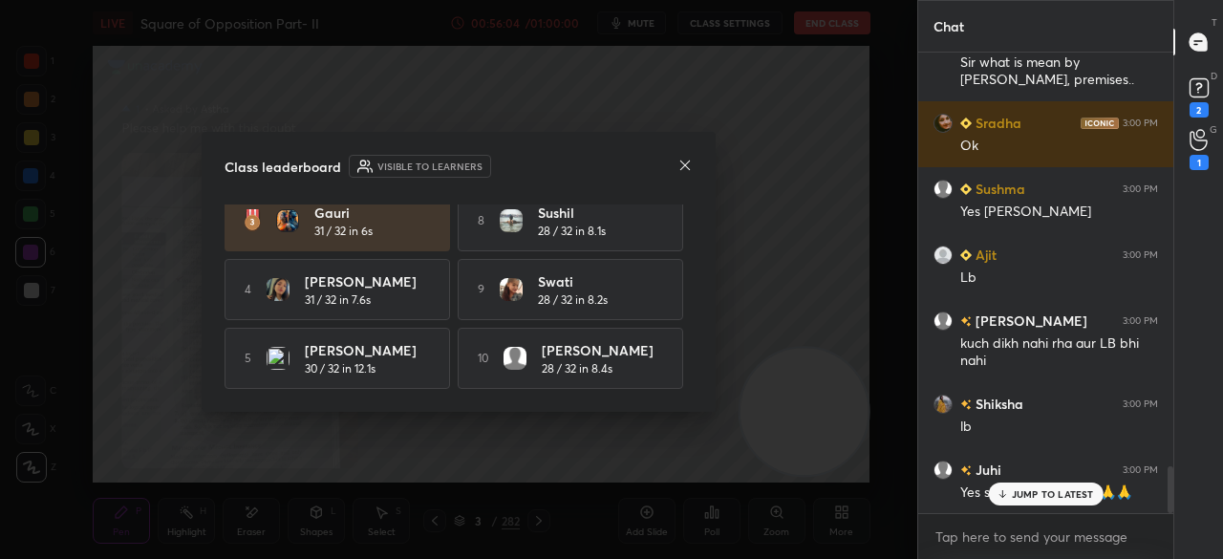
scroll to position [4093, 0]
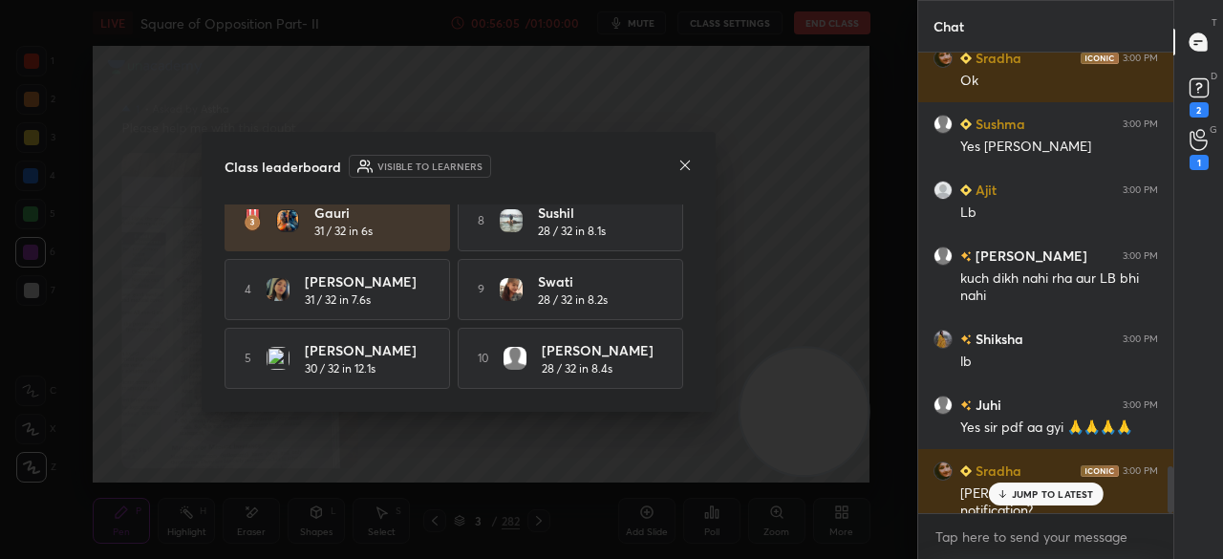
click at [685, 168] on icon at bounding box center [685, 165] width 15 height 15
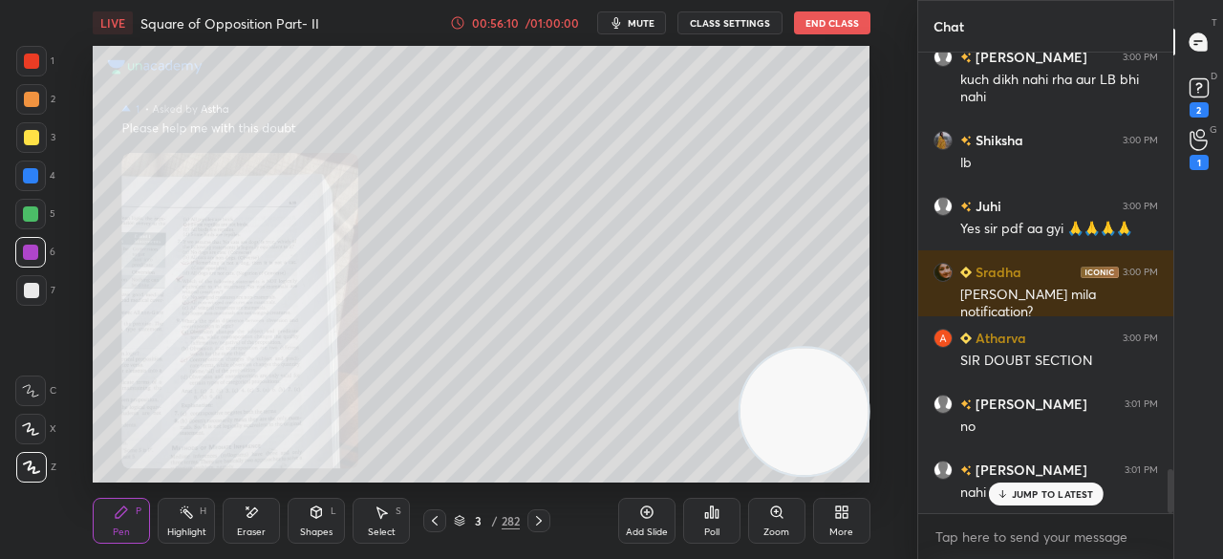
scroll to position [4357, 0]
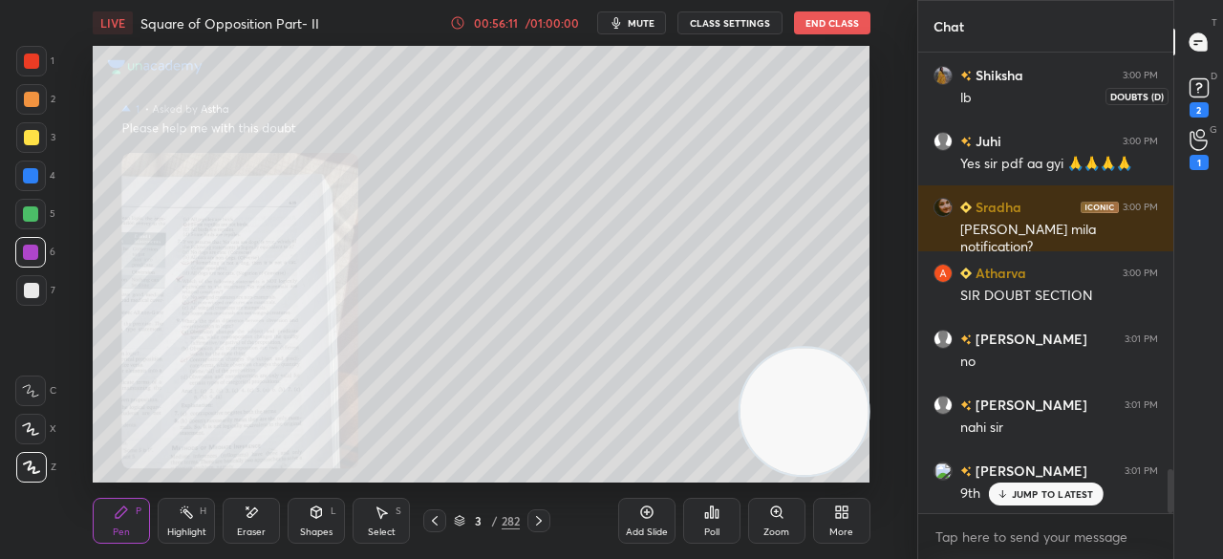
click at [1204, 95] on rect at bounding box center [1199, 88] width 18 height 18
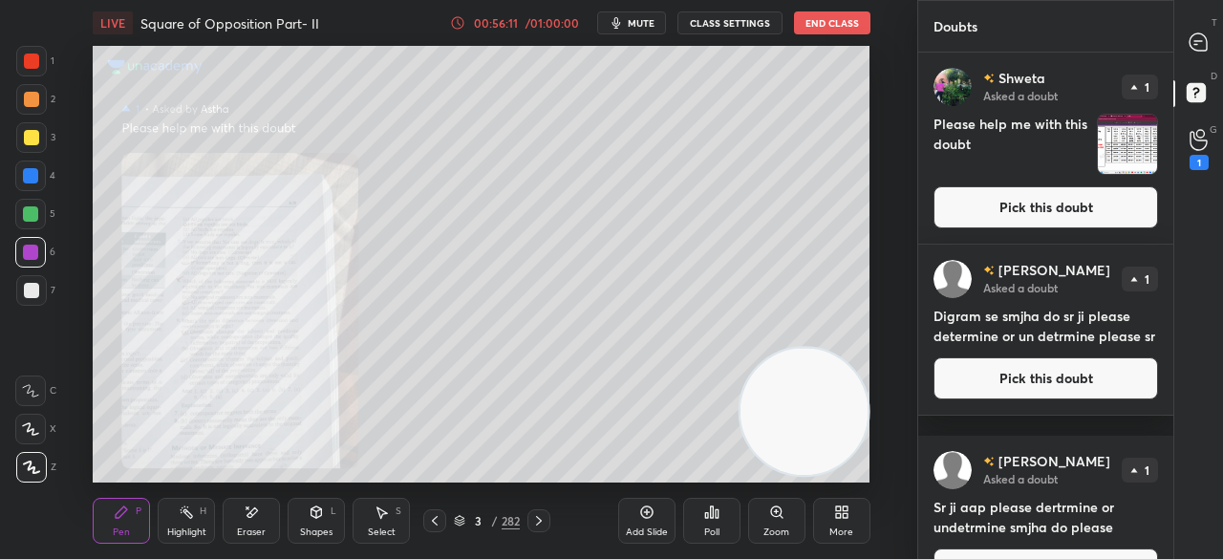
click at [1027, 221] on button "Pick this doubt" at bounding box center [1046, 207] width 225 height 42
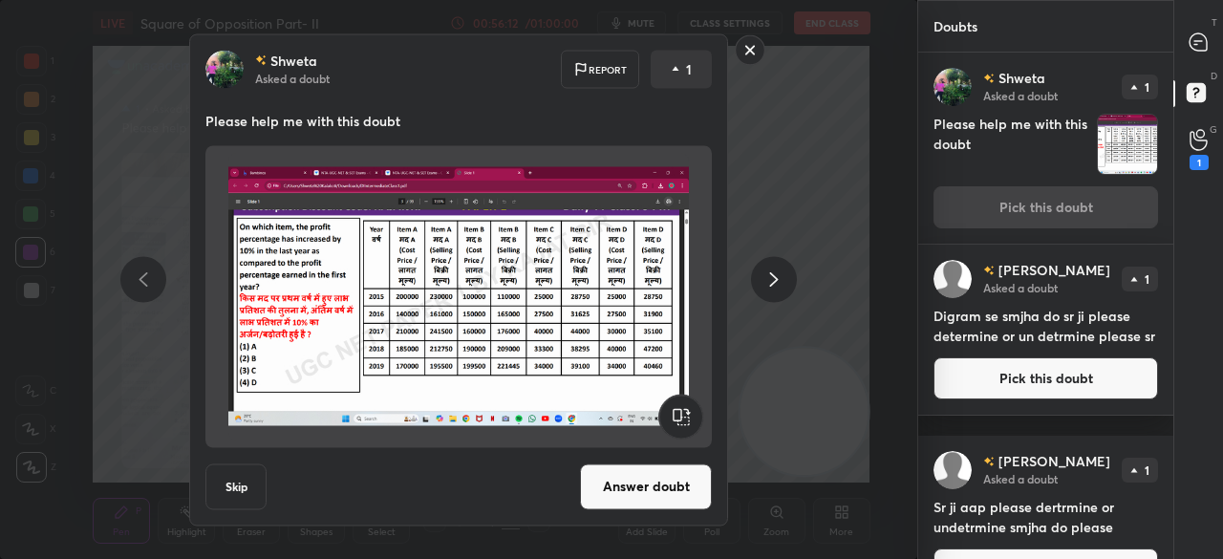
drag, startPoint x: 661, startPoint y: 467, endPoint x: 669, endPoint y: 439, distance: 29.7
click at [660, 468] on button "Answer doubt" at bounding box center [646, 487] width 132 height 46
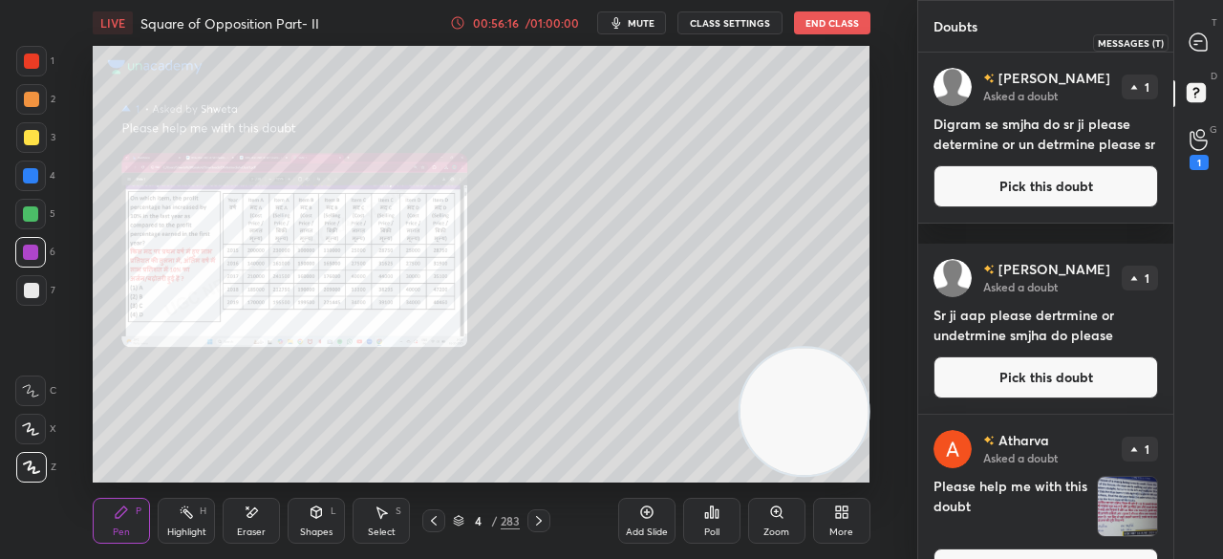
click at [1204, 38] on icon at bounding box center [1198, 41] width 17 height 17
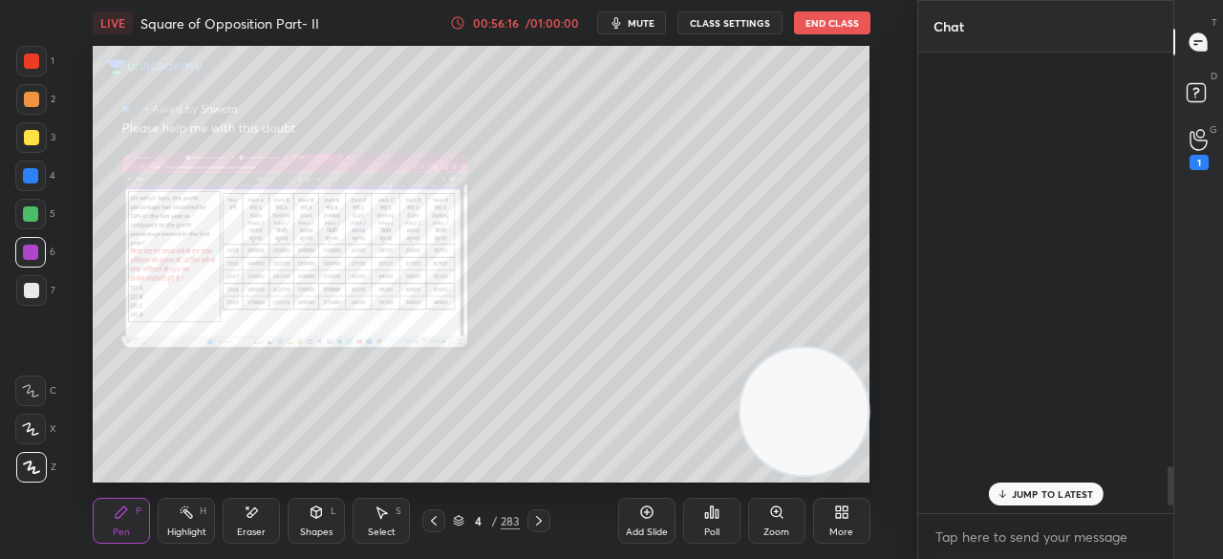
scroll to position [455, 249]
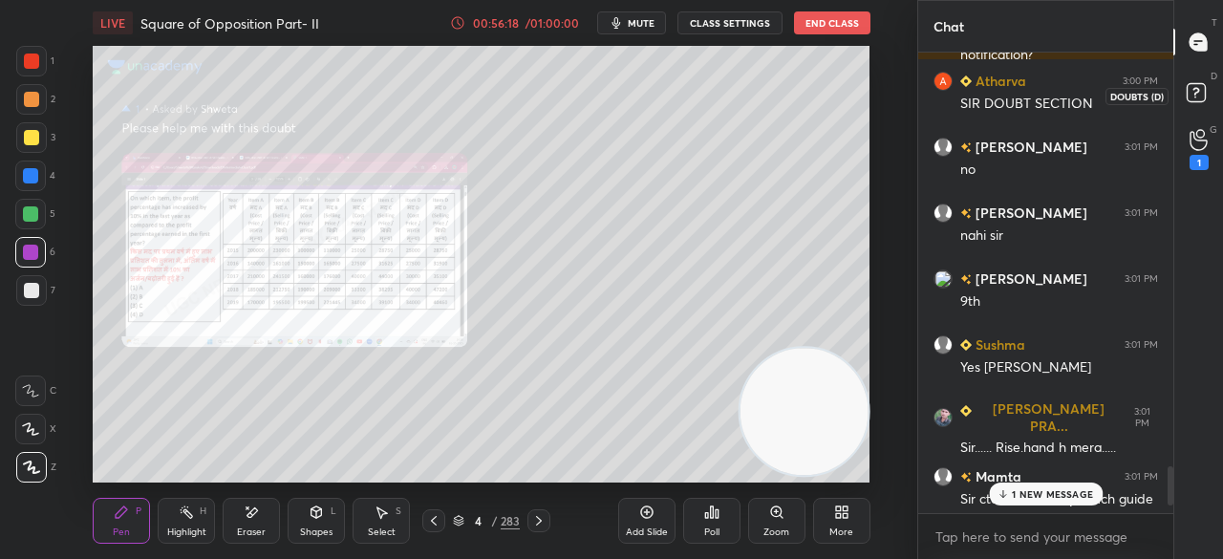
click at [1204, 94] on rect at bounding box center [1196, 93] width 18 height 18
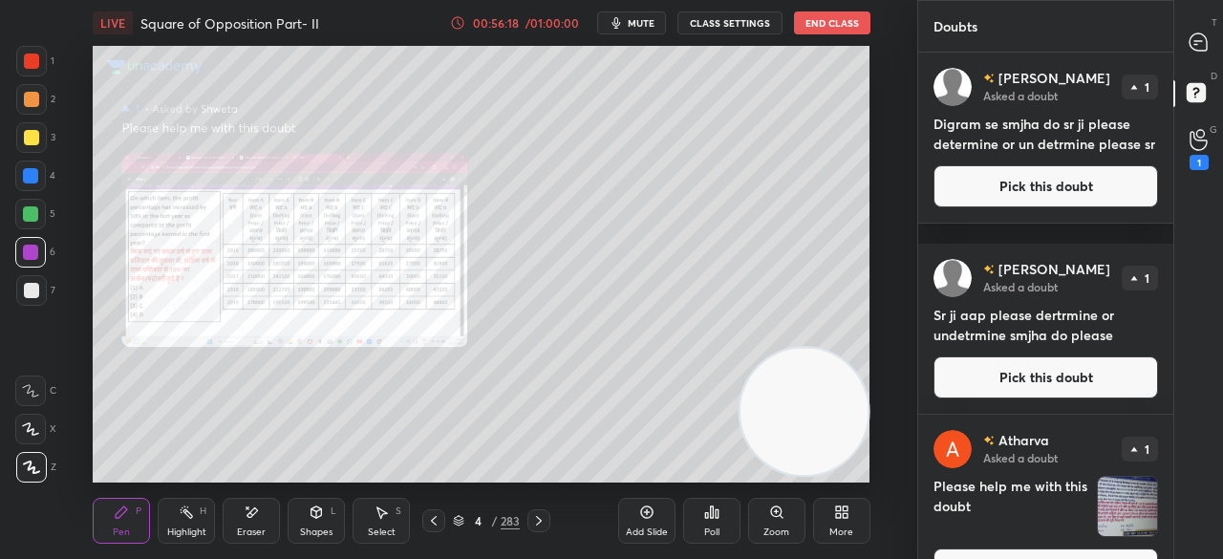
click at [1063, 198] on button "Pick this doubt" at bounding box center [1046, 186] width 225 height 42
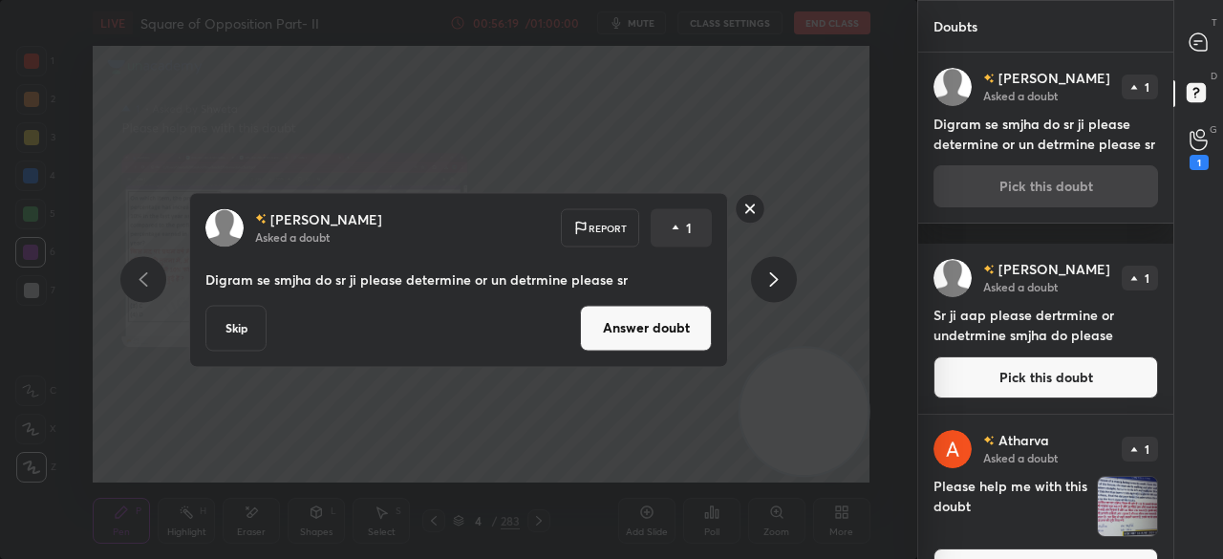
click at [654, 309] on button "Answer doubt" at bounding box center [646, 328] width 132 height 46
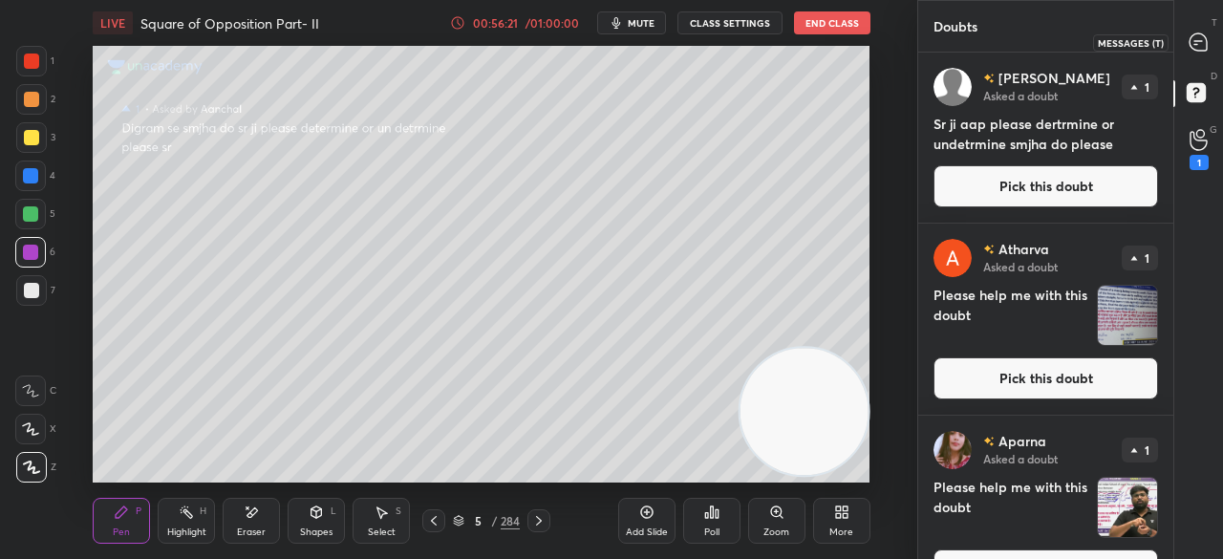
click at [1198, 42] on icon at bounding box center [1198, 41] width 17 height 17
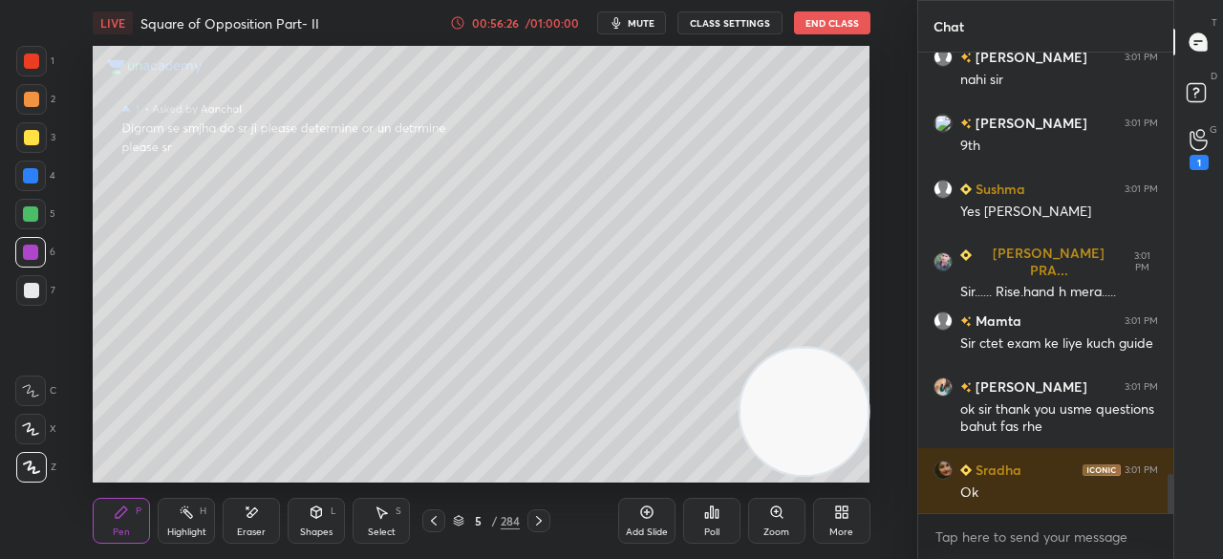
click at [28, 144] on div at bounding box center [31, 137] width 15 height 15
click at [29, 142] on div at bounding box center [31, 137] width 15 height 15
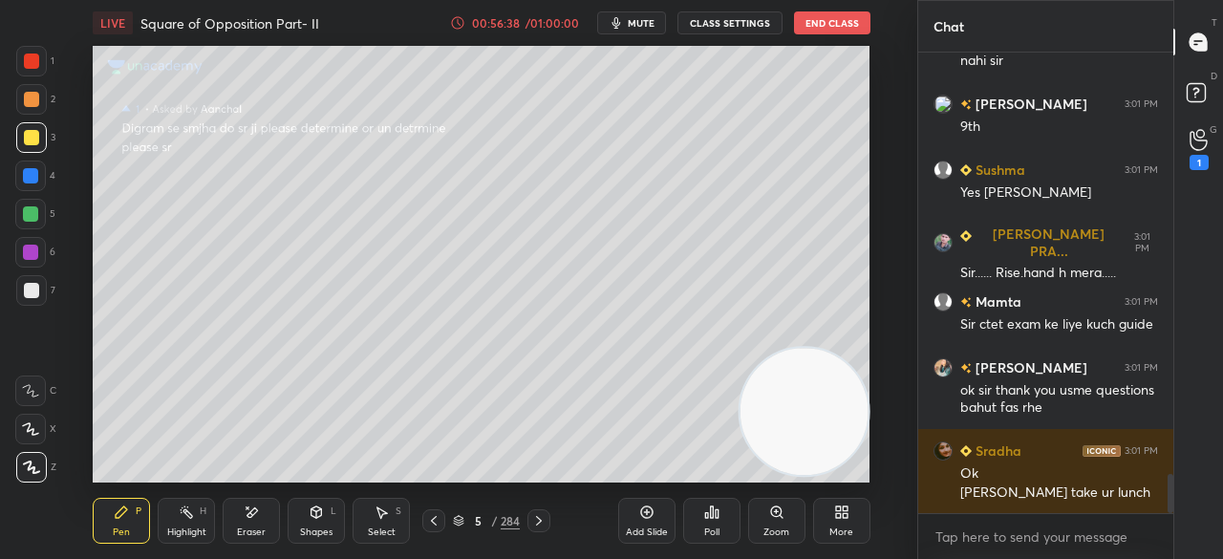
click at [34, 293] on div at bounding box center [31, 290] width 15 height 15
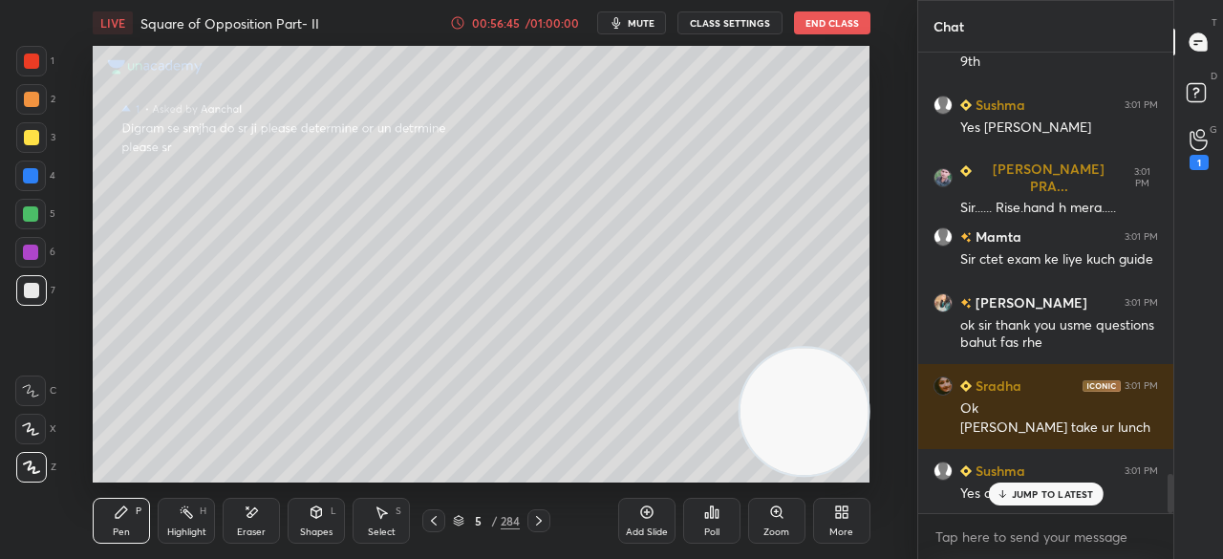
scroll to position [5089, 0]
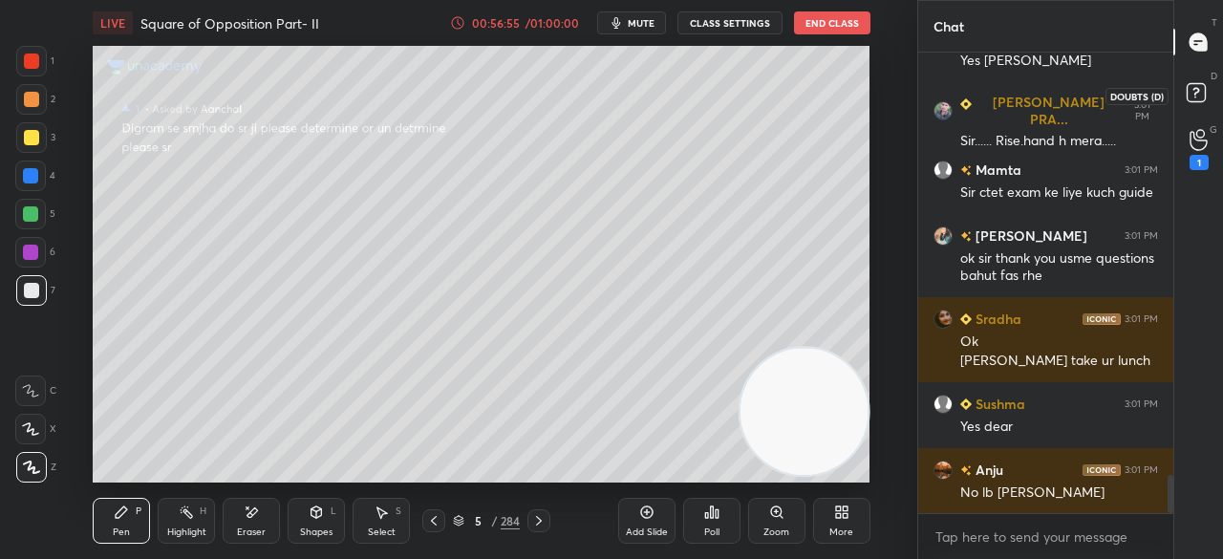
click at [1202, 93] on rect at bounding box center [1196, 93] width 18 height 18
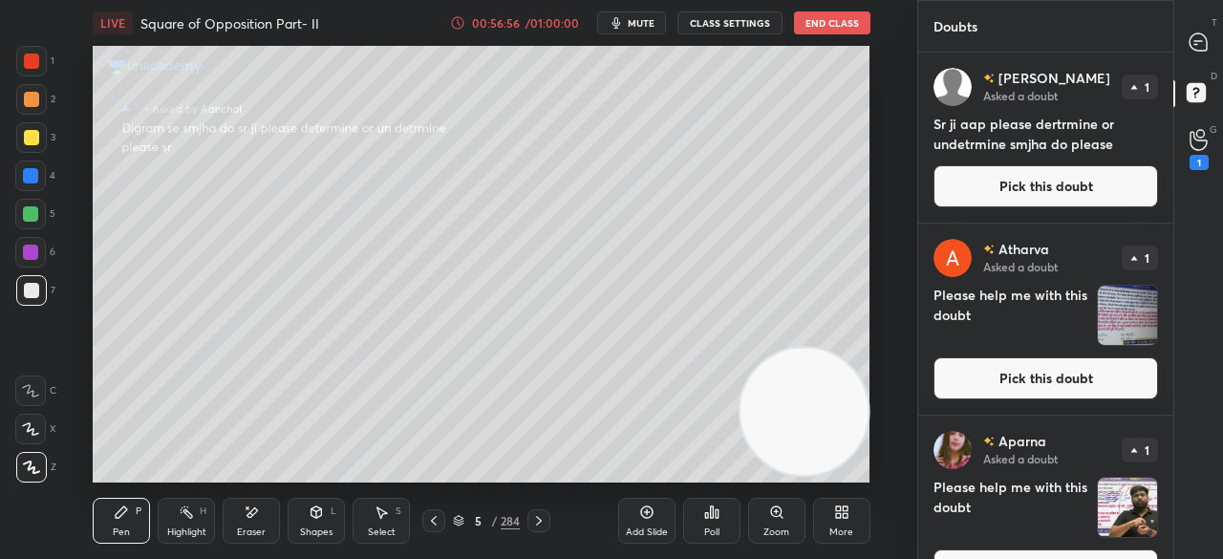
click at [1052, 190] on button "Pick this doubt" at bounding box center [1046, 186] width 225 height 42
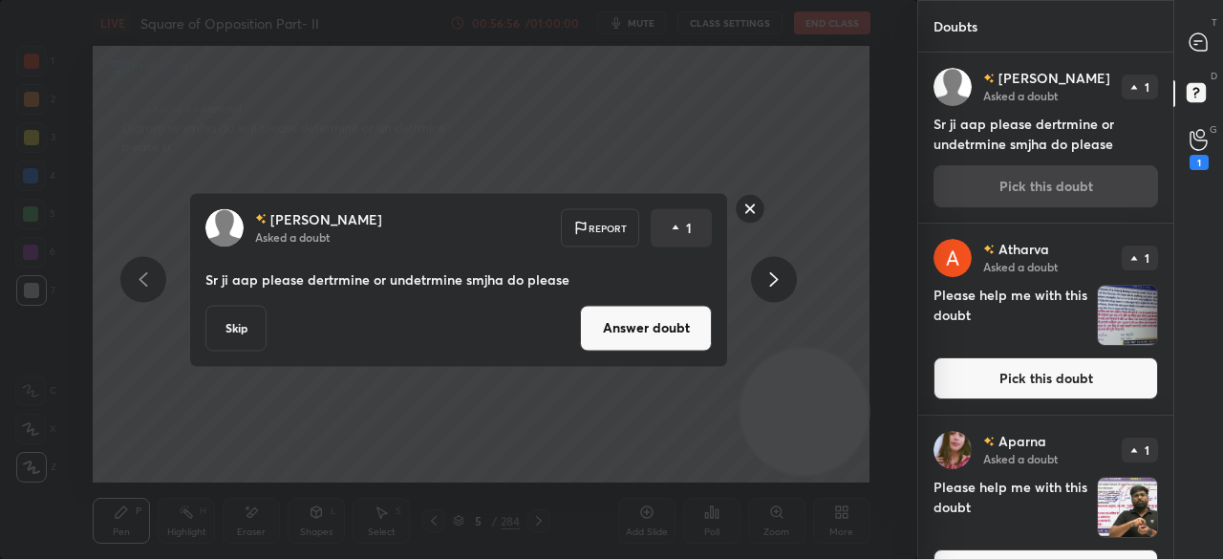
click at [649, 319] on button "Answer doubt" at bounding box center [646, 328] width 132 height 46
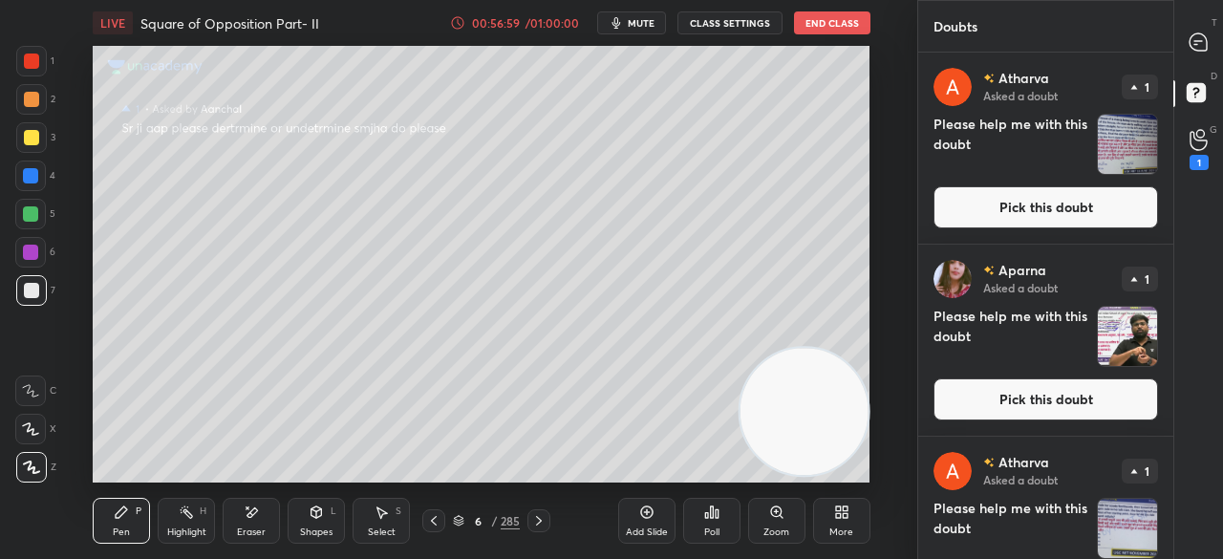
drag, startPoint x: 1047, startPoint y: 199, endPoint x: 933, endPoint y: 230, distance: 118.0
click at [1045, 199] on button "Pick this doubt" at bounding box center [1046, 207] width 225 height 42
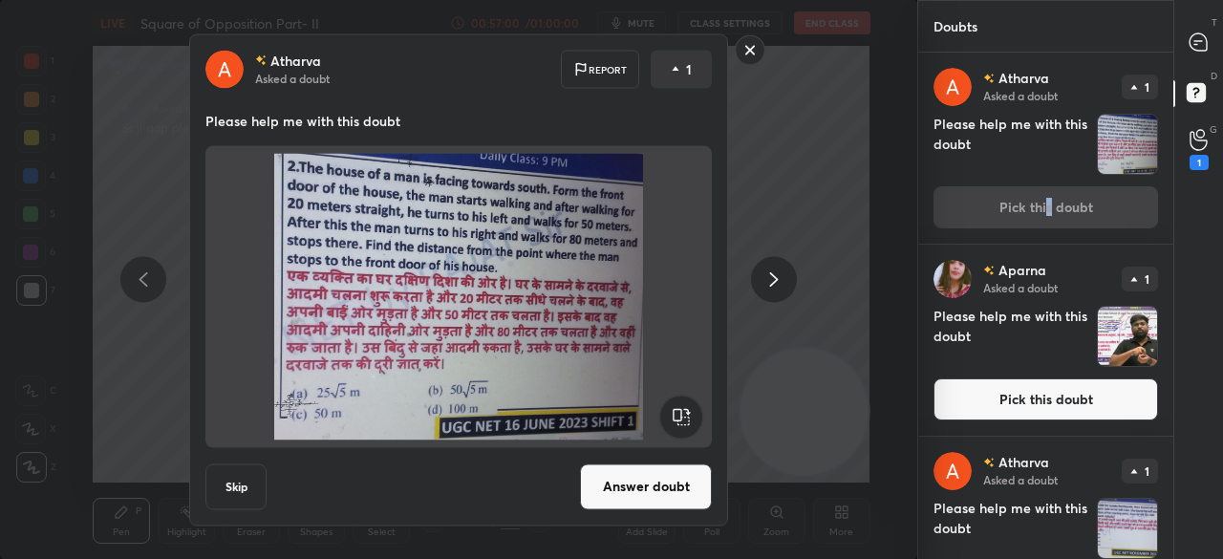
click at [656, 469] on button "Answer doubt" at bounding box center [646, 487] width 132 height 46
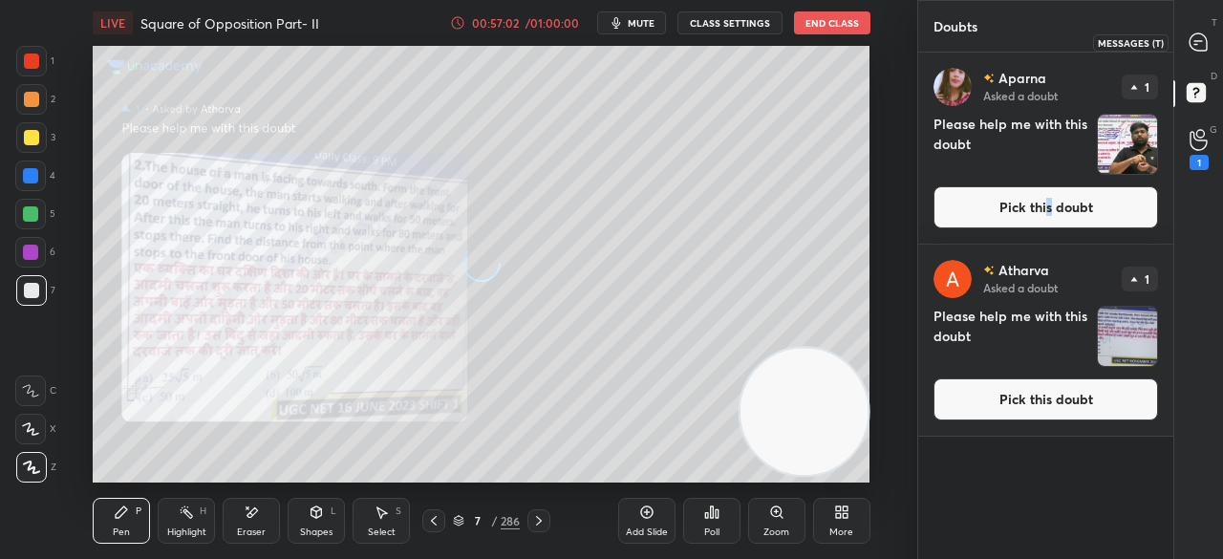
click at [1202, 39] on icon at bounding box center [1198, 41] width 17 height 17
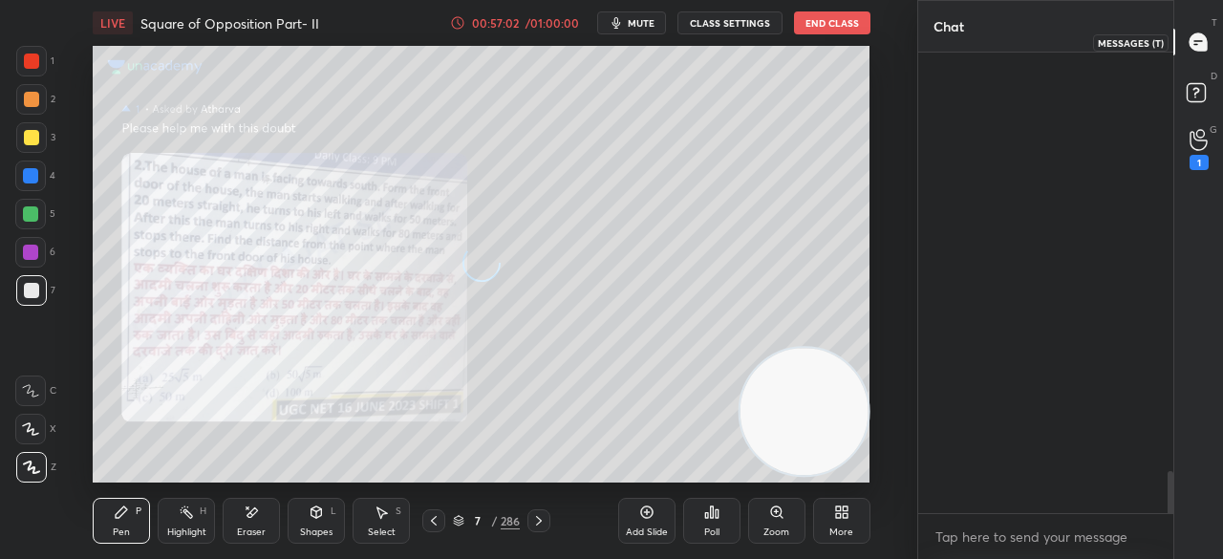
scroll to position [455, 249]
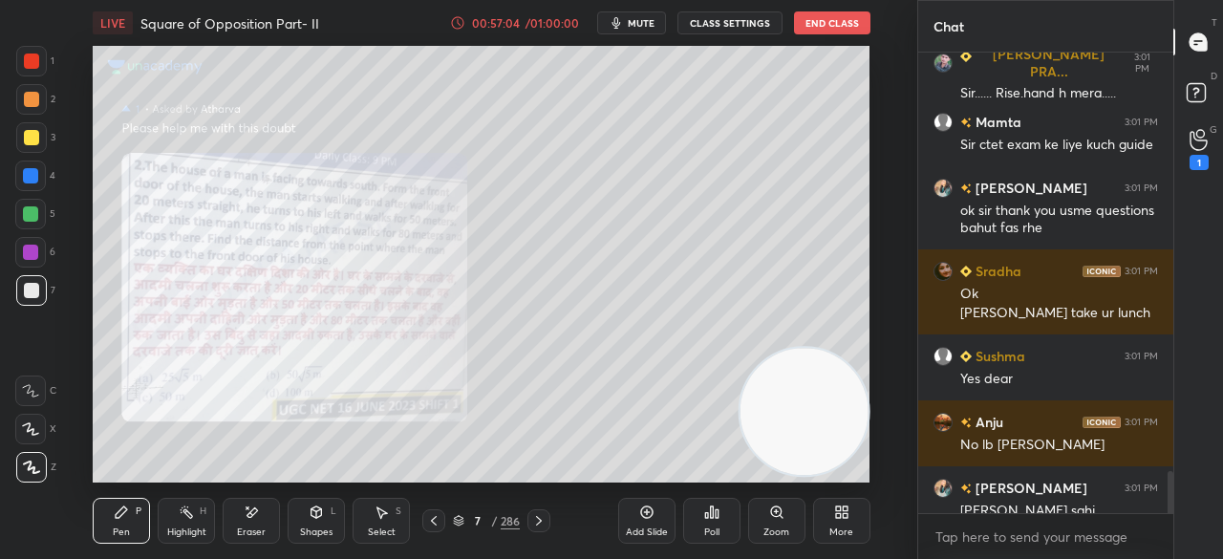
drag, startPoint x: 24, startPoint y: 57, endPoint x: 4, endPoint y: 51, distance: 21.2
click at [24, 58] on div at bounding box center [31, 61] width 15 height 15
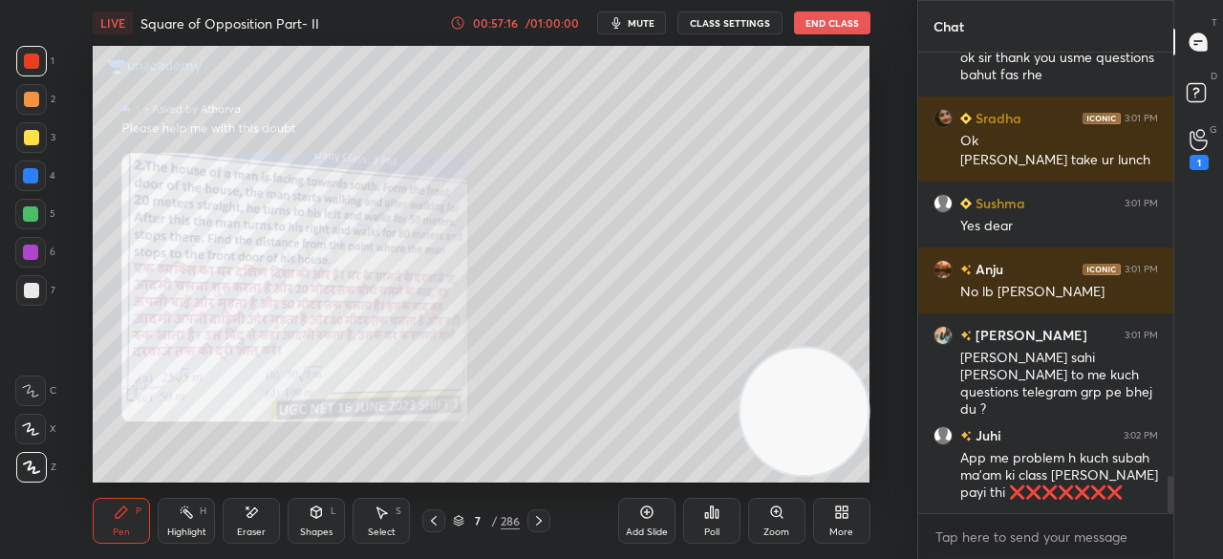
click at [38, 141] on div at bounding box center [31, 137] width 31 height 31
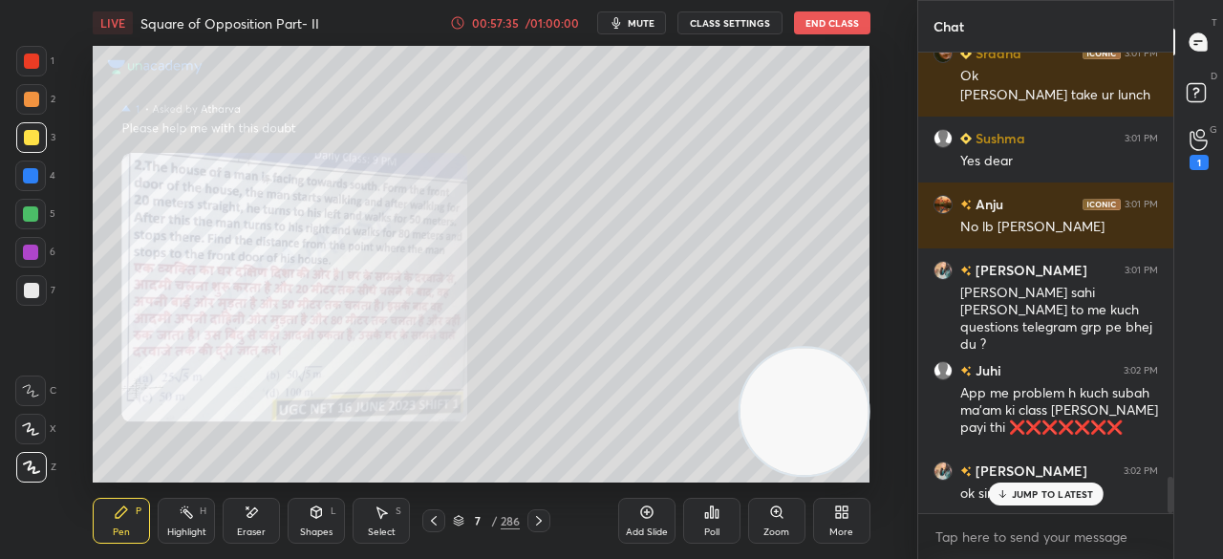
click at [31, 287] on div at bounding box center [31, 290] width 15 height 15
click at [35, 287] on div at bounding box center [31, 290] width 15 height 15
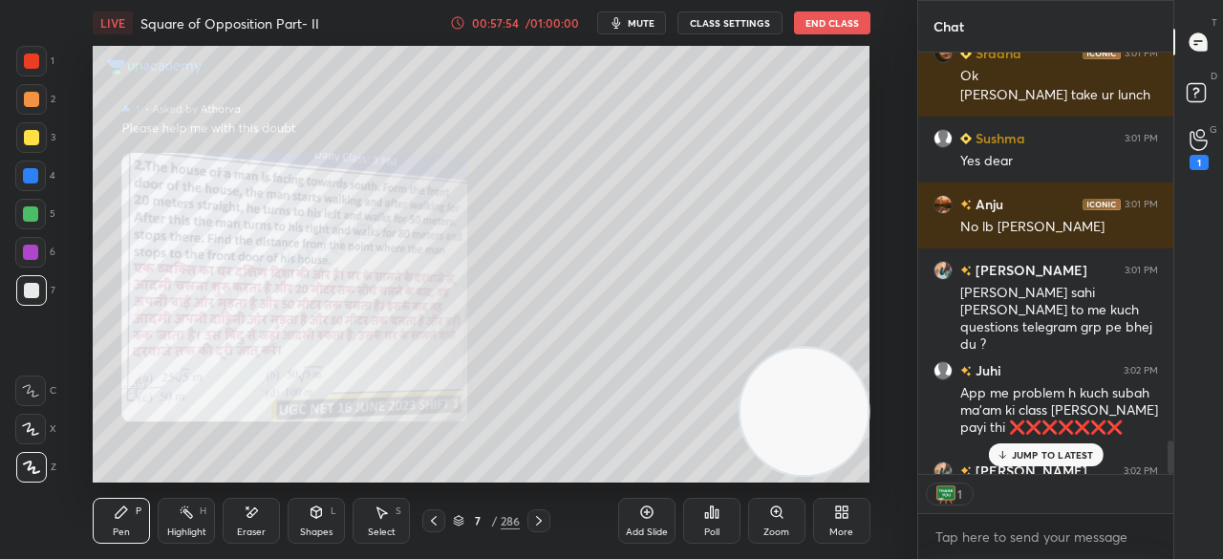
scroll to position [7, 6]
click at [31, 54] on div at bounding box center [31, 61] width 15 height 15
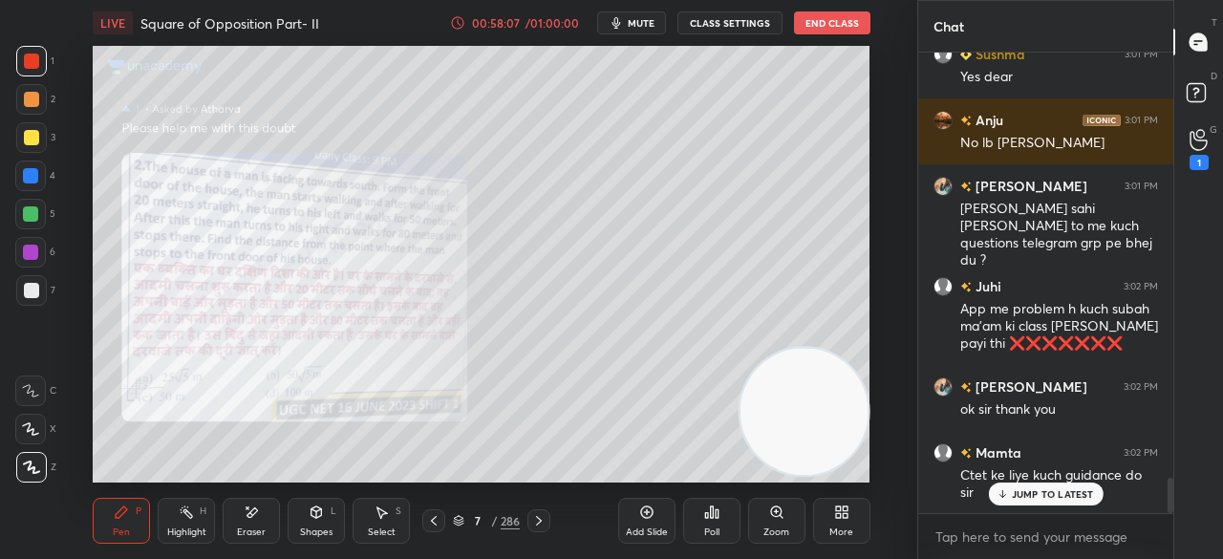
scroll to position [5538, 0]
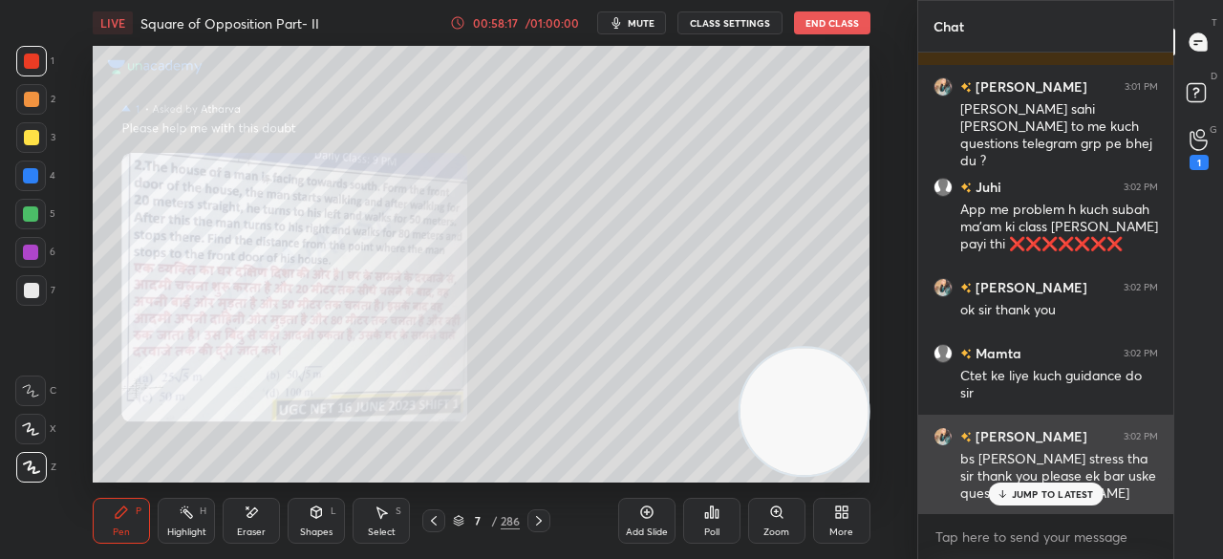
click at [1038, 487] on div "JUMP TO LATEST" at bounding box center [1045, 494] width 115 height 23
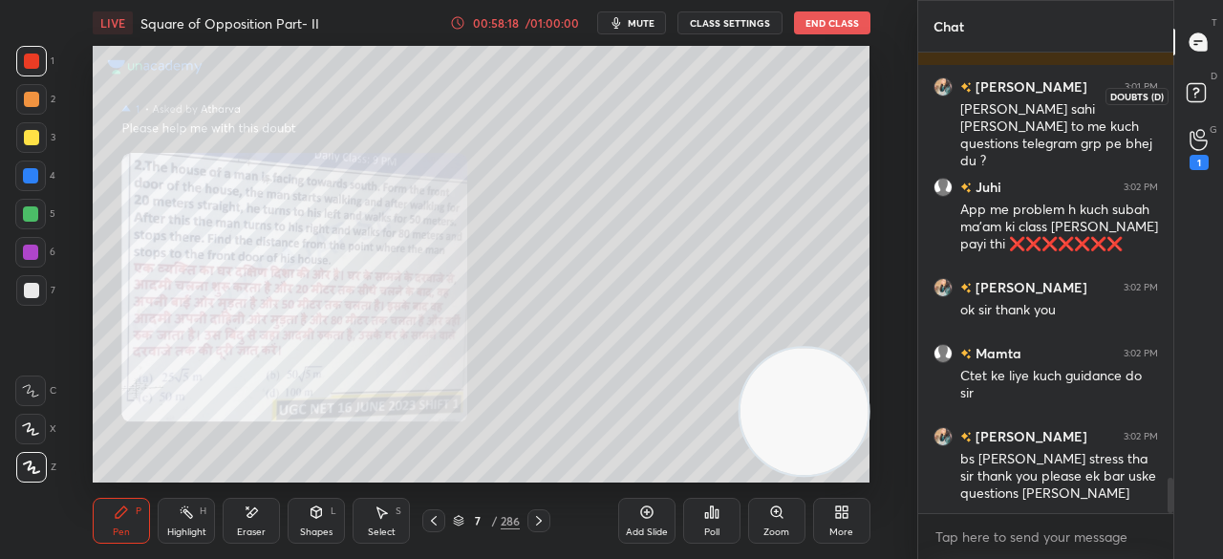
click at [1206, 97] on icon at bounding box center [1199, 95] width 34 height 34
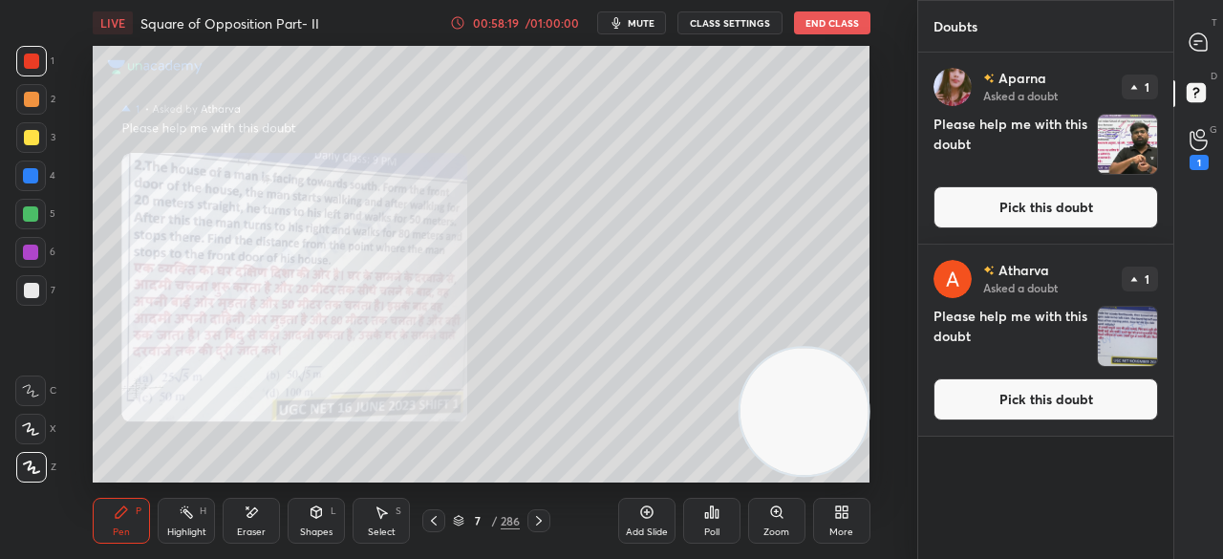
click at [1045, 201] on button "Pick this doubt" at bounding box center [1046, 207] width 225 height 42
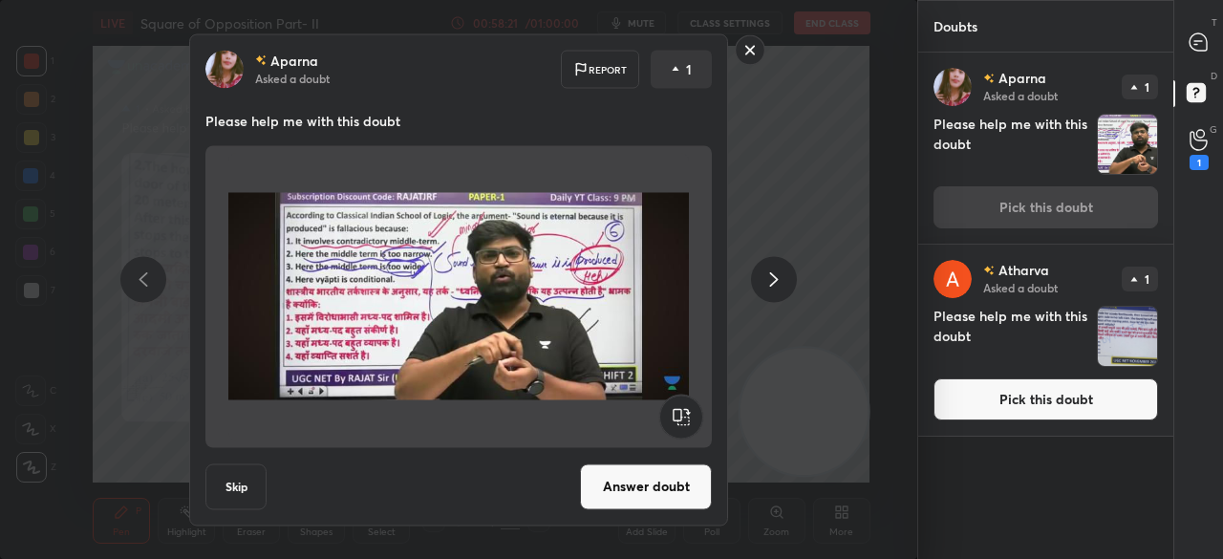
click at [674, 479] on button "Answer doubt" at bounding box center [646, 487] width 132 height 46
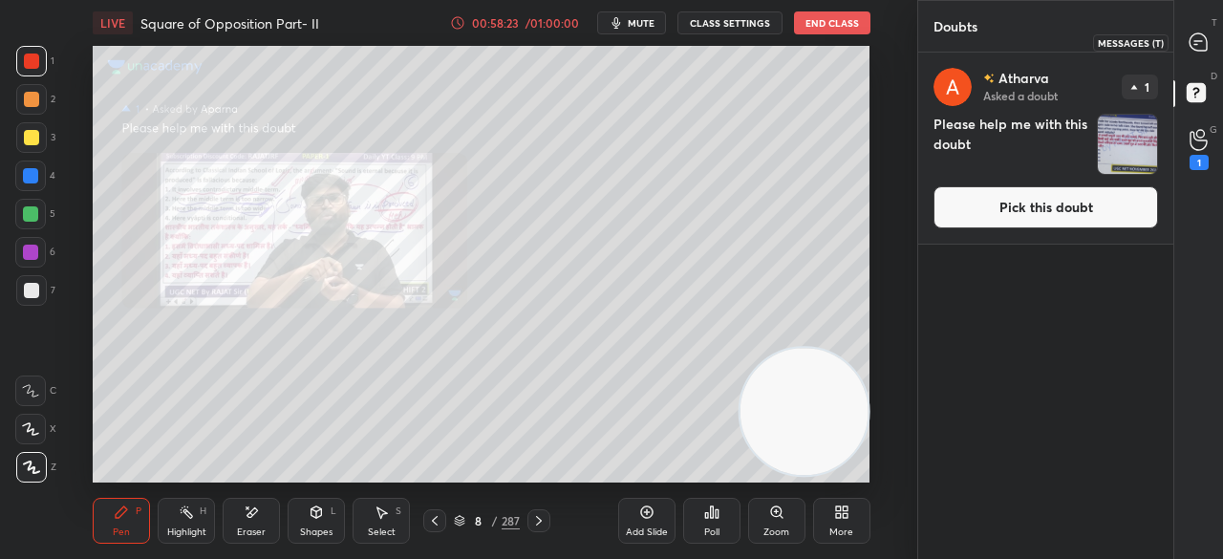
click at [1204, 38] on icon at bounding box center [1198, 41] width 17 height 17
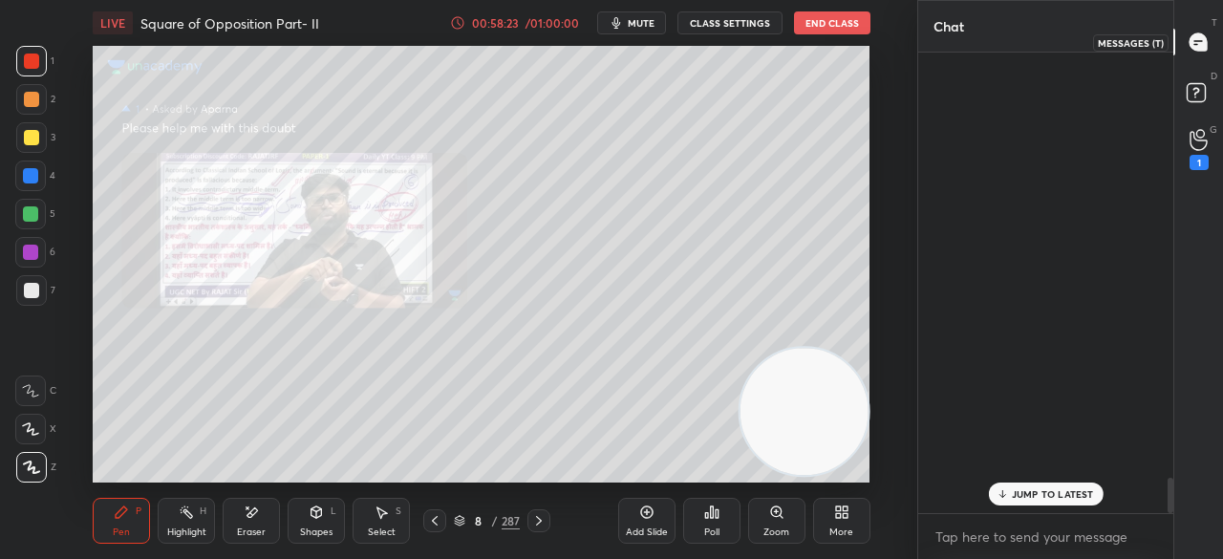
scroll to position [455, 249]
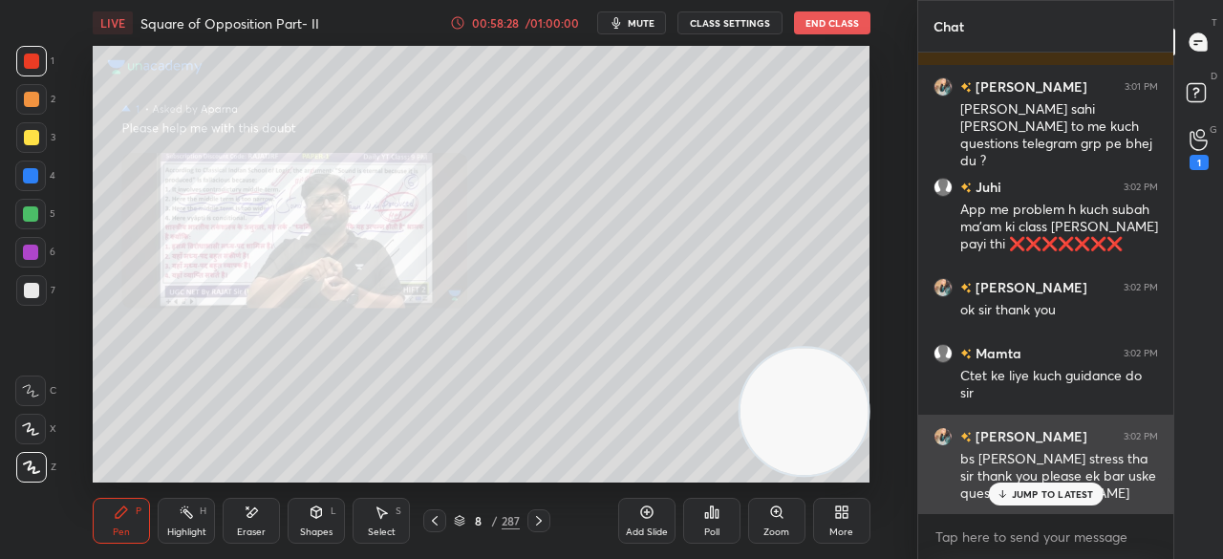
drag, startPoint x: 1057, startPoint y: 496, endPoint x: 1059, endPoint y: 483, distance: 13.5
click at [1057, 496] on p "JUMP TO LATEST" at bounding box center [1053, 493] width 82 height 11
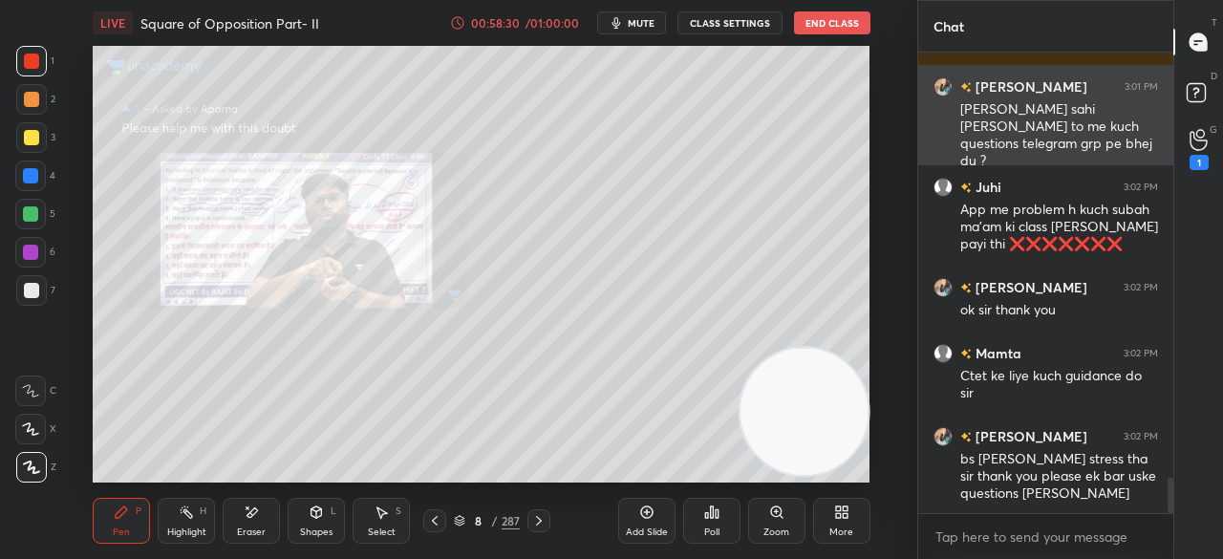
scroll to position [5605, 0]
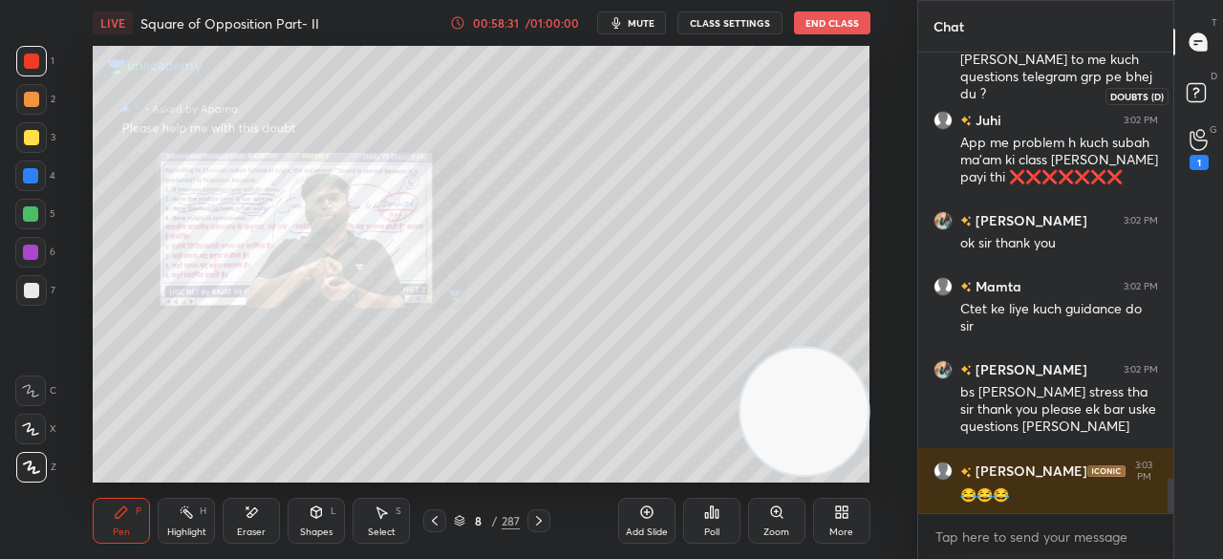
click at [1206, 90] on icon at bounding box center [1199, 95] width 34 height 34
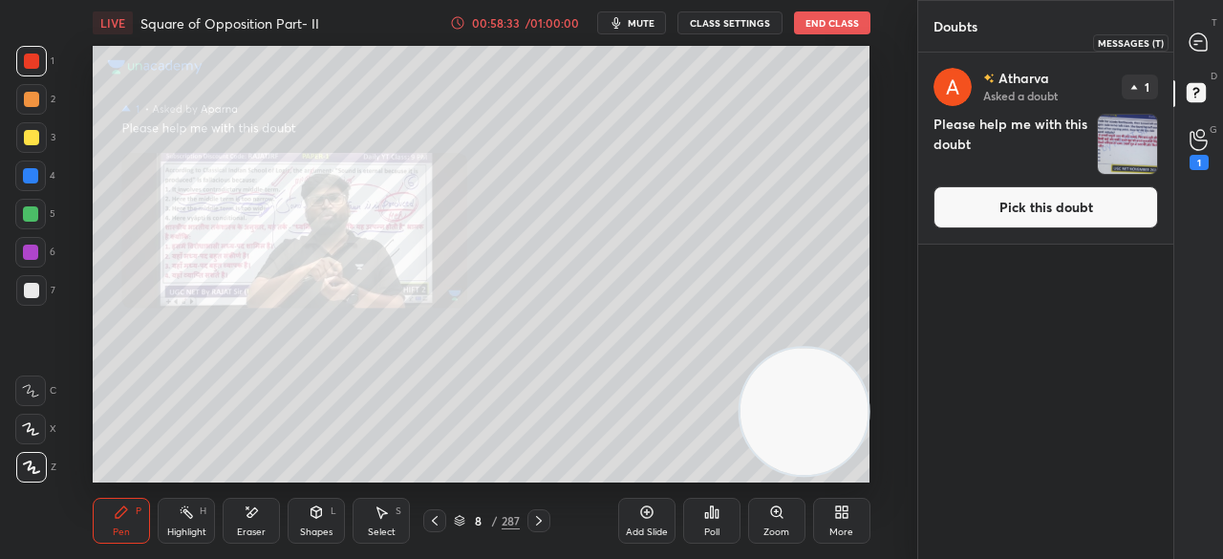
click at [1203, 45] on icon at bounding box center [1198, 41] width 17 height 17
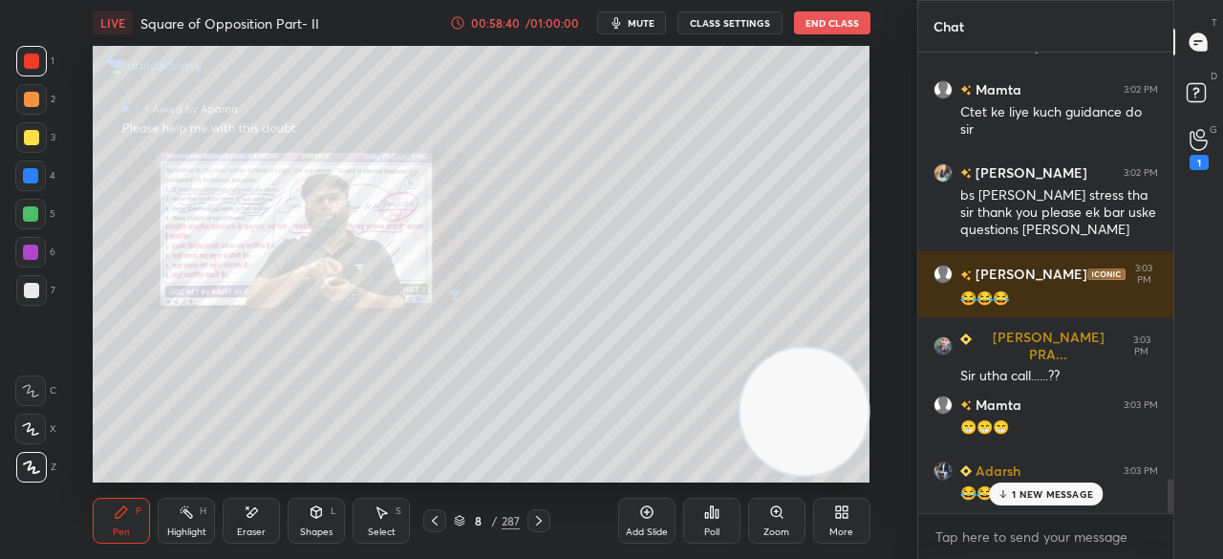
scroll to position [5869, 0]
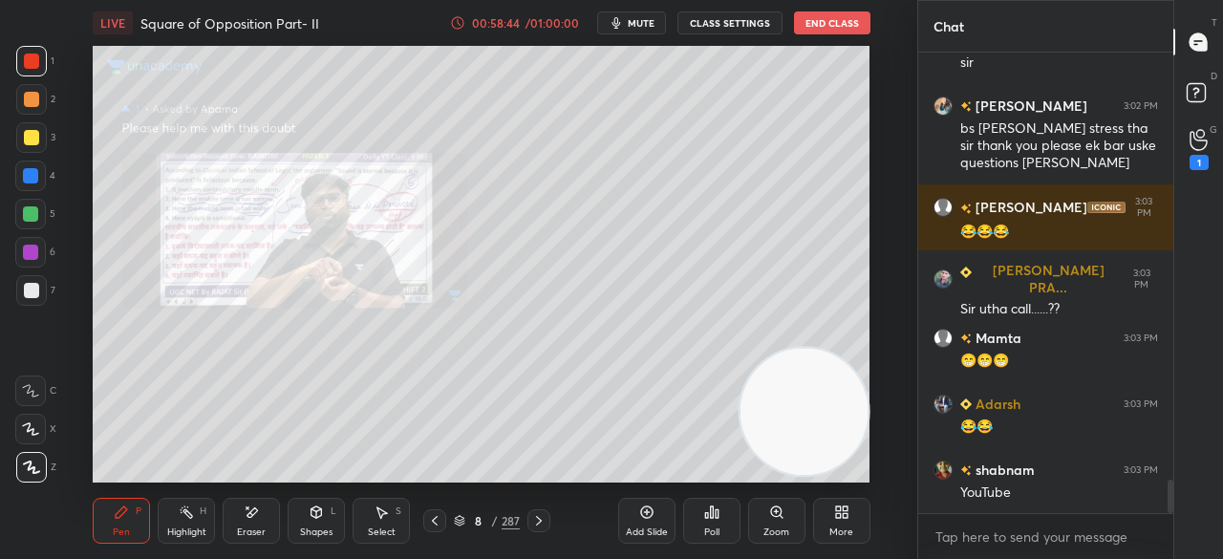
click at [243, 522] on div "Eraser" at bounding box center [251, 521] width 57 height 46
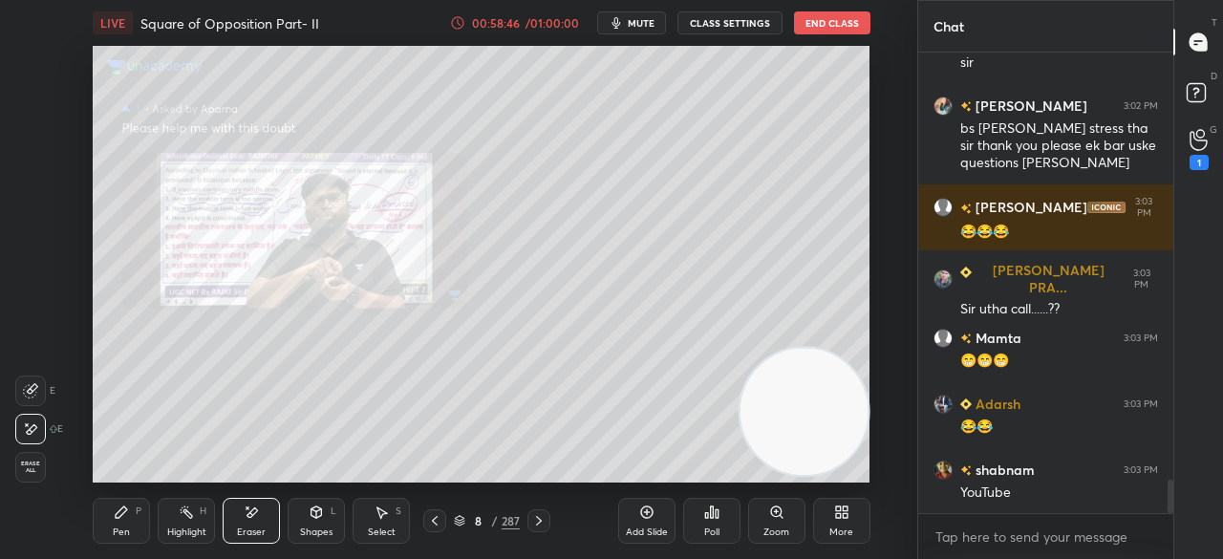
click at [111, 523] on div "Pen P" at bounding box center [121, 521] width 57 height 46
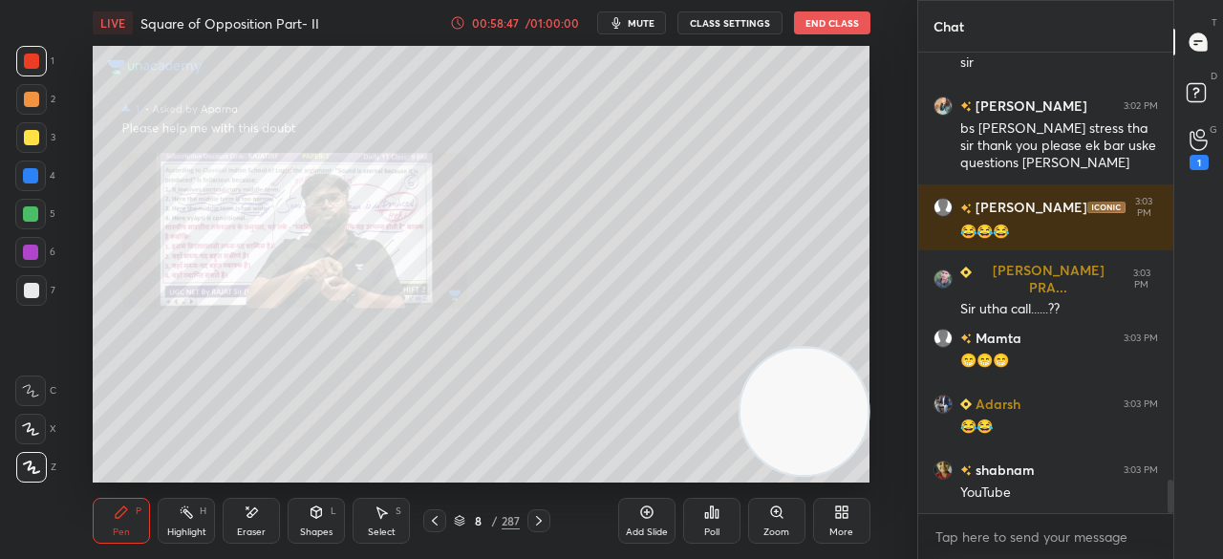
click at [1204, 142] on icon at bounding box center [1199, 140] width 18 height 22
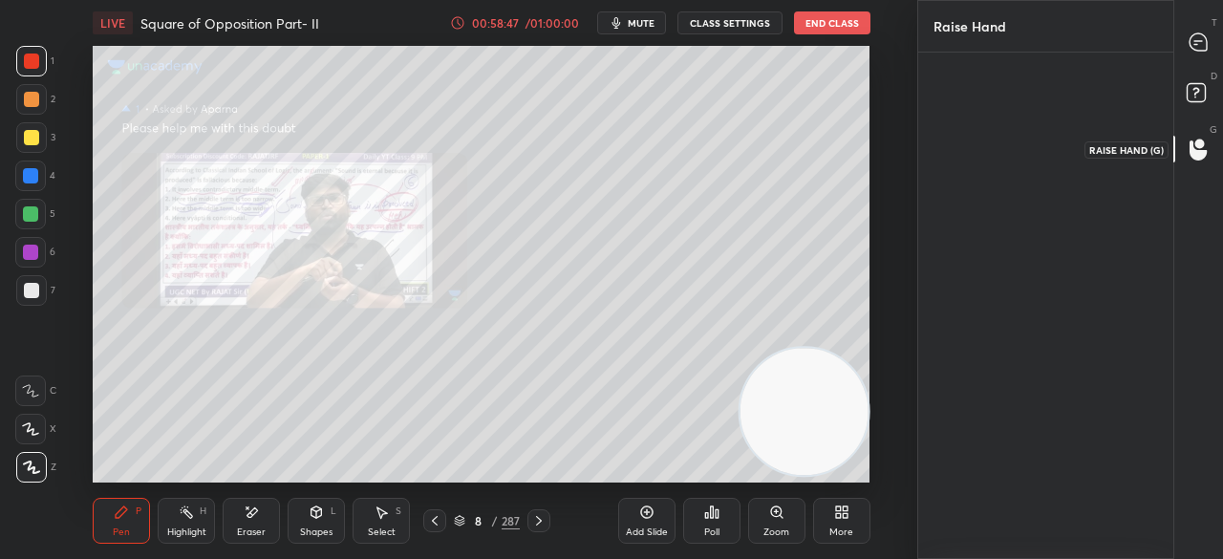
scroll to position [7, 6]
click at [1197, 101] on rect at bounding box center [1196, 93] width 18 height 18
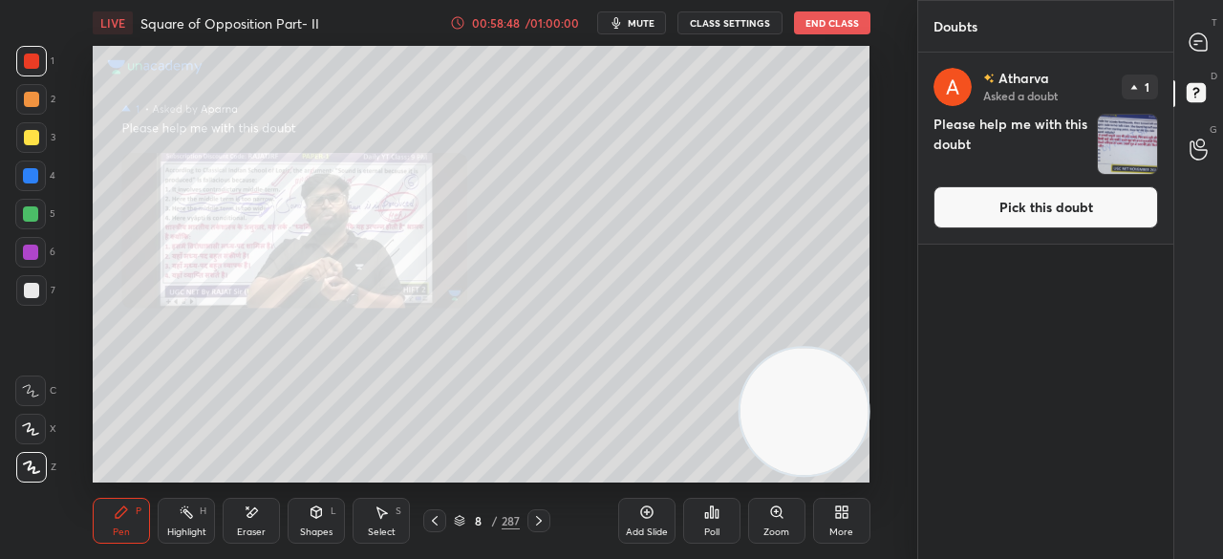
click at [1041, 192] on button "Pick this doubt" at bounding box center [1046, 207] width 225 height 42
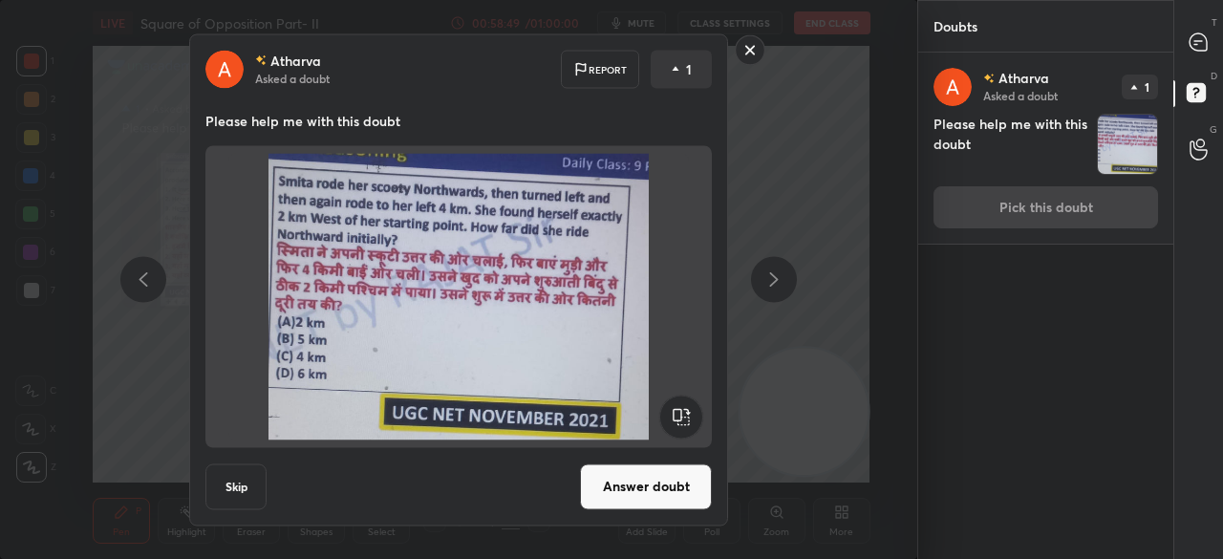
click at [665, 462] on div "Atharva Asked a doubt Report 1 Please help me with this doubt Skip Answer doubt" at bounding box center [458, 279] width 539 height 492
click at [660, 475] on button "Answer doubt" at bounding box center [646, 487] width 132 height 46
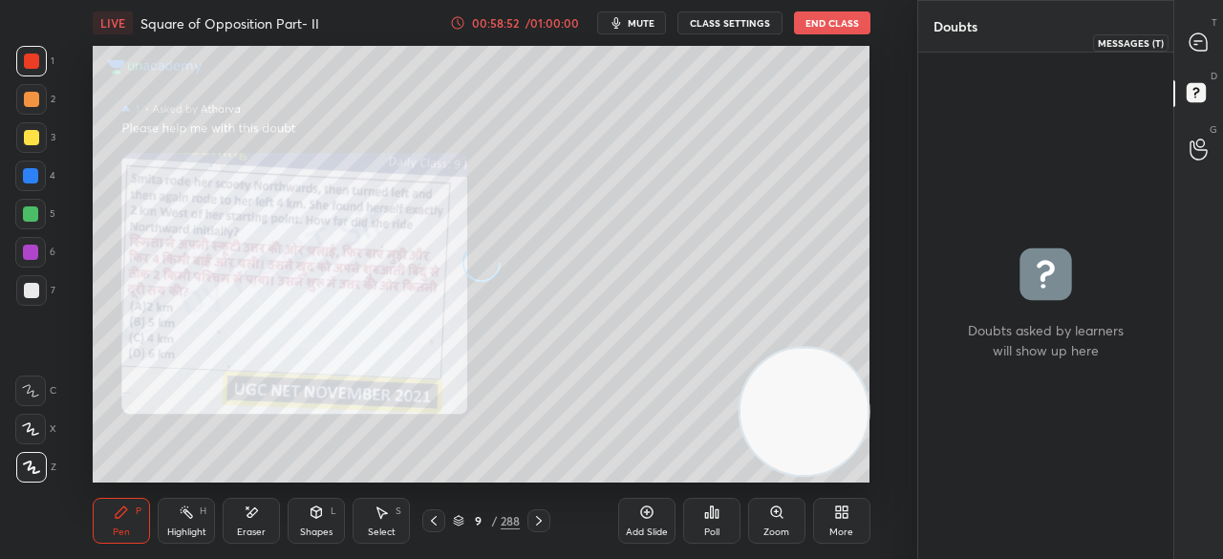
click at [1199, 41] on icon at bounding box center [1199, 41] width 8 height 0
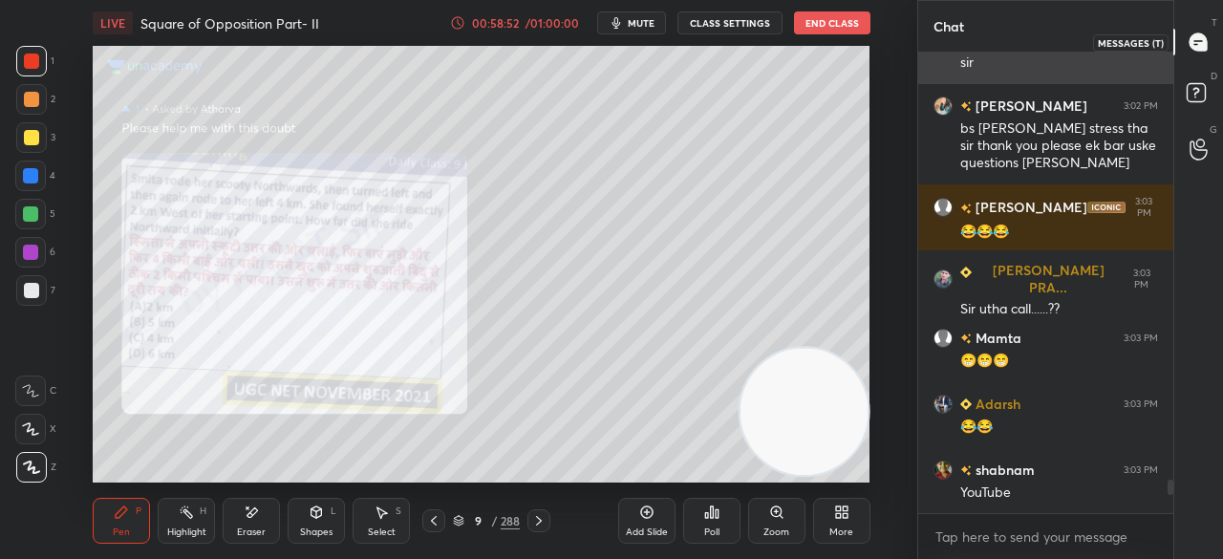
scroll to position [455, 249]
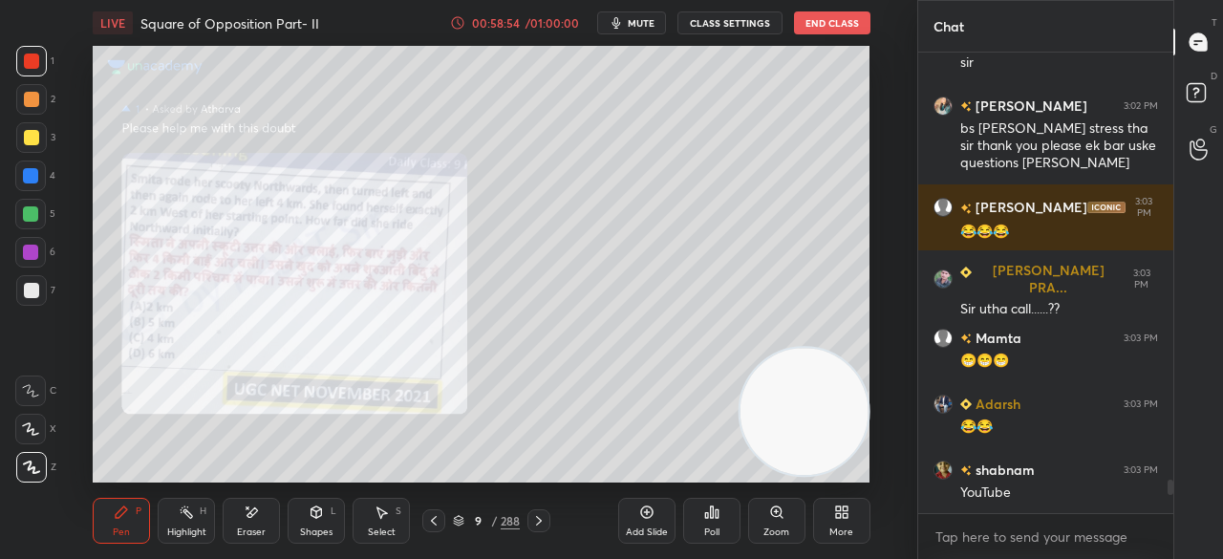
drag, startPoint x: 428, startPoint y: 524, endPoint x: 441, endPoint y: 509, distance: 19.0
click at [429, 523] on icon at bounding box center [433, 520] width 15 height 15
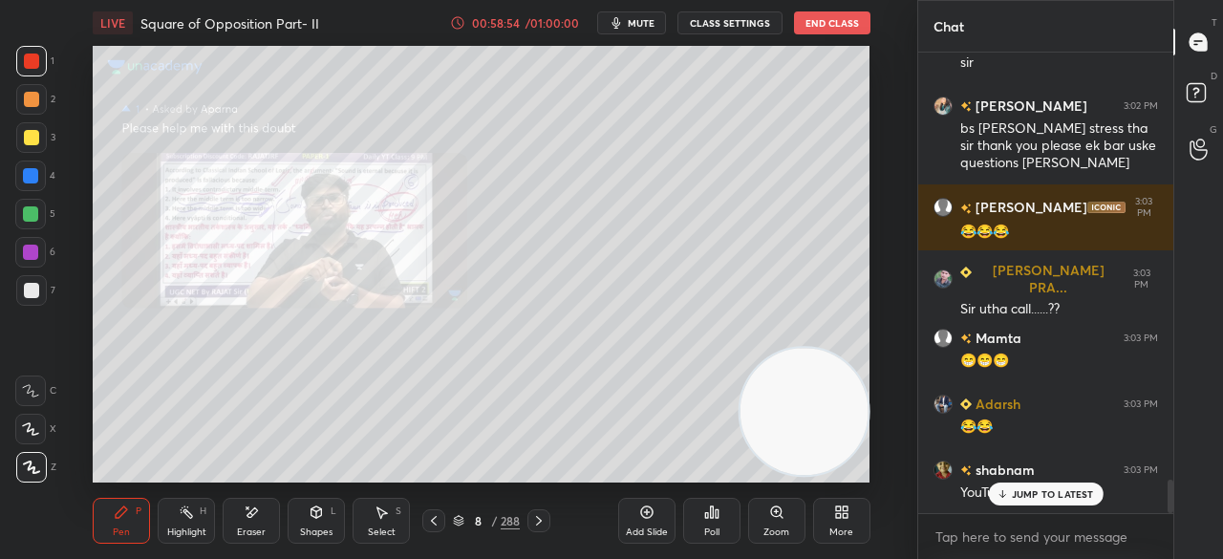
scroll to position [5951, 0]
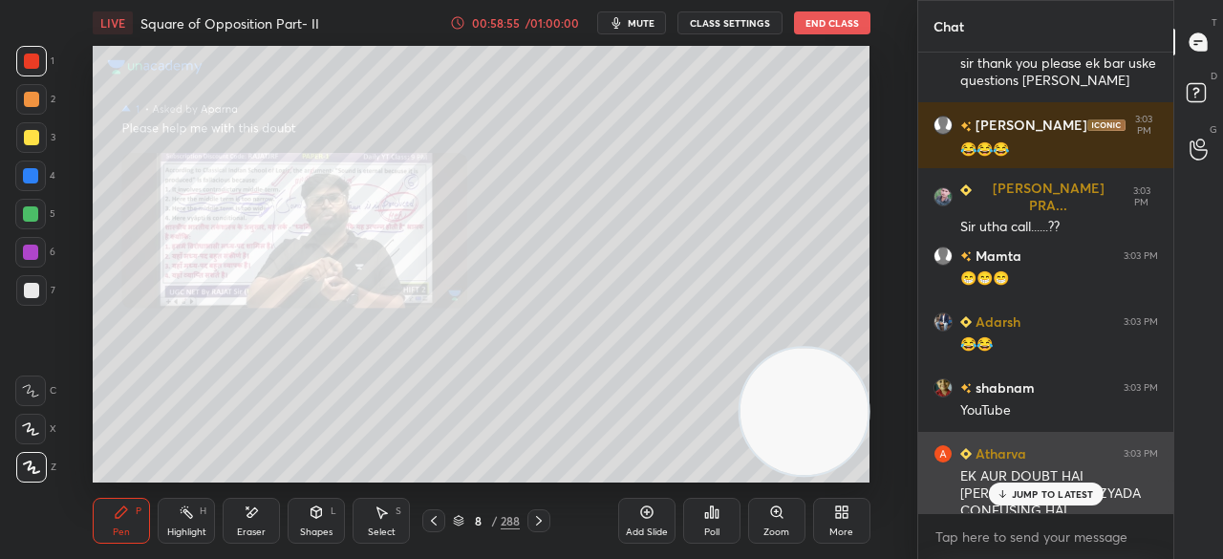
click at [1023, 494] on p "JUMP TO LATEST" at bounding box center [1053, 493] width 82 height 11
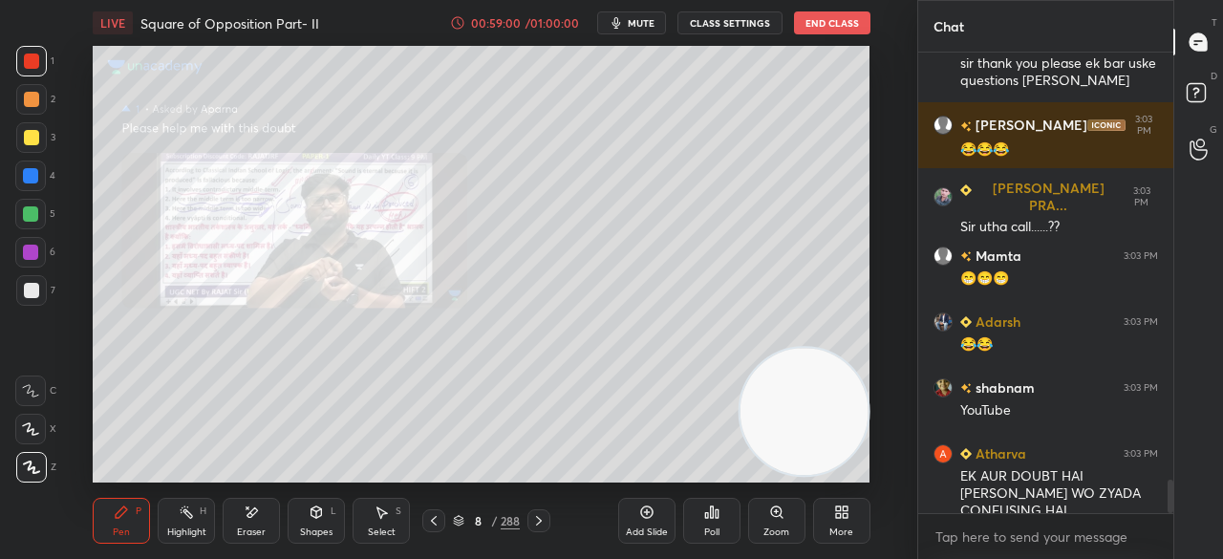
click at [537, 511] on div at bounding box center [539, 520] width 23 height 23
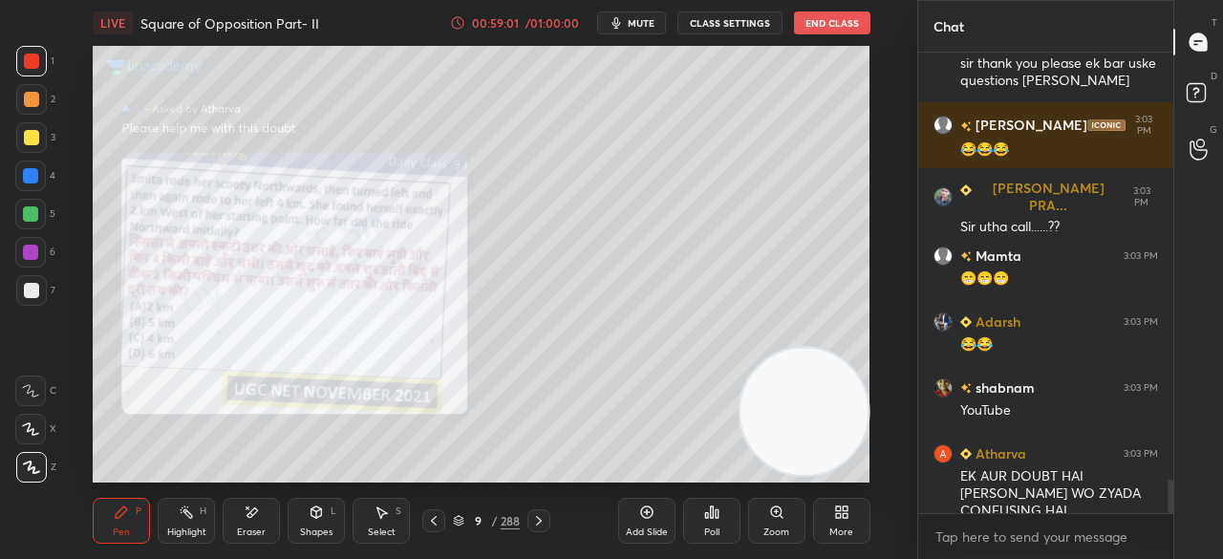
scroll to position [6035, 0]
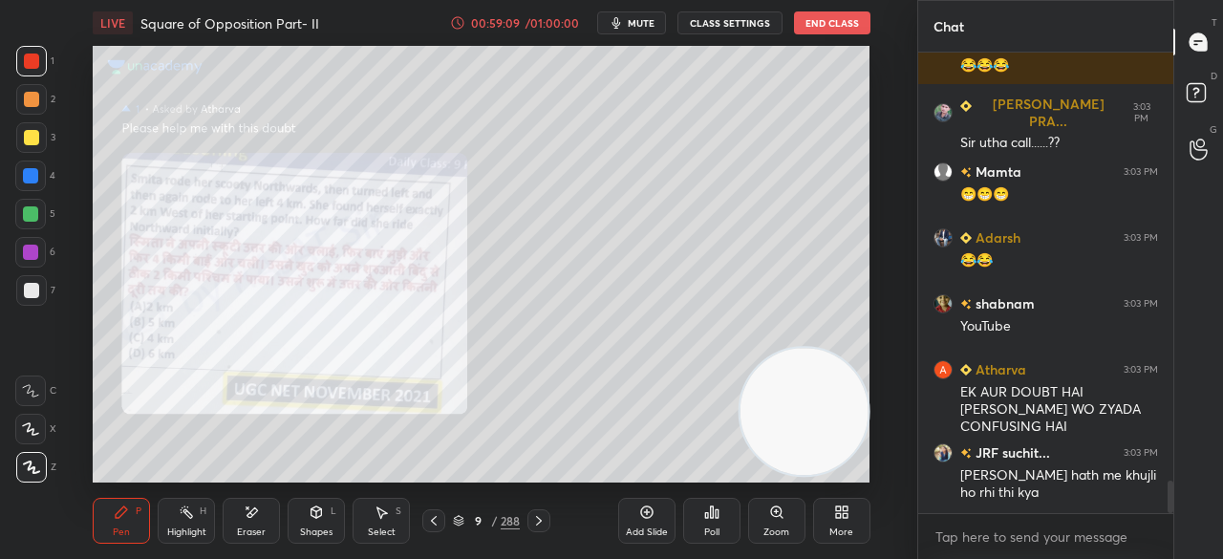
click at [26, 178] on div at bounding box center [30, 175] width 15 height 15
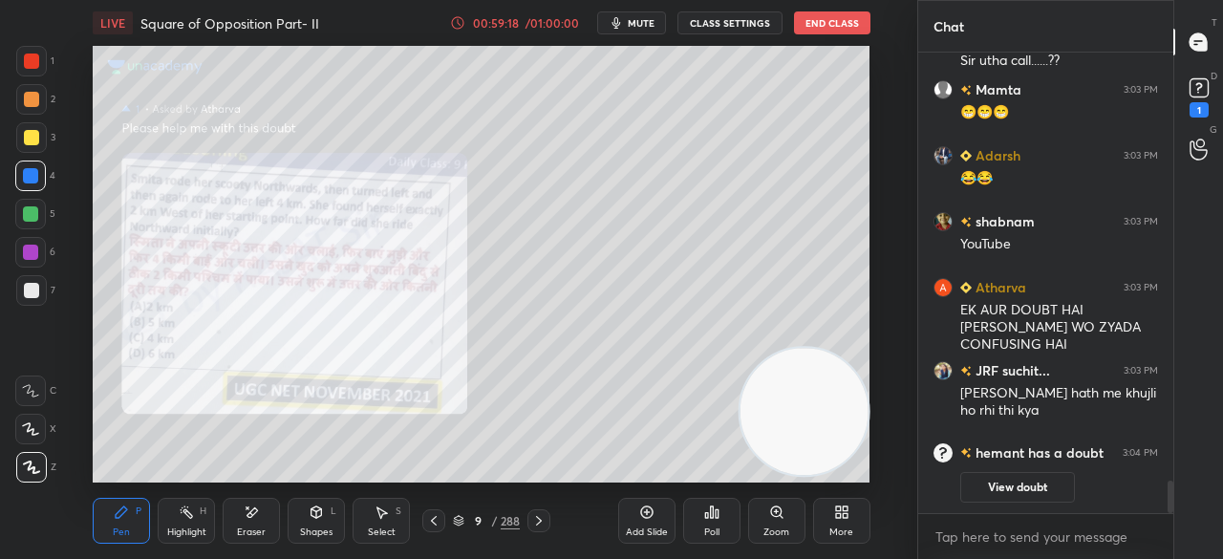
scroll to position [5066, 0]
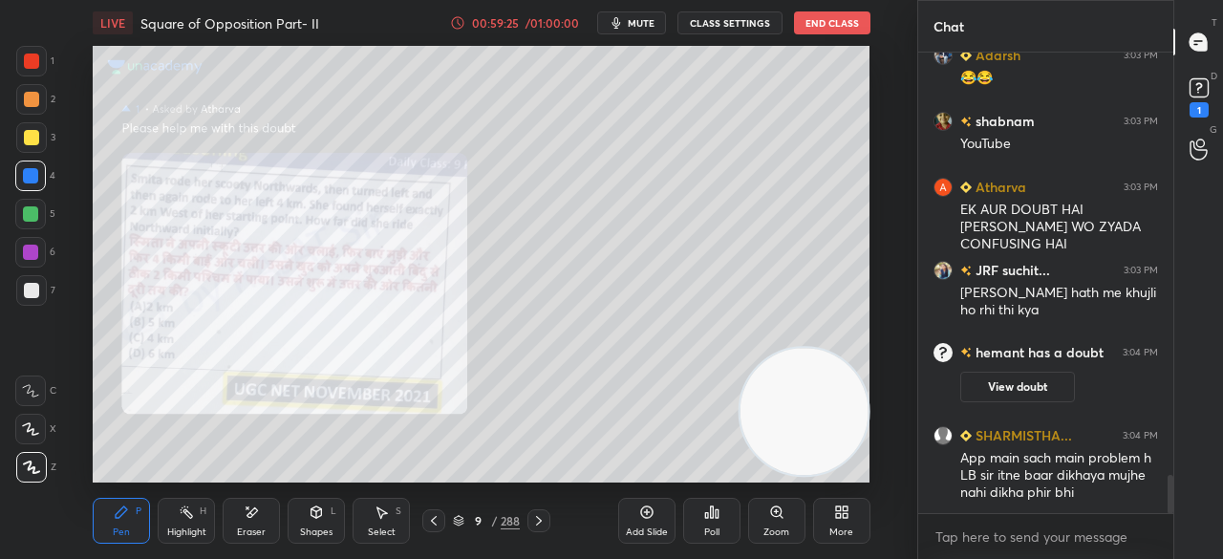
click at [435, 521] on icon at bounding box center [433, 520] width 15 height 15
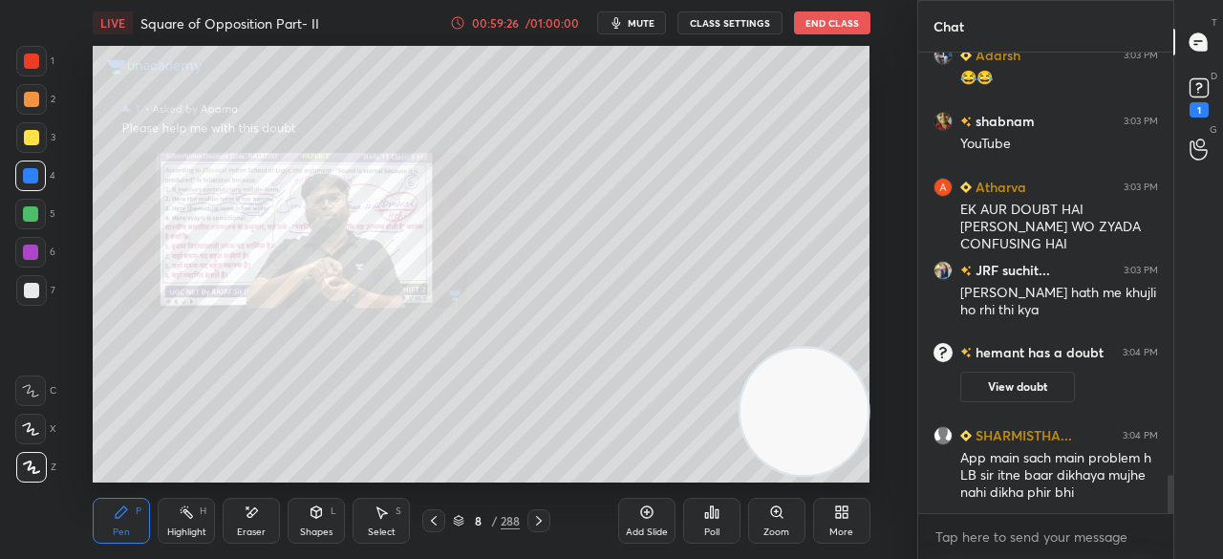
click at [719, 528] on div "Poll" at bounding box center [711, 533] width 15 height 10
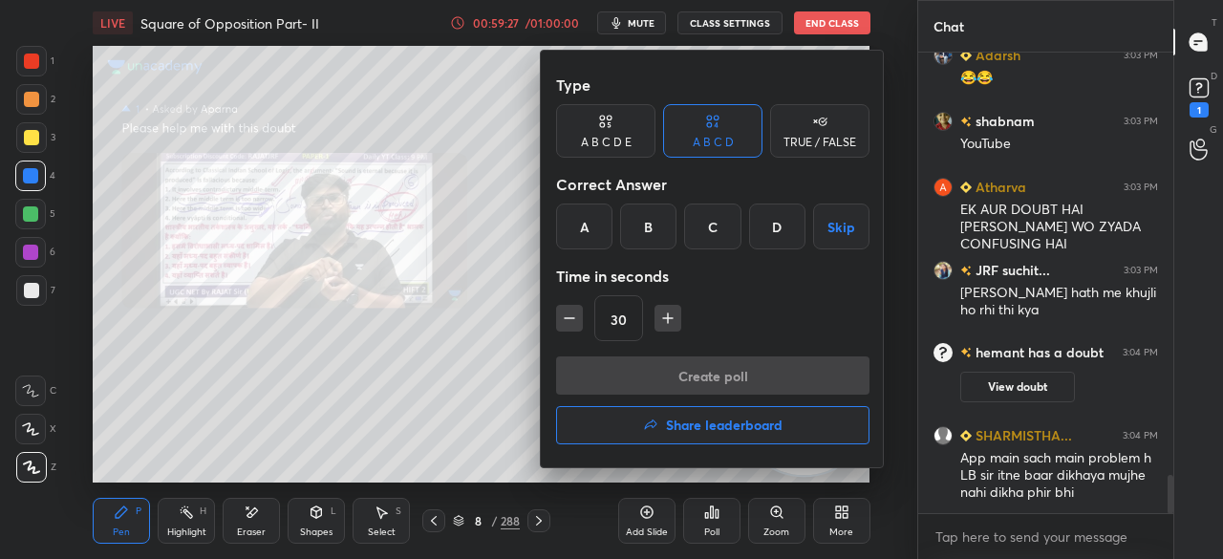
click at [703, 430] on h4 "Share leaderboard" at bounding box center [724, 425] width 117 height 13
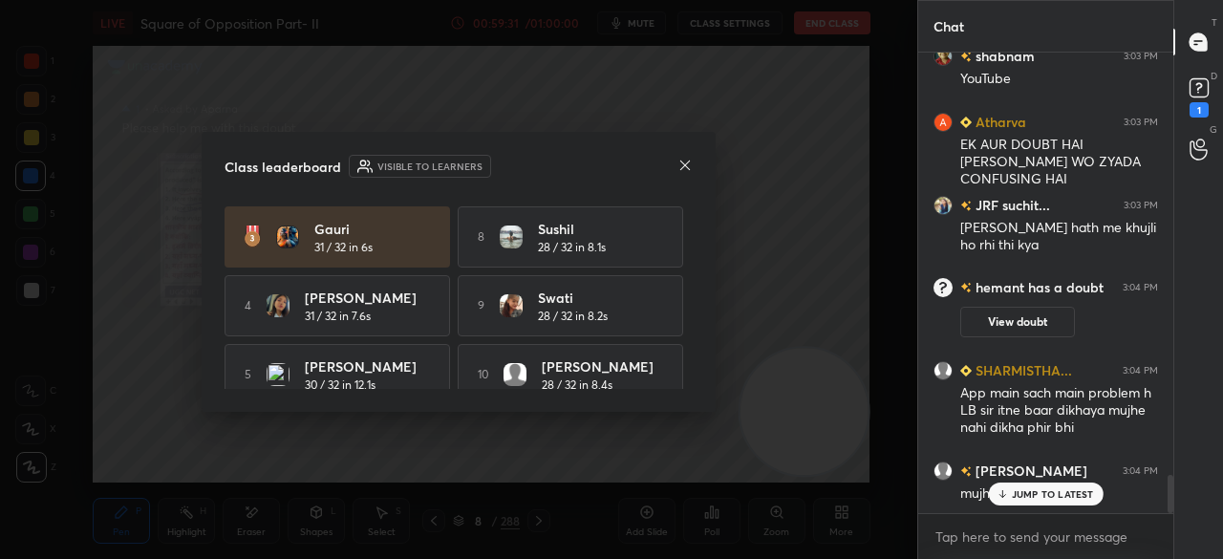
scroll to position [158, 0]
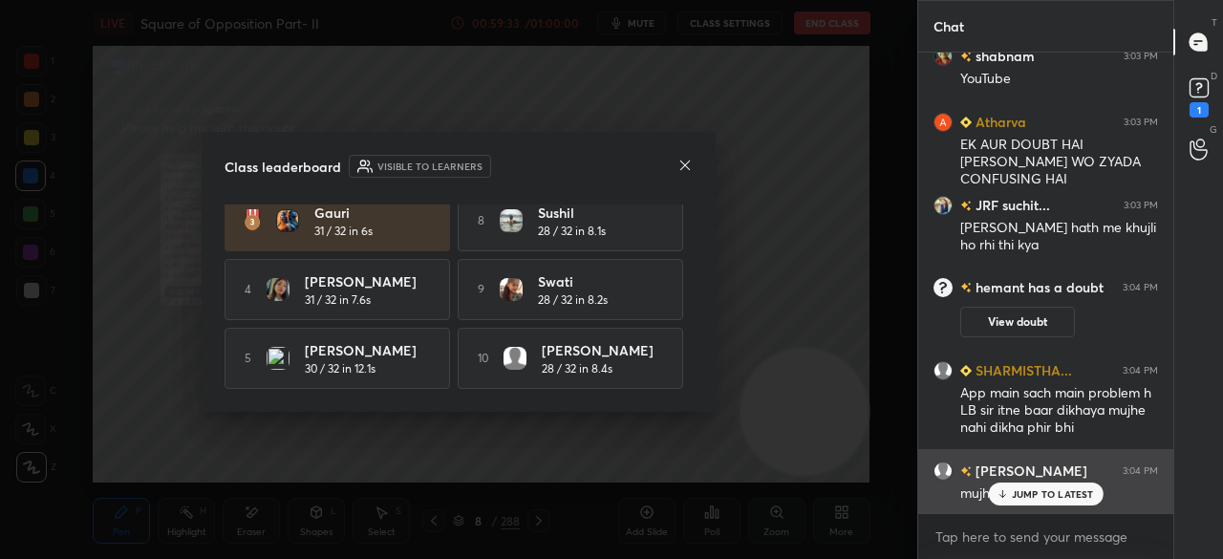
click at [1021, 501] on div "JUMP TO LATEST" at bounding box center [1045, 494] width 115 height 23
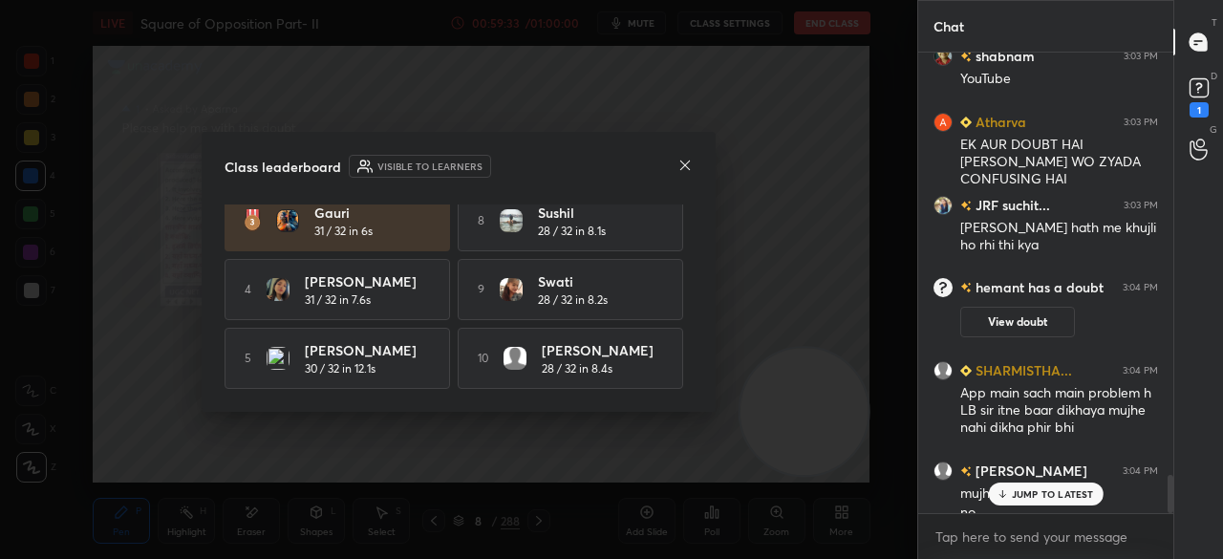
scroll to position [5150, 0]
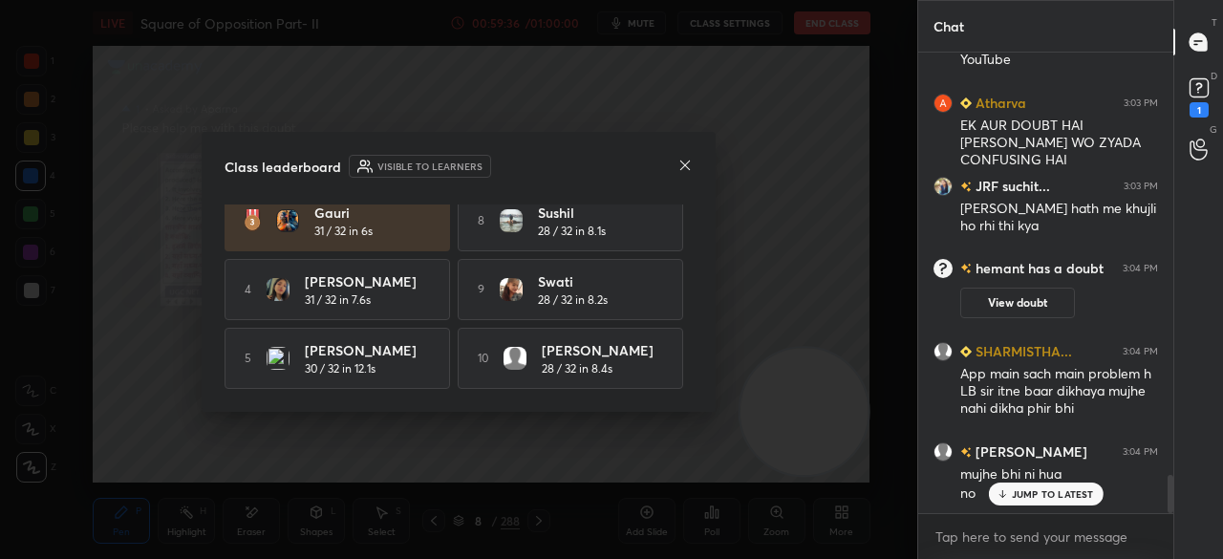
drag, startPoint x: 698, startPoint y: 311, endPoint x: 700, endPoint y: 289, distance: 22.1
click at [700, 288] on div "Class leaderboard Visible to learners Vidisha 32 / 32 in 7.9s 6 Atul 30 / 32 in…" at bounding box center [459, 272] width 514 height 280
drag, startPoint x: 694, startPoint y: 295, endPoint x: 695, endPoint y: 248, distance: 47.8
click at [695, 248] on div "Class leaderboard Visible to learners Vidisha 32 / 32 in 7.9s 6 Atul 30 / 32 in…" at bounding box center [459, 272] width 514 height 280
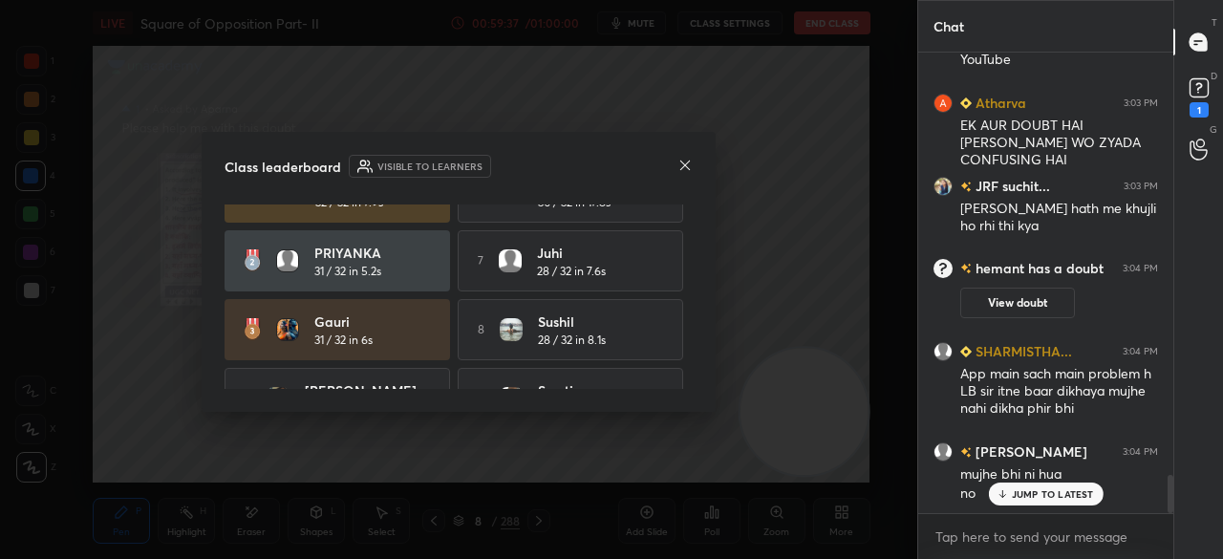
scroll to position [2, 0]
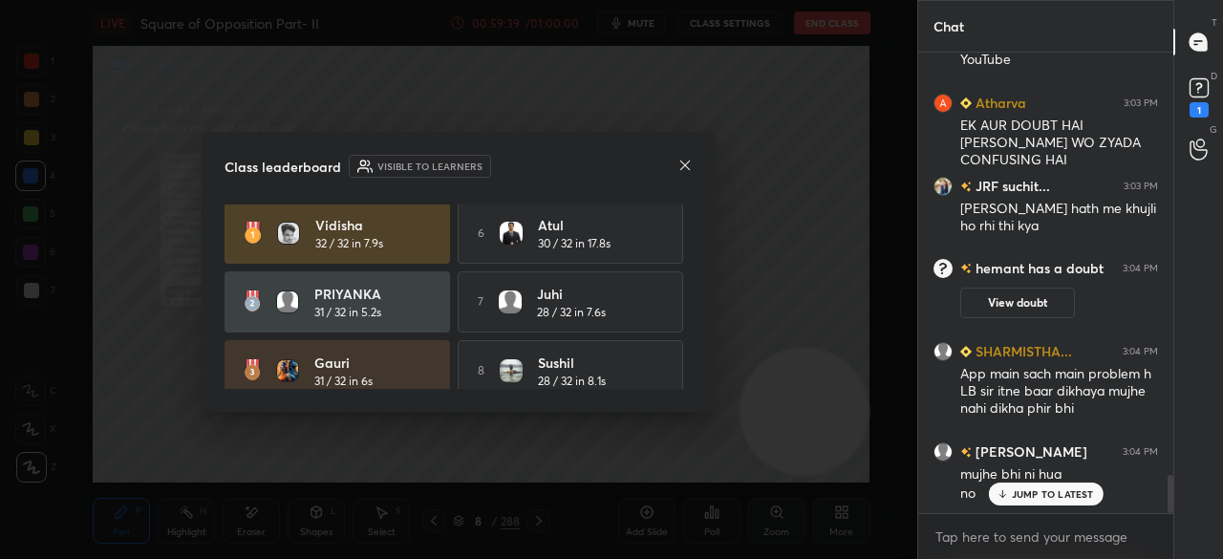
drag, startPoint x: 693, startPoint y: 252, endPoint x: 698, endPoint y: 314, distance: 61.4
click at [698, 314] on div "Class leaderboard Visible to learners Vidisha 32 / 32 in 7.9s 6 Atul 30 / 32 in…" at bounding box center [459, 272] width 514 height 280
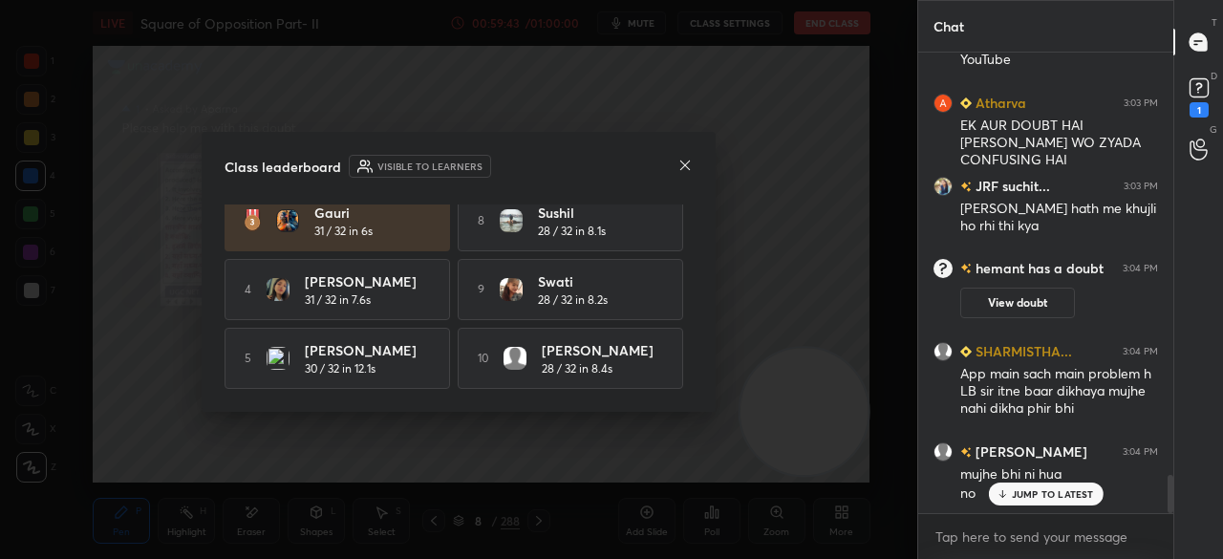
click at [682, 172] on div at bounding box center [685, 167] width 15 height 20
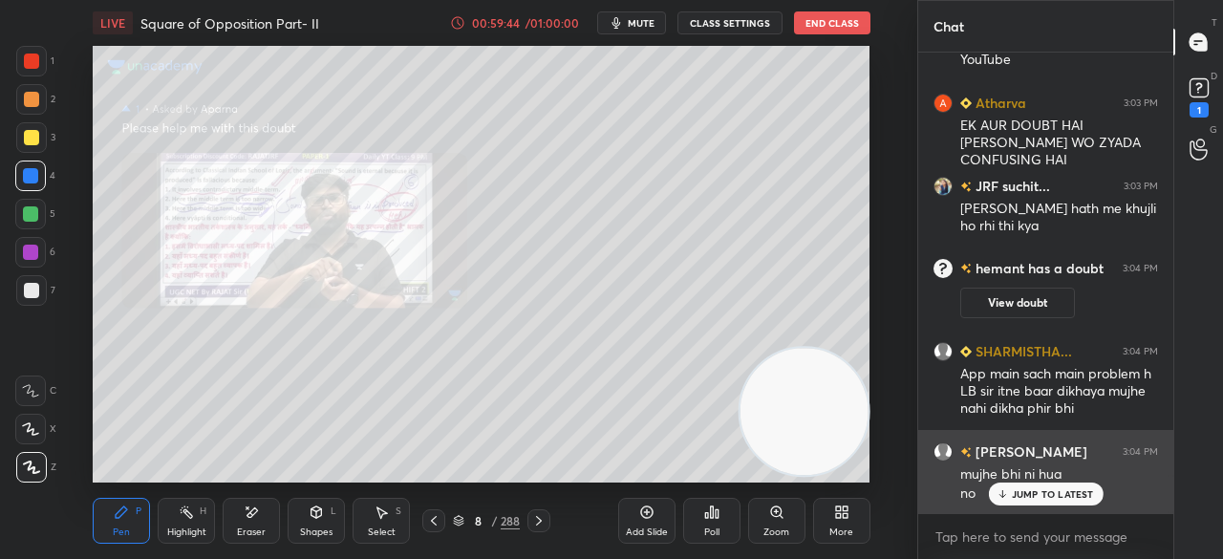
click at [1050, 493] on p "JUMP TO LATEST" at bounding box center [1053, 493] width 82 height 11
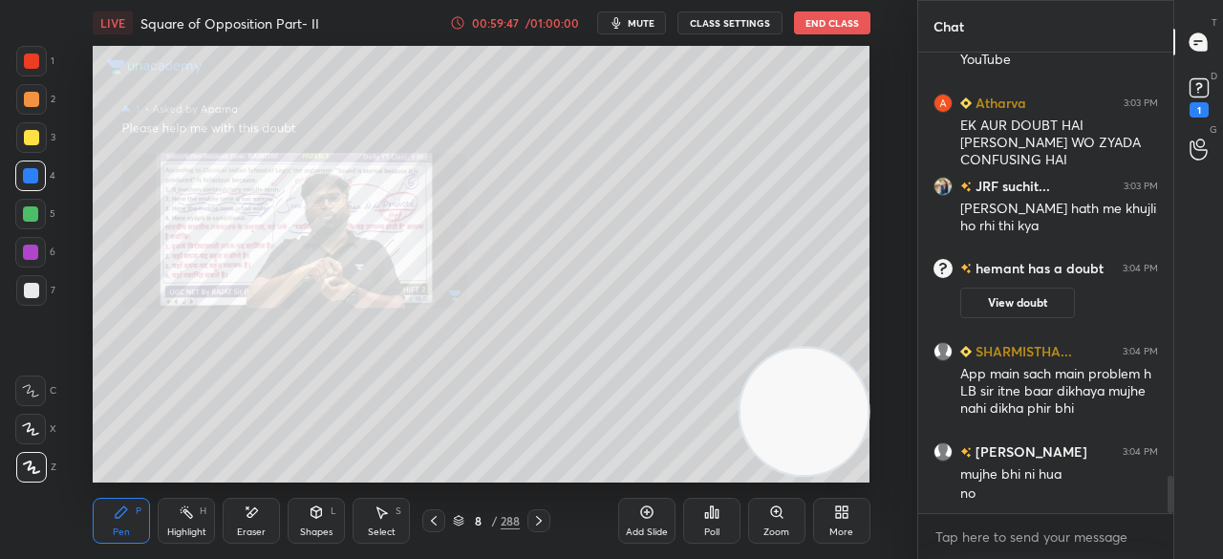
scroll to position [5234, 0]
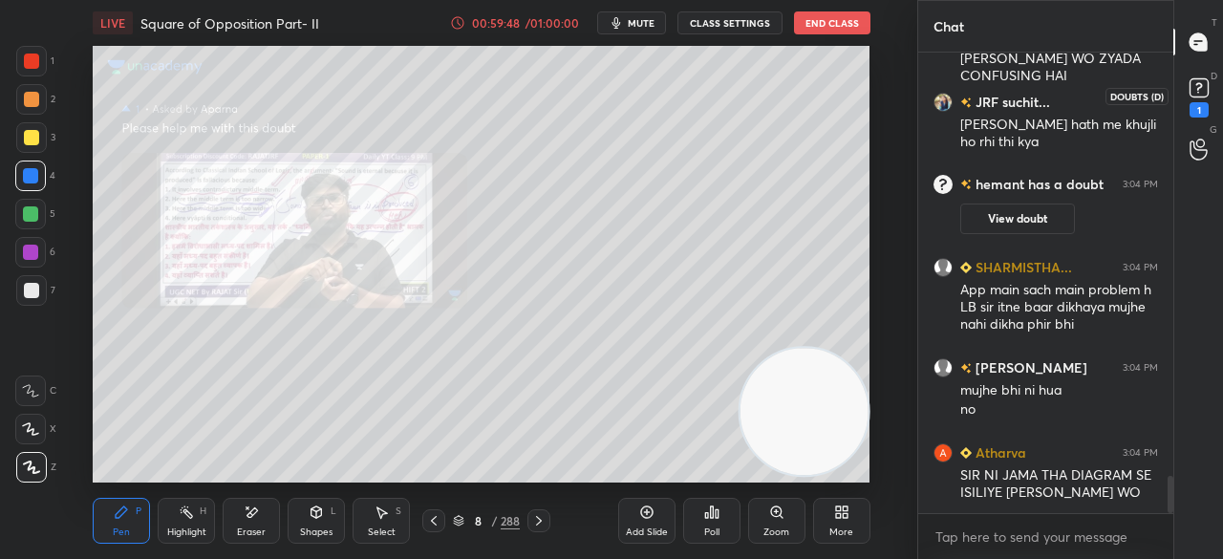
click at [1203, 96] on rect at bounding box center [1199, 88] width 18 height 18
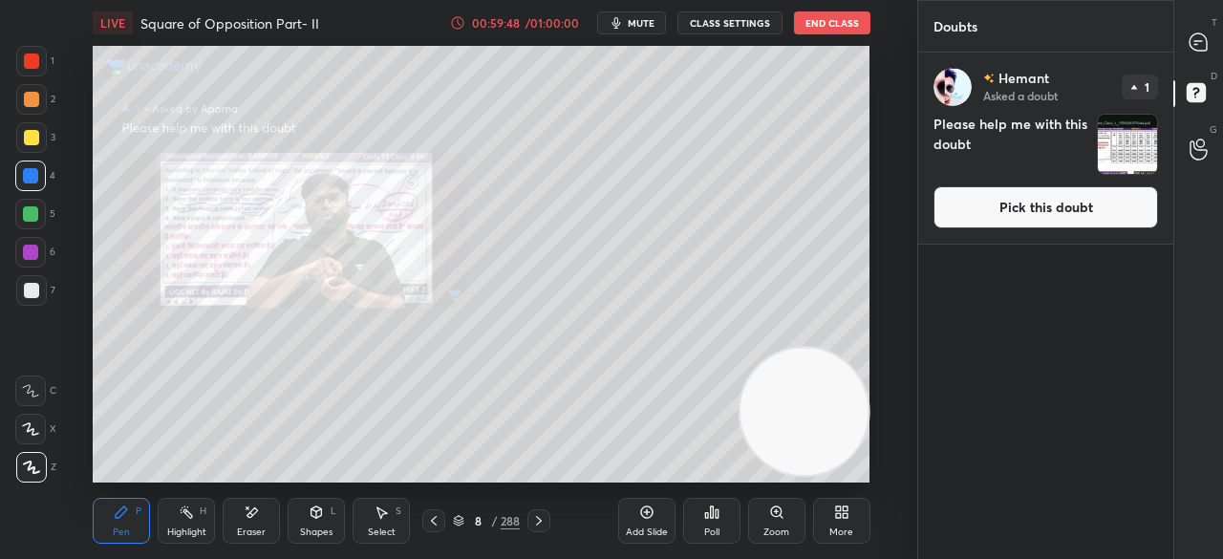
click at [1067, 209] on button "Pick this doubt" at bounding box center [1046, 207] width 225 height 42
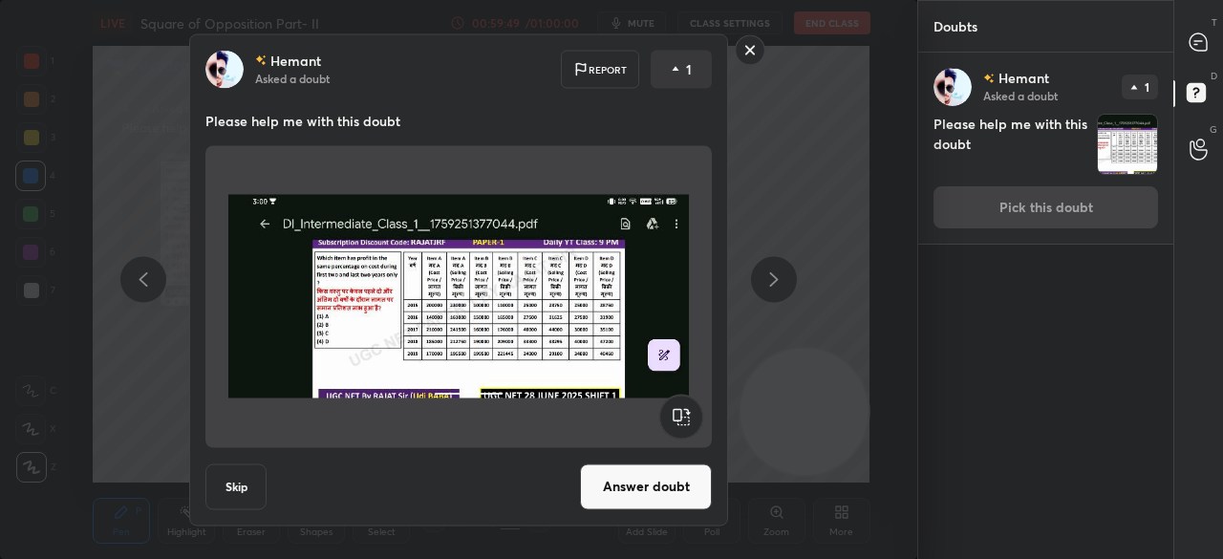
click at [655, 465] on button "Answer doubt" at bounding box center [646, 487] width 132 height 46
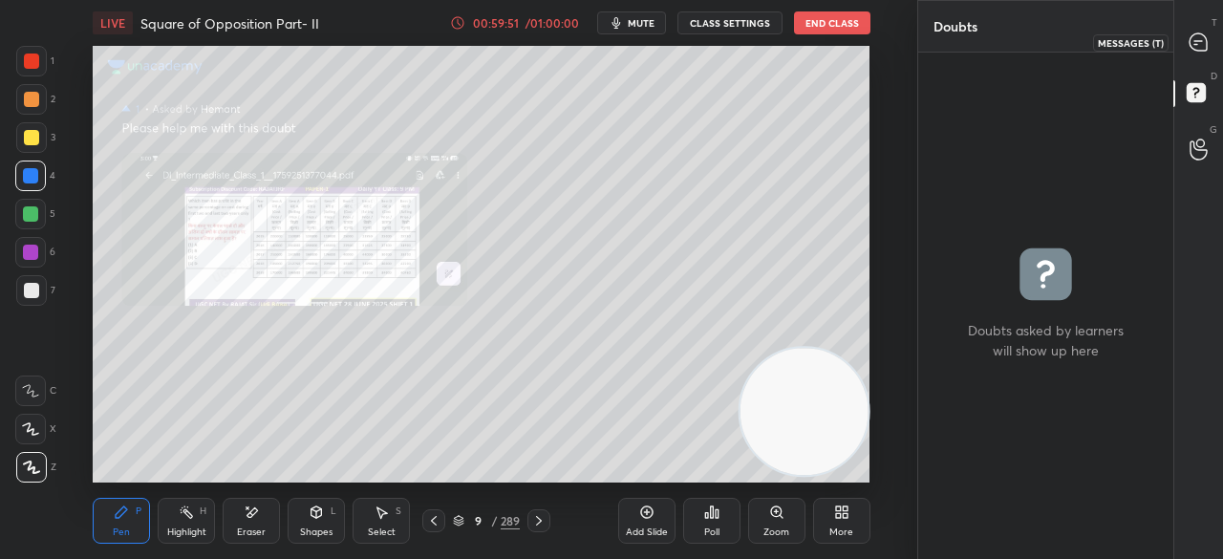
click at [1199, 41] on icon at bounding box center [1198, 41] width 17 height 17
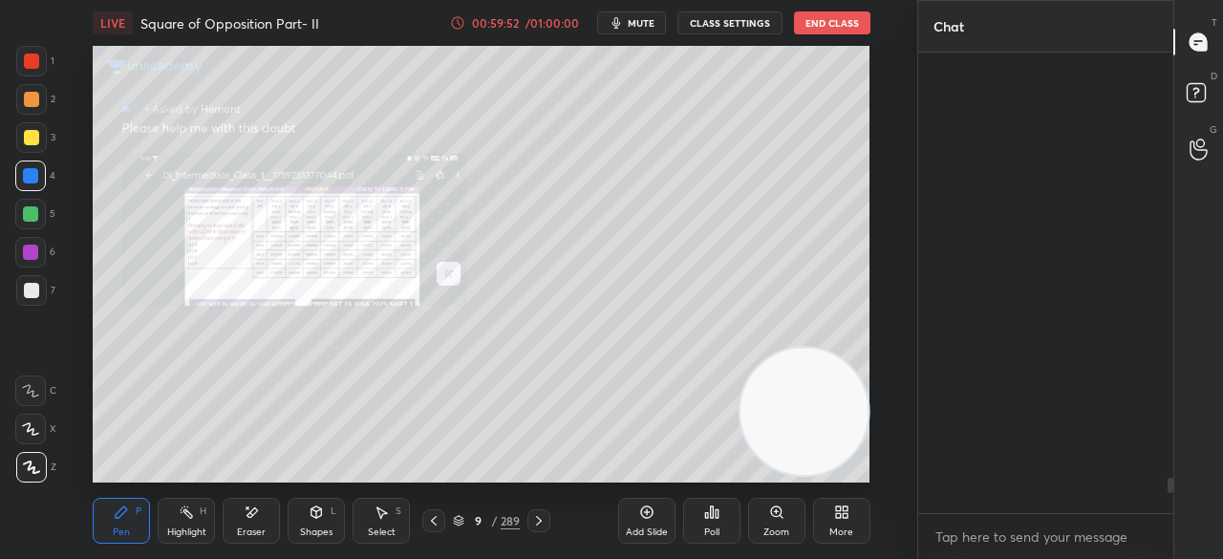
scroll to position [455, 249]
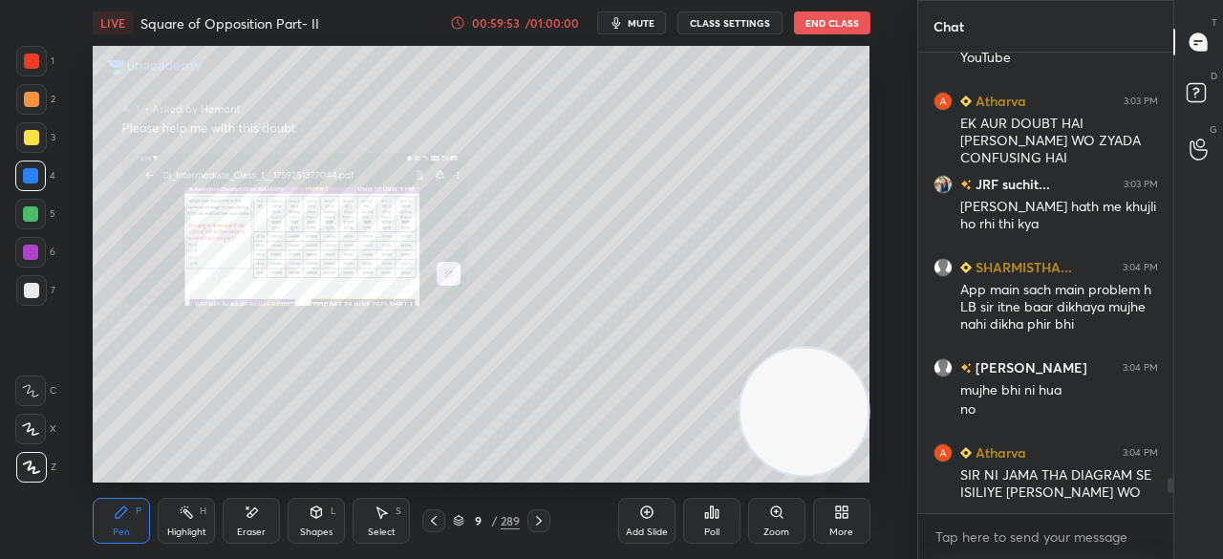
click at [769, 520] on div "Zoom" at bounding box center [776, 521] width 57 height 46
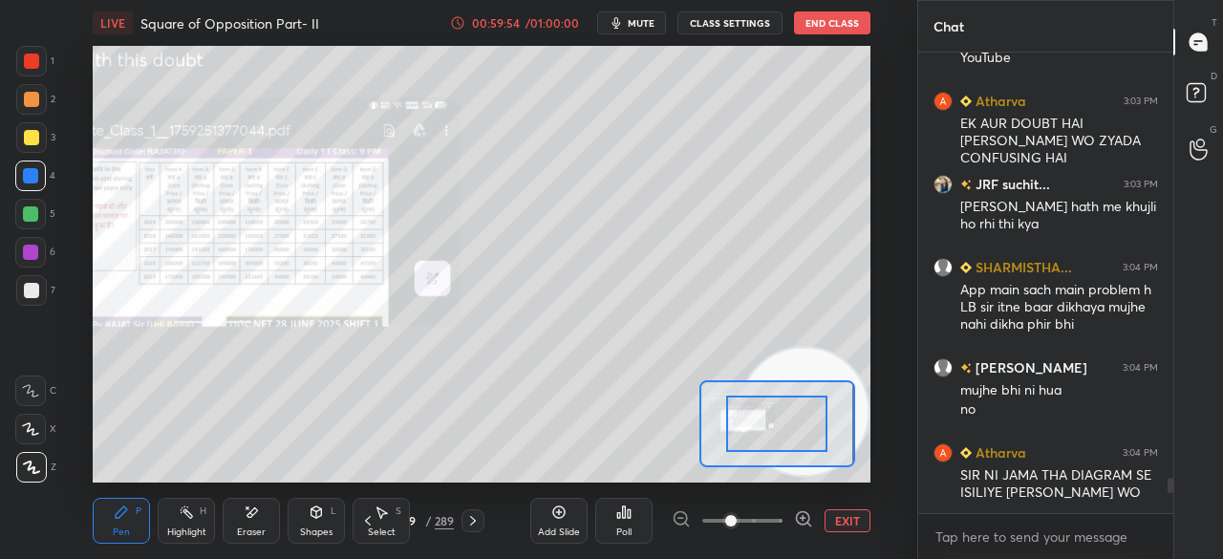
click at [737, 521] on span at bounding box center [730, 520] width 11 height 11
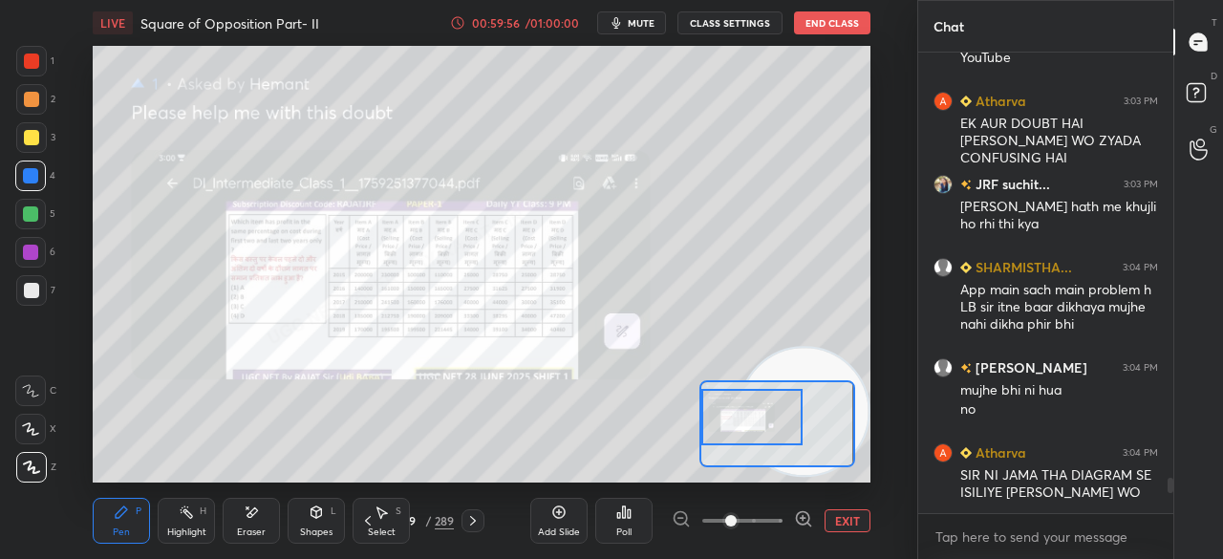
click at [732, 416] on div at bounding box center [752, 416] width 101 height 55
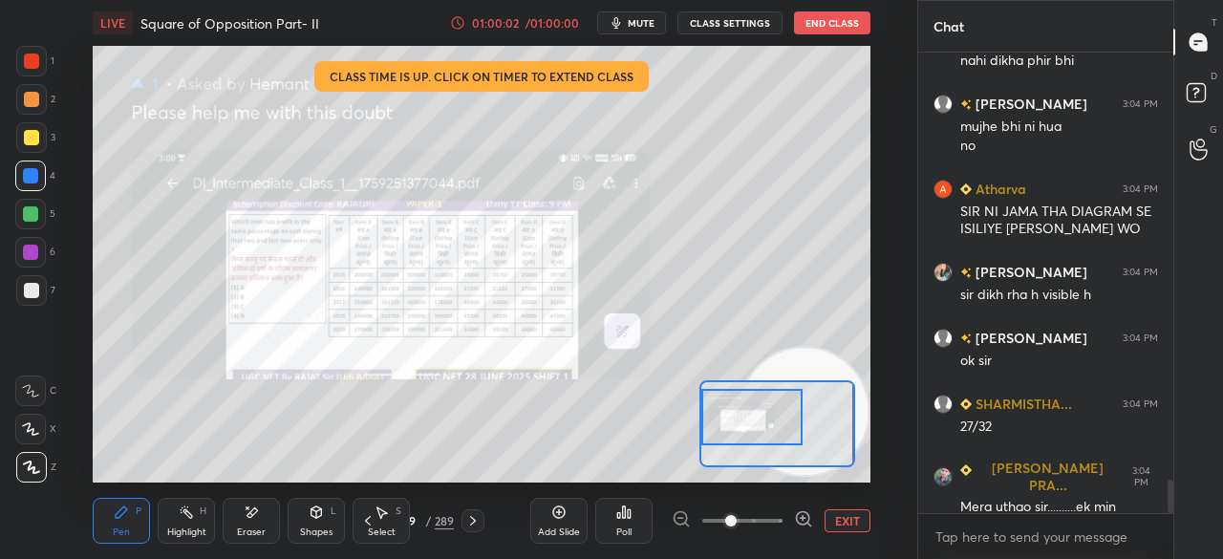
scroll to position [7, 6]
click at [849, 521] on button "EXIT" at bounding box center [848, 520] width 46 height 23
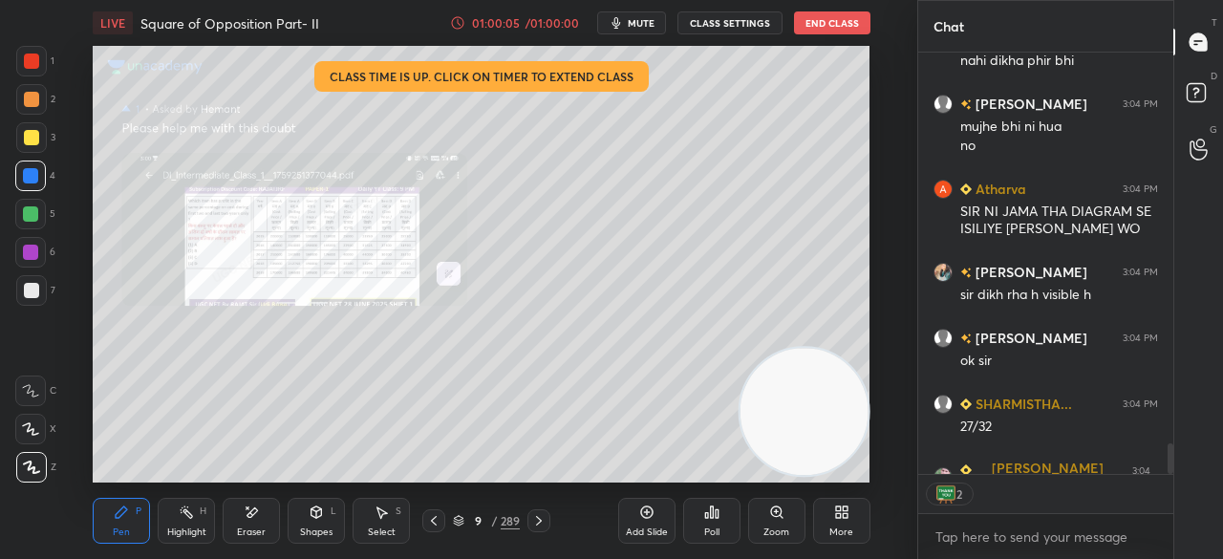
click at [472, 519] on div "9" at bounding box center [477, 520] width 19 height 11
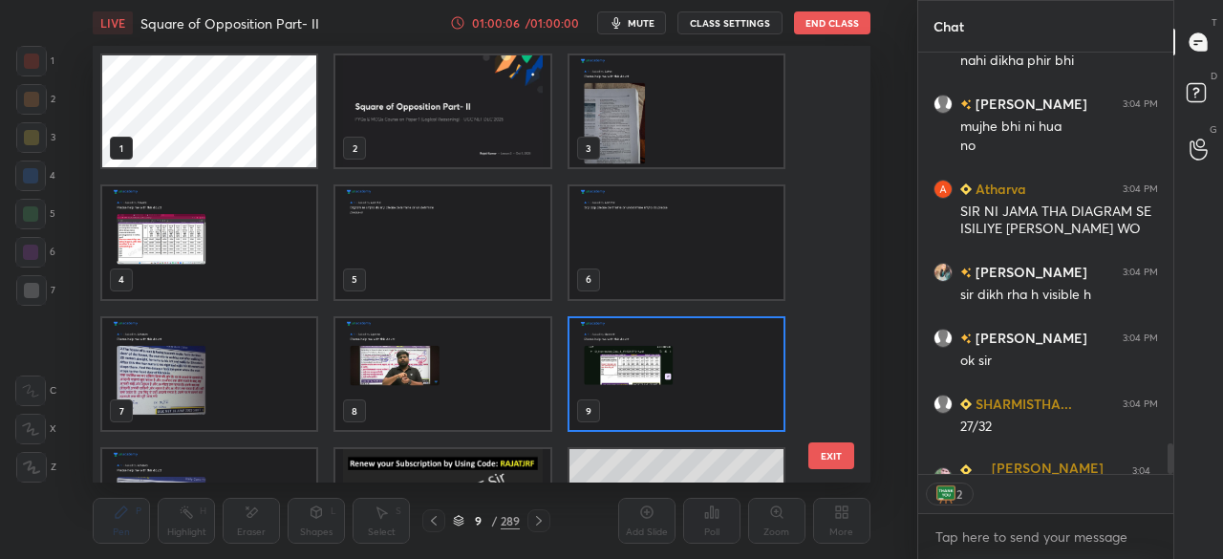
scroll to position [431, 767]
click at [476, 117] on img "grid" at bounding box center [443, 111] width 214 height 112
click at [476, 116] on img "grid" at bounding box center [443, 111] width 214 height 112
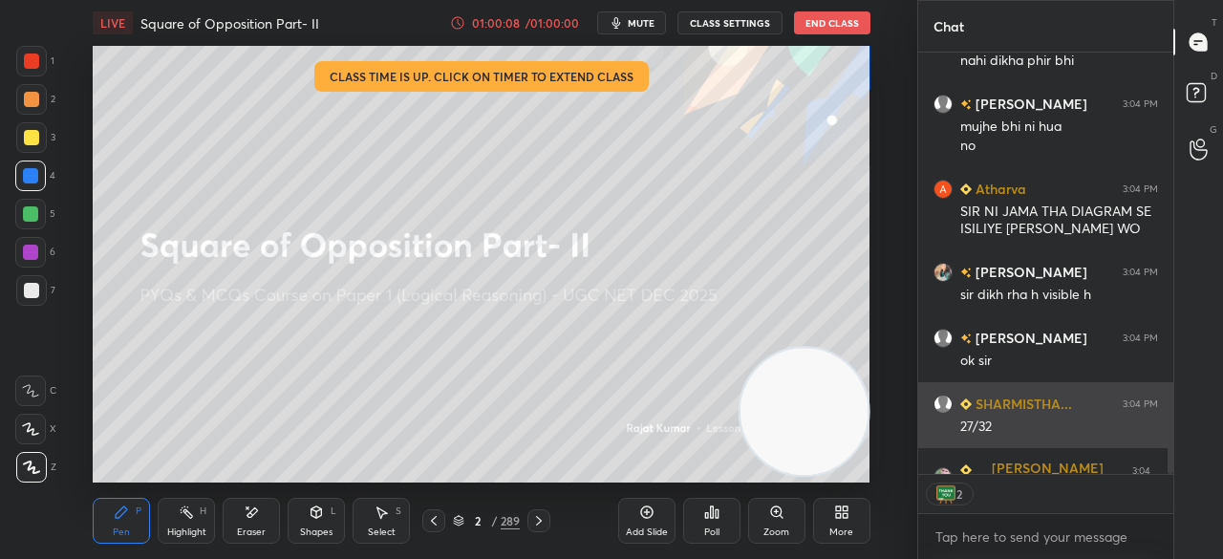
scroll to position [5853, 0]
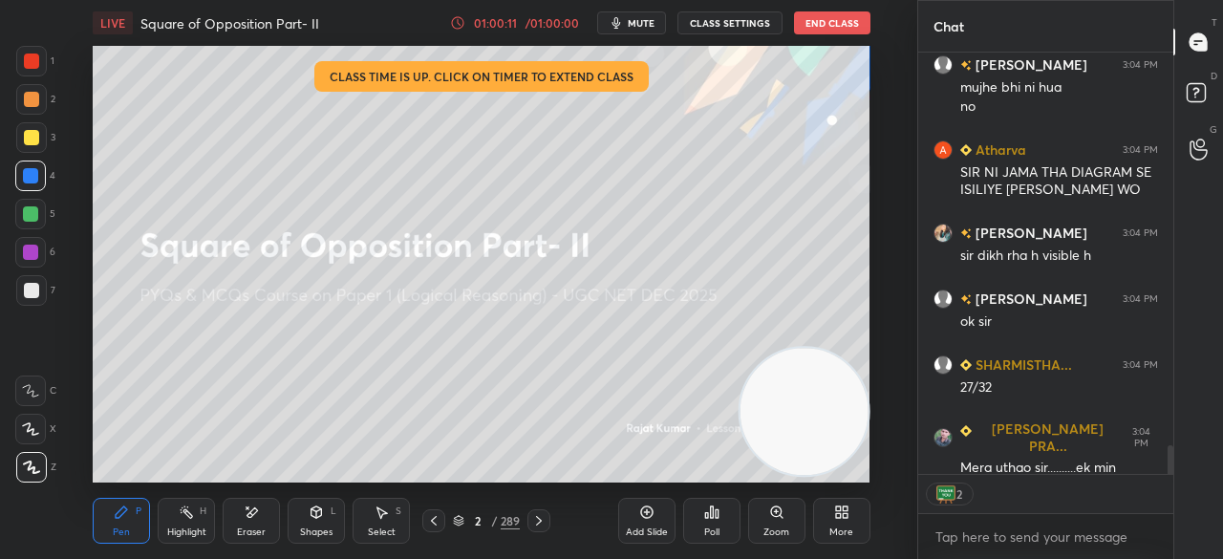
click at [828, 22] on button "End Class" at bounding box center [832, 22] width 76 height 23
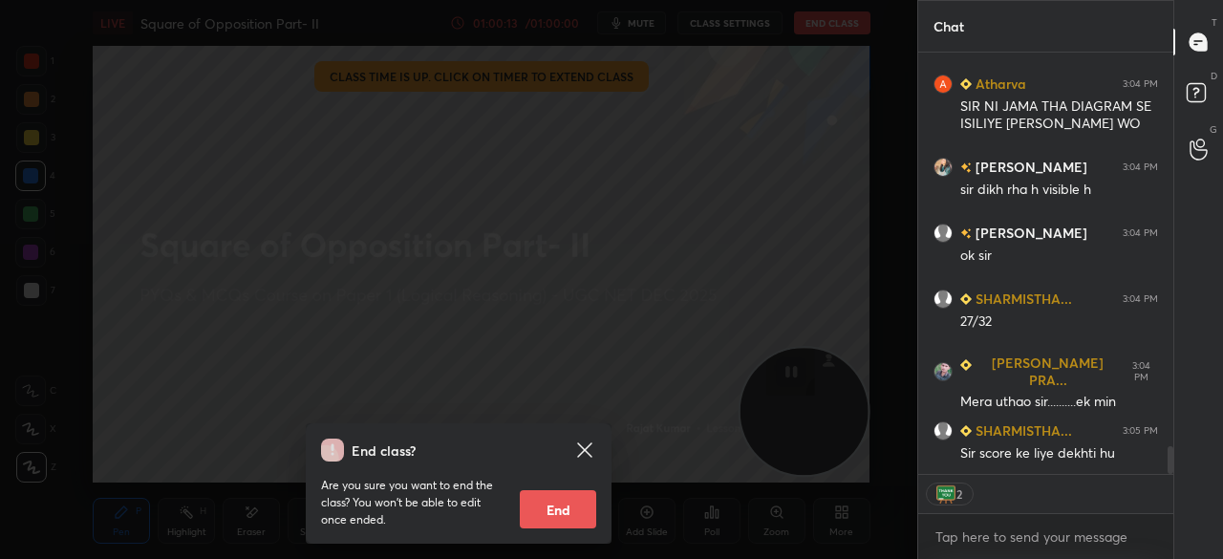
scroll to position [6002, 0]
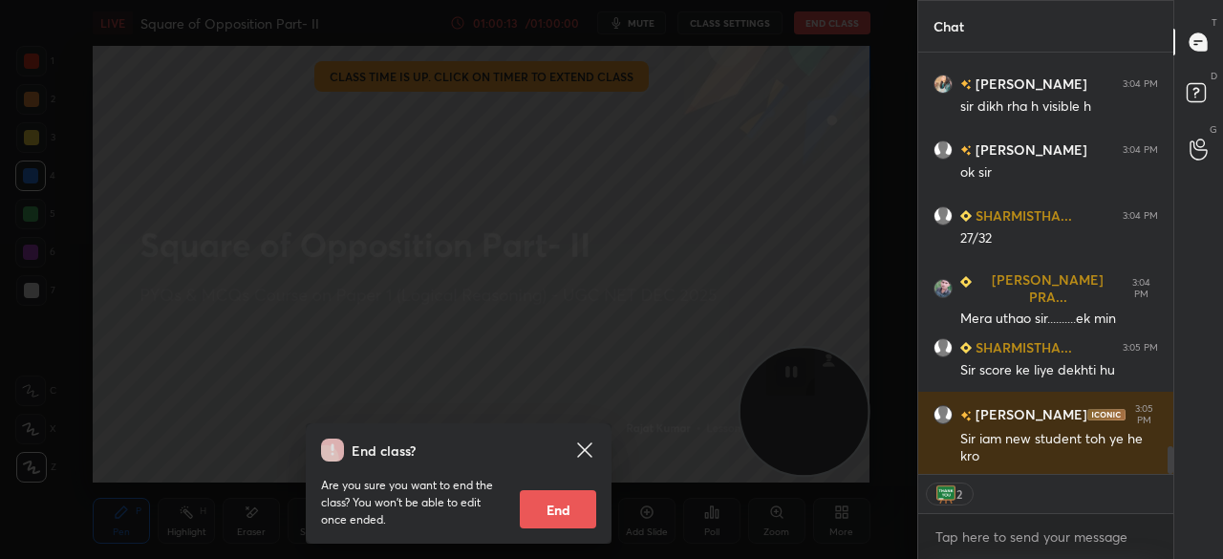
click at [568, 512] on button "End" at bounding box center [558, 509] width 76 height 38
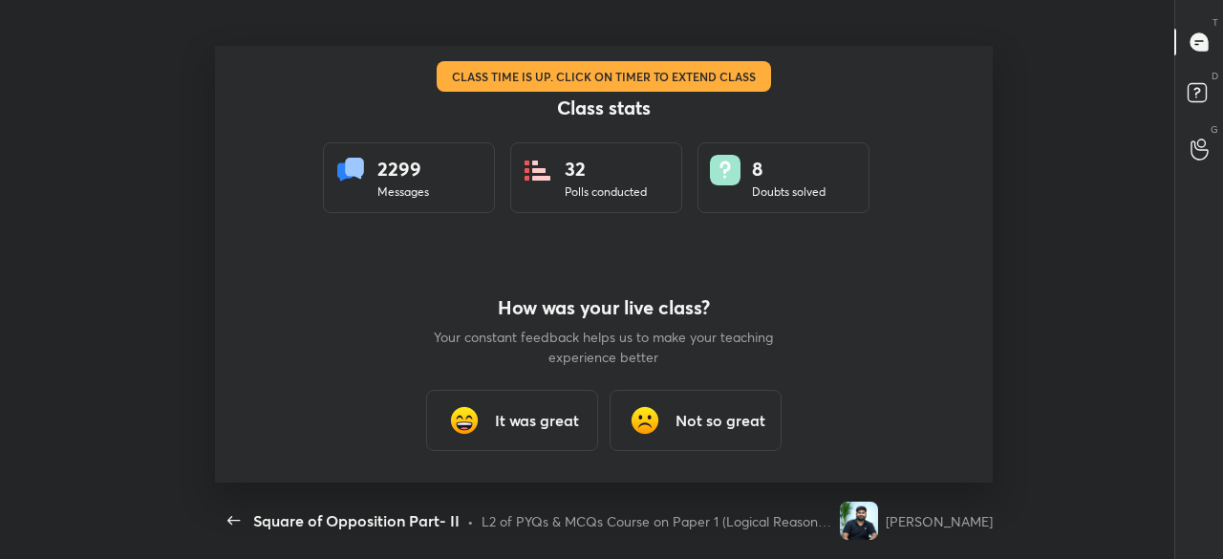
drag, startPoint x: 501, startPoint y: 431, endPoint x: 495, endPoint y: 416, distance: 16.3
click at [500, 431] on h3 "It was great" at bounding box center [537, 420] width 84 height 23
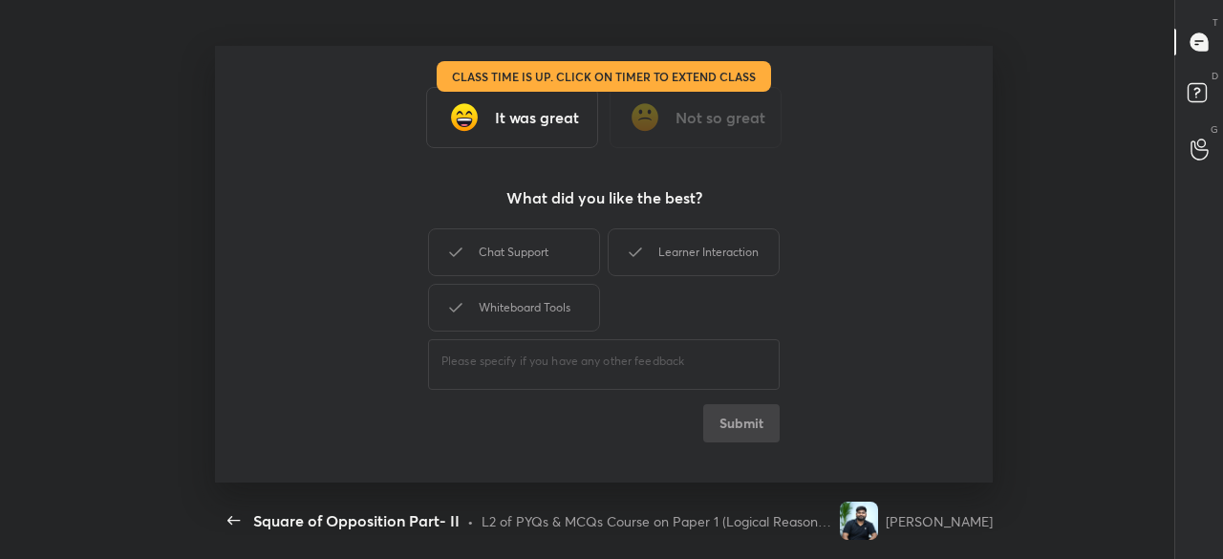
click at [505, 297] on div "Whiteboard Tools" at bounding box center [514, 308] width 172 height 48
click at [524, 249] on div "Chat Support" at bounding box center [514, 252] width 172 height 48
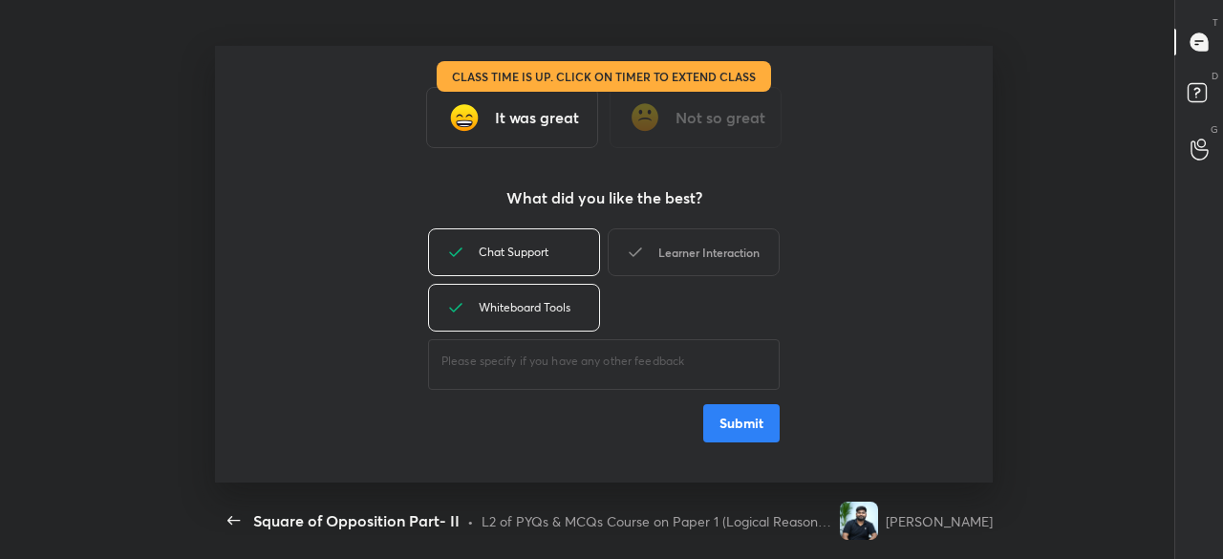
click at [663, 260] on div "Learner Interaction" at bounding box center [694, 252] width 172 height 48
drag, startPoint x: 718, startPoint y: 423, endPoint x: 705, endPoint y: 405, distance: 22.0
click at [718, 423] on button "Submit" at bounding box center [742, 423] width 76 height 38
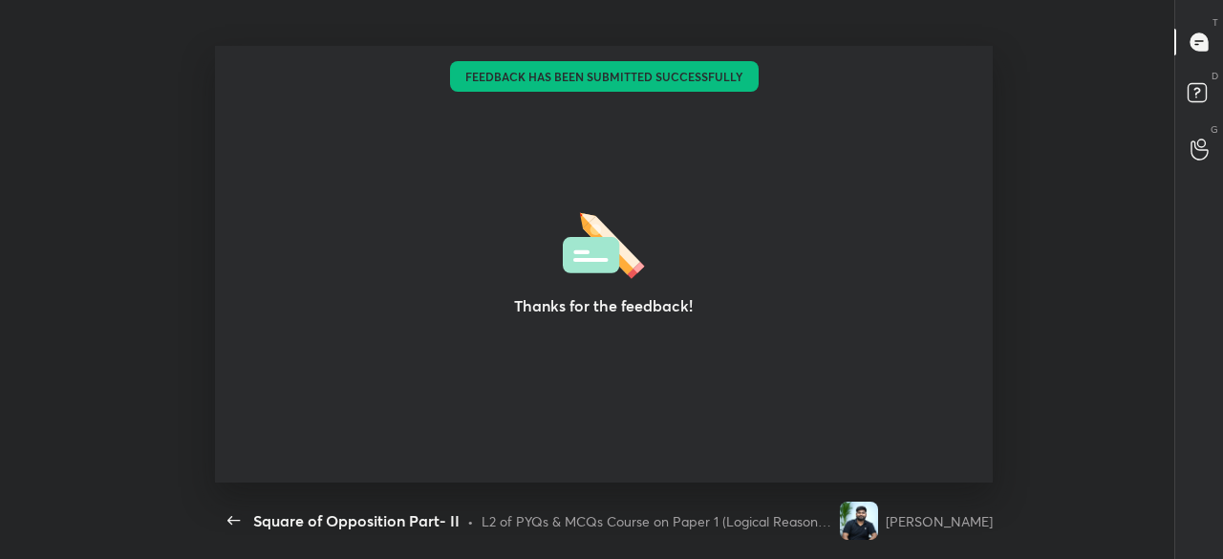
type textarea "x"
